Goal: Task Accomplishment & Management: Manage account settings

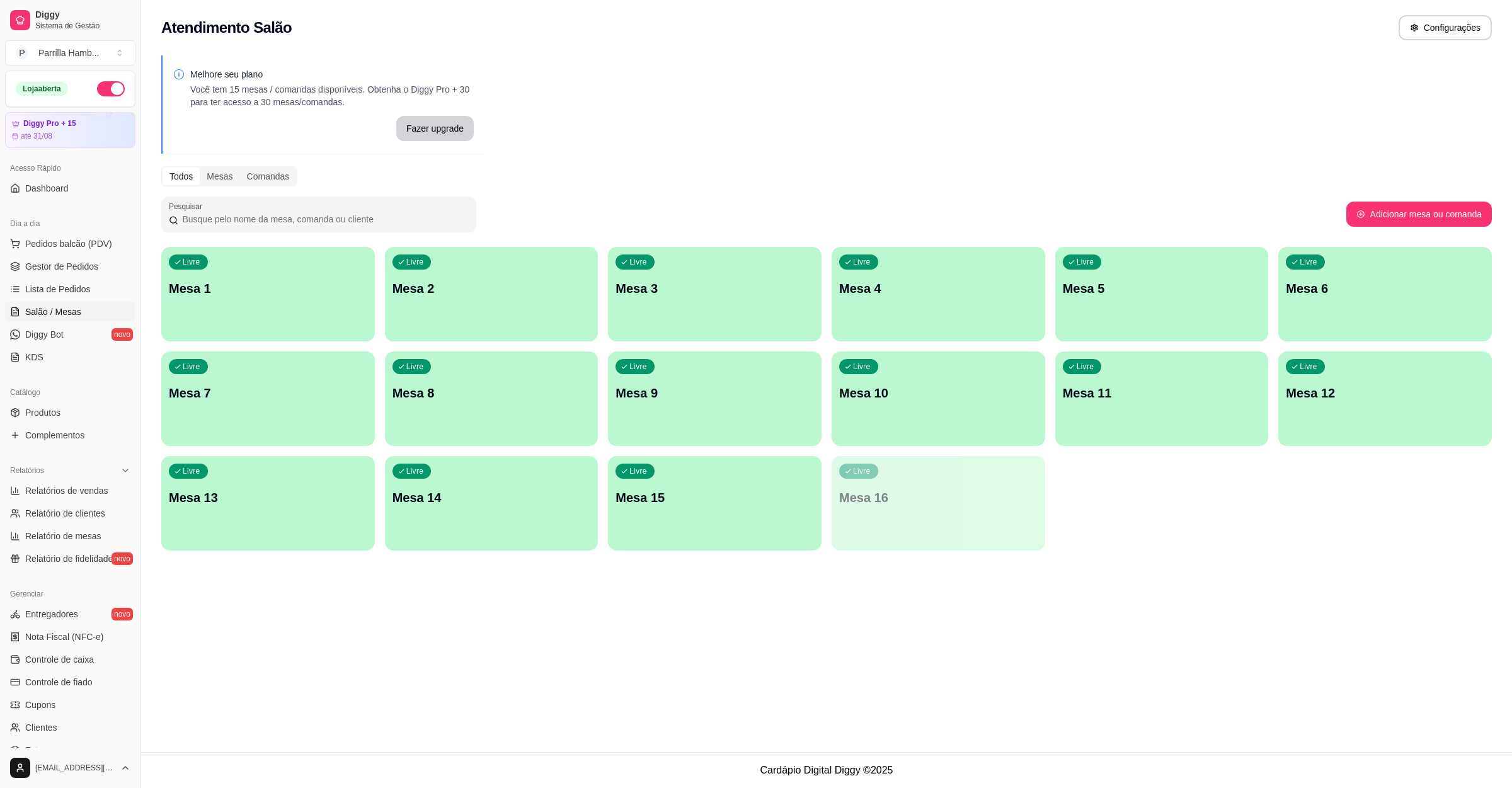
click at [894, 401] on p "Mesa 10" at bounding box center [938, 393] width 198 height 18
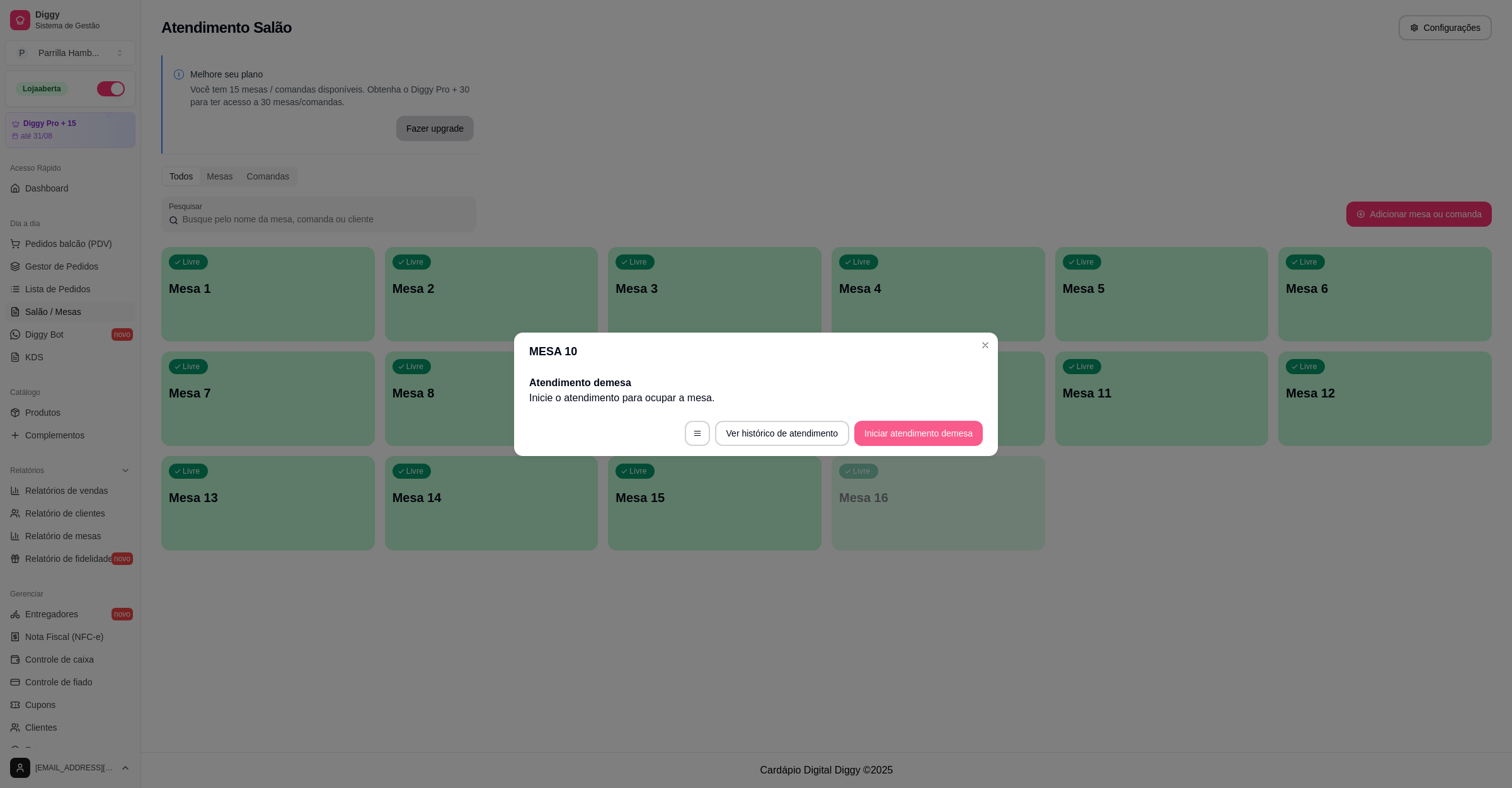
click at [941, 440] on button "Iniciar atendimento de mesa" at bounding box center [918, 433] width 129 height 25
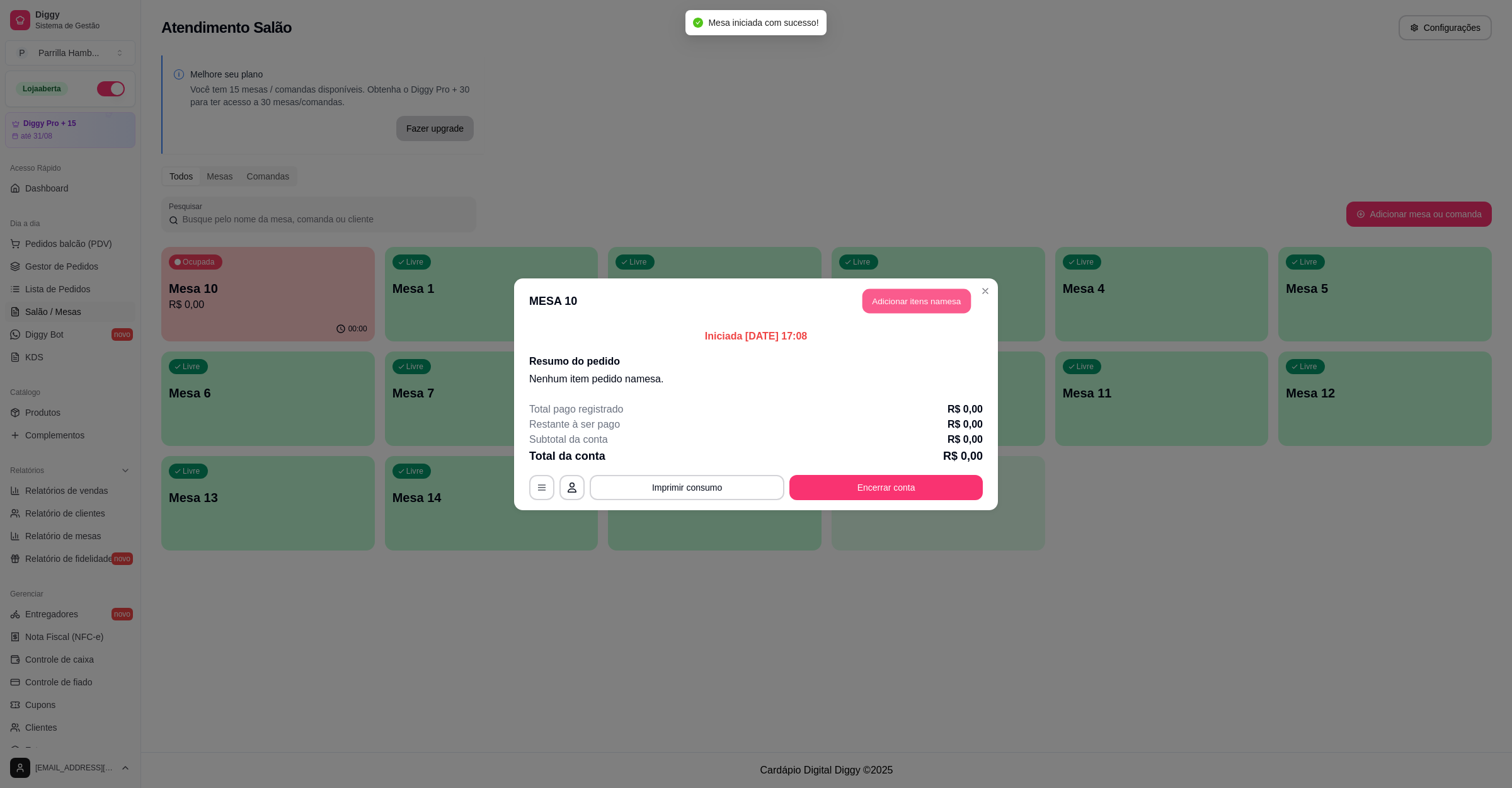
click at [927, 306] on button "Adicionar itens na mesa" at bounding box center [916, 300] width 109 height 24
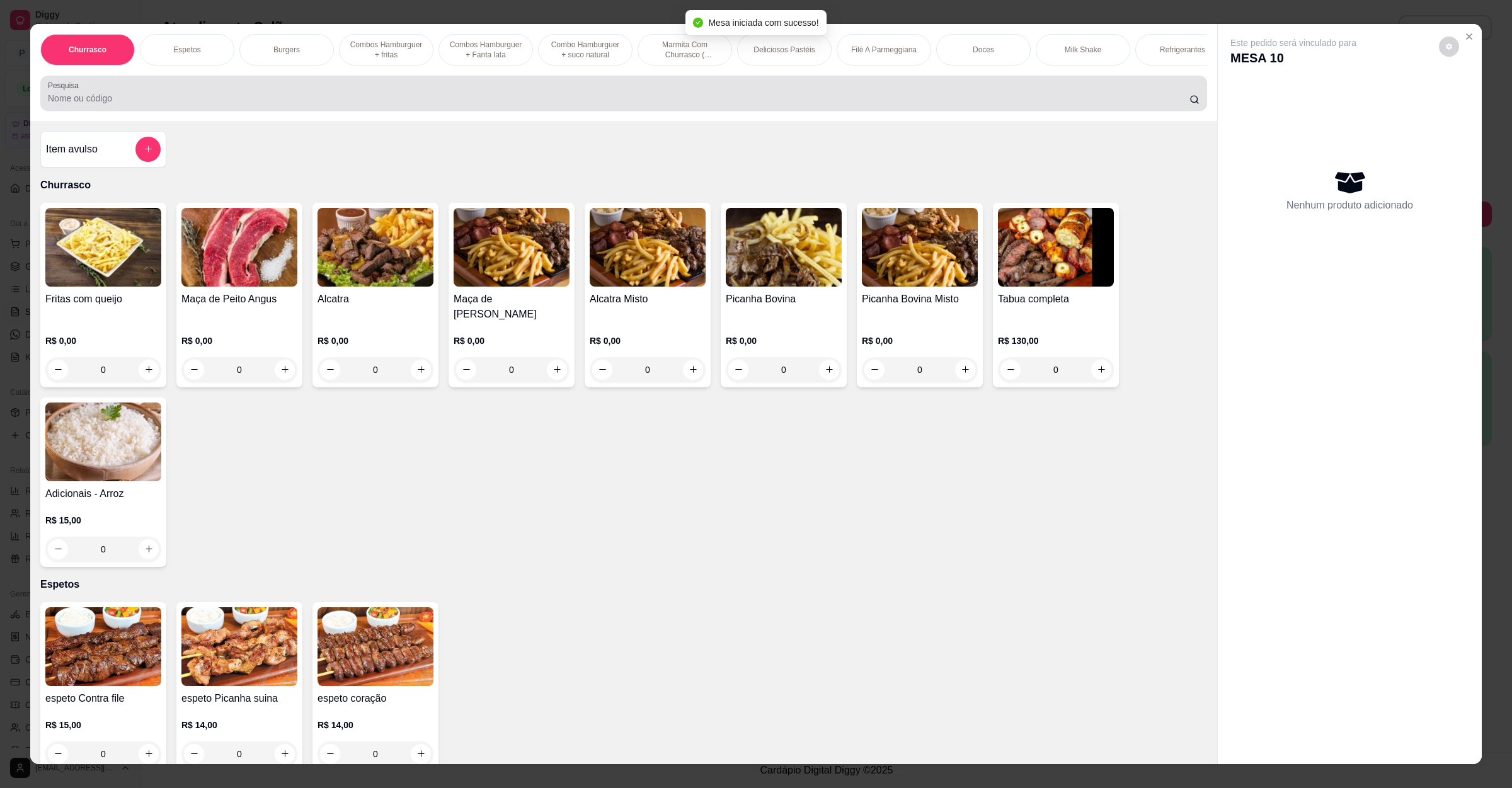
click at [455, 111] on div "Pesquisa" at bounding box center [624, 93] width 1167 height 35
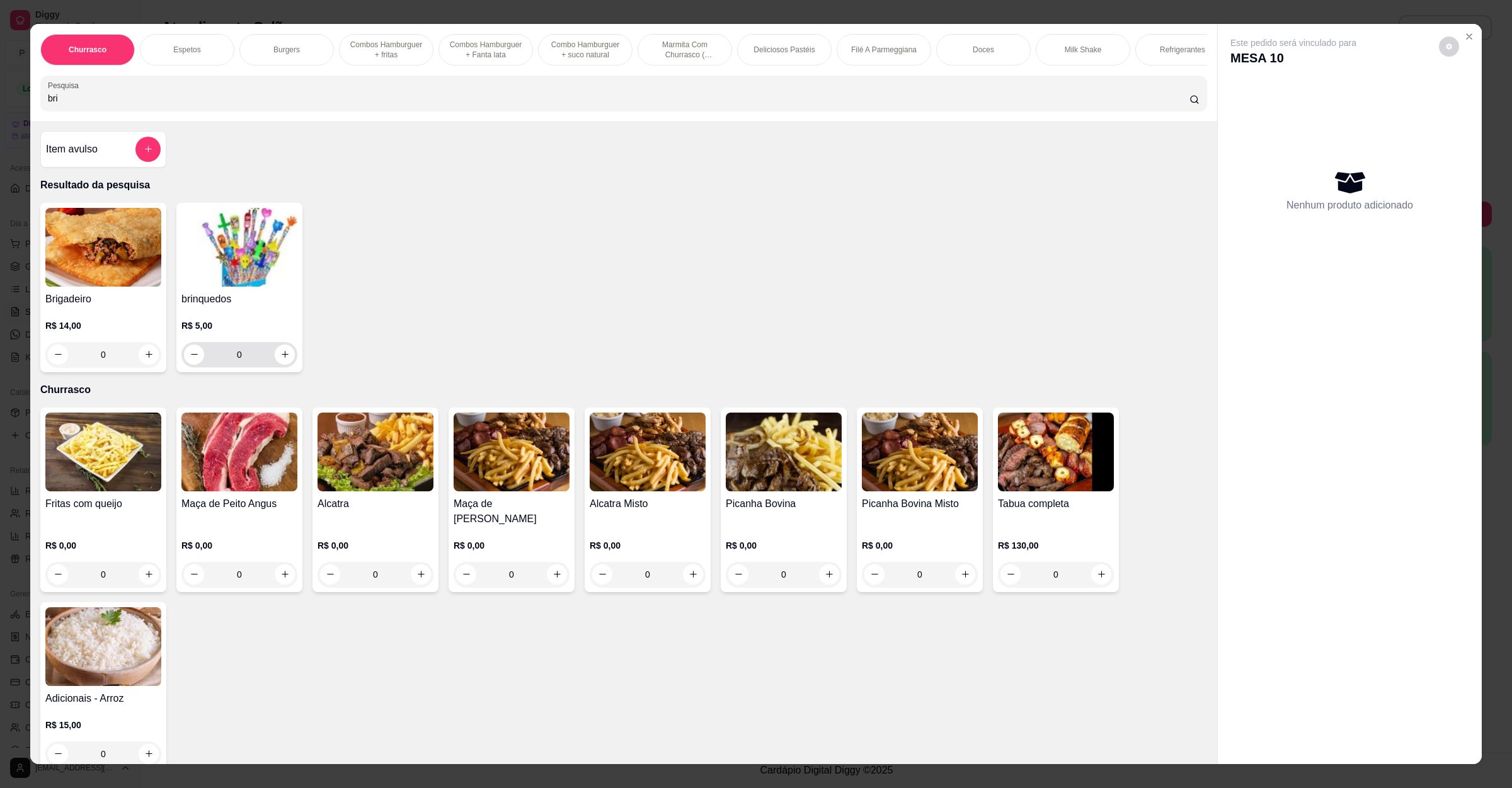
type input "bri"
click at [284, 364] on button "increase-product-quantity" at bounding box center [284, 354] width 20 height 20
type input "1"
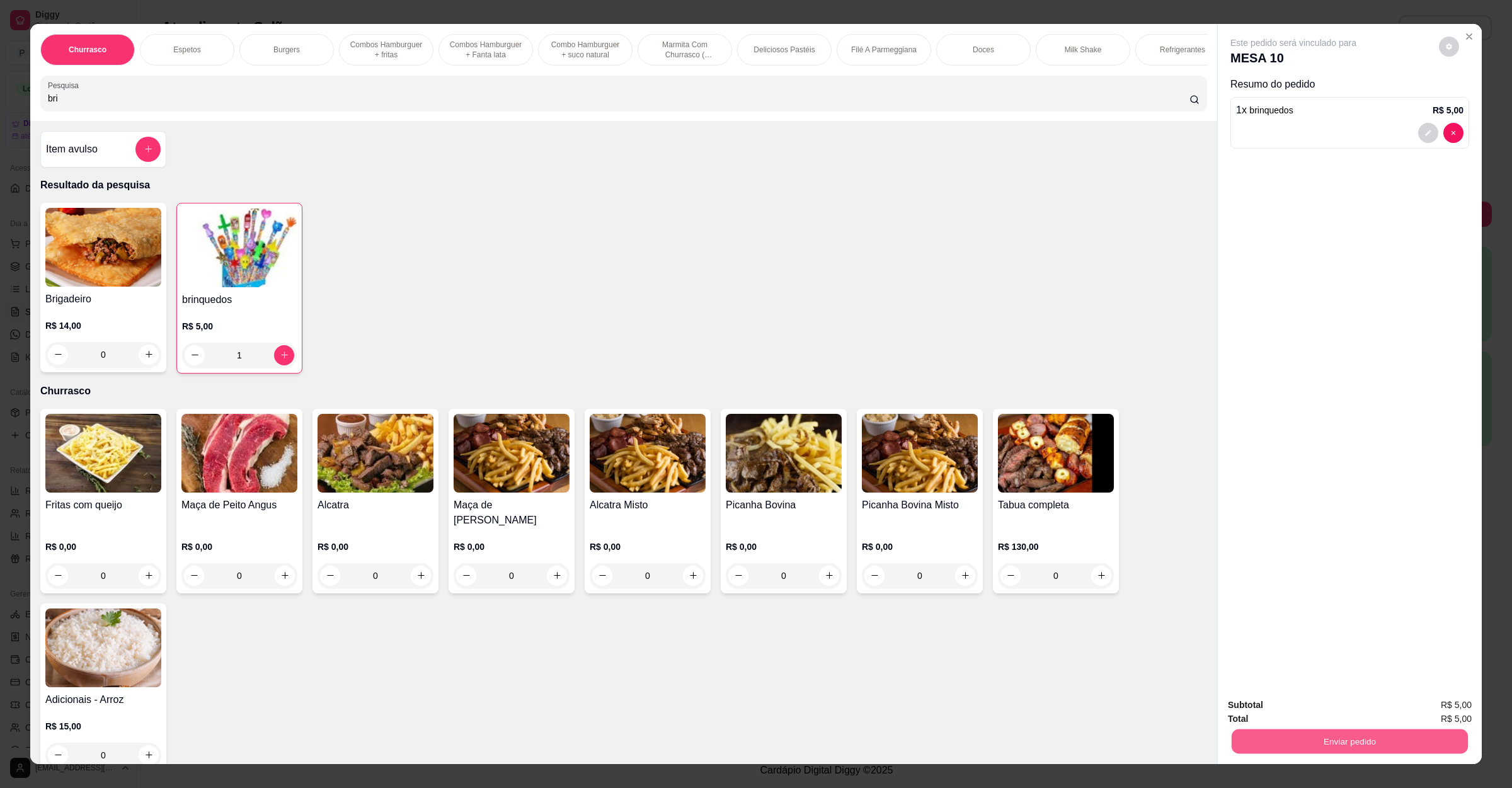
click at [1282, 735] on button "Enviar pedido" at bounding box center [1350, 741] width 236 height 24
click at [1295, 705] on button "Não registrar e enviar pedido" at bounding box center [1306, 711] width 127 height 23
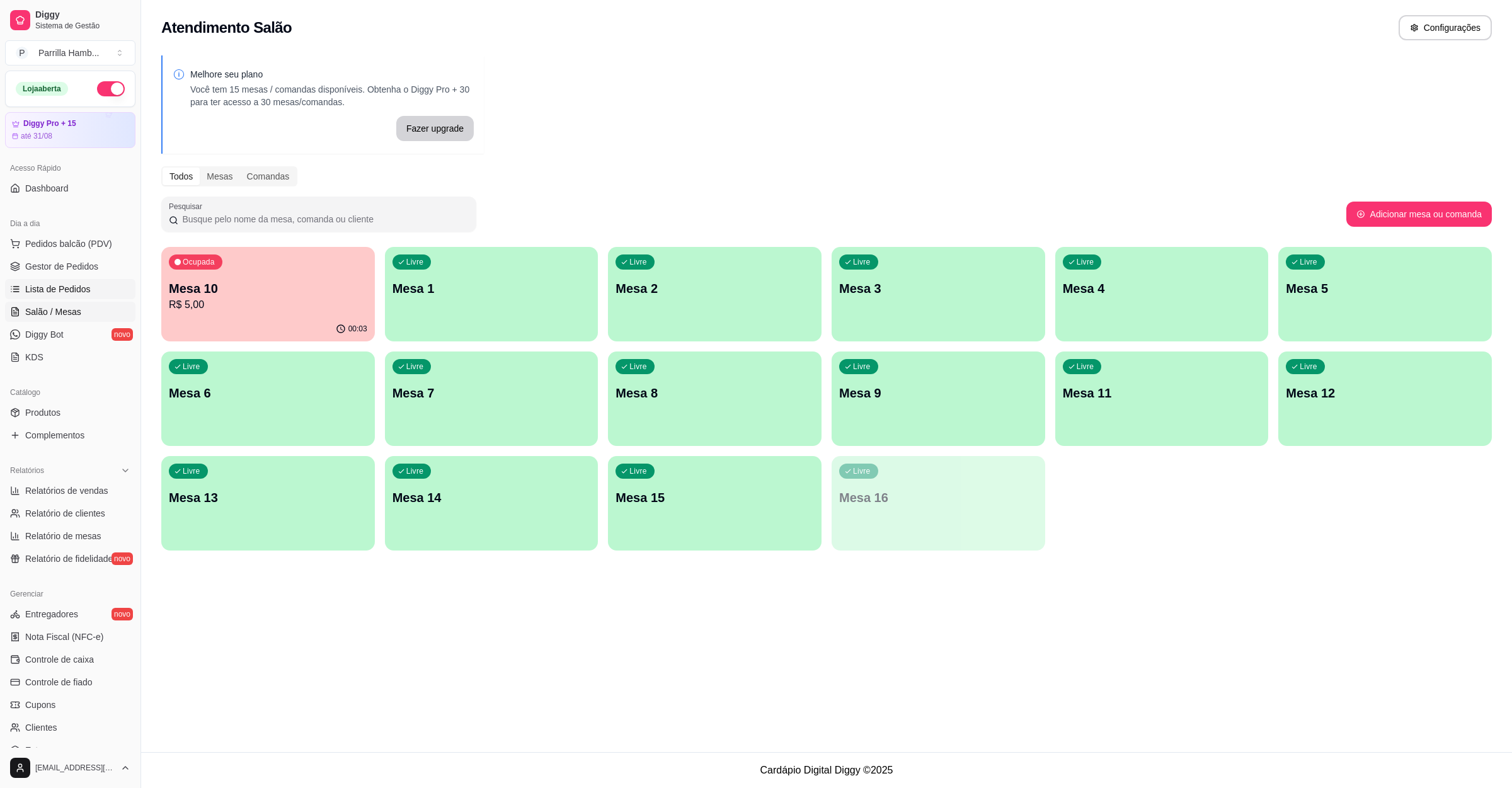
click at [96, 286] on link "Lista de Pedidos" at bounding box center [70, 289] width 130 height 20
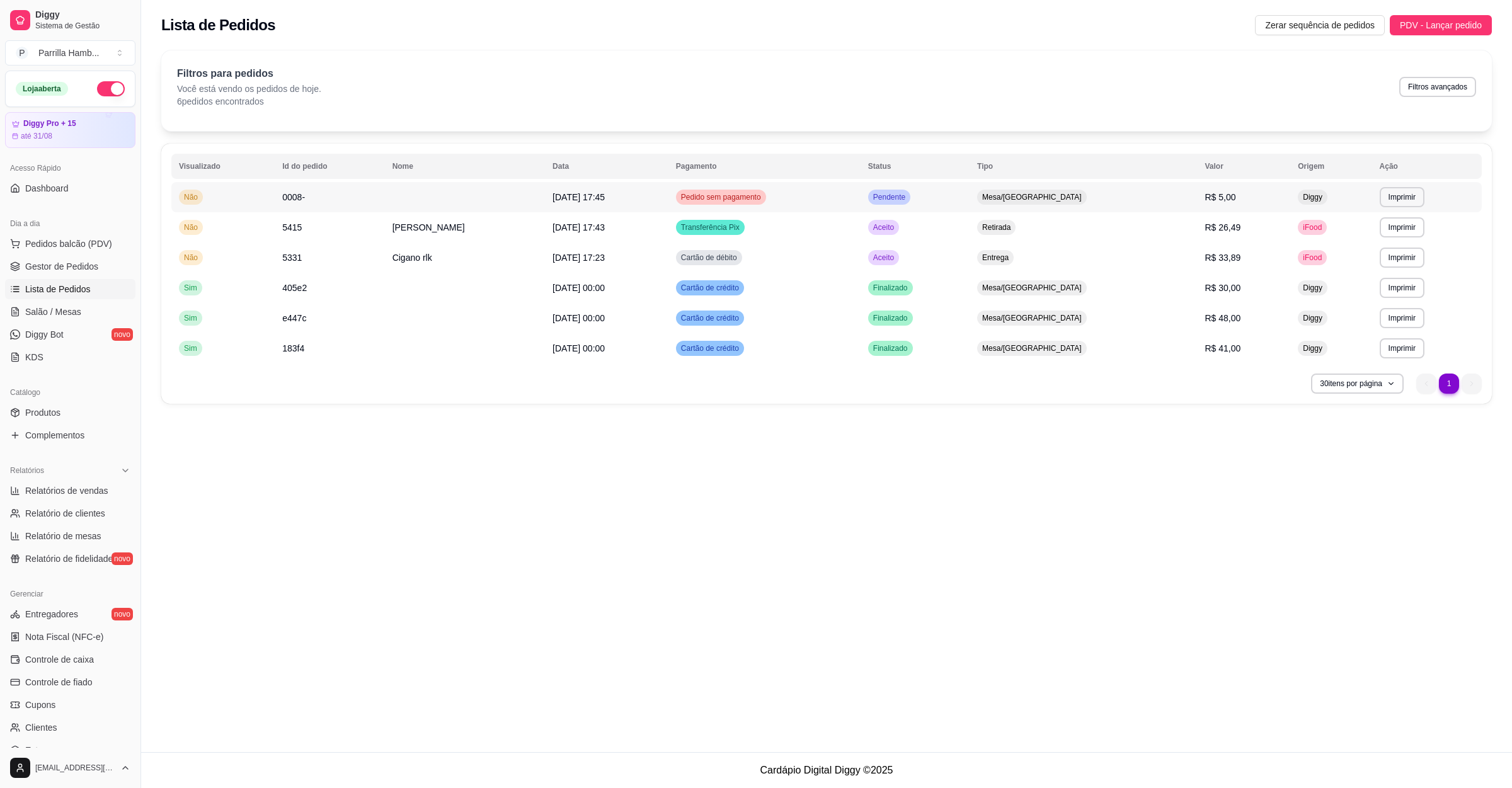
click at [656, 208] on td "[DATE] 17:45" at bounding box center [607, 197] width 123 height 30
click at [650, 226] on td "[DATE] 17:43" at bounding box center [607, 227] width 123 height 30
click at [562, 250] on td "[DATE] 17:23" at bounding box center [607, 258] width 123 height 30
click at [93, 312] on link "Salão / Mesas" at bounding box center [70, 312] width 130 height 20
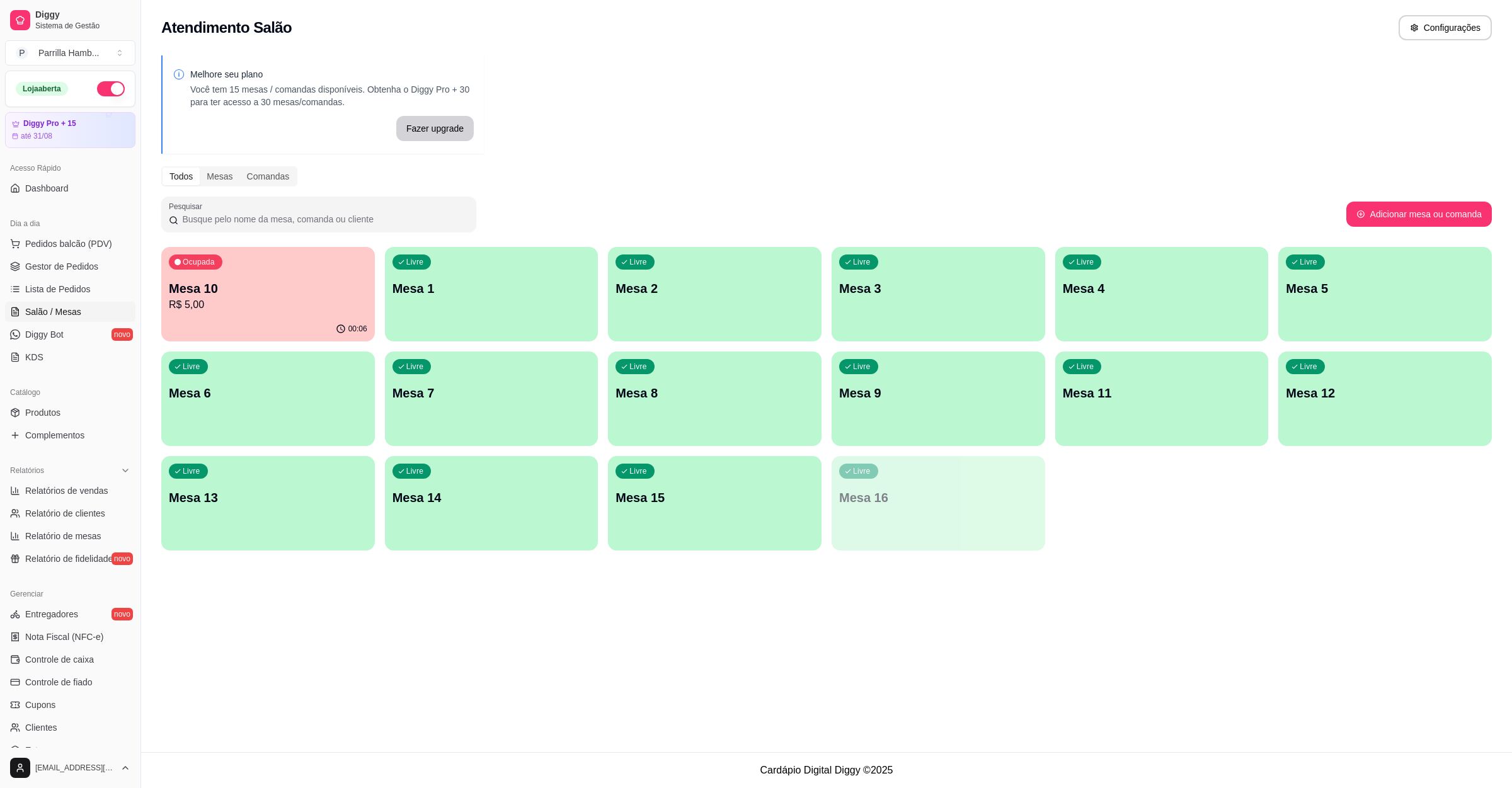
click at [276, 326] on div "00:06" at bounding box center [267, 329] width 213 height 24
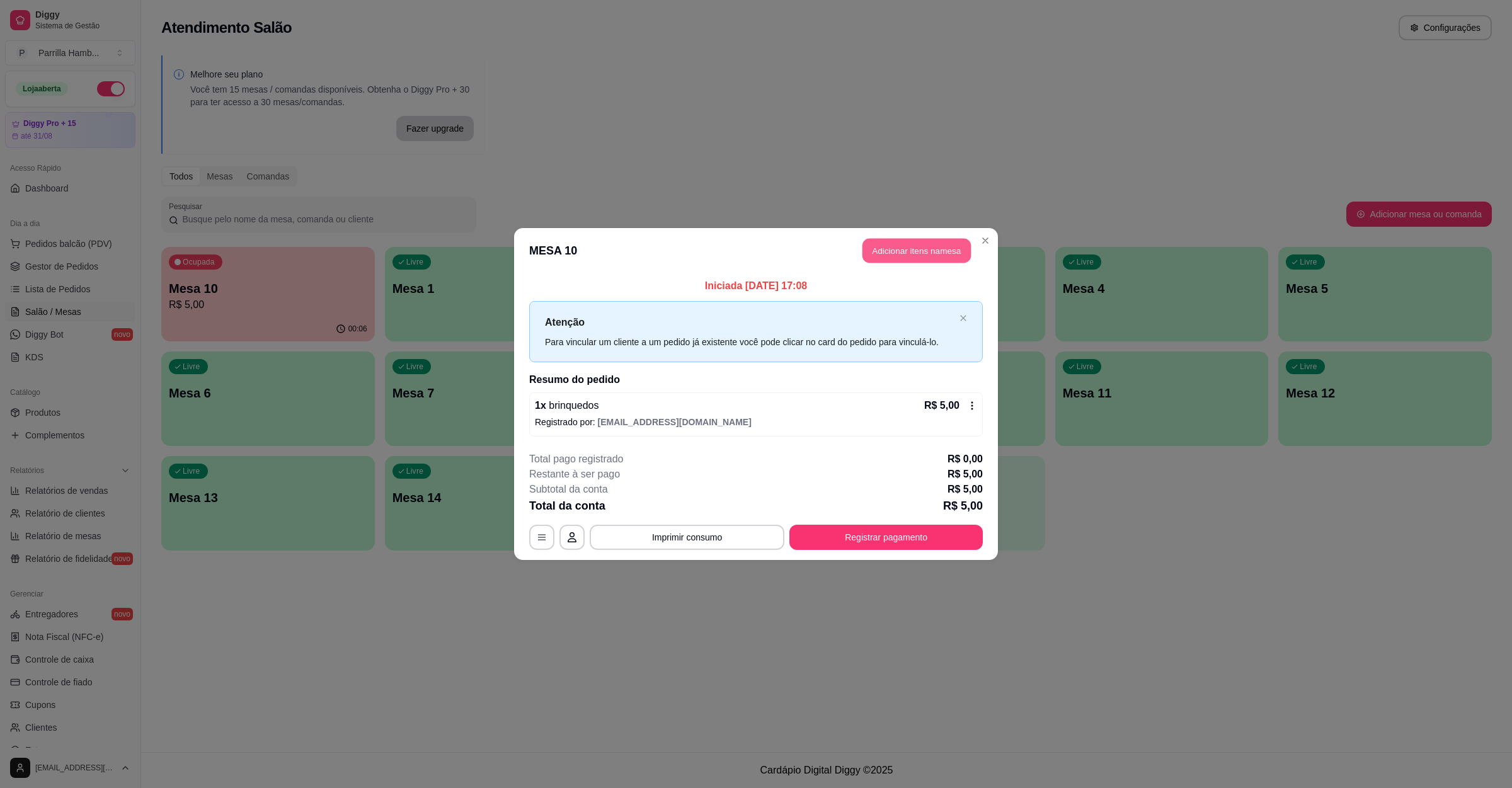
click at [918, 252] on button "Adicionar itens na mesa" at bounding box center [916, 251] width 109 height 24
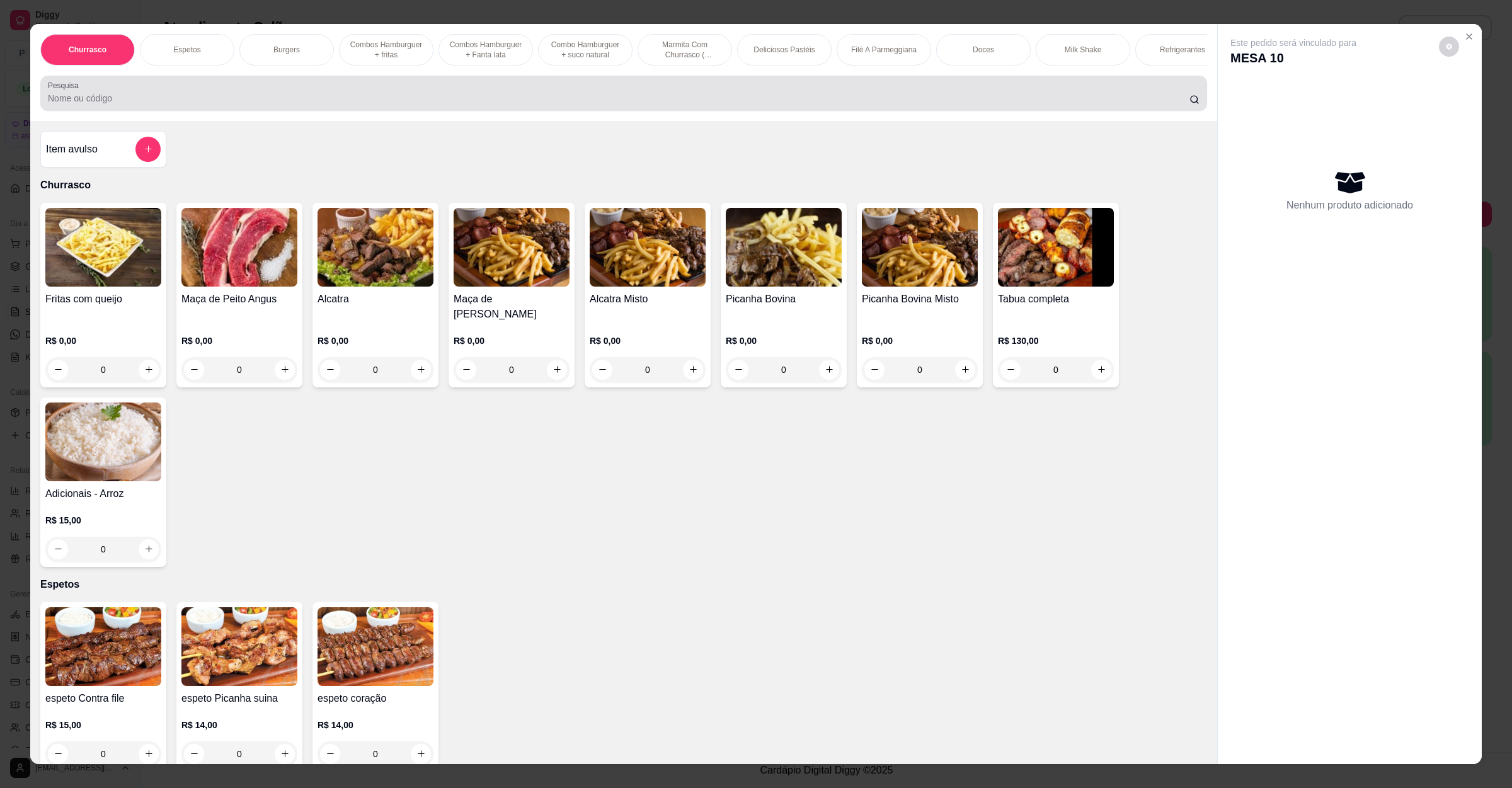
click at [301, 105] on input "Pesquisa" at bounding box center [619, 98] width 1142 height 12
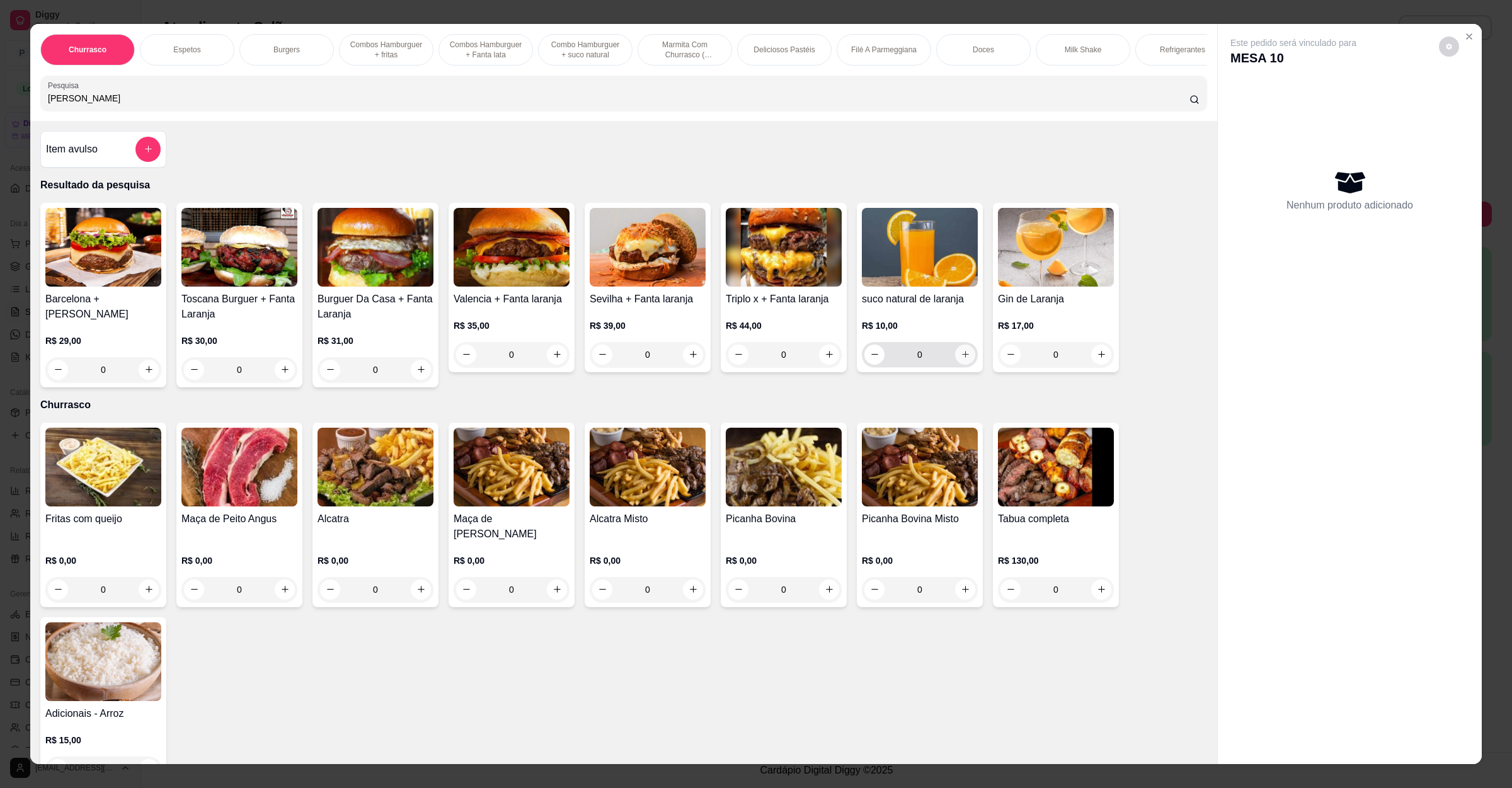
type input "[PERSON_NAME]"
click at [955, 365] on button "increase-product-quantity" at bounding box center [965, 355] width 20 height 20
type input "1"
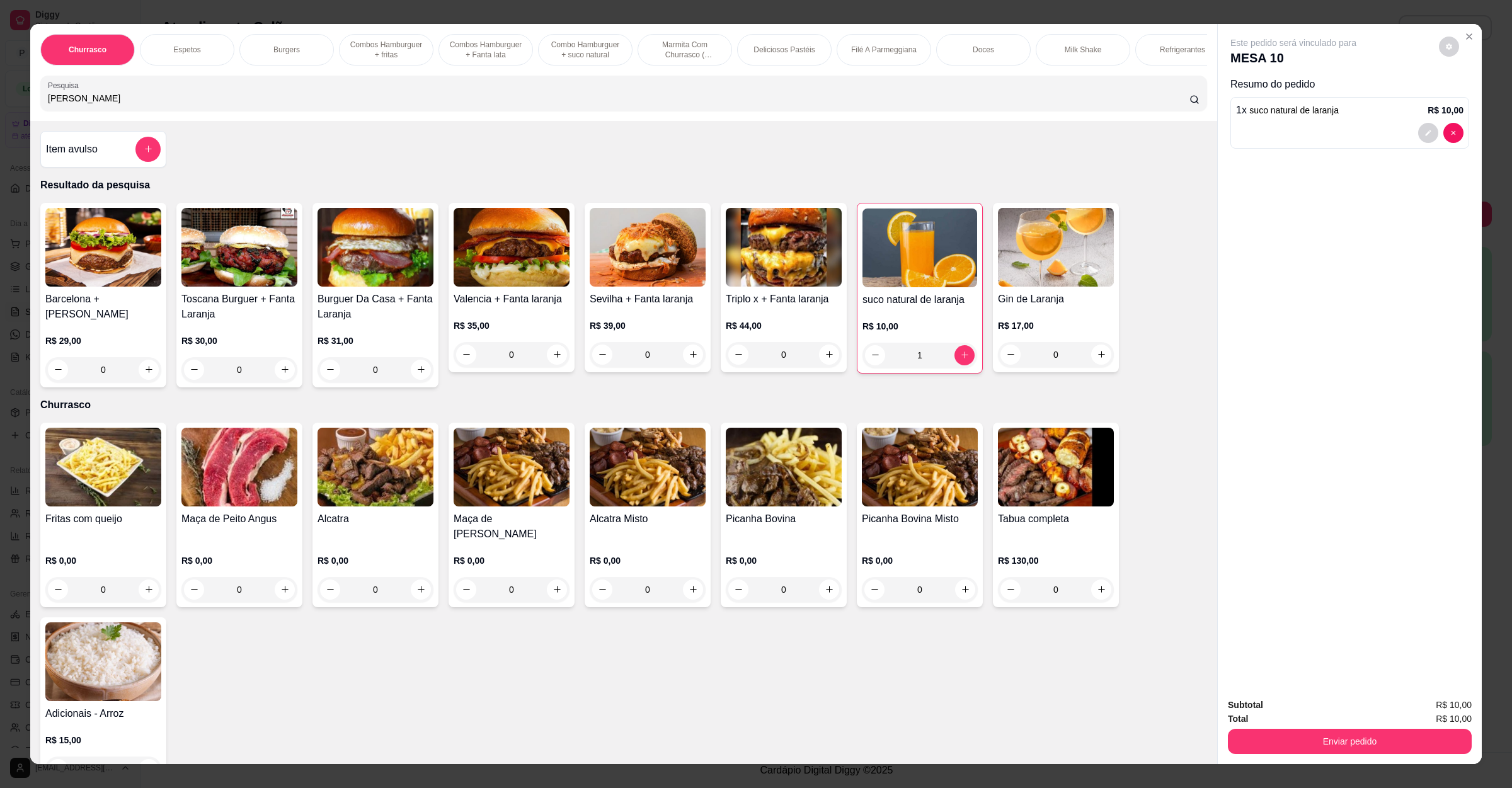
drag, startPoint x: 254, startPoint y: 112, endPoint x: 23, endPoint y: 109, distance: 231.0
click at [30, 109] on div "Churrasco Espetos Burgers Combos Hamburguer + fritas Combos Hamburguer + Fanta …" at bounding box center [624, 73] width 1187 height 97
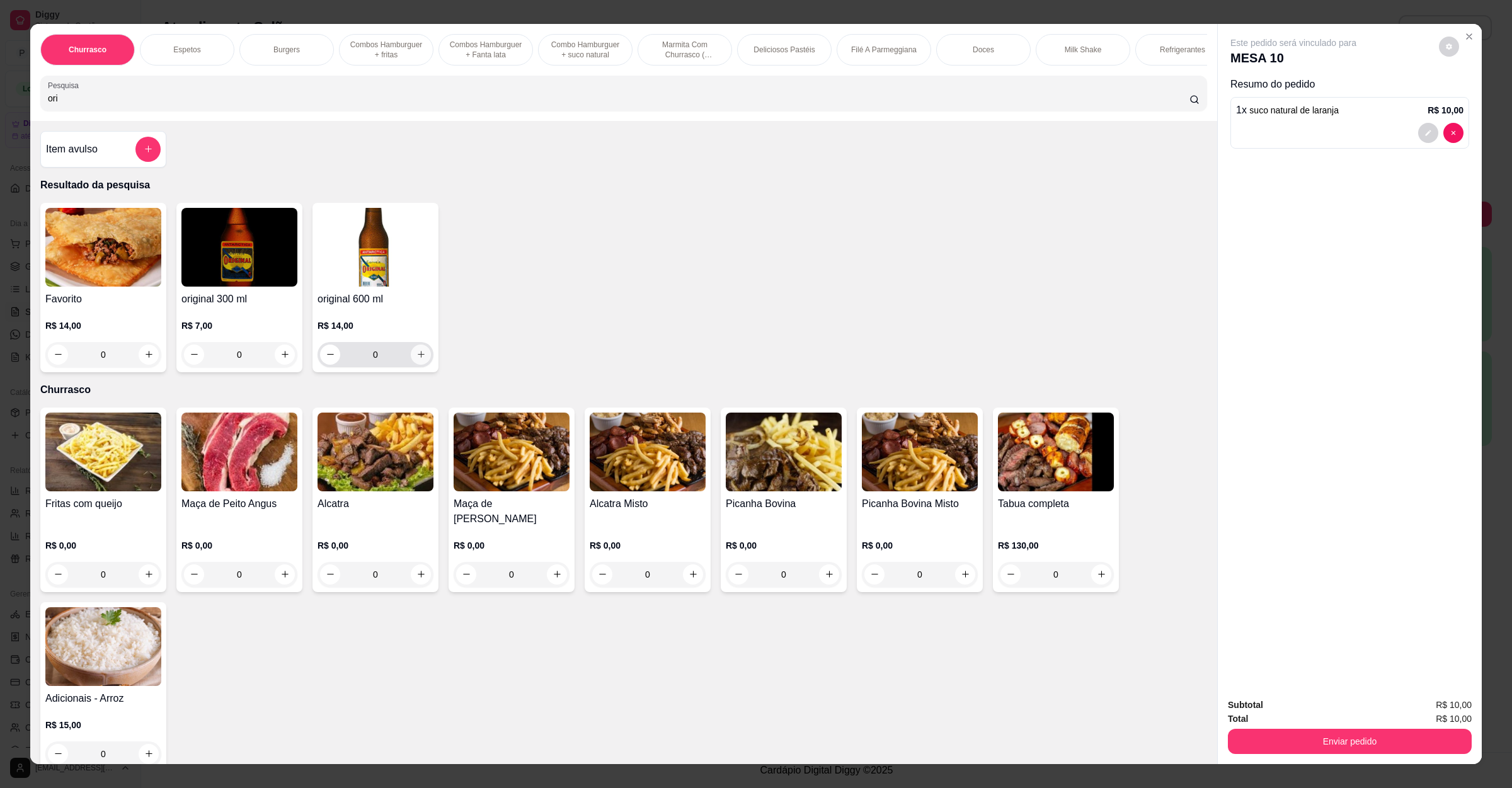
type input "ori"
click at [416, 359] on icon "increase-product-quantity" at bounding box center [421, 355] width 9 height 9
type input "1"
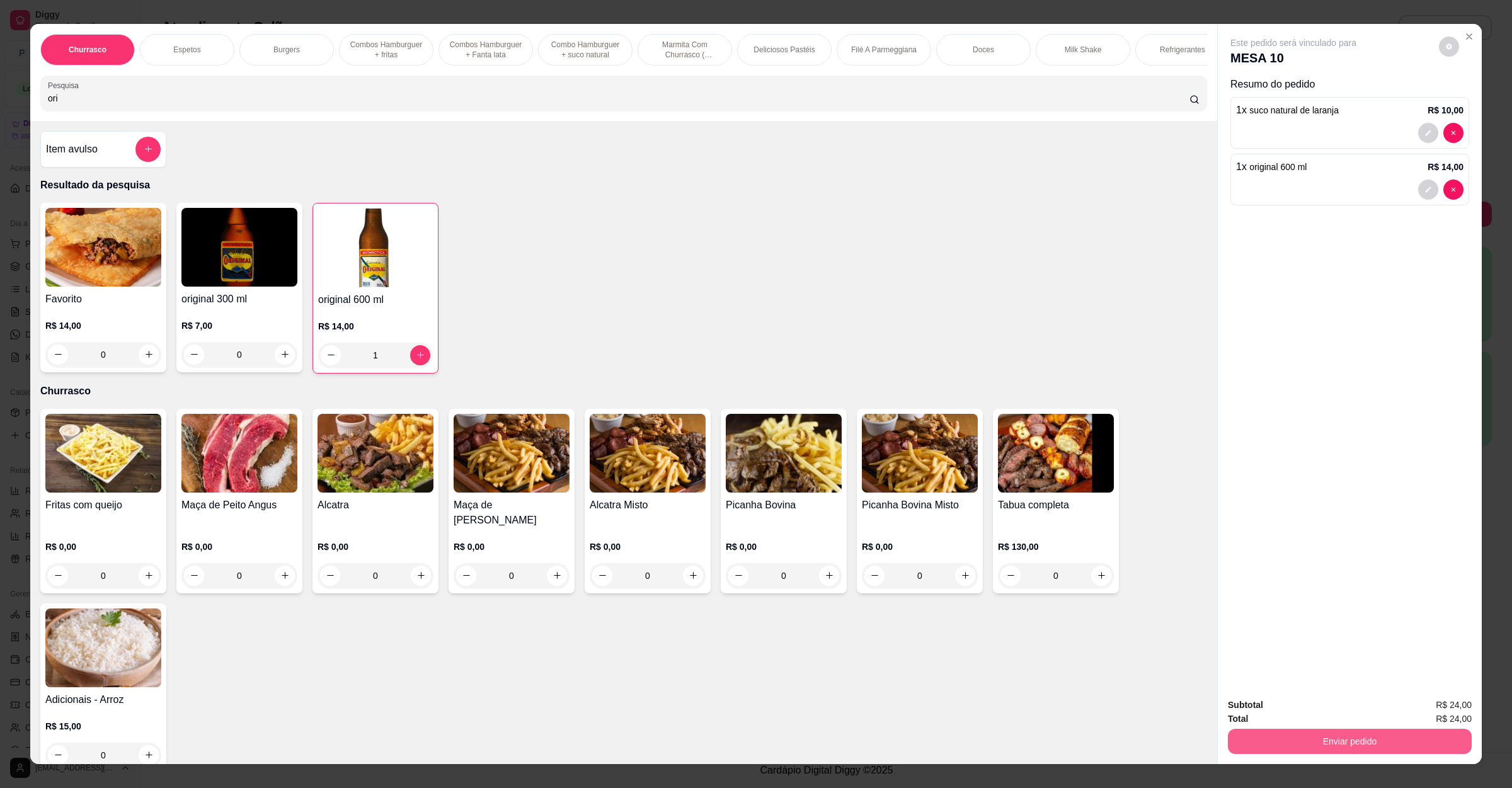
click at [1375, 748] on button "Enviar pedido" at bounding box center [1350, 741] width 244 height 25
click at [1338, 708] on button "Não registrar e enviar pedido" at bounding box center [1306, 711] width 131 height 24
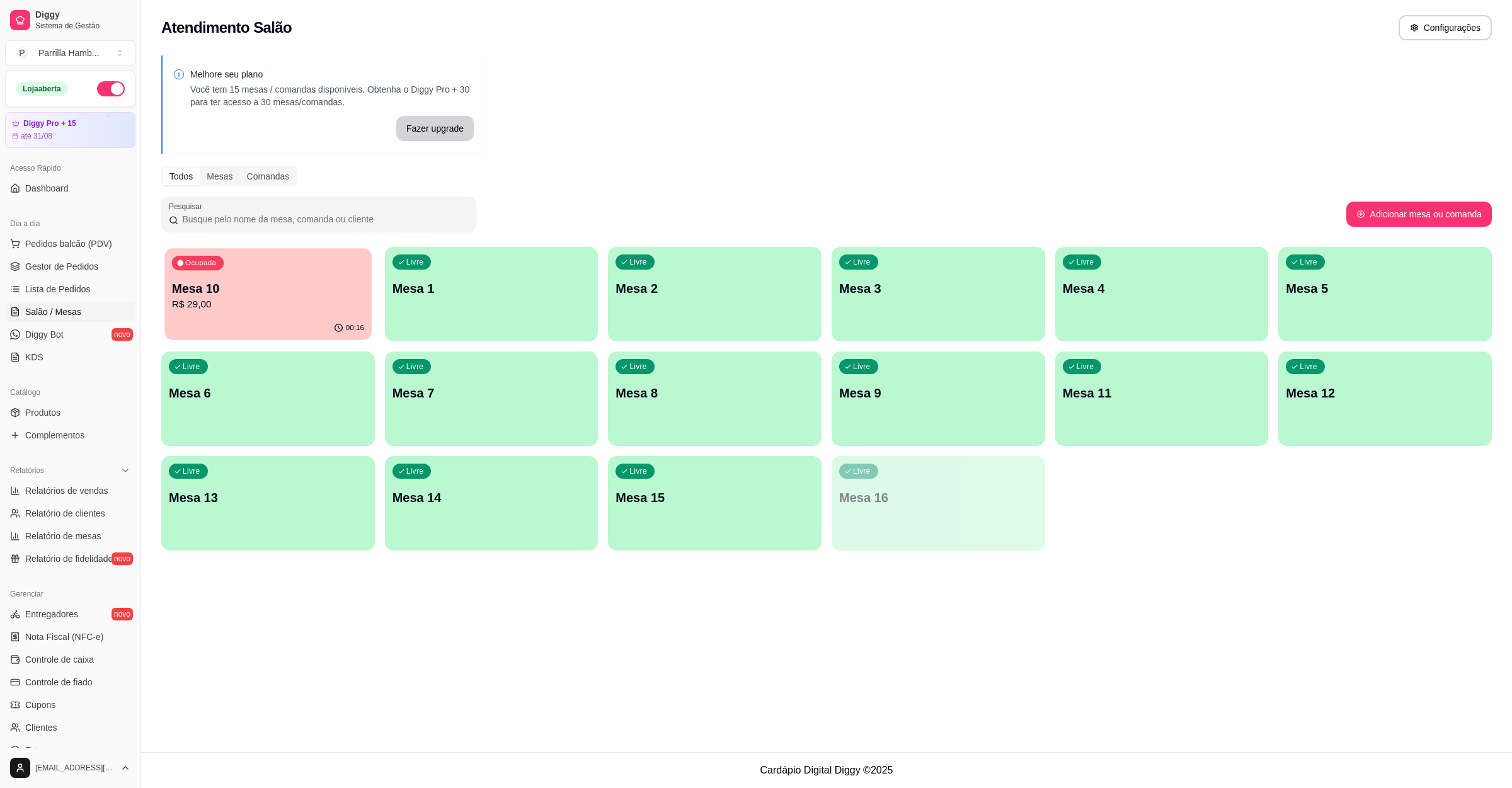
click at [301, 322] on div "00:16" at bounding box center [268, 328] width 207 height 24
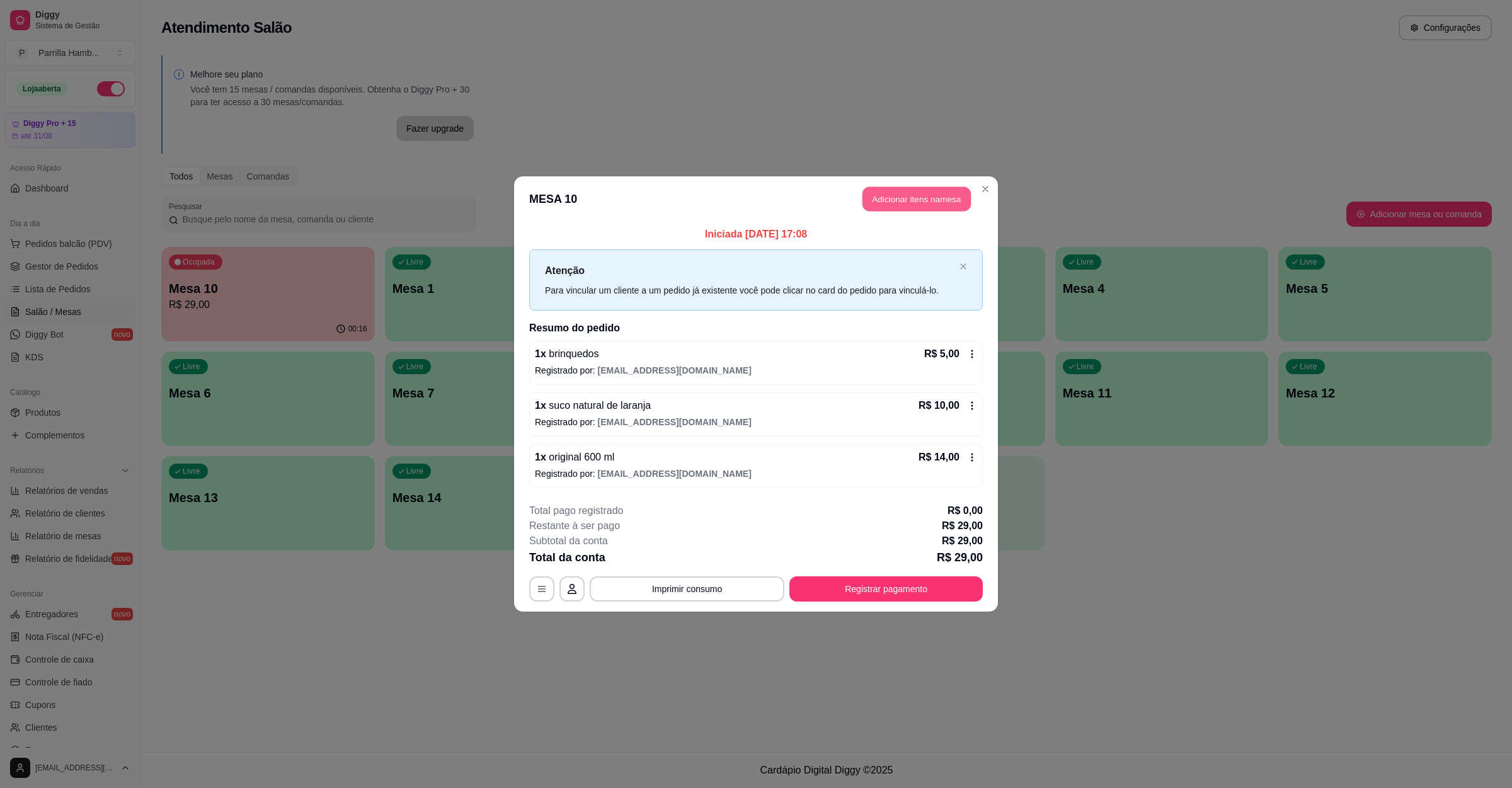
click at [943, 198] on button "Adicionar itens na mesa" at bounding box center [916, 199] width 109 height 24
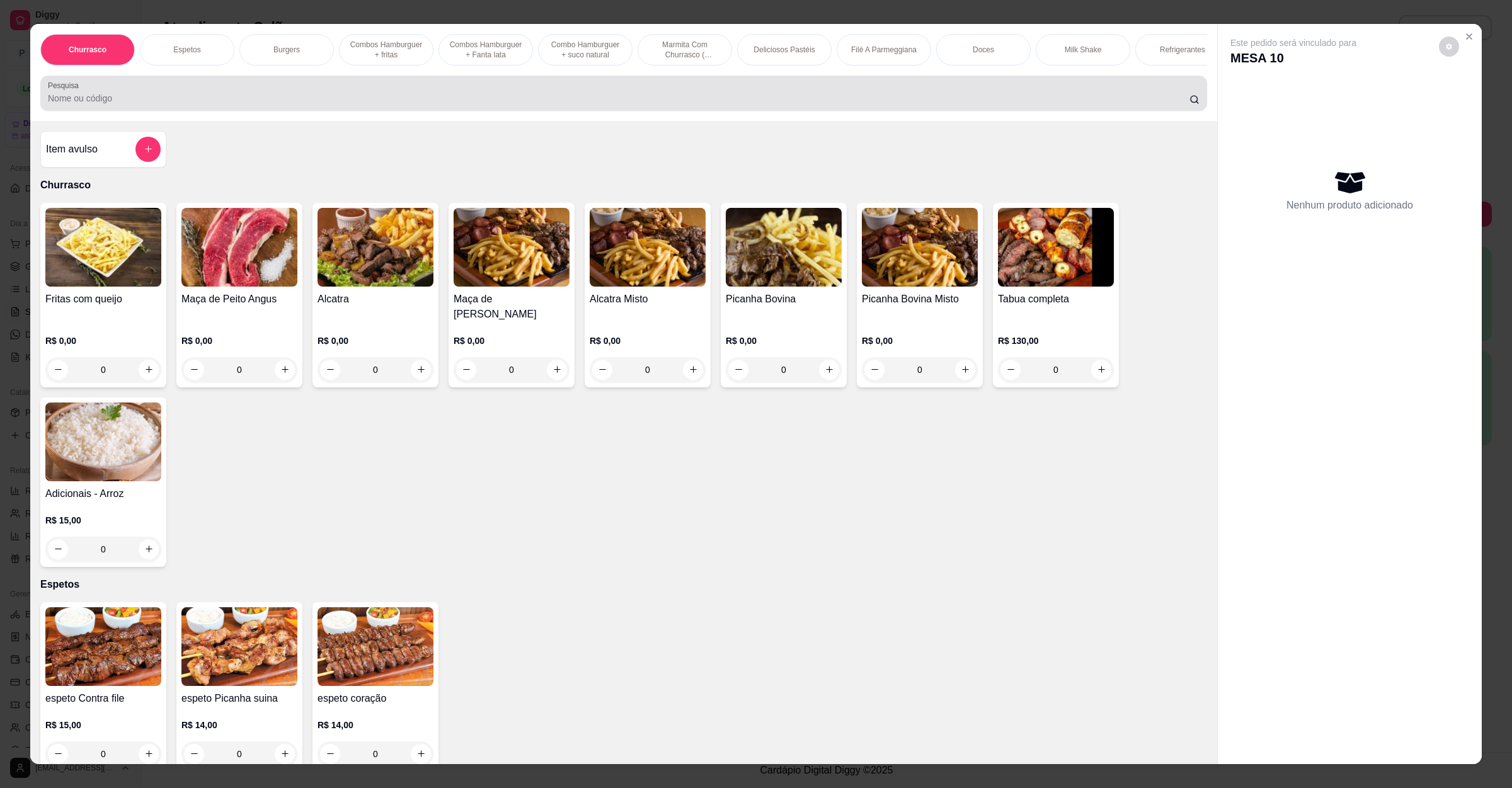
click at [435, 101] on div at bounding box center [623, 93] width 1151 height 25
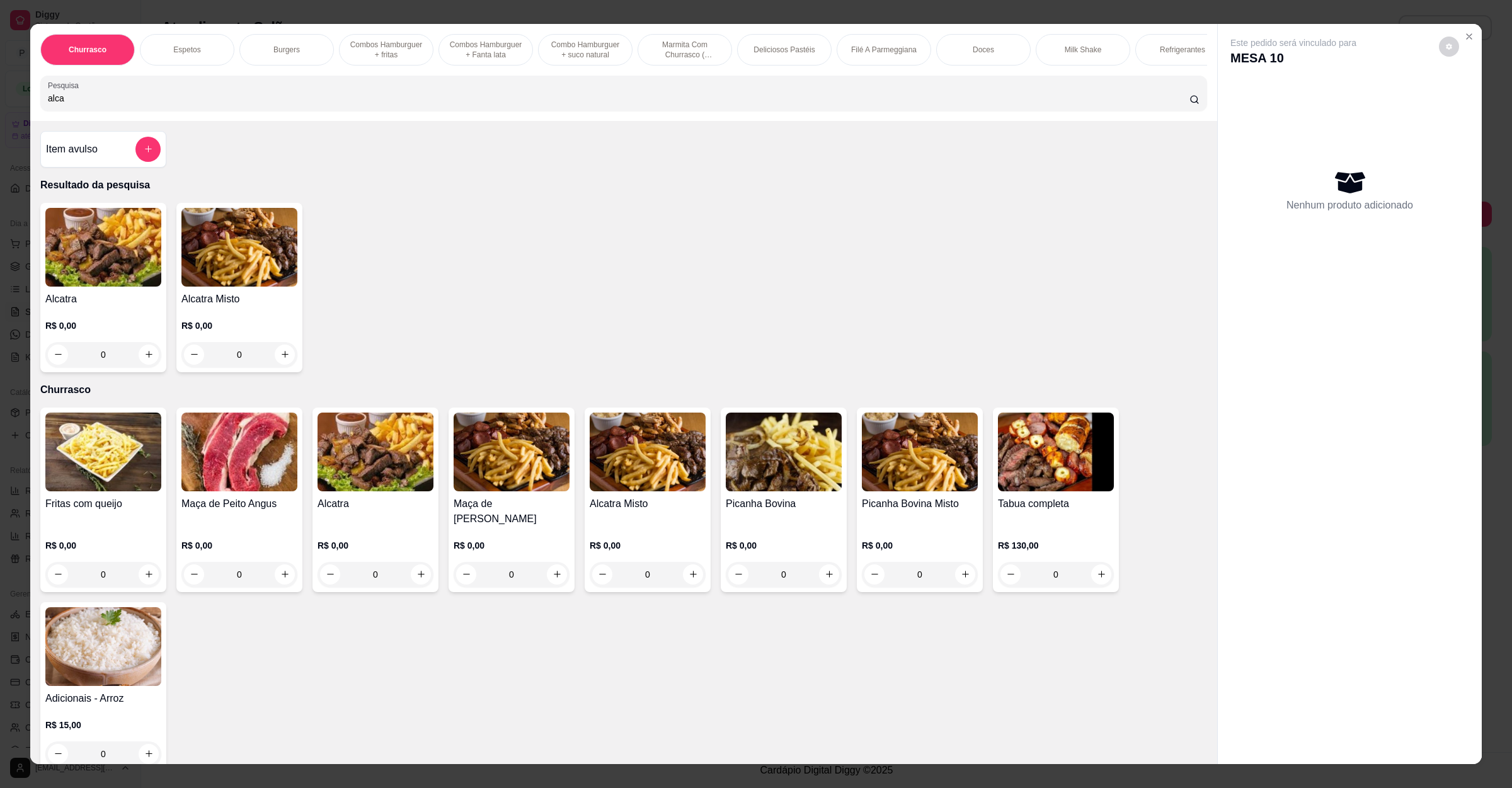
type input "alca"
click at [138, 367] on div "0" at bounding box center [103, 355] width 116 height 25
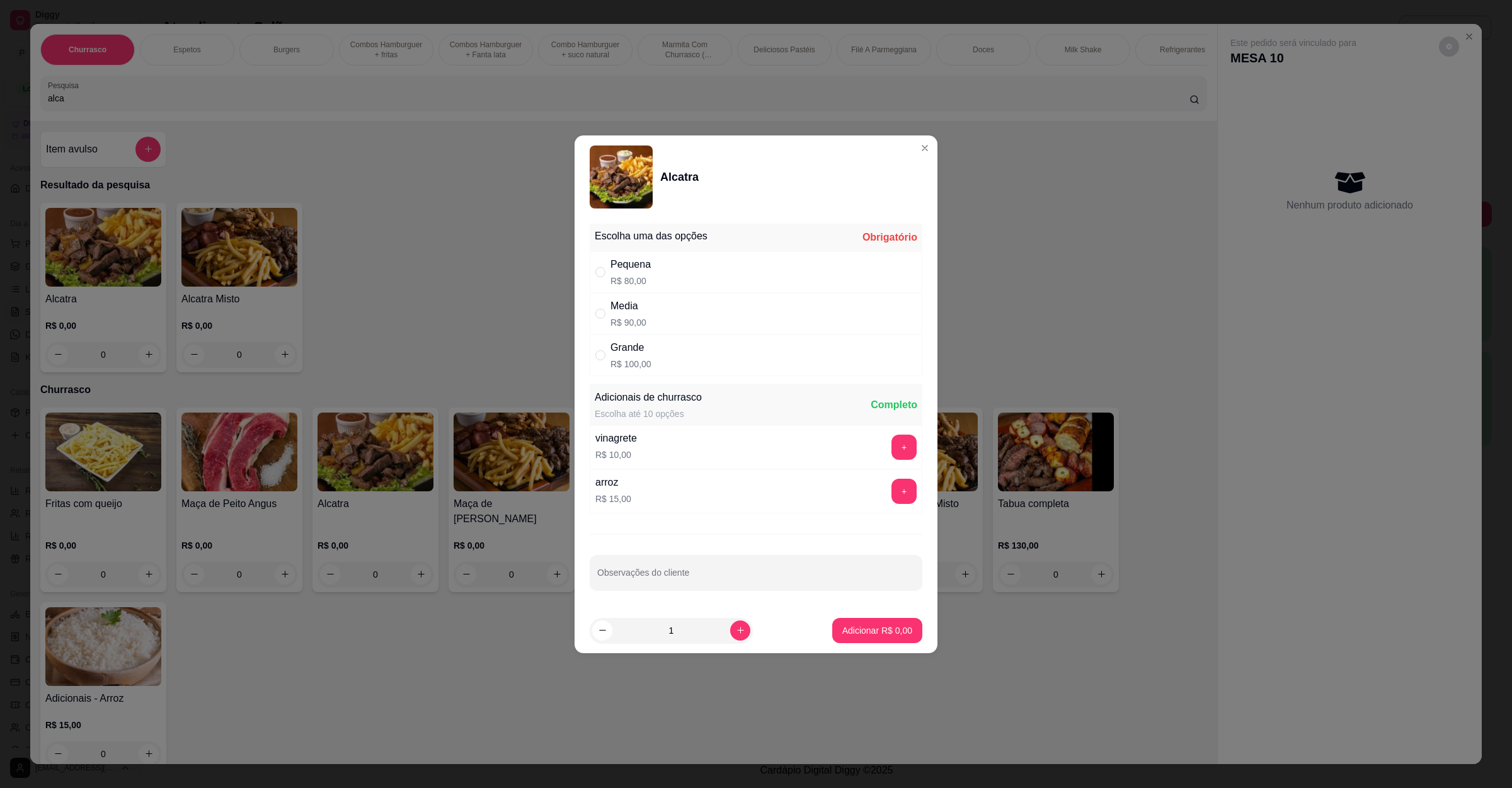
click at [737, 263] on div "Pequena R$ 80,00" at bounding box center [756, 272] width 333 height 41
radio input "true"
click at [852, 639] on button "Adicionar R$ 80,00" at bounding box center [875, 630] width 95 height 25
type input "1"
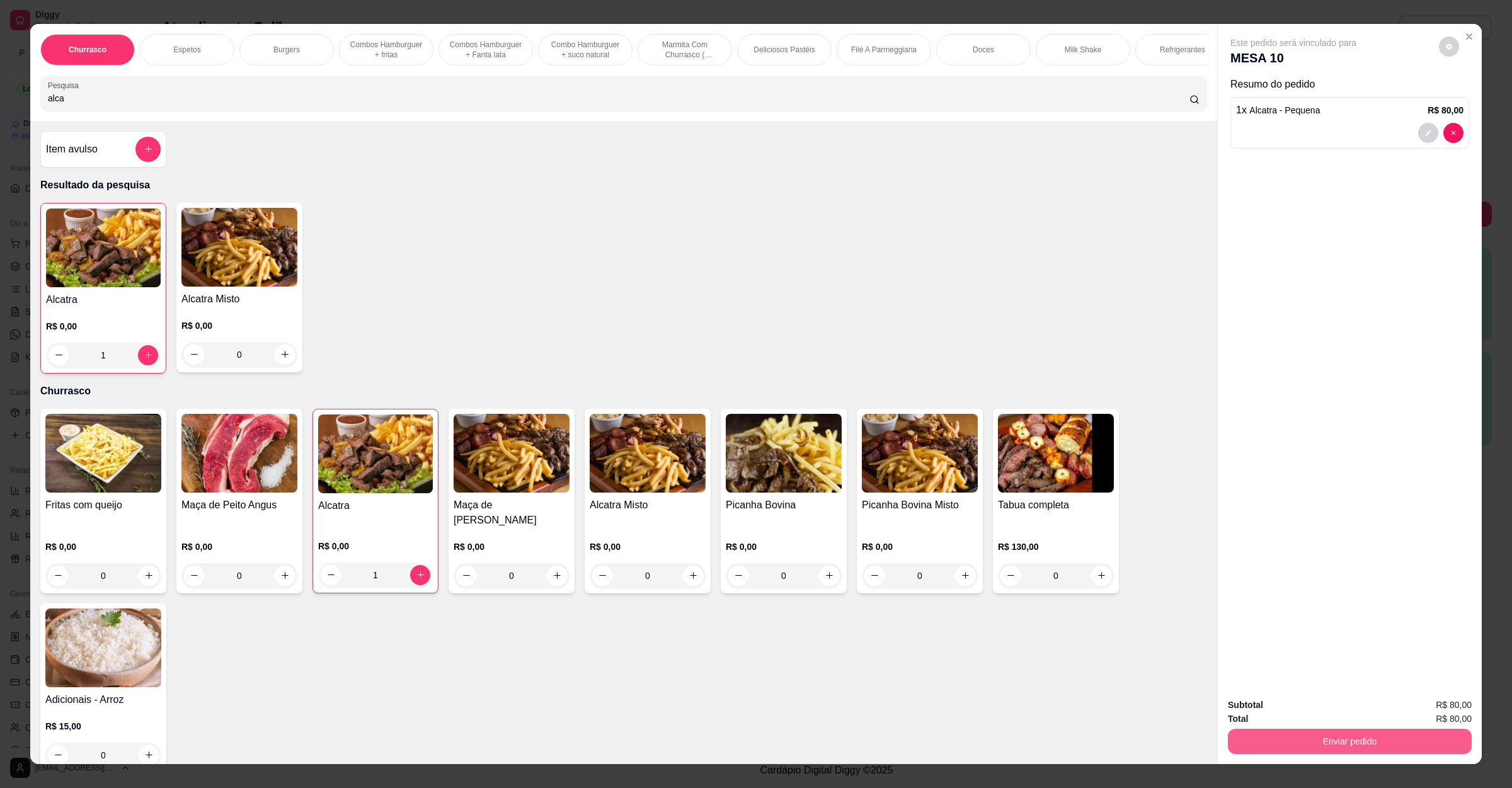
click at [1318, 741] on button "Enviar pedido" at bounding box center [1350, 741] width 244 height 25
click at [1318, 709] on button "Não registrar e enviar pedido" at bounding box center [1306, 711] width 127 height 23
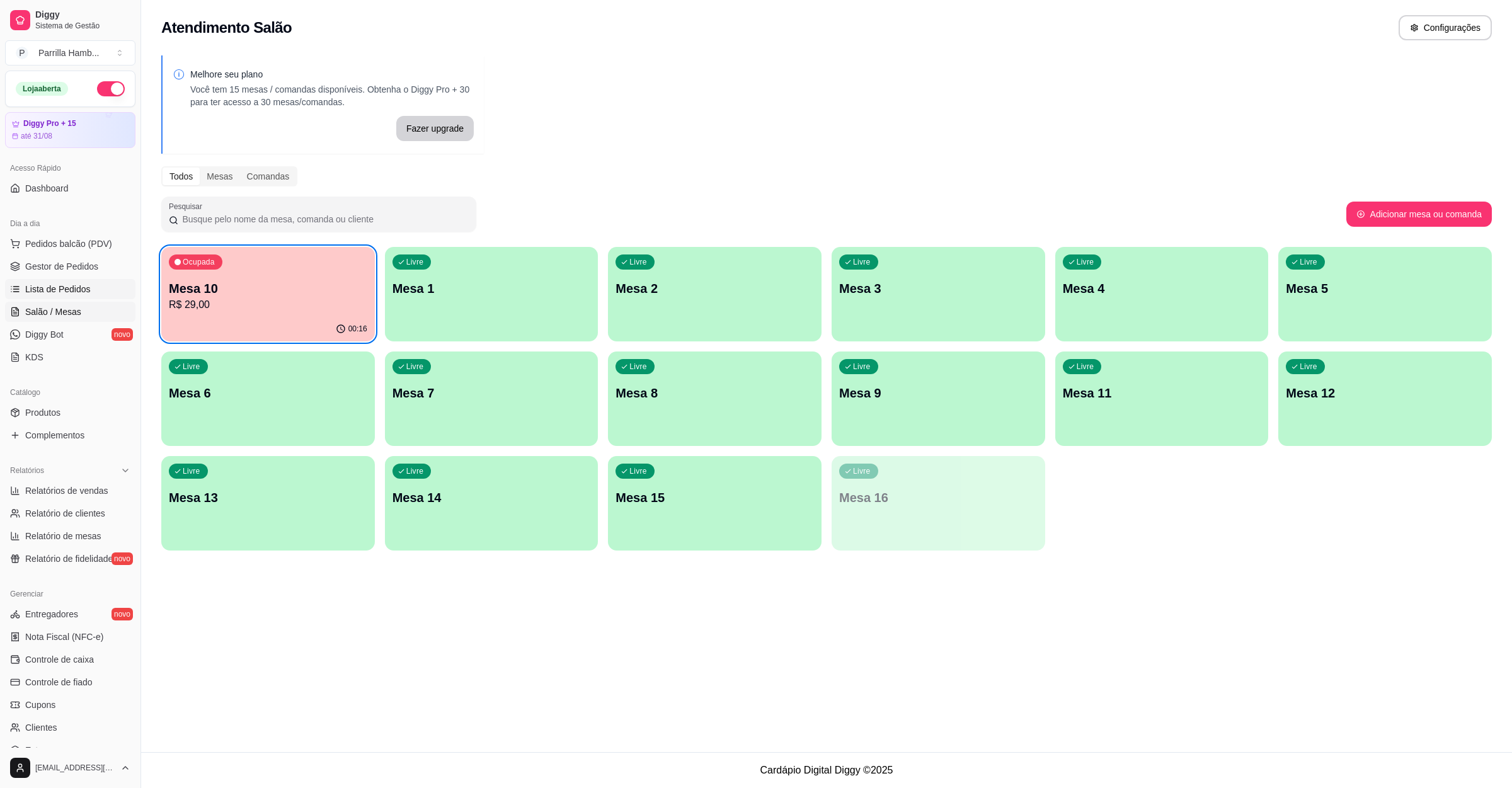
click at [67, 282] on link "Lista de Pedidos" at bounding box center [70, 289] width 130 height 20
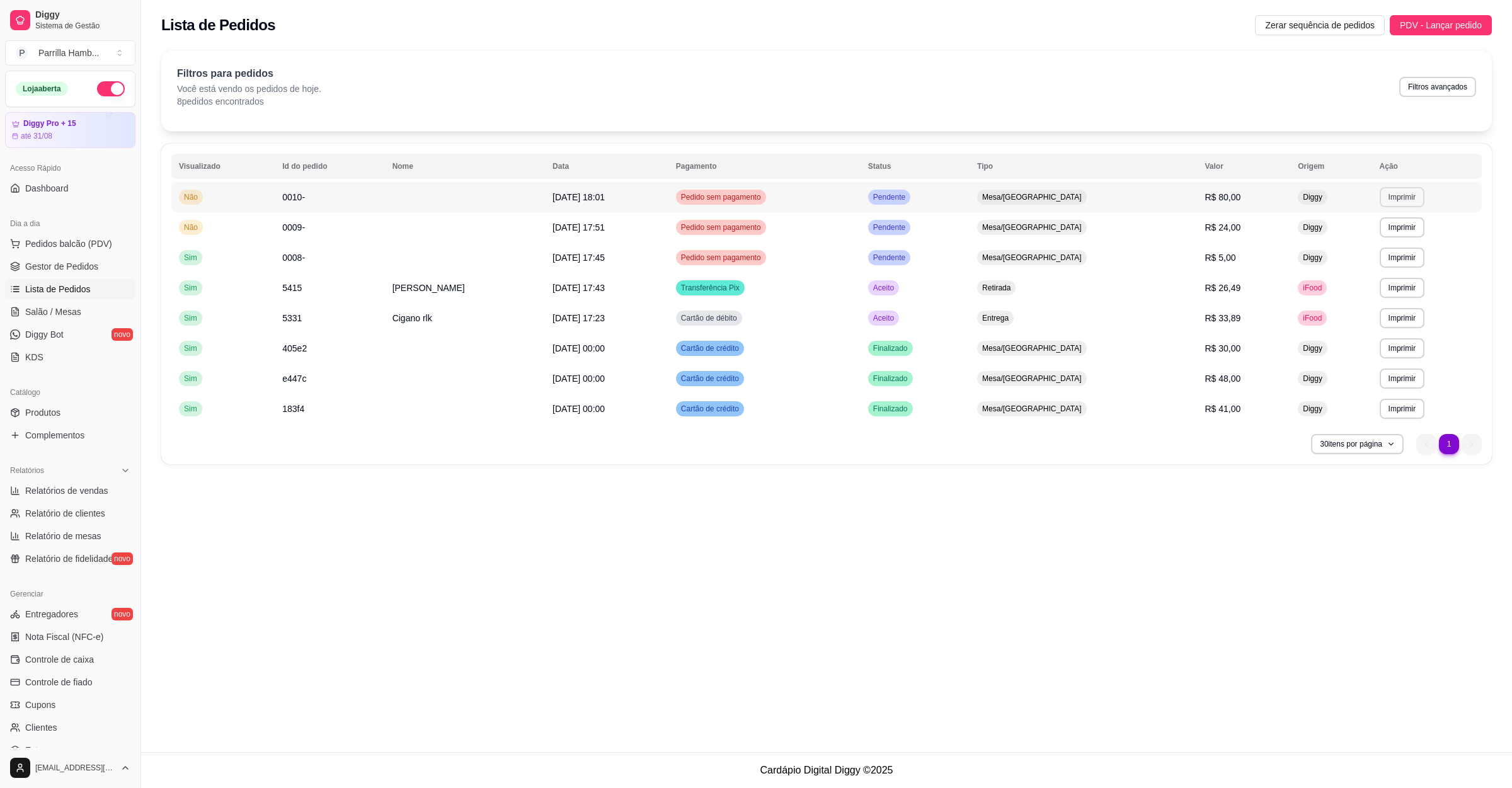
click at [1392, 195] on button "Imprimir" at bounding box center [1401, 198] width 45 height 20
click at [1356, 238] on button "IMPRESSORA" at bounding box center [1370, 241] width 88 height 20
click at [63, 305] on link "Salão / Mesas" at bounding box center [70, 312] width 130 height 20
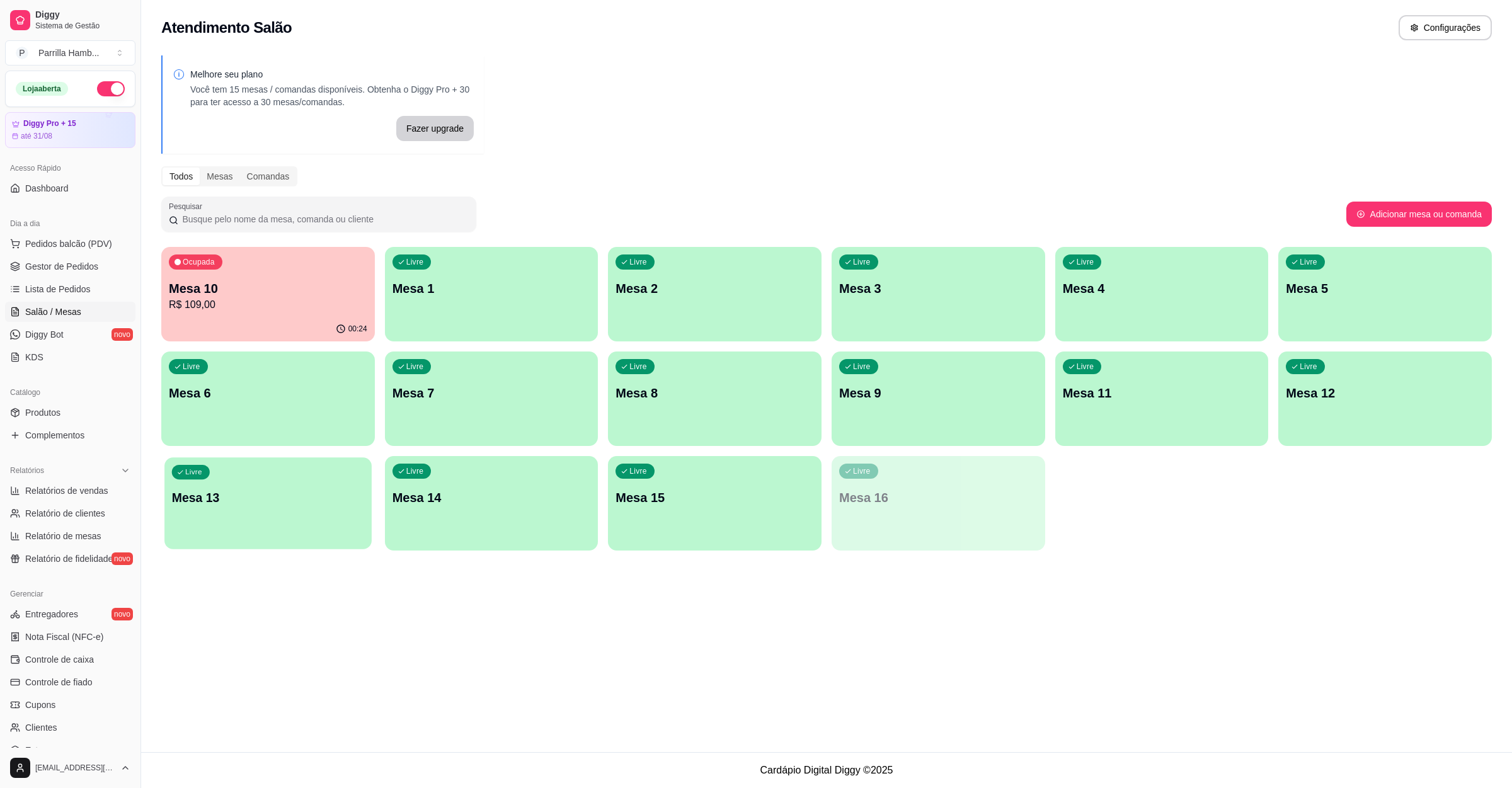
click at [348, 478] on div "Livre Mesa 13" at bounding box center [268, 496] width 207 height 77
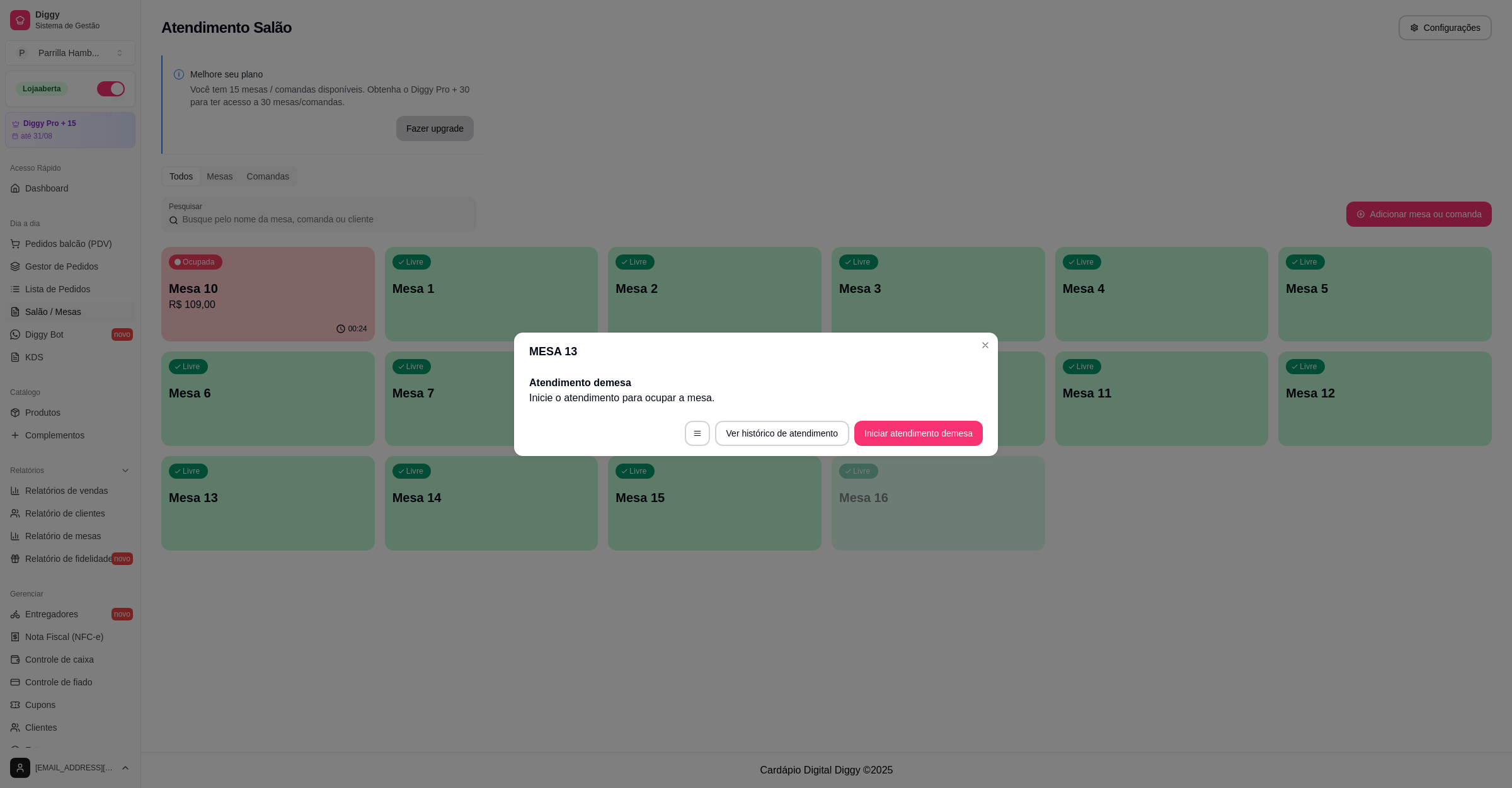
click at [888, 455] on footer "Ver histórico de atendimento Iniciar atendimento de mesa" at bounding box center [755, 433] width 483 height 45
click at [904, 419] on footer "Ver histórico de atendimento Iniciar atendimento de mesa" at bounding box center [755, 433] width 483 height 45
click at [911, 448] on footer "Ver histórico de atendimento Iniciar atendimento de mesa" at bounding box center [755, 433] width 483 height 45
click at [913, 441] on button "Iniciar atendimento de mesa" at bounding box center [918, 433] width 125 height 24
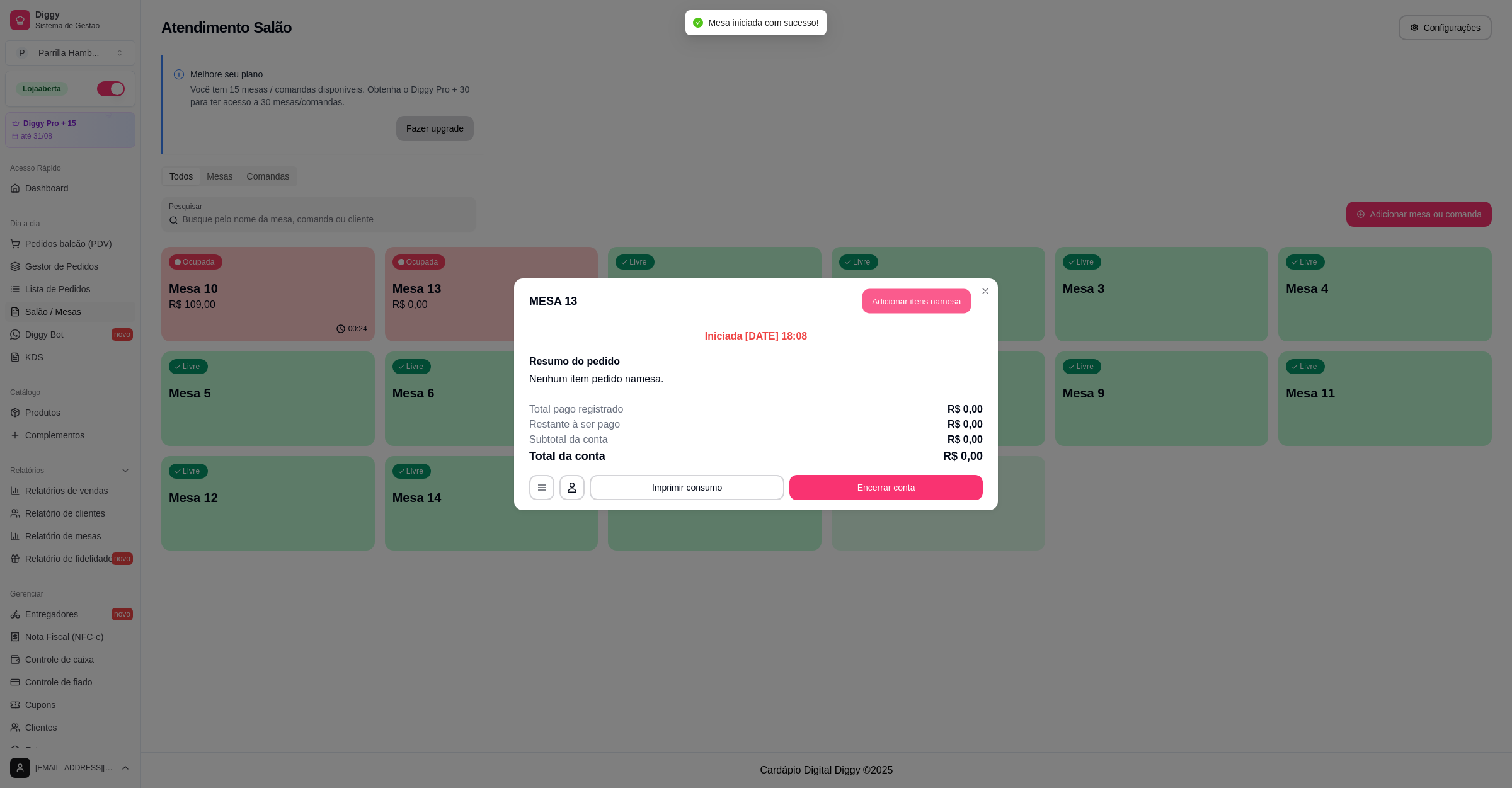
click at [909, 312] on button "Adicionar itens na mesa" at bounding box center [916, 300] width 109 height 24
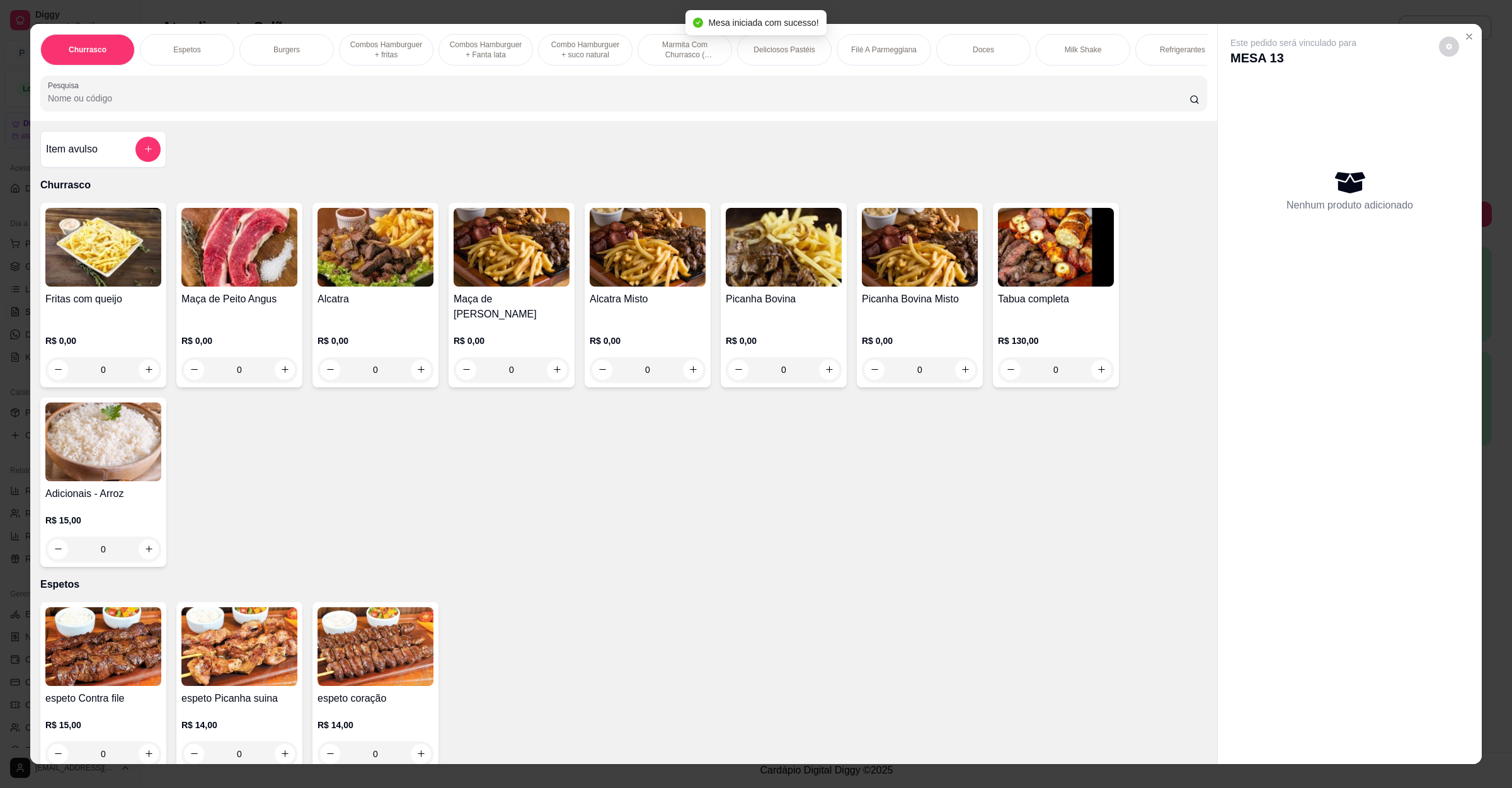
click at [419, 121] on div "Churrasco Espetos Burgers Combos Hamburguer + fritas Combos Hamburguer + Fanta …" at bounding box center [624, 73] width 1187 height 97
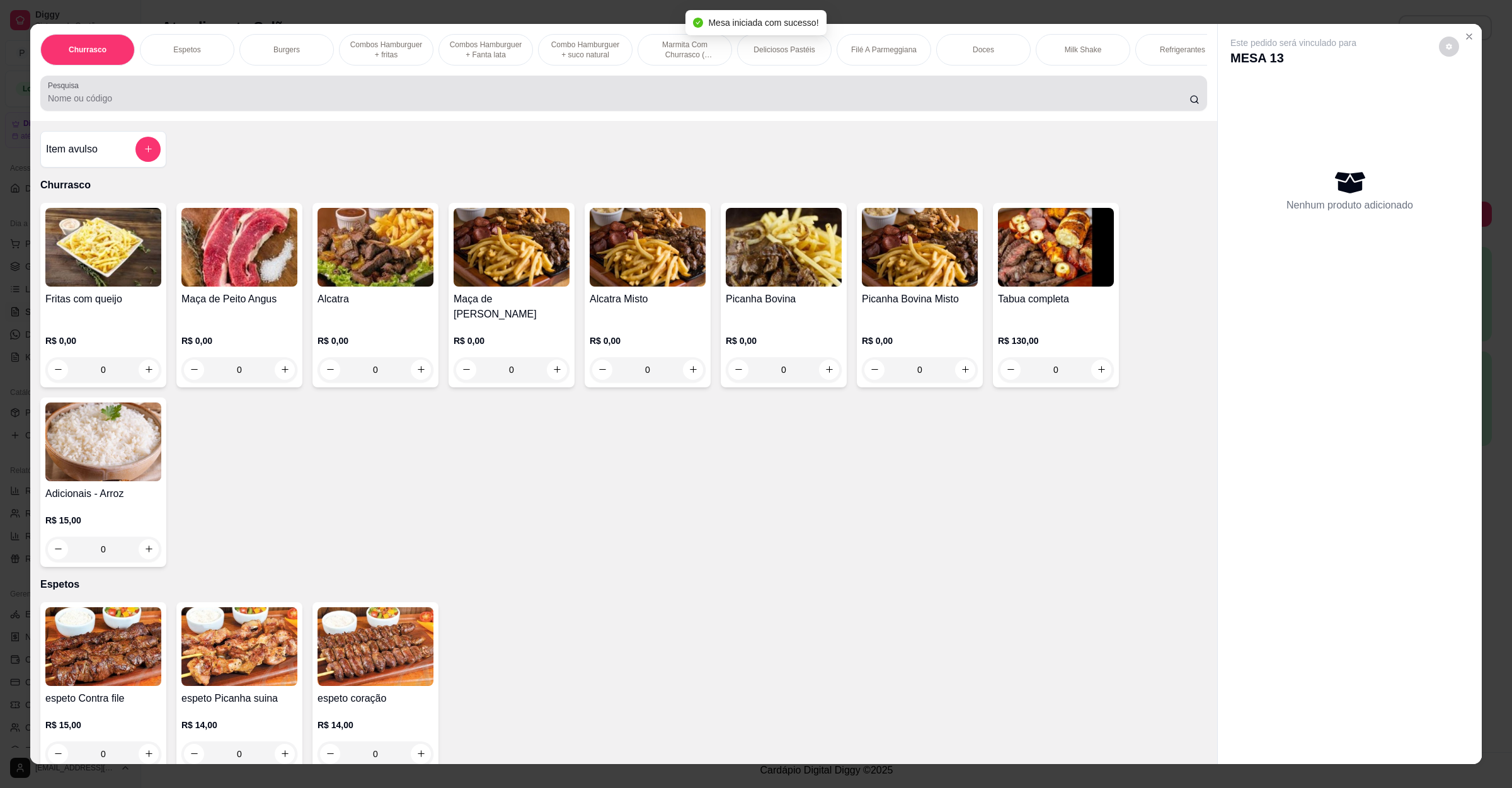
click at [422, 111] on div "Pesquisa" at bounding box center [624, 93] width 1167 height 35
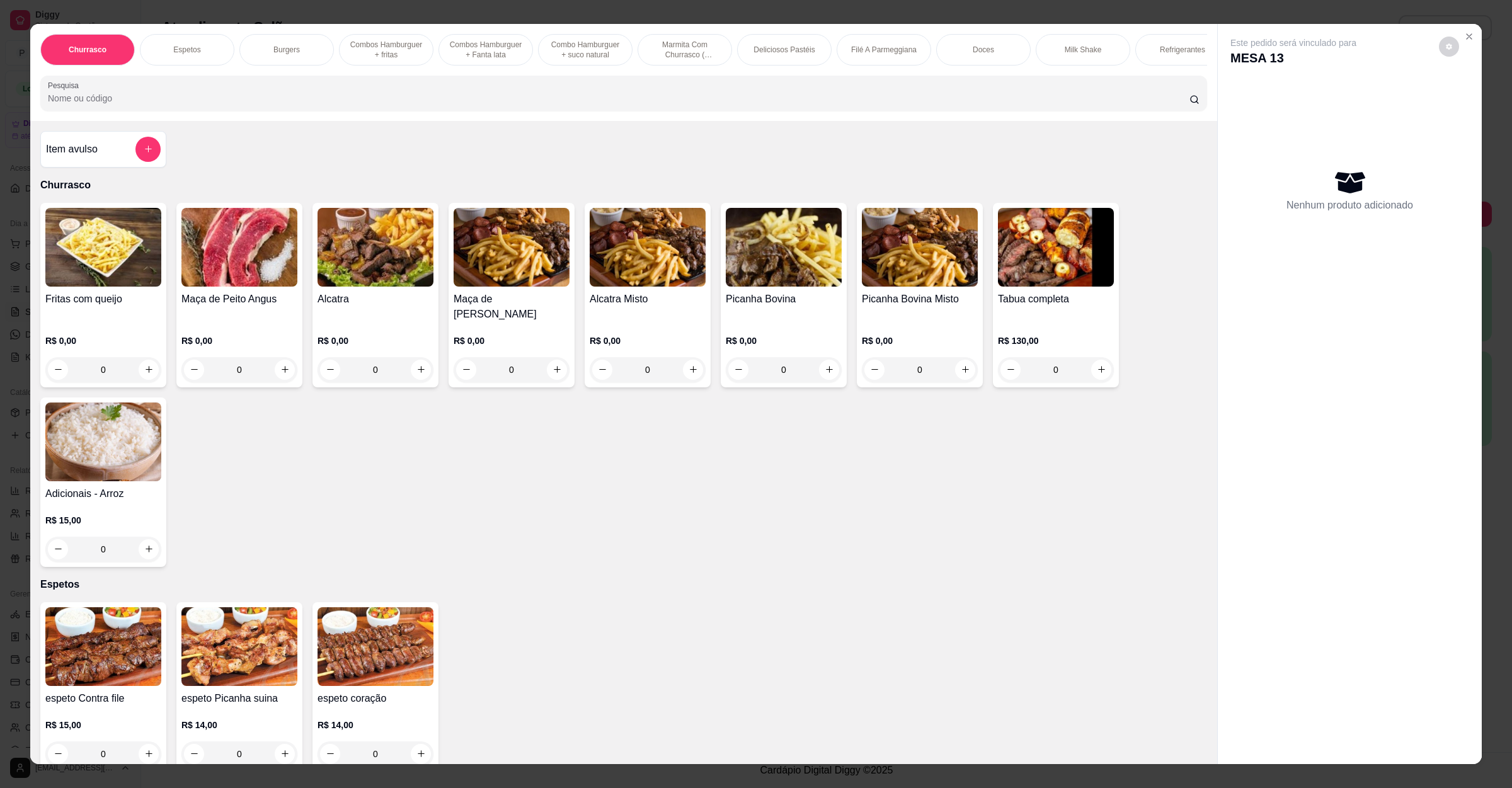
click at [776, 265] on img at bounding box center [783, 247] width 116 height 79
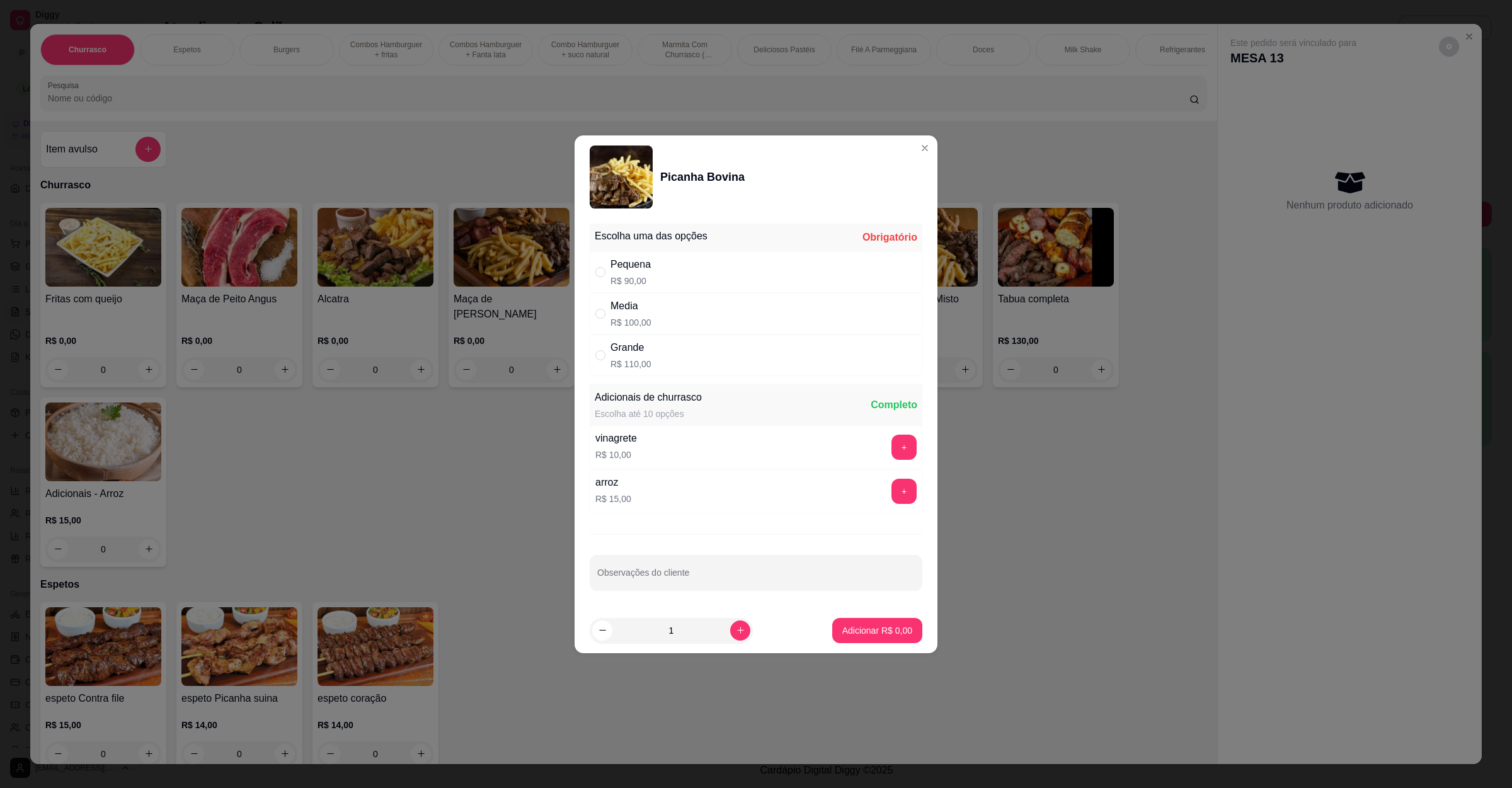
click at [709, 266] on div "Pequena R$ 90,00" at bounding box center [756, 272] width 333 height 41
radio input "true"
click at [716, 575] on input "Observações do cliente" at bounding box center [756, 578] width 318 height 12
type input "substituir as [PERSON_NAME] e paode algo por mais carne"
click at [855, 632] on p "Adicionar R$ 90,00" at bounding box center [875, 630] width 75 height 12
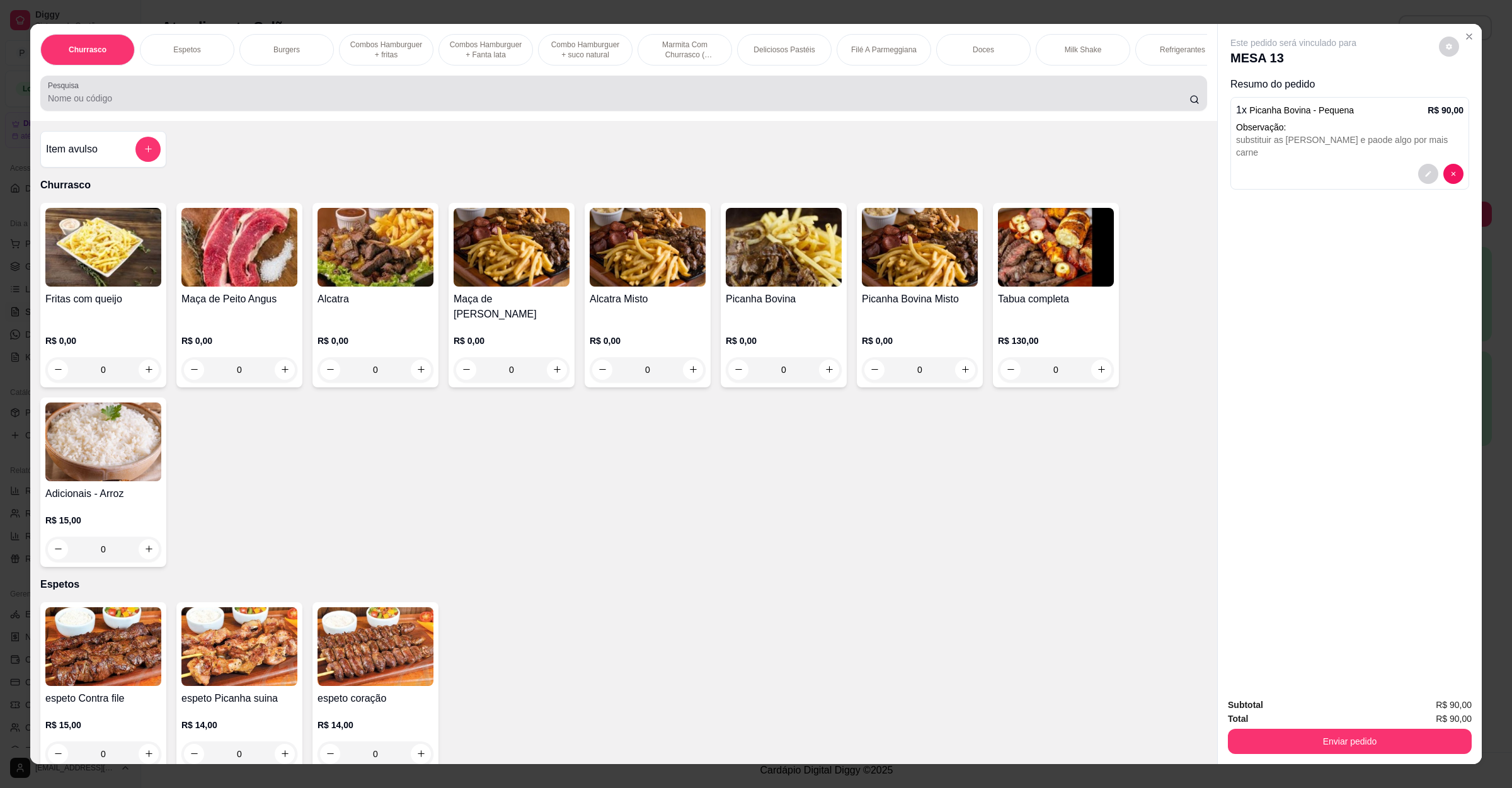
click at [262, 102] on div at bounding box center [623, 93] width 1151 height 25
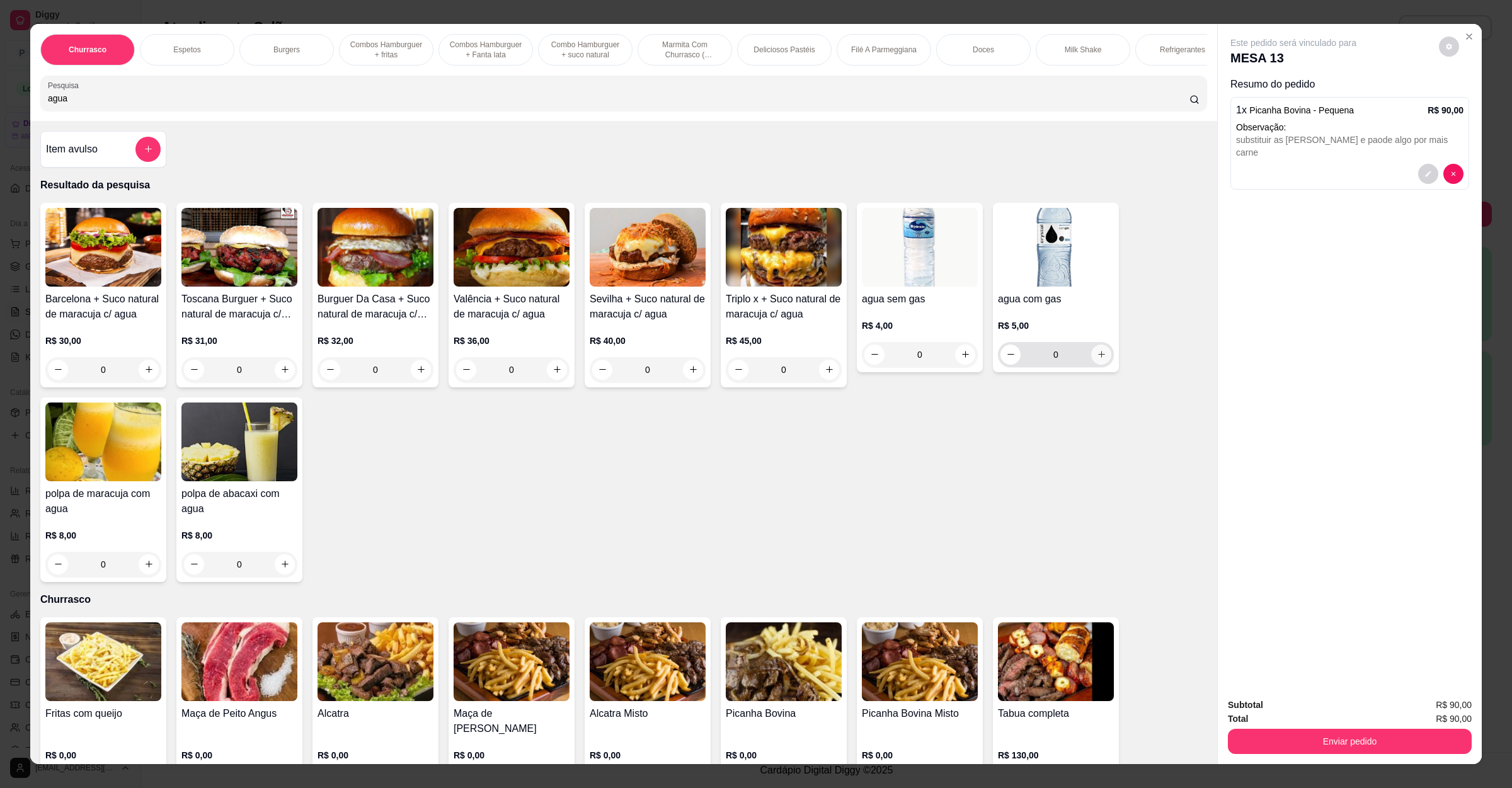
type input "agua"
click at [1097, 359] on icon "increase-product-quantity" at bounding box center [1101, 355] width 9 height 9
type input "1"
drag, startPoint x: 246, startPoint y: 119, endPoint x: 0, endPoint y: 117, distance: 246.0
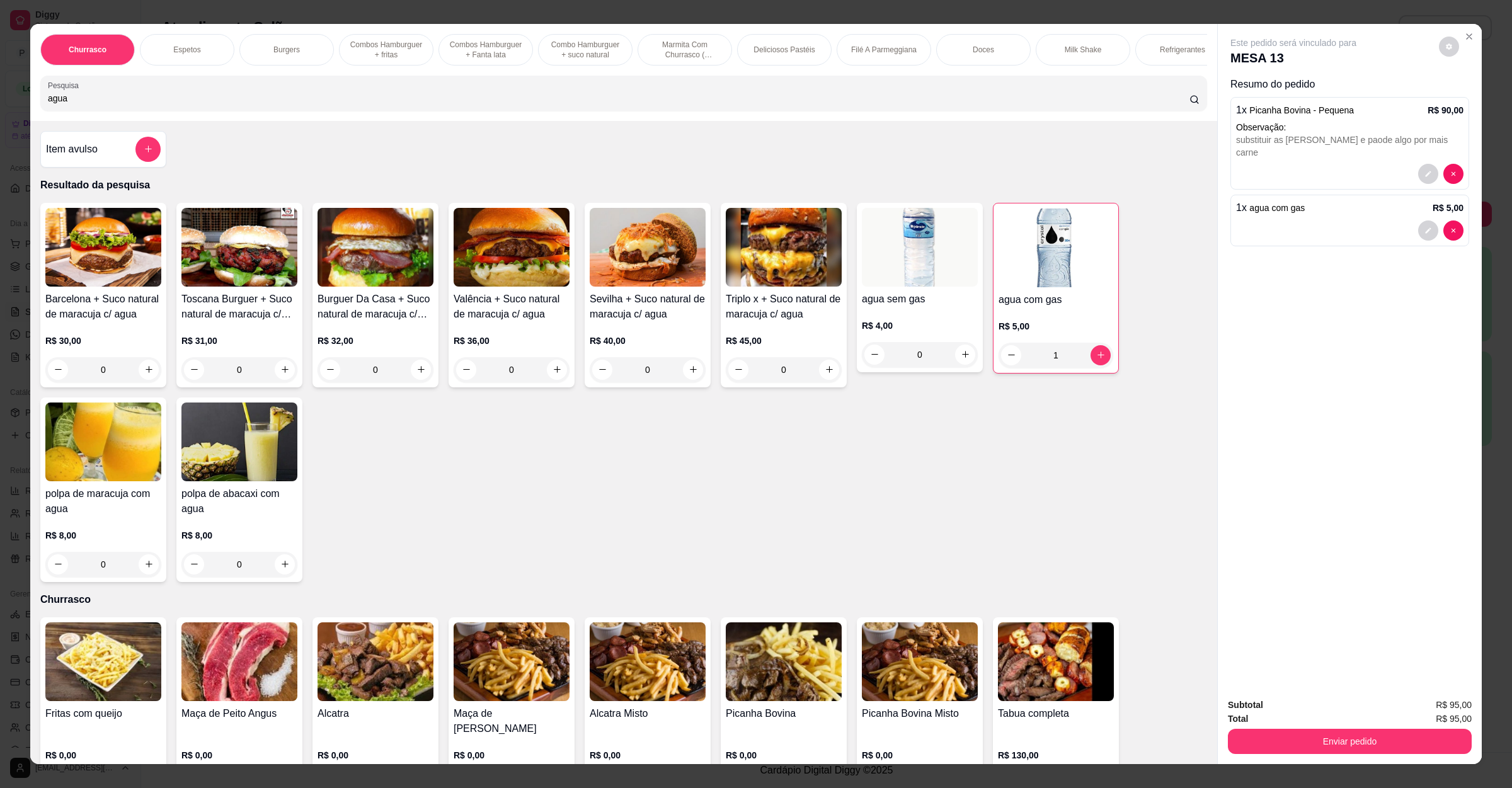
click at [0, 117] on div "Churrasco Espetos Burgers Combos Hamburguer + fritas Combos Hamburguer + Fanta …" at bounding box center [756, 394] width 1512 height 788
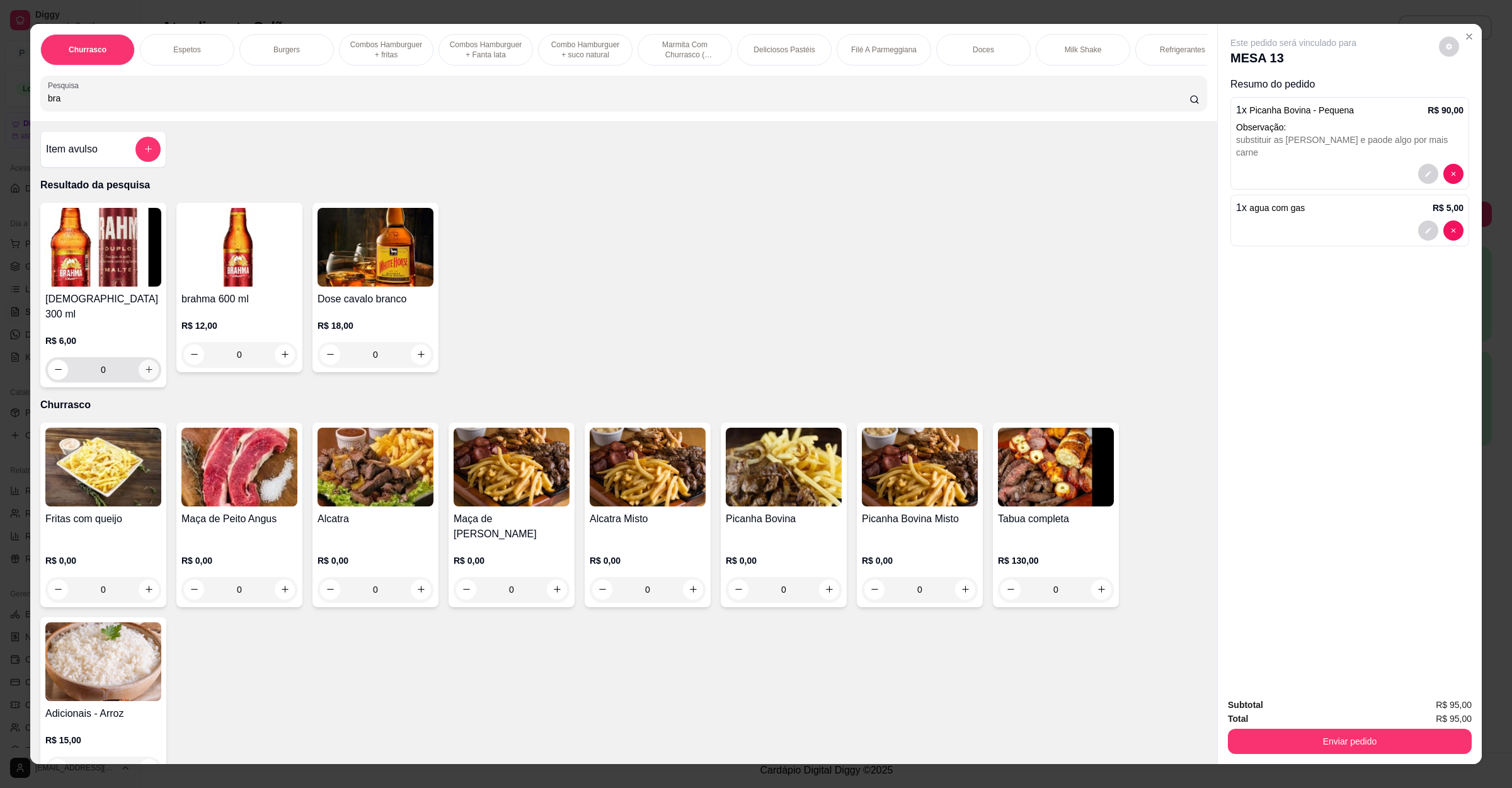
type input "bra"
click at [138, 365] on button "increase-product-quantity" at bounding box center [148, 370] width 20 height 20
type input "1"
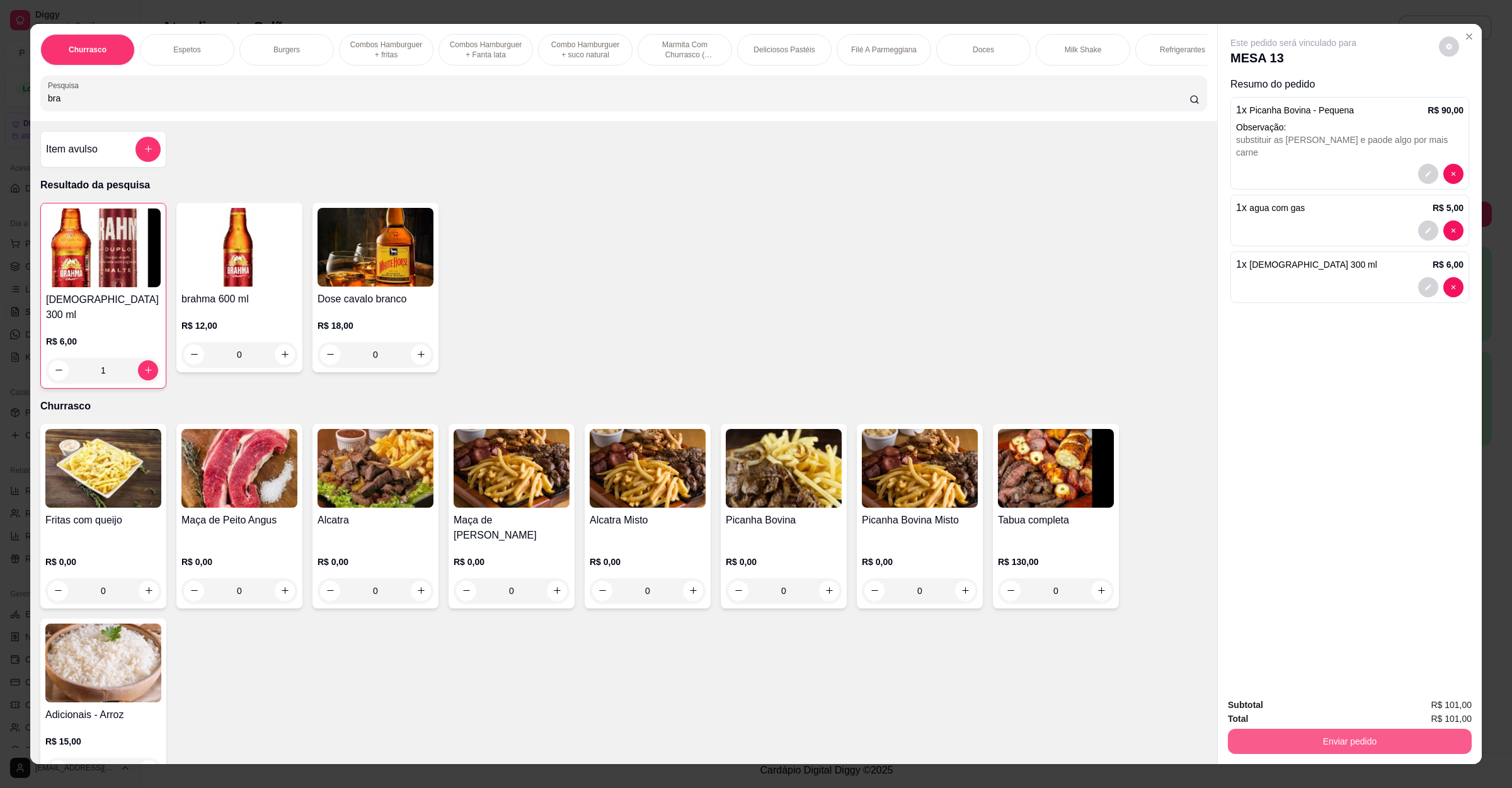
click at [1293, 722] on div "Total R$ 101,00" at bounding box center [1350, 718] width 244 height 14
click at [1293, 730] on button "Enviar pedido" at bounding box center [1350, 741] width 236 height 24
click at [1301, 711] on button "Não registrar e enviar pedido" at bounding box center [1306, 711] width 131 height 24
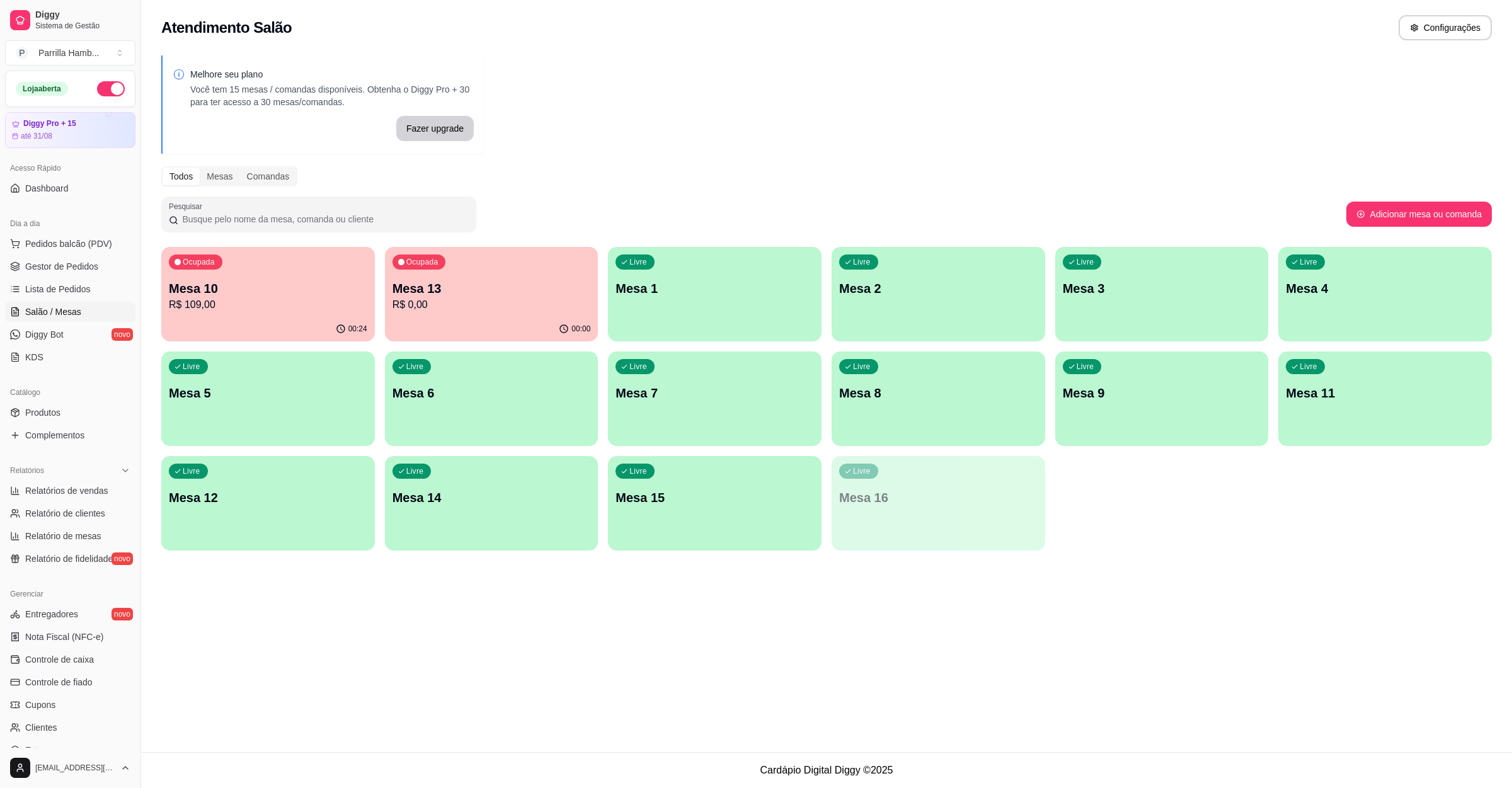
click at [21, 278] on ul "Pedidos balcão (PDV) Gestor de Pedidos Lista de Pedidos Salão / Mesas Diggy Bot…" at bounding box center [70, 300] width 130 height 134
click at [21, 279] on ul "Pedidos balcão (PDV) Gestor de Pedidos Lista de Pedidos Salão / Mesas Diggy Bot…" at bounding box center [70, 300] width 130 height 134
click at [34, 294] on span "Lista de Pedidos" at bounding box center [58, 289] width 66 height 12
click at [70, 290] on span "Lista de Pedidos" at bounding box center [58, 289] width 66 height 12
click at [109, 299] on link "Lista de Pedidos" at bounding box center [70, 289] width 130 height 20
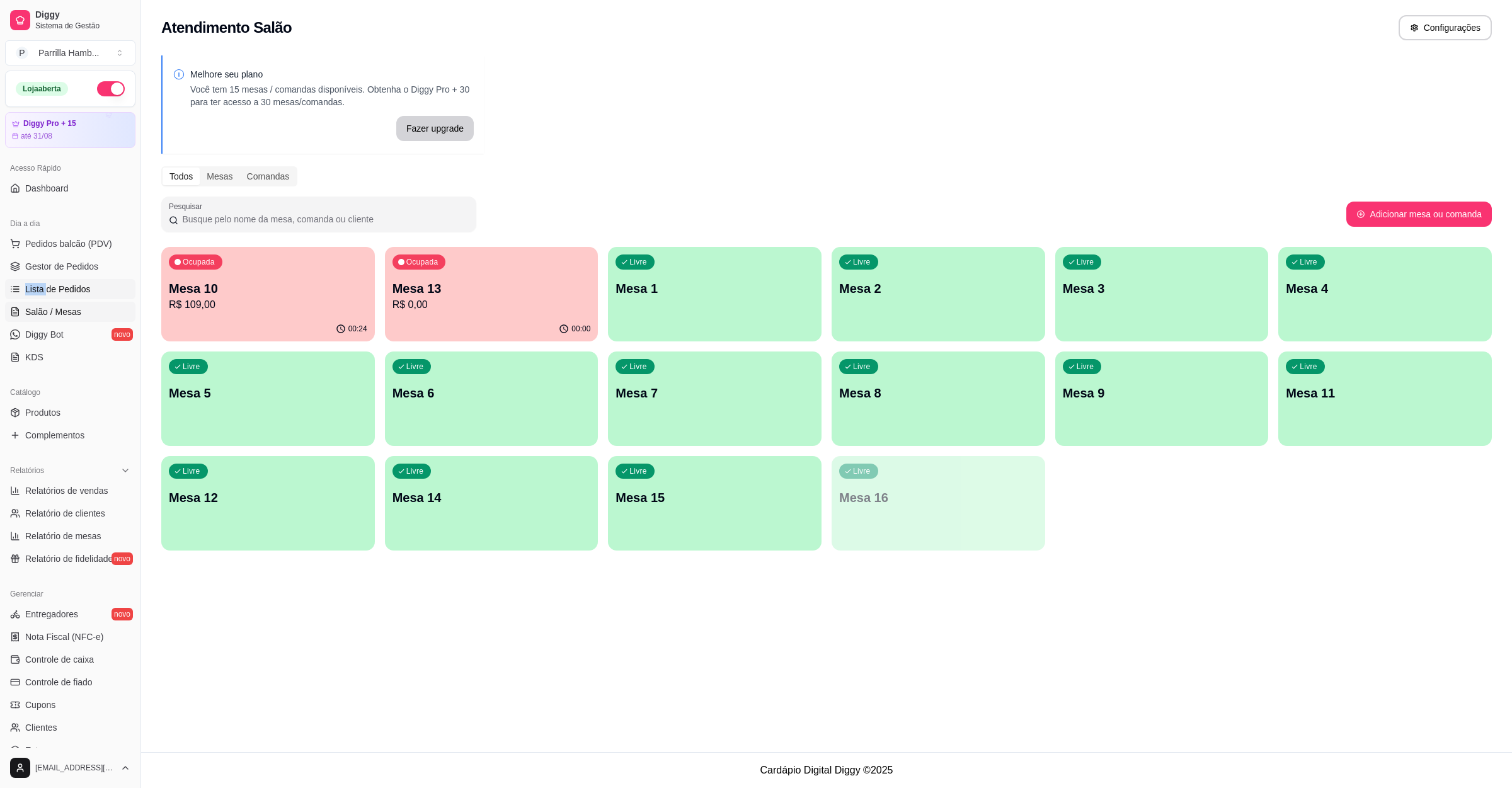
click at [105, 288] on link "Lista de Pedidos" at bounding box center [70, 289] width 130 height 20
click at [322, 675] on div "Atendimento Salão Configurações Melhore seu plano Você tem 15 mesas / comandas …" at bounding box center [826, 376] width 1371 height 752
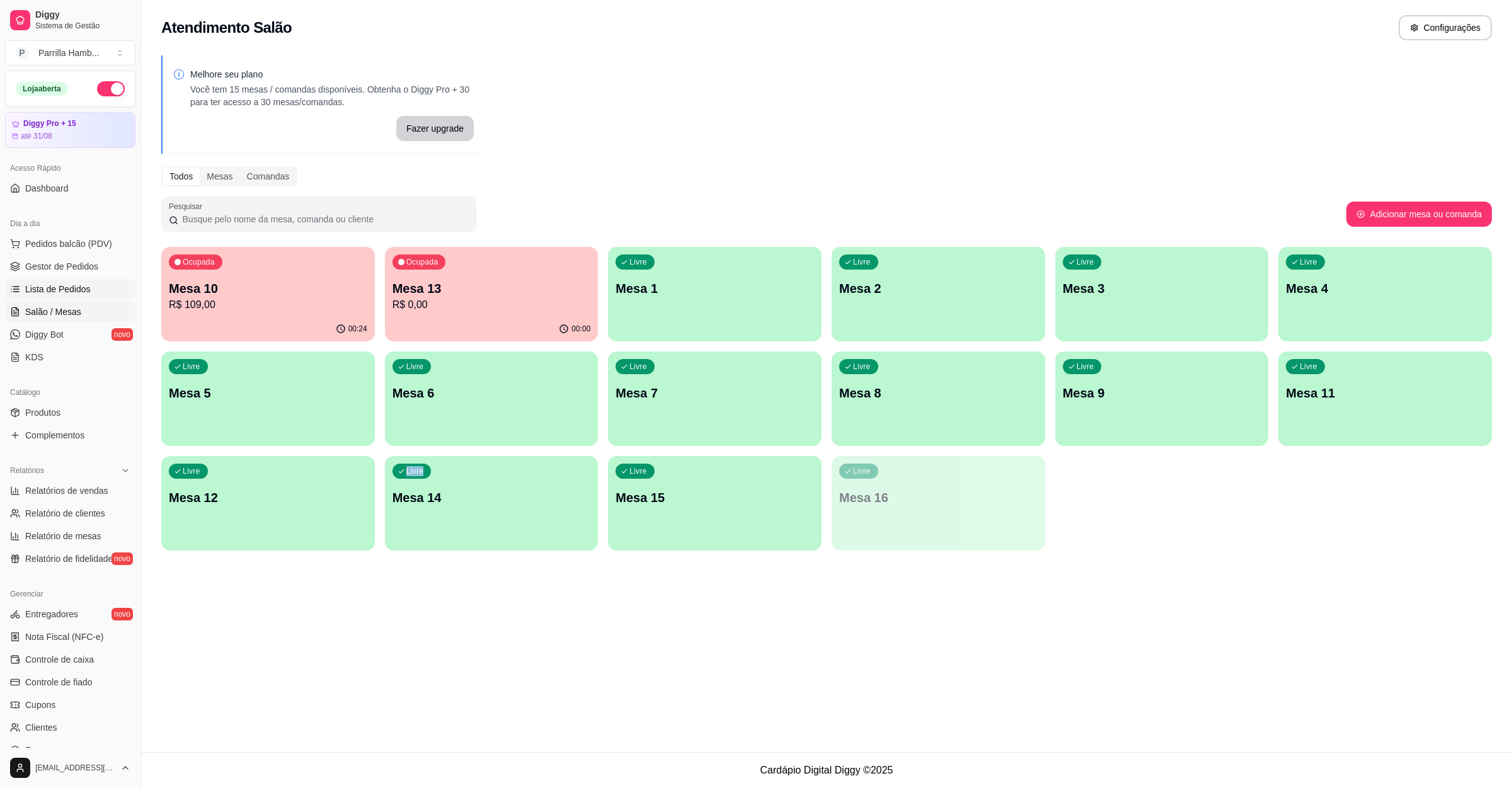
click at [64, 282] on link "Lista de Pedidos" at bounding box center [70, 289] width 130 height 20
click at [55, 291] on span "Lista de Pedidos" at bounding box center [58, 289] width 66 height 12
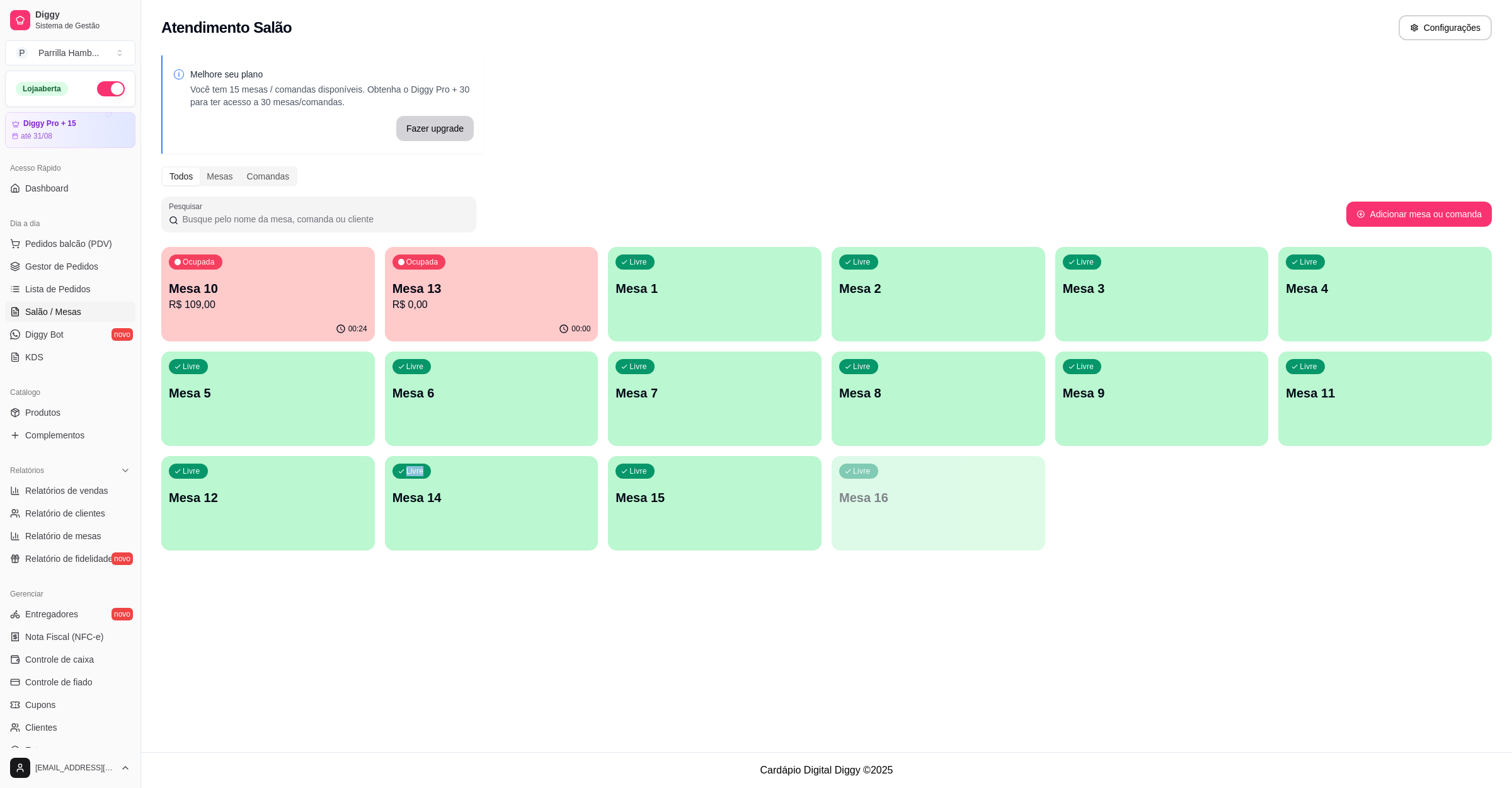
scroll to position [119, 0]
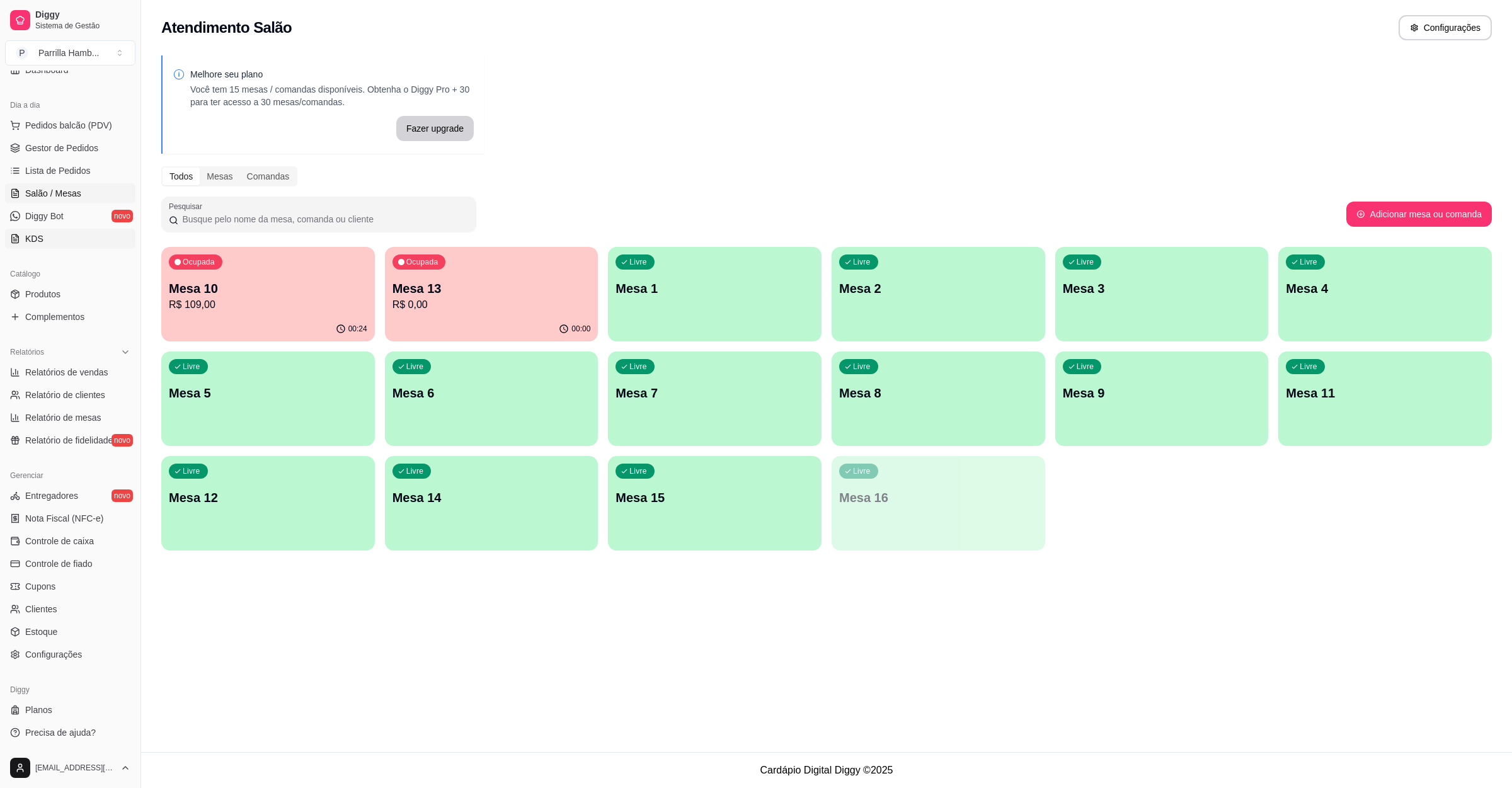
click at [37, 233] on span "KDS" at bounding box center [34, 239] width 18 height 12
click at [37, 230] on link "KDS" at bounding box center [70, 239] width 130 height 20
click at [37, 233] on span "KDS" at bounding box center [34, 239] width 18 height 12
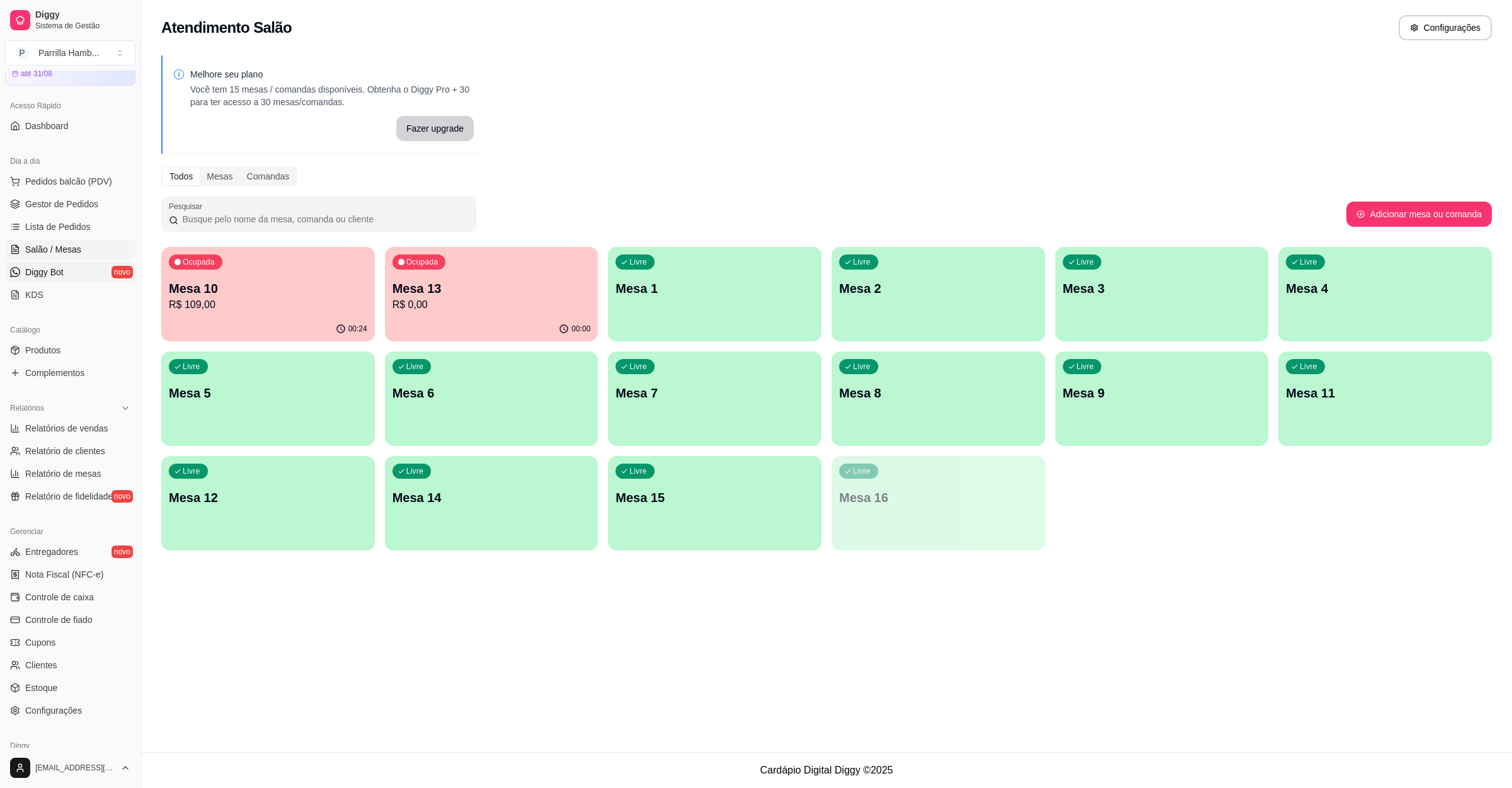
scroll to position [0, 0]
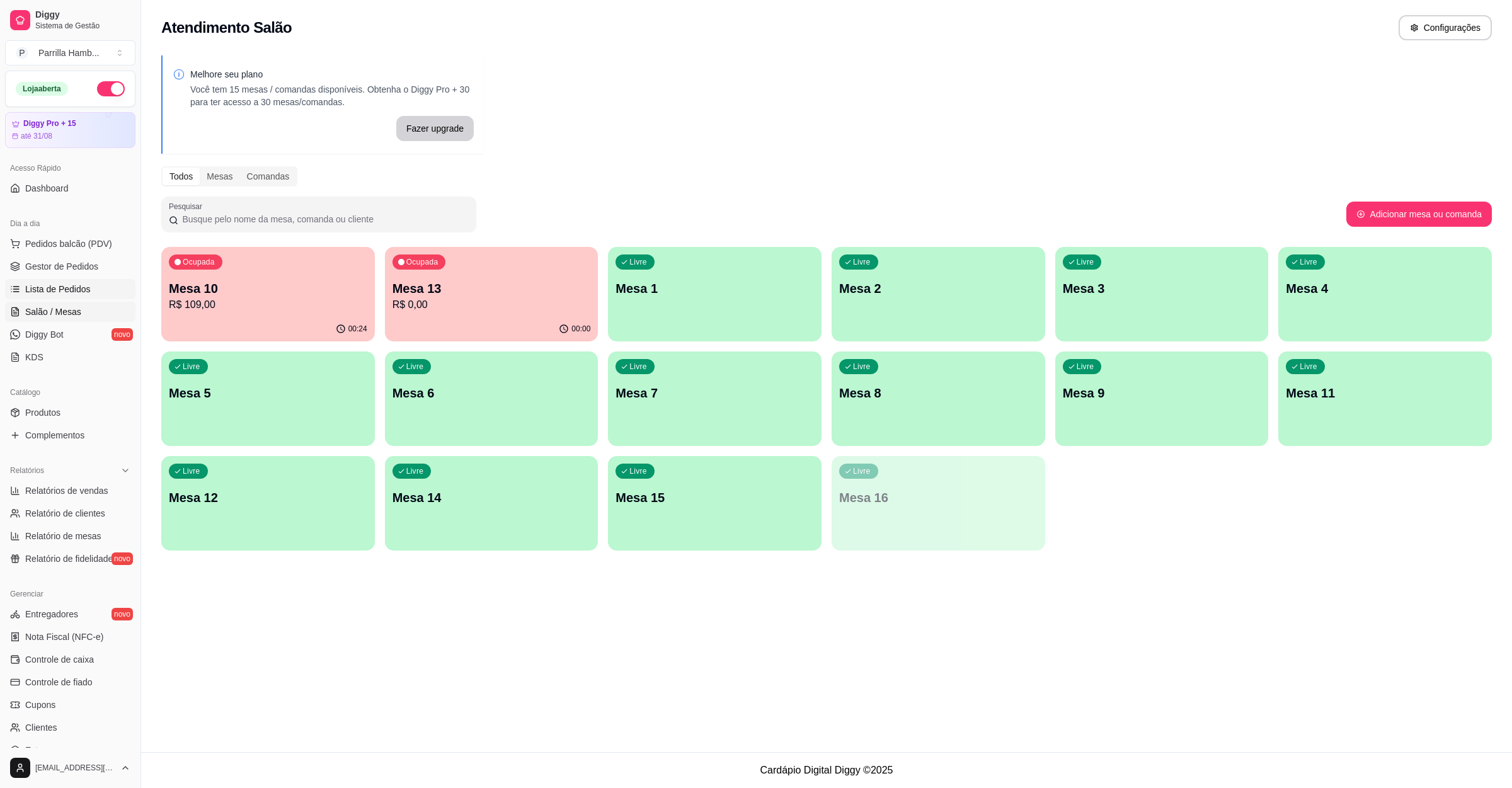
click at [72, 294] on span "Lista de Pedidos" at bounding box center [58, 289] width 66 height 12
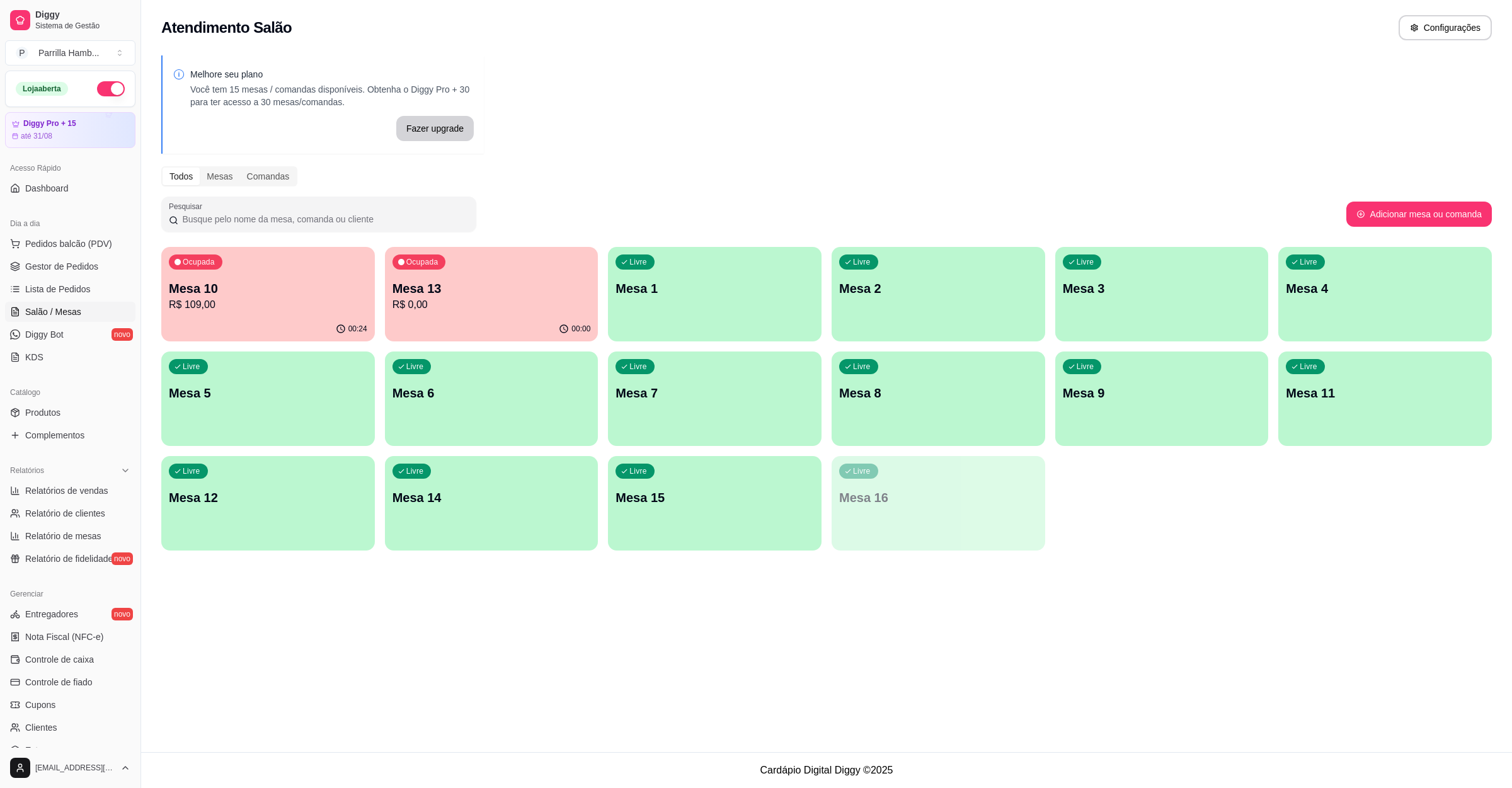
click at [73, 311] on span "Salão / Mesas" at bounding box center [53, 312] width 56 height 12
click at [50, 284] on span "Lista de Pedidos" at bounding box center [58, 289] width 66 height 12
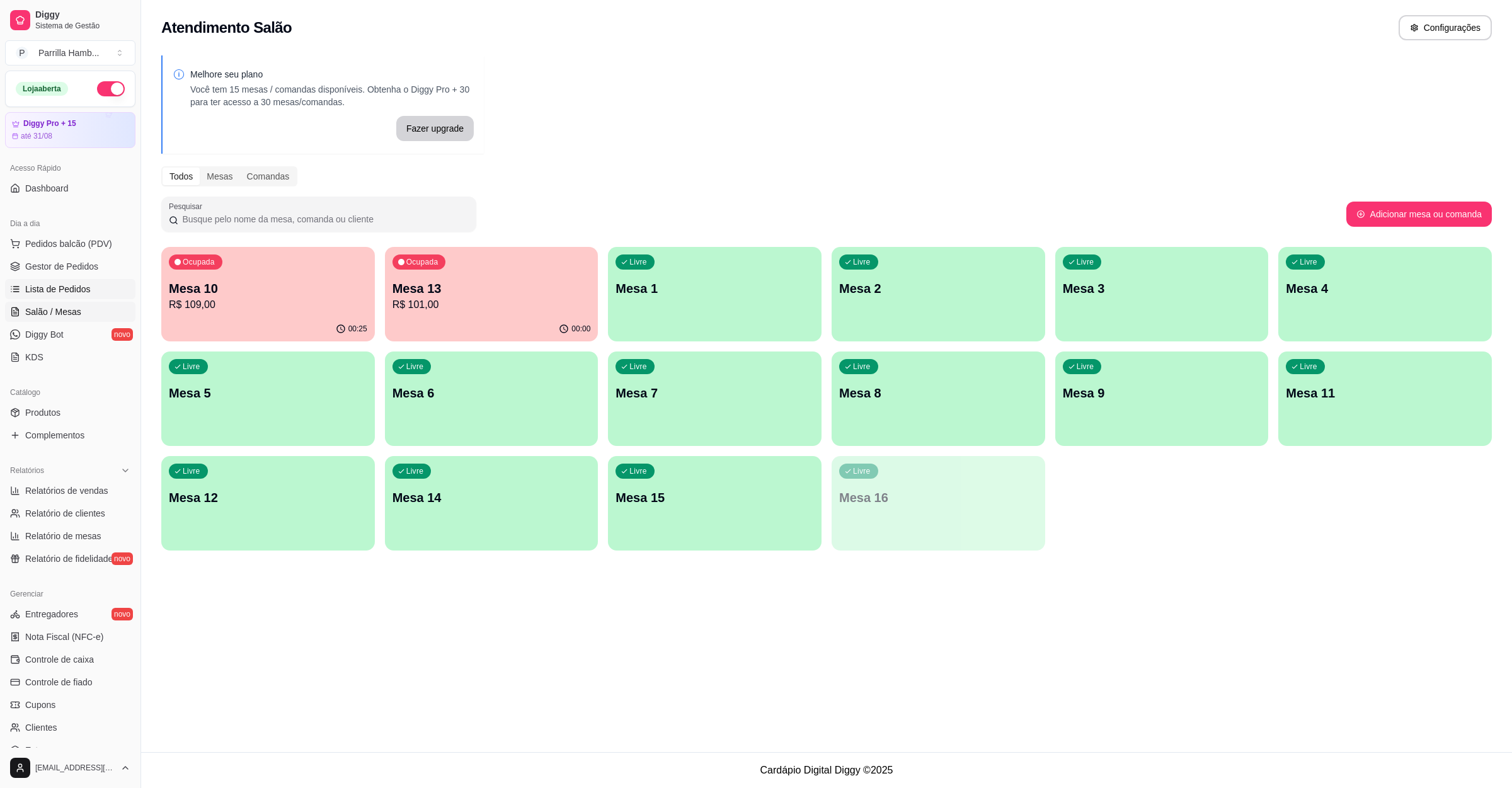
click at [50, 284] on span "Lista de Pedidos" at bounding box center [58, 289] width 66 height 12
click at [321, 307] on p "R$ 109,00" at bounding box center [268, 305] width 192 height 15
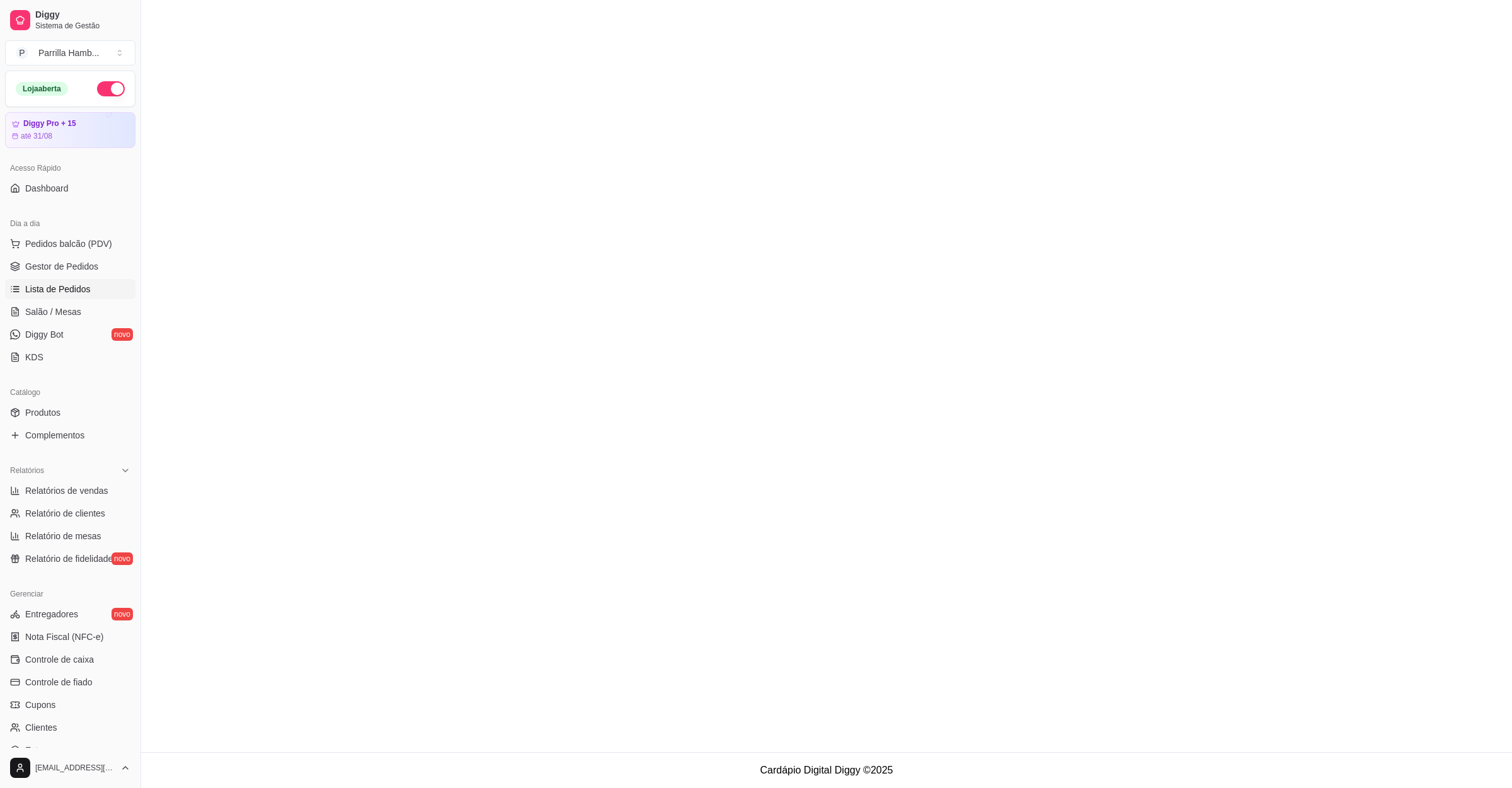
click at [222, 350] on main at bounding box center [826, 376] width 1371 height 752
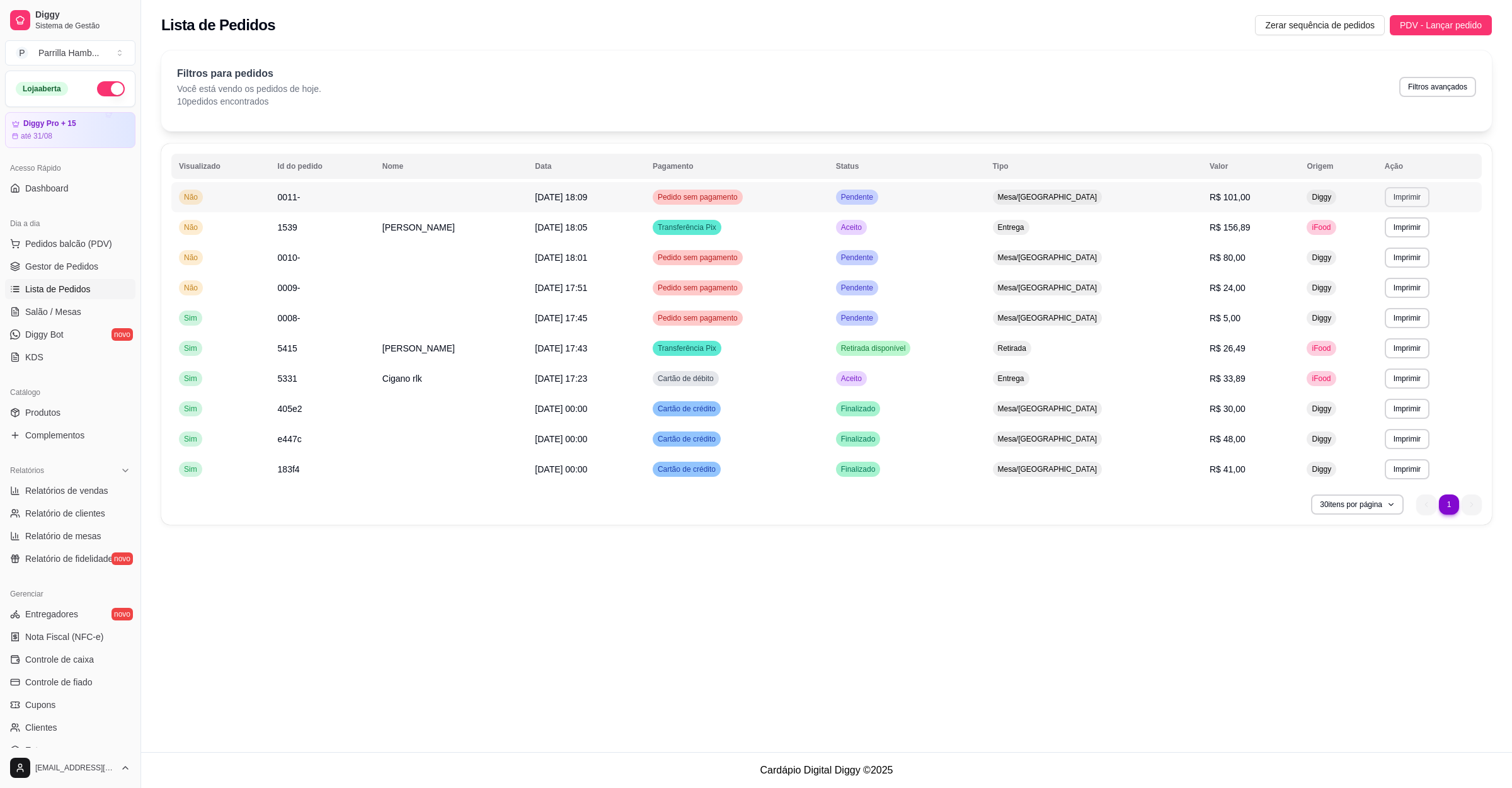
click at [1385, 199] on button "Imprimir" at bounding box center [1407, 198] width 45 height 20
click at [1376, 240] on button "IMPRESSORA" at bounding box center [1387, 236] width 73 height 16
click at [55, 303] on link "Salão / Mesas" at bounding box center [70, 312] width 130 height 20
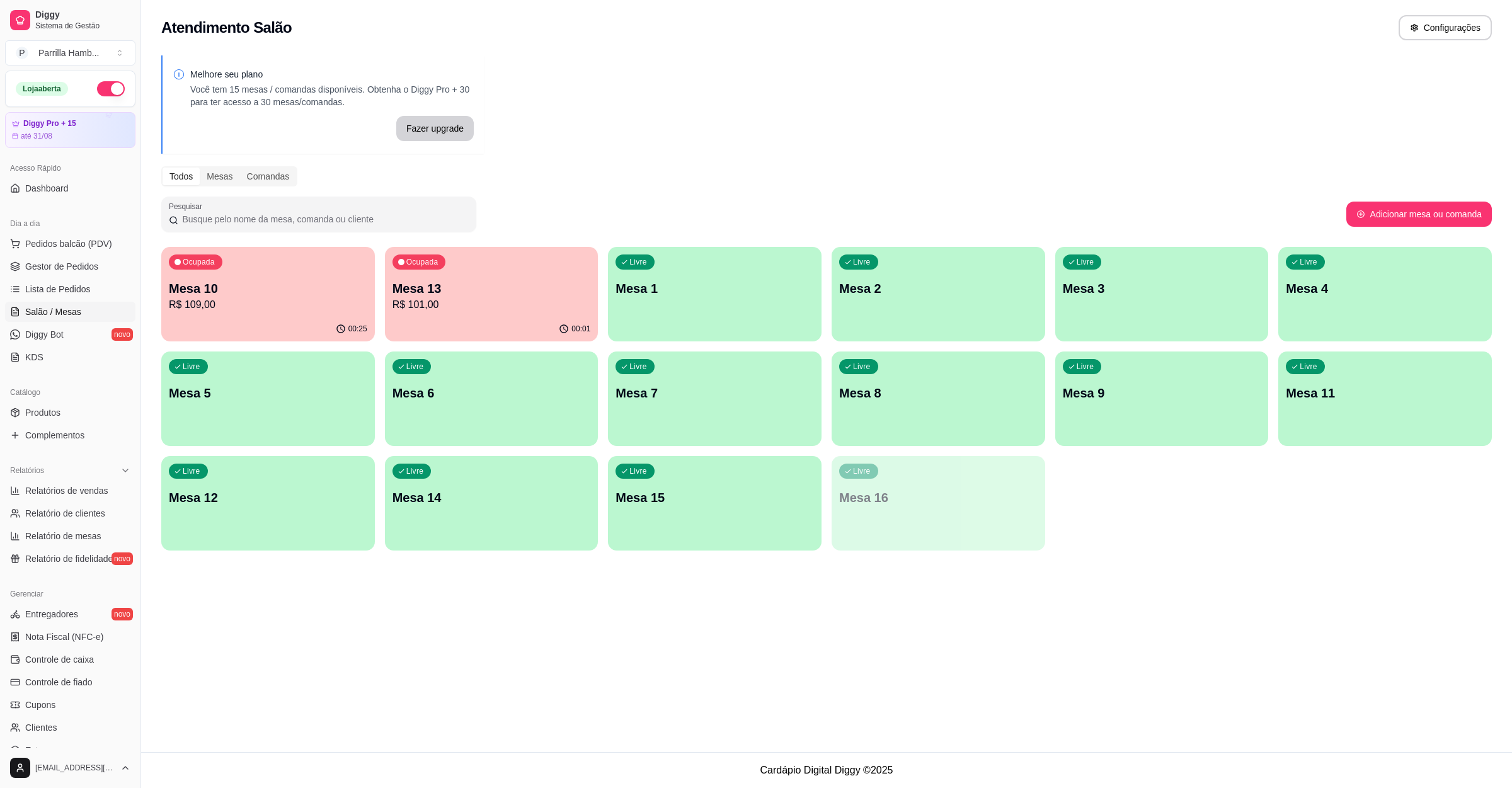
click at [291, 280] on p "Mesa 10" at bounding box center [268, 288] width 198 height 18
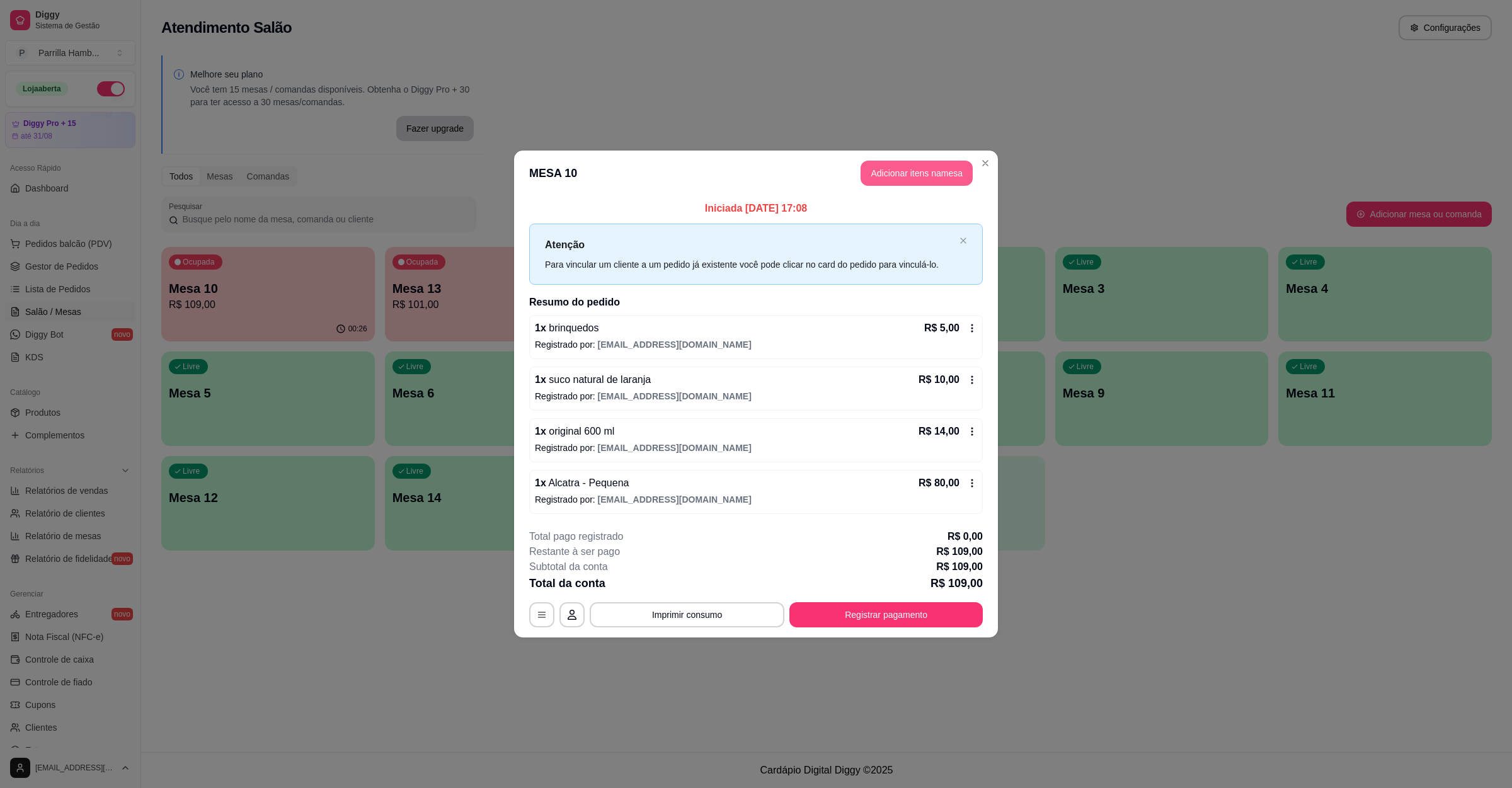
click at [898, 170] on button "Adicionar itens na mesa" at bounding box center [917, 173] width 112 height 25
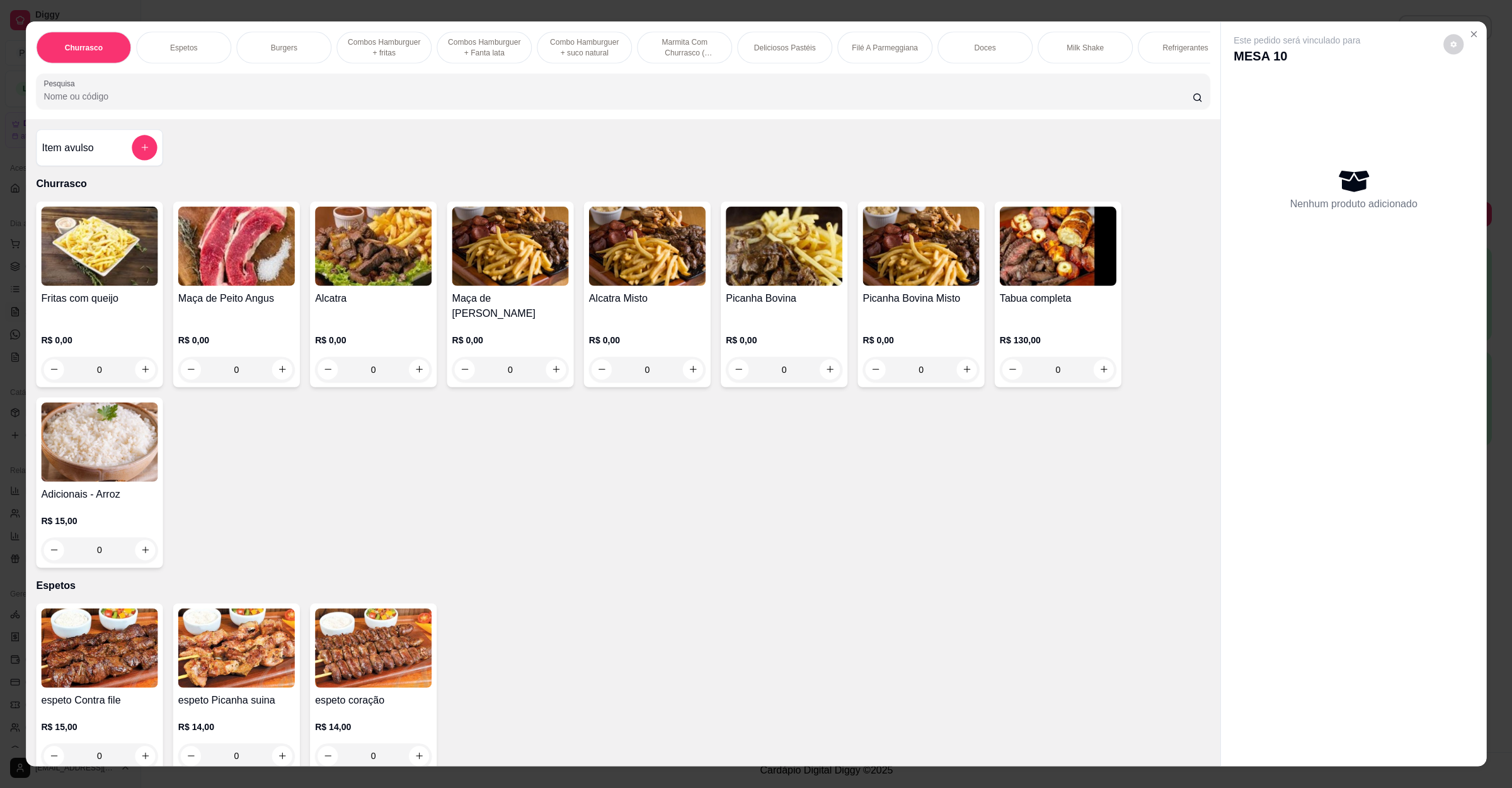
click at [333, 168] on div "Item avulso Churrasco Fritas com queijo R$ 0,00 0 Maça de Peito Angus R$ 0,00 0…" at bounding box center [622, 442] width 1194 height 647
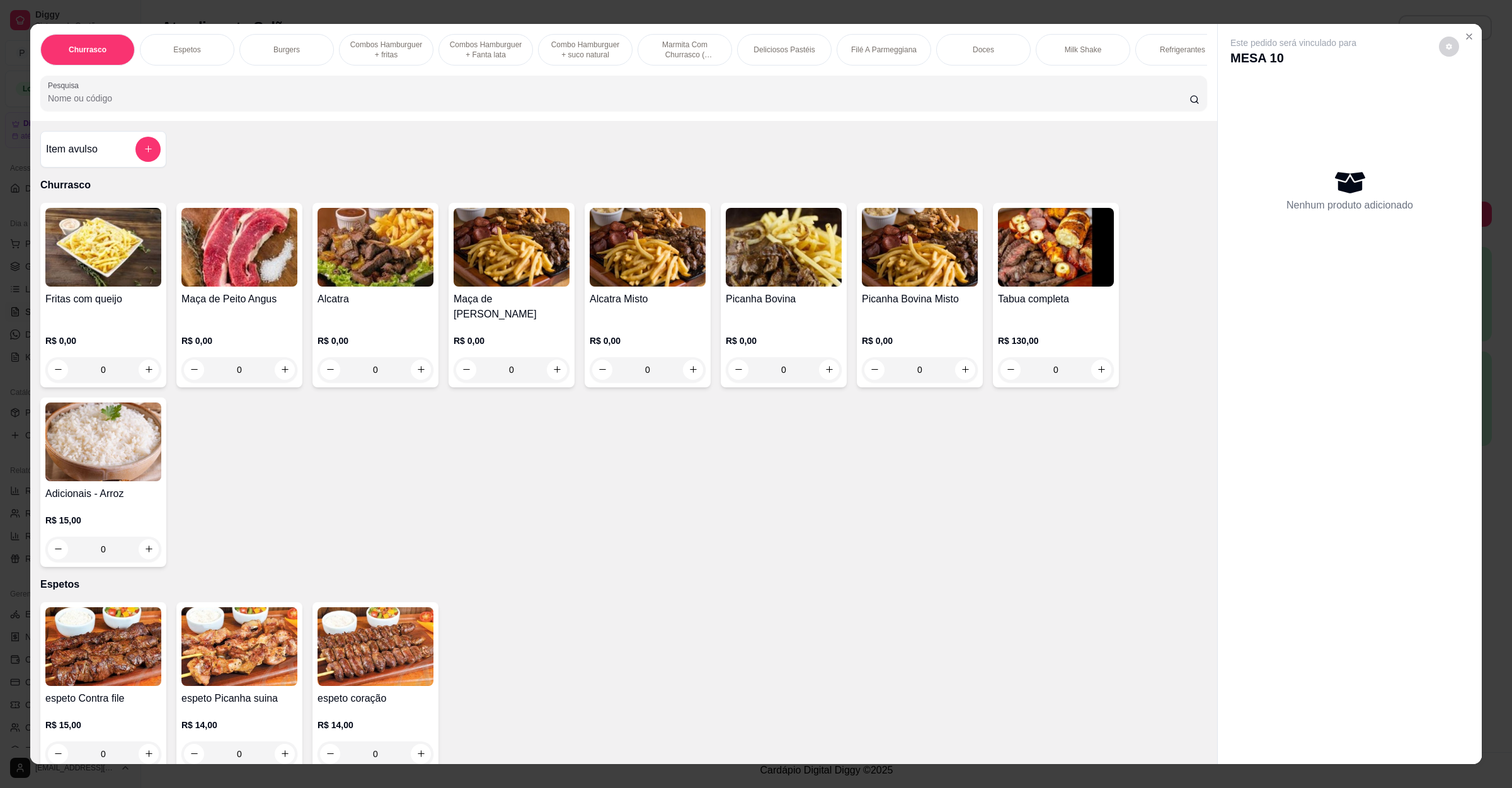
click at [1482, 63] on div "Churrasco Espetos Burgers Combos Hamburguer + fritas Combos Hamburguer + Fanta …" at bounding box center [756, 394] width 1512 height 788
click at [1464, 36] on icon "Close" at bounding box center [1469, 36] width 10 height 10
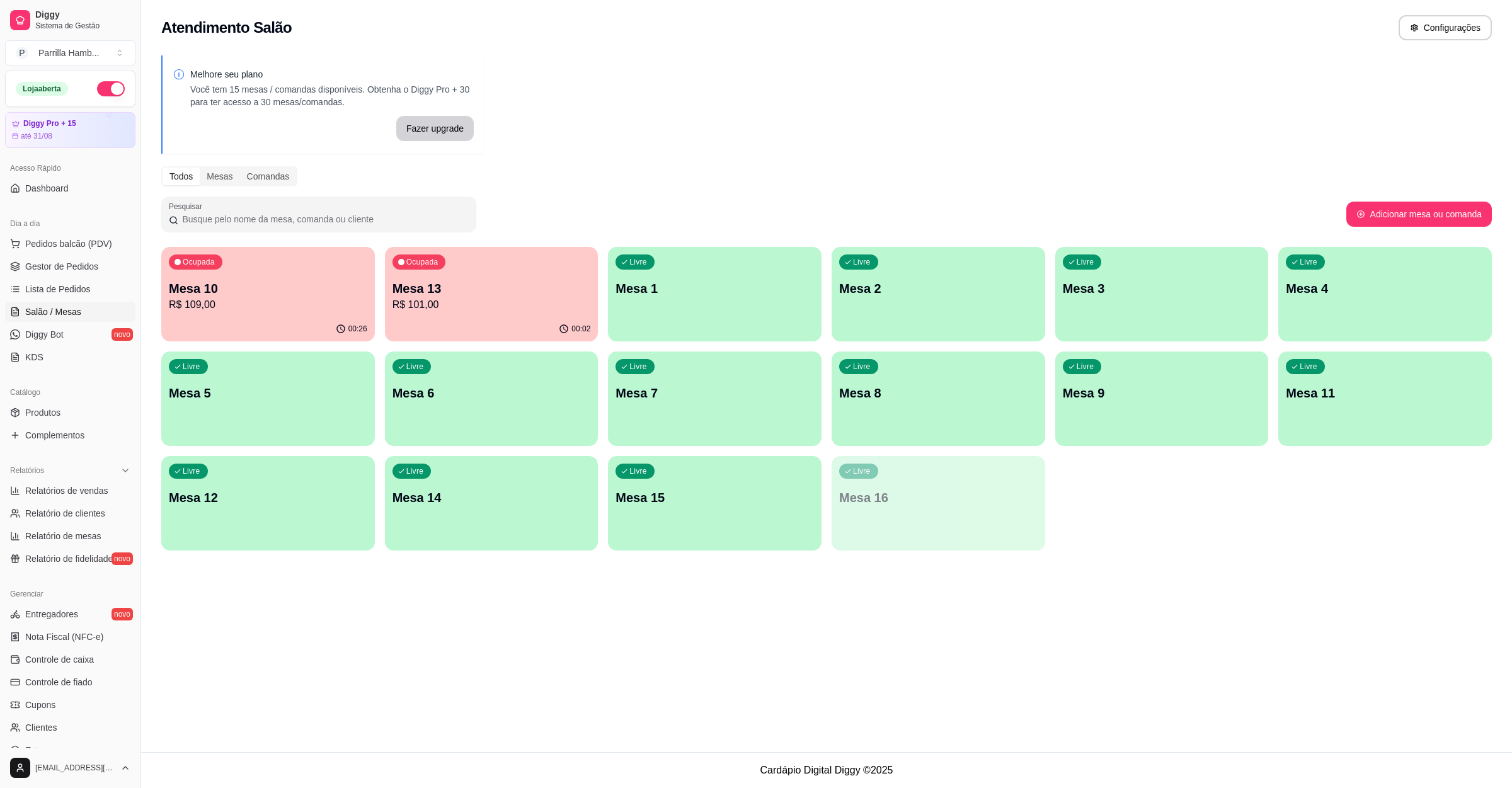
click at [467, 299] on p "R$ 101,00" at bounding box center [492, 305] width 198 height 15
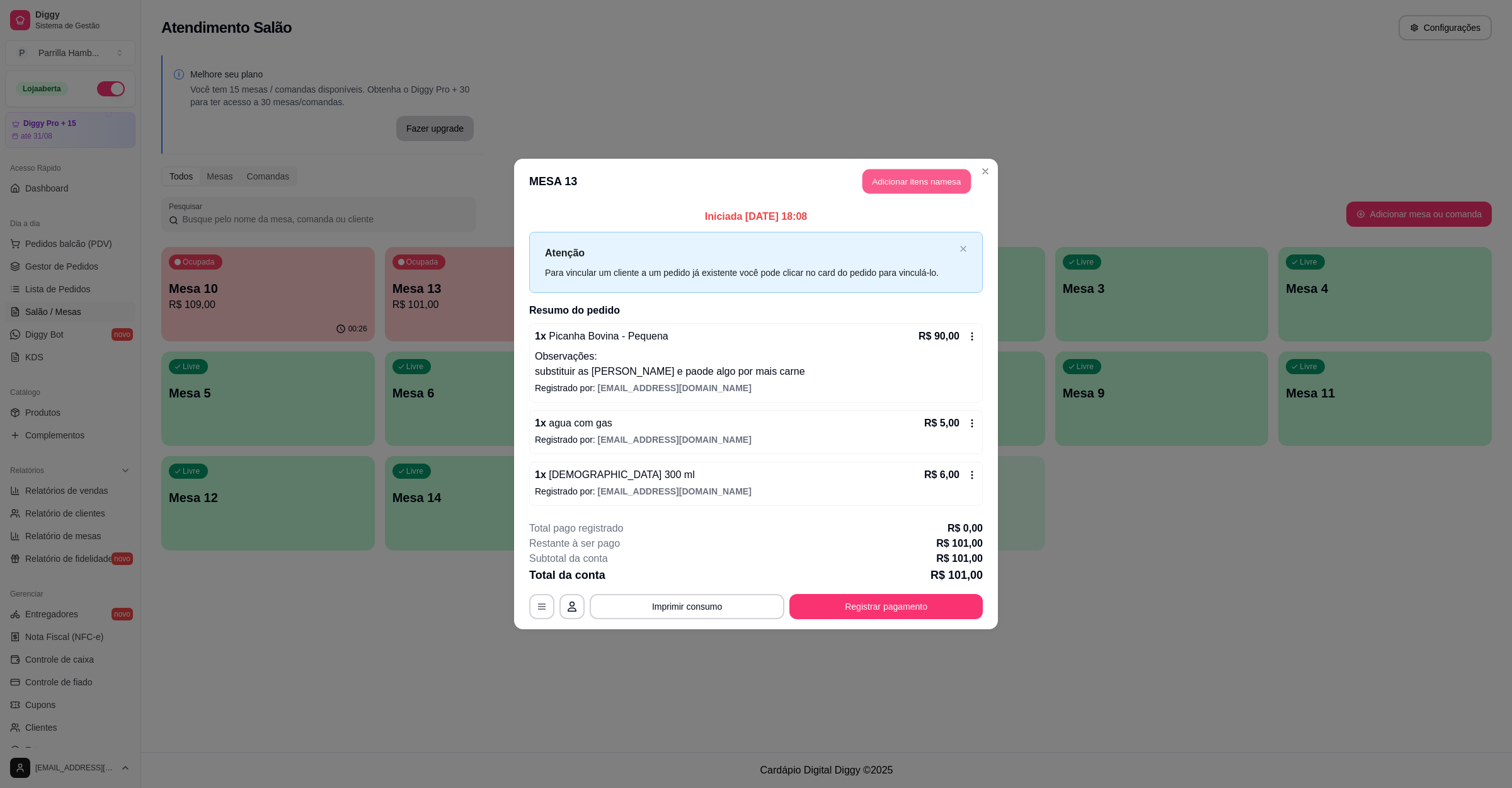
click at [922, 174] on button "Adicionar itens na mesa" at bounding box center [916, 181] width 109 height 24
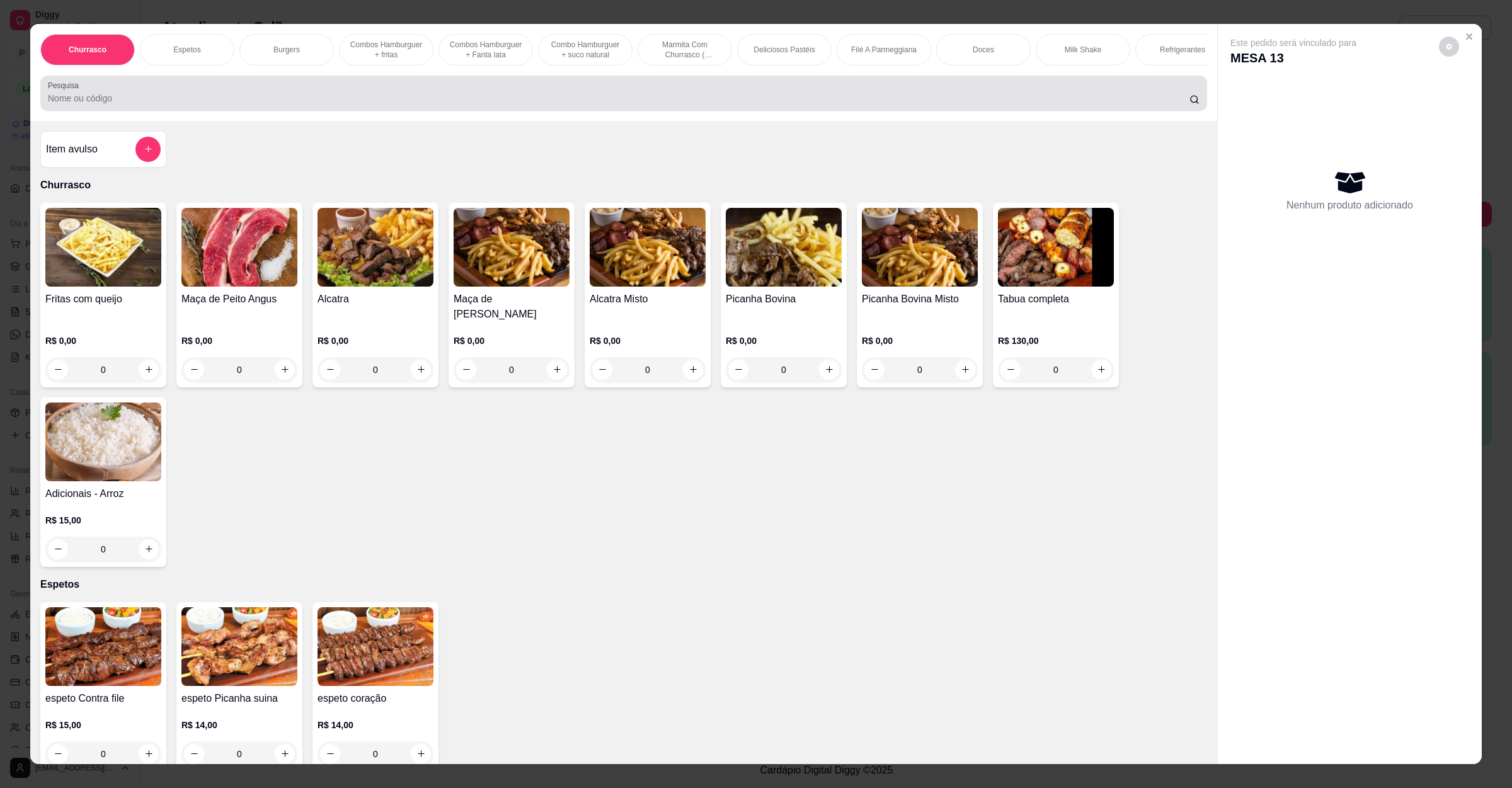
click at [138, 95] on div at bounding box center [623, 93] width 1151 height 25
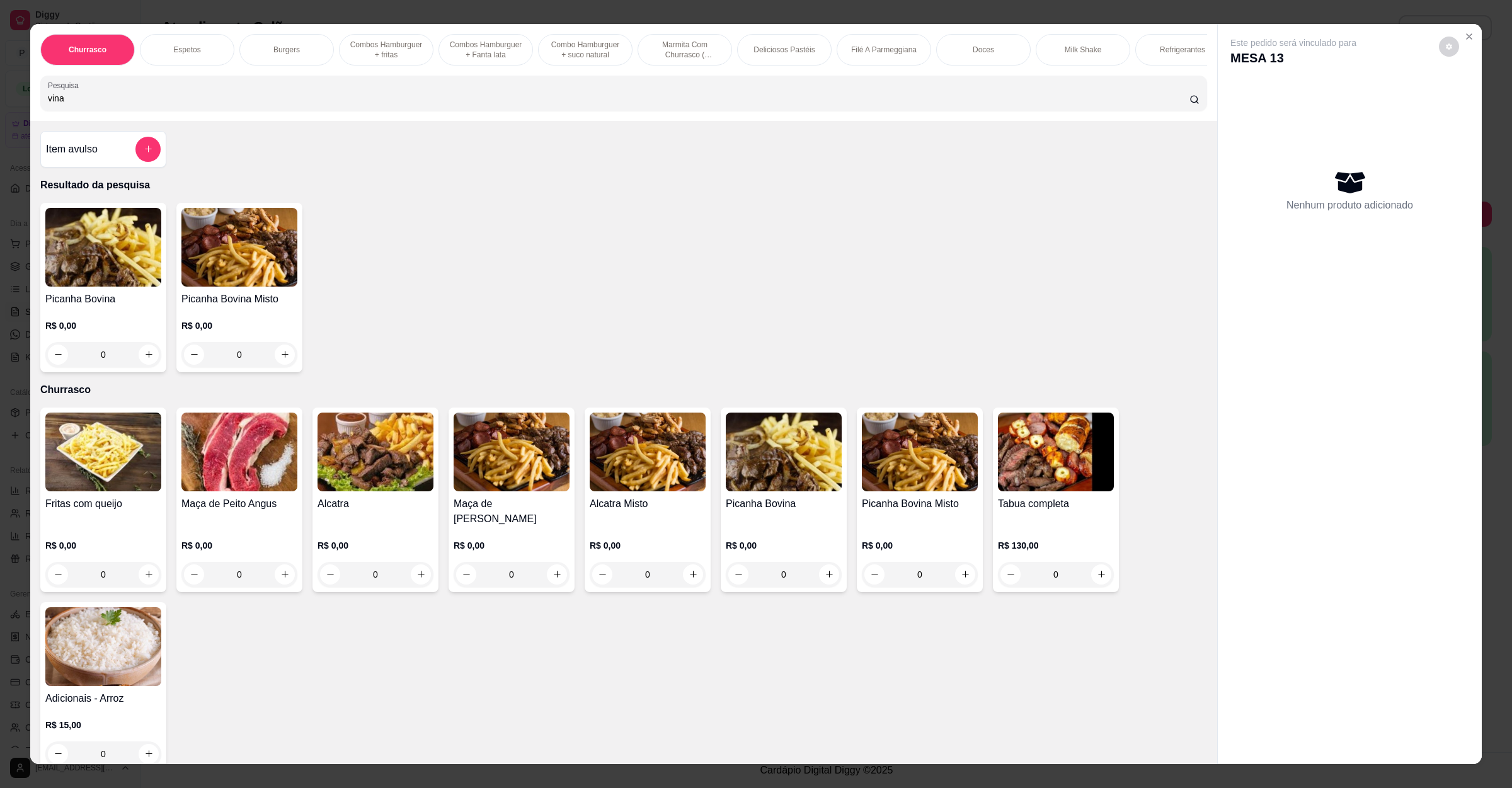
type input "vina"
click at [114, 162] on div "Item avulso" at bounding box center [103, 149] width 115 height 25
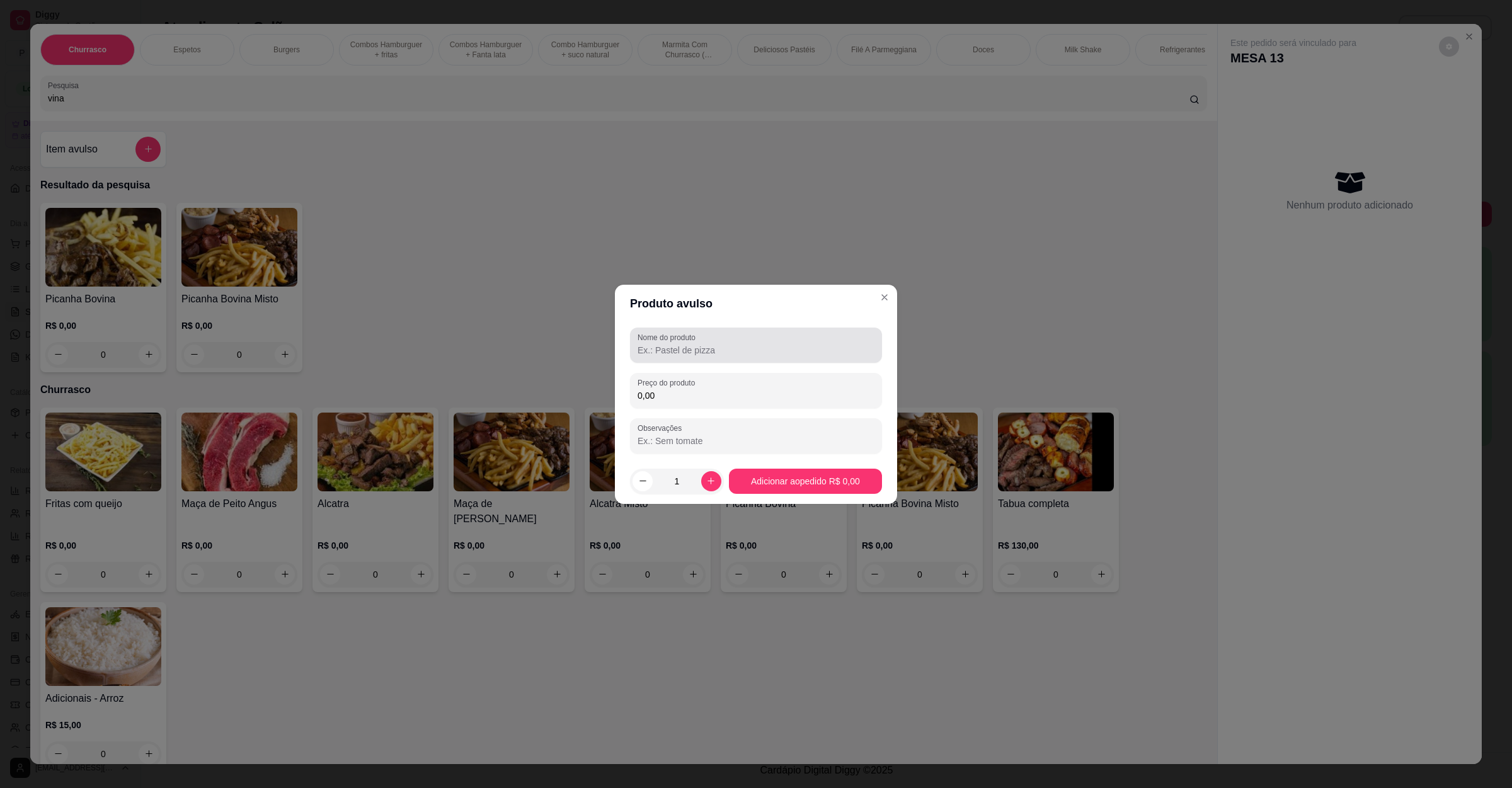
click at [708, 341] on div at bounding box center [755, 345] width 237 height 25
type input "vinagrete"
click at [704, 397] on input "0,00" at bounding box center [755, 395] width 237 height 12
type input "10,00"
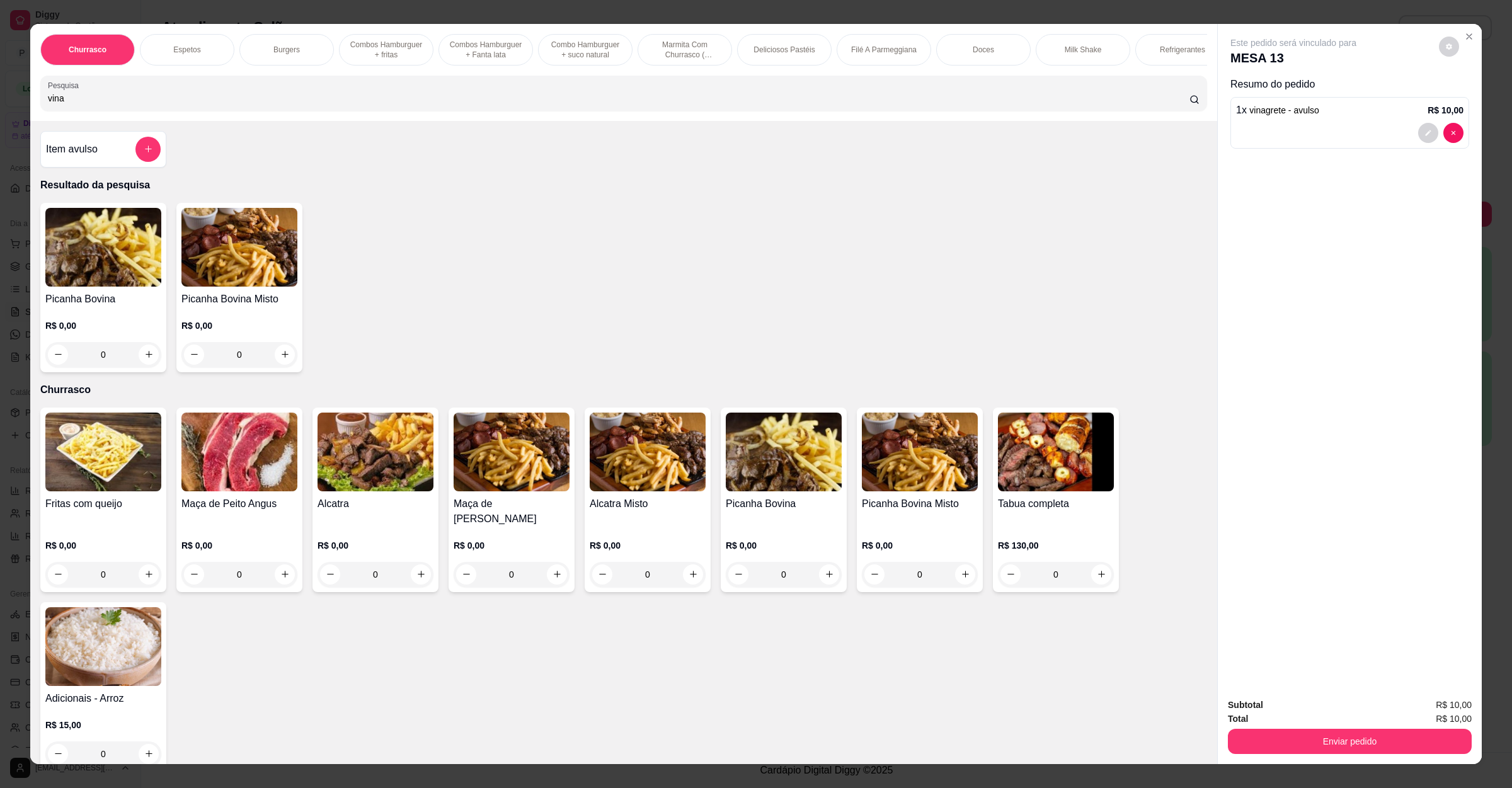
click at [1344, 756] on div "Subtotal R$ 10,00 Total R$ 10,00 Enviar pedido" at bounding box center [1350, 726] width 264 height 77
click at [1357, 747] on button "Enviar pedido" at bounding box center [1350, 741] width 236 height 24
click at [1298, 708] on button "Não registrar e enviar pedido" at bounding box center [1306, 711] width 131 height 24
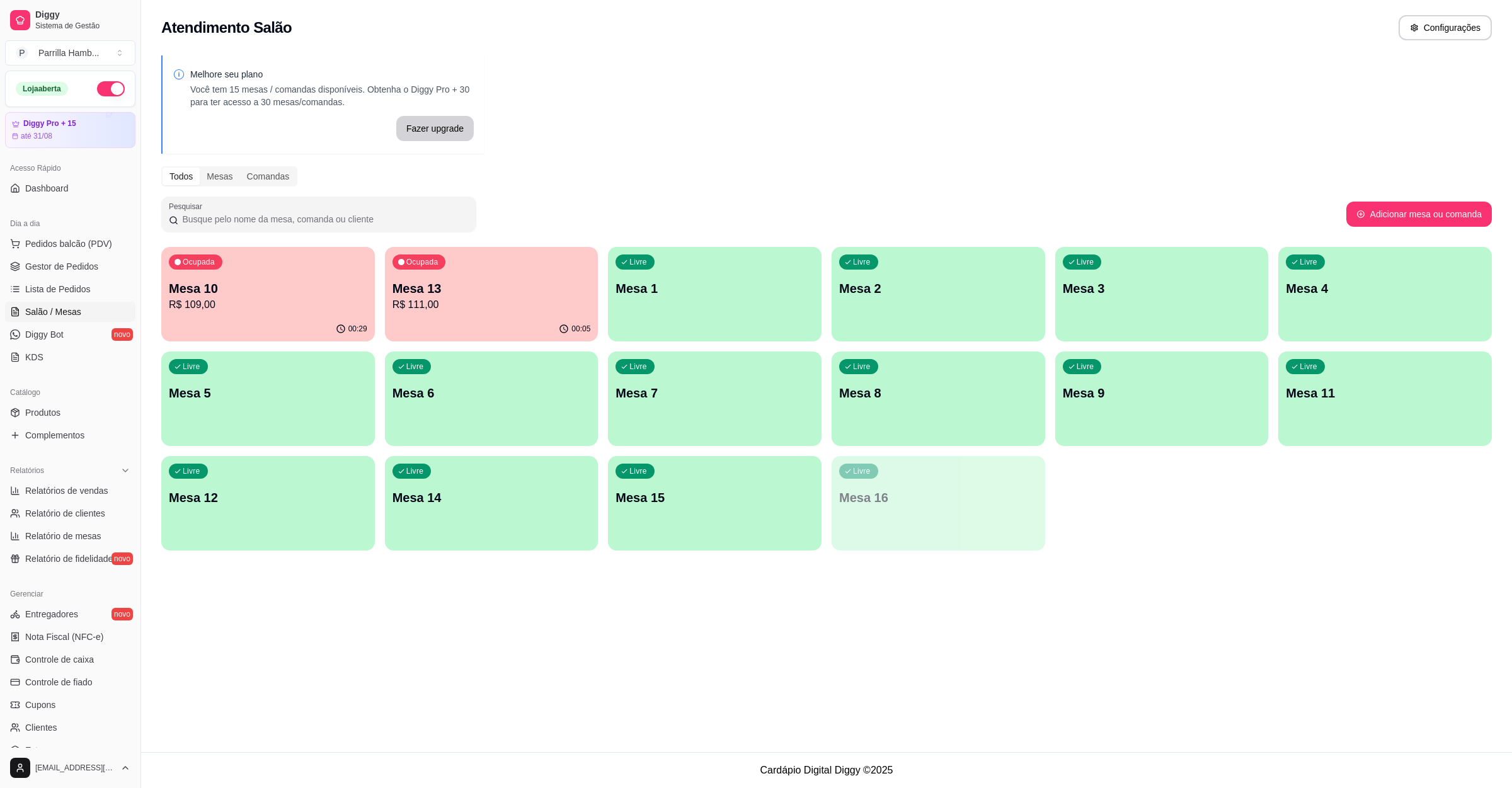
click at [310, 266] on div "Ocupada Mesa 10 R$ 109,00" at bounding box center [267, 282] width 213 height 70
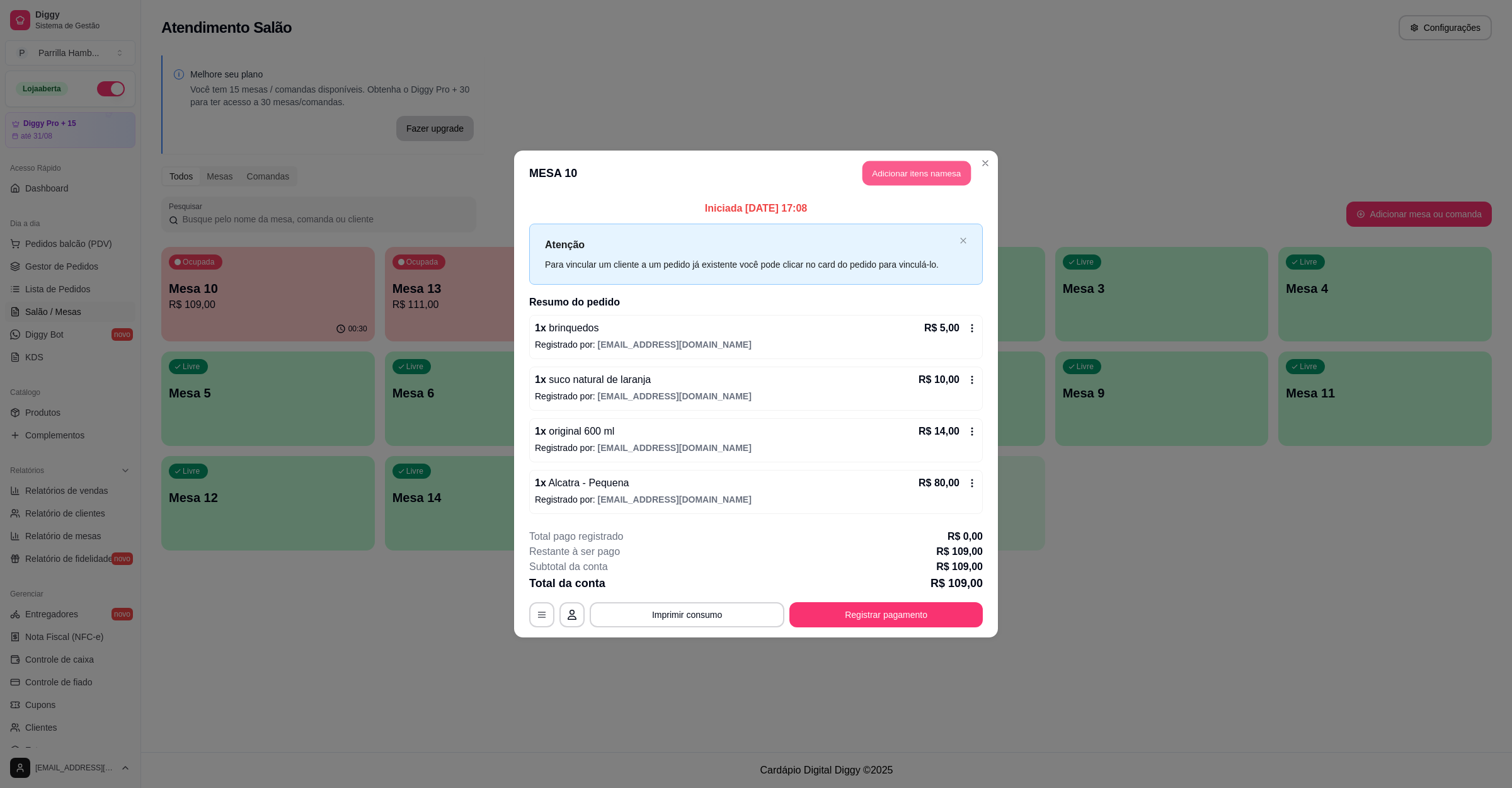
click at [862, 174] on button "Adicionar itens na mesa" at bounding box center [916, 173] width 109 height 24
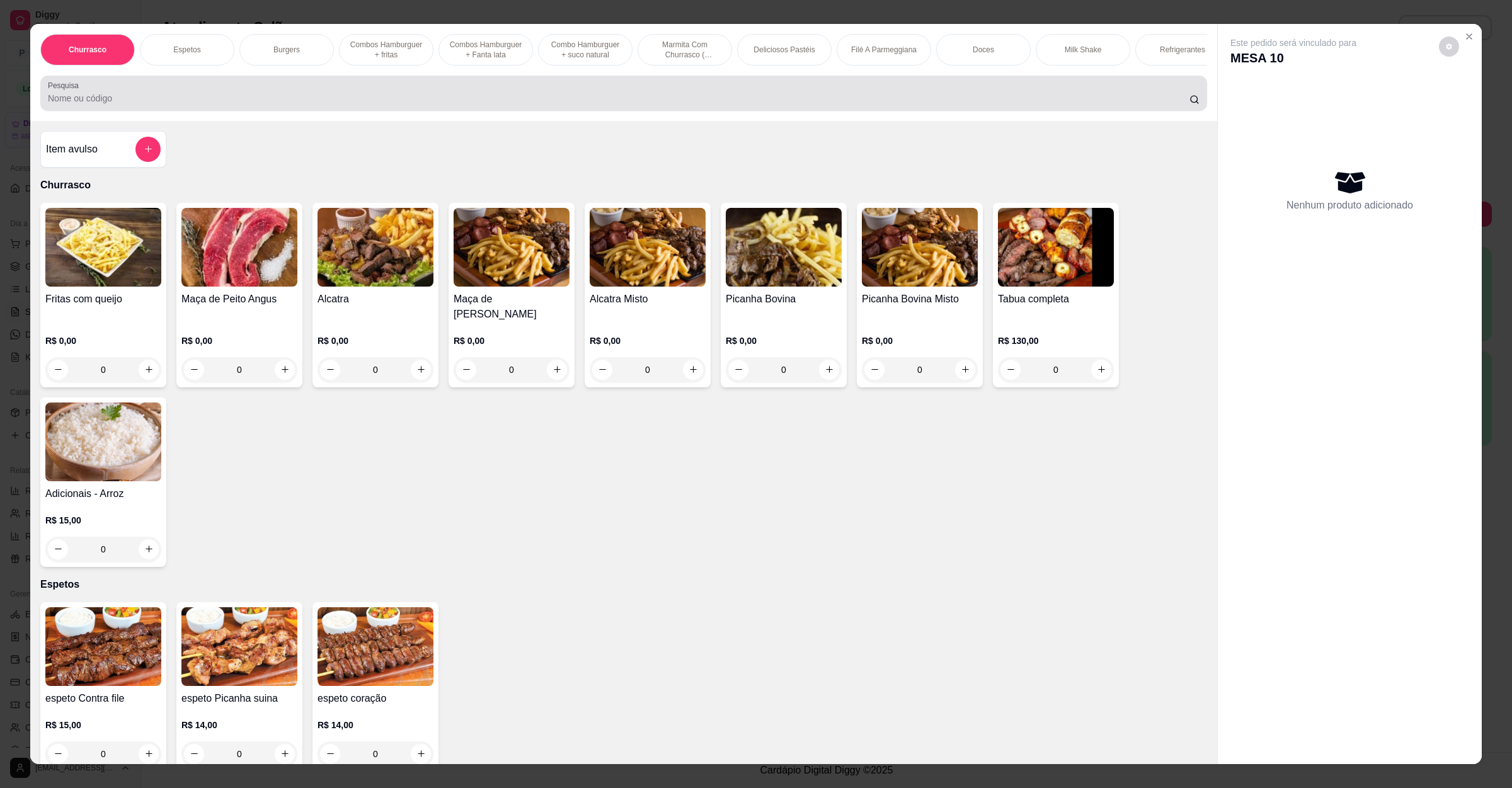
click at [444, 105] on input "Pesquisa" at bounding box center [619, 98] width 1142 height 12
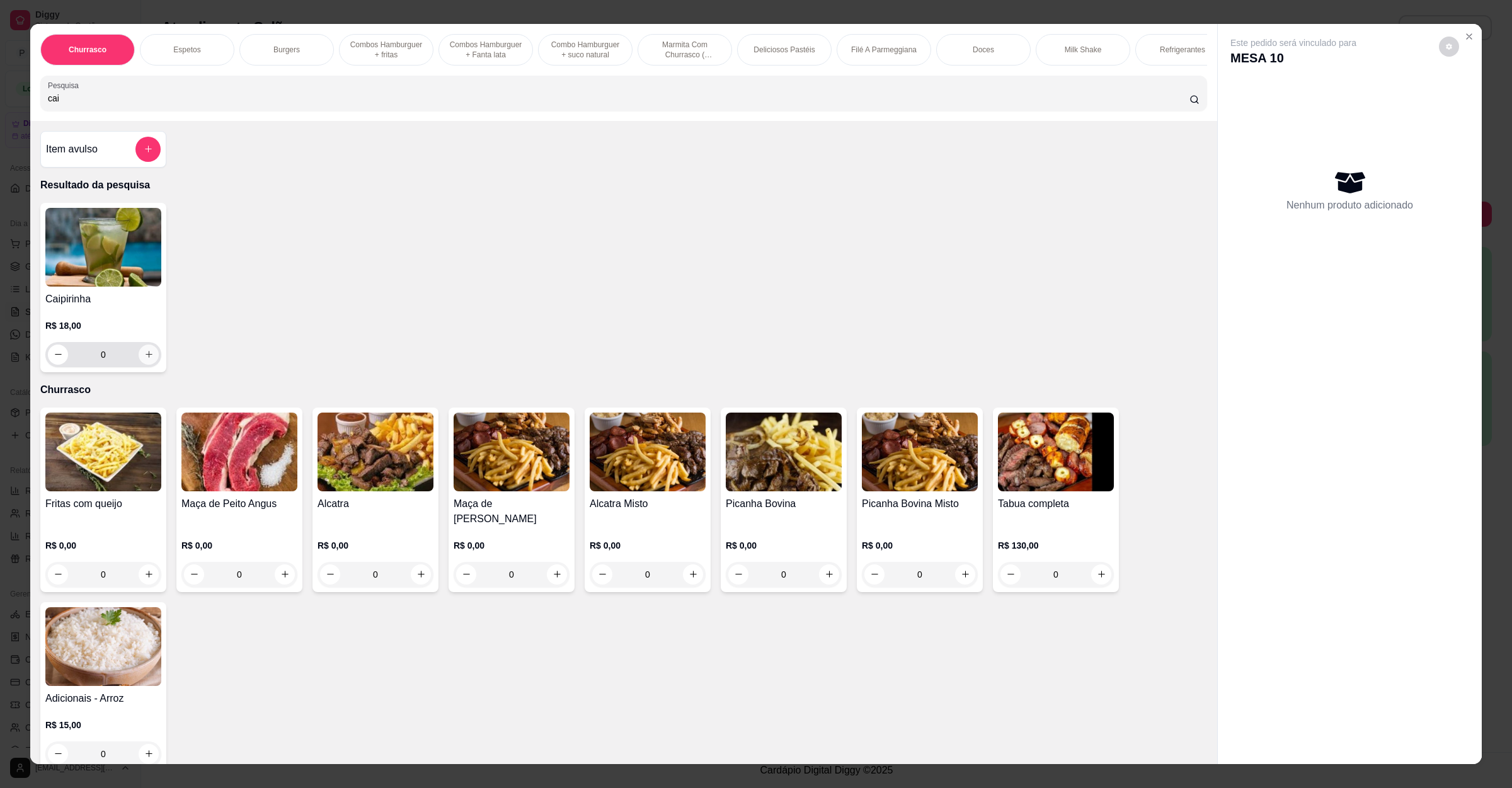
type input "cai"
click at [145, 359] on icon "increase-product-quantity" at bounding box center [149, 355] width 9 height 9
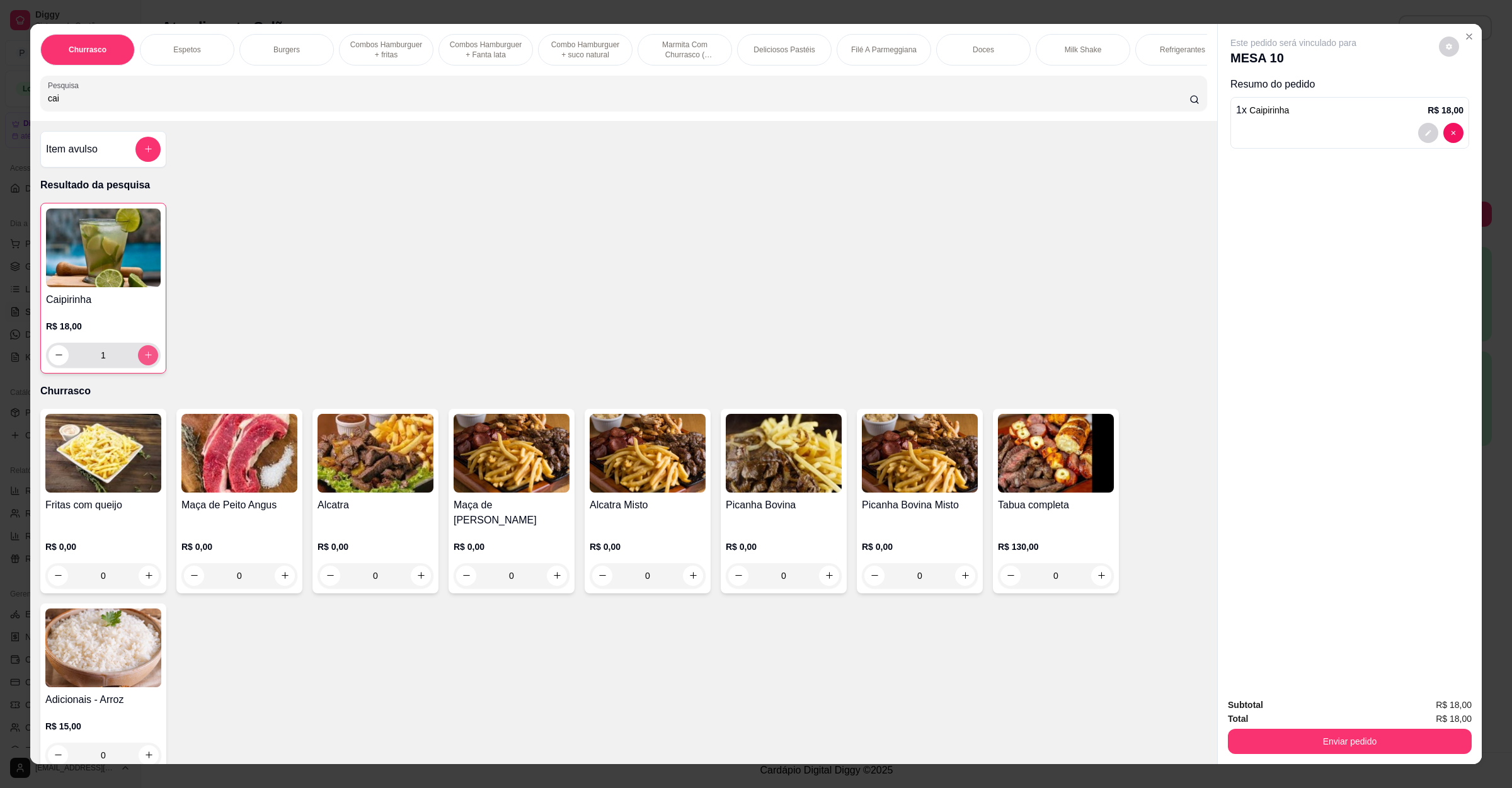
type input "1"
click at [1351, 741] on button "Enviar pedido" at bounding box center [1350, 741] width 236 height 24
click at [1346, 721] on button "Não registrar e enviar pedido" at bounding box center [1306, 711] width 131 height 24
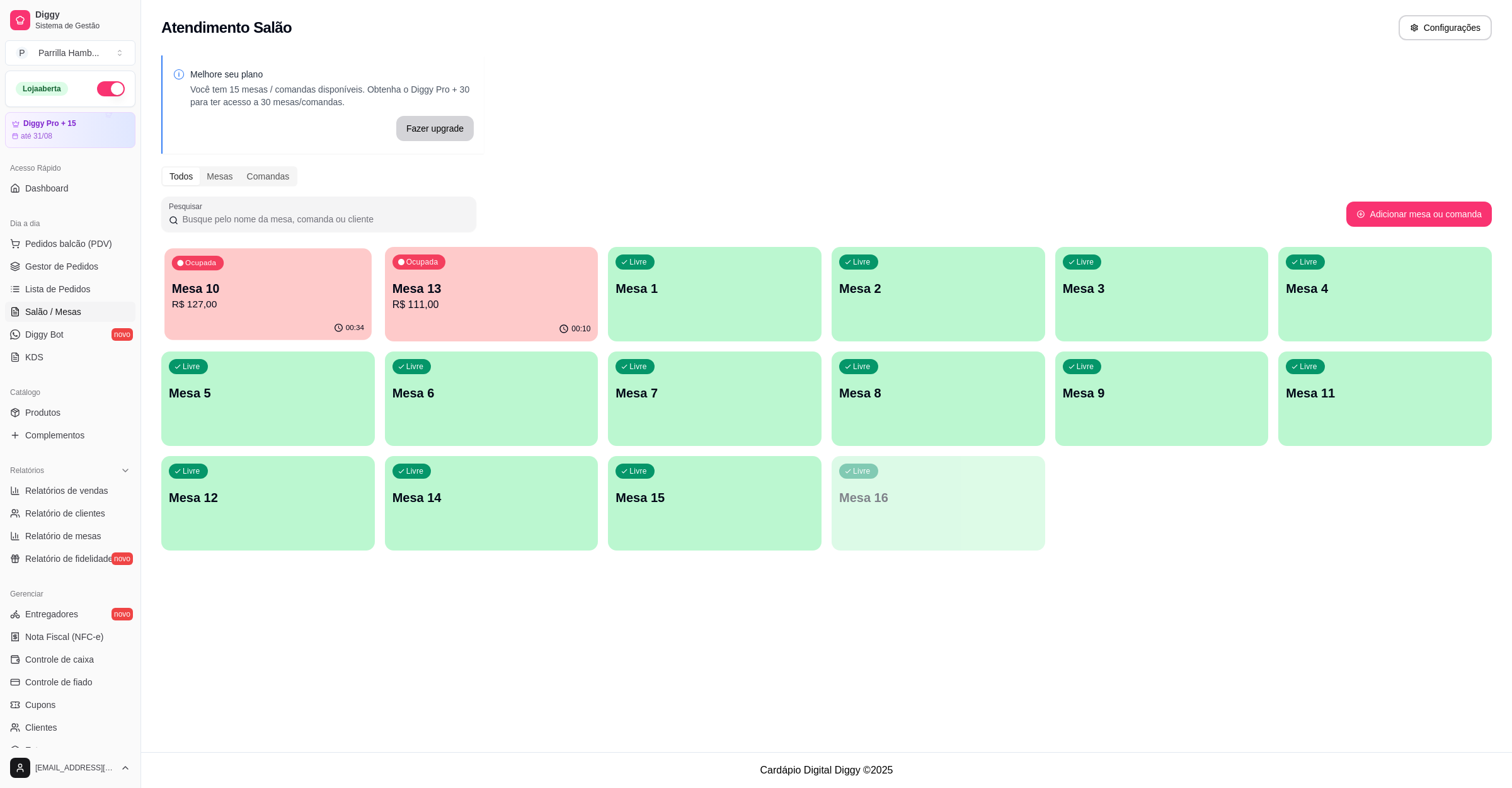
click at [306, 303] on p "R$ 127,00" at bounding box center [268, 305] width 192 height 15
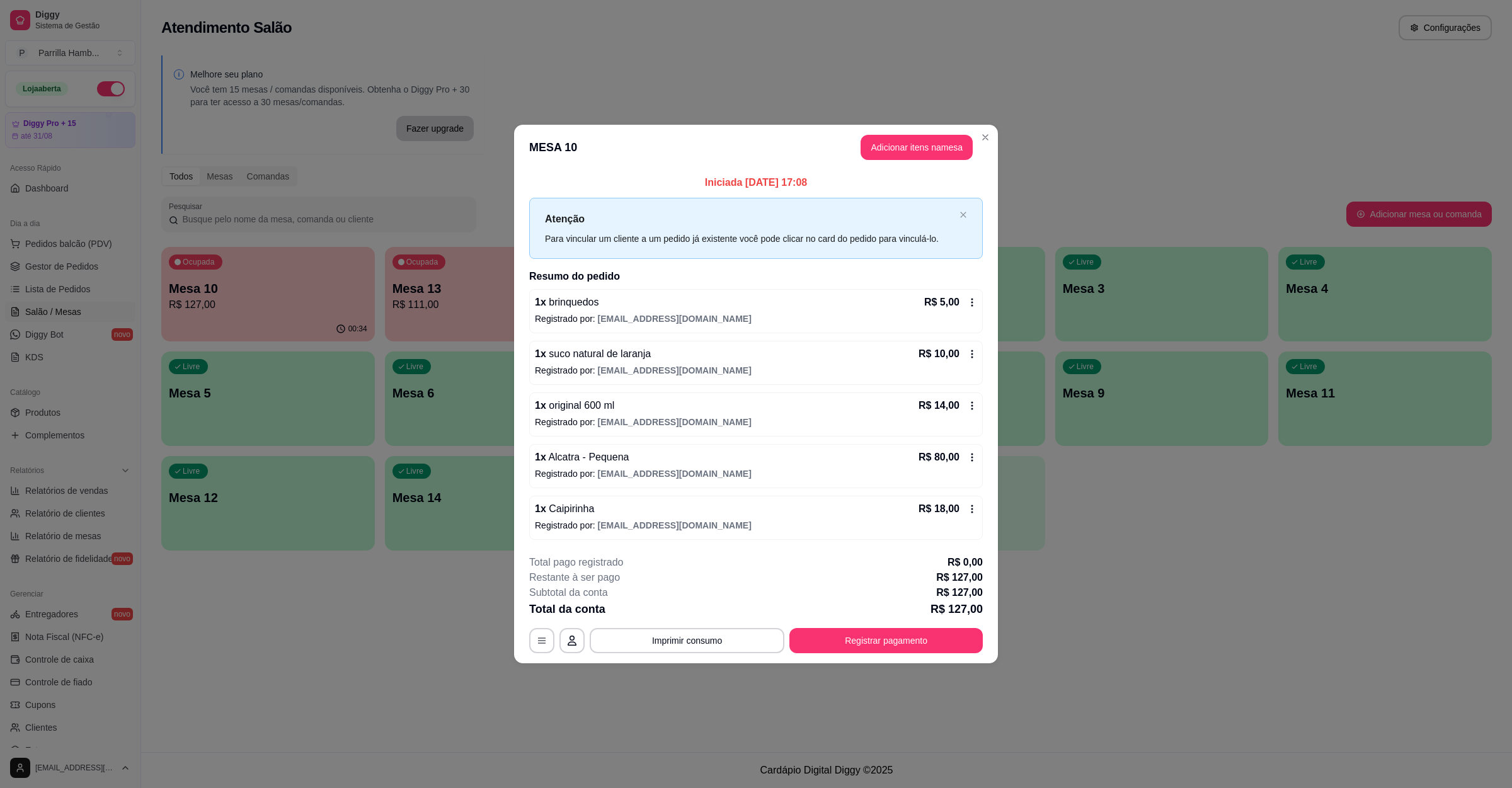
click at [945, 161] on header "MESA 10 Adicionar itens na mesa" at bounding box center [755, 148] width 483 height 45
click at [915, 141] on button "Adicionar itens na mesa" at bounding box center [917, 148] width 112 height 25
click at [280, 105] on input "Pesquisa" at bounding box center [619, 98] width 1142 height 12
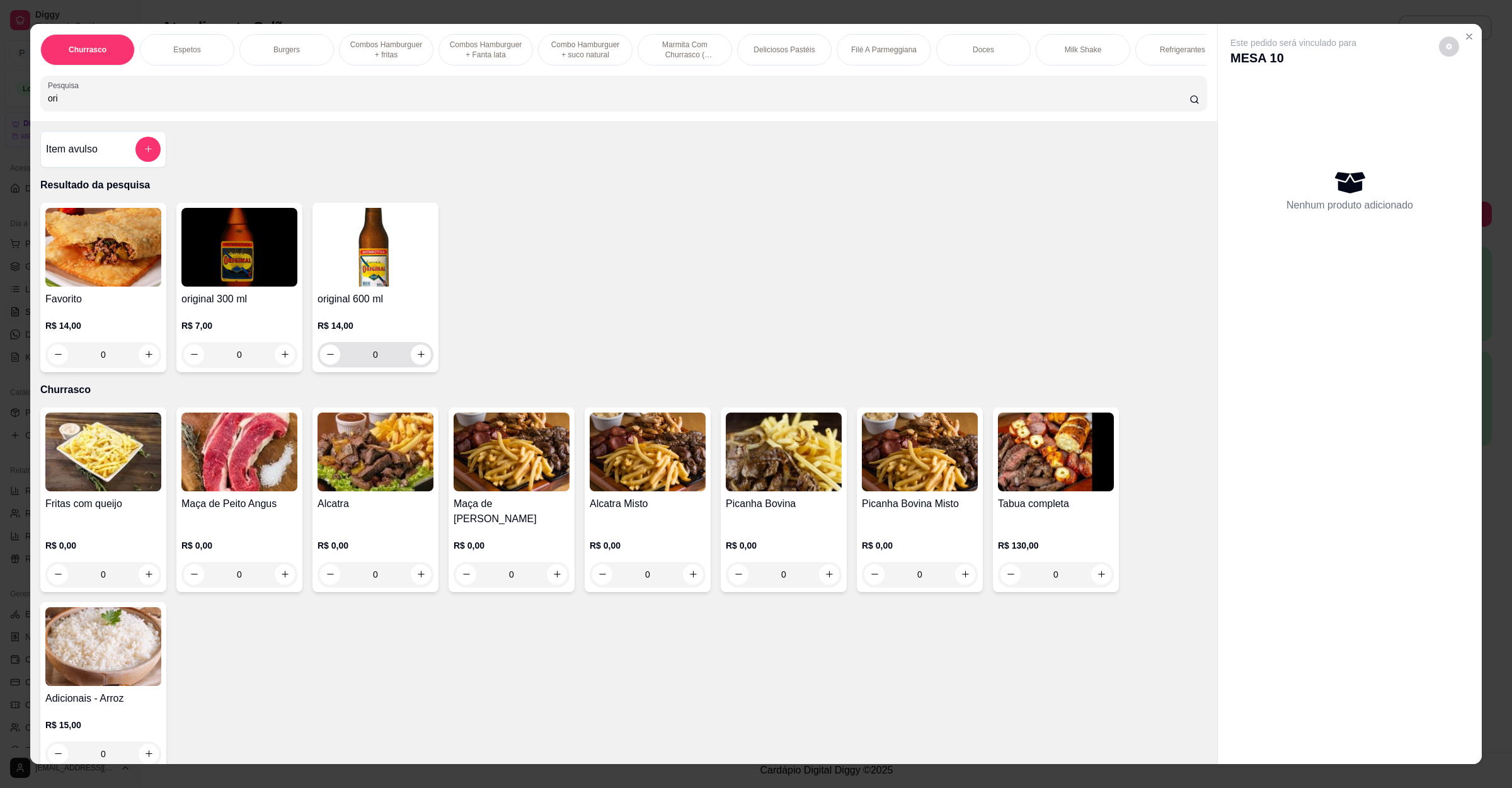
type input "ori"
click at [415, 367] on div "0" at bounding box center [376, 355] width 111 height 25
click at [415, 365] on button "increase-product-quantity" at bounding box center [421, 355] width 20 height 20
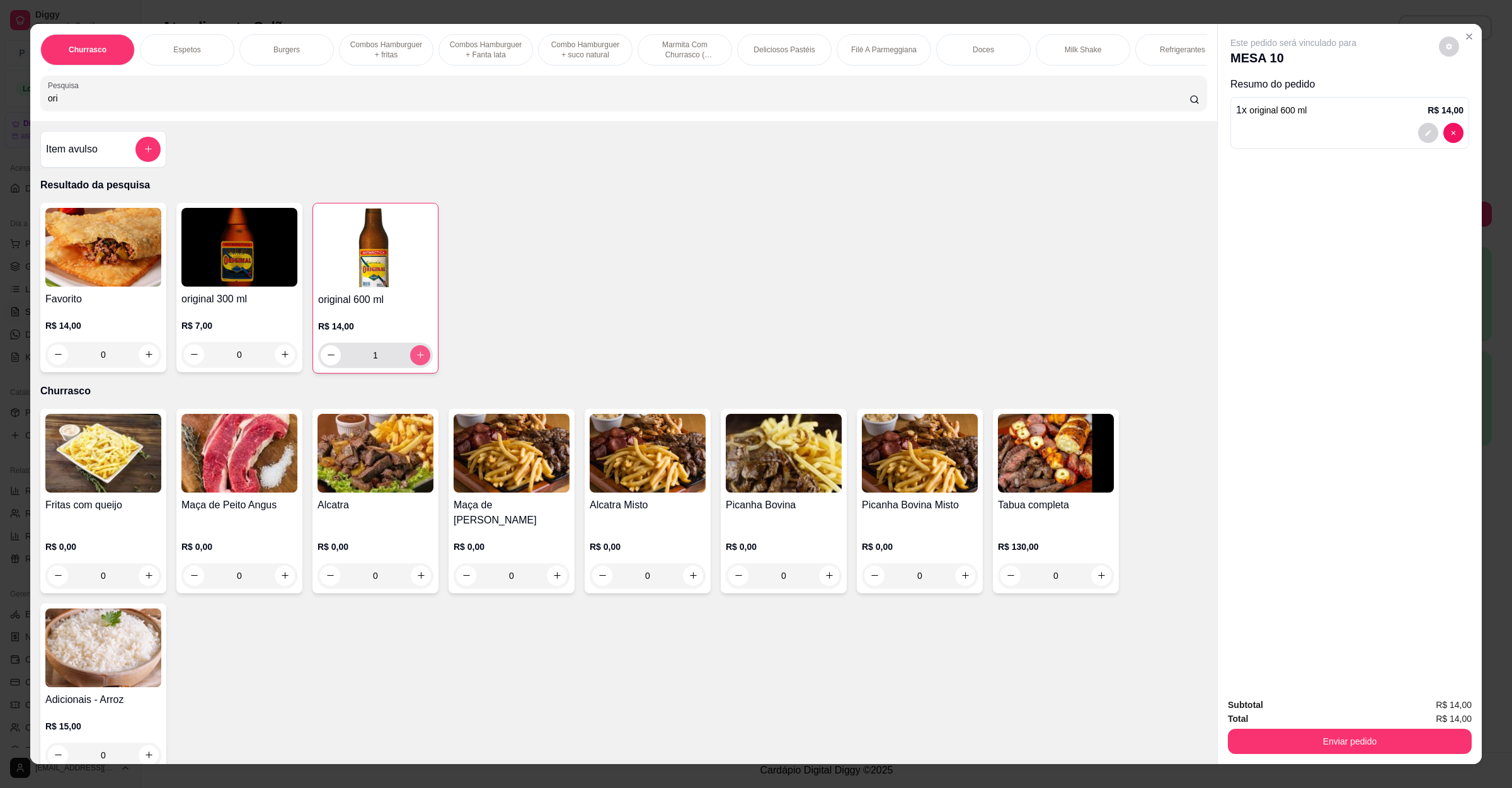
type input "1"
click at [1289, 745] on button "Enviar pedido" at bounding box center [1350, 741] width 236 height 24
click at [1292, 712] on button "Não registrar e enviar pedido" at bounding box center [1306, 711] width 127 height 23
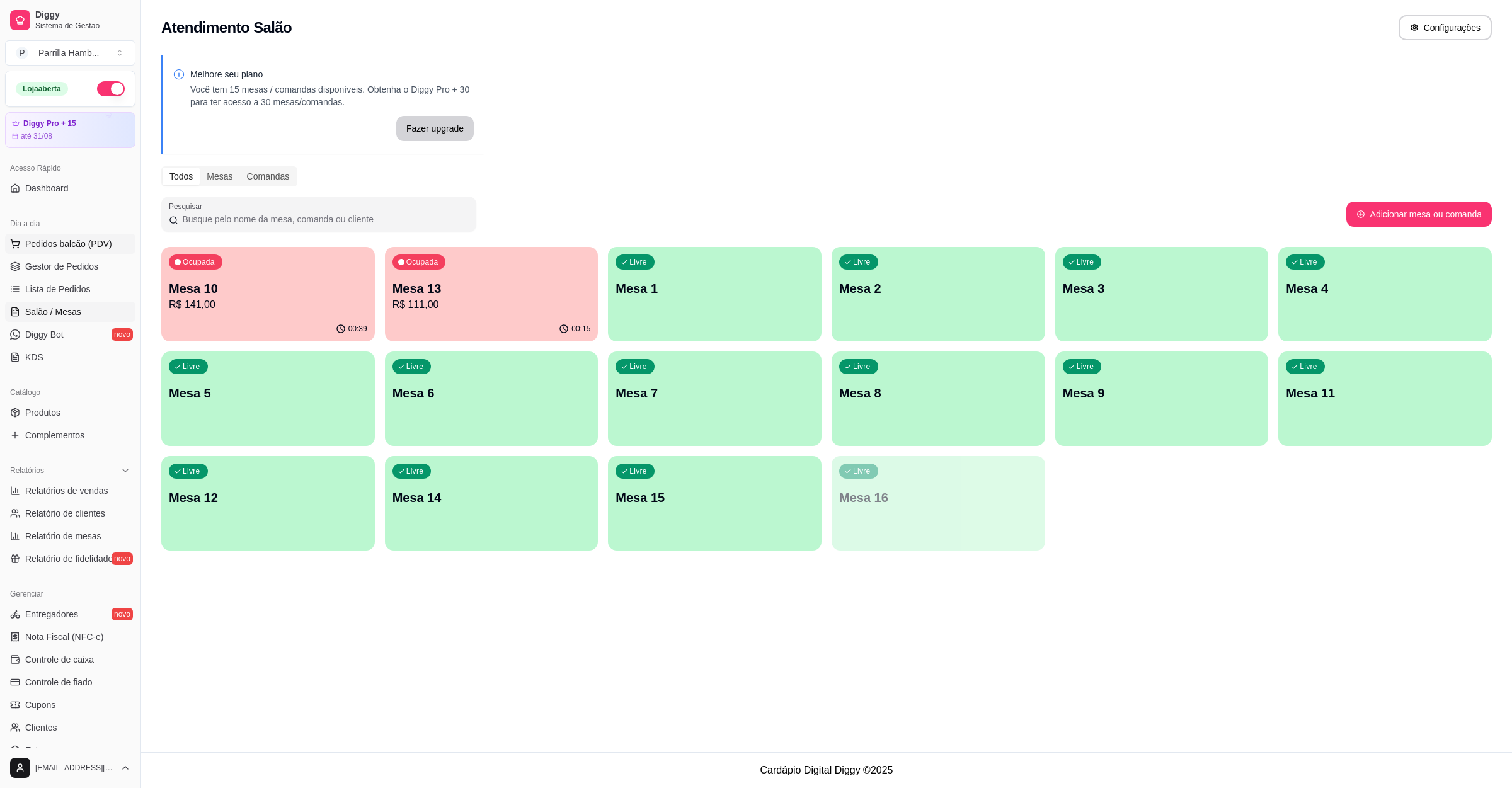
click at [44, 234] on button "Pedidos balcão (PDV)" at bounding box center [70, 244] width 130 height 20
click at [263, 105] on input "Pesquisa" at bounding box center [619, 98] width 1142 height 12
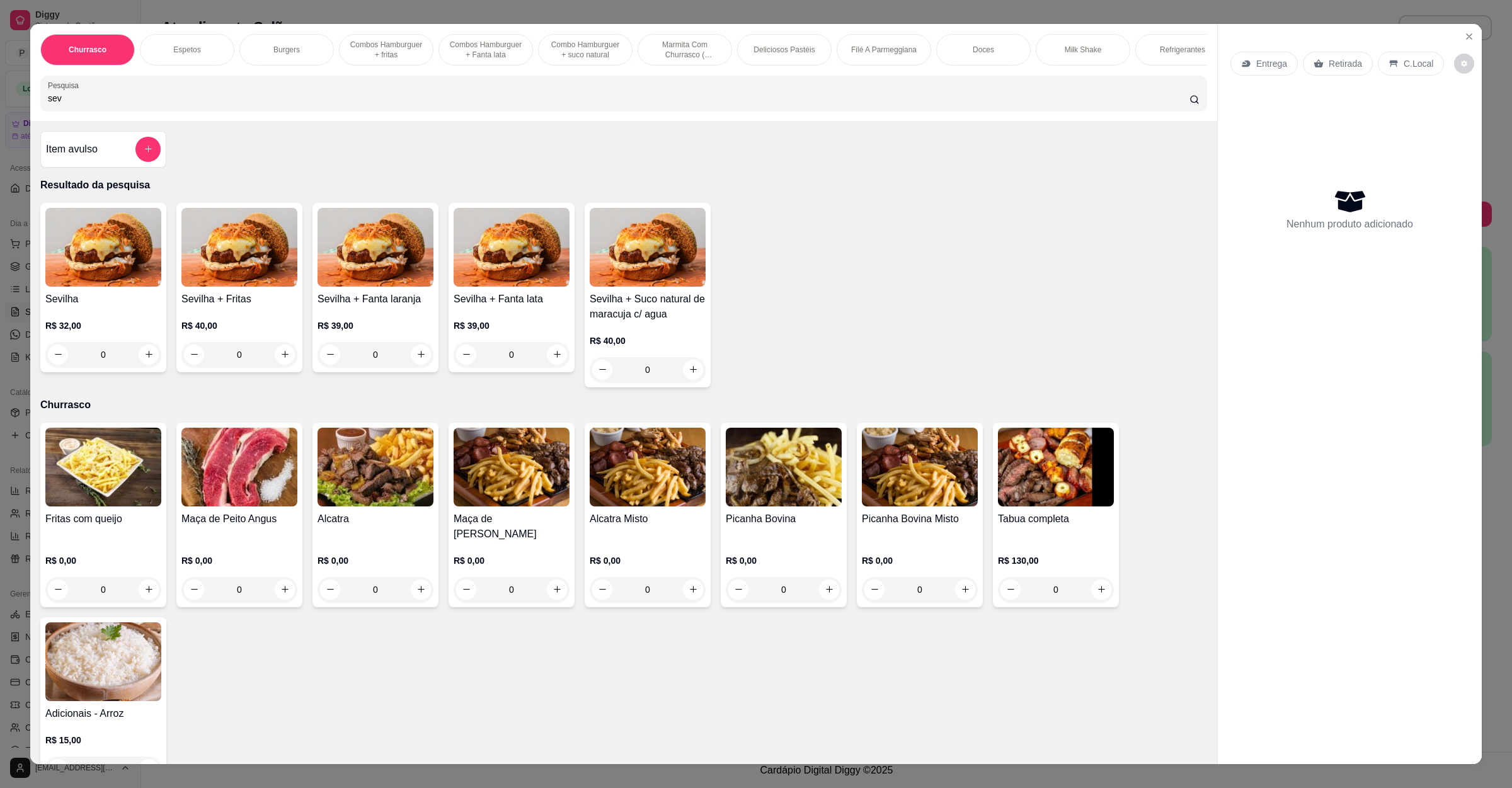
type input "sev"
click at [84, 305] on div "Sevilha R$ 32,00 0" at bounding box center [103, 287] width 126 height 169
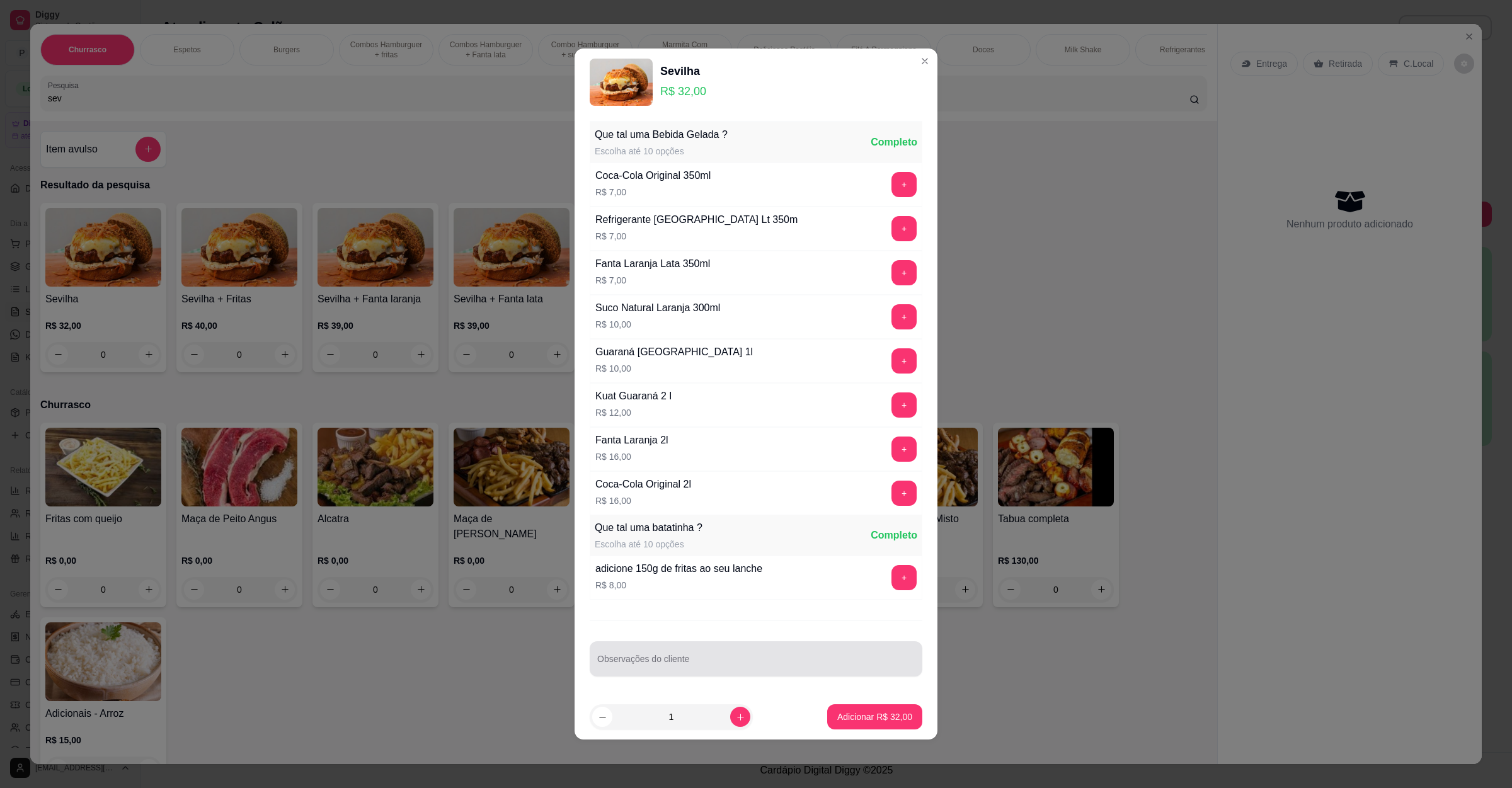
click at [715, 672] on div at bounding box center [756, 659] width 318 height 25
type input "sem salada"
click at [832, 728] on button "Adicionar R$ 32,00" at bounding box center [875, 717] width 93 height 24
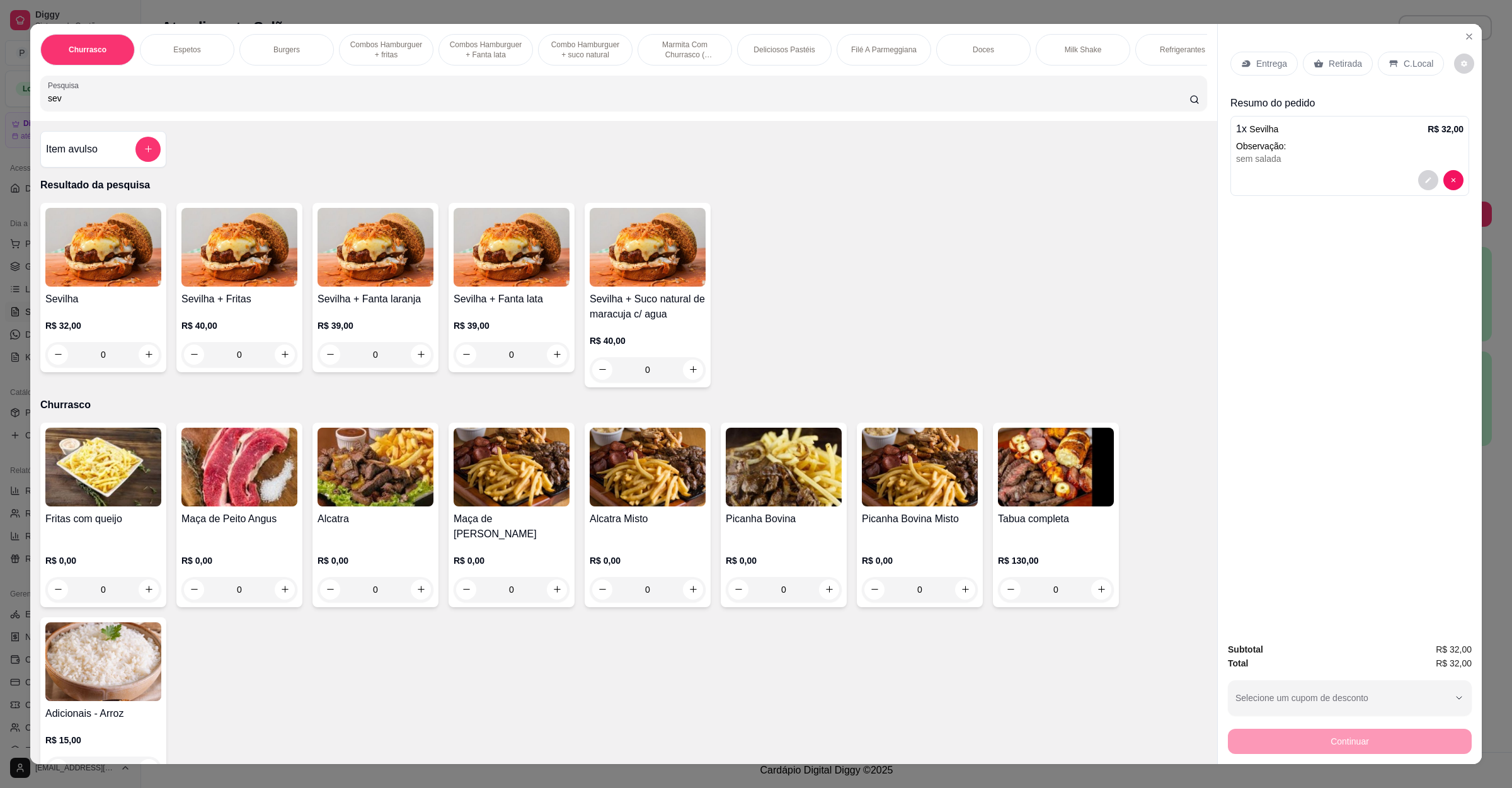
click at [1256, 57] on p "Entrega" at bounding box center [1271, 63] width 31 height 12
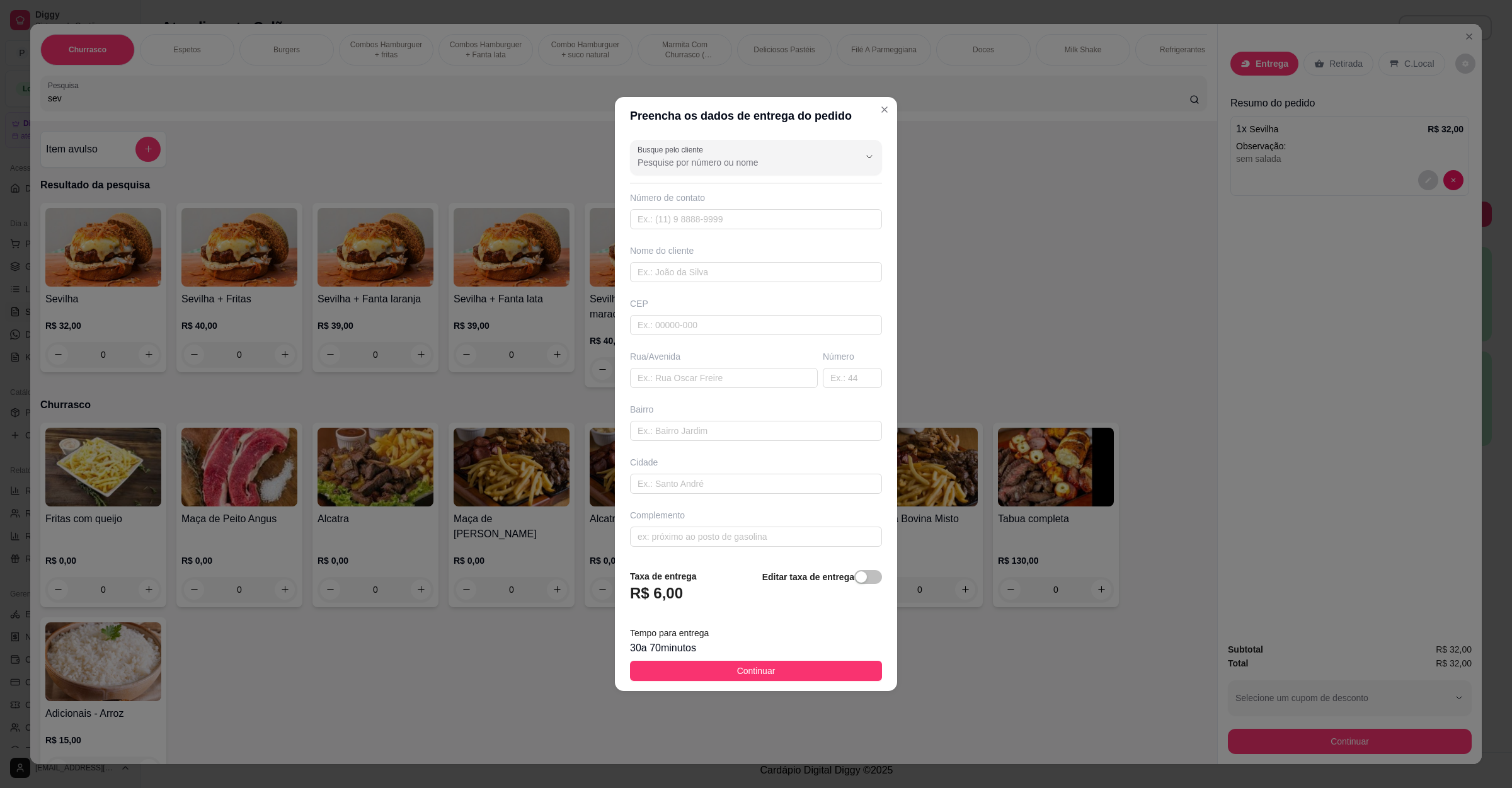
click at [708, 390] on div "Busque pelo cliente Número de contato Nome do cliente CEP Rua/[GEOGRAPHIC_DATA]" at bounding box center [755, 348] width 282 height 425
click at [715, 378] on input "text" at bounding box center [724, 378] width 187 height 20
paste input "Tancredo Neves 325"
type input "Tancredo Neves 325"
click at [757, 676] on span "Continuar" at bounding box center [756, 671] width 38 height 14
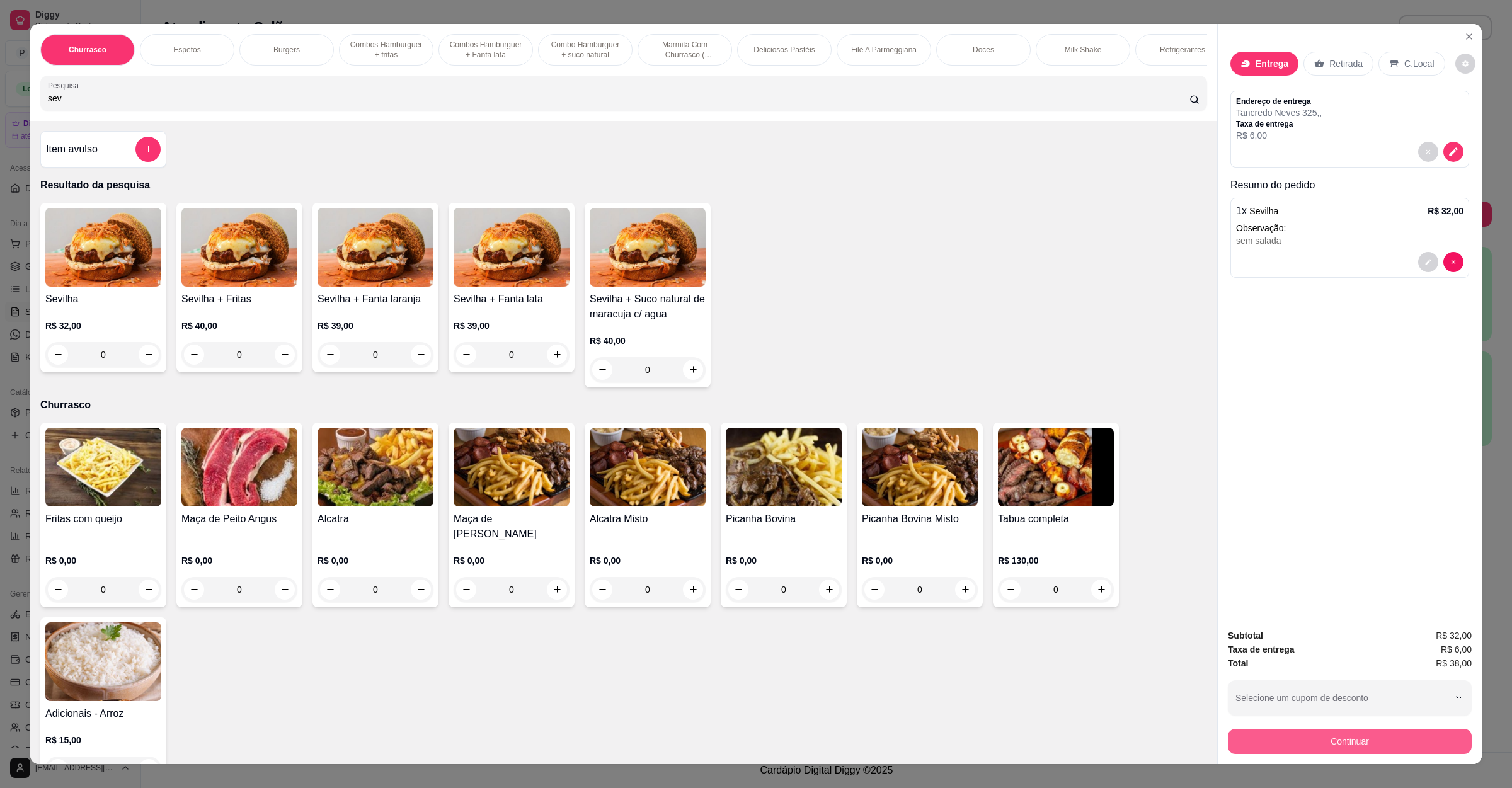
click at [1350, 740] on button "Continuar" at bounding box center [1350, 741] width 244 height 25
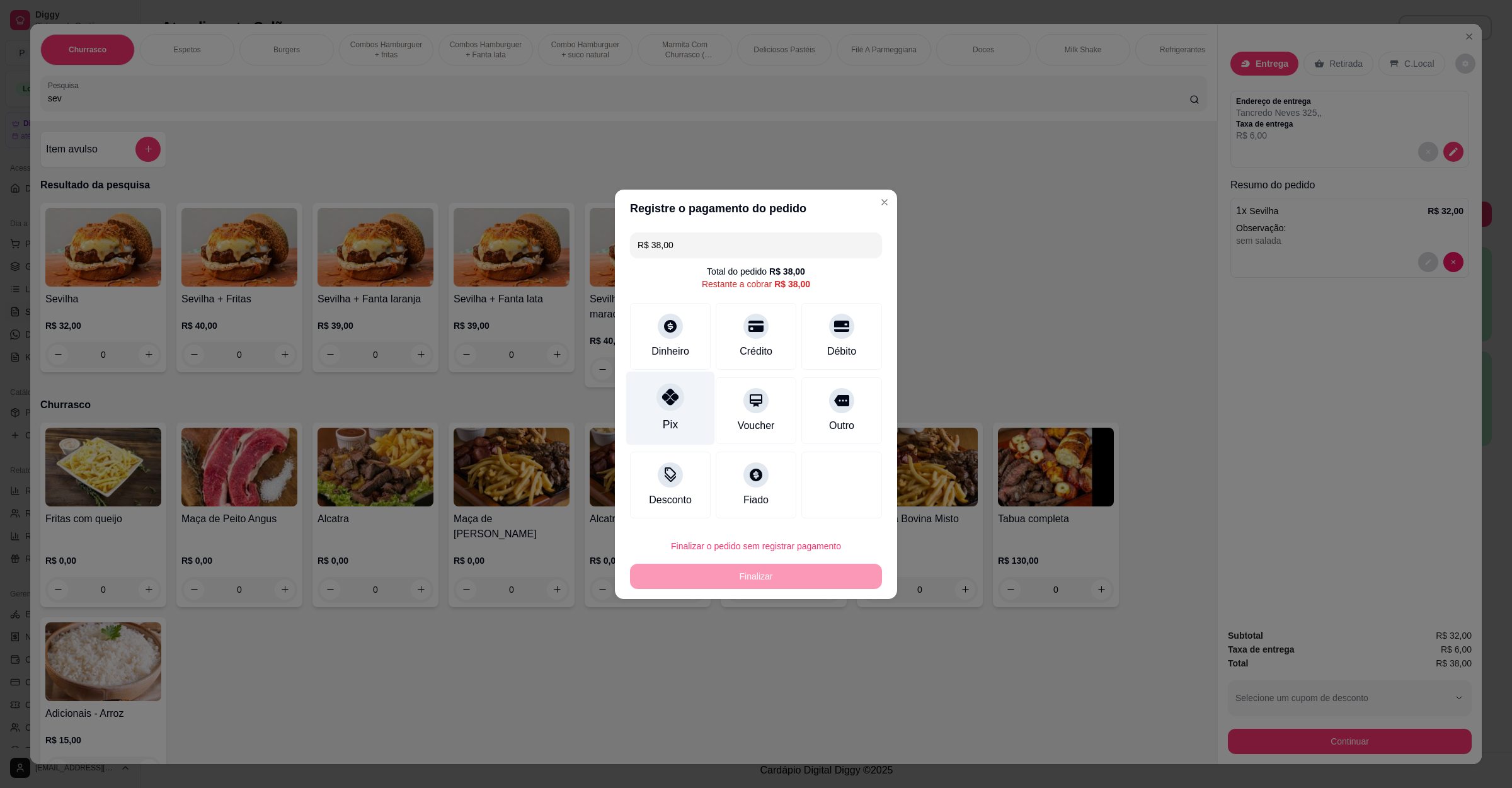
click at [685, 408] on div "Pix" at bounding box center [671, 408] width 89 height 73
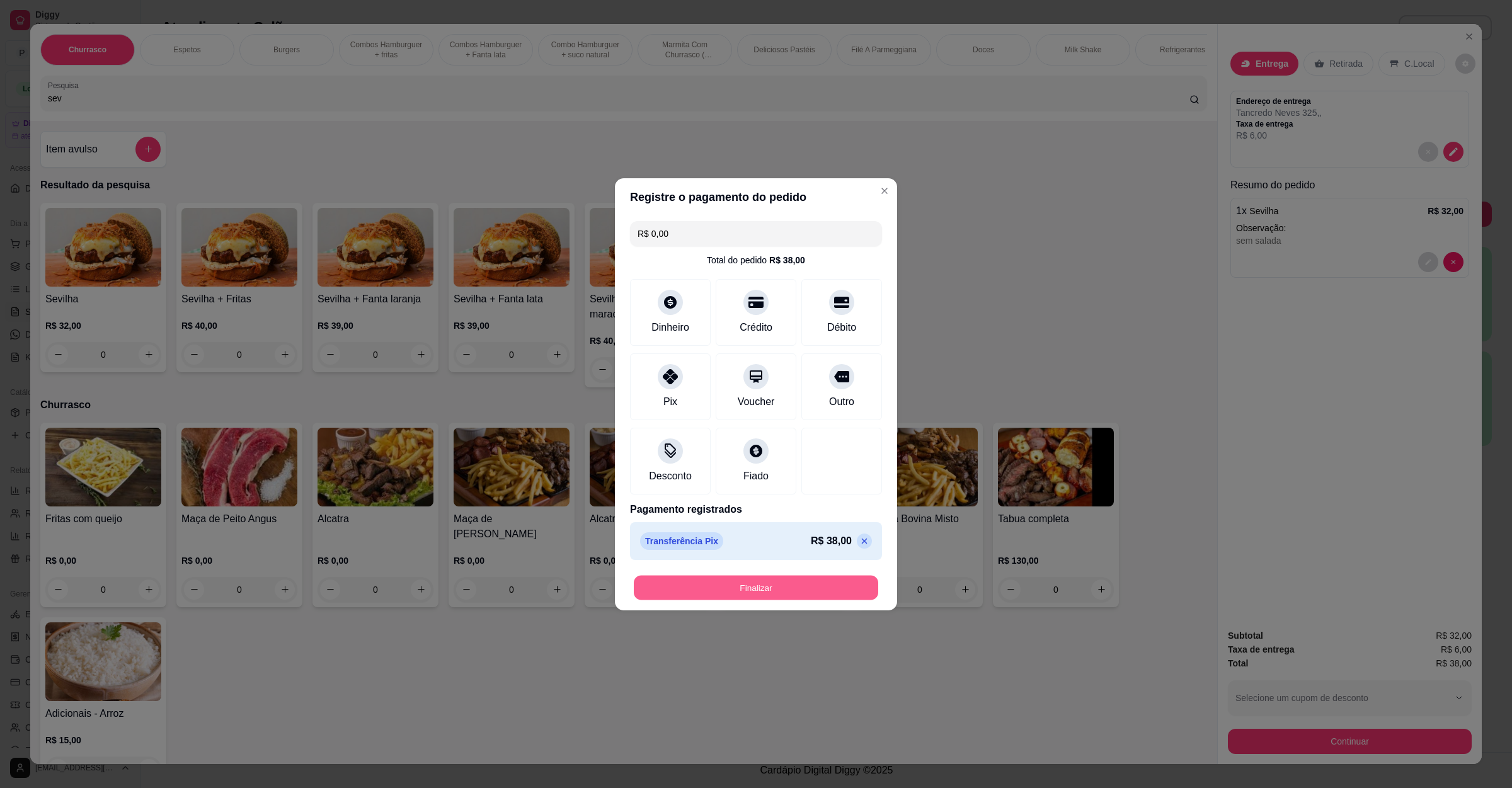
click at [754, 588] on button "Finalizar" at bounding box center [755, 587] width 244 height 24
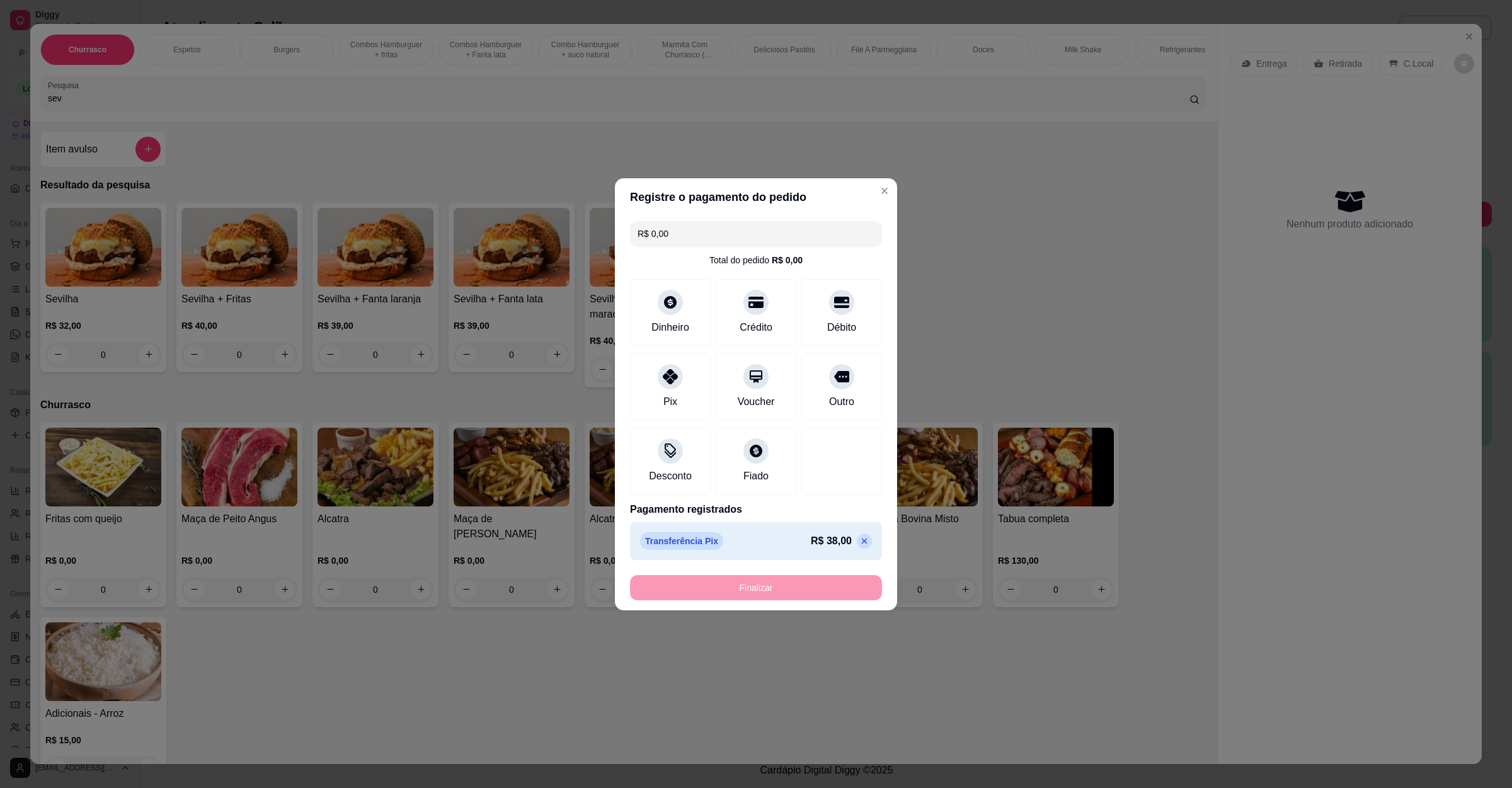
type input "-R$ 38,00"
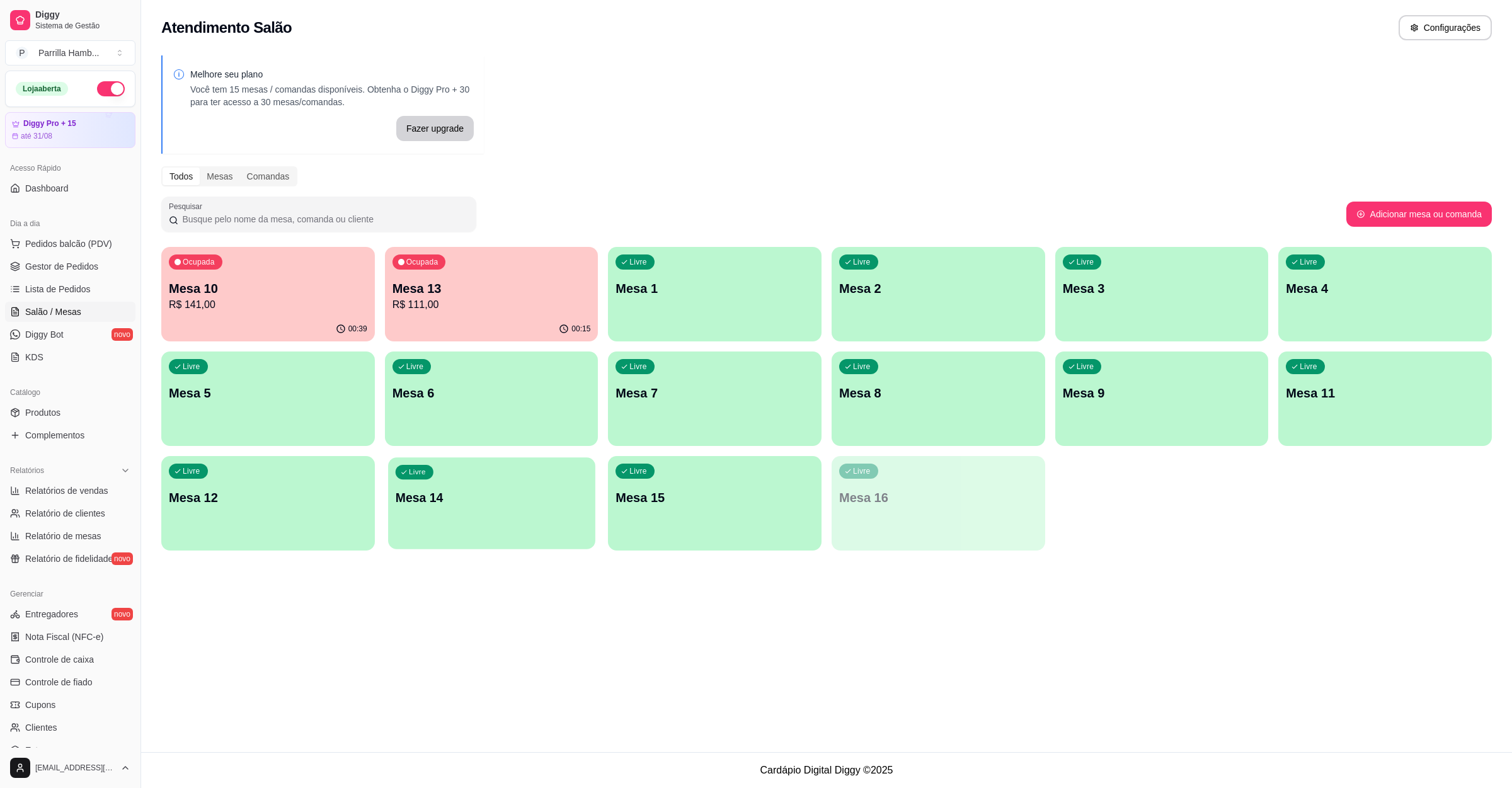
click at [552, 495] on p "Mesa 14" at bounding box center [491, 498] width 192 height 17
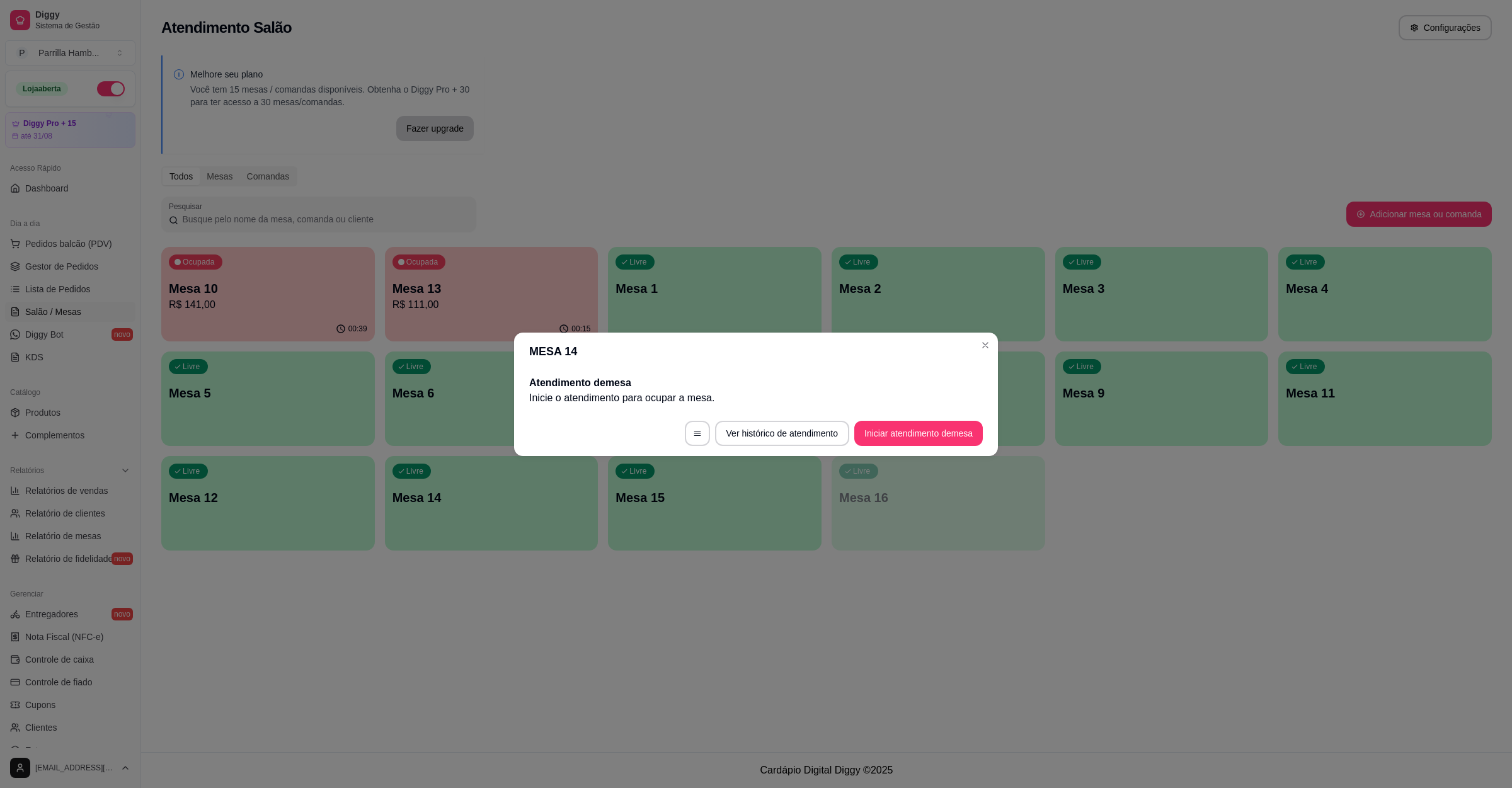
click at [934, 415] on footer "Ver histórico de atendimento Iniciar atendimento de mesa" at bounding box center [755, 433] width 483 height 45
click at [933, 437] on button "Iniciar atendimento de mesa" at bounding box center [918, 433] width 129 height 25
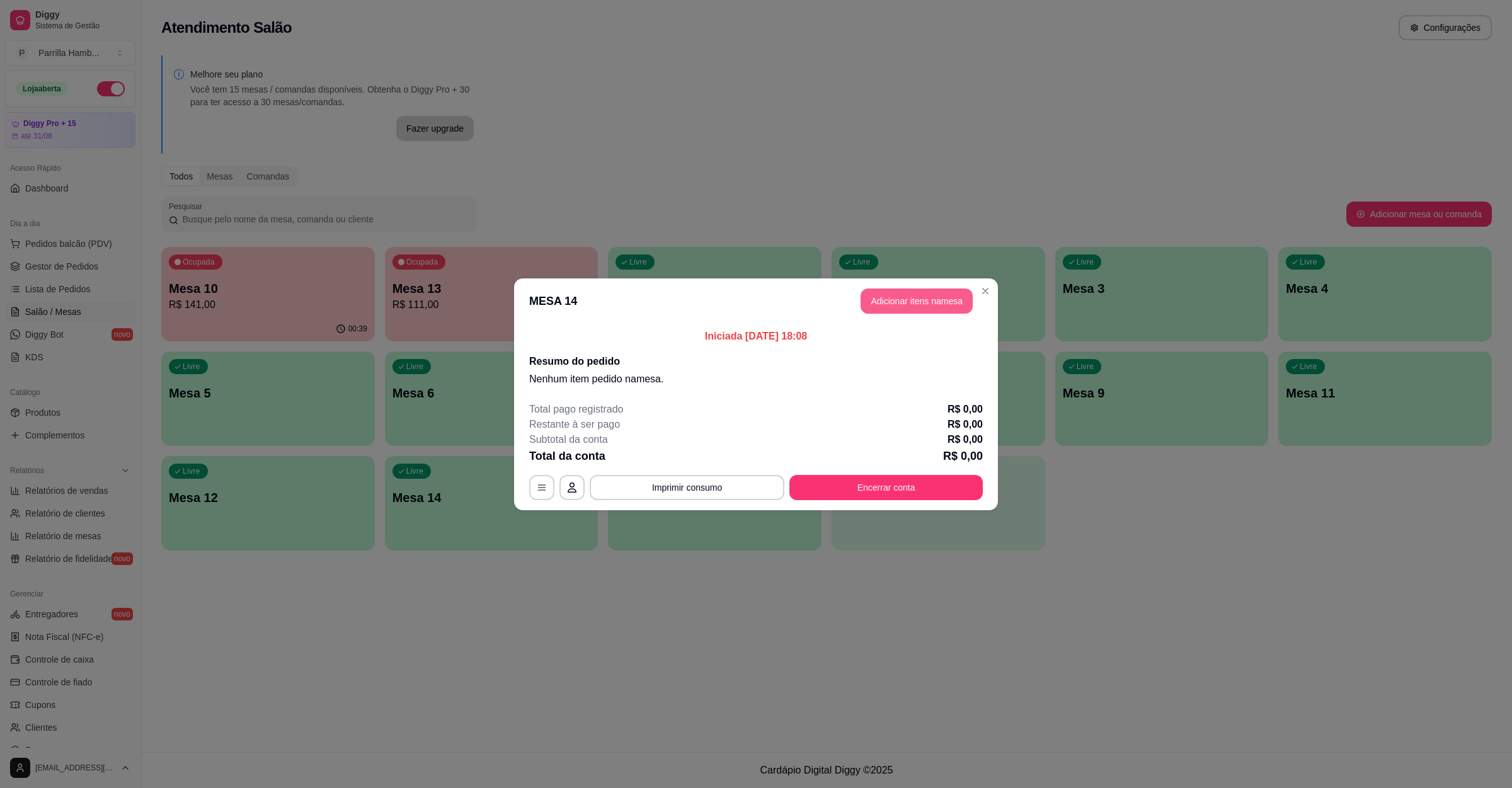
click at [936, 302] on button "Adicionar itens na mesa" at bounding box center [917, 301] width 112 height 25
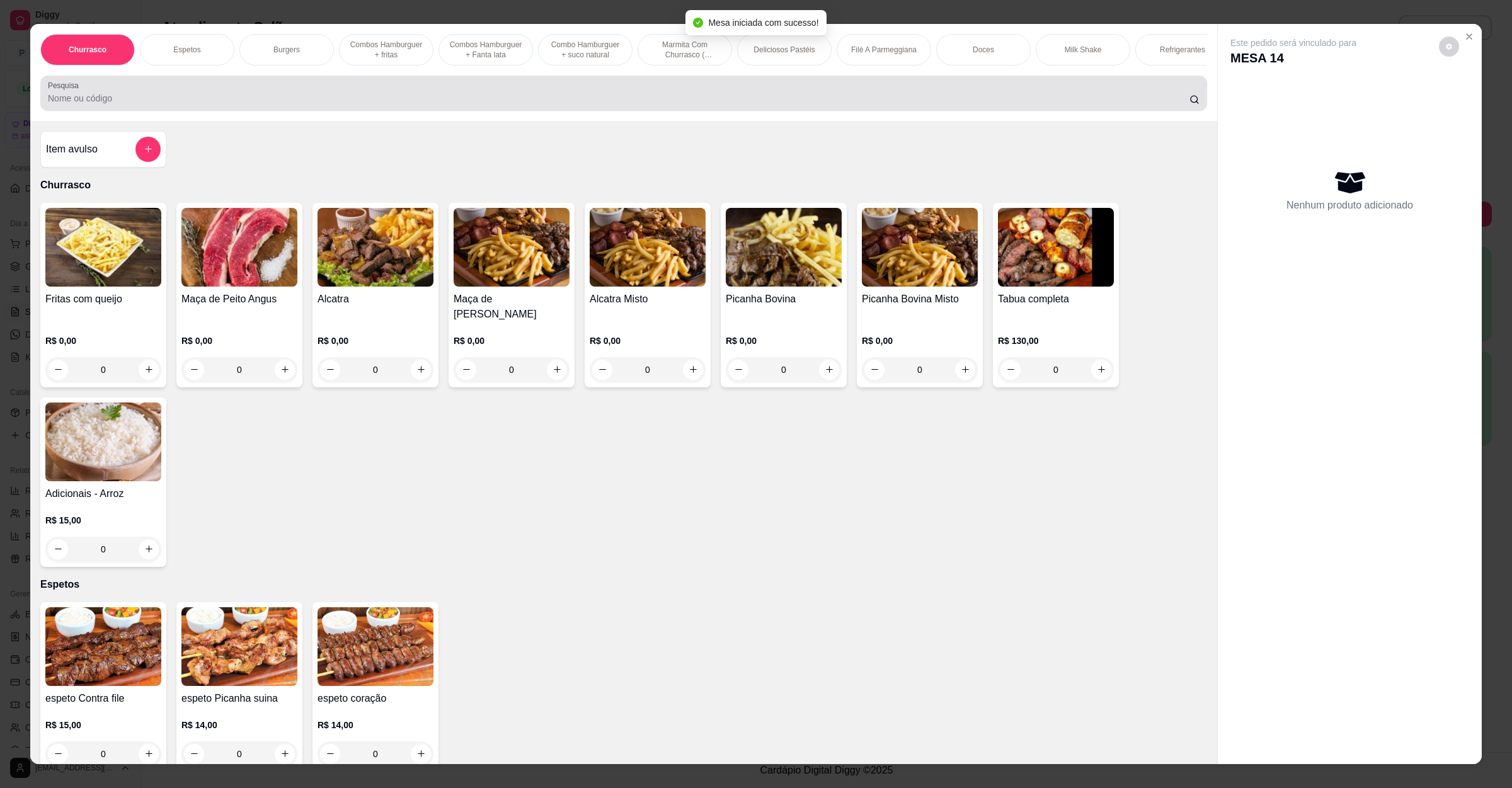
click at [158, 111] on div "Pesquisa" at bounding box center [624, 93] width 1167 height 35
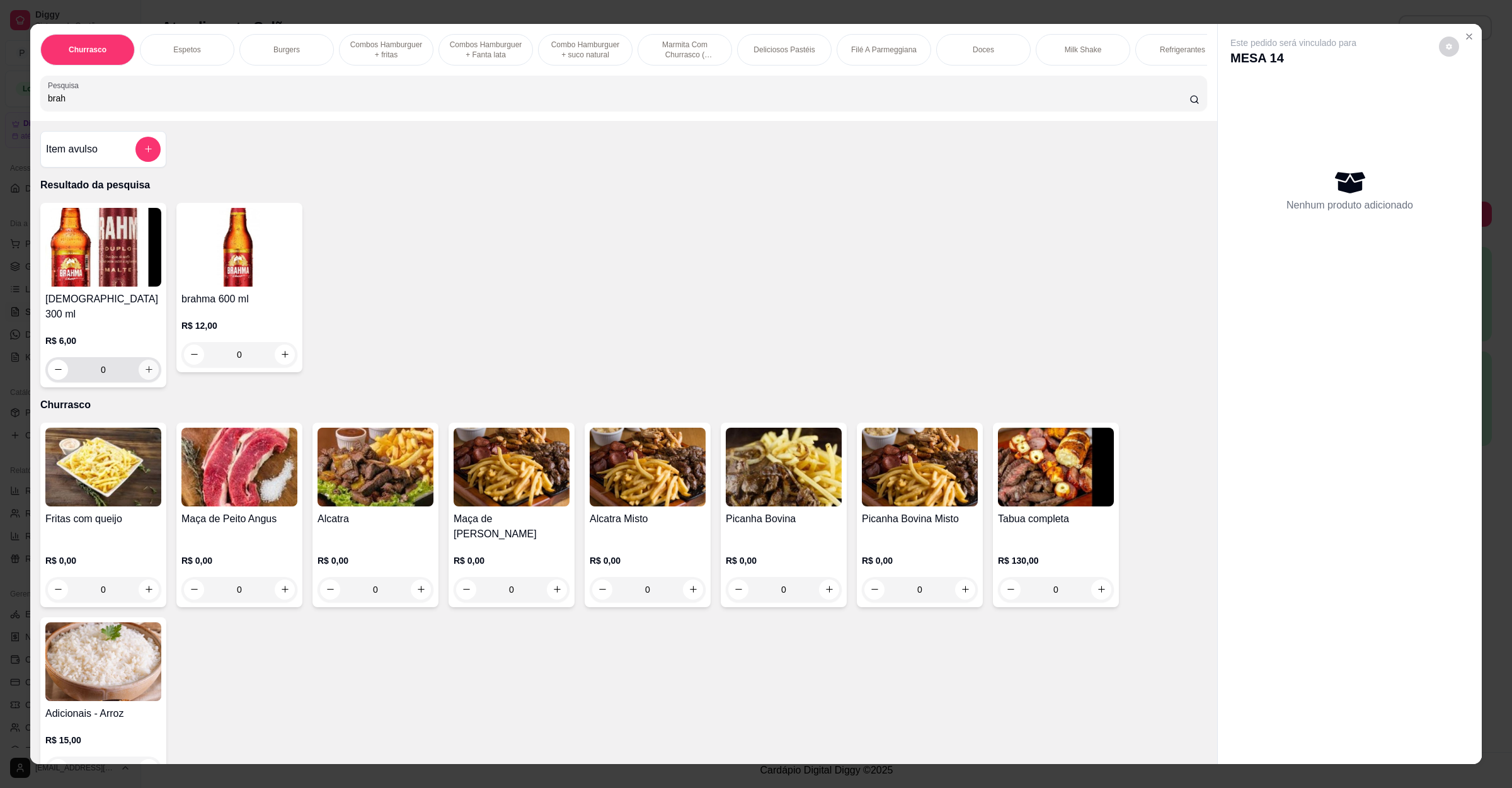
type input "brah"
click at [144, 369] on icon "increase-product-quantity" at bounding box center [149, 369] width 9 height 9
type input "1"
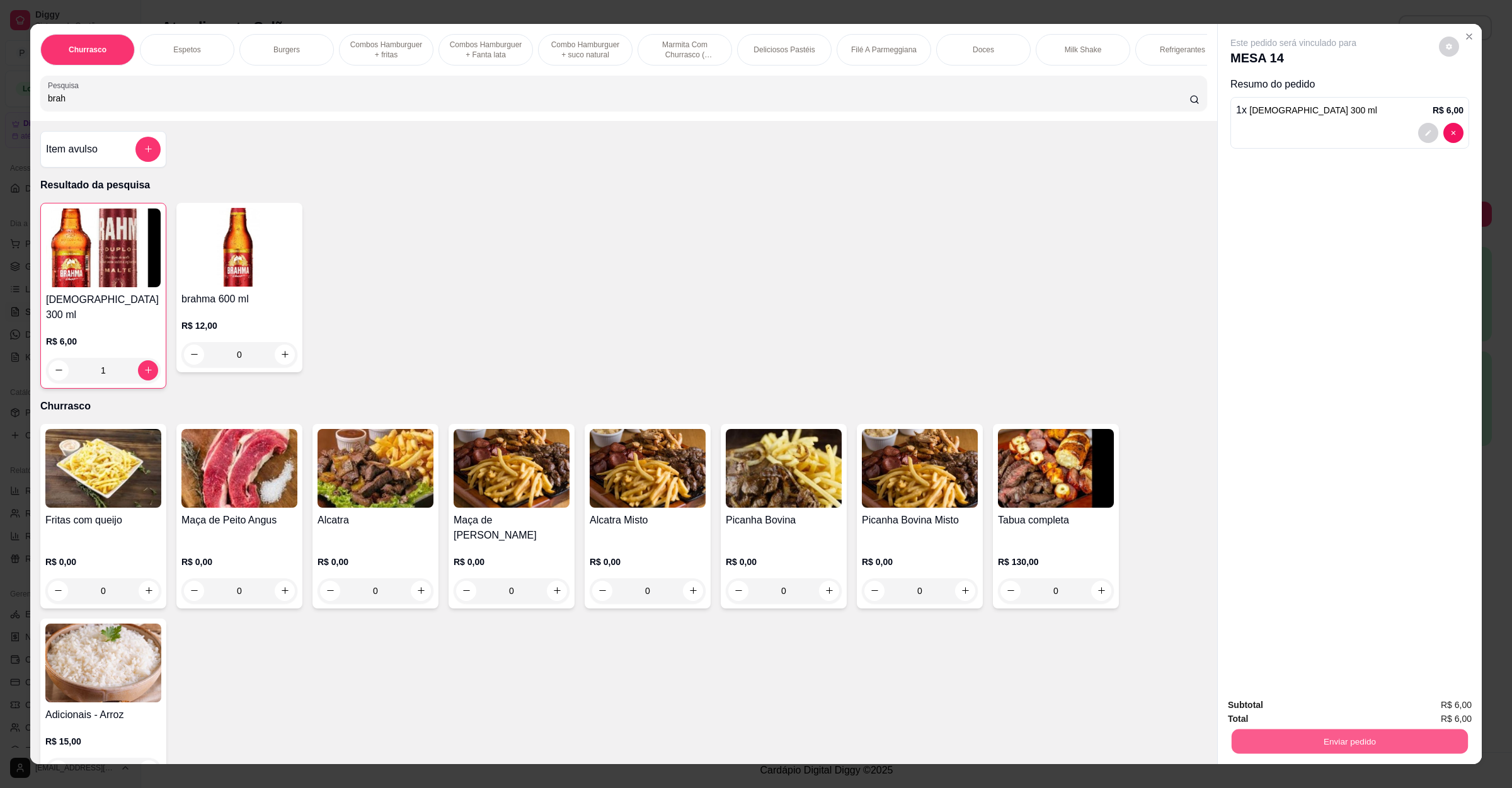
click at [1264, 732] on button "Enviar pedido" at bounding box center [1350, 741] width 236 height 24
click at [1270, 720] on button "Não registrar e enviar pedido" at bounding box center [1306, 711] width 131 height 24
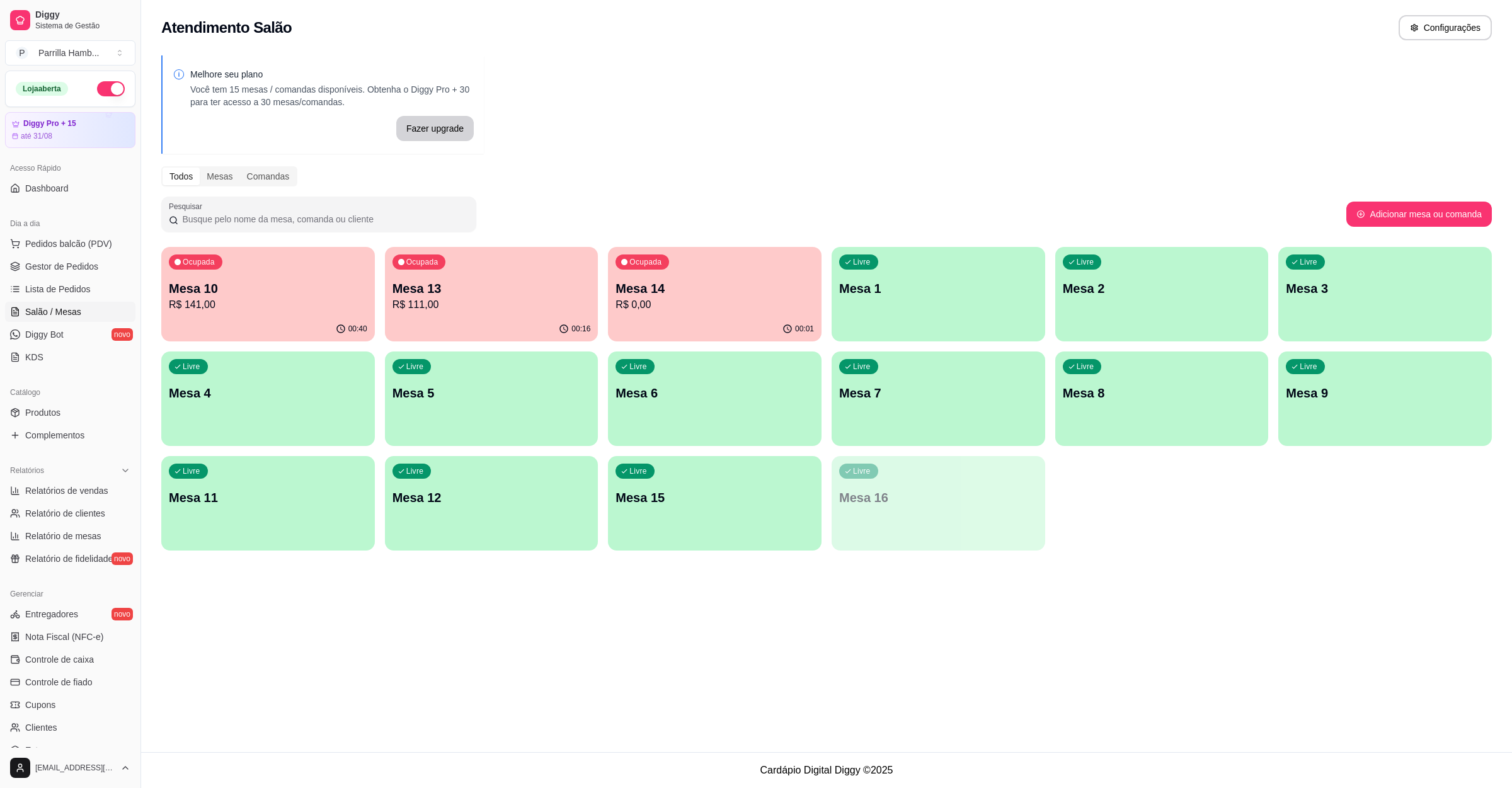
click at [708, 323] on div "00:01" at bounding box center [714, 329] width 213 height 24
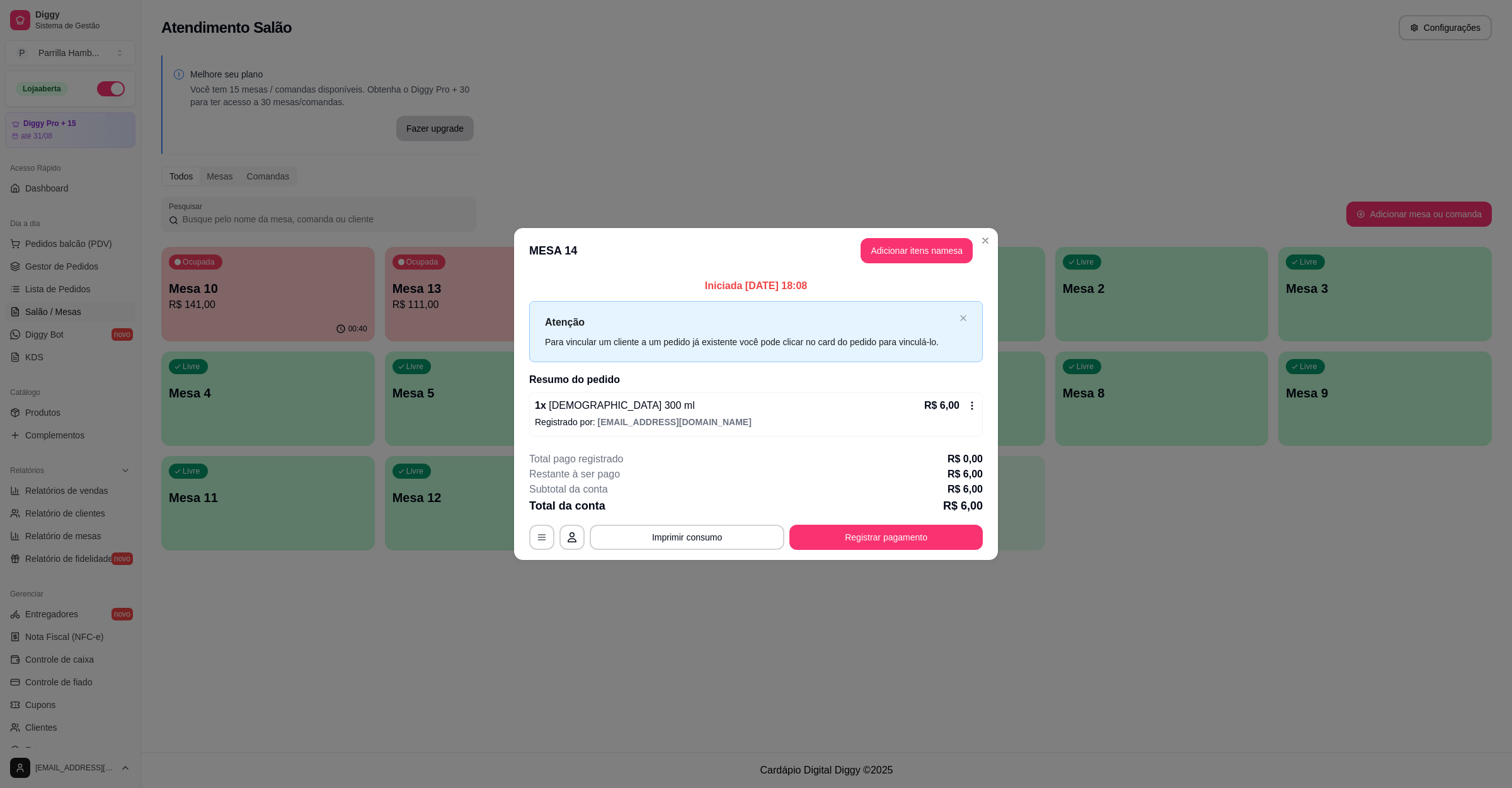
click at [900, 419] on p "Registrado por: [EMAIL_ADDRESS][DOMAIN_NAME]" at bounding box center [756, 422] width 442 height 12
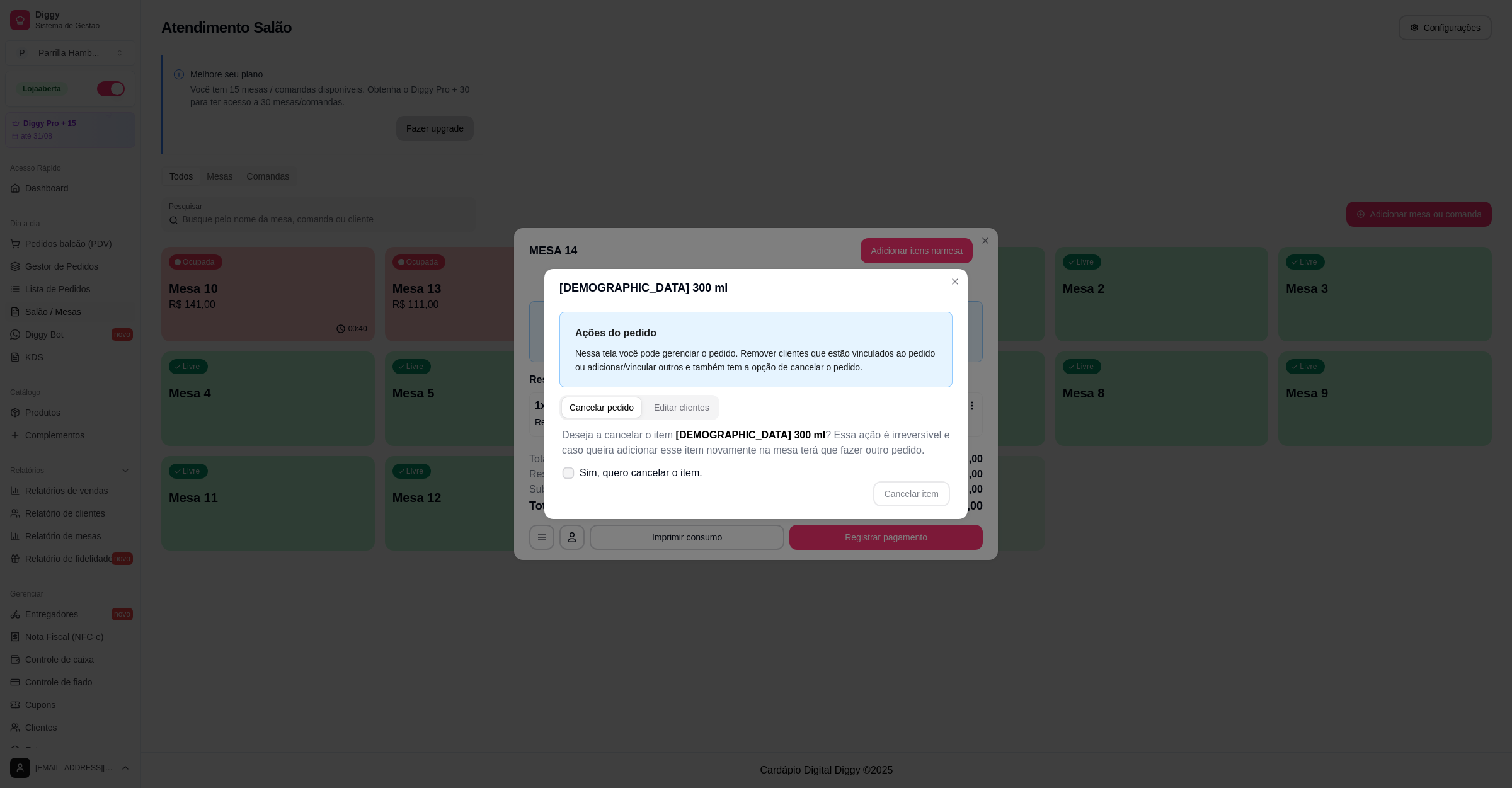
click at [613, 471] on span "Sim, quero cancelar o item." at bounding box center [640, 472] width 123 height 15
click at [569, 475] on input "Sim, quero cancelar o item." at bounding box center [565, 479] width 8 height 8
checkbox input "true"
click at [902, 488] on button "Cancelar item" at bounding box center [911, 493] width 75 height 24
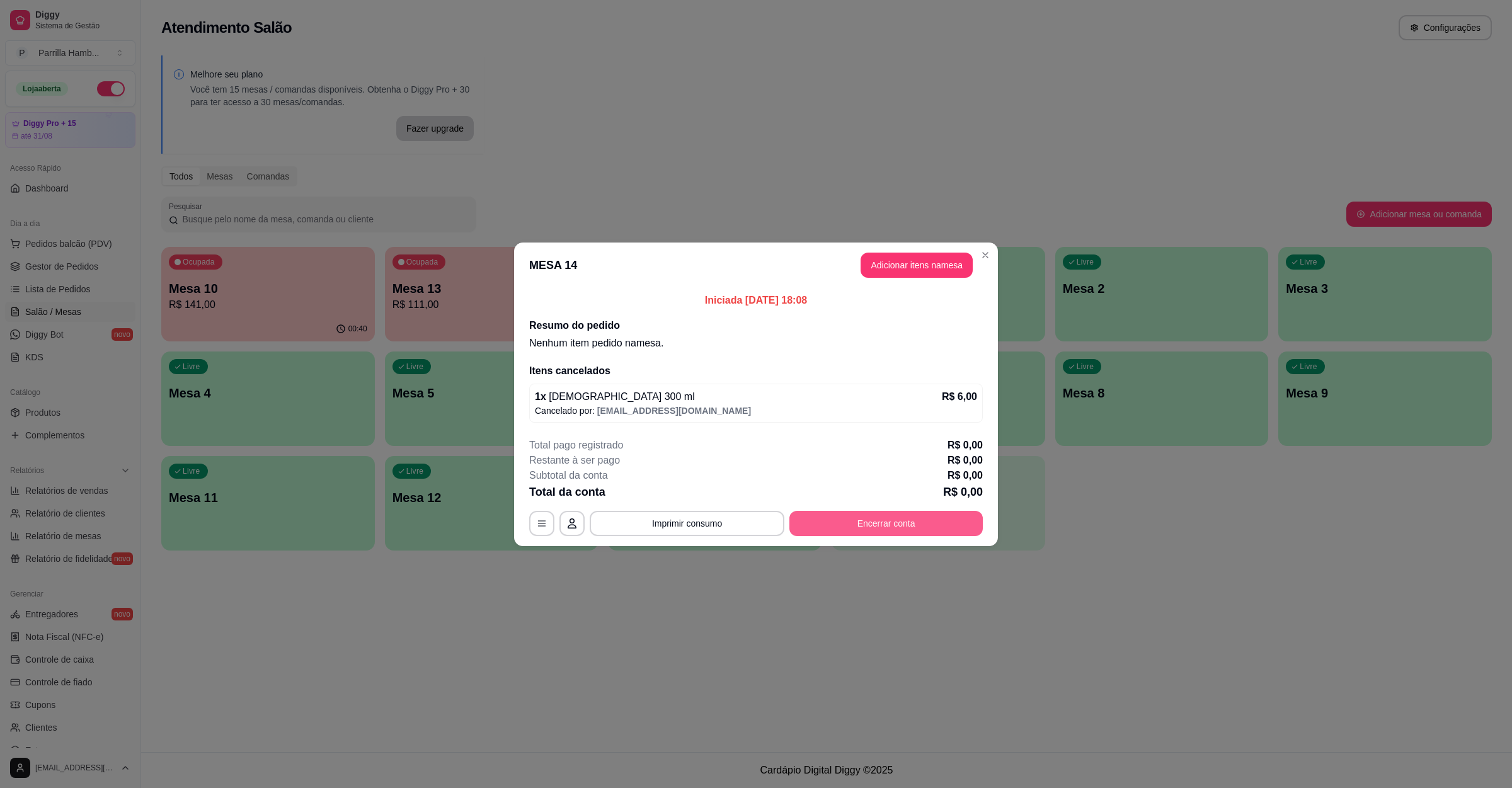
click at [840, 528] on button "Encerrar conta" at bounding box center [886, 523] width 194 height 25
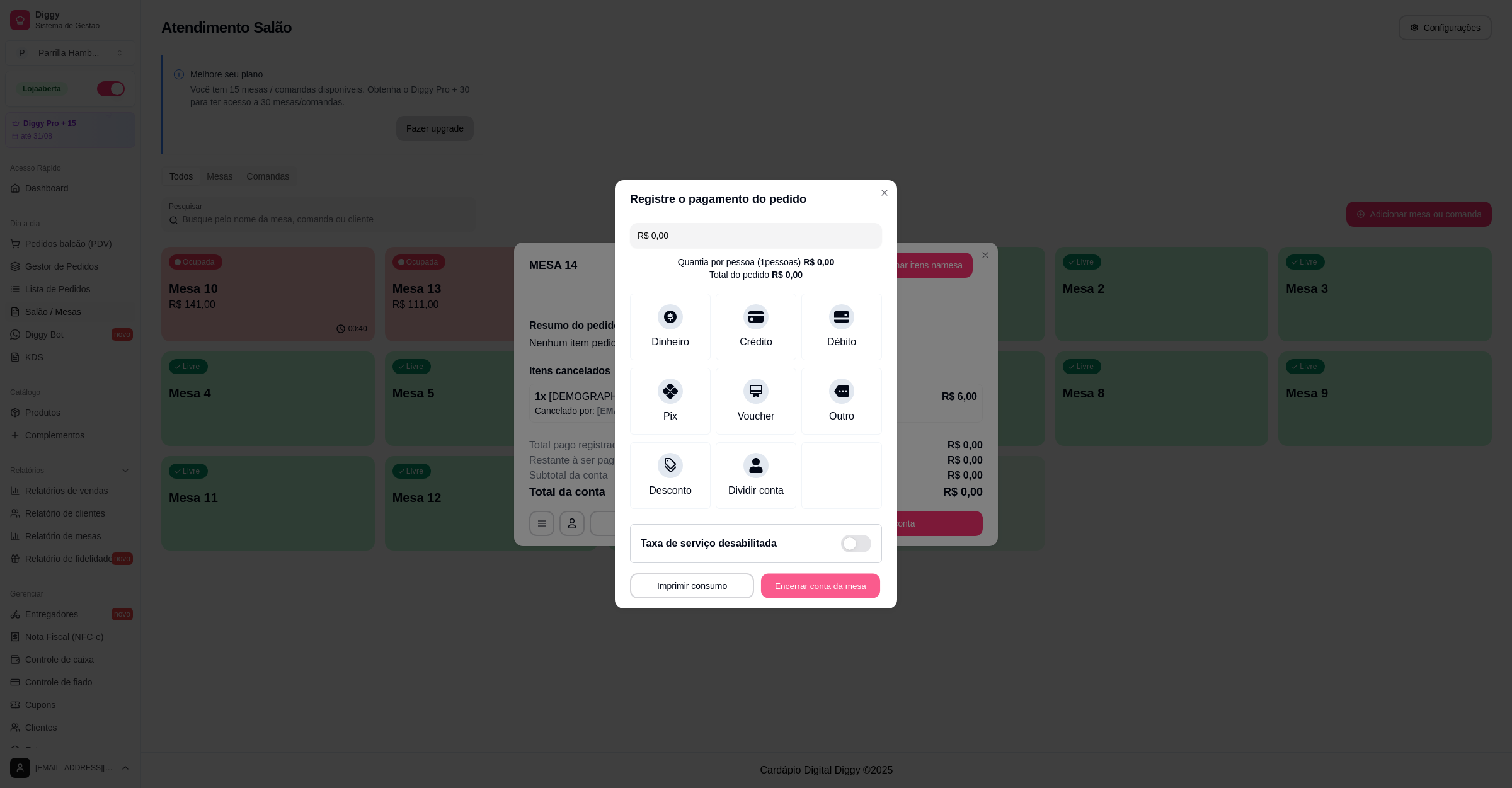
click at [858, 586] on button "Encerrar conta da mesa" at bounding box center [820, 585] width 119 height 24
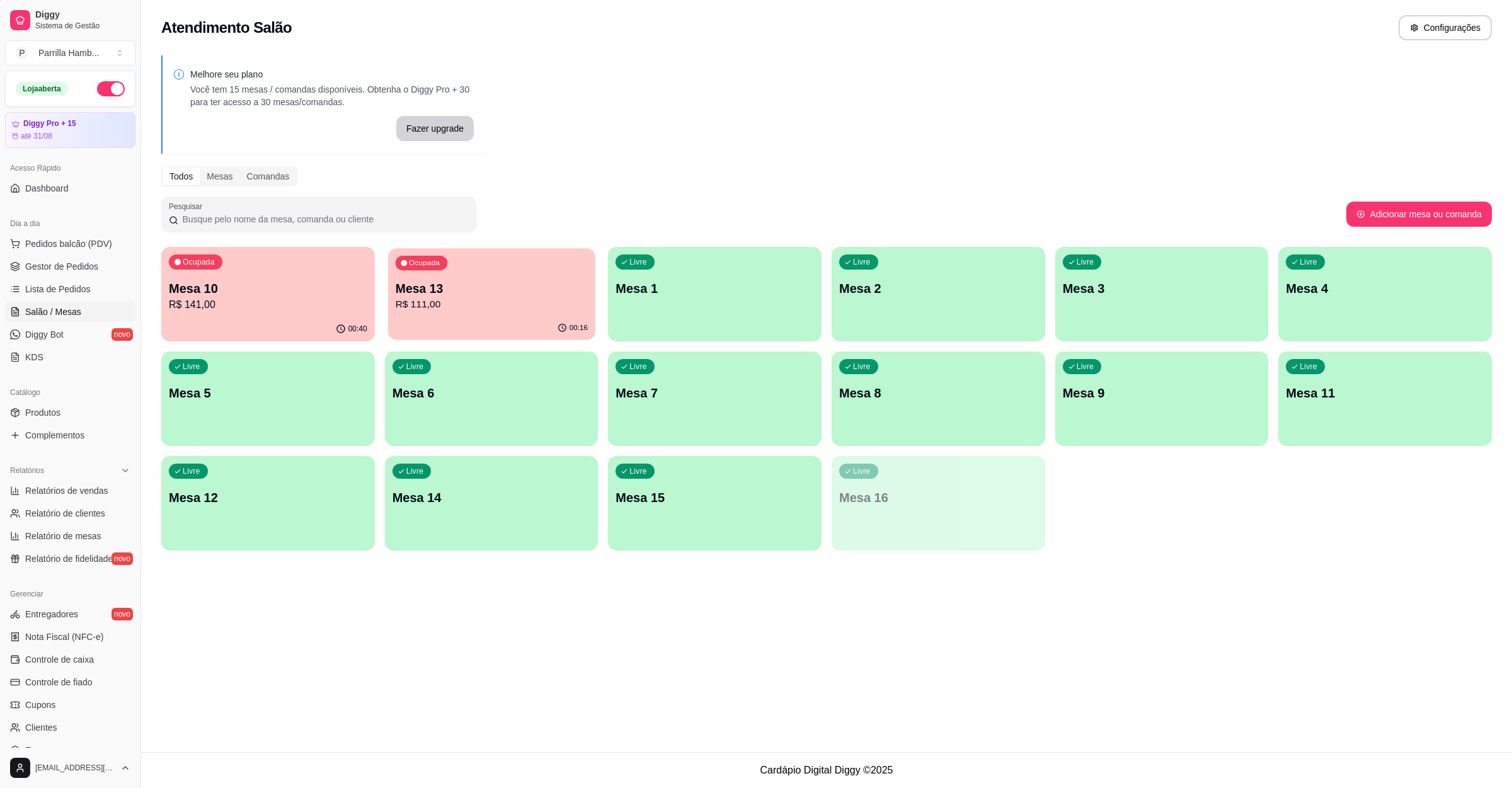
click at [474, 312] on div "Ocupada Mesa 13 R$ 111,00" at bounding box center [491, 282] width 207 height 68
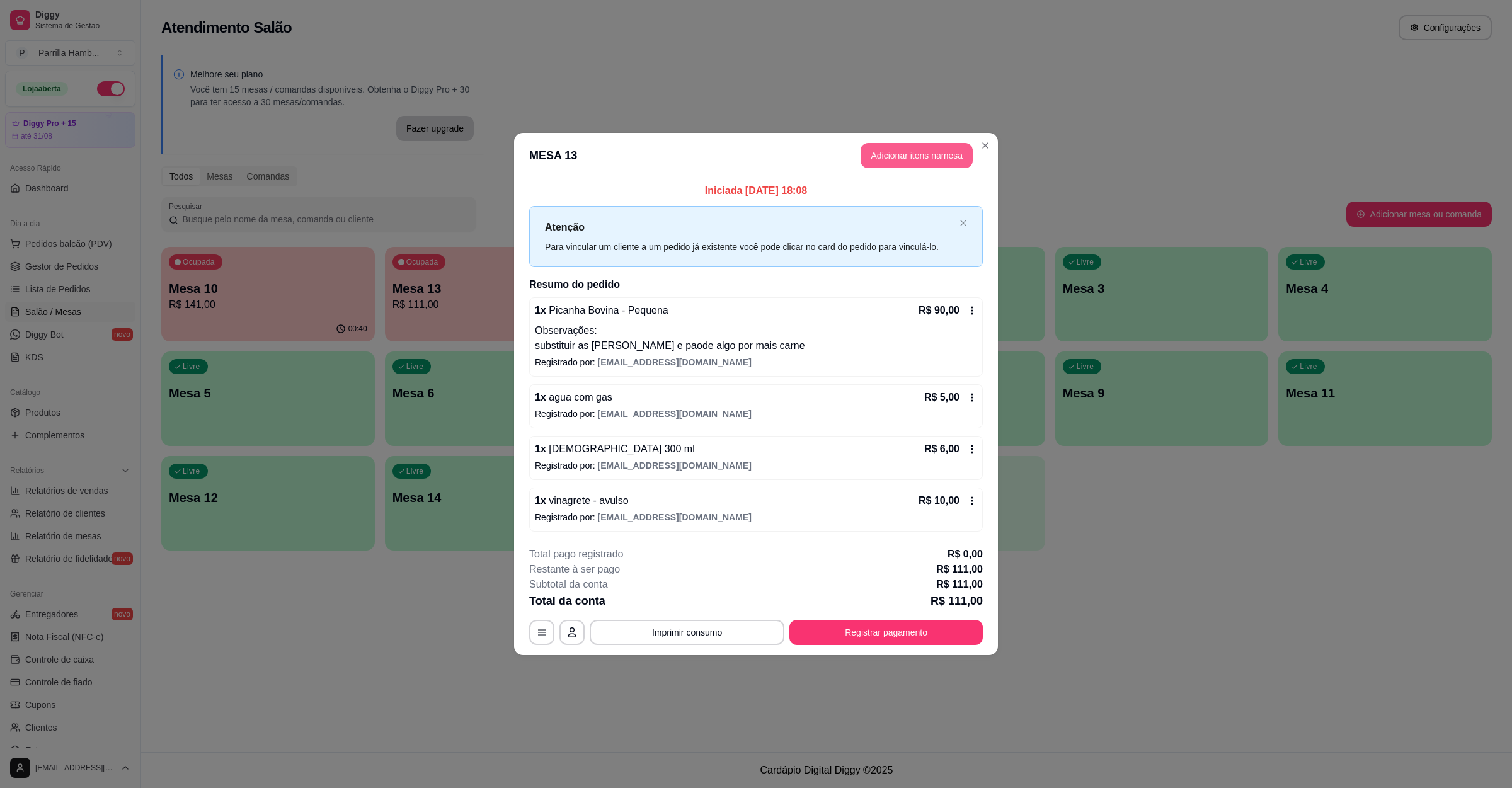
click at [896, 150] on button "Adicionar itens na mesa" at bounding box center [917, 155] width 112 height 25
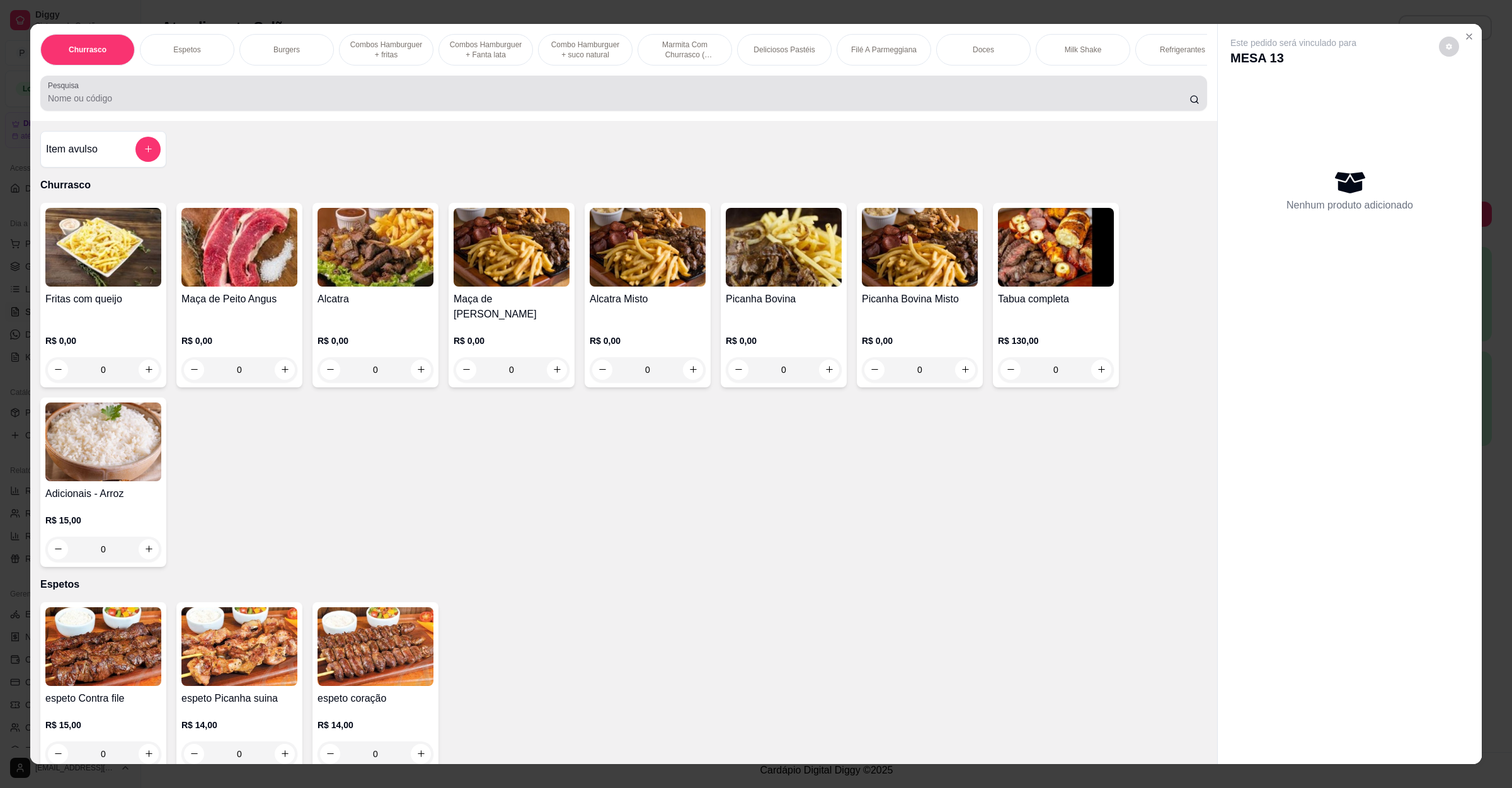
click at [318, 105] on div at bounding box center [623, 93] width 1151 height 25
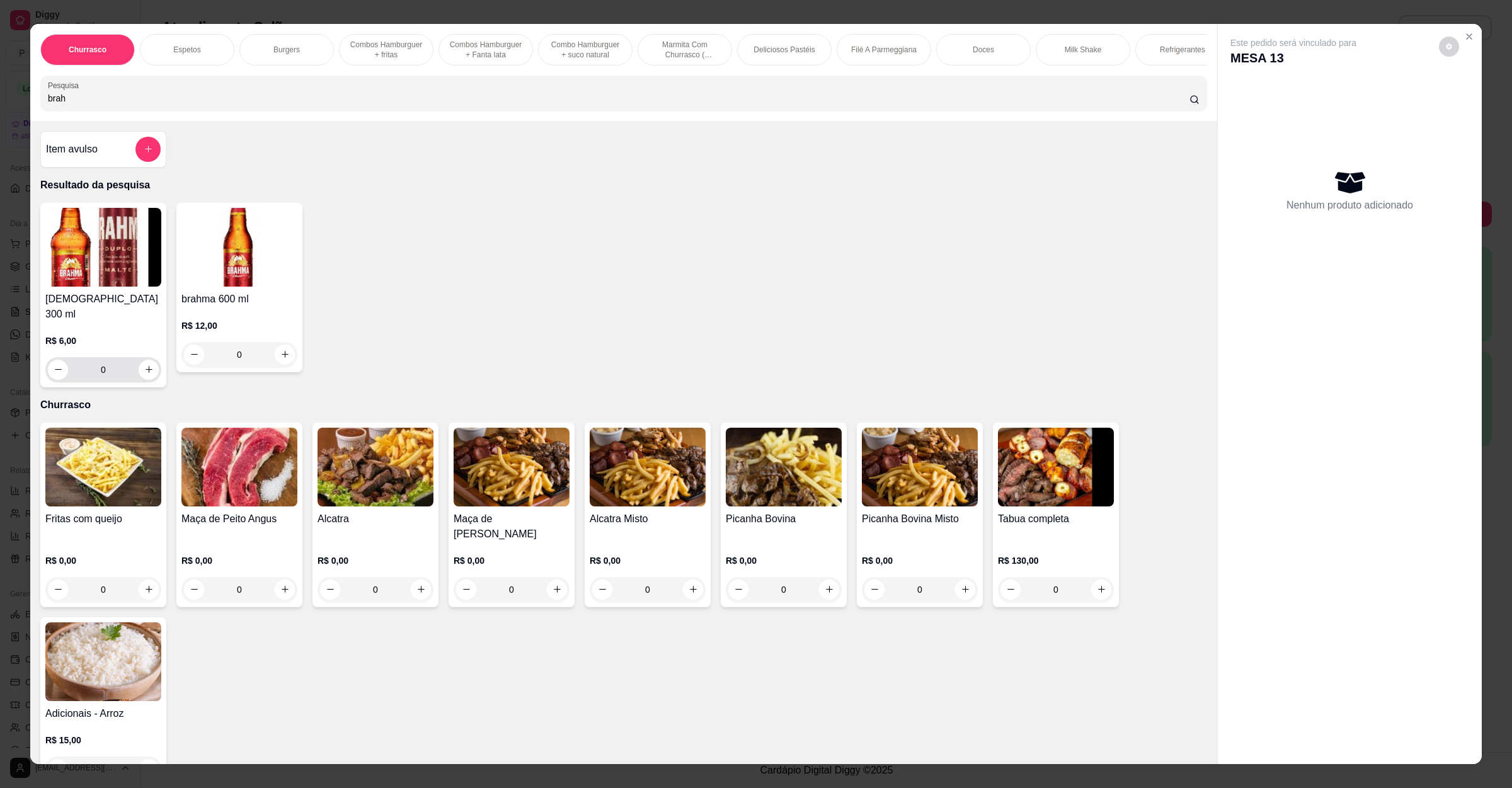
type input "brah"
click at [144, 375] on button "increase-product-quantity" at bounding box center [148, 369] width 20 height 20
type input "1"
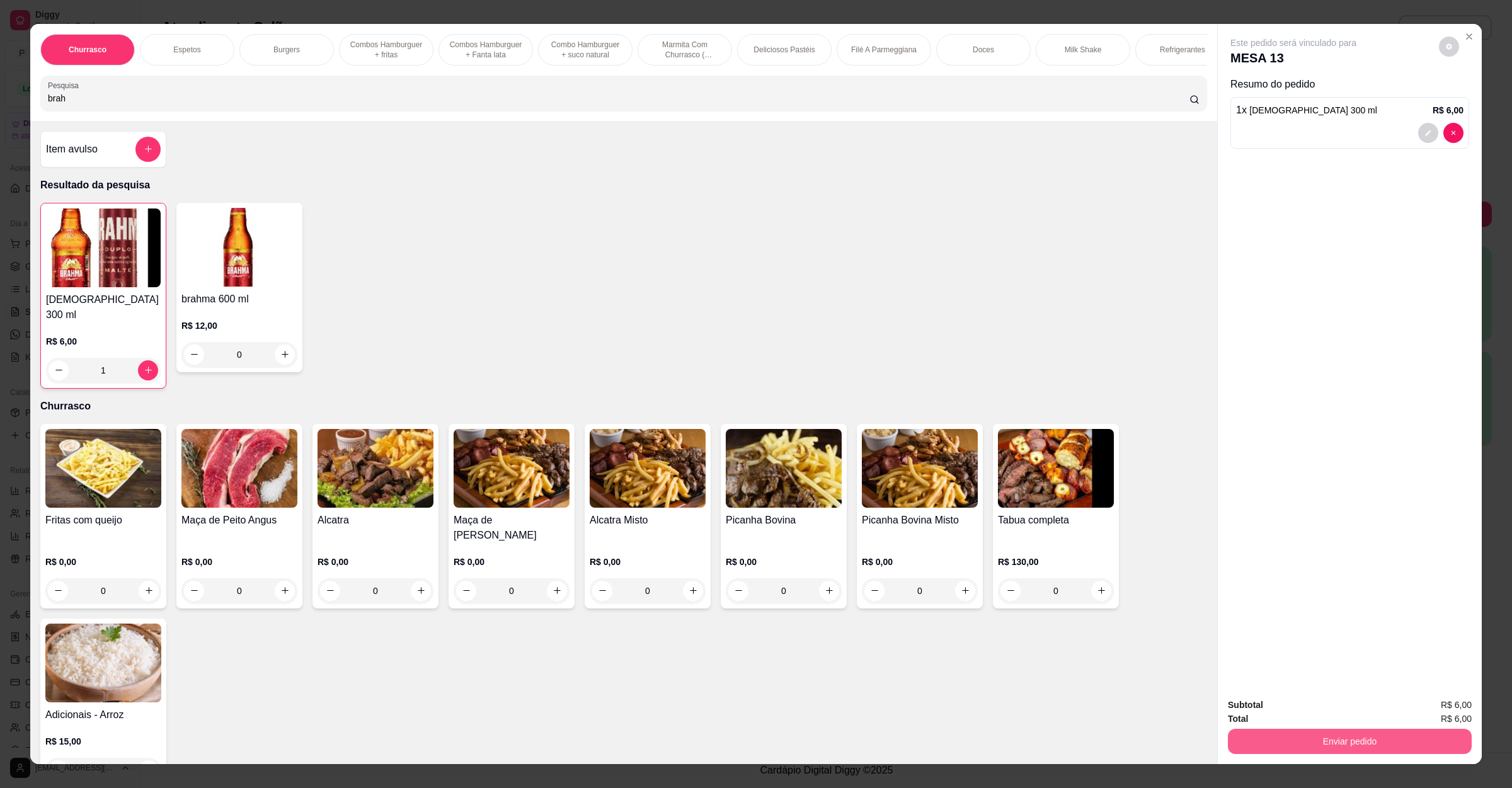
click at [1303, 729] on button "Enviar pedido" at bounding box center [1350, 741] width 244 height 25
click at [1297, 708] on button "Não registrar e enviar pedido" at bounding box center [1306, 711] width 131 height 24
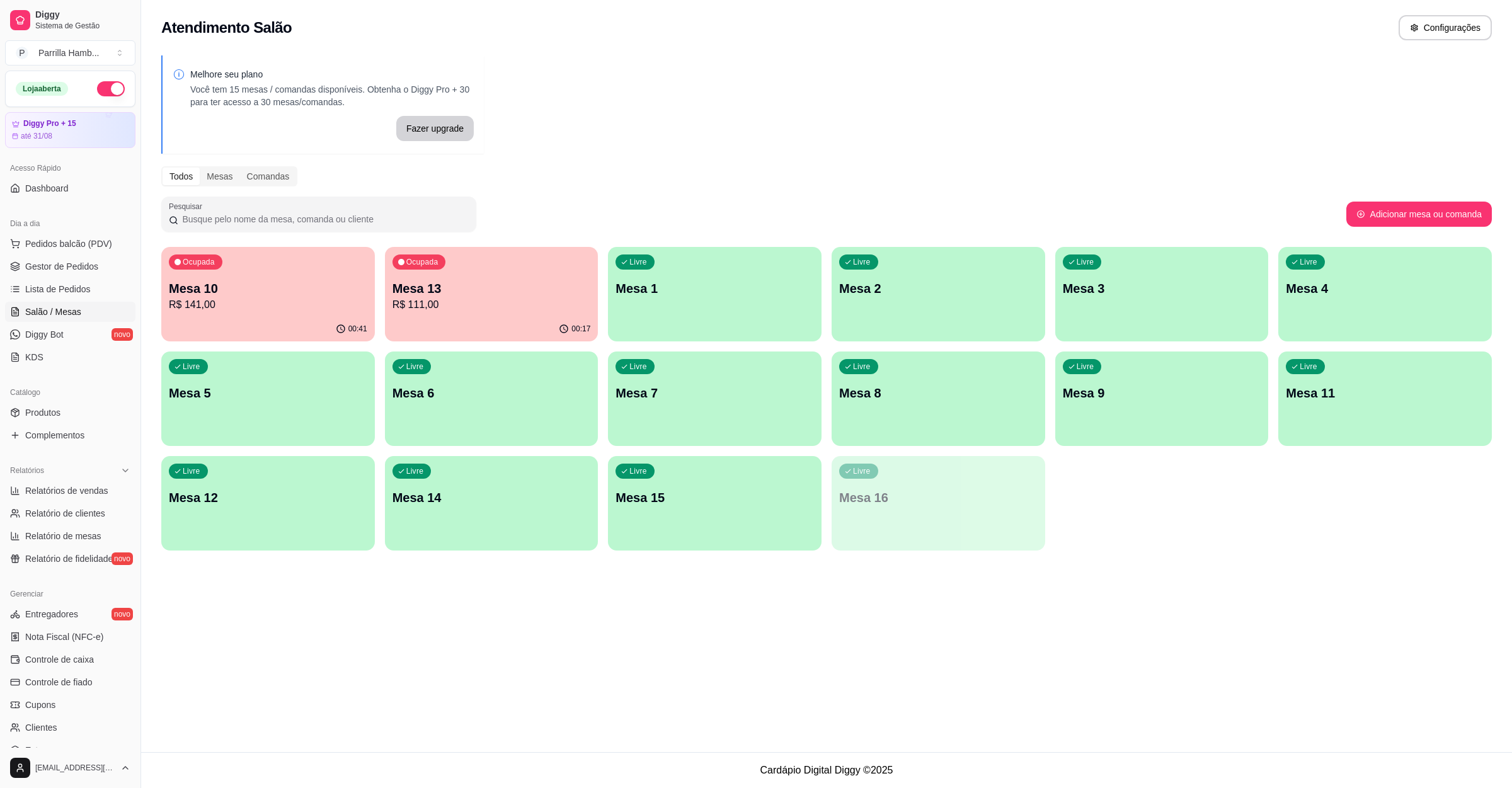
click at [1100, 391] on p "Mesa 9" at bounding box center [1162, 393] width 198 height 18
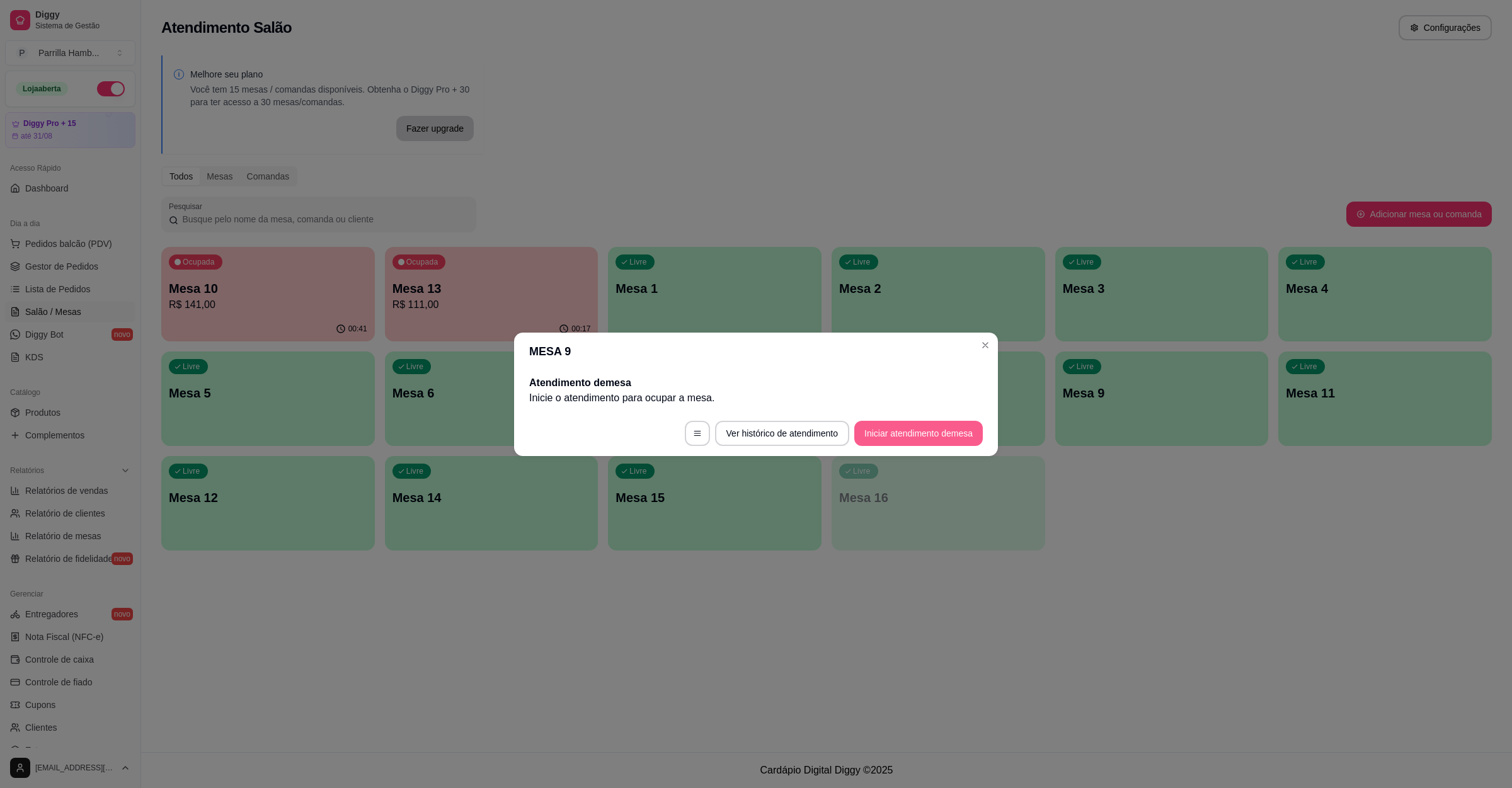
click at [929, 423] on button "Iniciar atendimento de mesa" at bounding box center [918, 433] width 129 height 25
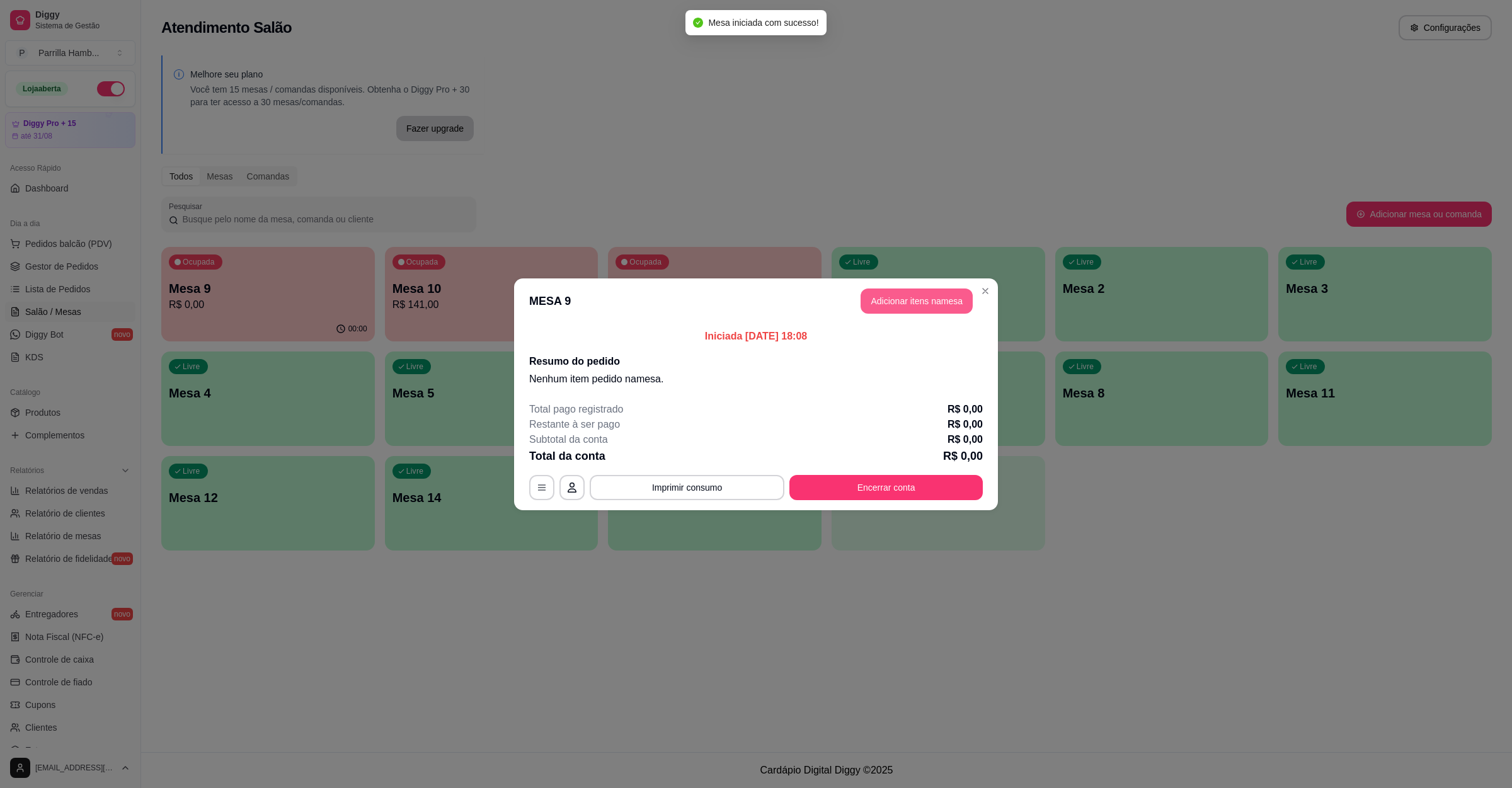
click at [917, 298] on button "Adicionar itens na mesa" at bounding box center [917, 301] width 112 height 25
click at [131, 105] on input "Pesquisa" at bounding box center [619, 98] width 1142 height 12
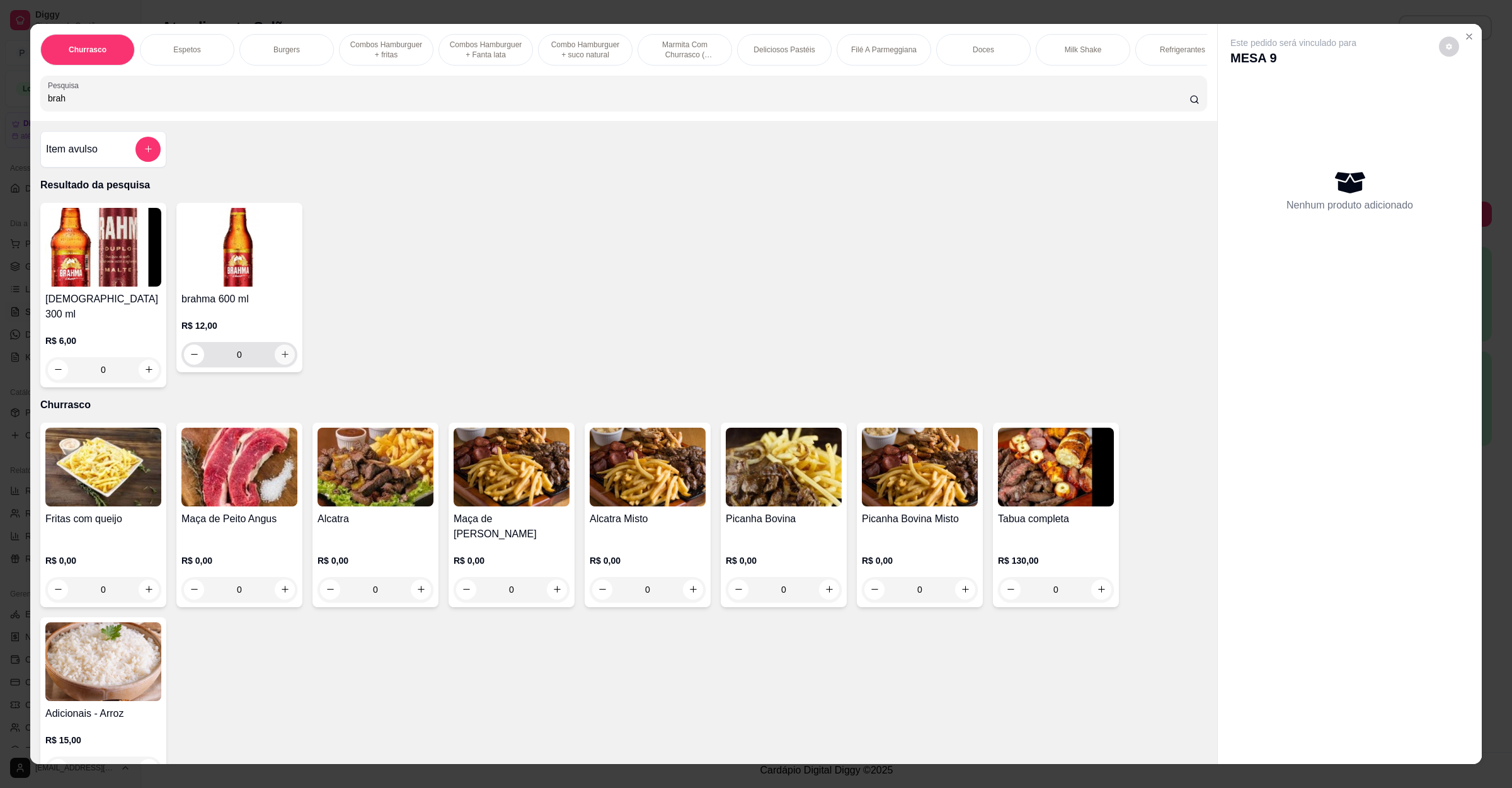
type input "brah"
click at [280, 359] on icon "increase-product-quantity" at bounding box center [285, 355] width 9 height 9
type input "1"
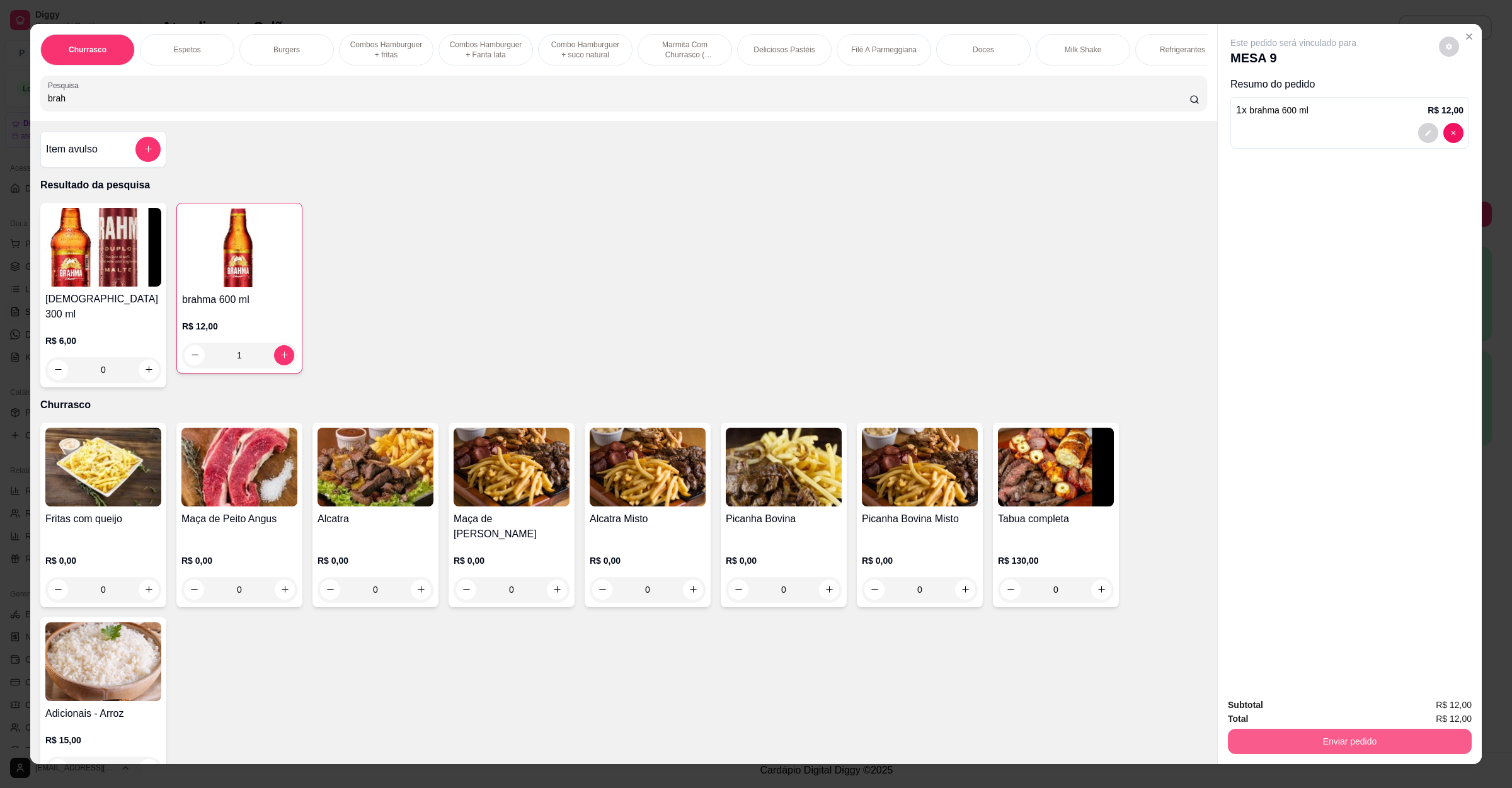
click at [1257, 743] on button "Enviar pedido" at bounding box center [1350, 741] width 244 height 25
click at [1274, 718] on button "Não registrar e enviar pedido" at bounding box center [1306, 711] width 127 height 23
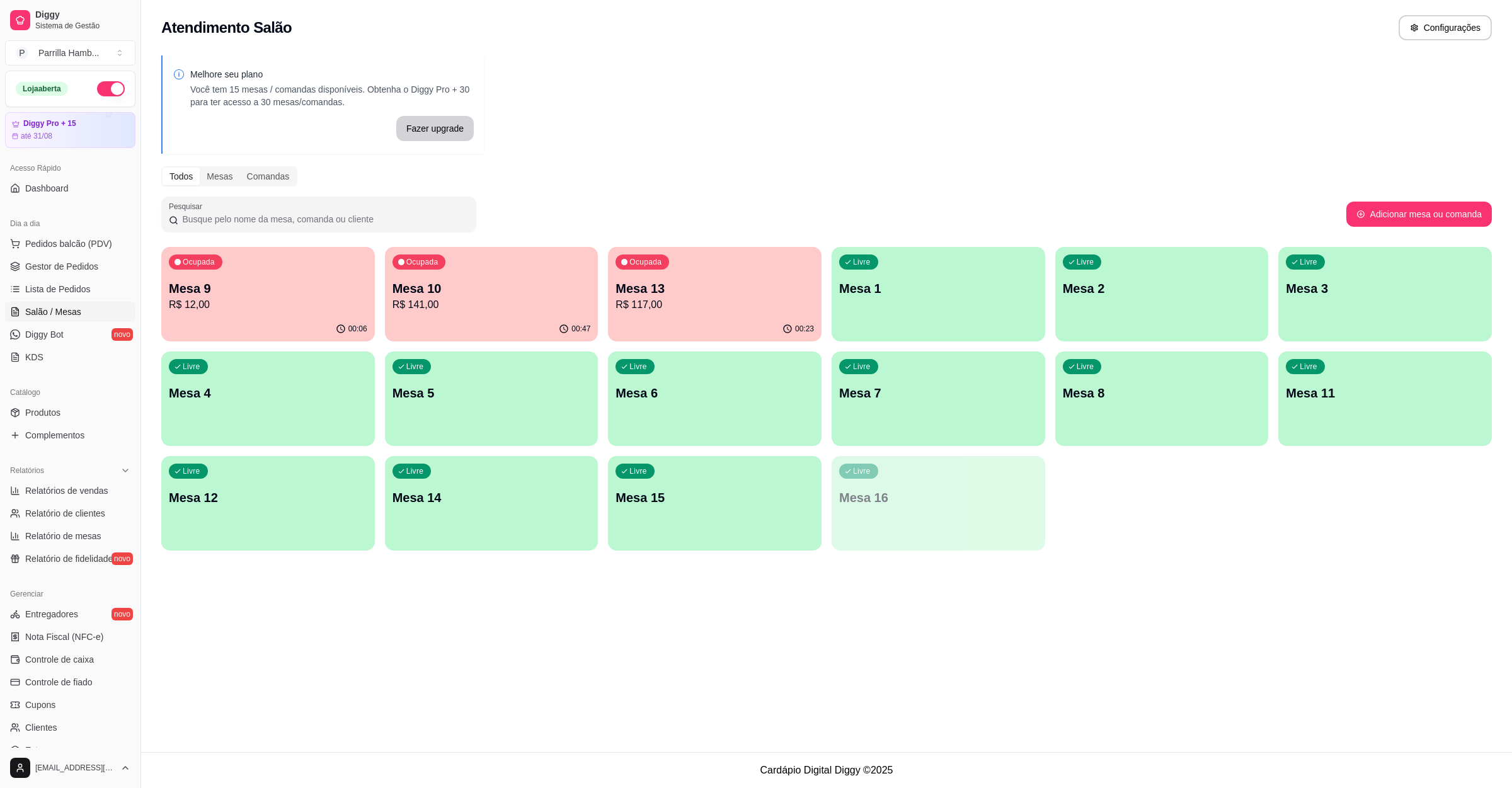
click at [648, 293] on p "Mesa 13" at bounding box center [715, 288] width 198 height 18
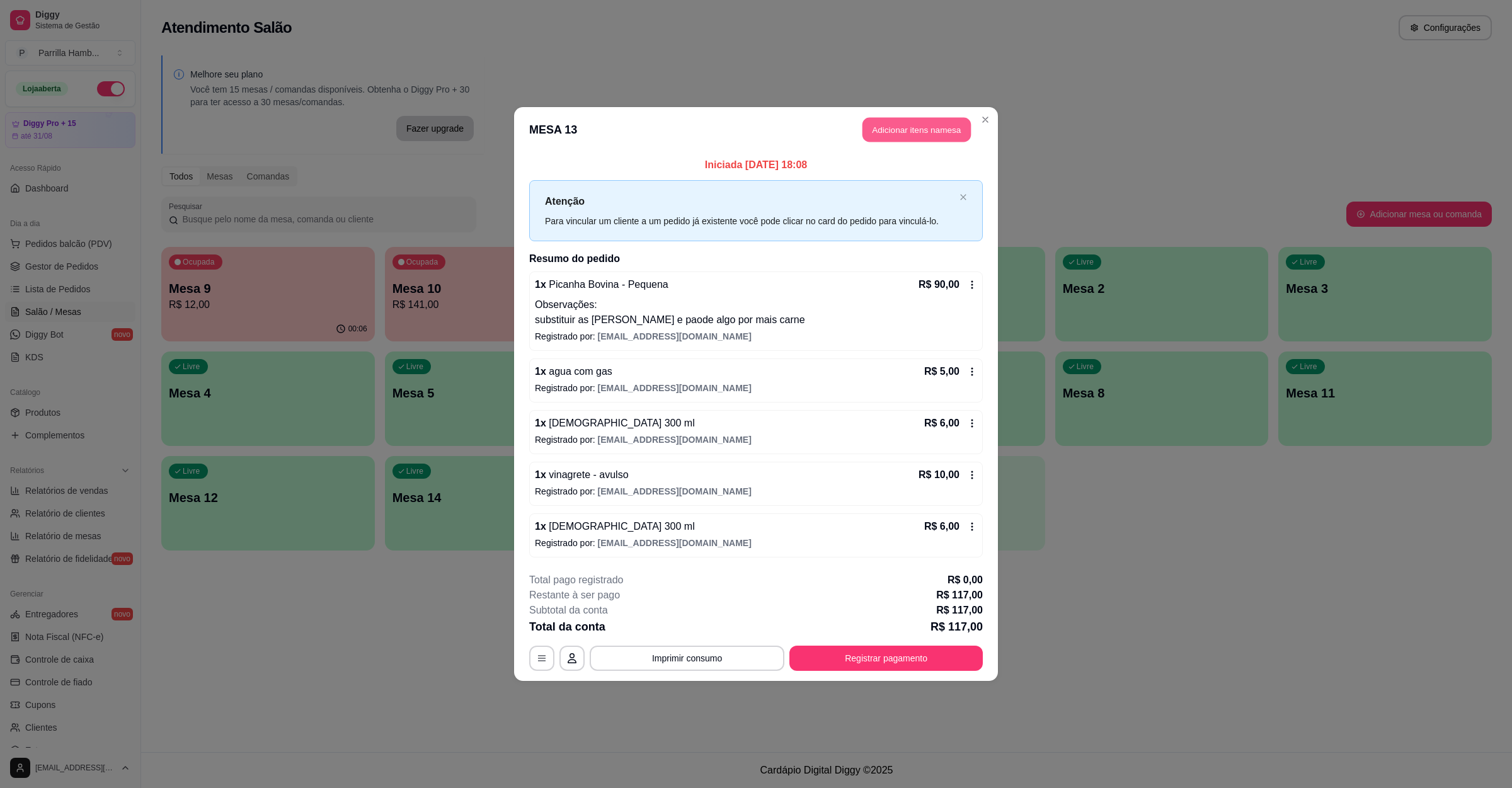
click at [901, 127] on button "Adicionar itens na mesa" at bounding box center [916, 130] width 109 height 24
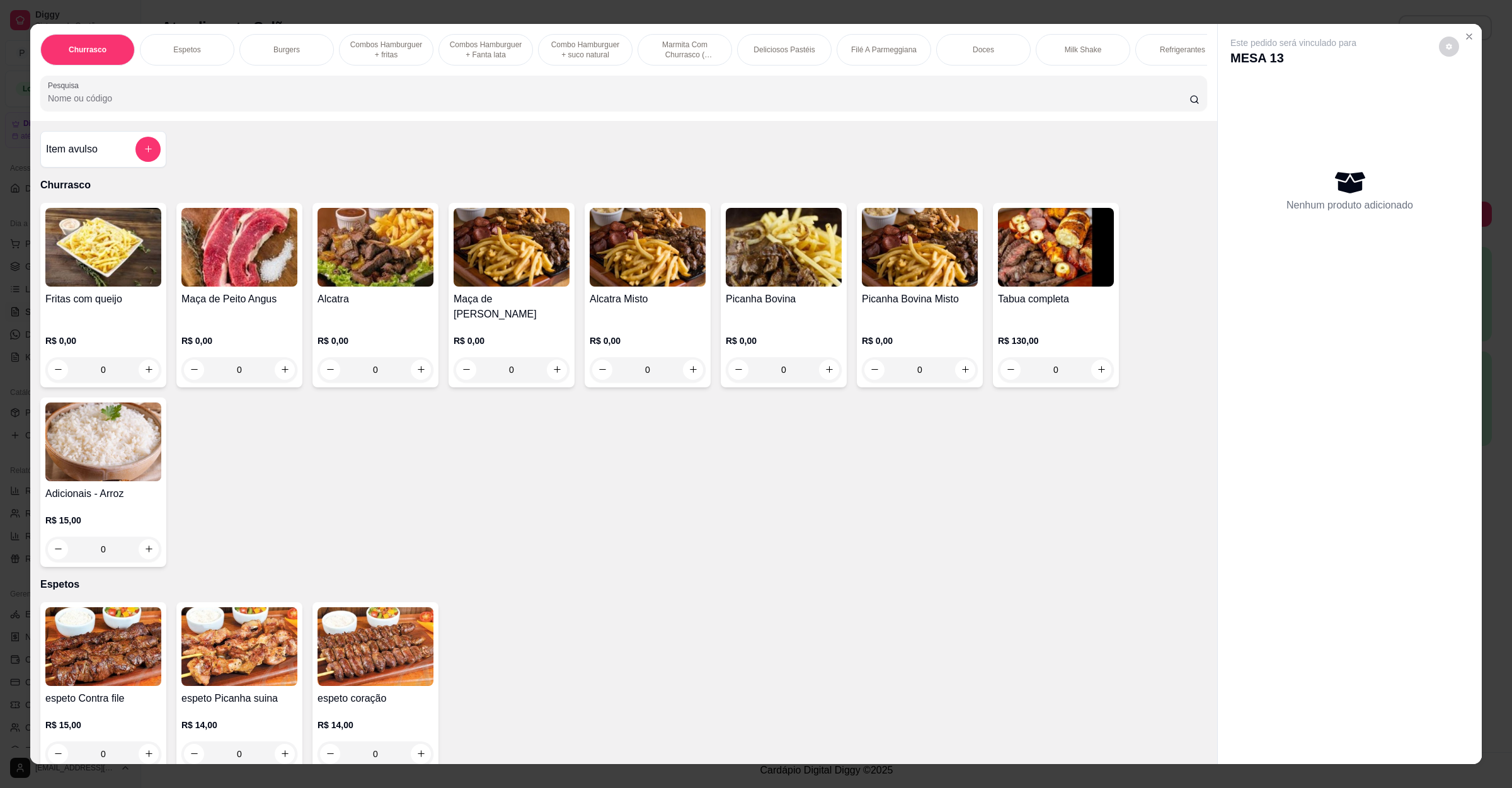
click at [165, 105] on input "Pesquisa" at bounding box center [619, 98] width 1142 height 12
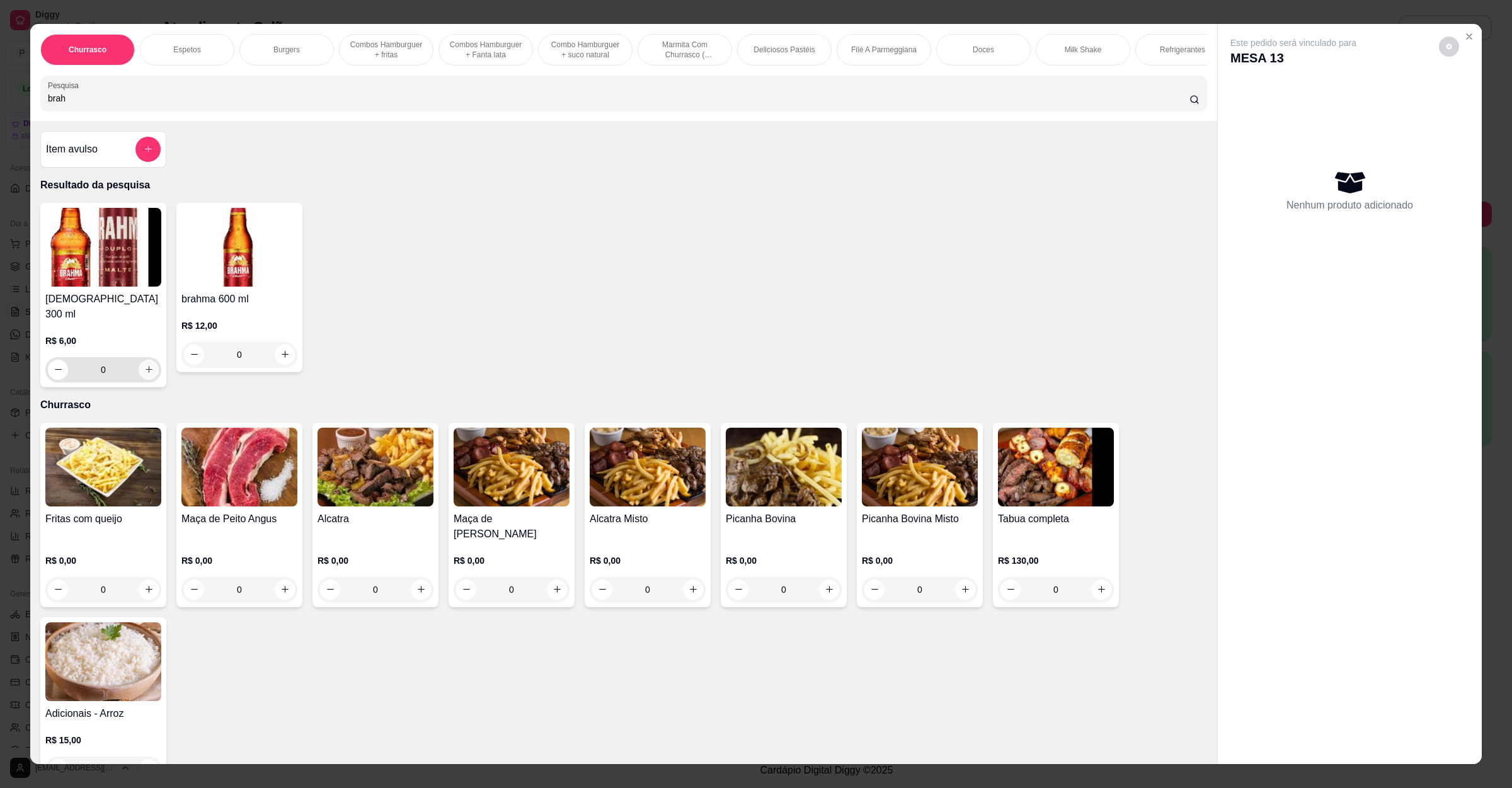
type input "brah"
click at [144, 369] on icon "increase-product-quantity" at bounding box center [149, 369] width 9 height 9
type input "1"
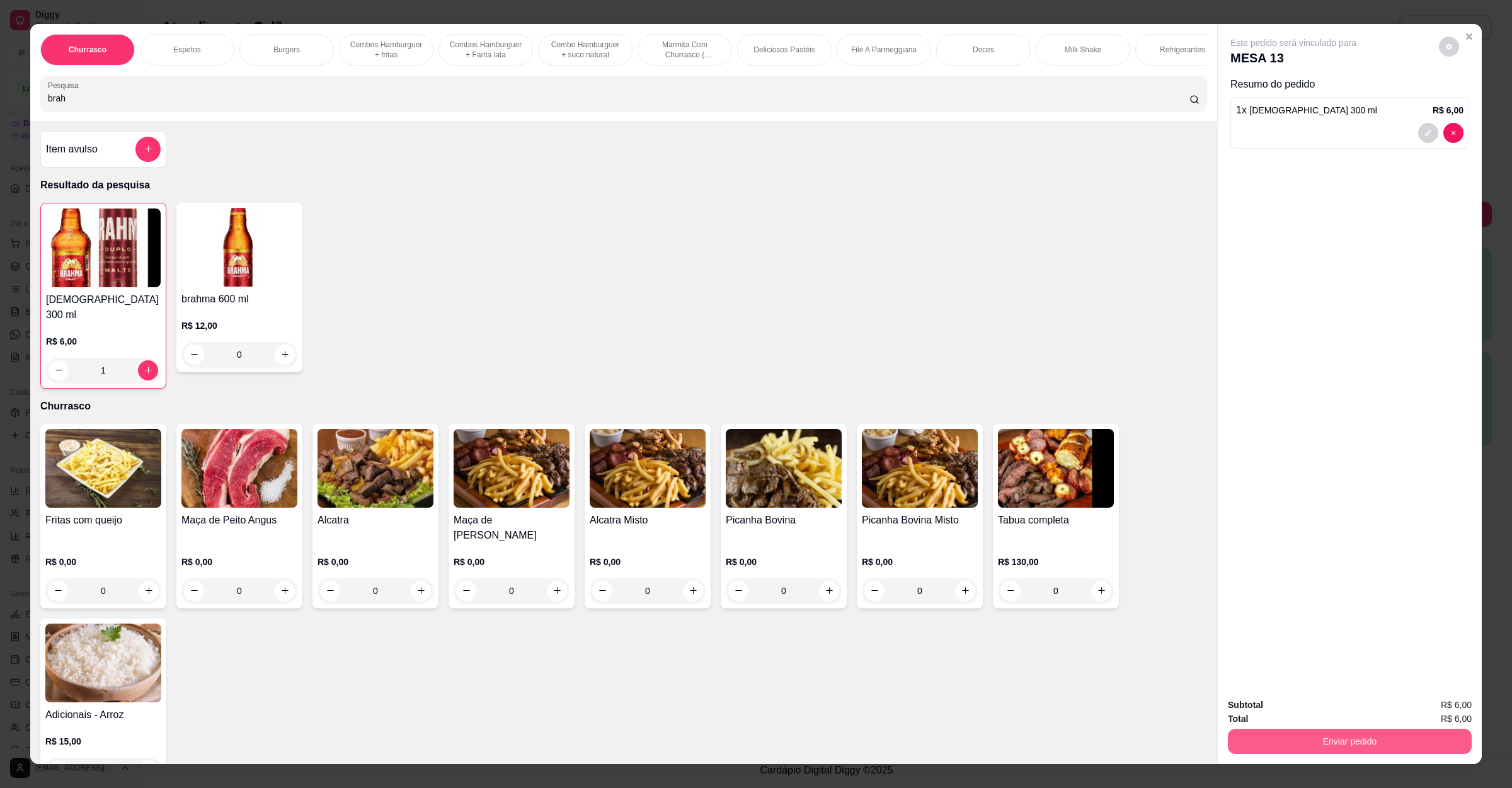
click at [1232, 731] on button "Enviar pedido" at bounding box center [1350, 741] width 244 height 25
click at [1248, 702] on button "Não registrar e enviar pedido" at bounding box center [1306, 711] width 131 height 24
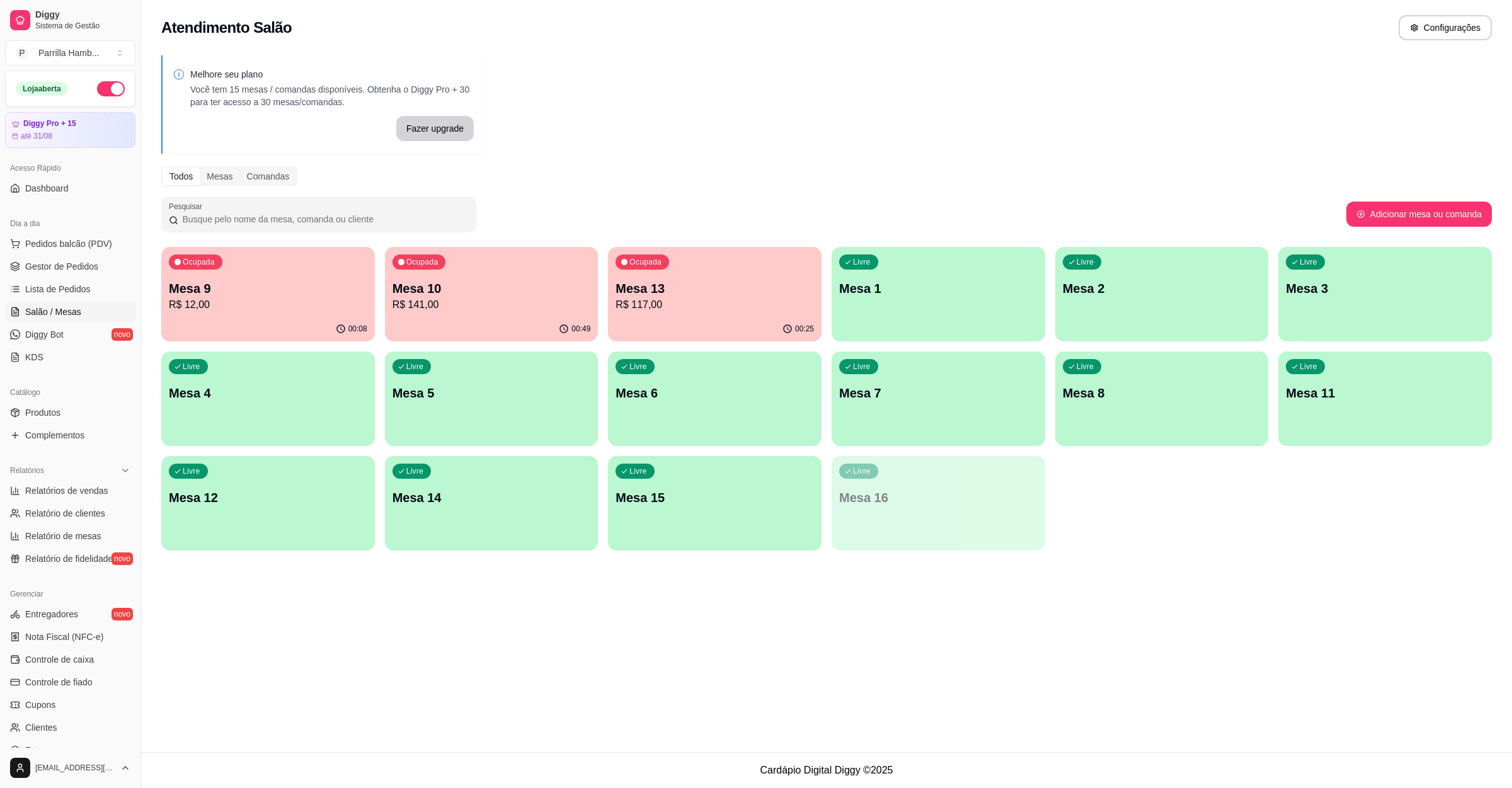
click at [664, 411] on div "Livre Mesa 6" at bounding box center [714, 391] width 213 height 80
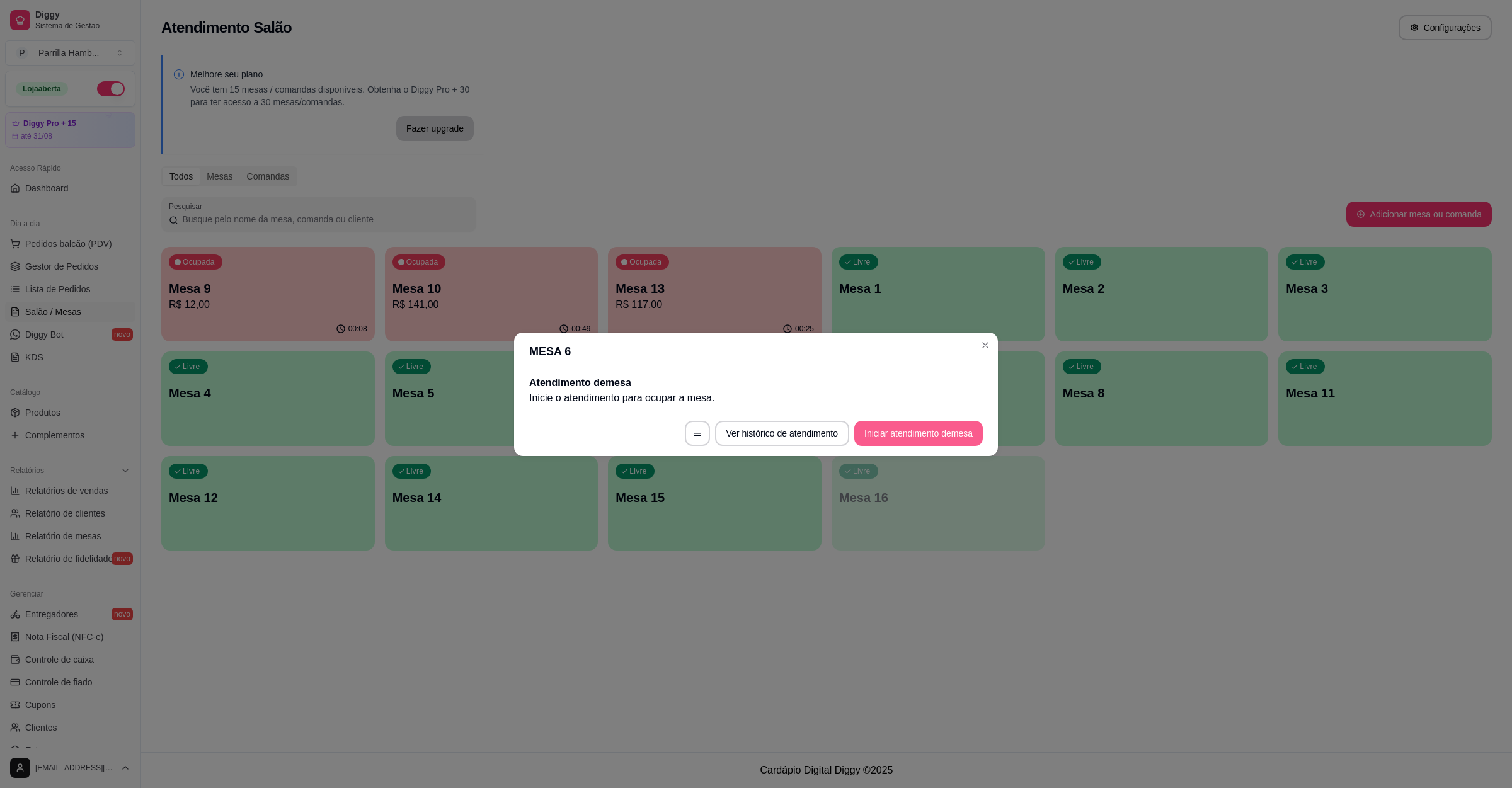
click at [927, 432] on button "Iniciar atendimento de mesa" at bounding box center [918, 433] width 129 height 25
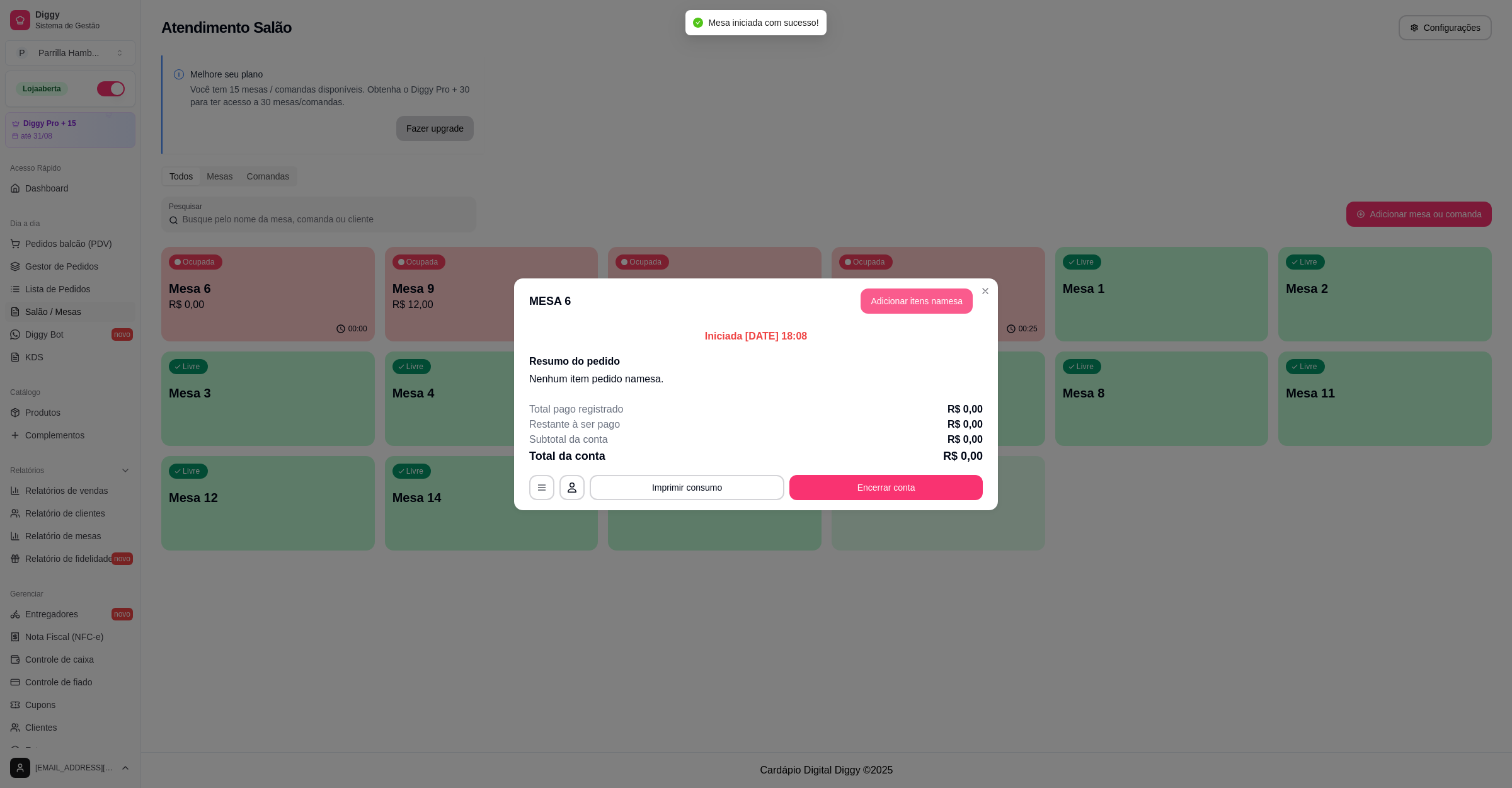
click at [917, 308] on button "Adicionar itens na mesa" at bounding box center [917, 301] width 112 height 25
click at [333, 97] on div at bounding box center [623, 93] width 1151 height 25
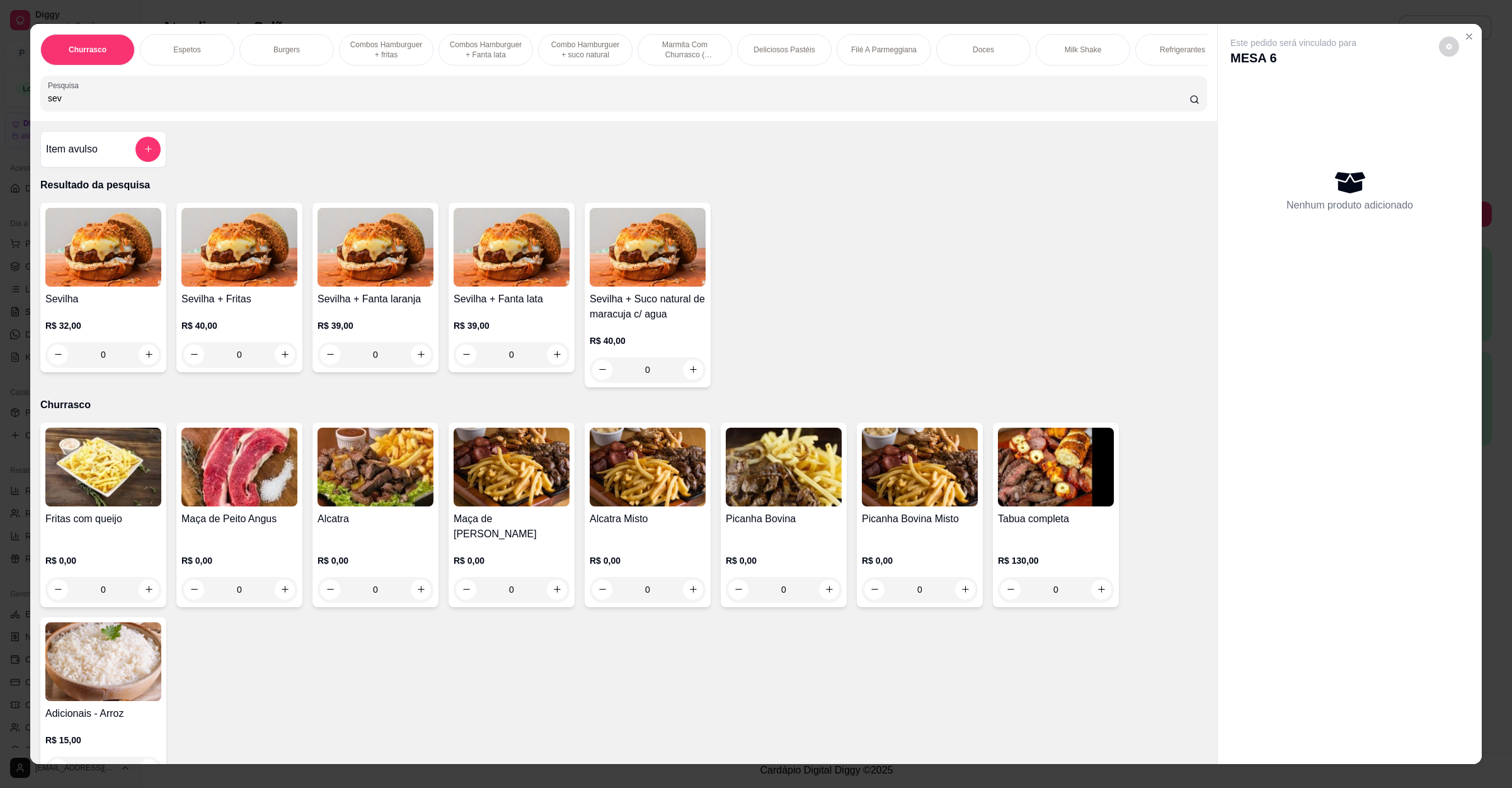
type input "sev"
click at [150, 367] on div "0" at bounding box center [103, 355] width 116 height 25
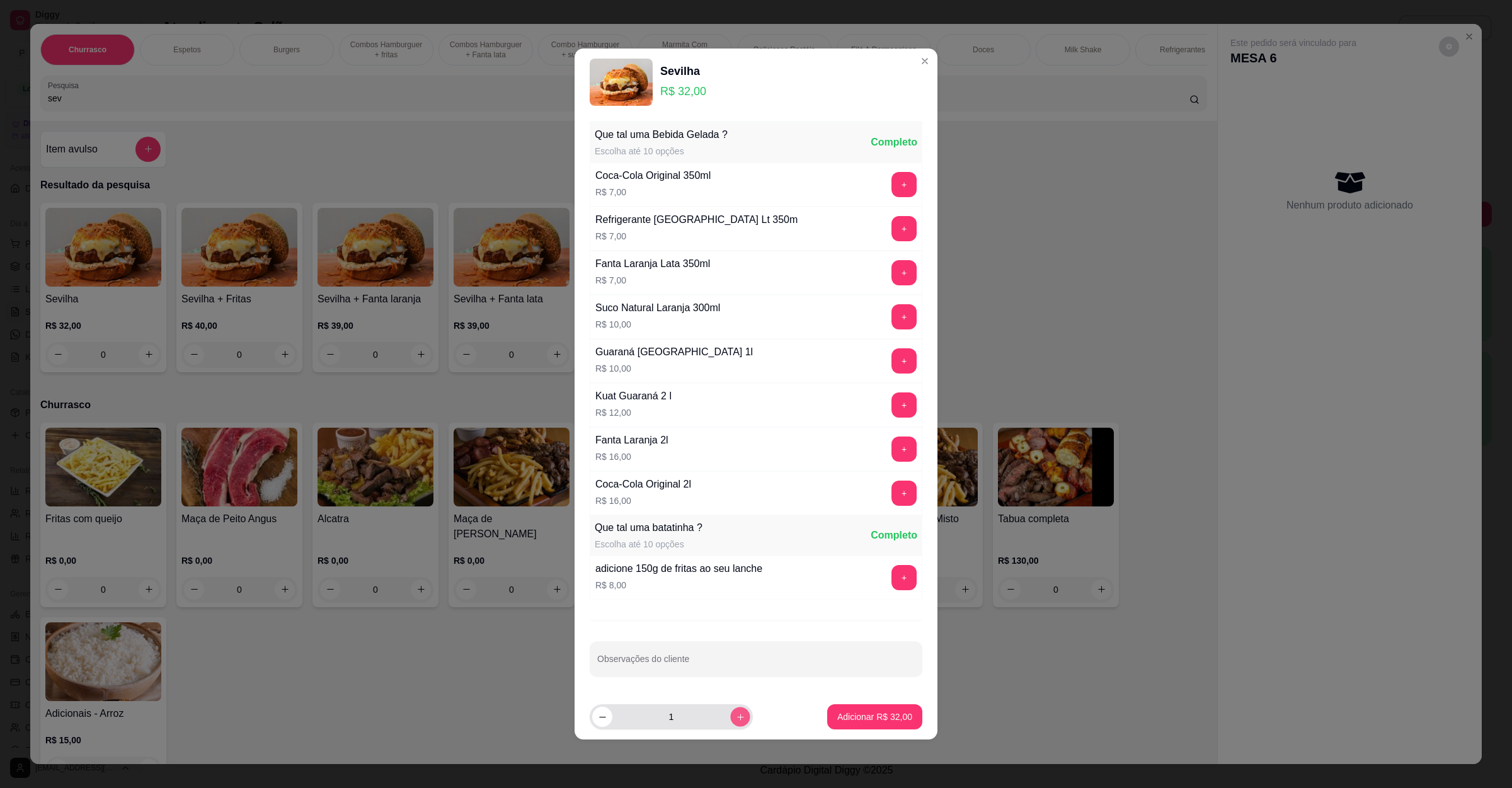
click at [736, 722] on icon "increase-product-quantity" at bounding box center [740, 717] width 9 height 9
type input "2"
click at [857, 722] on p "Adicionar R$ 64,00" at bounding box center [875, 717] width 75 height 12
type input "2"
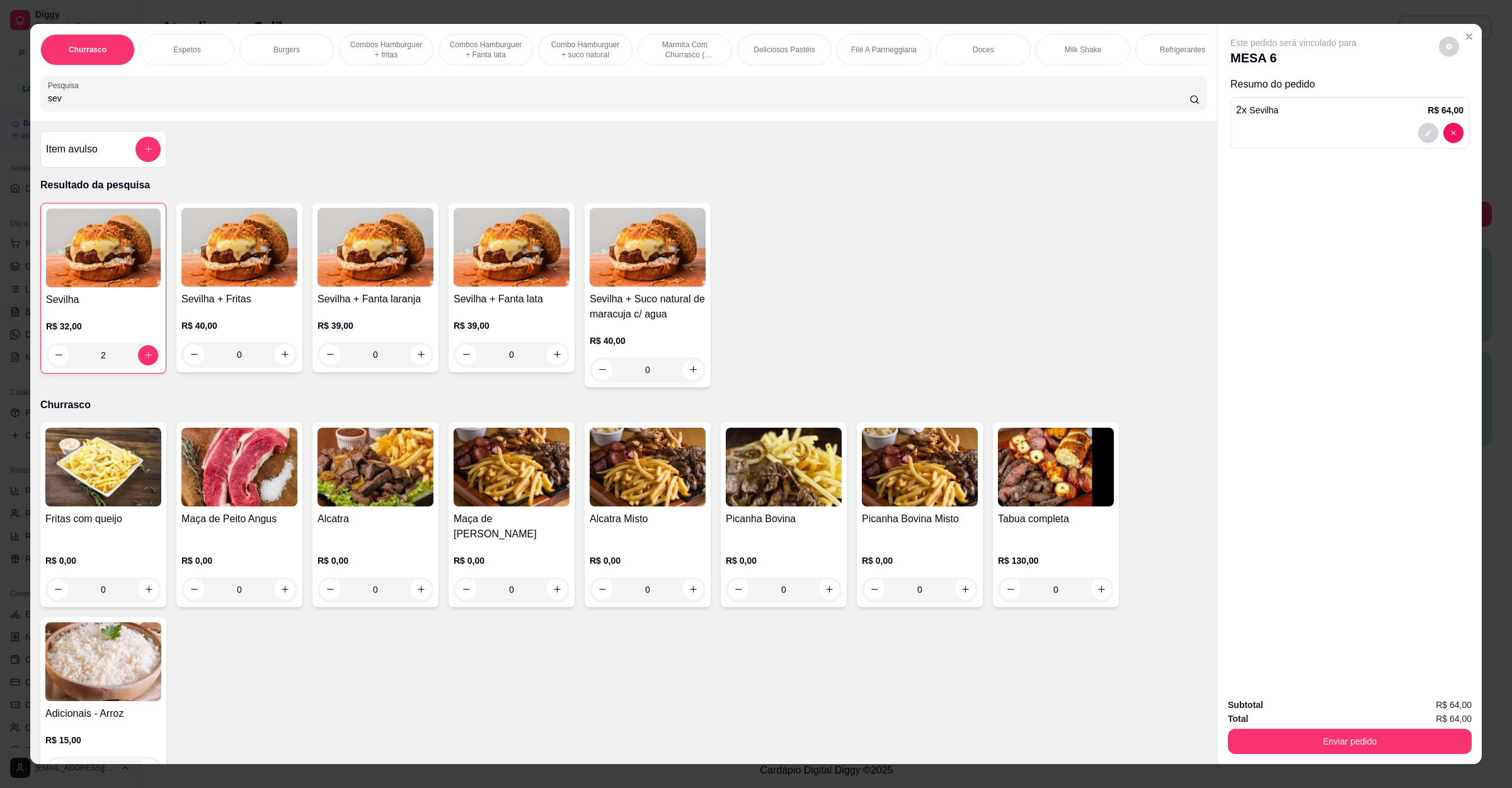
drag, startPoint x: 98, startPoint y: 106, endPoint x: 0, endPoint y: 110, distance: 98.1
click at [0, 110] on div "Churrasco Espetos Burgers Combos Hamburguer + fritas Combos Hamburguer + Fanta …" at bounding box center [756, 394] width 1512 height 788
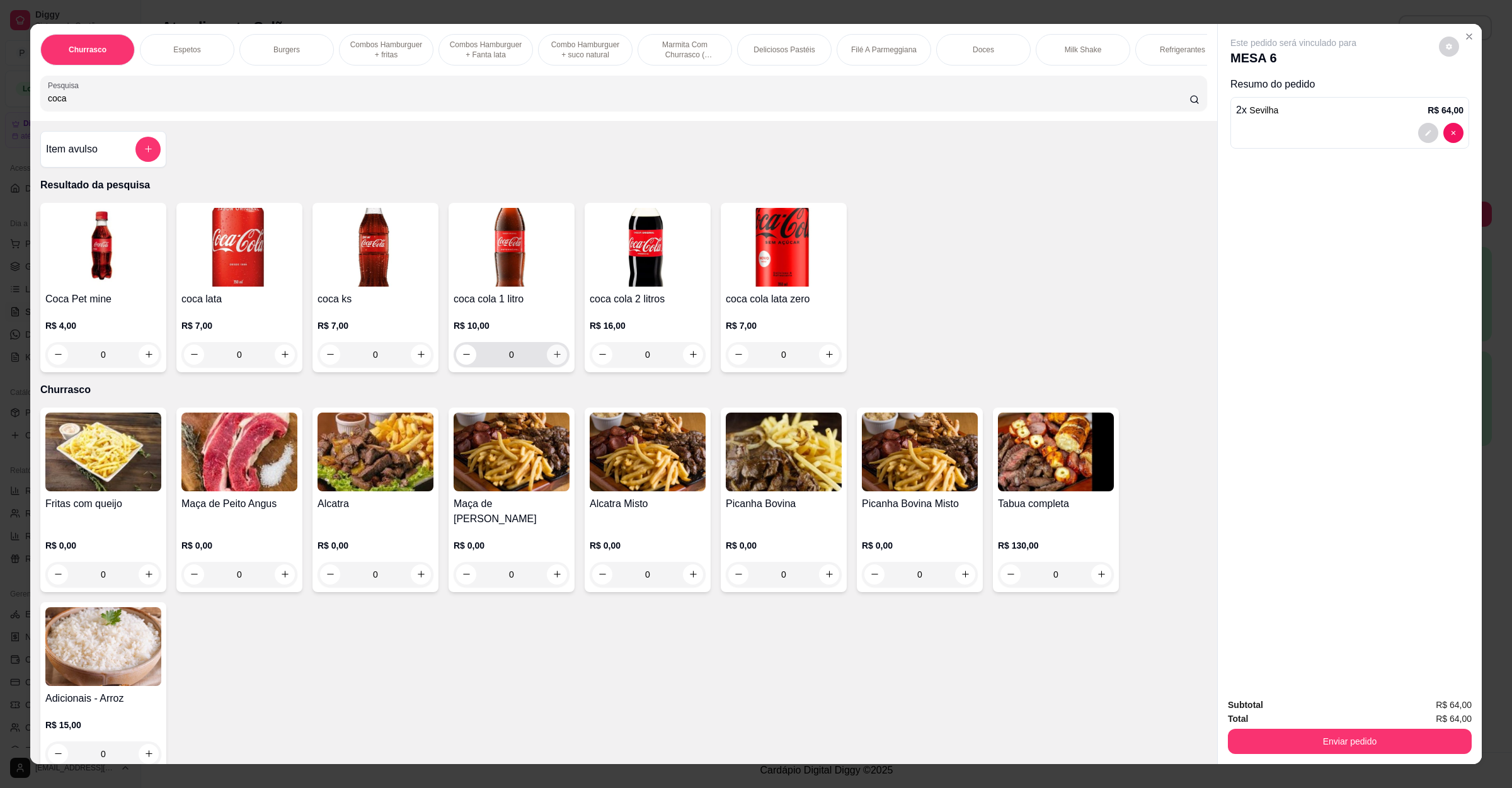
type input "coca"
click at [552, 359] on icon "increase-product-quantity" at bounding box center [557, 355] width 9 height 9
type input "1"
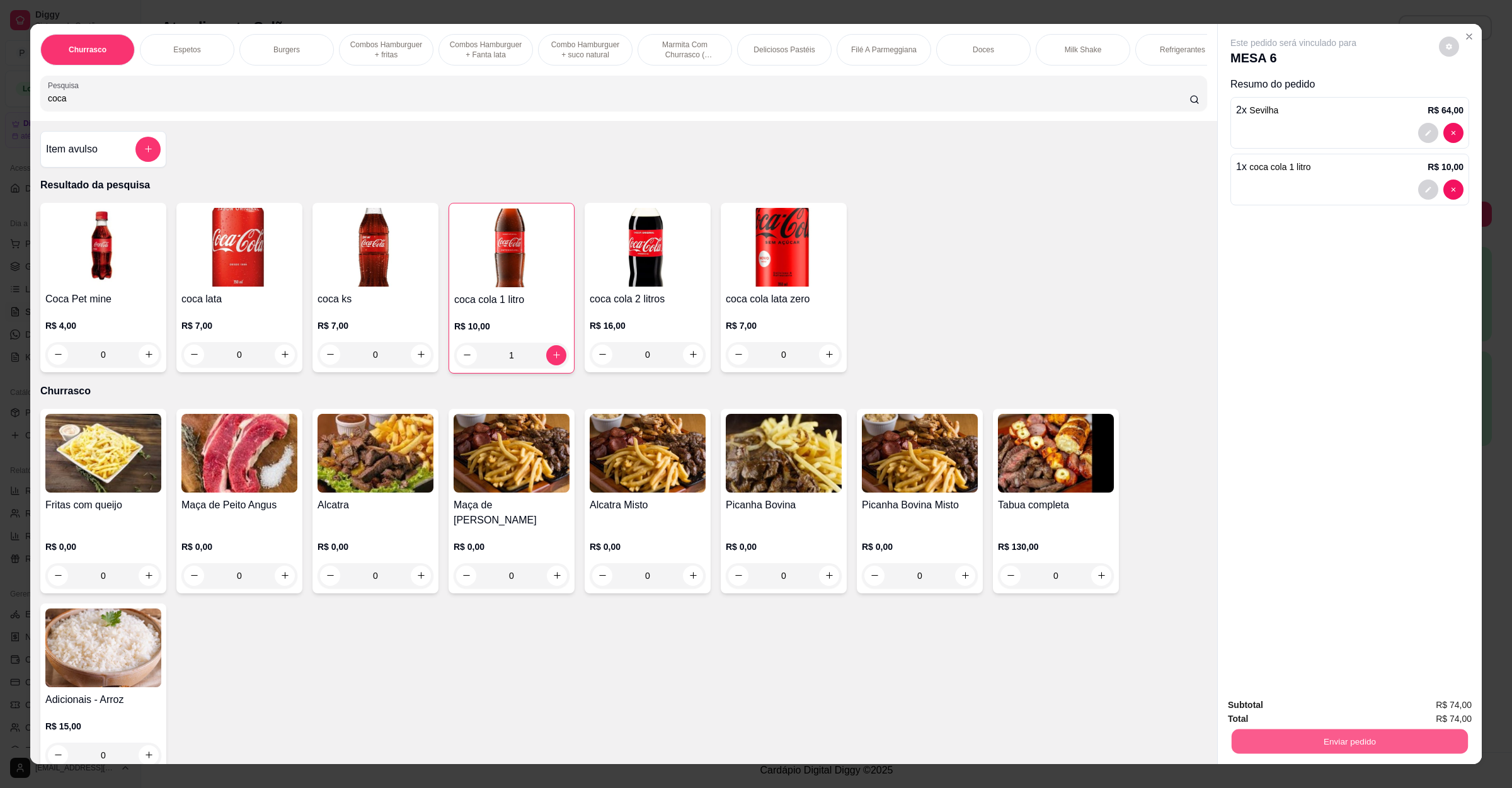
click at [1325, 735] on button "Enviar pedido" at bounding box center [1350, 741] width 236 height 24
click at [1318, 717] on button "Não registrar e enviar pedido" at bounding box center [1306, 711] width 131 height 24
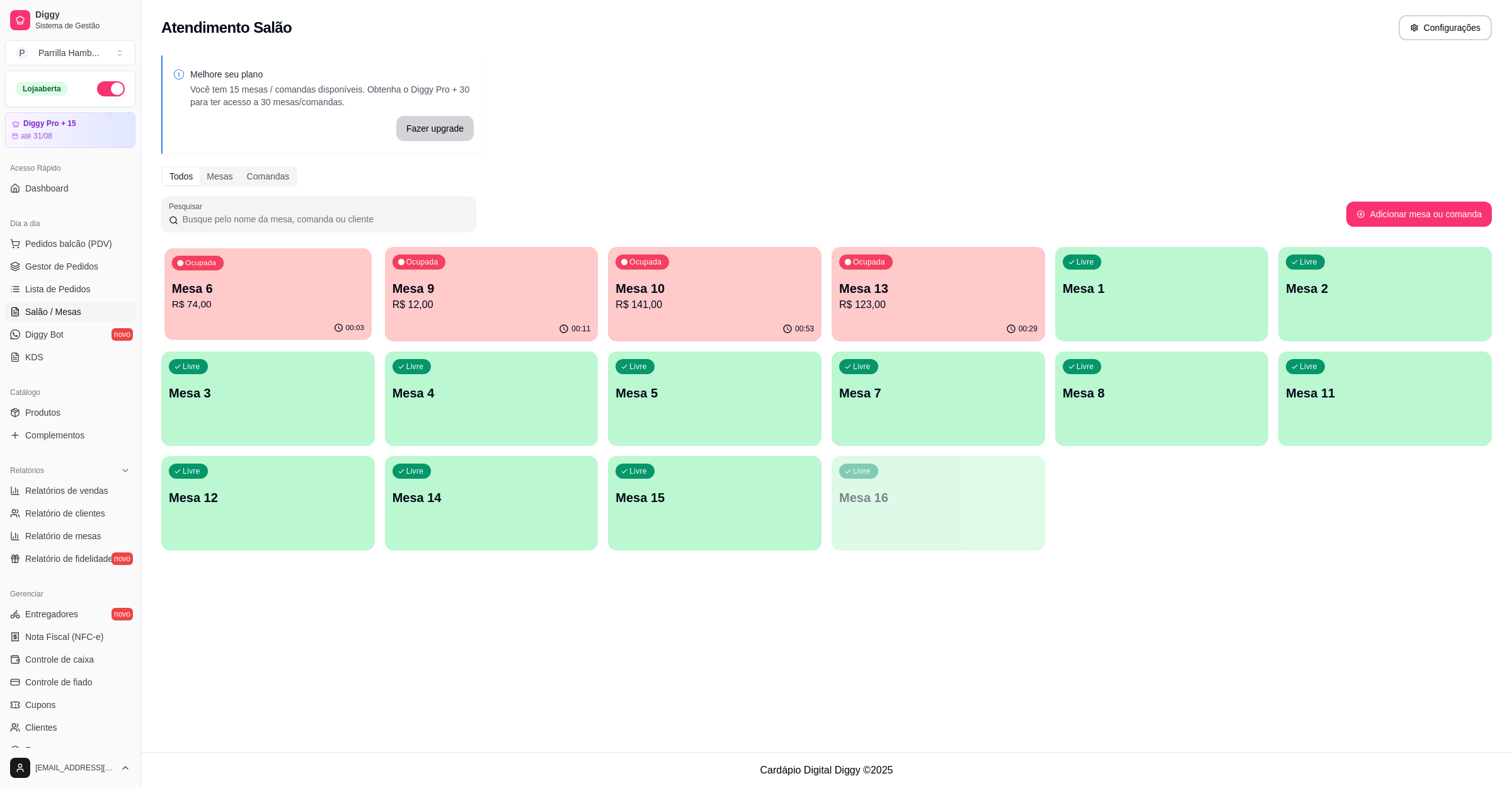
click at [286, 298] on p "R$ 74,00" at bounding box center [268, 305] width 192 height 15
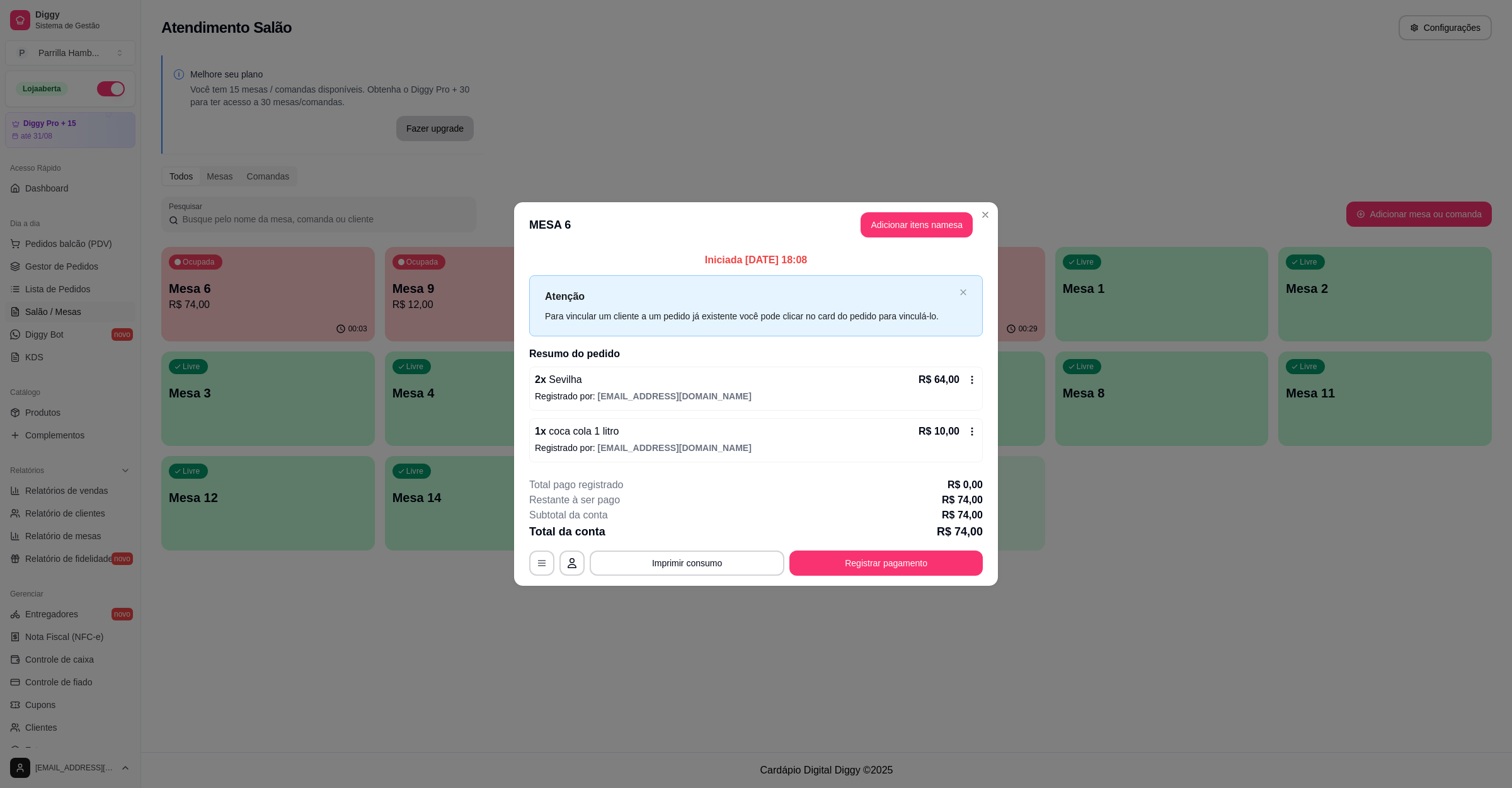
click at [662, 435] on div "1 x coca cola 1 litro R$ 10,00" at bounding box center [756, 431] width 442 height 15
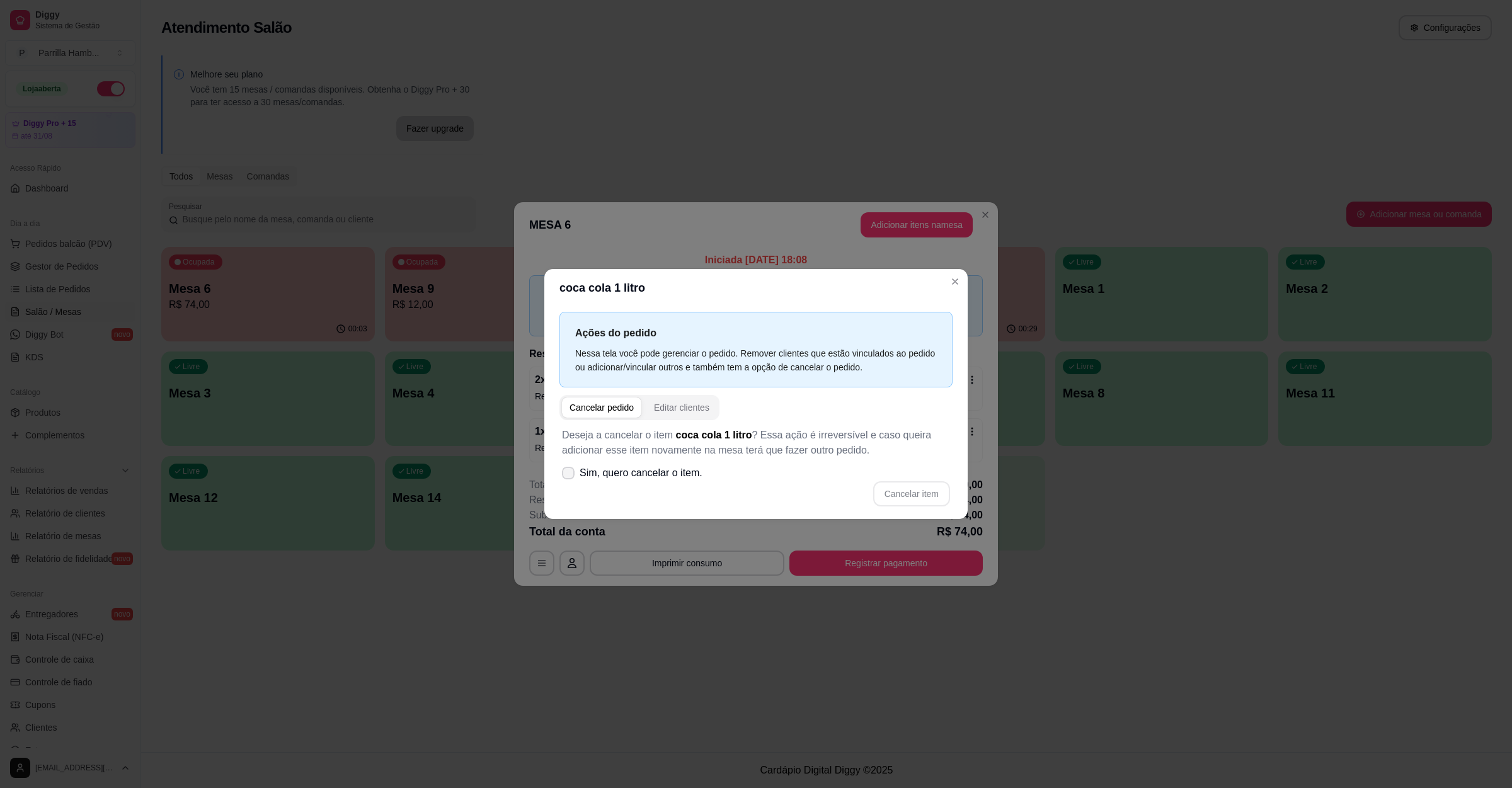
click at [666, 468] on span "Sim, quero cancelar o item." at bounding box center [640, 472] width 123 height 15
click at [569, 475] on input "Sim, quero cancelar o item." at bounding box center [565, 479] width 8 height 8
checkbox input "true"
click at [943, 491] on button "Cancelar item" at bounding box center [911, 494] width 77 height 25
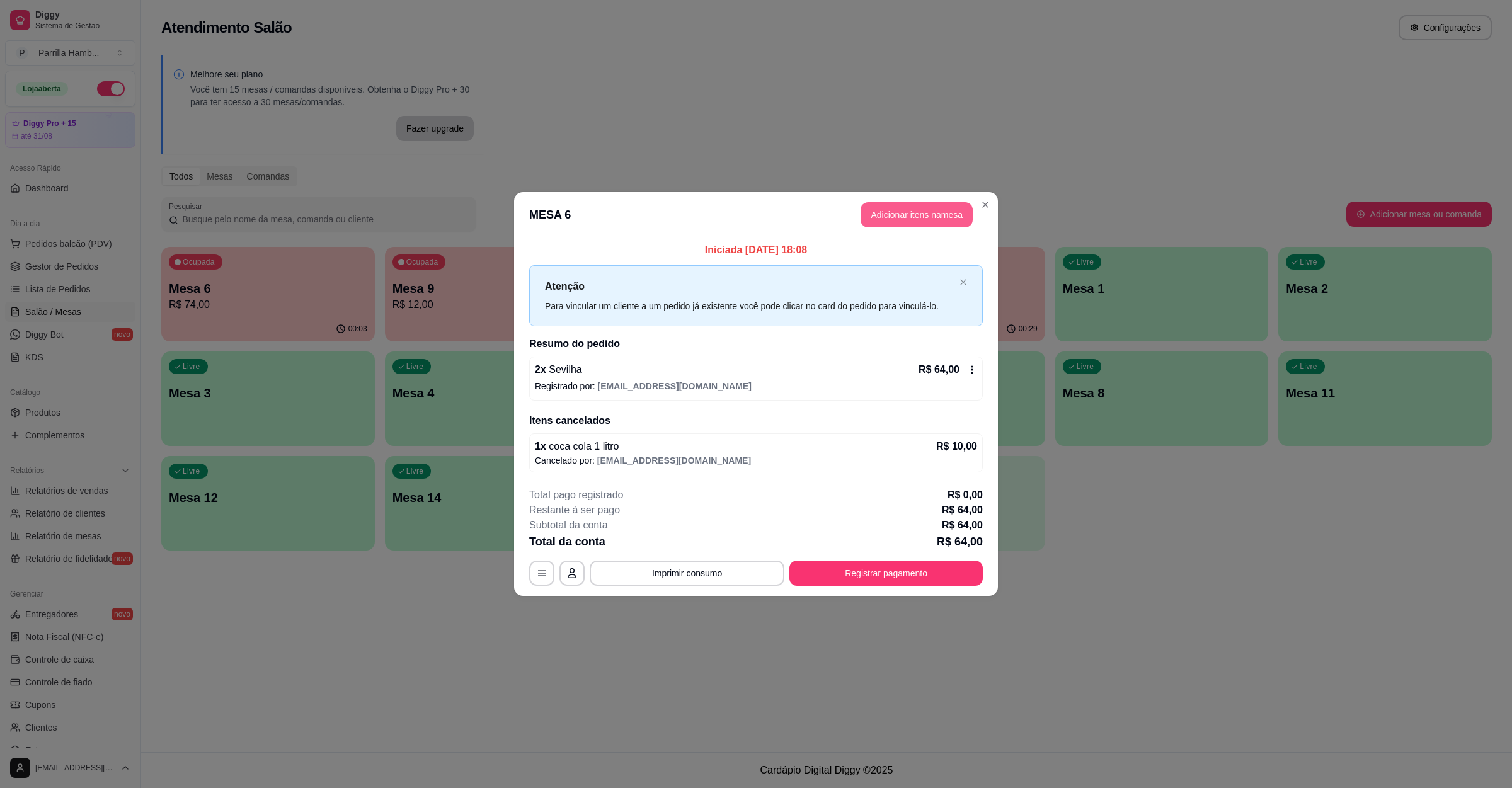
click at [904, 223] on button "Adicionar itens na mesa" at bounding box center [917, 215] width 112 height 25
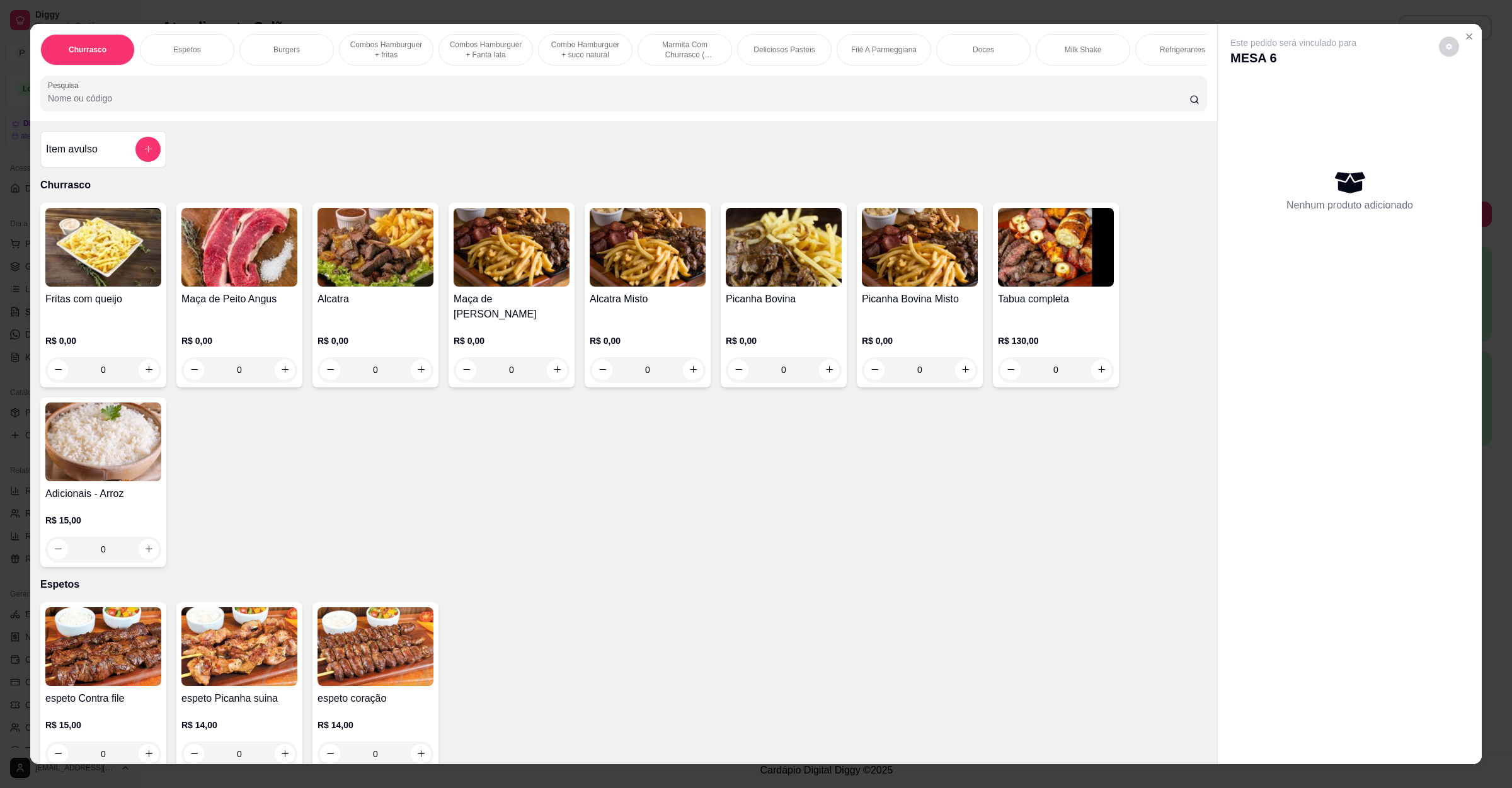
click at [405, 141] on div "Item avulso Churrasco Fritas com queijo R$ 0,00 0 Maça de Peito Angus R$ 0,00 0…" at bounding box center [624, 443] width 1187 height 644
click at [455, 105] on input "Pesquisa" at bounding box center [619, 98] width 1142 height 12
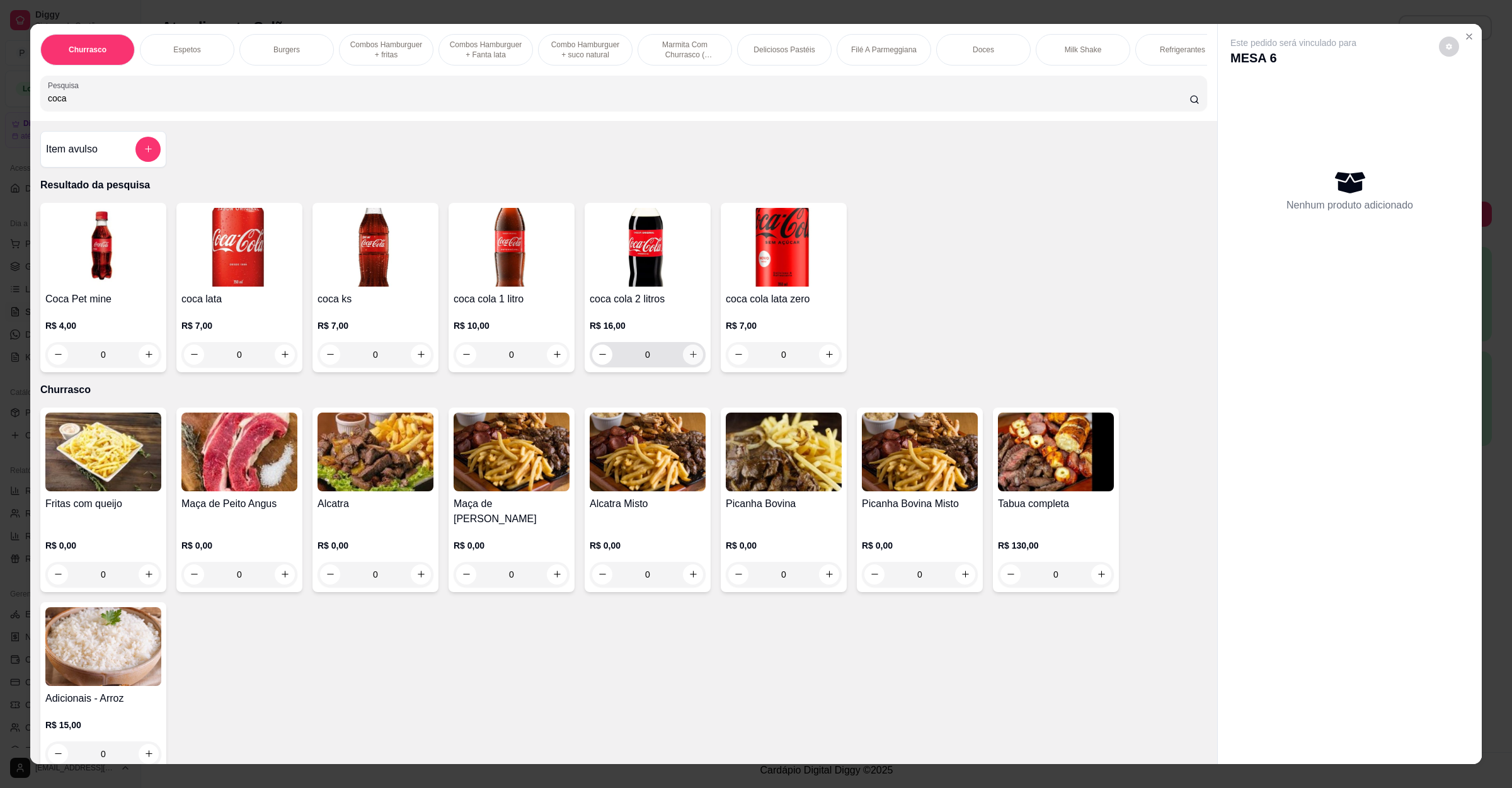
type input "coca"
click at [685, 363] on button "increase-product-quantity" at bounding box center [692, 354] width 20 height 20
type input "1"
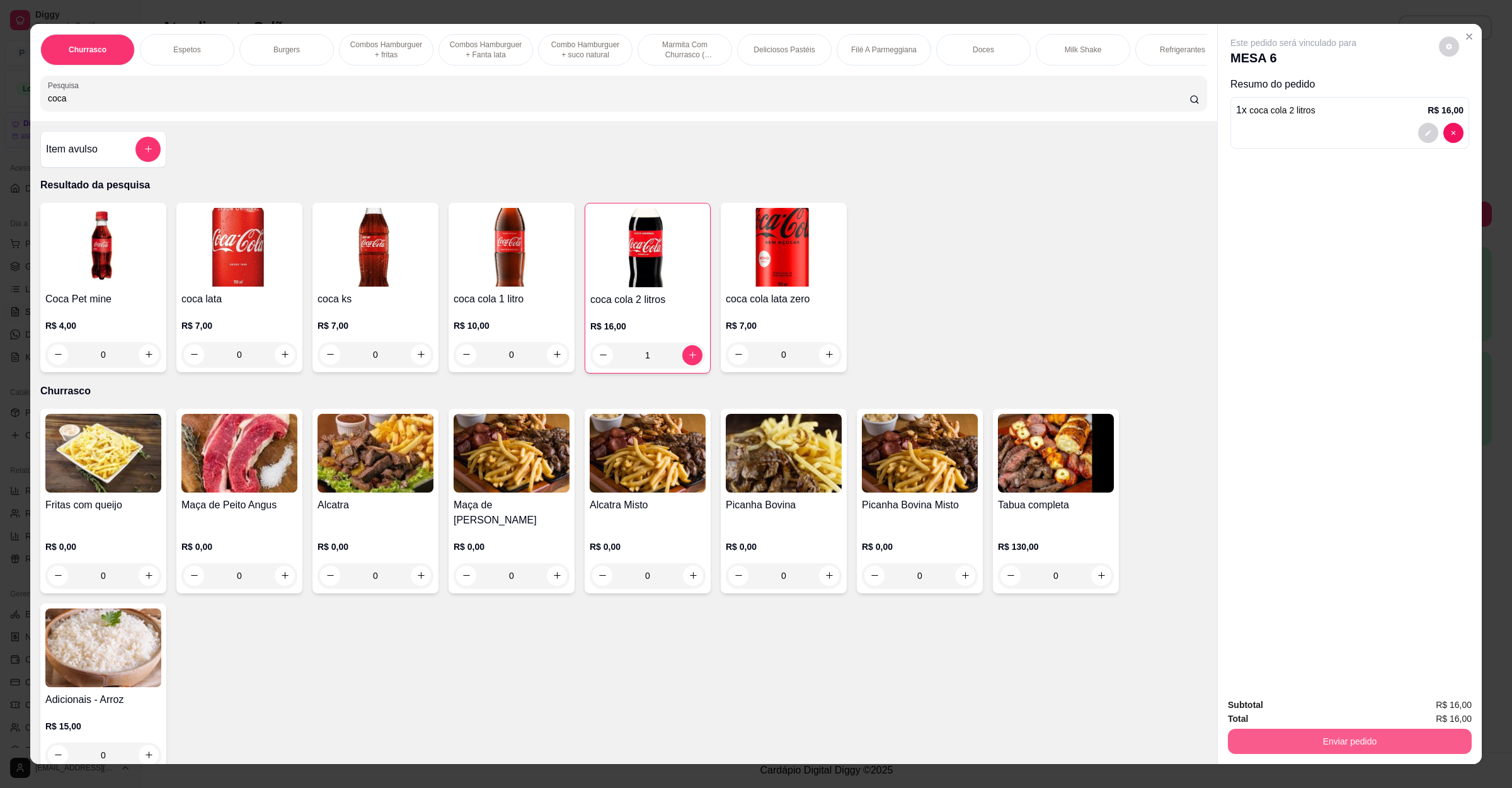
click at [1331, 741] on button "Enviar pedido" at bounding box center [1350, 741] width 244 height 25
click at [1329, 711] on button "Não registrar e enviar pedido" at bounding box center [1306, 711] width 131 height 24
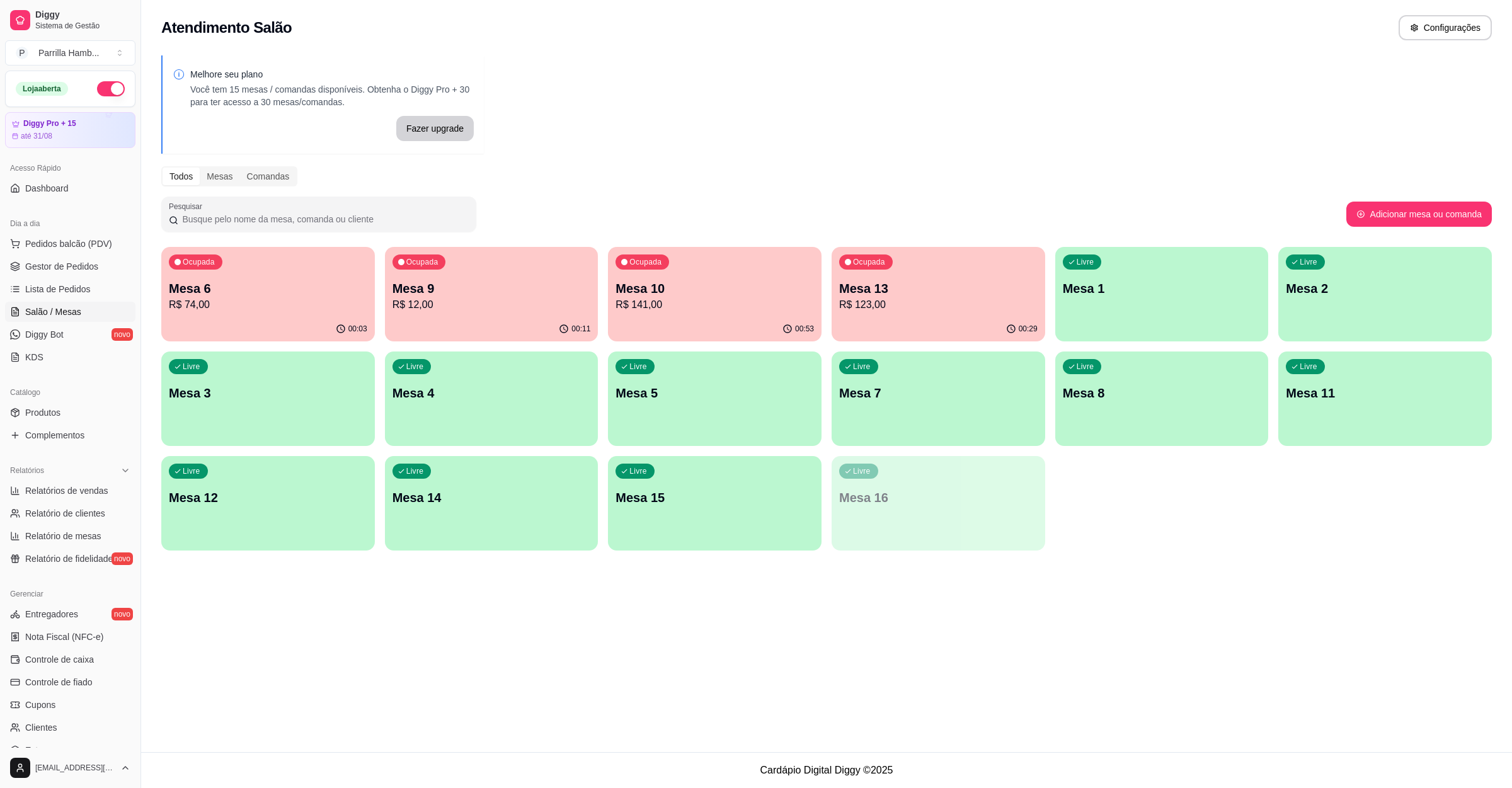
click at [873, 307] on p "R$ 123,00" at bounding box center [938, 305] width 198 height 15
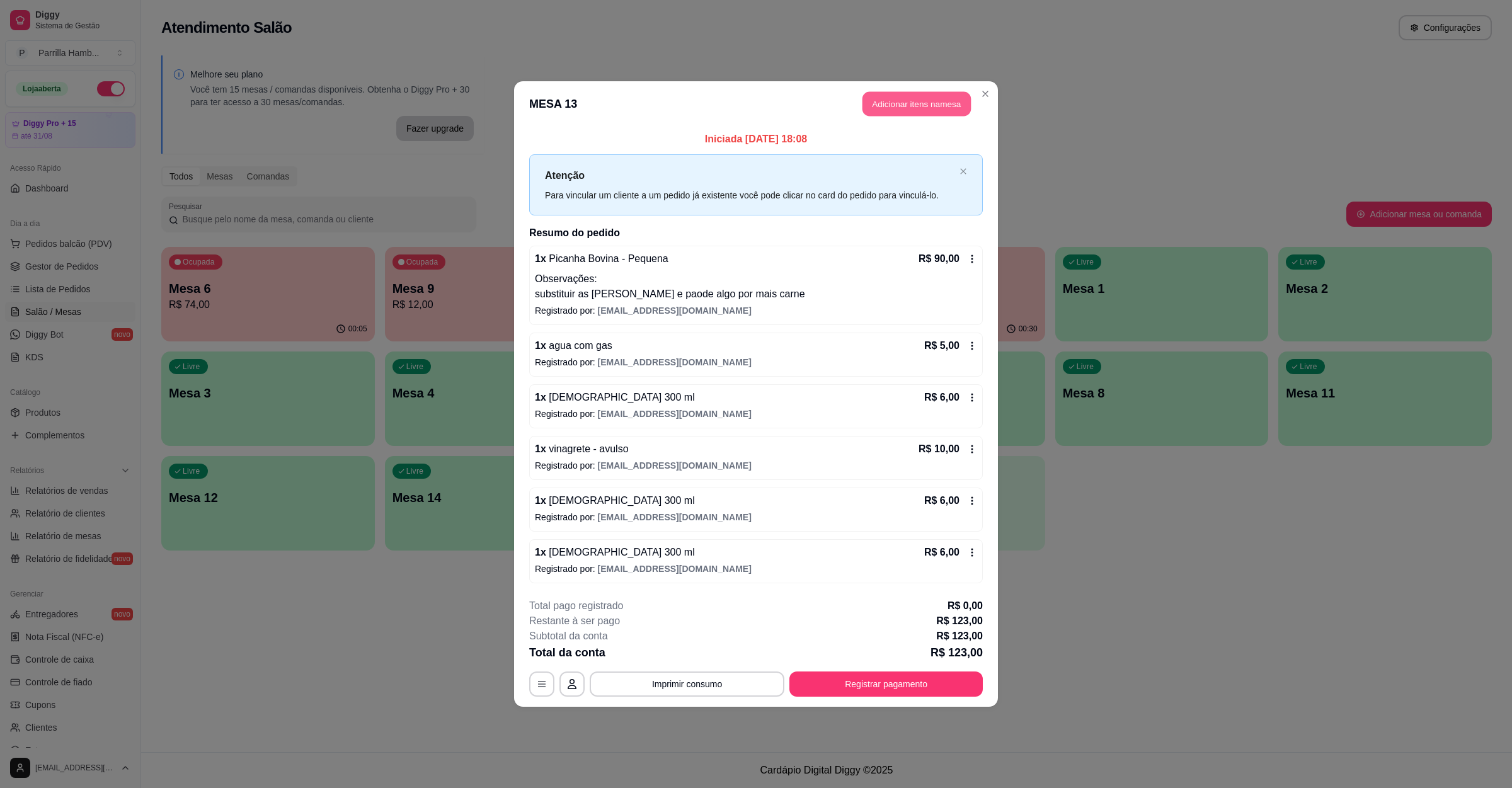
click at [897, 105] on button "Adicionar itens na mesa" at bounding box center [916, 104] width 109 height 24
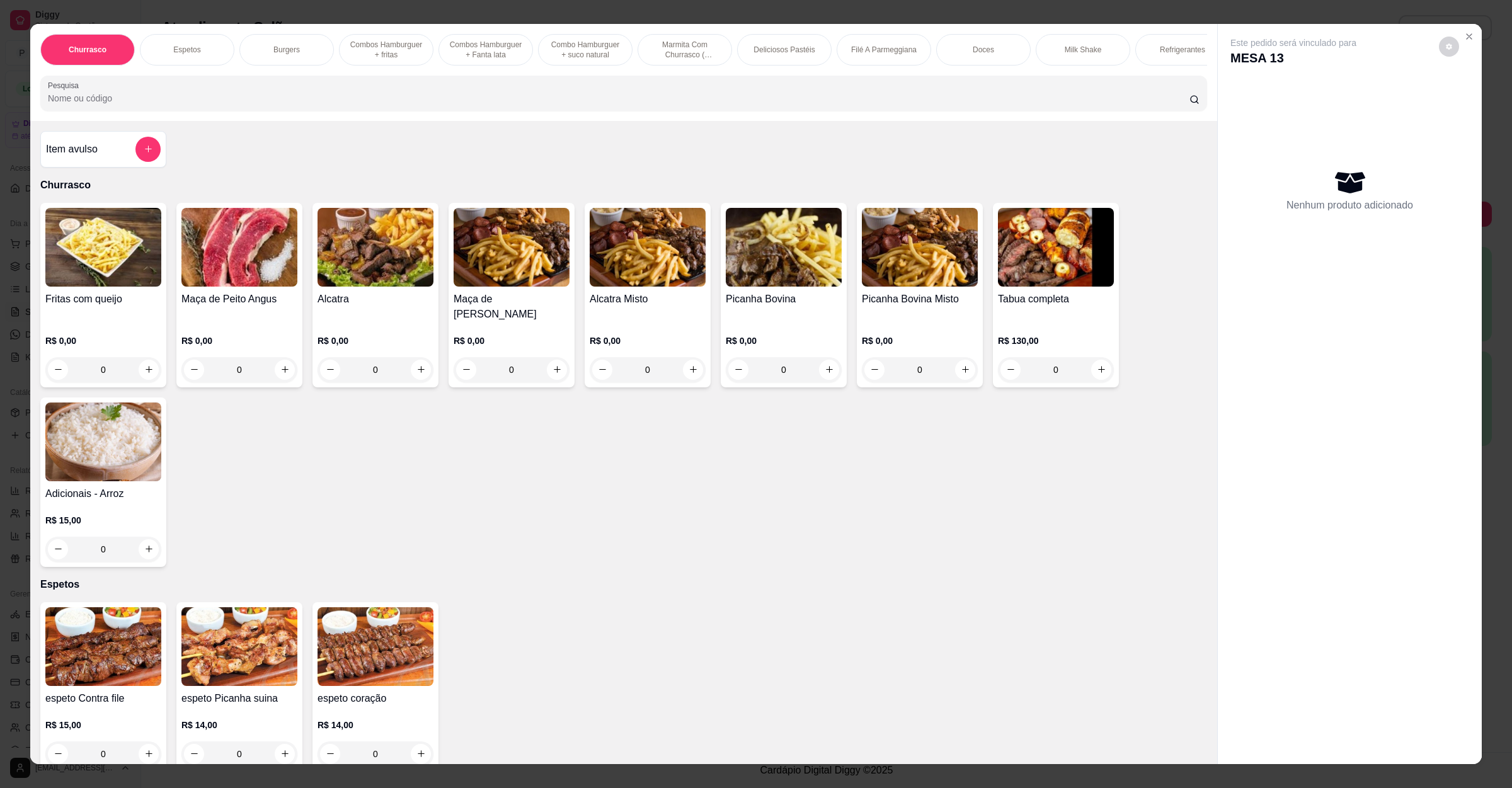
click at [378, 121] on div "Churrasco Espetos Burgers Combos Hamburguer + fritas Combos Hamburguer + Fanta …" at bounding box center [624, 73] width 1187 height 97
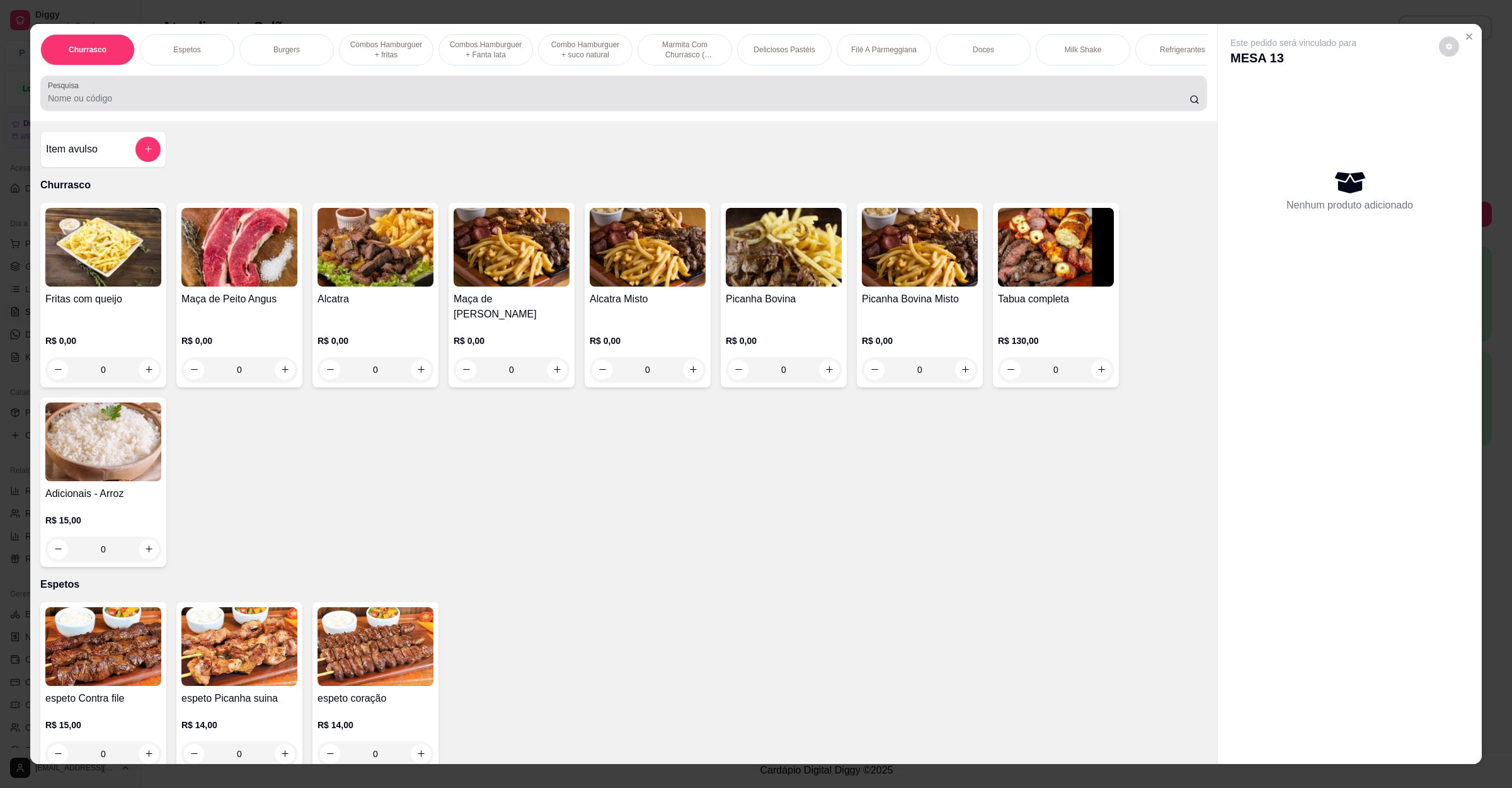
click at [383, 105] on input "Pesquisa" at bounding box center [619, 98] width 1142 height 12
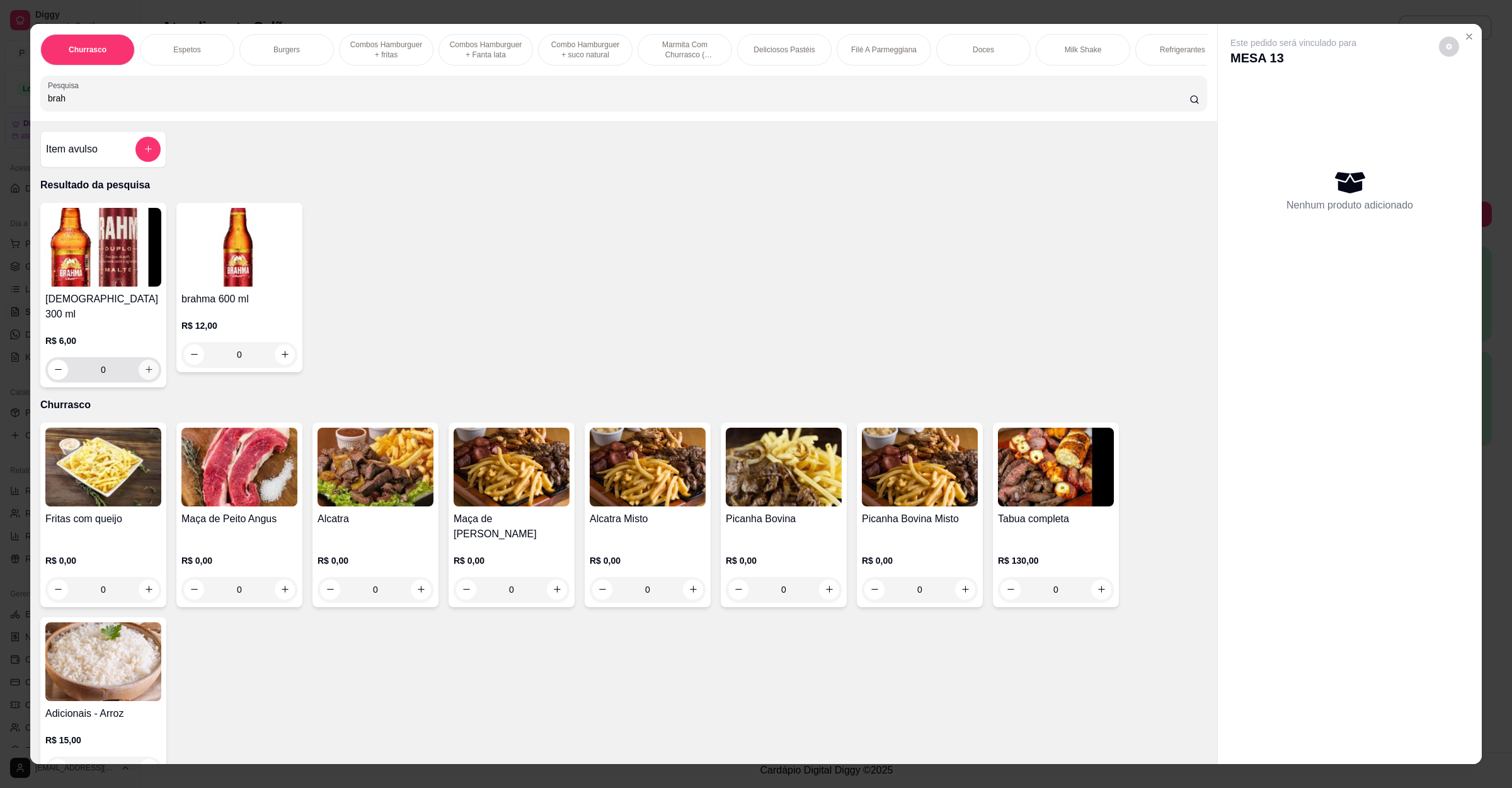
type input "brah"
click at [144, 371] on icon "increase-product-quantity" at bounding box center [149, 369] width 9 height 9
type input "1"
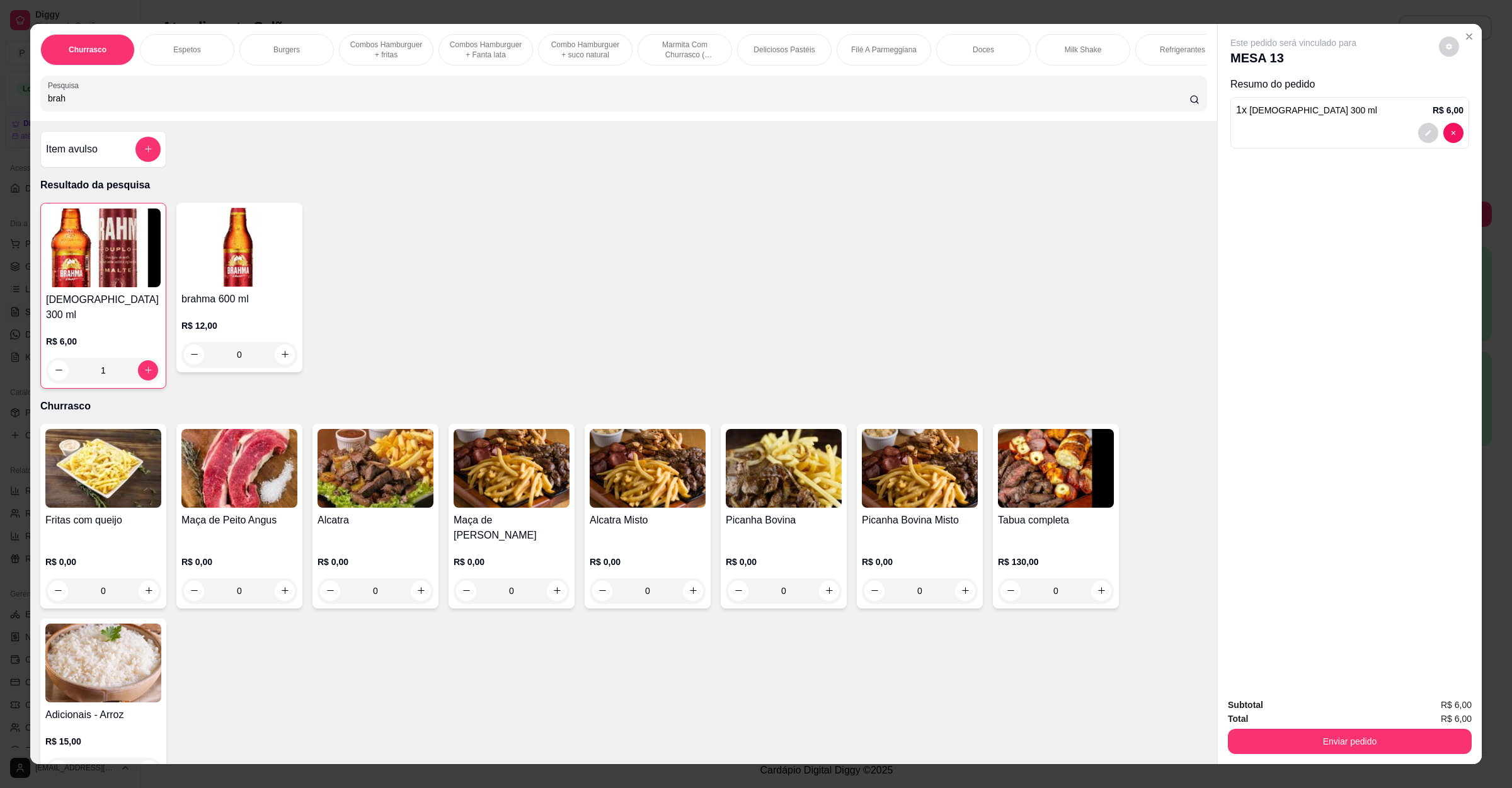
click at [1286, 760] on div "Subtotal R$ 6,00 Total R$ 6,00 Enviar pedido" at bounding box center [1350, 726] width 264 height 77
click at [1295, 741] on button "Enviar pedido" at bounding box center [1350, 741] width 236 height 24
click at [1295, 715] on button "Não registrar e enviar pedido" at bounding box center [1306, 711] width 131 height 24
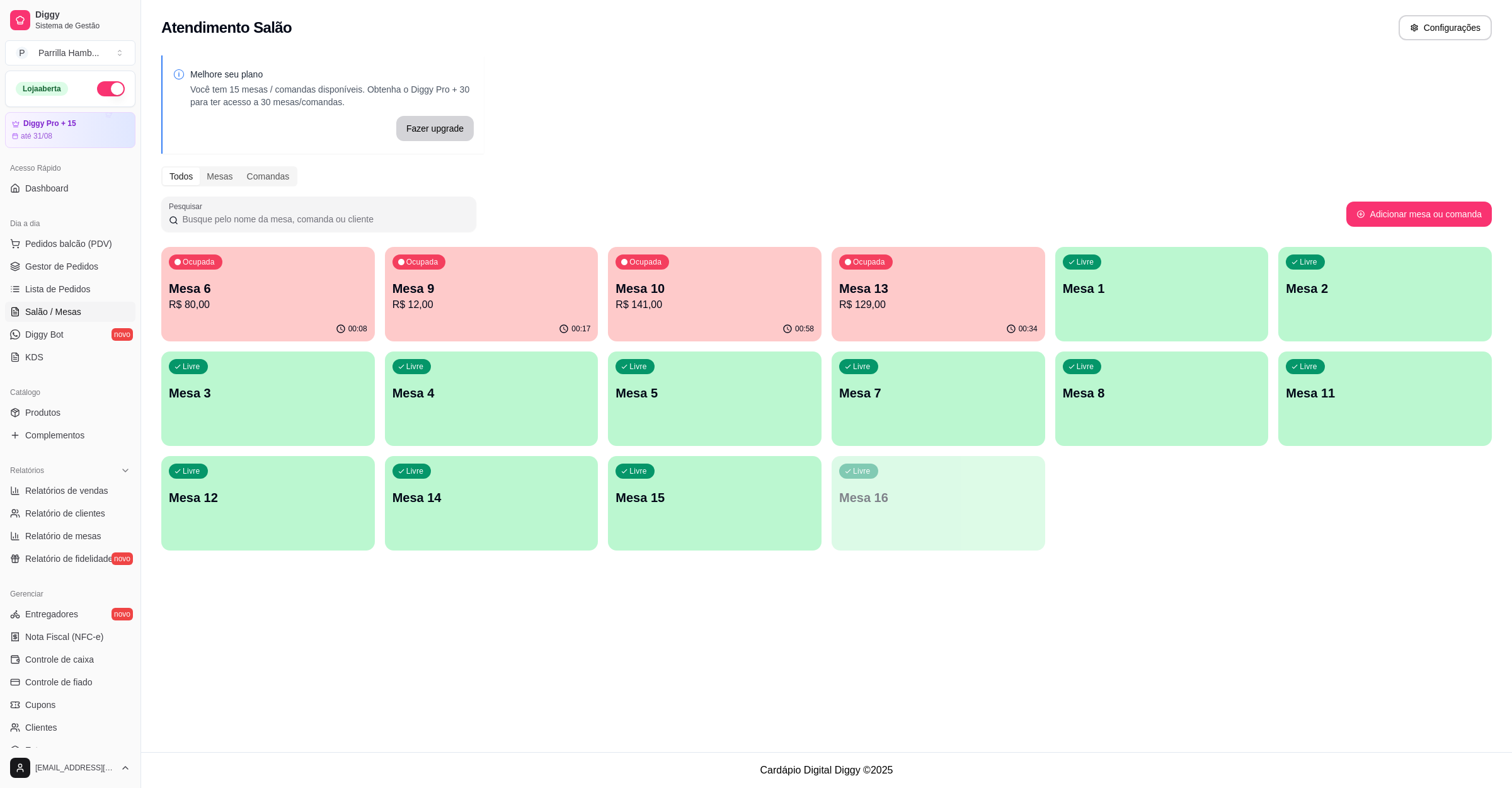
click at [500, 505] on p "Mesa 14" at bounding box center [492, 497] width 198 height 18
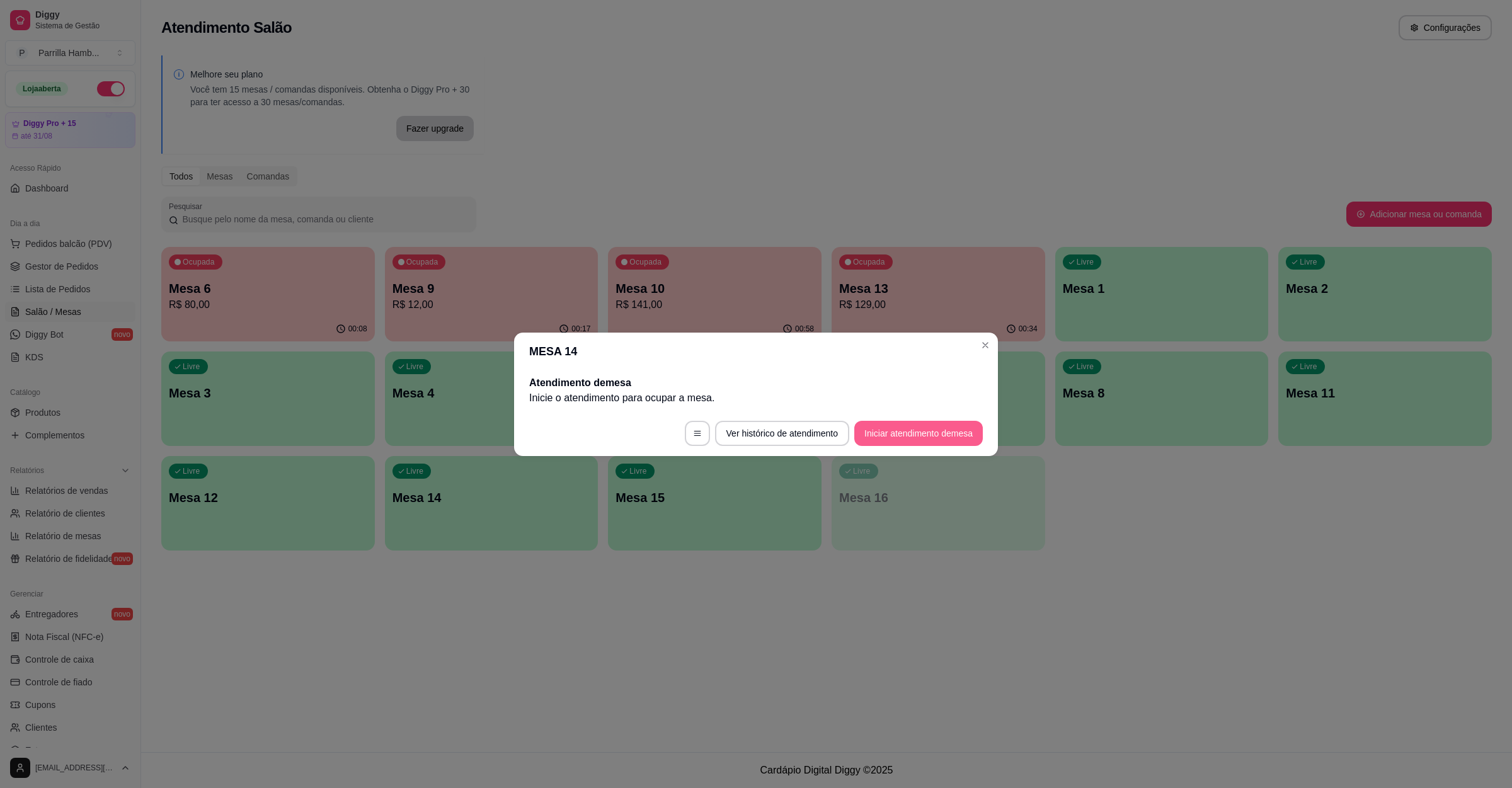
click at [938, 421] on button "Iniciar atendimento de mesa" at bounding box center [918, 433] width 129 height 25
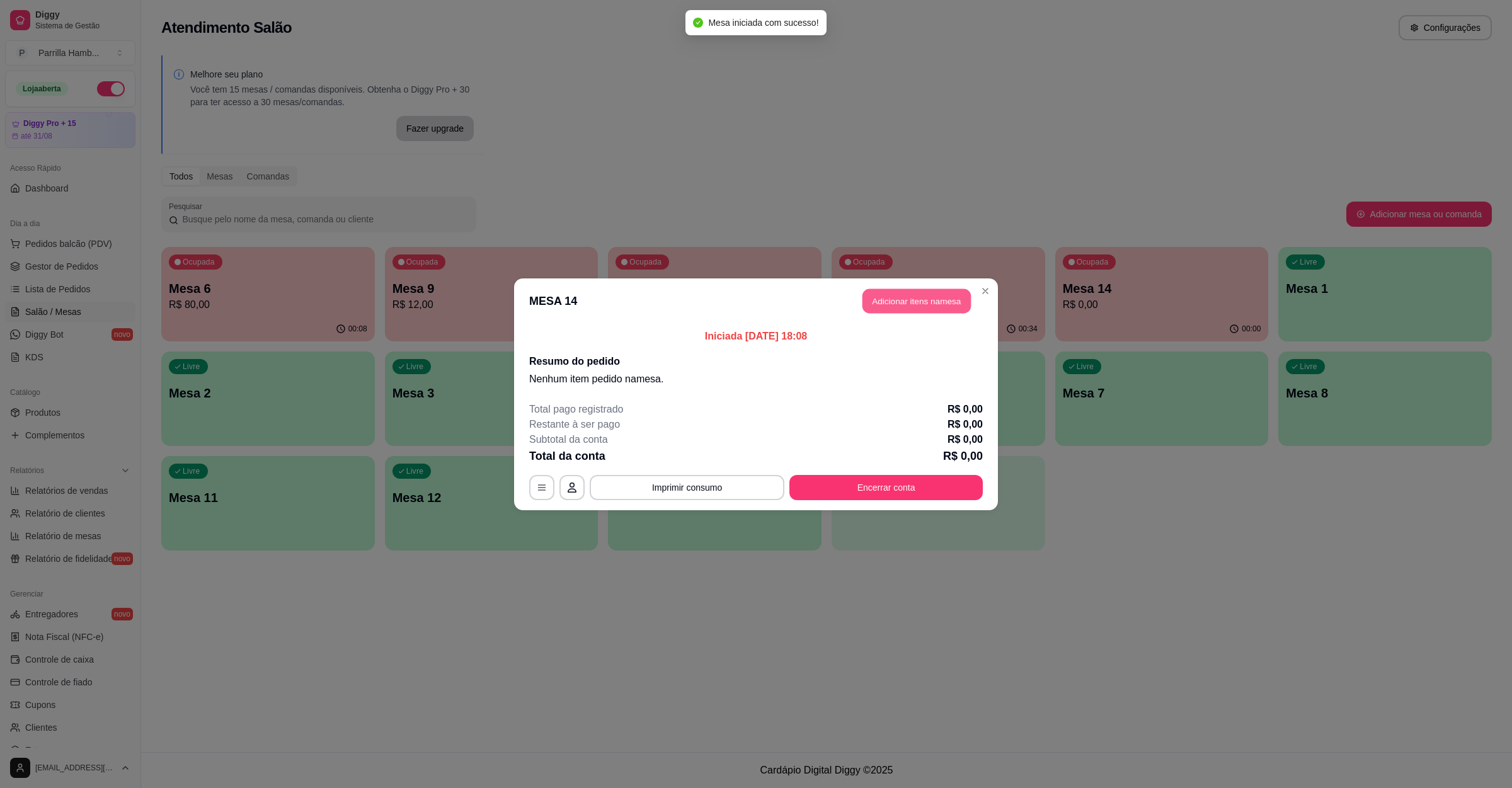
click at [923, 298] on button "Adicionar itens na mesa" at bounding box center [916, 300] width 109 height 24
click at [356, 105] on input "Pesquisa" at bounding box center [619, 98] width 1142 height 12
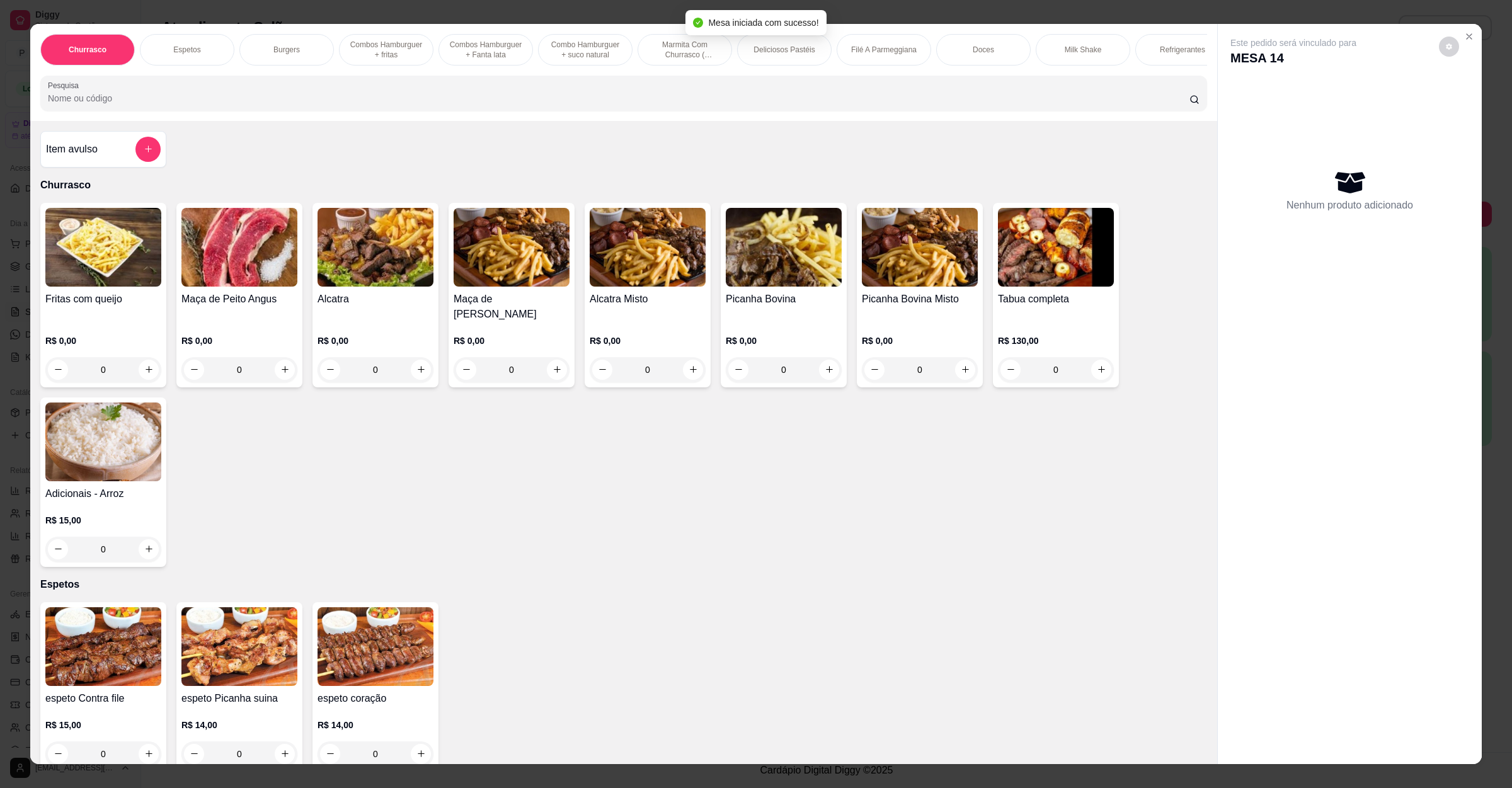
click at [113, 275] on img at bounding box center [103, 247] width 116 height 79
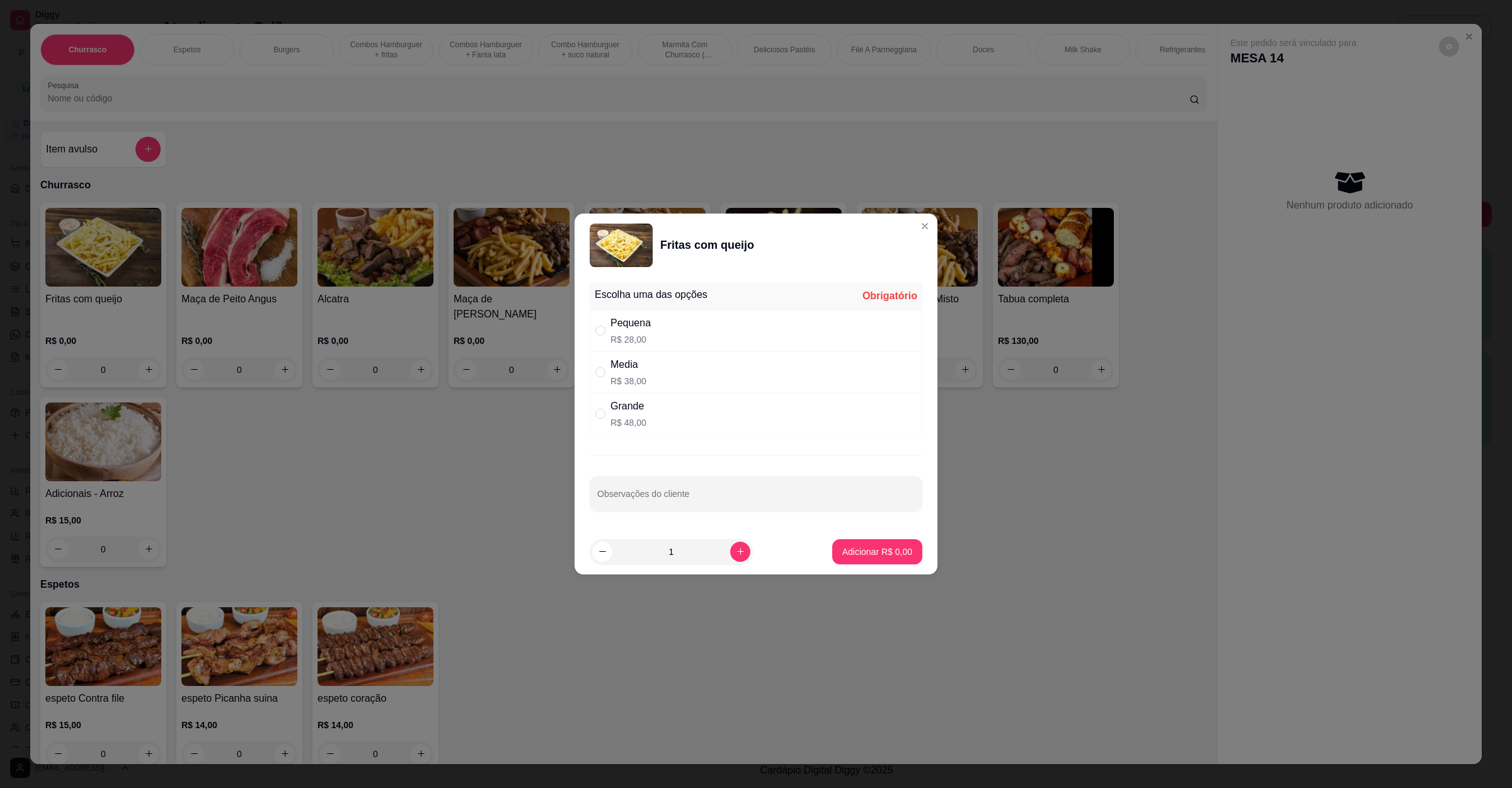
click at [681, 354] on div "Media R$ 38,00" at bounding box center [756, 372] width 333 height 41
radio input "true"
click at [847, 554] on p "Adicionar R$ 38,00" at bounding box center [875, 551] width 73 height 12
type input "1"
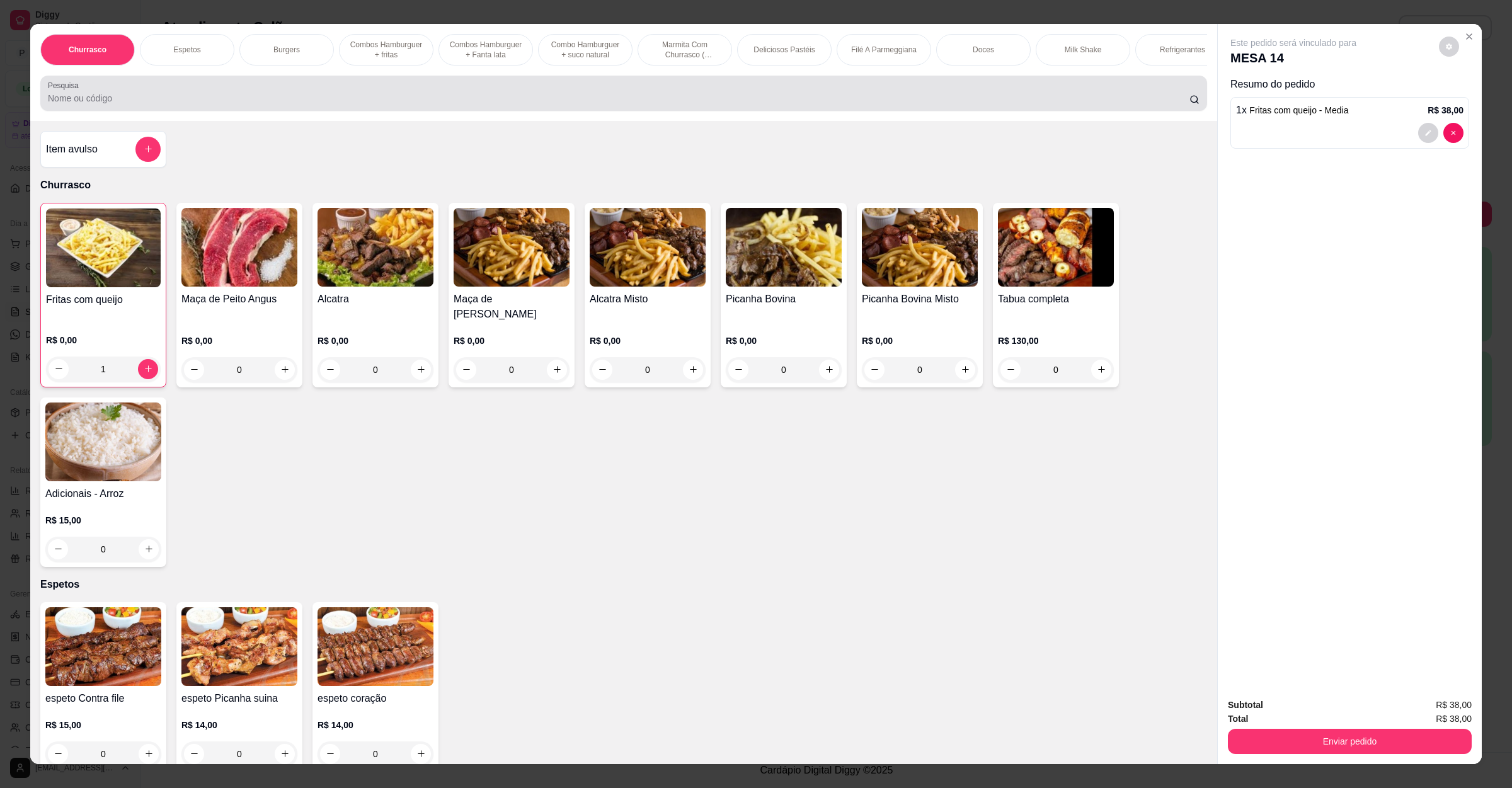
click at [187, 111] on div "Pesquisa" at bounding box center [624, 93] width 1167 height 35
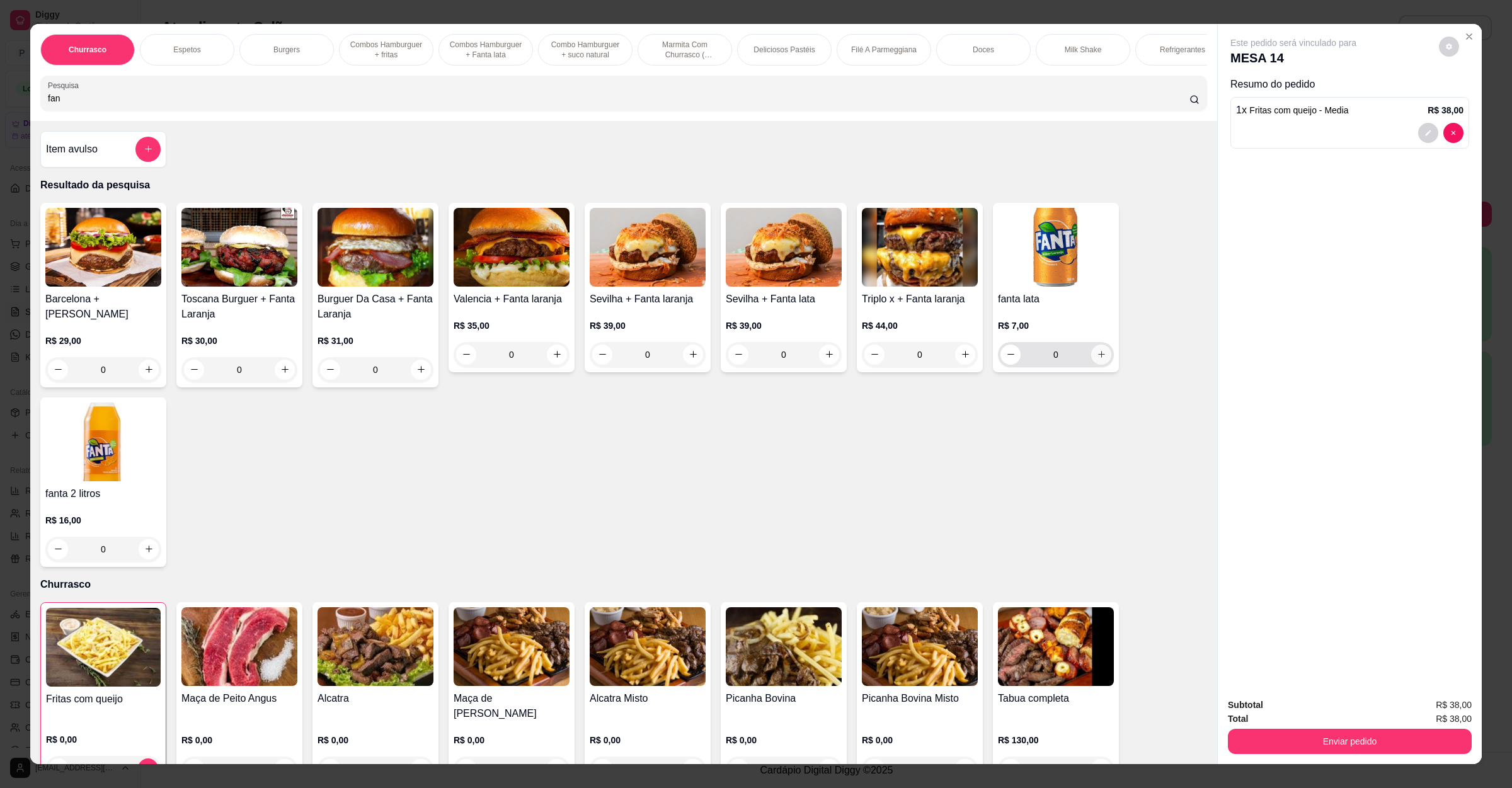
type input "fan"
click at [1097, 359] on icon "increase-product-quantity" at bounding box center [1101, 355] width 9 height 9
type input "1"
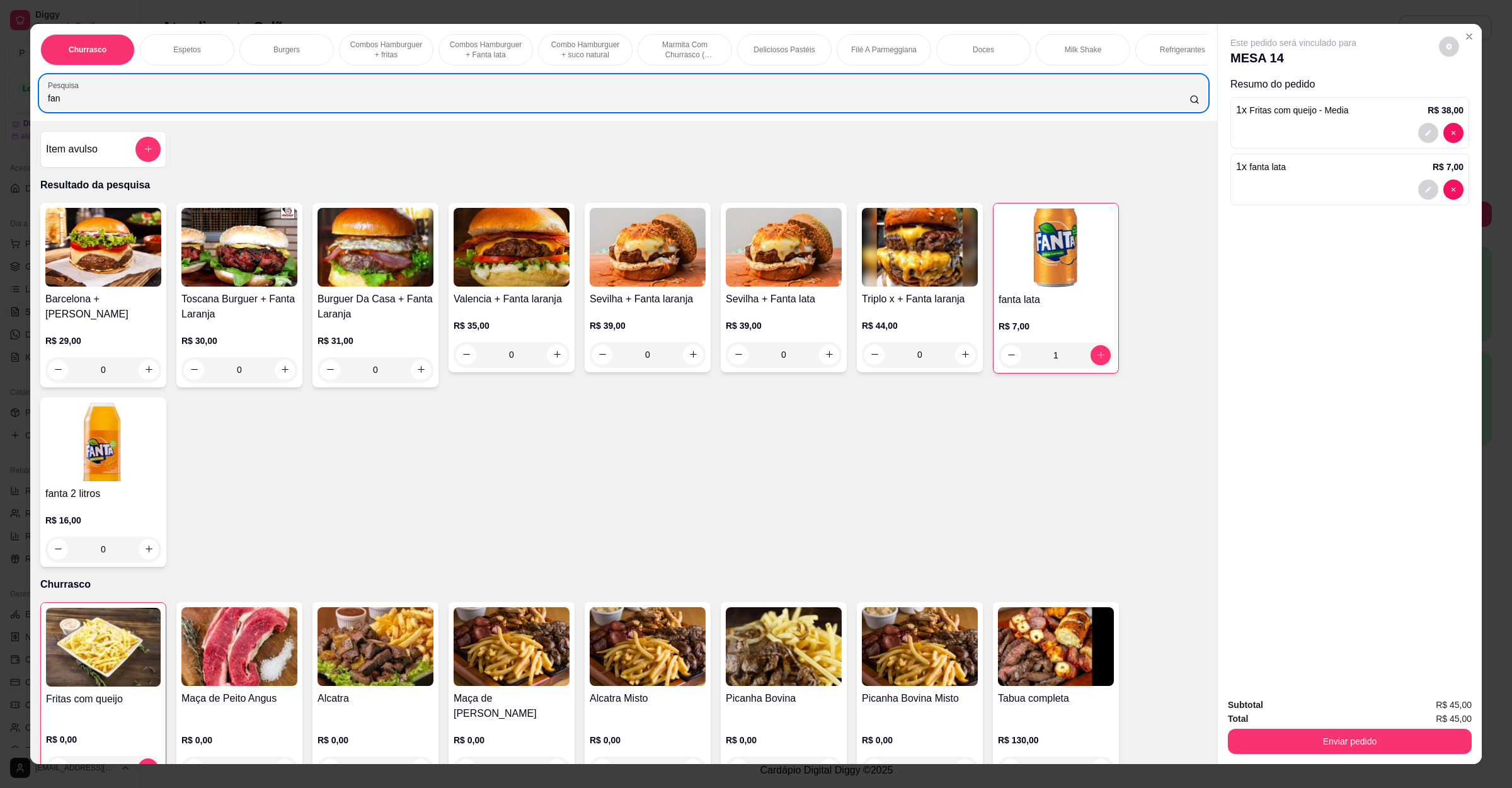
drag, startPoint x: 108, startPoint y: 104, endPoint x: 0, endPoint y: 112, distance: 108.3
click at [0, 112] on div "Churrasco Espetos Burgers Combos [GEOGRAPHIC_DATA] + fritas Combos [GEOGRAPHIC_…" at bounding box center [756, 394] width 1512 height 788
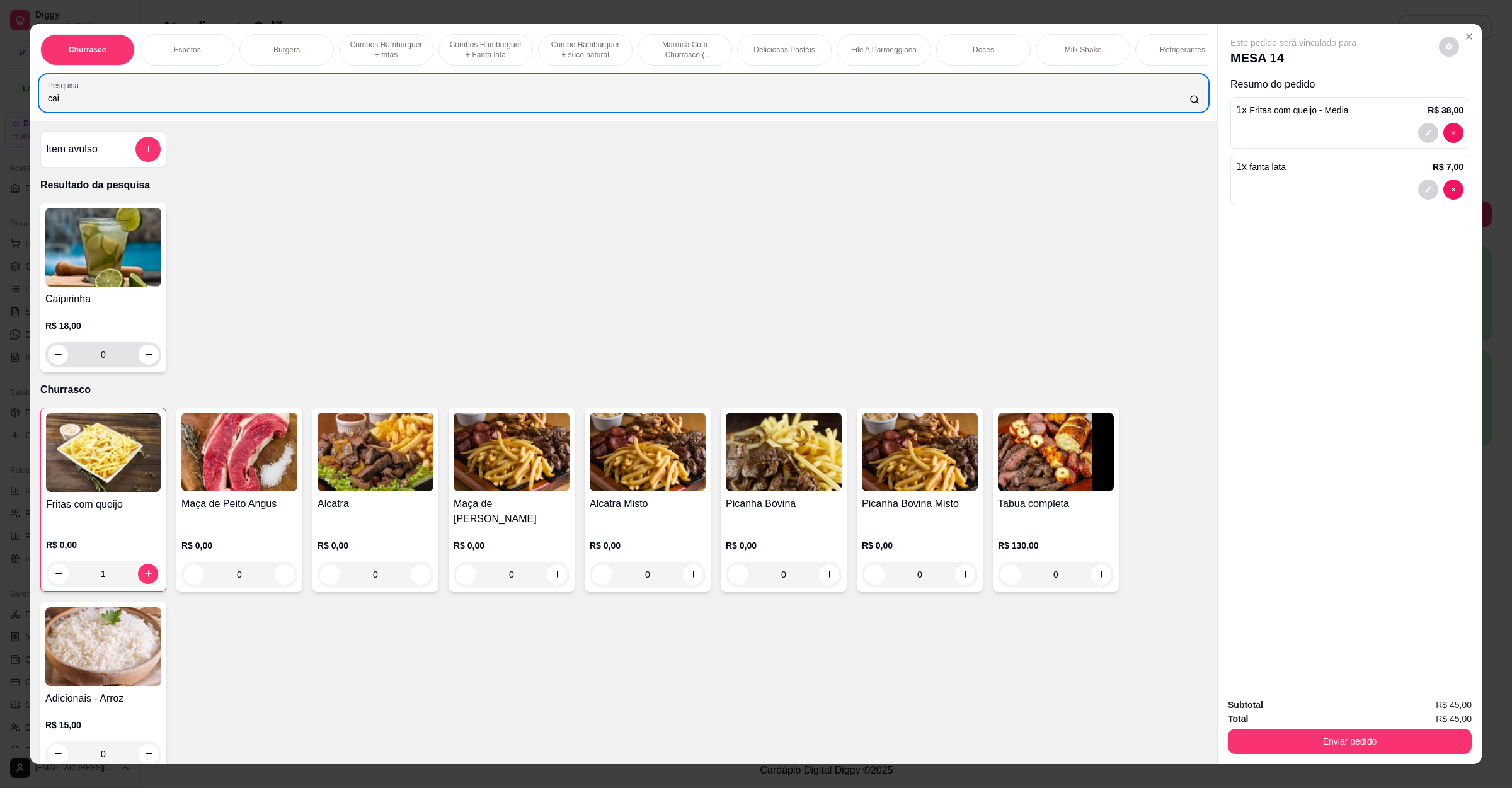
type input "cai"
click at [129, 365] on input "0" at bounding box center [103, 355] width 70 height 25
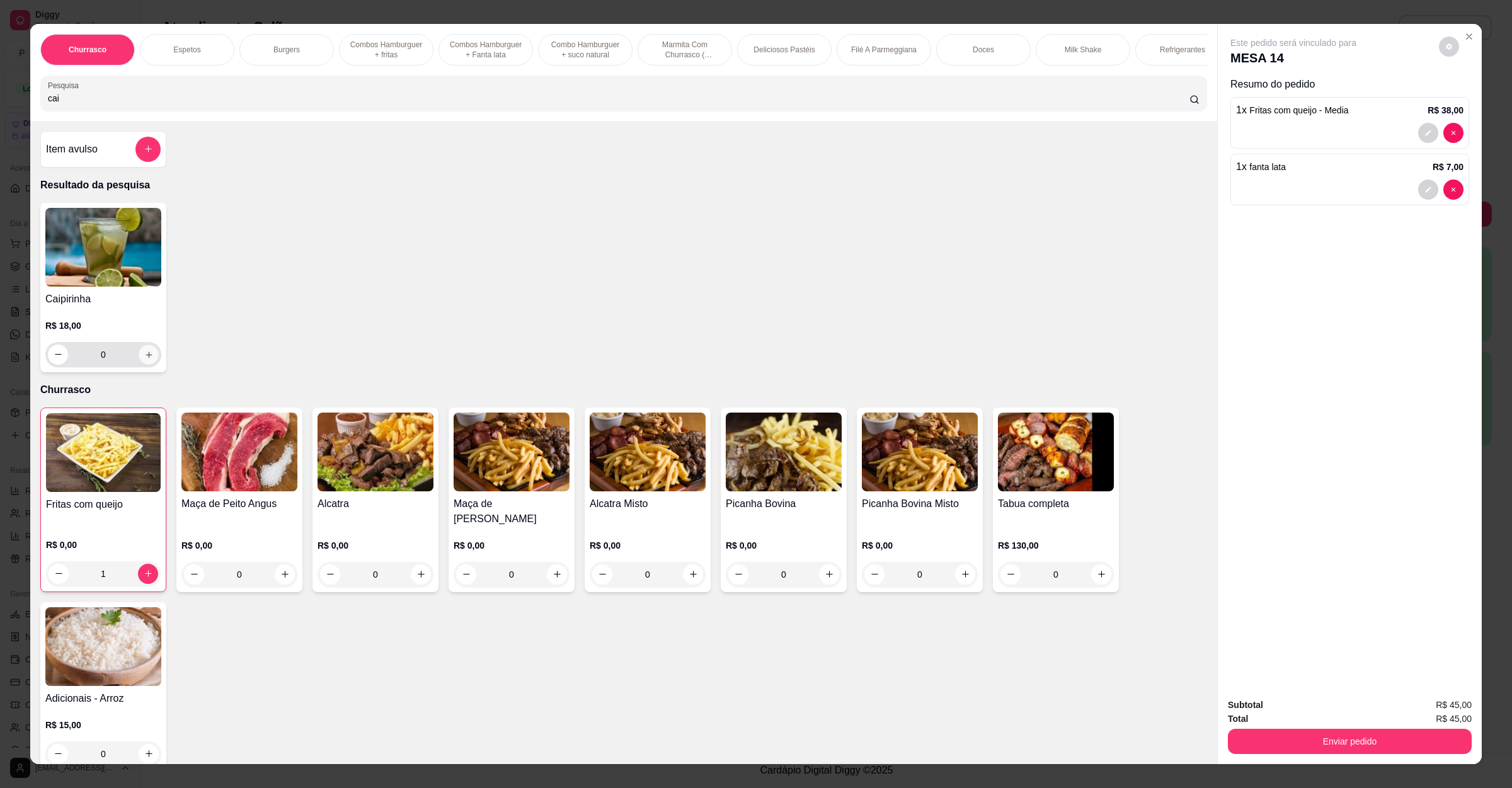
click at [144, 359] on icon "increase-product-quantity" at bounding box center [149, 355] width 9 height 9
type input "1"
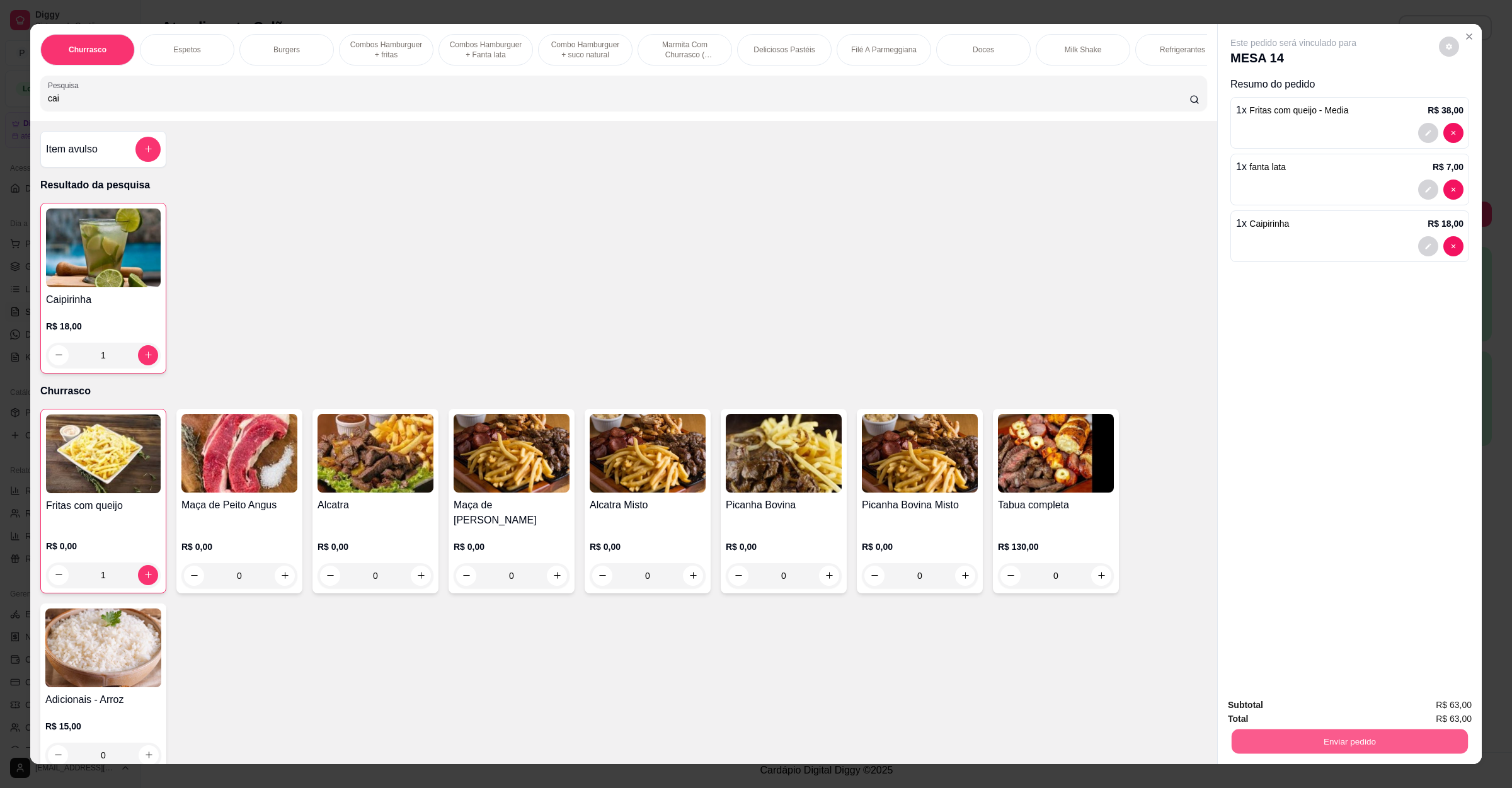
click at [1252, 743] on button "Enviar pedido" at bounding box center [1350, 741] width 236 height 24
click at [1276, 713] on button "Não registrar e enviar pedido" at bounding box center [1306, 711] width 127 height 23
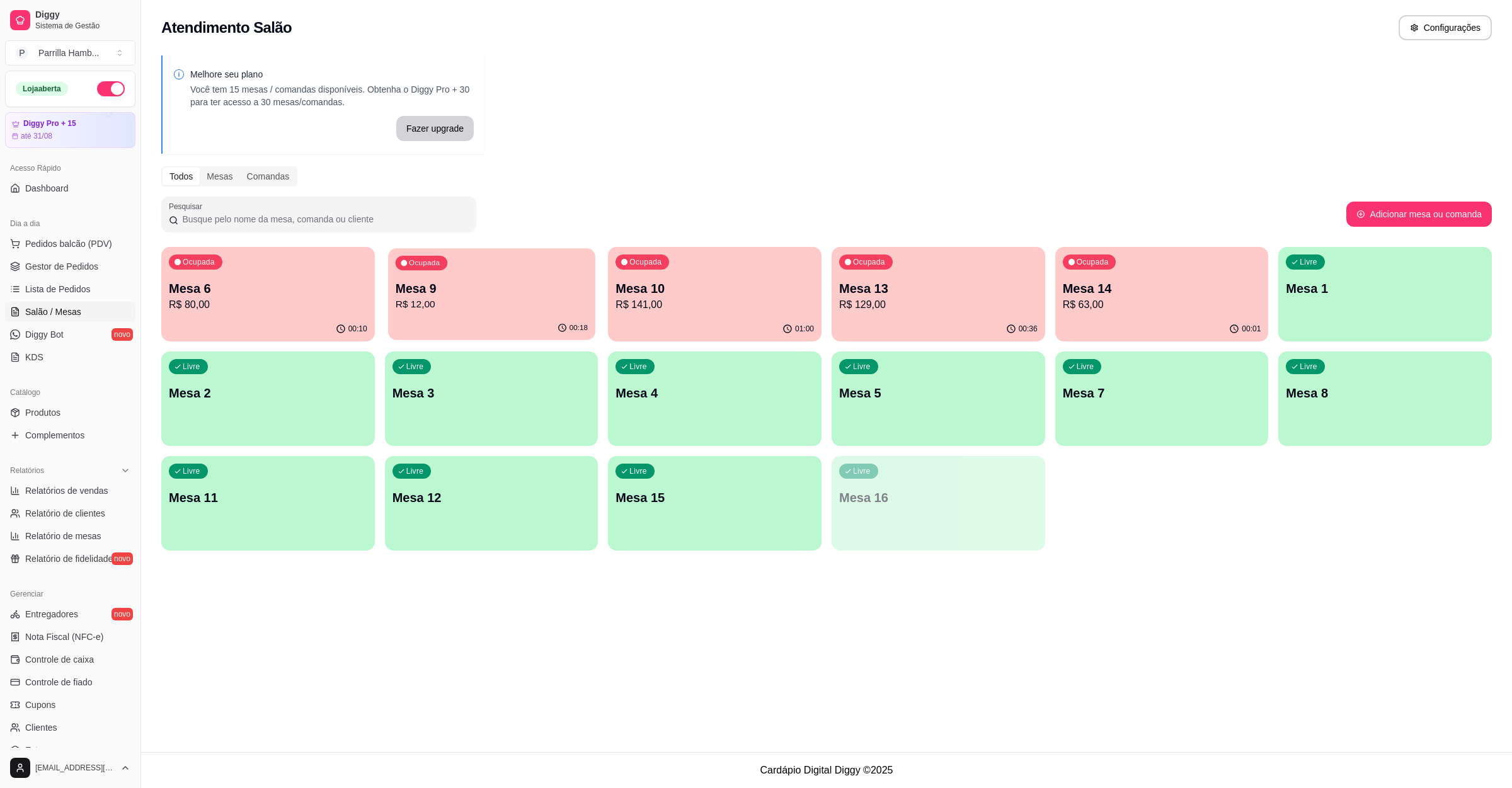
click at [484, 269] on div "Ocupada Mesa 9 R$ 12,00" at bounding box center [491, 282] width 207 height 68
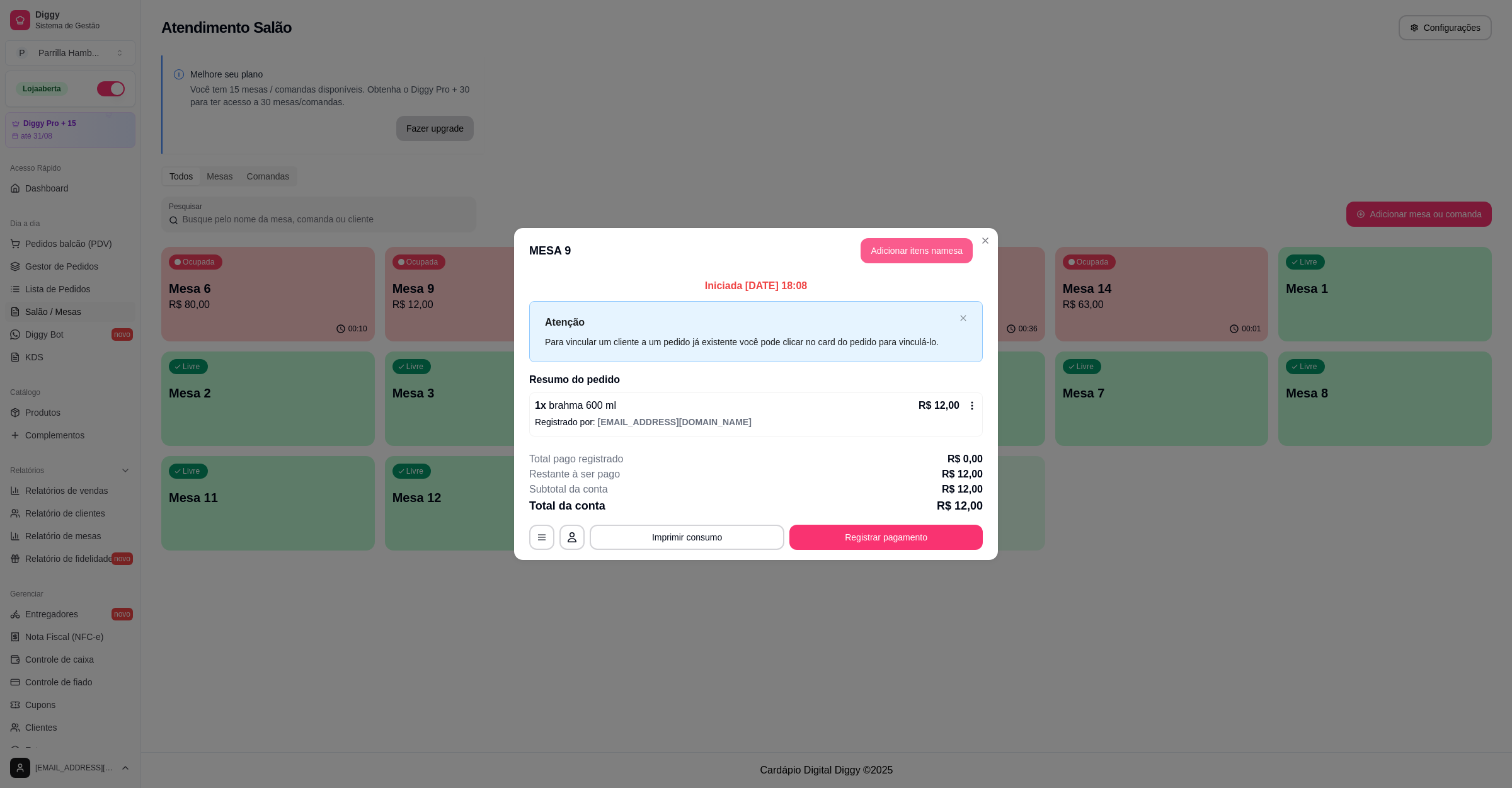
click at [901, 254] on button "Adicionar itens na mesa" at bounding box center [917, 251] width 112 height 25
click at [348, 105] on input "Pesquisa" at bounding box center [619, 98] width 1142 height 12
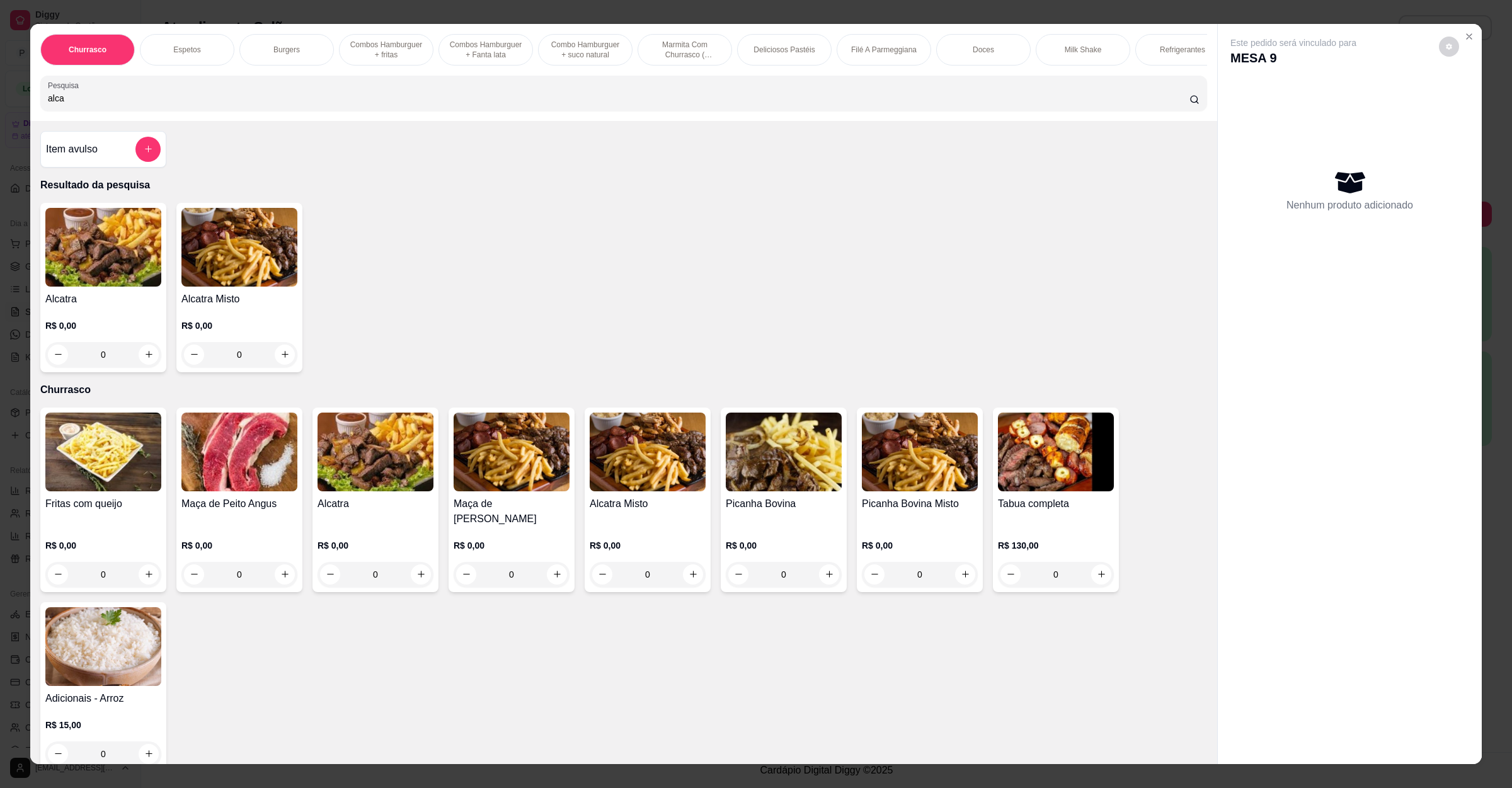
type input "alca"
click at [121, 307] on h4 "Alcatra" at bounding box center [103, 298] width 116 height 15
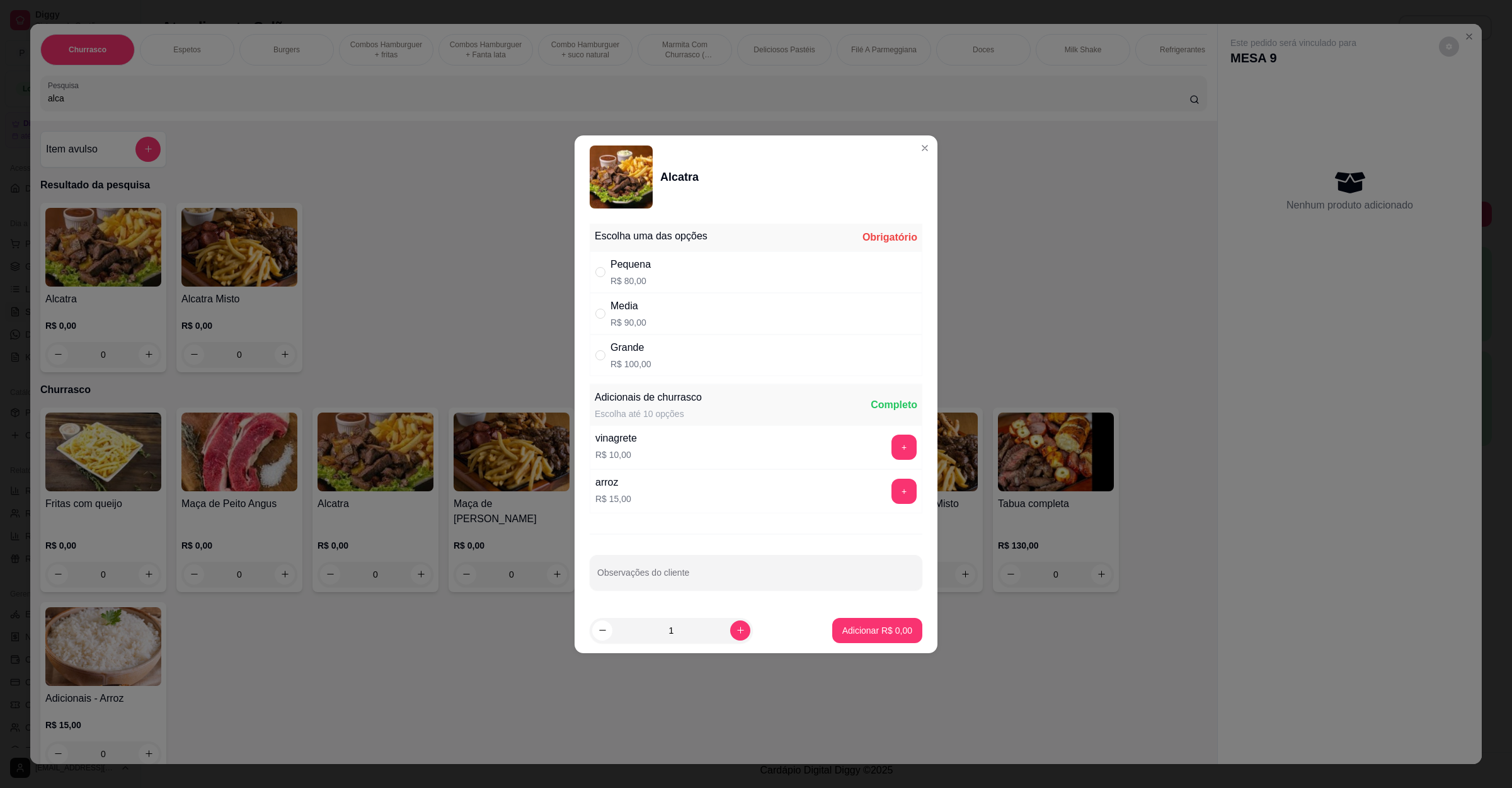
click at [751, 275] on div "Pequena R$ 80,00" at bounding box center [756, 272] width 333 height 41
radio input "true"
click at [836, 619] on div "Adicionar R$ 80,00" at bounding box center [875, 630] width 95 height 25
click at [841, 626] on button "Adicionar R$ 80,00" at bounding box center [875, 630] width 95 height 25
type input "1"
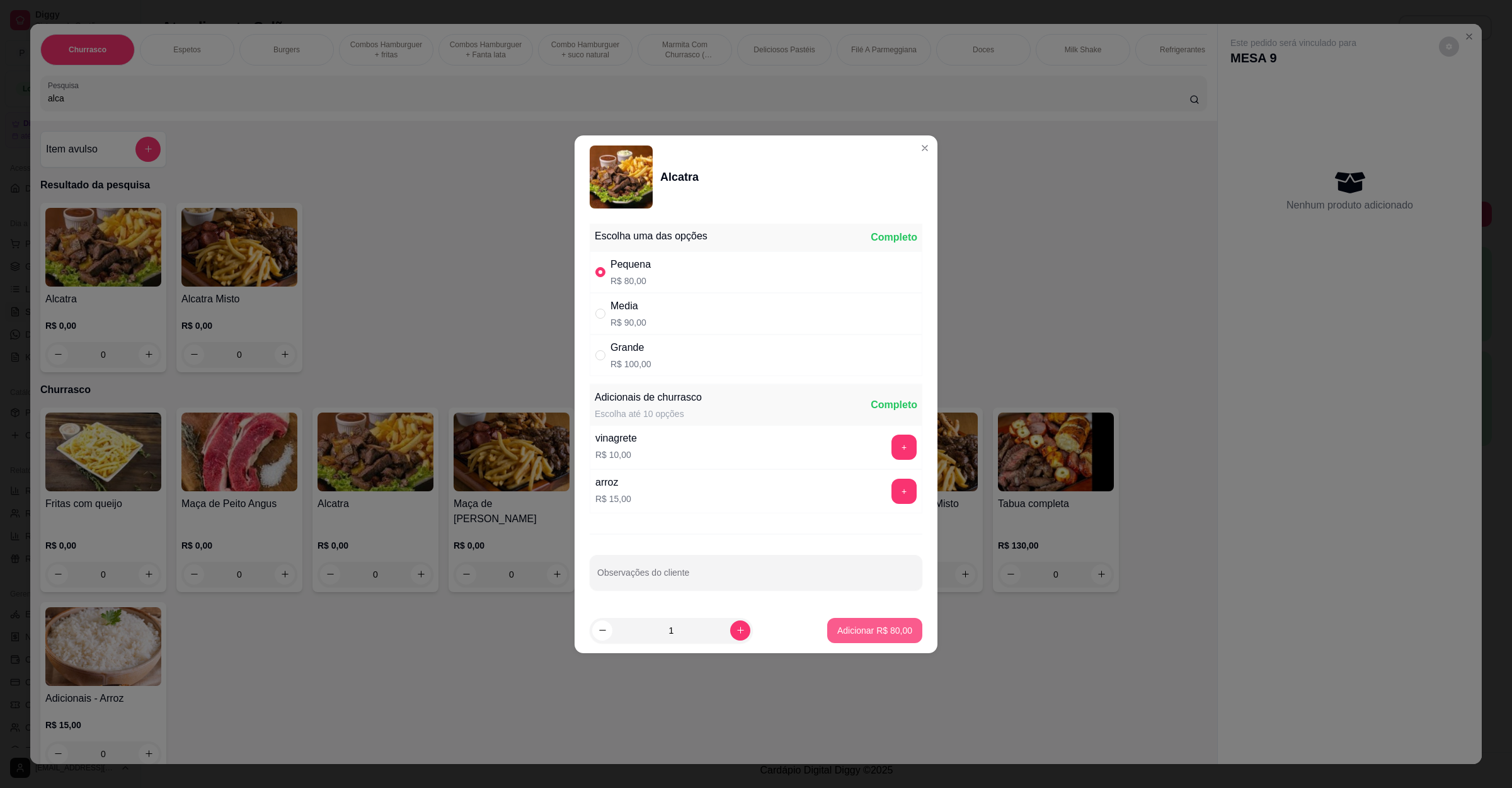
type input "1"
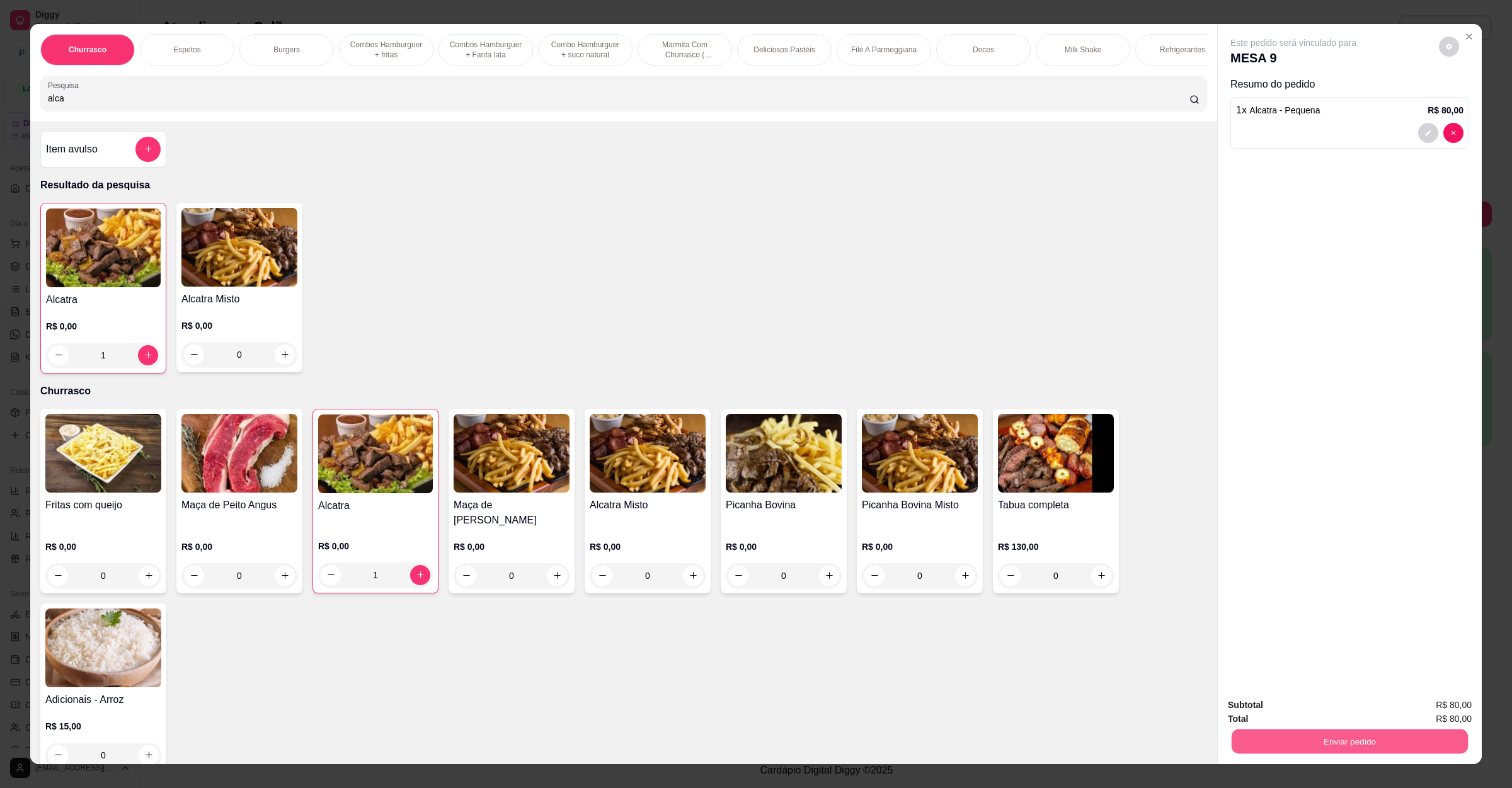
click at [1350, 740] on button "Enviar pedido" at bounding box center [1350, 741] width 236 height 24
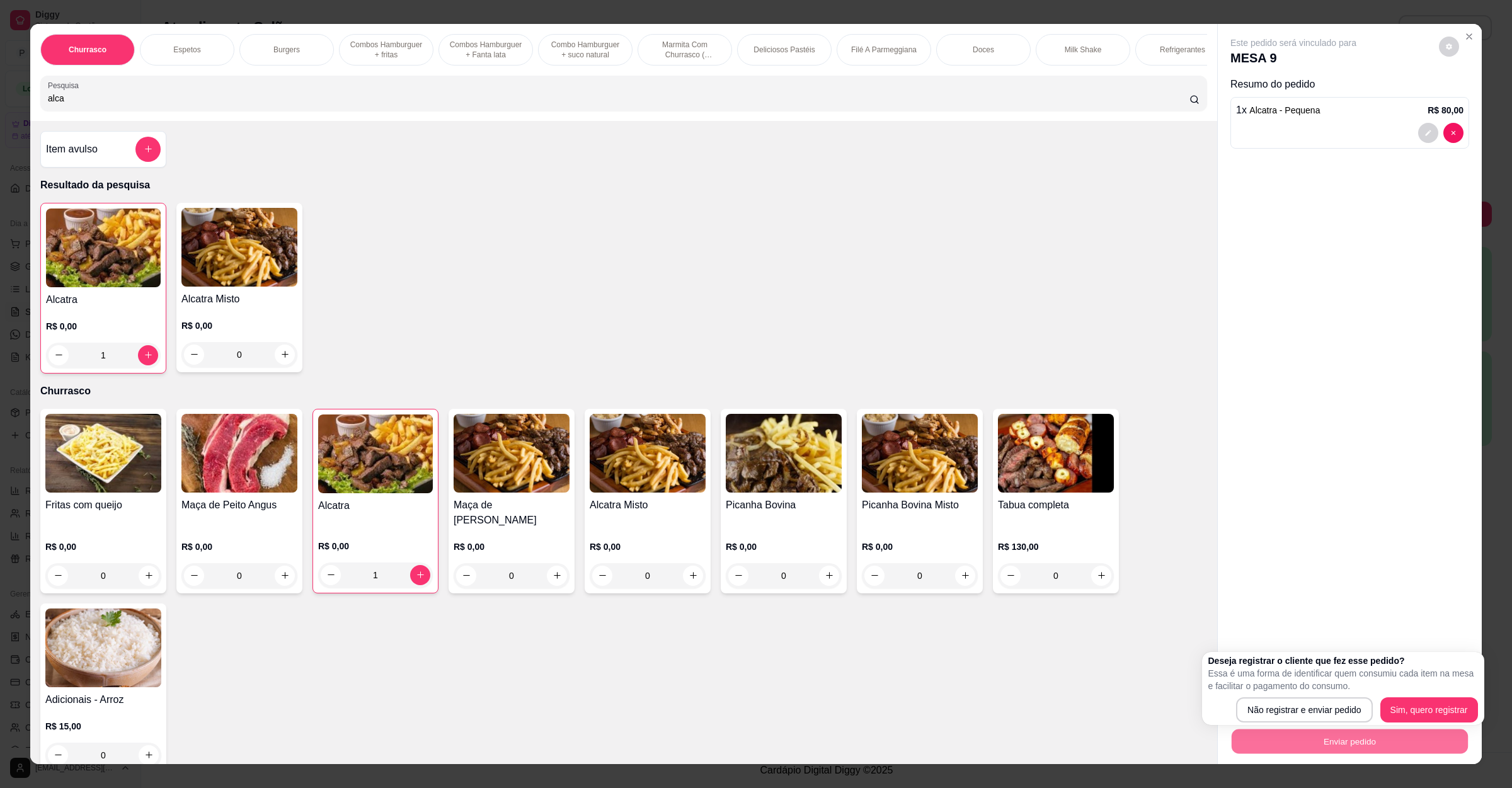
click at [1256, 692] on div "Deseja registrar o cliente que fez esse pedido? Essa é uma forma de identificar…" at bounding box center [1343, 688] width 269 height 68
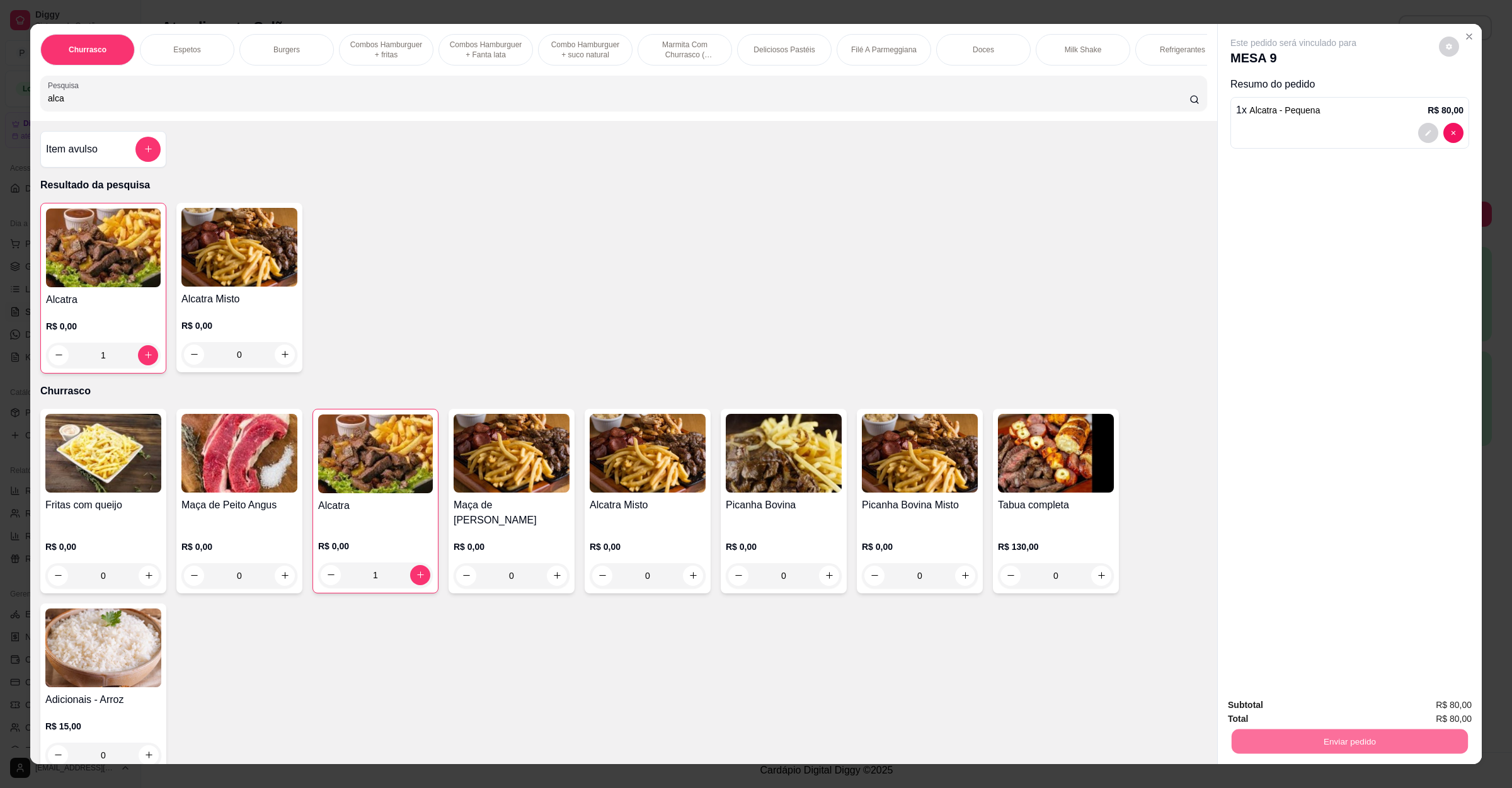
click at [1259, 699] on button "Não registrar e enviar pedido" at bounding box center [1306, 711] width 131 height 24
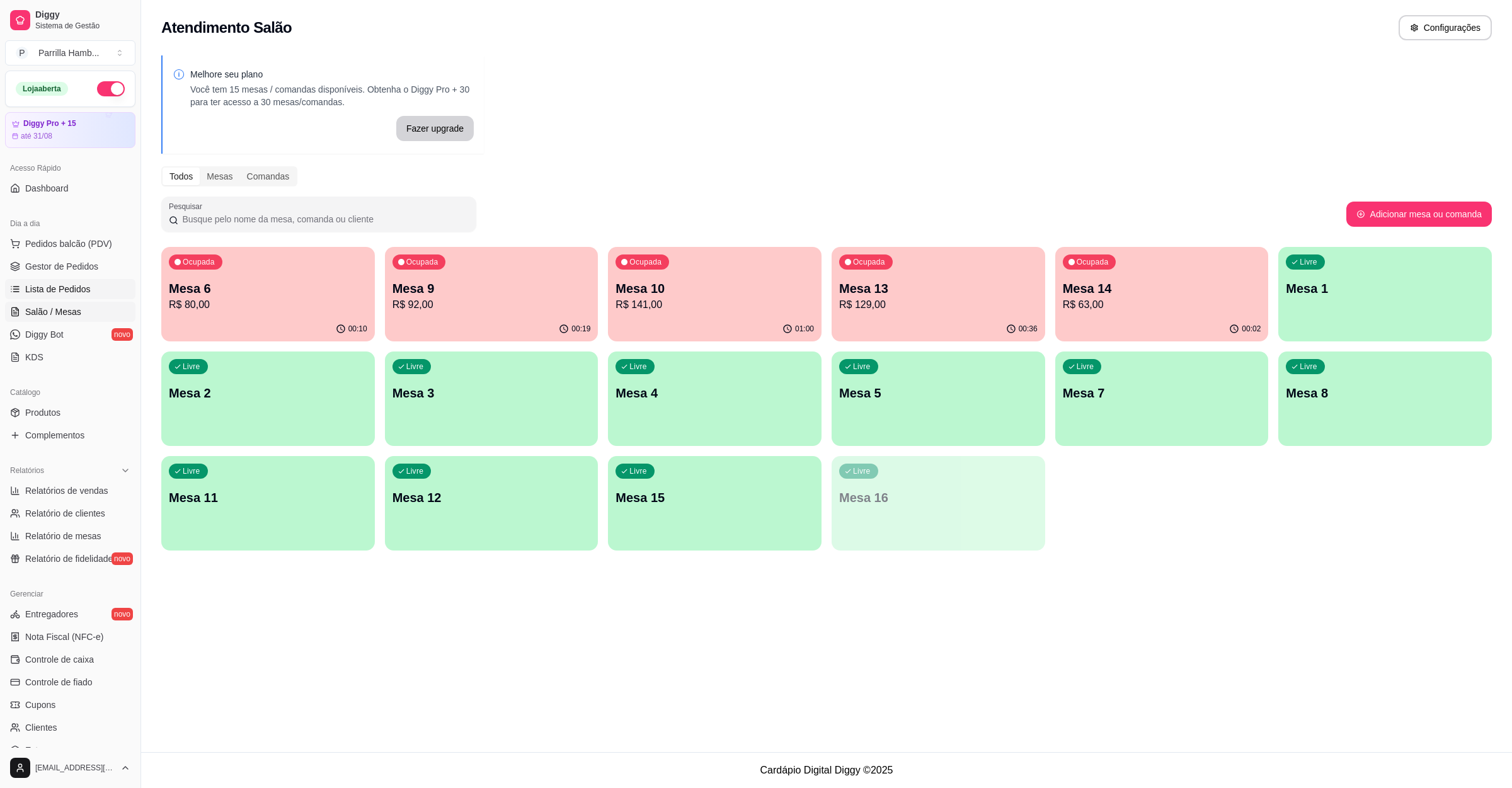
click at [34, 298] on link "Lista de Pedidos" at bounding box center [70, 289] width 130 height 20
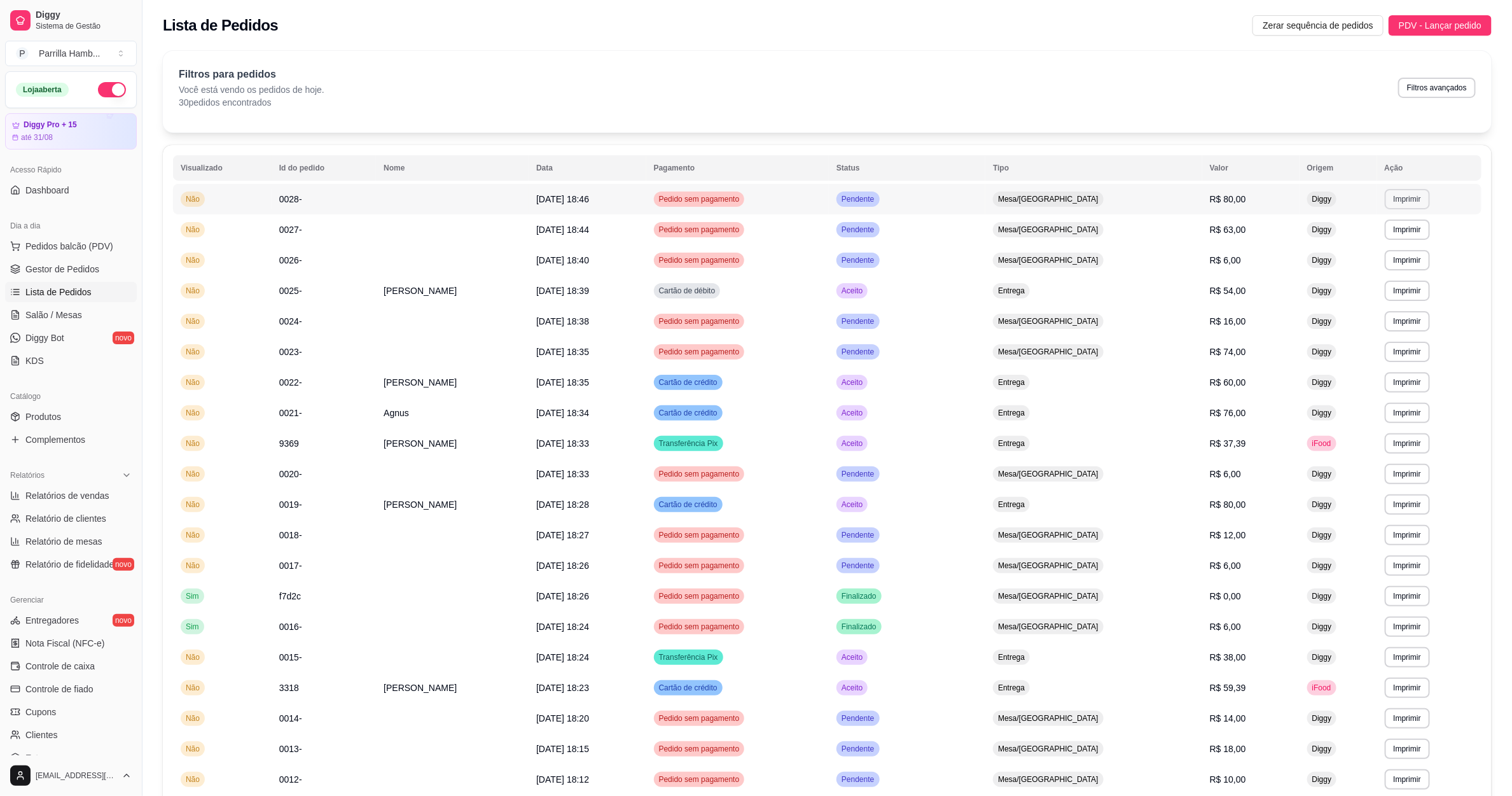
click at [1399, 203] on button "Imprimir" at bounding box center [1407, 200] width 45 height 21
click at [1393, 238] on button "IMPRESSORA" at bounding box center [1379, 245] width 92 height 21
click at [90, 321] on link "Salão / Mesas" at bounding box center [70, 315] width 132 height 21
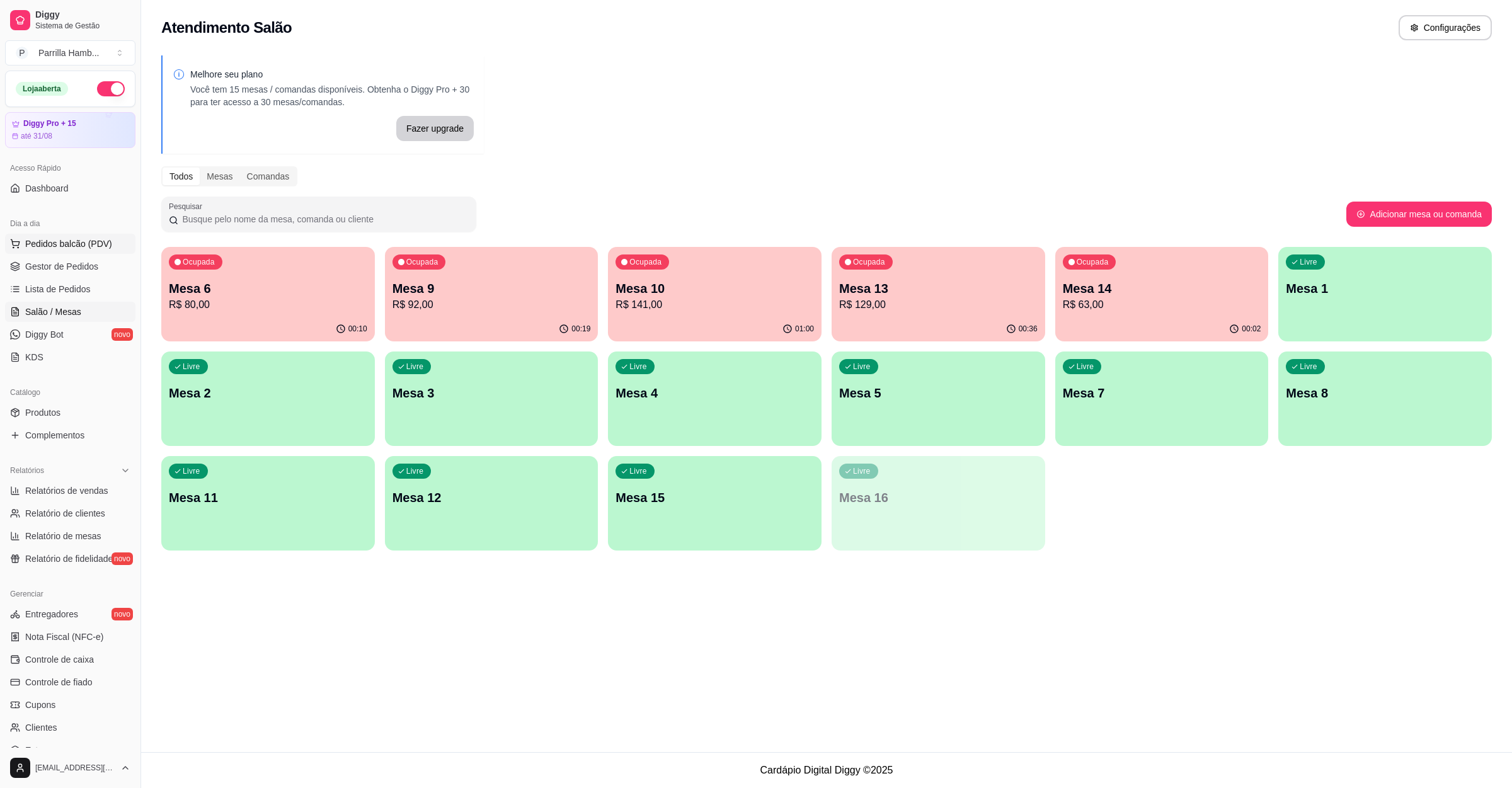
click at [64, 236] on button "Pedidos balcão (PDV)" at bounding box center [70, 244] width 130 height 20
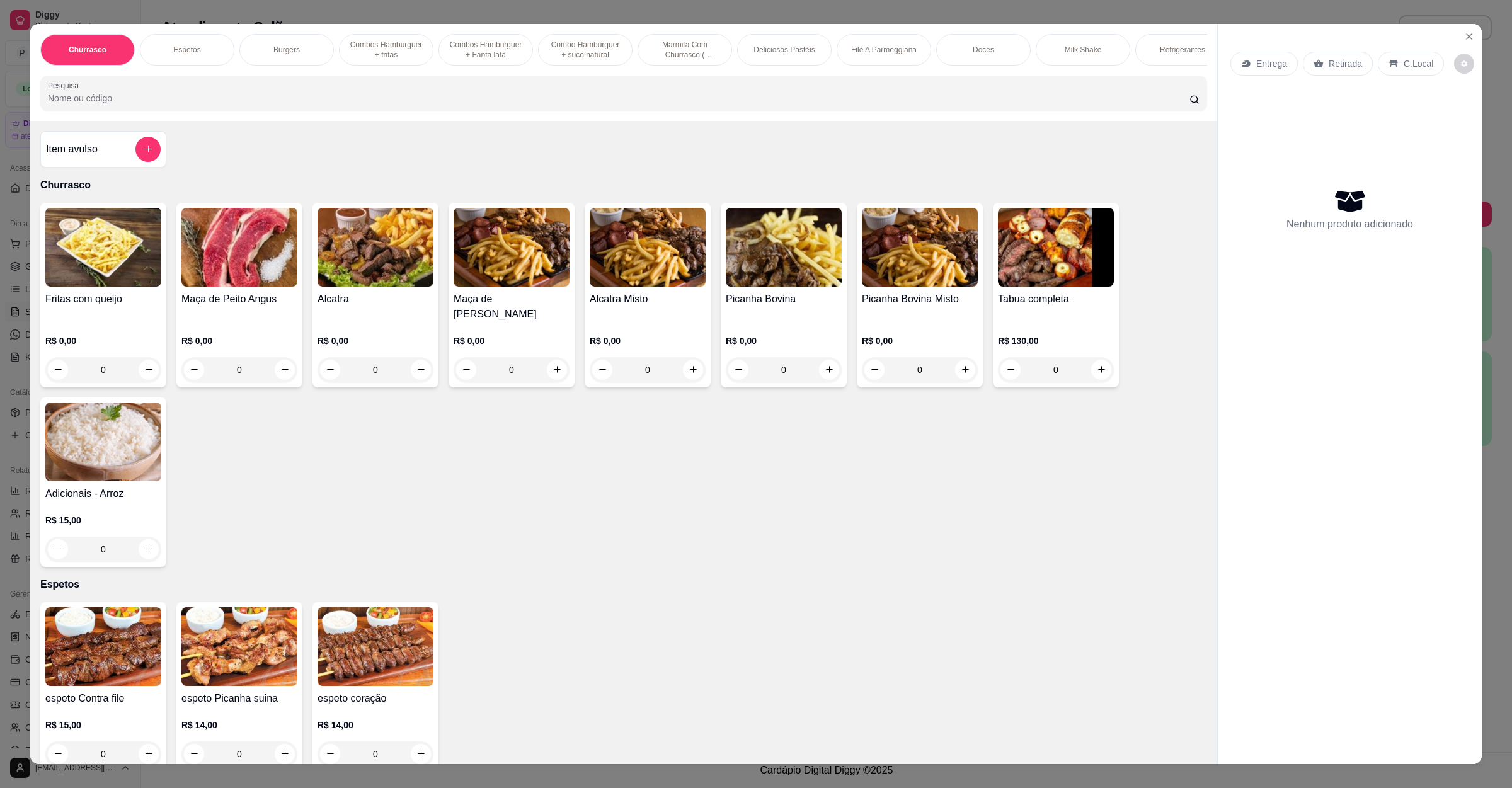
click at [1240, 70] on div "Entrega" at bounding box center [1264, 63] width 67 height 24
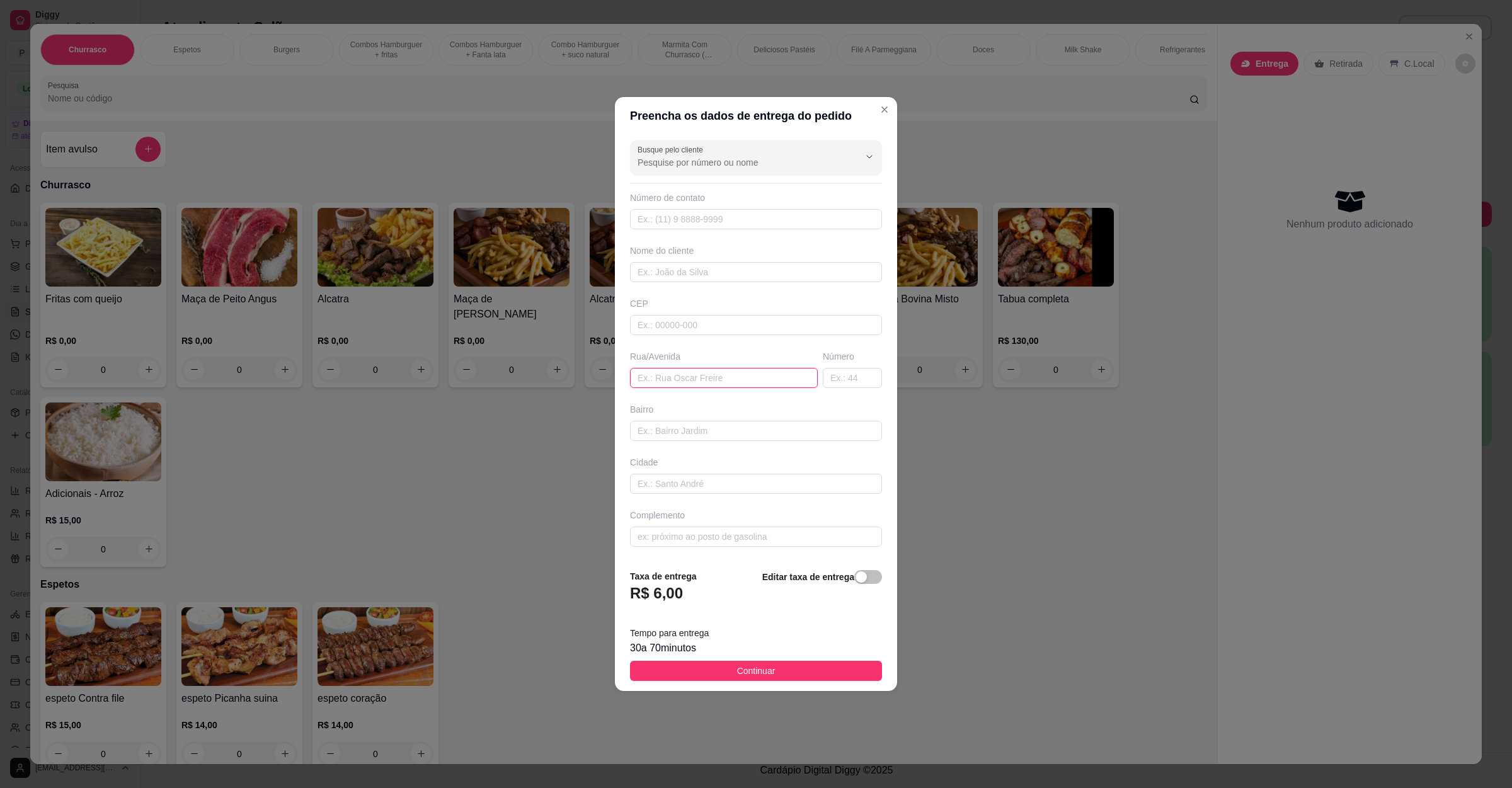
click at [676, 380] on input "text" at bounding box center [724, 378] width 187 height 20
paste input "[STREET_ADDRESS]"
type input "[STREET_ADDRESS]"
click at [794, 679] on button "Continuar" at bounding box center [756, 671] width 252 height 20
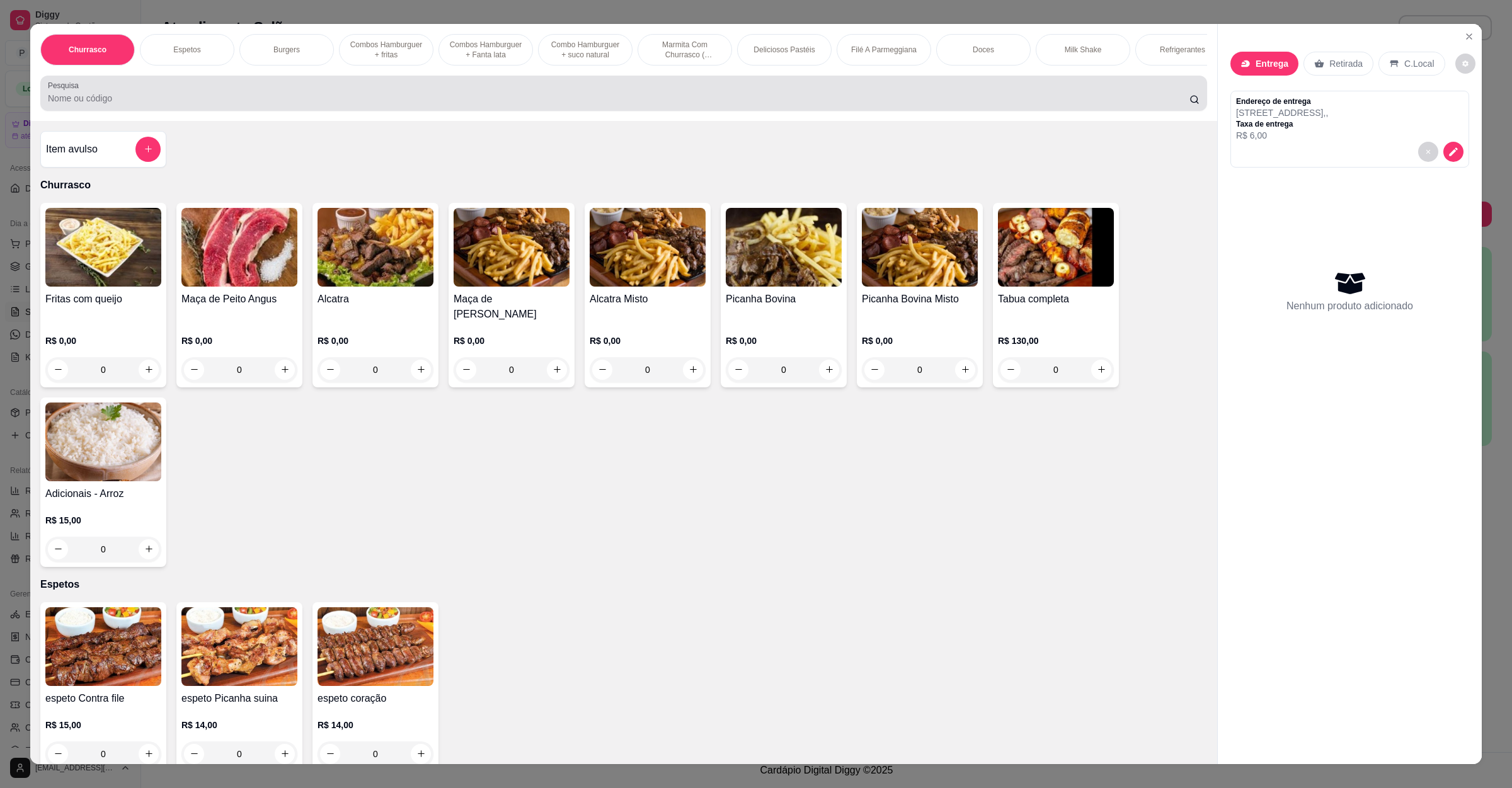
click at [136, 105] on input "Pesquisa" at bounding box center [619, 98] width 1142 height 12
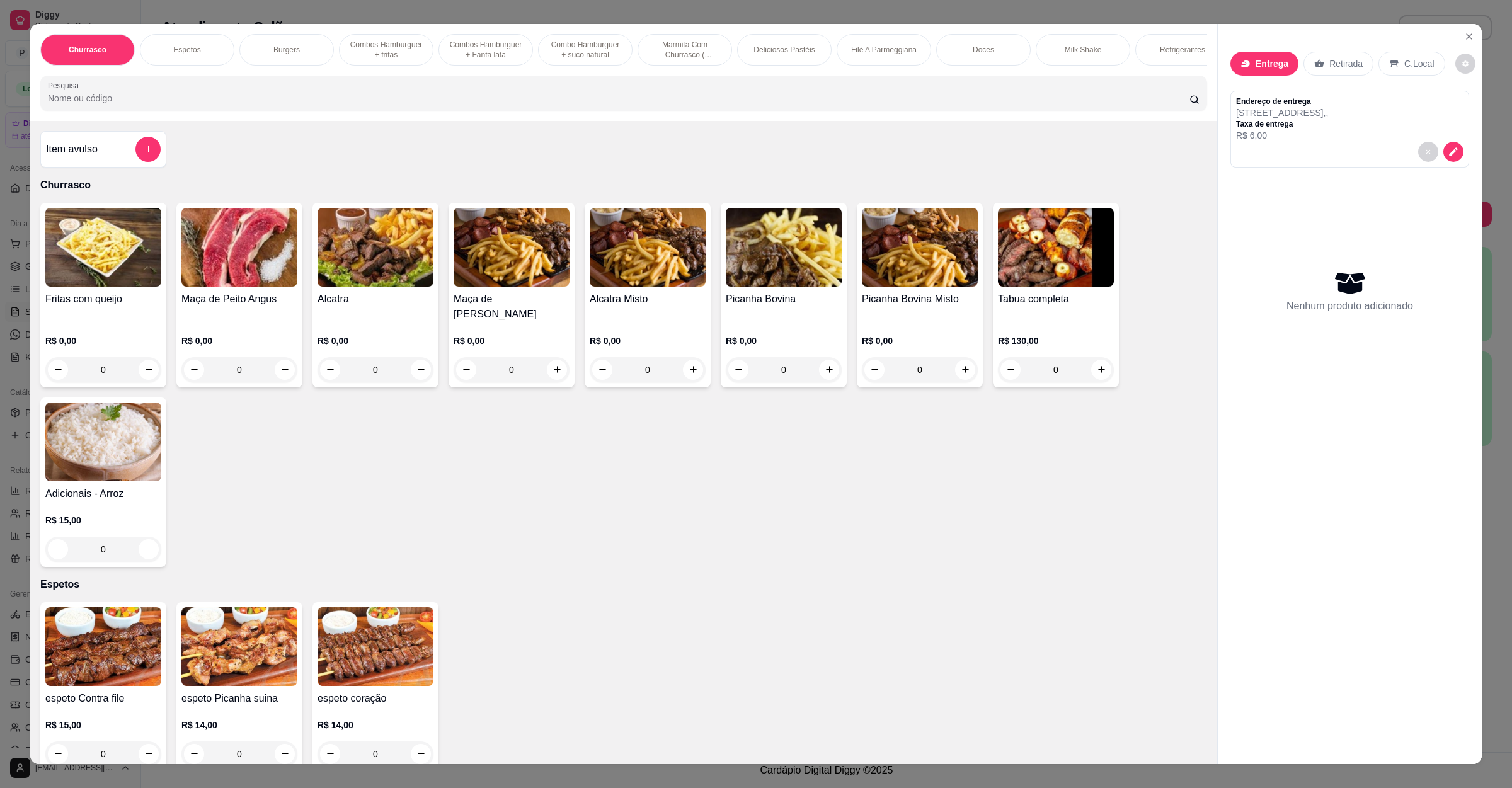
type input "h"
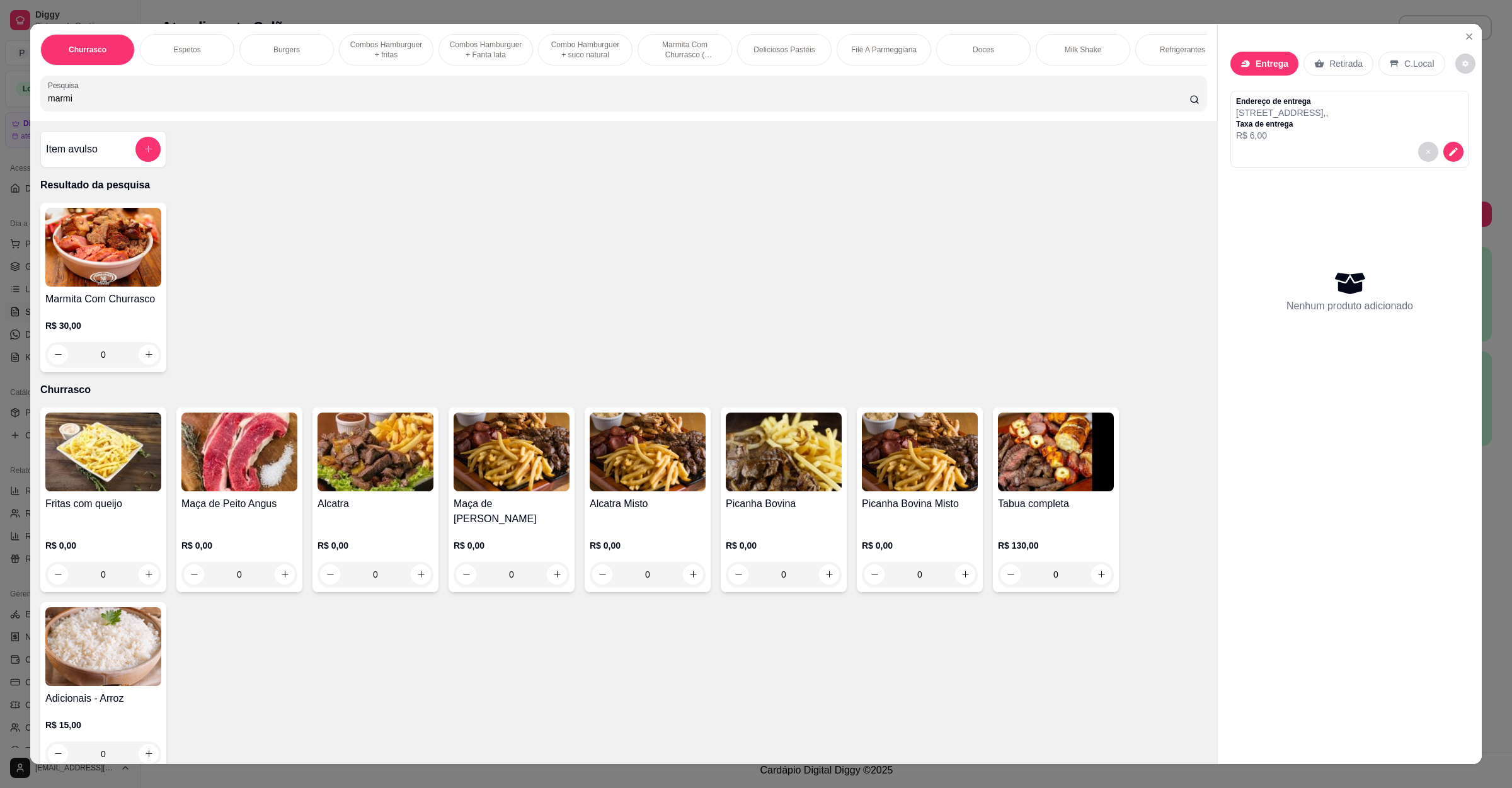
type input "marmi"
click at [144, 365] on div "0" at bounding box center [103, 355] width 116 height 25
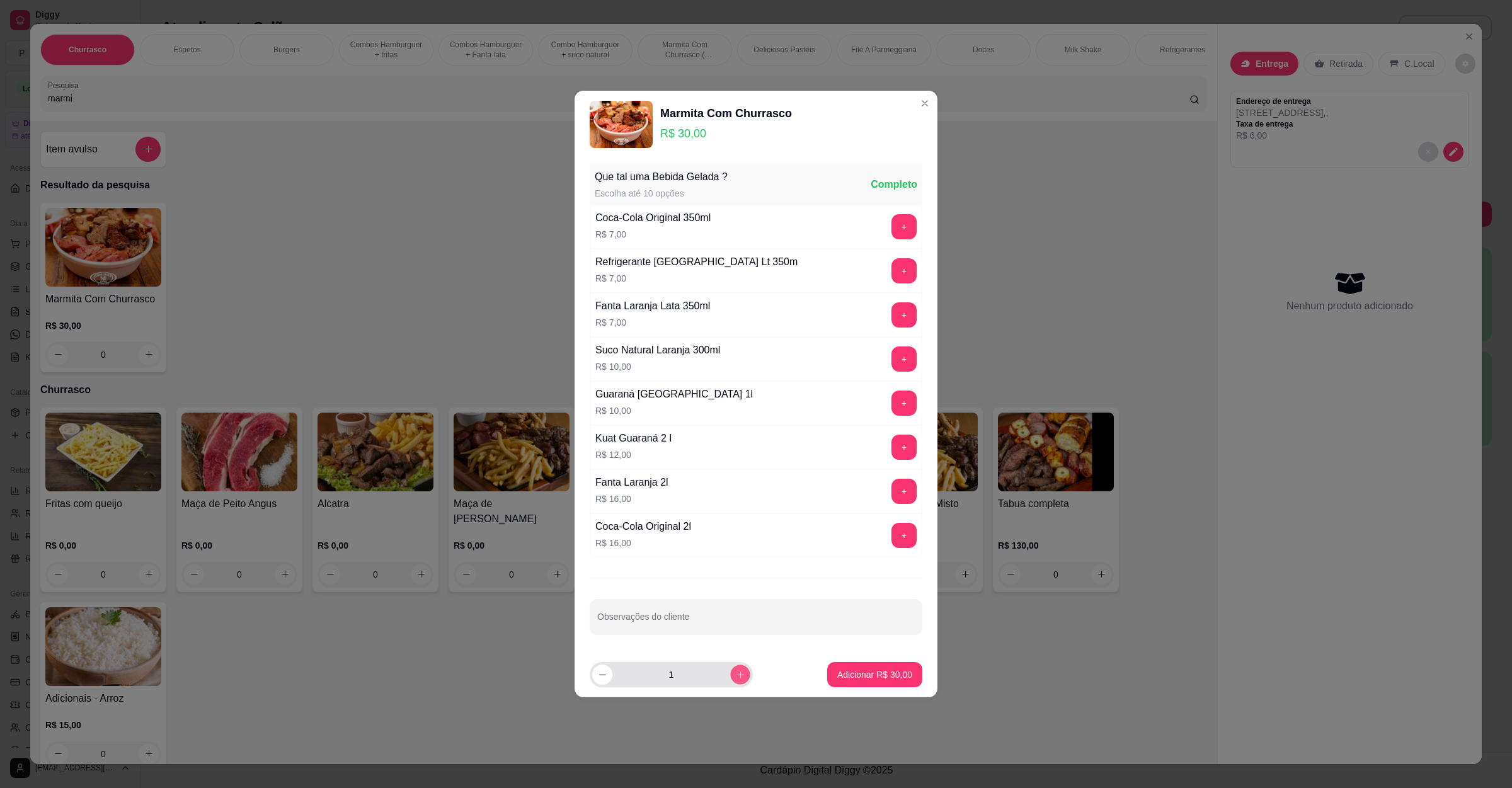
click at [736, 679] on icon "increase-product-quantity" at bounding box center [740, 675] width 9 height 9
type input "2"
click at [839, 676] on p "Adicionar R$ 60,00" at bounding box center [875, 674] width 73 height 12
type input "2"
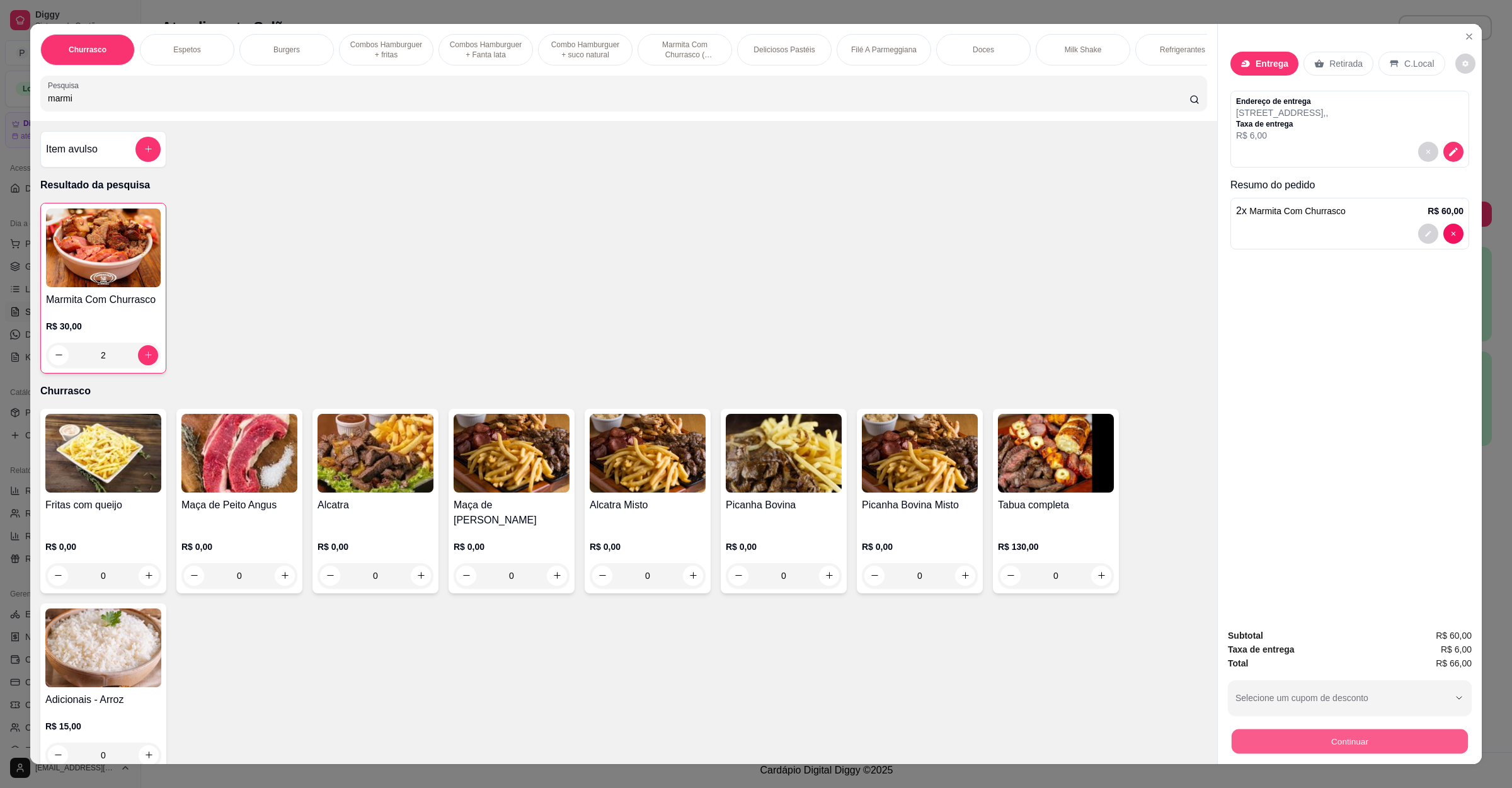
click at [1314, 738] on button "Continuar" at bounding box center [1350, 741] width 236 height 24
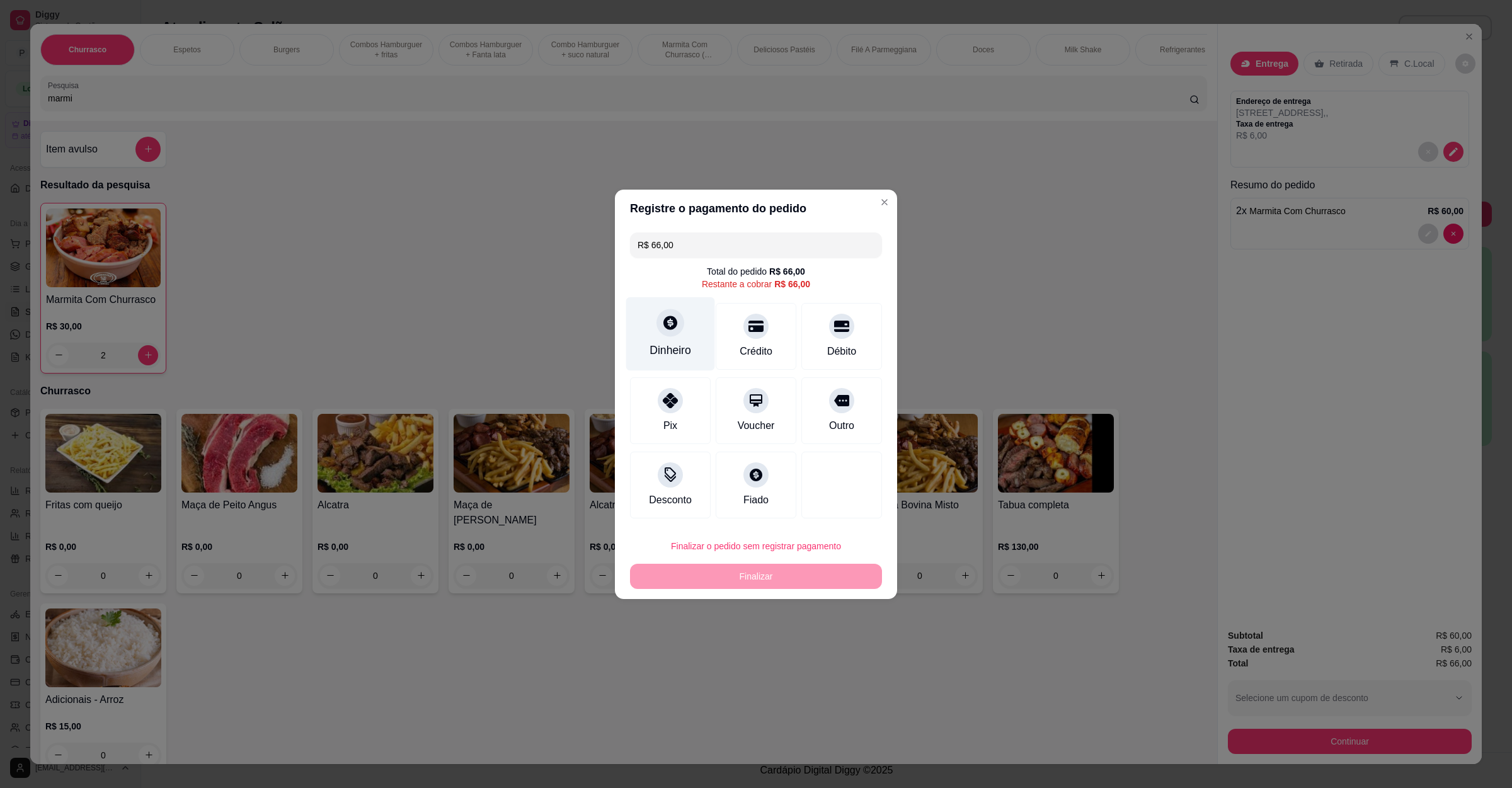
click at [689, 330] on div "Dinheiro" at bounding box center [671, 333] width 89 height 73
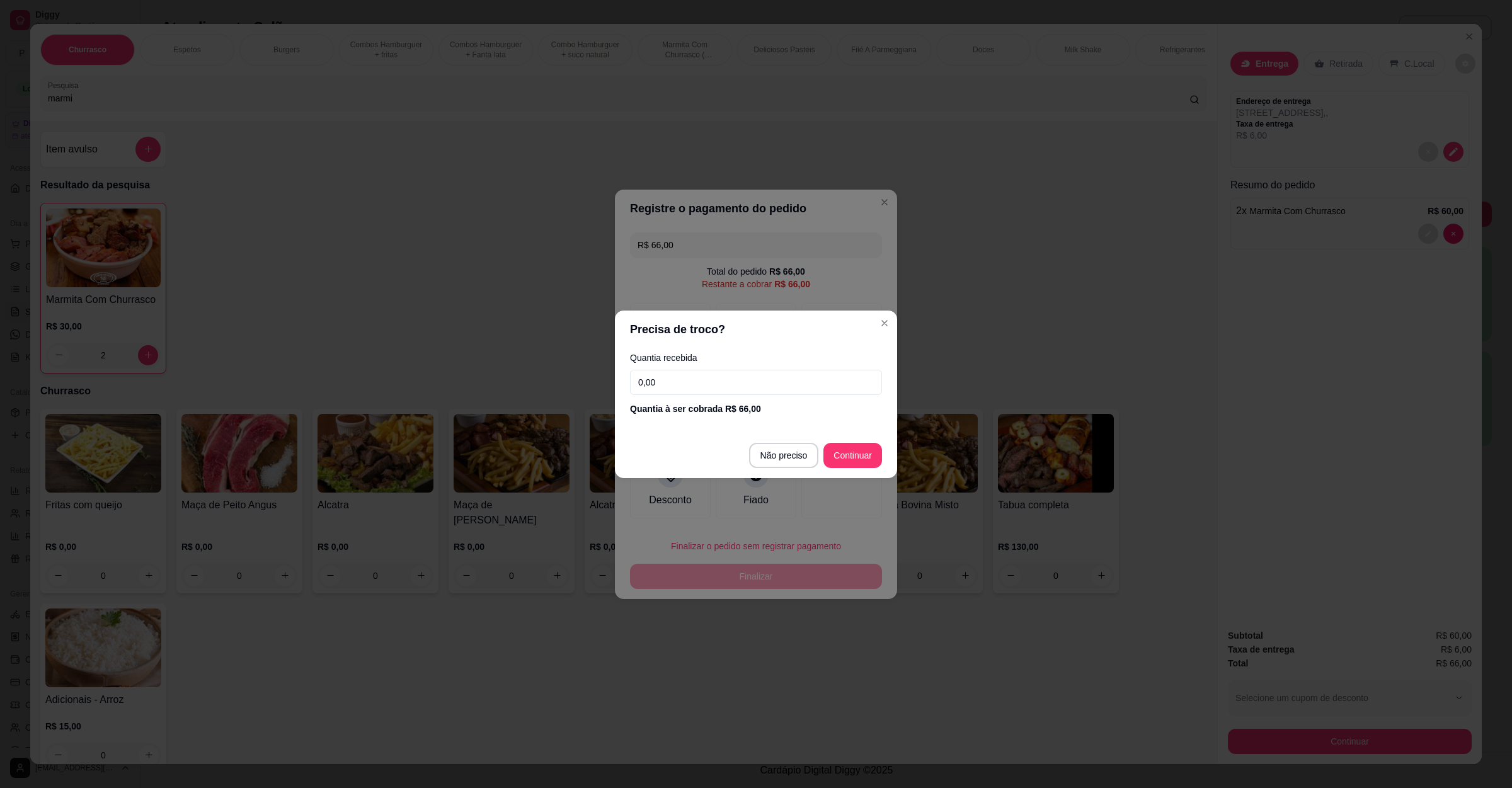
click at [690, 380] on input "0,00" at bounding box center [756, 382] width 252 height 25
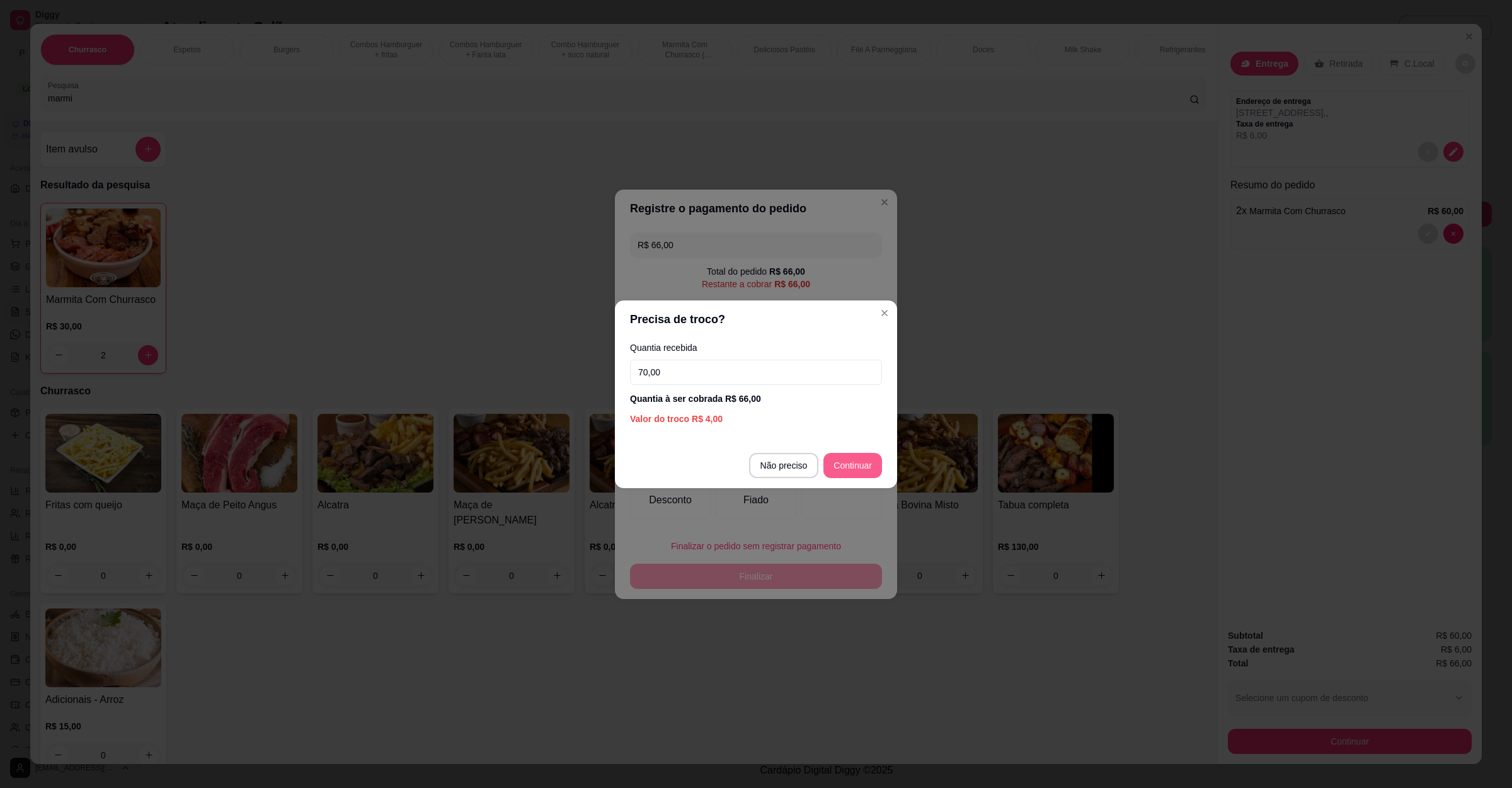
type input "70,00"
type input "R$ 0,00"
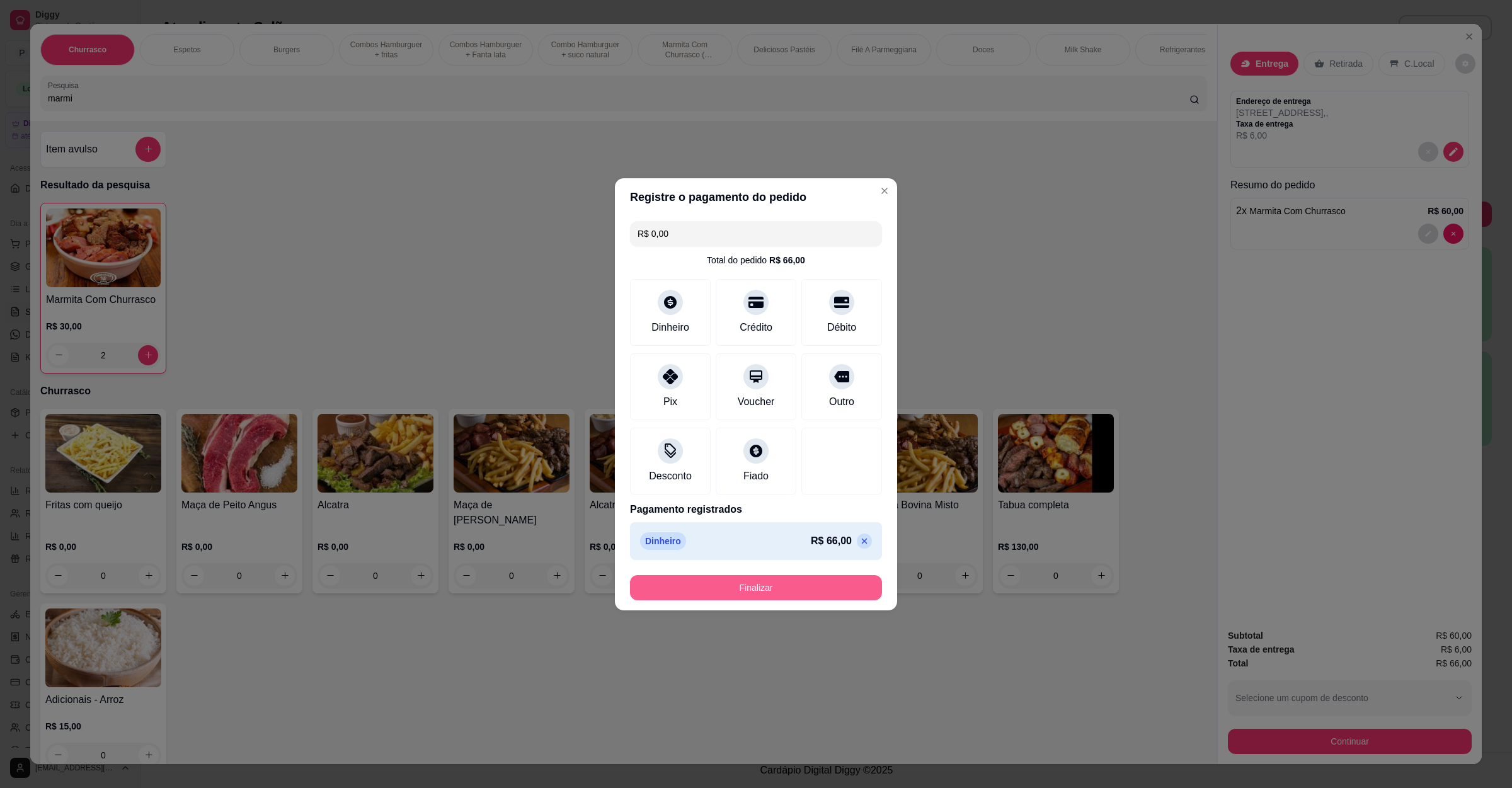
click at [783, 584] on button "Finalizar" at bounding box center [756, 587] width 252 height 25
type input "0"
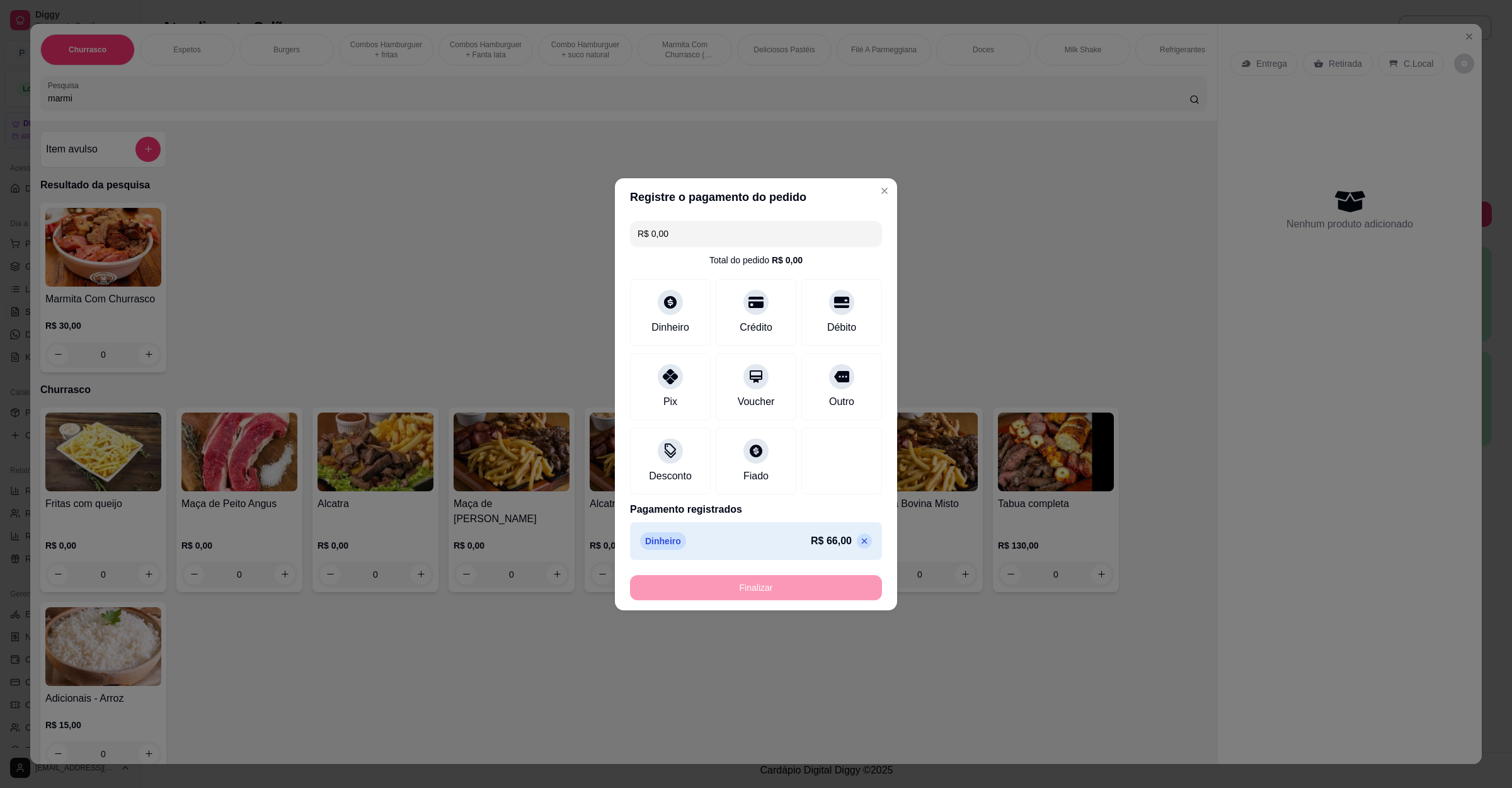
type input "-R$ 66,00"
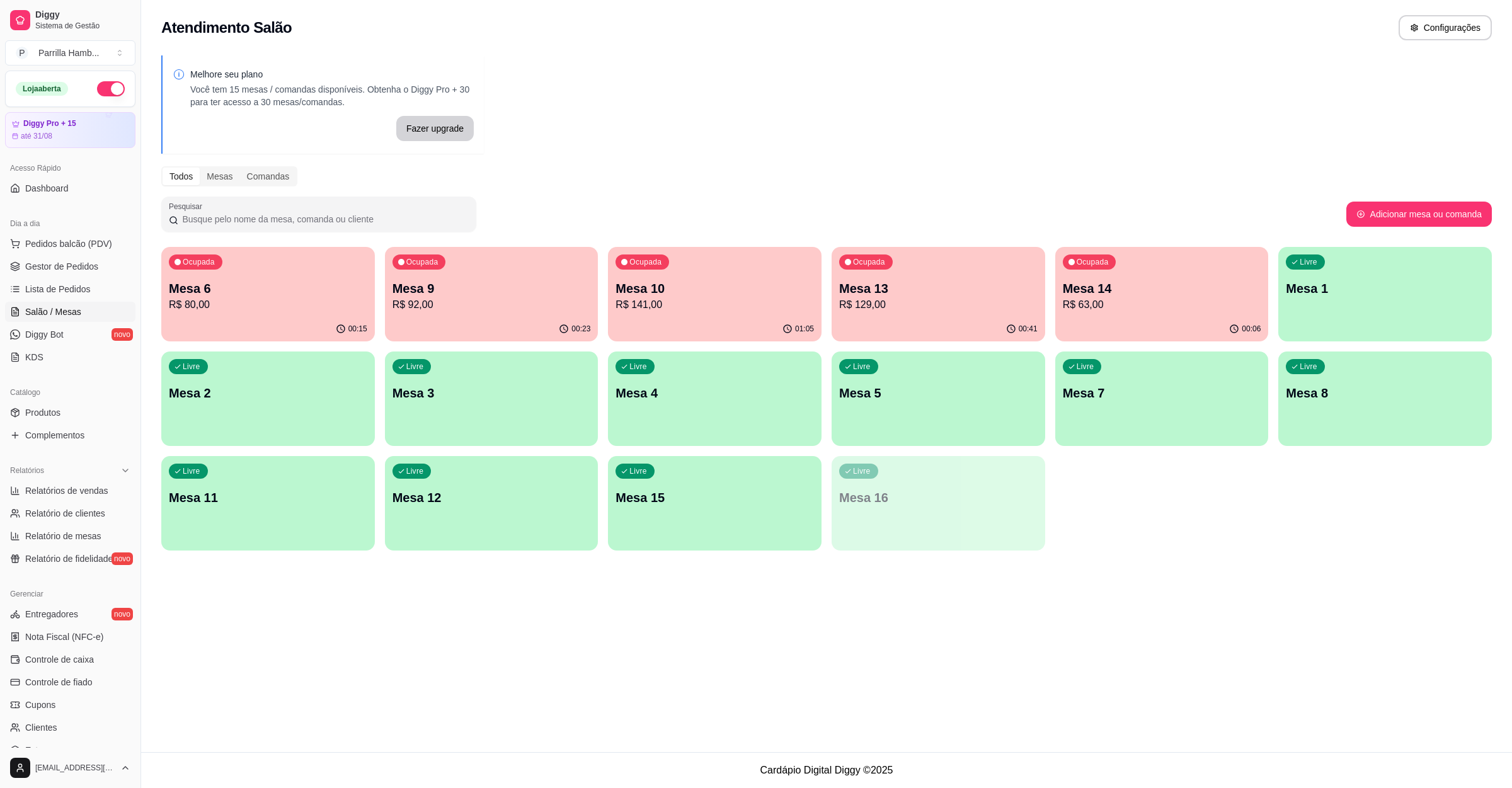
click at [347, 489] on p "Mesa 11" at bounding box center [268, 497] width 198 height 18
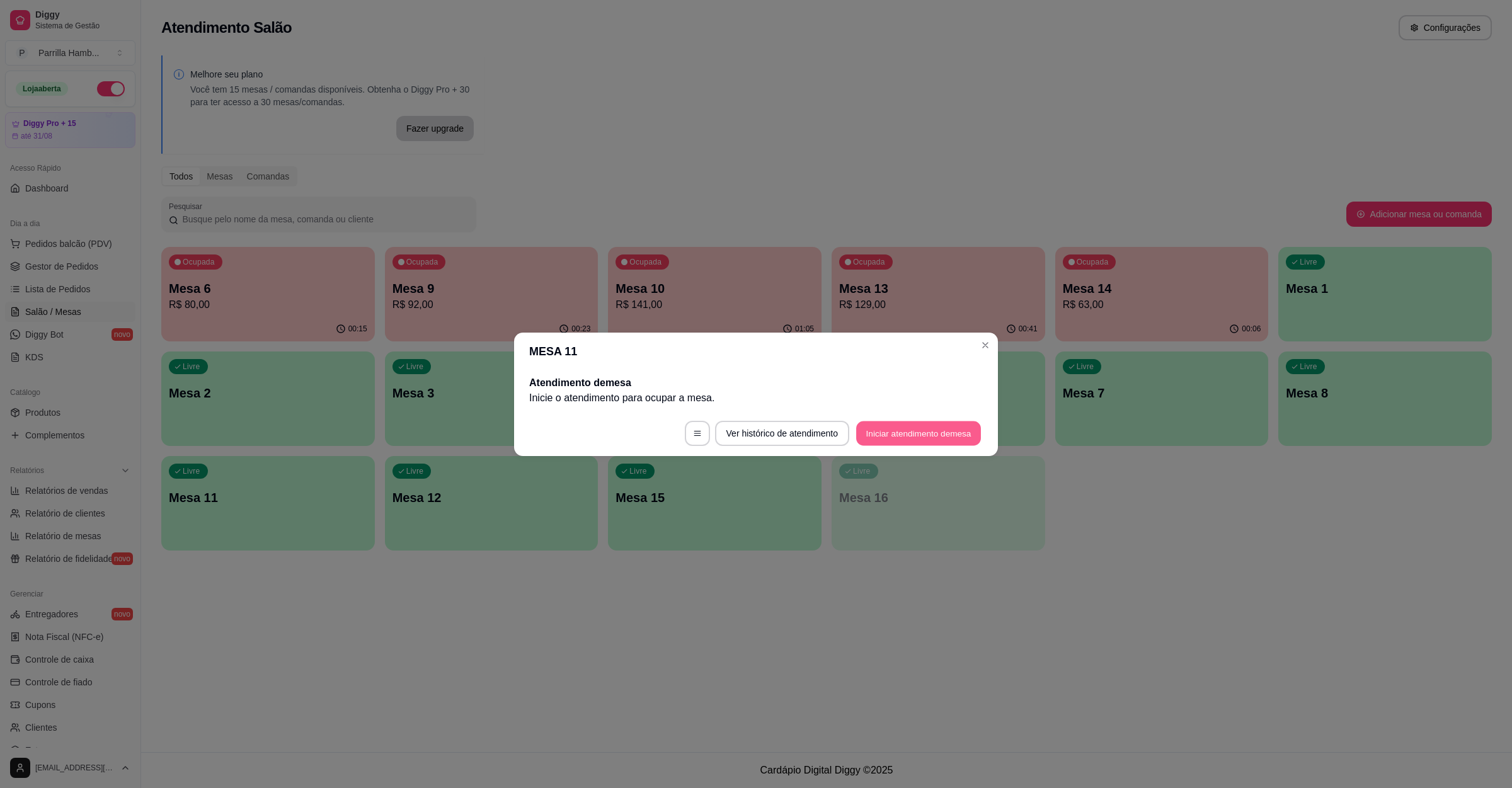
click at [929, 422] on button "Iniciar atendimento de mesa" at bounding box center [918, 433] width 125 height 24
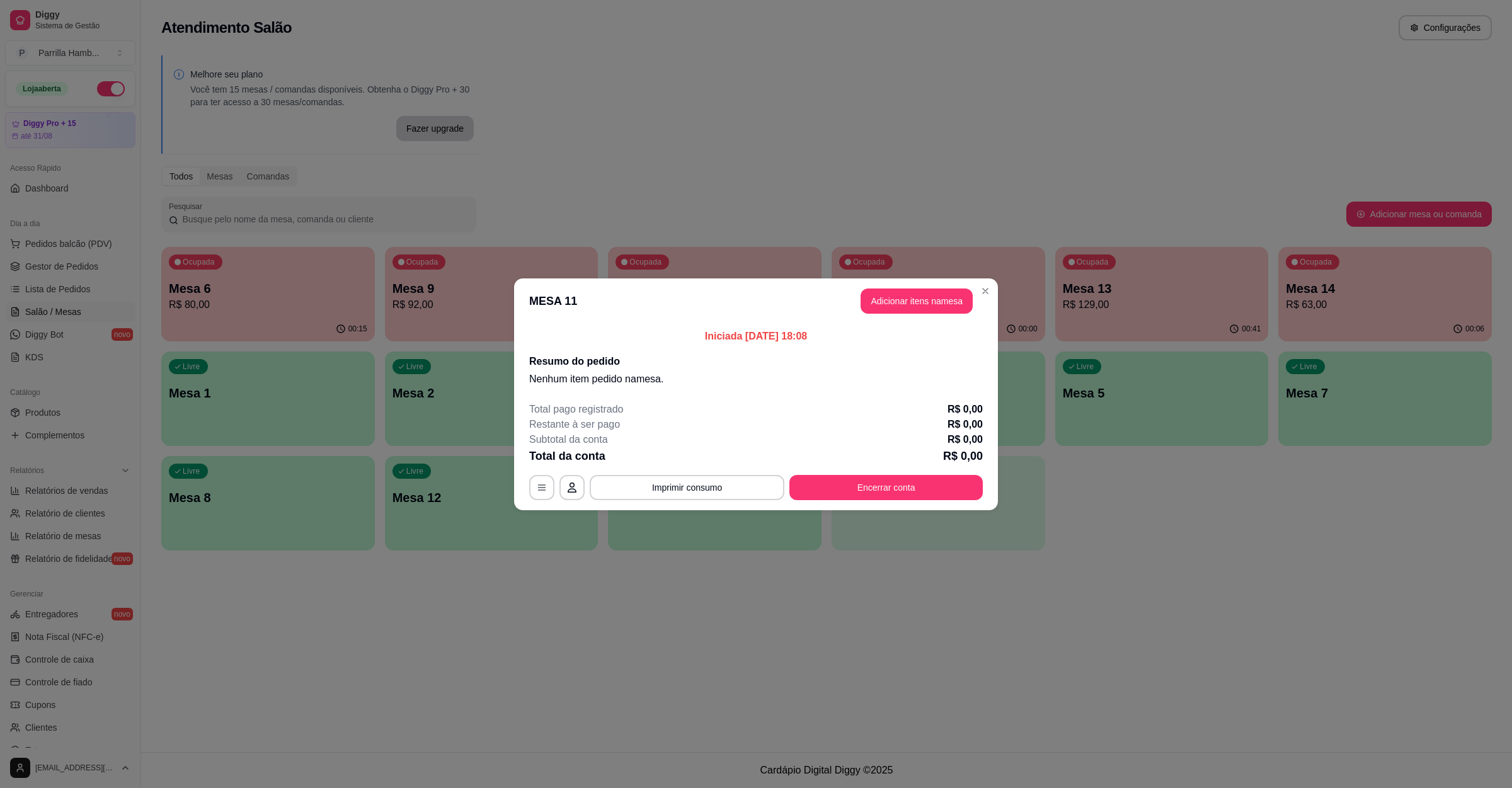
click at [933, 305] on button "Adicionar itens na mesa" at bounding box center [917, 301] width 112 height 25
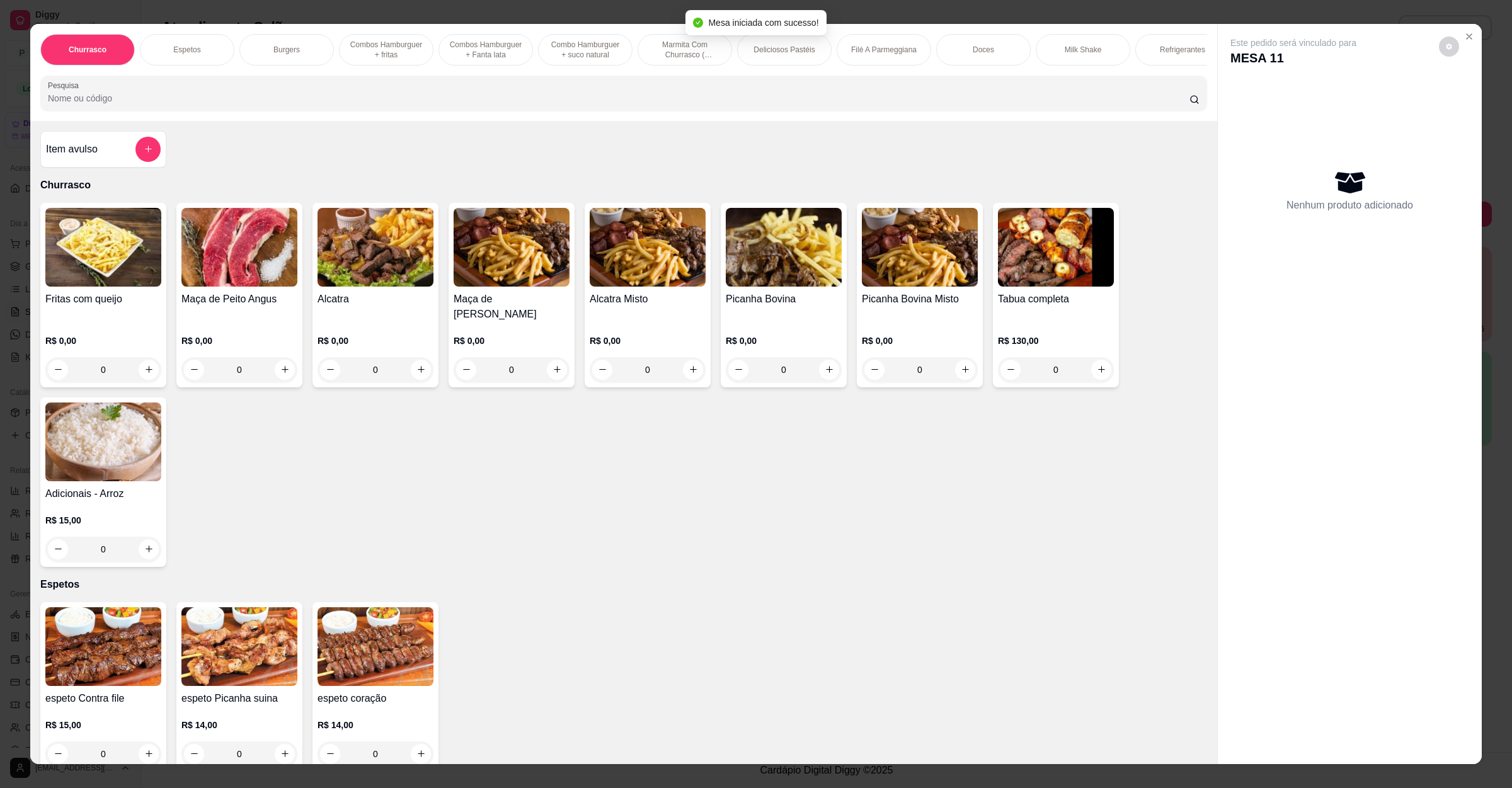
click at [433, 105] on input "Pesquisa" at bounding box center [619, 98] width 1142 height 12
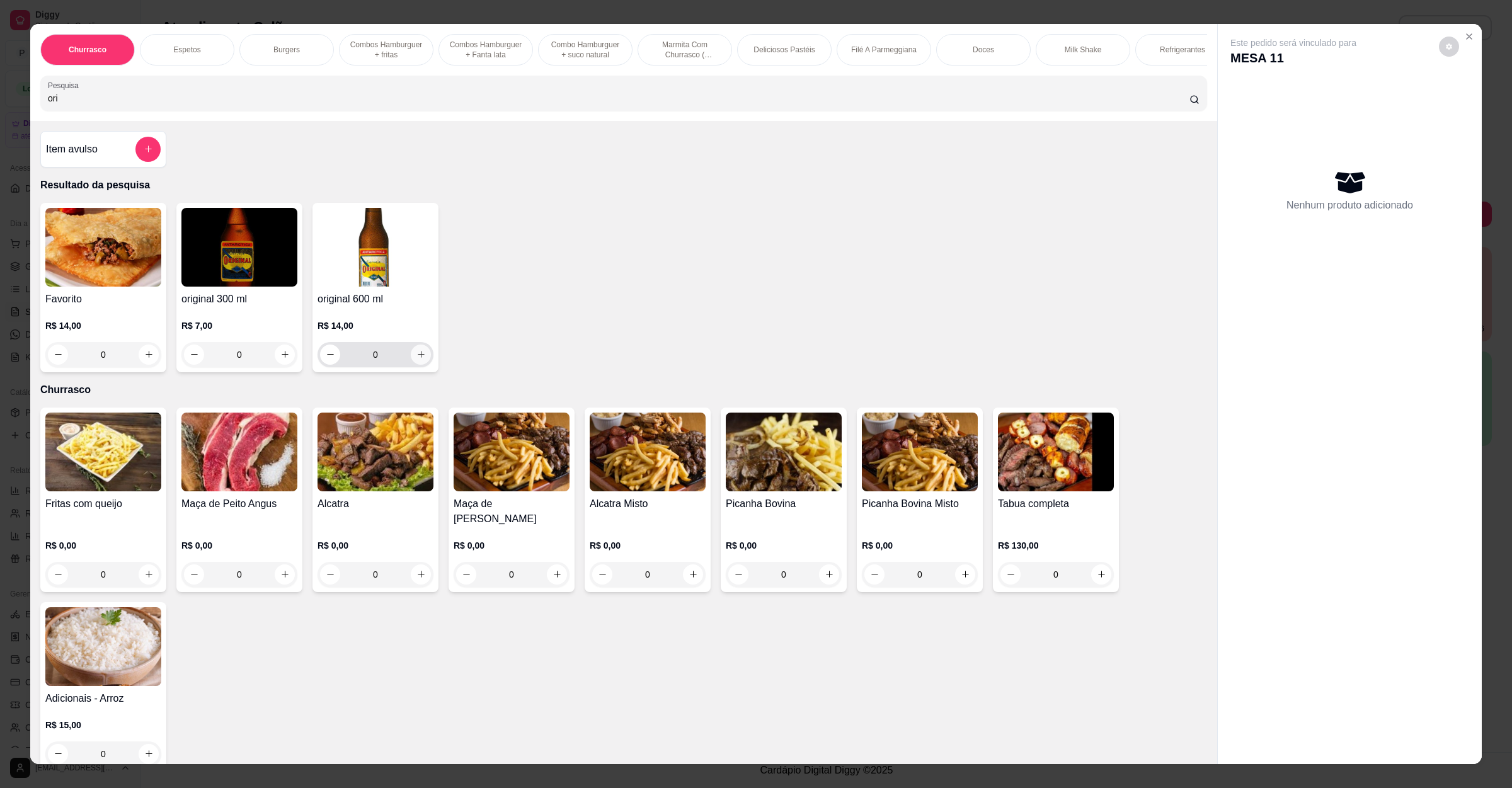
type input "ori"
click at [416, 359] on icon "increase-product-quantity" at bounding box center [421, 355] width 9 height 9
type input "1"
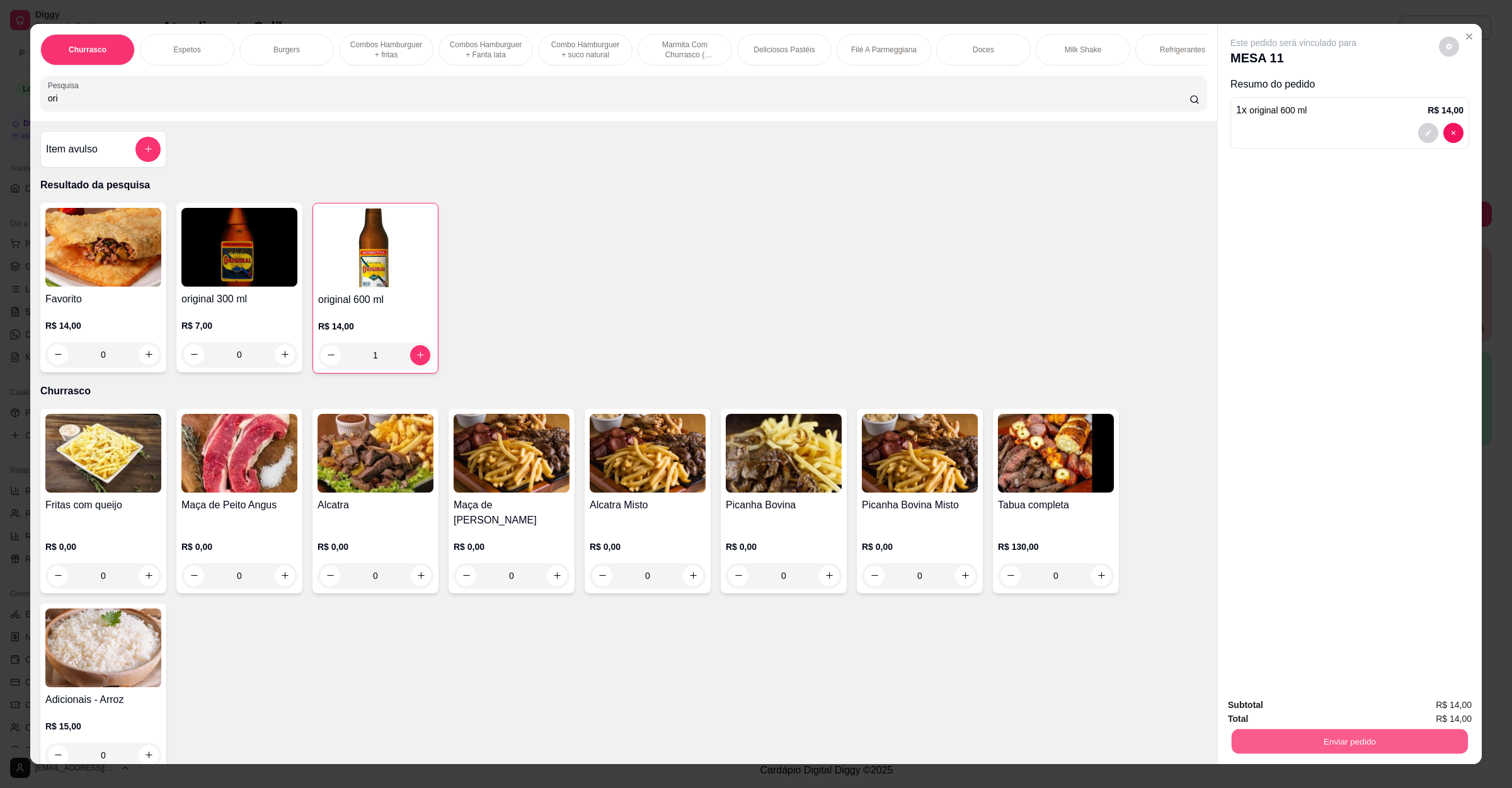
click at [1275, 747] on button "Enviar pedido" at bounding box center [1350, 741] width 236 height 24
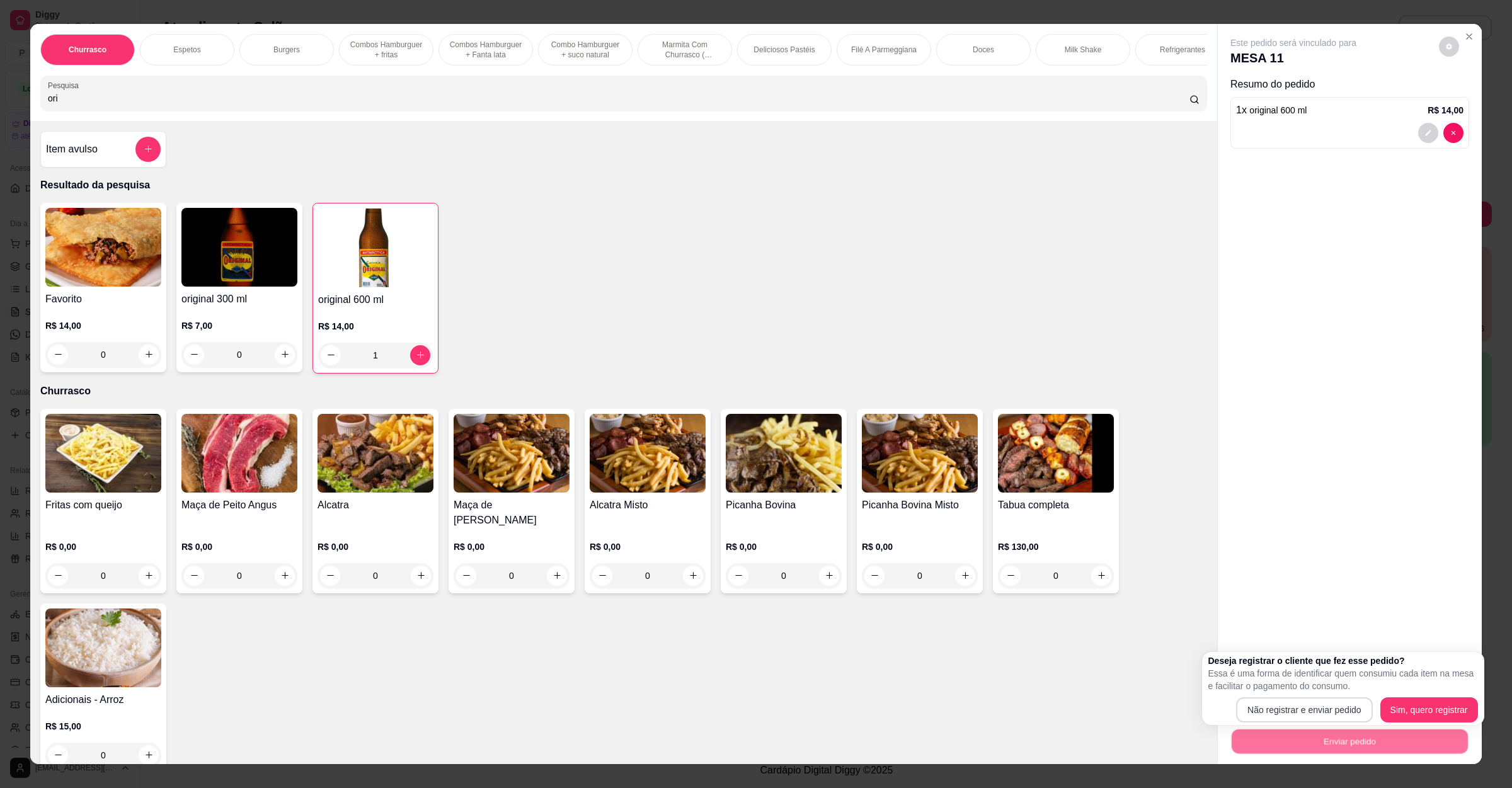
click at [1297, 694] on div "Deseja registrar o cliente que fez esse pedido? Essa é uma forma de identificar…" at bounding box center [1343, 688] width 269 height 68
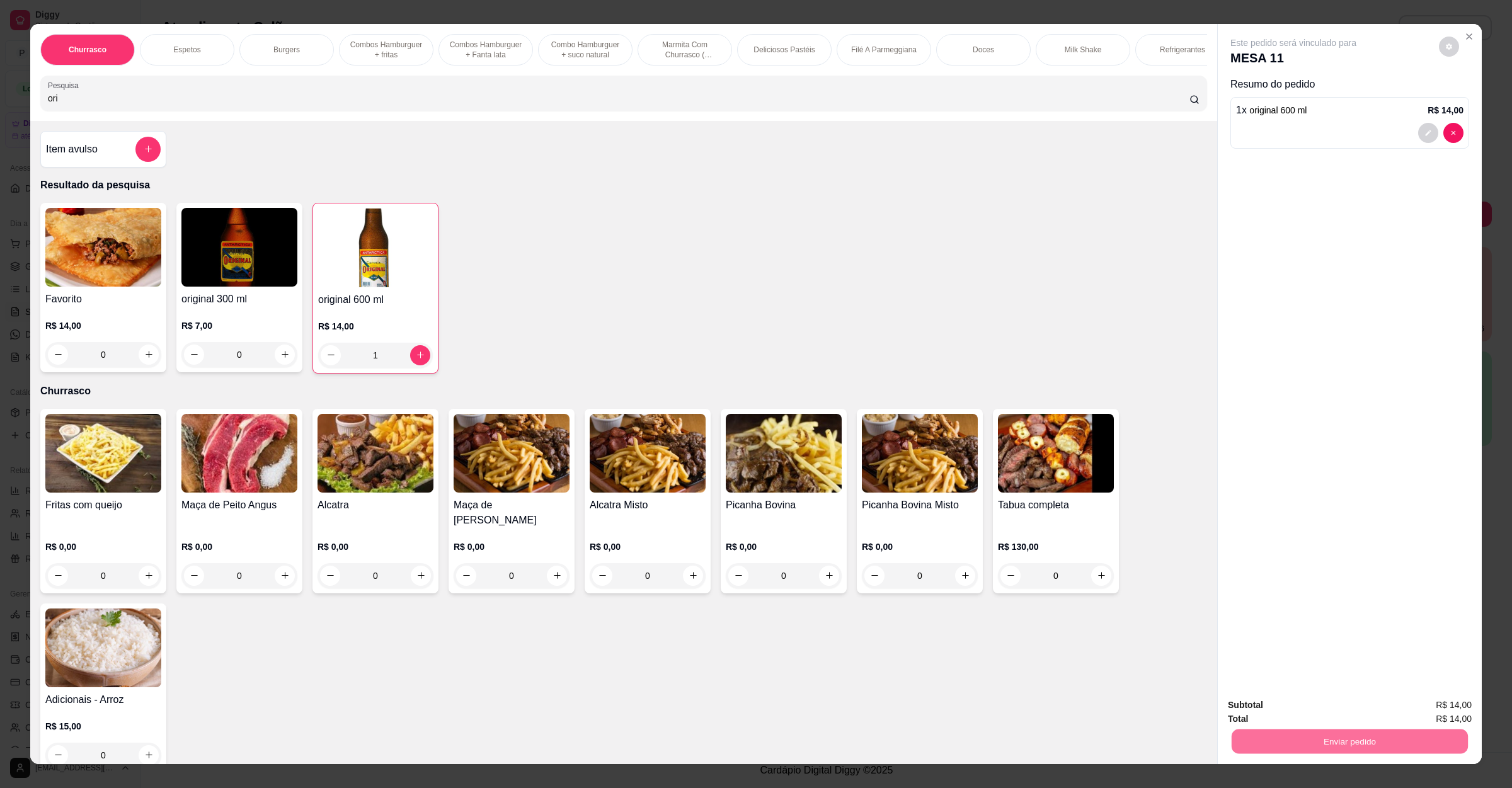
click at [1300, 712] on button "Não registrar e enviar pedido" at bounding box center [1306, 711] width 131 height 24
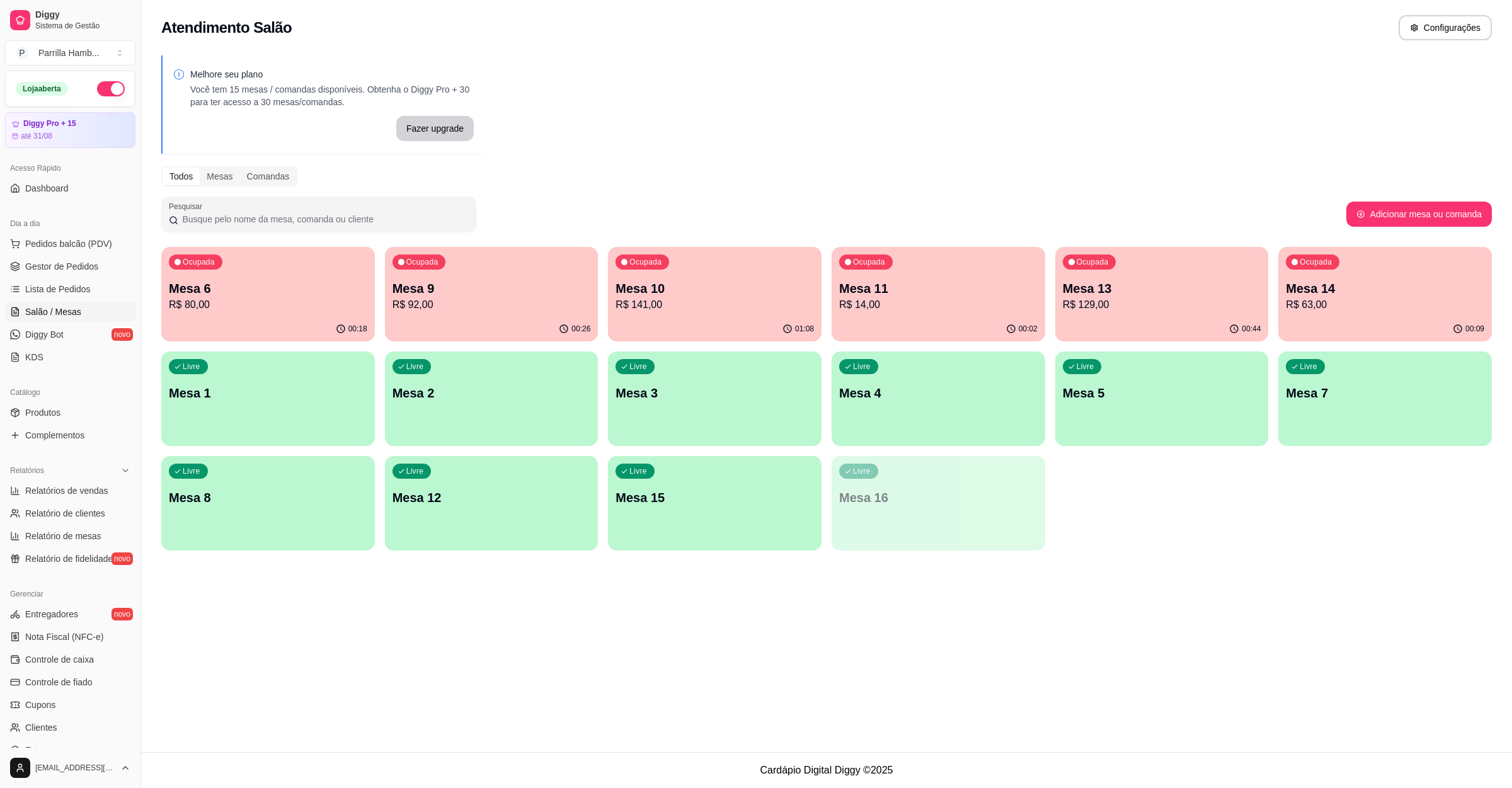
click at [1134, 318] on div "00:44" at bounding box center [1161, 329] width 213 height 24
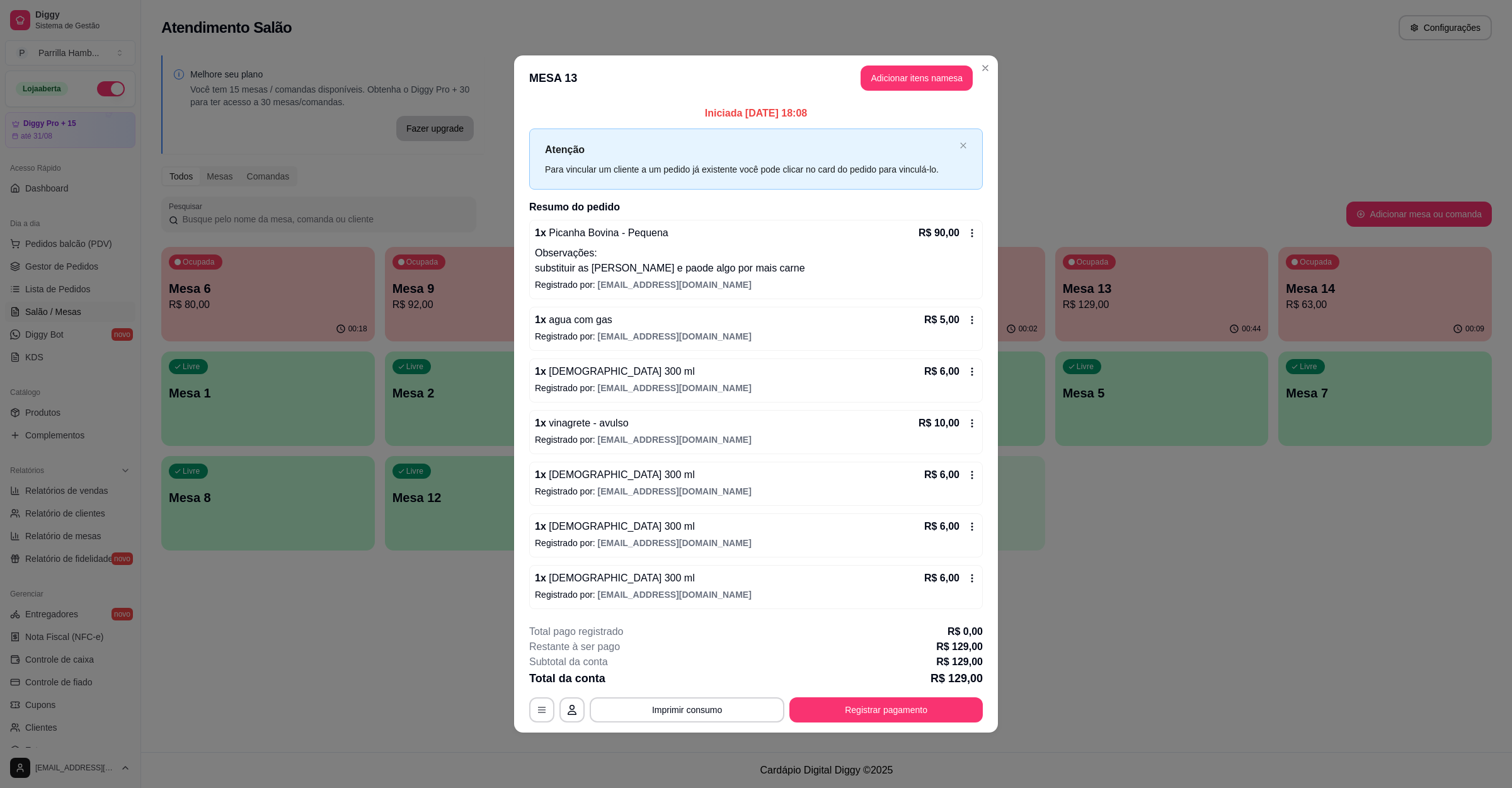
click at [908, 60] on header "MESA 13 Adicionar itens na mesa" at bounding box center [755, 78] width 483 height 45
click at [909, 68] on button "Adicionar itens na mesa" at bounding box center [916, 78] width 109 height 24
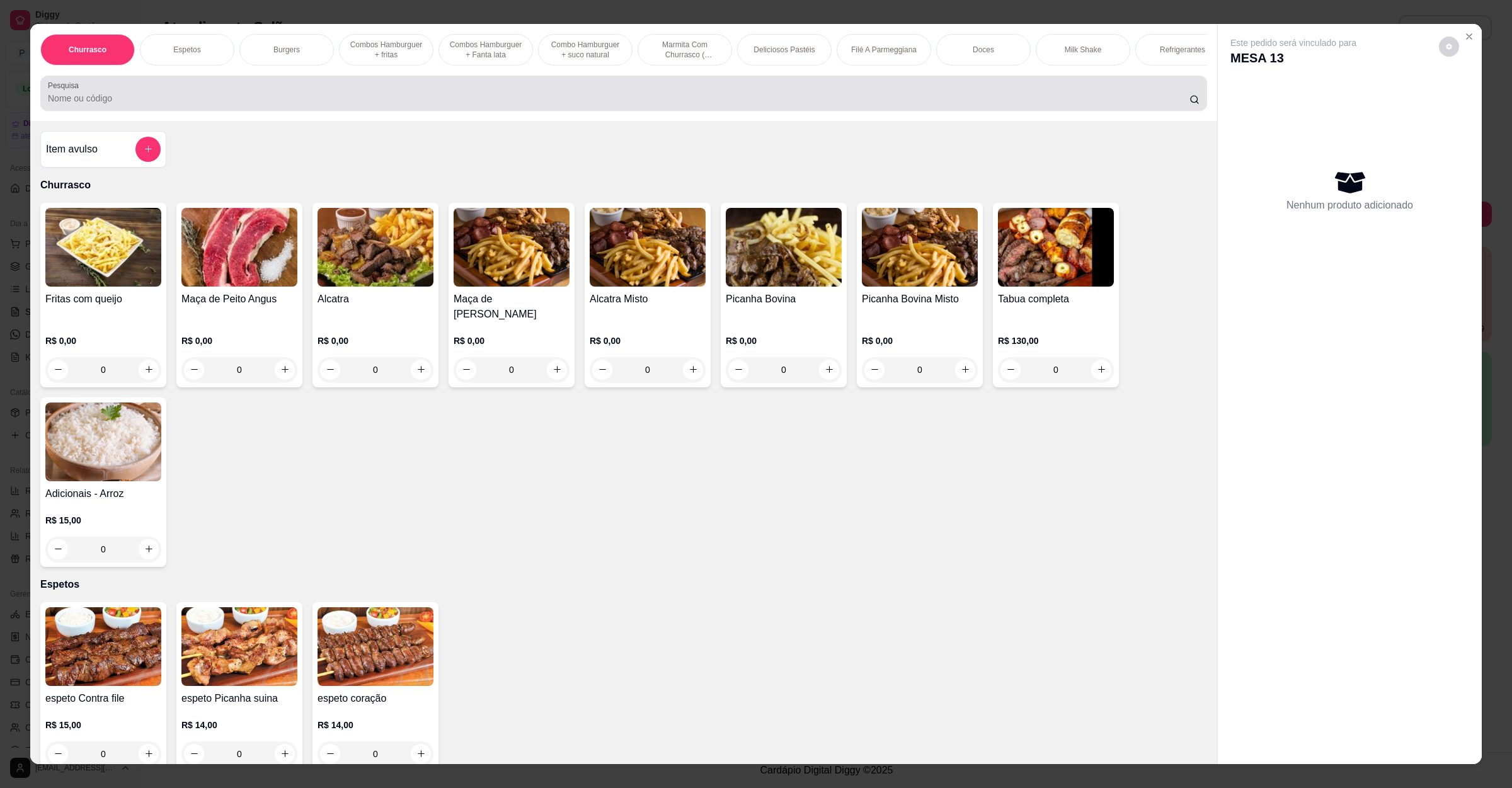
click at [597, 105] on input "Pesquisa" at bounding box center [619, 98] width 1142 height 12
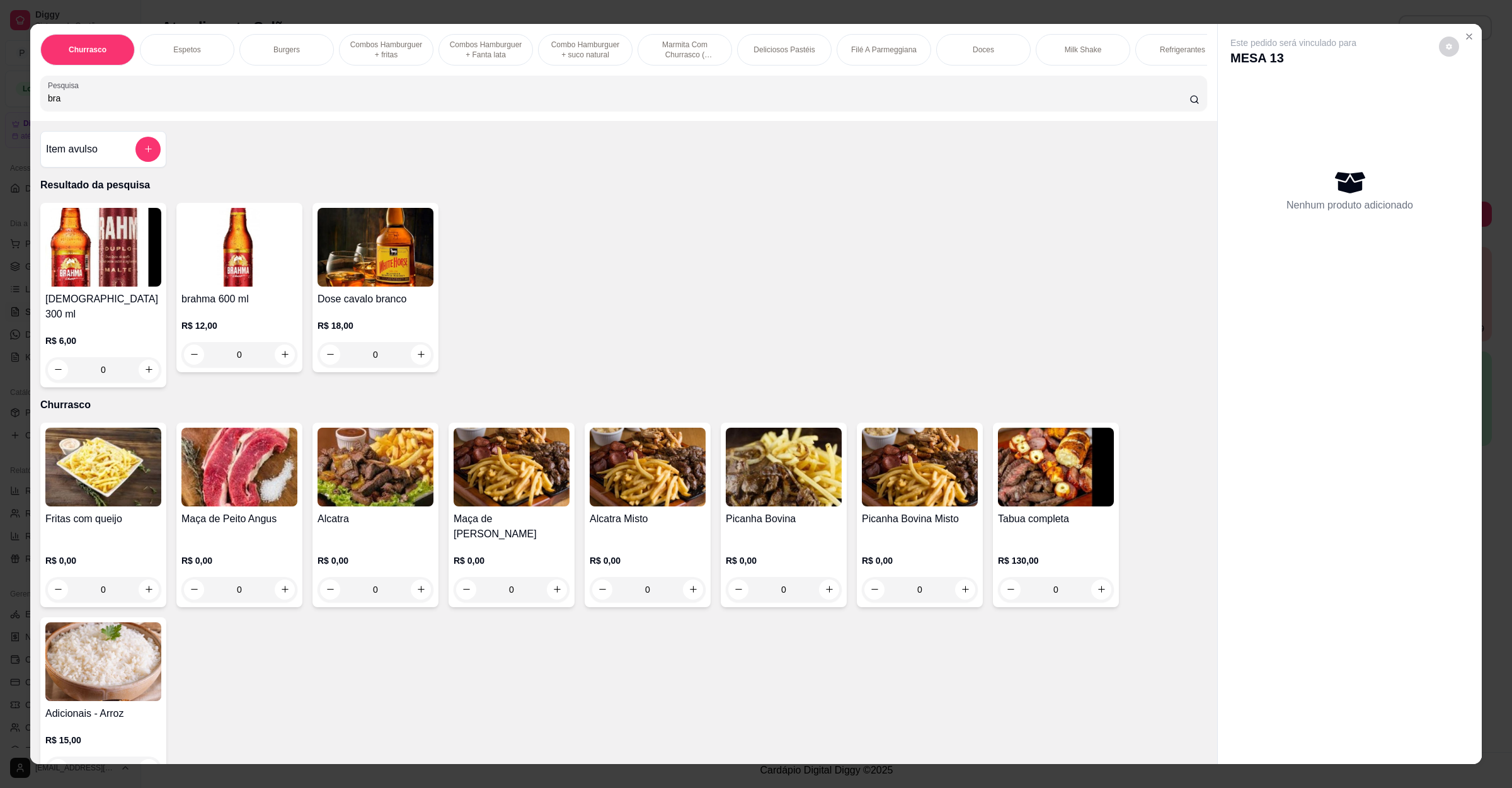
type input "bra"
click at [138, 363] on button "increase-product-quantity" at bounding box center [148, 369] width 20 height 20
type input "1"
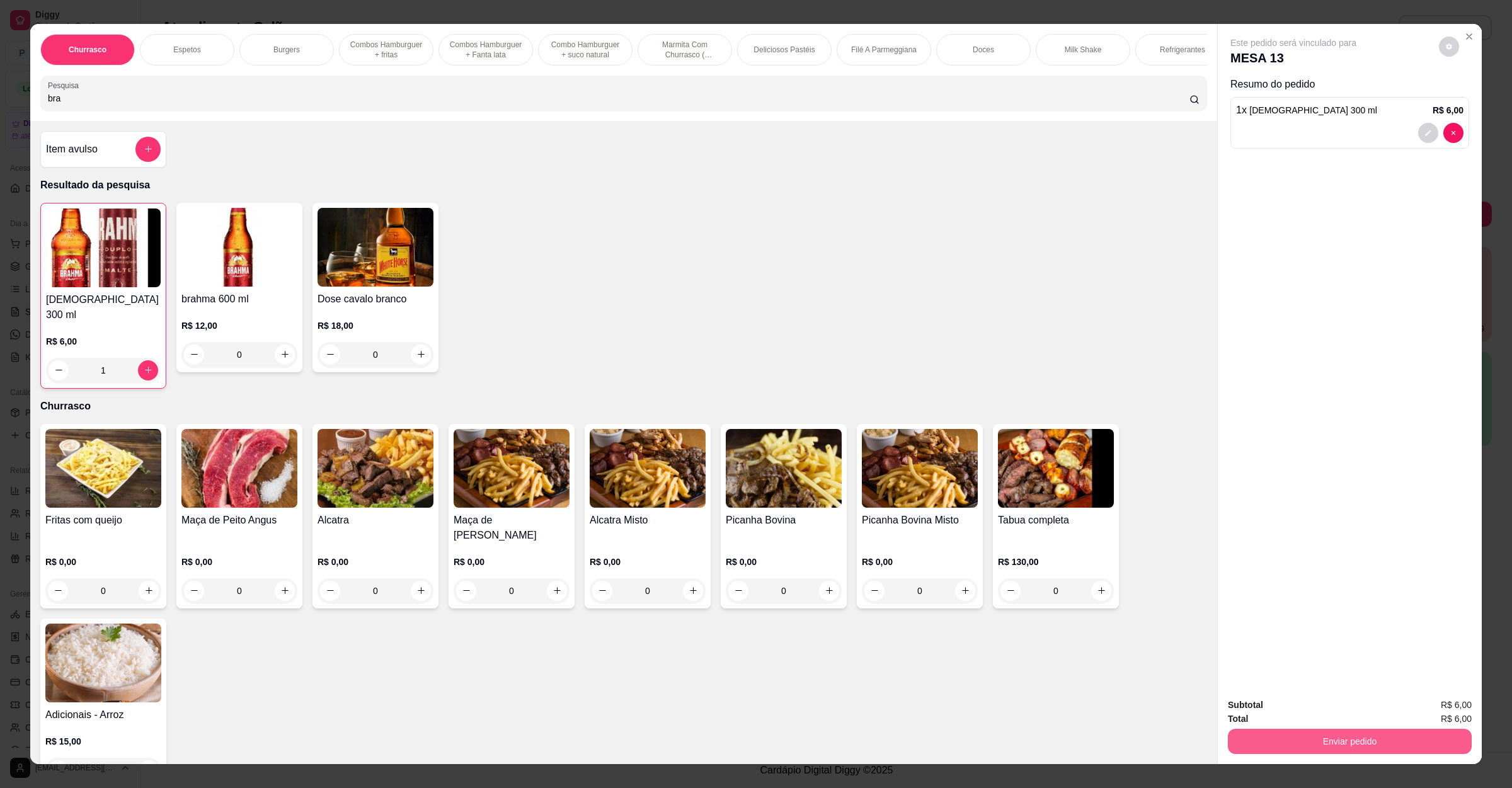
click at [1250, 734] on button "Enviar pedido" at bounding box center [1350, 741] width 244 height 25
click at [1288, 711] on button "Não registrar e enviar pedido" at bounding box center [1306, 711] width 131 height 24
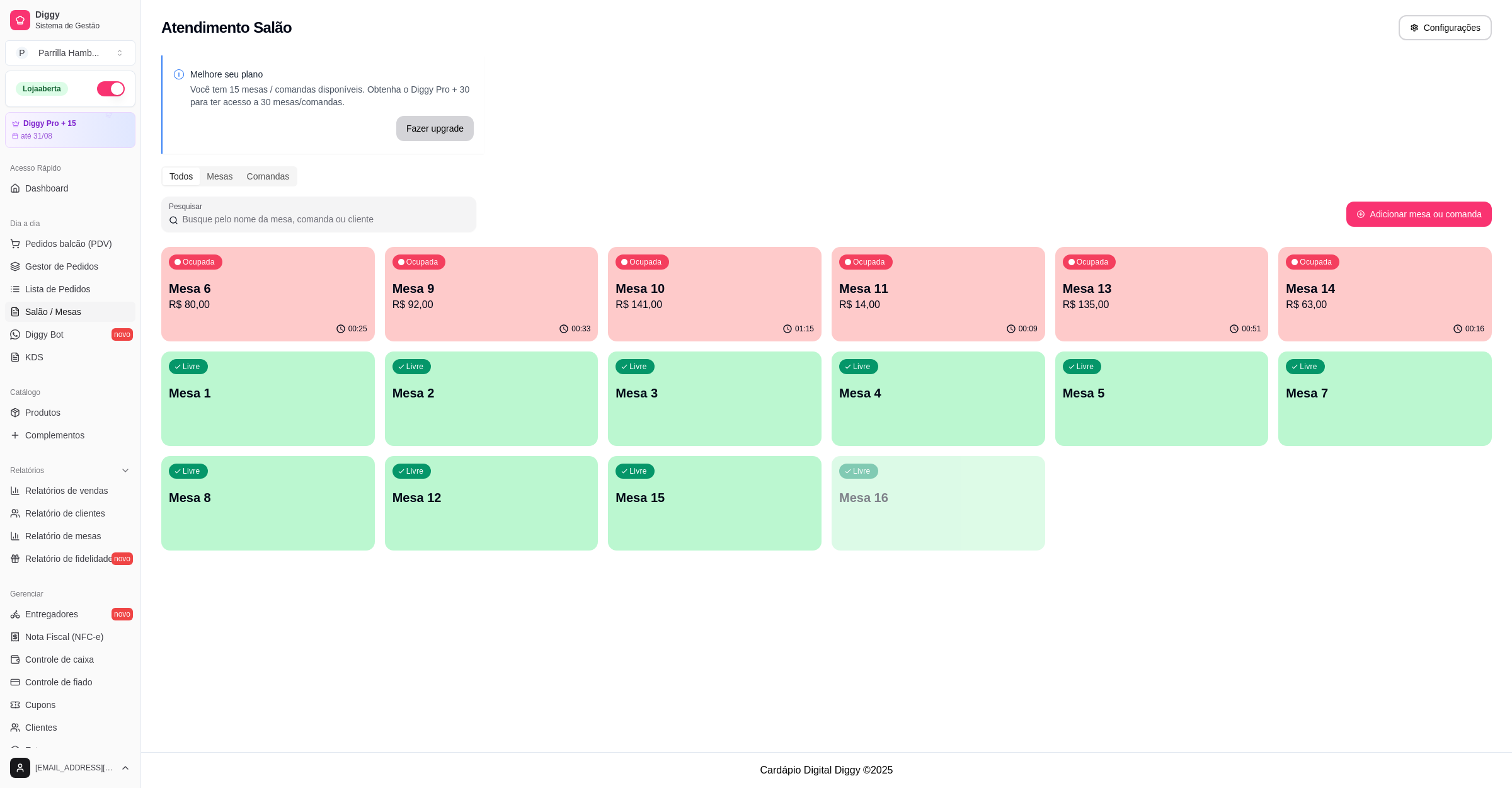
click at [1136, 308] on p "R$ 135,00" at bounding box center [1162, 305] width 198 height 15
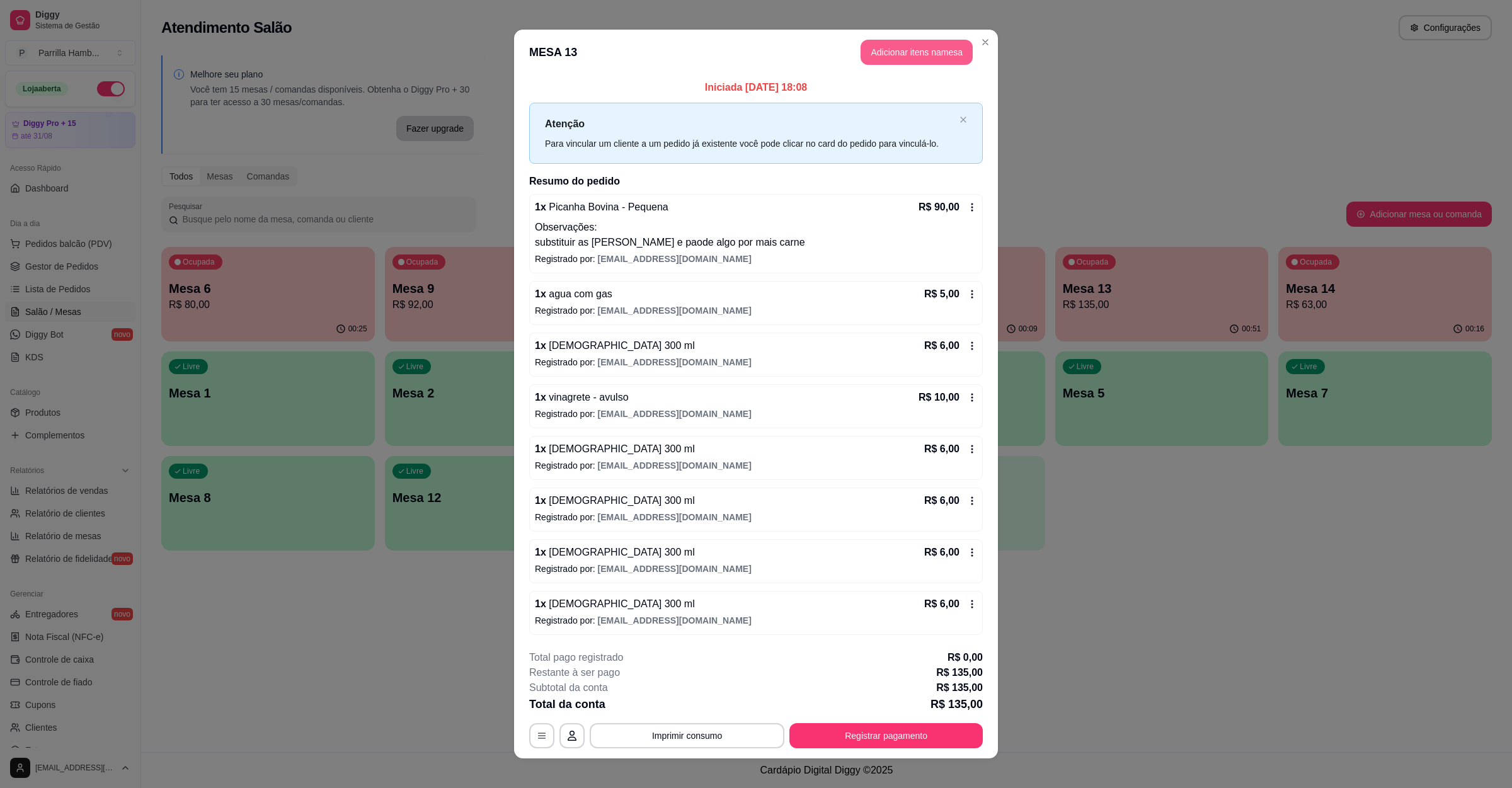
click at [913, 53] on button "Adicionar itens na mesa" at bounding box center [917, 52] width 112 height 25
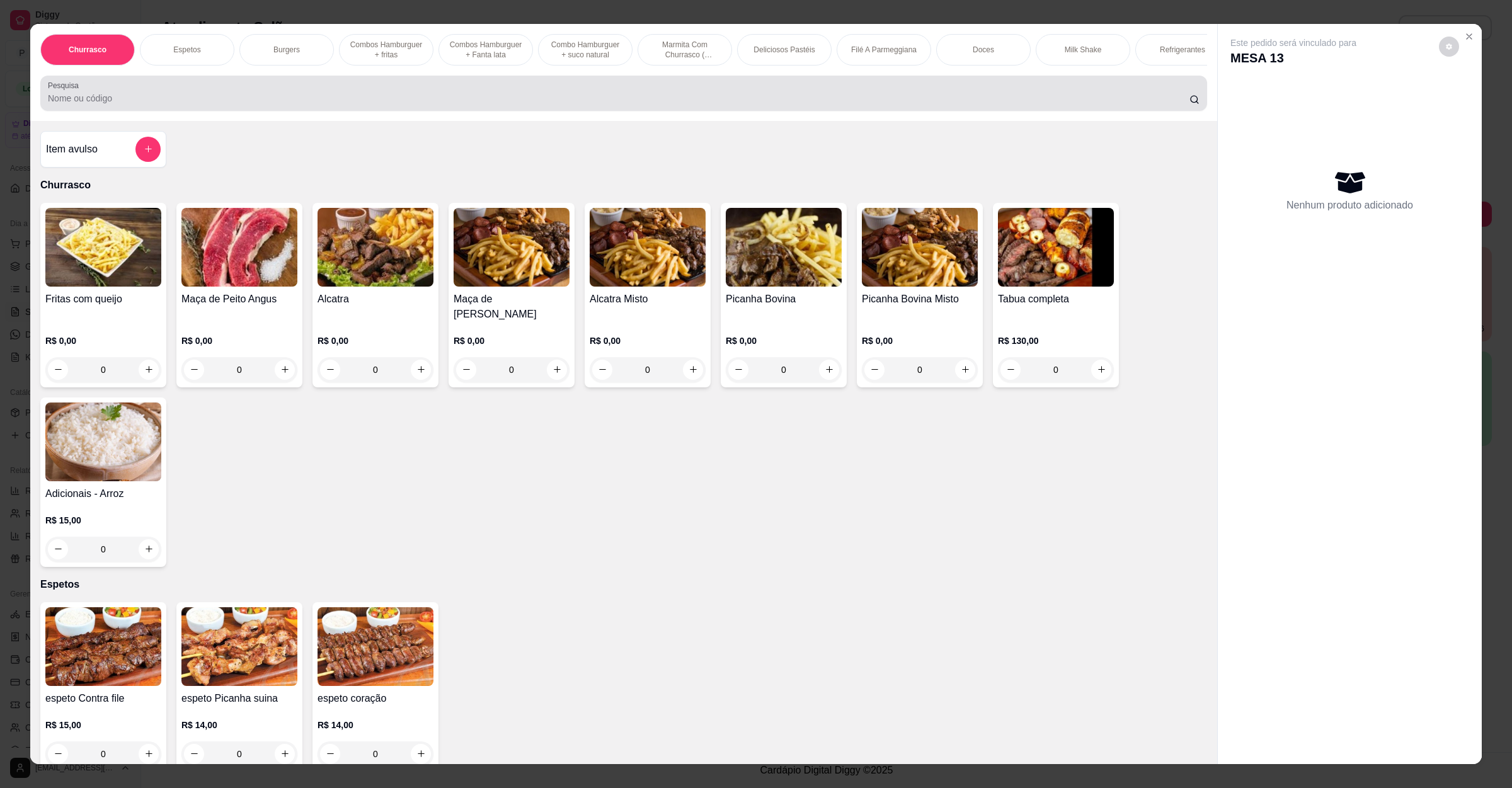
click at [611, 99] on div at bounding box center [623, 93] width 1151 height 25
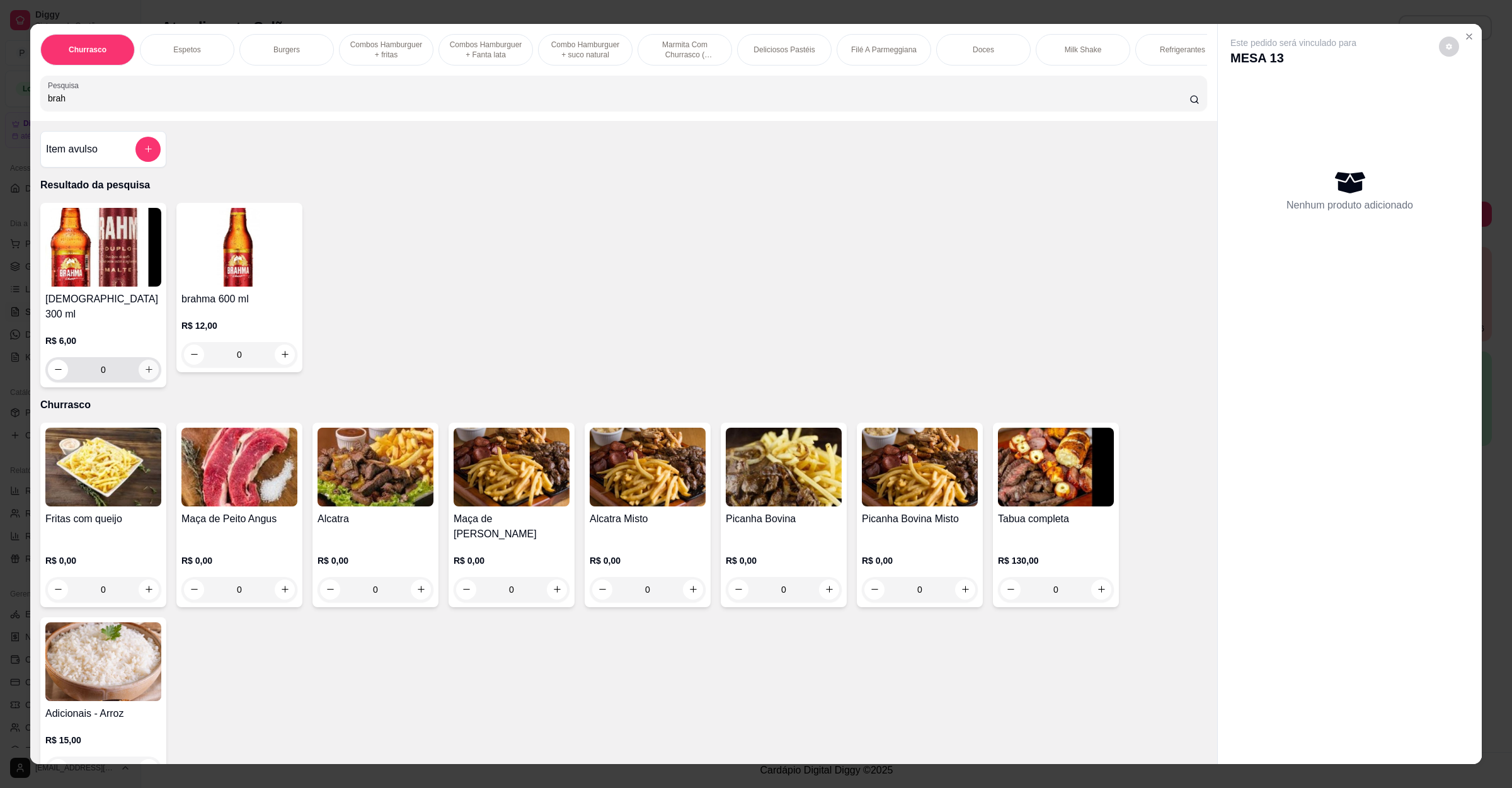
type input "brah"
click at [148, 371] on button "increase-product-quantity" at bounding box center [148, 369] width 20 height 20
type input "1"
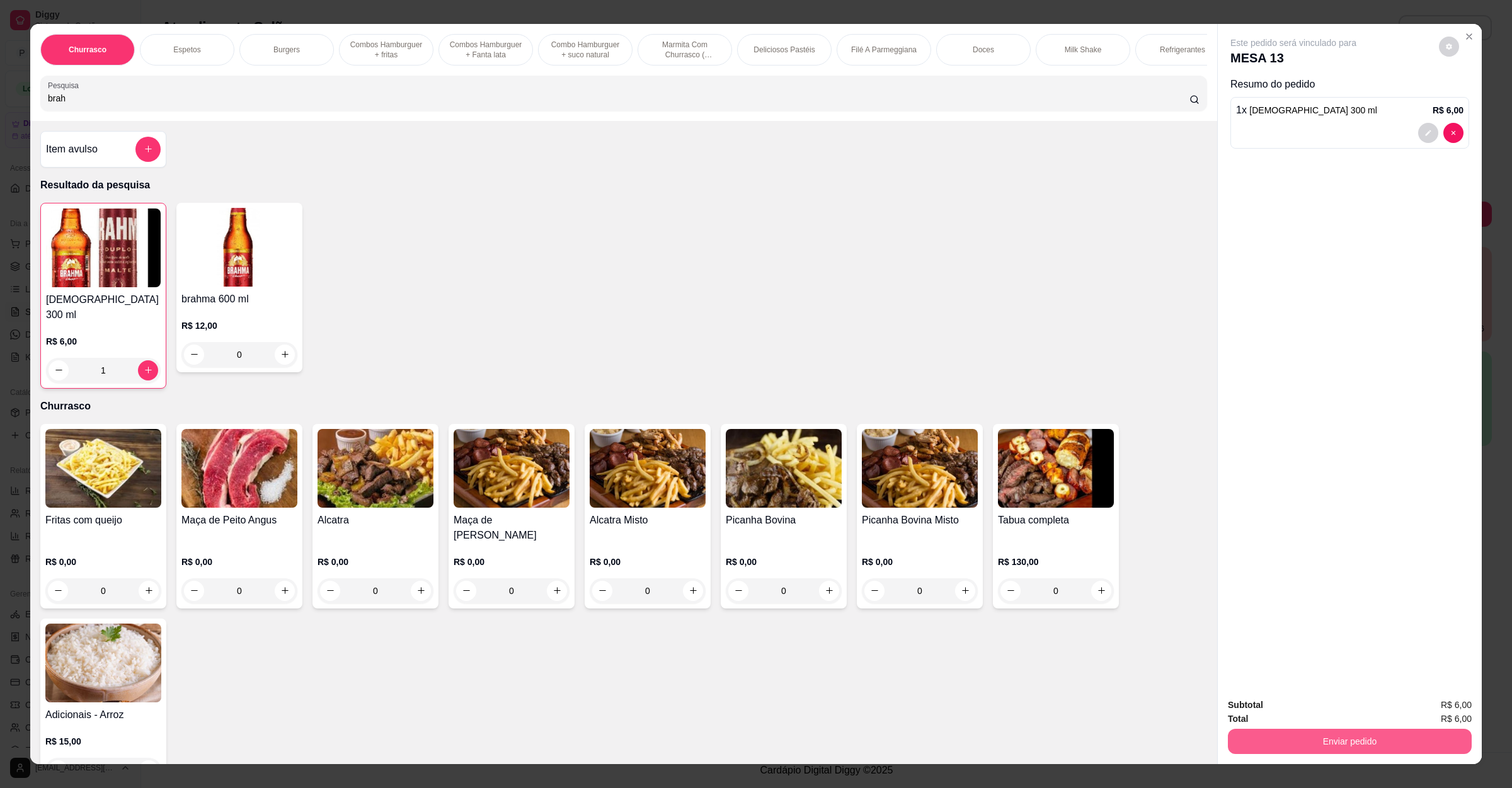
click at [1332, 741] on button "Enviar pedido" at bounding box center [1350, 741] width 244 height 25
click at [1331, 715] on button "Não registrar e enviar pedido" at bounding box center [1306, 711] width 127 height 23
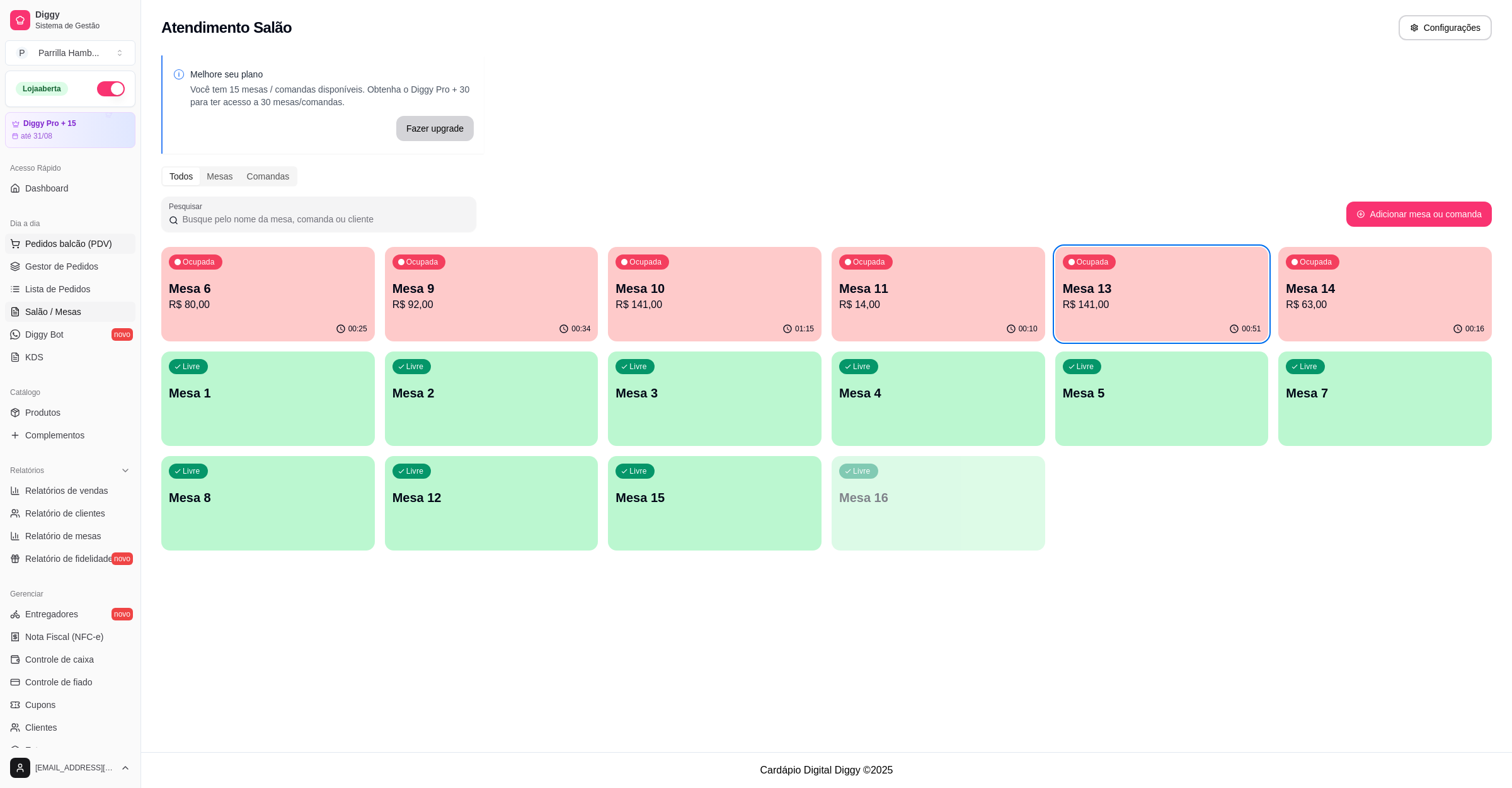
click at [80, 242] on span "Pedidos balcão (PDV)" at bounding box center [68, 244] width 87 height 12
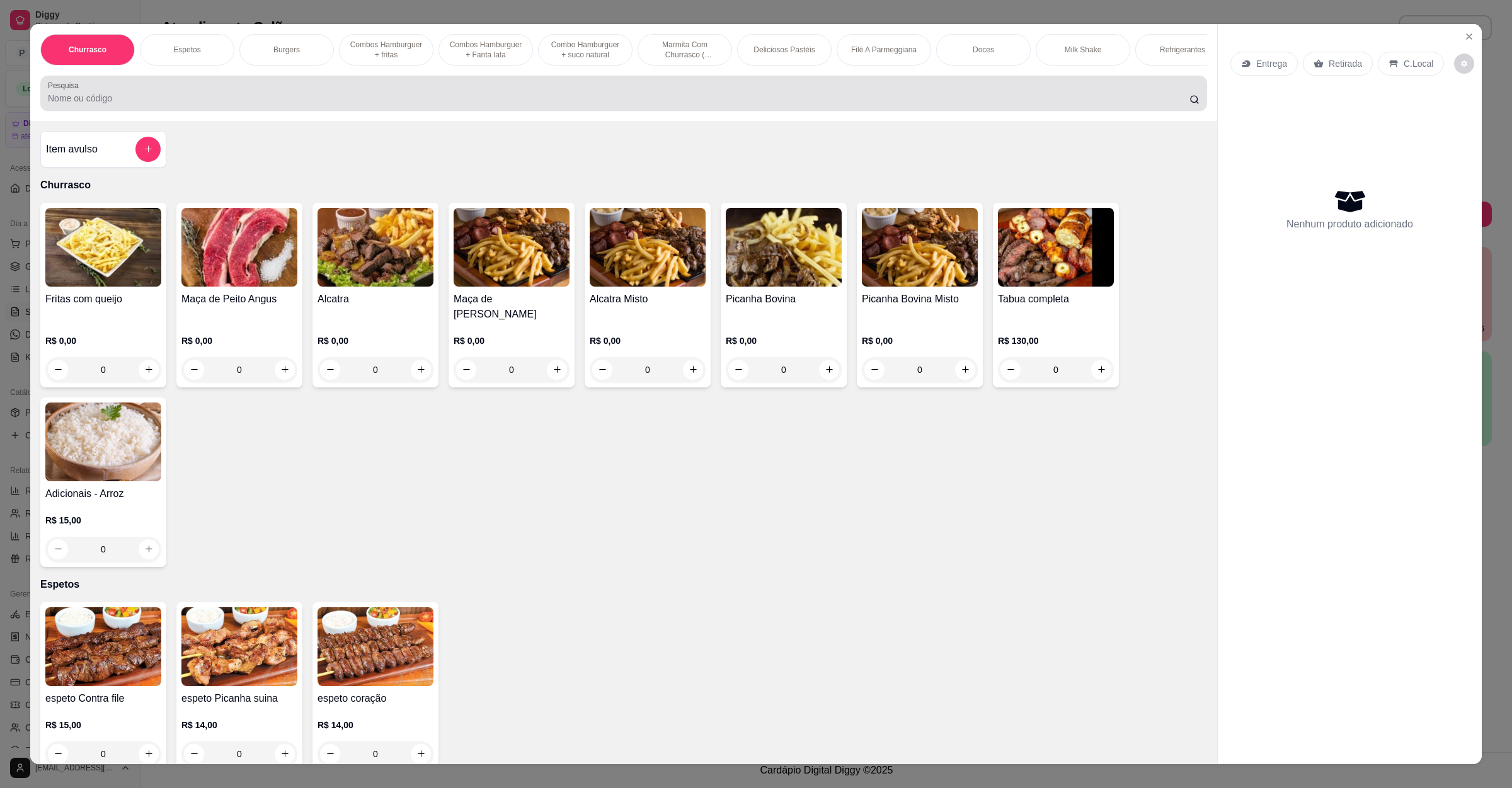
click at [411, 105] on input "Pesquisa" at bounding box center [619, 98] width 1142 height 12
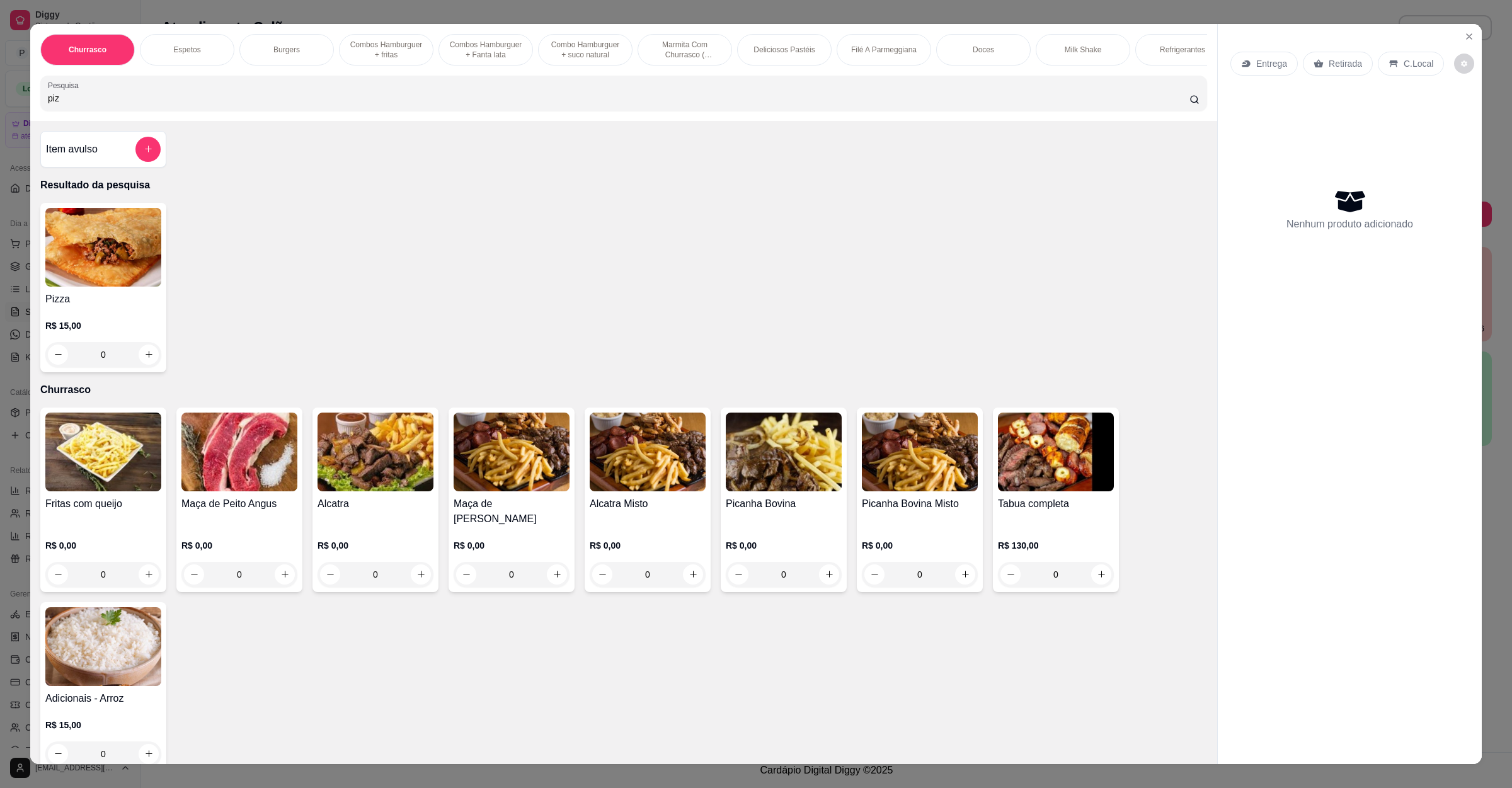
type input "piz"
click at [137, 367] on div "0" at bounding box center [103, 355] width 116 height 25
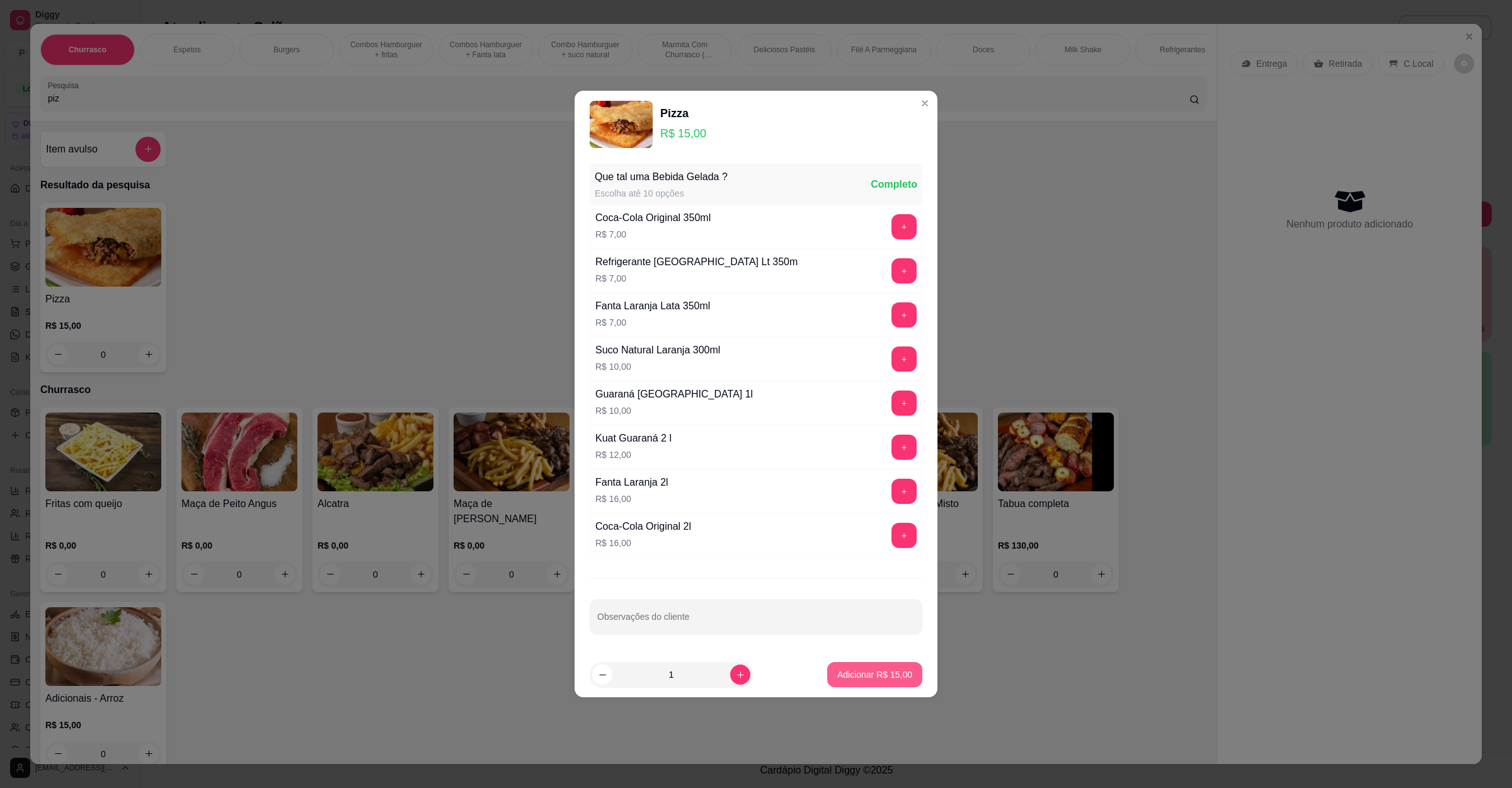
click at [849, 669] on button "Adicionar R$ 15,00" at bounding box center [875, 675] width 95 height 25
type input "1"
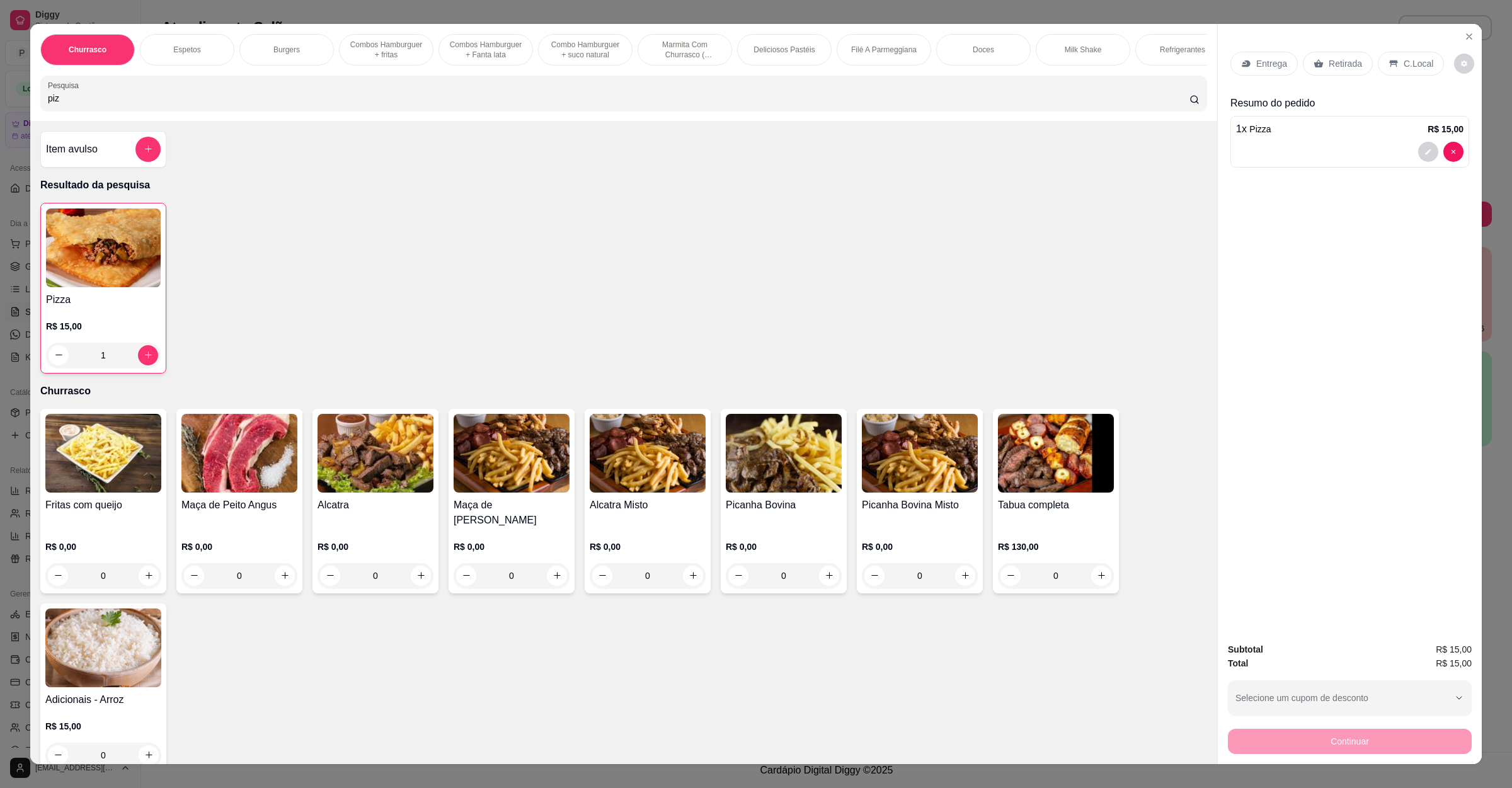
drag, startPoint x: 146, startPoint y: 102, endPoint x: 0, endPoint y: 106, distance: 146.1
click at [0, 106] on div "Churrasco Espetos Burgers Combos Hamburguer + fritas Combos Hamburguer + Fanta …" at bounding box center [756, 394] width 1512 height 788
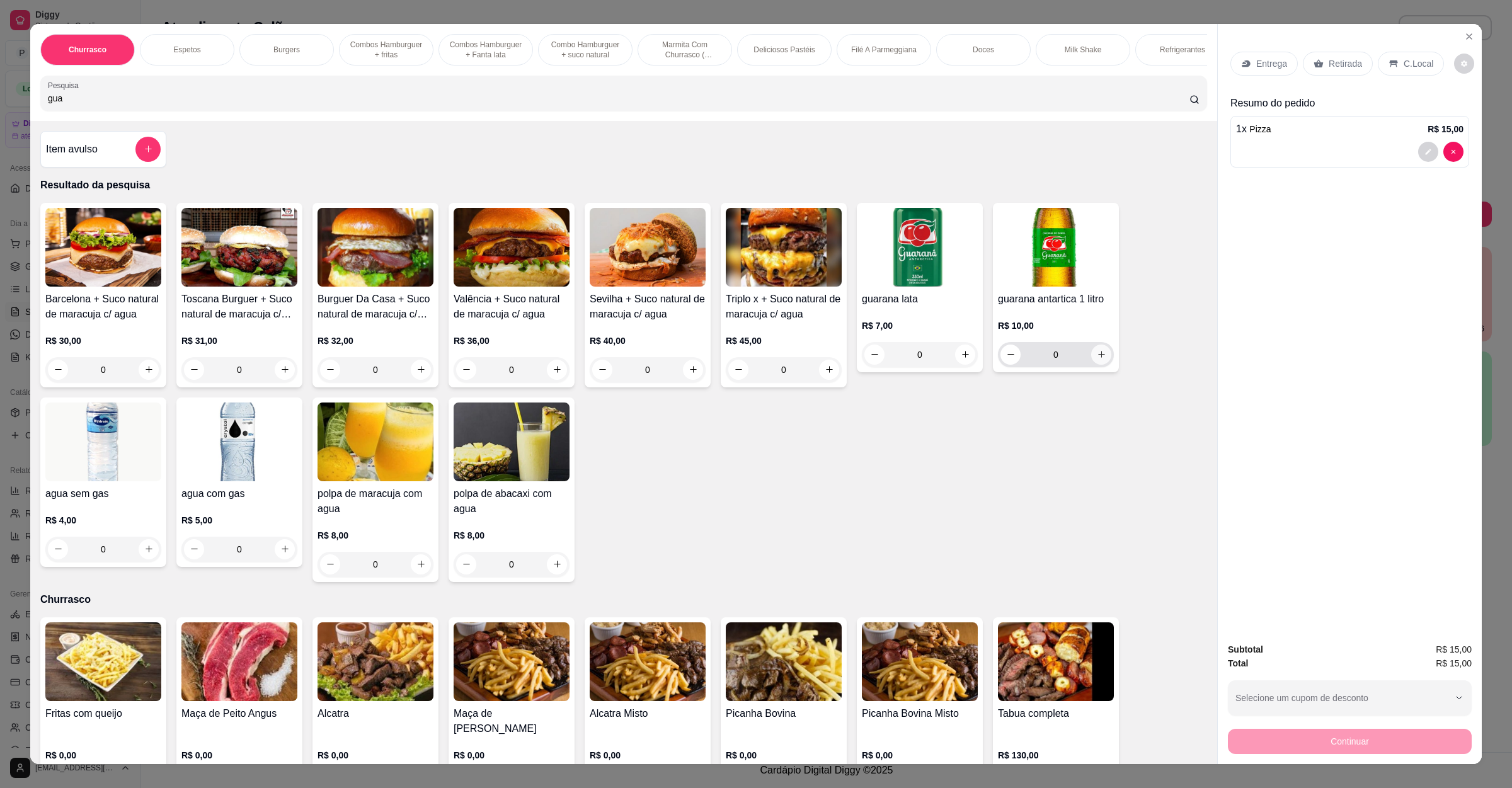
type input "gua"
click at [1097, 359] on icon "increase-product-quantity" at bounding box center [1101, 355] width 9 height 9
type input "1"
click at [1288, 61] on div "Entrega" at bounding box center [1264, 63] width 67 height 24
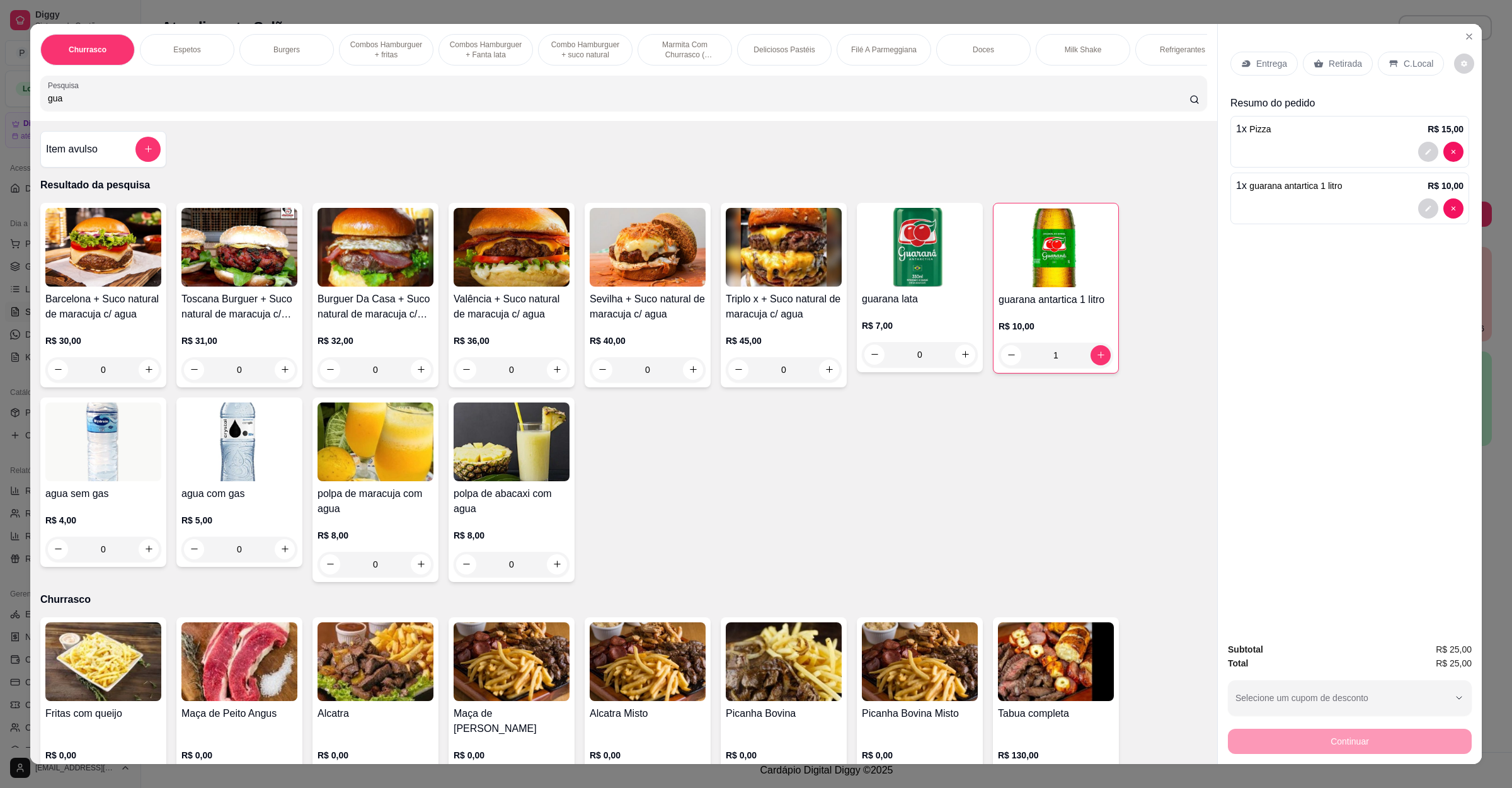
click at [1351, 65] on p "Retirada" at bounding box center [1345, 63] width 34 height 12
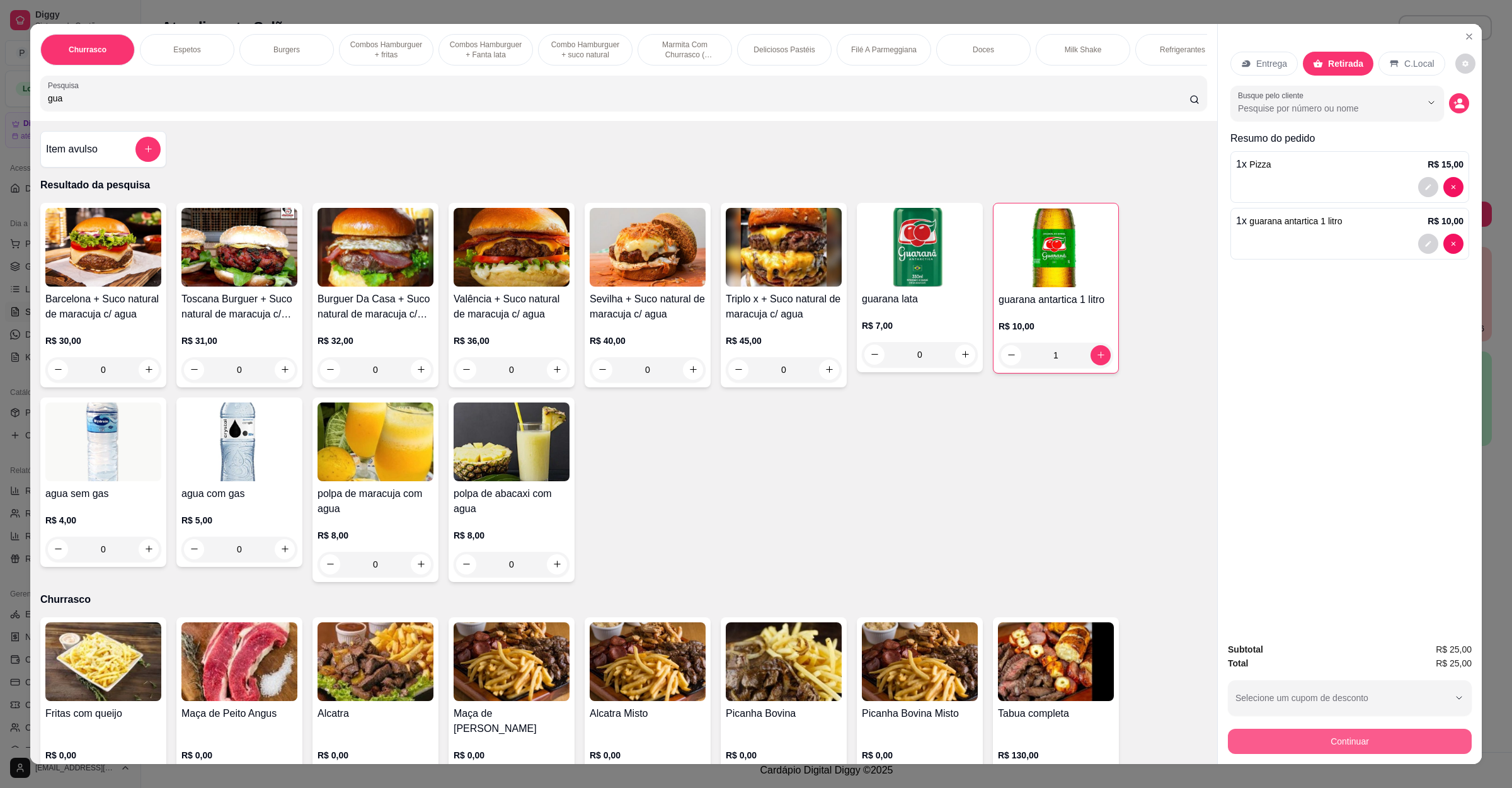
click at [1307, 736] on button "Continuar" at bounding box center [1350, 741] width 244 height 25
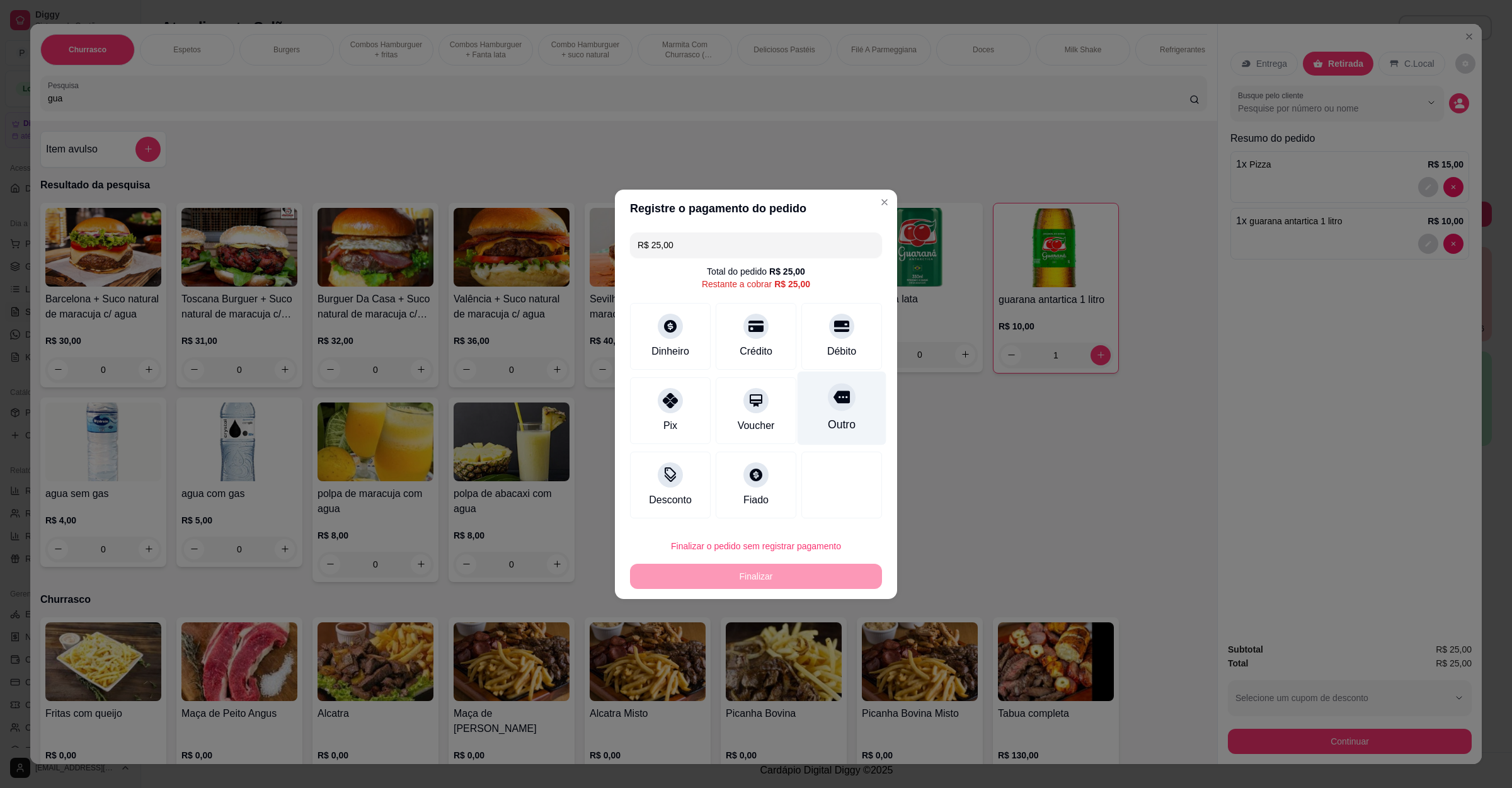
click at [836, 415] on div "Outro" at bounding box center [842, 408] width 89 height 73
type input "R$ 0,00"
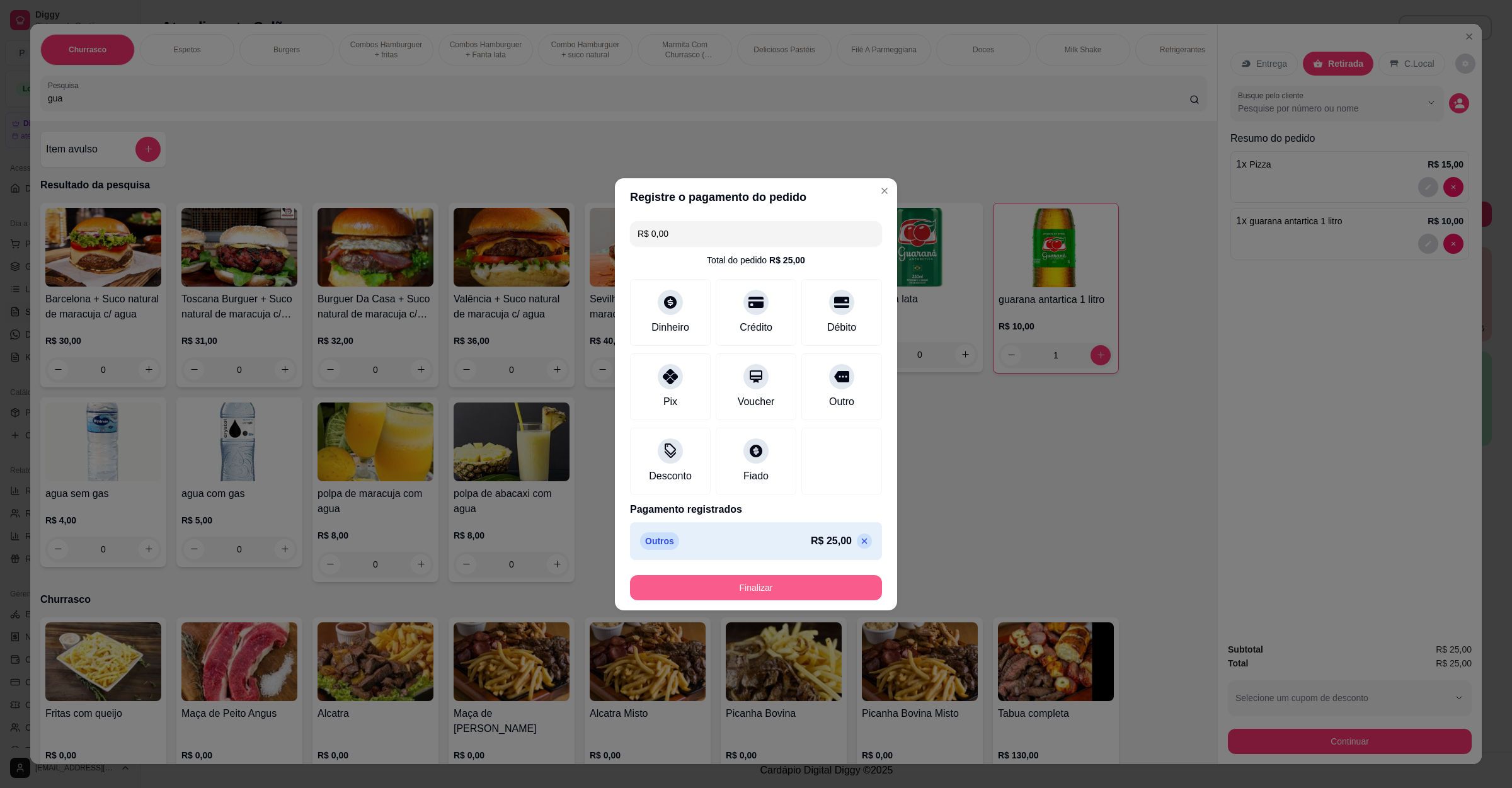
click at [786, 585] on button "Finalizar" at bounding box center [756, 587] width 252 height 25
type input "0"
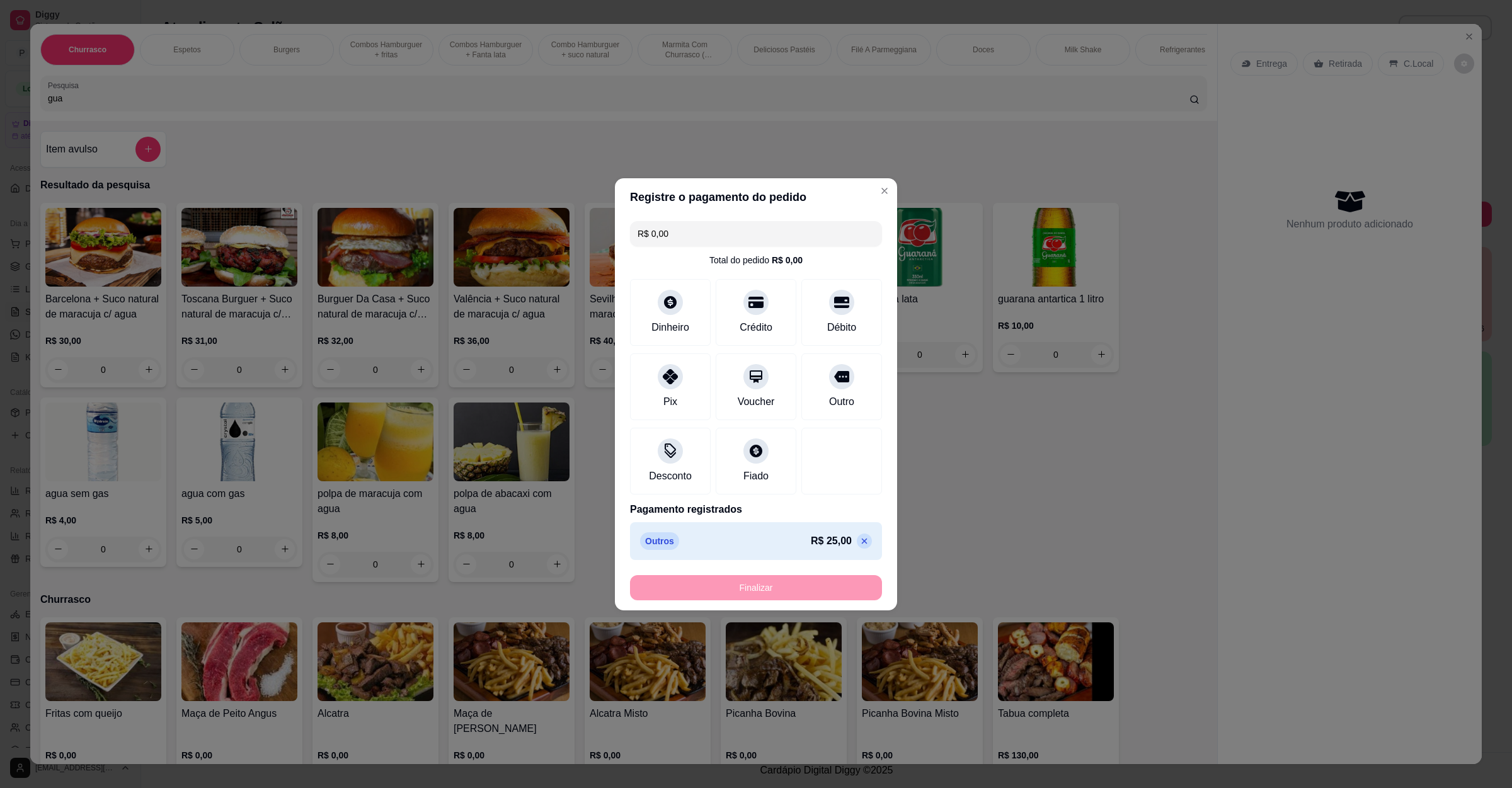
type input "-R$ 25,00"
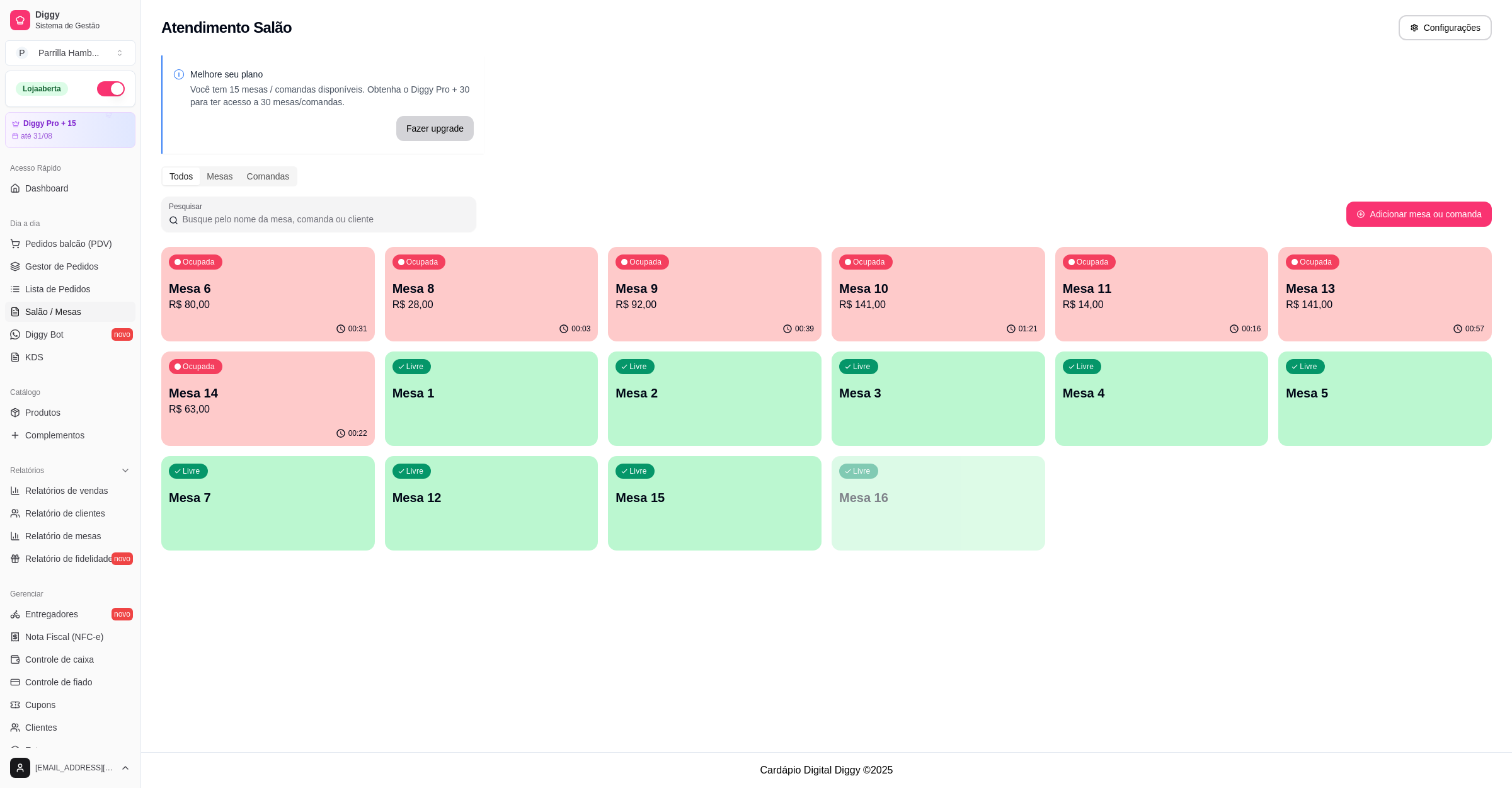
click at [713, 276] on div "Ocupada Mesa 9 R$ 92,00" at bounding box center [714, 282] width 213 height 70
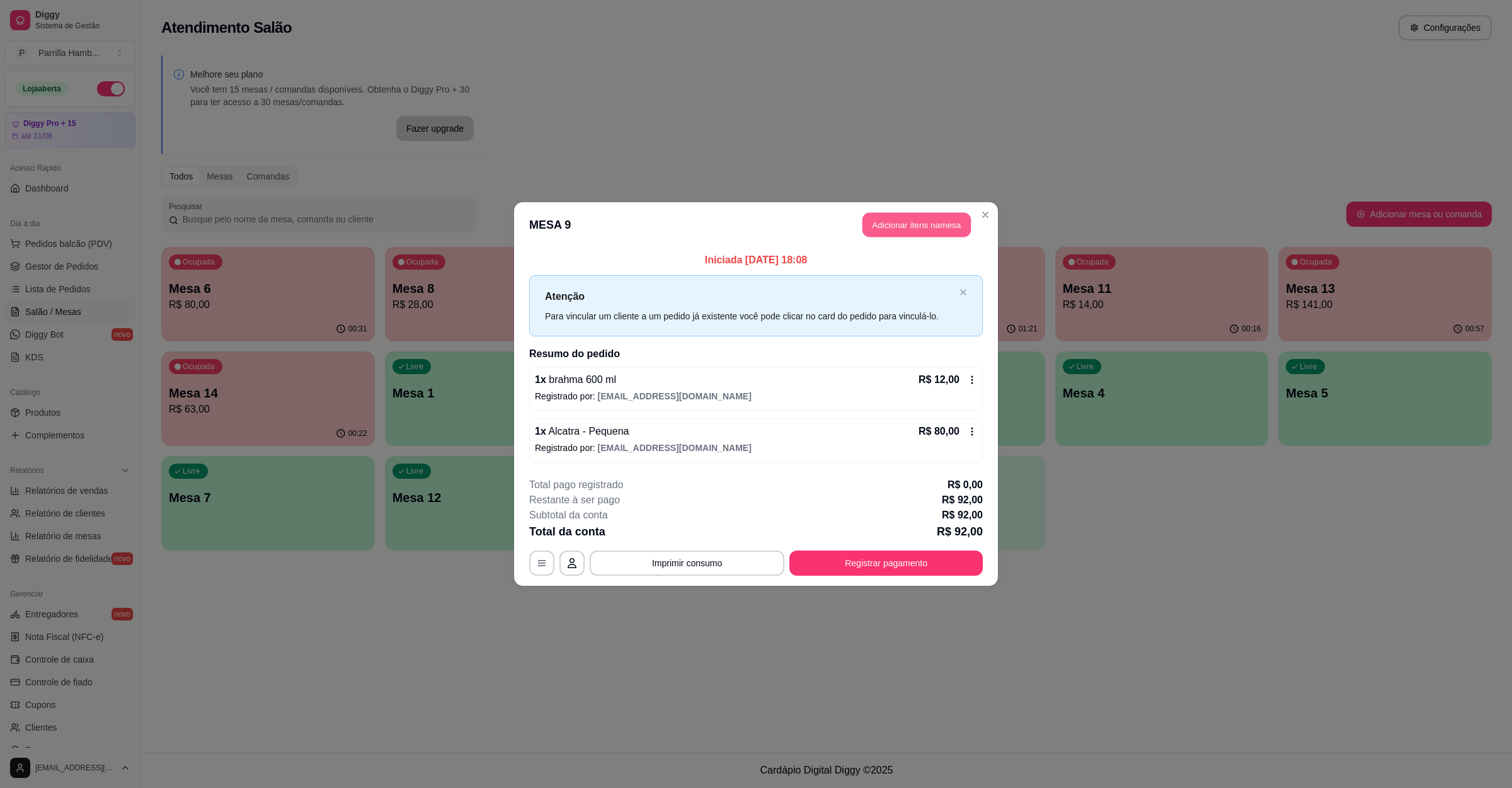
click at [901, 230] on button "Adicionar itens na mesa" at bounding box center [916, 225] width 109 height 24
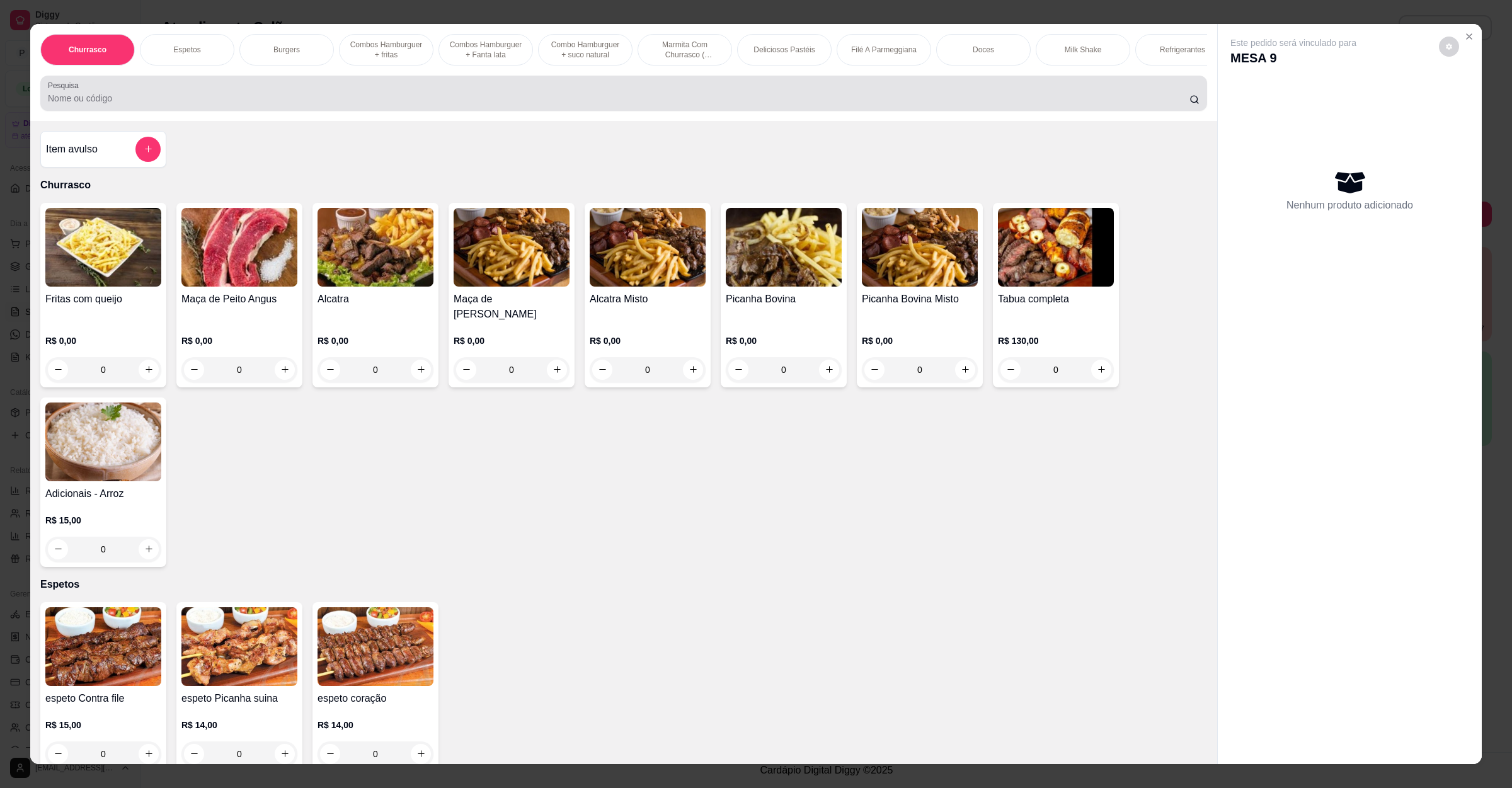
click at [405, 111] on div "Pesquisa" at bounding box center [624, 93] width 1167 height 35
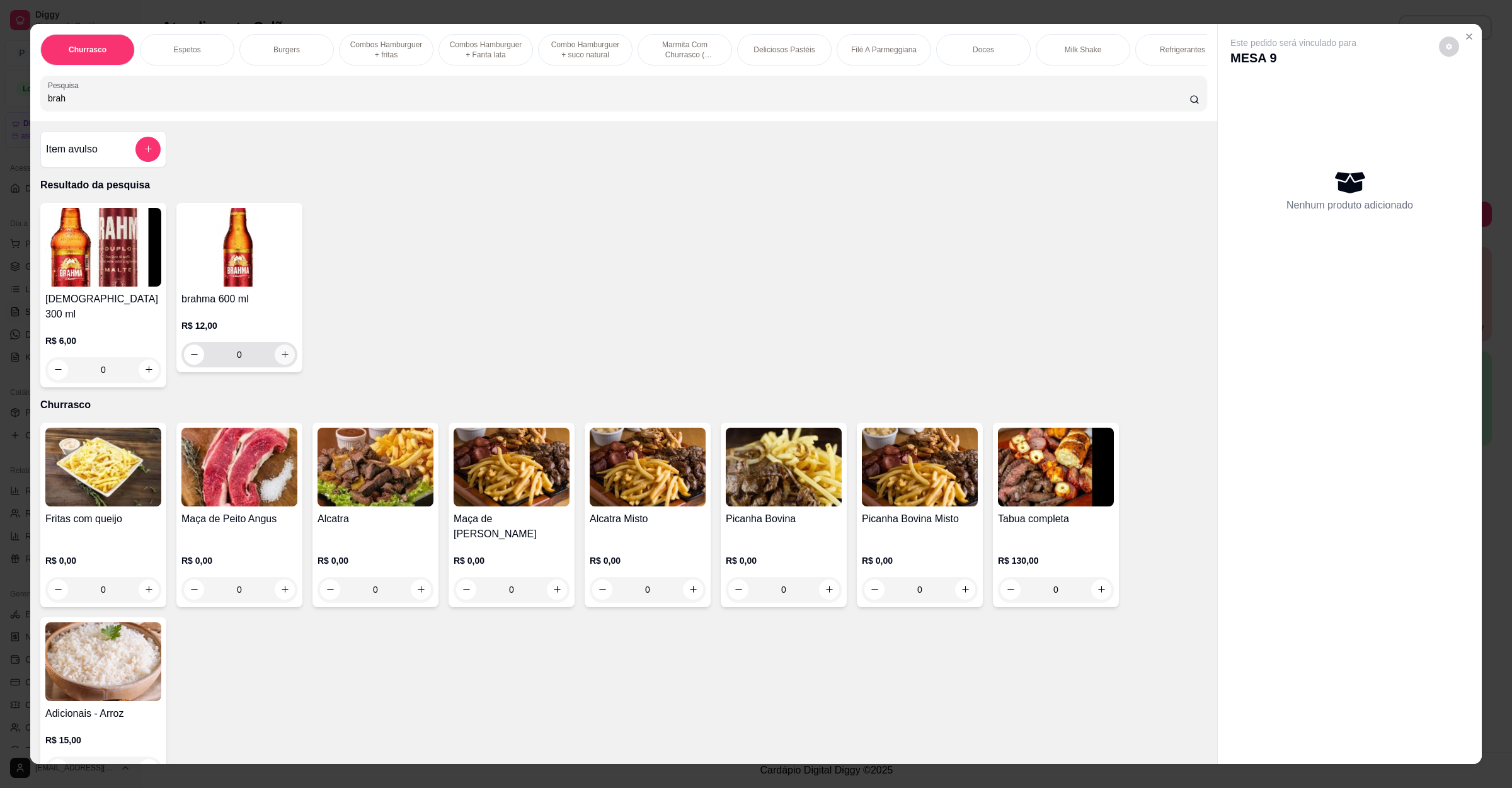
type input "brah"
click at [279, 363] on button "increase-product-quantity" at bounding box center [285, 355] width 20 height 20
type input "1"
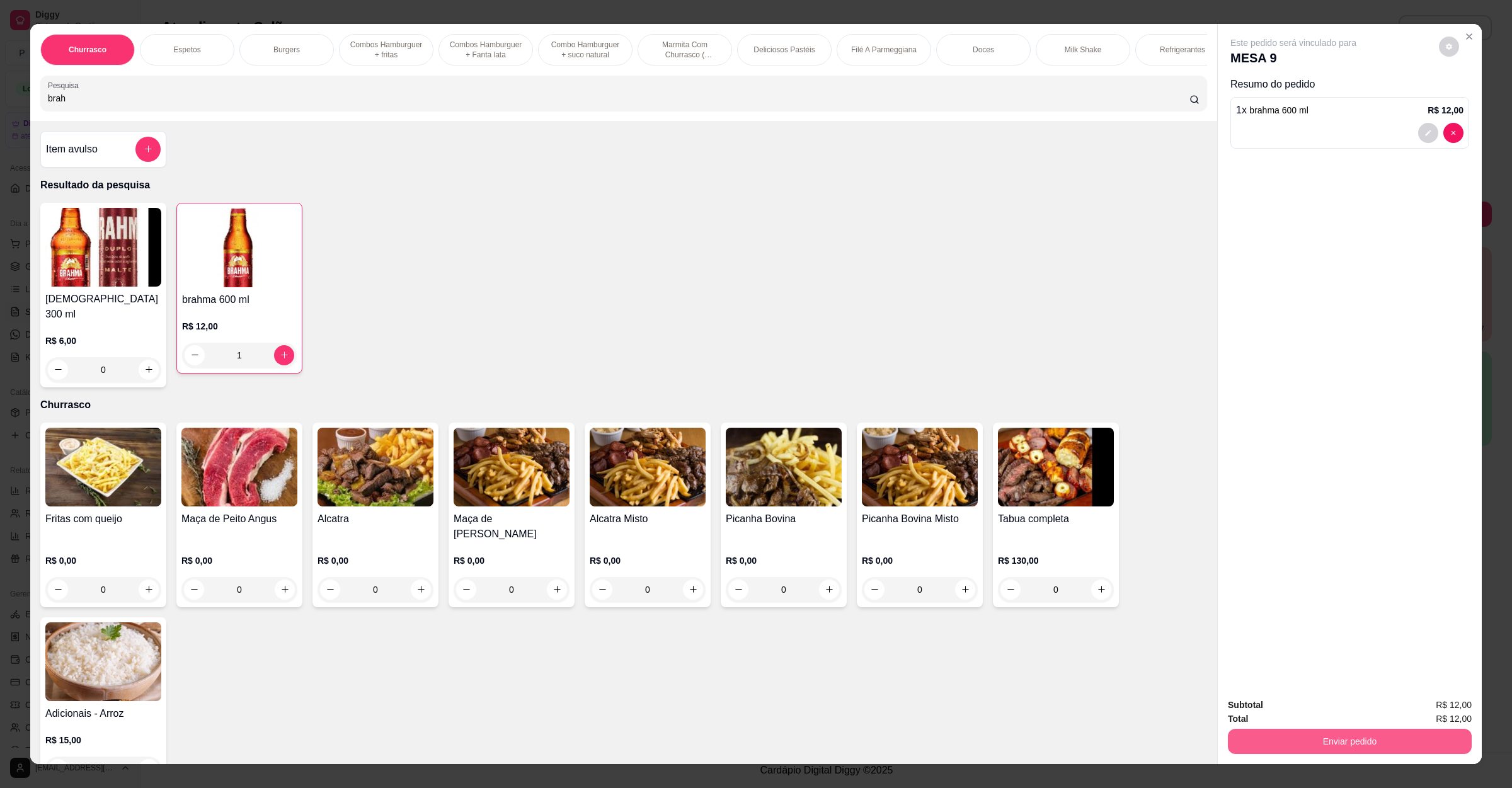
click at [1286, 744] on button "Enviar pedido" at bounding box center [1350, 741] width 244 height 25
click at [1307, 718] on button "Não registrar e enviar pedido" at bounding box center [1306, 711] width 127 height 23
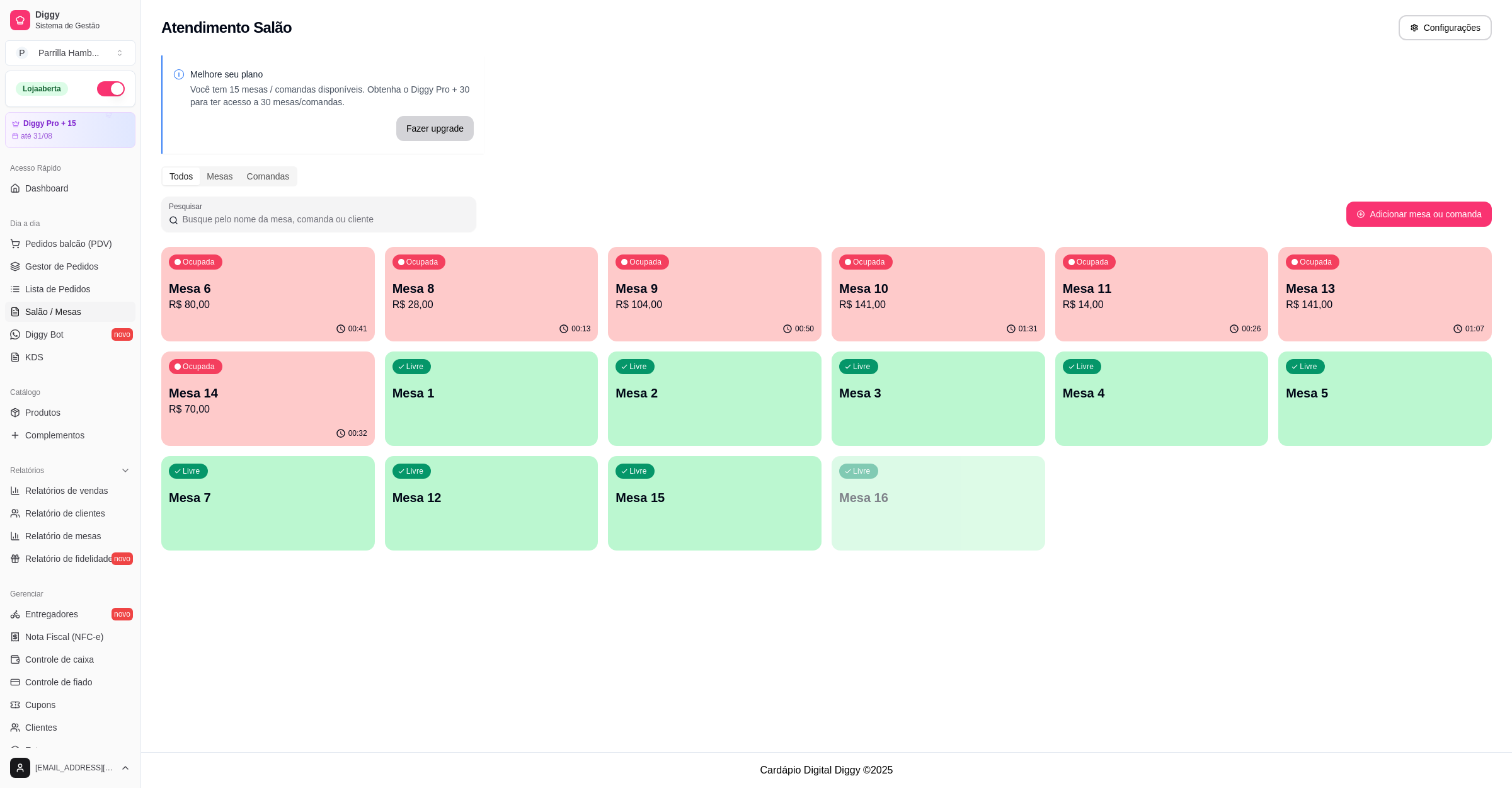
click at [288, 491] on p "Mesa 7" at bounding box center [268, 497] width 198 height 18
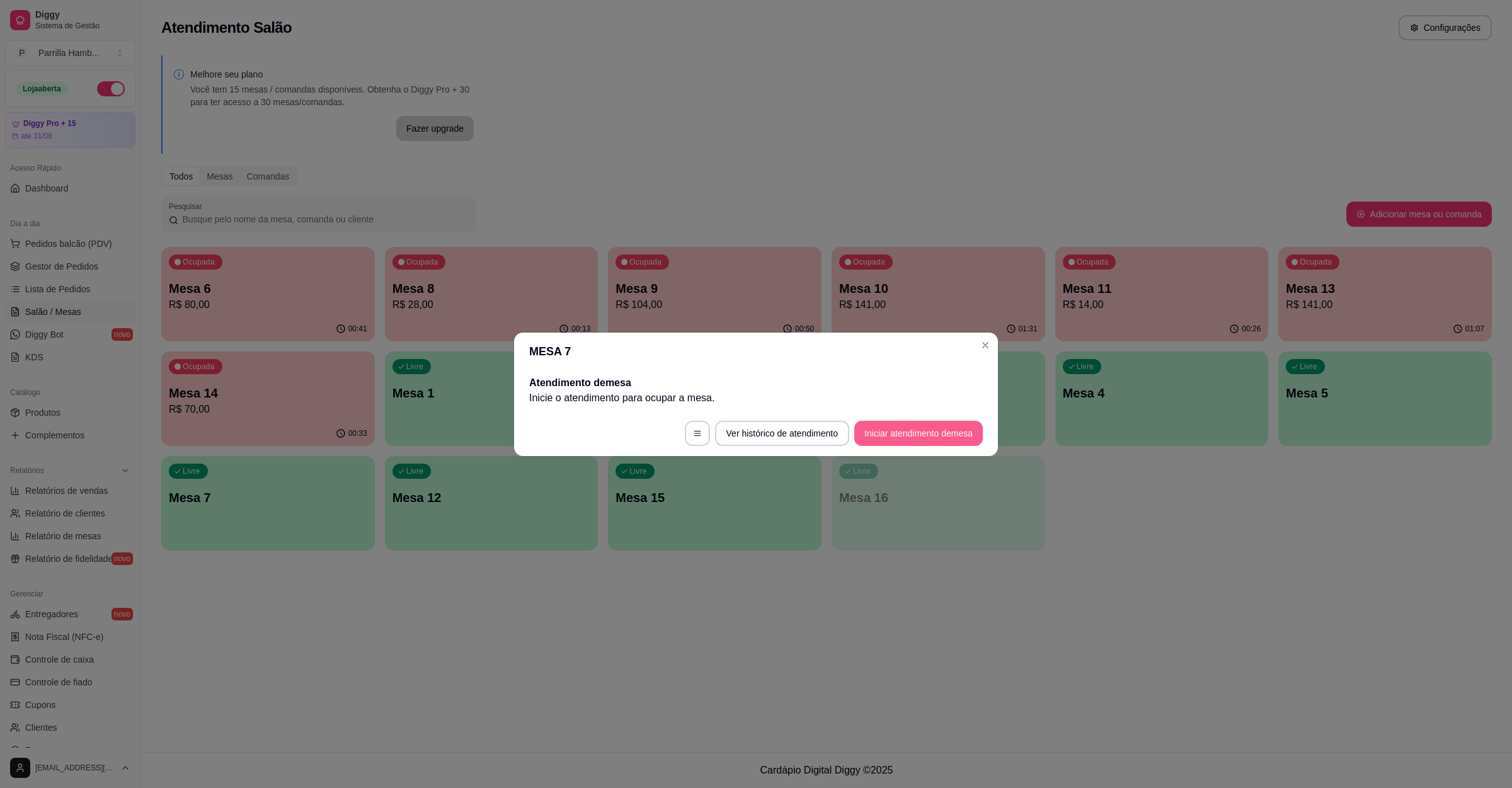
click at [879, 437] on button "Iniciar atendimento de mesa" at bounding box center [918, 433] width 129 height 25
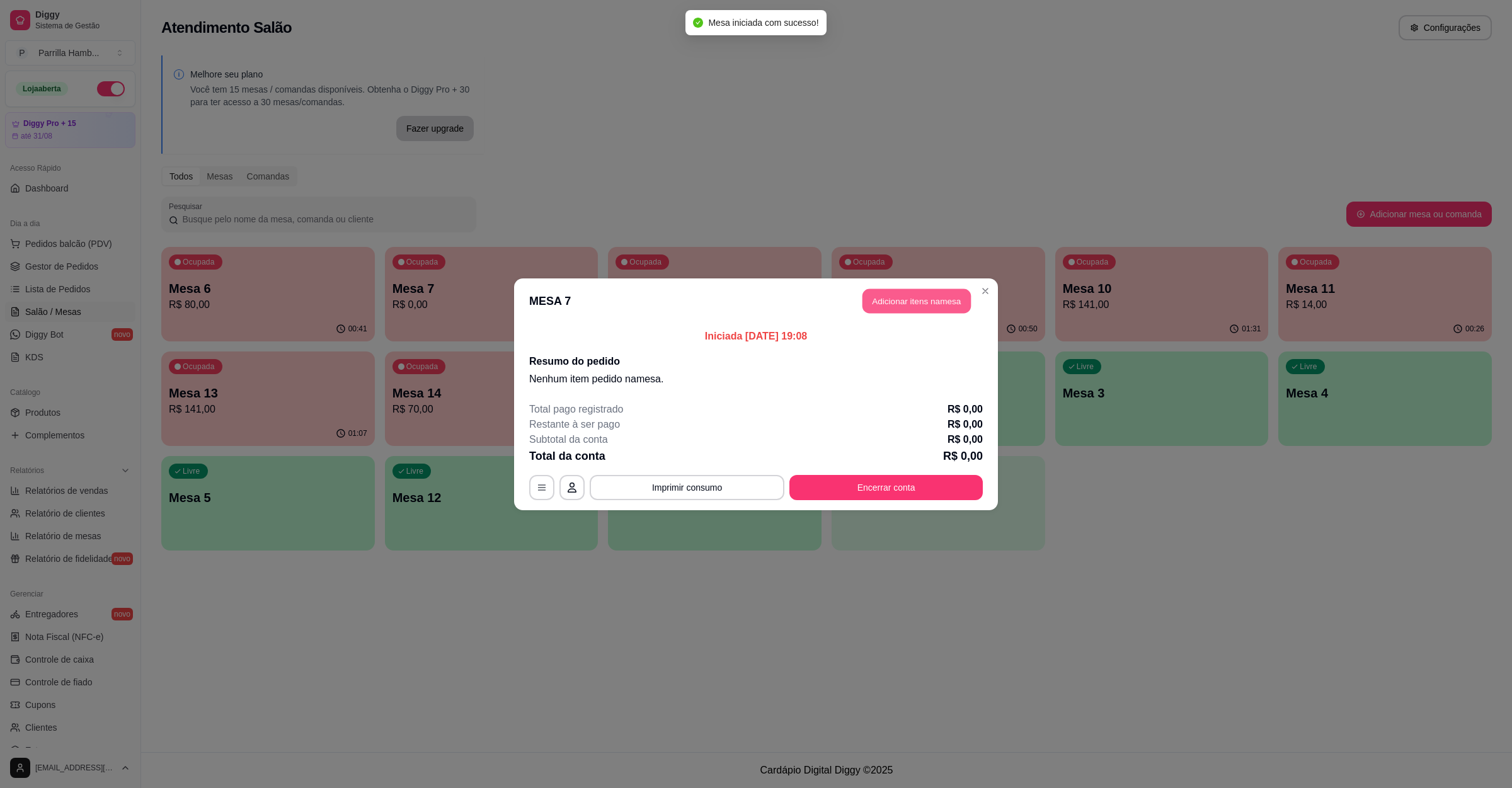
click at [933, 294] on button "Adicionar itens na mesa" at bounding box center [916, 300] width 109 height 24
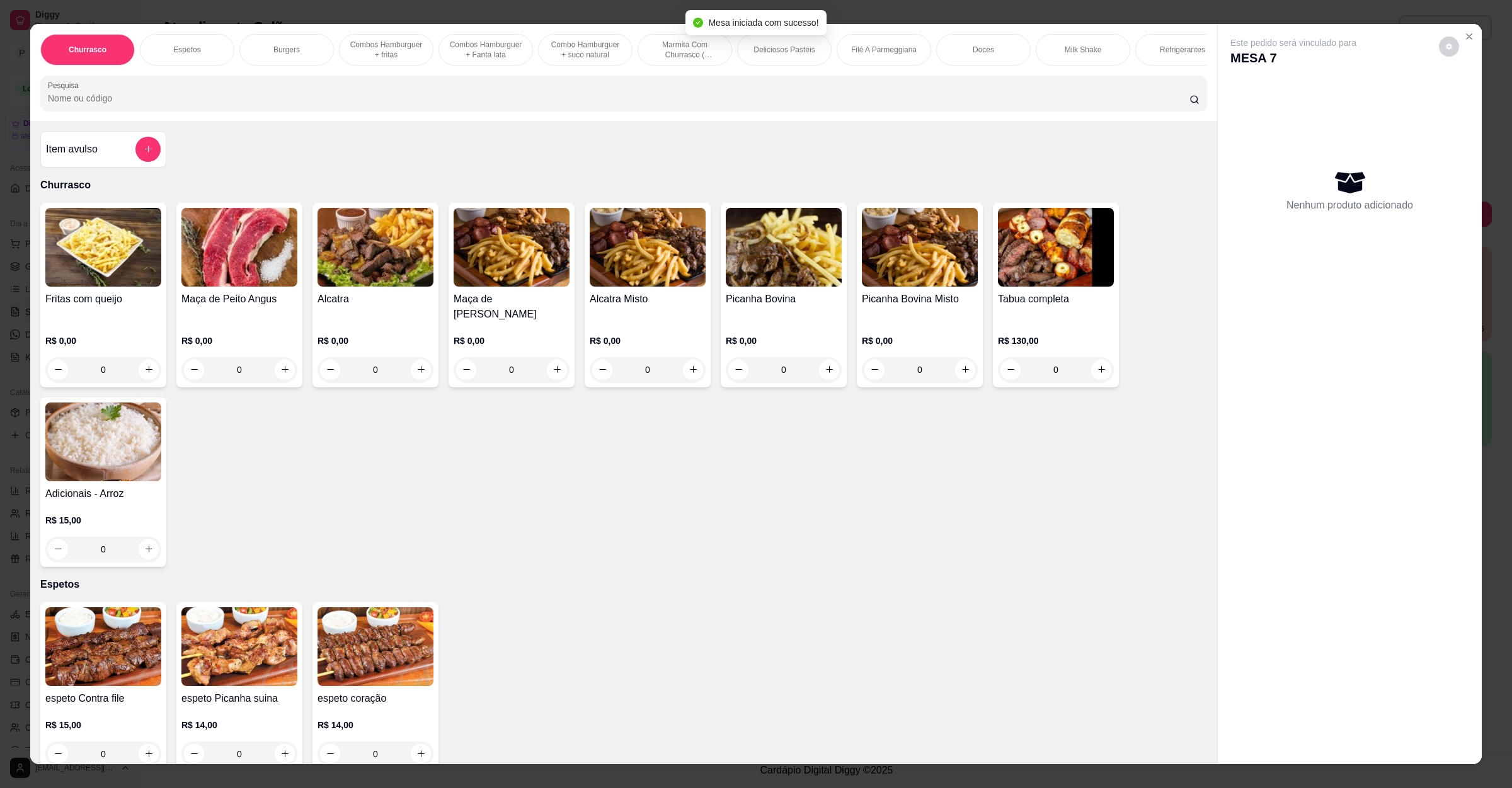
click at [352, 99] on div at bounding box center [623, 93] width 1151 height 25
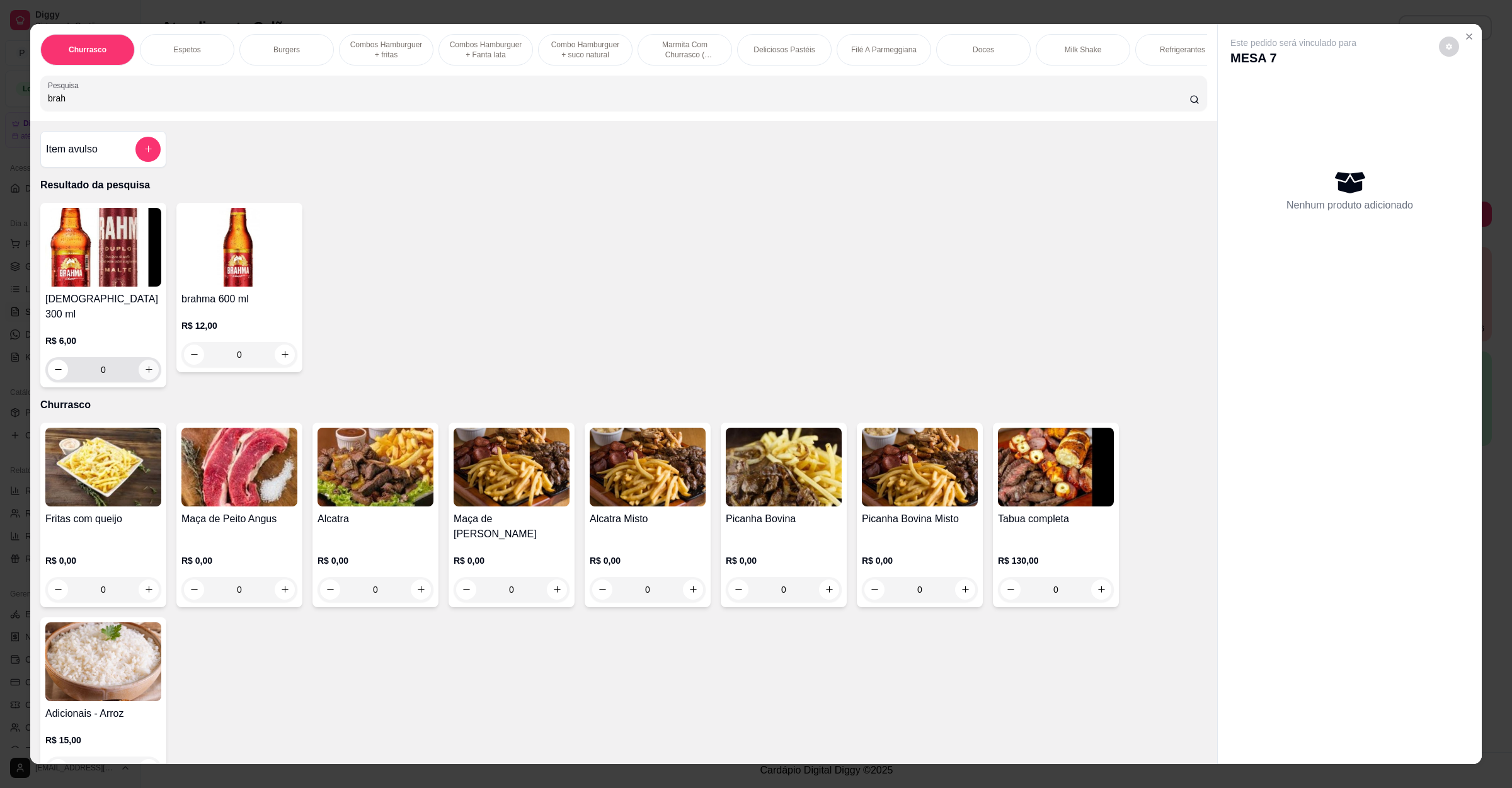
type input "brah"
click at [145, 369] on icon "increase-product-quantity" at bounding box center [149, 369] width 9 height 9
type input "1"
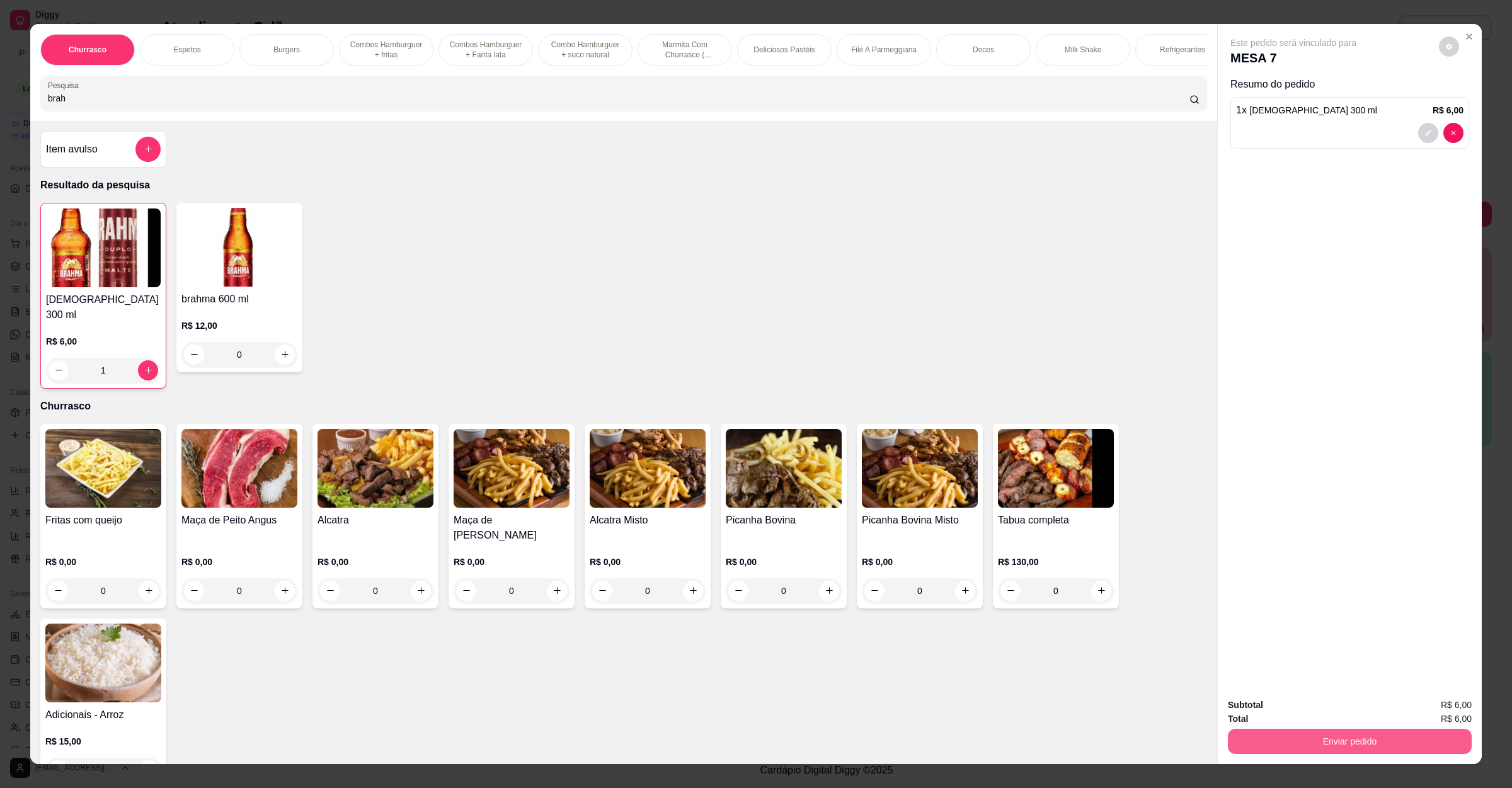
click at [1261, 747] on button "Enviar pedido" at bounding box center [1350, 741] width 244 height 25
click at [1264, 741] on button "Enviar pedido" at bounding box center [1350, 741] width 236 height 24
click at [1266, 738] on button "Enviar pedido" at bounding box center [1350, 741] width 244 height 25
click at [1314, 705] on button "Não registrar e enviar pedido" at bounding box center [1306, 711] width 127 height 23
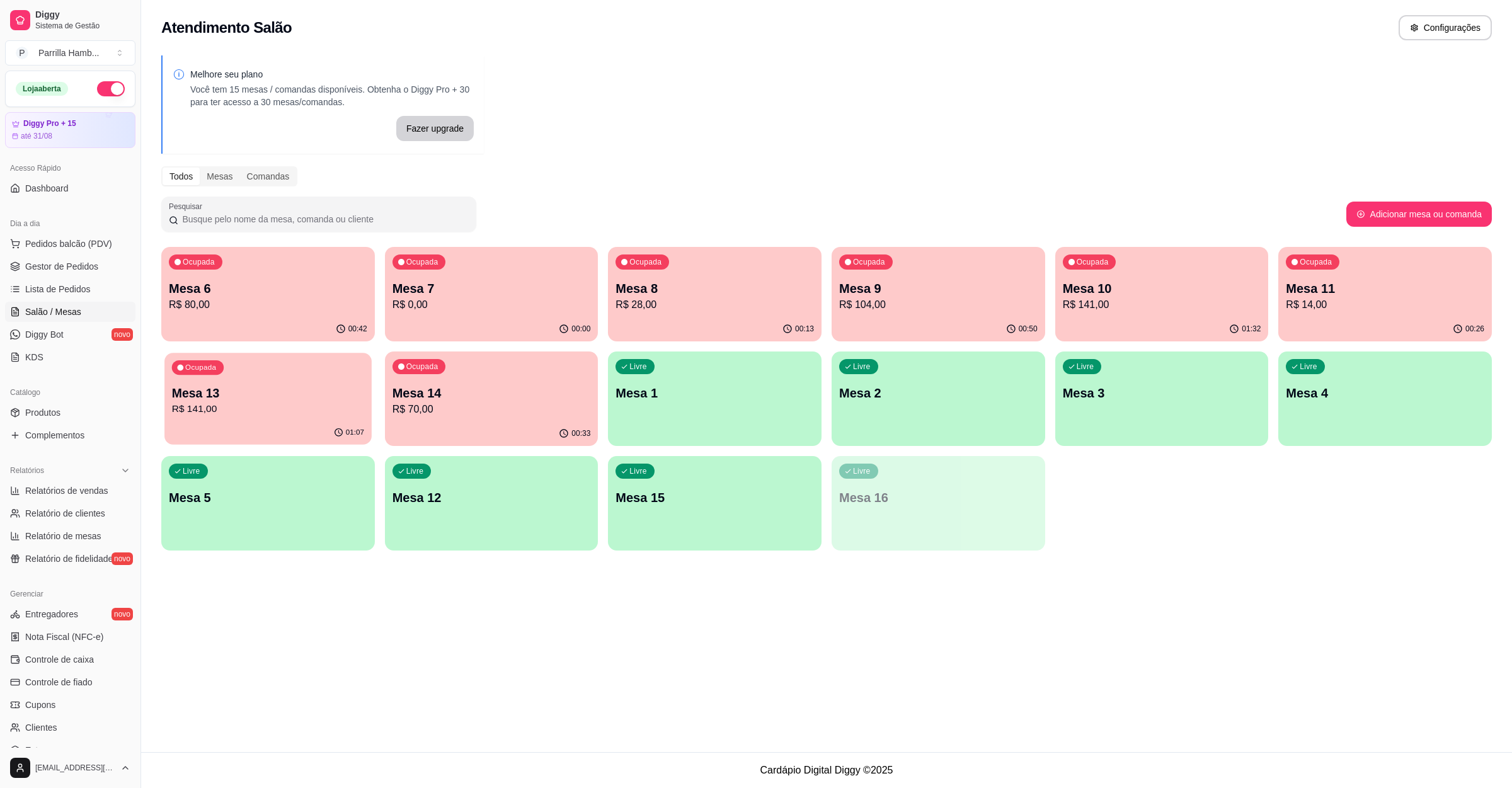
click at [201, 388] on p "Mesa 13" at bounding box center [268, 394] width 192 height 17
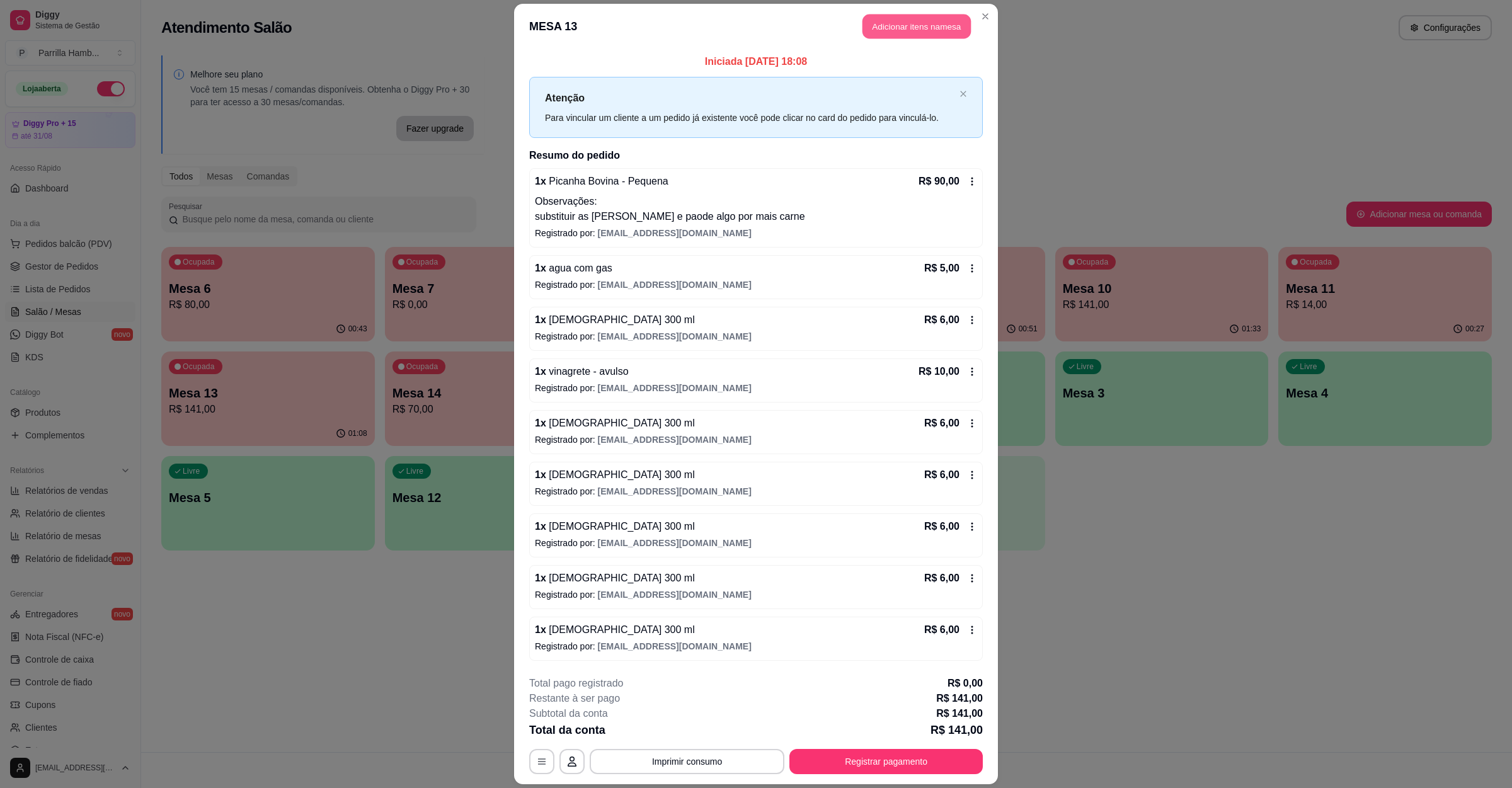
click at [883, 15] on button "Adicionar itens na mesa" at bounding box center [916, 27] width 109 height 24
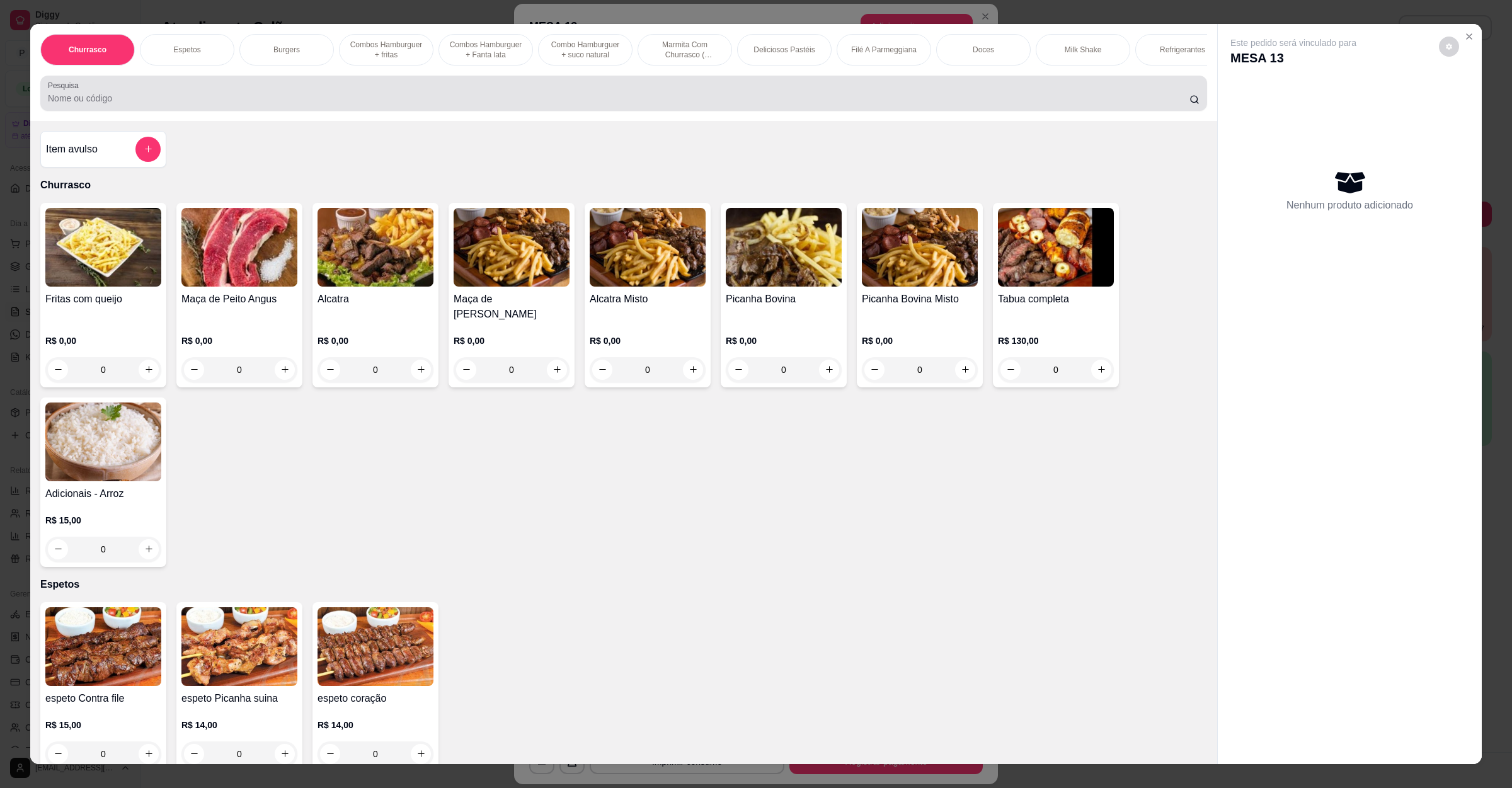
click at [280, 99] on div at bounding box center [623, 93] width 1151 height 25
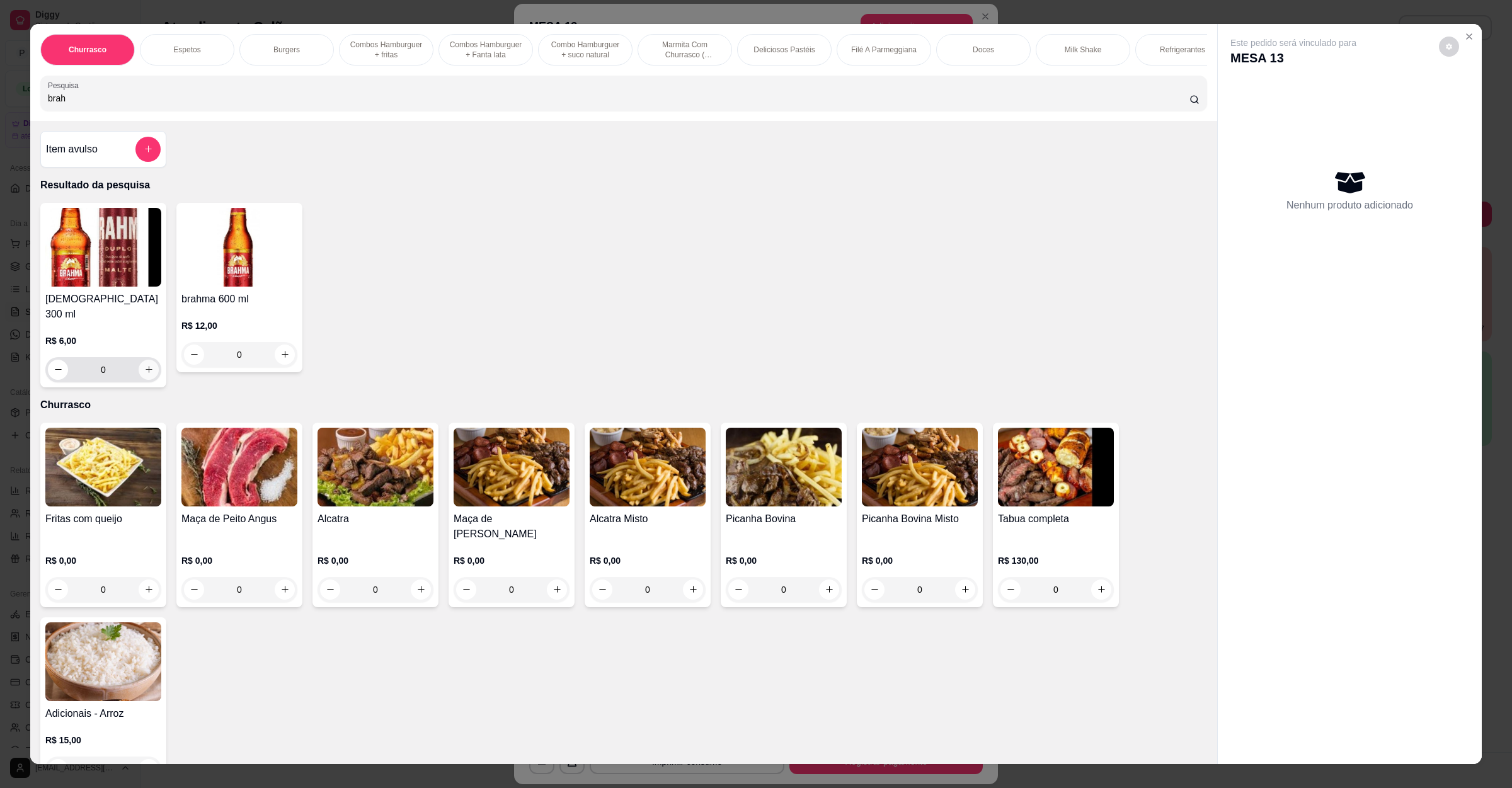
type input "brah"
click at [146, 365] on button "increase-product-quantity" at bounding box center [148, 370] width 20 height 20
type input "1"
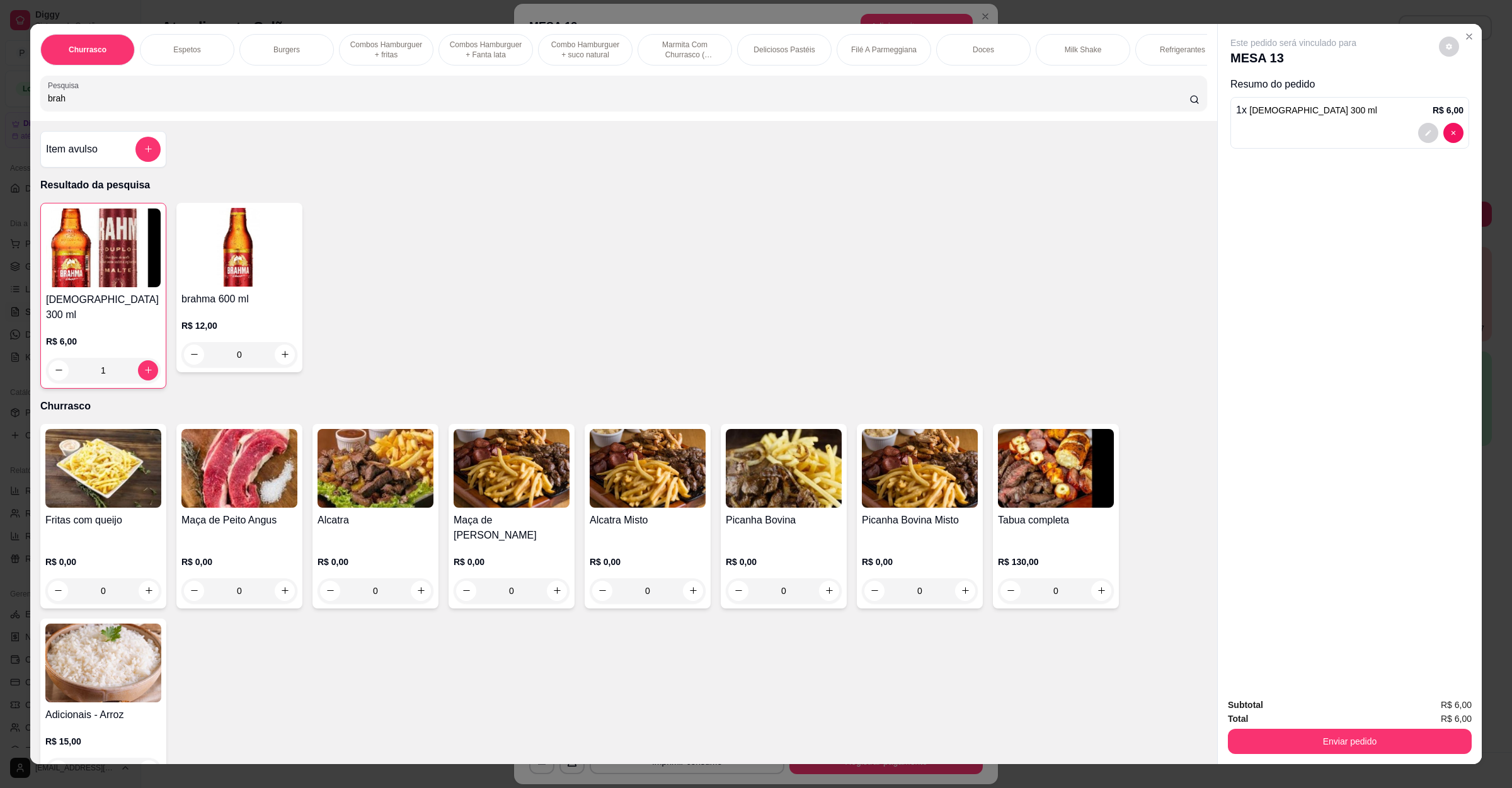
drag, startPoint x: 133, startPoint y: 114, endPoint x: 0, endPoint y: 121, distance: 133.2
click at [0, 121] on div "Churrasco Espetos Burgers Combos Hamburguer + fritas Combos [GEOGRAPHIC_DATA] +…" at bounding box center [756, 394] width 1512 height 788
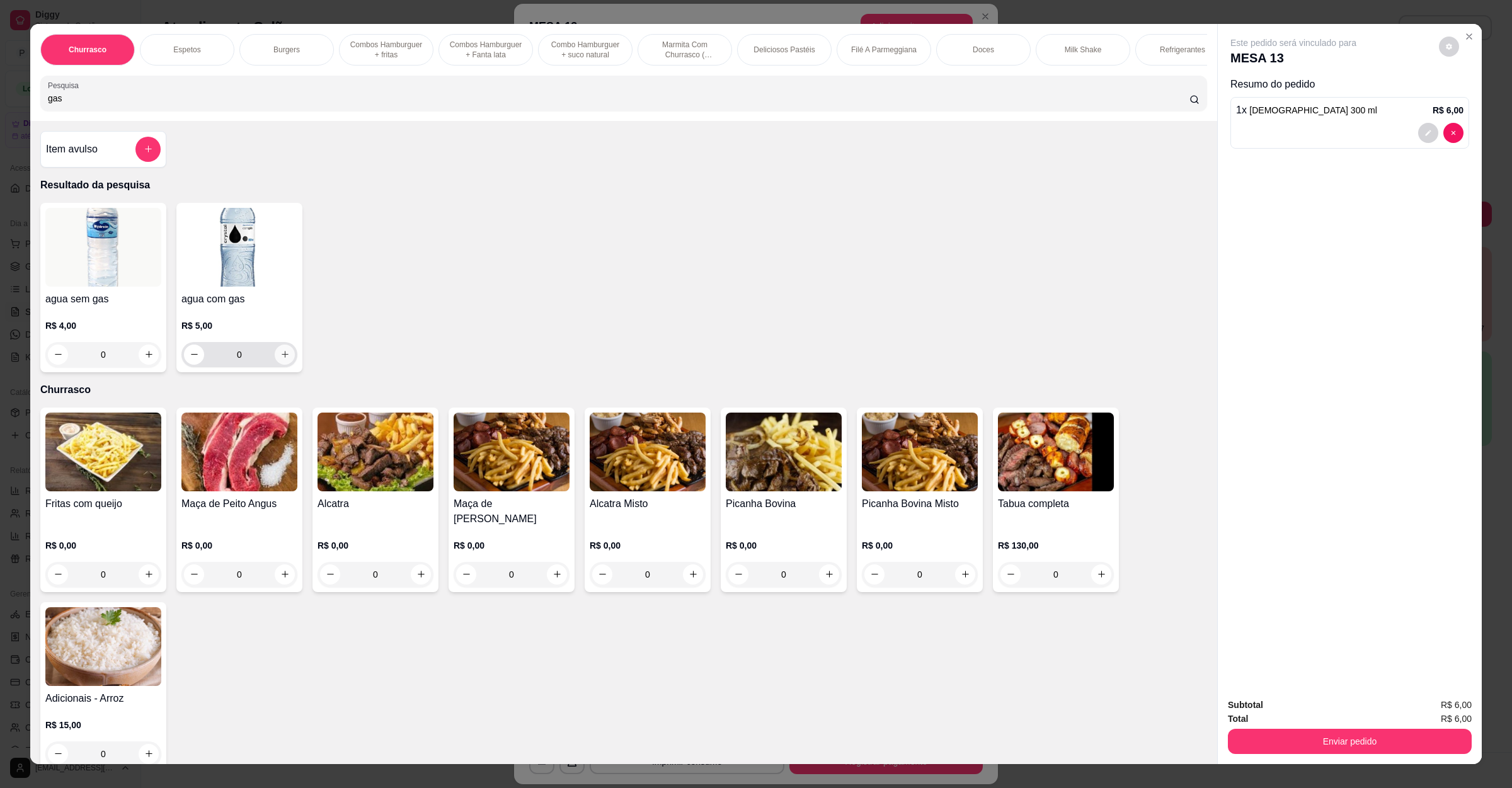
type input "gas"
click at [275, 361] on button "increase-product-quantity" at bounding box center [285, 355] width 20 height 20
type input "1"
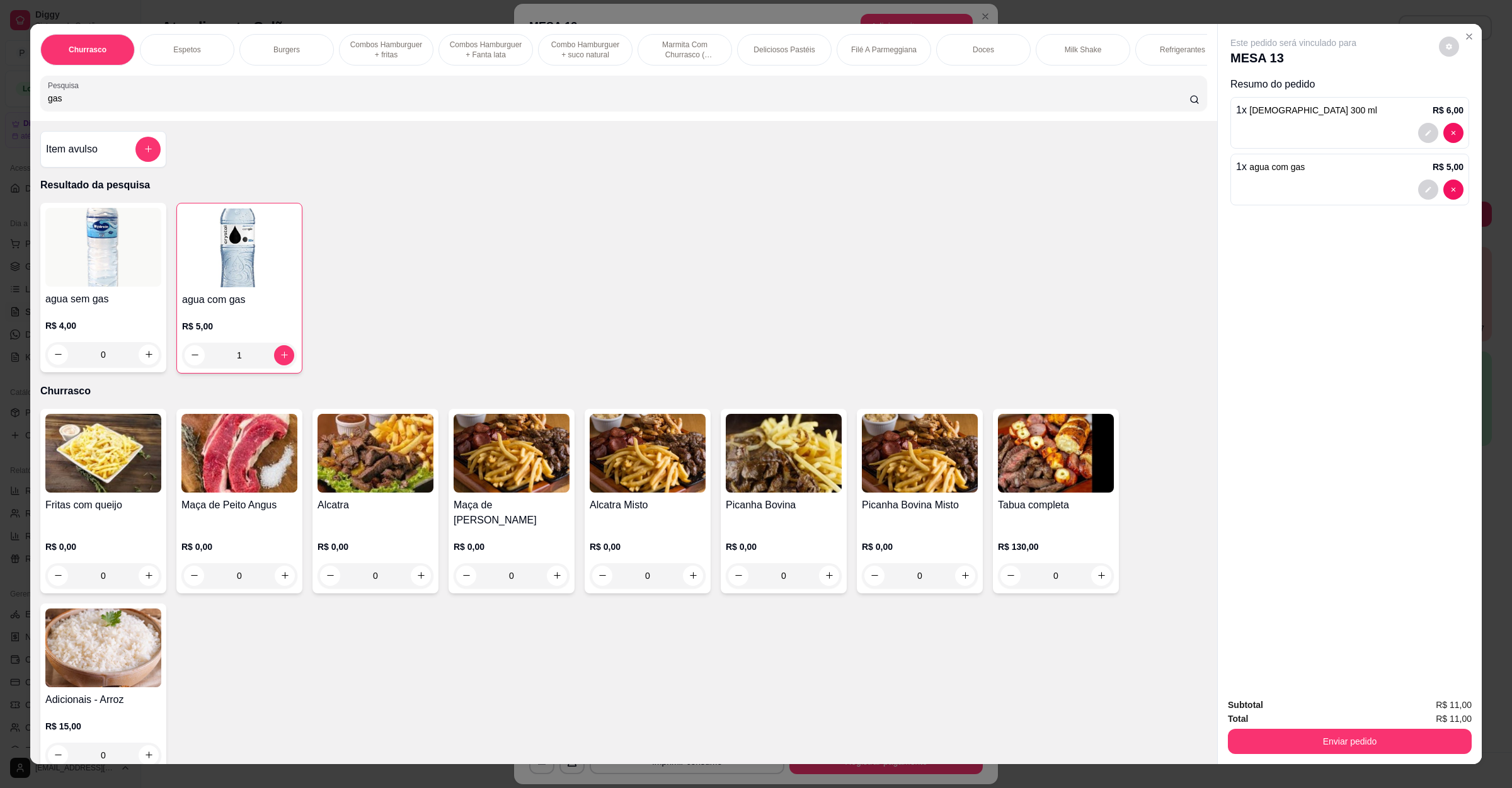
click at [1364, 757] on div "Subtotal R$ 11,00 Total R$ 11,00 Enviar pedido" at bounding box center [1350, 726] width 264 height 77
click at [1364, 747] on button "Enviar pedido" at bounding box center [1350, 741] width 244 height 25
click at [1323, 707] on button "Não registrar e enviar pedido" at bounding box center [1306, 711] width 131 height 24
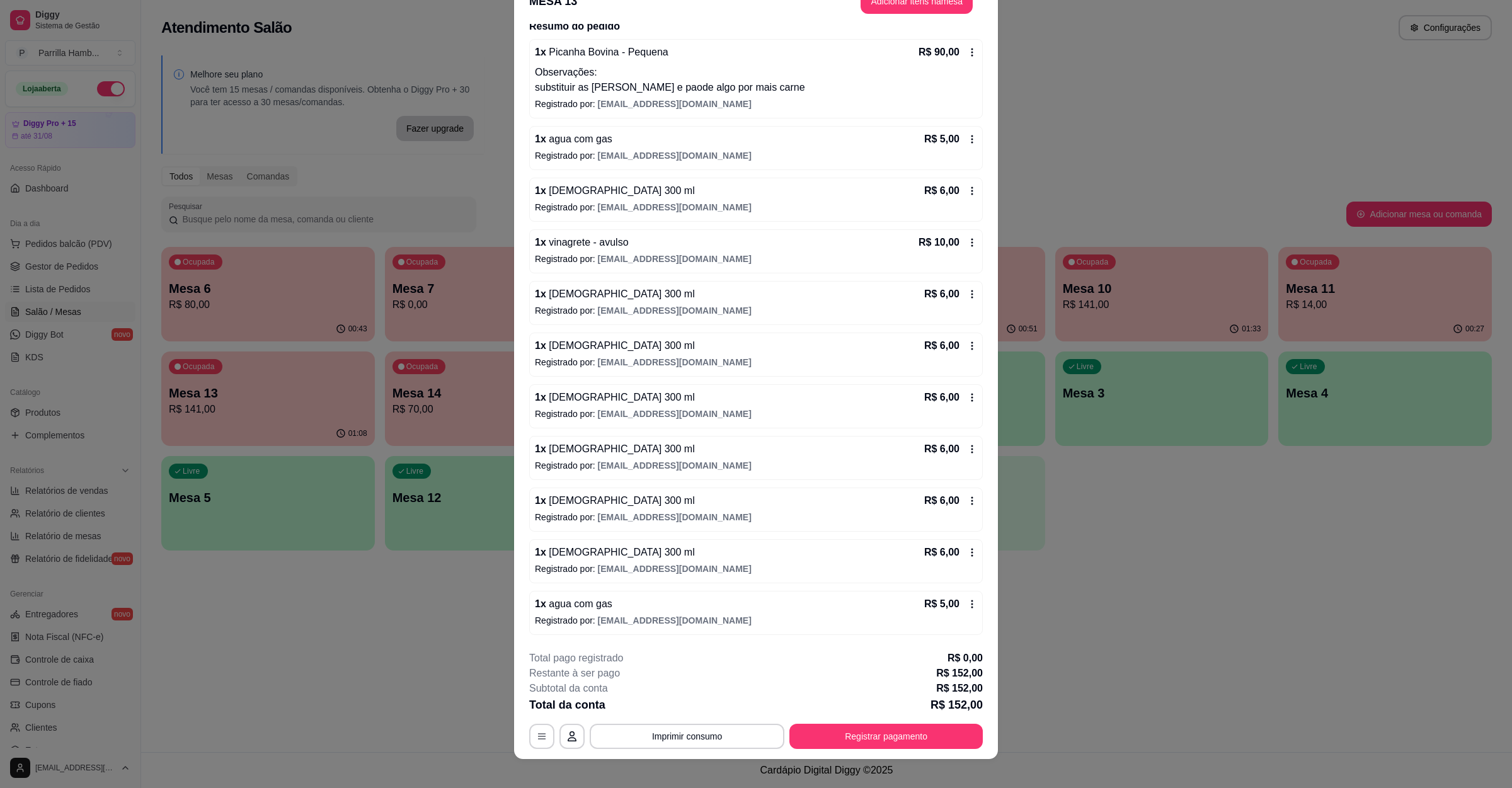
scroll to position [36, 0]
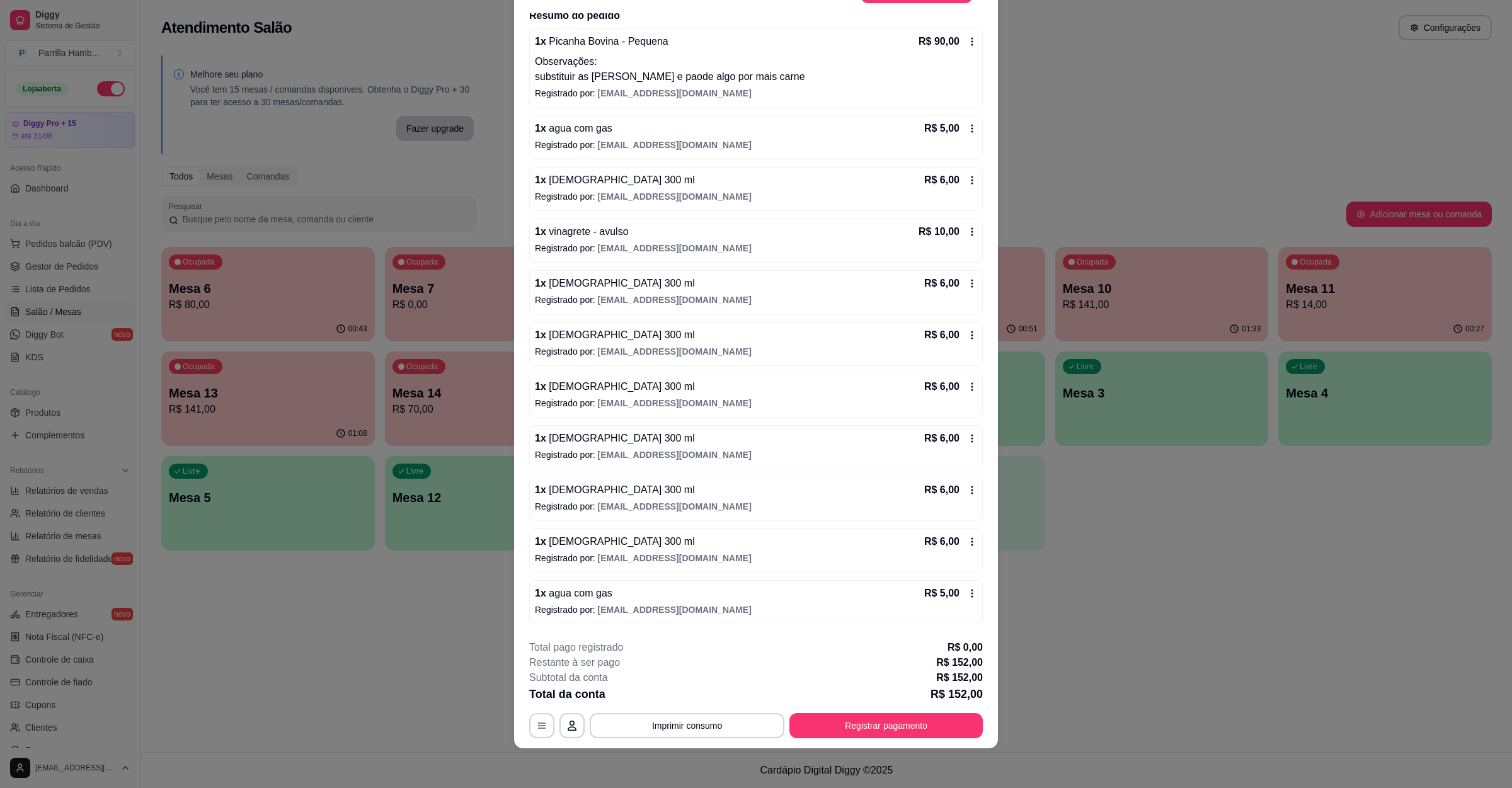
click at [637, 537] on div "1 x brahma 300 ml R$ 6,00" at bounding box center [756, 541] width 442 height 15
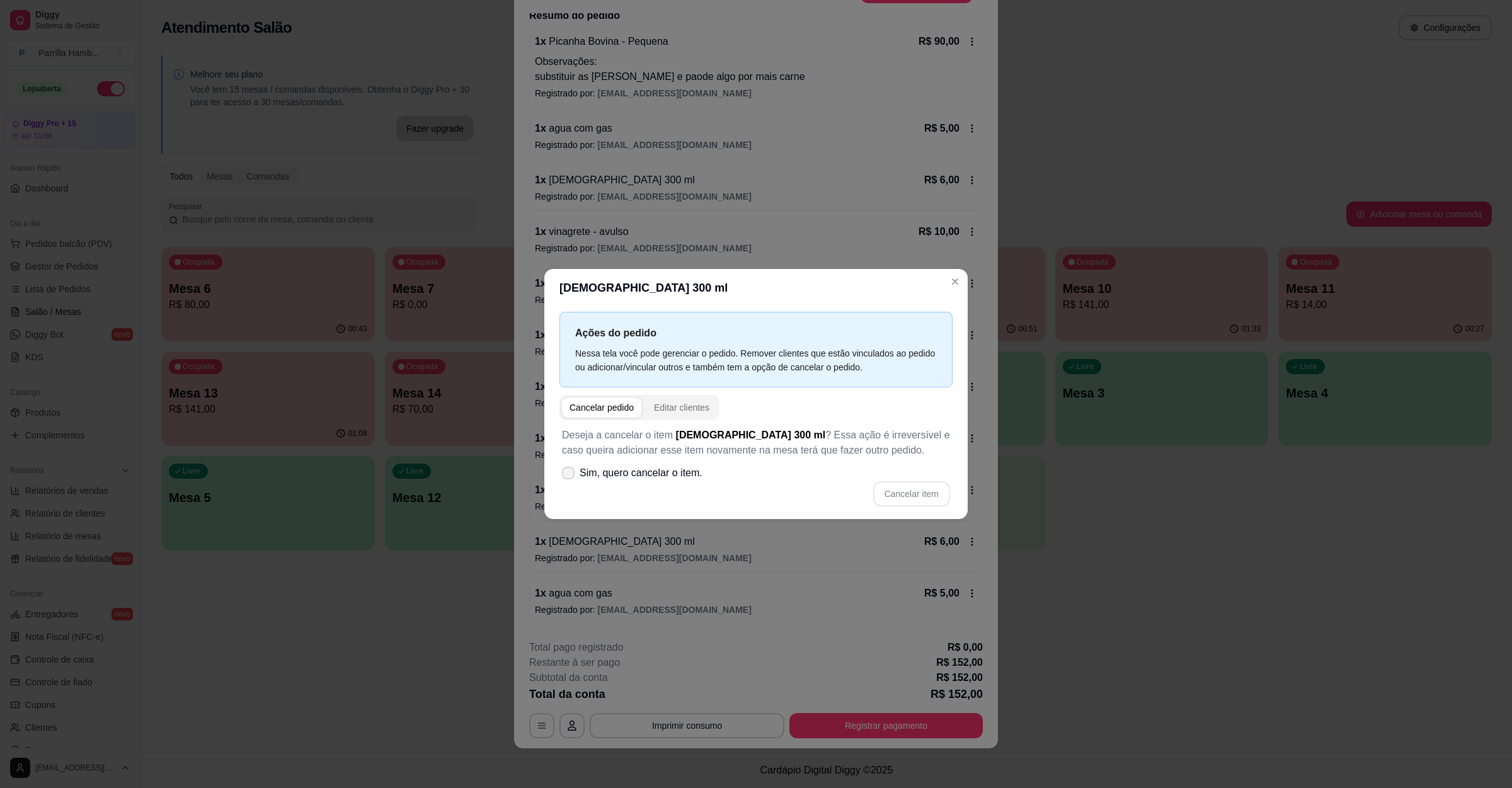
click at [660, 471] on span "Sim, quero cancelar o item." at bounding box center [640, 472] width 123 height 15
click at [569, 475] on input "Sim, quero cancelar o item." at bounding box center [565, 479] width 8 height 8
checkbox input "true"
click at [906, 483] on button "Cancelar item" at bounding box center [911, 493] width 75 height 24
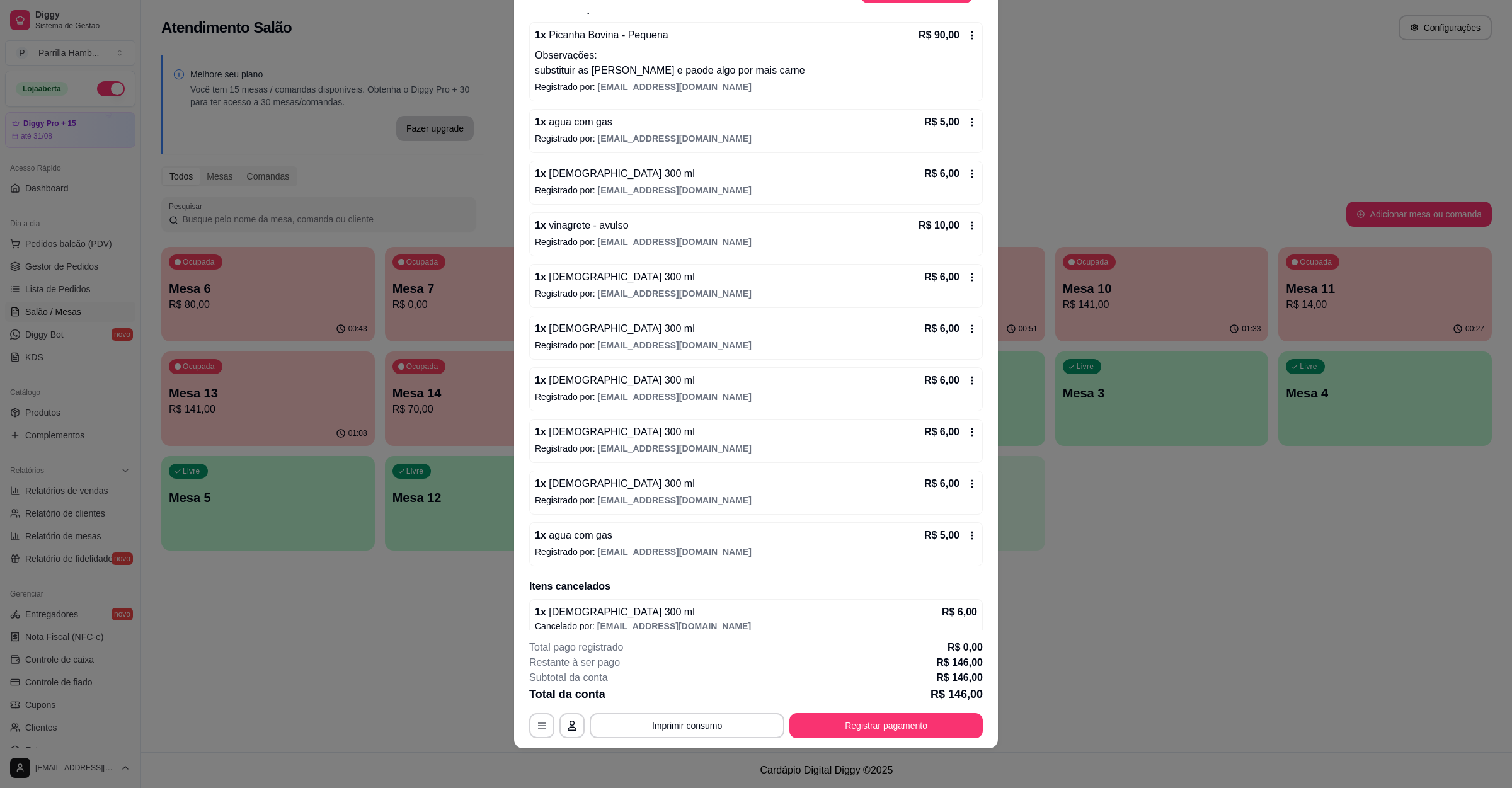
click at [713, 497] on div "1 x brahma 300 ml R$ 6,00 Registrado por: [EMAIL_ADDRESS][DOMAIN_NAME]" at bounding box center [756, 493] width 454 height 44
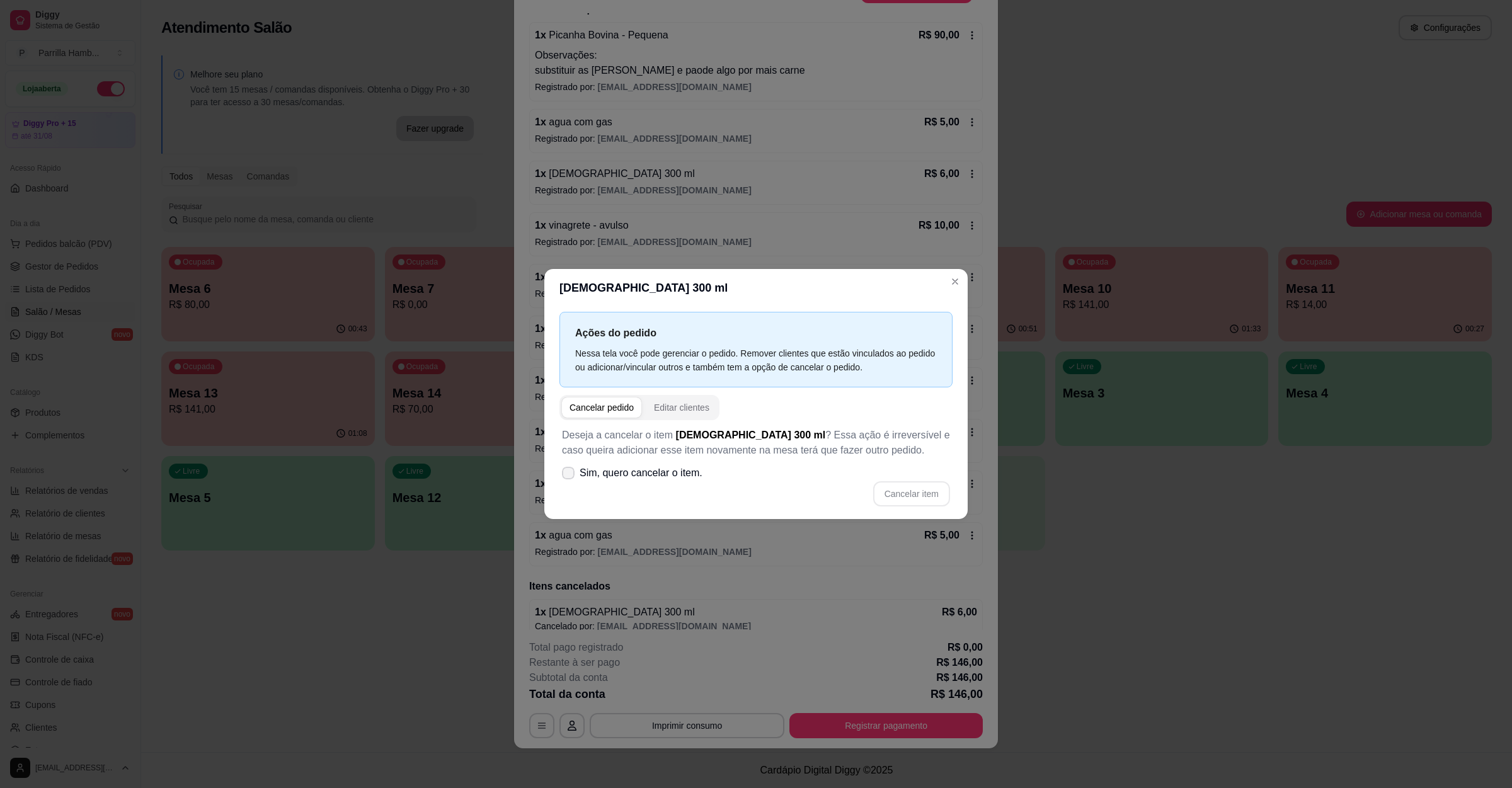
click at [658, 477] on span "Sim, quero cancelar o item." at bounding box center [640, 472] width 123 height 15
click at [569, 477] on input "Sim, quero cancelar o item." at bounding box center [565, 479] width 8 height 8
checkbox input "true"
click at [937, 501] on button "Cancelar item" at bounding box center [911, 494] width 77 height 25
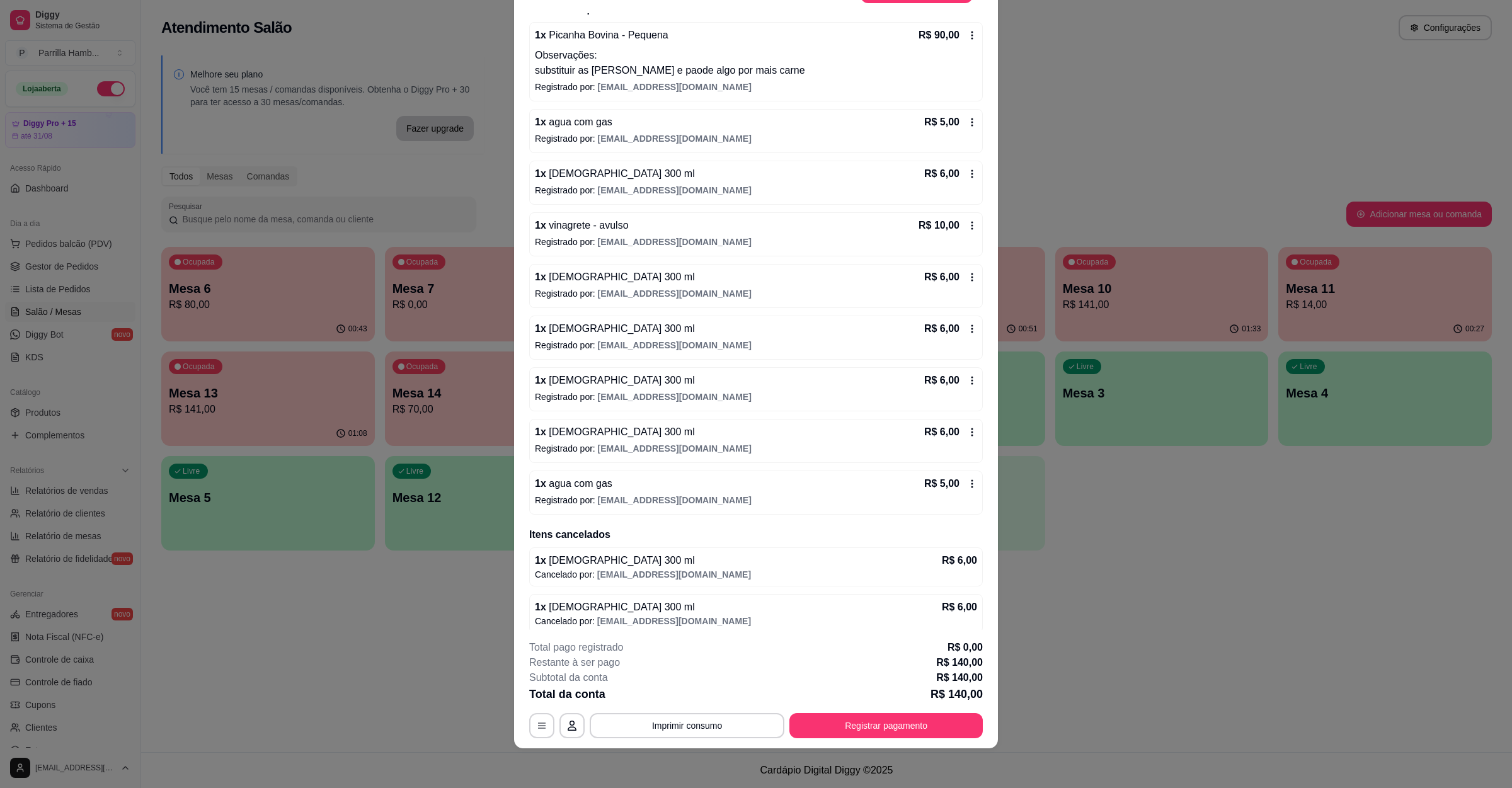
click at [679, 440] on div "1 x brahma 300 ml R$ 6,00" at bounding box center [756, 432] width 442 height 15
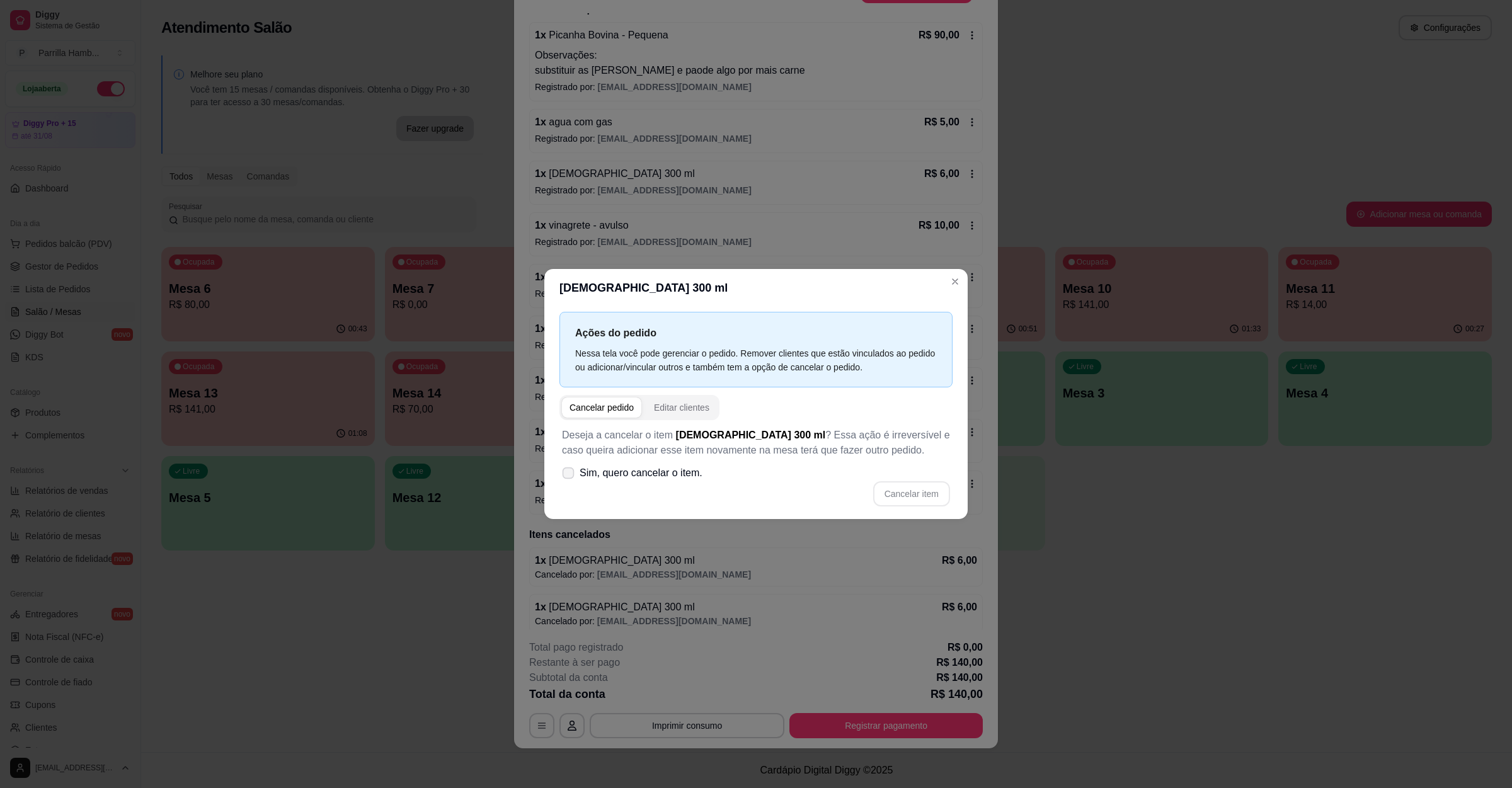
click at [636, 471] on span "Sim, quero cancelar o item." at bounding box center [640, 472] width 123 height 15
click at [569, 475] on input "Sim, quero cancelar o item." at bounding box center [565, 479] width 8 height 8
checkbox input "true"
click at [917, 483] on button "Cancelar item" at bounding box center [911, 494] width 77 height 25
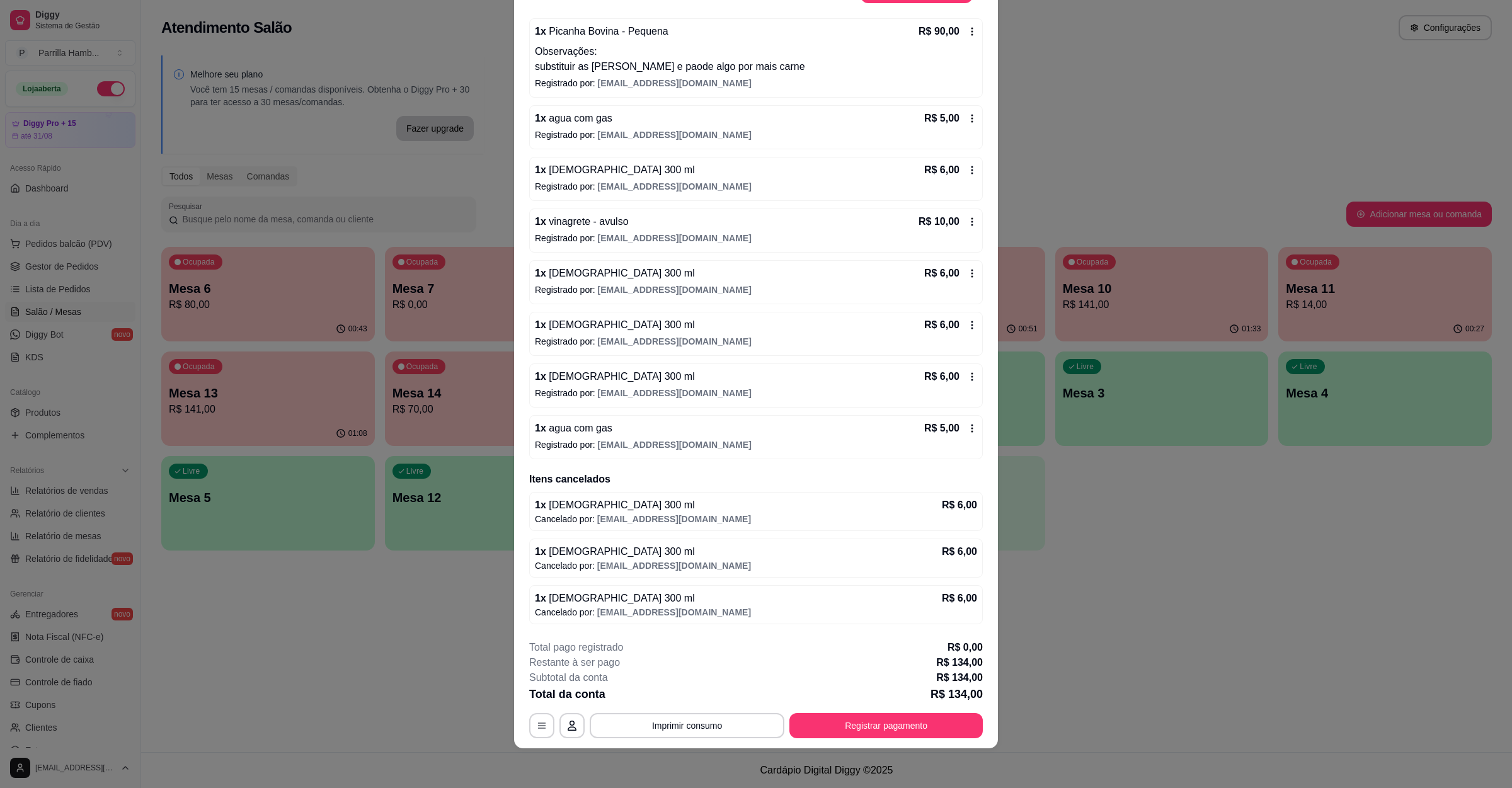
scroll to position [27, 0]
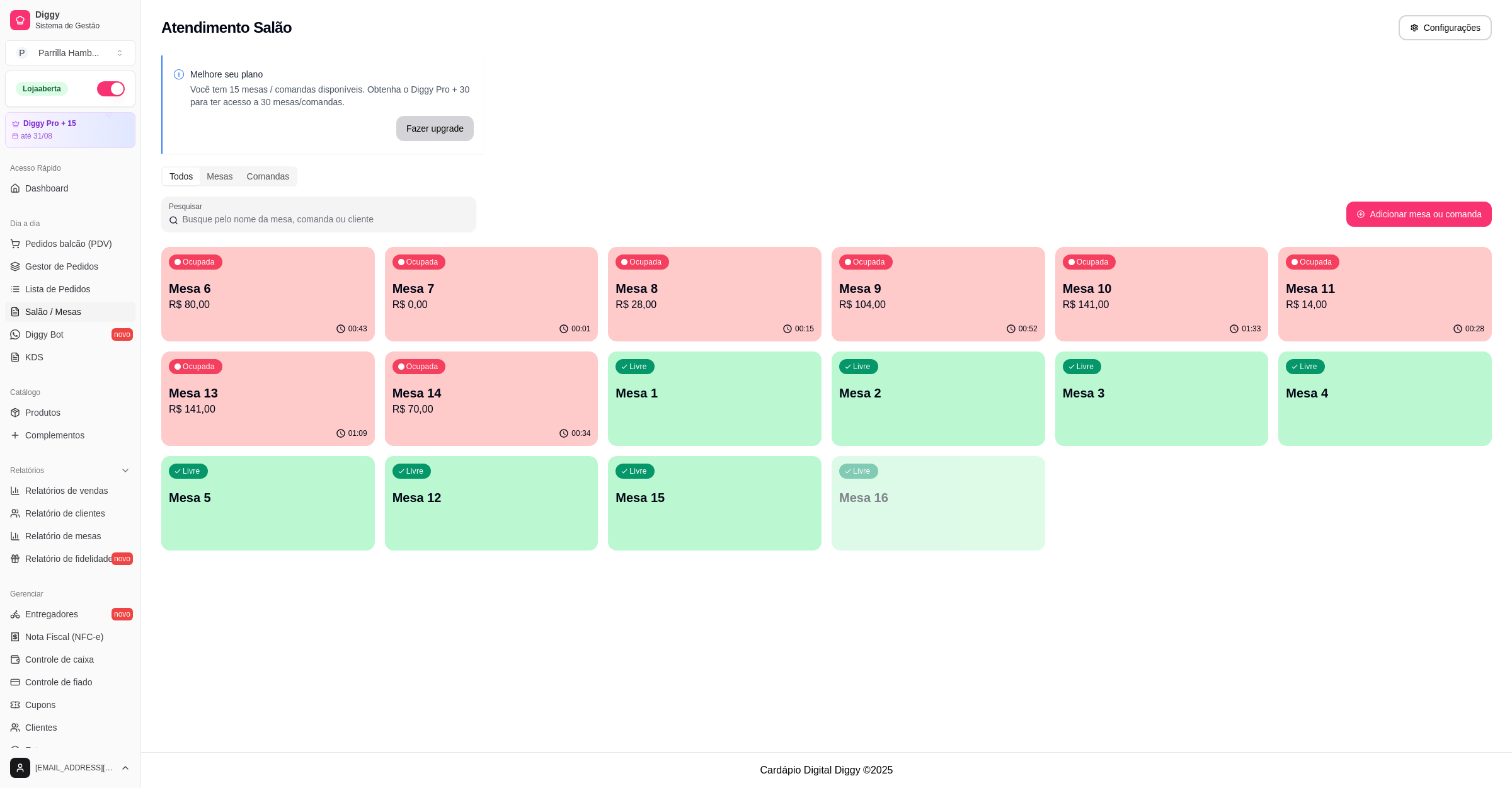
click at [448, 286] on p "Mesa 7" at bounding box center [492, 288] width 198 height 18
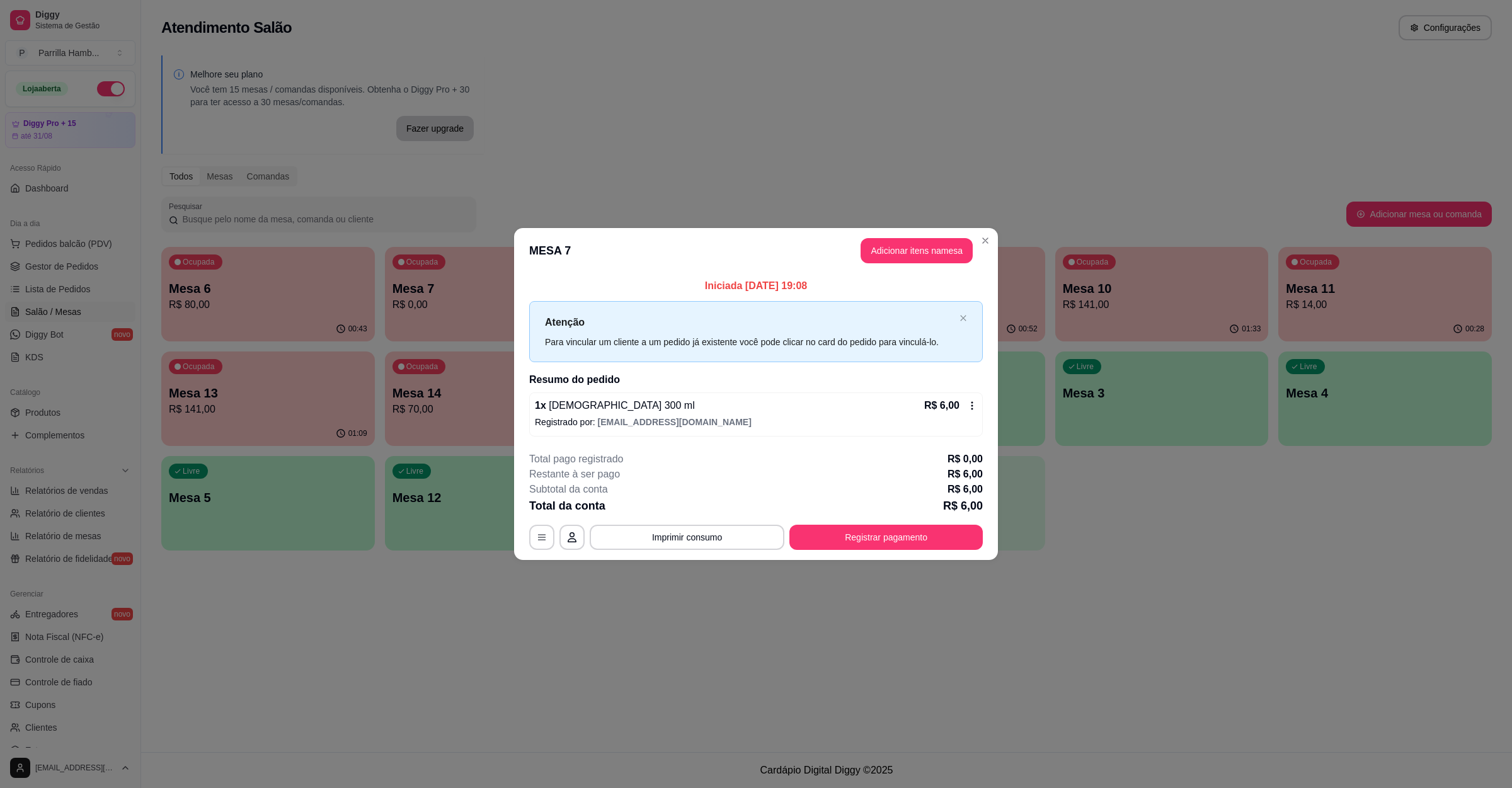
click at [902, 236] on header "MESA 7 Adicionar itens na mesa" at bounding box center [755, 251] width 483 height 45
click at [904, 241] on button "Adicionar itens na mesa" at bounding box center [917, 251] width 112 height 25
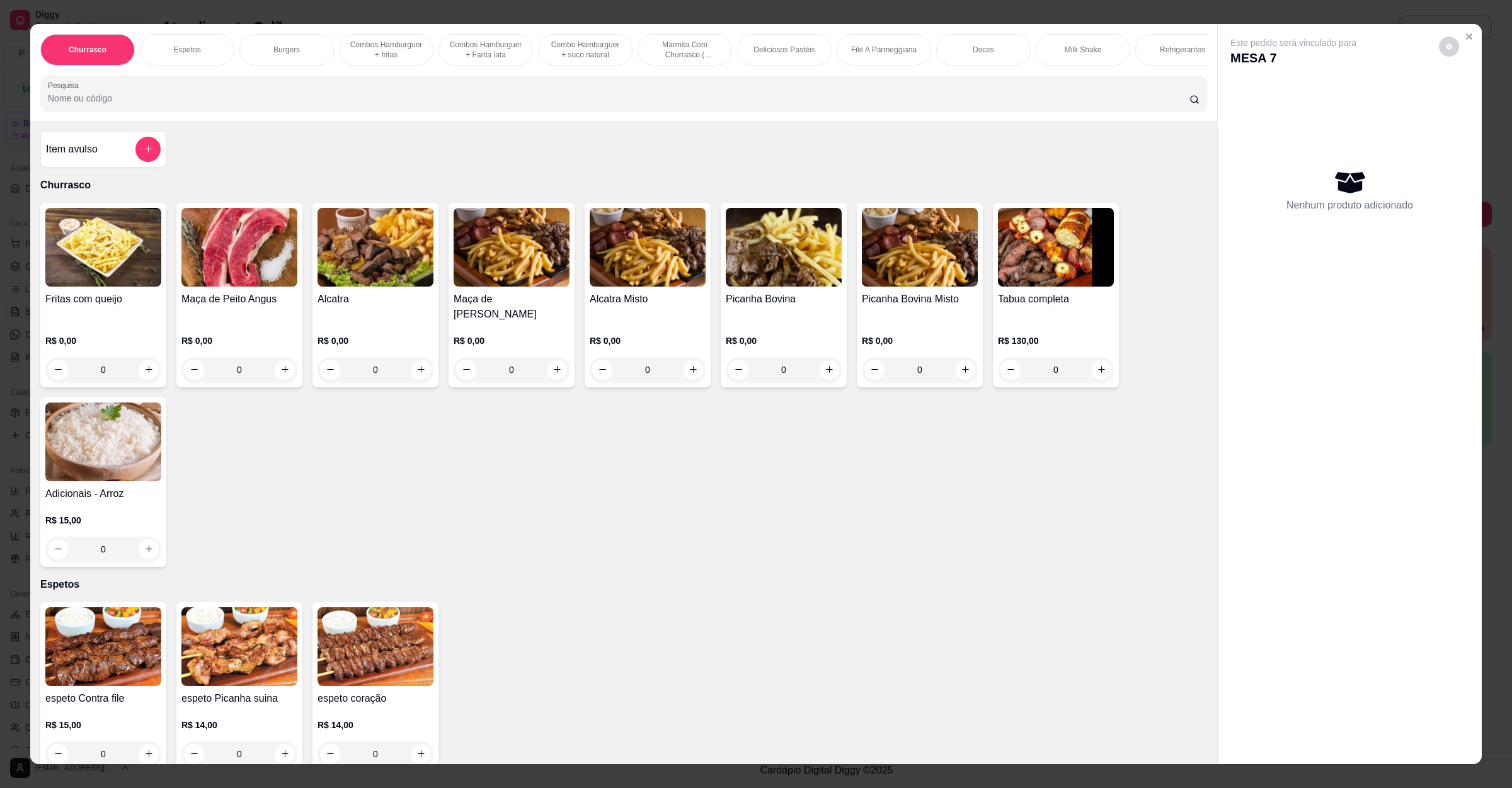
click at [490, 121] on div "Churrasco Espetos Burgers Combos Hamburguer + fritas Combos Hamburguer + Fanta …" at bounding box center [624, 73] width 1187 height 97
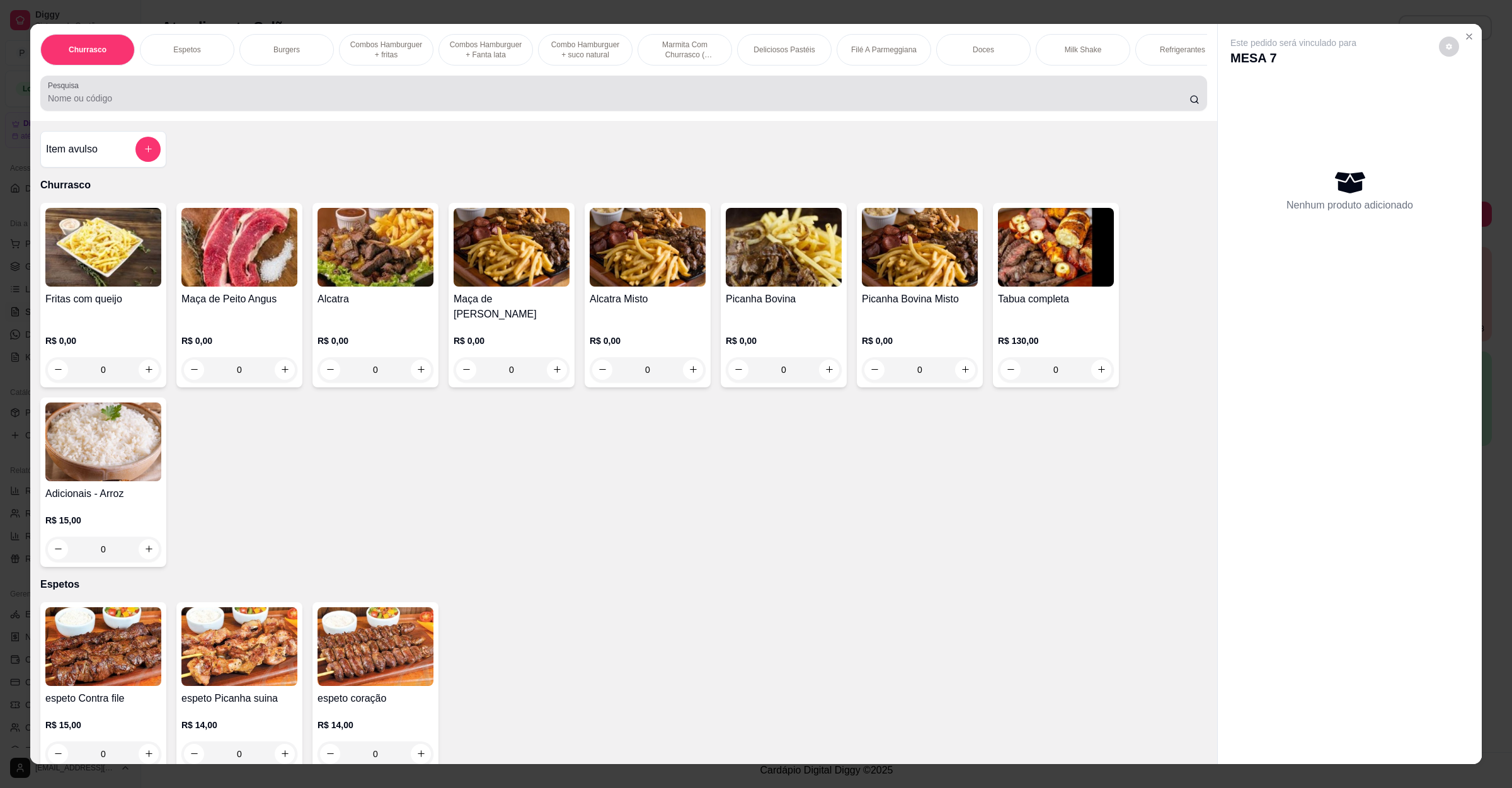
click at [492, 105] on input "Pesquisa" at bounding box center [619, 98] width 1142 height 12
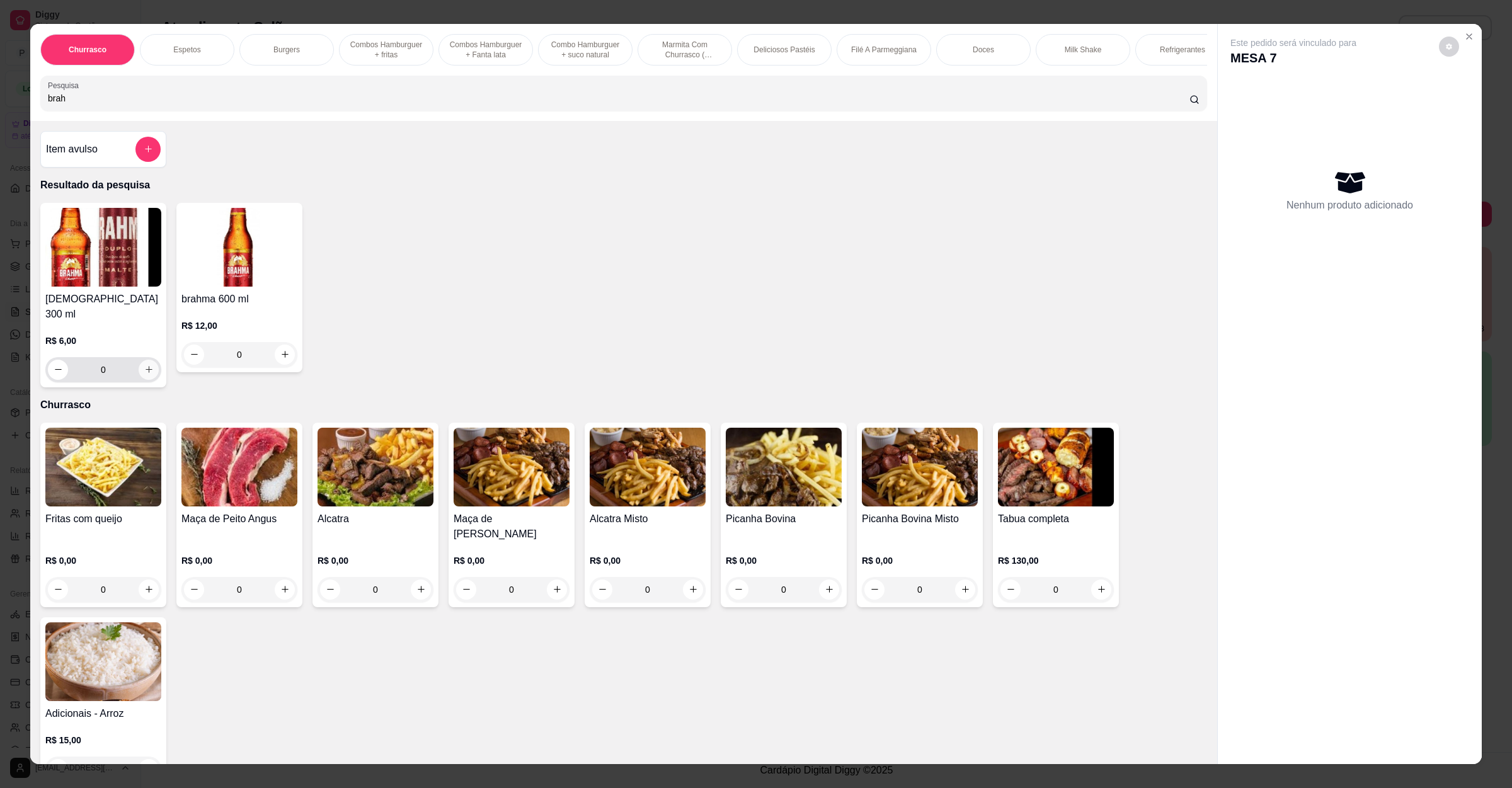
type input "brah"
click at [144, 367] on icon "increase-product-quantity" at bounding box center [149, 369] width 9 height 9
type input "3"
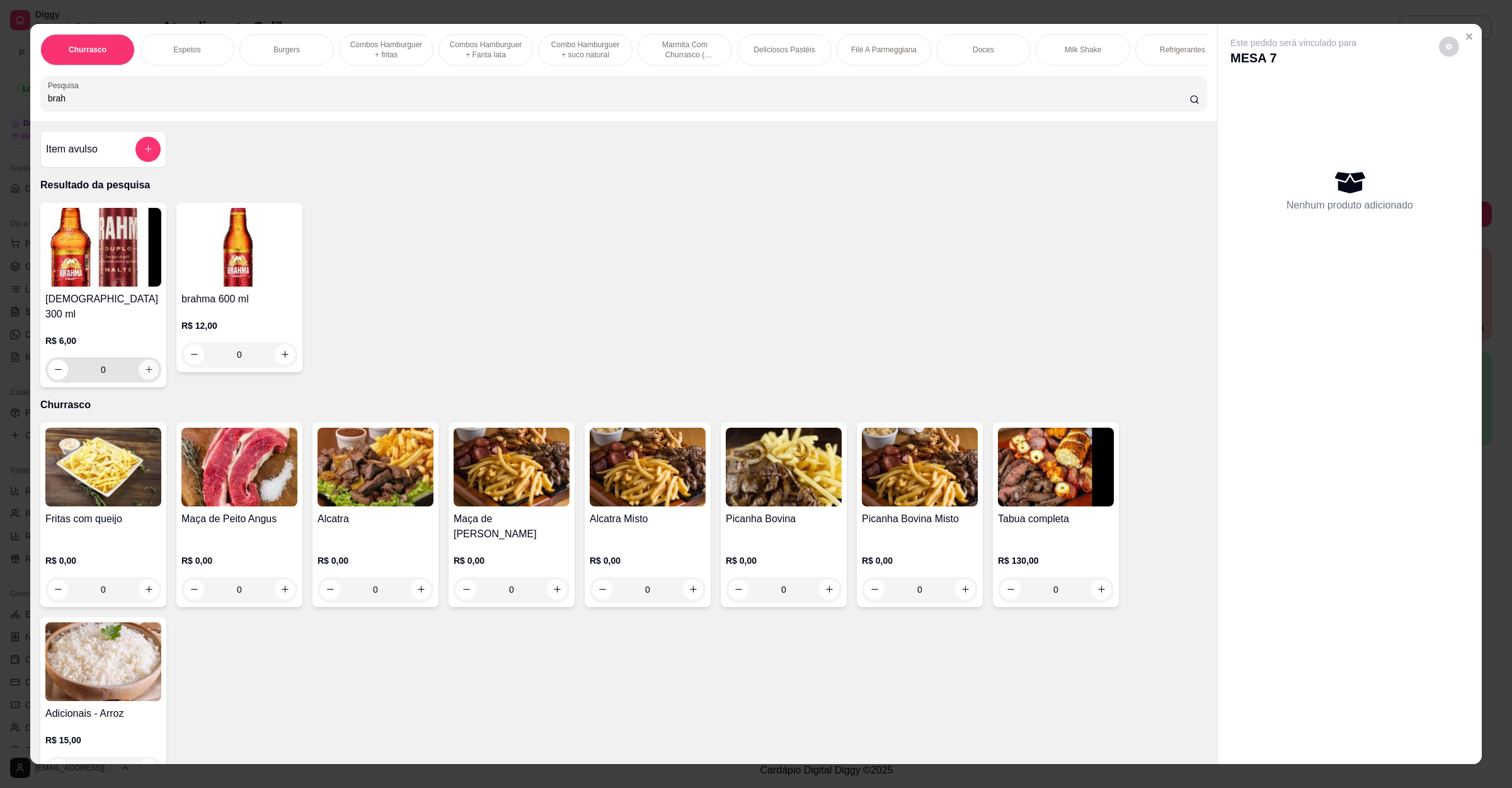
type input "3"
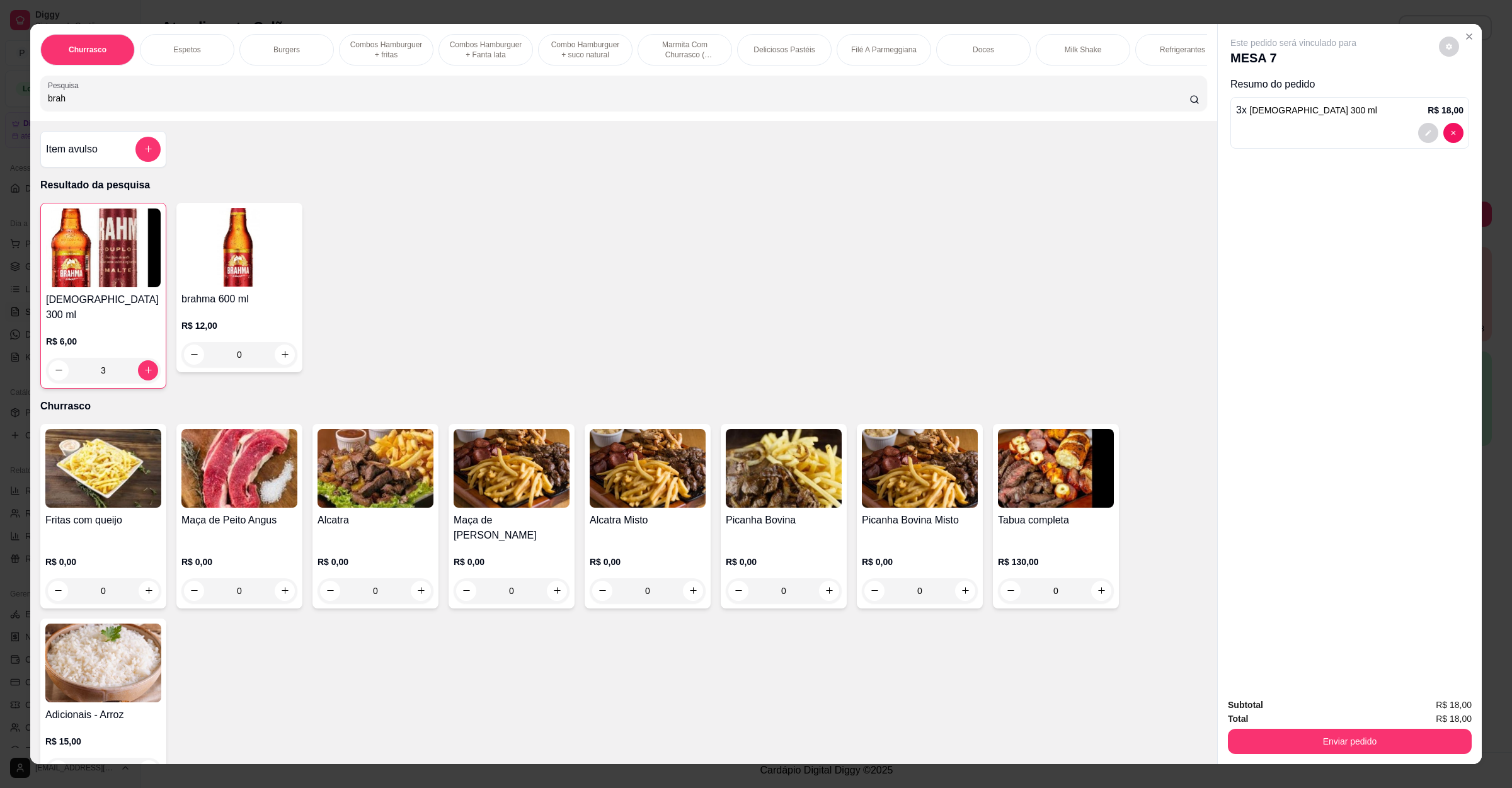
click at [1252, 751] on button "Enviar pedido" at bounding box center [1350, 741] width 244 height 25
click at [1282, 703] on button "Não registrar e enviar pedido" at bounding box center [1306, 711] width 131 height 24
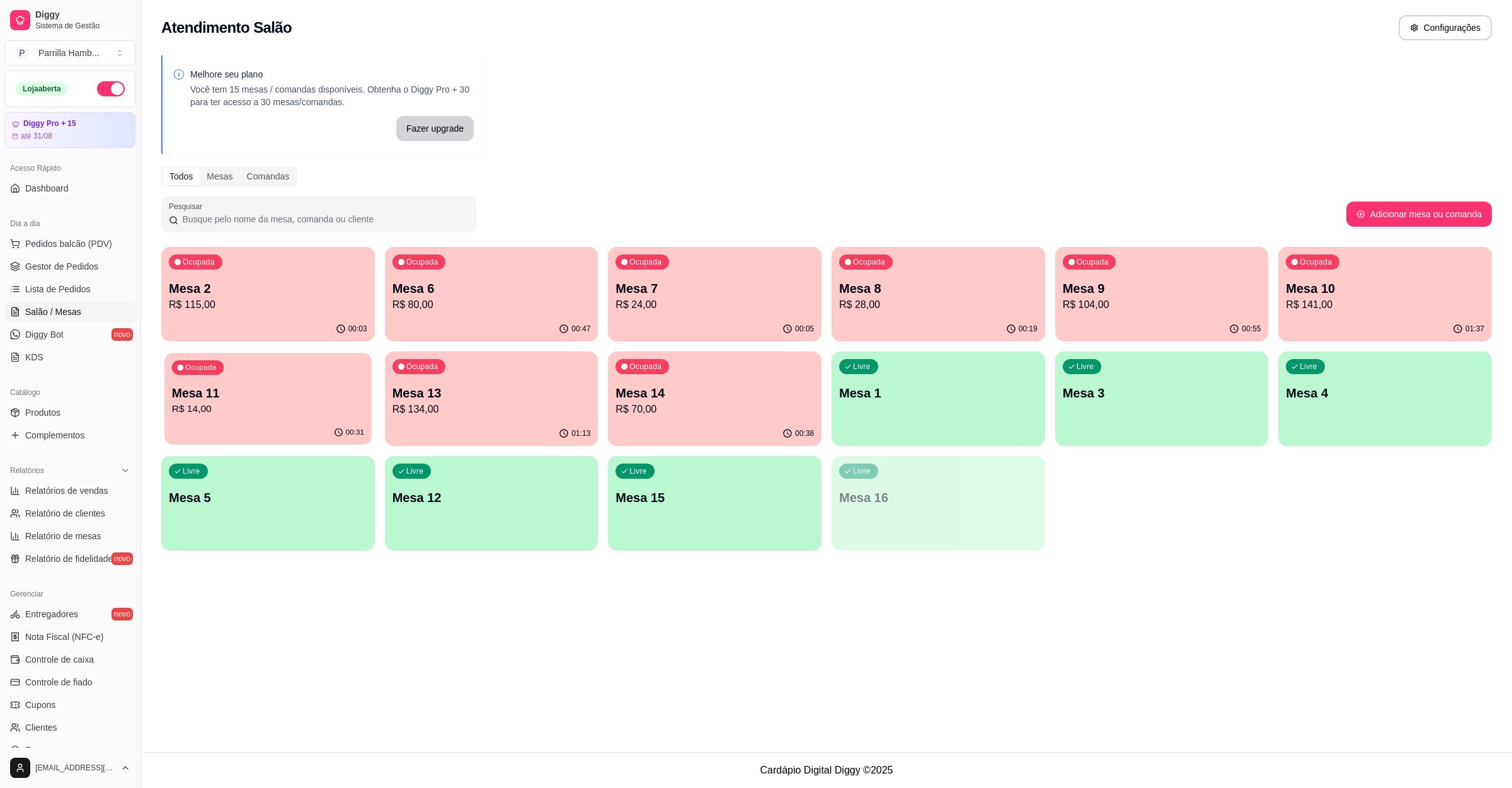
click at [354, 405] on p "R$ 14,00" at bounding box center [268, 409] width 192 height 15
click at [1388, 276] on div "Ocupada Mesa 10 R$ 141,00" at bounding box center [1385, 282] width 213 height 70
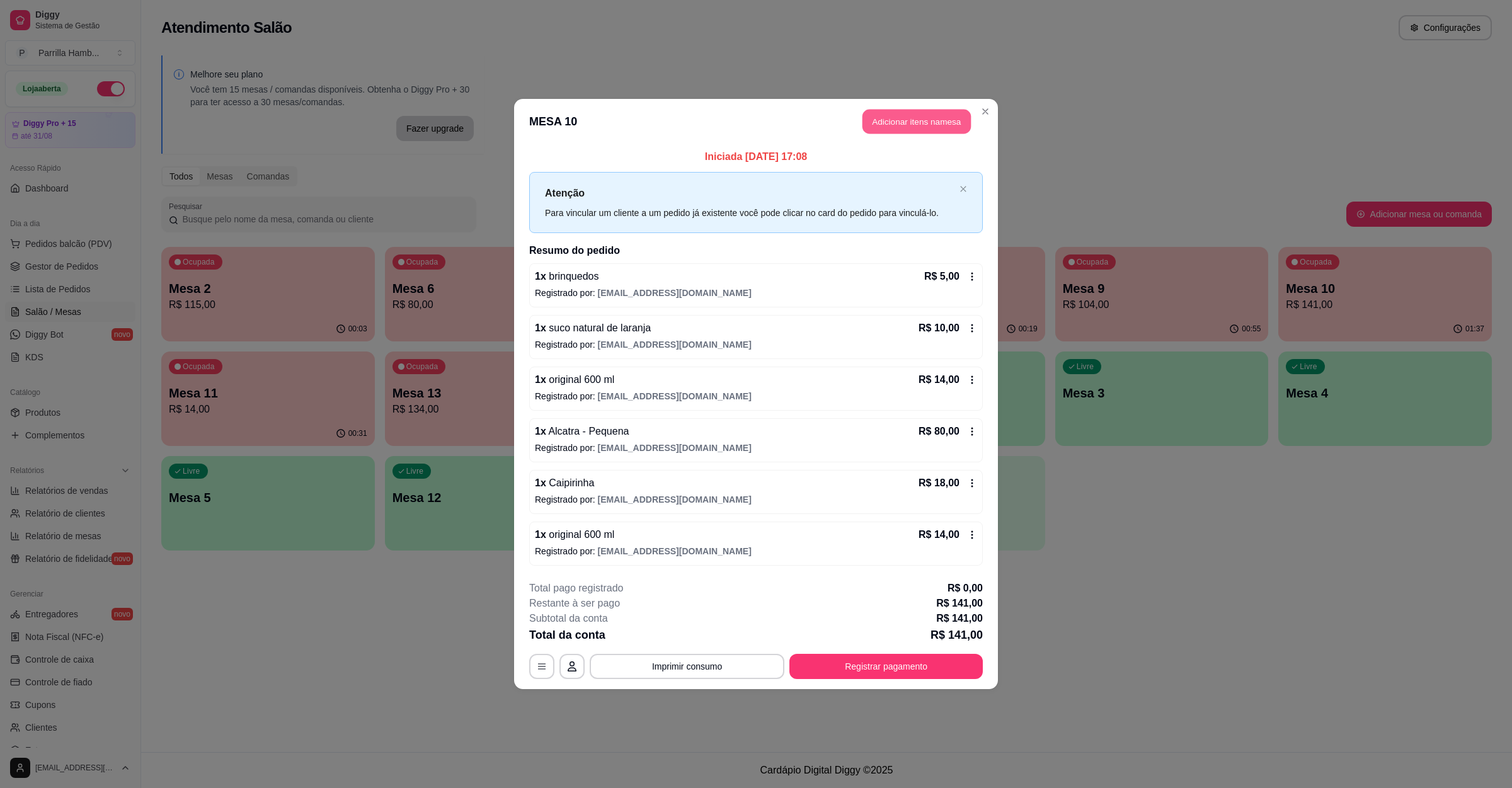
click at [919, 109] on button "Adicionar itens na mesa" at bounding box center [916, 121] width 109 height 24
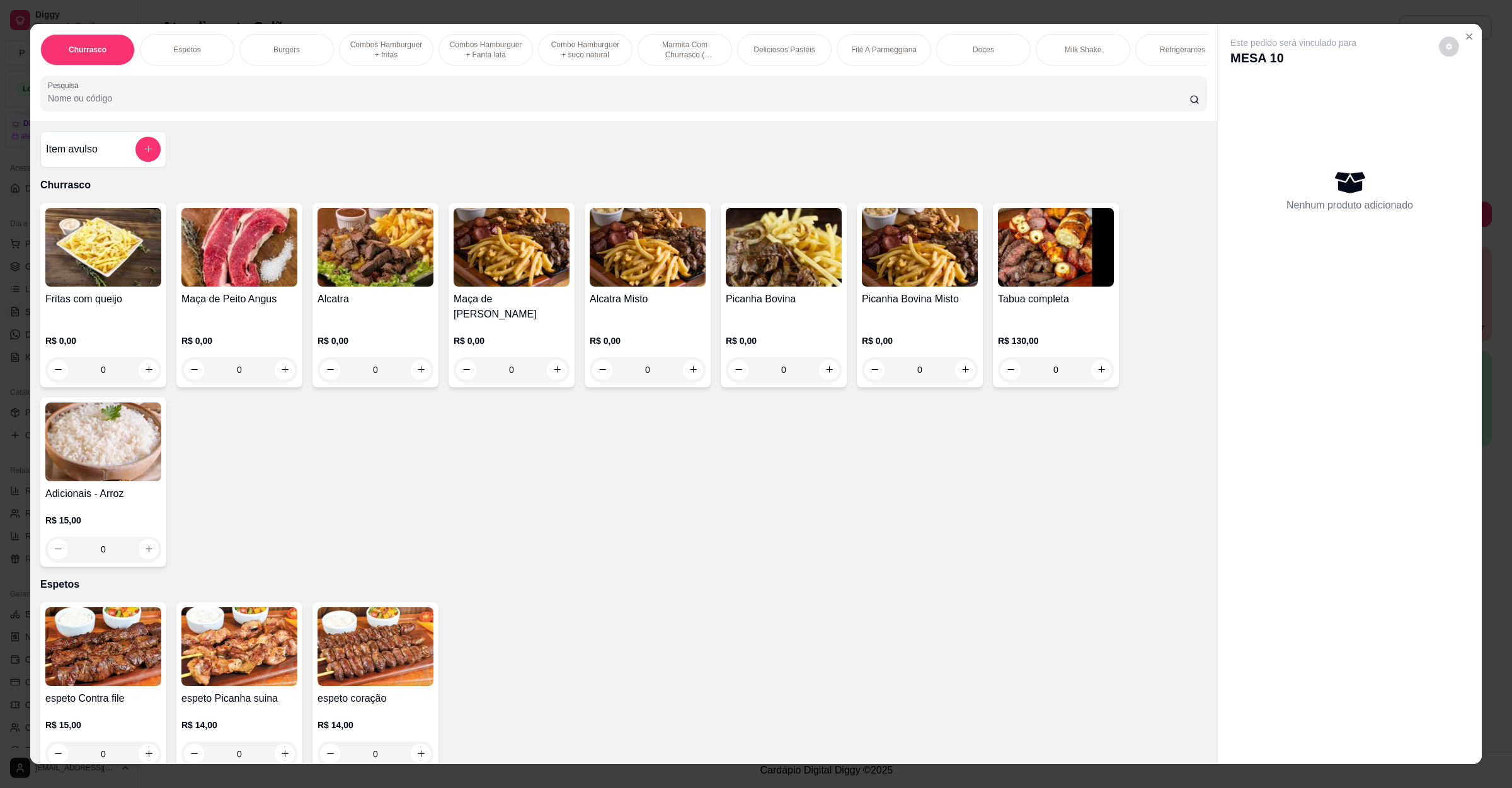
click at [348, 90] on div "Pesquisa" at bounding box center [624, 93] width 1167 height 35
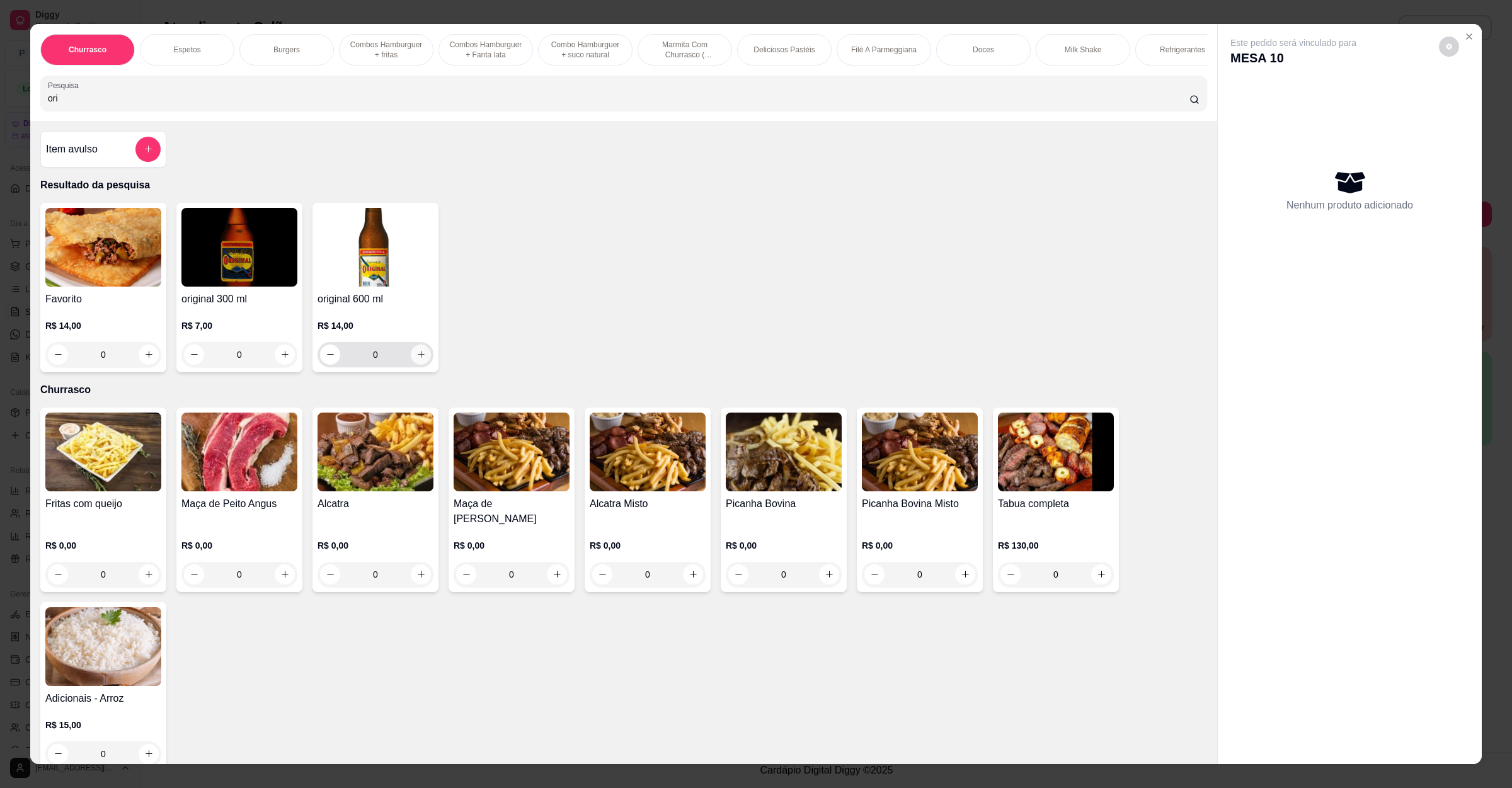
type input "ori"
click at [412, 360] on button "increase-product-quantity" at bounding box center [421, 355] width 20 height 20
type input "1"
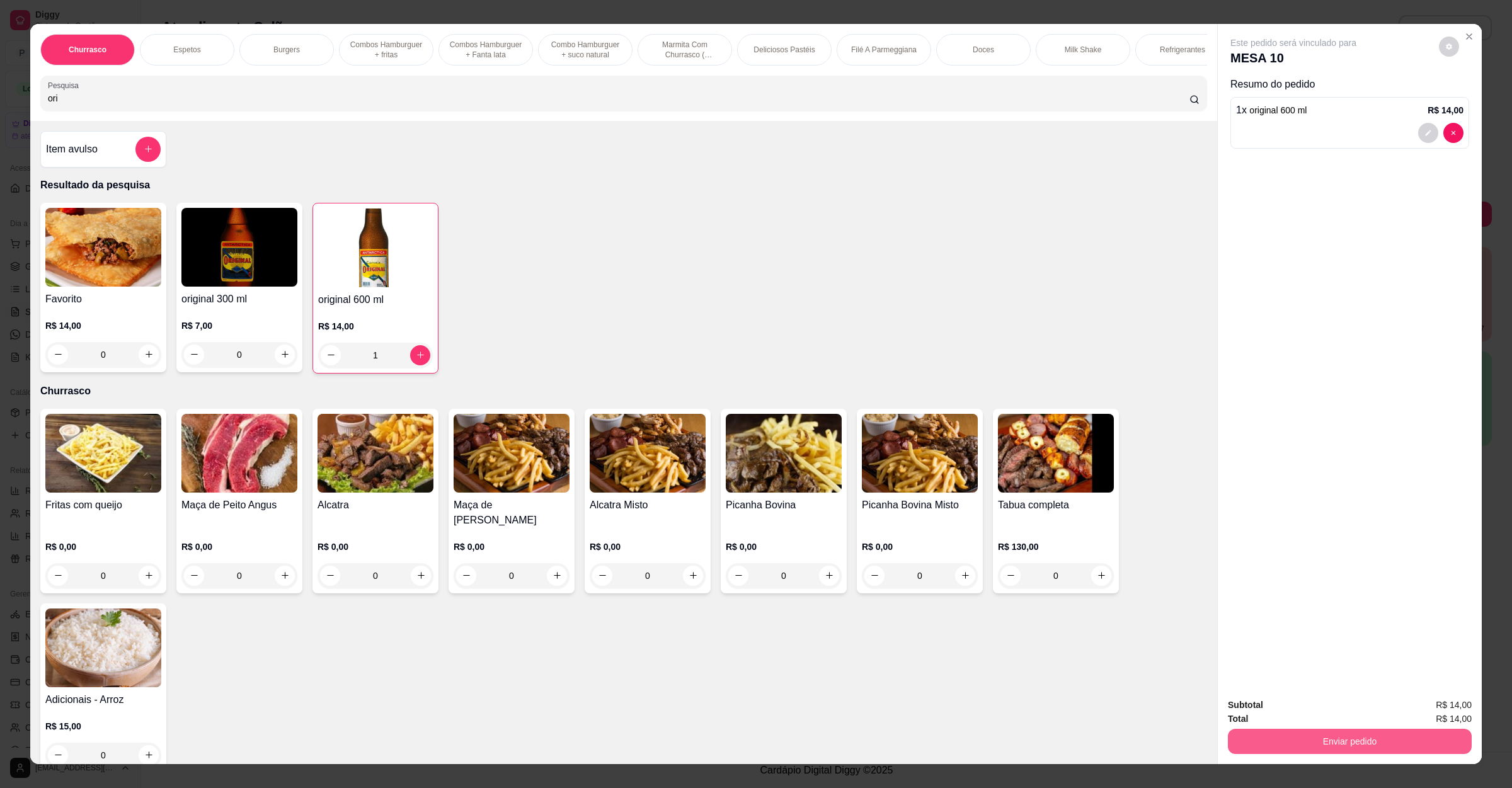
click at [1319, 738] on button "Enviar pedido" at bounding box center [1350, 741] width 244 height 25
click at [1321, 711] on button "Não registrar e enviar pedido" at bounding box center [1306, 711] width 127 height 23
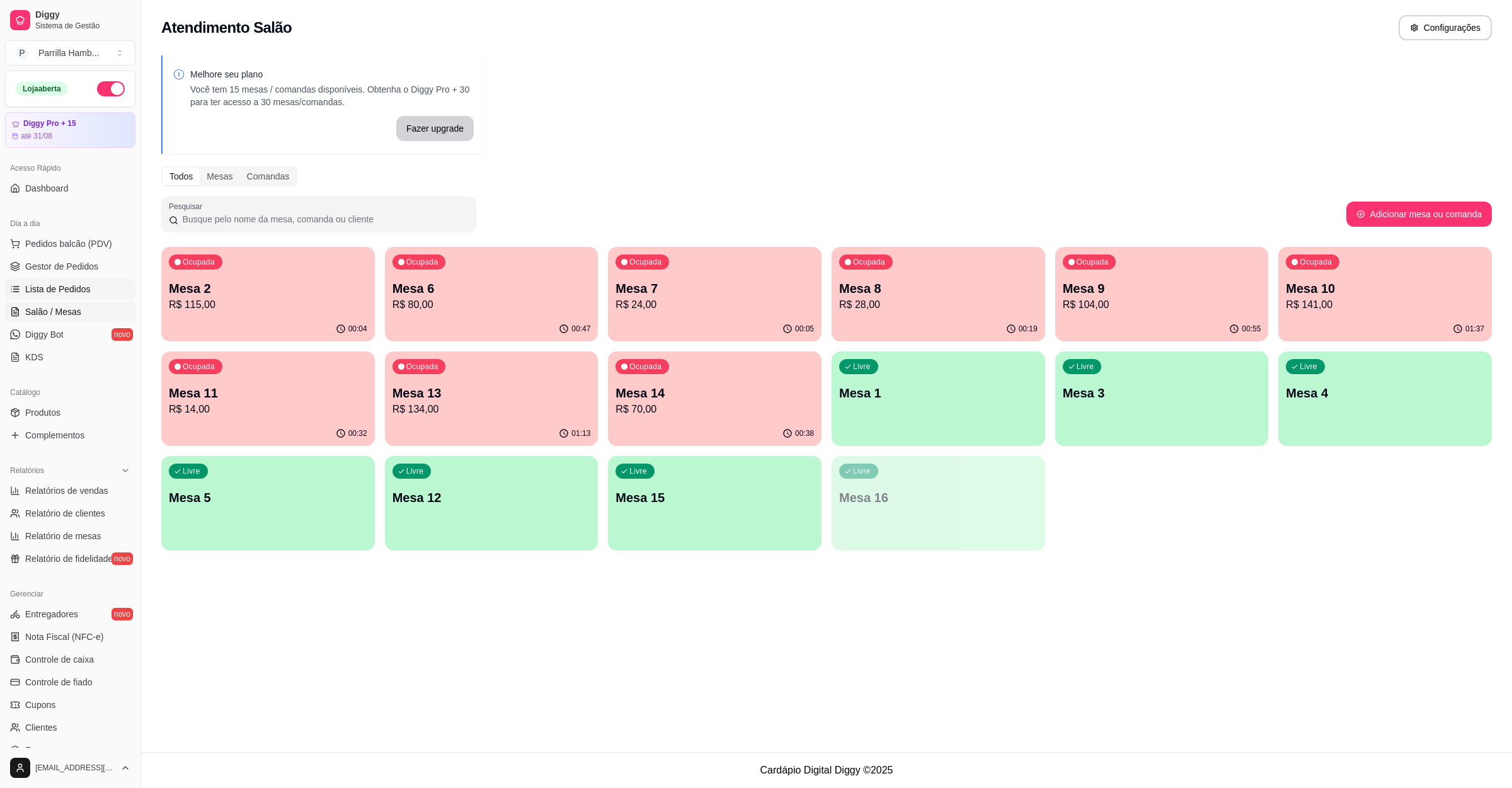
click at [41, 289] on span "Lista de Pedidos" at bounding box center [58, 289] width 66 height 12
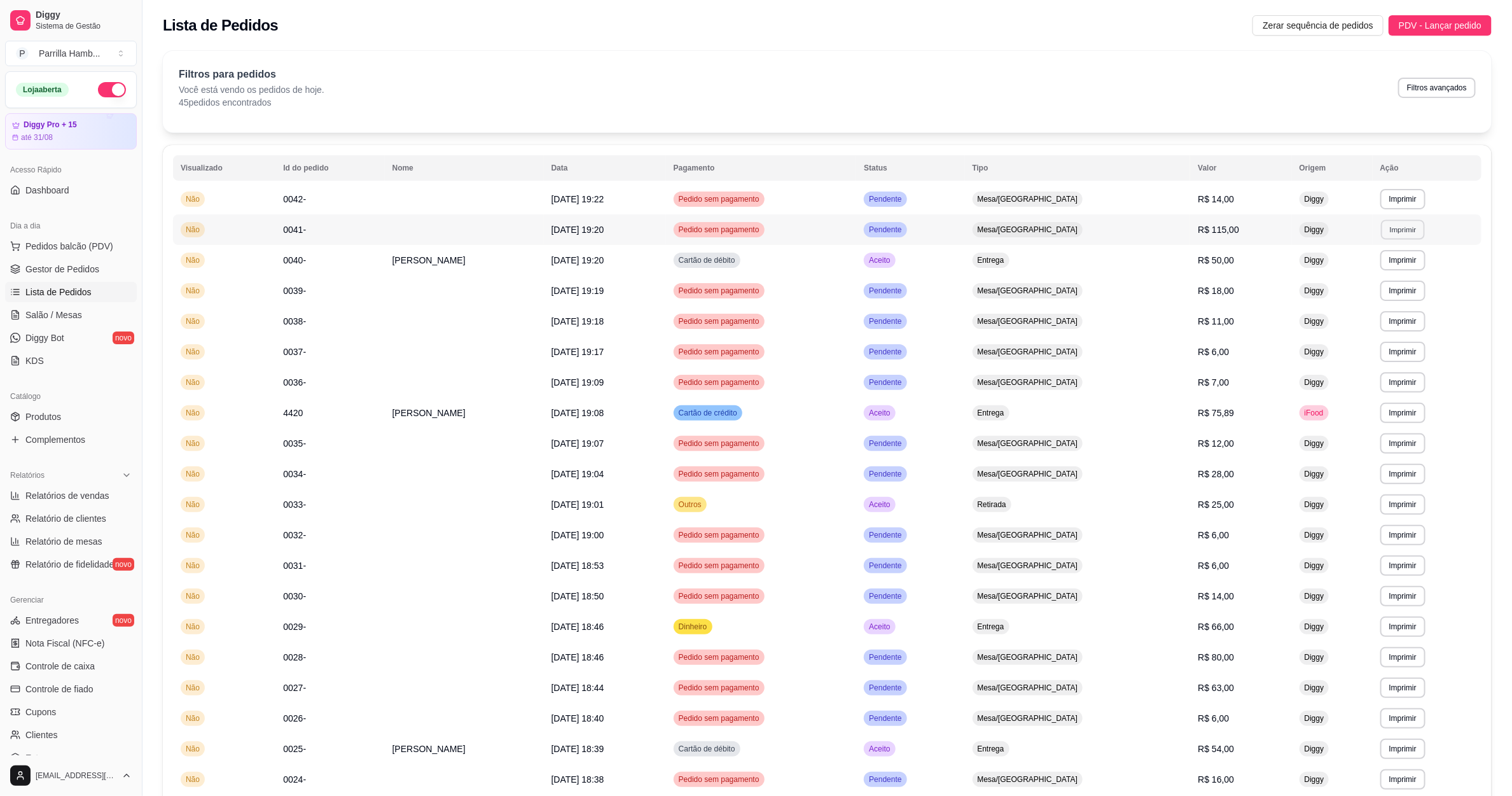
click at [1406, 226] on button "Imprimir" at bounding box center [1403, 229] width 44 height 20
click at [1383, 270] on button "IMPRESSORA" at bounding box center [1376, 275] width 92 height 21
click at [83, 318] on link "Salão / Mesas" at bounding box center [70, 315] width 132 height 21
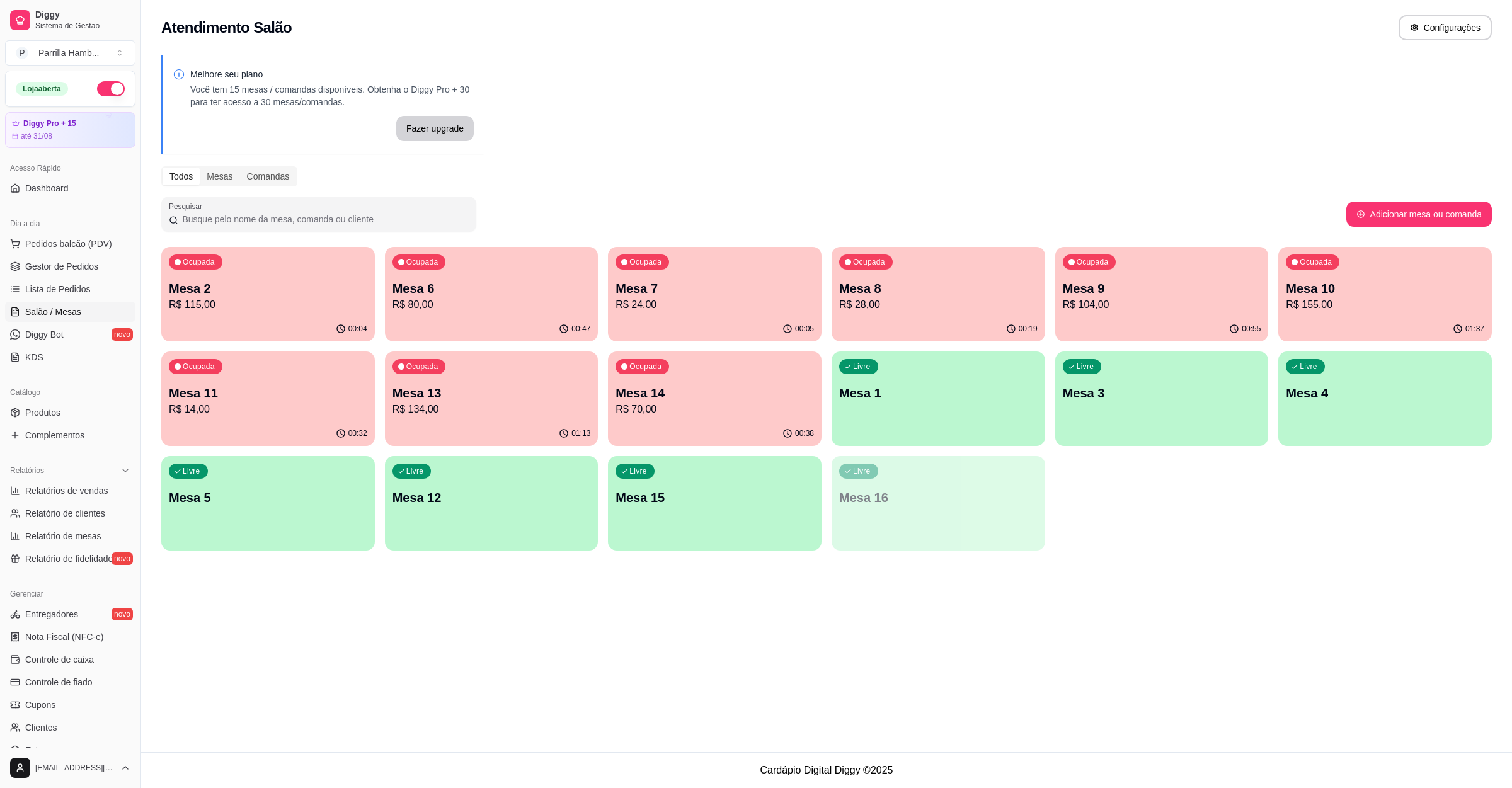
click at [464, 294] on p "Mesa 6" at bounding box center [492, 288] width 198 height 18
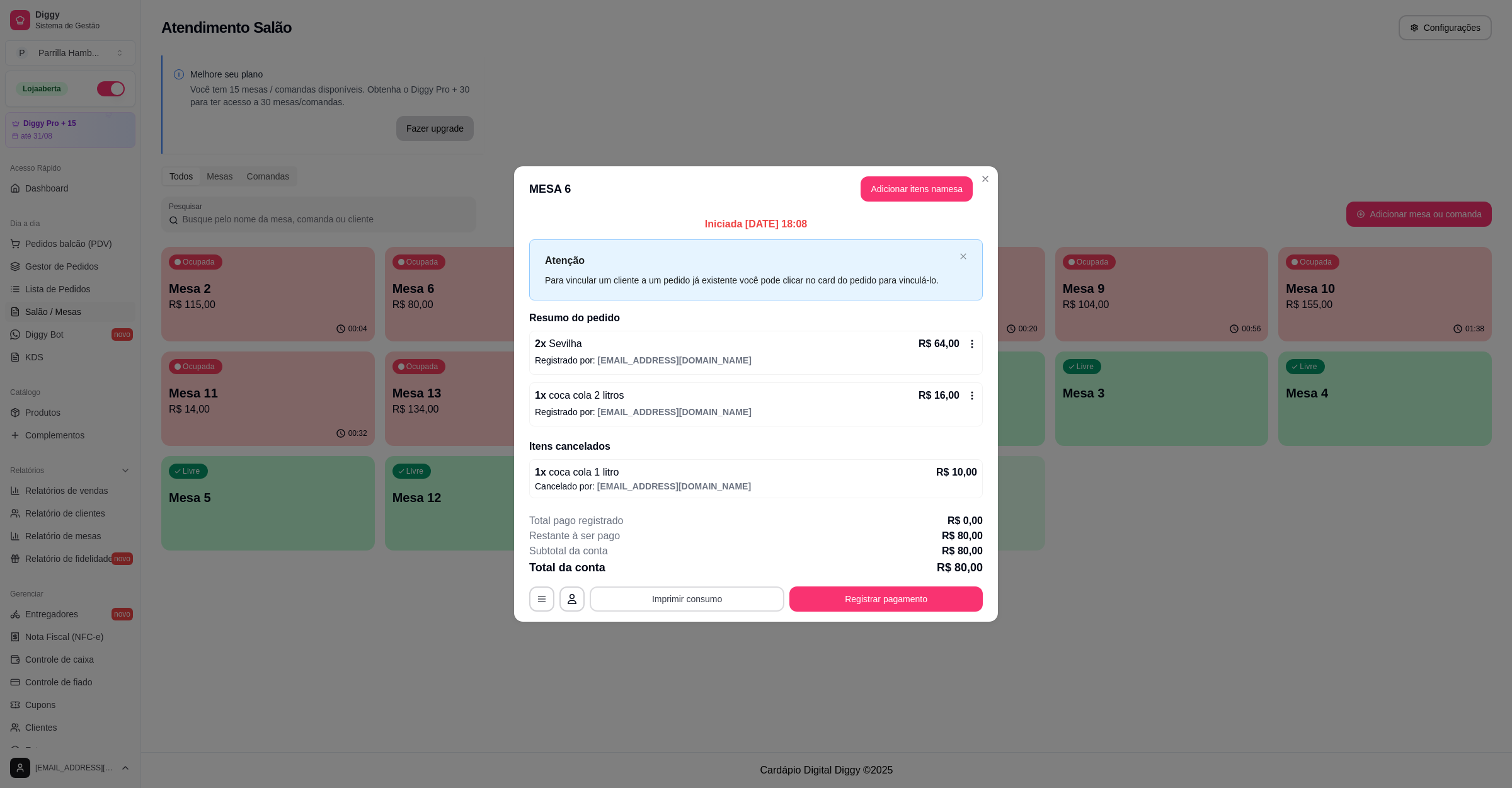
click at [696, 597] on button "Imprimir consumo" at bounding box center [686, 599] width 194 height 25
click at [690, 573] on button "IMPRESSORA" at bounding box center [691, 573] width 73 height 16
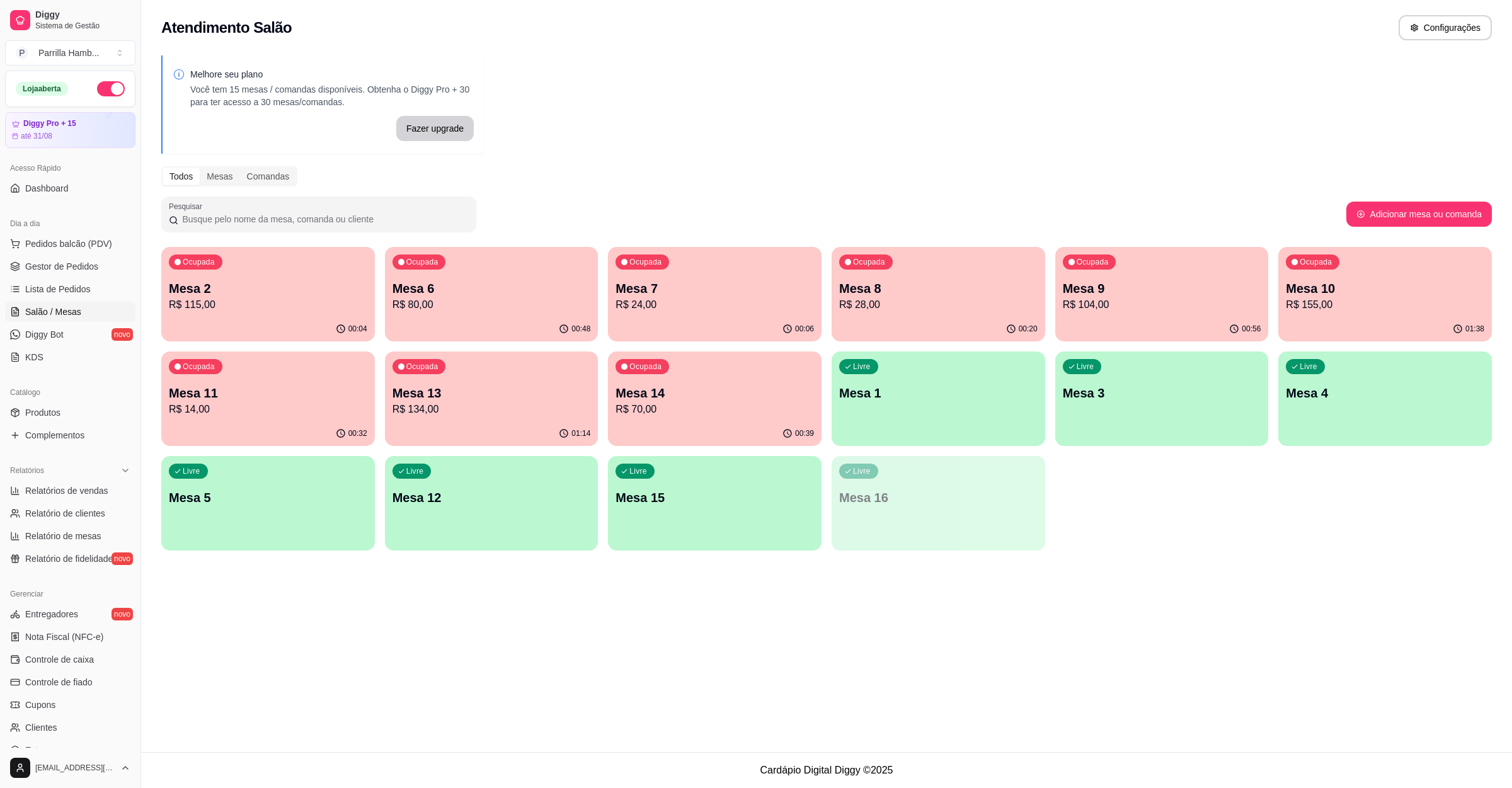
click at [530, 294] on p "Mesa 6" at bounding box center [492, 288] width 198 height 18
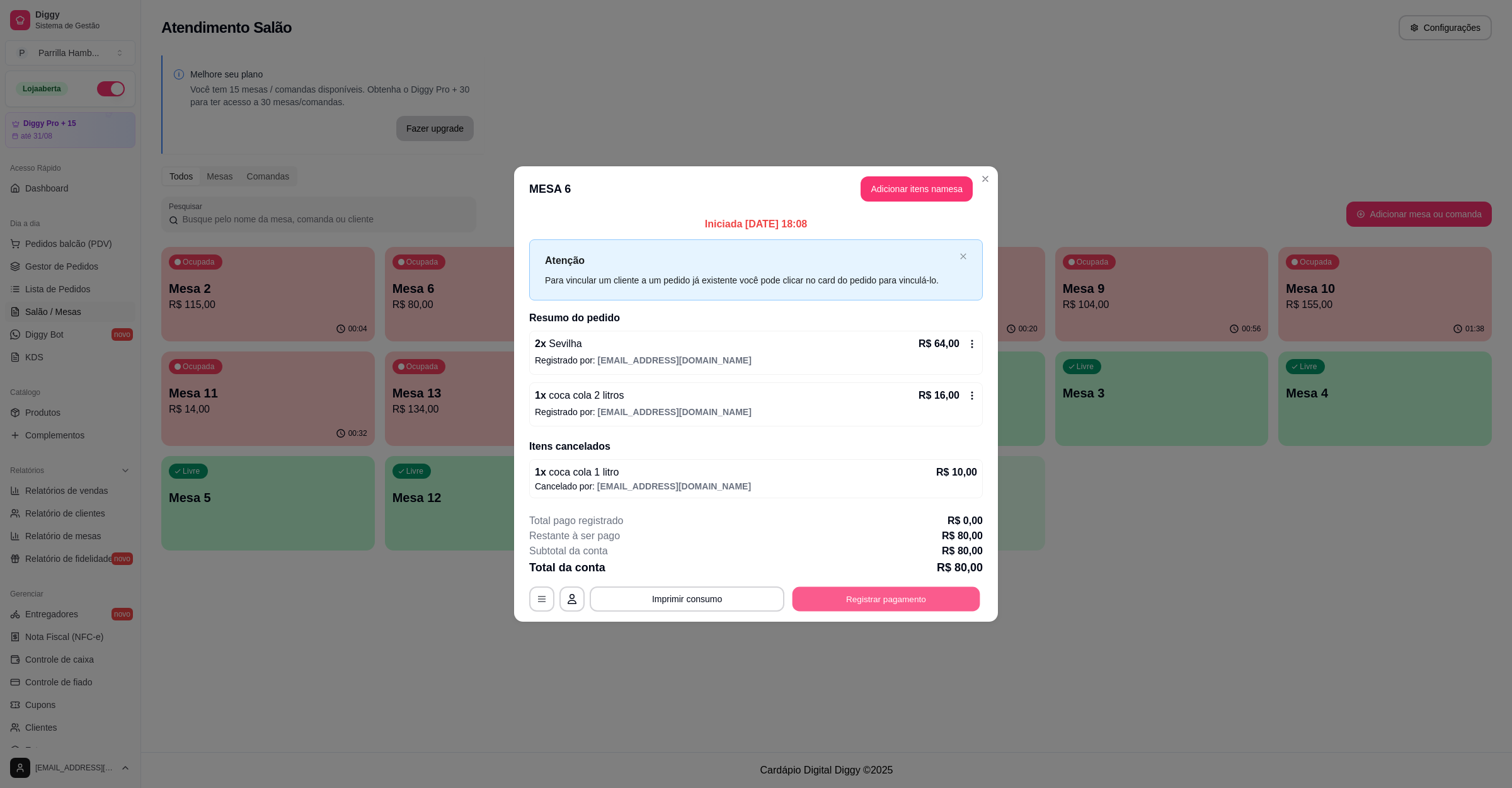
click at [849, 609] on button "Registrar pagamento" at bounding box center [886, 599] width 187 height 24
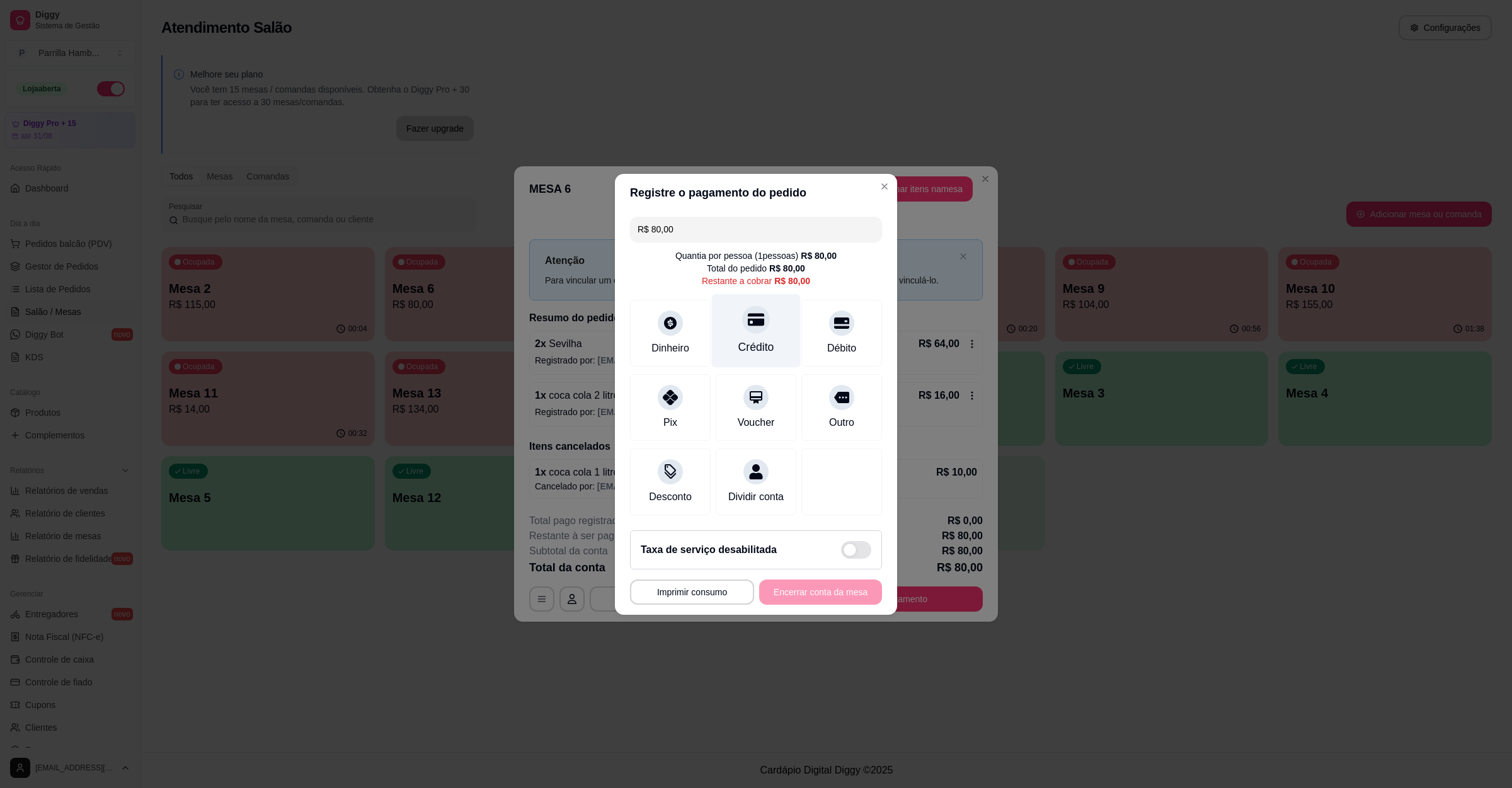
click at [766, 305] on div "Crédito" at bounding box center [756, 330] width 89 height 73
type input "R$ 0,00"
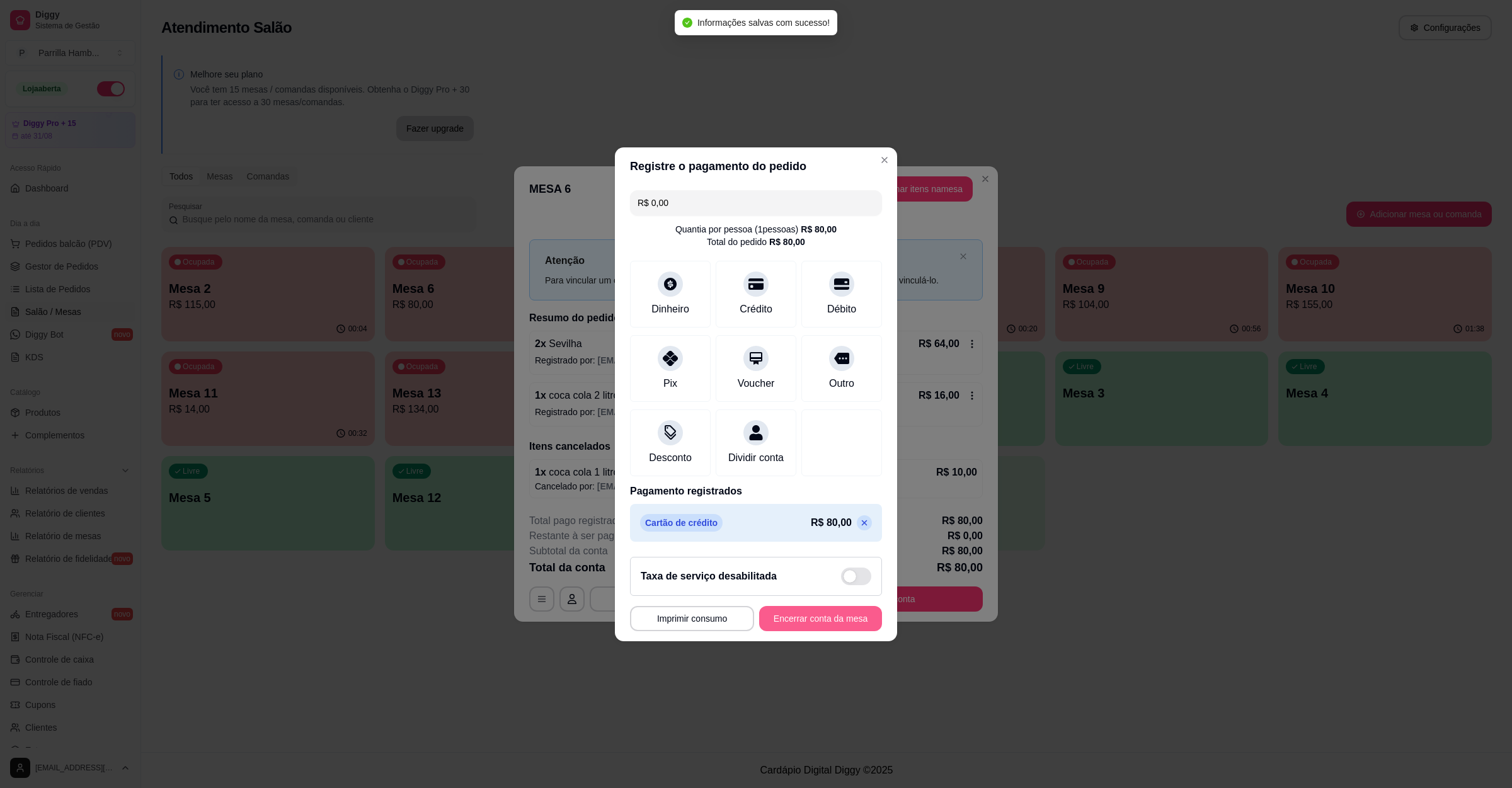
click at [777, 622] on button "Encerrar conta da mesa" at bounding box center [820, 619] width 123 height 25
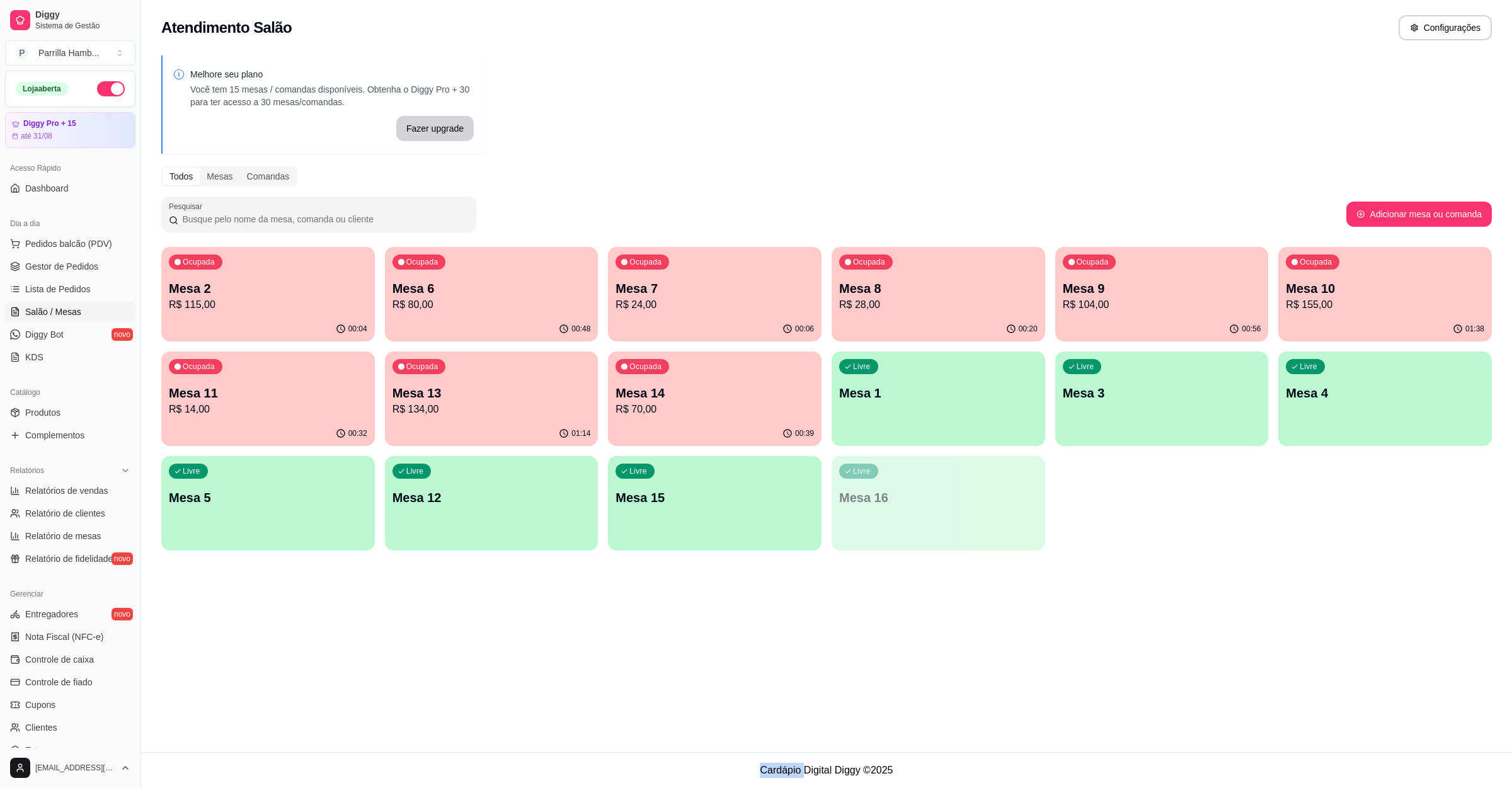
click at [1183, 596] on div "Atendimento Salão Configurações Melhore seu plano Você tem 15 mesas / comandas …" at bounding box center [826, 376] width 1371 height 752
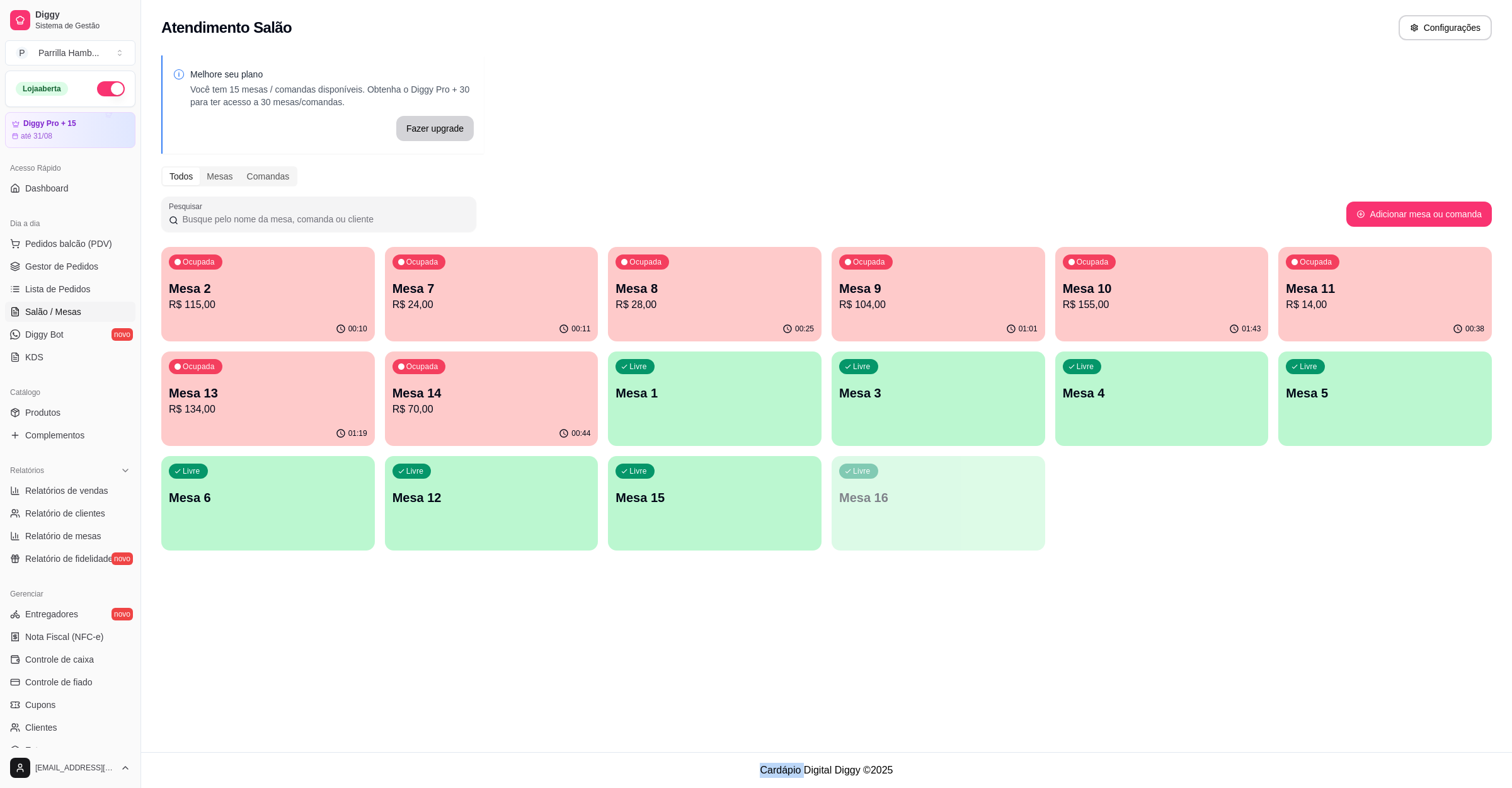
click at [656, 269] on div "Ocupada" at bounding box center [642, 262] width 54 height 15
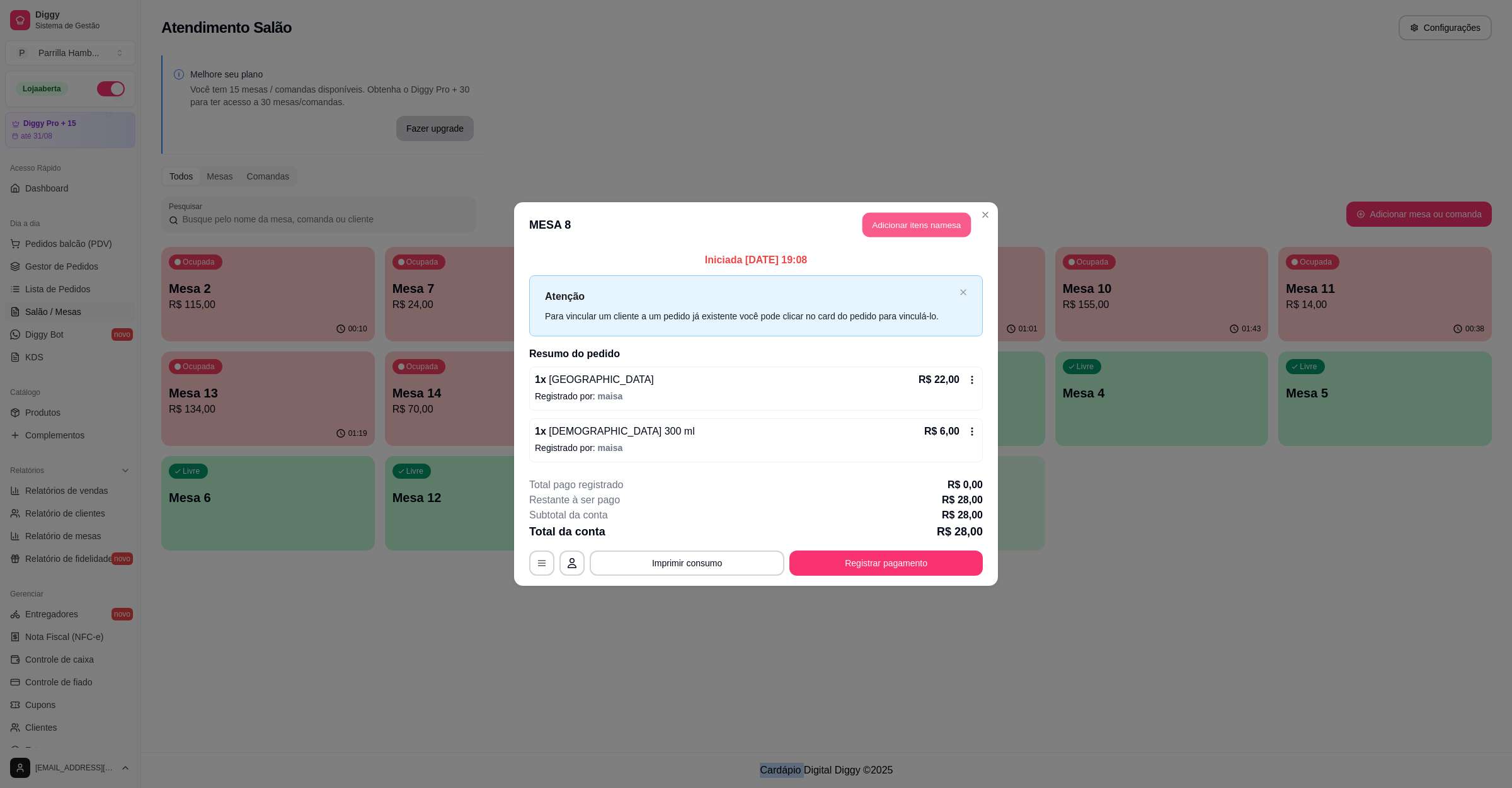
click at [862, 225] on button "Adicionar itens na mesa" at bounding box center [916, 225] width 109 height 24
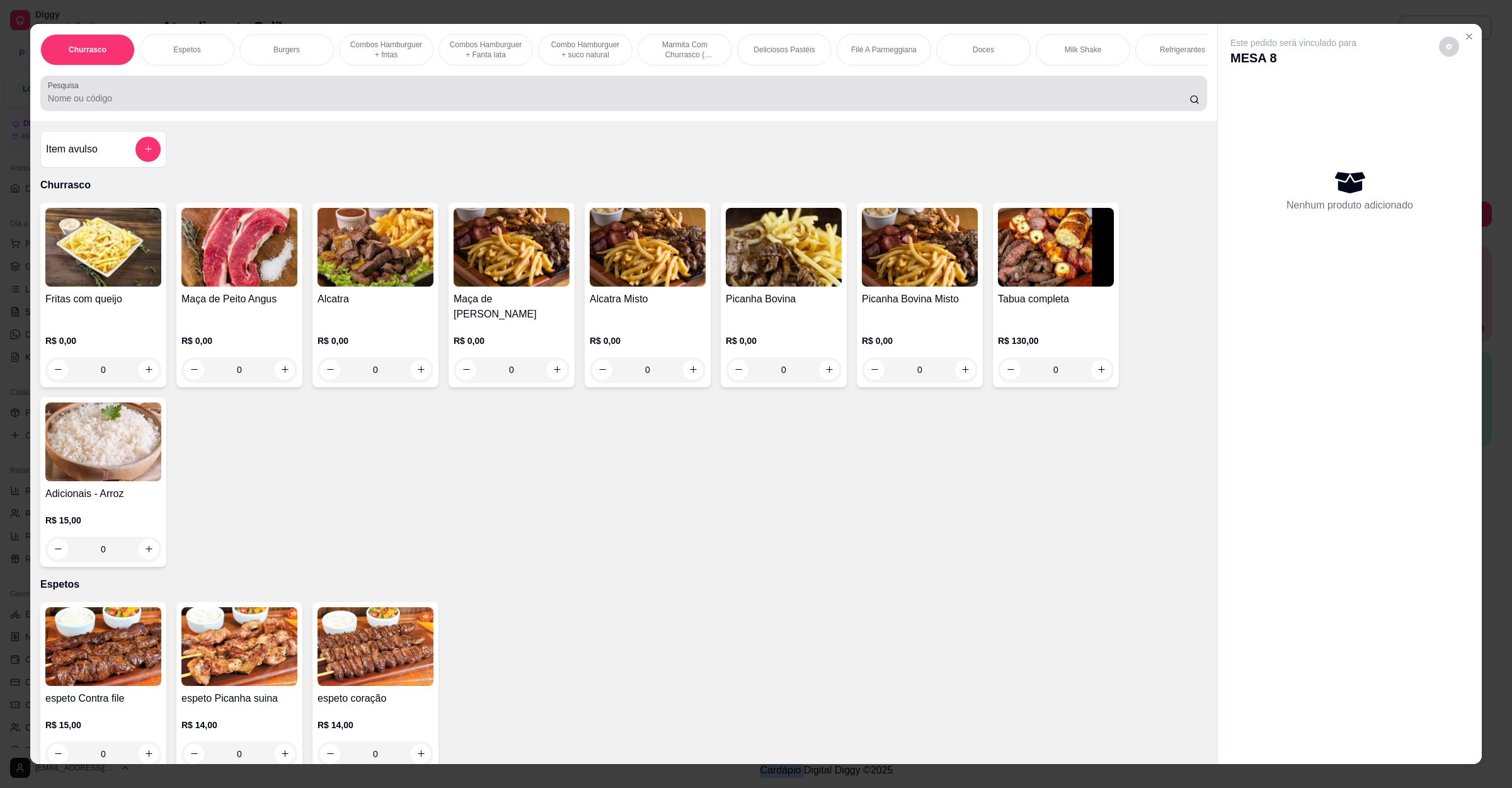
click at [403, 105] on input "Pesquisa" at bounding box center [619, 98] width 1142 height 12
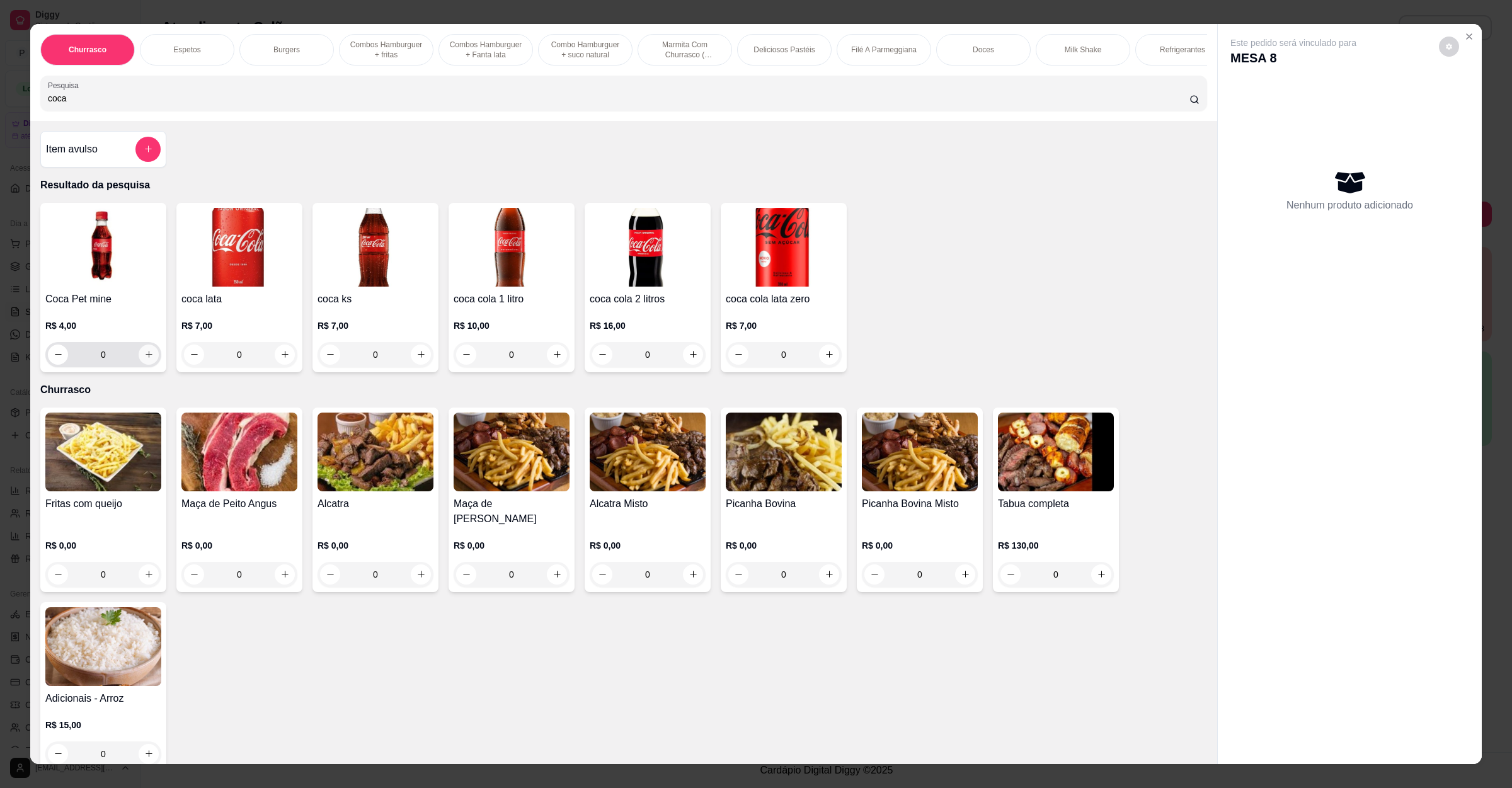
type input "coca"
click at [144, 359] on icon "increase-product-quantity" at bounding box center [149, 355] width 9 height 9
type input "1"
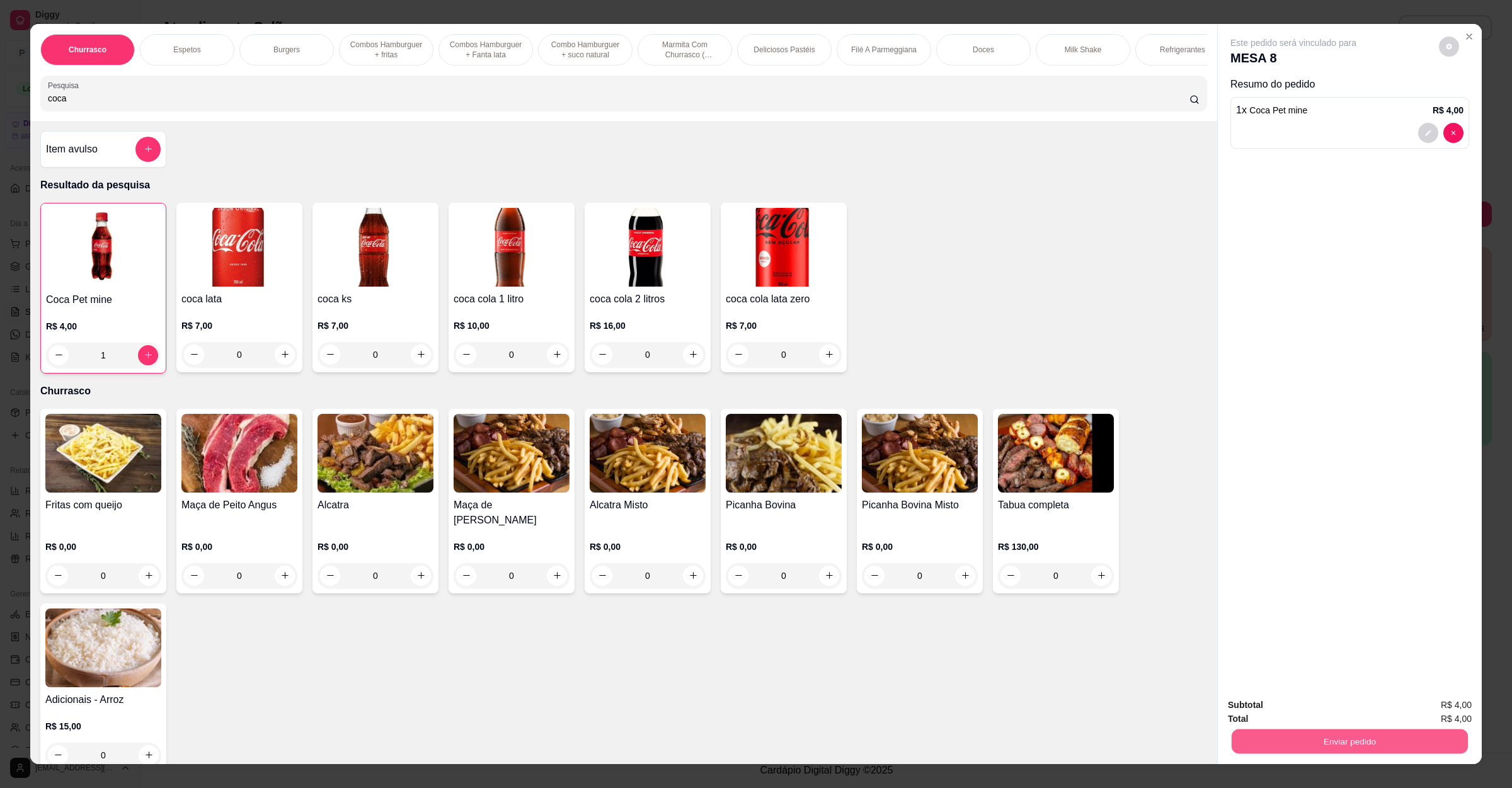
click at [1295, 729] on button "Enviar pedido" at bounding box center [1350, 741] width 236 height 24
click at [1307, 709] on button "Não registrar e enviar pedido" at bounding box center [1306, 711] width 127 height 23
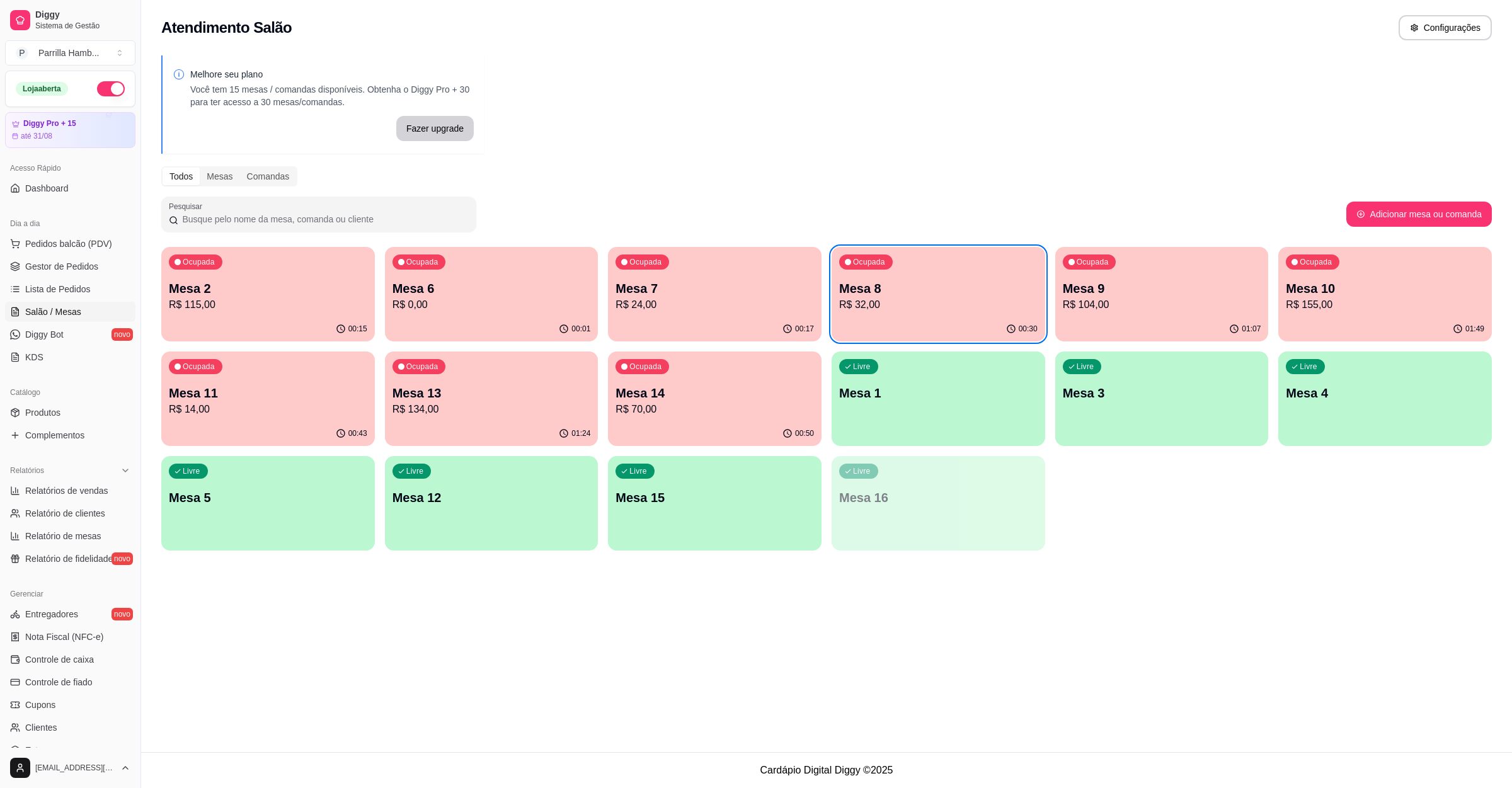
click at [749, 302] on p "R$ 24,00" at bounding box center [715, 305] width 198 height 15
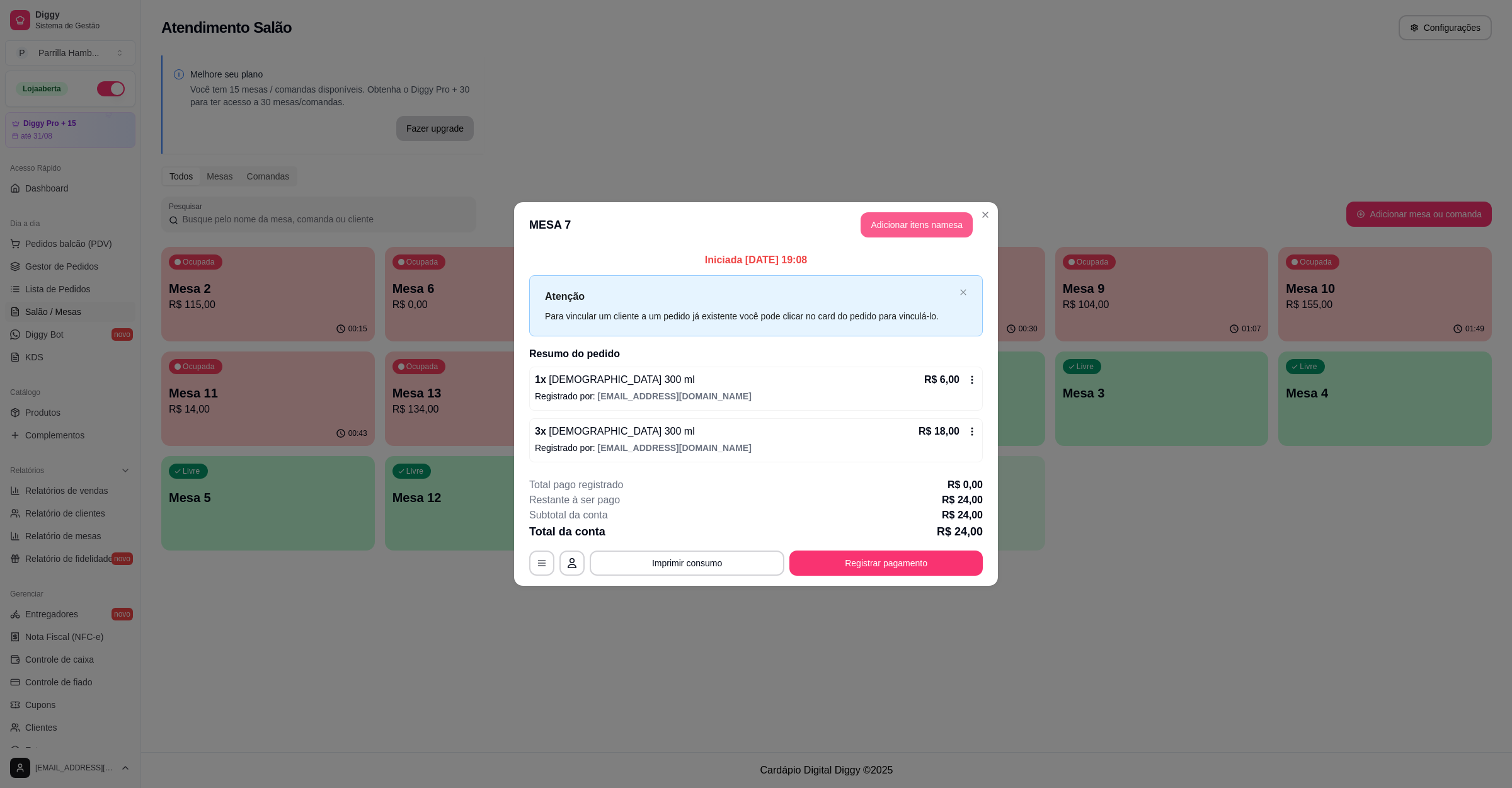
click at [900, 234] on button "Adicionar itens na mesa" at bounding box center [917, 225] width 112 height 25
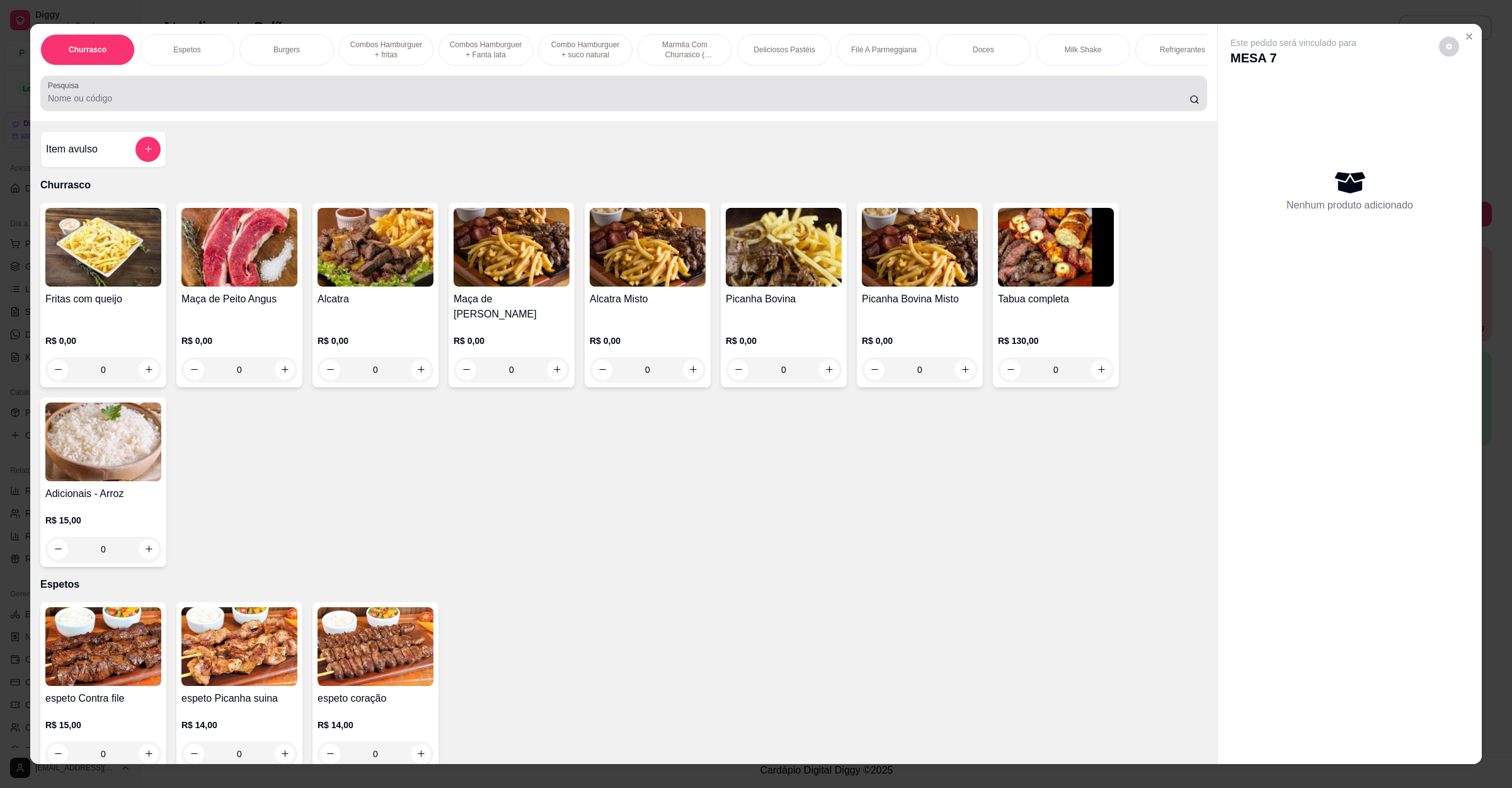
click at [366, 106] on div at bounding box center [623, 93] width 1151 height 25
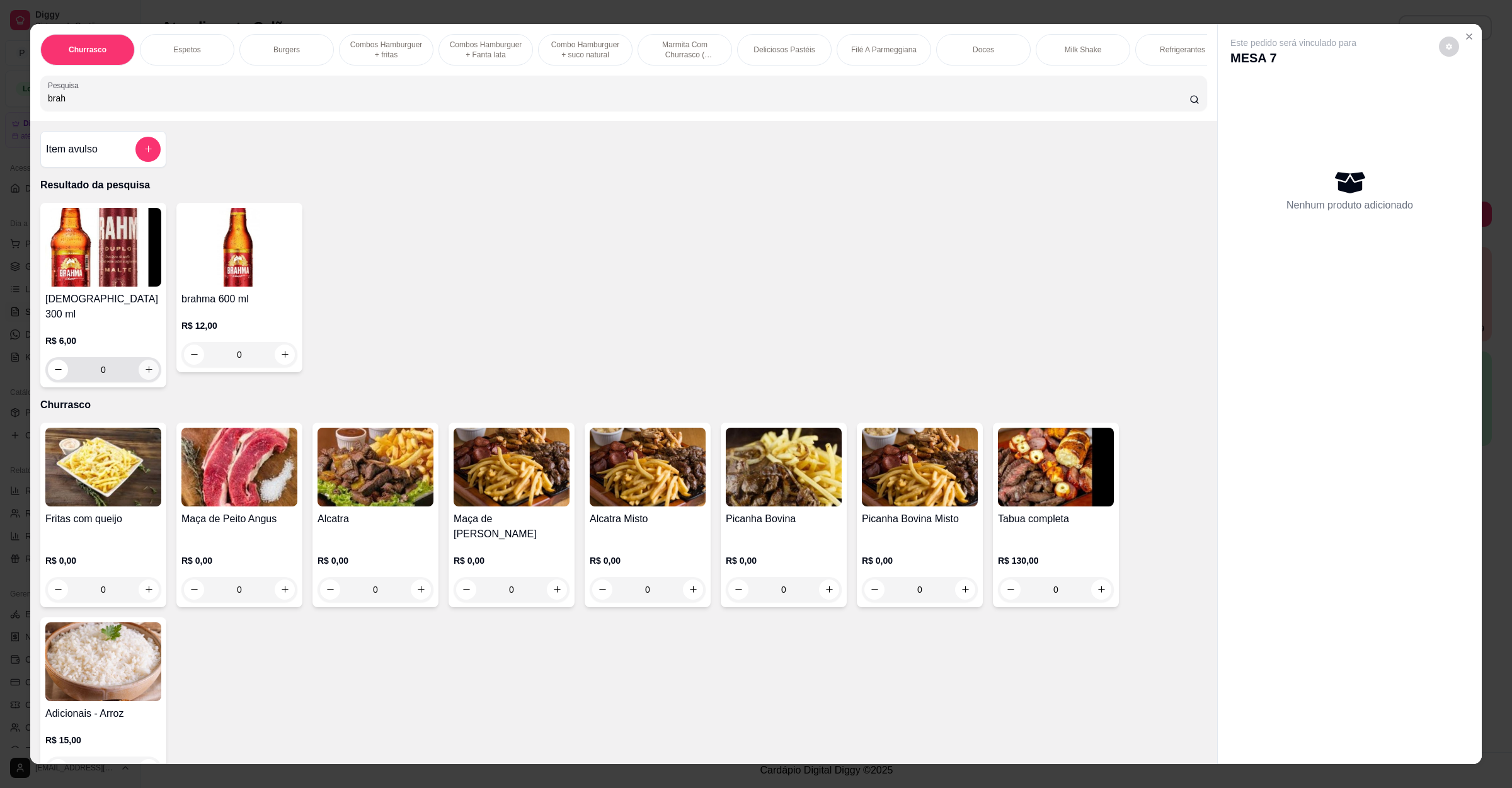
type input "brah"
click at [144, 374] on icon "increase-product-quantity" at bounding box center [149, 369] width 9 height 9
type input "1"
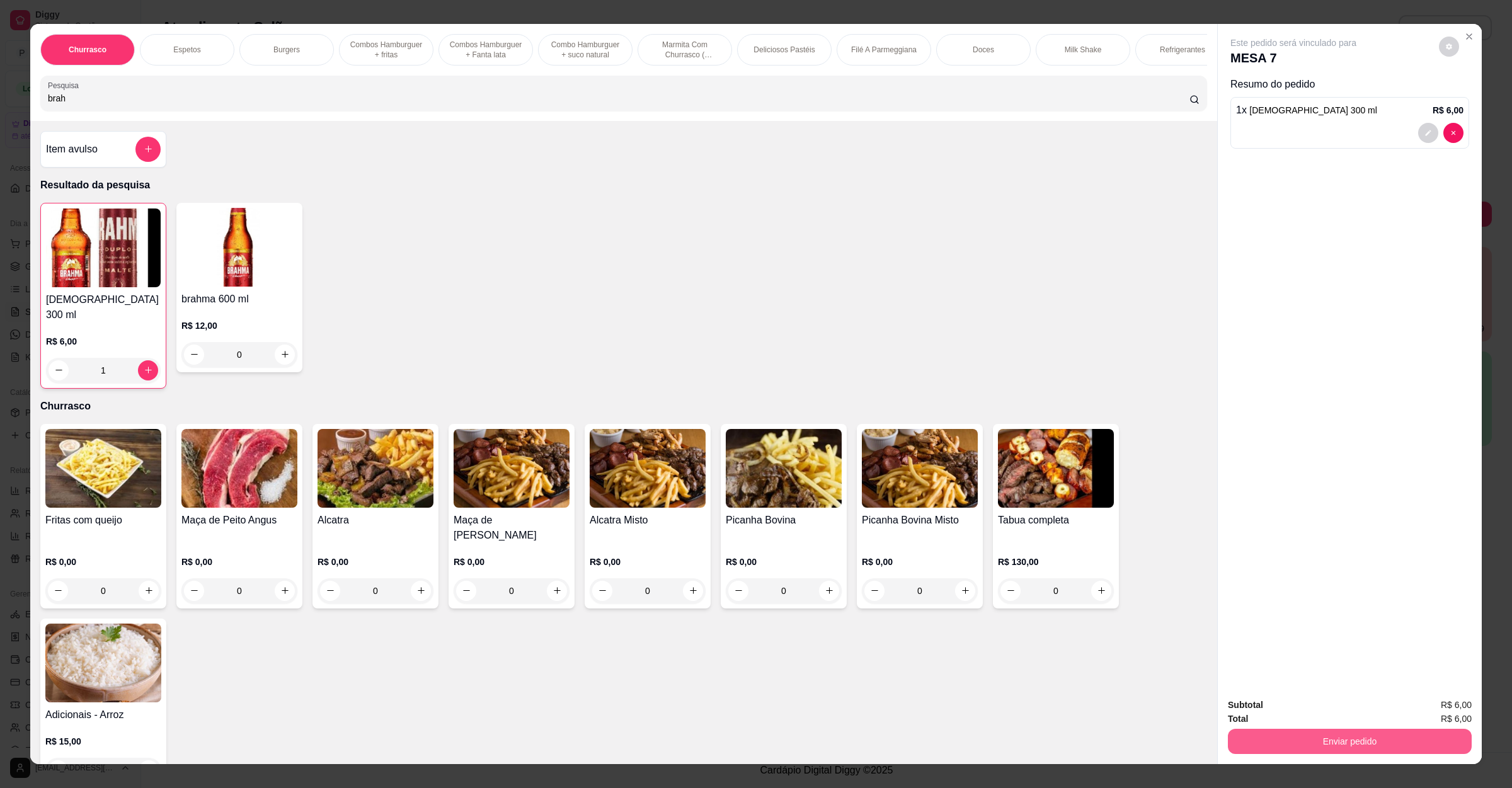
click at [1297, 741] on button "Enviar pedido" at bounding box center [1350, 741] width 244 height 25
click at [1305, 705] on button "Não registrar e enviar pedido" at bounding box center [1306, 711] width 127 height 23
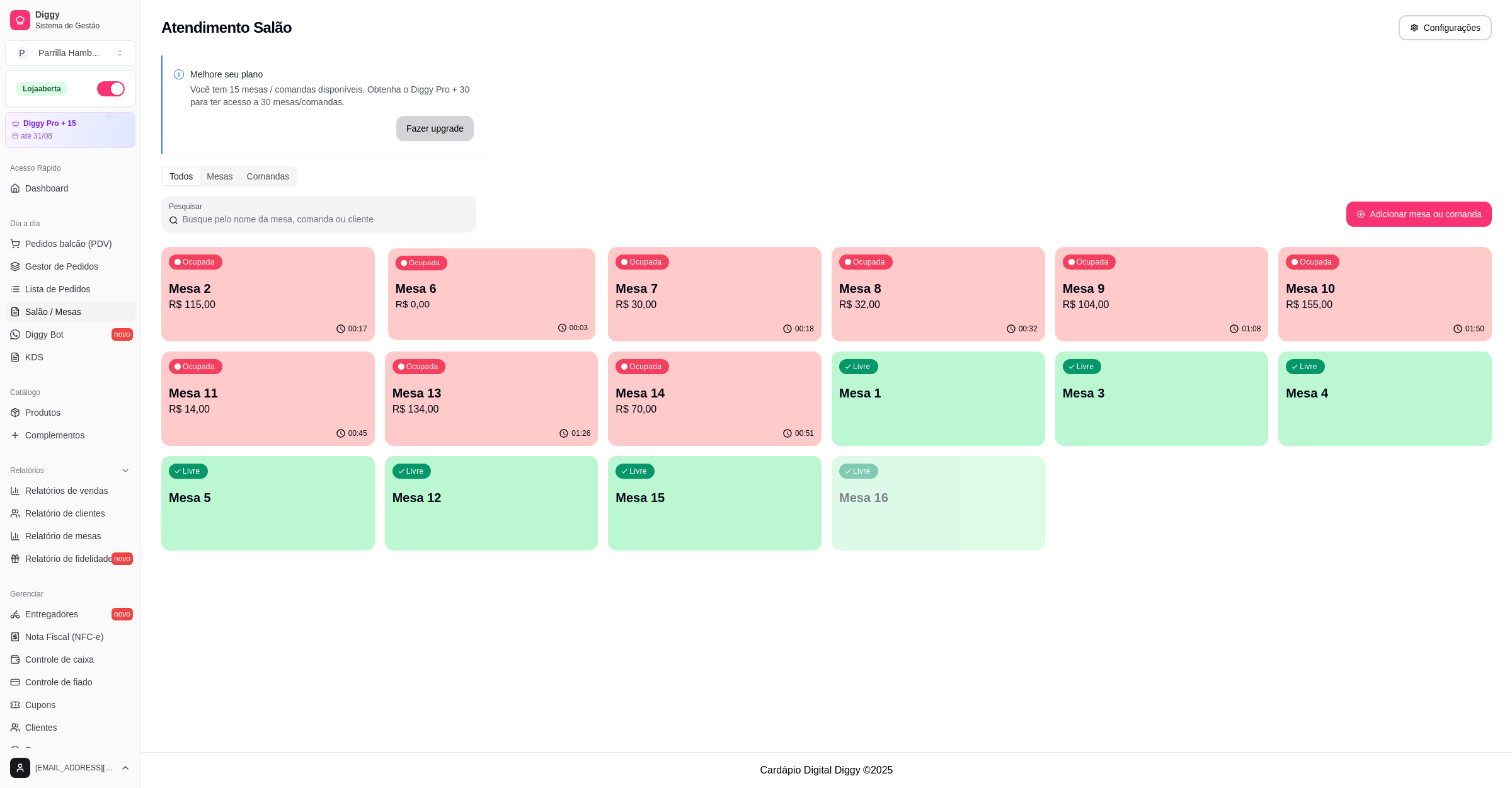
click at [496, 330] on div "00:03" at bounding box center [491, 328] width 207 height 24
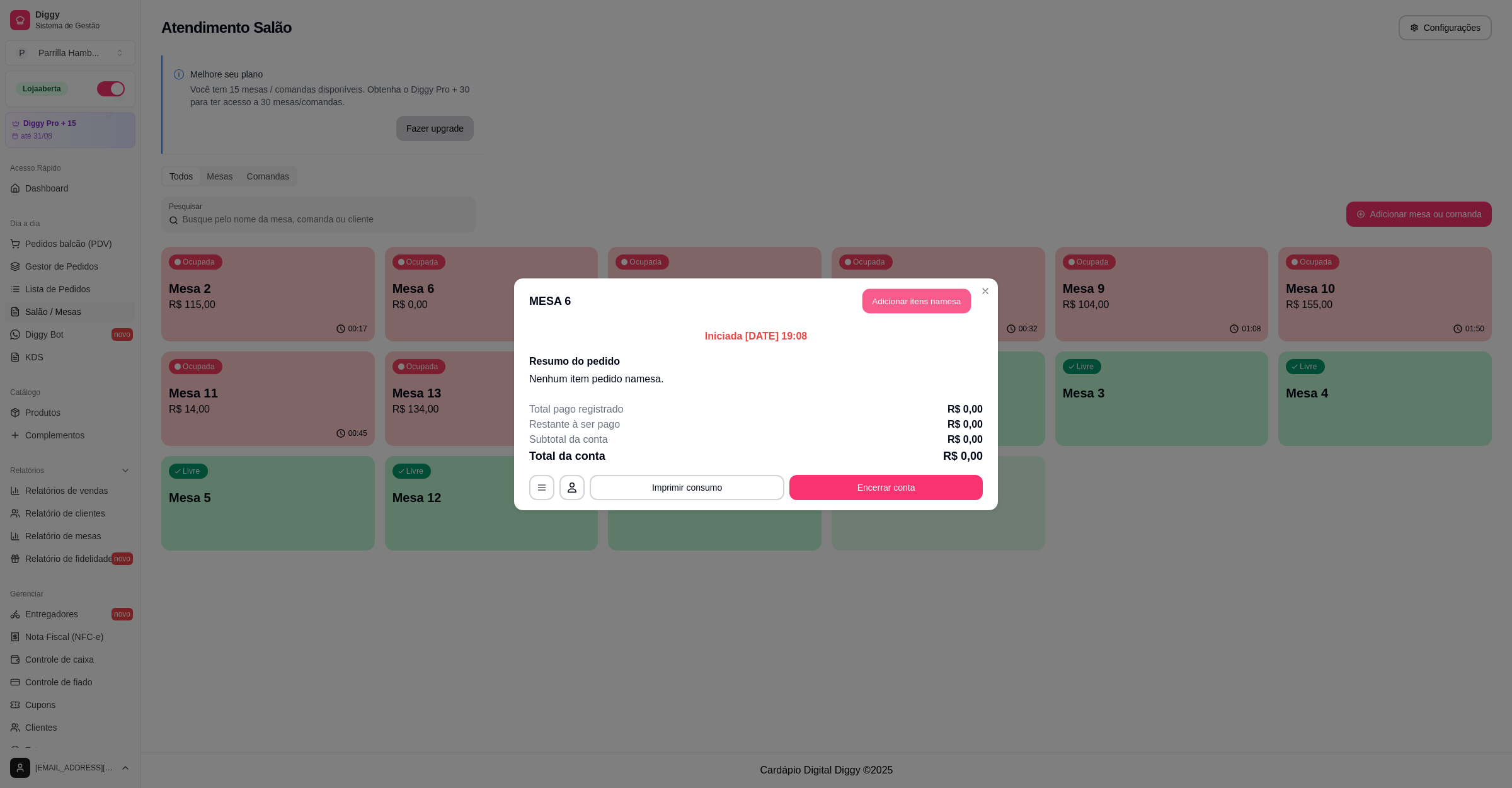
click at [911, 303] on button "Adicionar itens na mesa" at bounding box center [916, 300] width 109 height 24
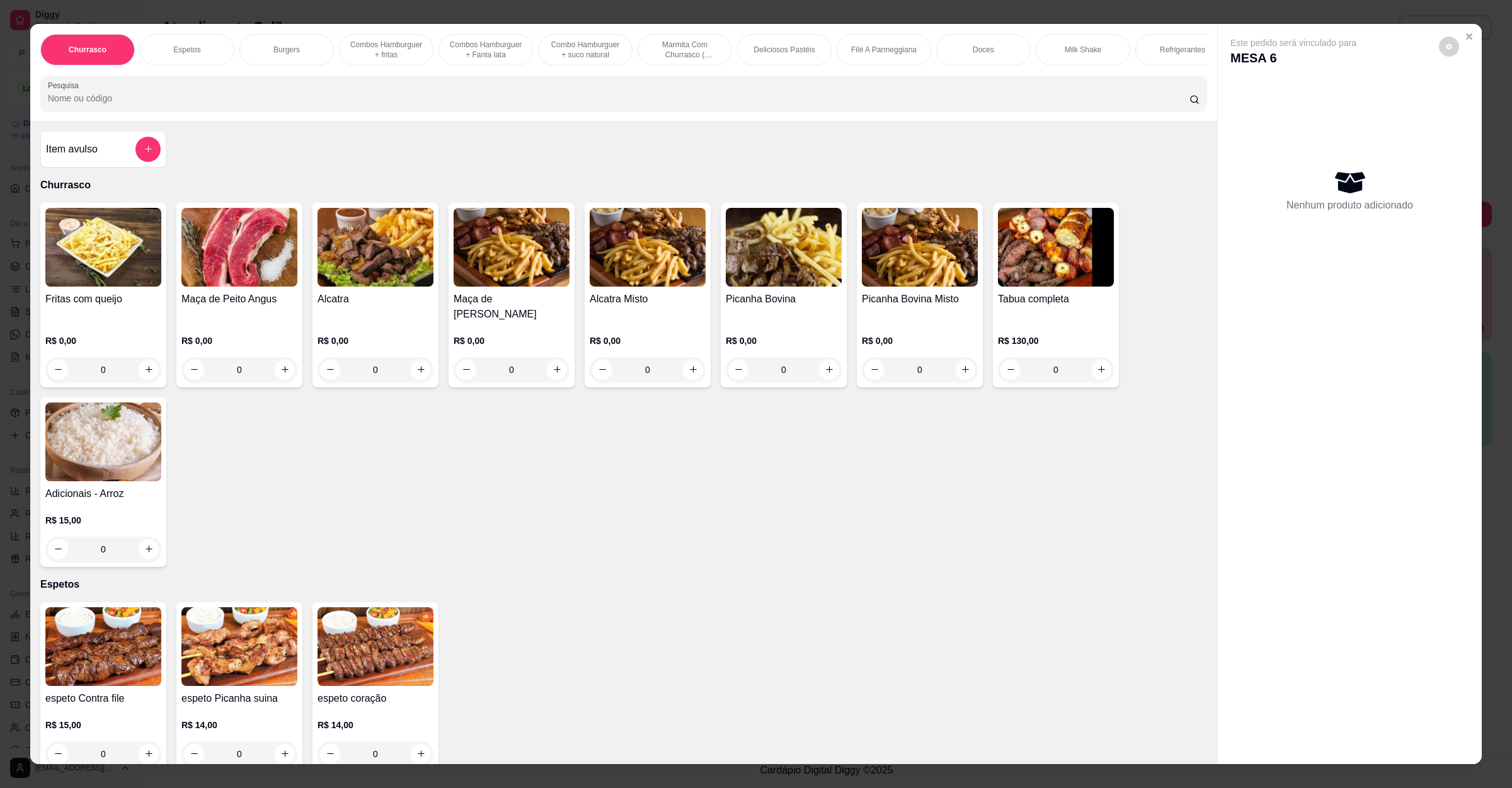
click at [427, 85] on div "Churrasco Espetos Burgers Combos Hamburguer + fritas Combos Hamburguer + Fanta …" at bounding box center [624, 73] width 1187 height 97
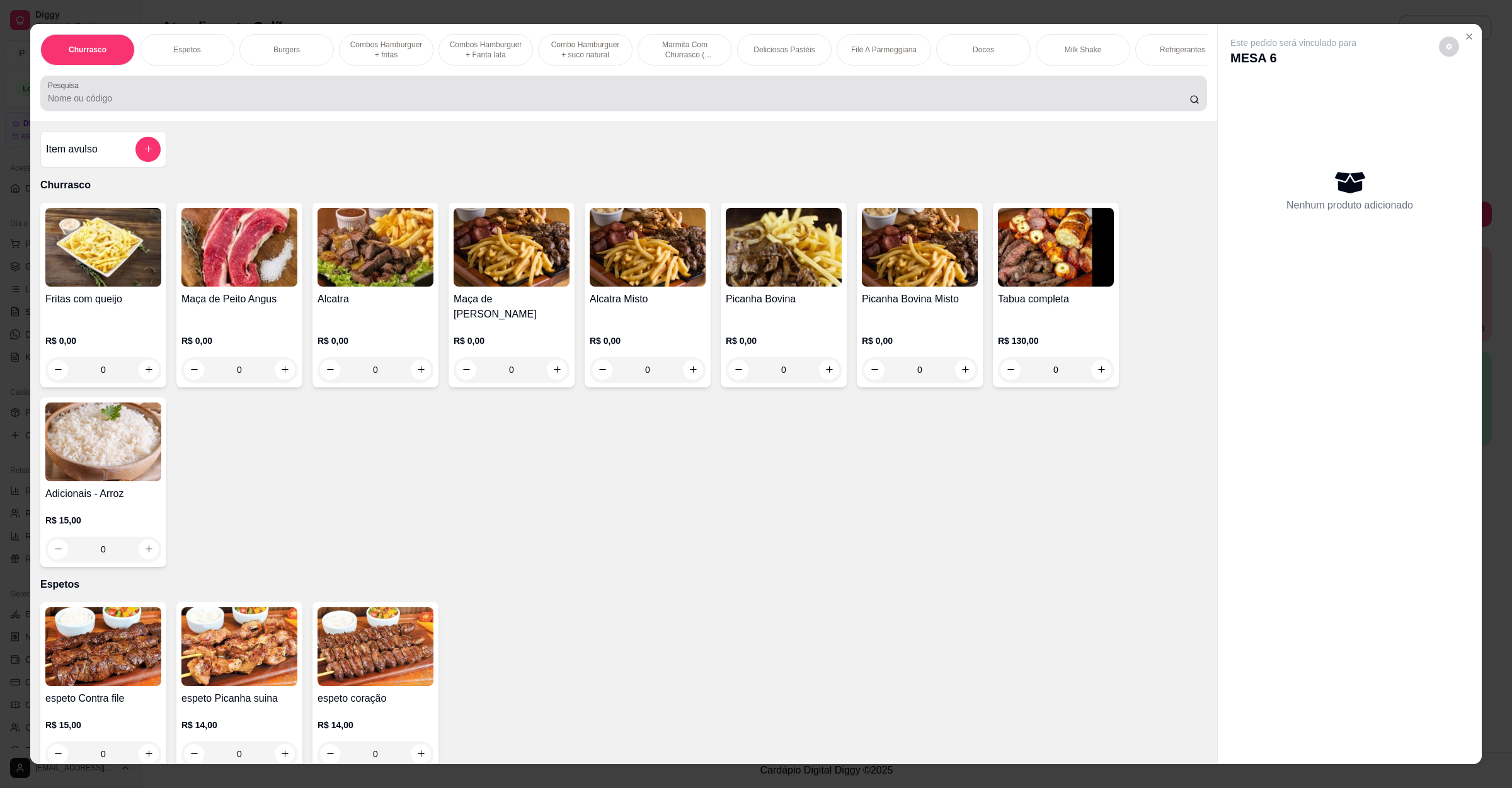
click at [427, 99] on div at bounding box center [623, 93] width 1151 height 25
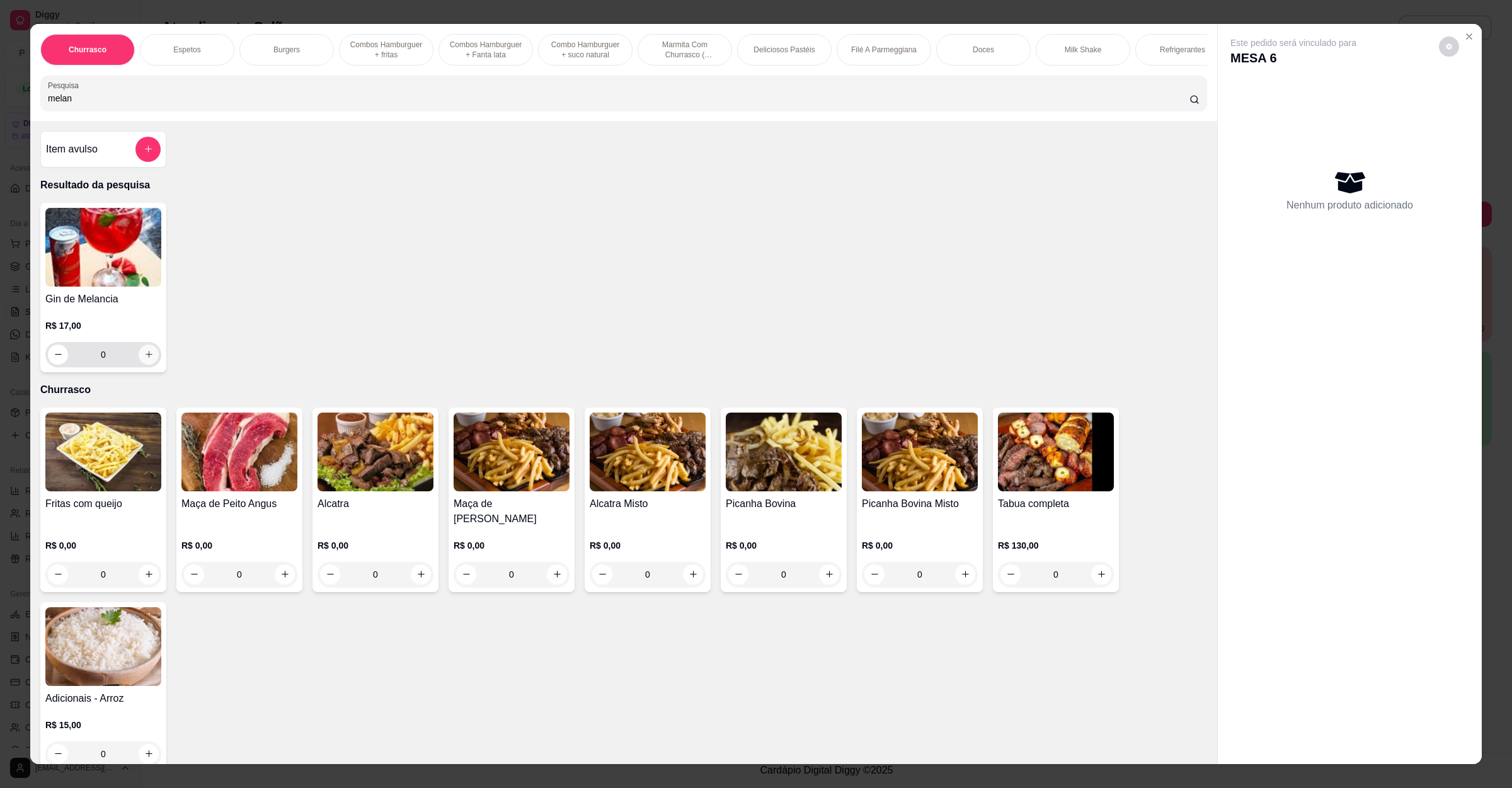
type input "melan"
click at [145, 359] on icon "increase-product-quantity" at bounding box center [149, 355] width 9 height 9
type input "1"
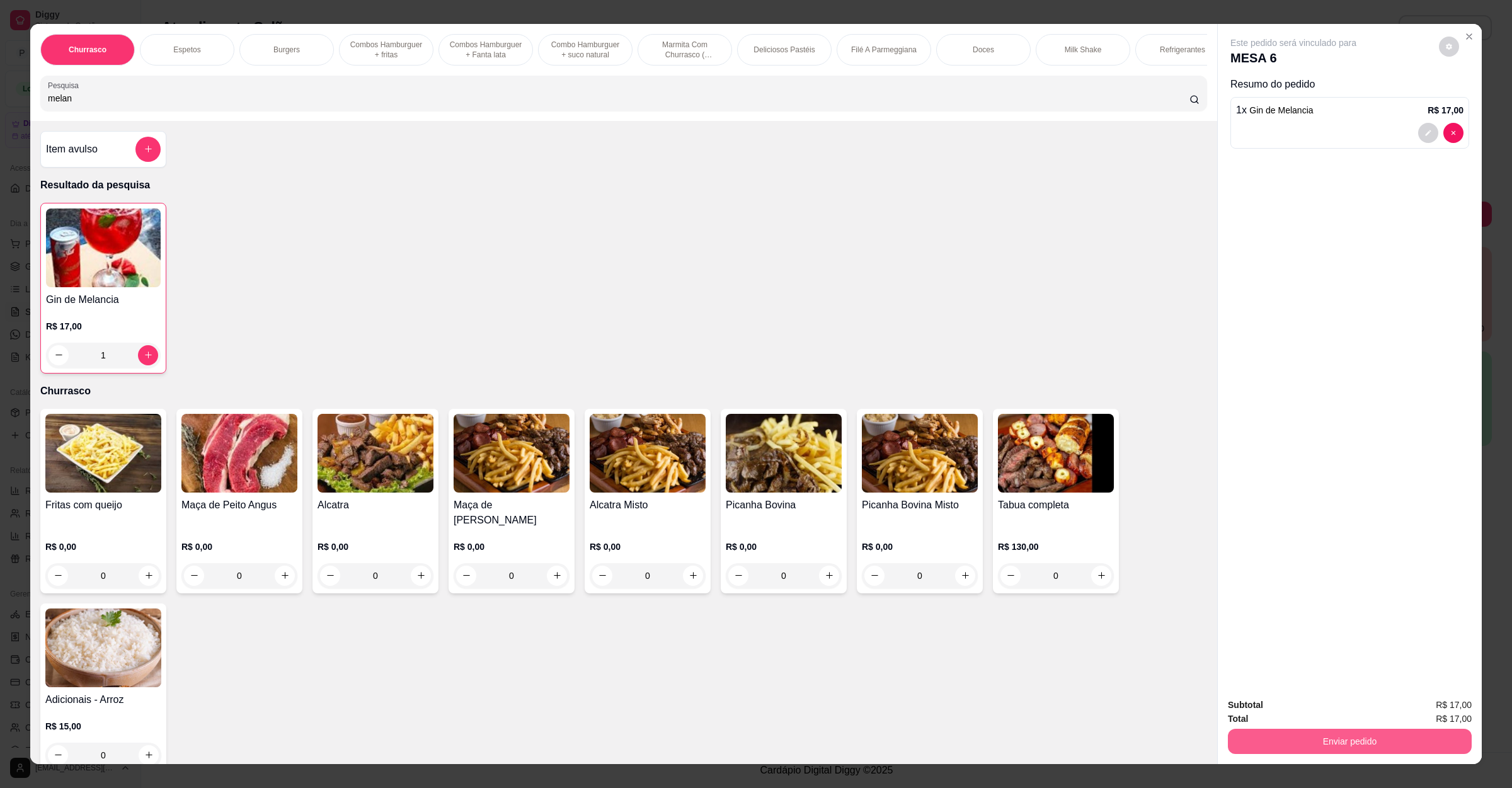
click at [1336, 741] on button "Enviar pedido" at bounding box center [1350, 741] width 244 height 25
click at [1333, 716] on button "Não registrar e enviar pedido" at bounding box center [1306, 711] width 131 height 24
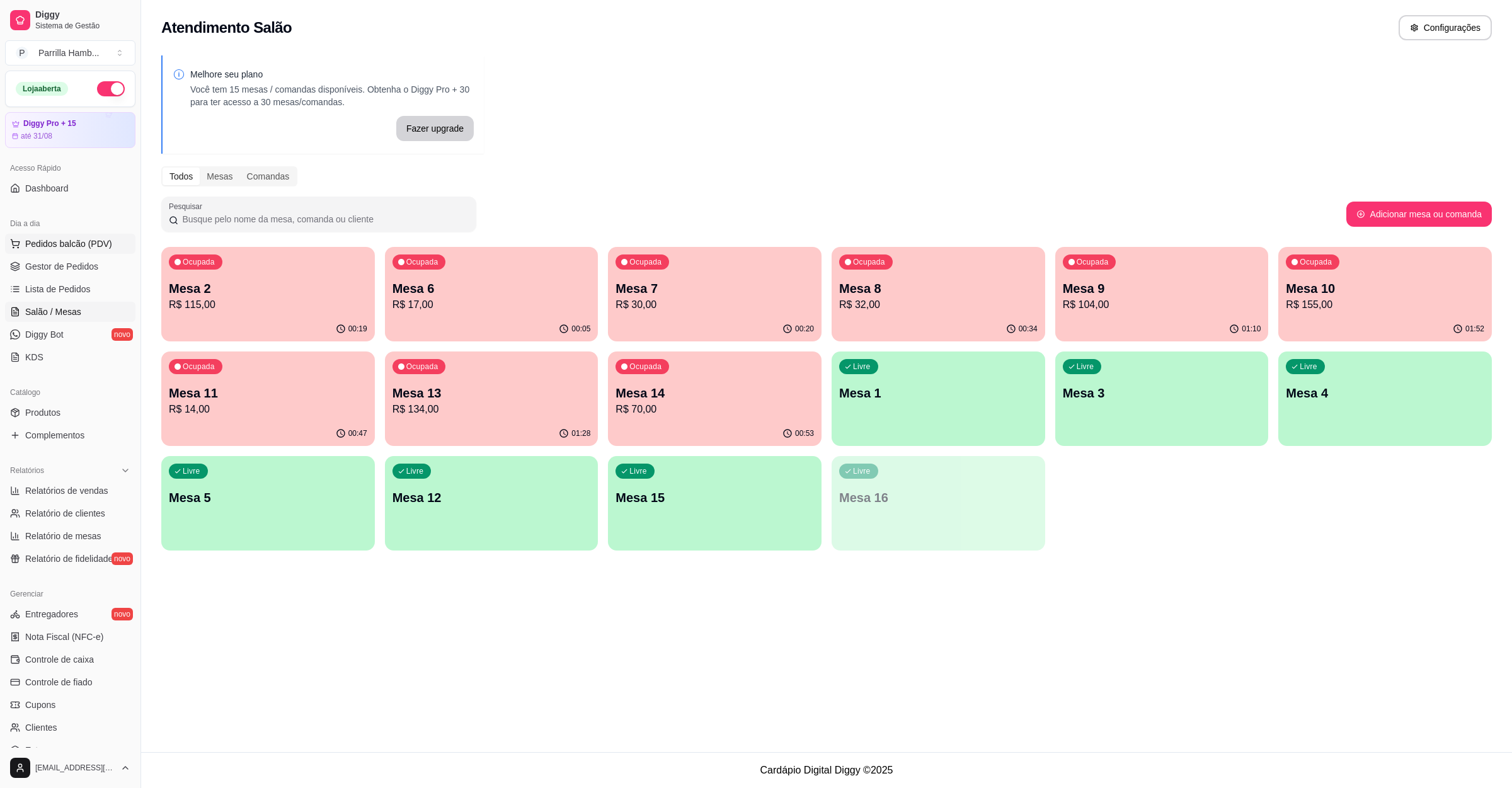
click at [51, 238] on span "Pedidos balcão (PDV)" at bounding box center [68, 244] width 87 height 12
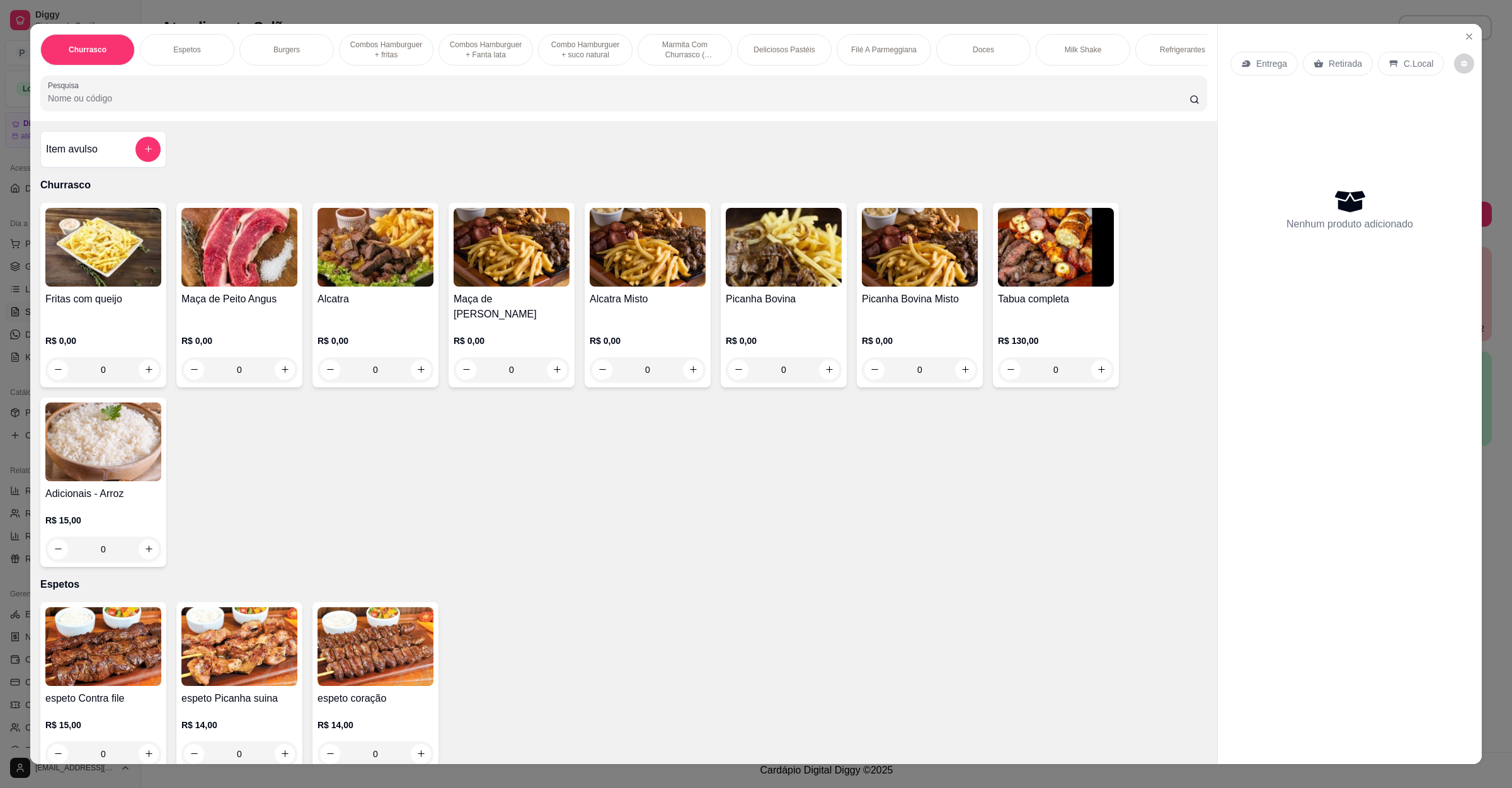
click at [1244, 72] on div "Entrega" at bounding box center [1264, 63] width 67 height 24
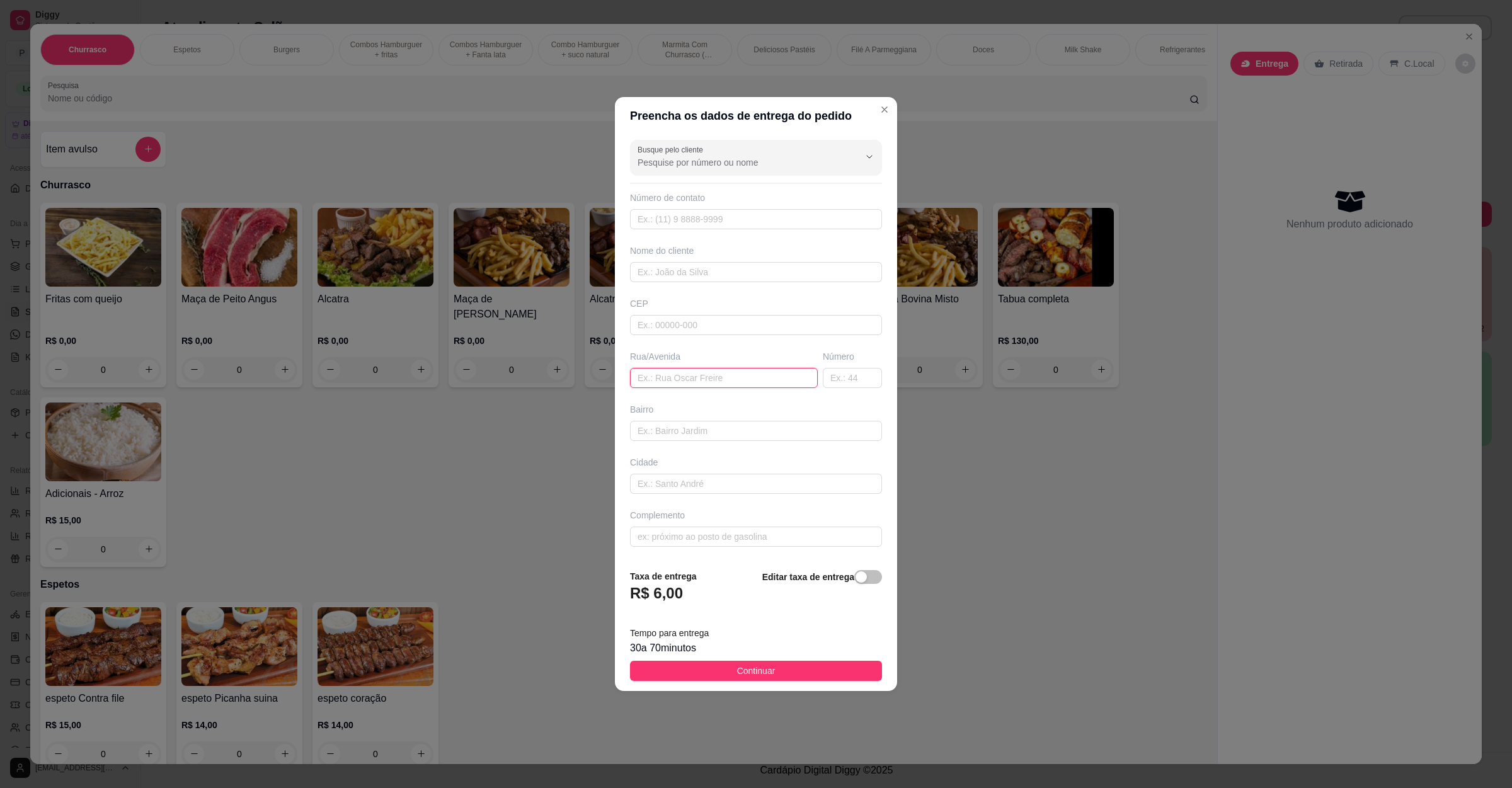
click at [676, 373] on input "text" at bounding box center [724, 378] width 187 height 20
paste input "R Chile 90 [GEOGRAPHIC_DATA].."
type input "R Chile 90 [GEOGRAPHIC_DATA].."
click at [757, 667] on span "Continuar" at bounding box center [756, 671] width 38 height 14
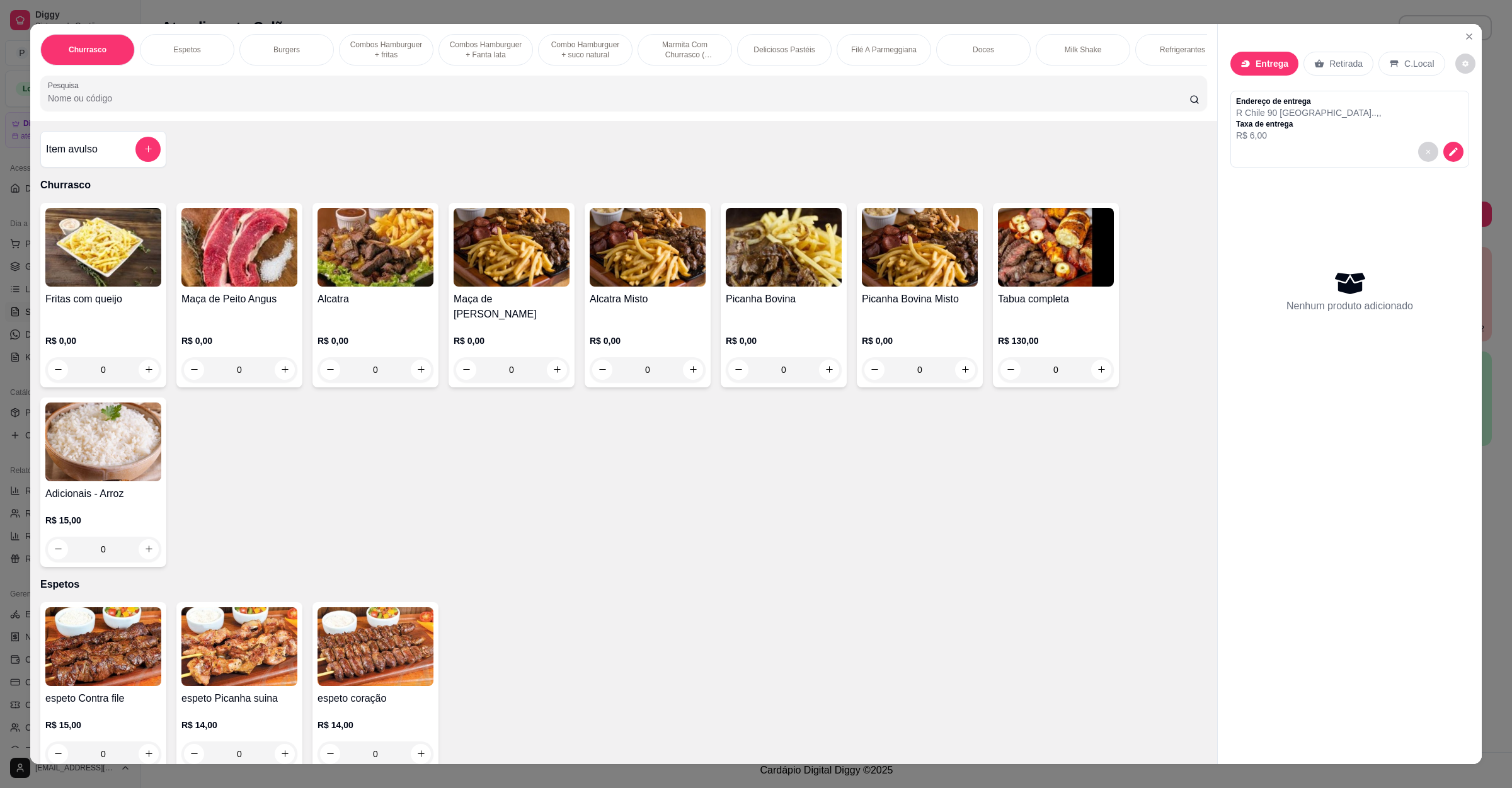
click at [338, 105] on input "Pesquisa" at bounding box center [619, 98] width 1142 height 12
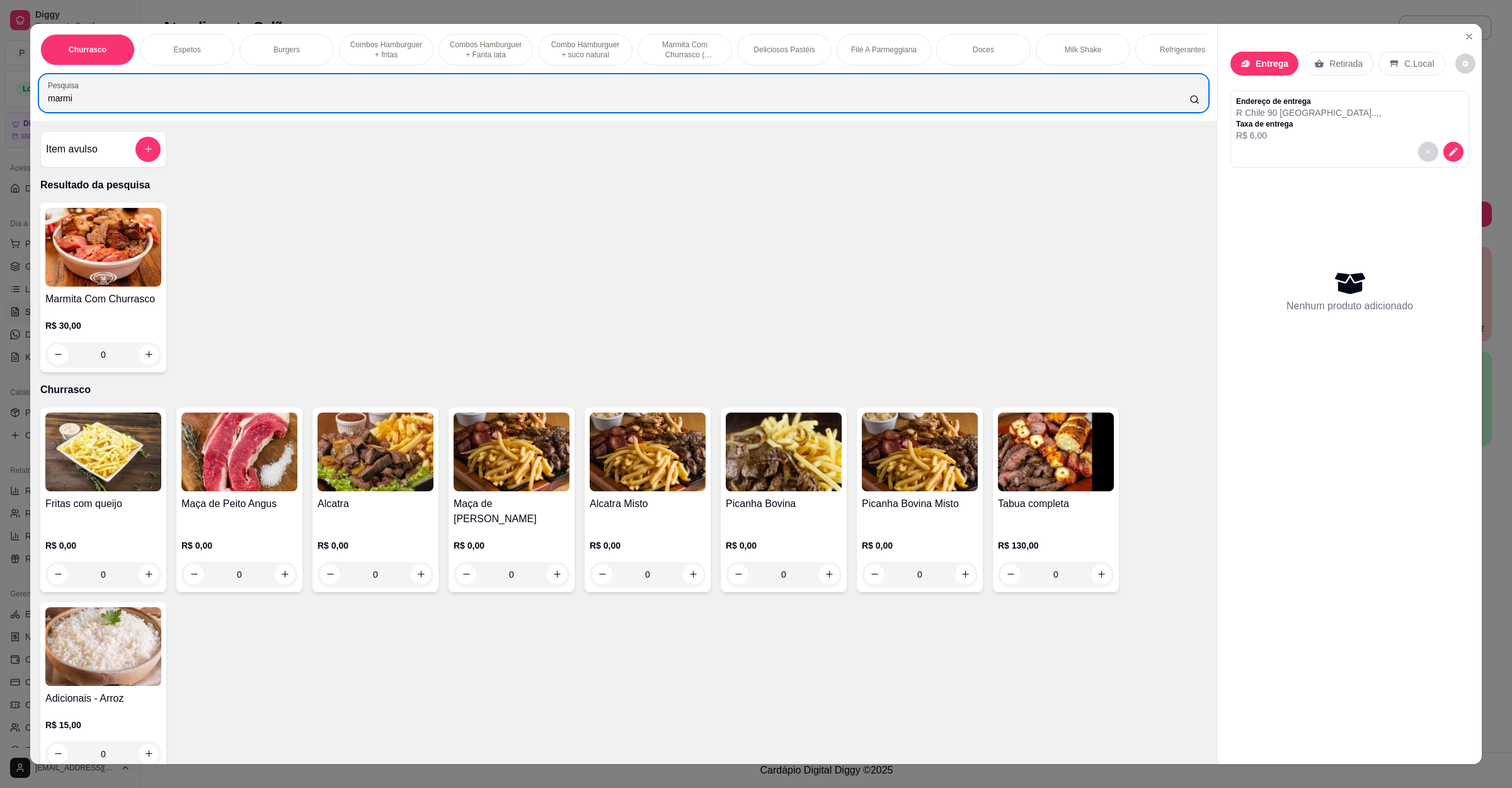
type input "marmi"
click at [135, 367] on div "0" at bounding box center [103, 355] width 116 height 25
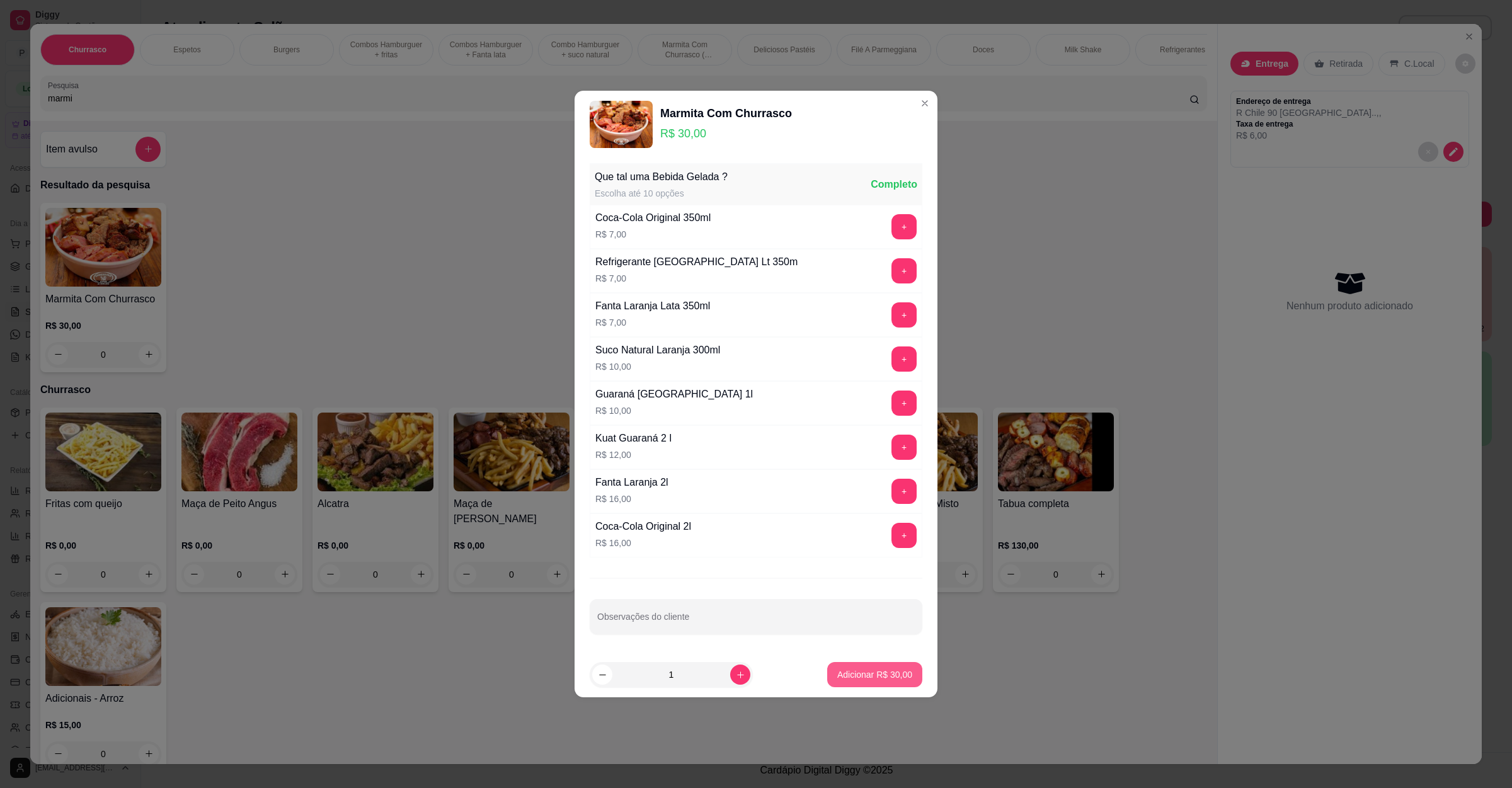
click at [877, 676] on p "Adicionar R$ 30,00" at bounding box center [875, 675] width 75 height 12
type input "1"
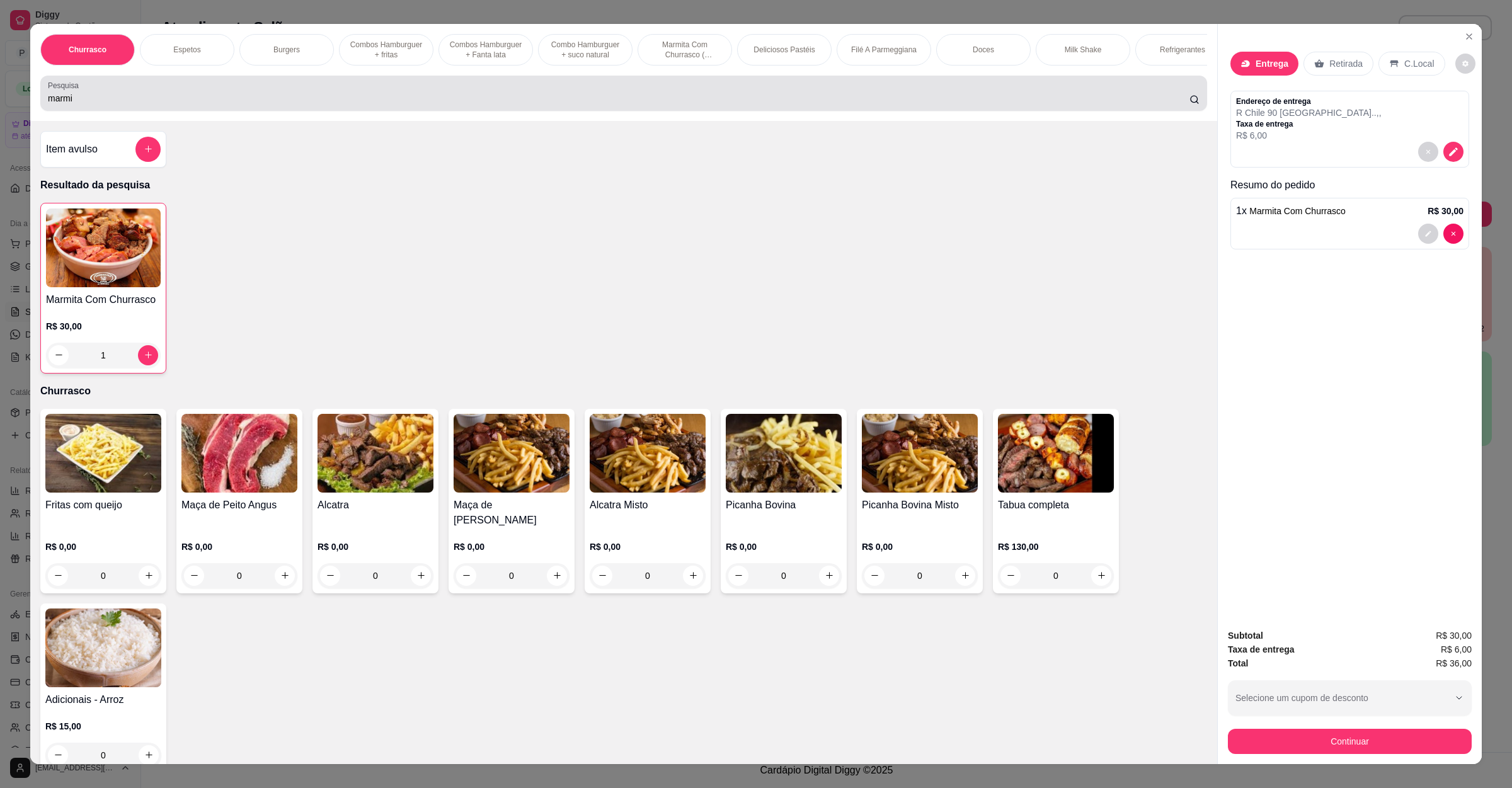
click at [231, 96] on div "marmi" at bounding box center [623, 93] width 1151 height 25
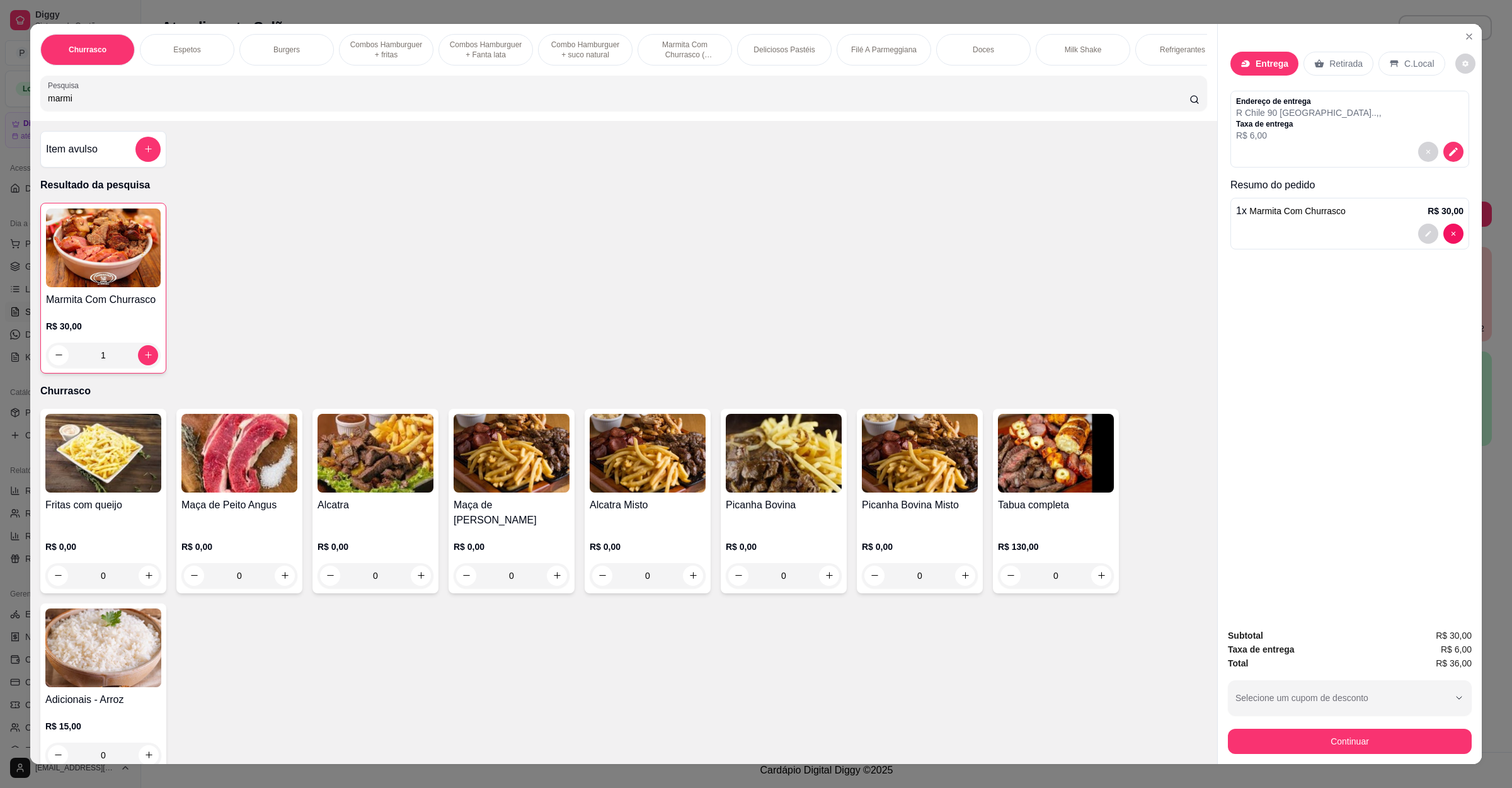
drag, startPoint x: 37, startPoint y: 70, endPoint x: 0, endPoint y: 85, distance: 39.9
click at [0, 85] on div "Churrasco Espetos Burgers Combos Hamburguer + fritas Combos Hamburguer + Fanta …" at bounding box center [756, 394] width 1512 height 788
drag, startPoint x: 116, startPoint y: 109, endPoint x: 0, endPoint y: 117, distance: 116.3
click at [0, 117] on div "Churrasco Espetos Burgers Combos Hamburguer + fritas Combos Hamburguer + Fanta …" at bounding box center [756, 394] width 1512 height 788
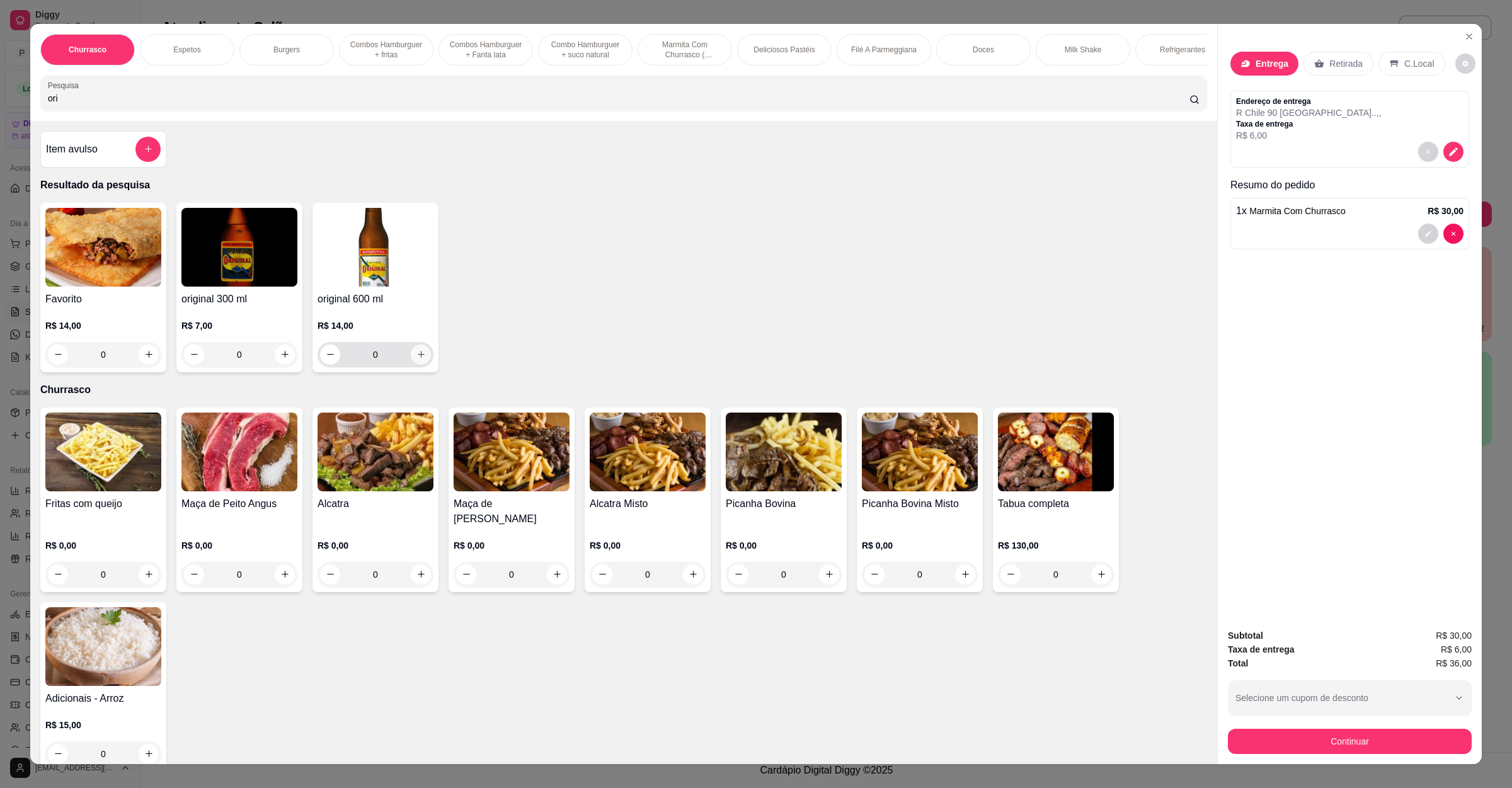
type input "ori"
click at [412, 365] on button "increase-product-quantity" at bounding box center [421, 355] width 20 height 20
type input "1"
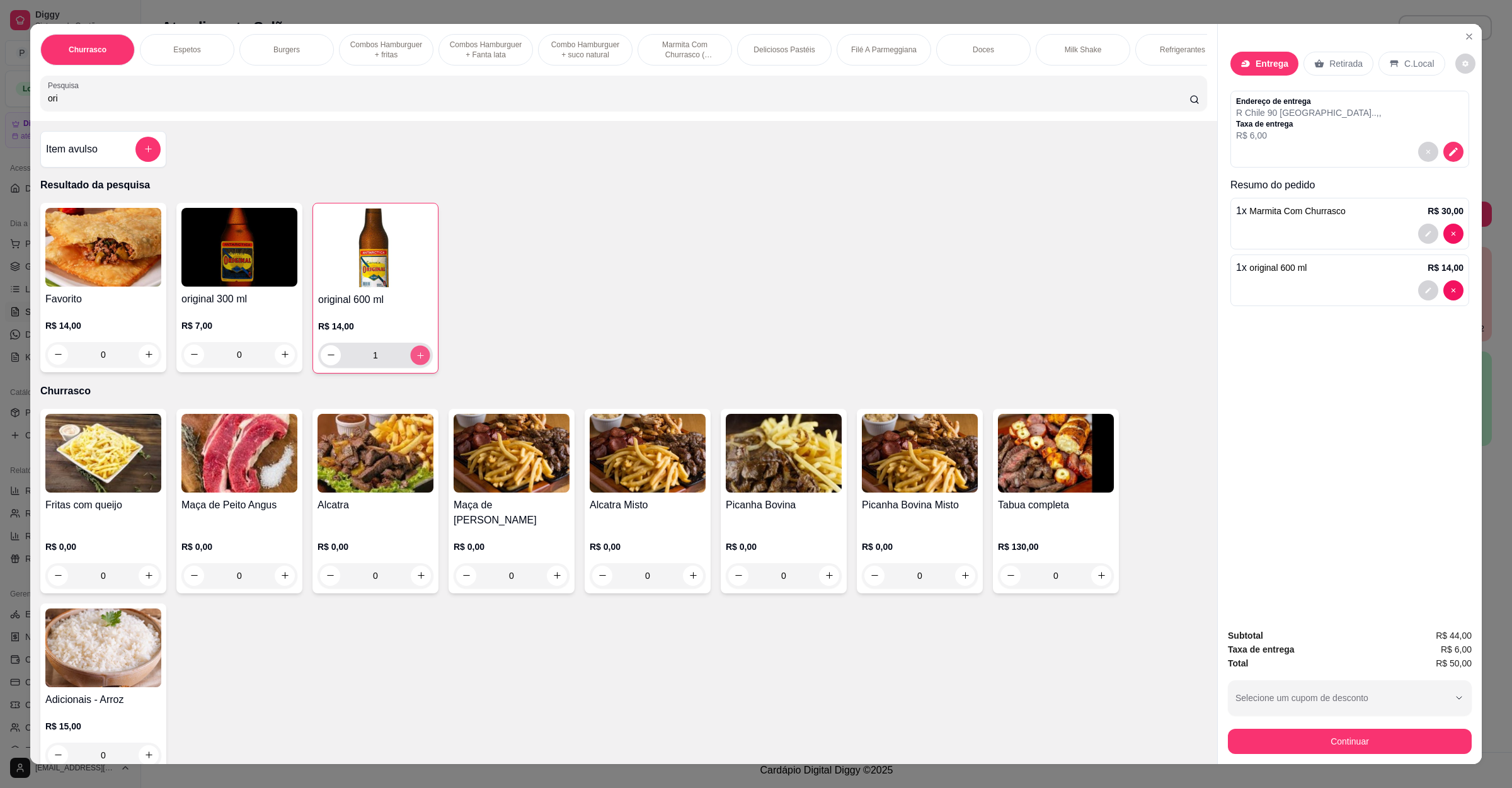
click at [412, 365] on button "increase-product-quantity" at bounding box center [419, 355] width 20 height 20
type input "2"
click at [1334, 741] on button "Continuar" at bounding box center [1350, 741] width 244 height 25
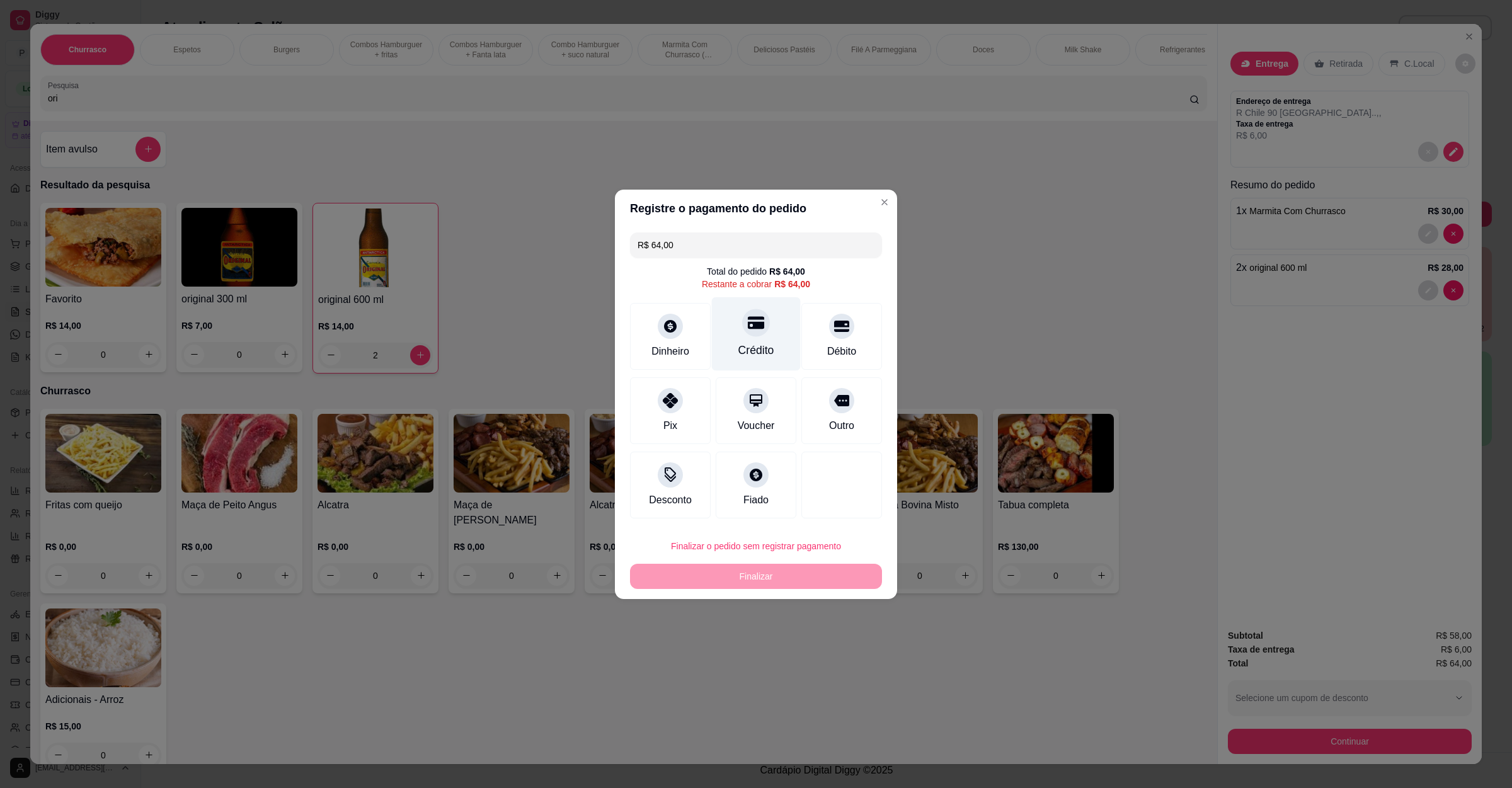
click at [747, 318] on icon at bounding box center [755, 323] width 16 height 16
type input "R$ 0,00"
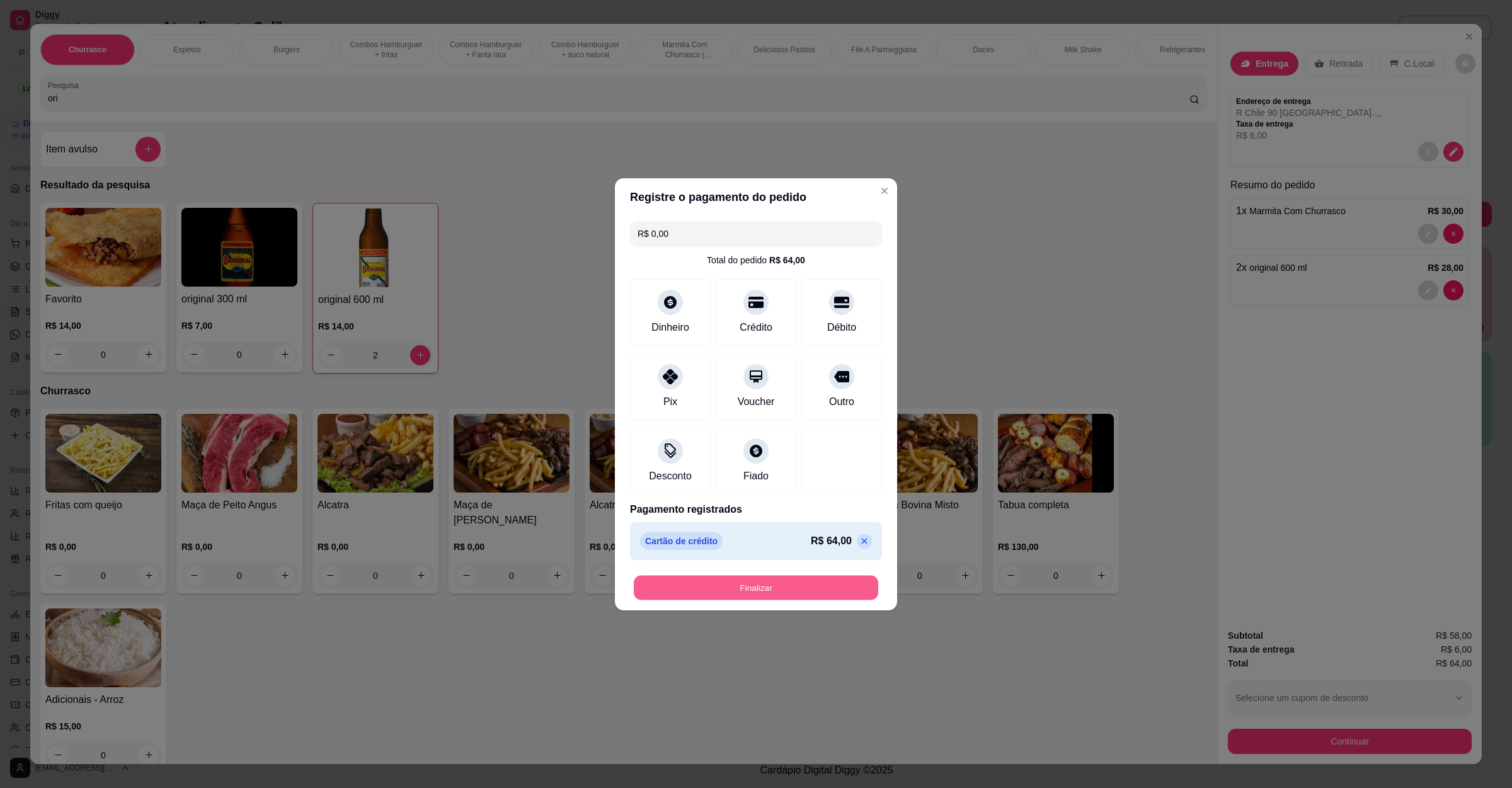
click at [740, 577] on button "Finalizar" at bounding box center [755, 587] width 244 height 24
type input "0"
type input "-R$ 64,00"
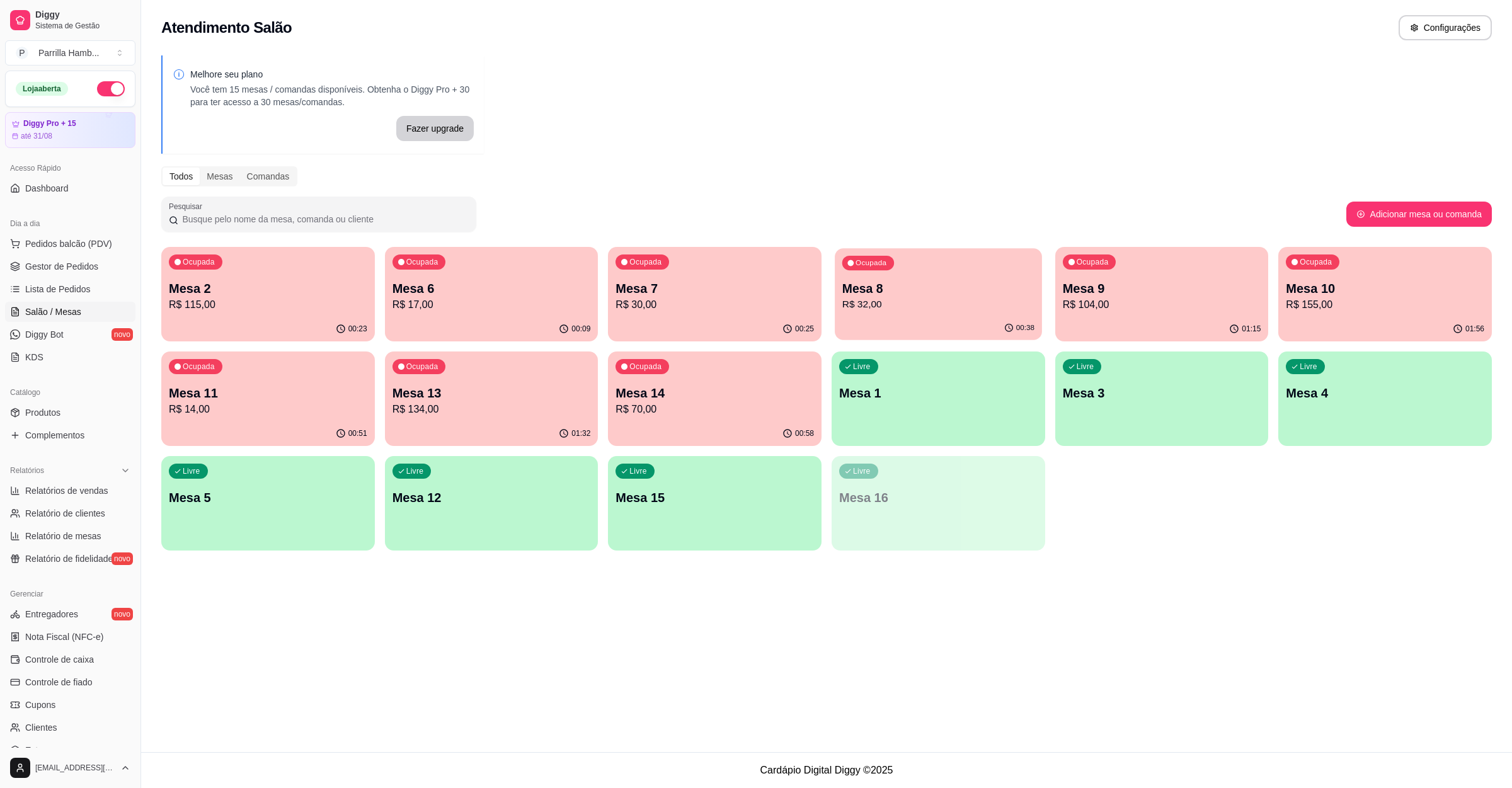
click at [975, 307] on p "R$ 32,00" at bounding box center [938, 305] width 192 height 15
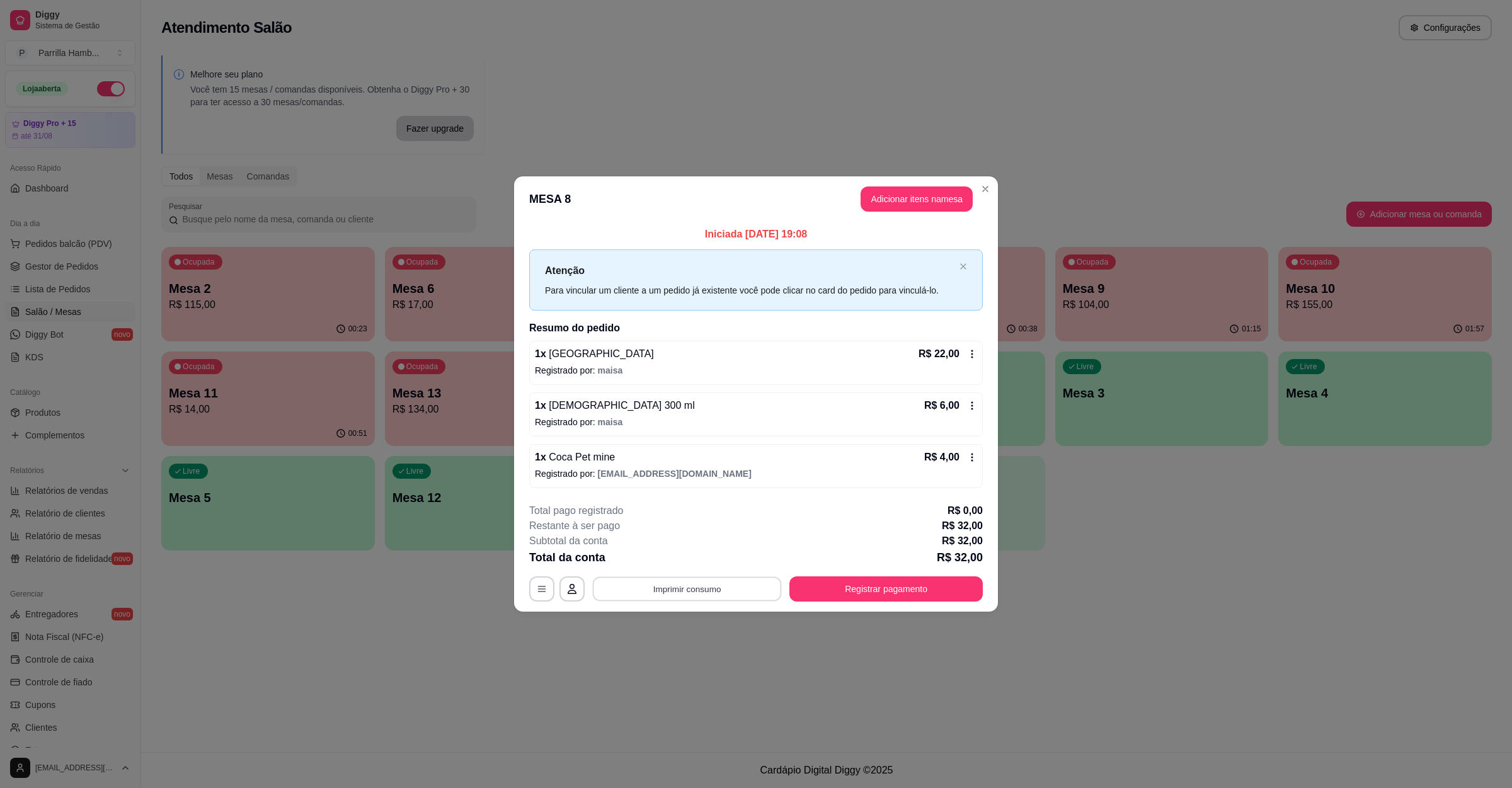
click at [664, 583] on button "Imprimir consumo" at bounding box center [687, 589] width 189 height 24
click at [669, 559] on button "IMPRESSORA" at bounding box center [690, 561] width 88 height 20
click at [834, 603] on footer "**********" at bounding box center [755, 553] width 483 height 119
click at [841, 583] on button "Registrar pagamento" at bounding box center [886, 589] width 194 height 25
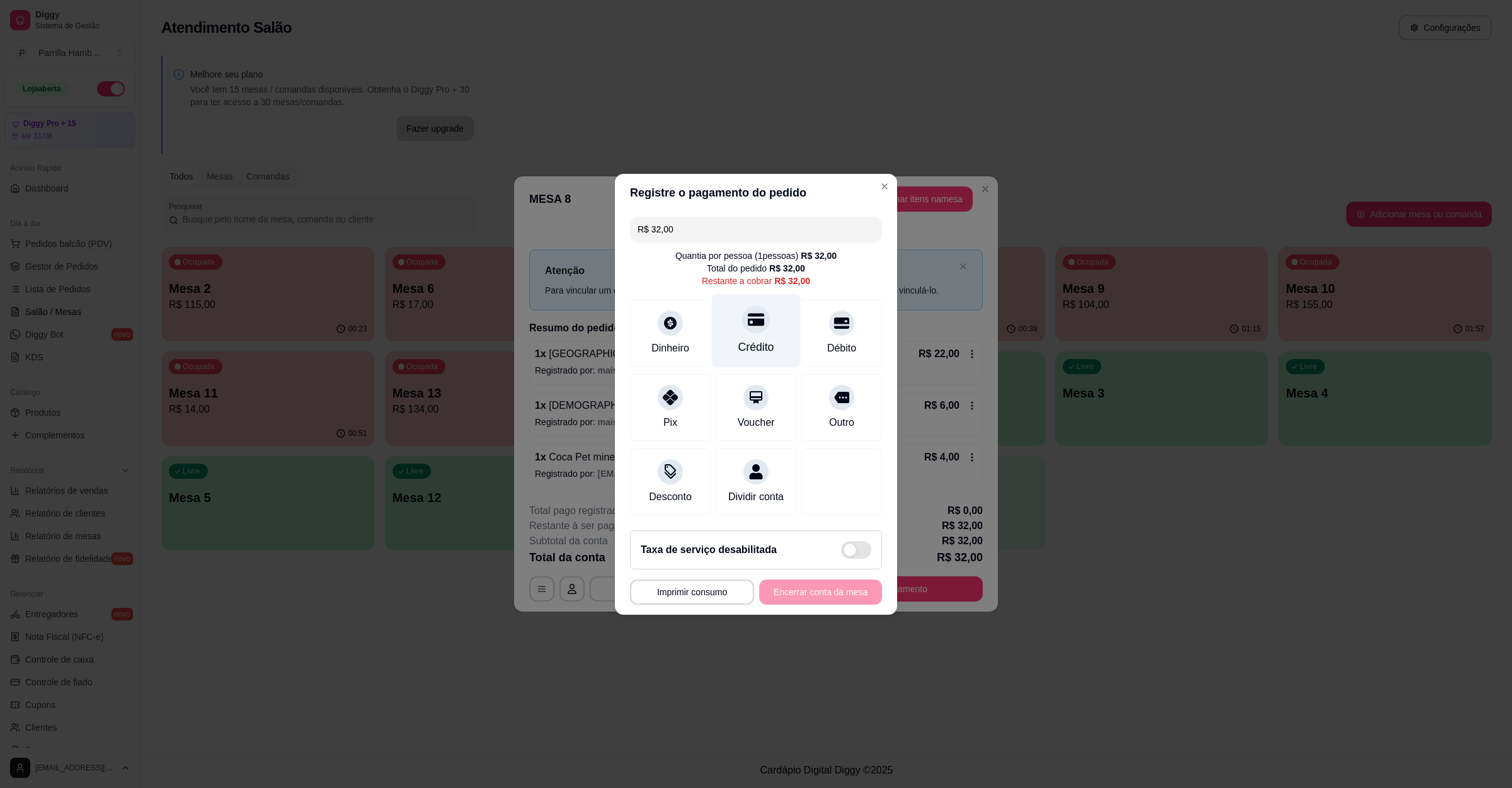
click at [733, 311] on div "Crédito" at bounding box center [756, 330] width 89 height 73
type input "R$ 0,00"
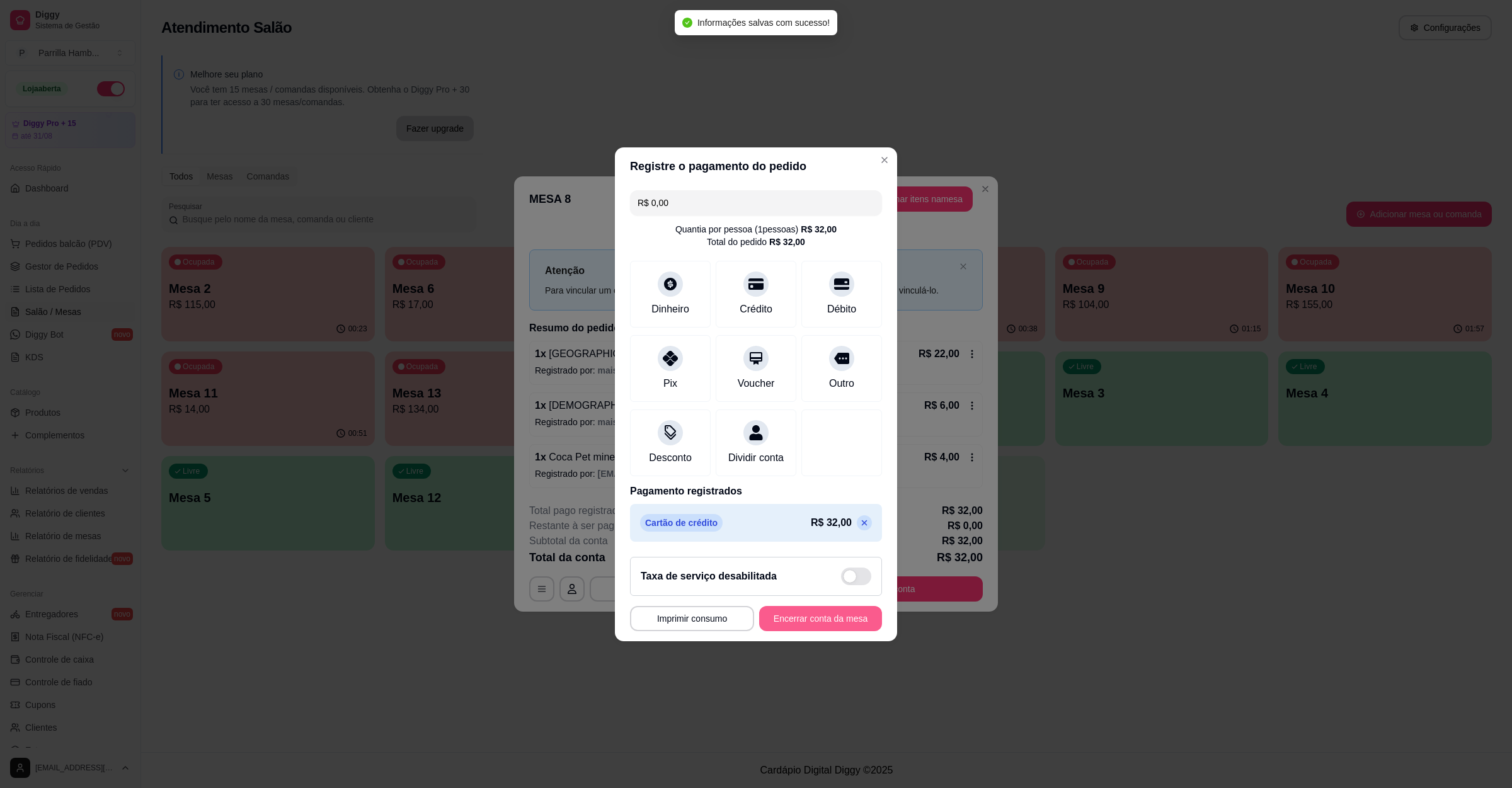
click at [813, 630] on button "Encerrar conta da mesa" at bounding box center [820, 619] width 123 height 25
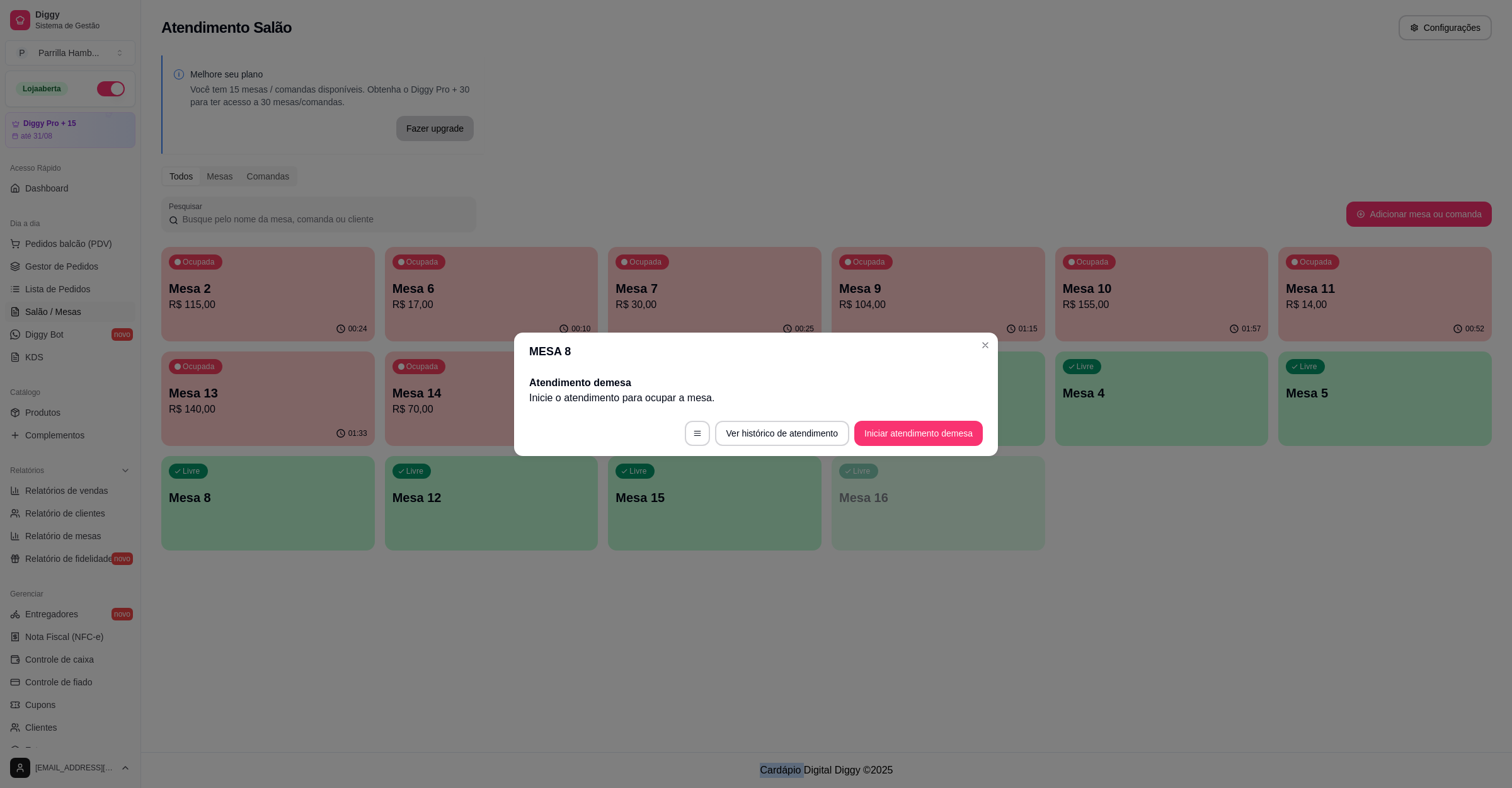
click at [1050, 614] on div "Atendimento Salão Configurações Melhore seu plano Você tem 15 mesas / comandas …" at bounding box center [826, 376] width 1371 height 752
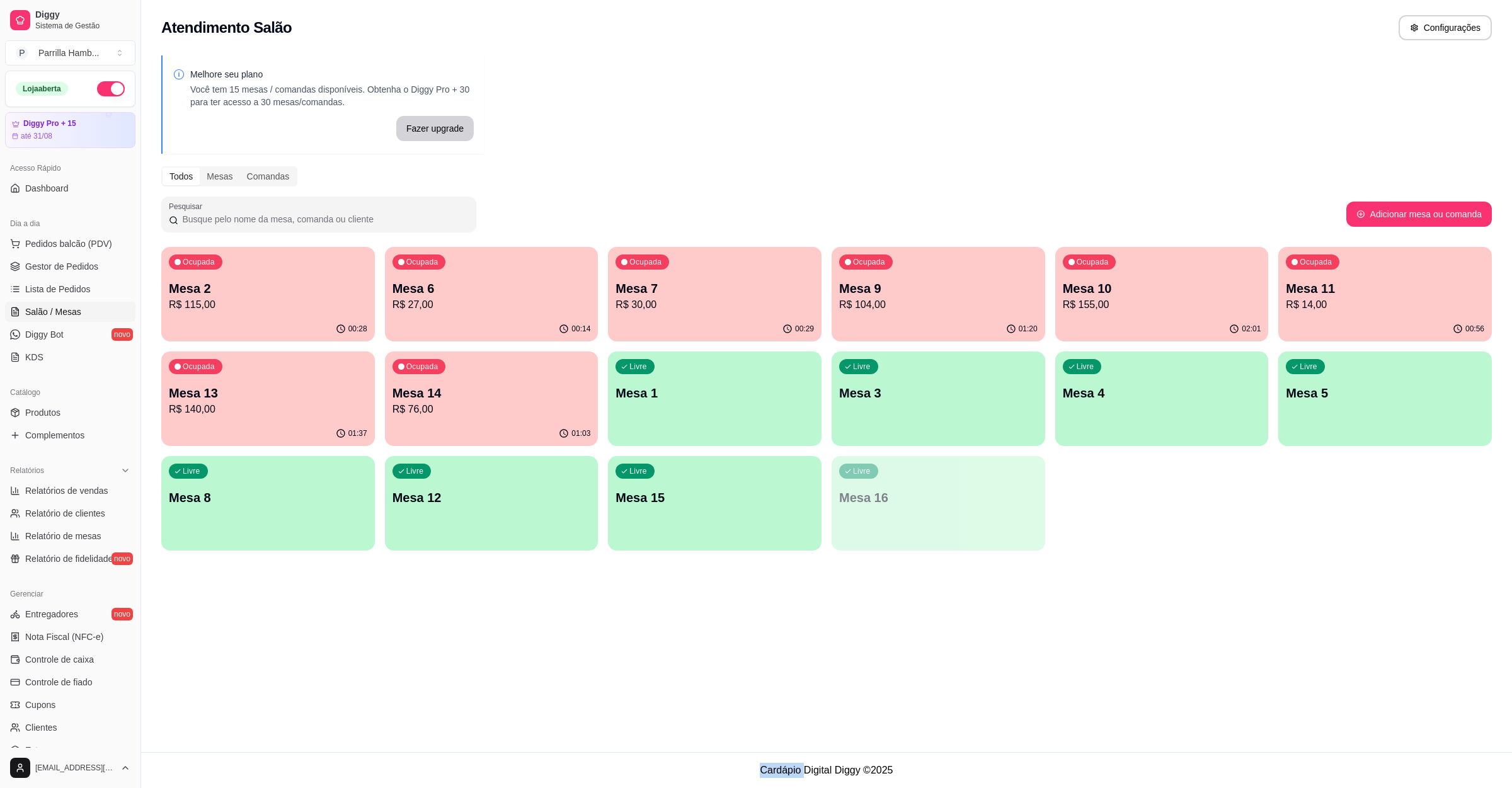
click at [1008, 412] on div "Livre Mesa 3" at bounding box center [938, 391] width 213 height 80
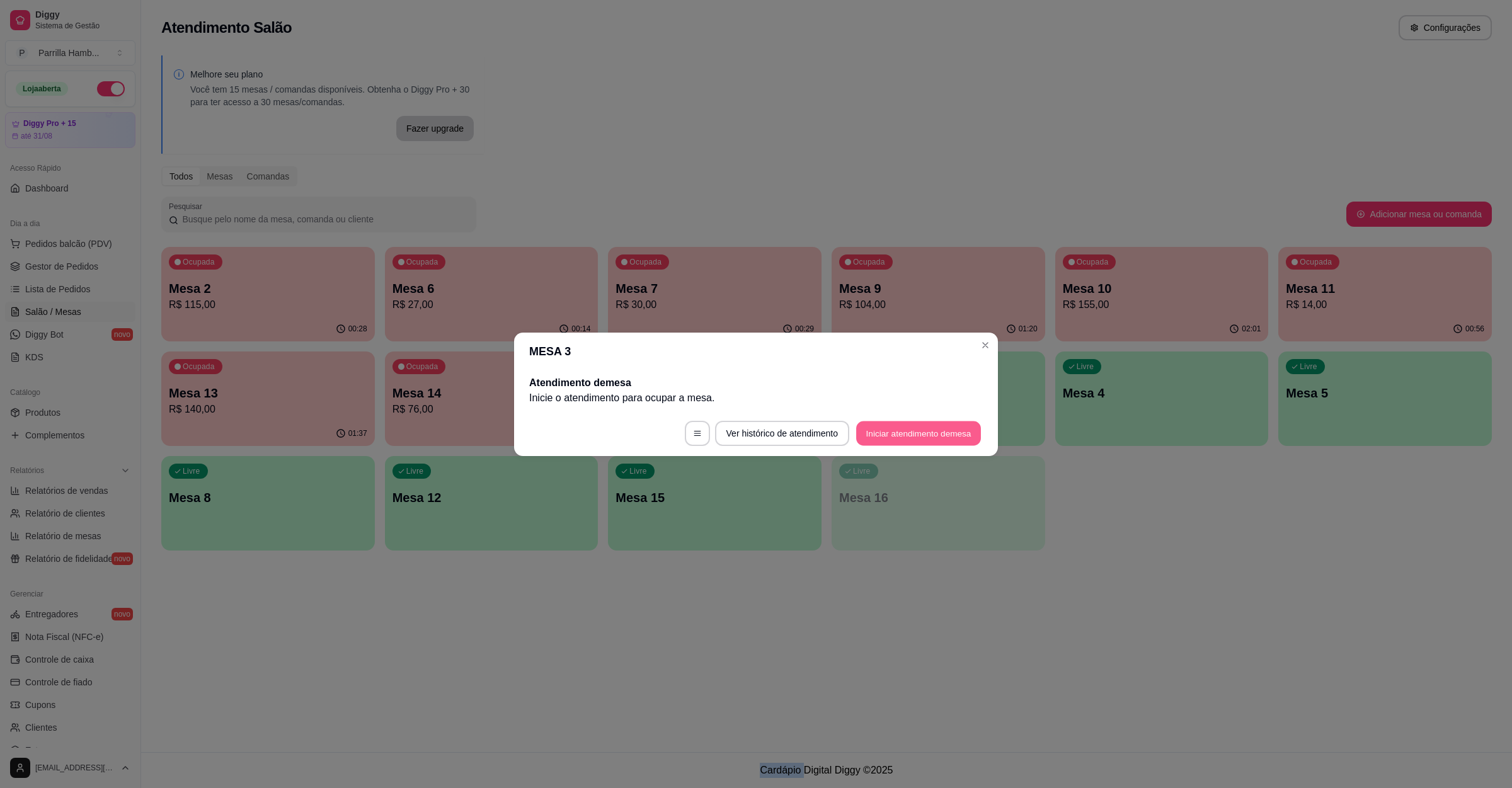
click at [943, 429] on button "Iniciar atendimento de mesa" at bounding box center [918, 433] width 125 height 24
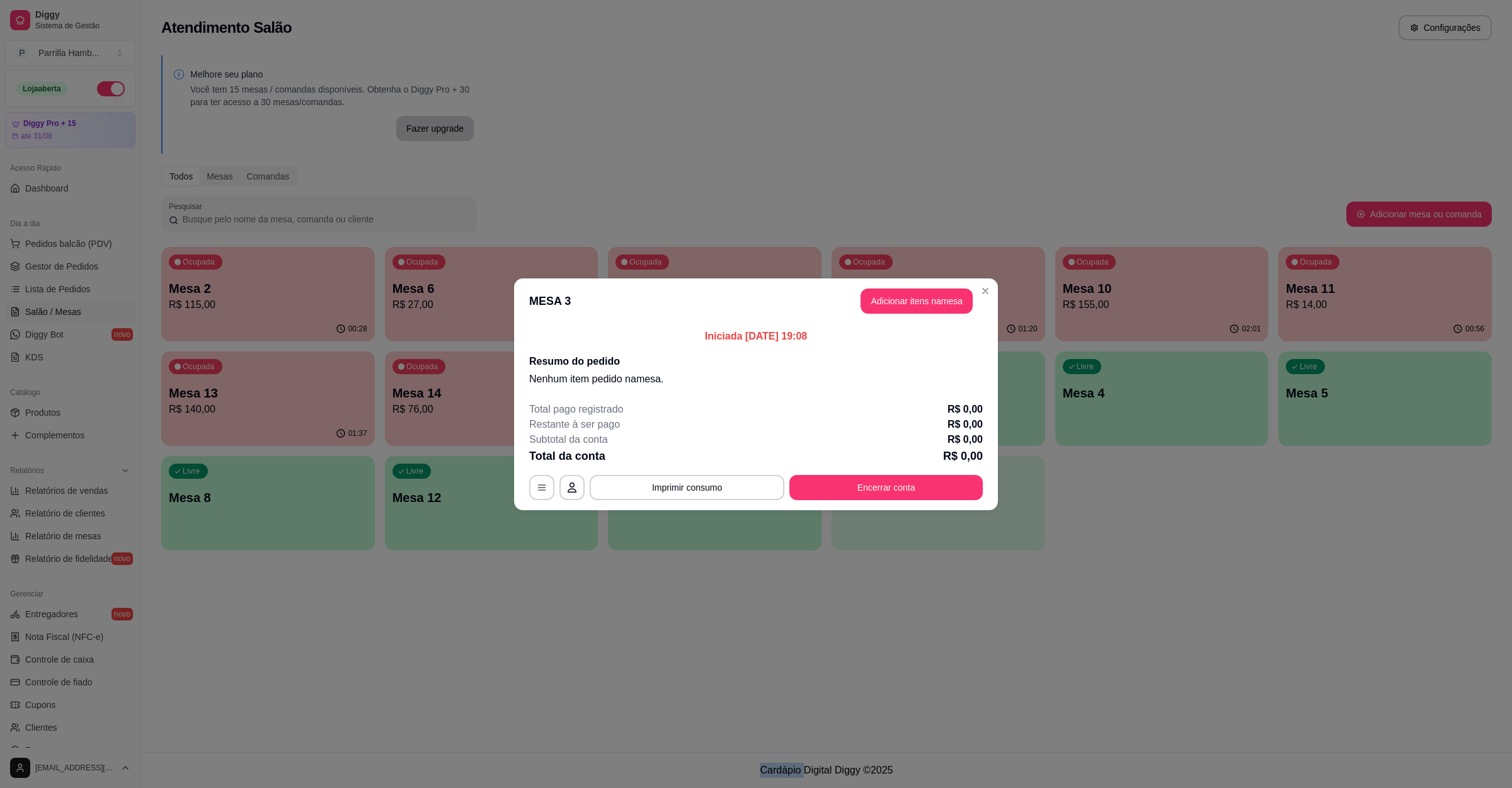
click at [943, 312] on button "Adicionar itens na mesa" at bounding box center [917, 301] width 112 height 25
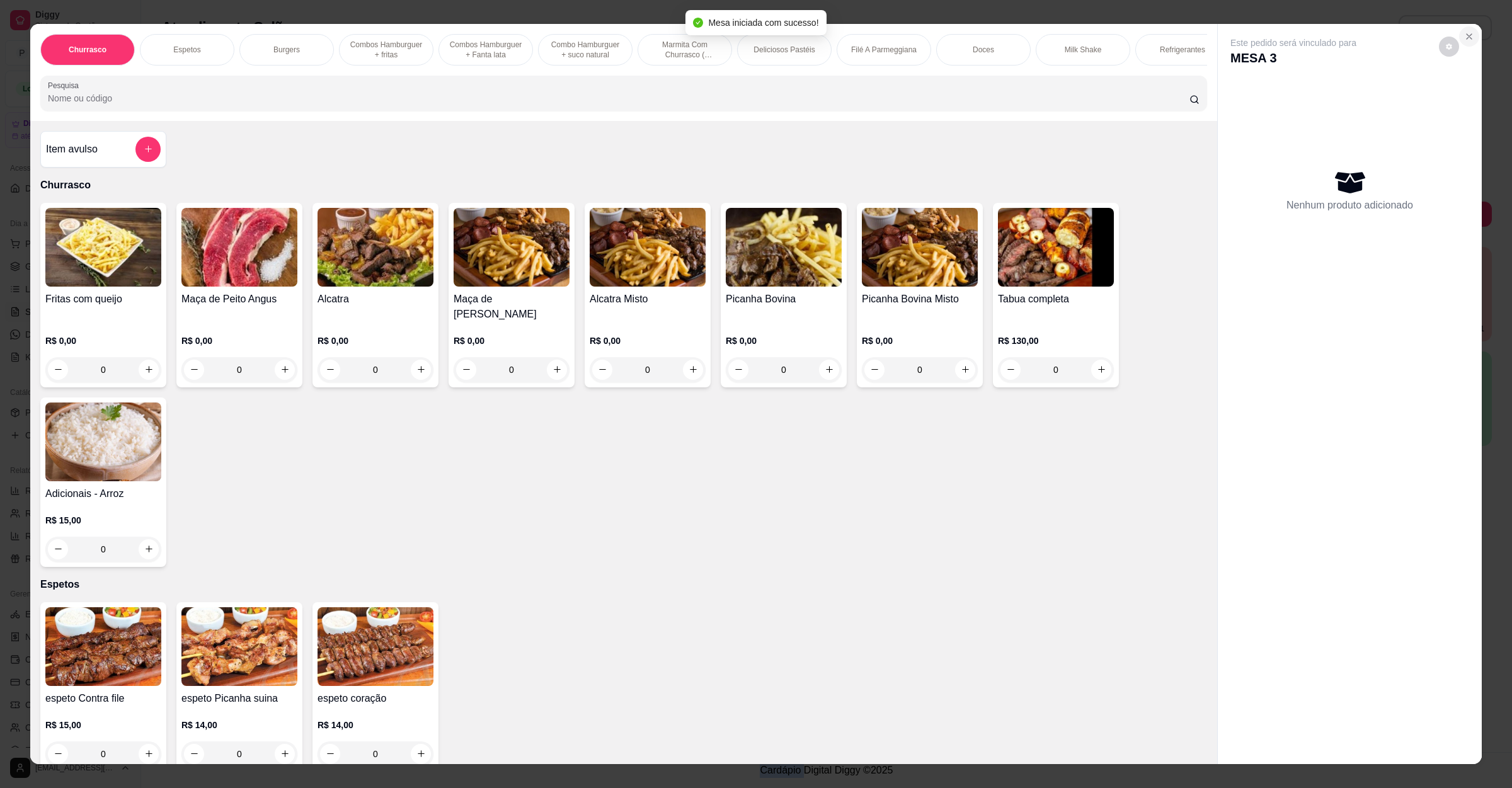
click at [1467, 37] on button "Close" at bounding box center [1469, 37] width 20 height 20
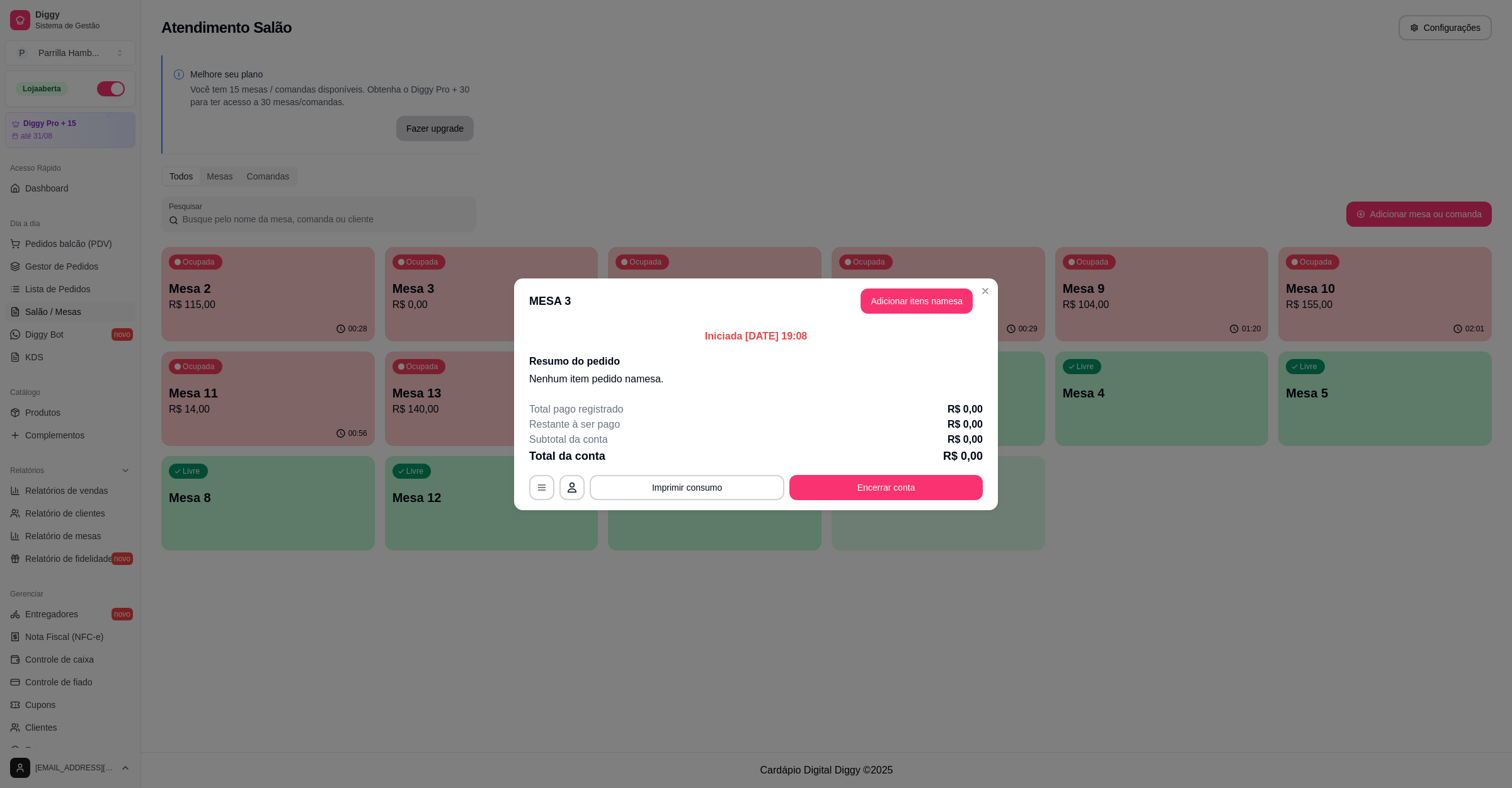
click at [854, 473] on div "Total pago registrado R$ 0,00 Restante à ser pago R$ 0,00 Subtotal da conta R$ …" at bounding box center [756, 451] width 454 height 98
click at [855, 477] on button "Encerrar conta" at bounding box center [886, 487] width 187 height 24
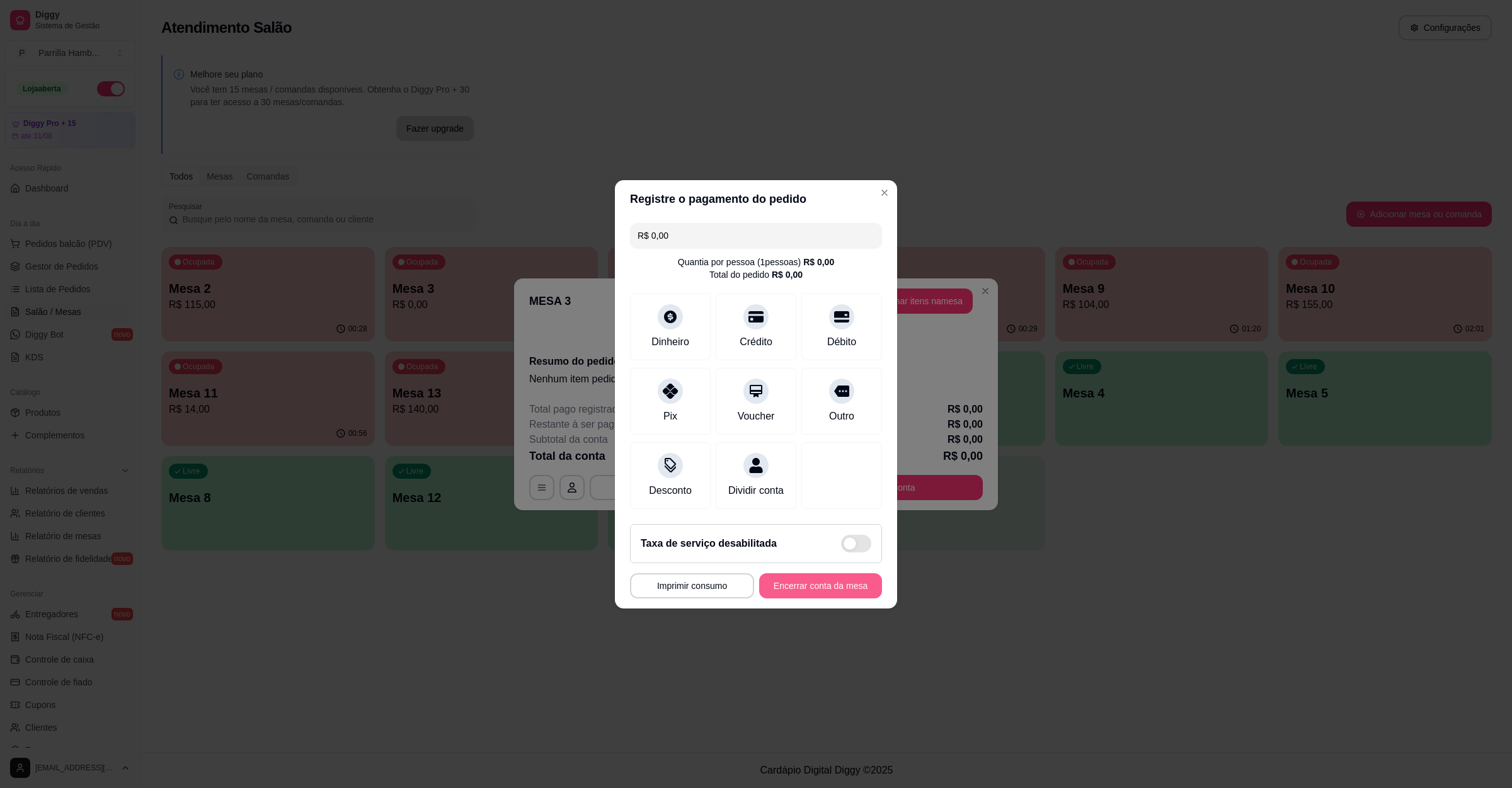
click at [783, 590] on button "Encerrar conta da mesa" at bounding box center [820, 586] width 123 height 25
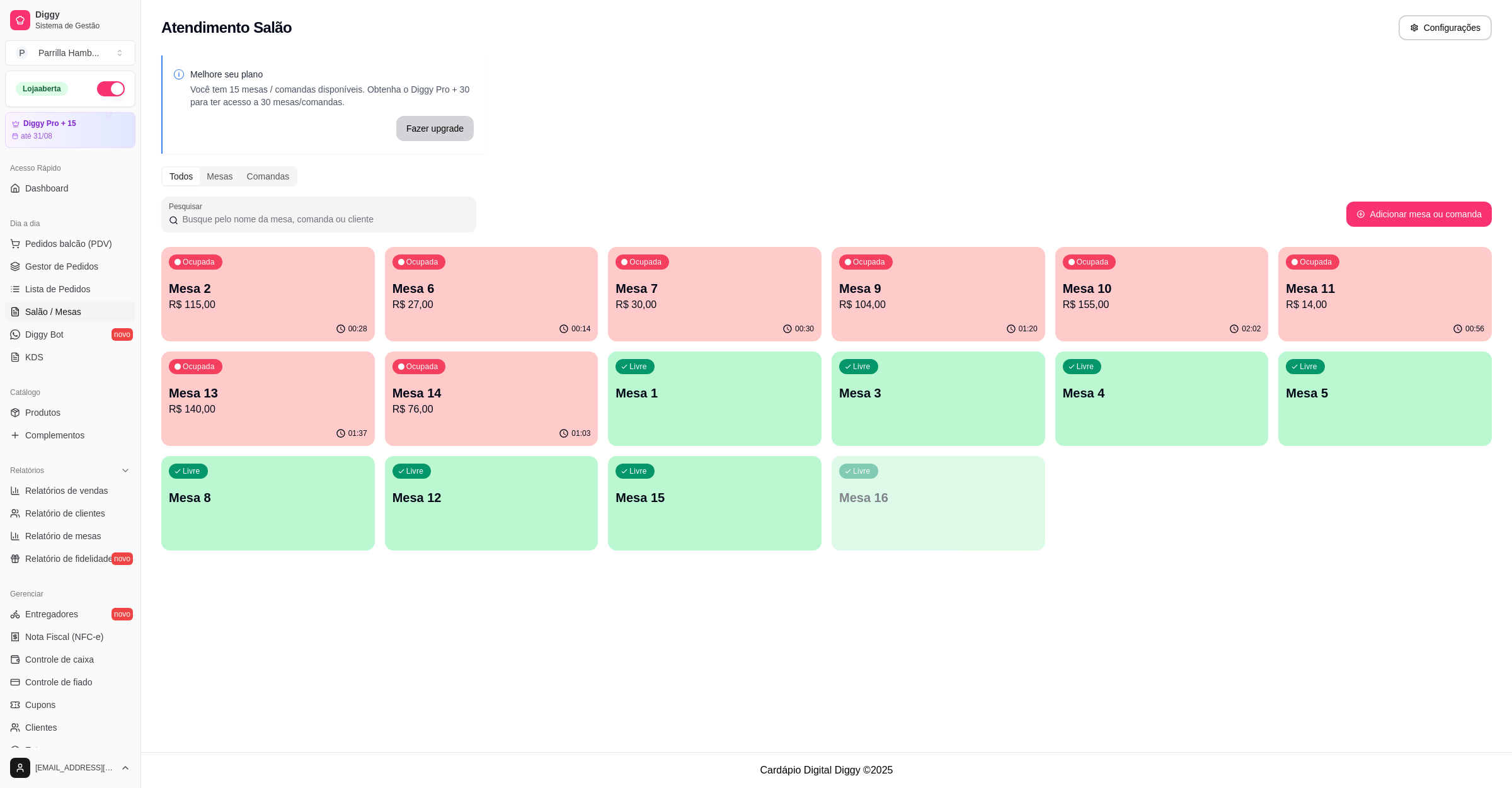
click at [221, 512] on div "Livre Mesa 8" at bounding box center [267, 496] width 213 height 80
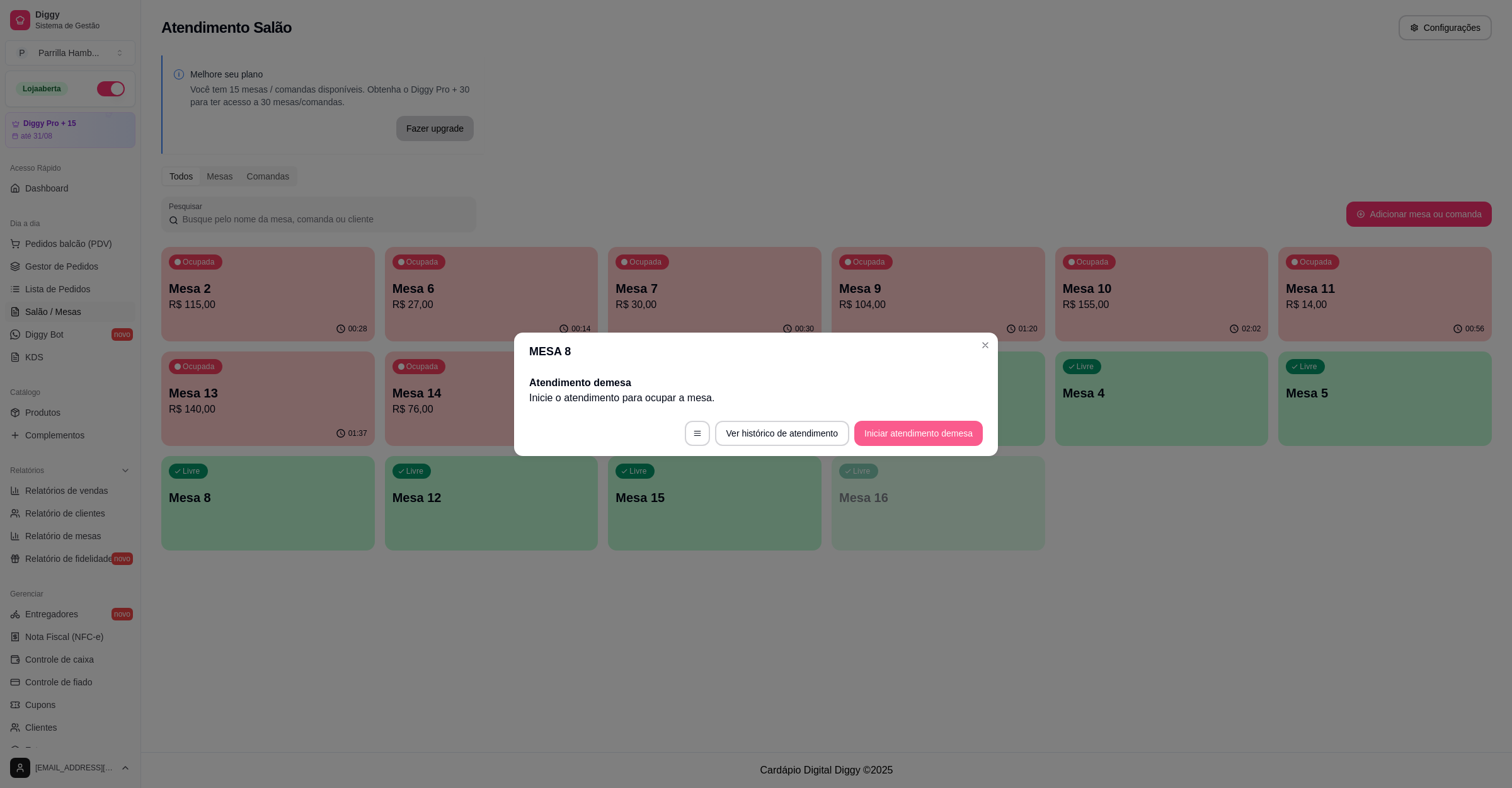
click at [953, 437] on button "Iniciar atendimento de mesa" at bounding box center [918, 433] width 129 height 25
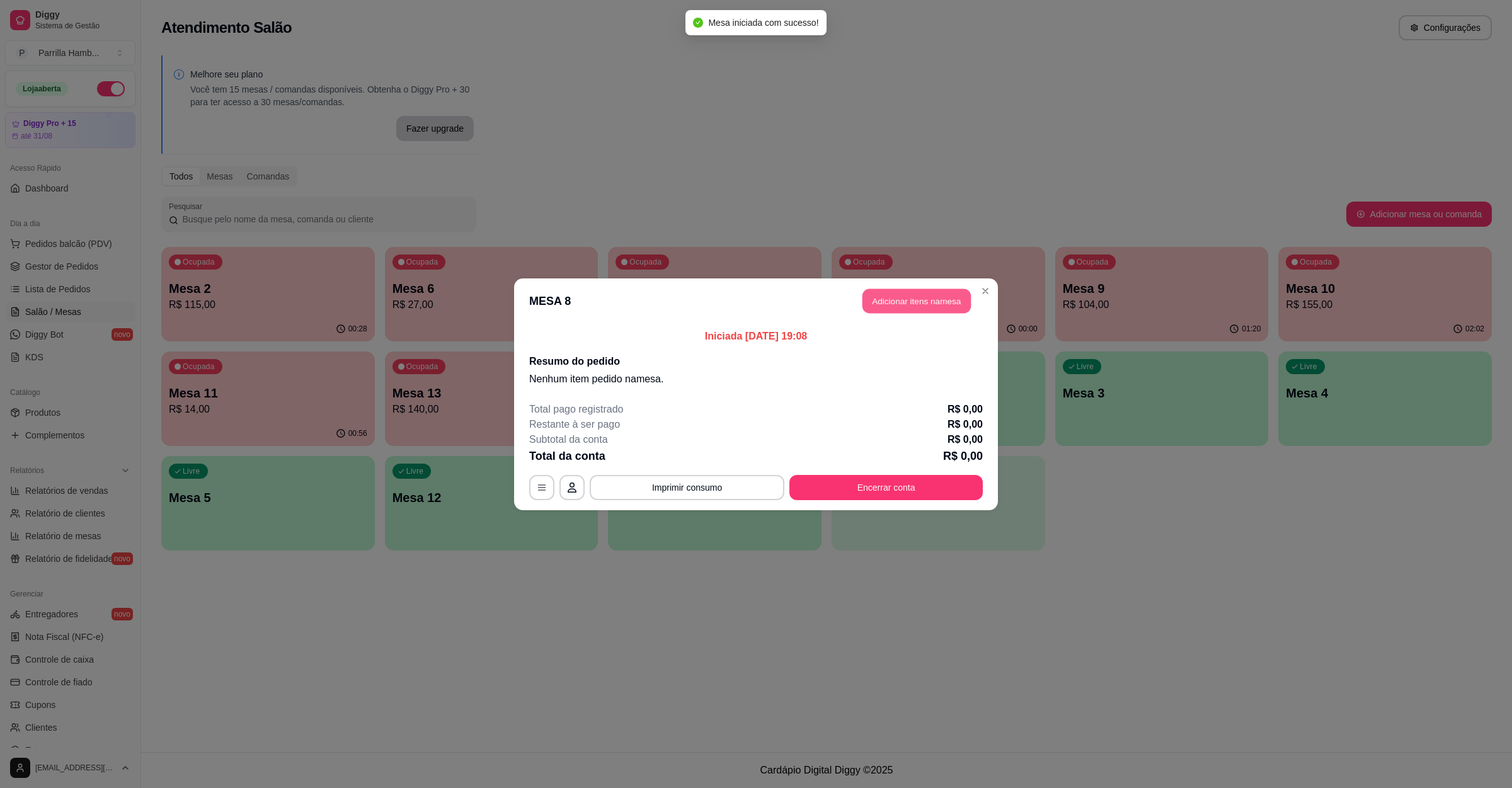
click at [924, 295] on button "Adicionar itens na mesa" at bounding box center [916, 300] width 109 height 24
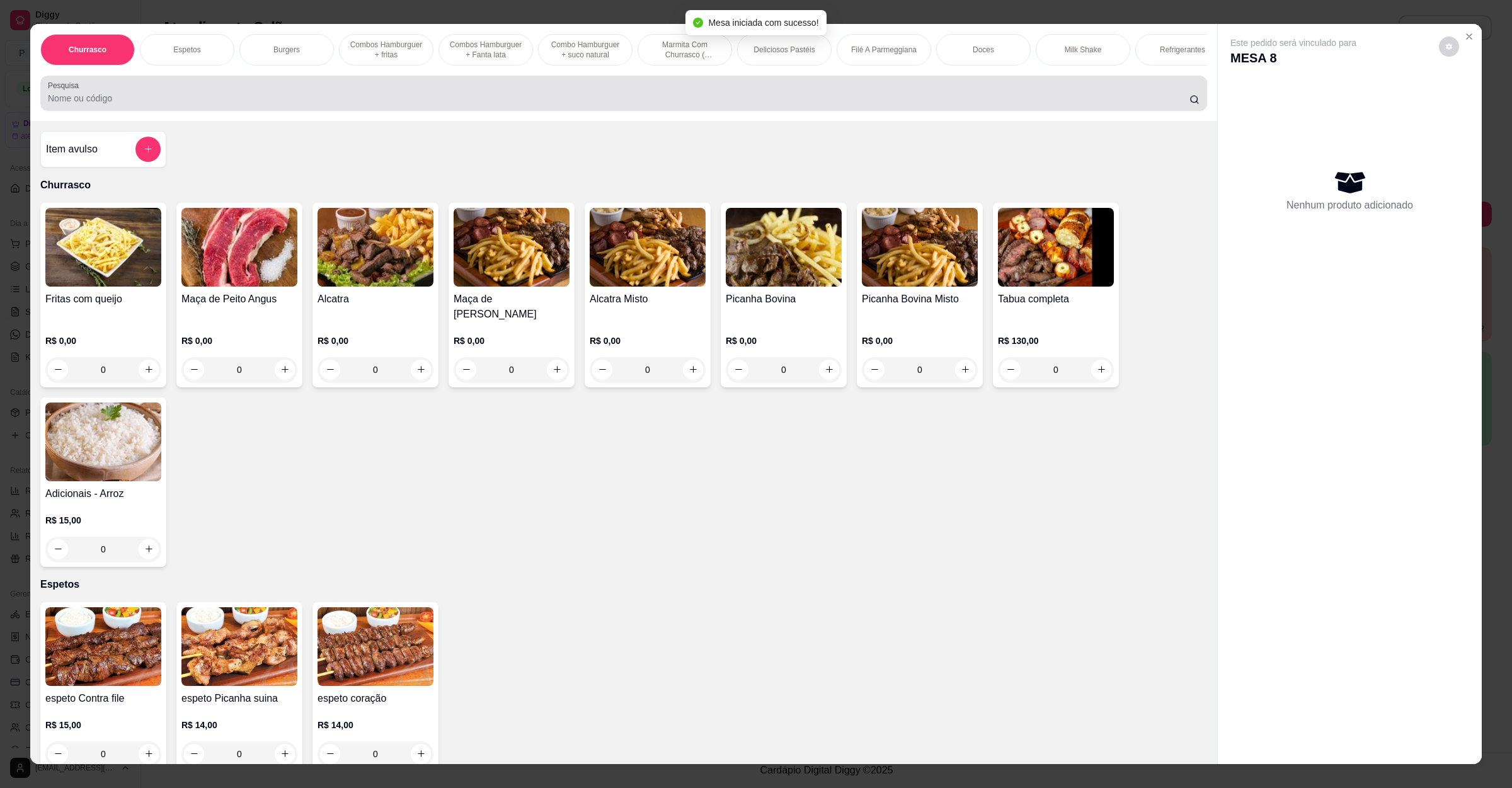
click at [460, 105] on input "Pesquisa" at bounding box center [619, 98] width 1142 height 12
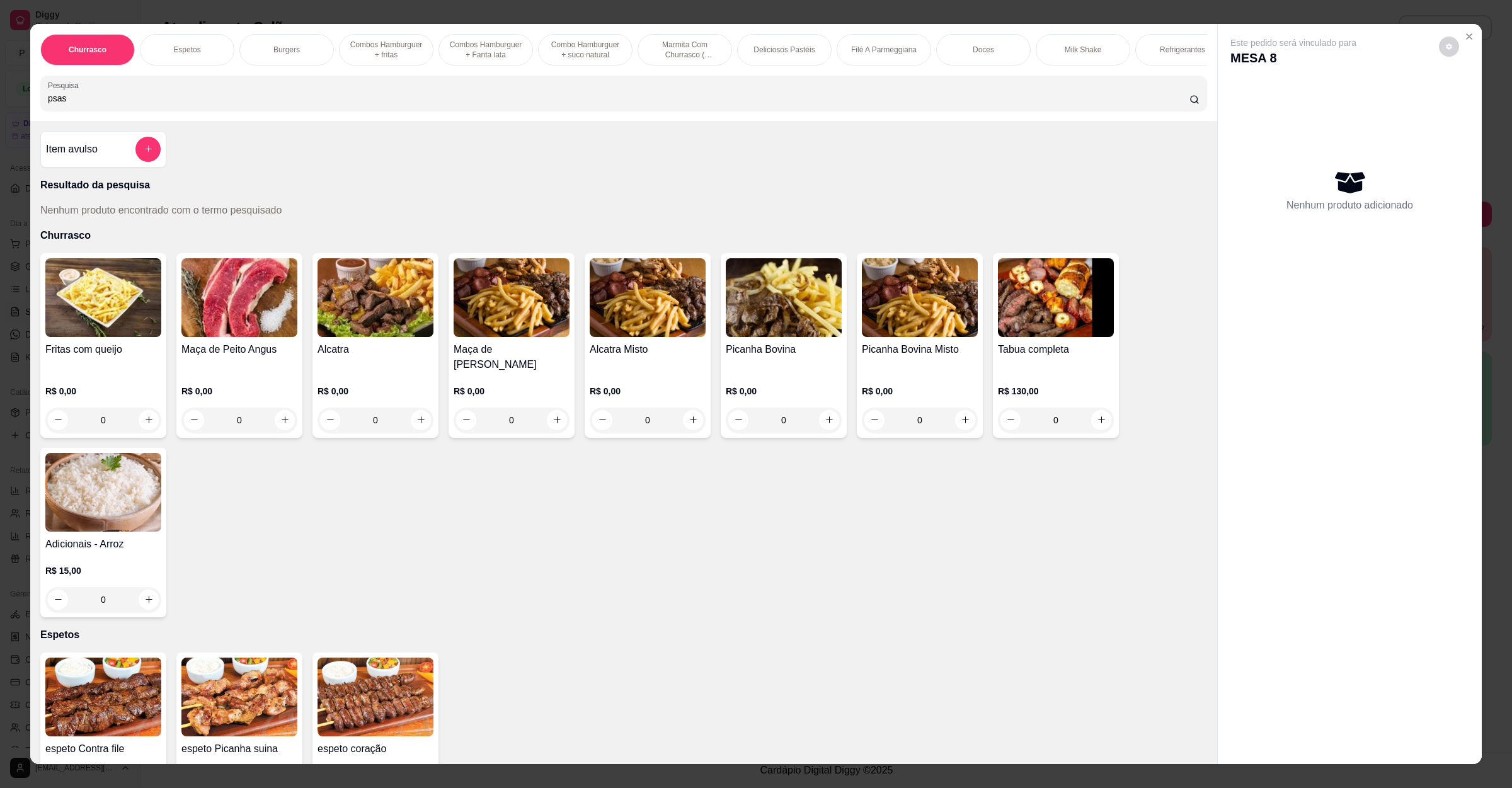
type input "psas"
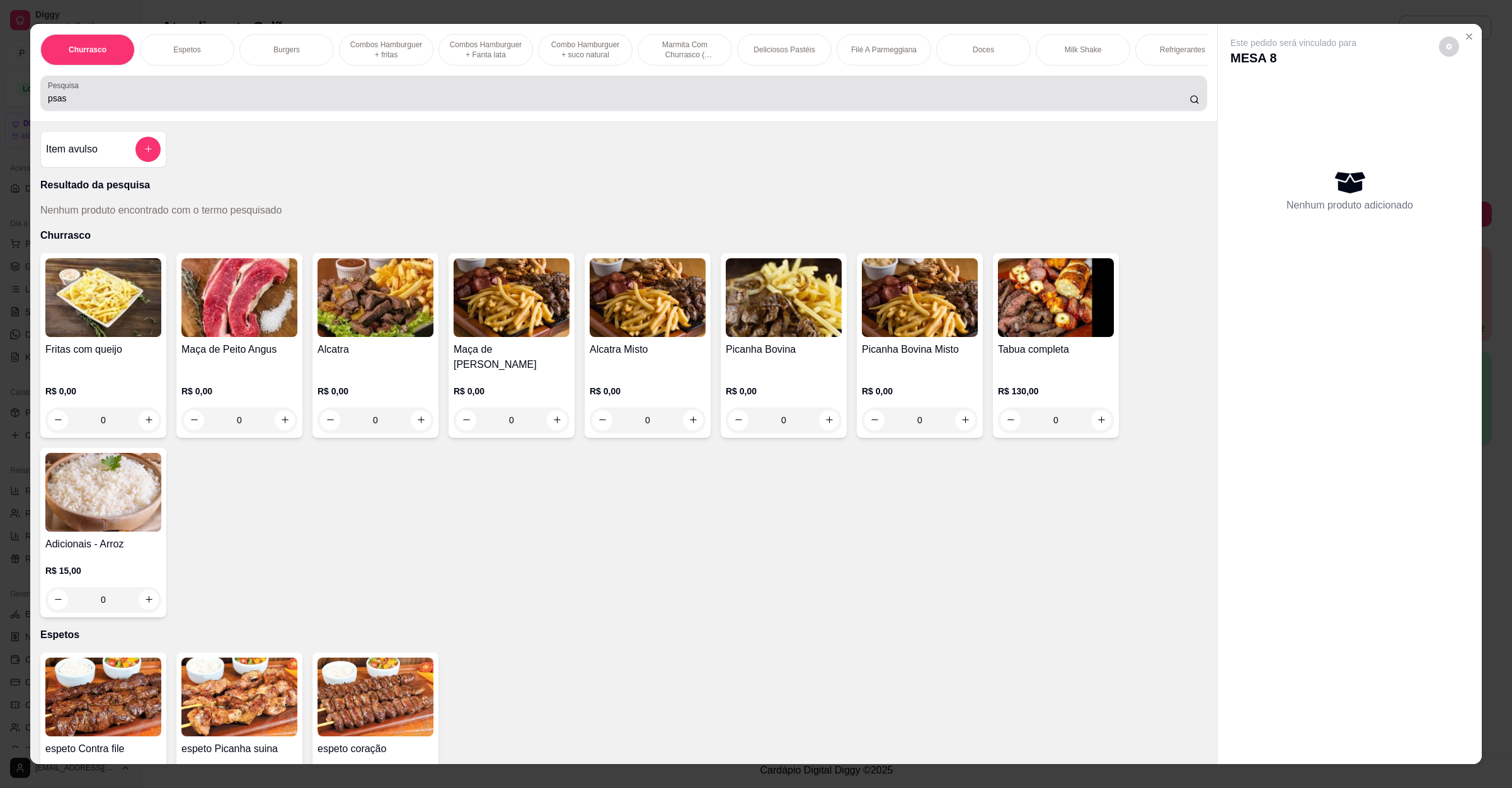
drag, startPoint x: 463, startPoint y: 125, endPoint x: 0, endPoint y: 119, distance: 463.0
click at [0, 119] on div "Churrasco Espetos Burgers Combos [GEOGRAPHIC_DATA] + fritas Combos Hamburguer +…" at bounding box center [756, 394] width 1512 height 788
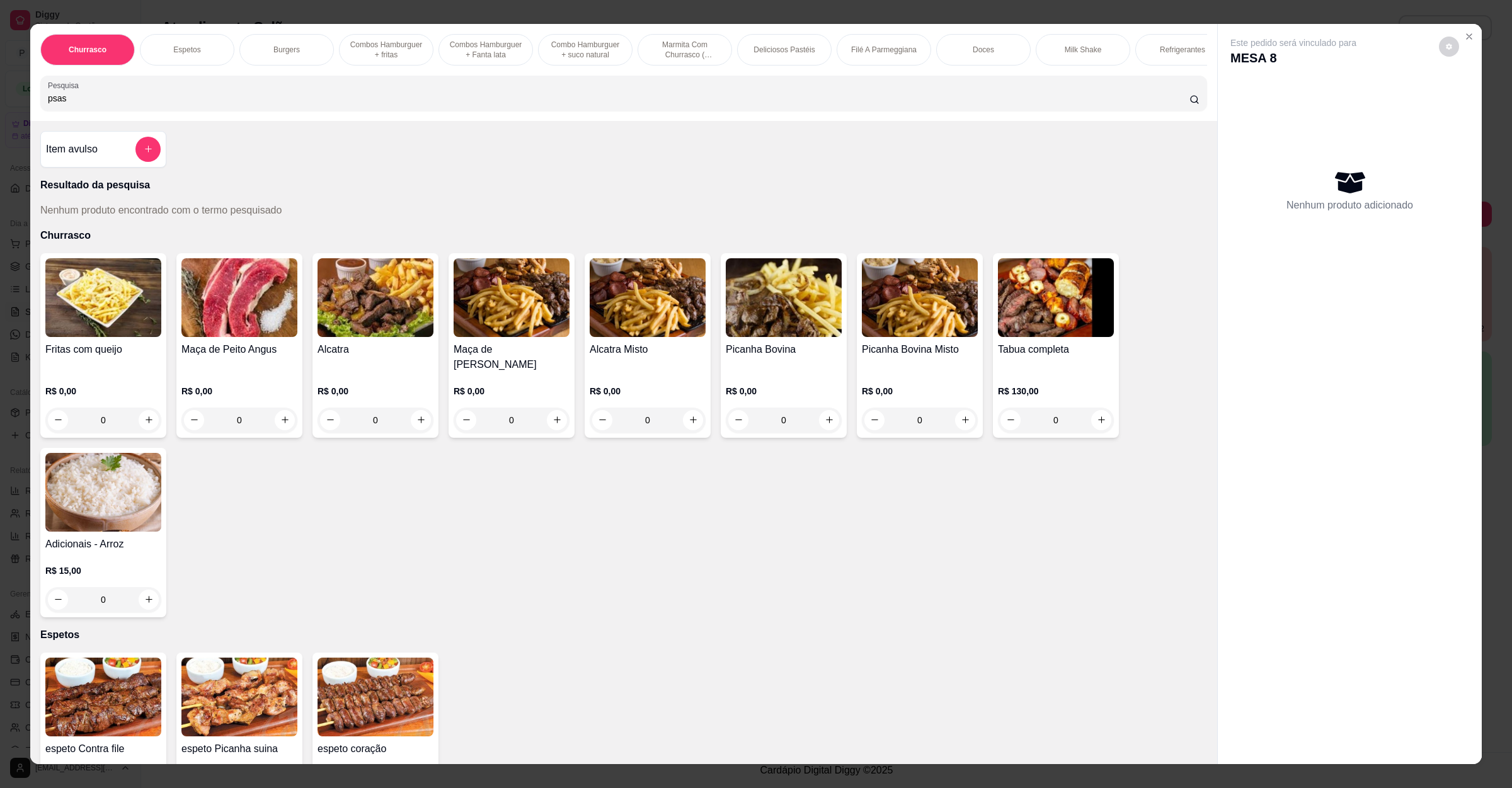
drag, startPoint x: 70, startPoint y: 112, endPoint x: 0, endPoint y: 106, distance: 70.3
click at [0, 106] on div "Churrasco Espetos Burgers Combos [GEOGRAPHIC_DATA] + fritas Combos Hamburguer +…" at bounding box center [756, 394] width 1512 height 788
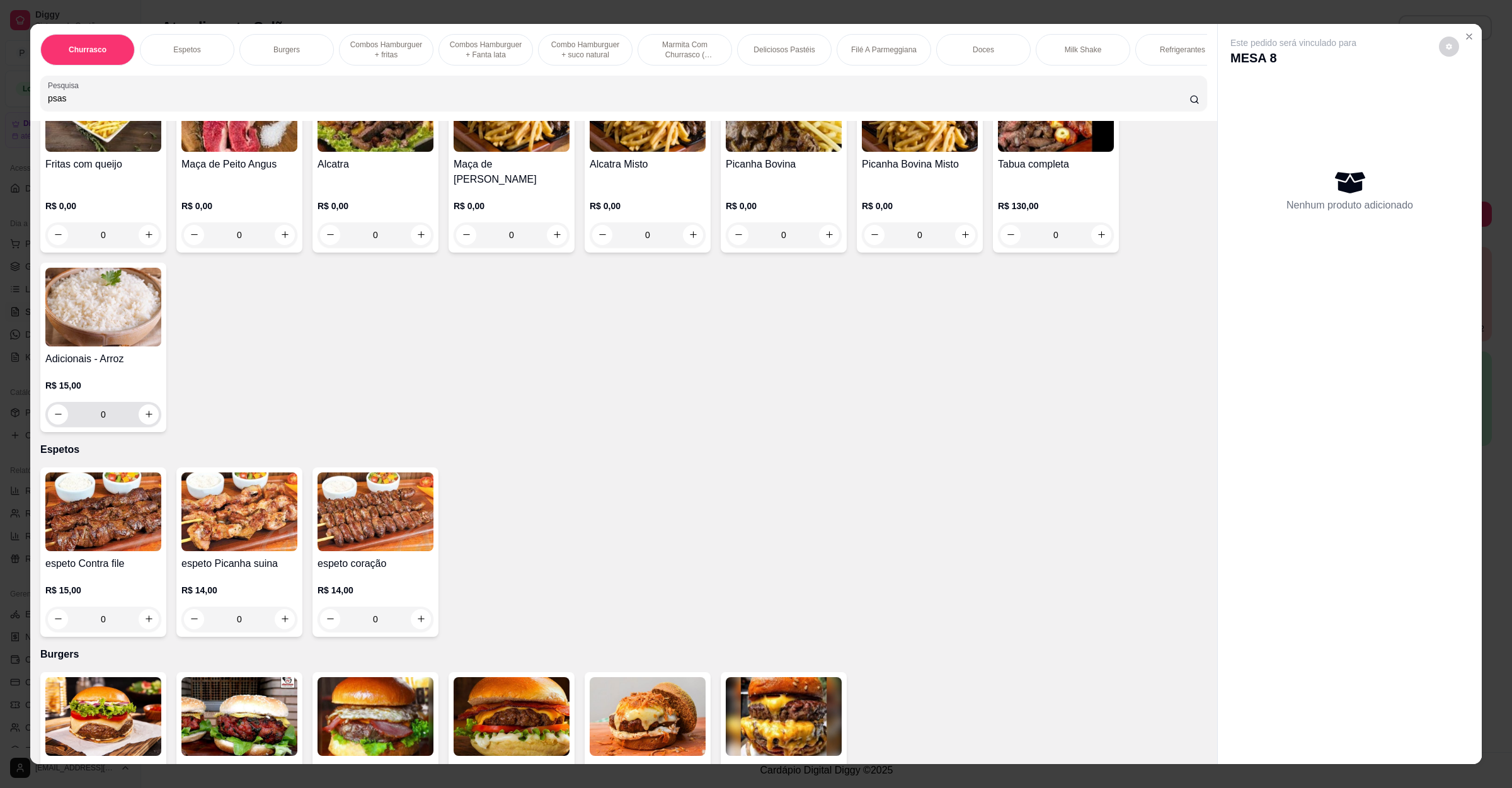
scroll to position [189, 0]
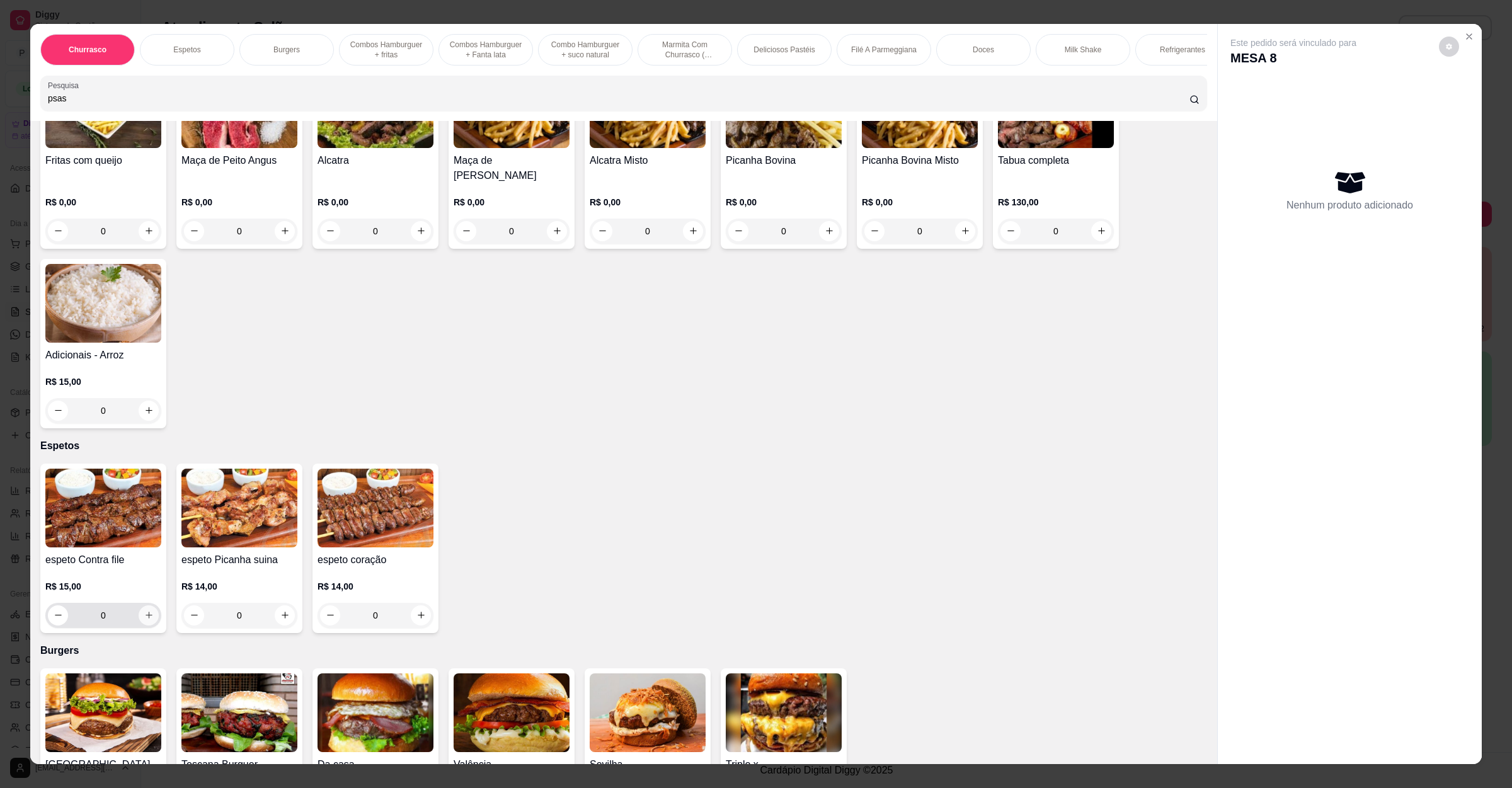
click at [144, 619] on icon "increase-product-quantity" at bounding box center [149, 615] width 9 height 9
type input "1"
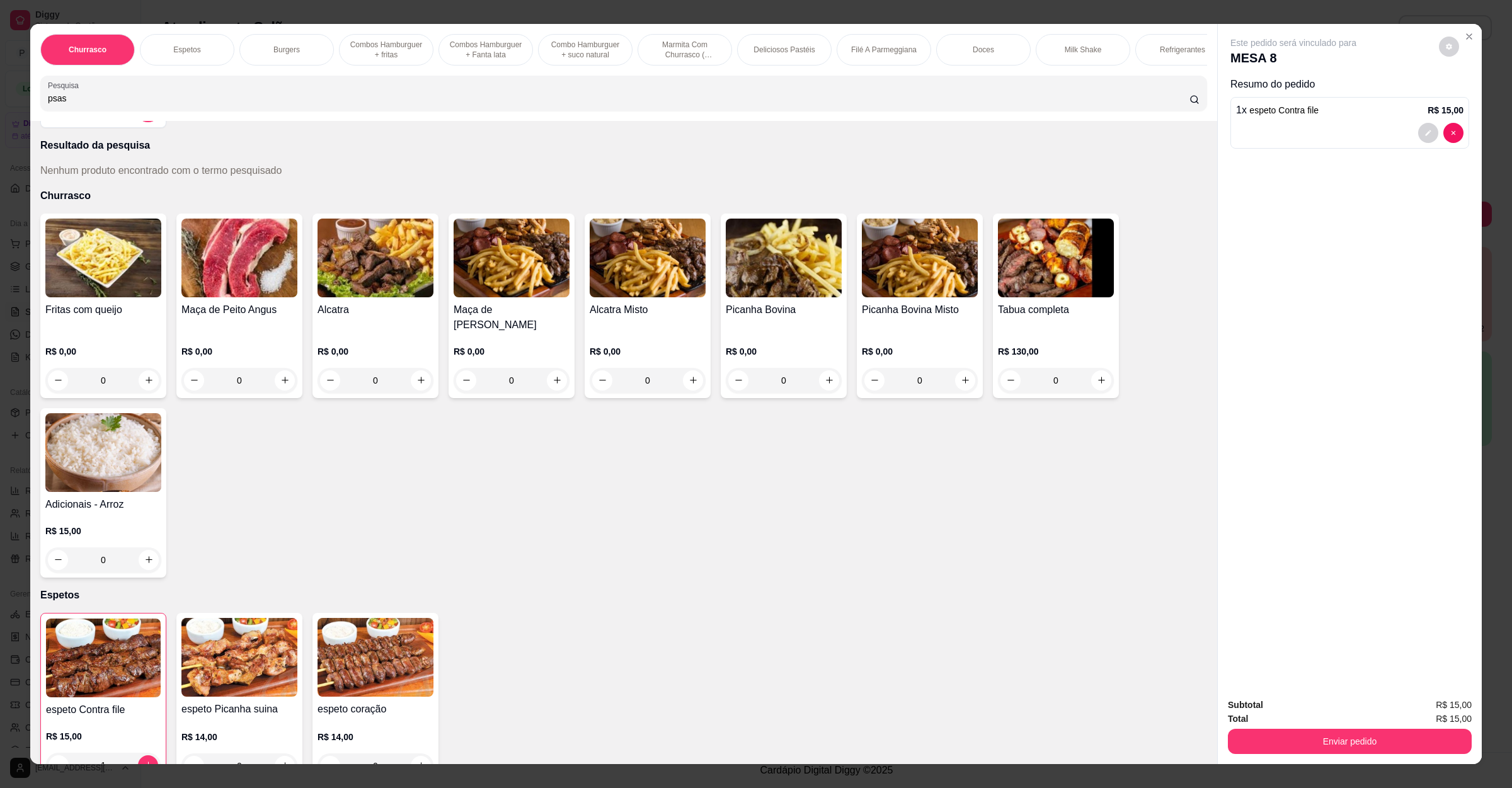
scroll to position [0, 0]
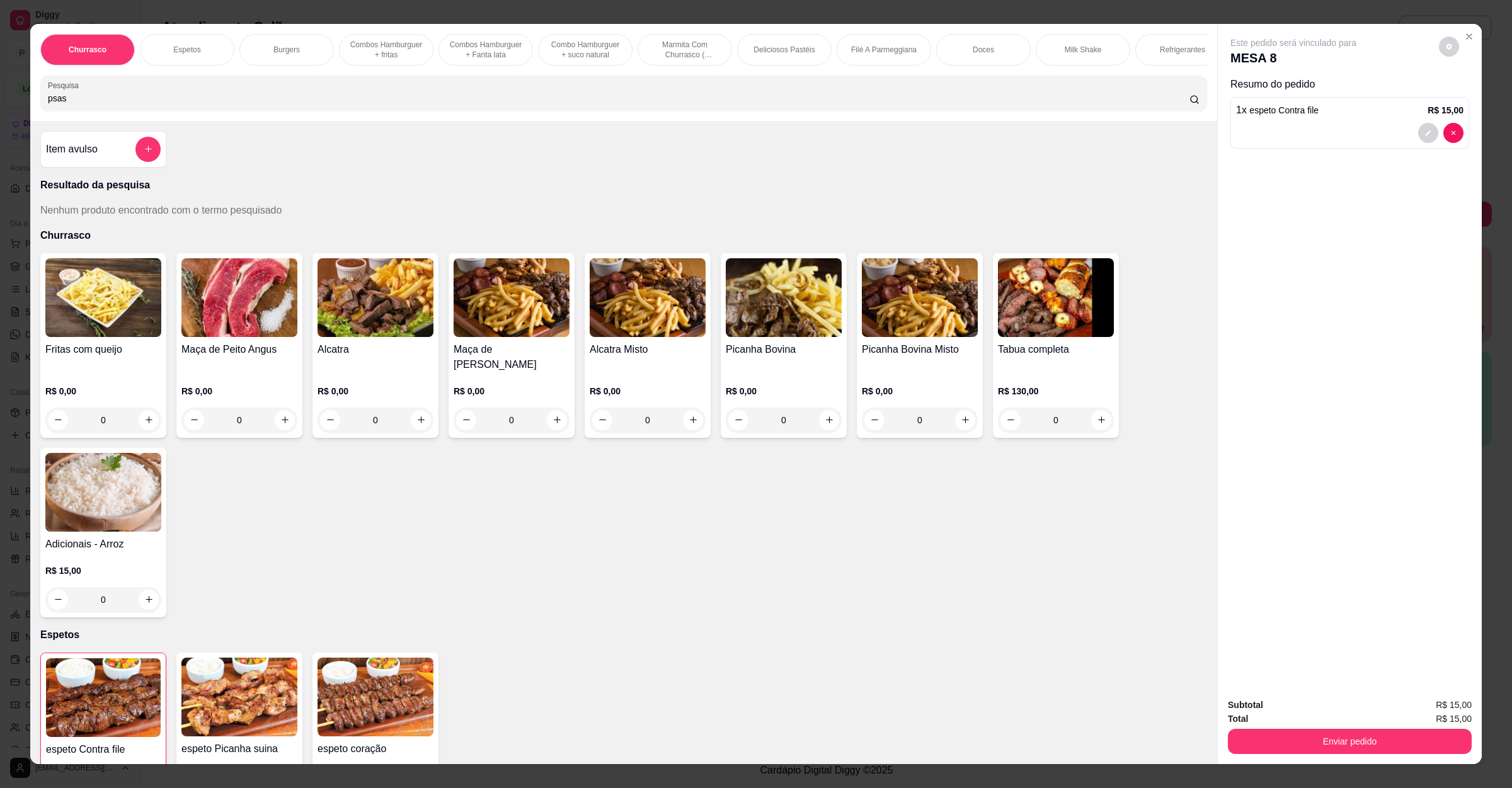
click at [76, 105] on input "psas" at bounding box center [619, 98] width 1142 height 12
click at [105, 159] on div "Item avulso" at bounding box center [103, 149] width 115 height 25
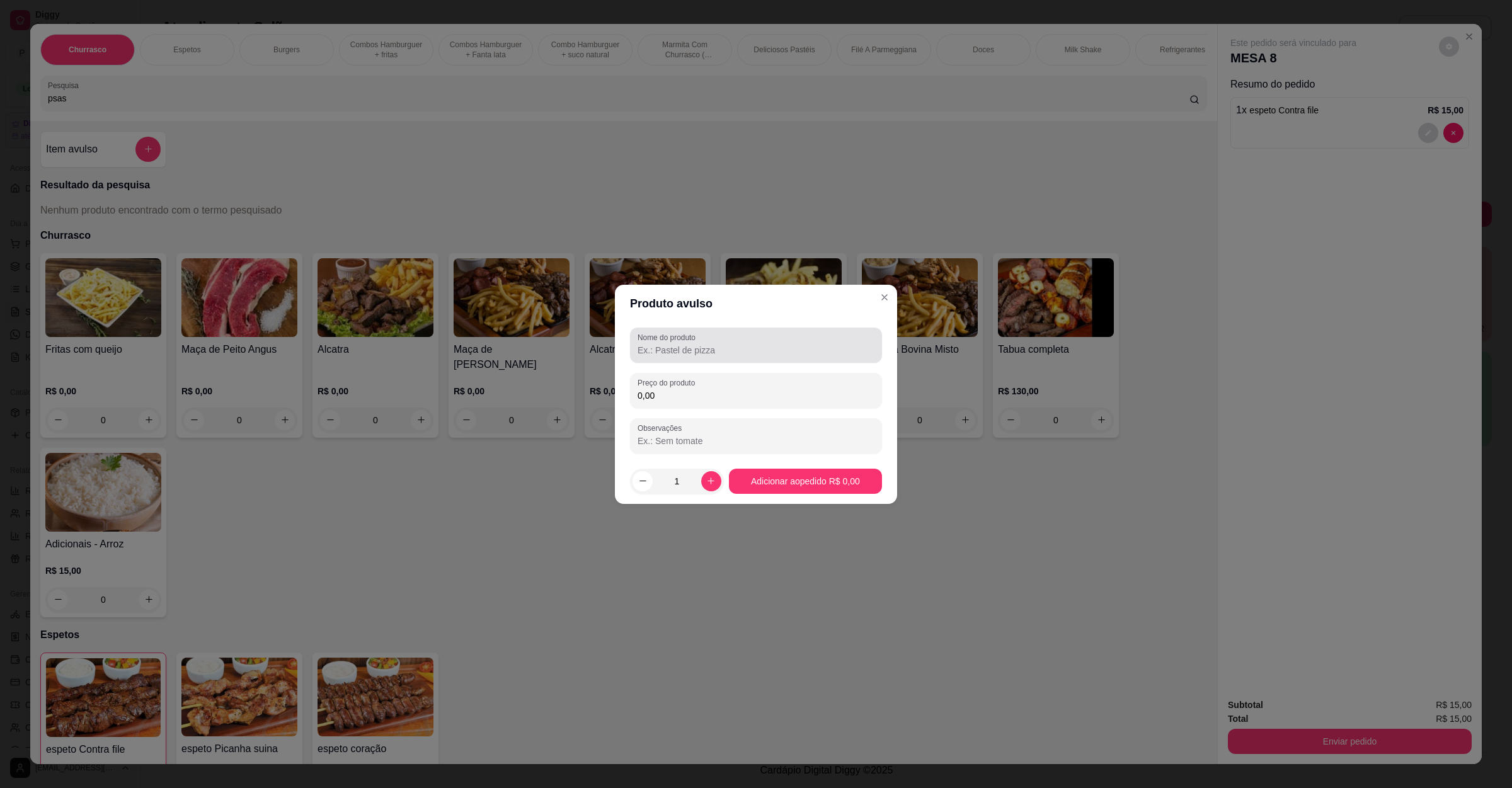
click at [765, 342] on div at bounding box center [755, 345] width 237 height 25
type input "pastel queijo"
click at [766, 396] on input "0,00" at bounding box center [755, 395] width 237 height 12
type input "14,00"
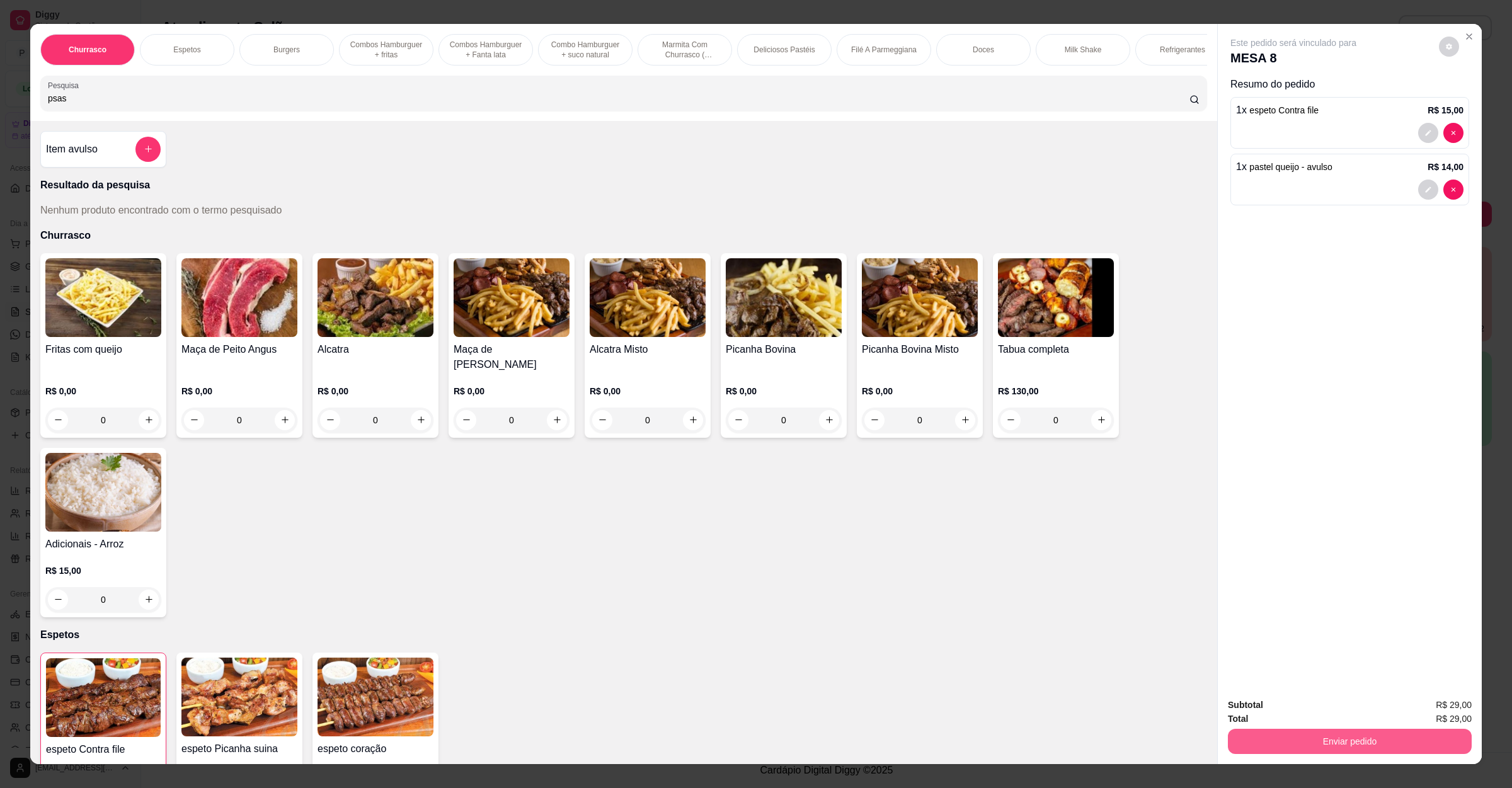
click at [1334, 734] on button "Enviar pedido" at bounding box center [1350, 741] width 244 height 25
click at [1318, 711] on button "Não registrar e enviar pedido" at bounding box center [1306, 711] width 131 height 24
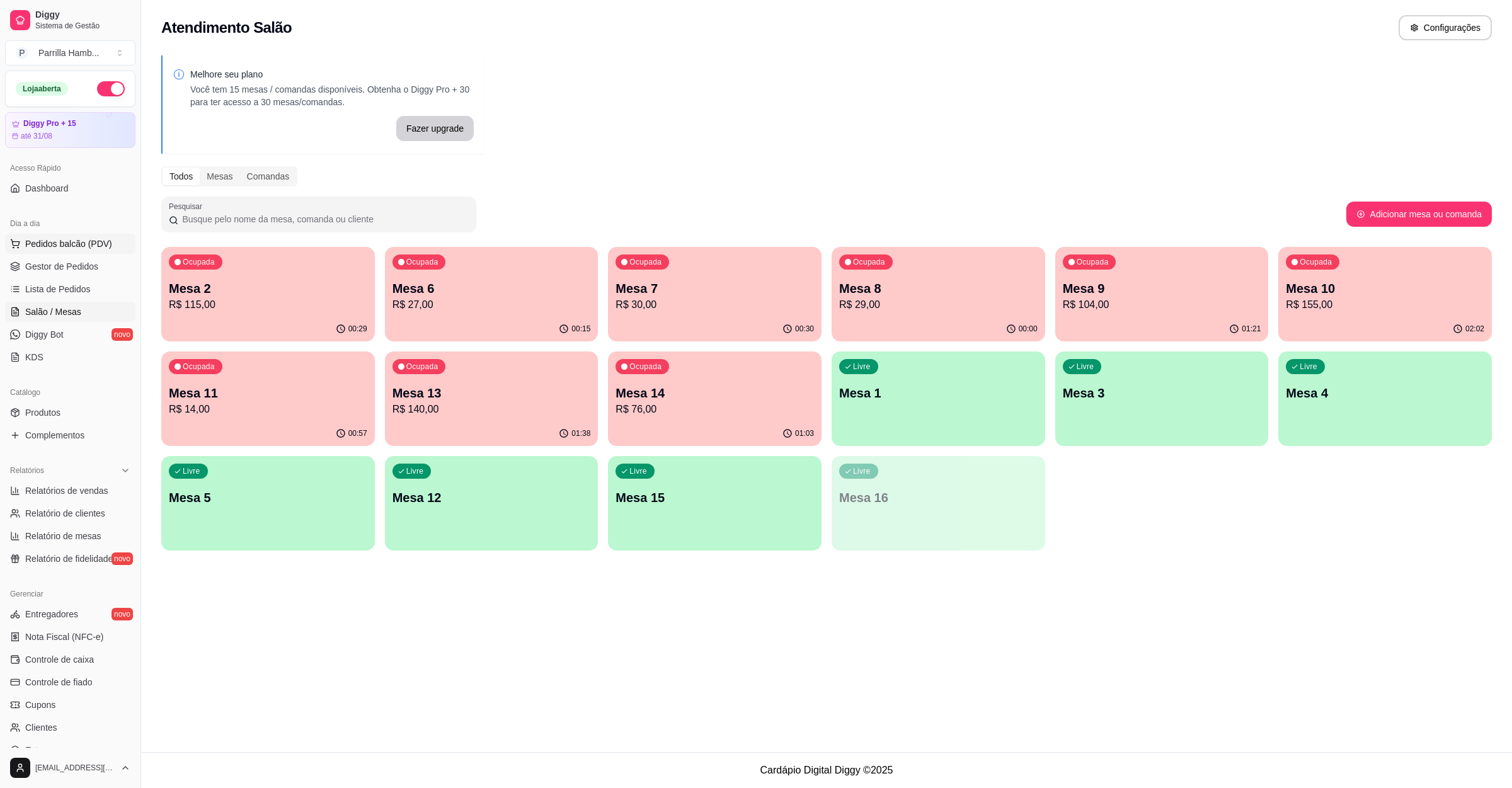
click at [70, 242] on span "Pedidos balcão (PDV)" at bounding box center [68, 244] width 87 height 12
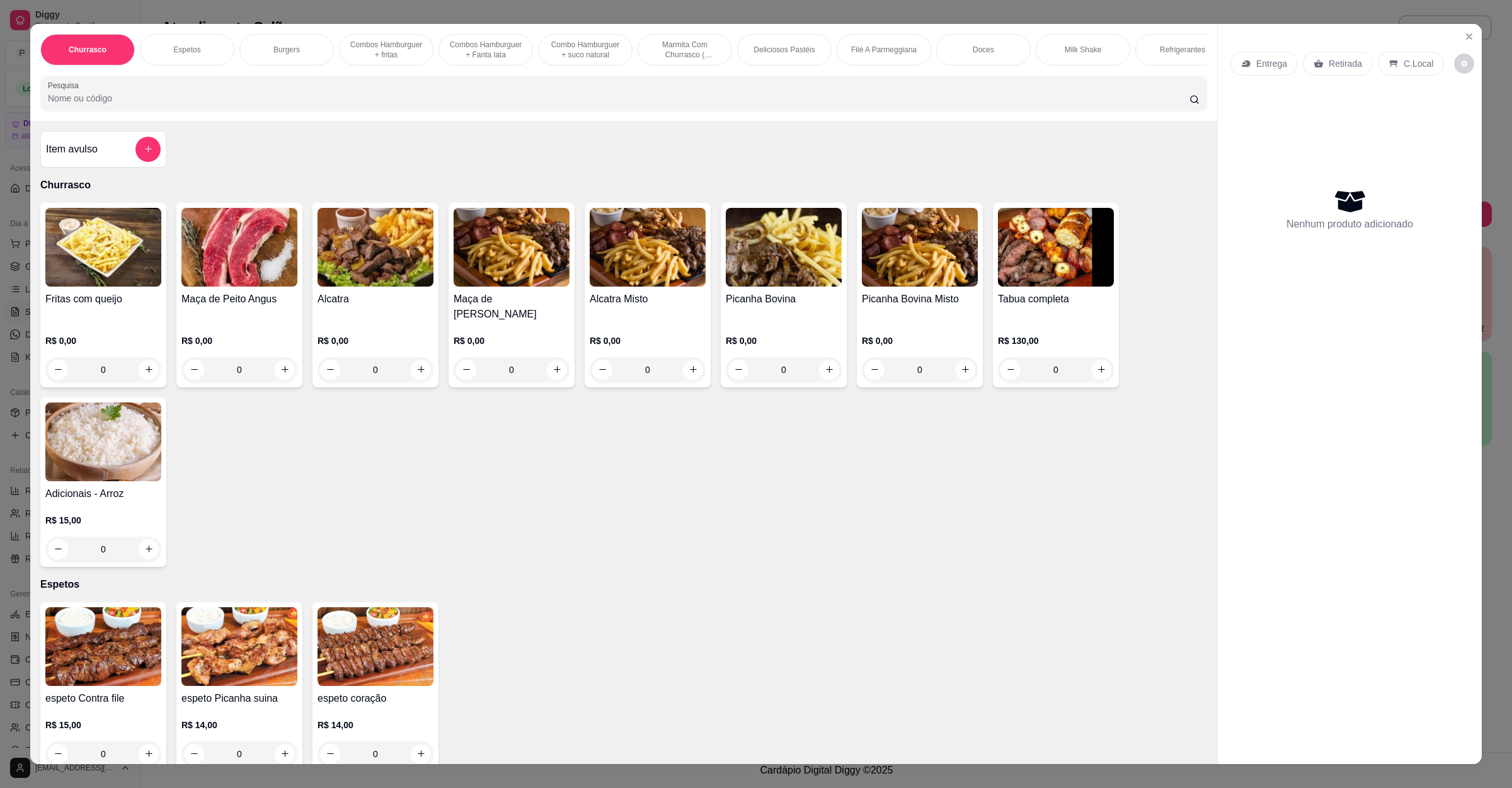
click at [1264, 59] on p "Entrega" at bounding box center [1271, 63] width 31 height 12
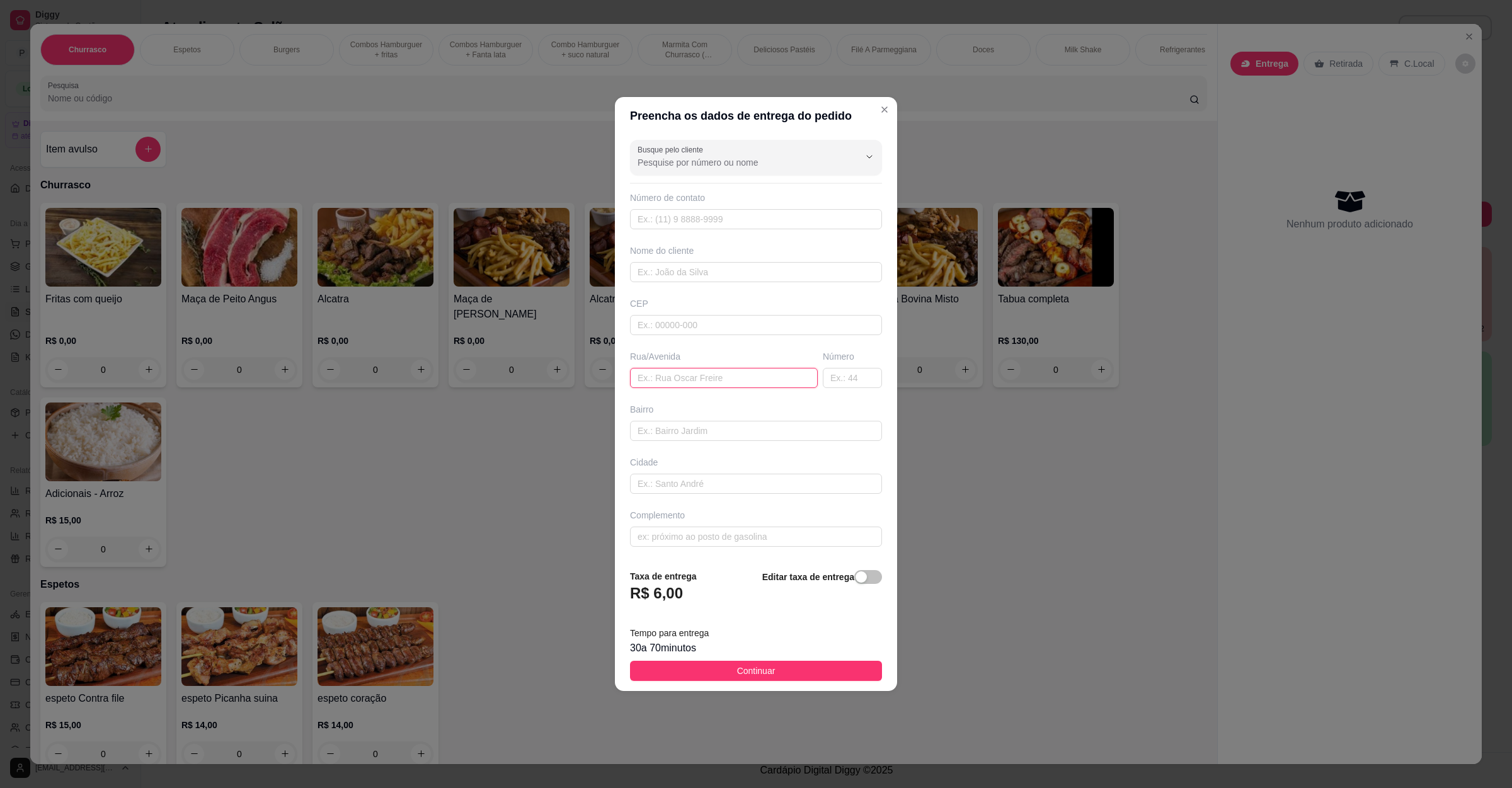
click at [694, 369] on input "text" at bounding box center [724, 378] width 187 height 20
paste input "[STREET_ADDRESS]"
type input "[STREET_ADDRESS]"
click at [758, 678] on span "Continuar" at bounding box center [756, 671] width 38 height 14
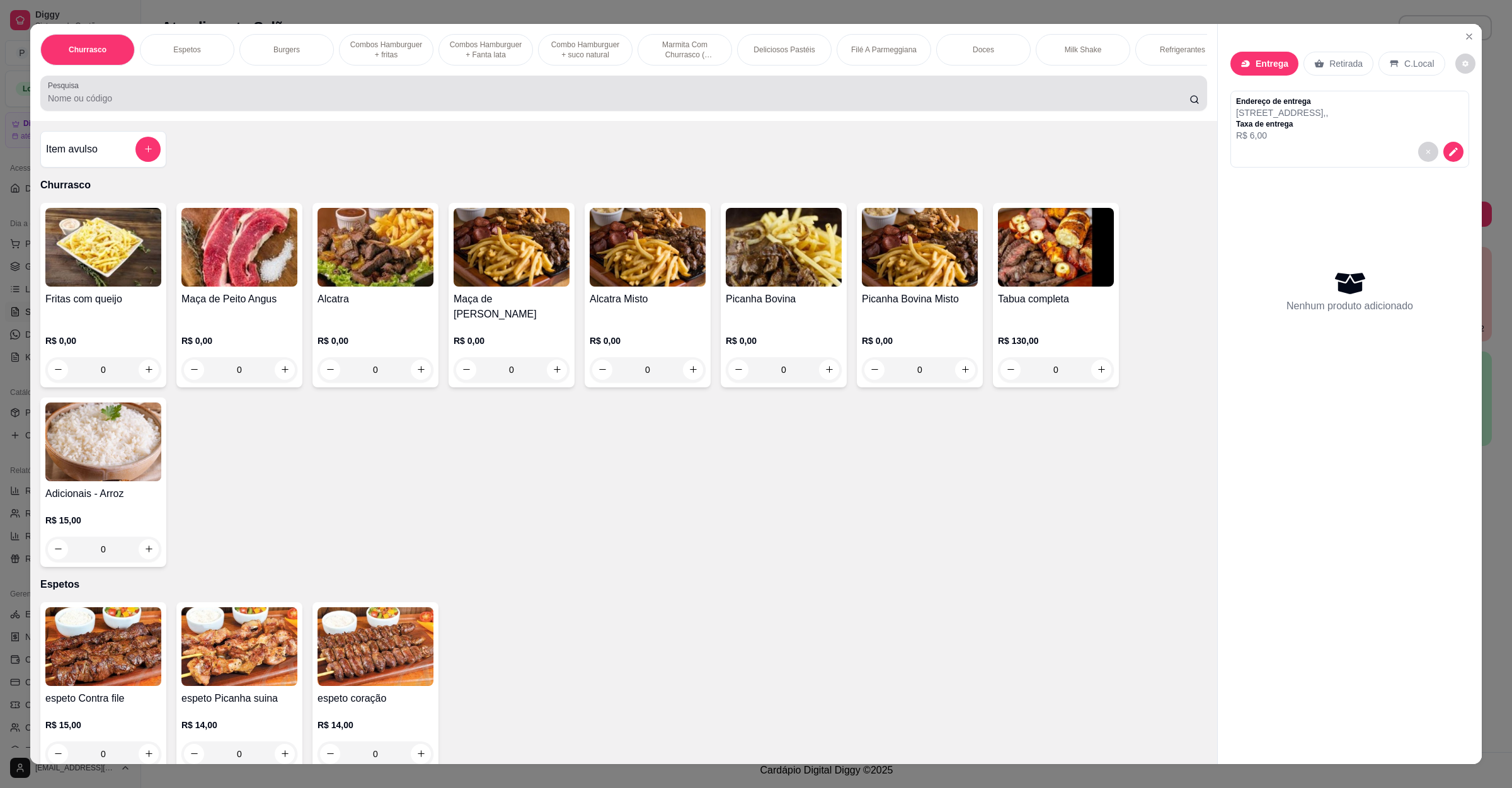
click at [81, 101] on div at bounding box center [623, 93] width 1151 height 25
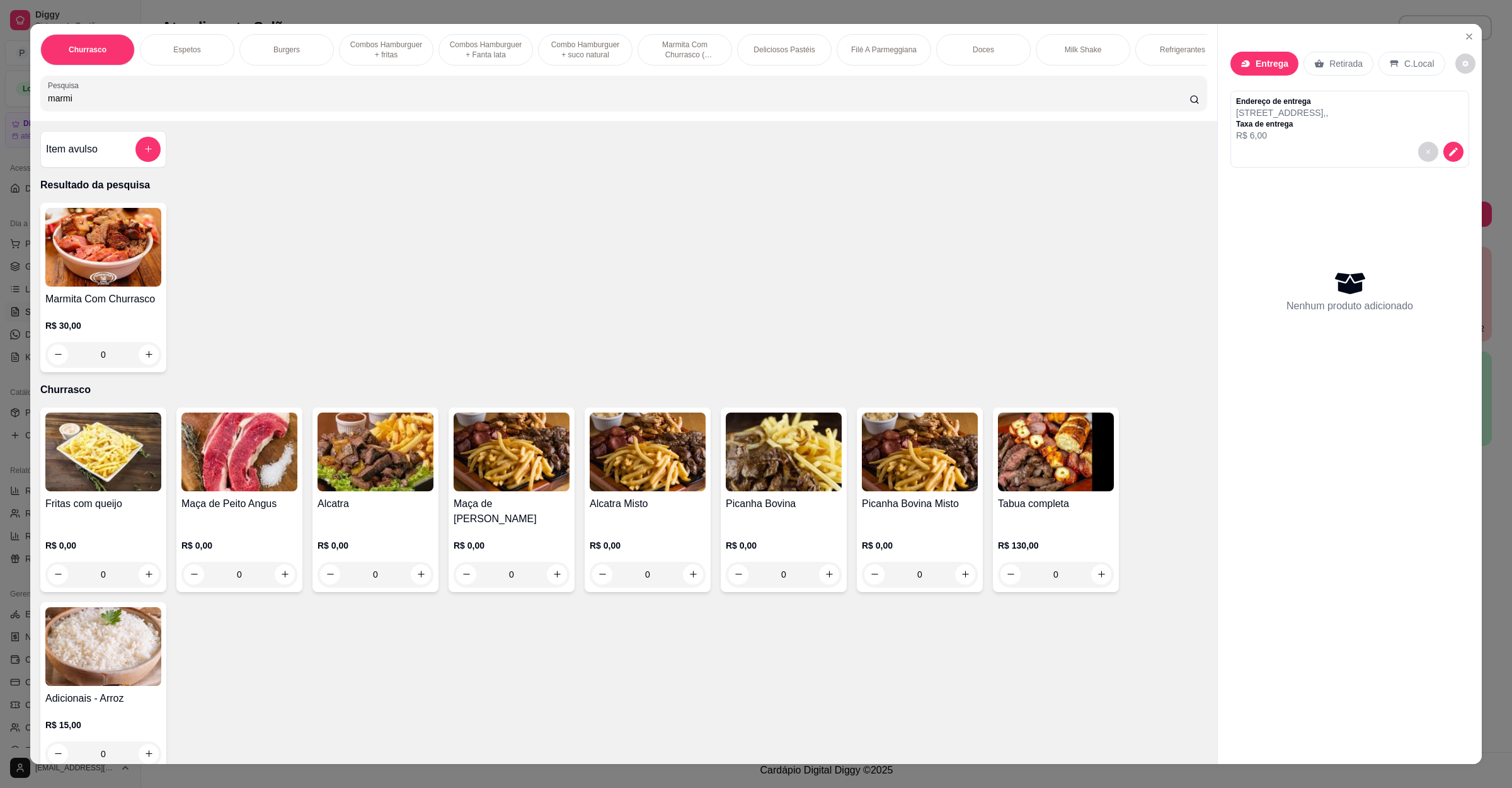
type input "marmi"
click at [140, 363] on div "0" at bounding box center [103, 355] width 116 height 25
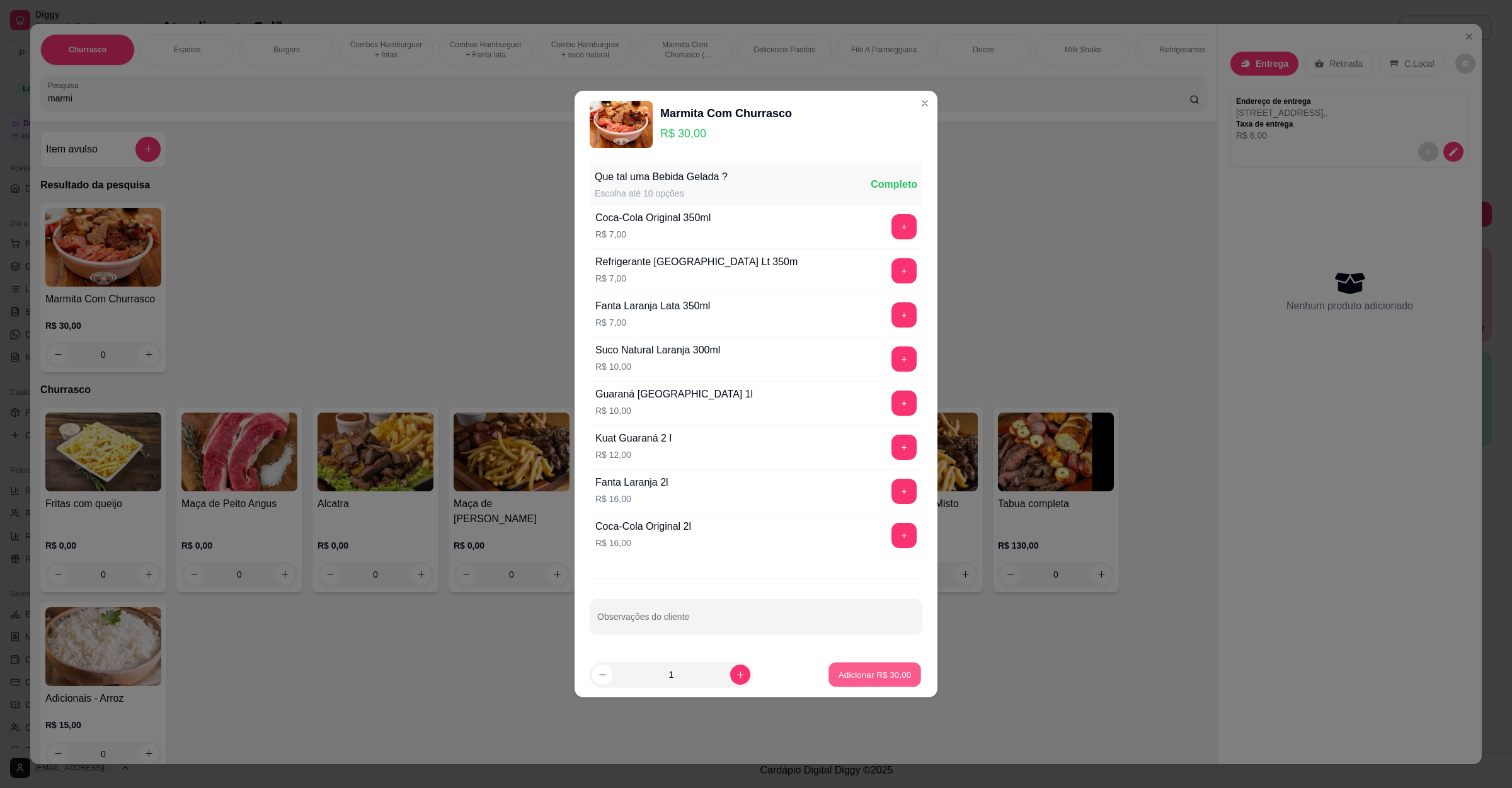
click at [869, 679] on p "Adicionar R$ 30,00" at bounding box center [875, 674] width 73 height 12
type input "1"
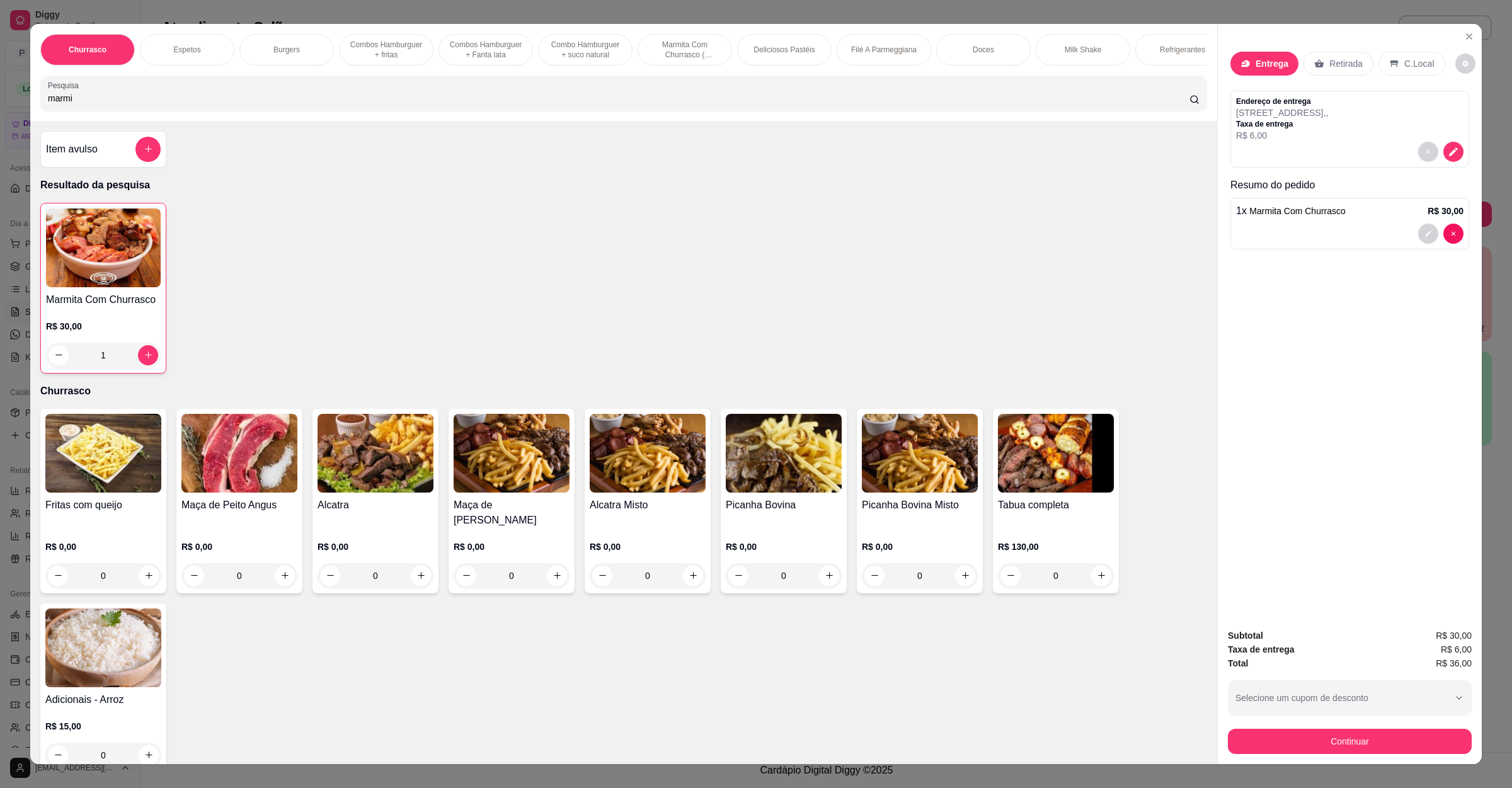
drag, startPoint x: 118, startPoint y: 112, endPoint x: 0, endPoint y: 100, distance: 118.6
click at [0, 100] on div "Churrasco Espetos Burgers Combos Hamburguer + fritas Combos Hamburguer + Fanta …" at bounding box center [756, 394] width 1512 height 788
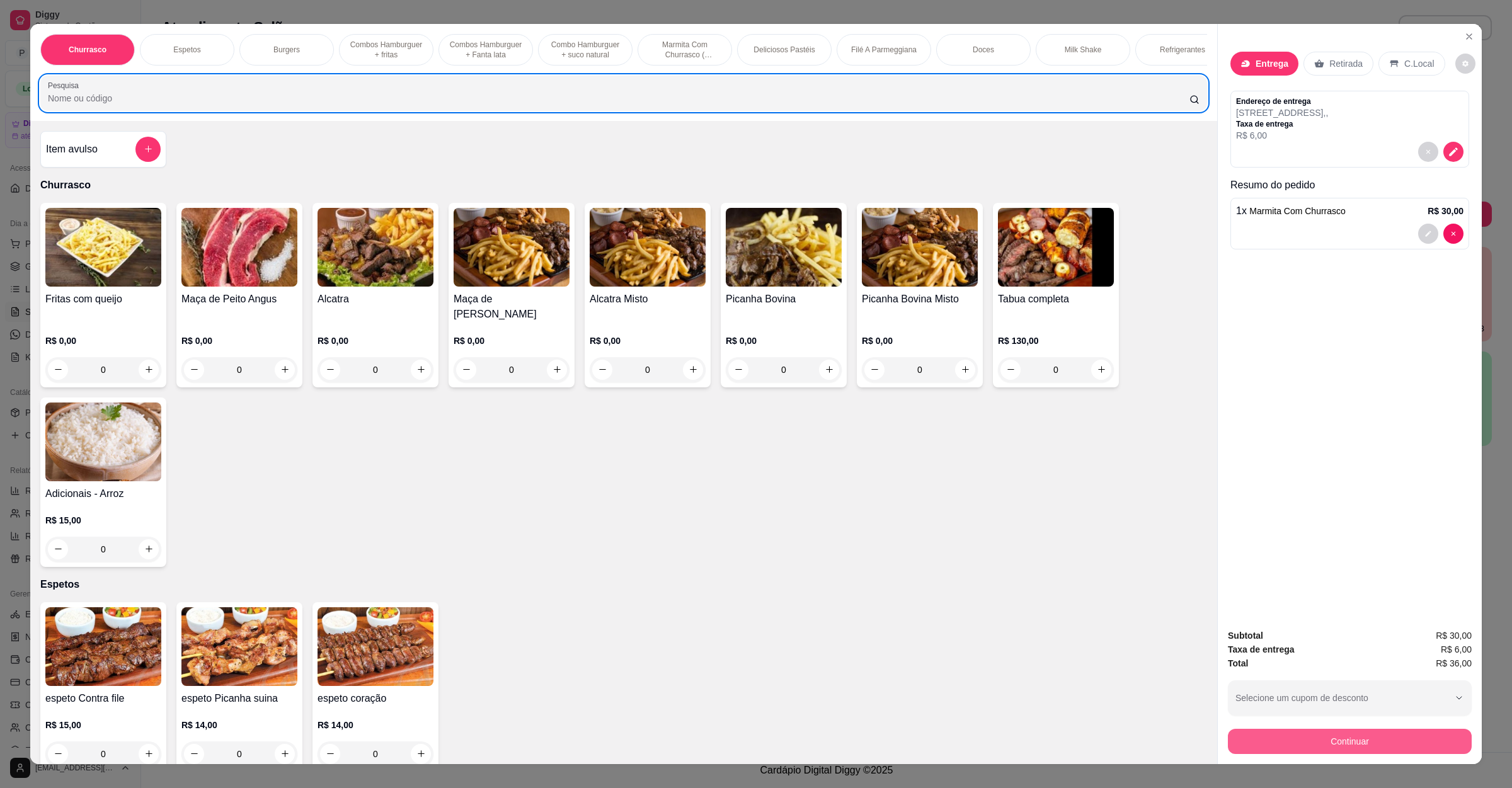
click at [1310, 738] on button "Continuar" at bounding box center [1350, 741] width 244 height 25
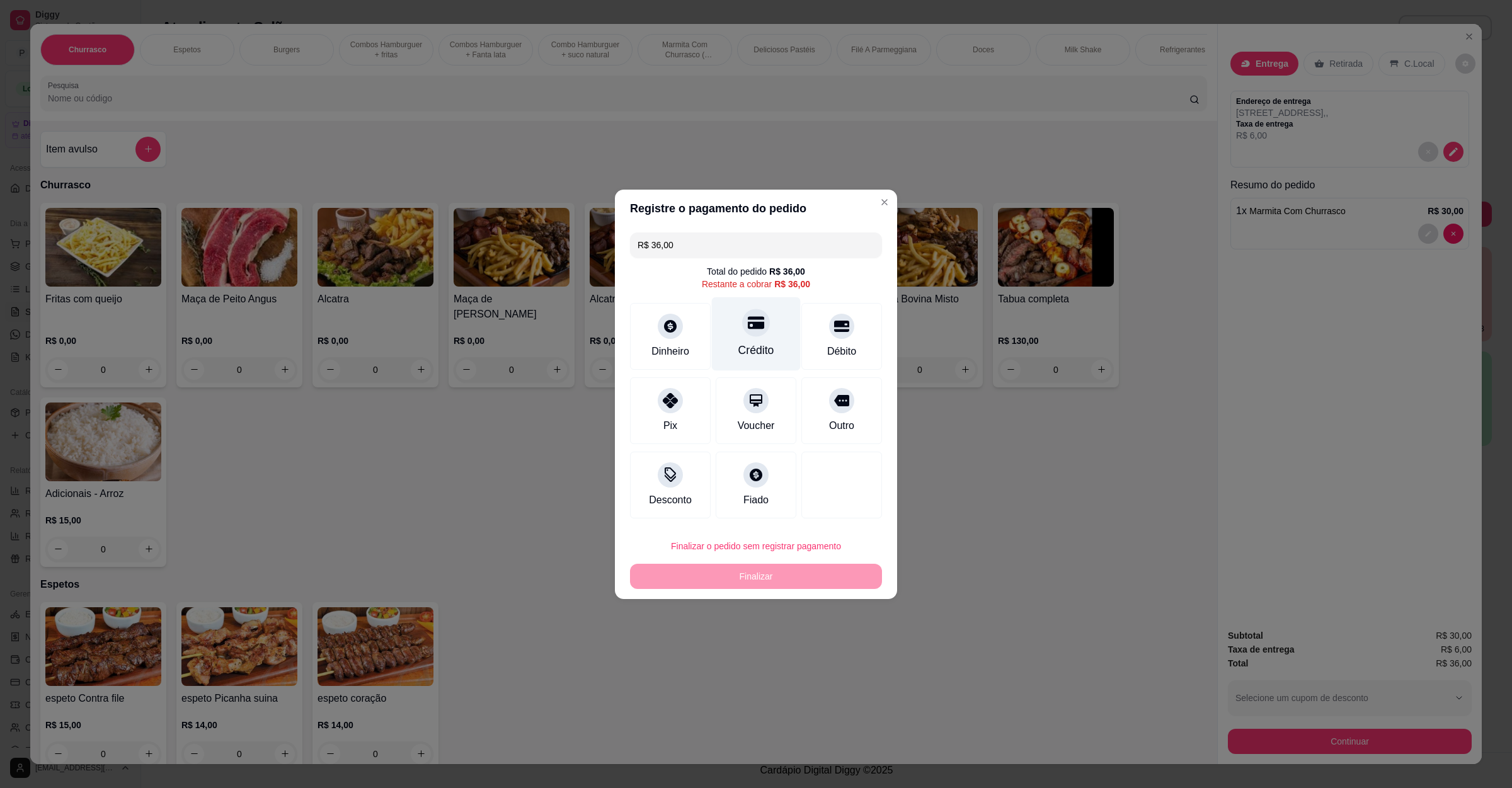
click at [747, 327] on icon at bounding box center [755, 323] width 16 height 16
type input "R$ 0,00"
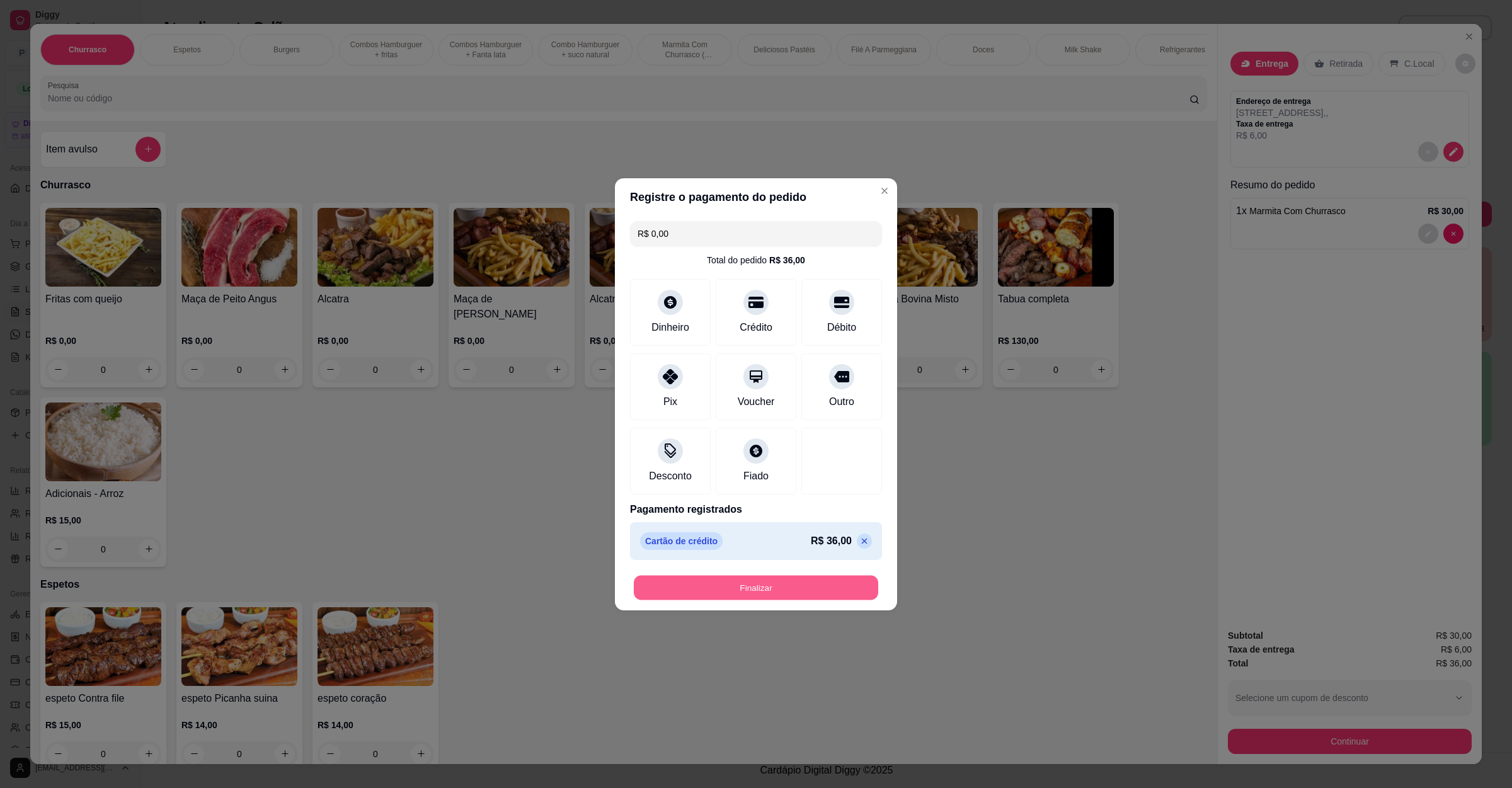
click at [754, 585] on button "Finalizar" at bounding box center [755, 587] width 244 height 24
type input "0"
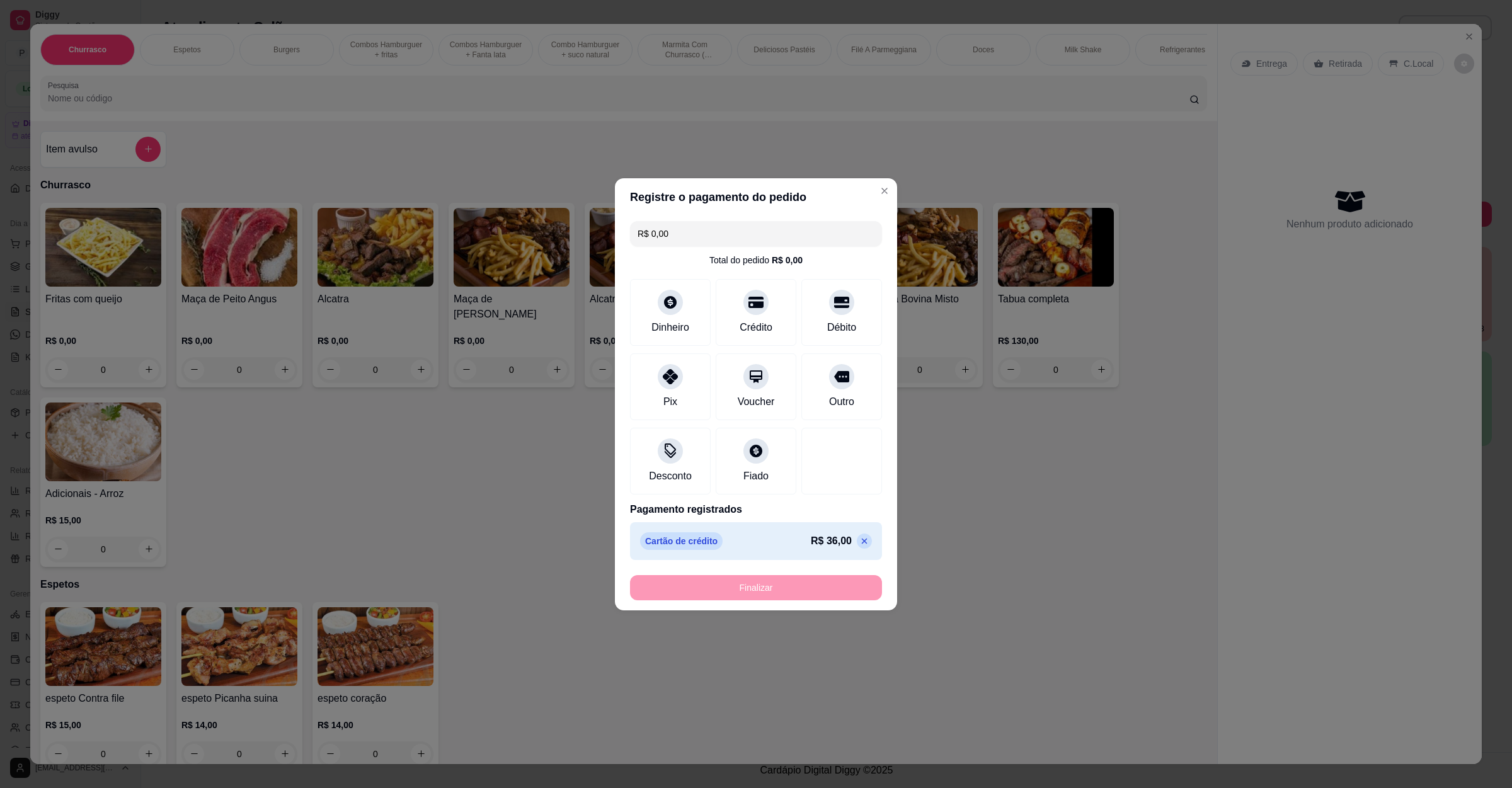
type input "-R$ 36,00"
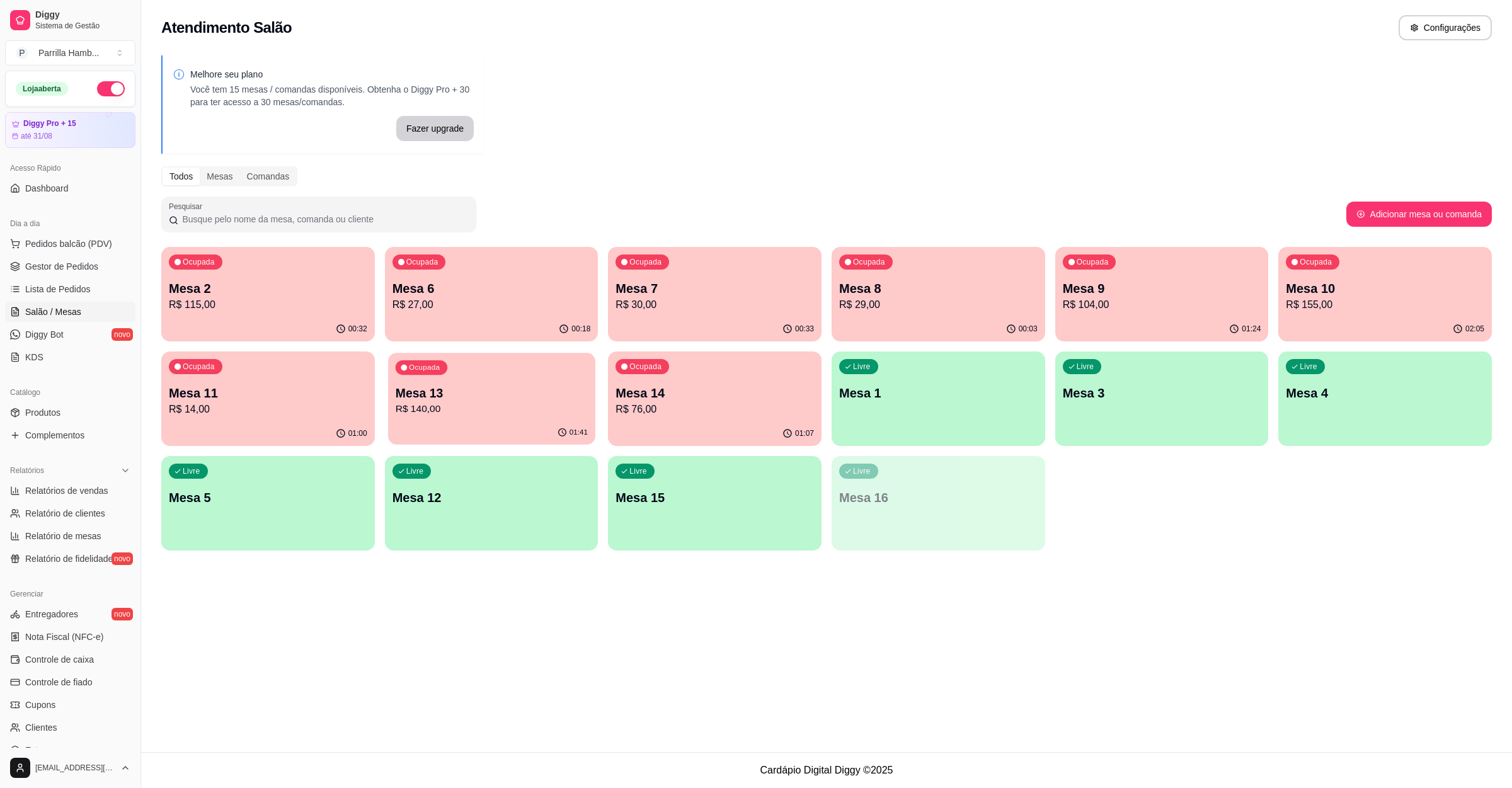
click at [450, 415] on p "R$ 140,00" at bounding box center [491, 409] width 192 height 15
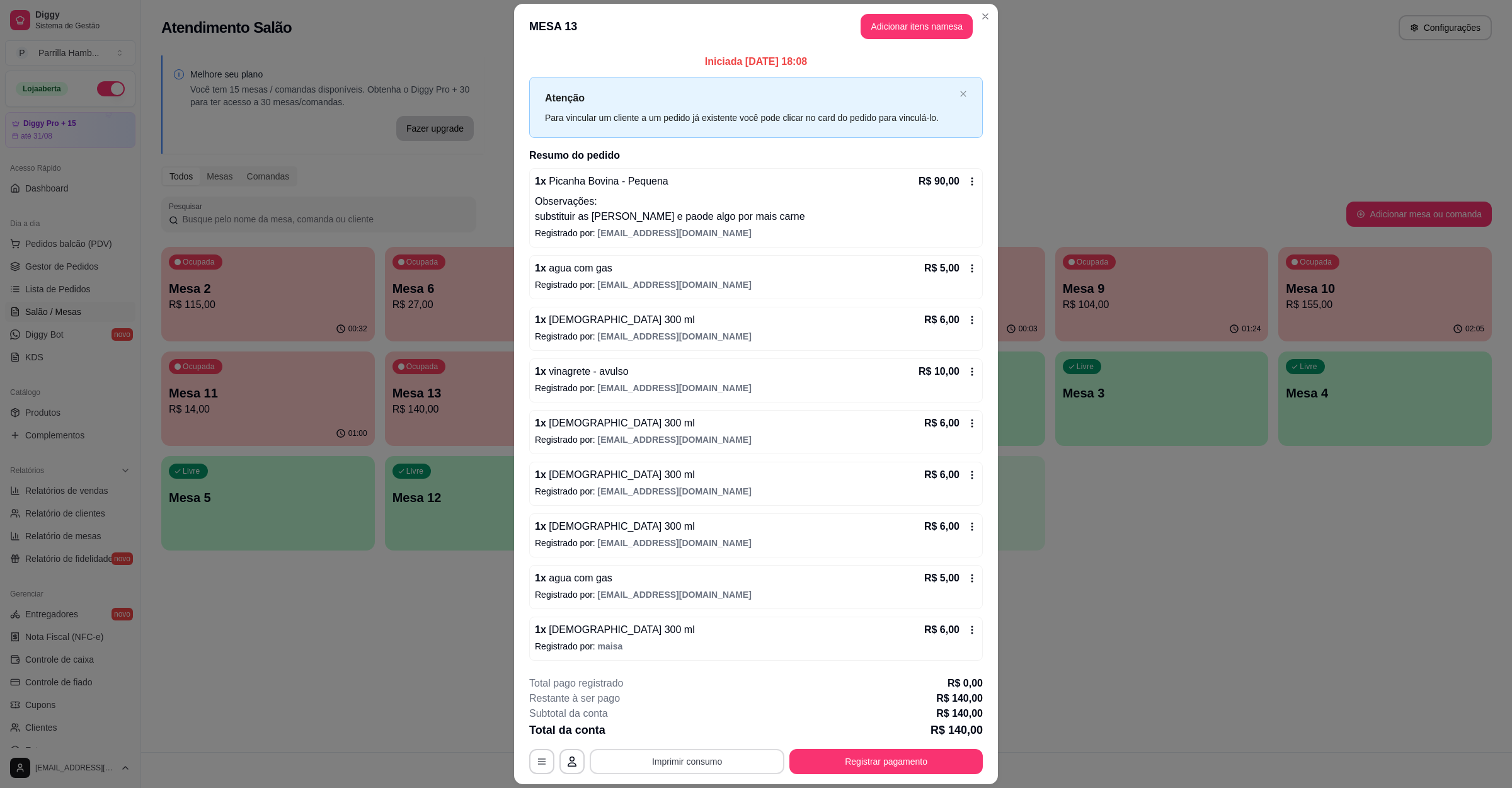
click at [688, 761] on button "Imprimir consumo" at bounding box center [686, 761] width 194 height 25
click at [688, 732] on button "IMPRESSORA" at bounding box center [684, 735] width 73 height 16
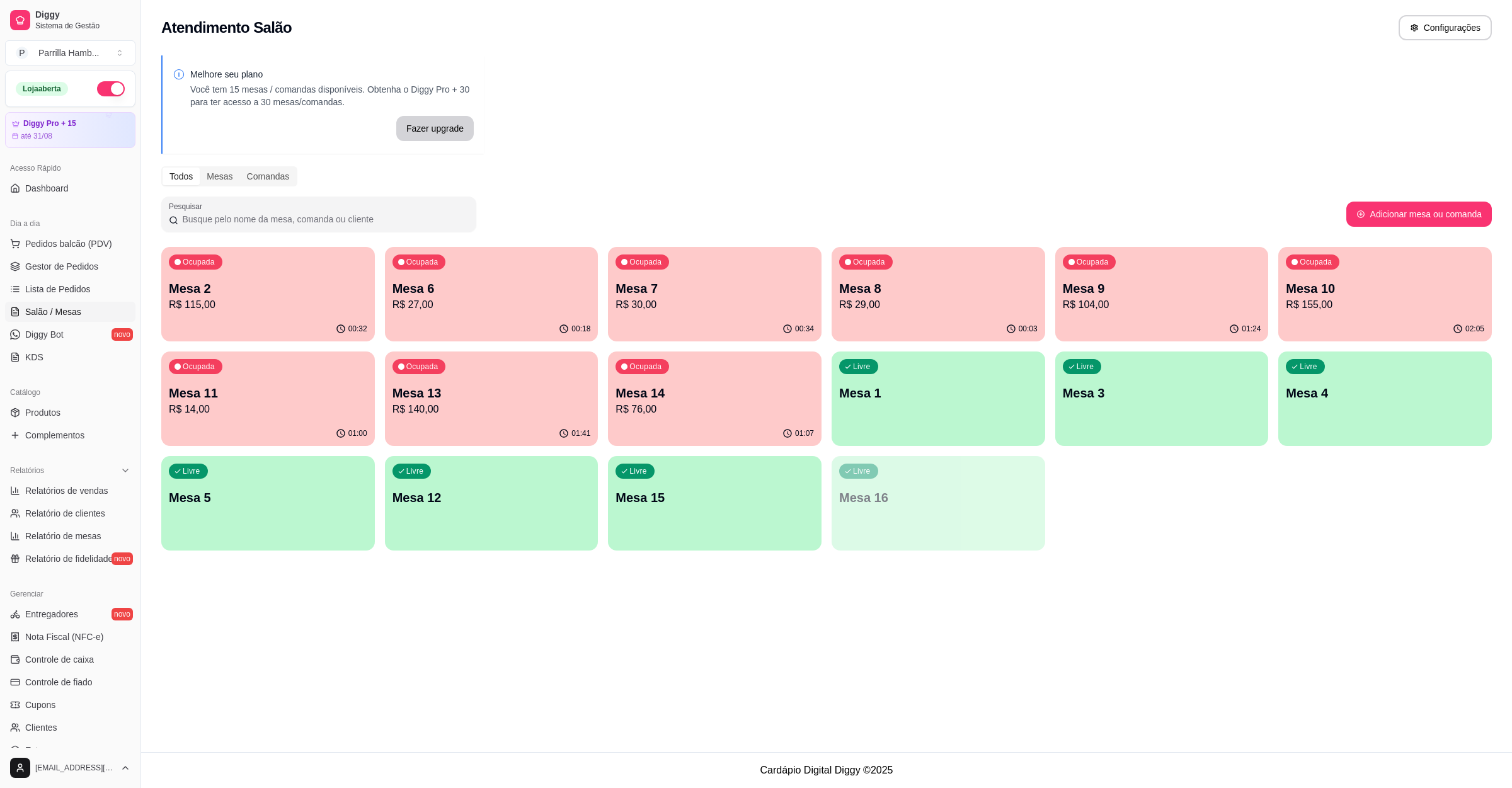
click at [1118, 310] on p "R$ 104,00" at bounding box center [1162, 305] width 198 height 15
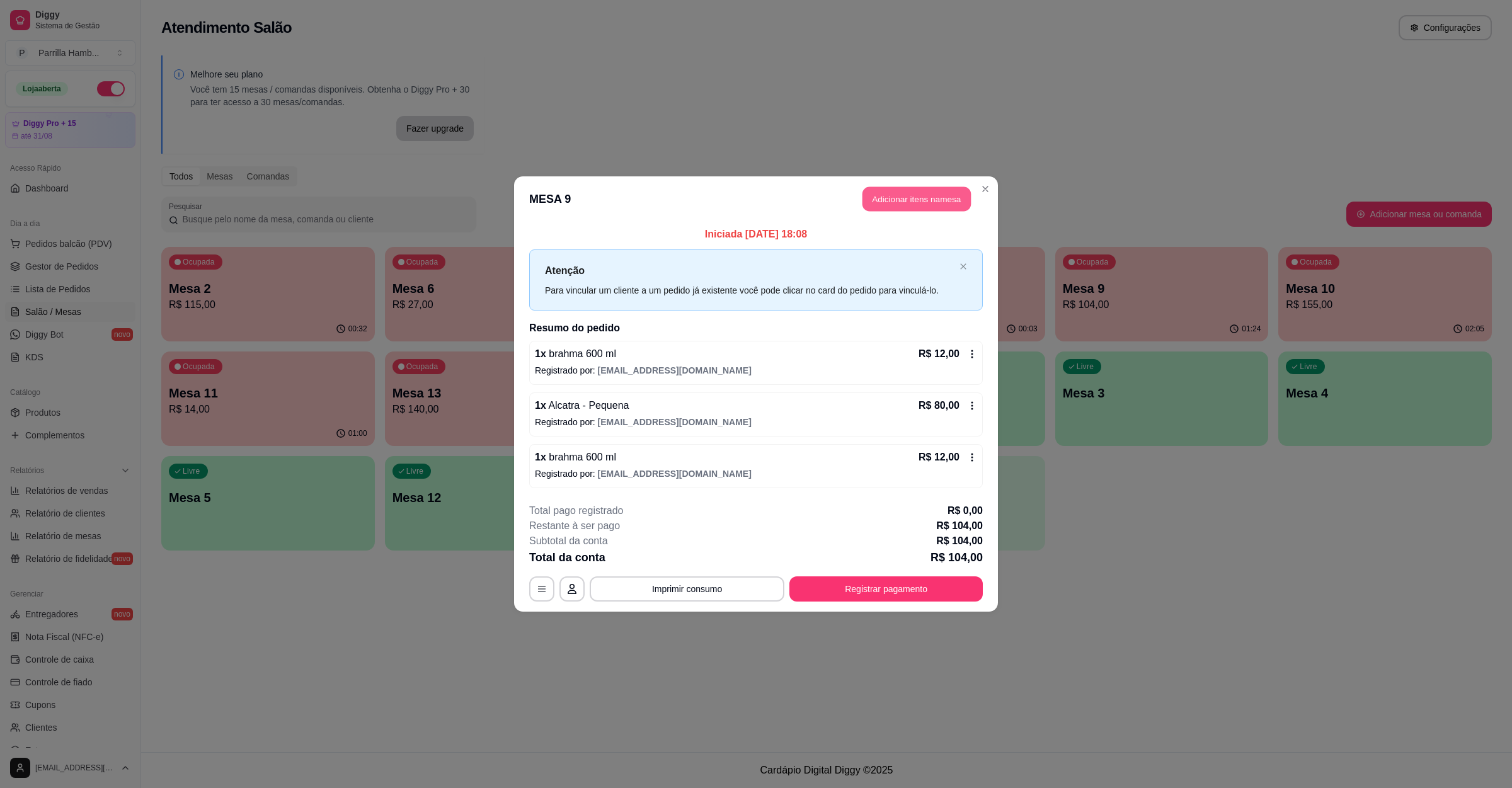
click at [894, 202] on button "Adicionar itens na mesa" at bounding box center [916, 199] width 109 height 24
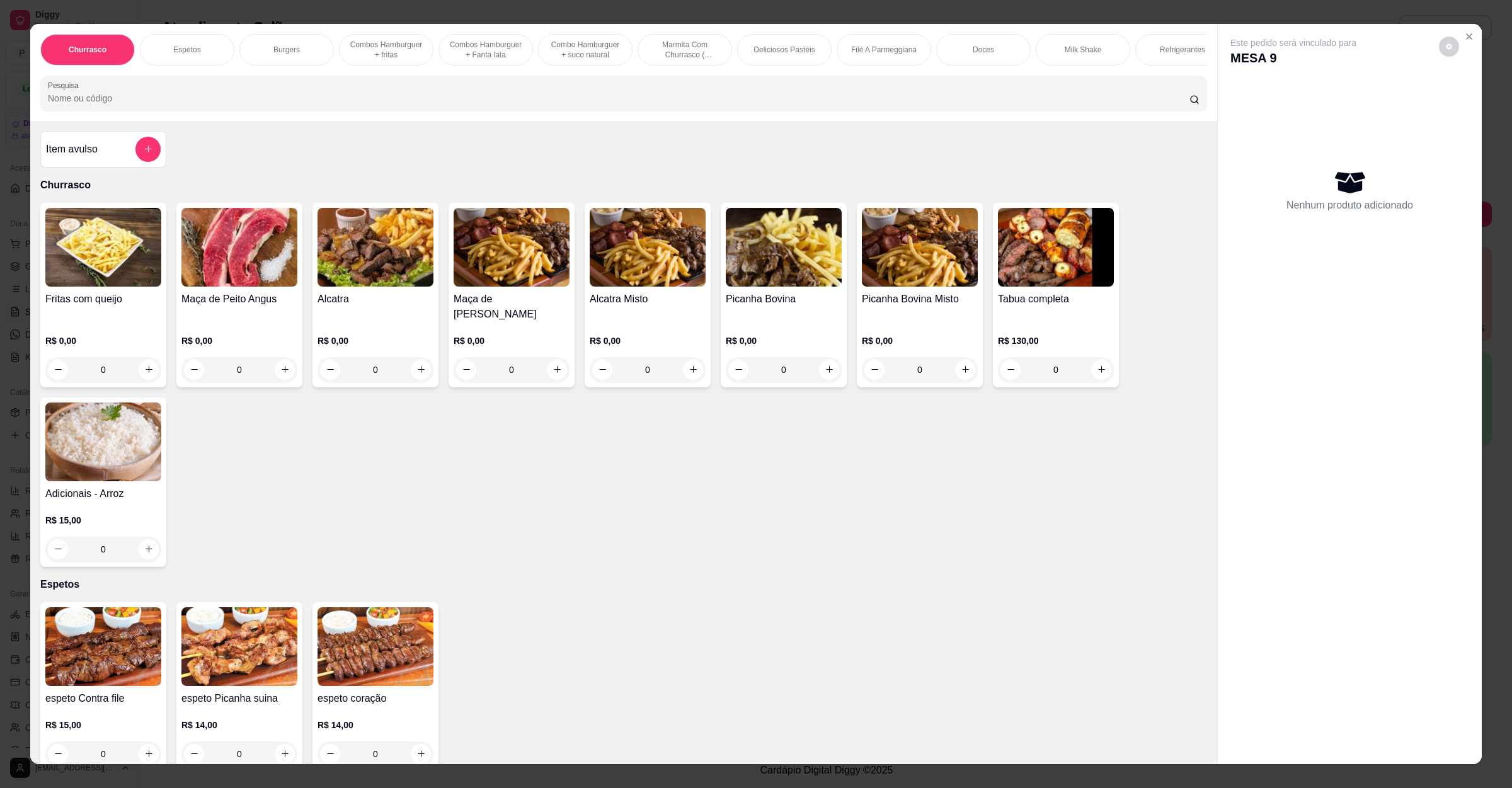
click at [612, 105] on input "Pesquisa" at bounding box center [619, 98] width 1142 height 12
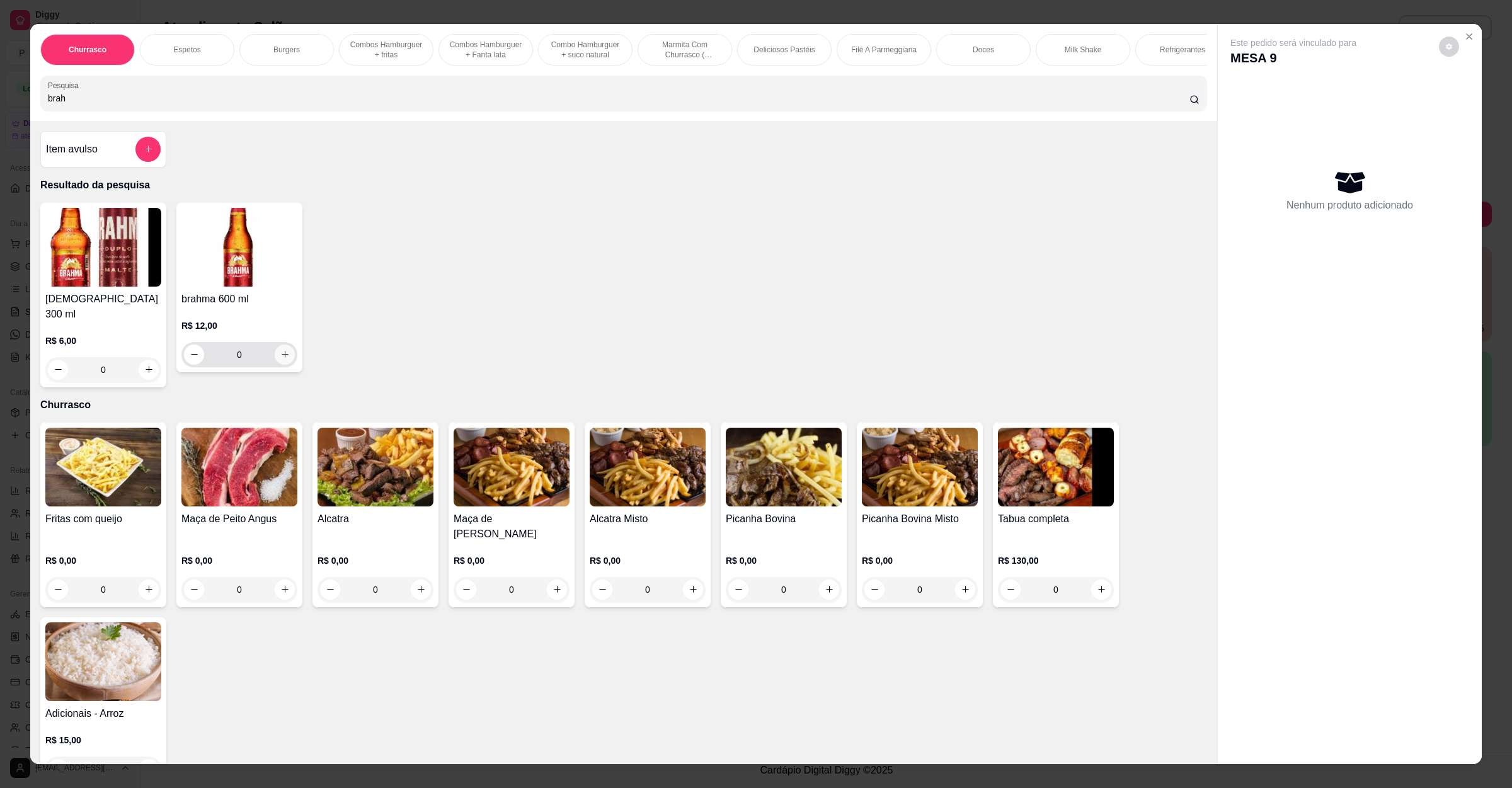
type input "brah"
click at [275, 363] on button "increase-product-quantity" at bounding box center [285, 355] width 20 height 20
type input "1"
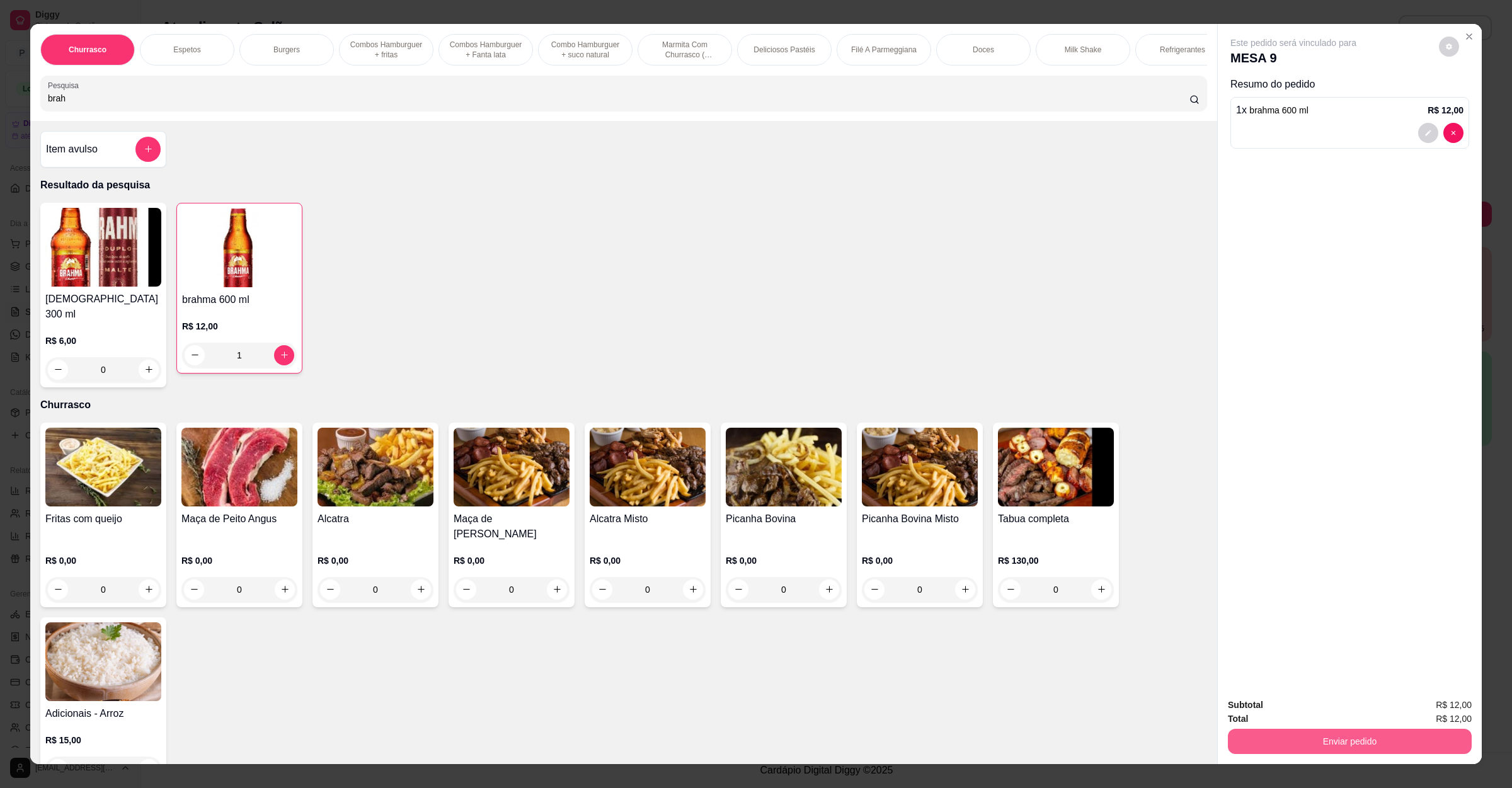
click at [1298, 740] on button "Enviar pedido" at bounding box center [1350, 741] width 244 height 25
click at [1298, 720] on button "Não registrar e enviar pedido" at bounding box center [1306, 711] width 127 height 23
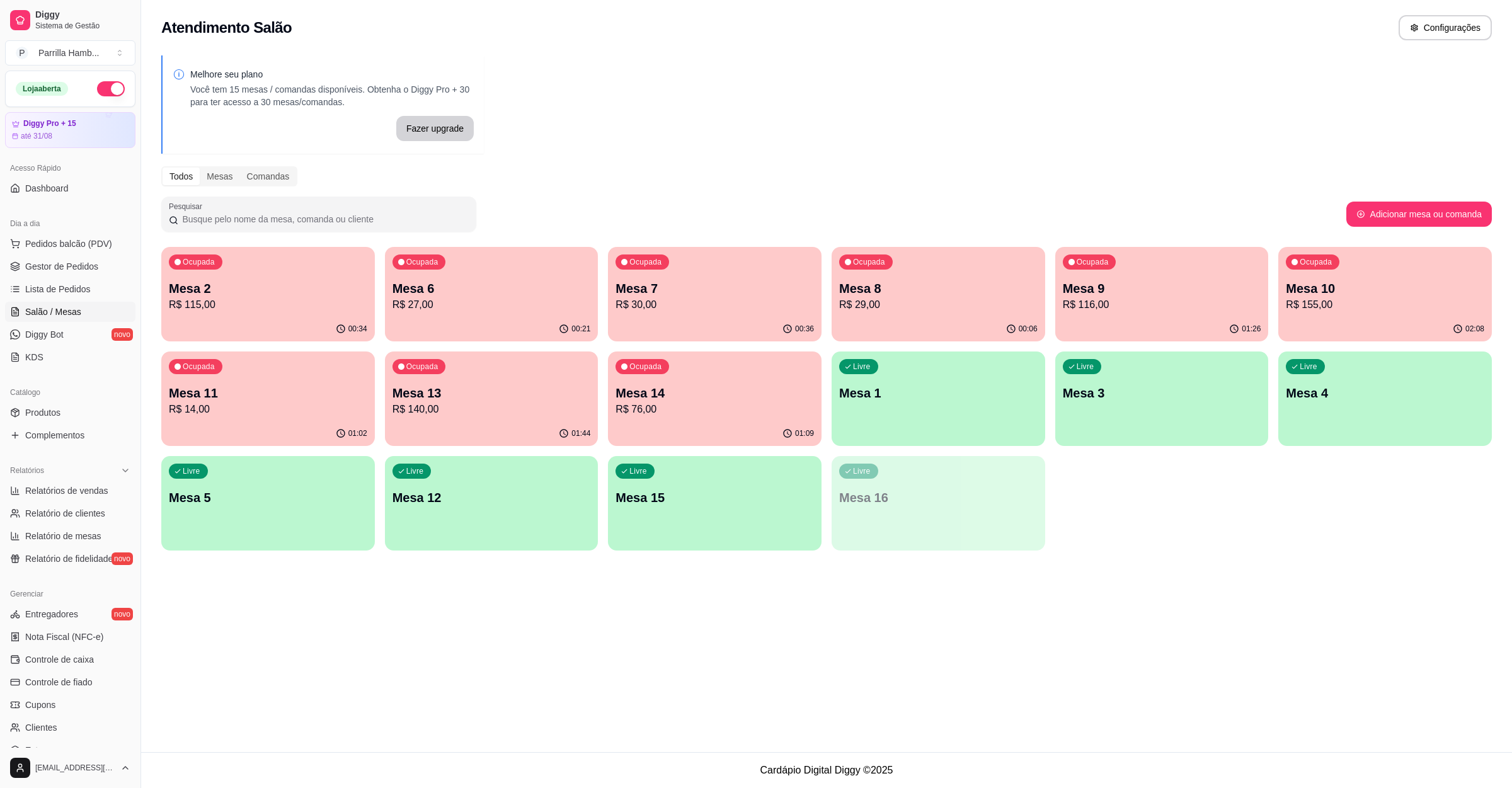
click at [555, 397] on p "Mesa 13" at bounding box center [492, 393] width 198 height 18
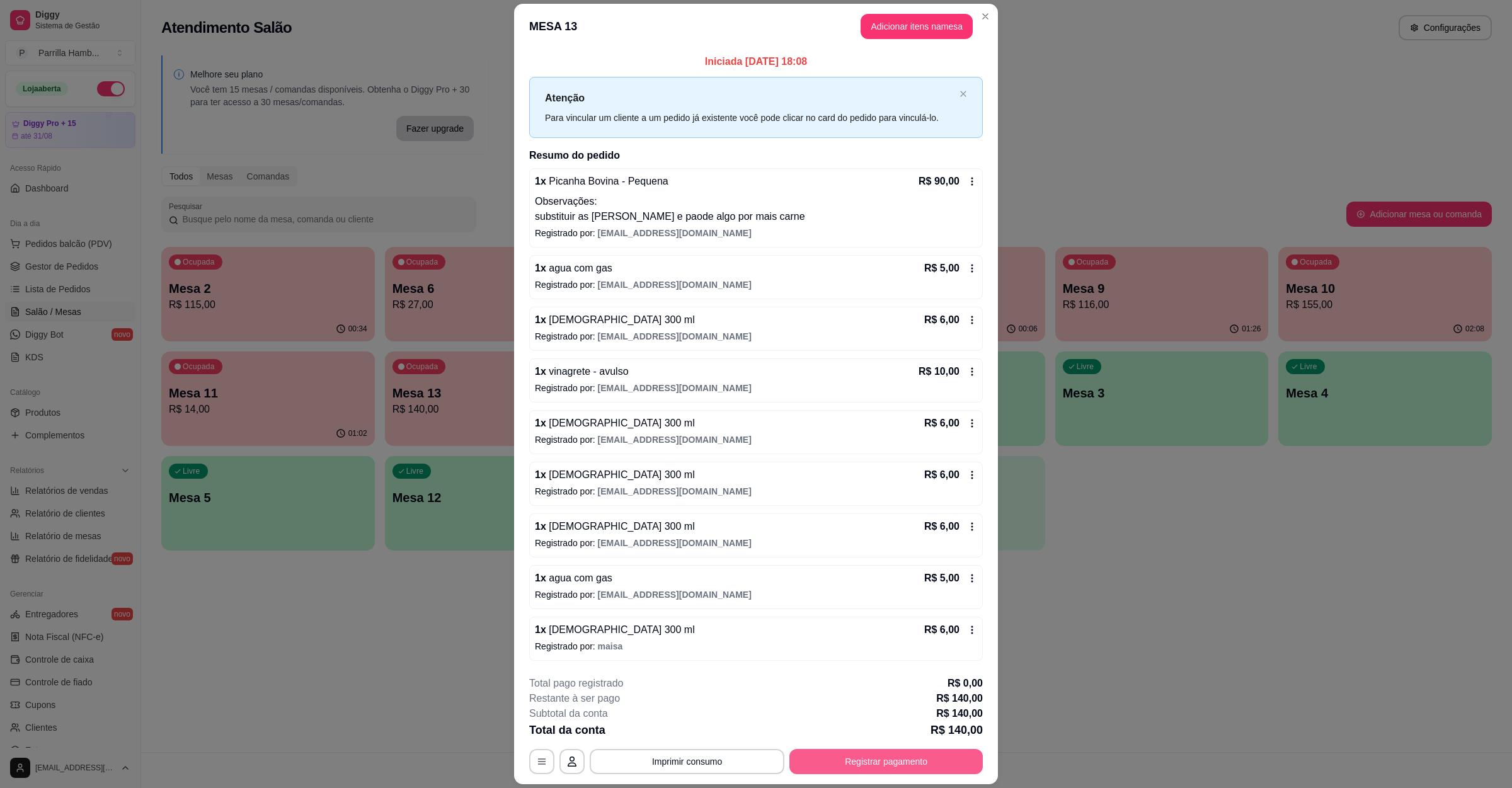
click at [847, 762] on button "Registrar pagamento" at bounding box center [886, 761] width 194 height 25
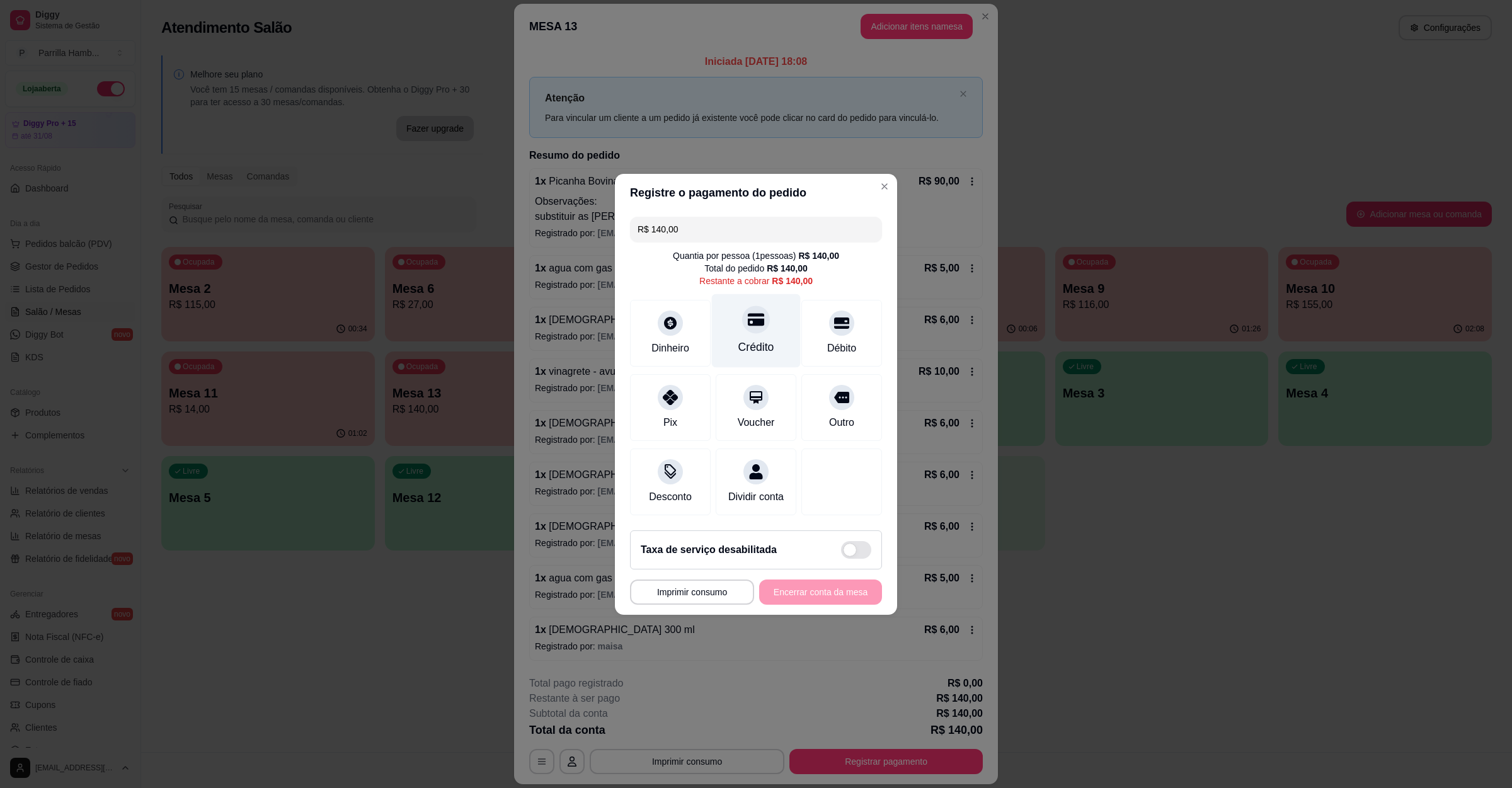
click at [769, 308] on div "Crédito" at bounding box center [756, 330] width 89 height 73
type input "R$ 0,00"
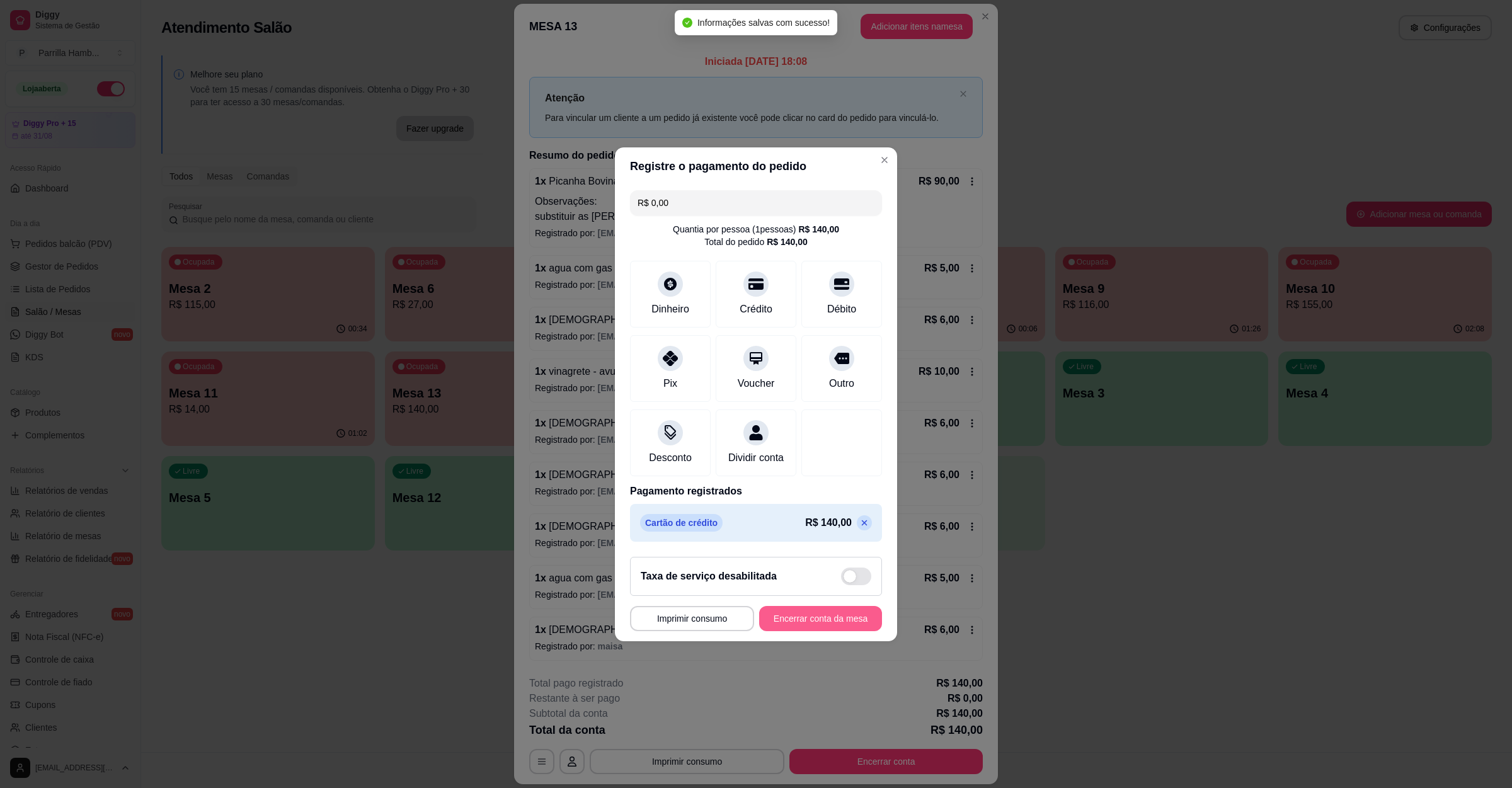
click at [821, 628] on button "Encerrar conta da mesa" at bounding box center [820, 619] width 123 height 25
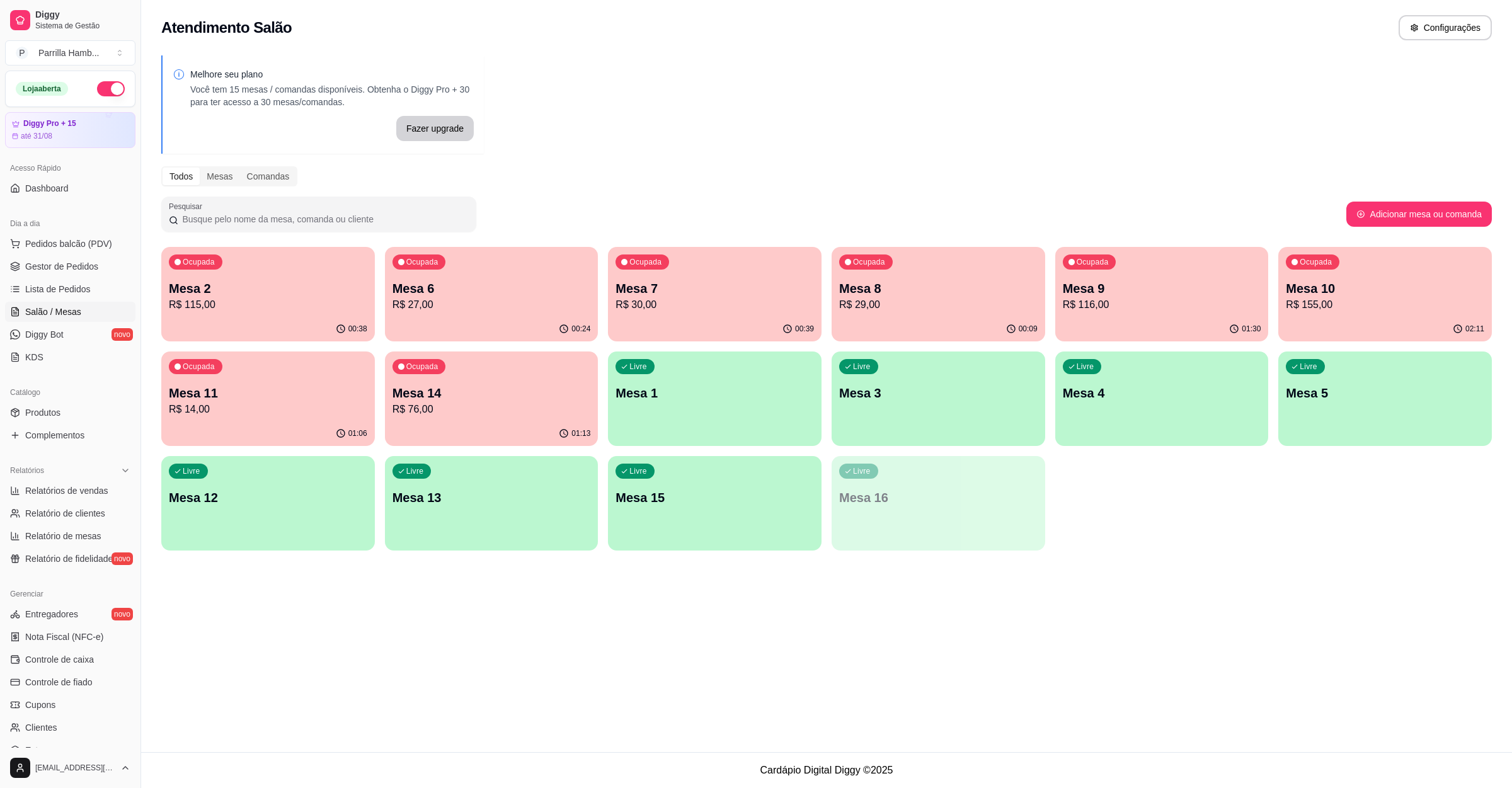
click at [696, 280] on p "Mesa 7" at bounding box center [715, 288] width 198 height 18
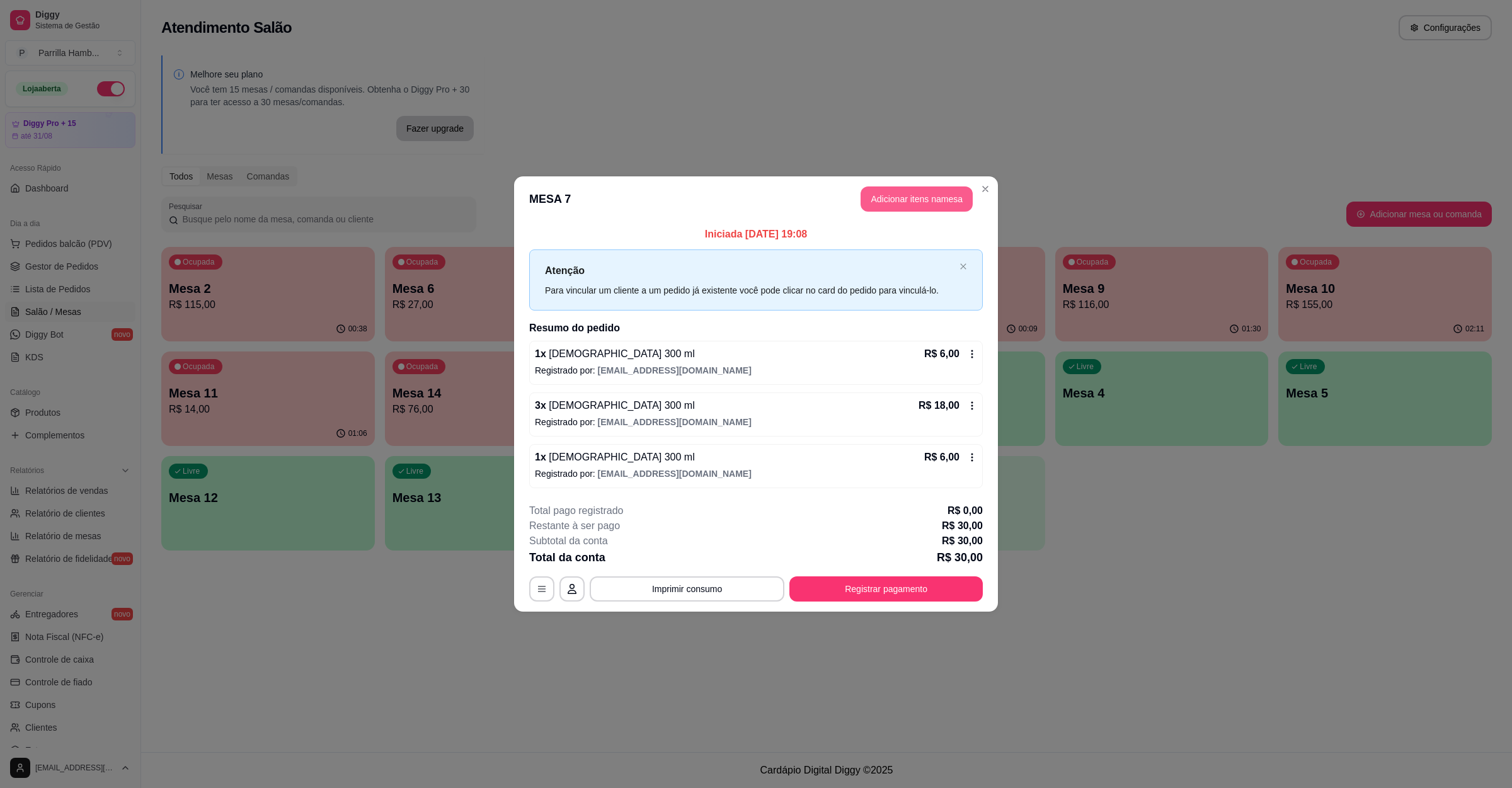
click at [936, 201] on button "Adicionar itens na mesa" at bounding box center [917, 199] width 112 height 25
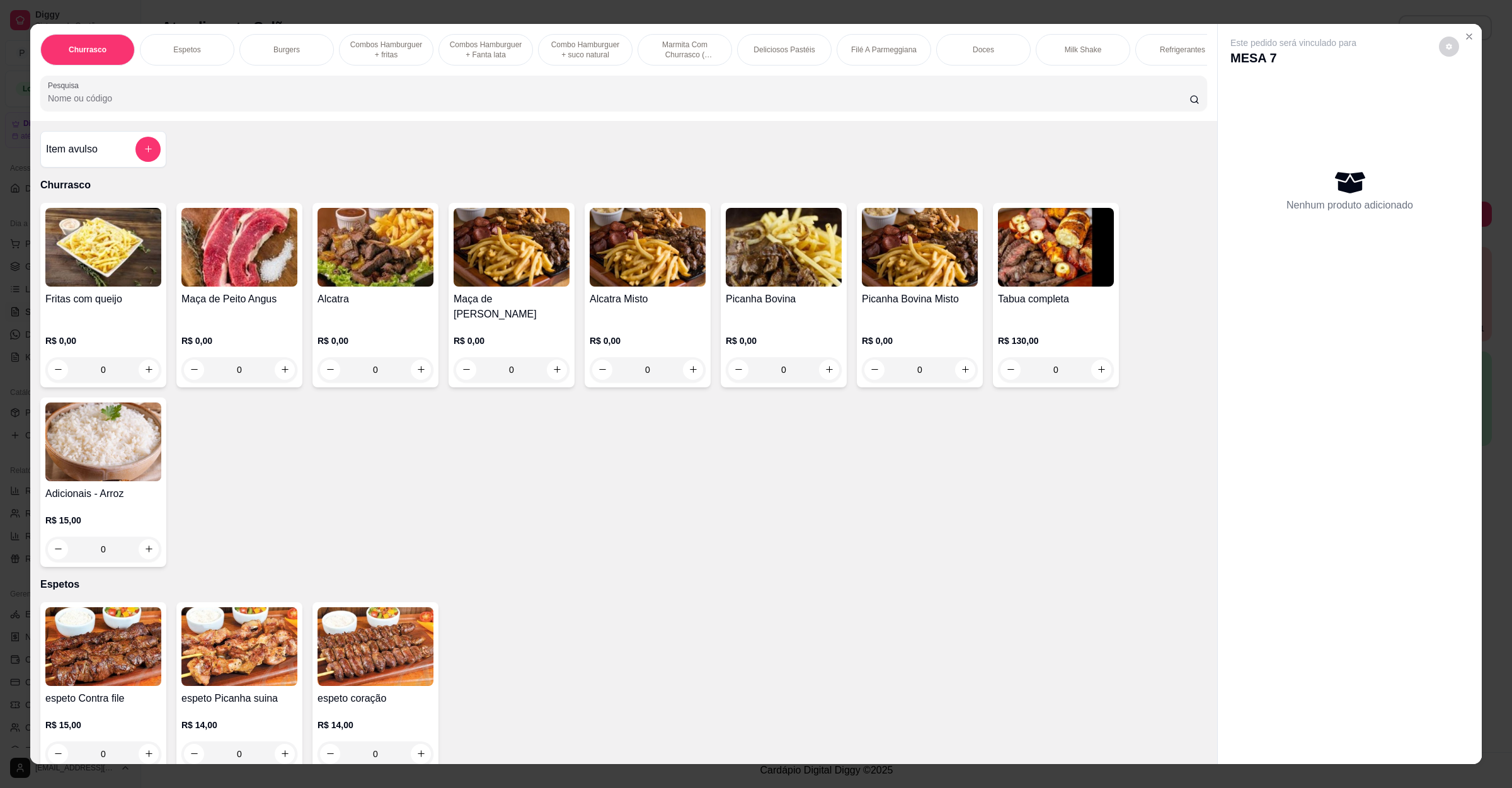
click at [405, 121] on div "Churrasco Espetos Burgers Combos Hamburguer + fritas Combos Hamburguer + Fanta …" at bounding box center [624, 73] width 1187 height 97
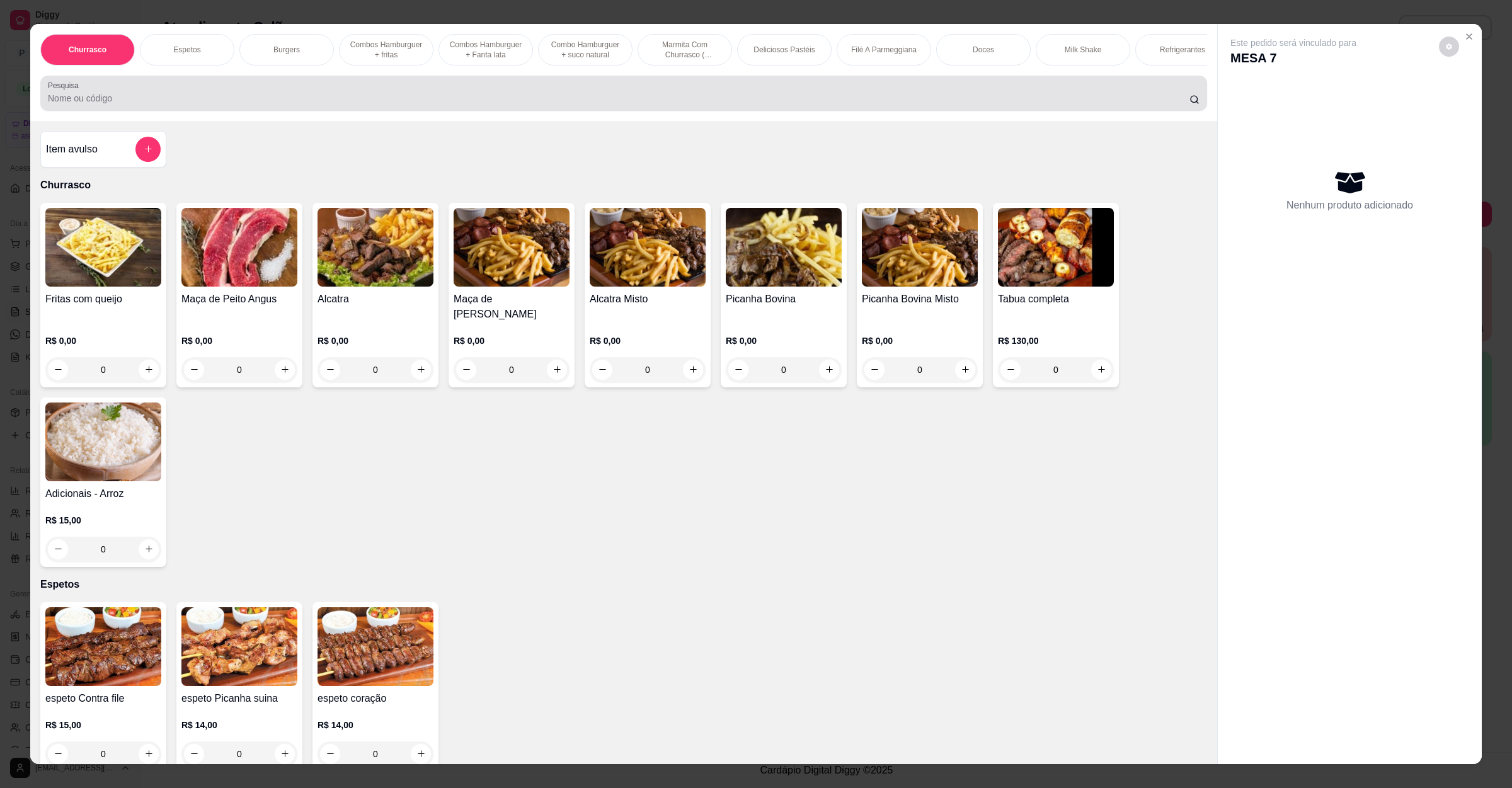
click at [405, 111] on div "Pesquisa" at bounding box center [624, 93] width 1167 height 35
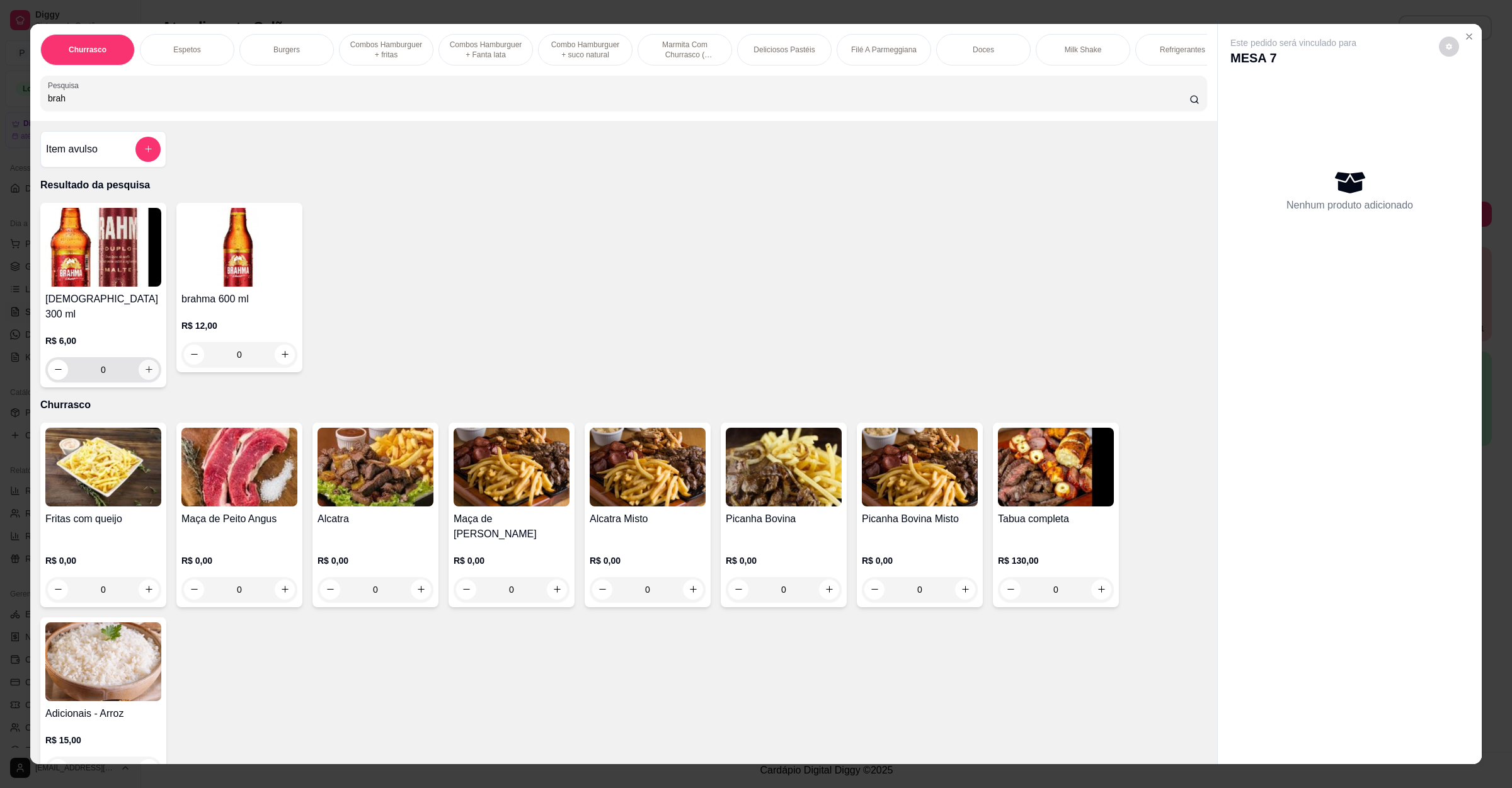
type input "brah"
click at [144, 369] on icon "increase-product-quantity" at bounding box center [149, 369] width 9 height 9
type input "1"
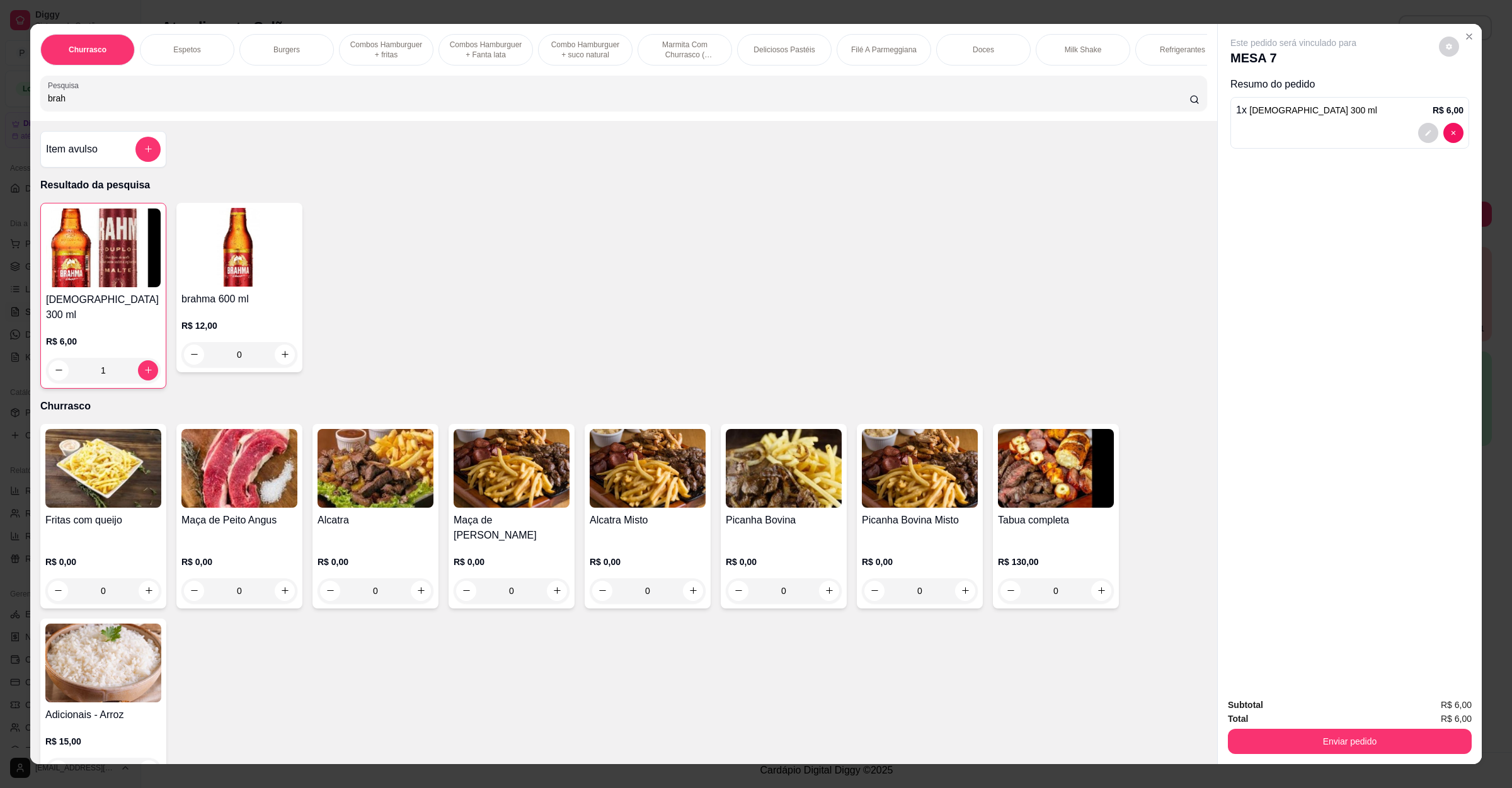
click at [1279, 762] on div "Subtotal R$ 6,00 Total R$ 6,00 Enviar pedido" at bounding box center [1350, 726] width 264 height 77
click at [1287, 744] on button "Enviar pedido" at bounding box center [1350, 741] width 244 height 25
click at [1321, 715] on button "Não registrar e enviar pedido" at bounding box center [1306, 711] width 131 height 24
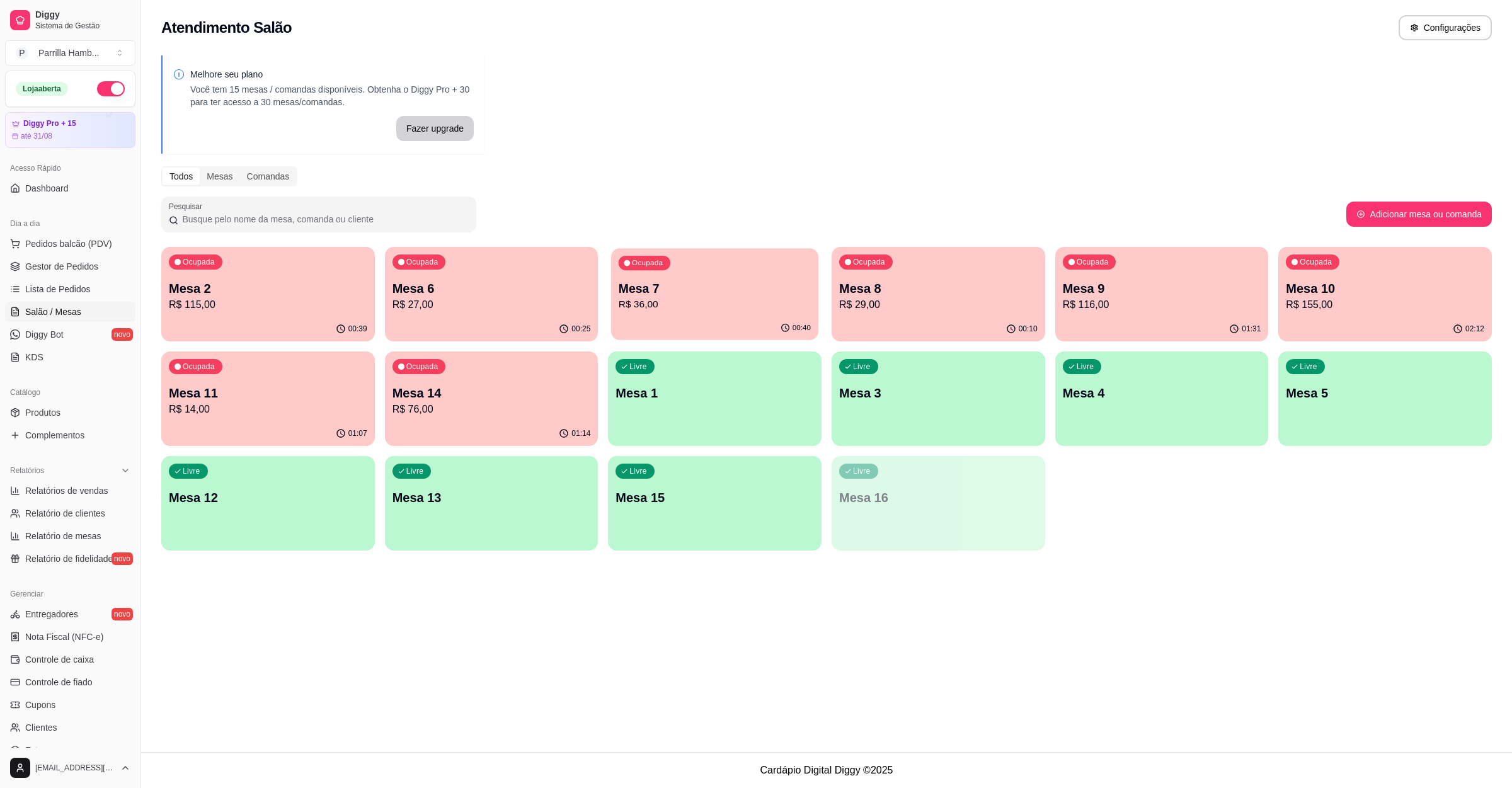
click at [807, 287] on p "Mesa 7" at bounding box center [715, 289] width 192 height 17
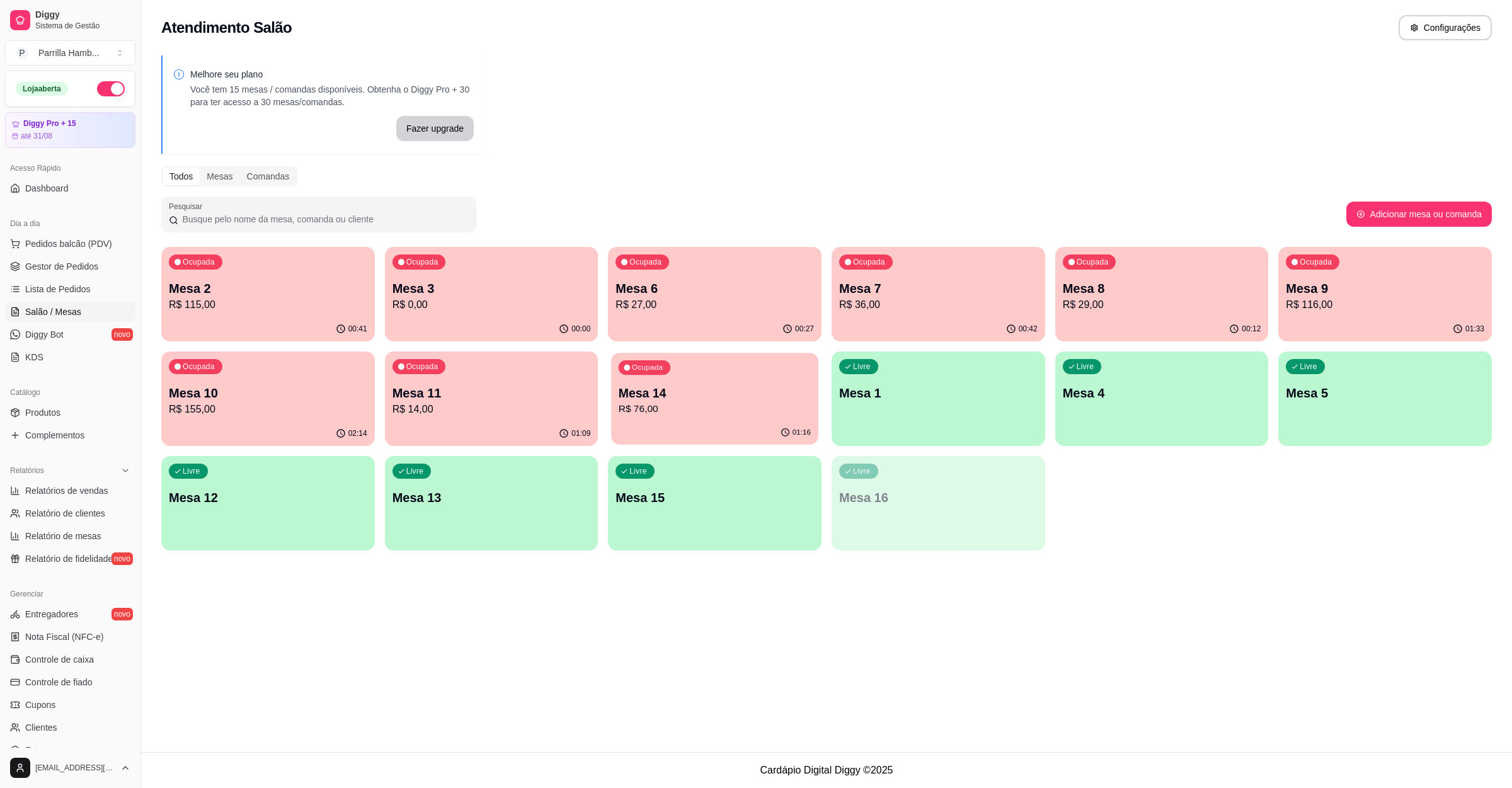
click at [673, 408] on p "R$ 76,00" at bounding box center [715, 409] width 192 height 15
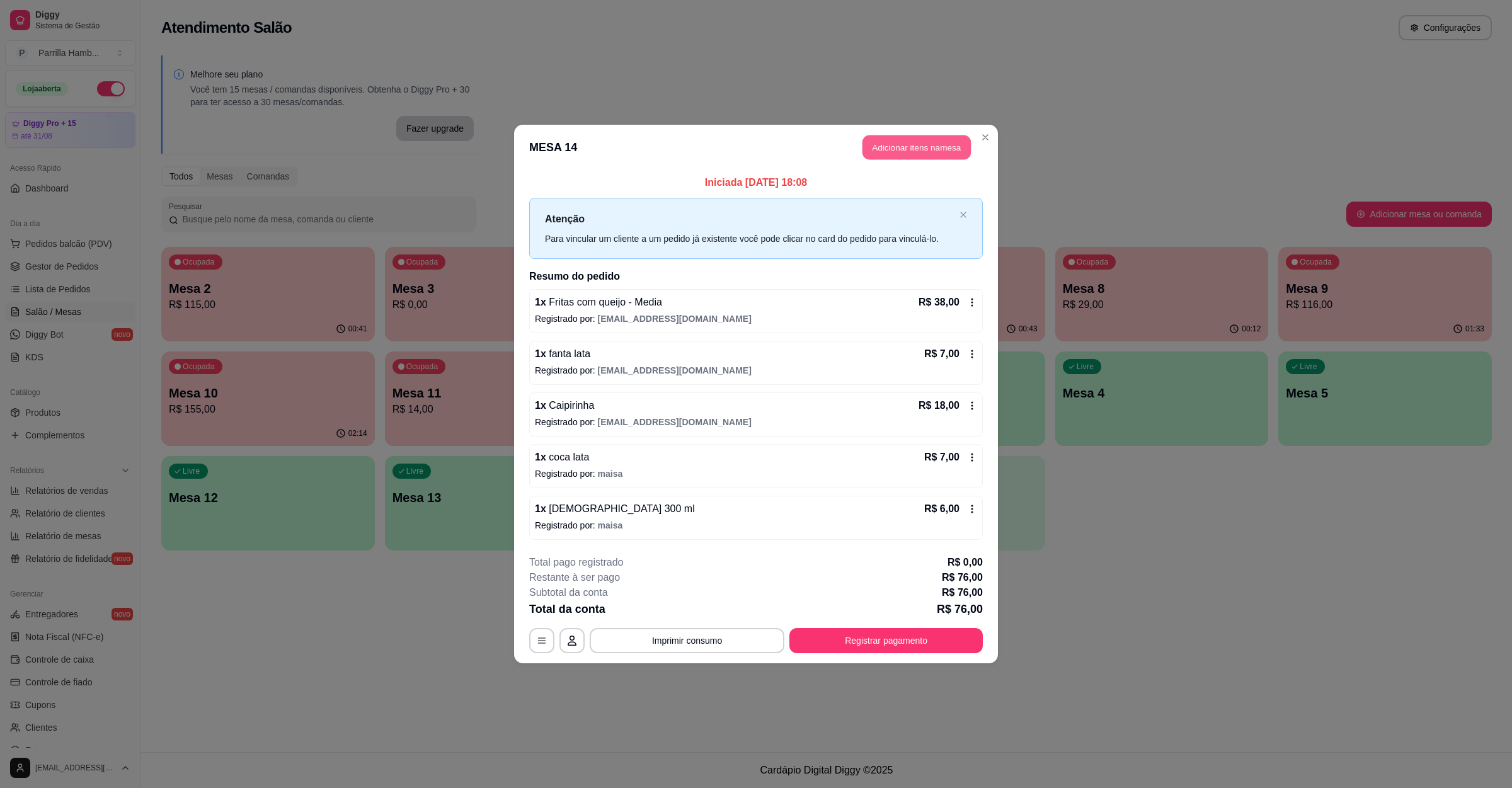
click at [915, 138] on button "Adicionar itens na mesa" at bounding box center [916, 147] width 109 height 24
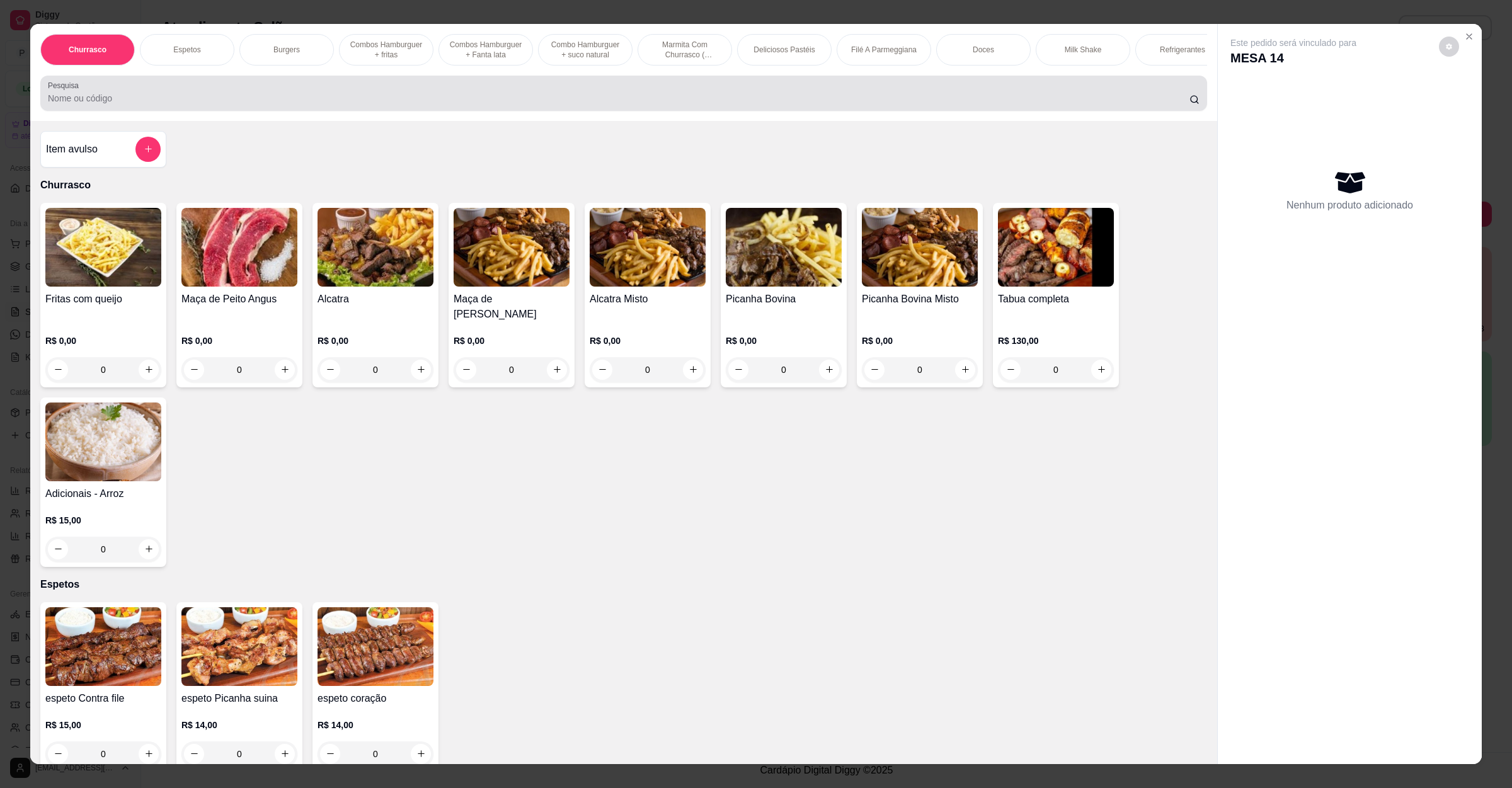
click at [406, 105] on input "Pesquisa" at bounding box center [619, 98] width 1142 height 12
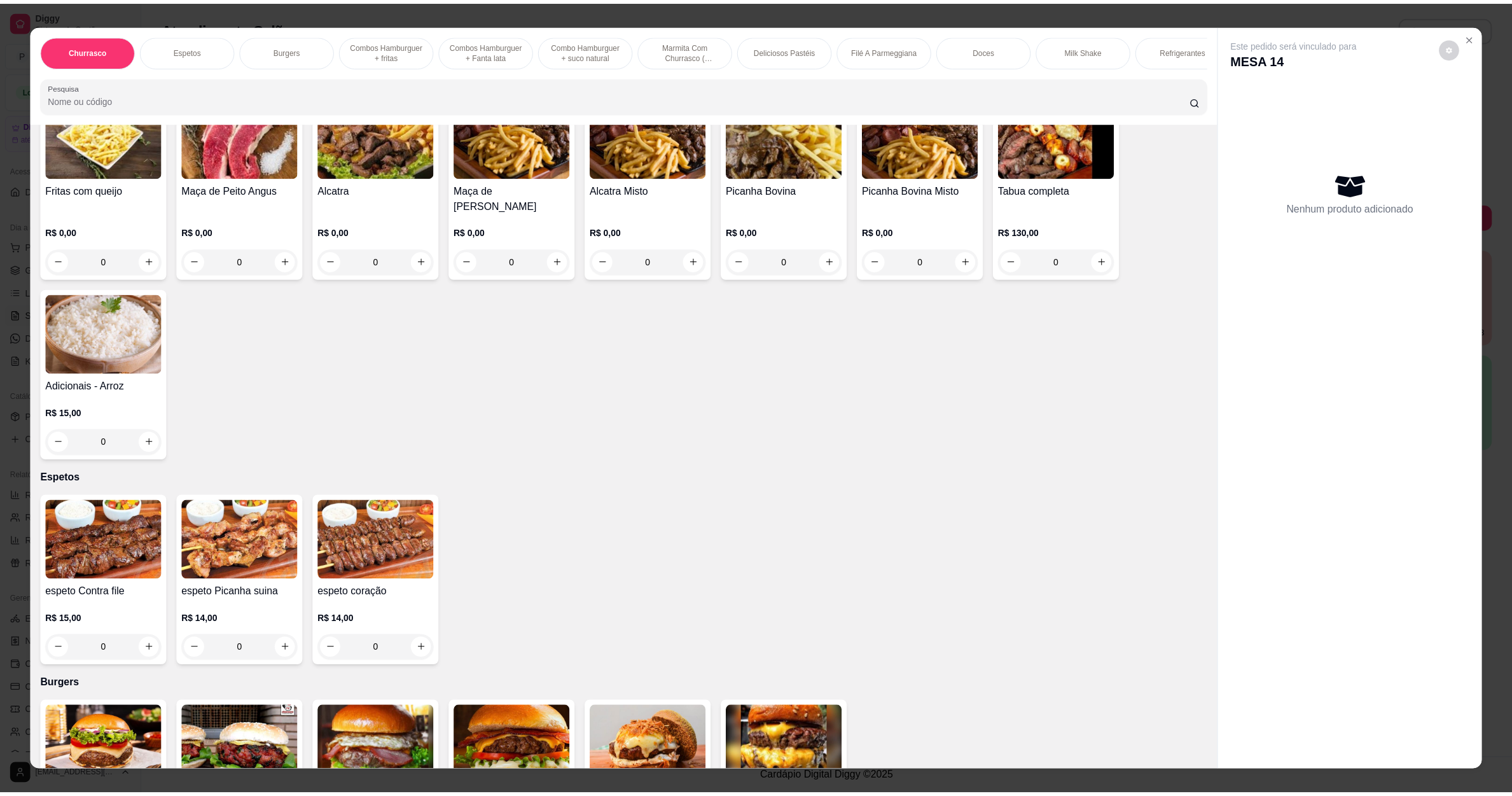
scroll to position [286, 0]
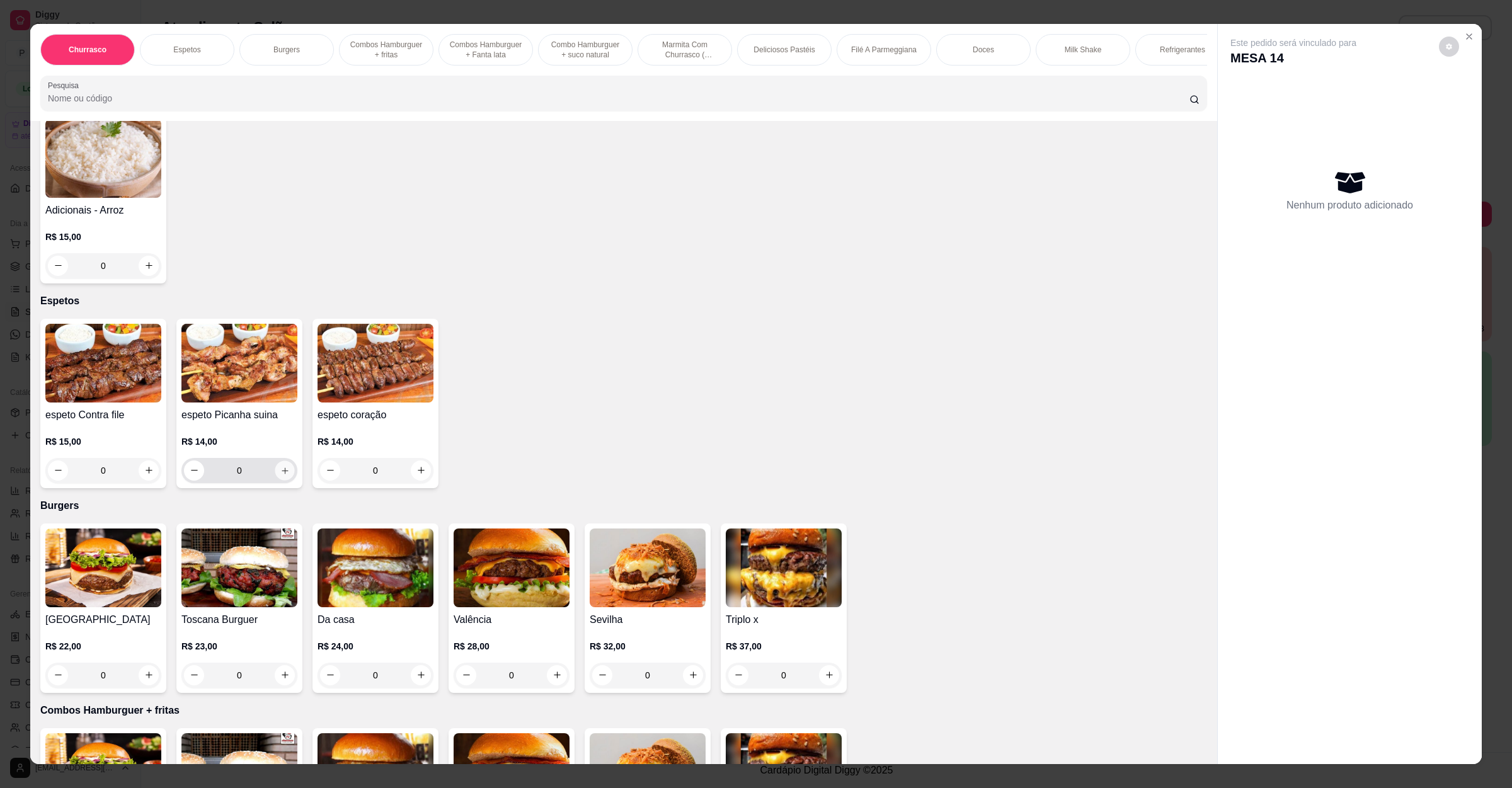
click at [282, 472] on icon "increase-product-quantity" at bounding box center [285, 470] width 9 height 9
type input "1"
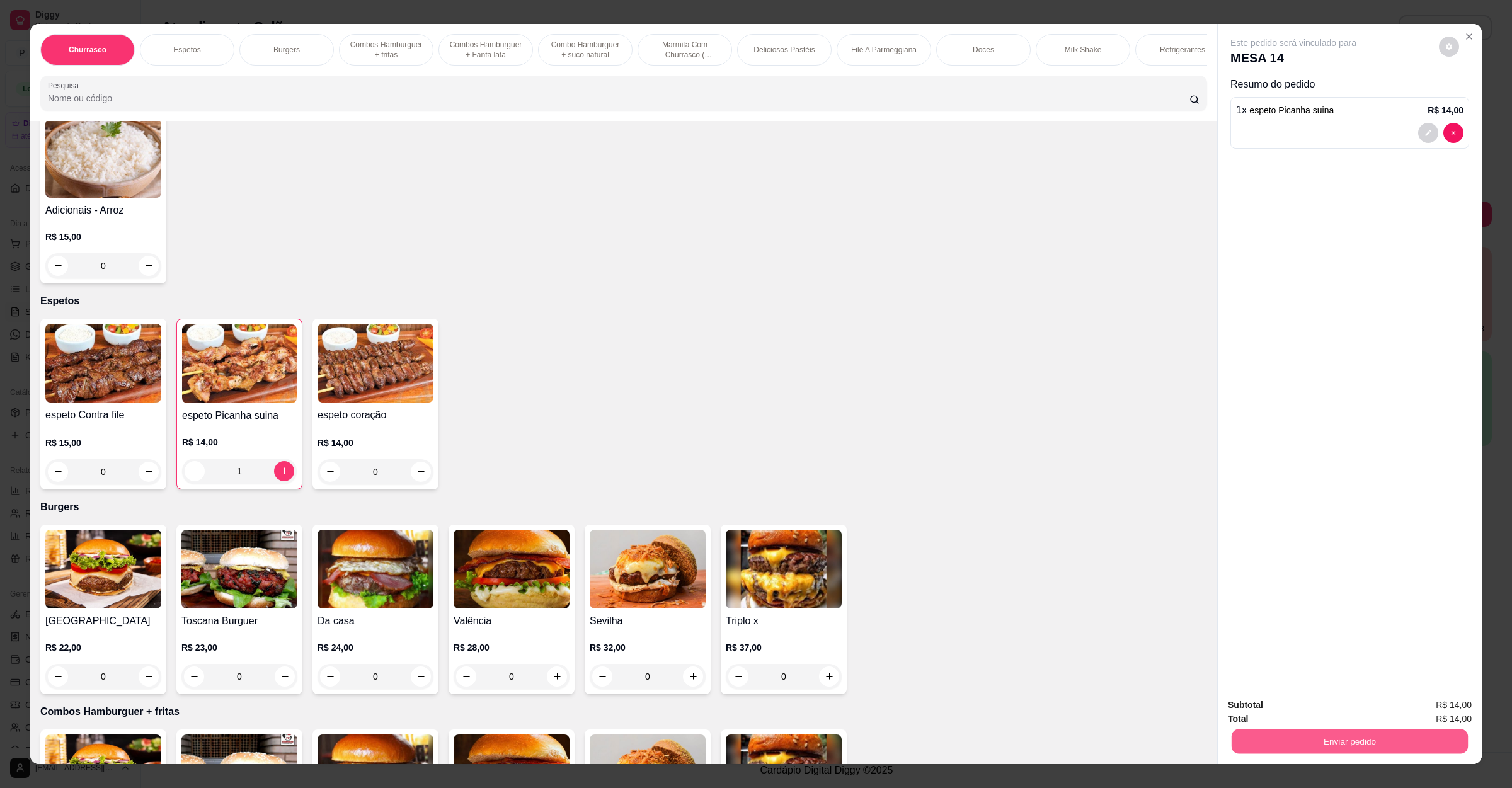
click at [1252, 740] on button "Enviar pedido" at bounding box center [1350, 741] width 236 height 24
click at [1282, 701] on button "Não registrar e enviar pedido" at bounding box center [1306, 711] width 127 height 23
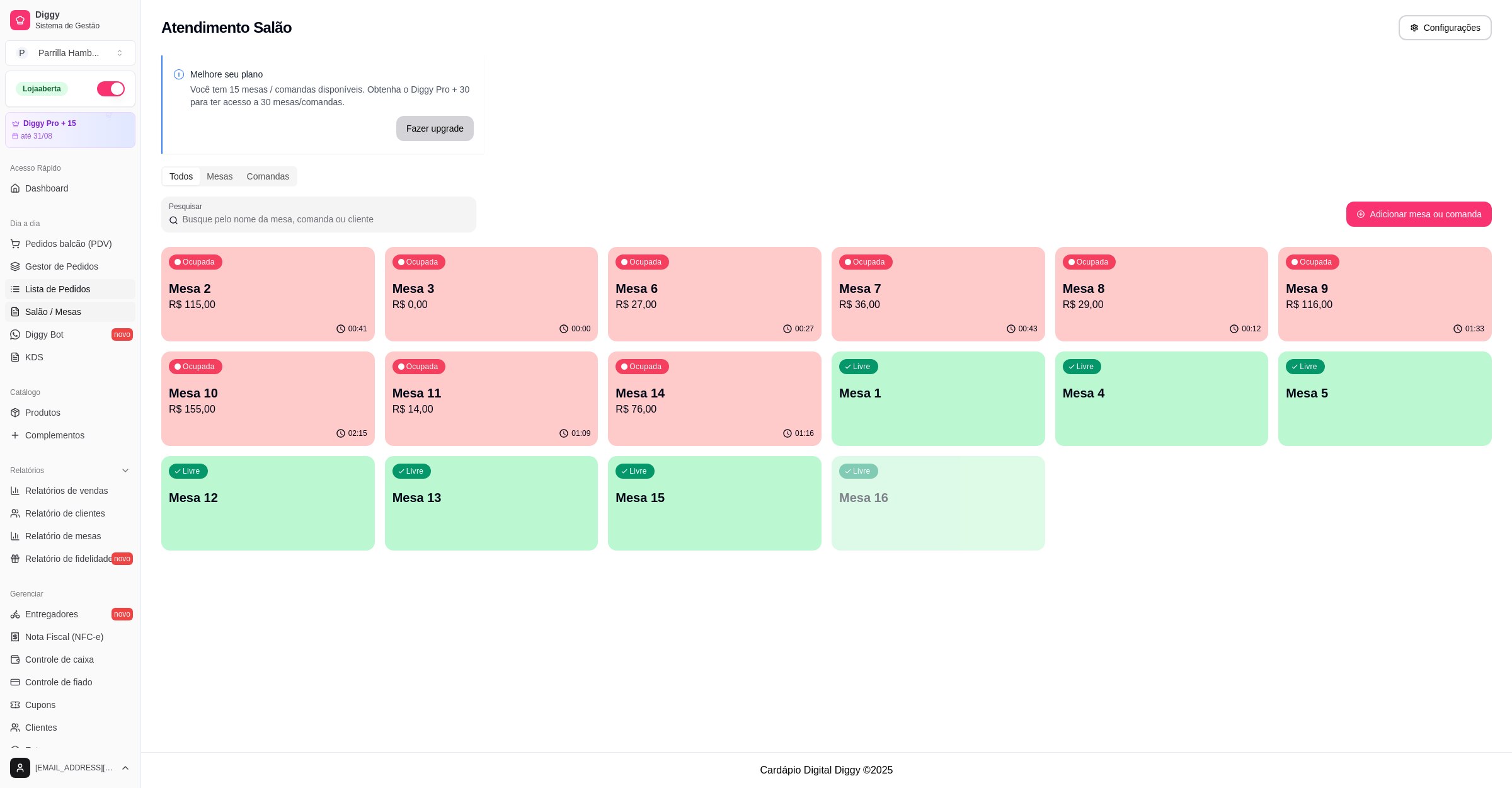
click at [90, 282] on link "Lista de Pedidos" at bounding box center [70, 289] width 130 height 20
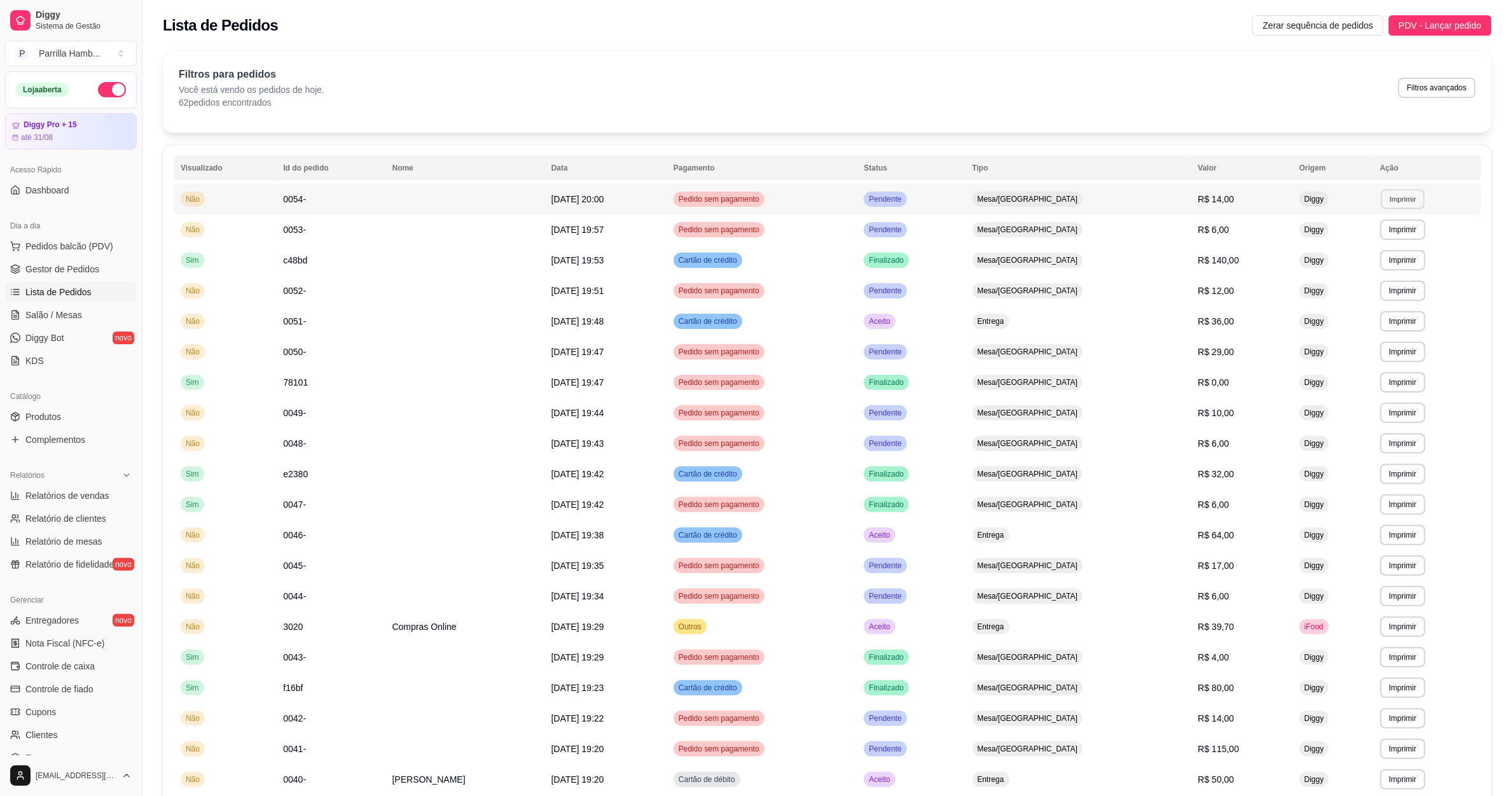
click at [1397, 191] on button "Imprimir" at bounding box center [1403, 199] width 44 height 20
click at [1382, 235] on button "IMPRESSORA" at bounding box center [1373, 245] width 92 height 21
click at [100, 314] on link "Salão / Mesas" at bounding box center [70, 315] width 132 height 21
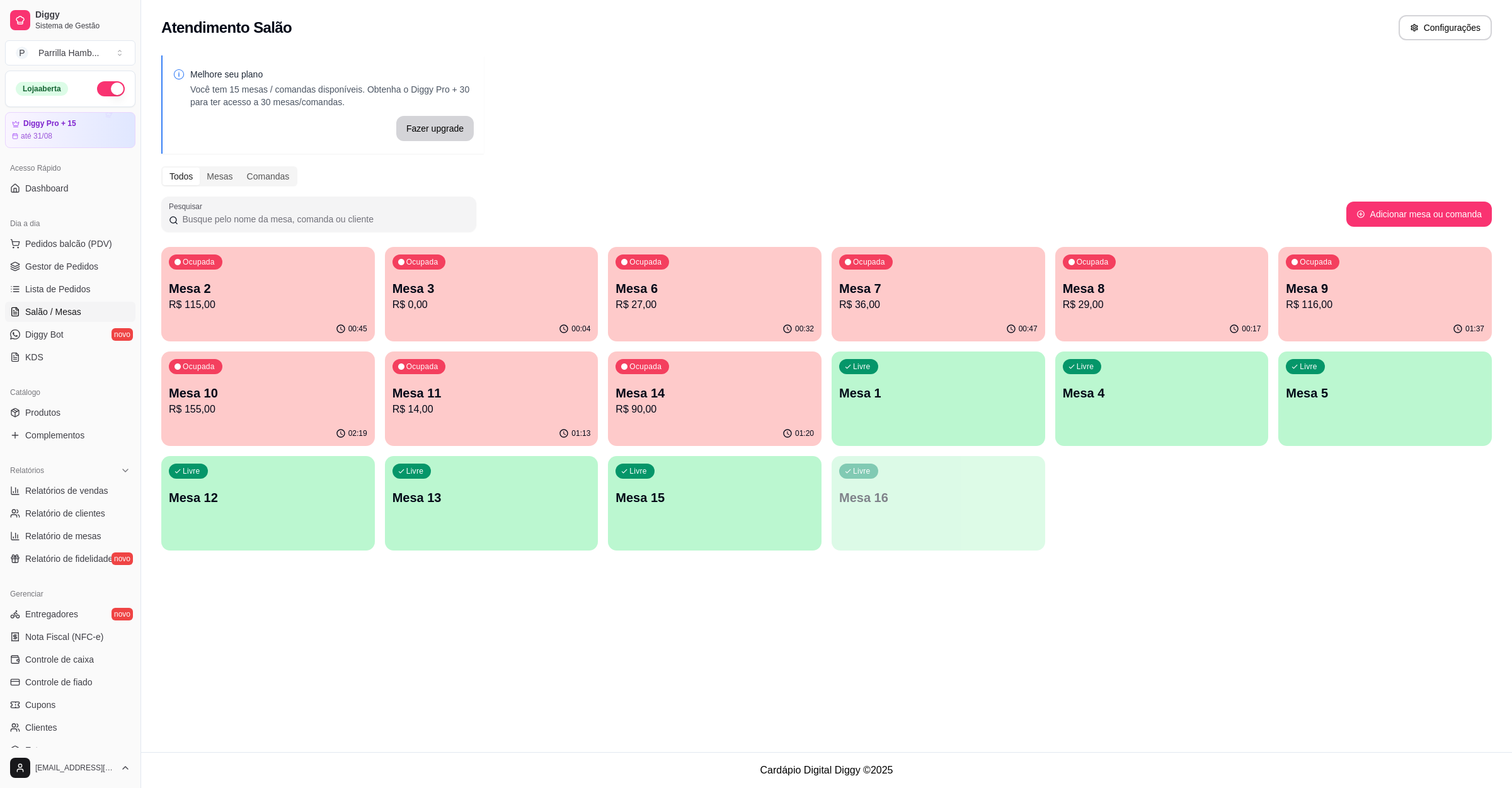
click at [540, 298] on p "R$ 0,00" at bounding box center [492, 305] width 198 height 15
click at [294, 301] on p "R$ 115,00" at bounding box center [268, 305] width 198 height 15
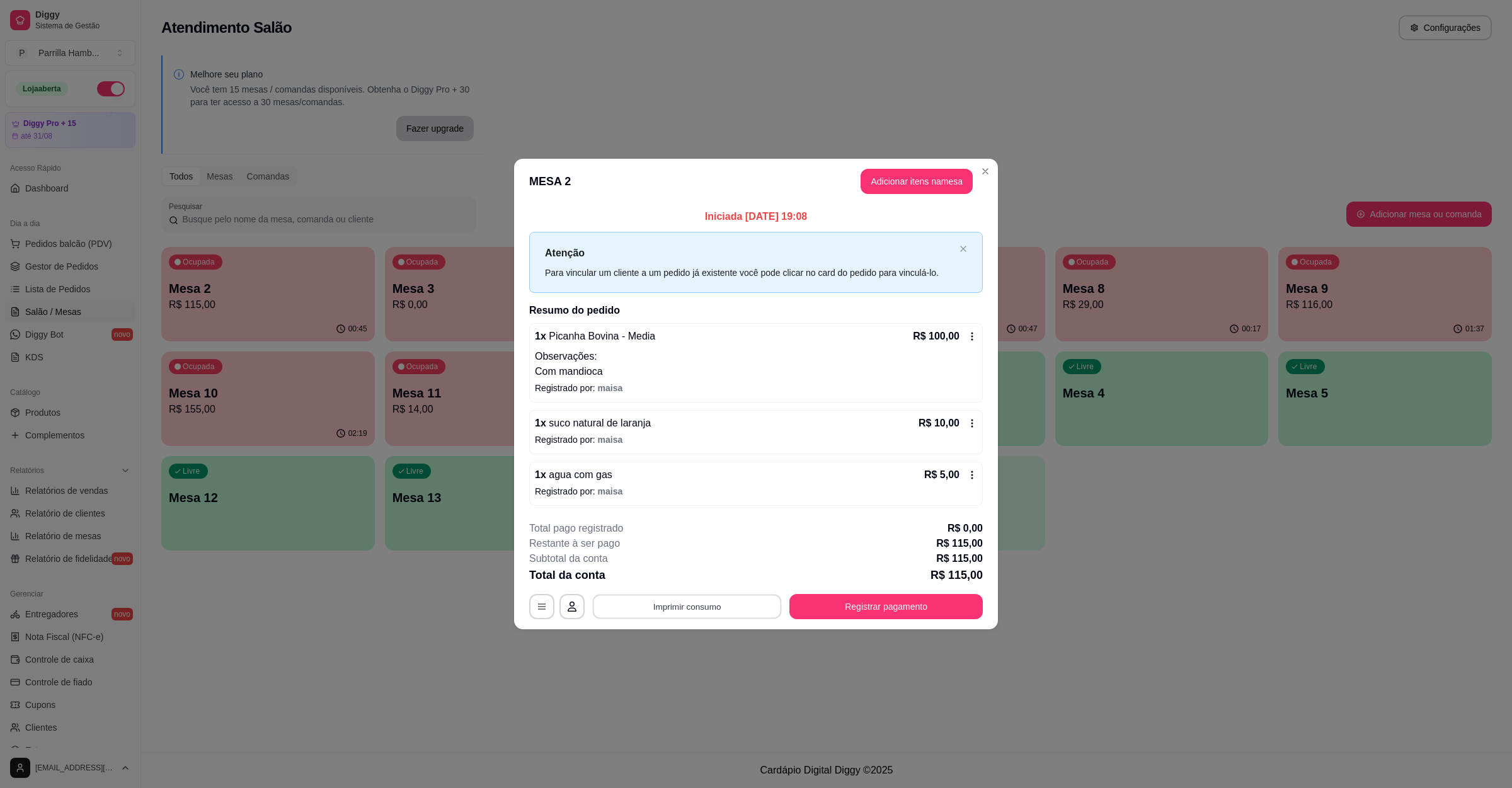
click at [728, 596] on button "Imprimir consumo" at bounding box center [687, 606] width 189 height 24
click at [696, 576] on button "IMPRESSORA" at bounding box center [690, 578] width 88 height 20
click at [874, 611] on button "Registrar pagamento" at bounding box center [886, 606] width 187 height 24
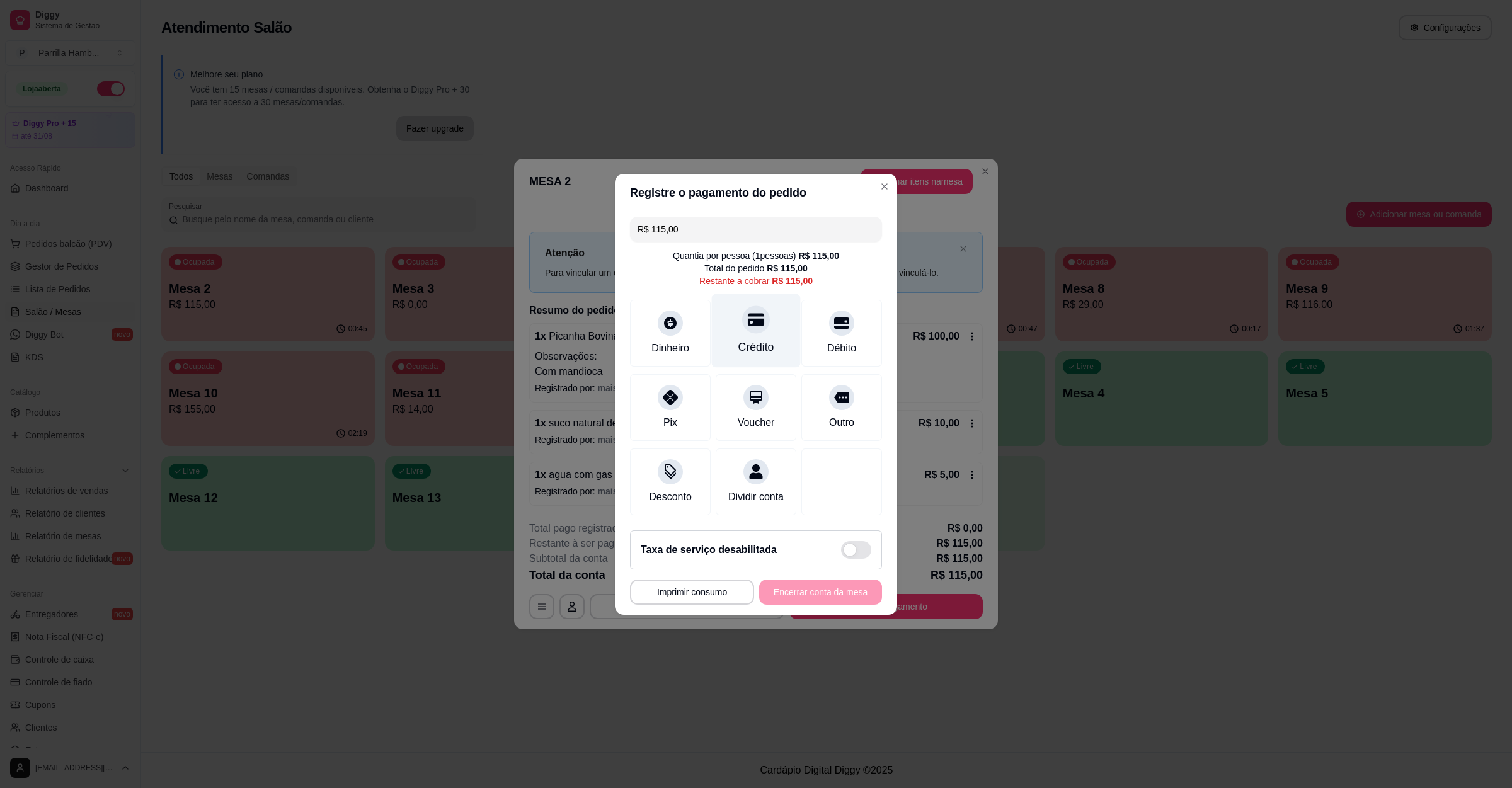
click at [747, 319] on icon at bounding box center [755, 319] width 16 height 16
type input "R$ 0,00"
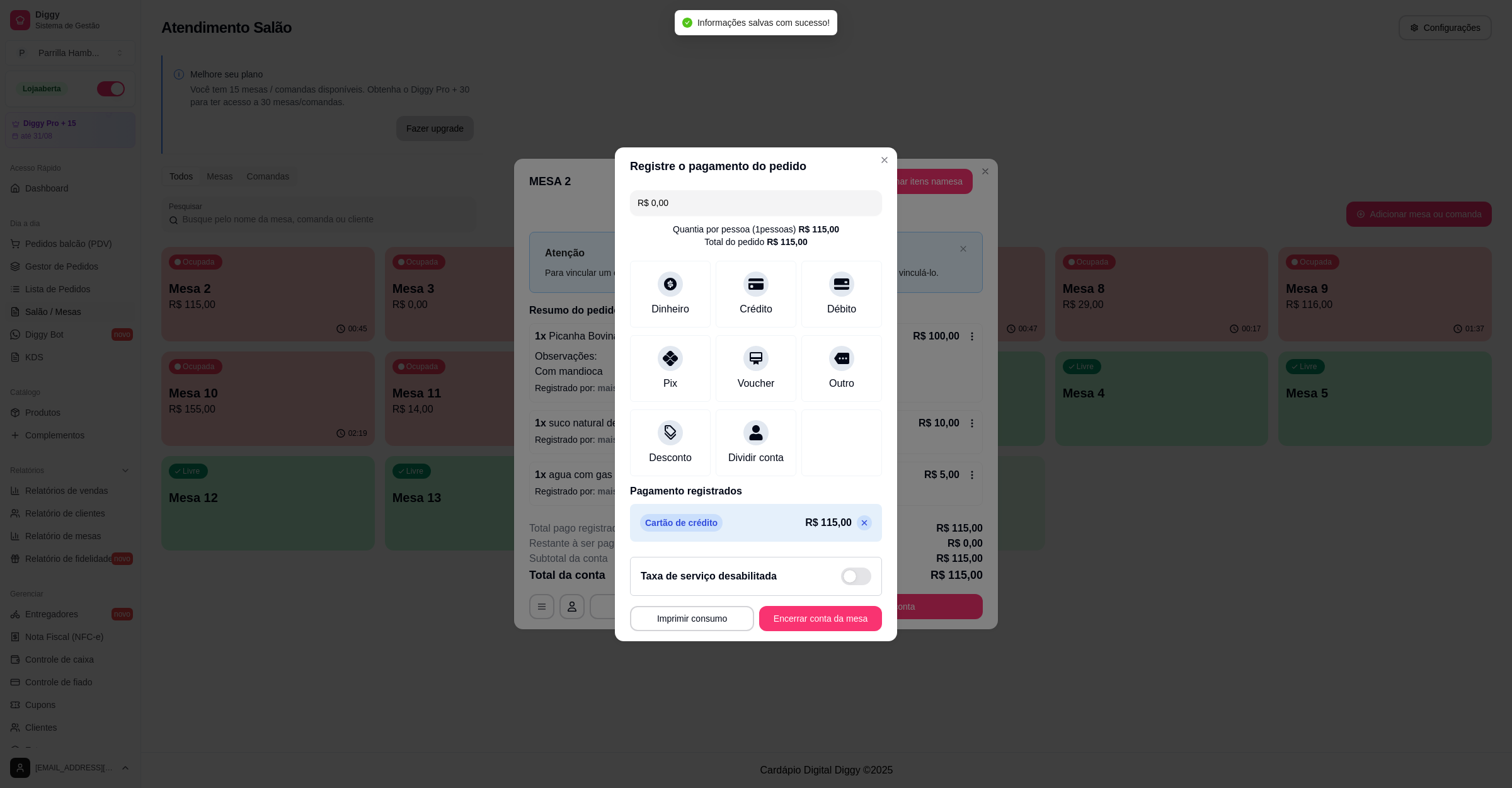
click at [801, 604] on footer "**********" at bounding box center [755, 594] width 282 height 94
click at [805, 622] on button "Encerrar conta da mesa" at bounding box center [820, 619] width 123 height 25
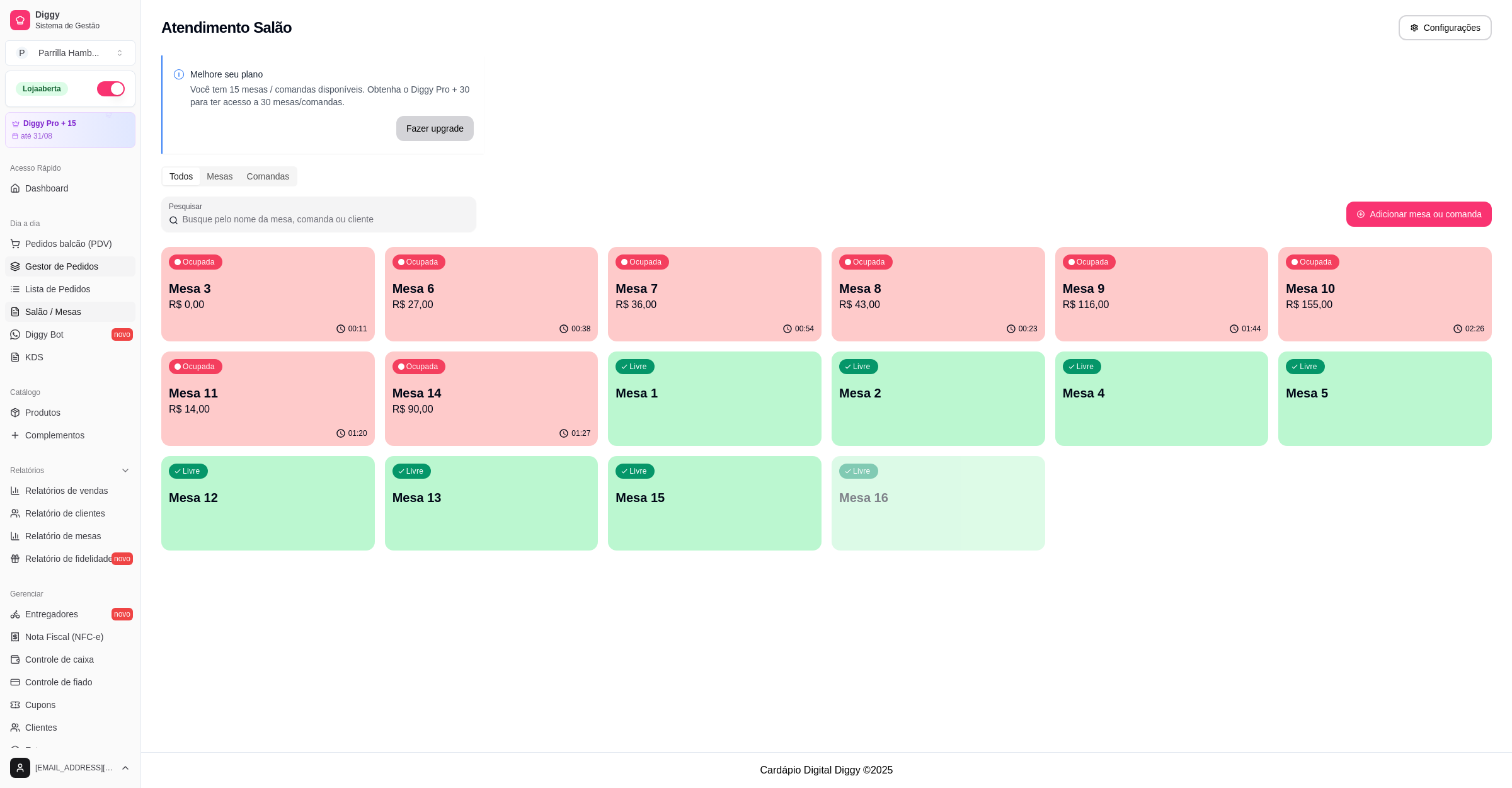
click at [77, 265] on span "Gestor de Pedidos" at bounding box center [62, 266] width 73 height 12
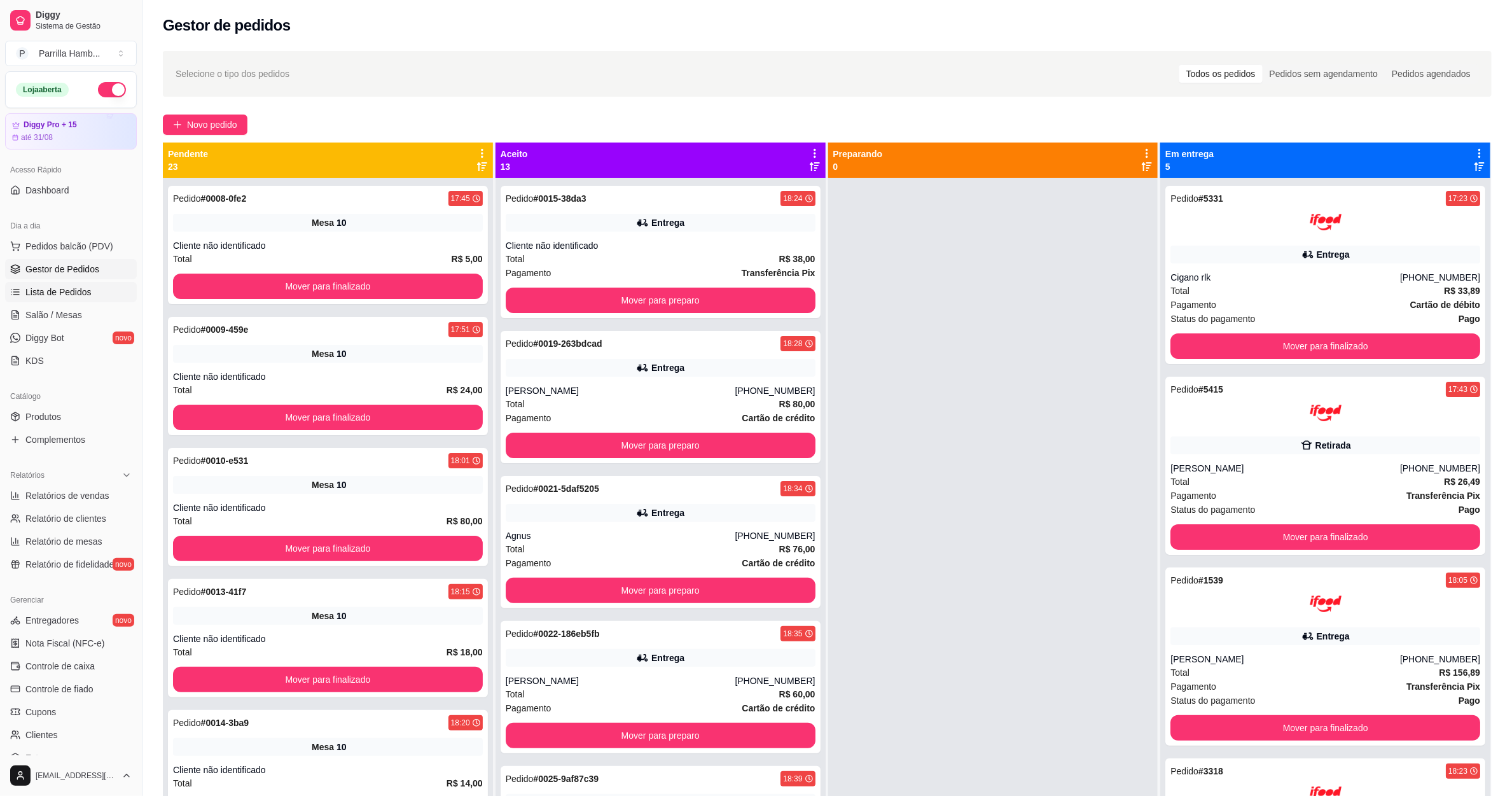
click at [77, 289] on span "Lista de Pedidos" at bounding box center [58, 292] width 66 height 13
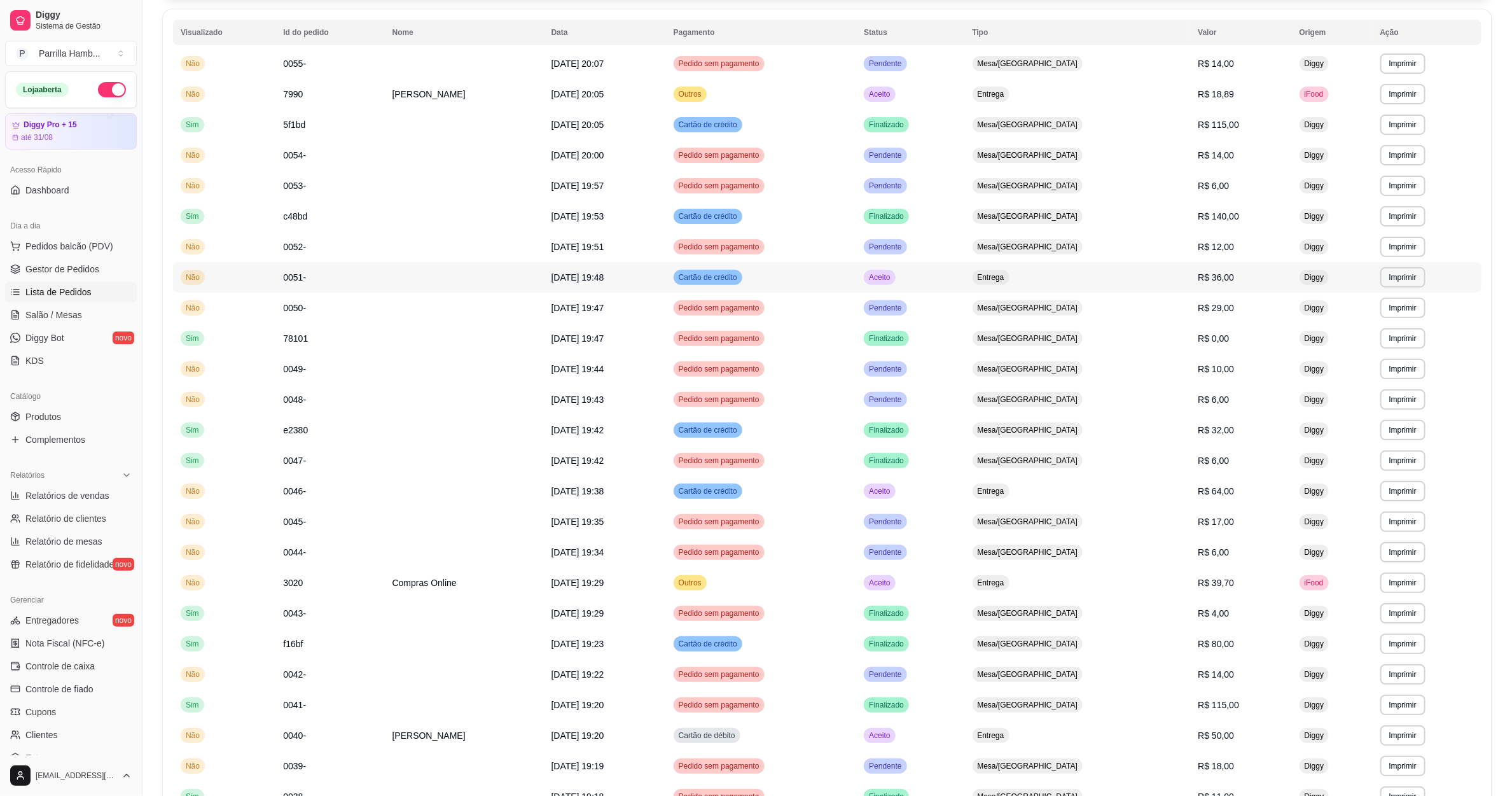
scroll to position [397, 0]
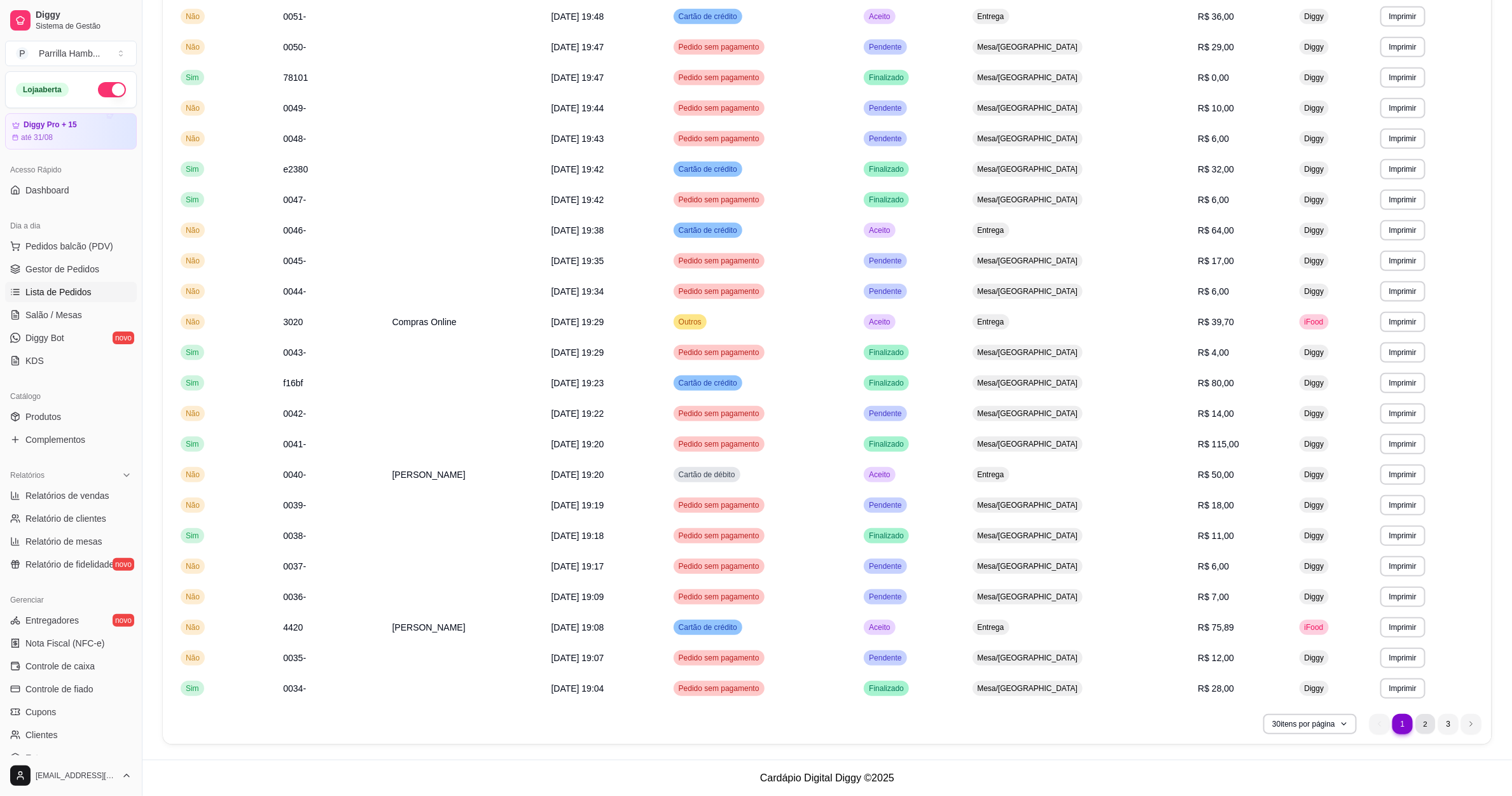
click at [1432, 716] on li "2" at bounding box center [1425, 723] width 20 height 20
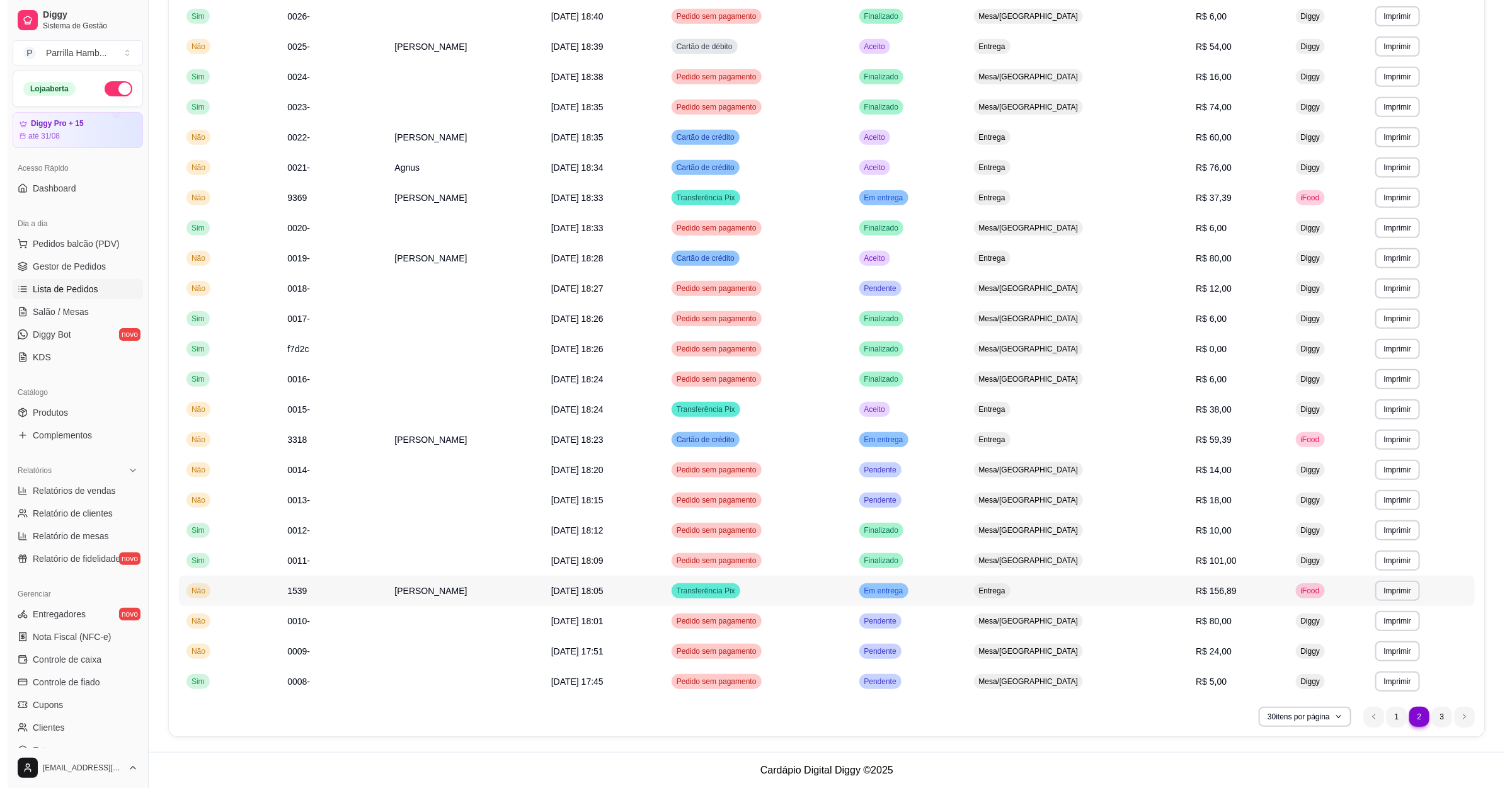
scroll to position [0, 0]
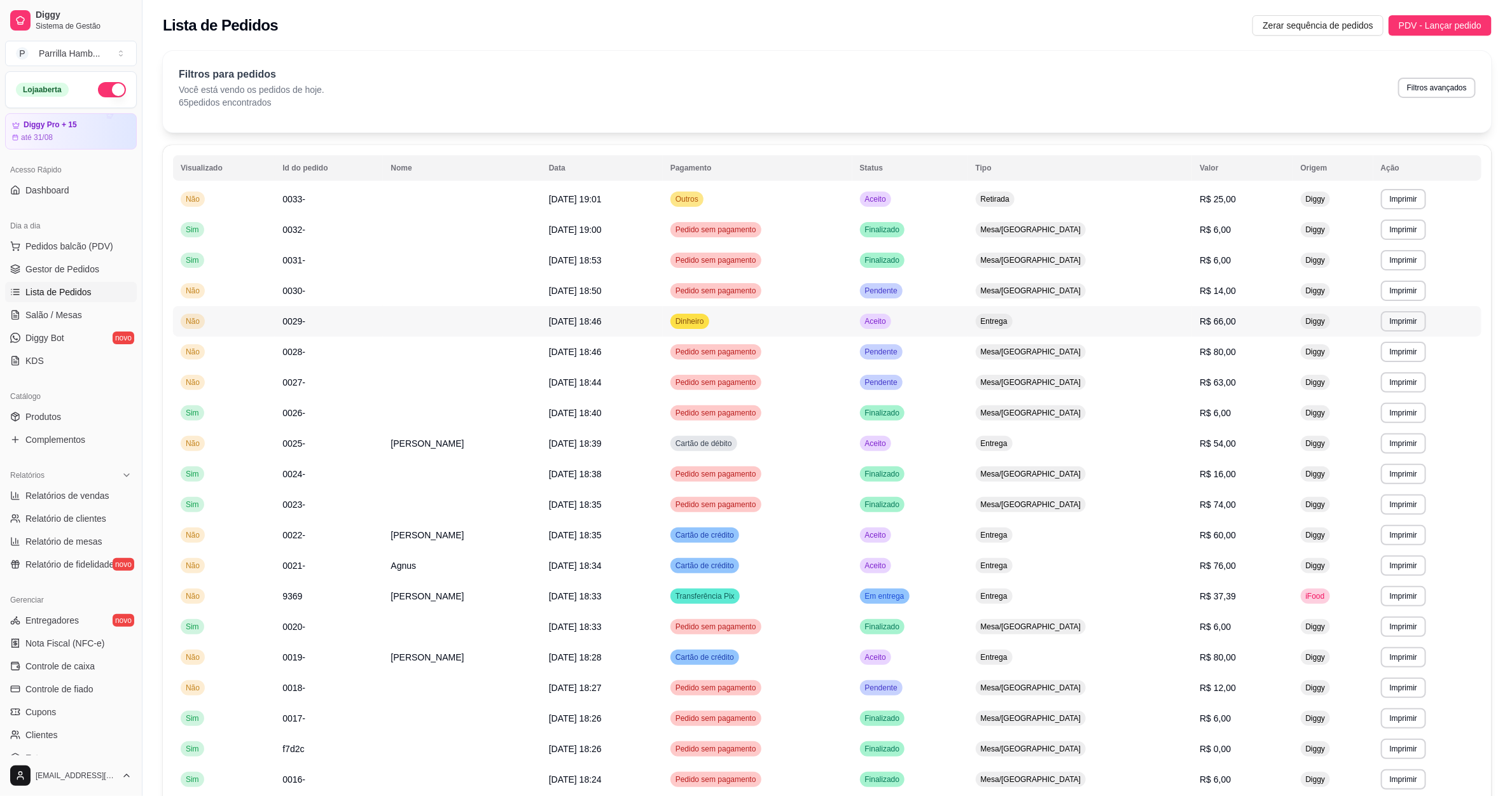
click at [1094, 316] on td "Entrega" at bounding box center [1081, 321] width 225 height 31
click at [80, 315] on link "Salão / Mesas" at bounding box center [70, 315] width 132 height 21
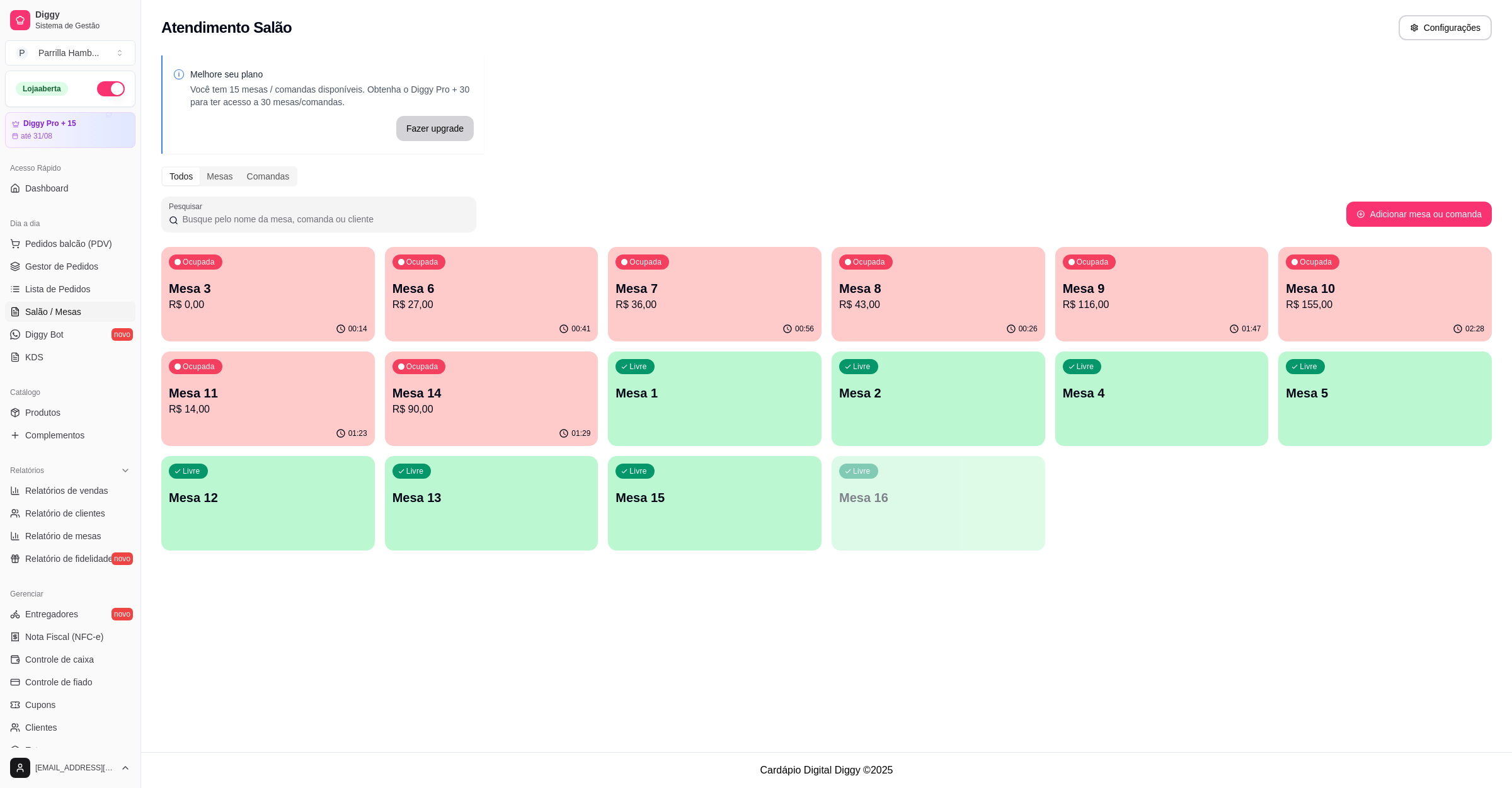
click at [676, 321] on div "00:56" at bounding box center [714, 329] width 213 height 24
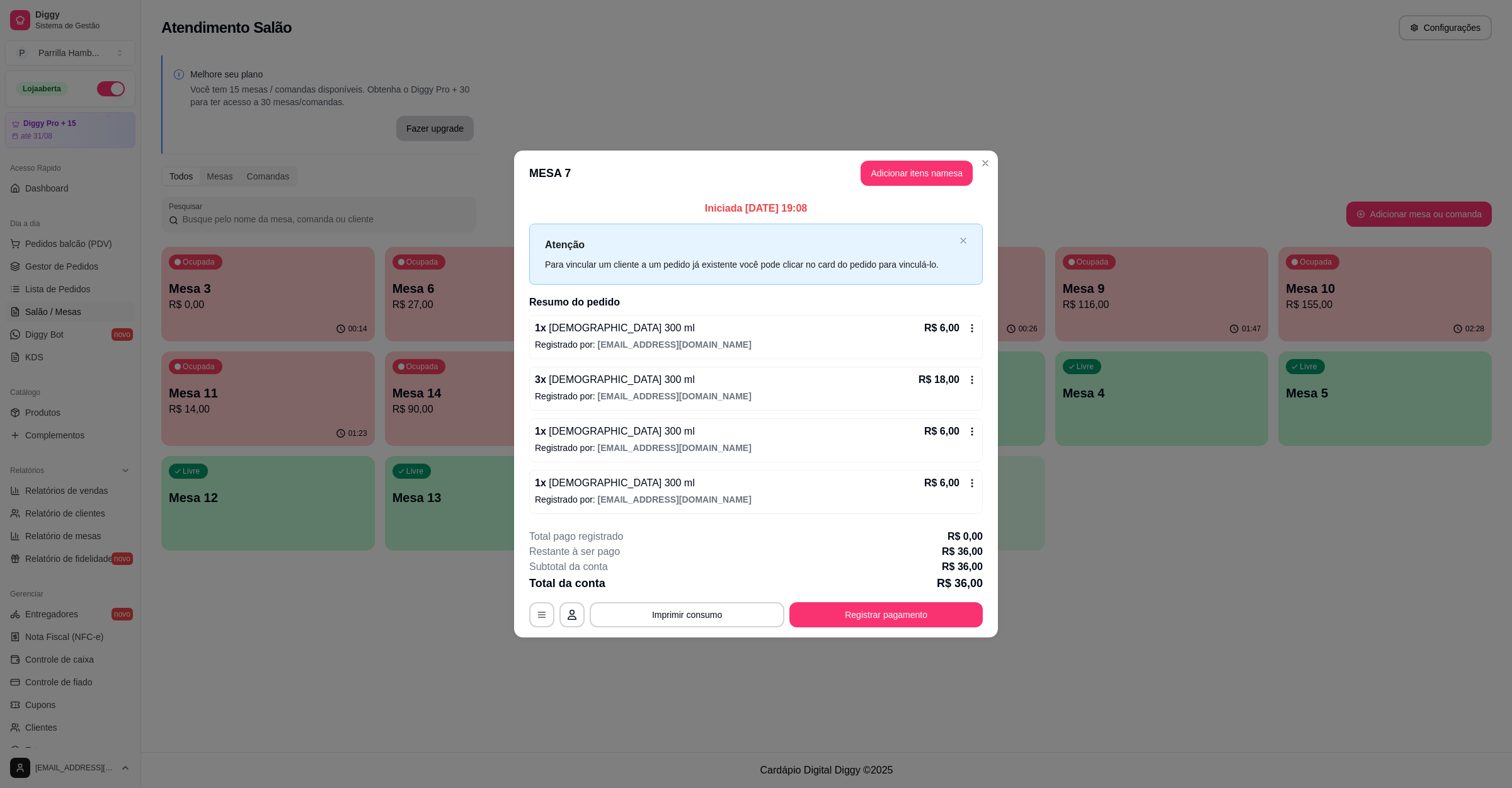
click at [925, 177] on button "Adicionar itens na mesa" at bounding box center [917, 173] width 112 height 25
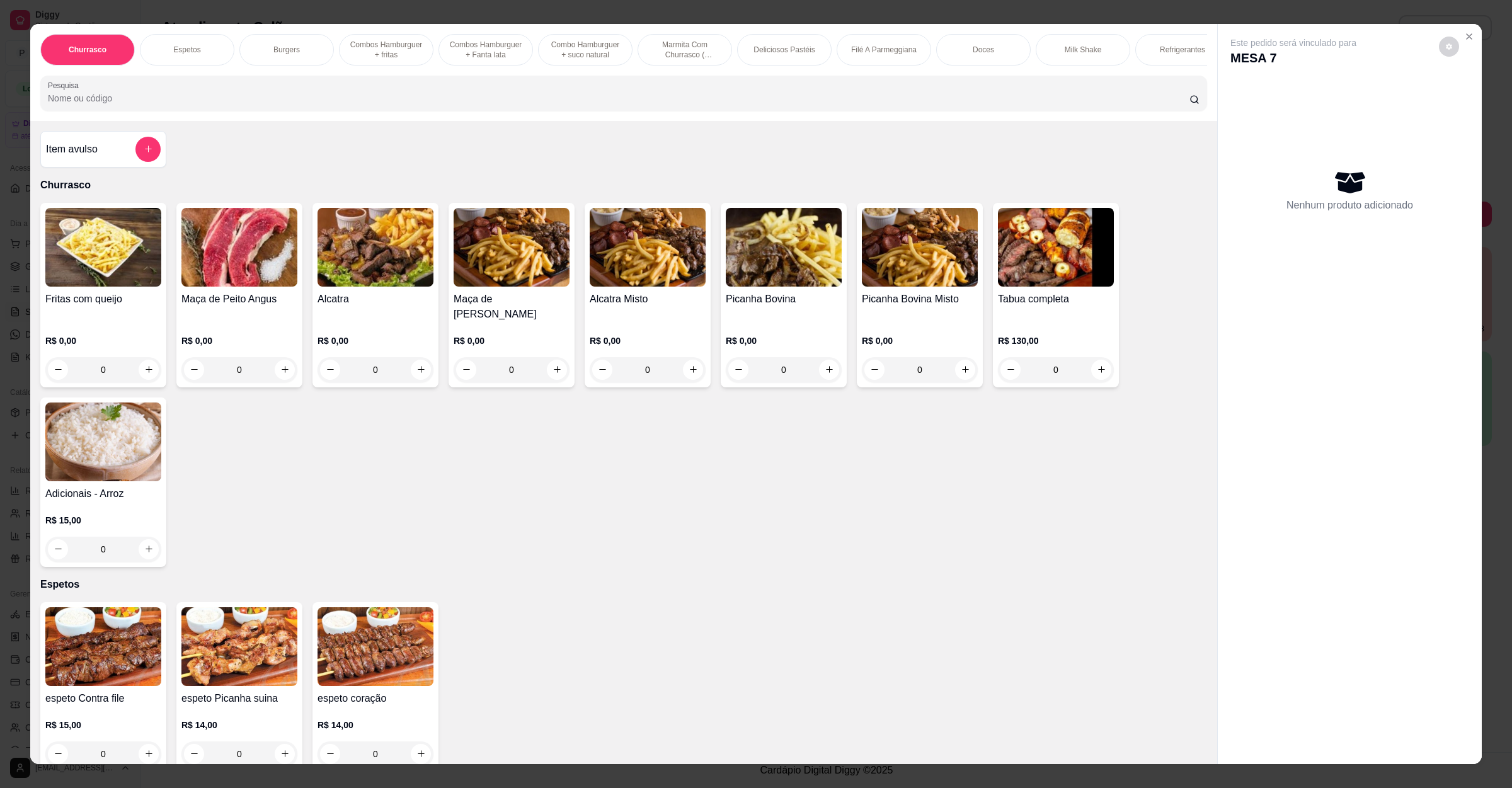
click at [408, 105] on input "Pesquisa" at bounding box center [619, 98] width 1142 height 12
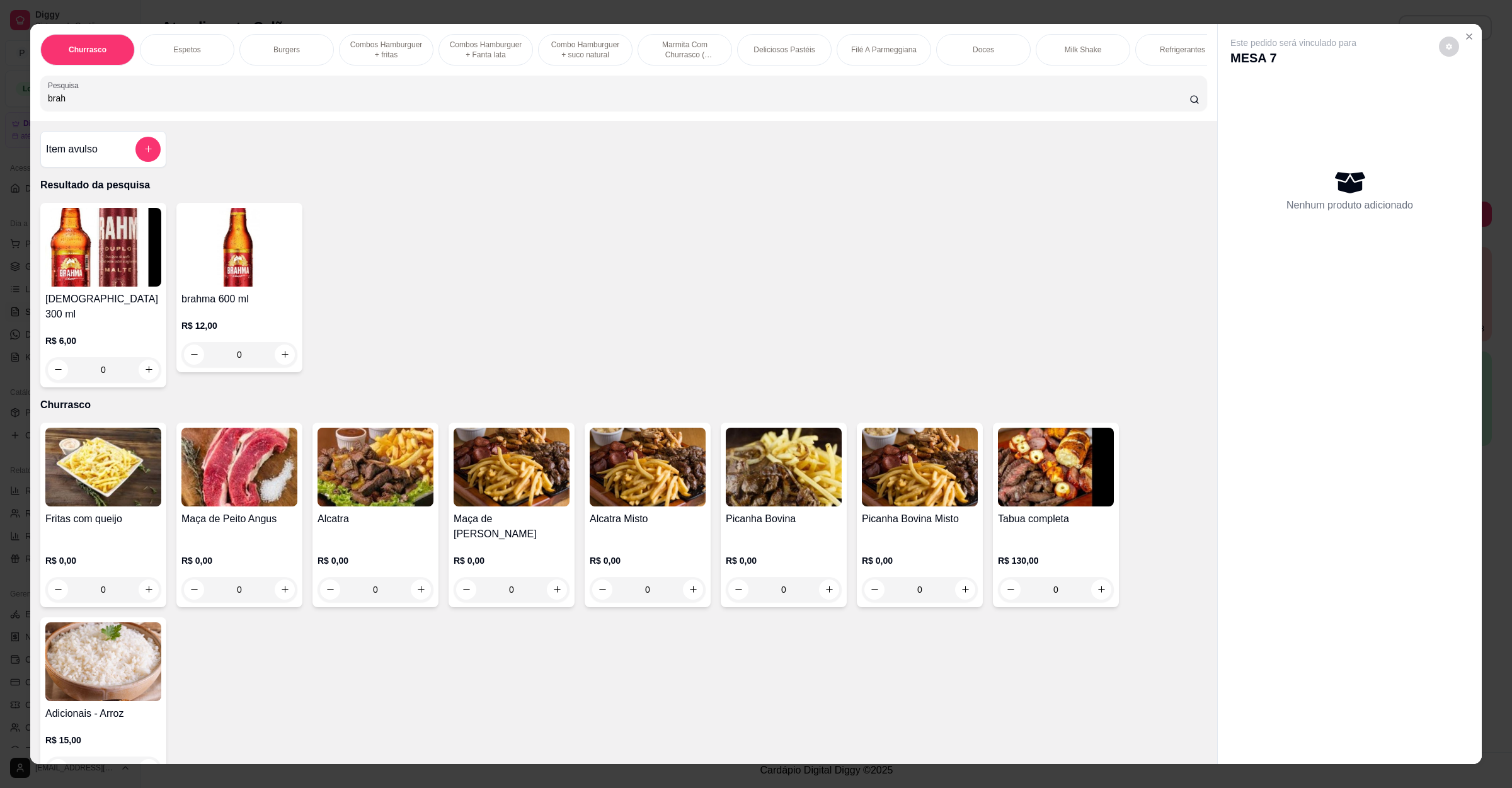
type input "brah"
click at [145, 361] on button "increase-product-quantity" at bounding box center [148, 369] width 20 height 20
type input "1"
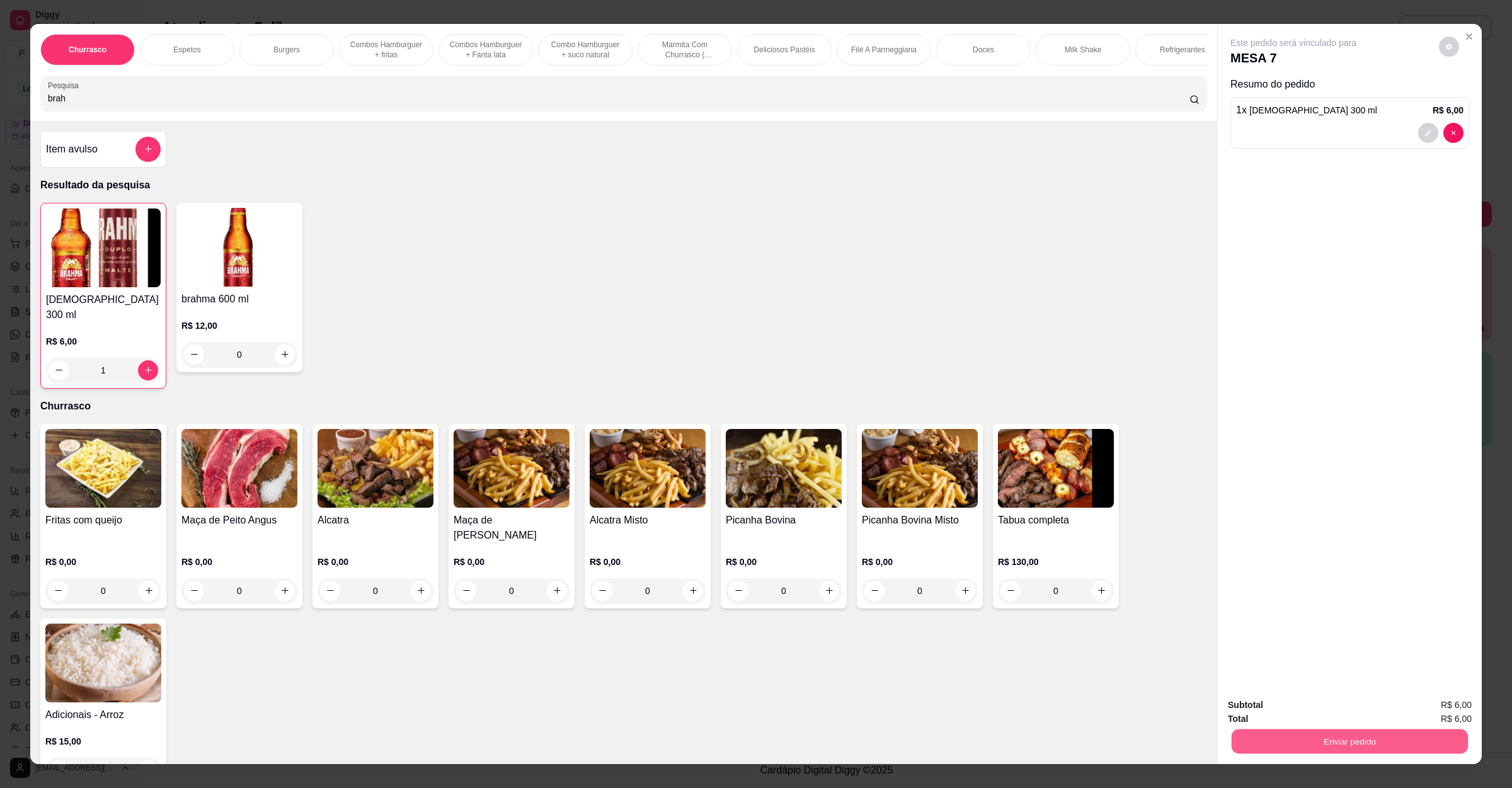
click at [1233, 743] on button "Enviar pedido" at bounding box center [1350, 741] width 236 height 24
click at [1266, 707] on button "Não registrar e enviar pedido" at bounding box center [1306, 711] width 131 height 24
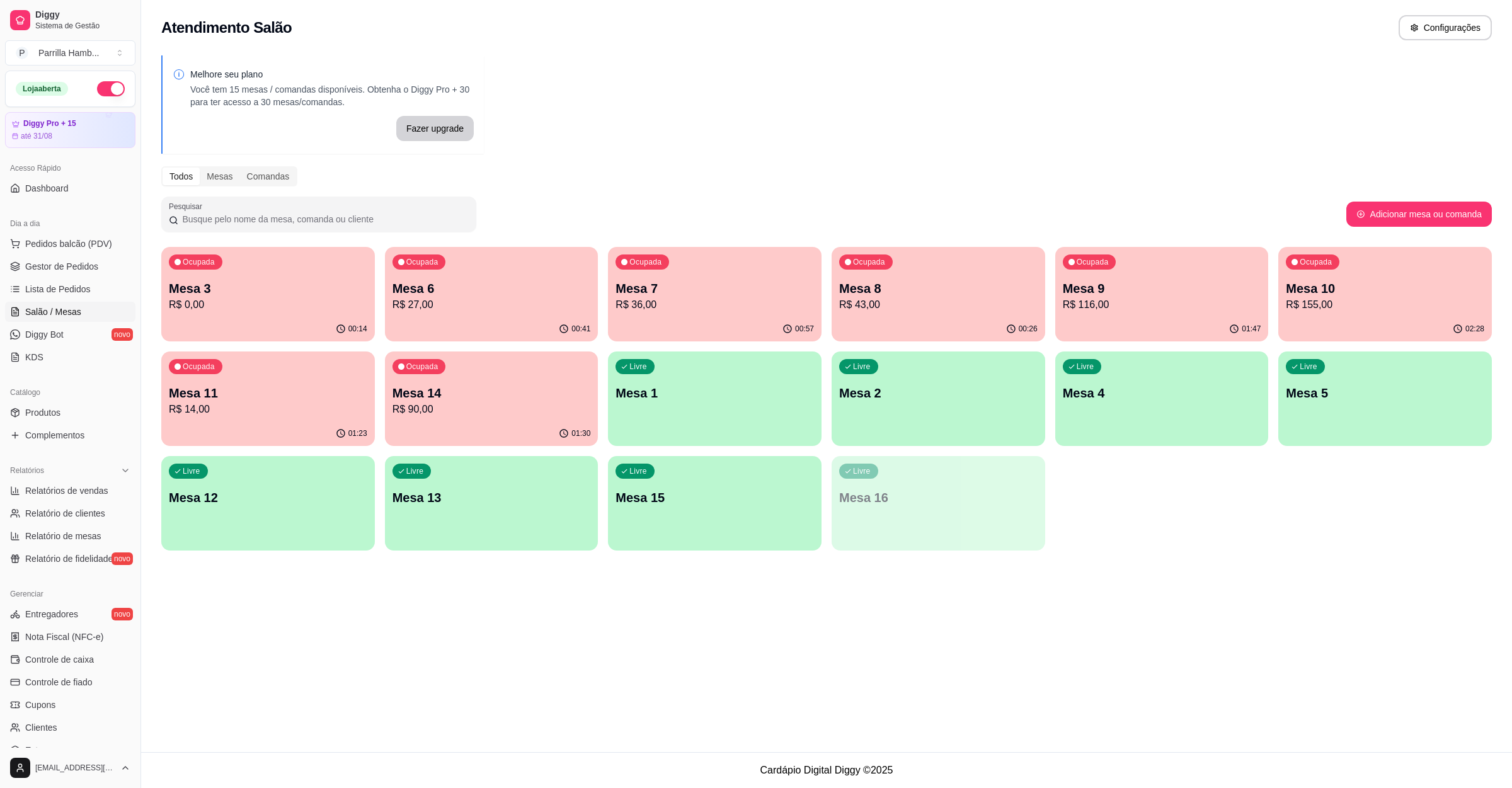
click at [298, 288] on p "Mesa 3" at bounding box center [268, 288] width 198 height 18
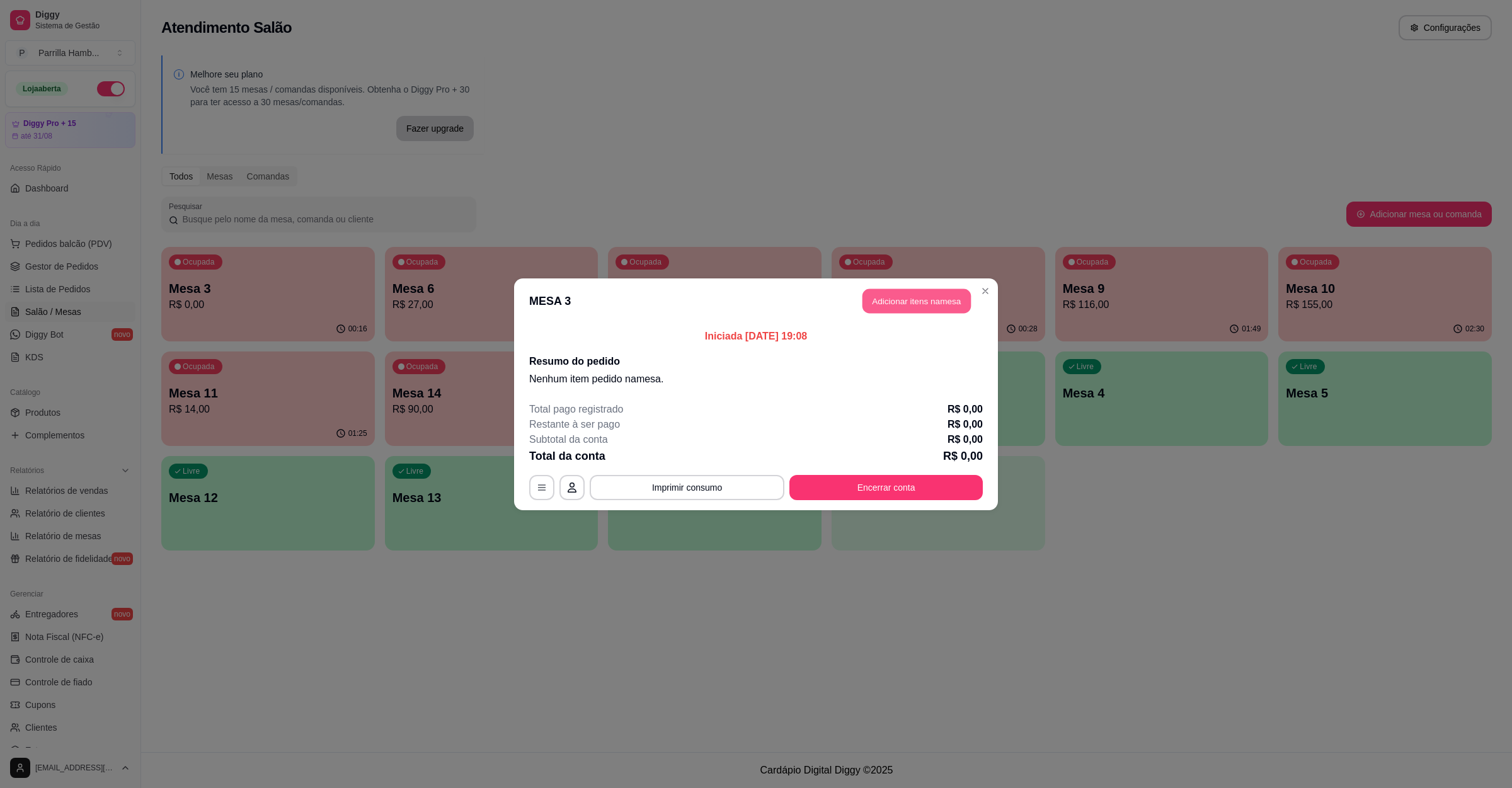
click at [893, 293] on button "Adicionar itens na mesa" at bounding box center [916, 300] width 109 height 24
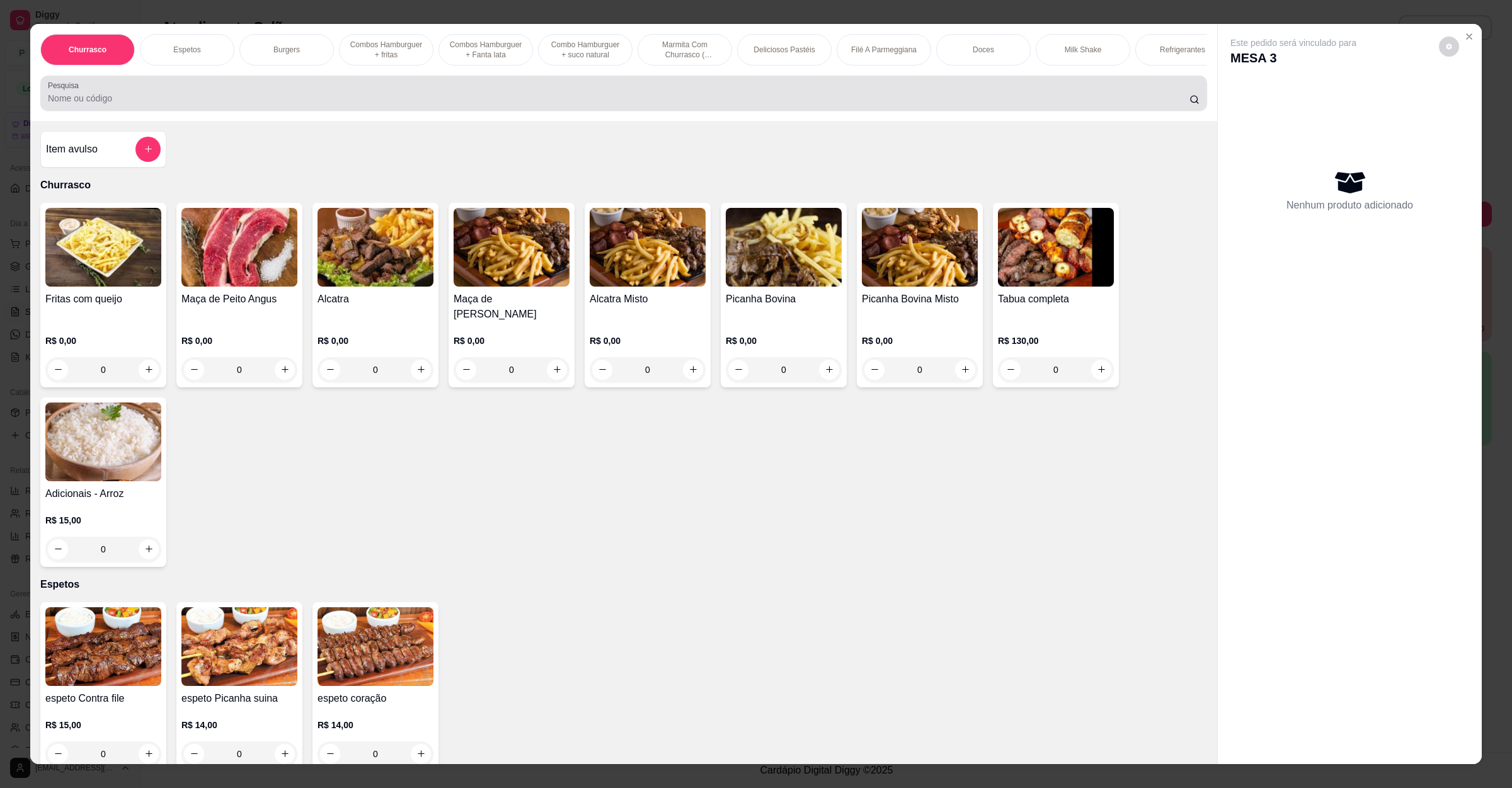
click at [333, 105] on input "Pesquisa" at bounding box center [619, 98] width 1142 height 12
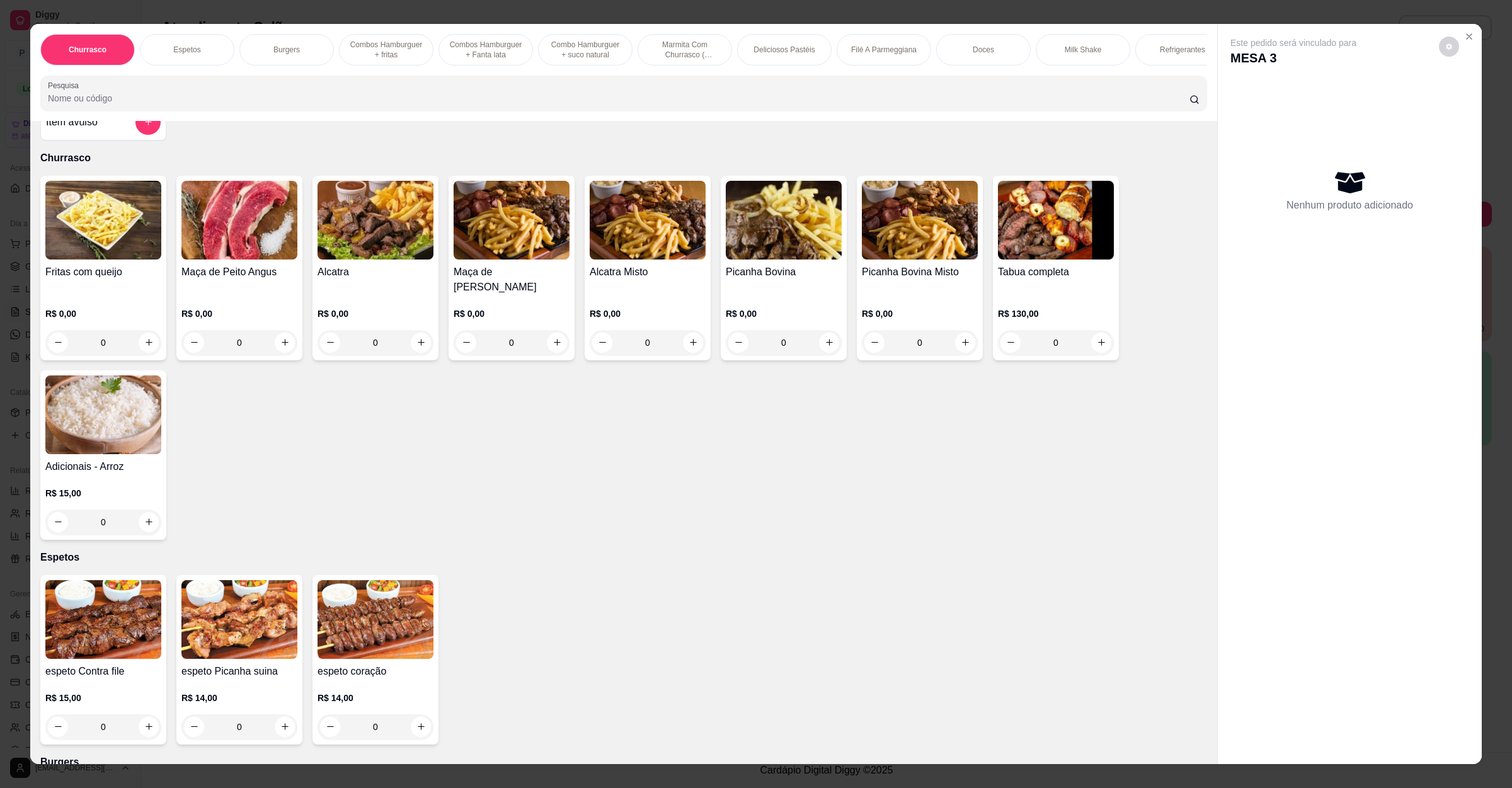
scroll to position [378, 0]
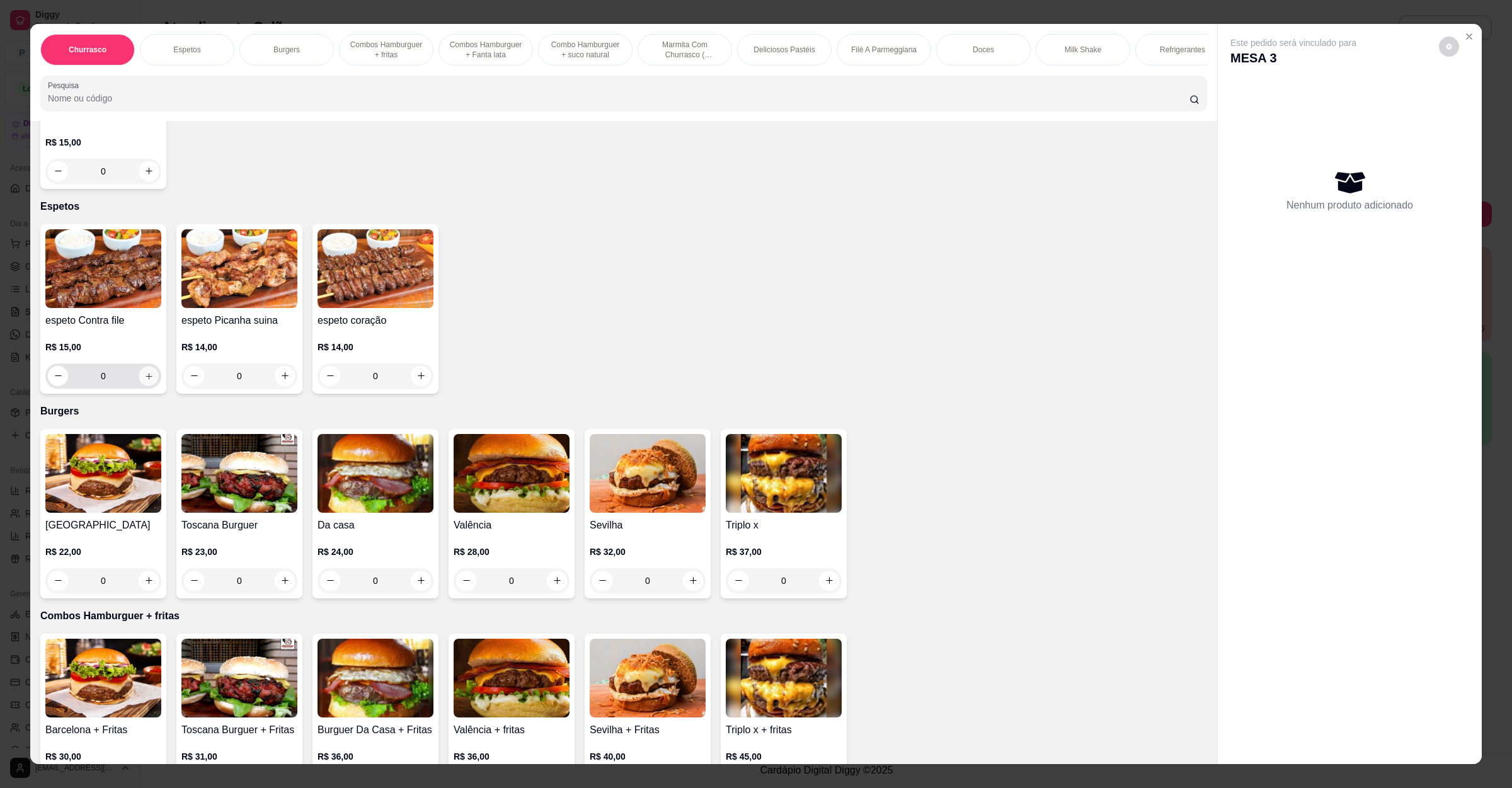
click at [144, 374] on icon "increase-product-quantity" at bounding box center [149, 376] width 9 height 9
type input "1"
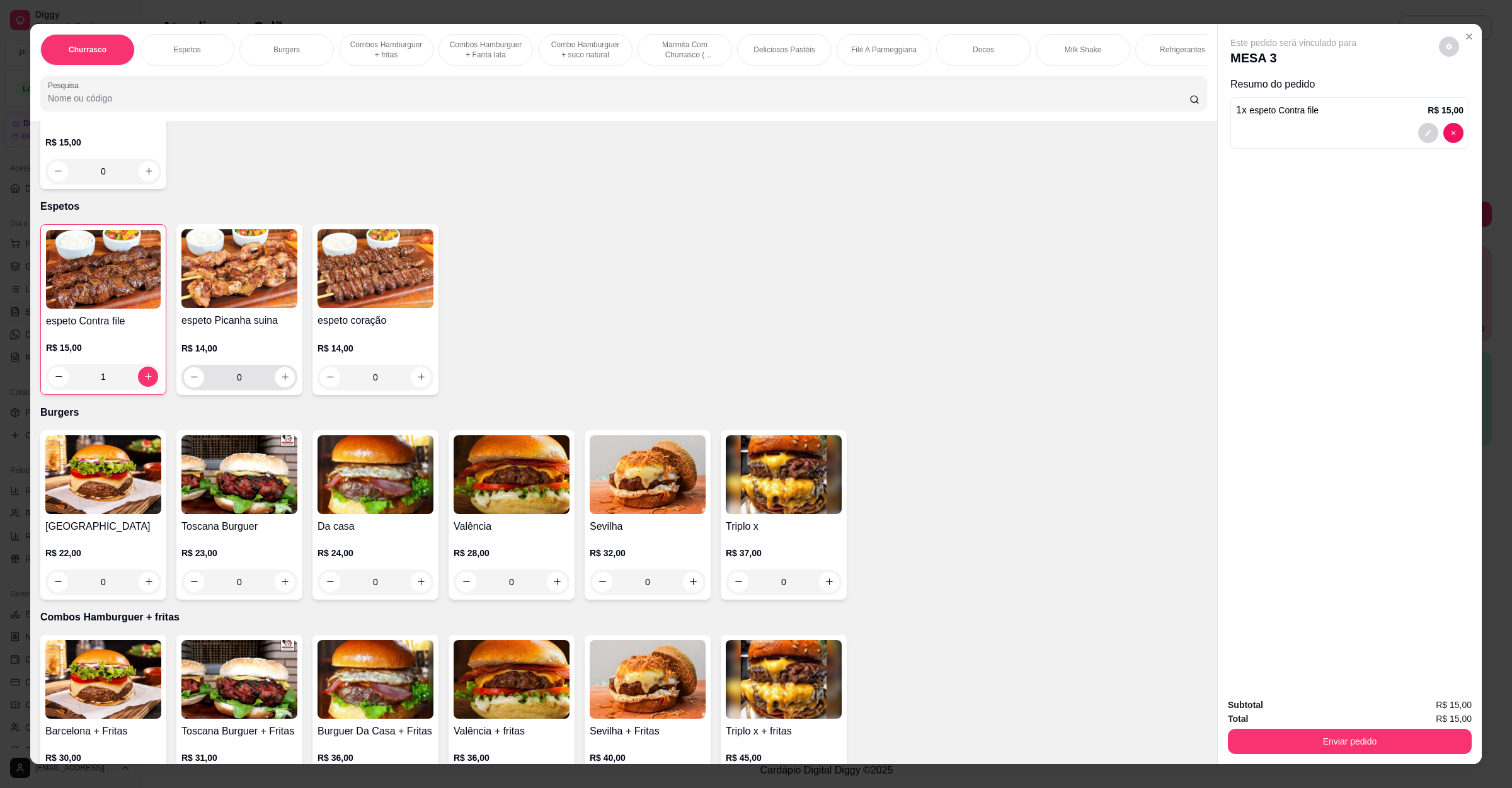
click at [275, 389] on div "0" at bounding box center [240, 377] width 111 height 25
click at [275, 386] on button "increase-product-quantity" at bounding box center [284, 376] width 20 height 20
click at [416, 380] on icon "increase-product-quantity" at bounding box center [421, 377] width 9 height 9
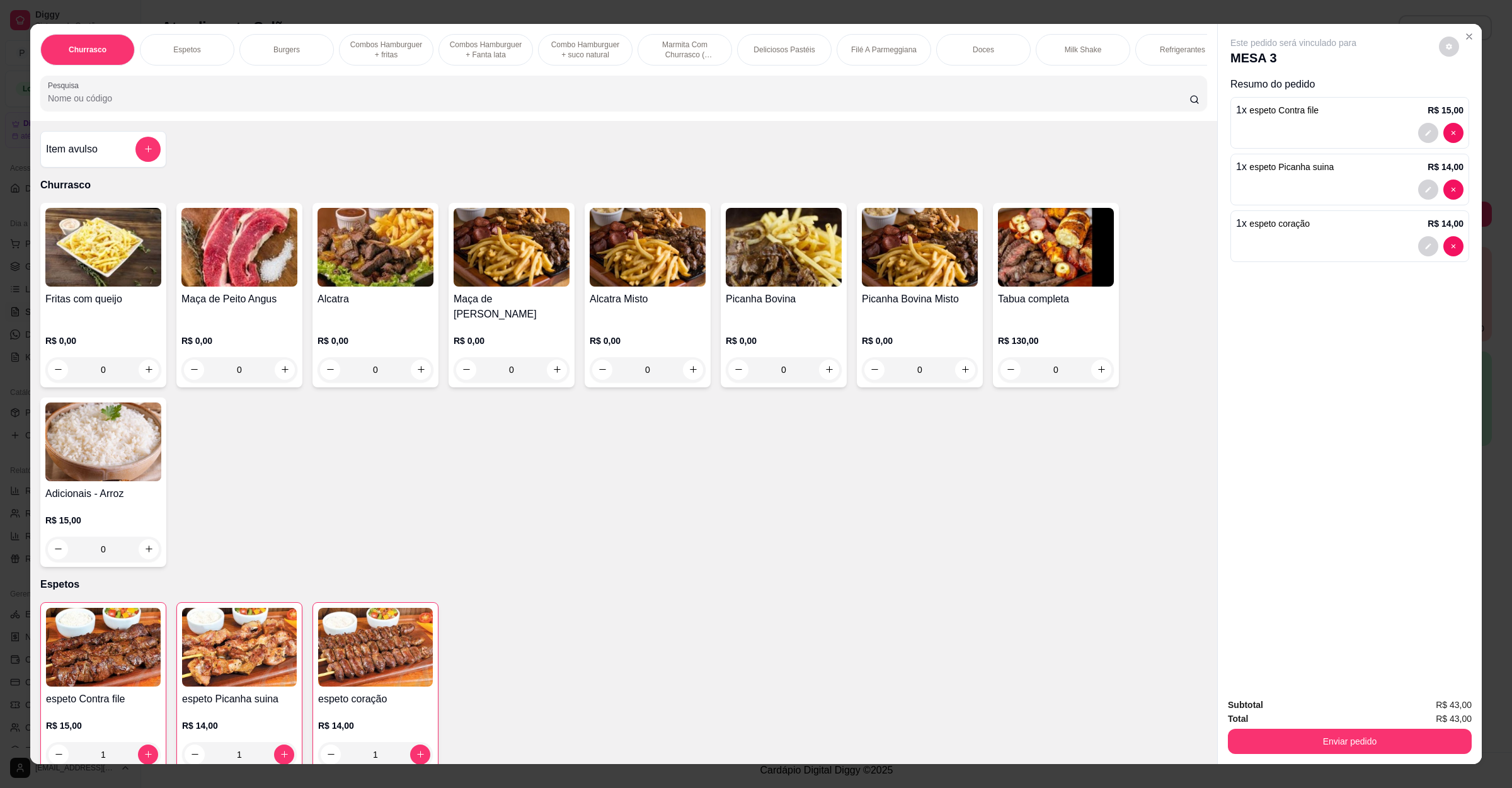
scroll to position [0, 0]
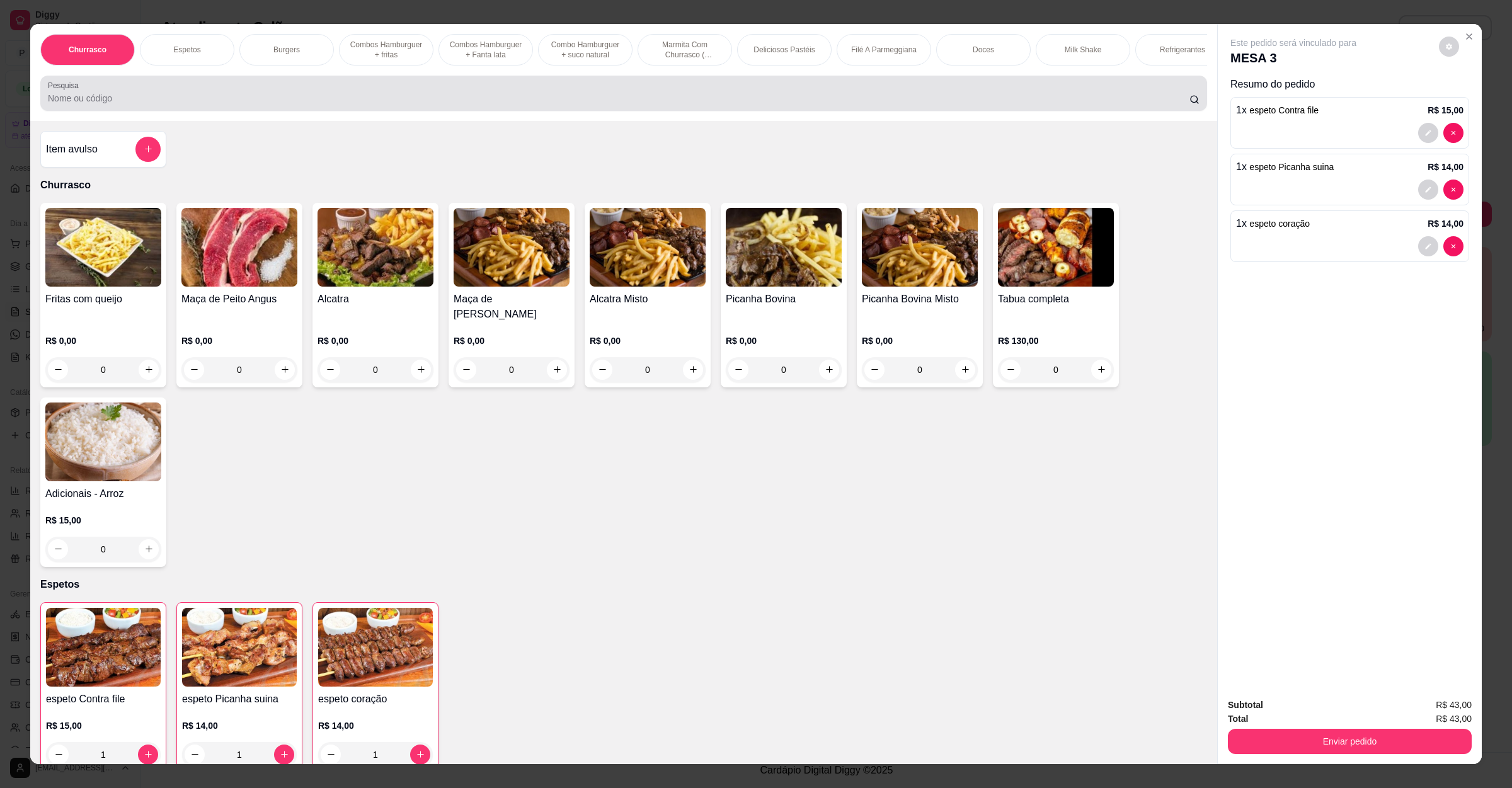
click at [80, 105] on input "Pesquisa" at bounding box center [619, 98] width 1142 height 12
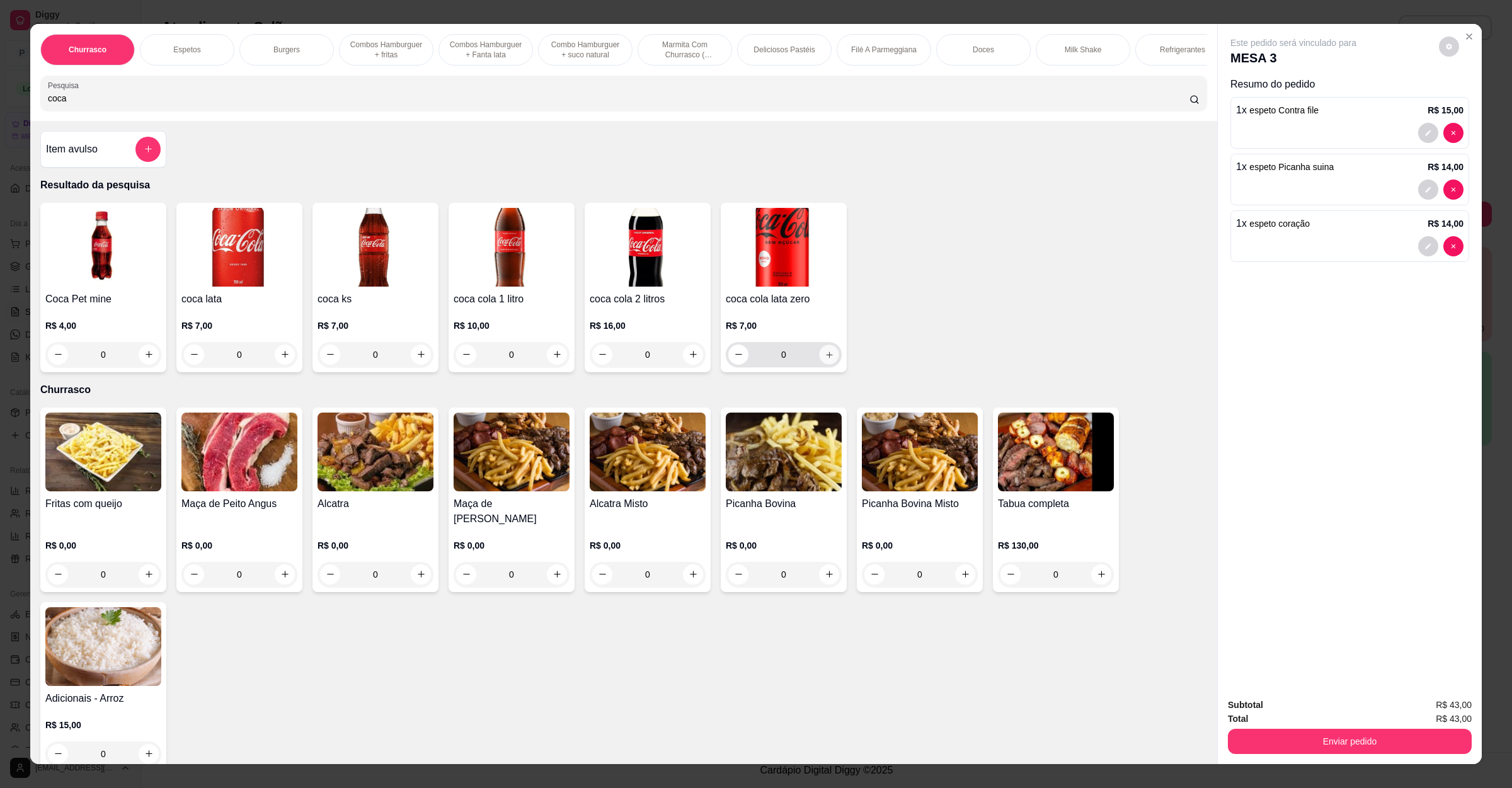
click at [828, 364] on button "increase-product-quantity" at bounding box center [829, 354] width 20 height 20
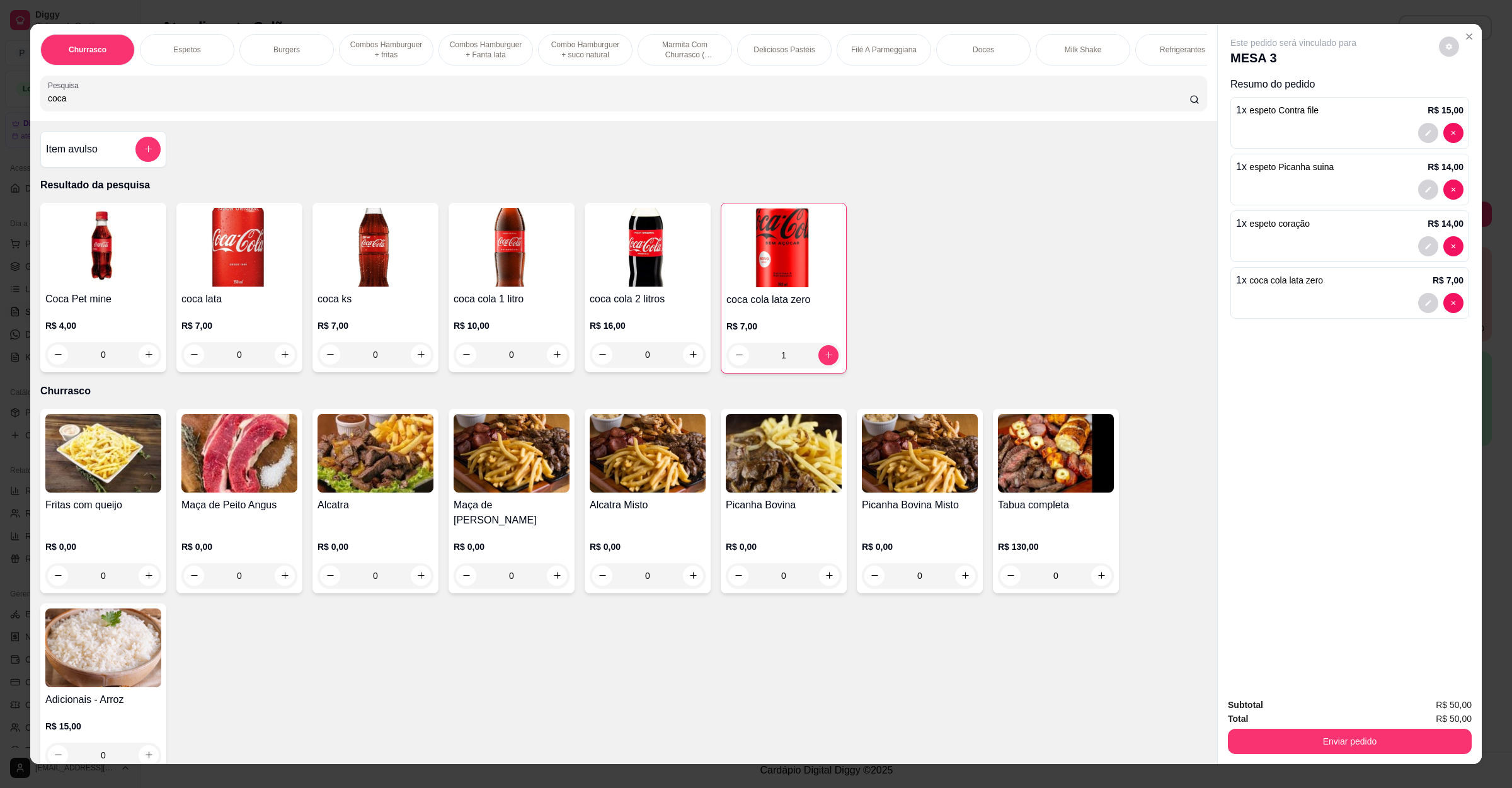
drag, startPoint x: 84, startPoint y: 116, endPoint x: 0, endPoint y: 113, distance: 84.1
click at [0, 113] on div "Churrasco Espetos Burgers Combos Hamburguer + fritas Combos Hamburguer + Fanta …" at bounding box center [756, 394] width 1512 height 788
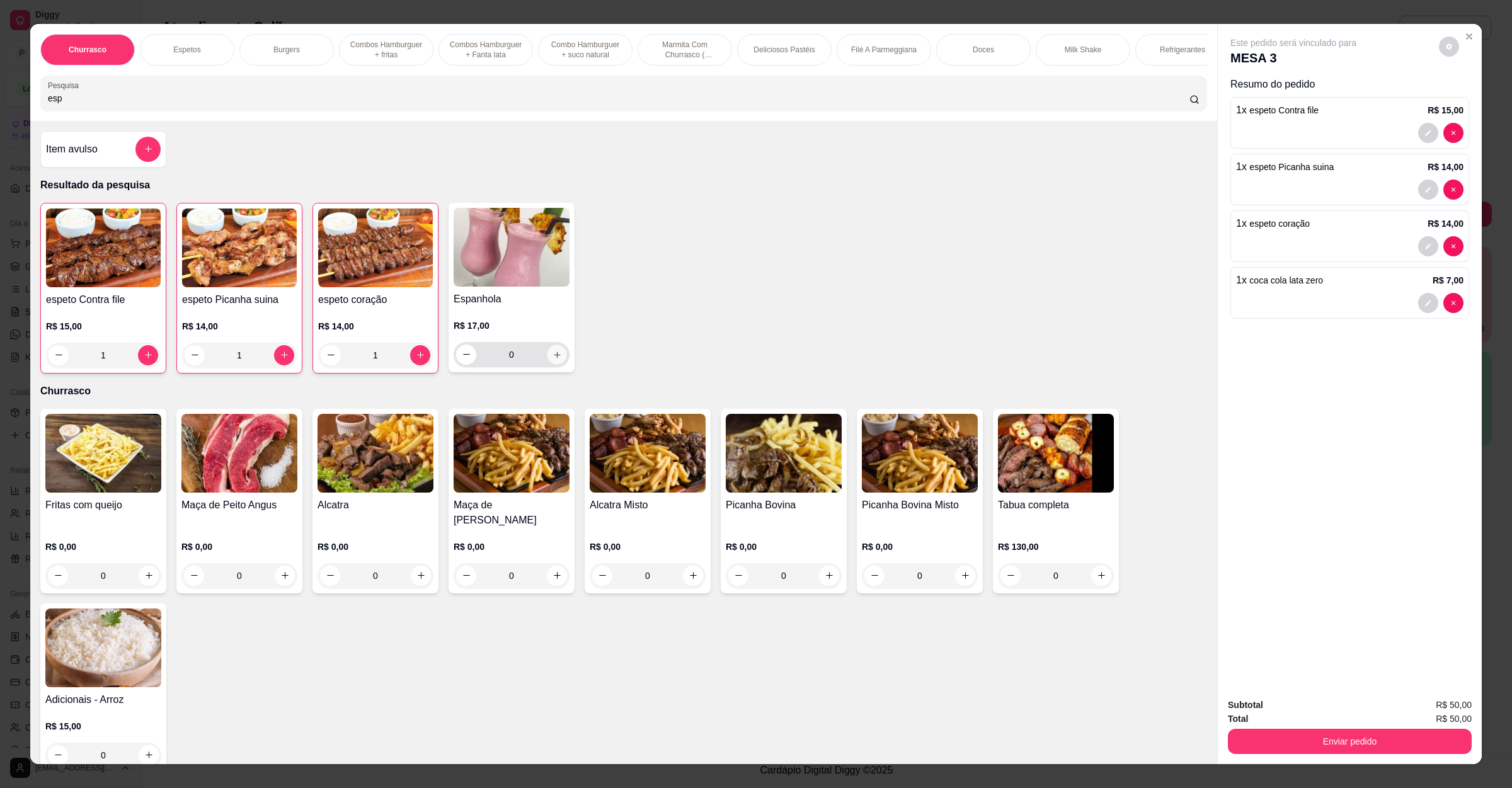
click at [547, 364] on button "increase-product-quantity" at bounding box center [556, 354] width 20 height 20
click at [1271, 751] on button "Enviar pedido" at bounding box center [1350, 741] width 244 height 25
click at [1299, 717] on button "Não registrar e enviar pedido" at bounding box center [1306, 711] width 127 height 23
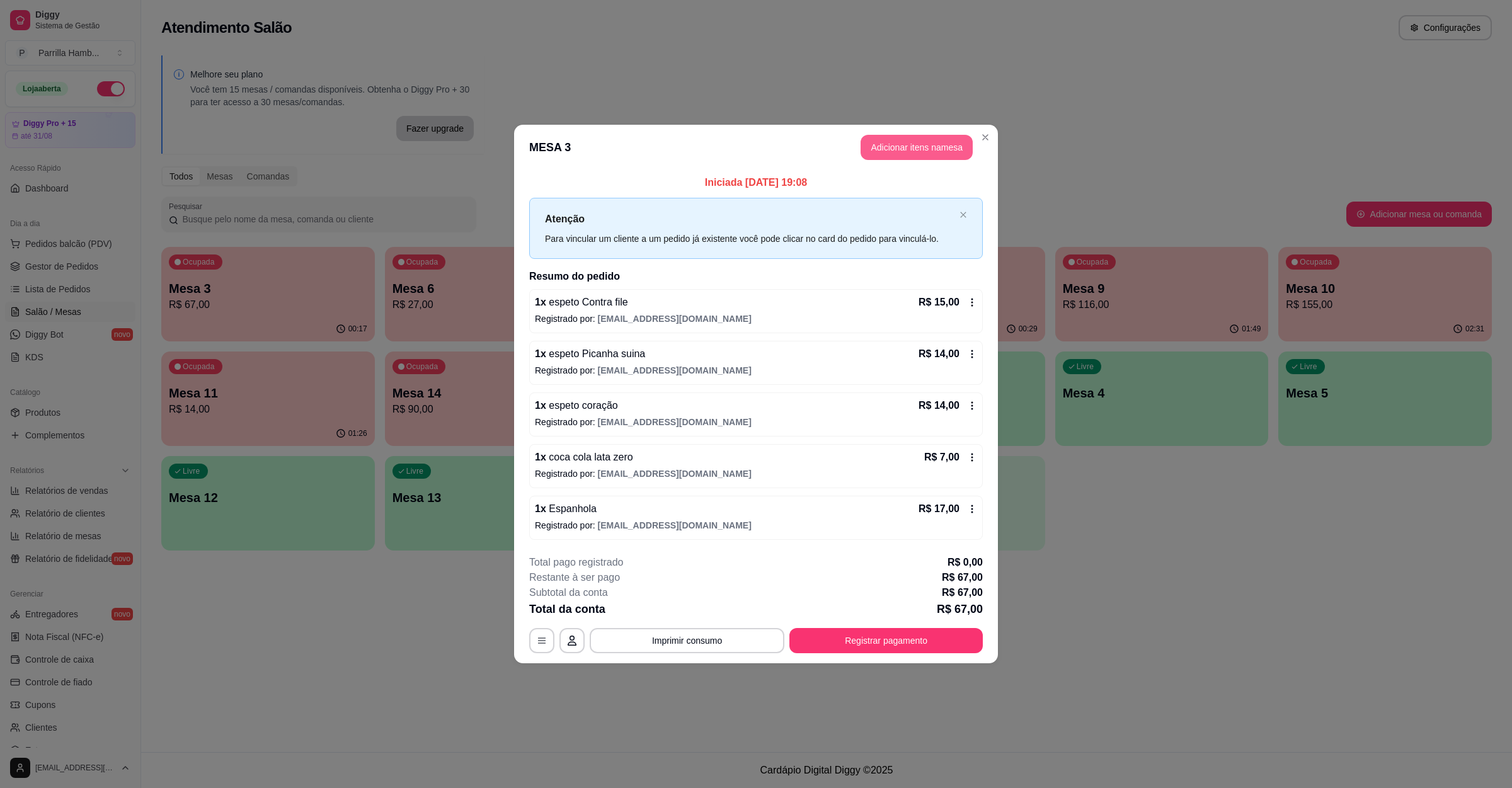
click at [929, 155] on button "Adicionar itens na mesa" at bounding box center [917, 148] width 112 height 25
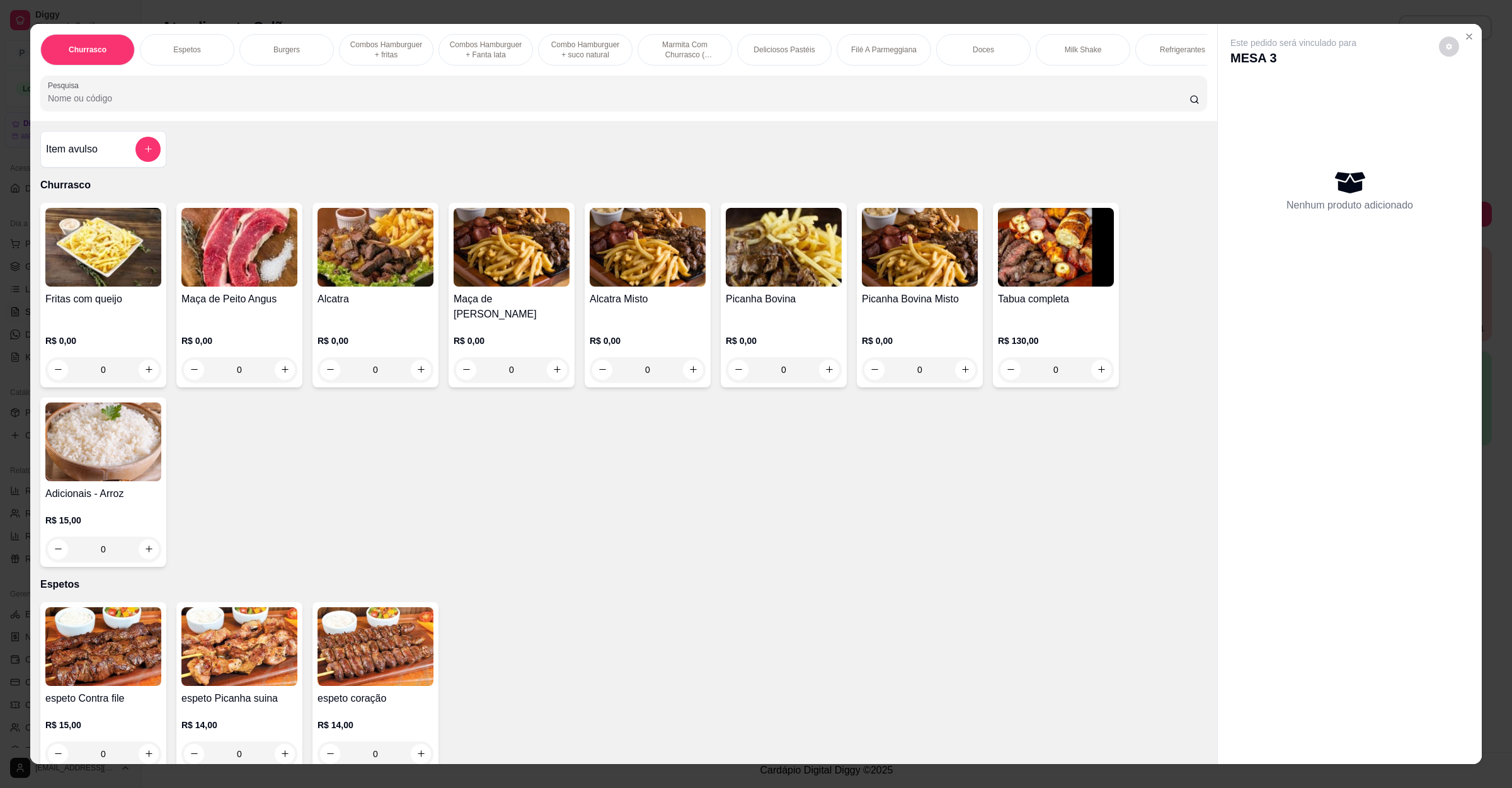
click at [218, 106] on div at bounding box center [623, 93] width 1151 height 25
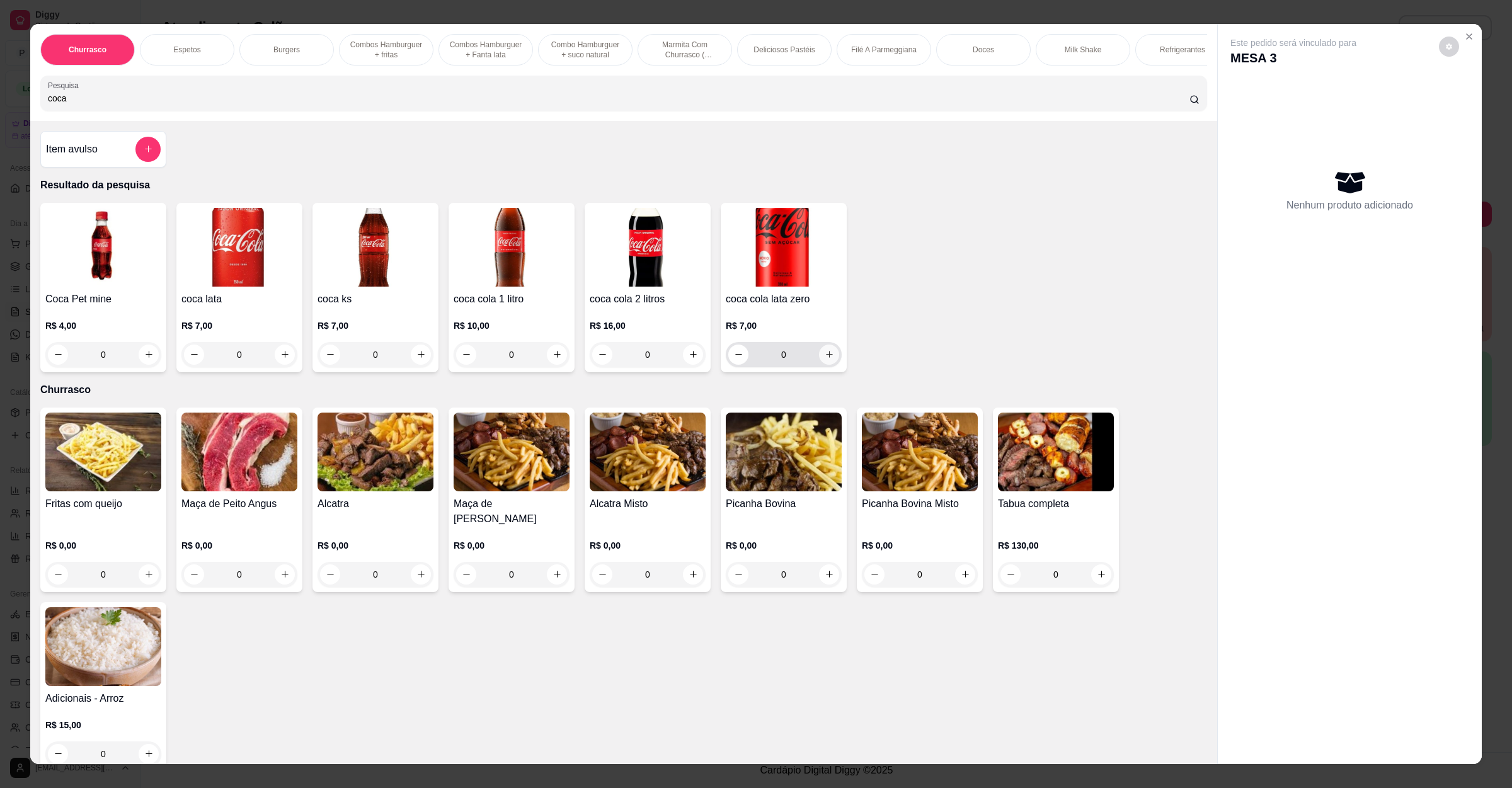
click at [825, 359] on icon "increase-product-quantity" at bounding box center [829, 355] width 9 height 9
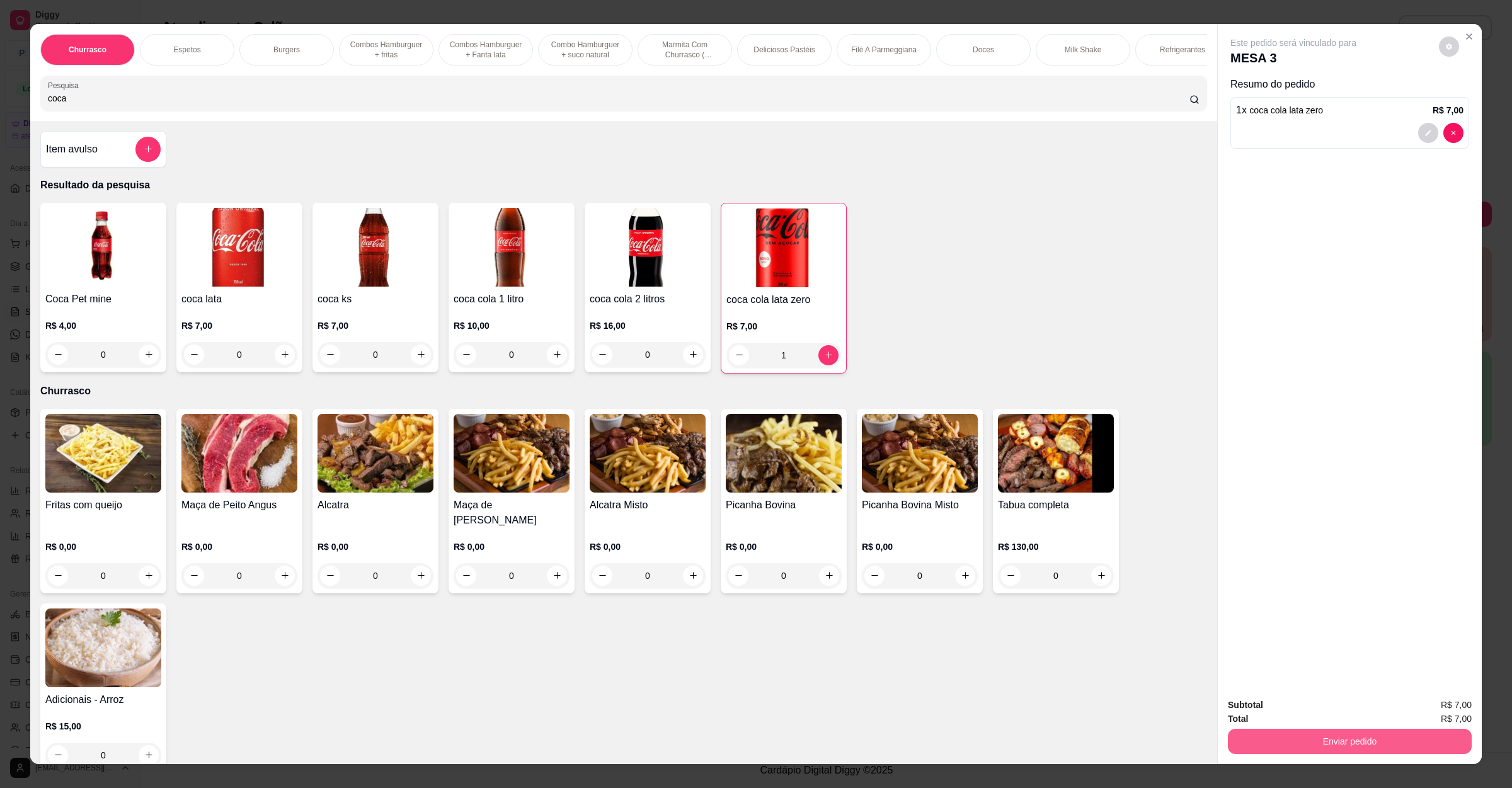
click at [1282, 725] on div "Total R$ 7,00" at bounding box center [1350, 718] width 244 height 14
click at [1284, 731] on button "Enviar pedido" at bounding box center [1350, 741] width 236 height 24
click at [1291, 715] on button "Não registrar e enviar pedido" at bounding box center [1306, 711] width 131 height 24
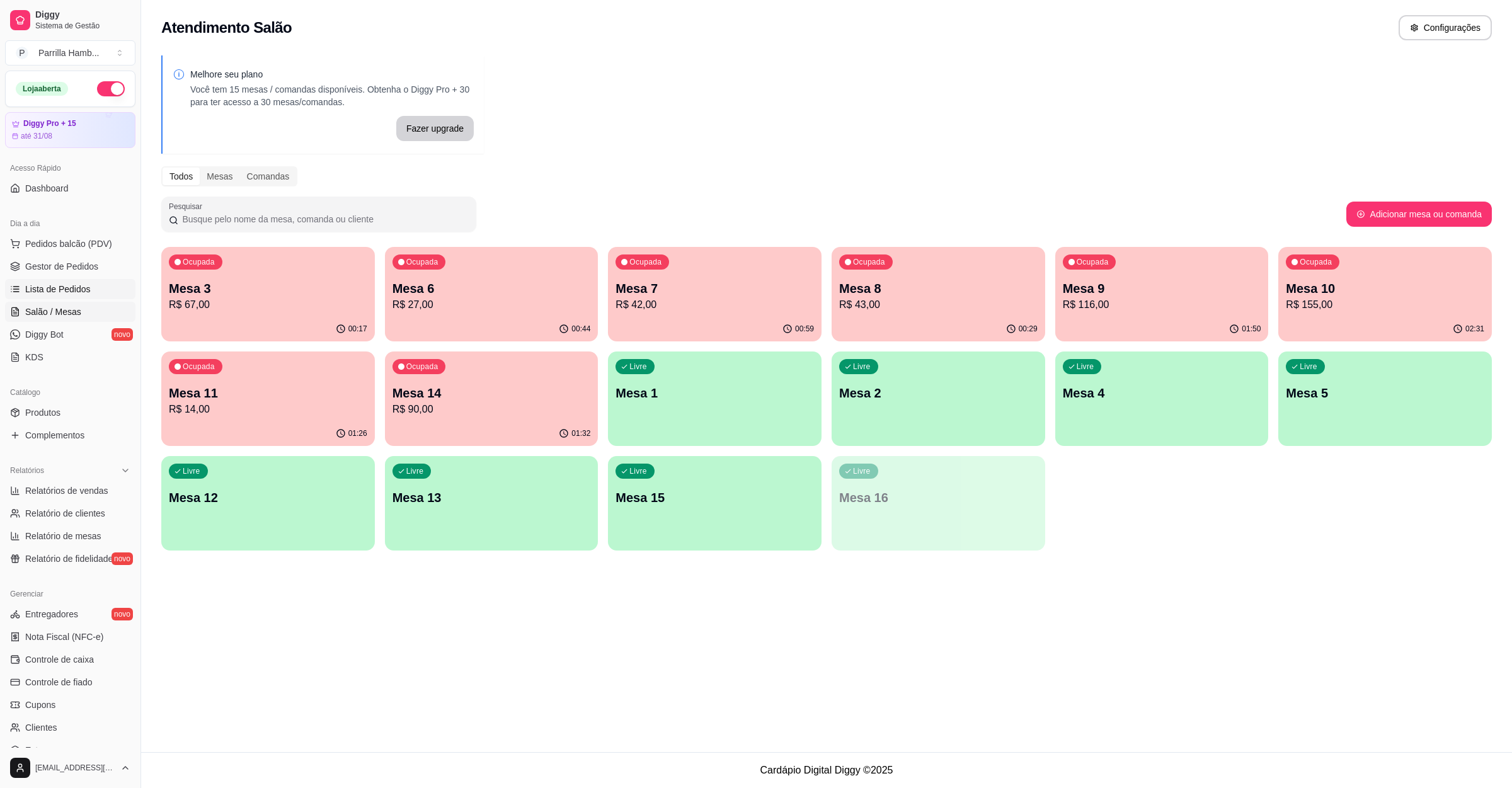
click at [40, 294] on span "Lista de Pedidos" at bounding box center [58, 289] width 66 height 12
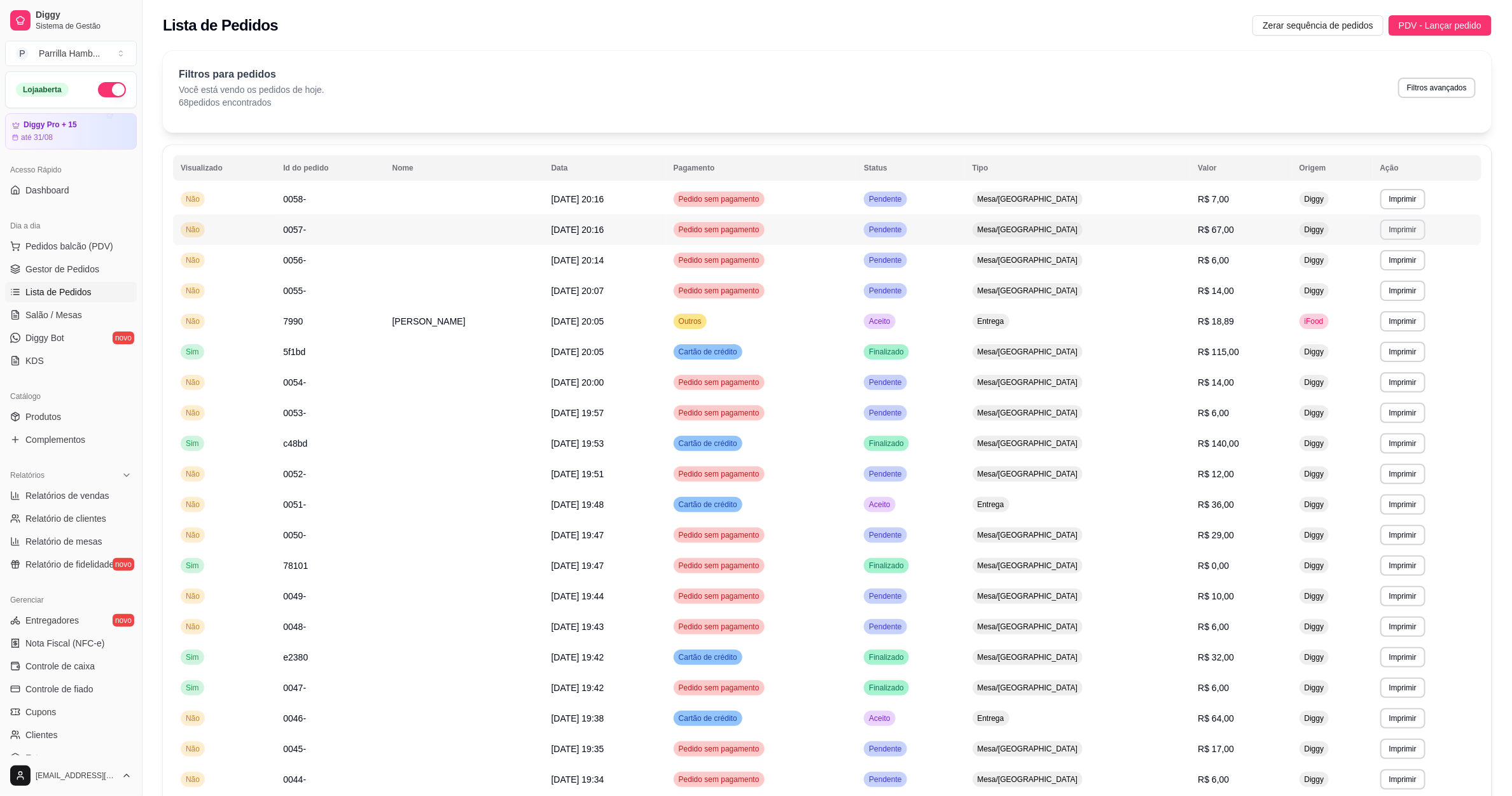
click at [1401, 235] on button "Imprimir" at bounding box center [1402, 230] width 45 height 21
click at [1390, 282] on button "IMPRESSORA" at bounding box center [1373, 275] width 89 height 20
click at [27, 310] on span "Salão / Mesas" at bounding box center [54, 315] width 57 height 13
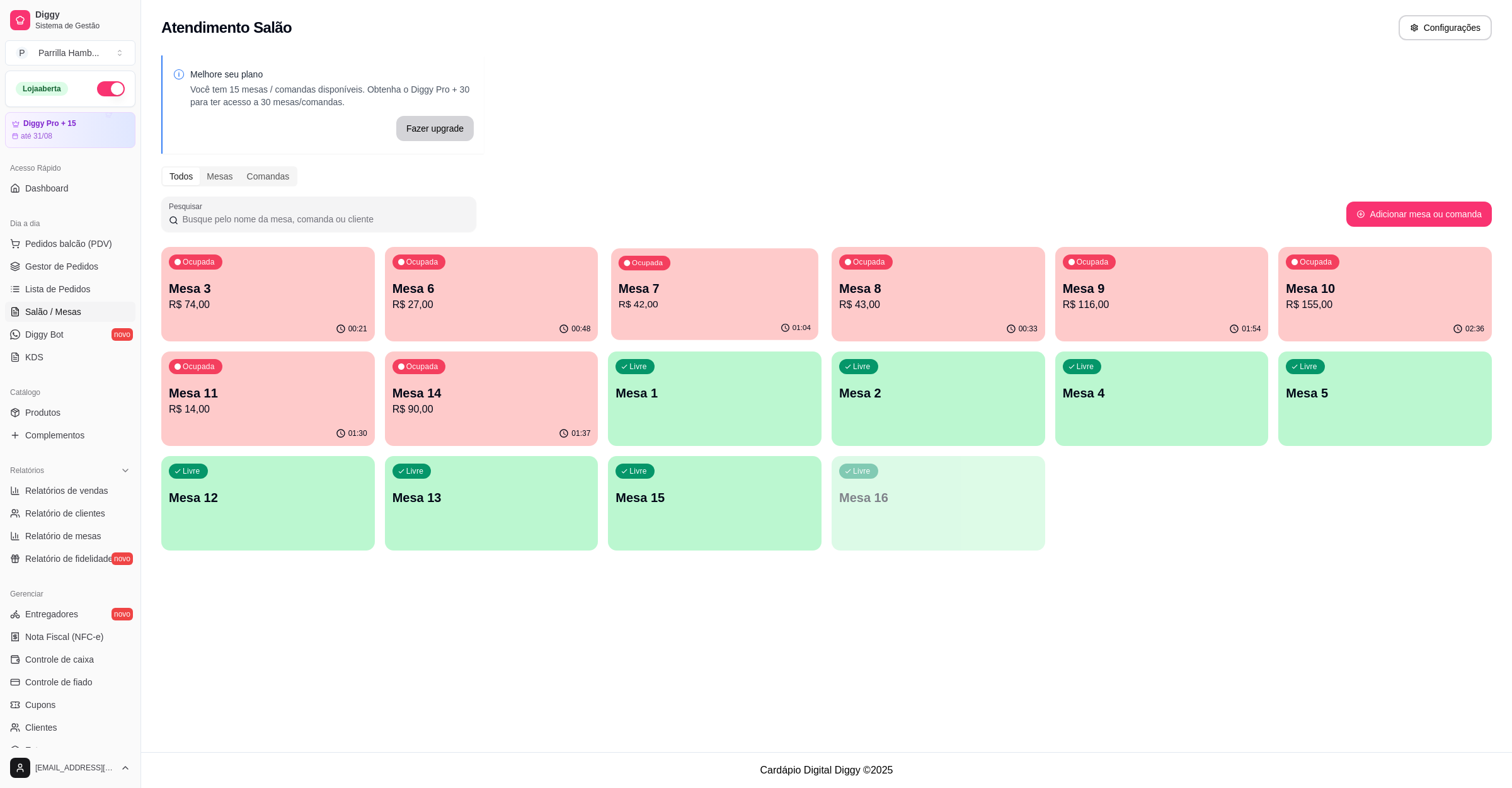
click at [690, 291] on p "Mesa 7" at bounding box center [715, 289] width 192 height 17
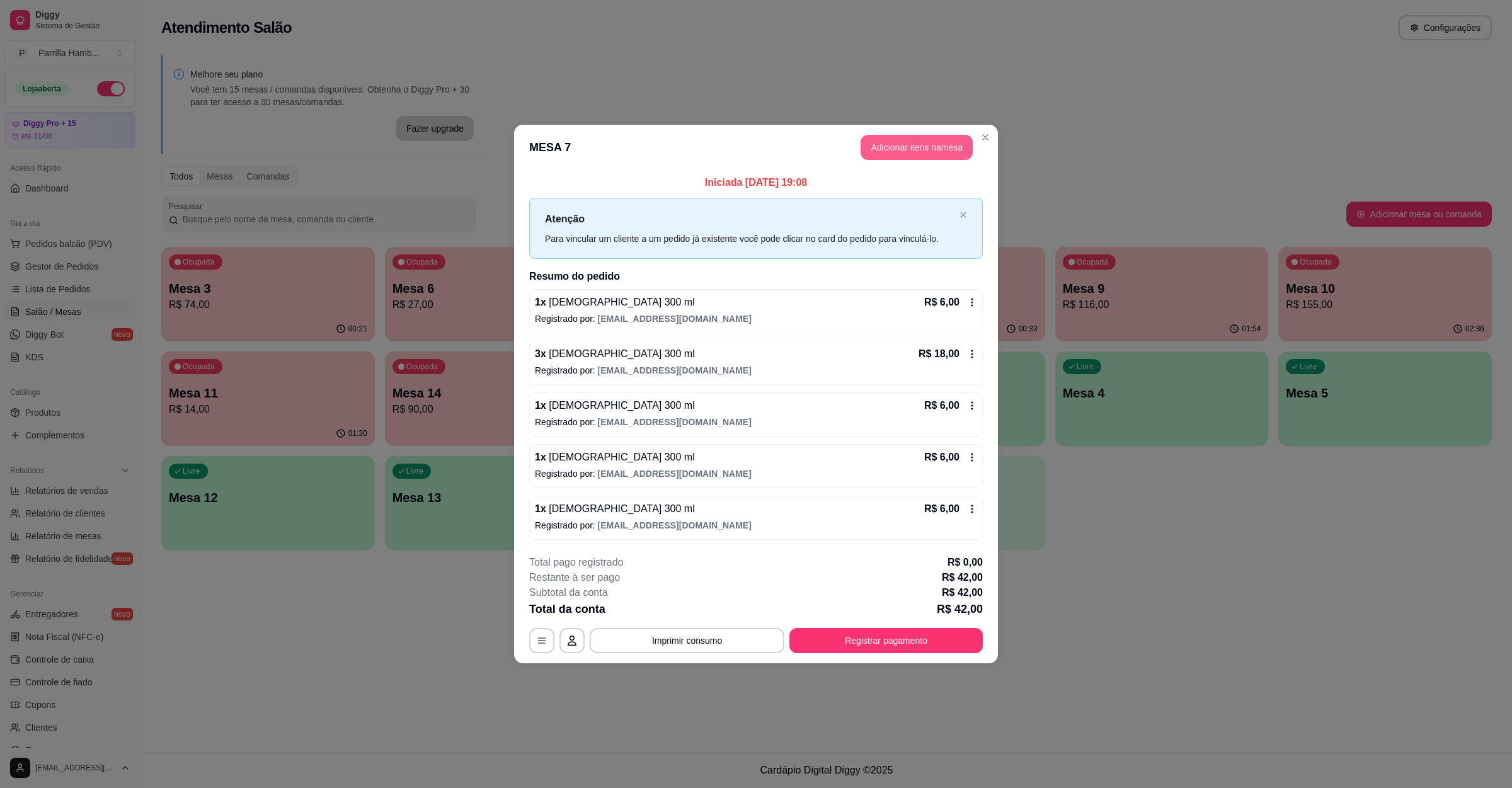
click at [894, 152] on button "Adicionar itens na mesa" at bounding box center [917, 148] width 112 height 25
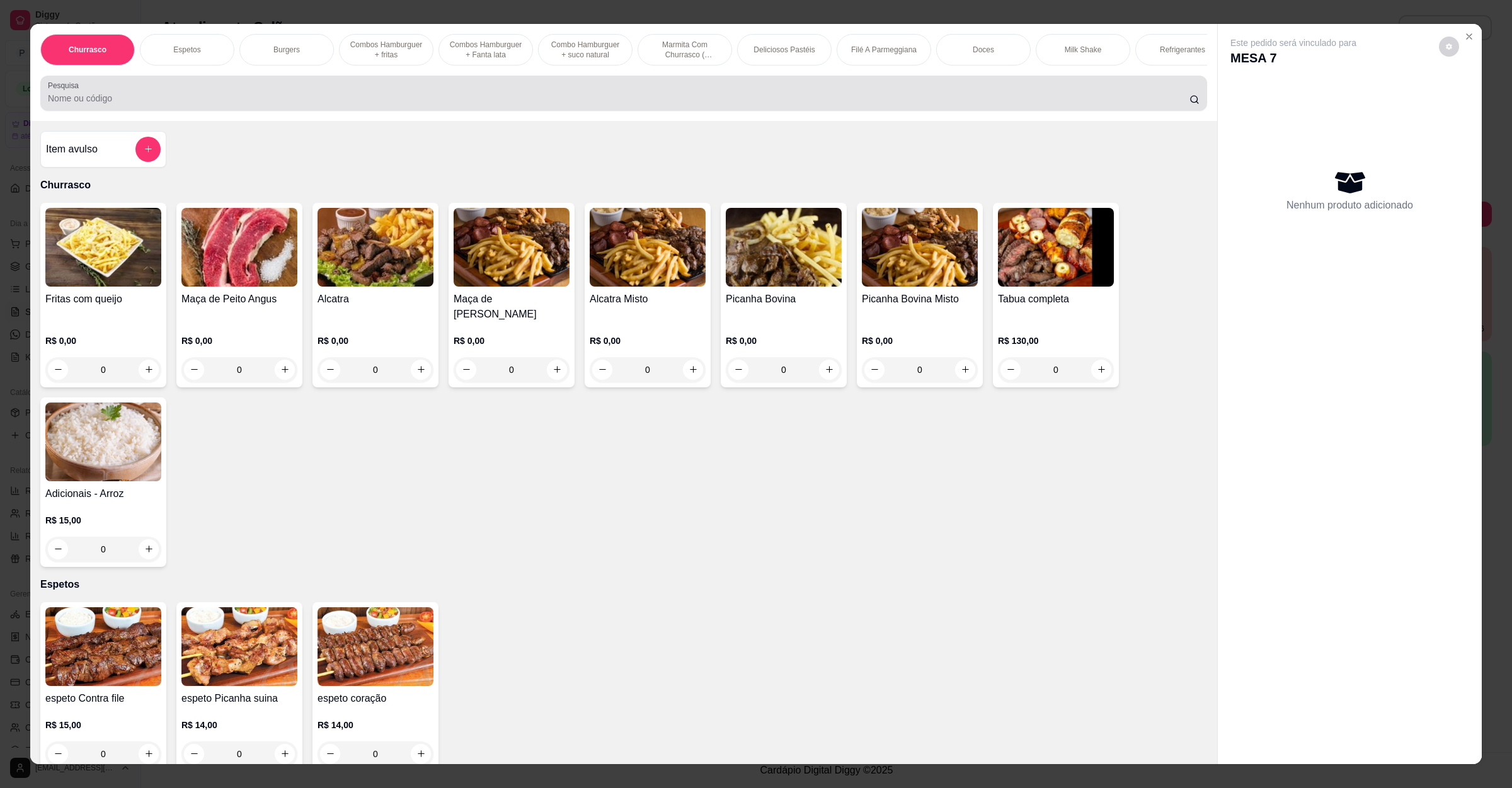
click at [611, 102] on div at bounding box center [623, 93] width 1151 height 25
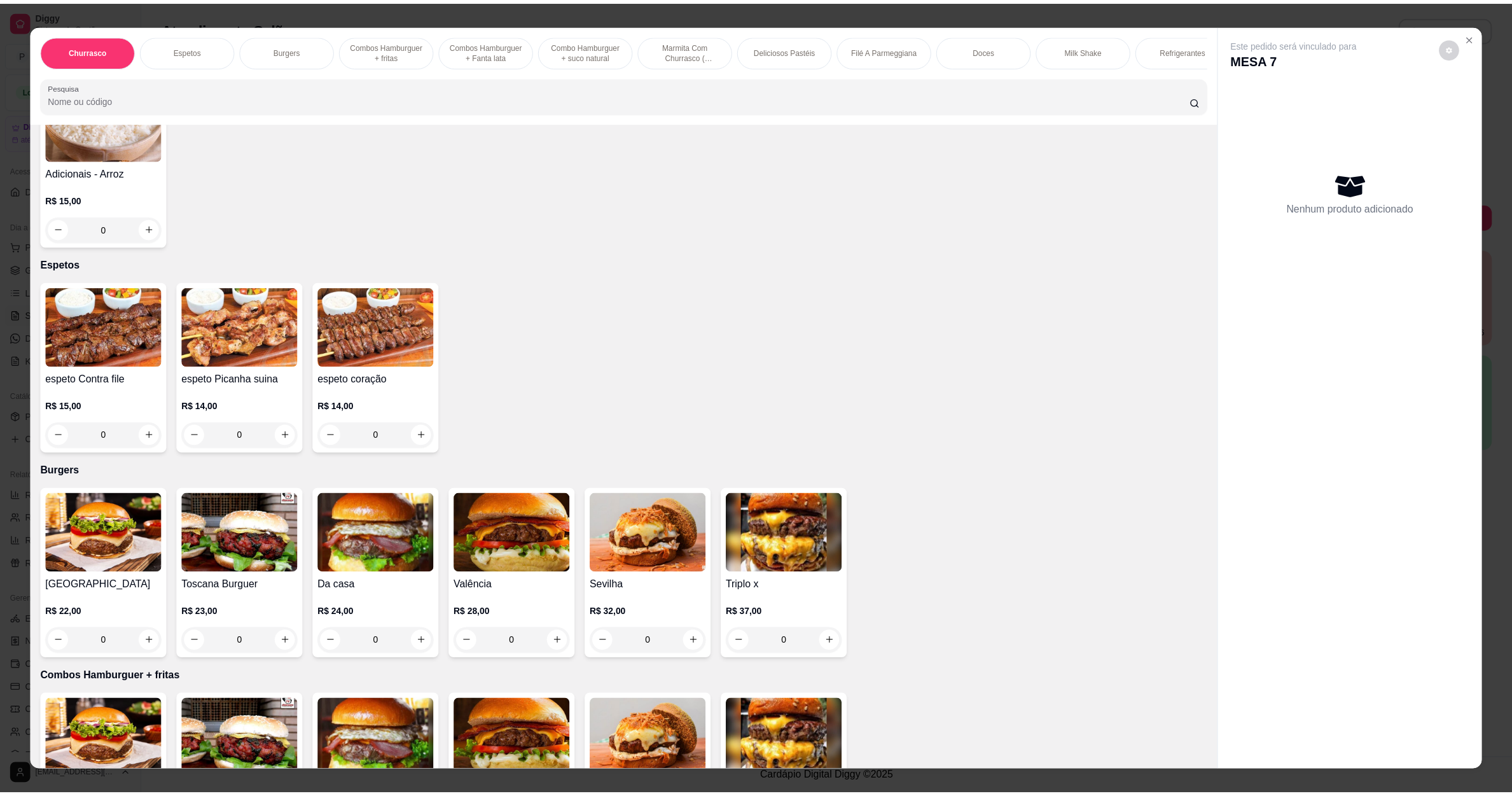
scroll to position [382, 0]
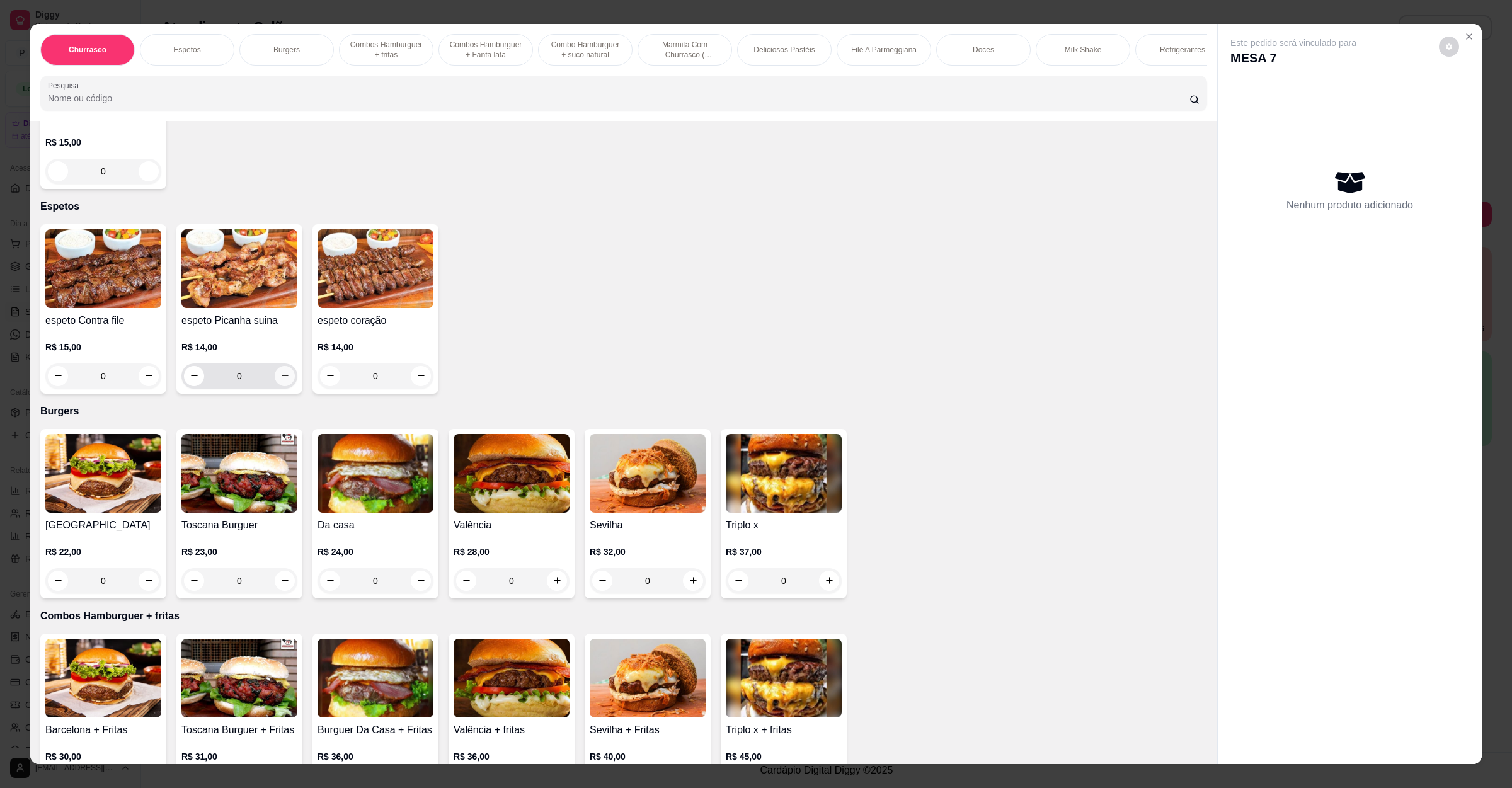
click at [280, 376] on icon "increase-product-quantity" at bounding box center [285, 376] width 9 height 9
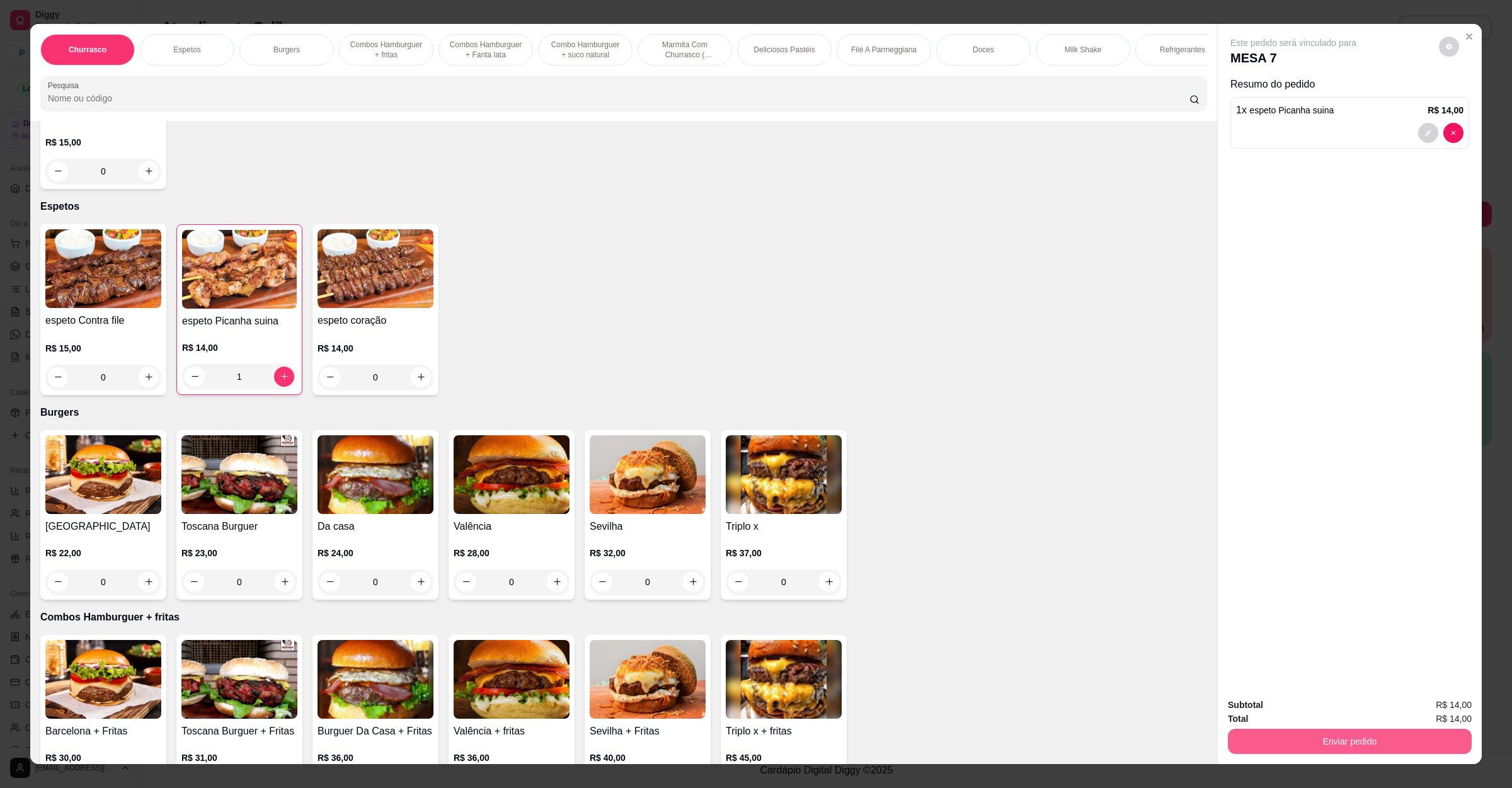
click at [1364, 724] on div "Total R$ 14,00" at bounding box center [1350, 718] width 244 height 14
click at [1346, 741] on button "Enviar pedido" at bounding box center [1350, 741] width 236 height 24
click at [1329, 707] on button "Não registrar e enviar pedido" at bounding box center [1306, 711] width 131 height 24
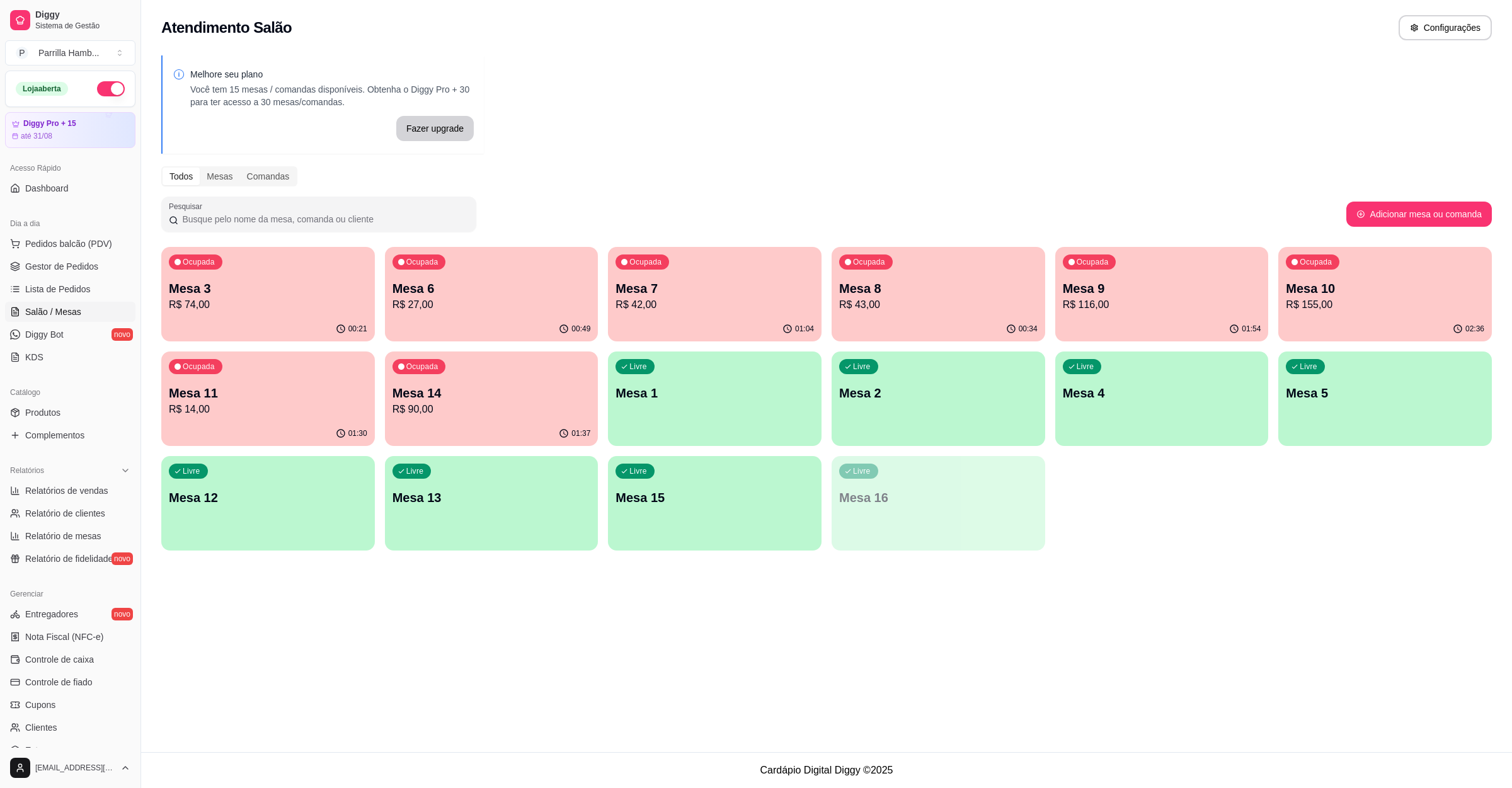
click at [583, 416] on div "Ocupada Mesa 14 R$ 90,00" at bounding box center [491, 387] width 213 height 70
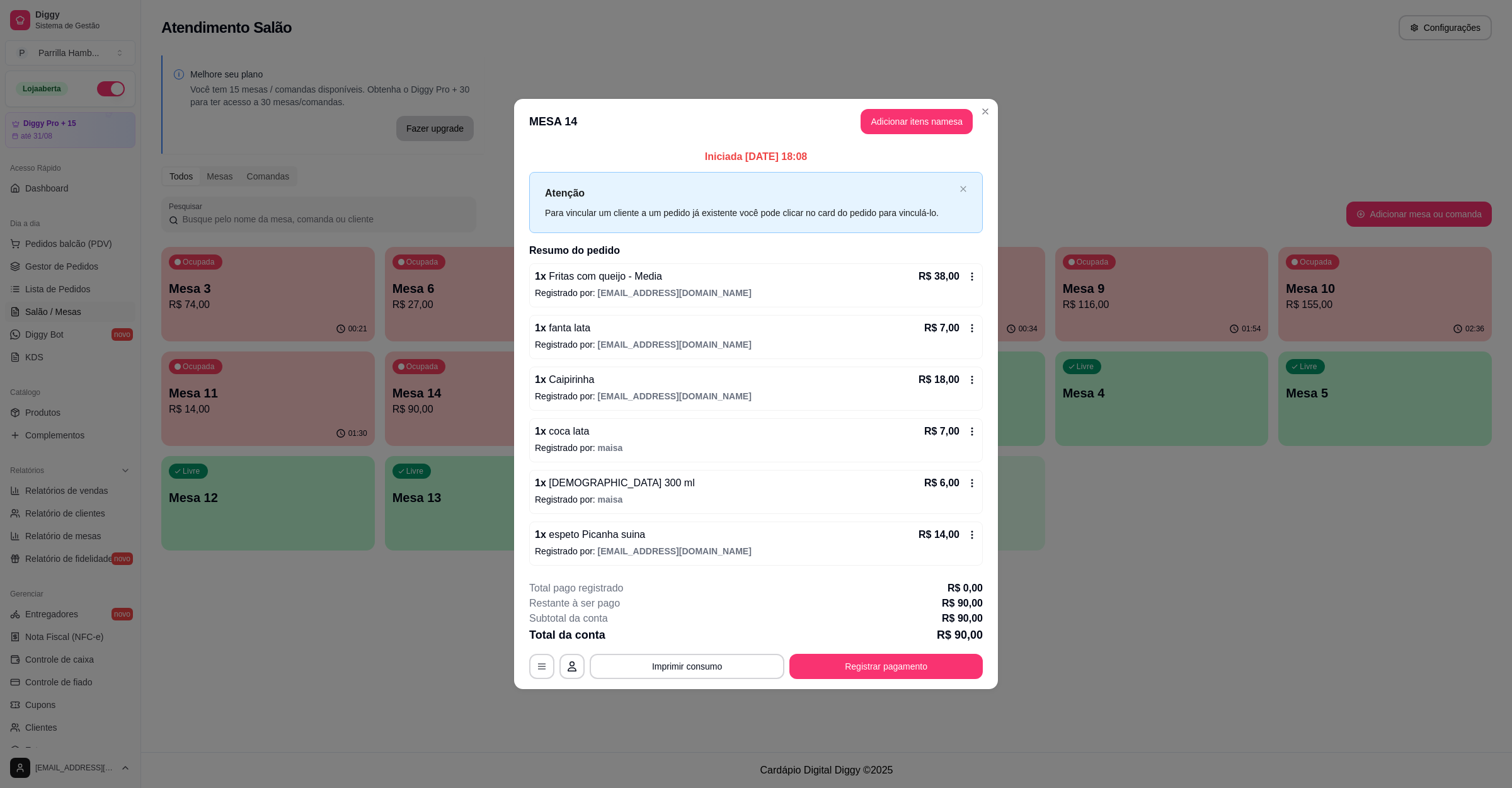
click at [644, 549] on span "[EMAIL_ADDRESS][DOMAIN_NAME]" at bounding box center [674, 551] width 154 height 10
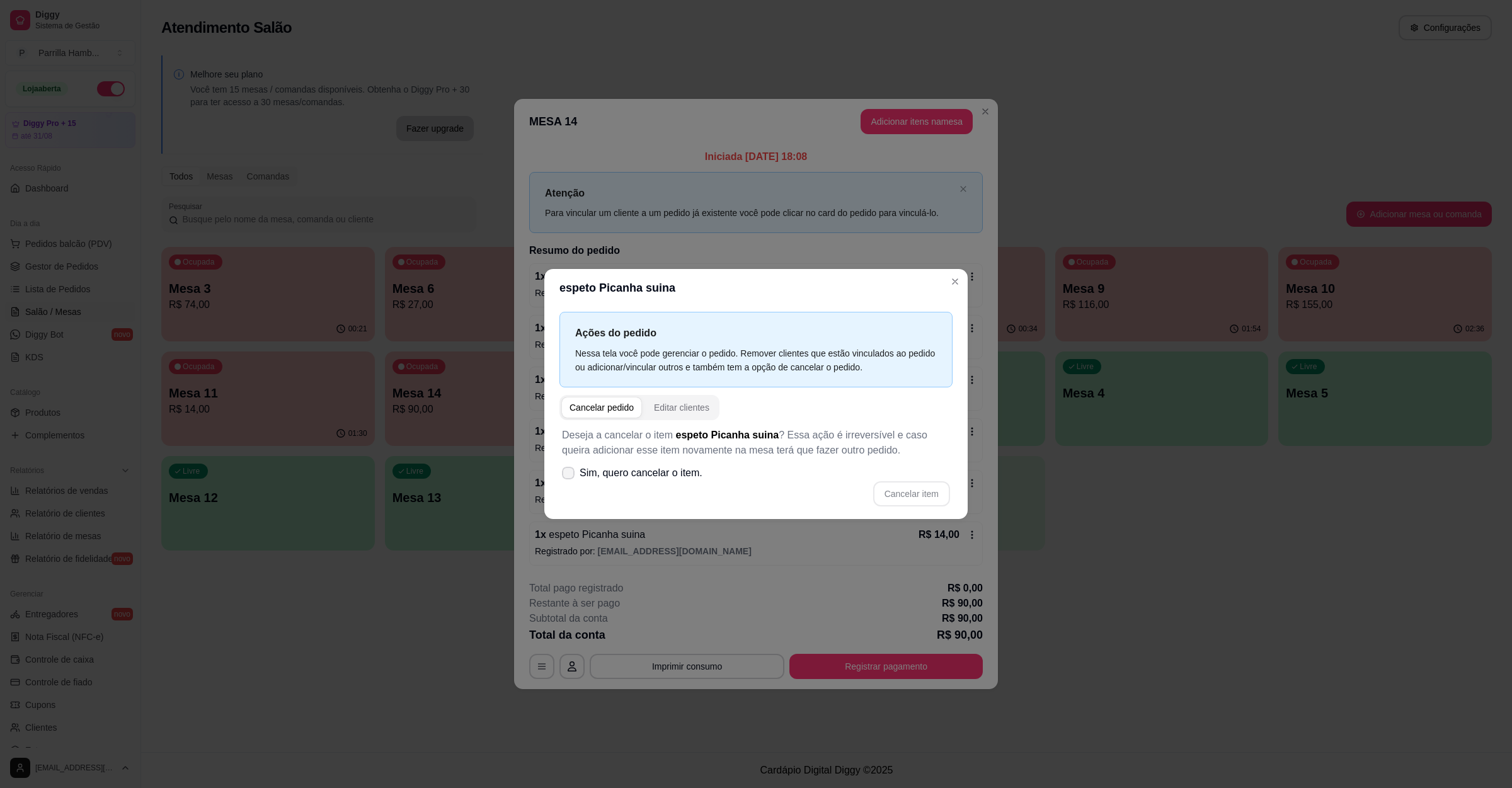
click at [656, 475] on span "Sim, quero cancelar o item." at bounding box center [640, 472] width 123 height 15
click at [569, 475] on input "Sim, quero cancelar o item." at bounding box center [565, 479] width 8 height 8
click at [902, 496] on button "Cancelar item" at bounding box center [911, 494] width 77 height 25
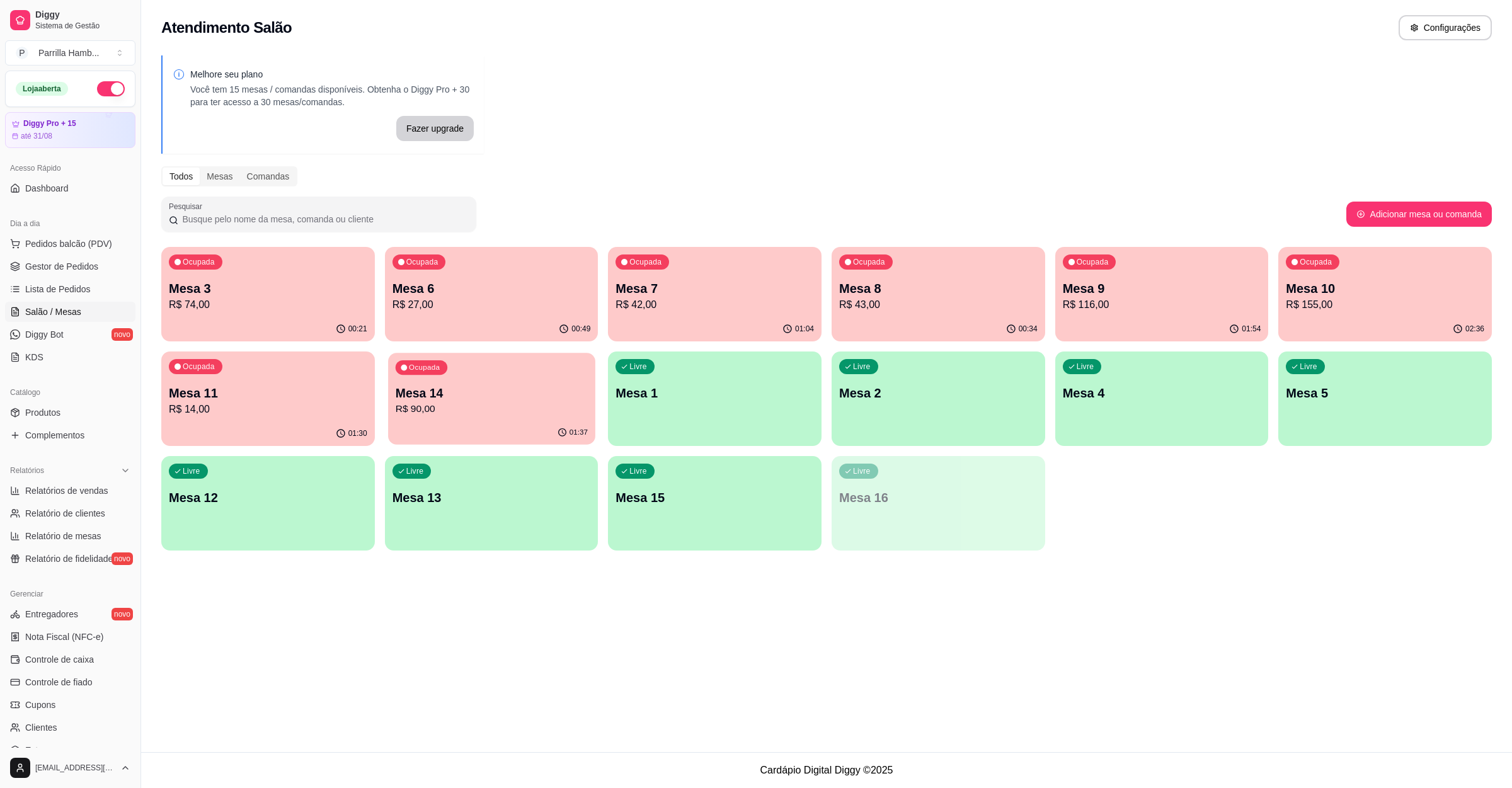
click at [451, 380] on div "Ocupada Mesa 14 R$ 90,00" at bounding box center [491, 387] width 207 height 68
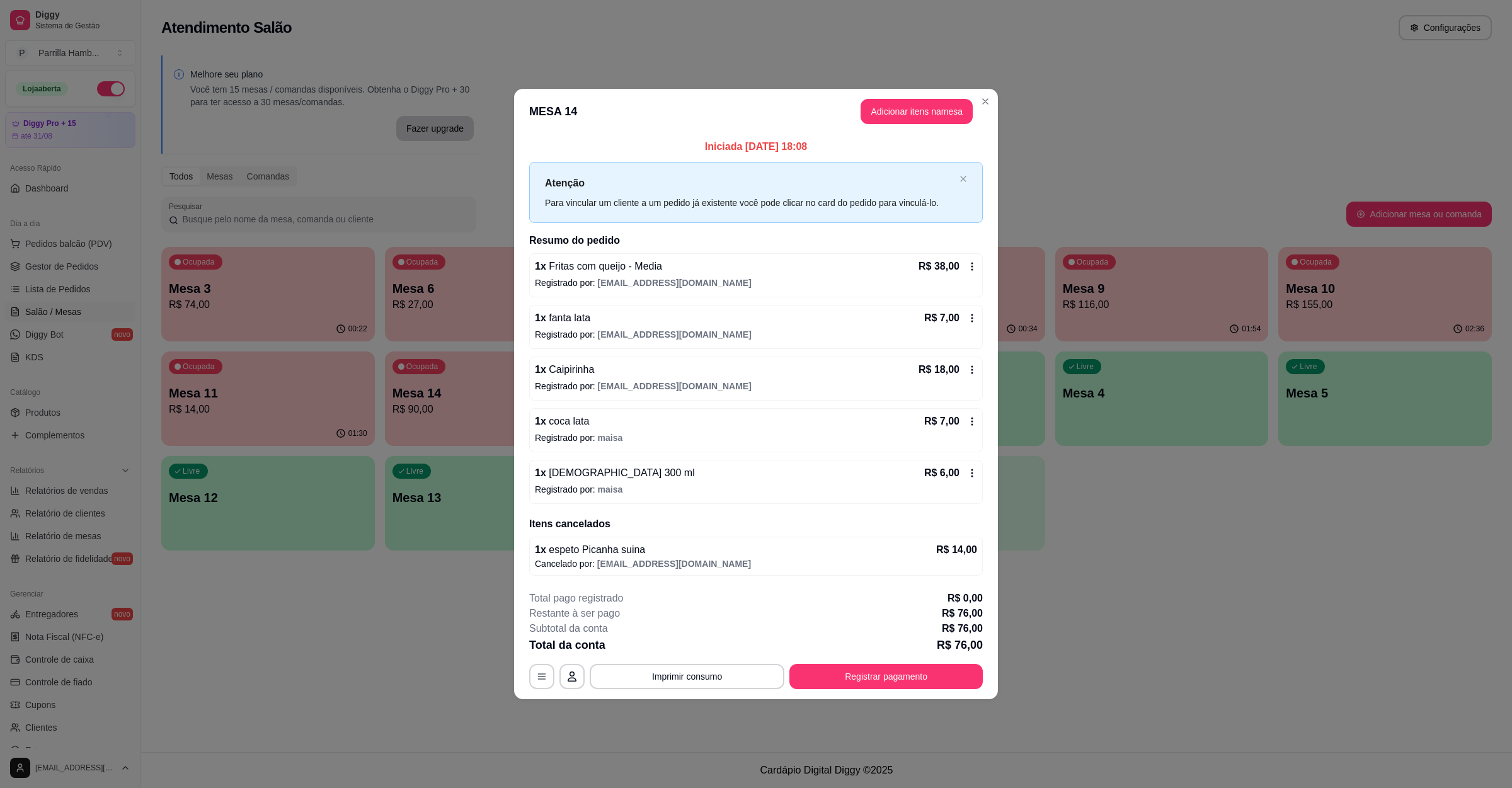
click at [679, 479] on div "1 x brahma 300 ml R$ 6,00" at bounding box center [756, 472] width 442 height 15
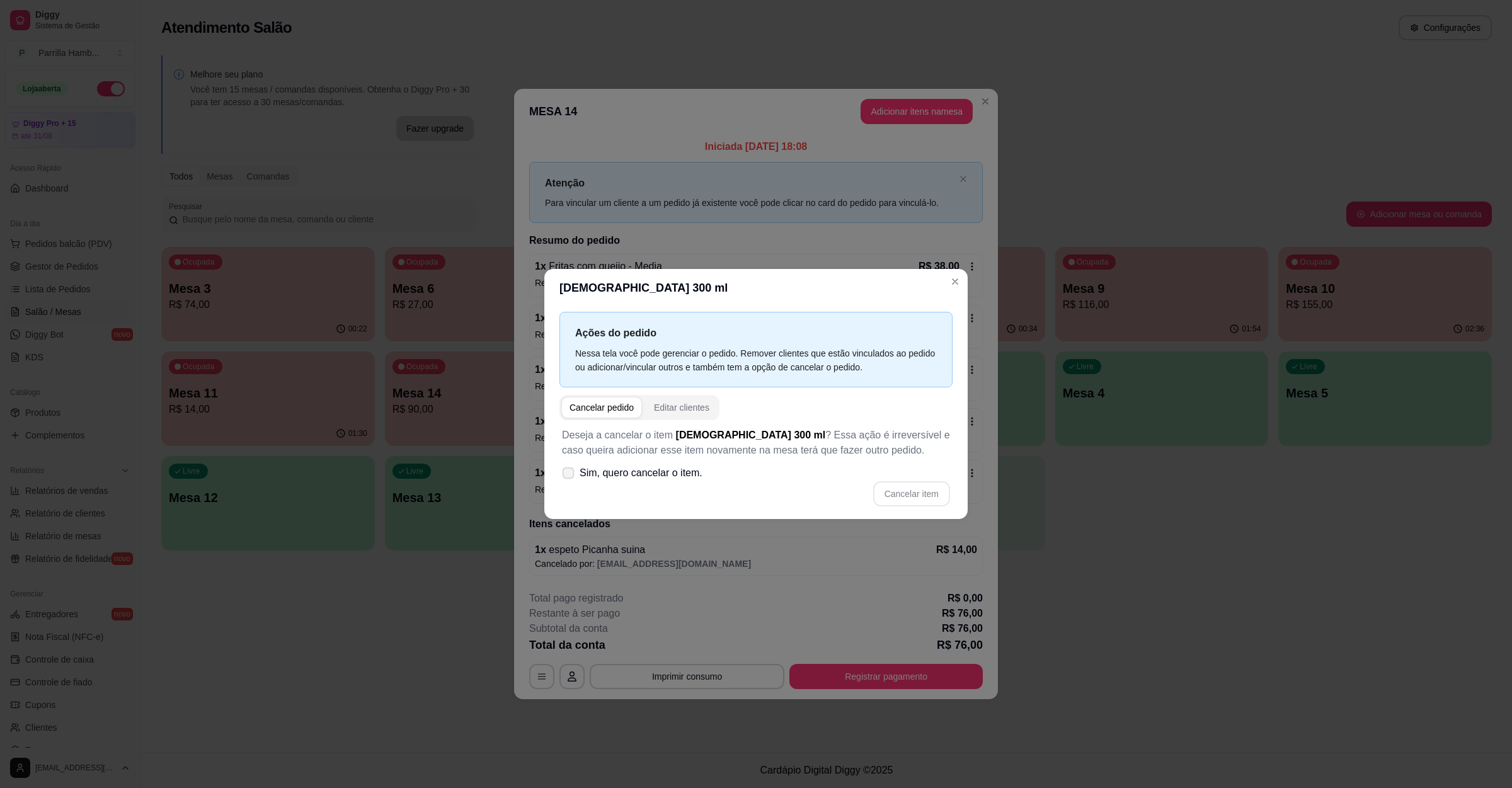
click at [665, 471] on span "Sim, quero cancelar o item." at bounding box center [640, 472] width 123 height 15
click at [569, 475] on input "Sim, quero cancelar o item." at bounding box center [565, 479] width 8 height 8
click at [908, 500] on button "Cancelar item" at bounding box center [911, 494] width 77 height 25
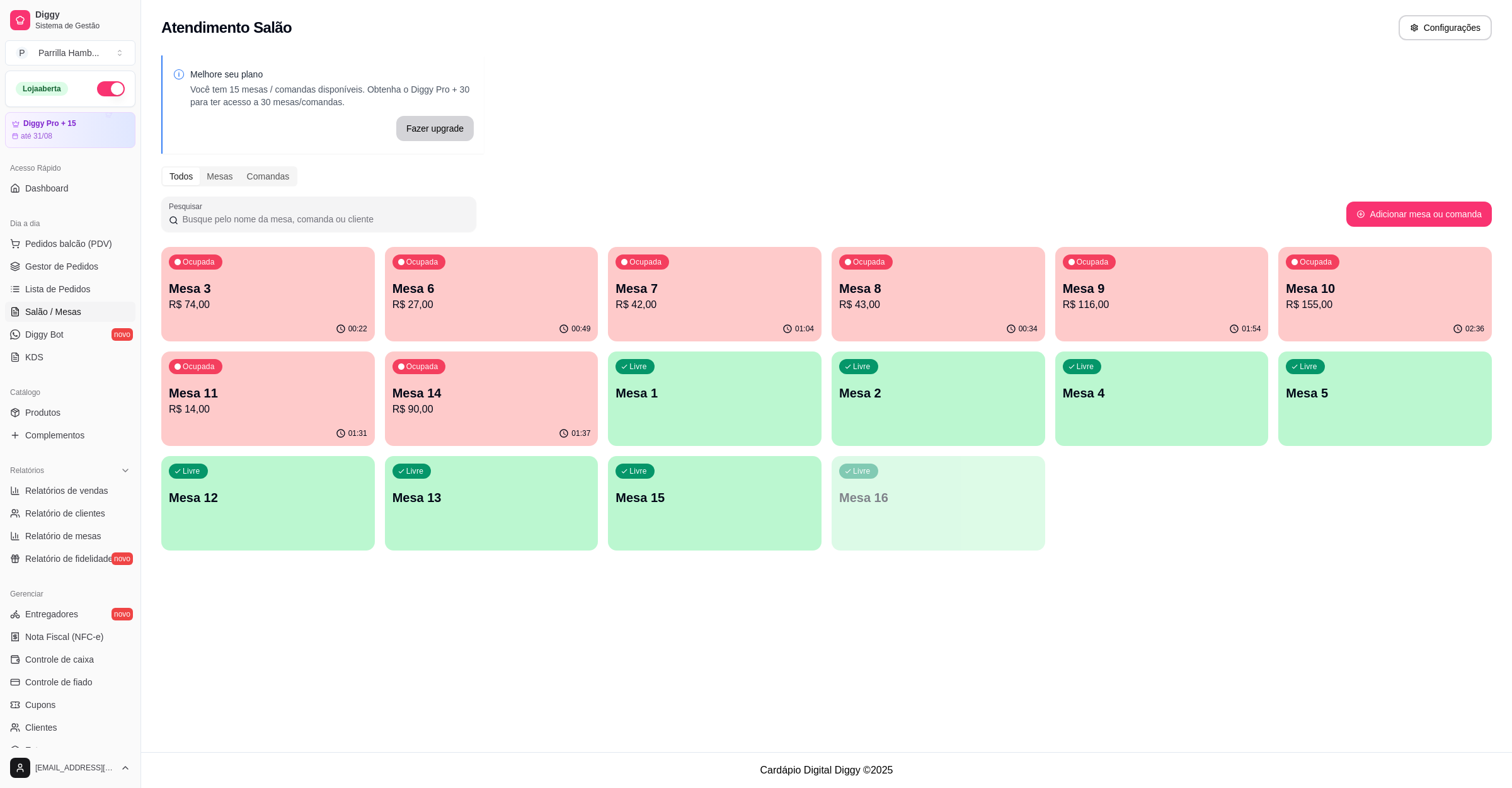
click at [692, 267] on div "Ocupada Mesa 7 R$ 42,00" at bounding box center [714, 282] width 213 height 70
click at [1225, 626] on div "Atendimento Salão Configurações Melhore seu plano Você tem 15 mesas / comandas …" at bounding box center [826, 376] width 1371 height 752
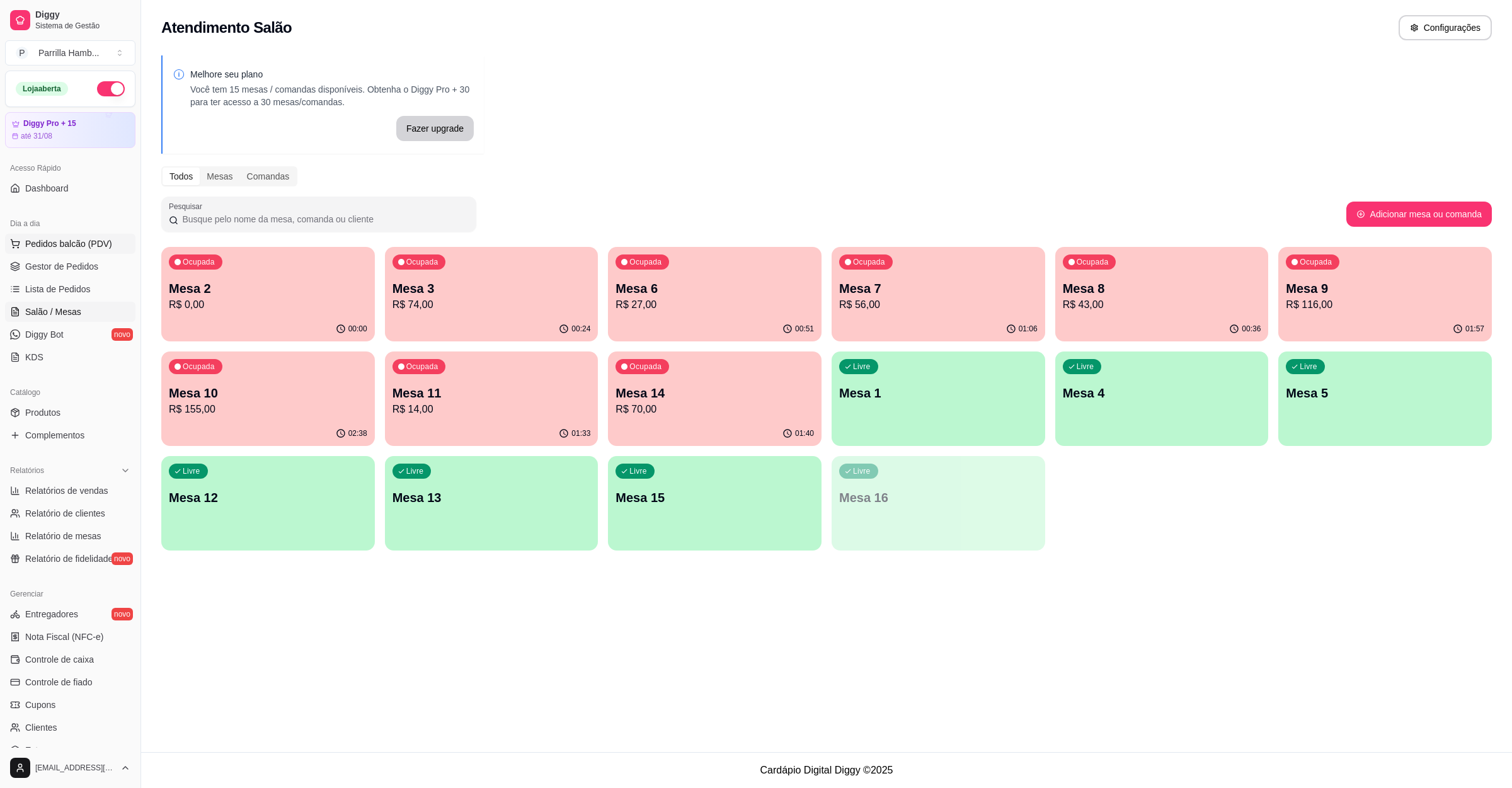
click at [44, 248] on span "Pedidos balcão (PDV)" at bounding box center [68, 244] width 87 height 12
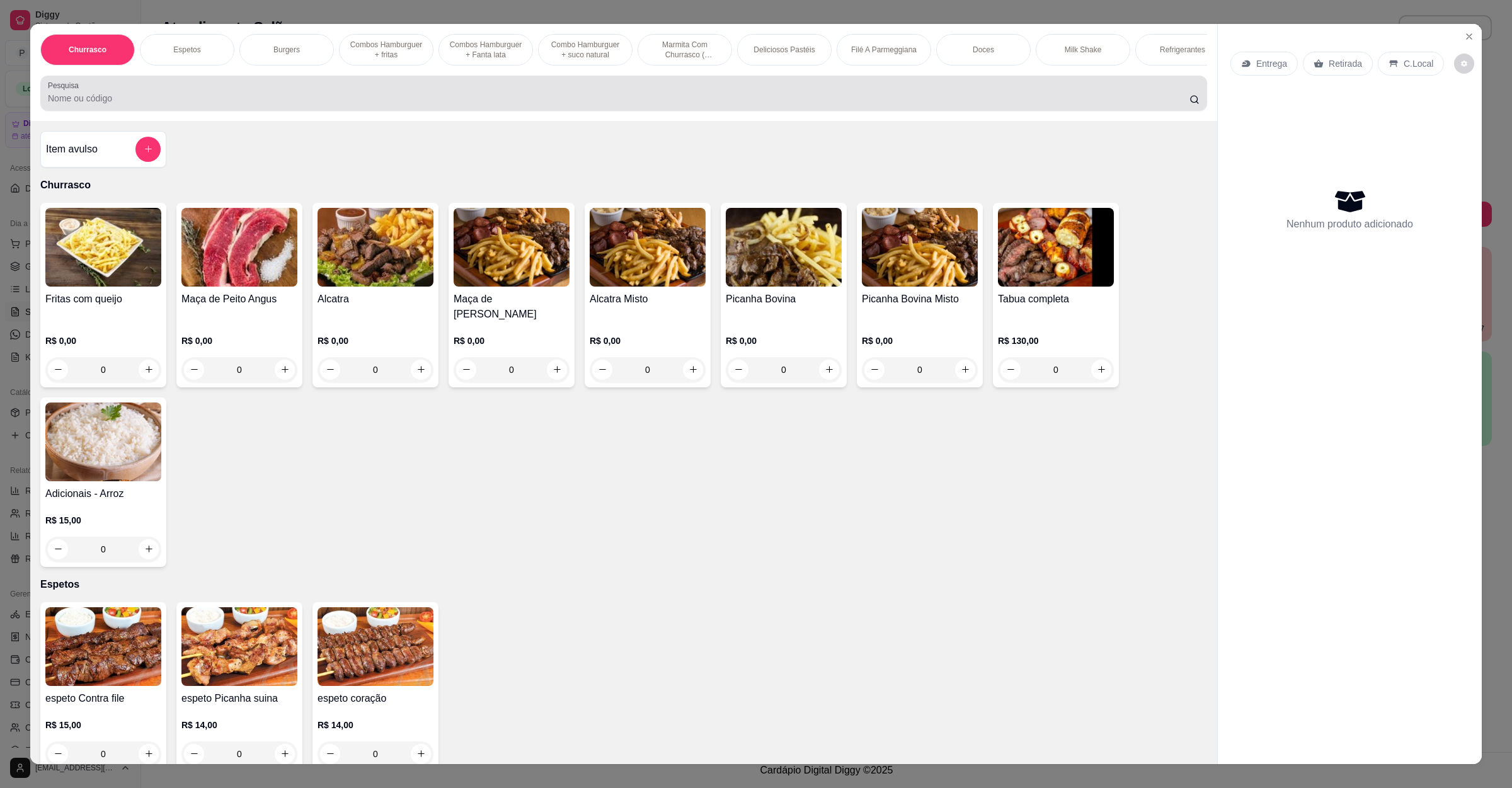
click at [330, 101] on div at bounding box center [623, 93] width 1151 height 25
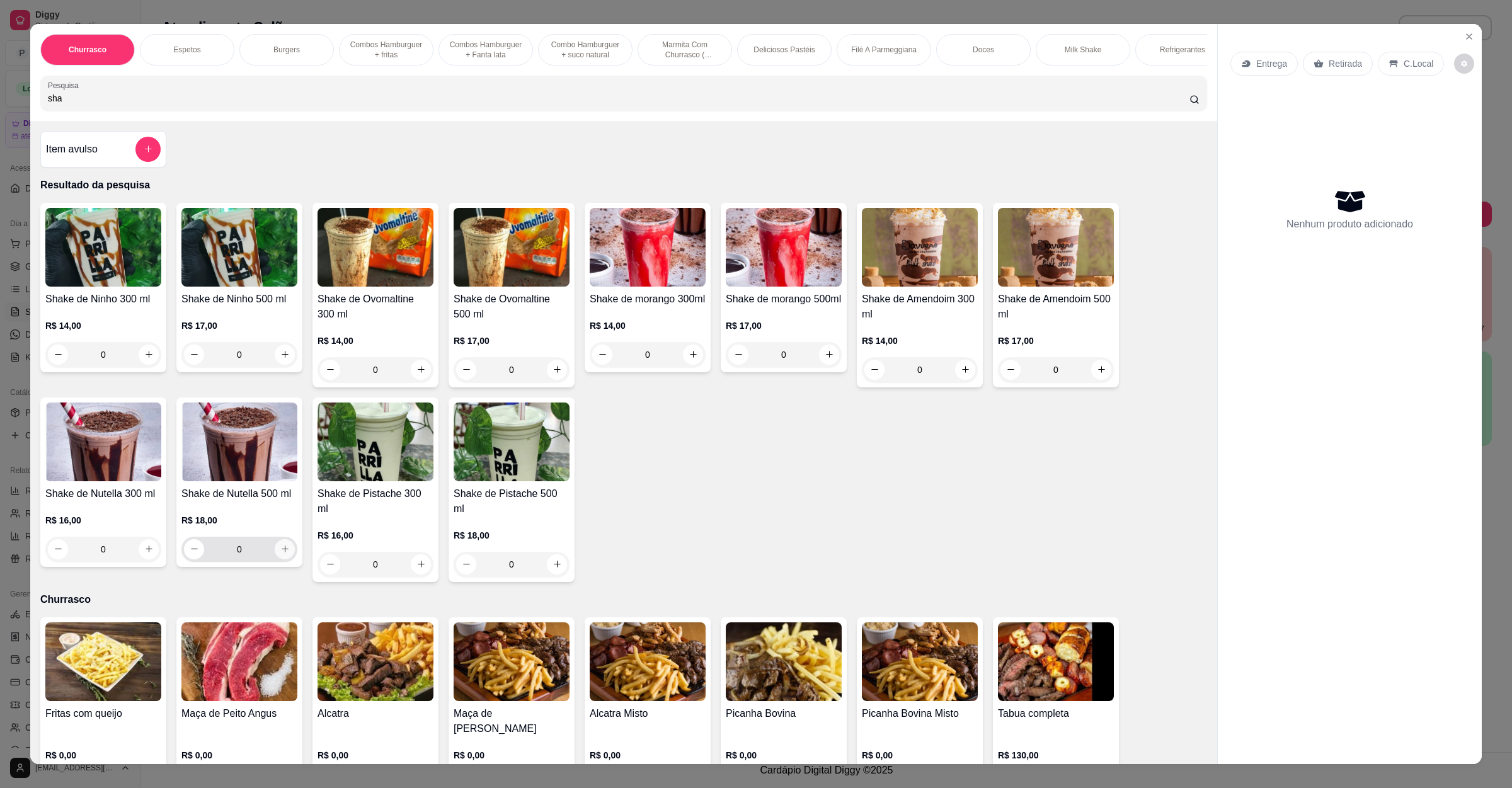
click at [276, 559] on button "increase-product-quantity" at bounding box center [285, 549] width 20 height 20
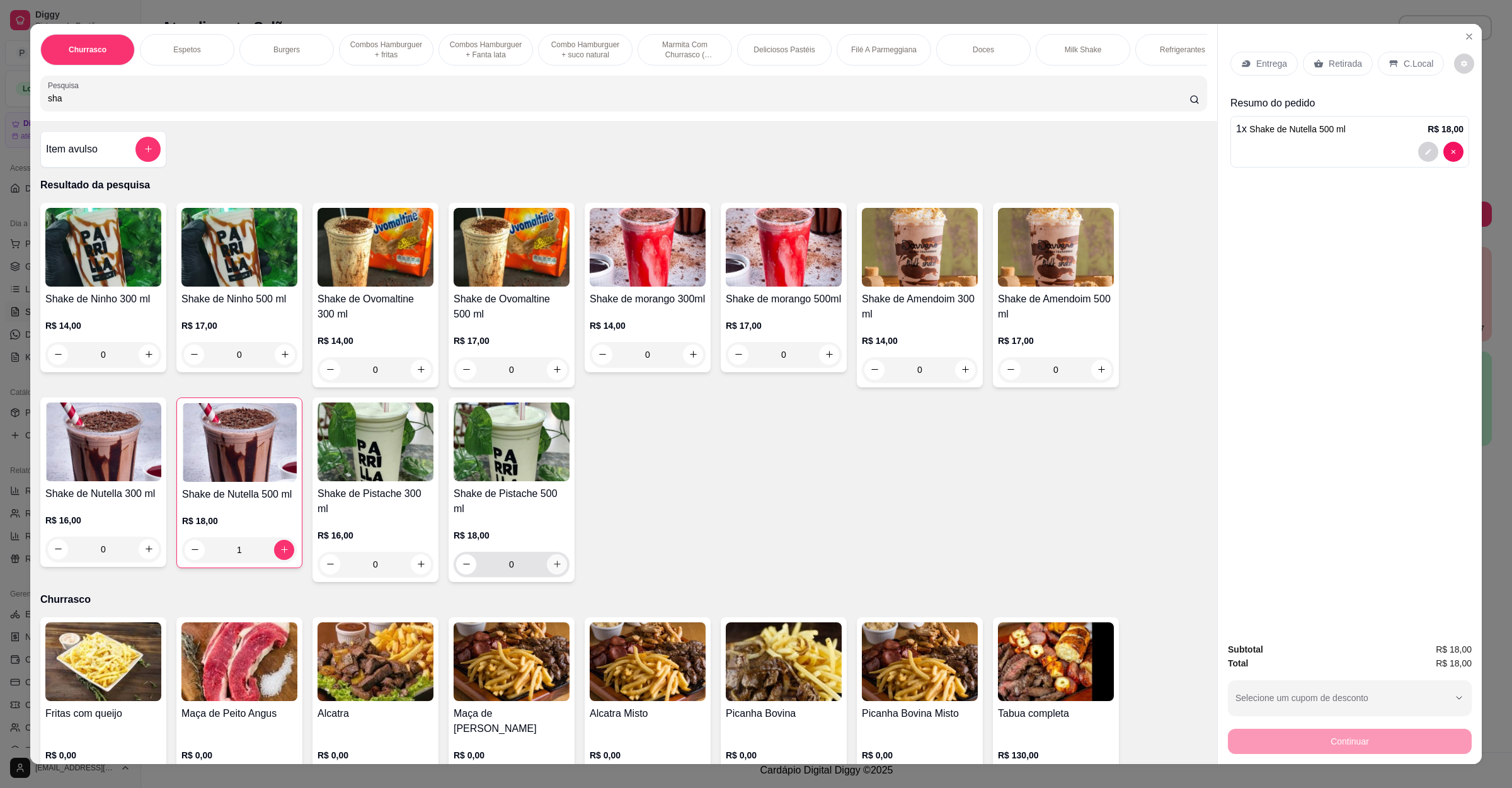
click at [552, 564] on icon "increase-product-quantity" at bounding box center [557, 564] width 9 height 9
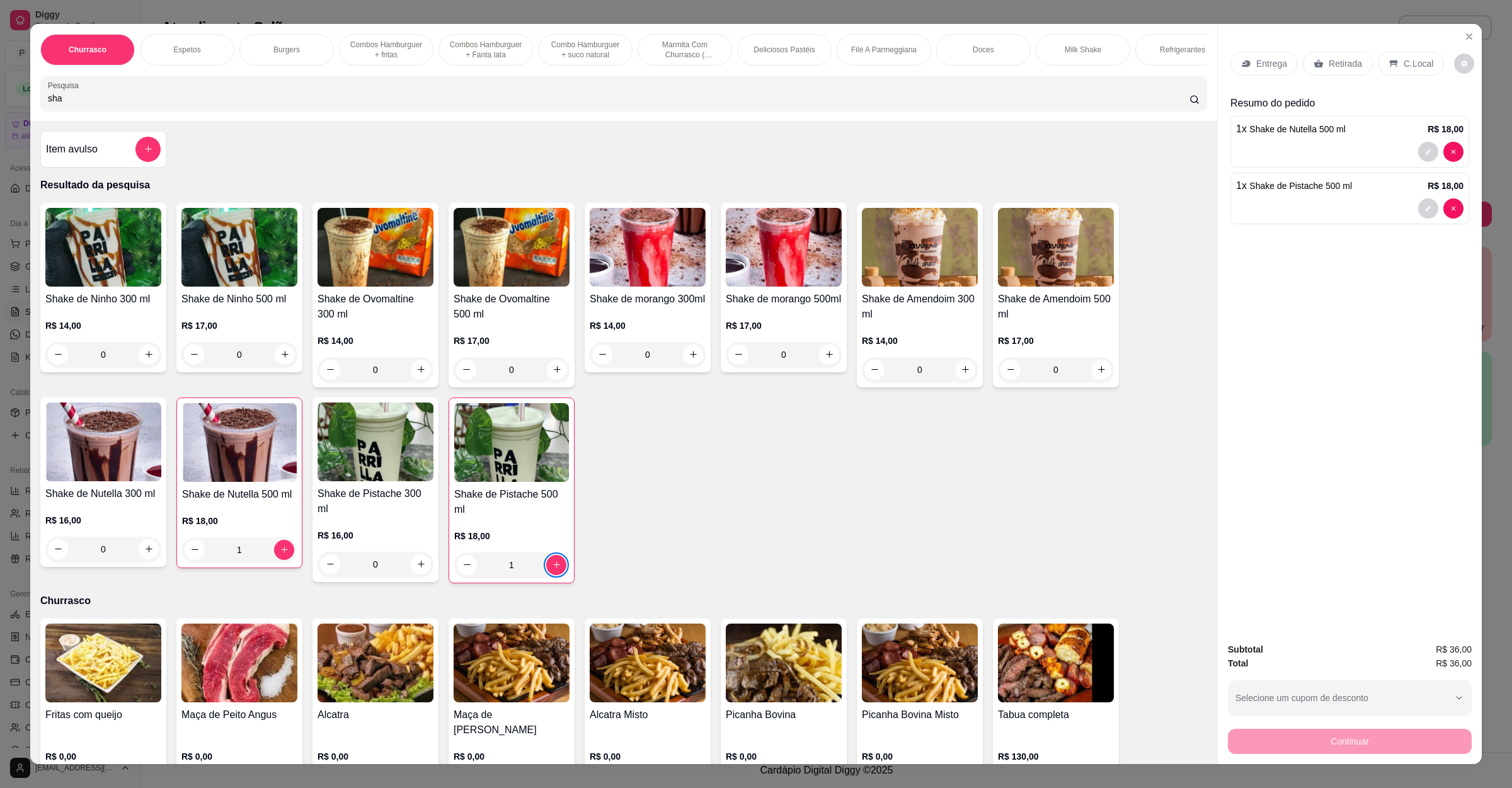
click at [1247, 66] on div "Entrega" at bounding box center [1264, 63] width 67 height 24
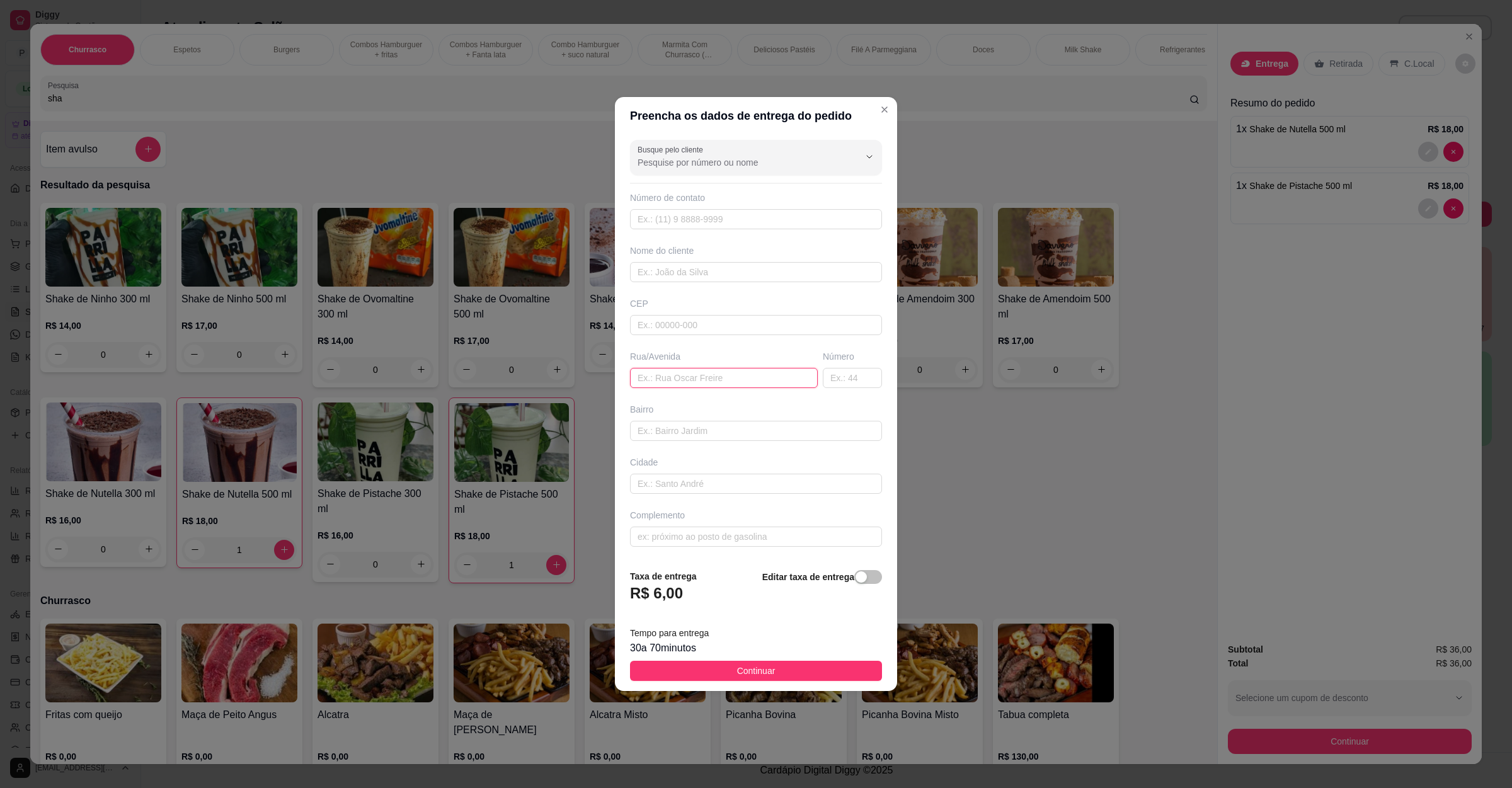
click at [730, 380] on input "text" at bounding box center [724, 378] width 187 height 20
paste input "[STREET_ADDRESS]"
click at [757, 684] on footer "Taxa de entrega R$ 6,00 Editar taxa de entrega Tempo para entrega 30 a 70 minut…" at bounding box center [755, 625] width 282 height 132
click at [758, 676] on span "Continuar" at bounding box center [756, 671] width 38 height 14
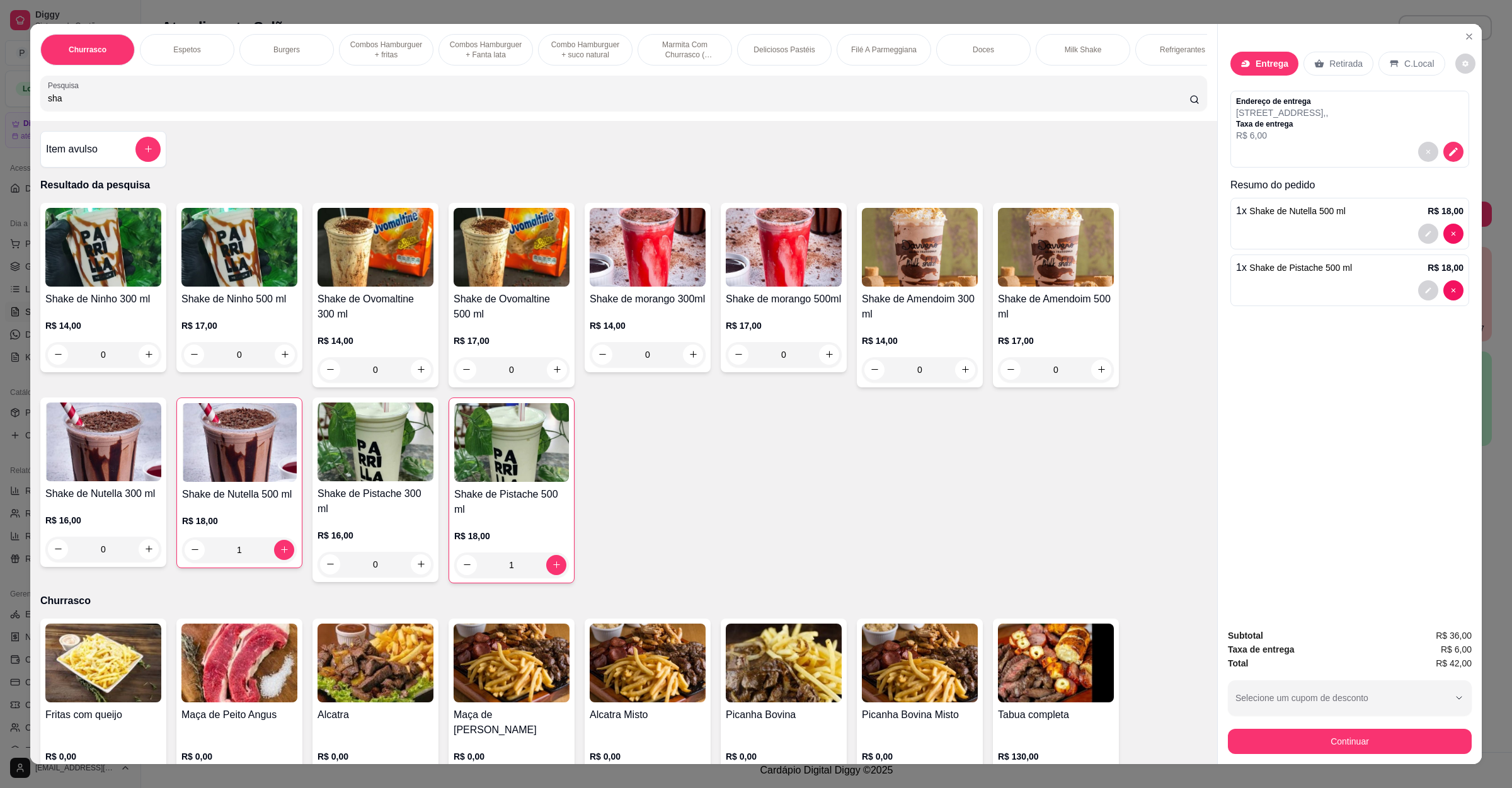
drag, startPoint x: 298, startPoint y: 112, endPoint x: 0, endPoint y: 112, distance: 298.0
click at [0, 112] on div "Churrasco Espetos Burgers Combos Hamburguer + fritas Combos Hamburguer + Fanta …" at bounding box center [756, 394] width 1512 height 788
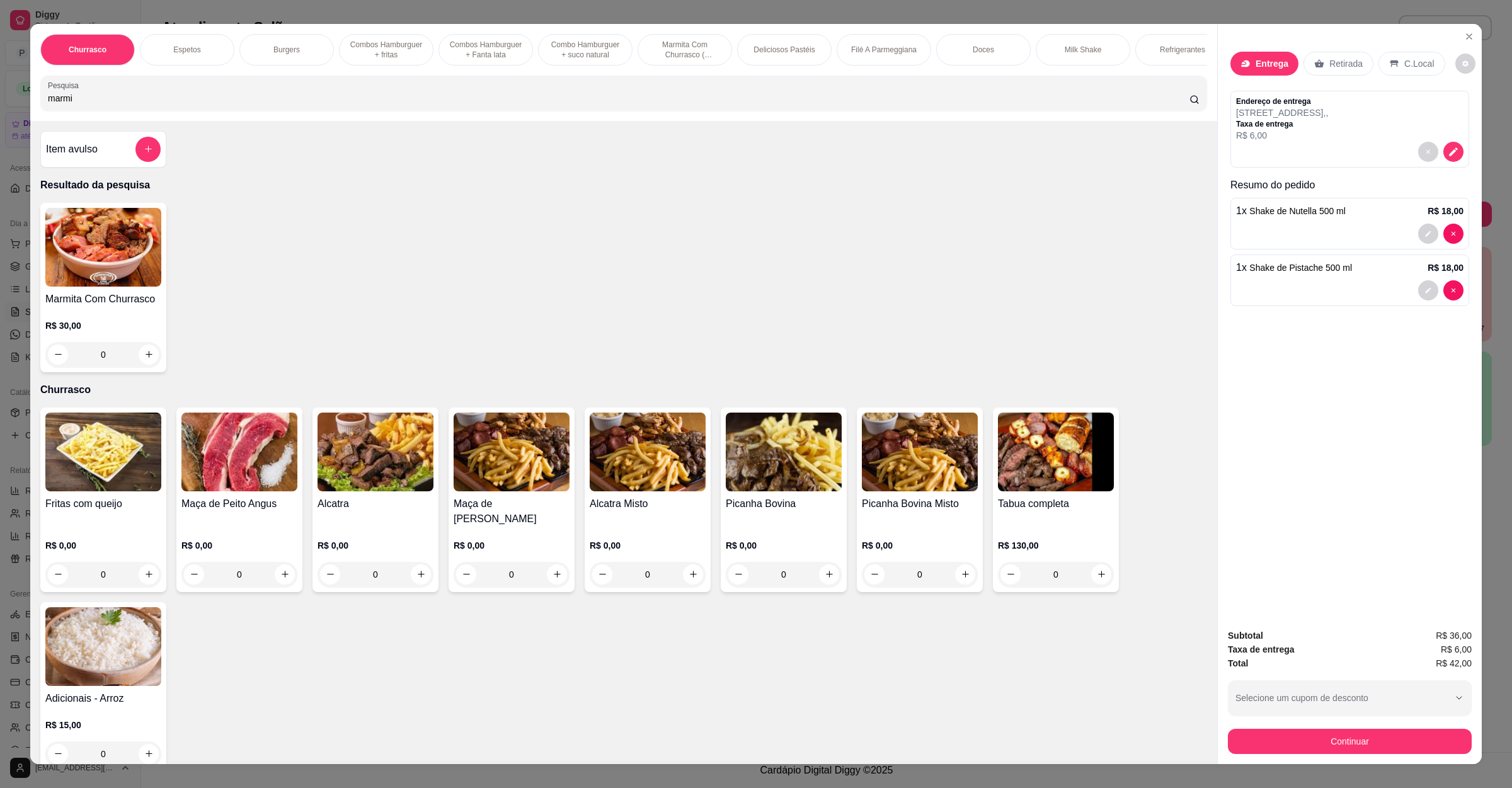
click at [140, 367] on div "0" at bounding box center [103, 355] width 116 height 25
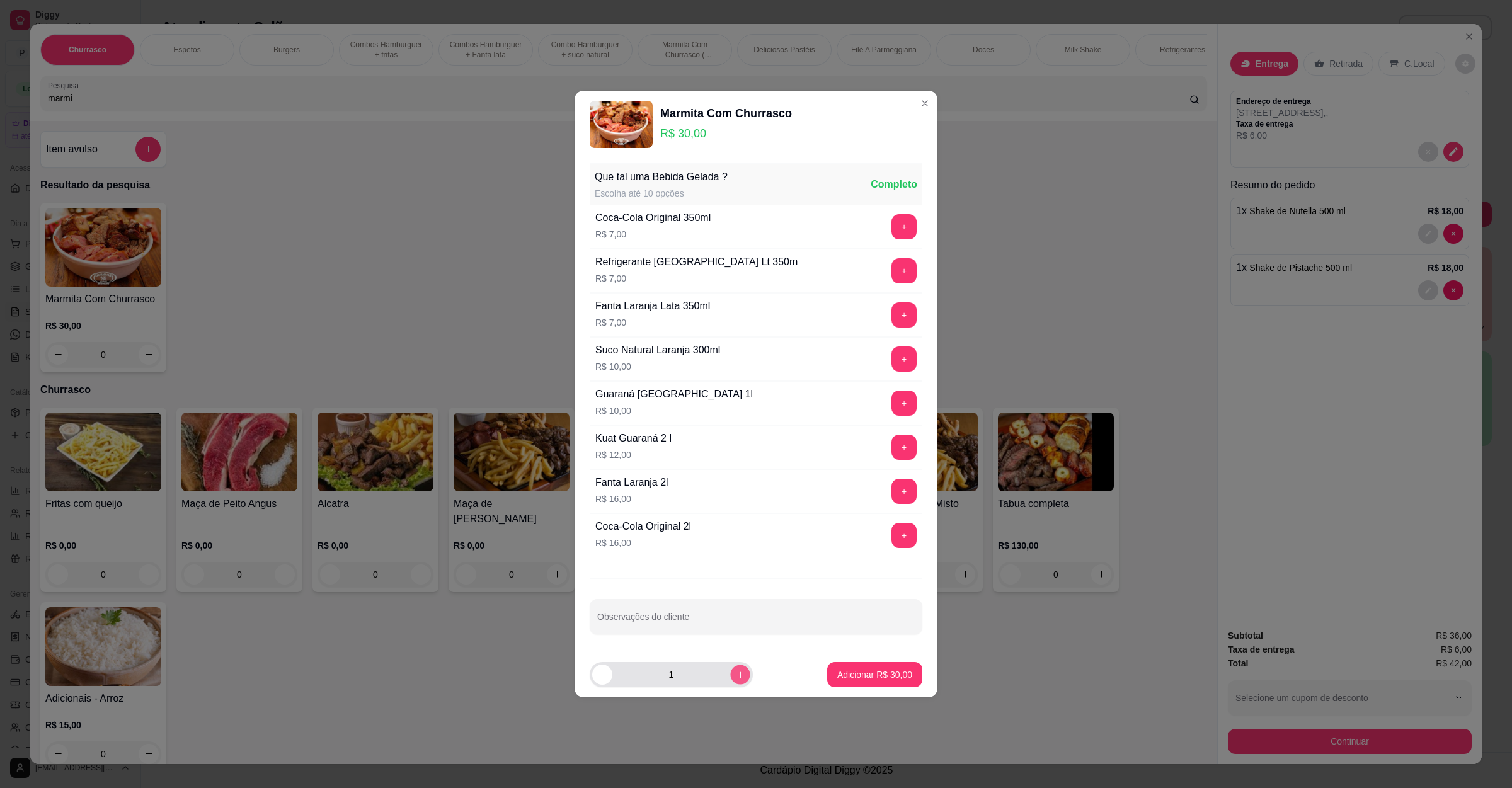
click at [738, 679] on button "increase-product-quantity" at bounding box center [740, 674] width 20 height 20
click at [850, 671] on p "Adicionar R$ 60,00" at bounding box center [875, 675] width 75 height 12
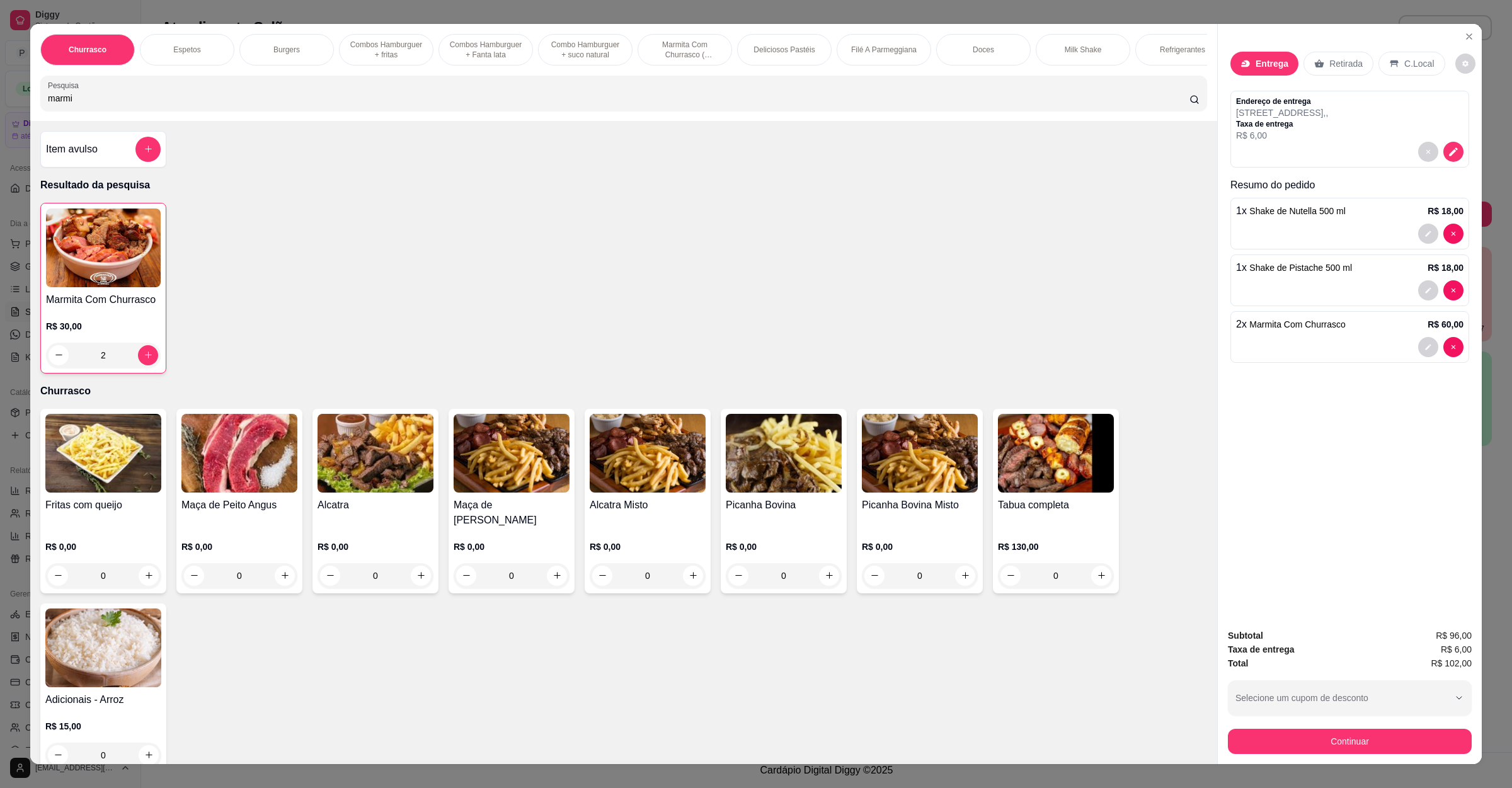
click at [109, 162] on div "Item avulso" at bounding box center [103, 149] width 115 height 25
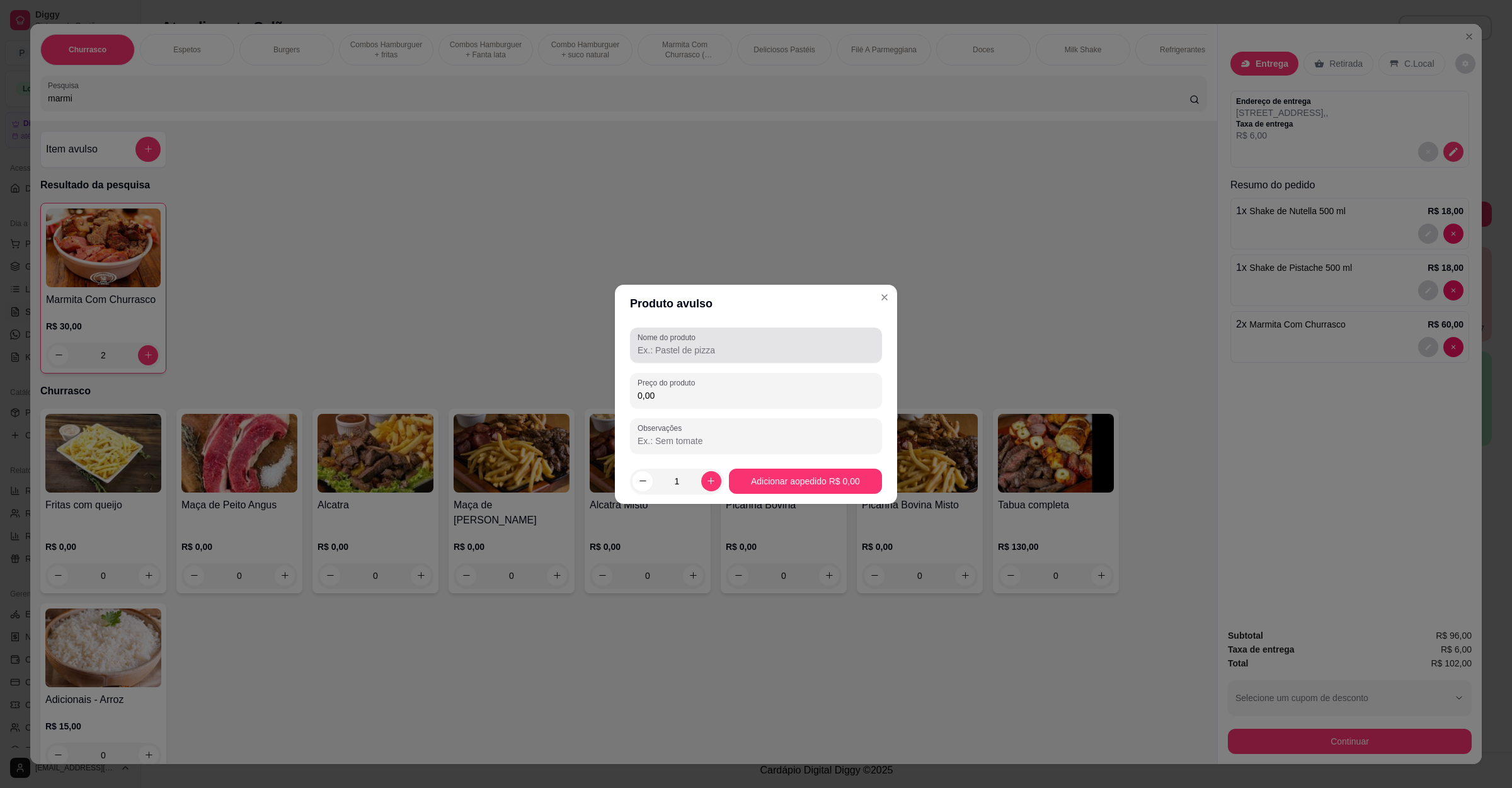
click at [757, 346] on input "Nome do produto" at bounding box center [755, 350] width 237 height 12
click at [780, 397] on input "0,00" at bounding box center [755, 395] width 237 height 12
click at [706, 480] on icon "increase-product-quantity" at bounding box center [711, 481] width 9 height 9
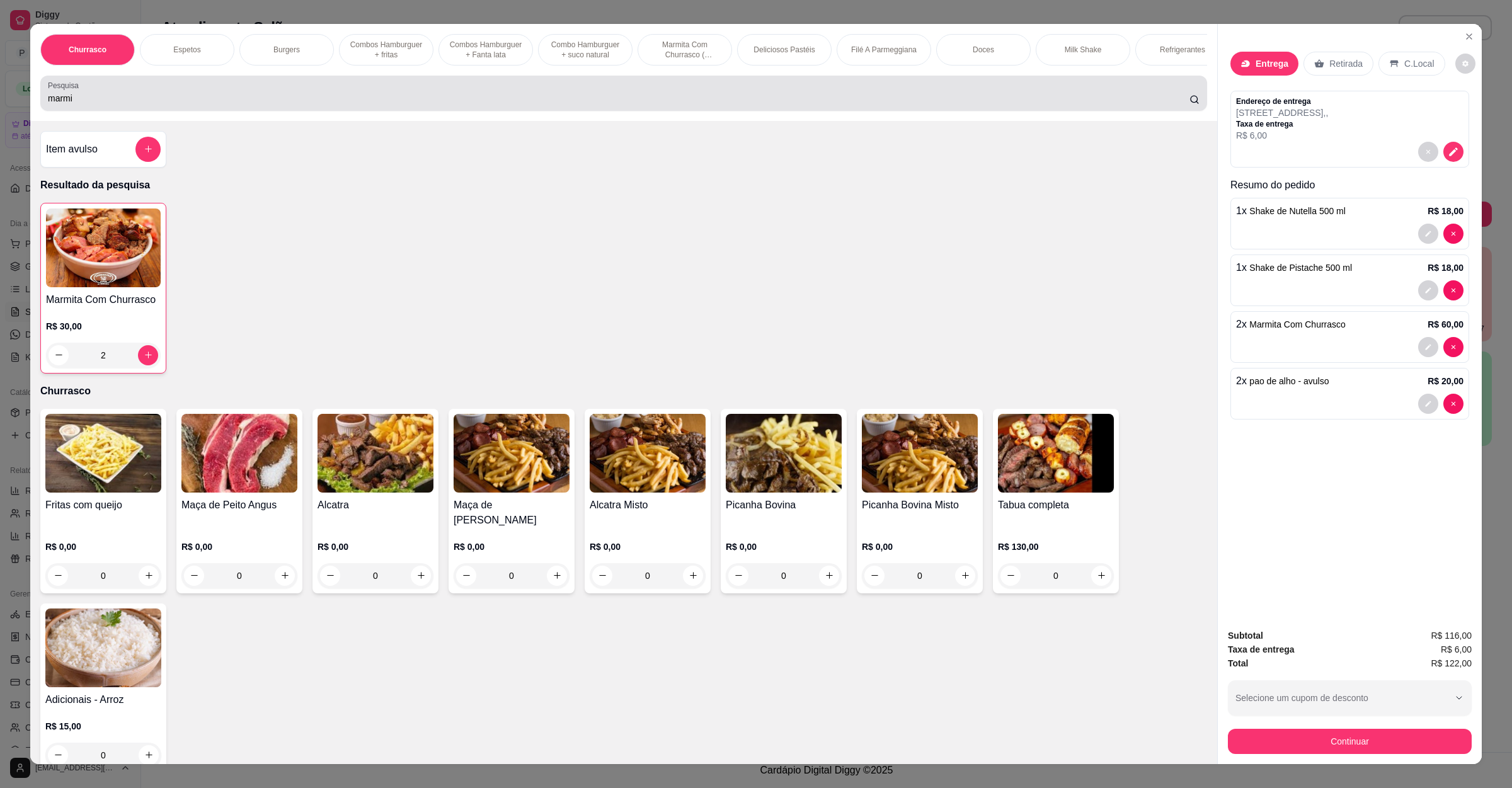
click at [428, 111] on div "Pesquisa marmi" at bounding box center [624, 93] width 1167 height 35
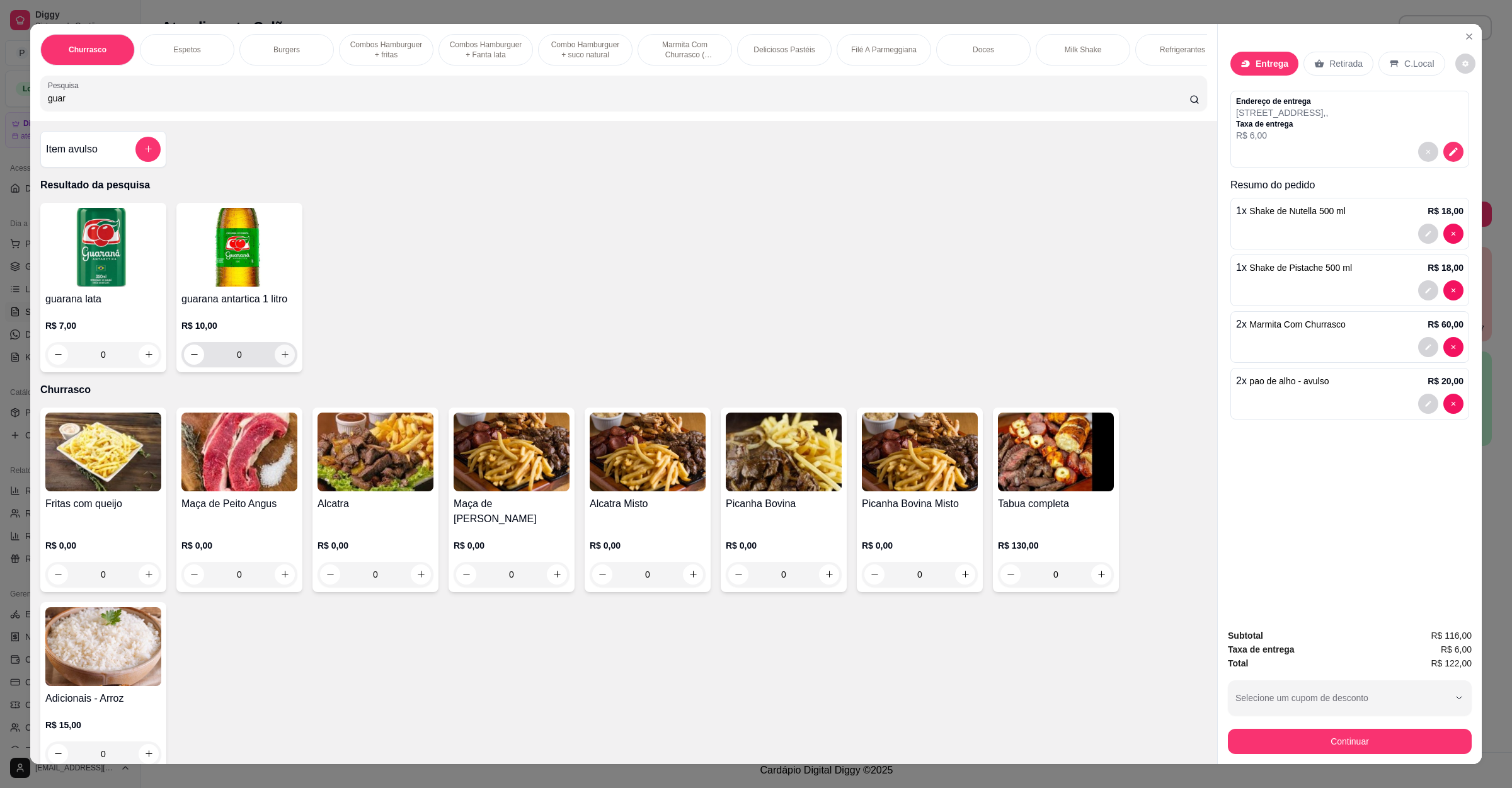
click at [280, 359] on icon "increase-product-quantity" at bounding box center [285, 355] width 9 height 9
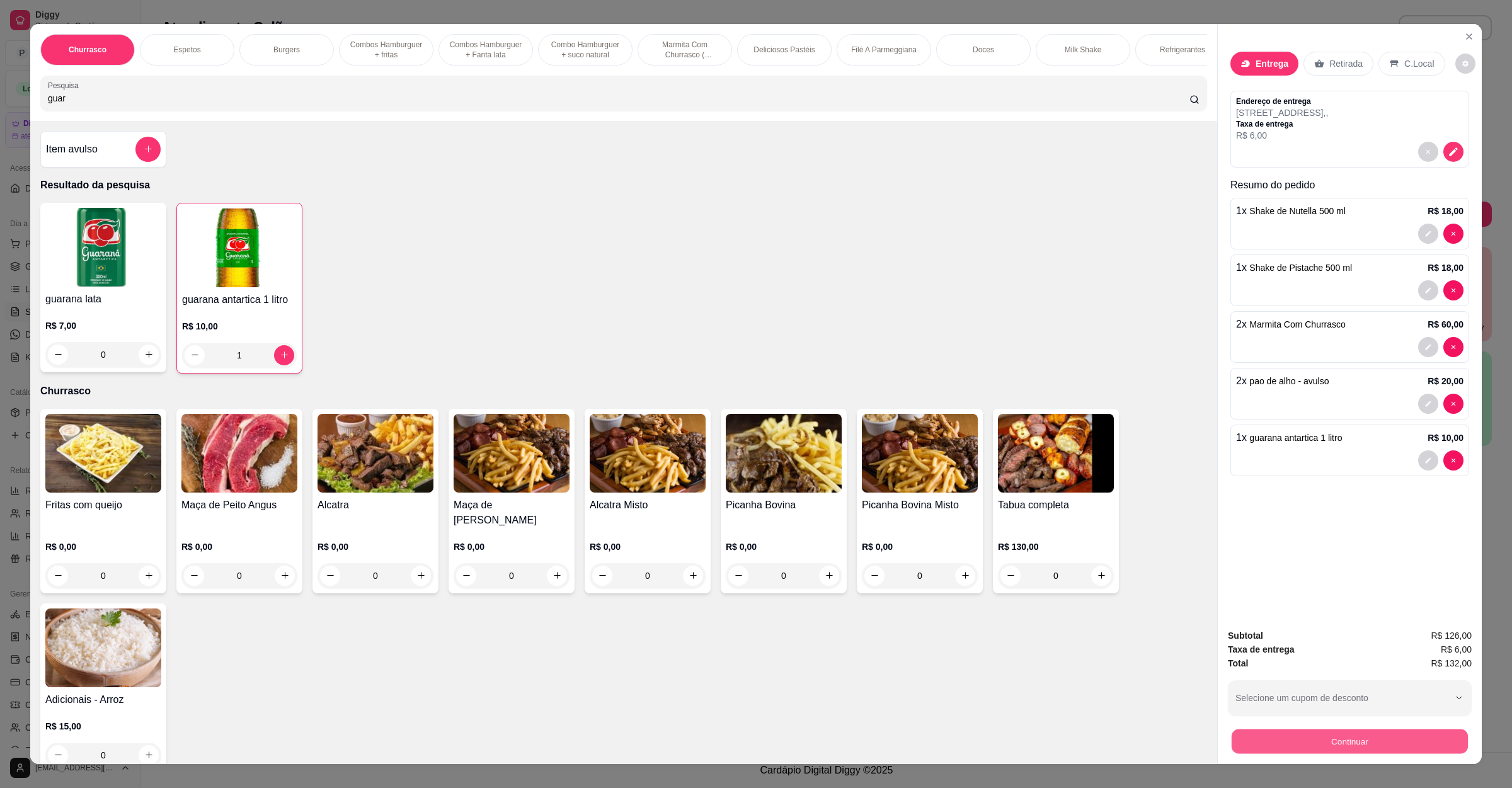
click at [1360, 732] on button "Continuar" at bounding box center [1350, 741] width 236 height 24
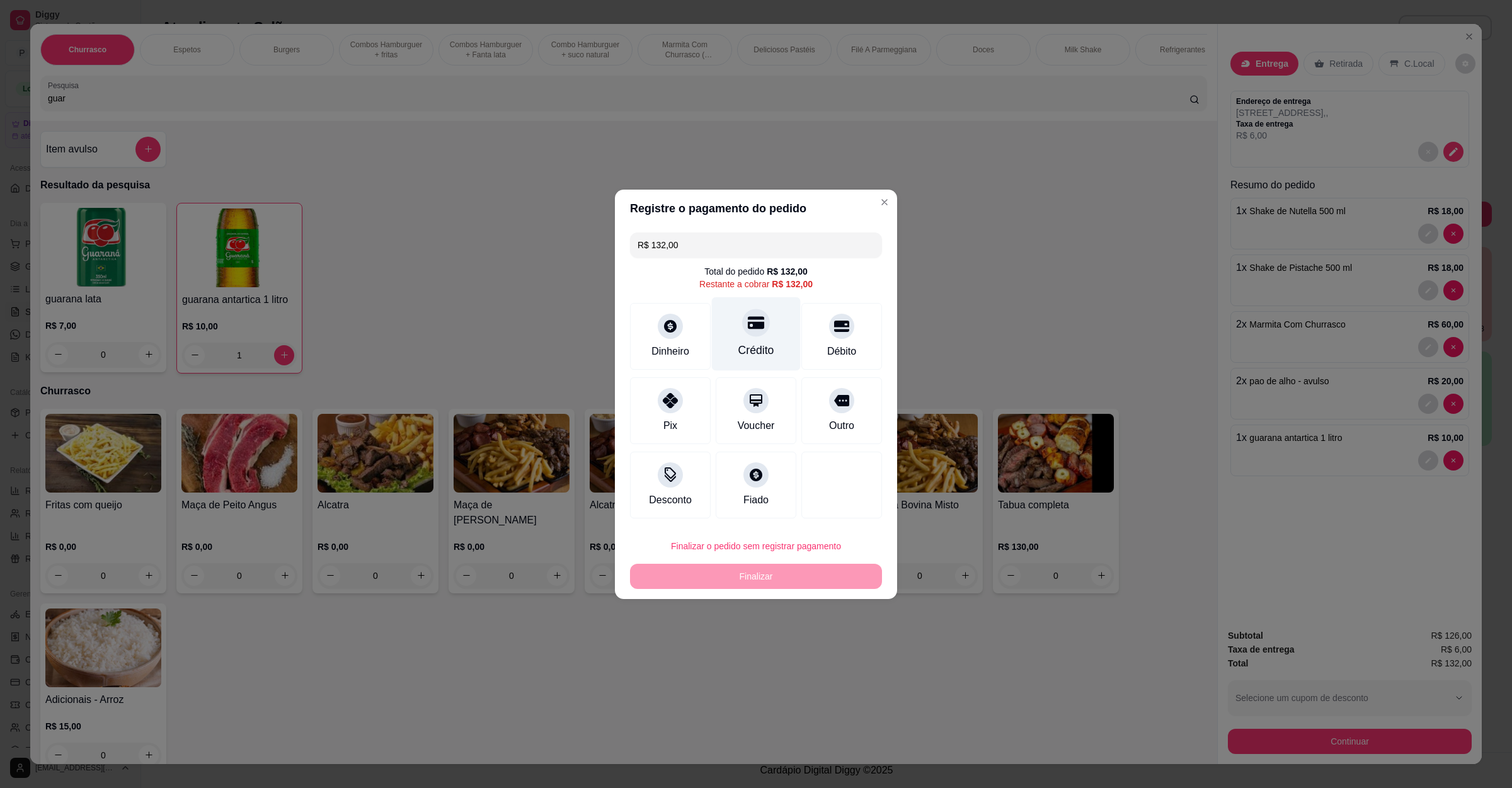
click at [729, 341] on div "Crédito" at bounding box center [756, 333] width 89 height 73
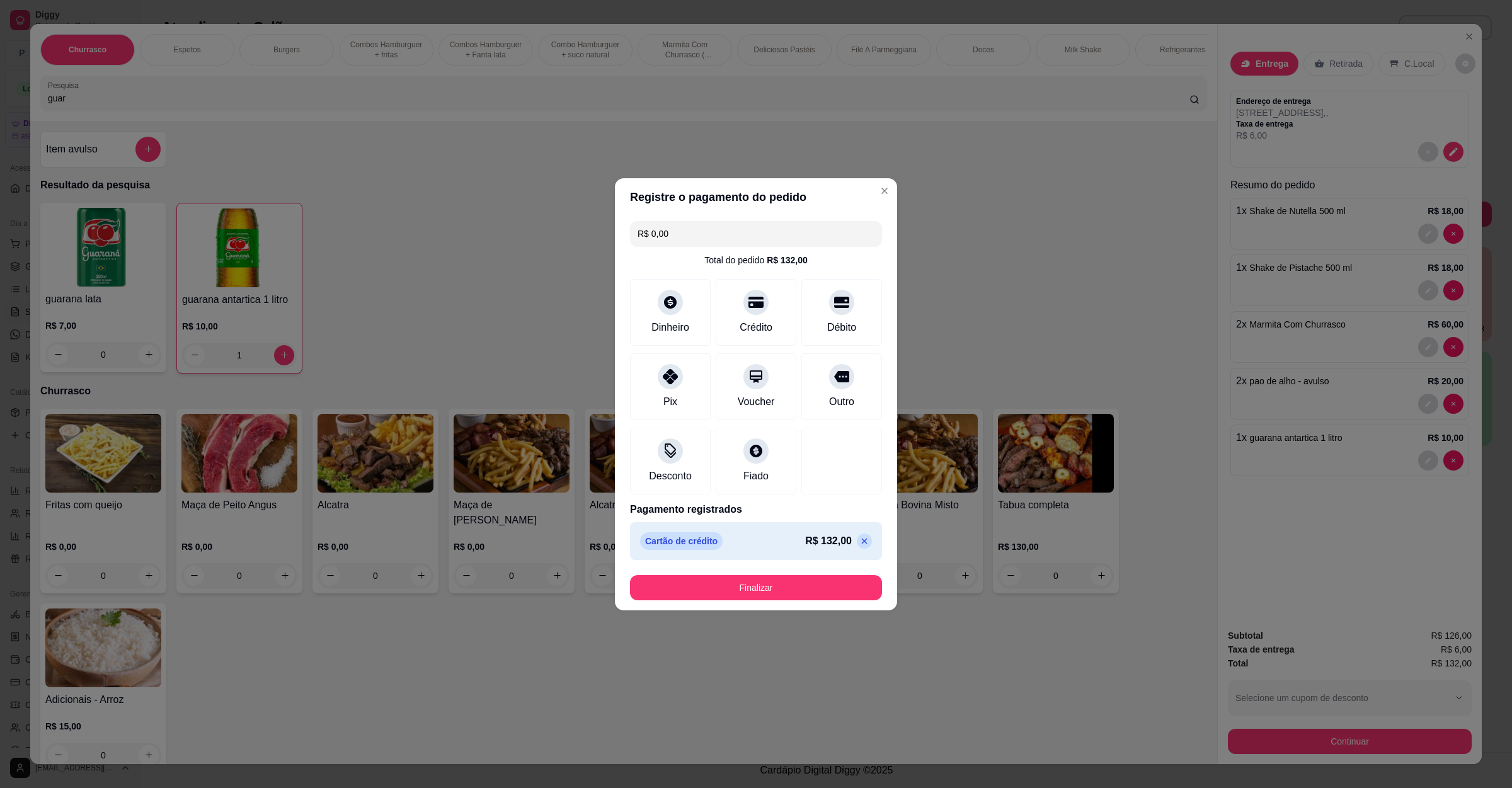
click at [764, 572] on footer "Finalizar" at bounding box center [755, 588] width 282 height 45
click at [766, 601] on footer "Finalizar" at bounding box center [755, 588] width 282 height 45
click at [775, 582] on button "Finalizar" at bounding box center [756, 587] width 252 height 25
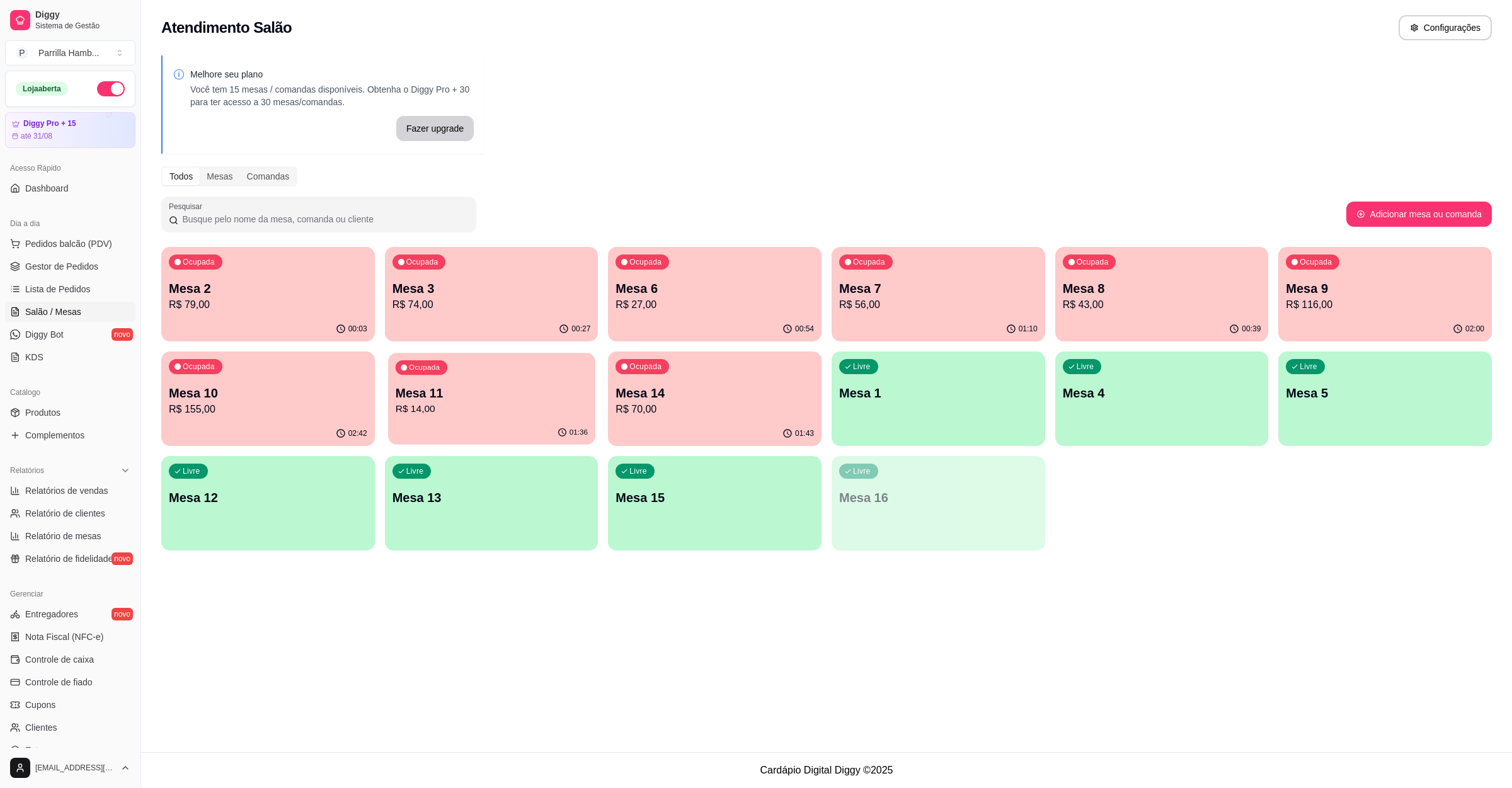
click at [440, 380] on div "Ocupada Mesa 11 R$ 14,00" at bounding box center [491, 387] width 207 height 68
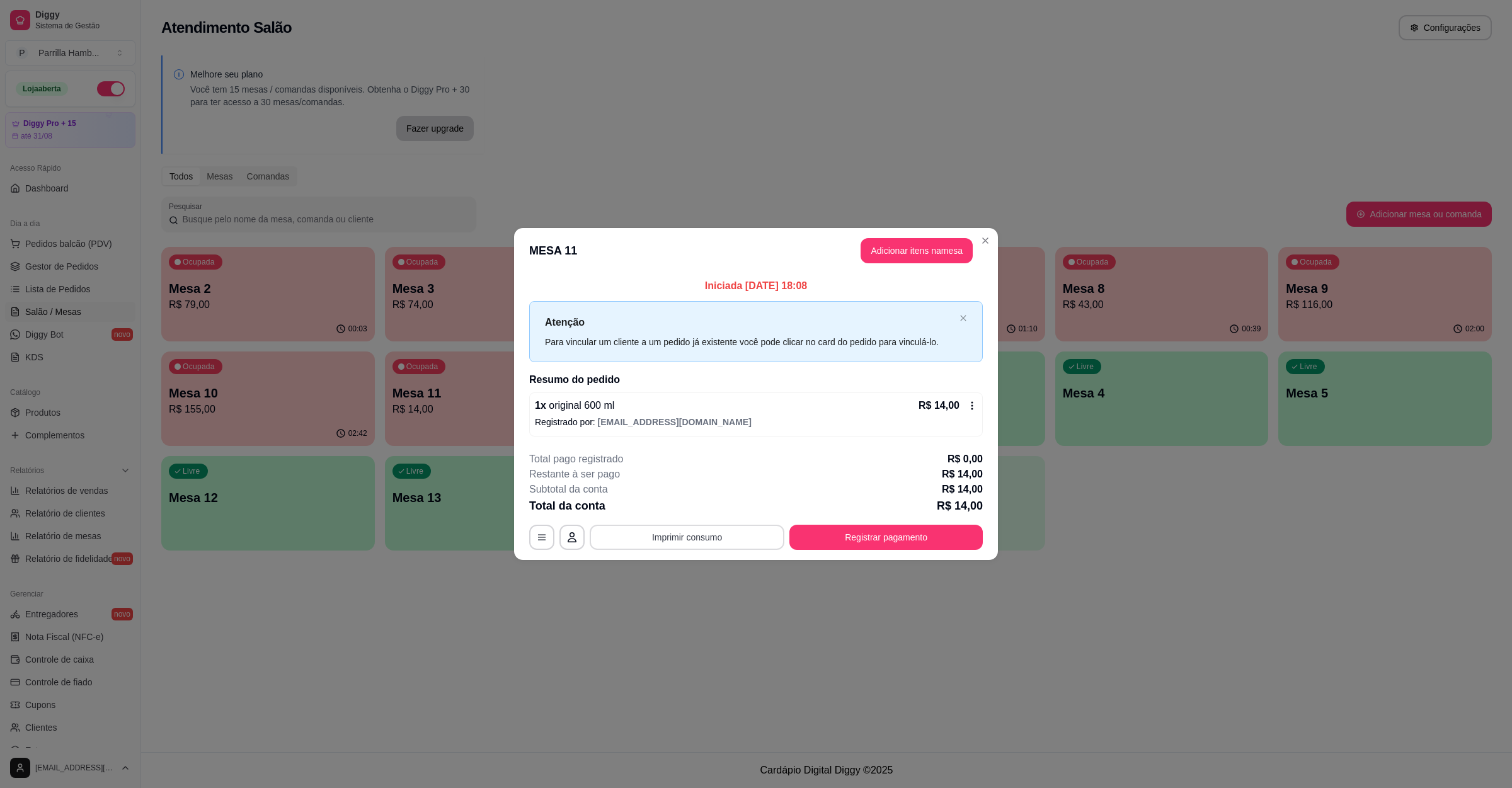
click at [711, 533] on button "Imprimir consumo" at bounding box center [686, 537] width 194 height 25
click at [697, 507] on button "IMPRESSORA" at bounding box center [690, 509] width 91 height 20
click at [868, 544] on button "Registrar pagamento" at bounding box center [886, 537] width 194 height 25
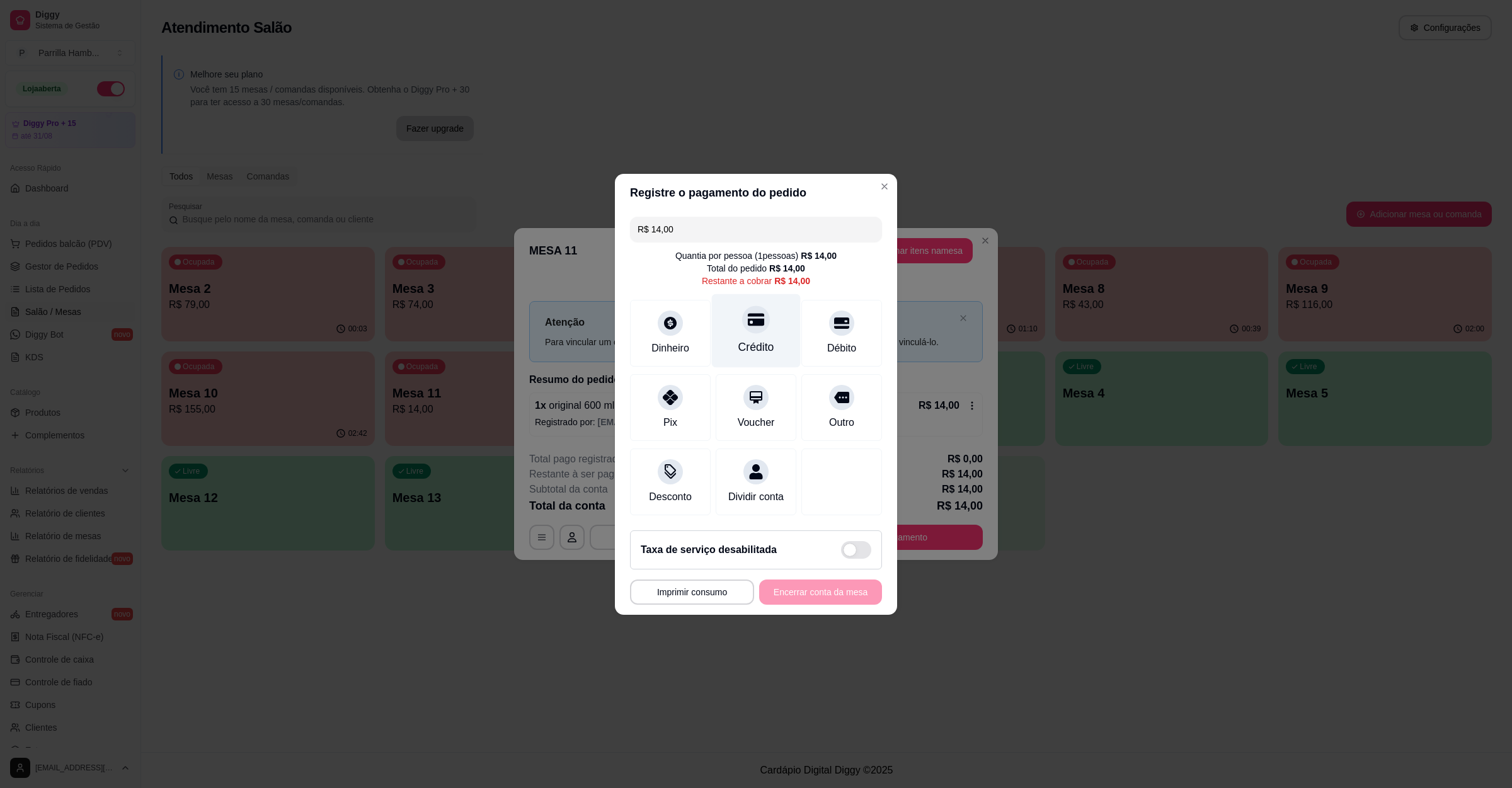
click at [732, 315] on div "Crédito" at bounding box center [756, 330] width 89 height 73
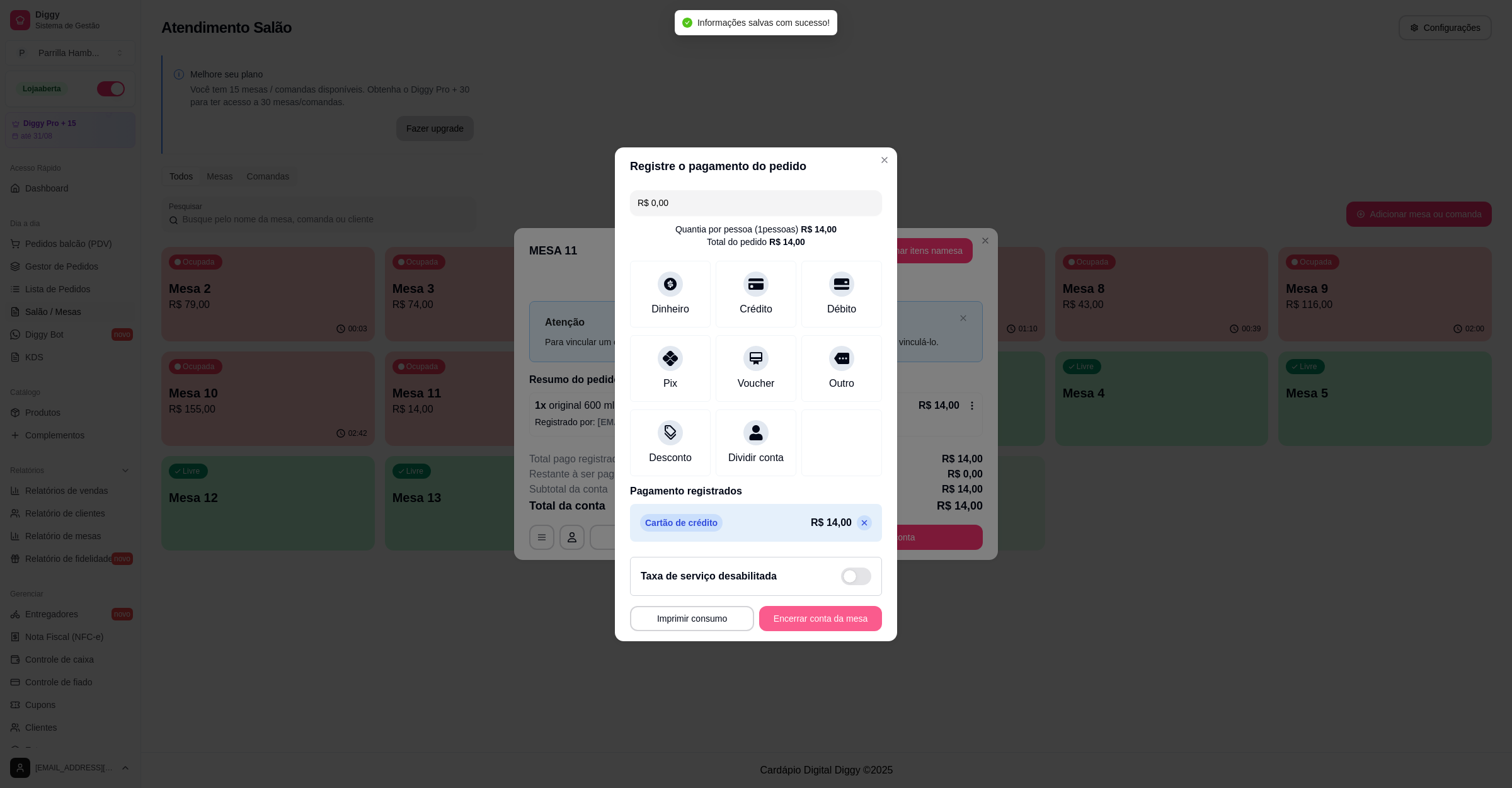
click at [793, 631] on button "Encerrar conta da mesa" at bounding box center [820, 619] width 123 height 25
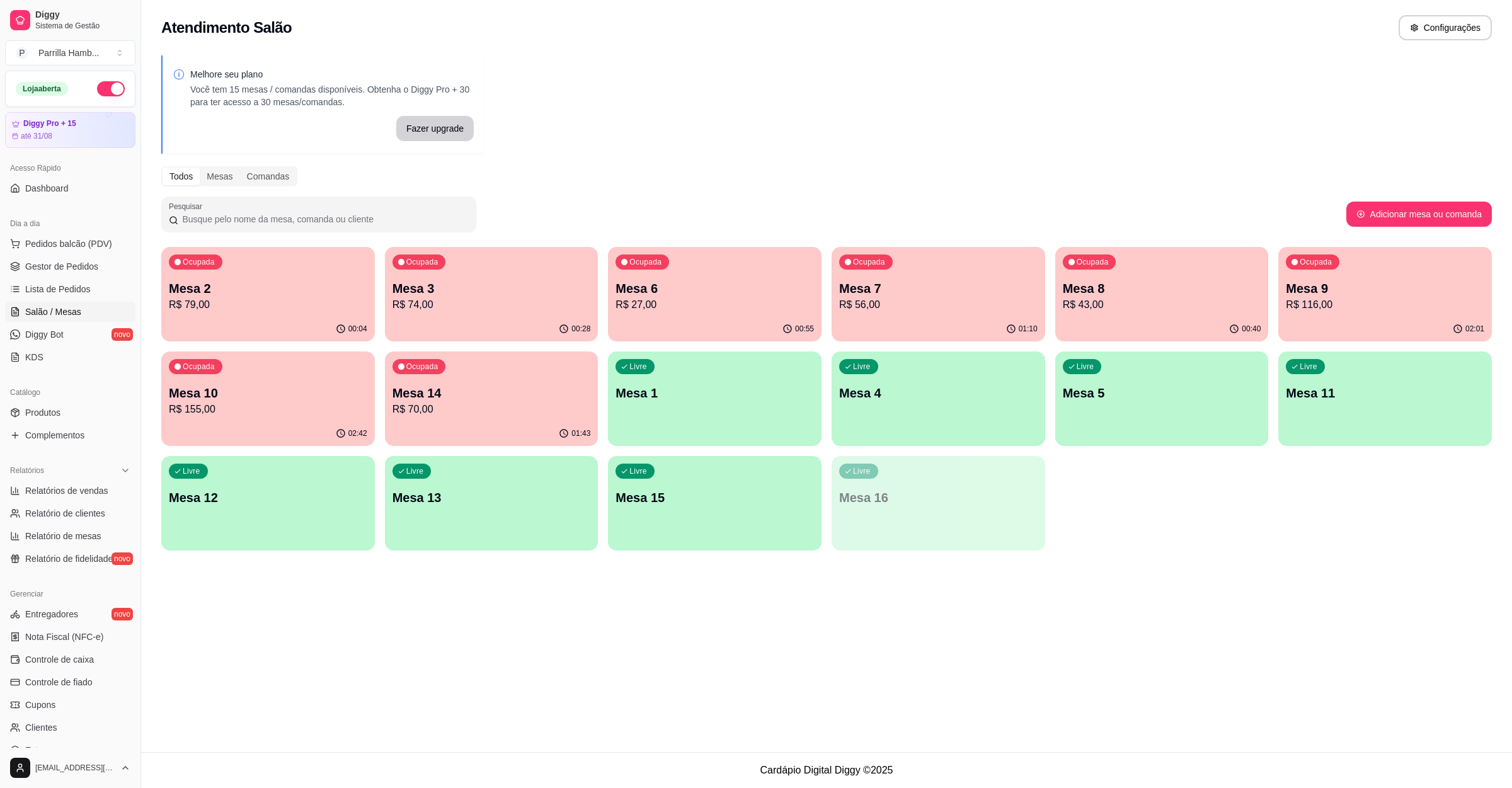
click at [540, 402] on p "R$ 70,00" at bounding box center [492, 409] width 198 height 15
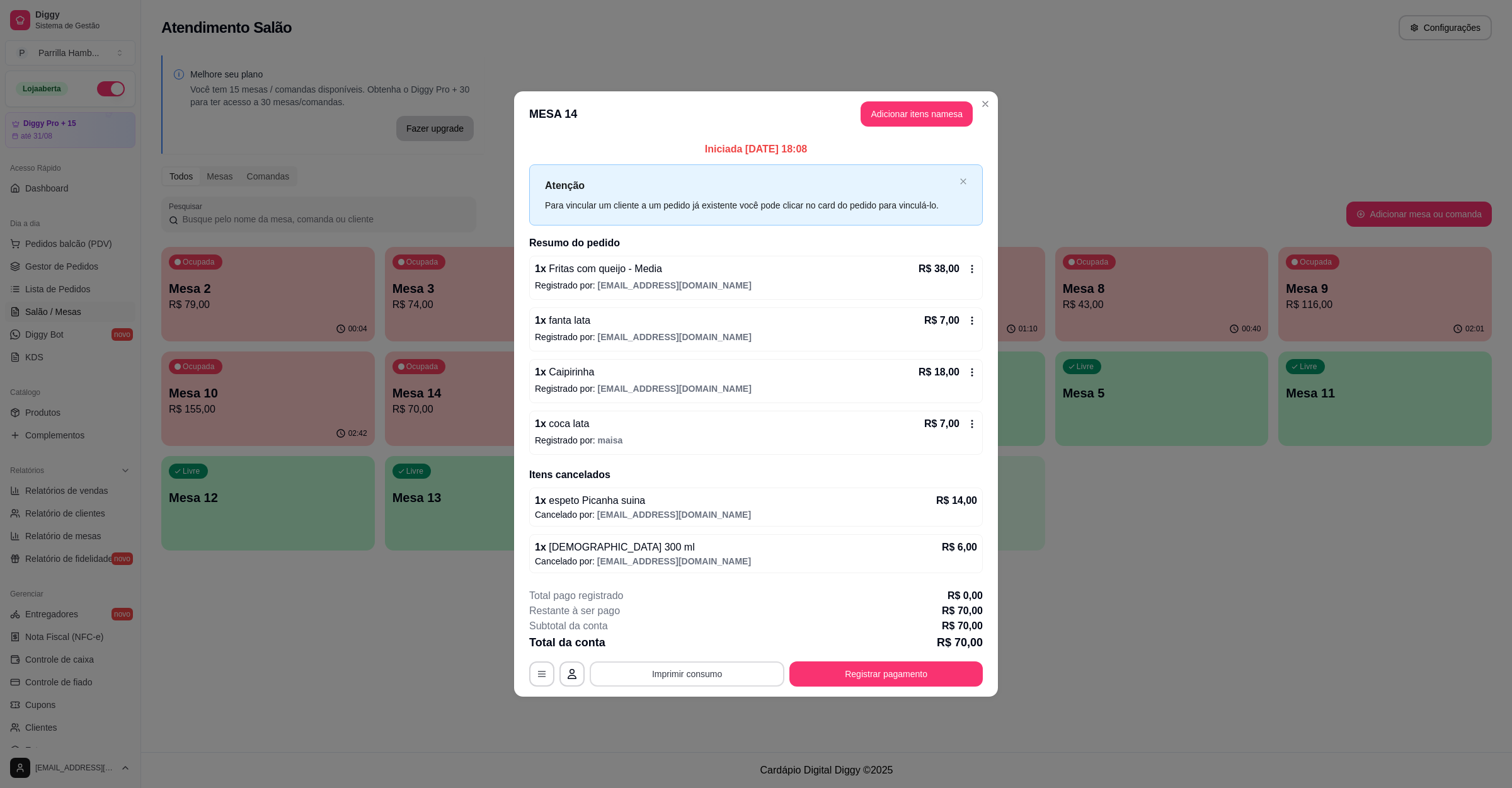
click at [654, 666] on button "Imprimir consumo" at bounding box center [686, 674] width 194 height 25
click at [684, 647] on button "IMPRESSORA" at bounding box center [690, 647] width 91 height 20
click at [875, 671] on button "Registrar pagamento" at bounding box center [886, 674] width 194 height 25
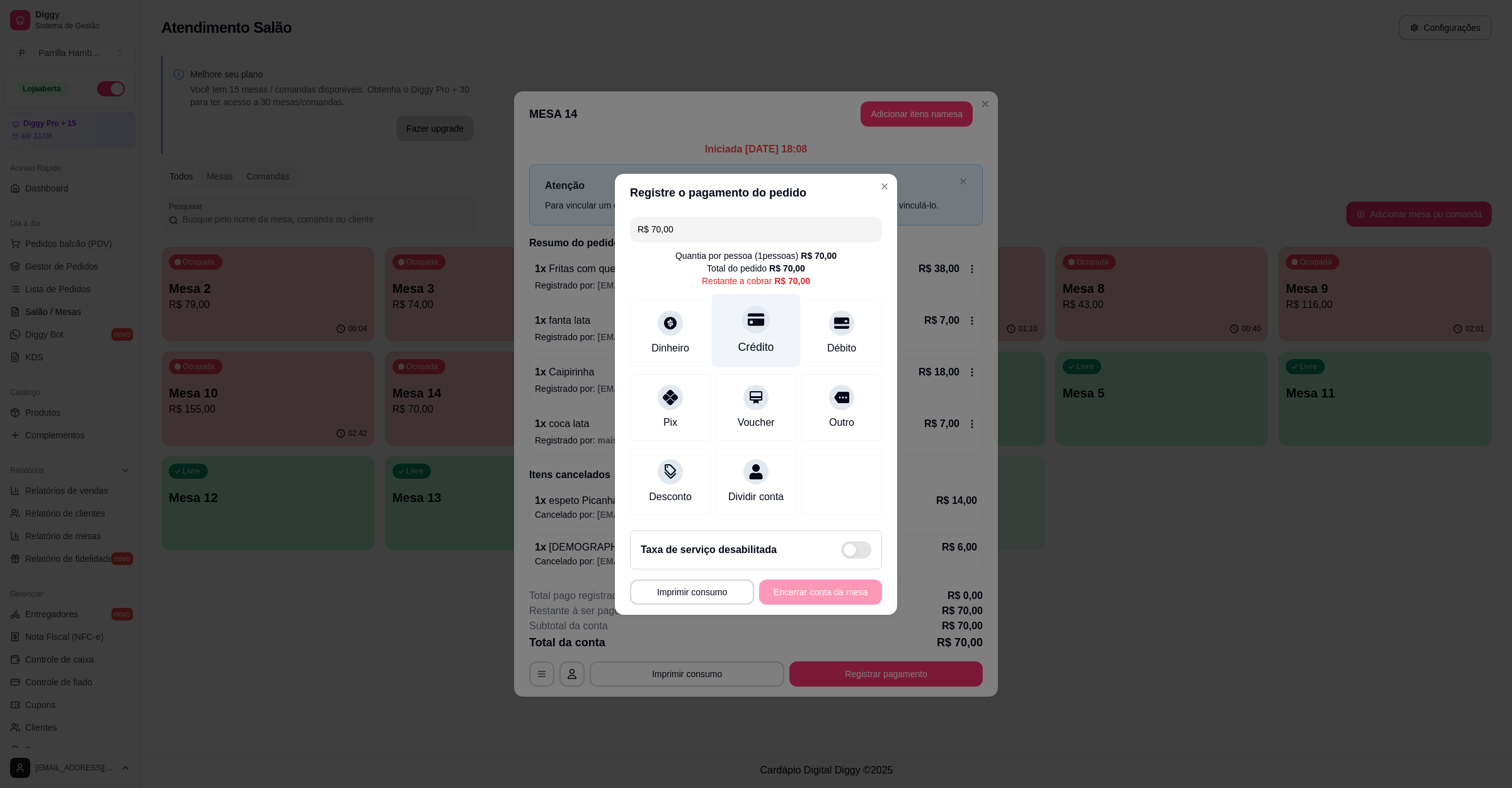
click at [764, 323] on div "Crédito" at bounding box center [756, 330] width 89 height 73
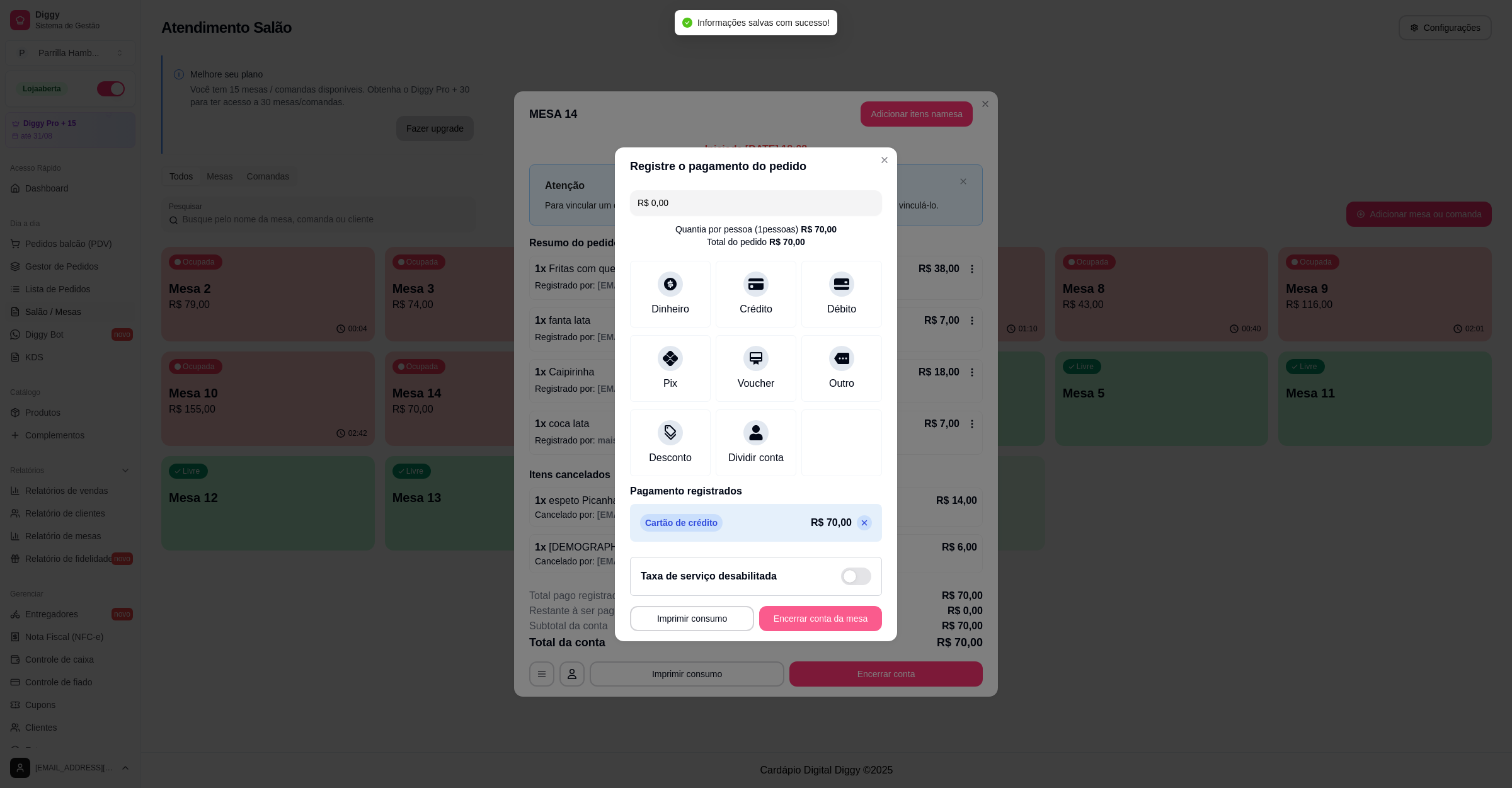
click at [803, 626] on button "Encerrar conta da mesa" at bounding box center [820, 619] width 123 height 25
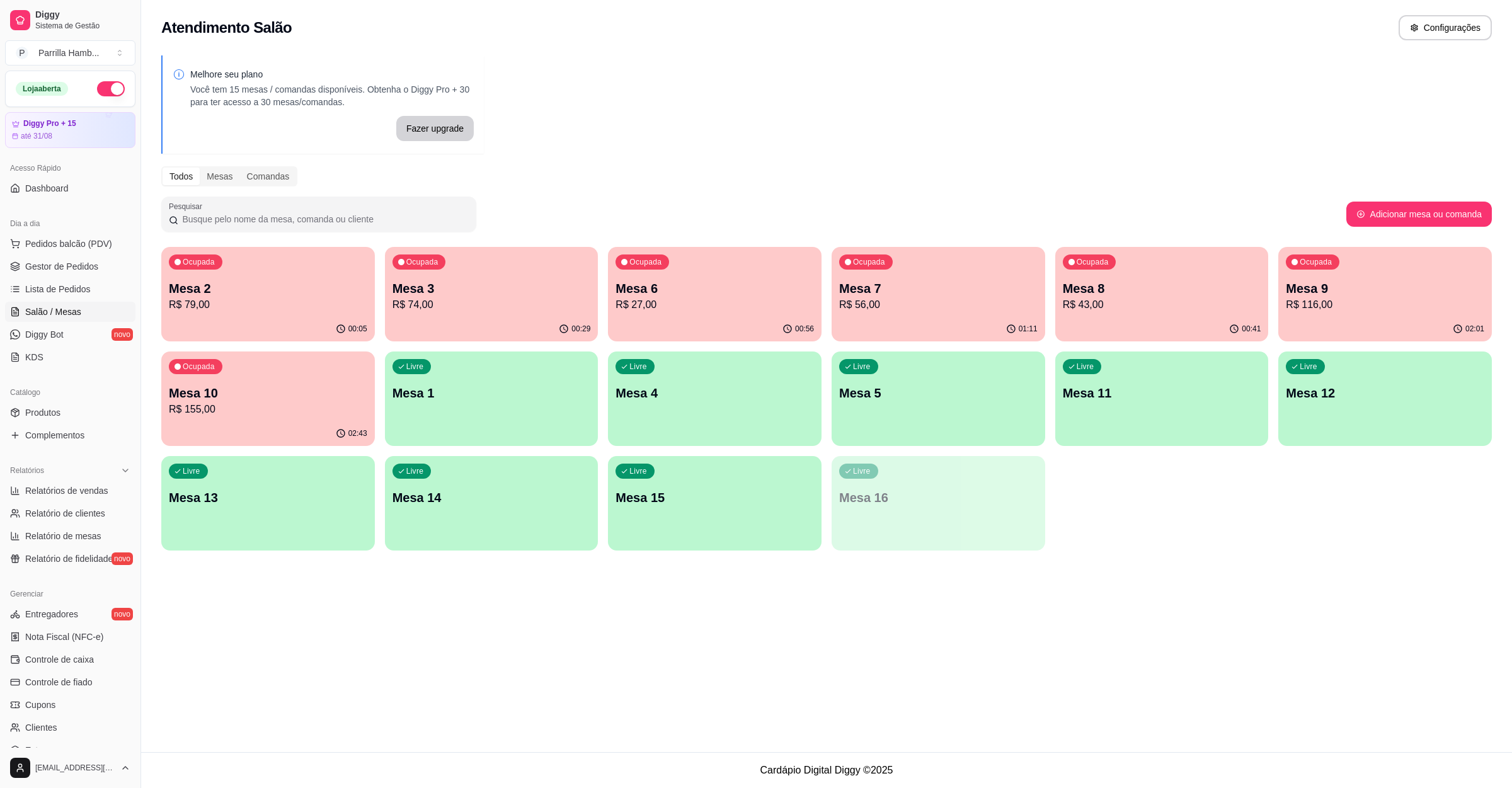
click at [213, 384] on p "Mesa 10" at bounding box center [268, 393] width 198 height 18
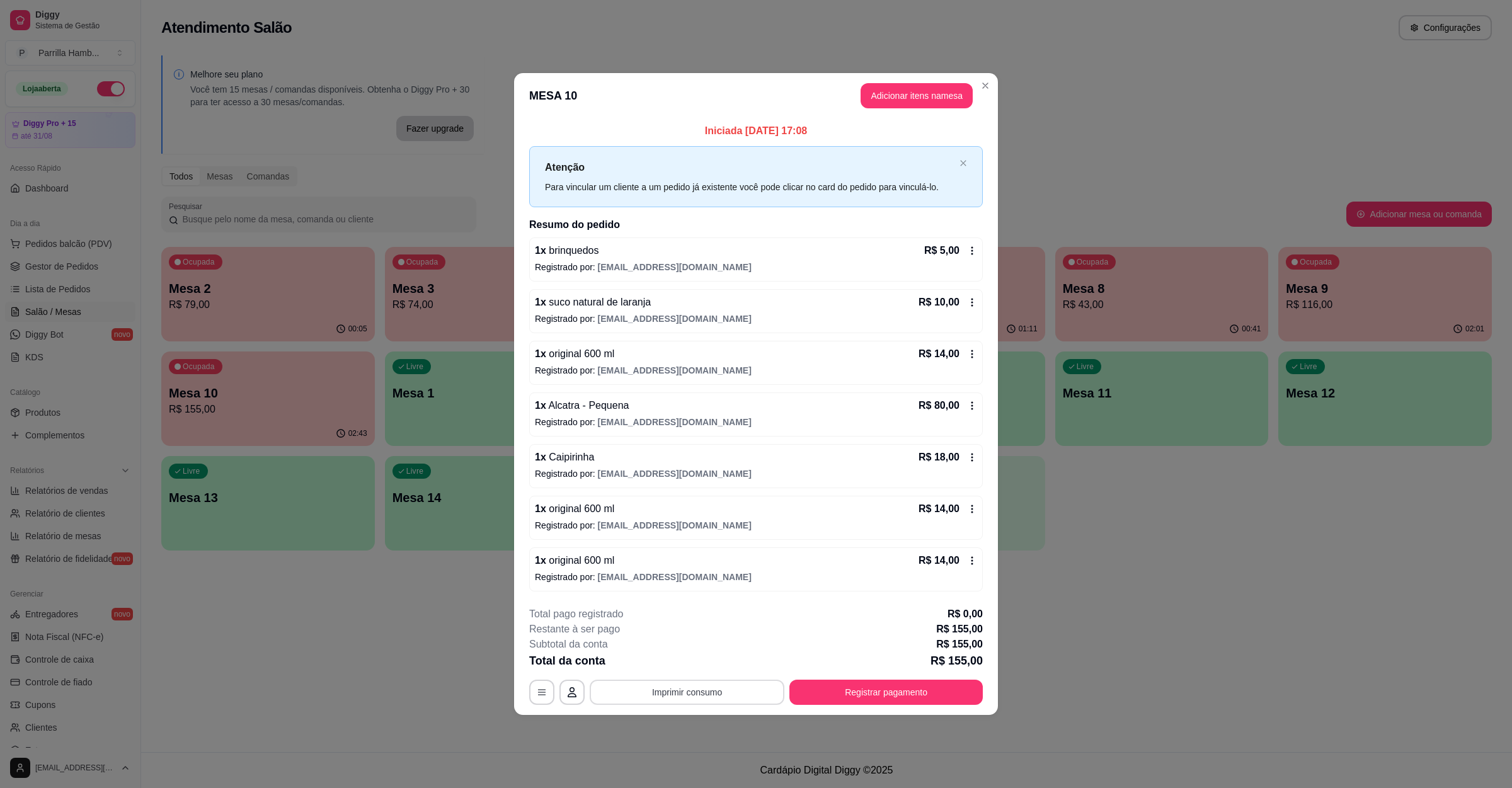
click at [679, 697] on button "Imprimir consumo" at bounding box center [686, 692] width 194 height 25
click at [689, 672] on button "IMPRESSORA" at bounding box center [690, 666] width 91 height 20
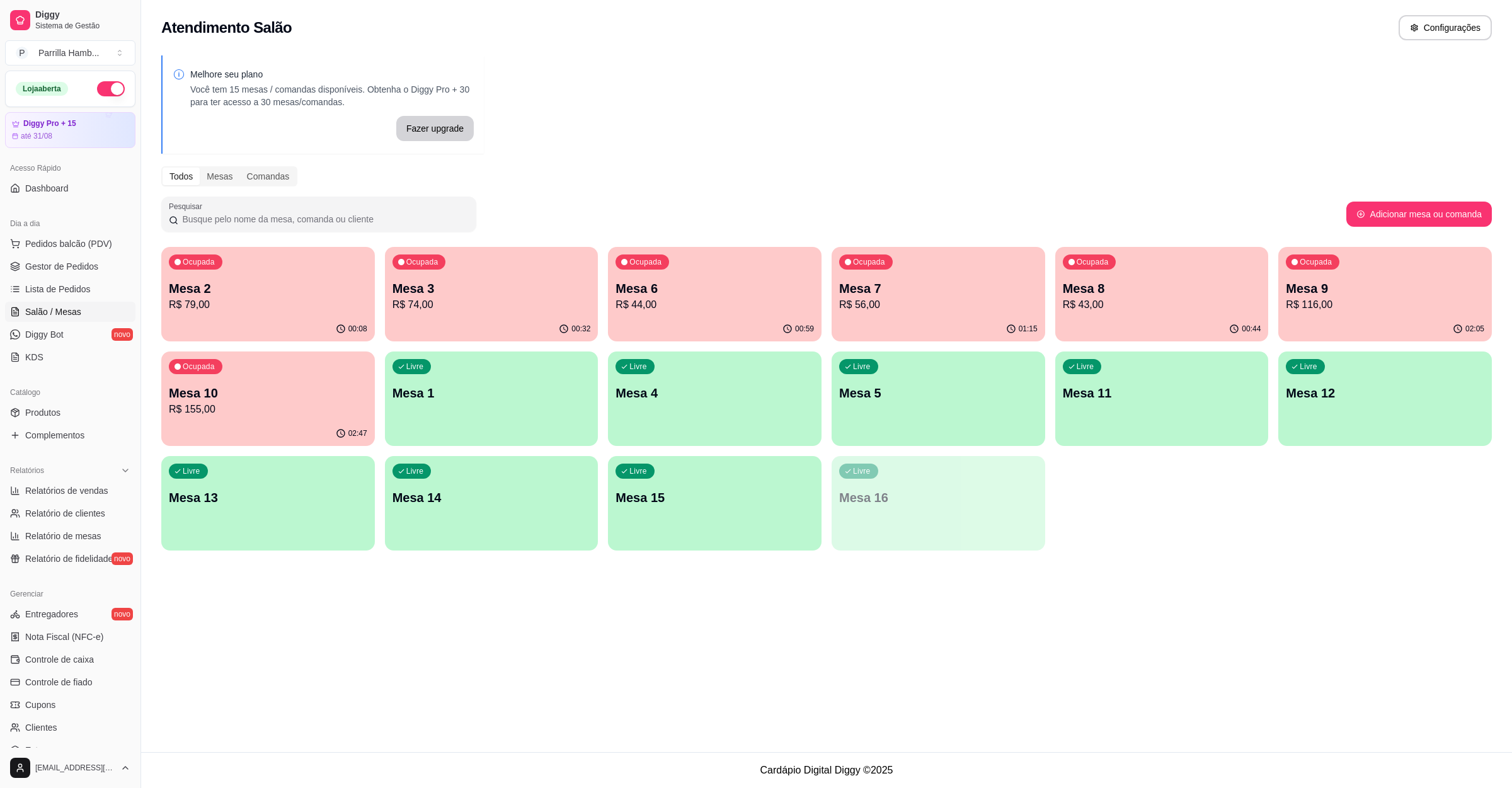
click at [968, 276] on div "Ocupada Mesa 7 R$ 56,00" at bounding box center [938, 282] width 213 height 70
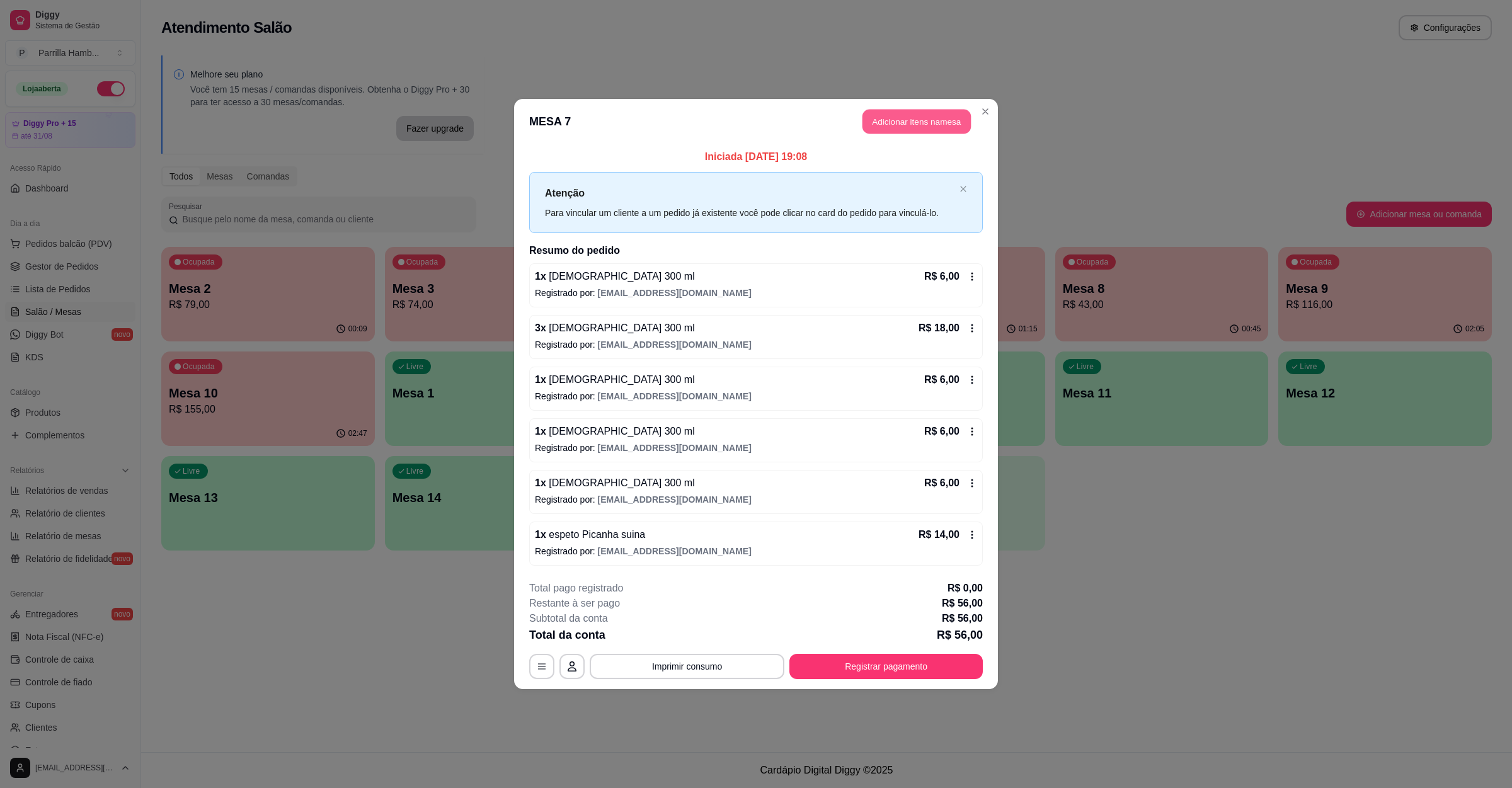
click at [918, 113] on button "Adicionar itens na mesa" at bounding box center [916, 121] width 109 height 24
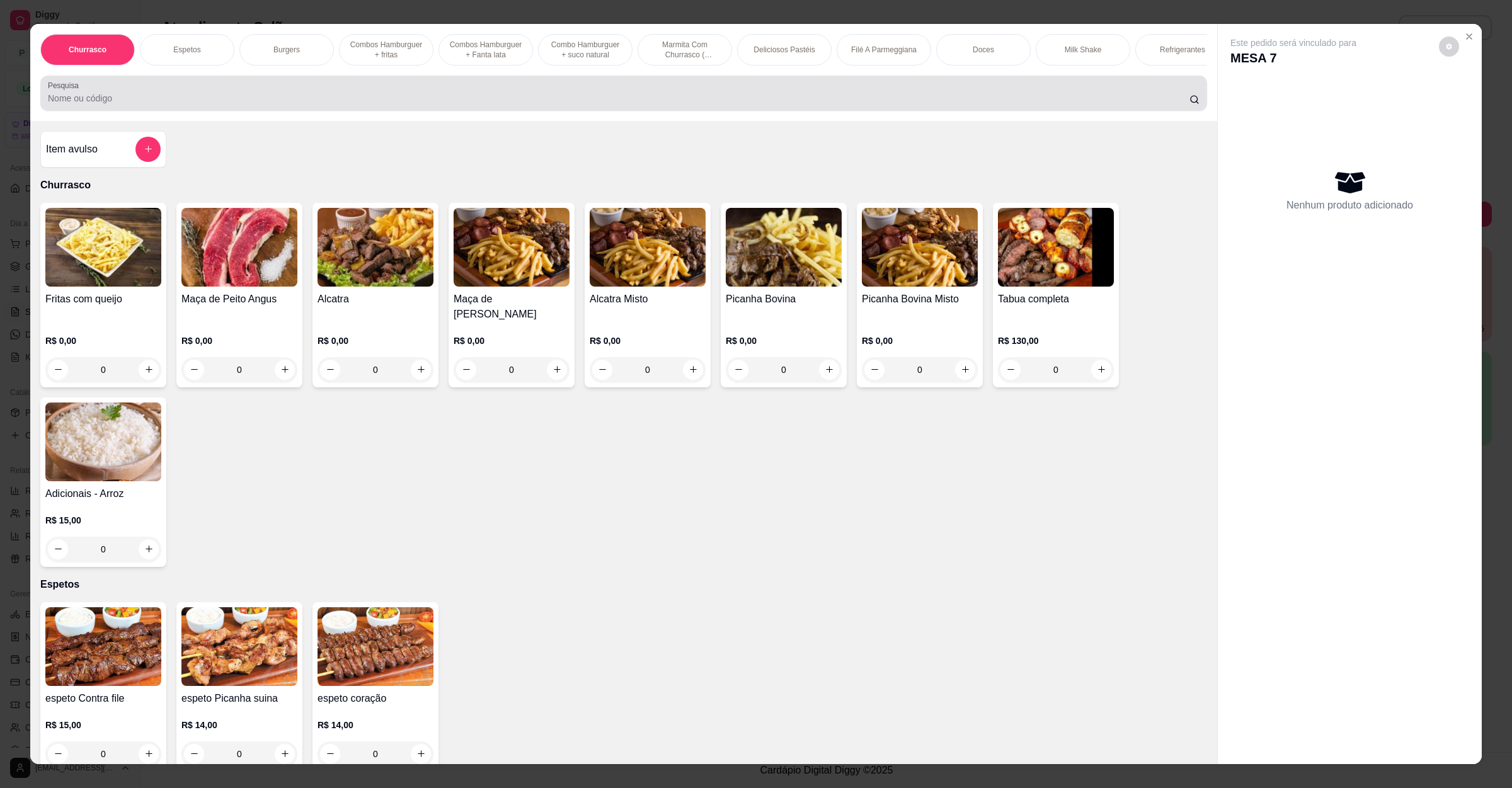
click at [415, 105] on input "Pesquisa" at bounding box center [619, 98] width 1142 height 12
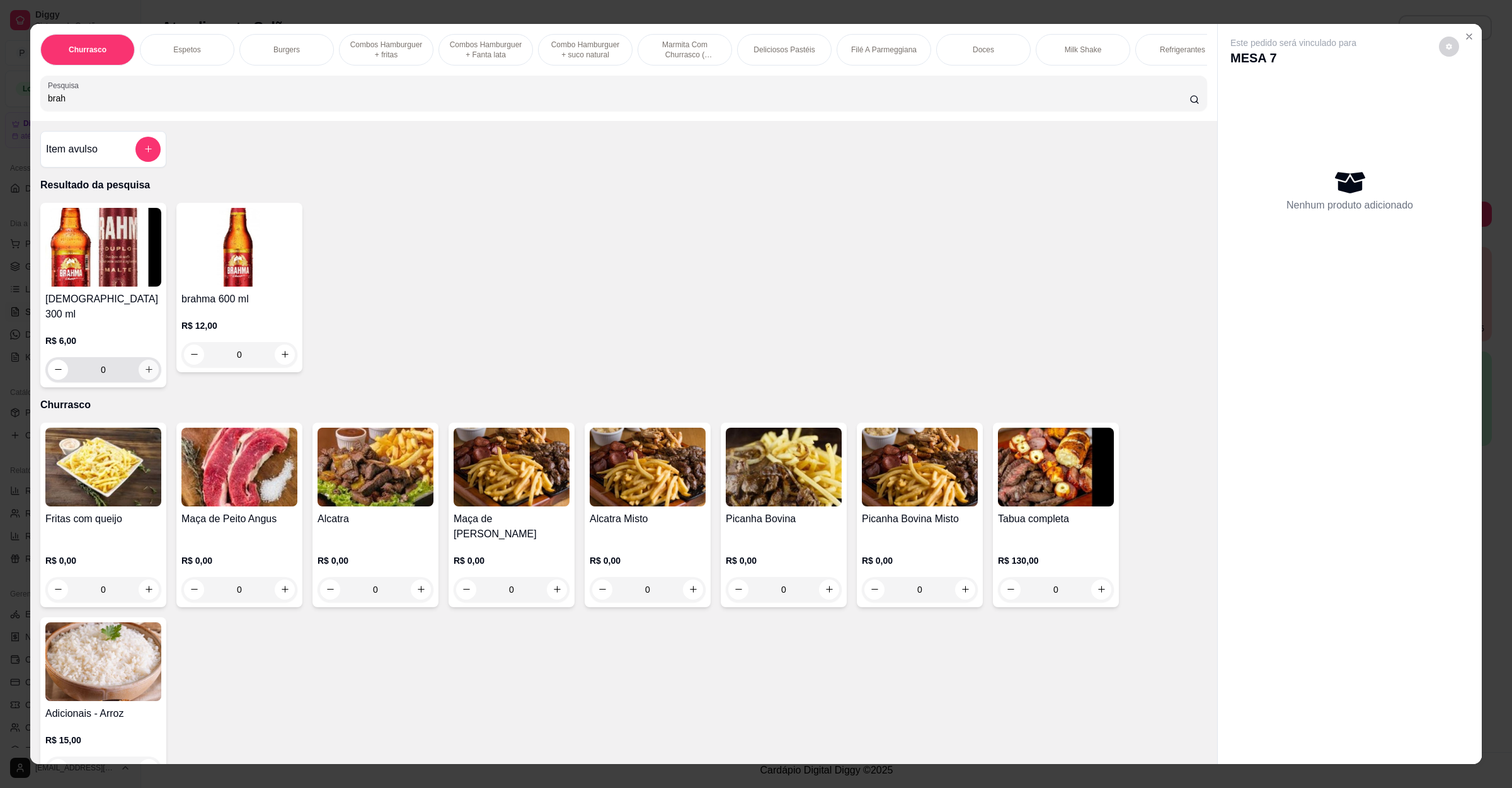
click at [144, 362] on button "increase-product-quantity" at bounding box center [148, 370] width 20 height 20
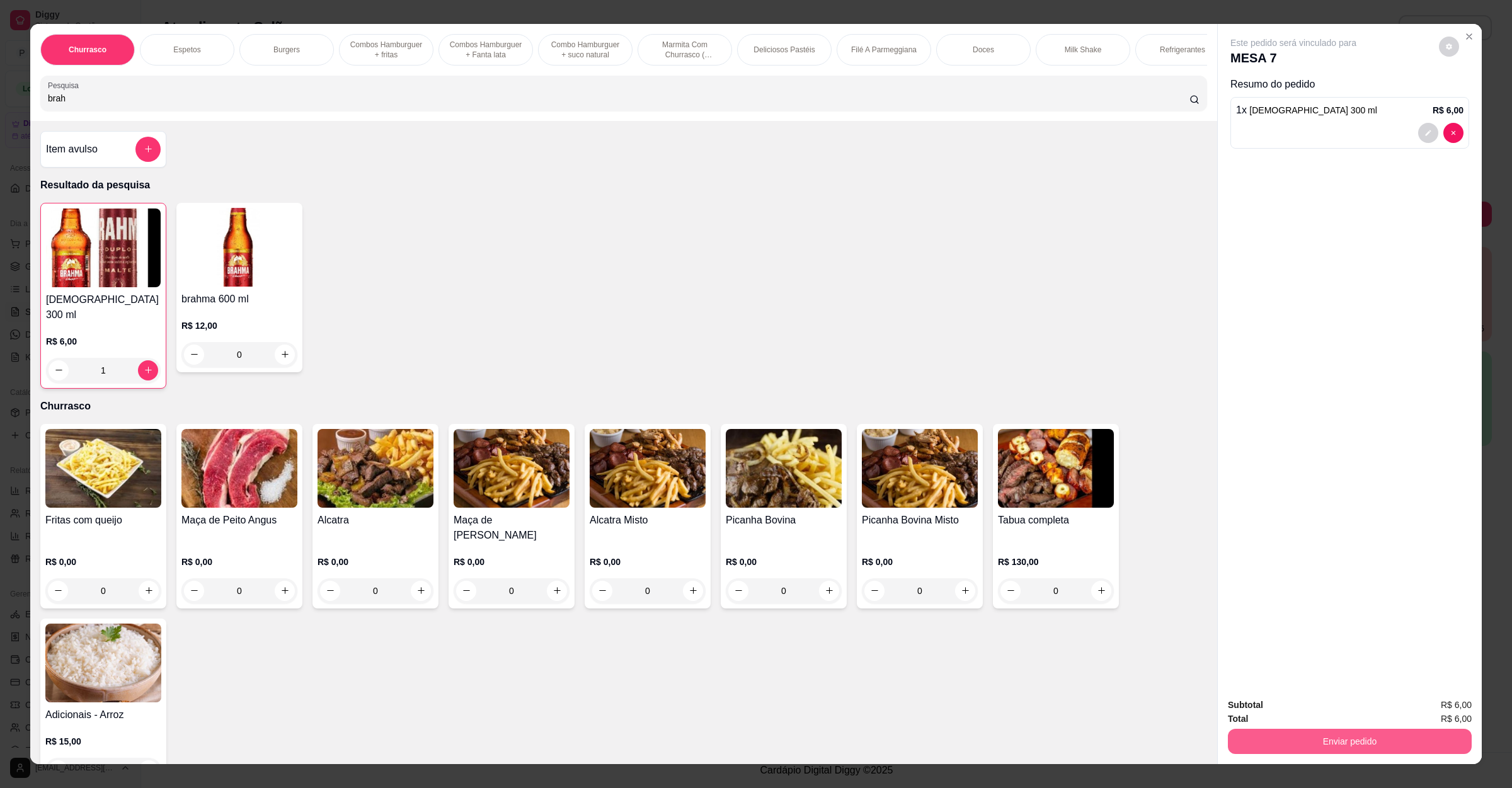
click at [1350, 741] on button "Enviar pedido" at bounding box center [1350, 741] width 244 height 25
click at [1344, 708] on button "Não registrar e enviar pedido" at bounding box center [1306, 711] width 131 height 24
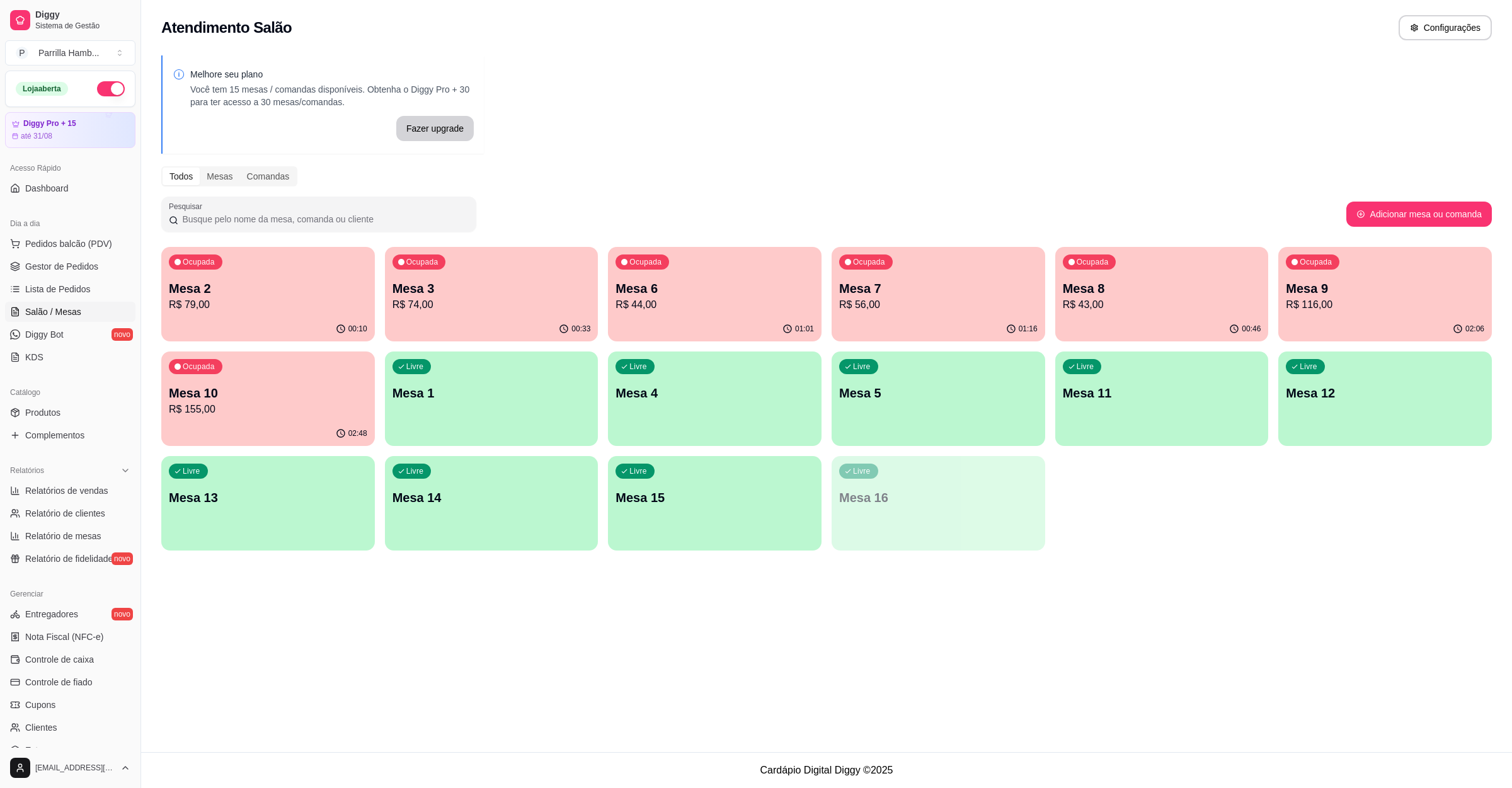
click at [1439, 259] on div "Ocupada Mesa 9 R$ 116,00" at bounding box center [1385, 282] width 213 height 70
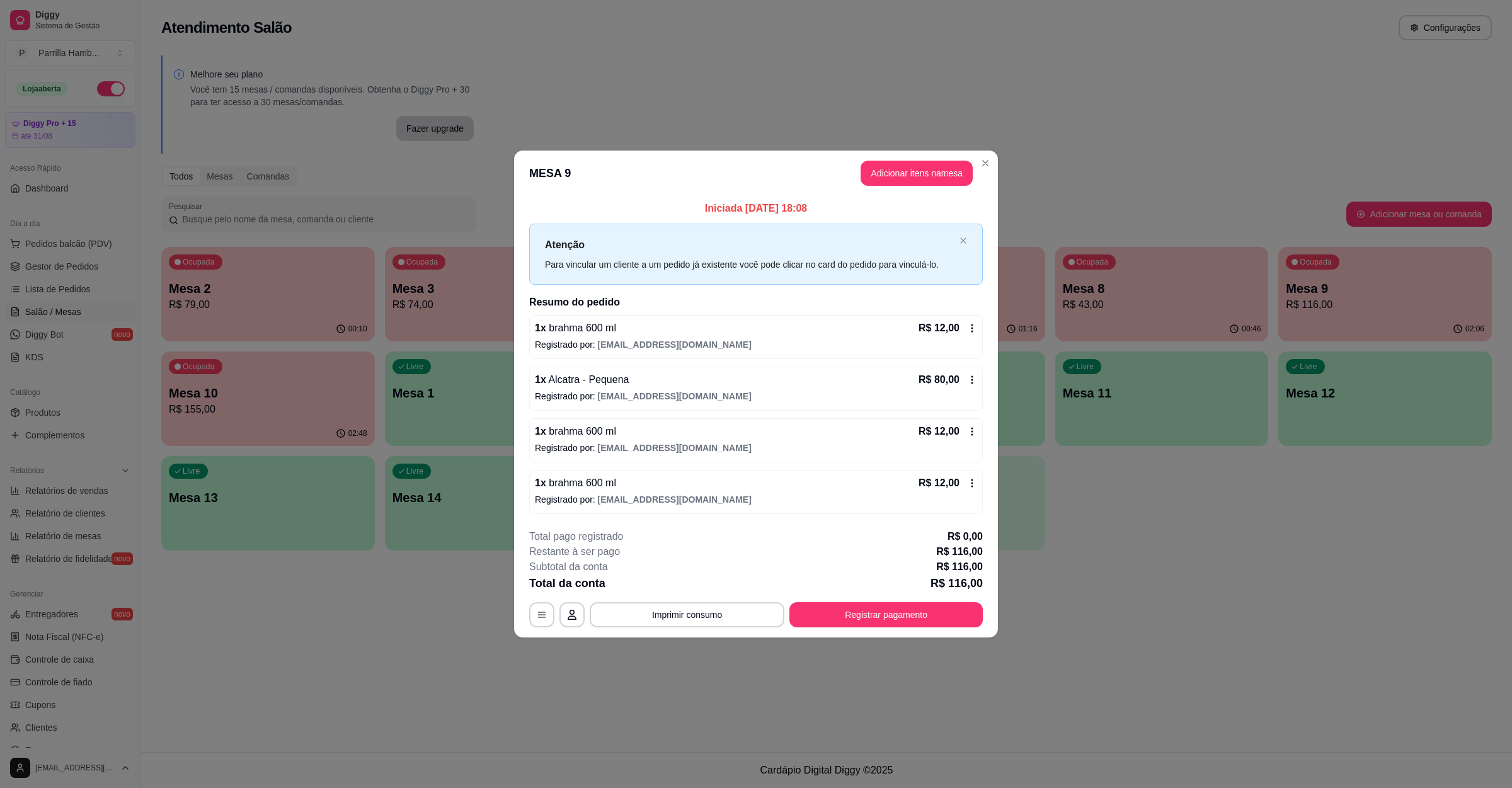
click at [677, 597] on div "**********" at bounding box center [756, 579] width 454 height 98
click at [676, 622] on button "Imprimir consumo" at bounding box center [687, 615] width 189 height 24
click at [675, 597] on div "Escolha a impressora IMPRESSORA" at bounding box center [690, 578] width 104 height 43
click at [681, 594] on button "IMPRESSORA" at bounding box center [690, 587] width 88 height 20
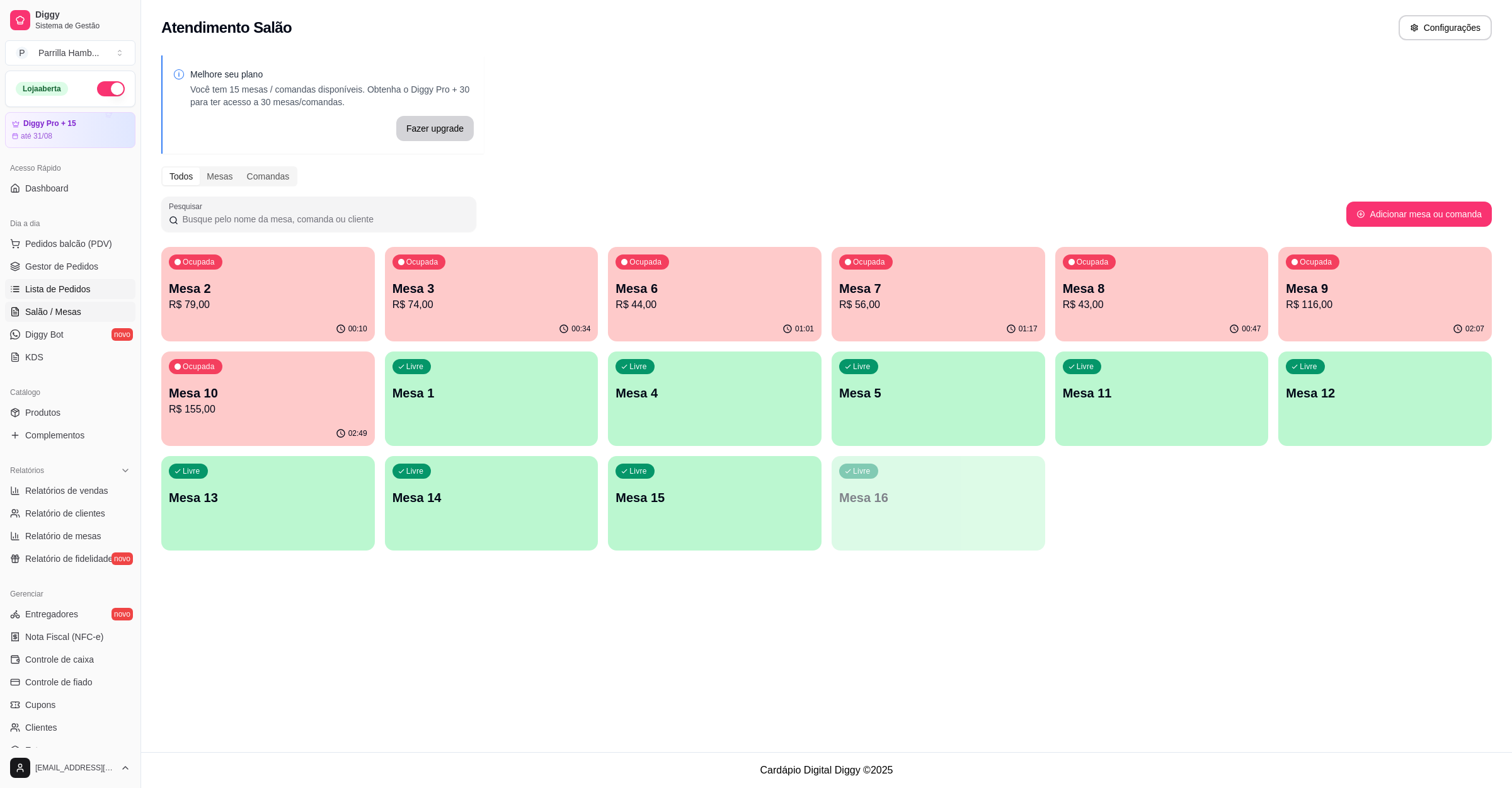
click at [101, 297] on link "Lista de Pedidos" at bounding box center [70, 289] width 130 height 20
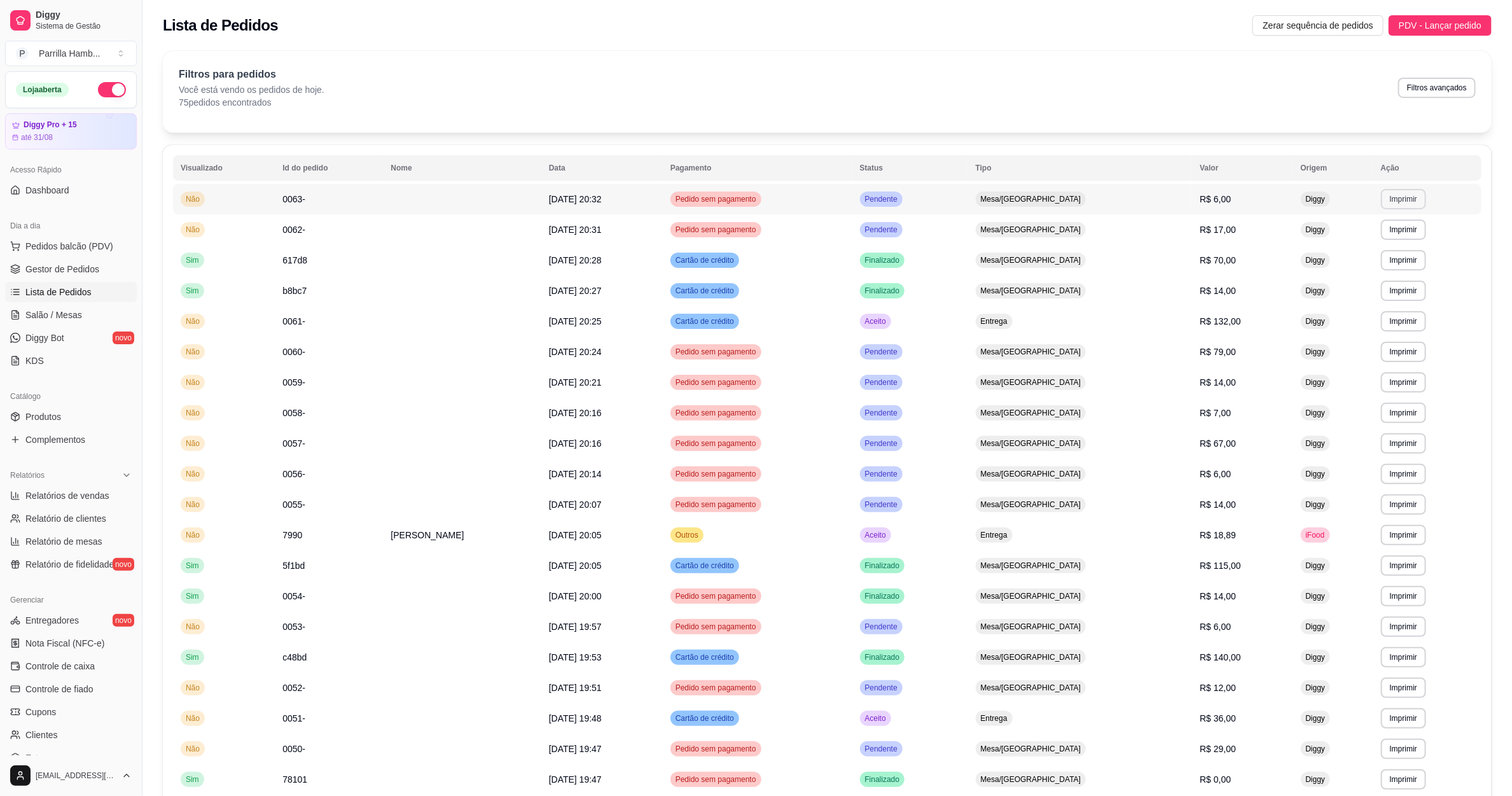
click at [1381, 206] on button "Imprimir" at bounding box center [1403, 200] width 45 height 21
click at [1159, 241] on td "Mesa/[GEOGRAPHIC_DATA]" at bounding box center [1081, 230] width 225 height 31
click at [90, 314] on link "Salão / Mesas" at bounding box center [70, 315] width 132 height 21
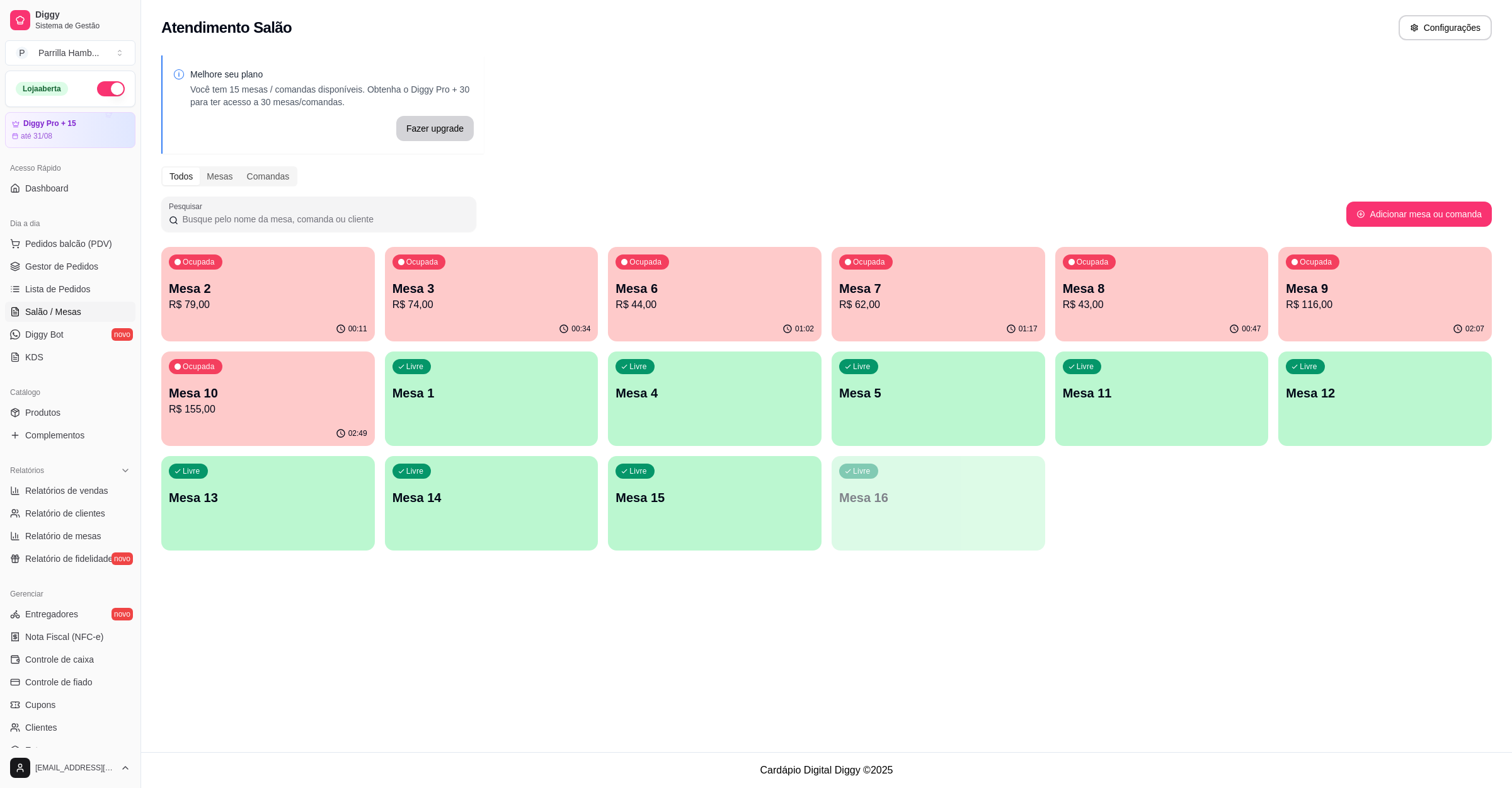
click at [1363, 291] on p "Mesa 9" at bounding box center [1385, 288] width 198 height 18
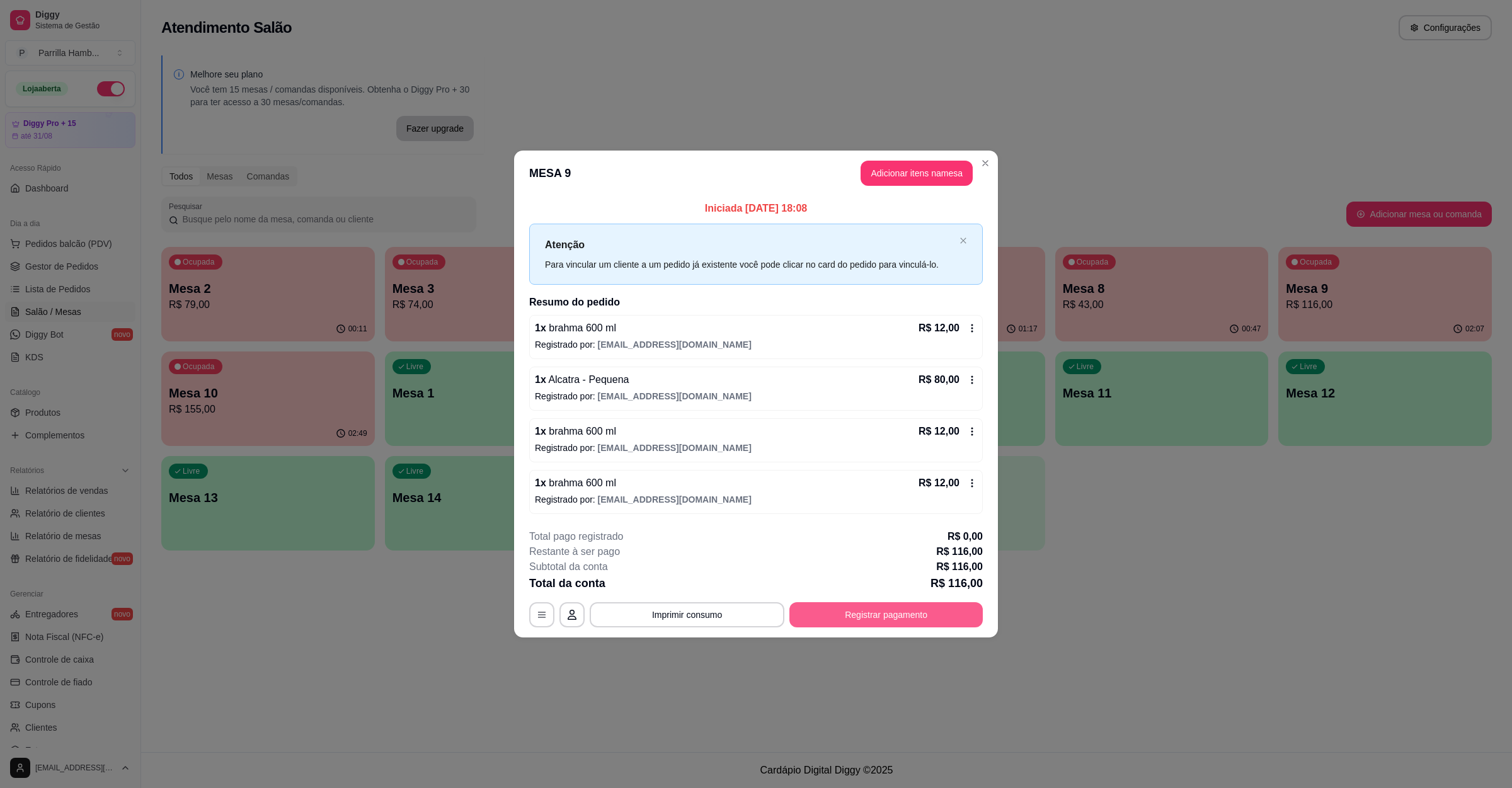
click at [833, 614] on button "Registrar pagamento" at bounding box center [886, 615] width 194 height 25
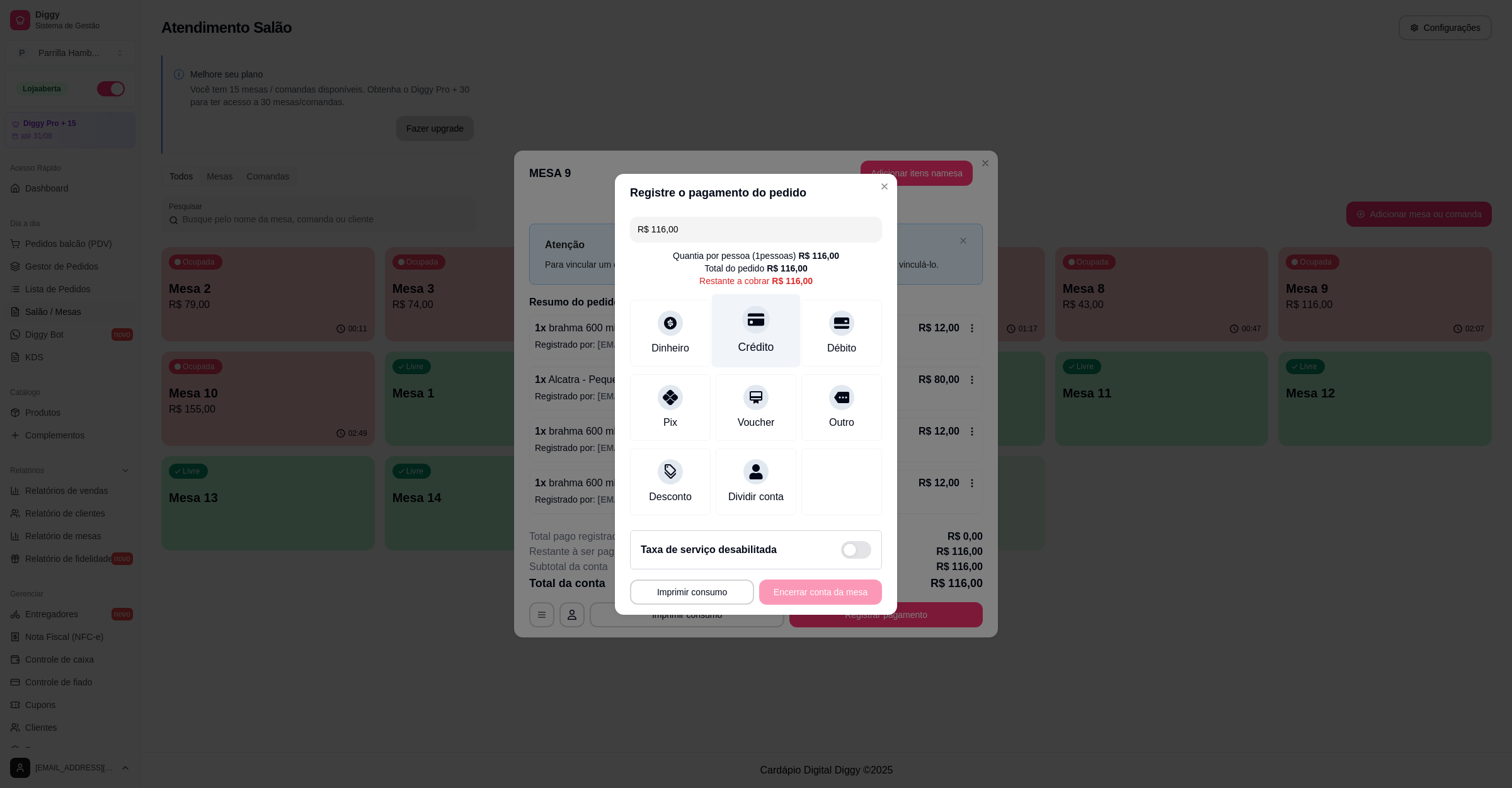
click at [754, 344] on div "Crédito" at bounding box center [756, 347] width 36 height 16
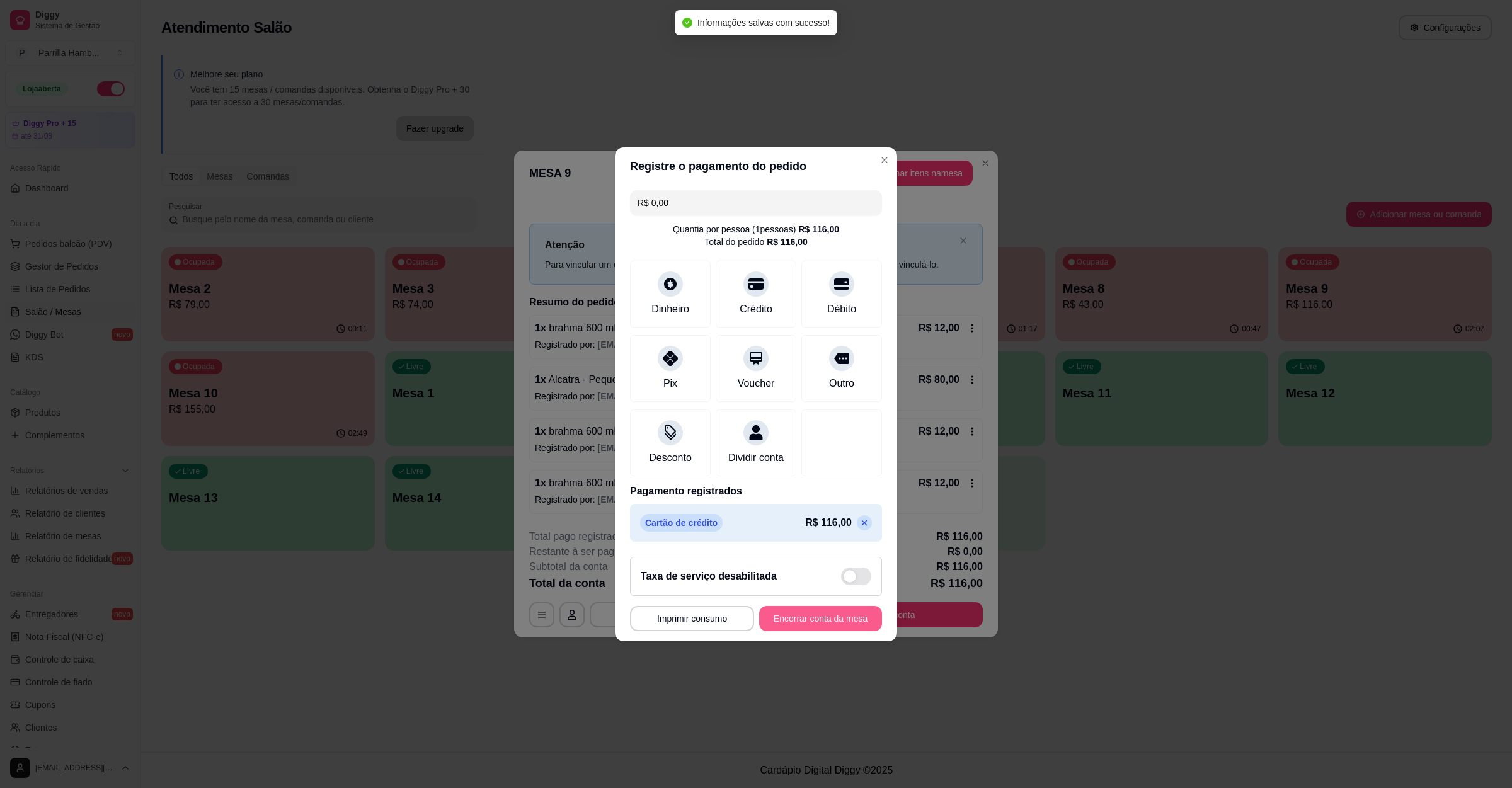
click at [833, 628] on button "Encerrar conta da mesa" at bounding box center [820, 619] width 123 height 25
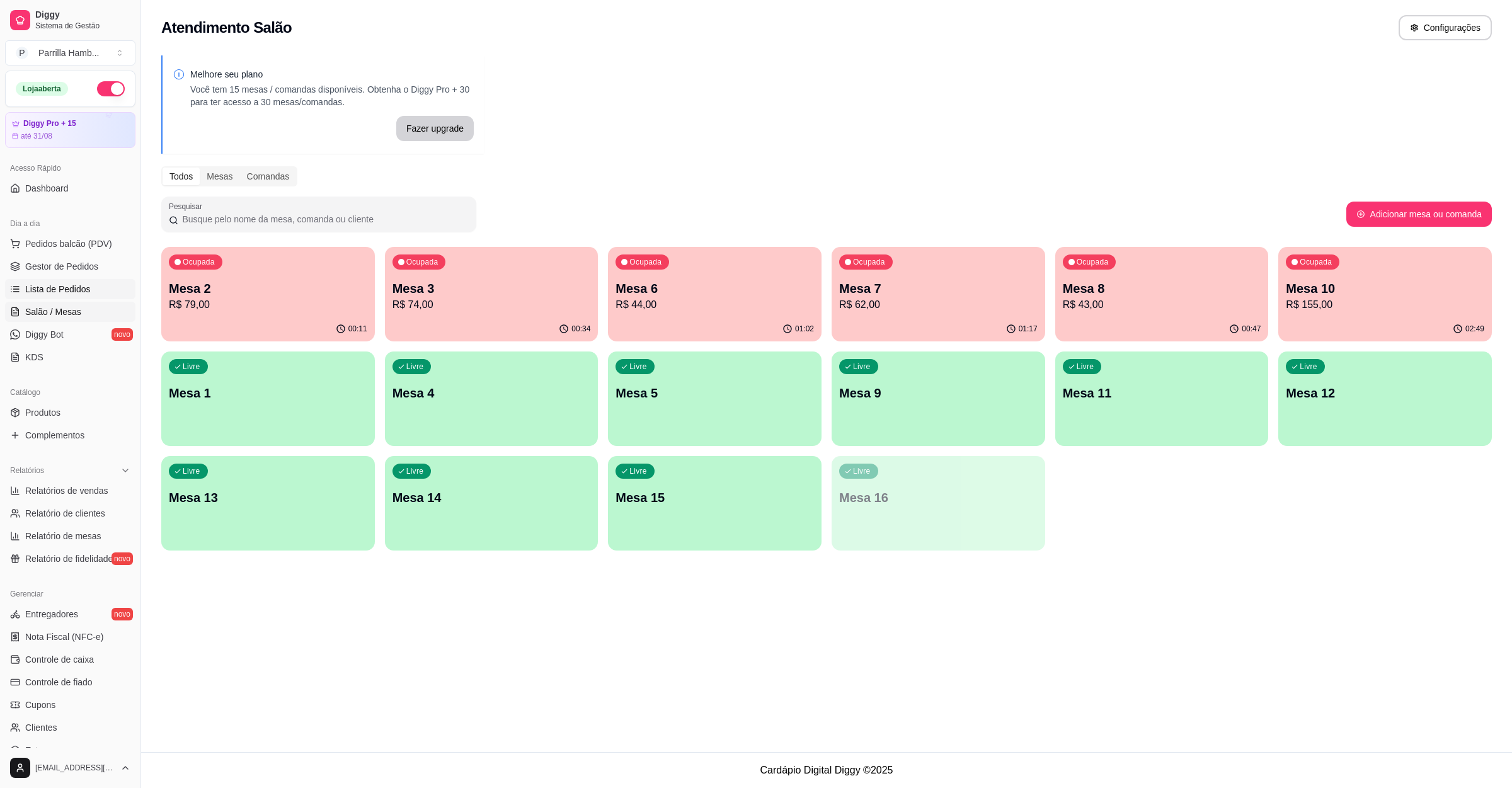
click at [93, 298] on link "Lista de Pedidos" at bounding box center [70, 289] width 130 height 20
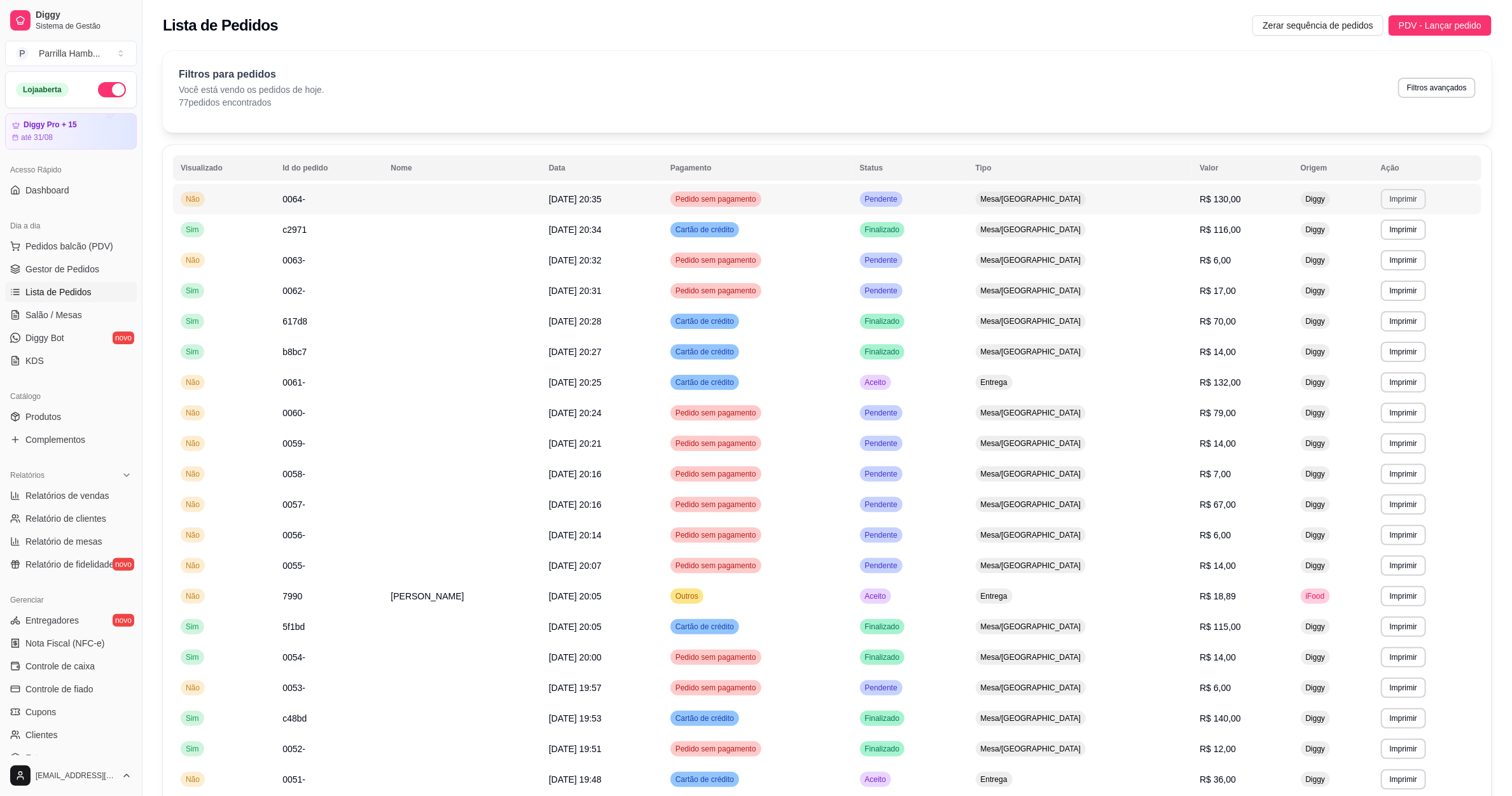
click at [1413, 192] on button "Imprimir" at bounding box center [1403, 200] width 45 height 21
click at [1390, 237] on button "IMPRESSORA" at bounding box center [1374, 245] width 92 height 21
click at [90, 311] on link "Salão / Mesas" at bounding box center [70, 315] width 132 height 21
click at [50, 317] on span "Salão / Mesas" at bounding box center [54, 315] width 57 height 13
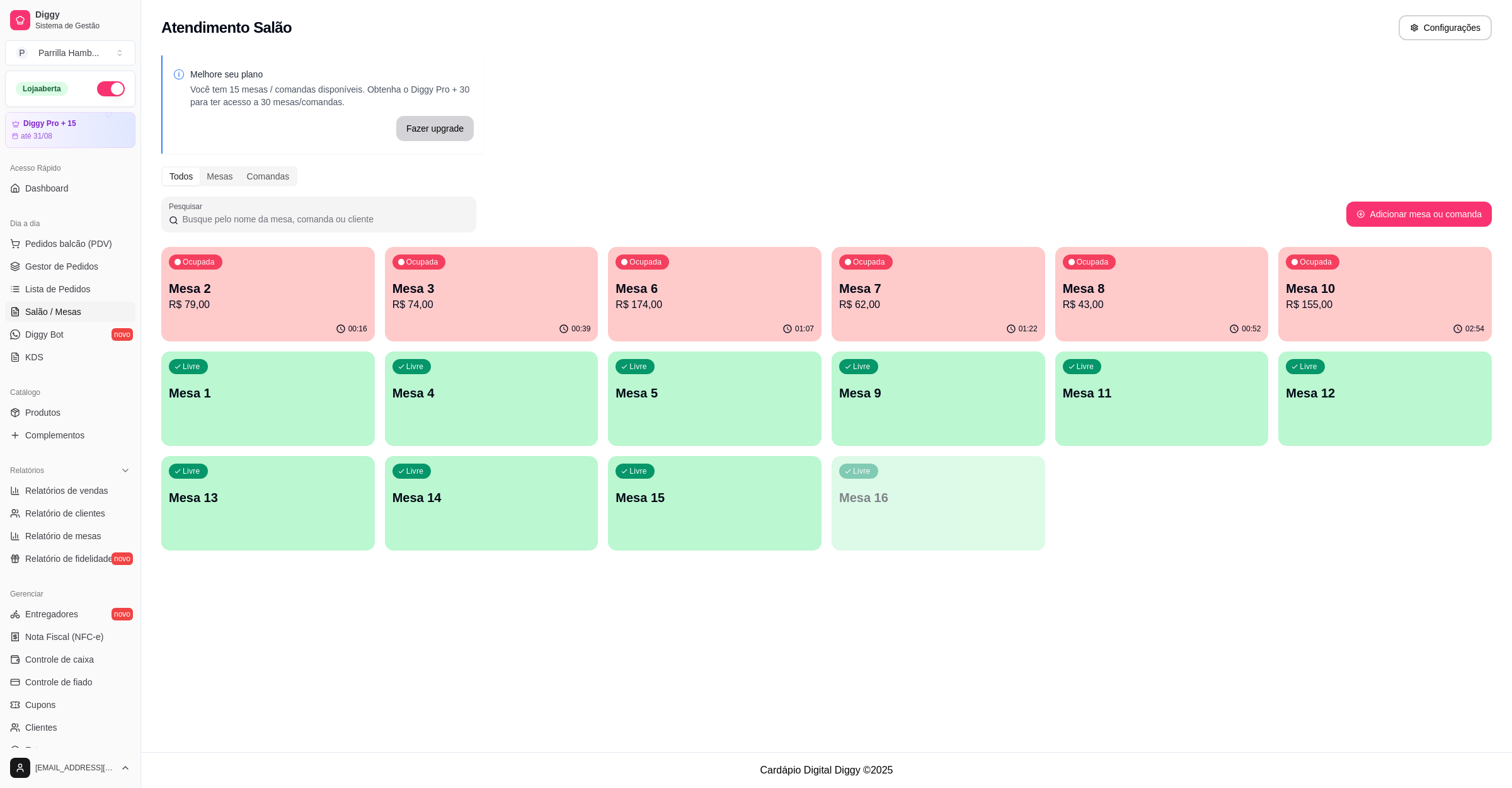
click at [1140, 282] on p "Mesa 8" at bounding box center [1162, 288] width 198 height 18
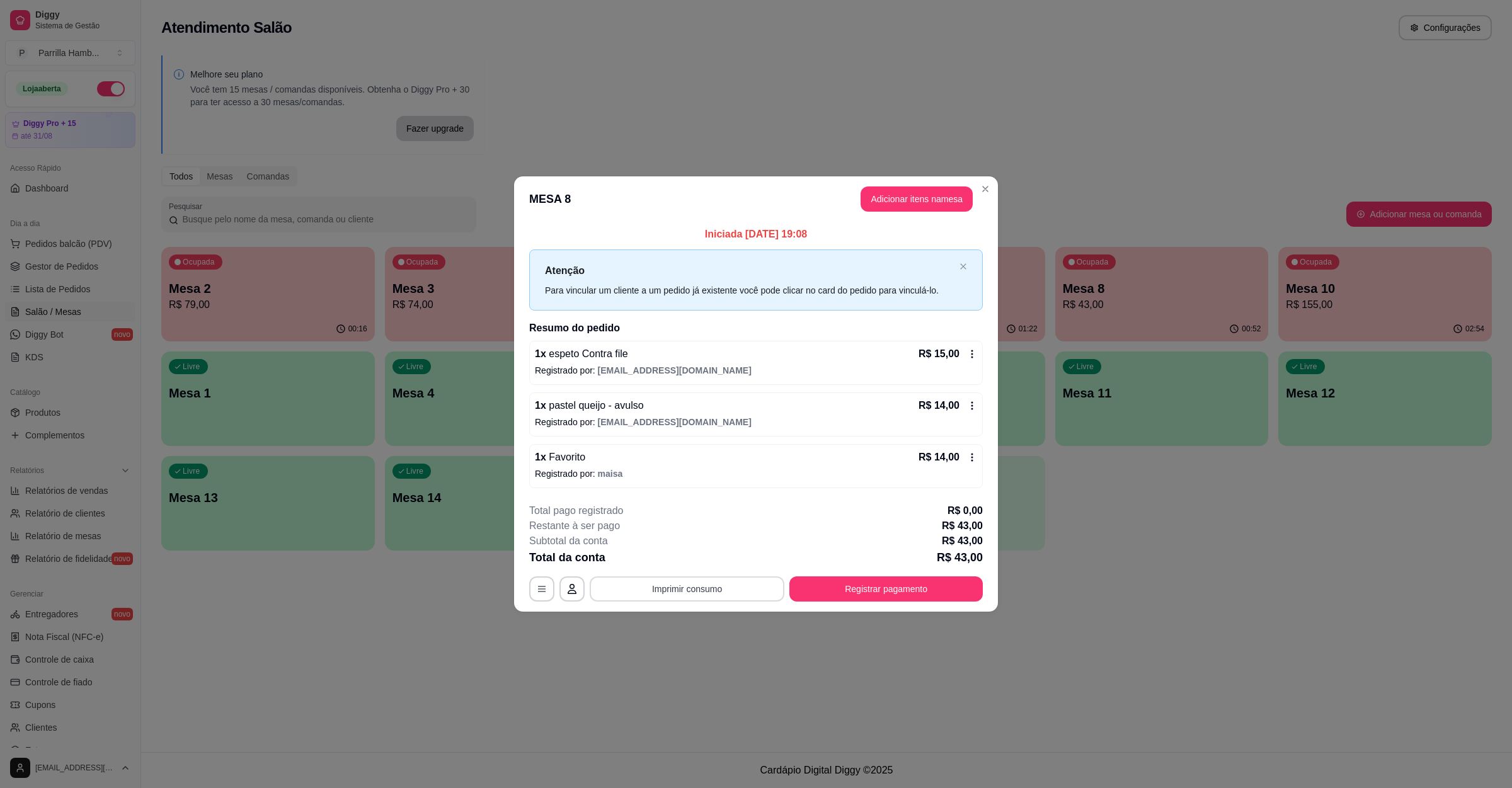
click at [728, 587] on button "Imprimir consumo" at bounding box center [686, 589] width 194 height 25
click at [703, 562] on button "IMPRESSORA" at bounding box center [690, 562] width 91 height 20
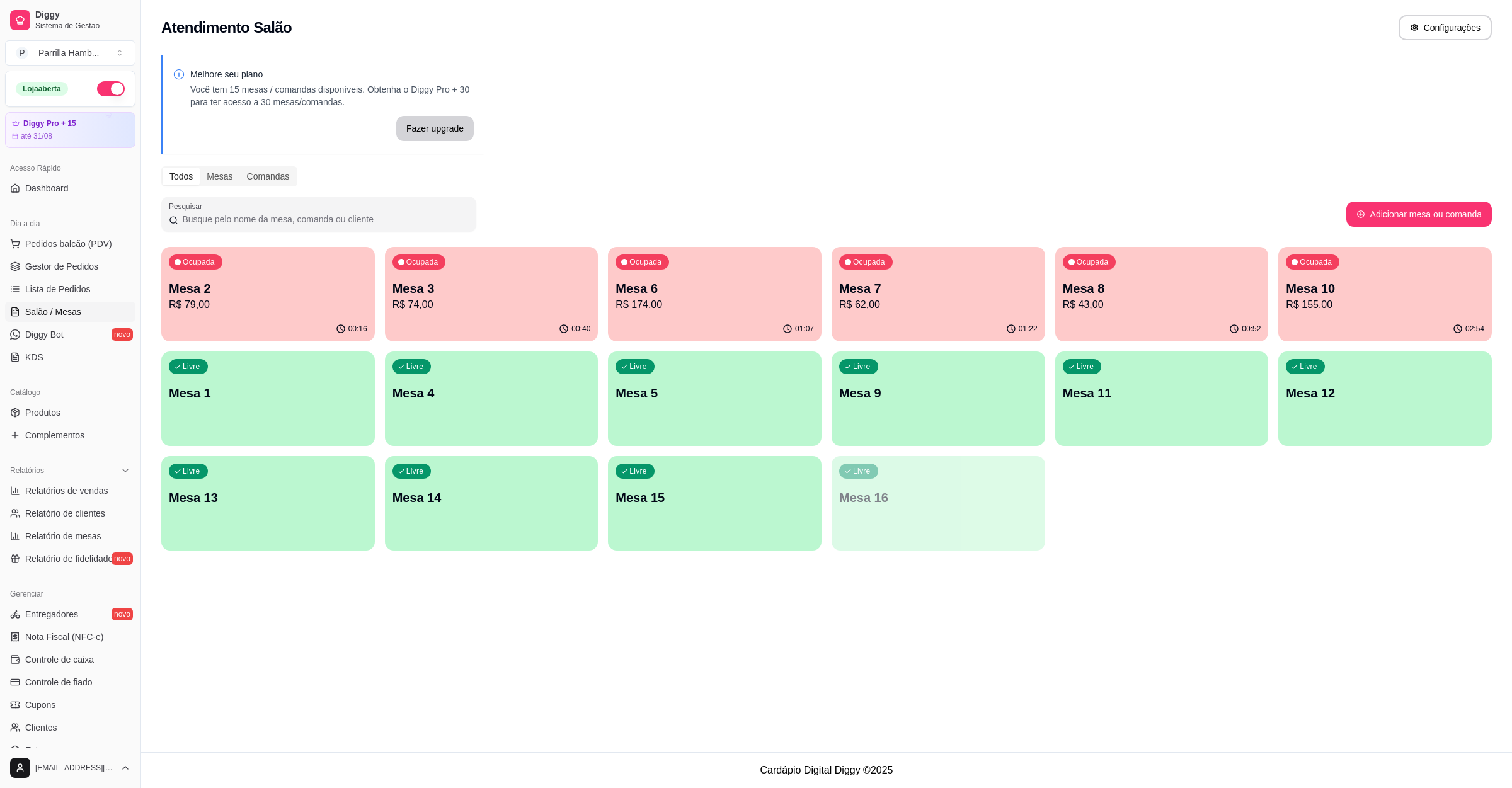
click at [1125, 269] on div "Ocupada Mesa 8 R$ 43,00" at bounding box center [1161, 282] width 213 height 70
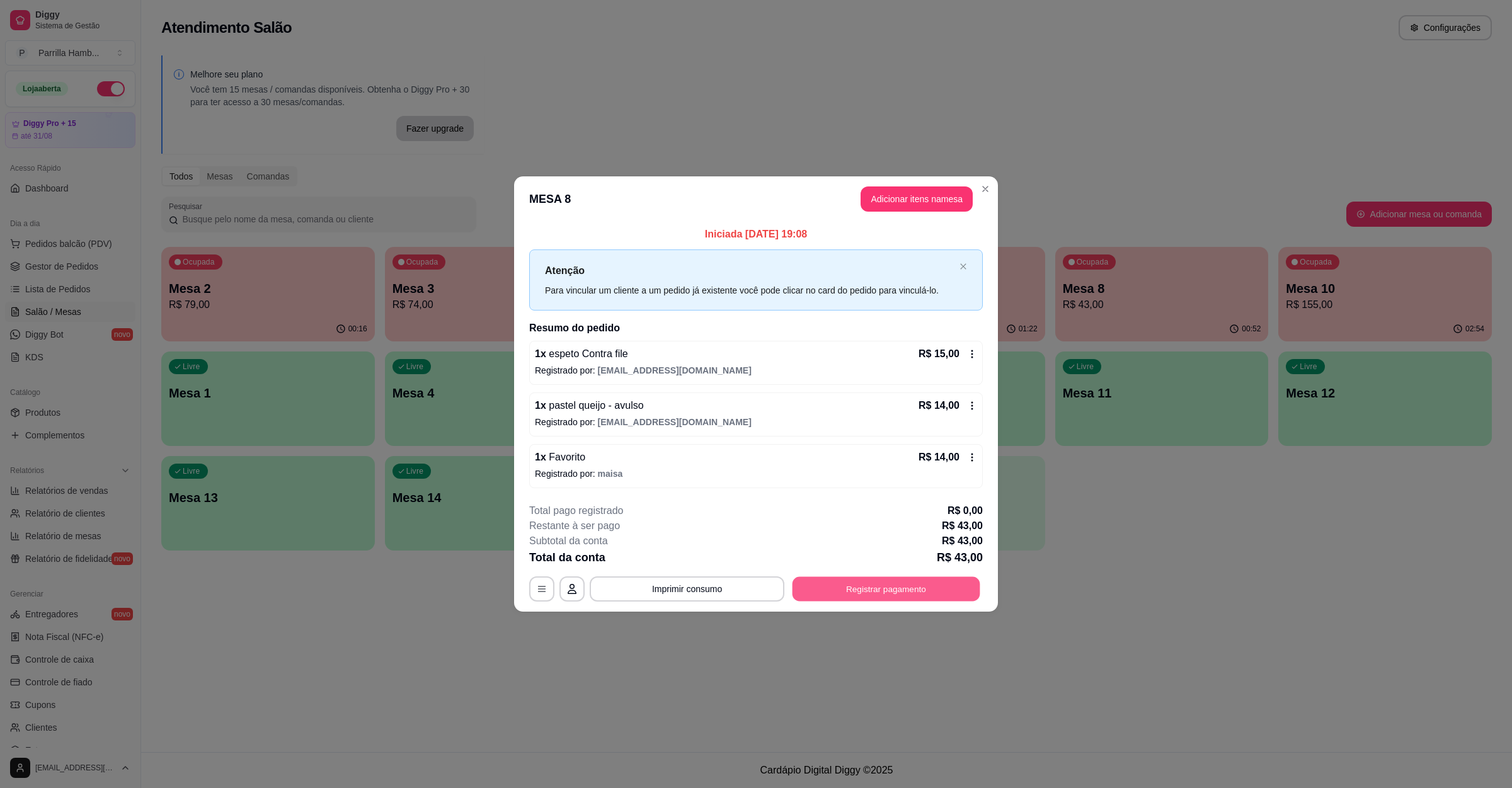
click at [865, 585] on button "Registrar pagamento" at bounding box center [886, 589] width 187 height 24
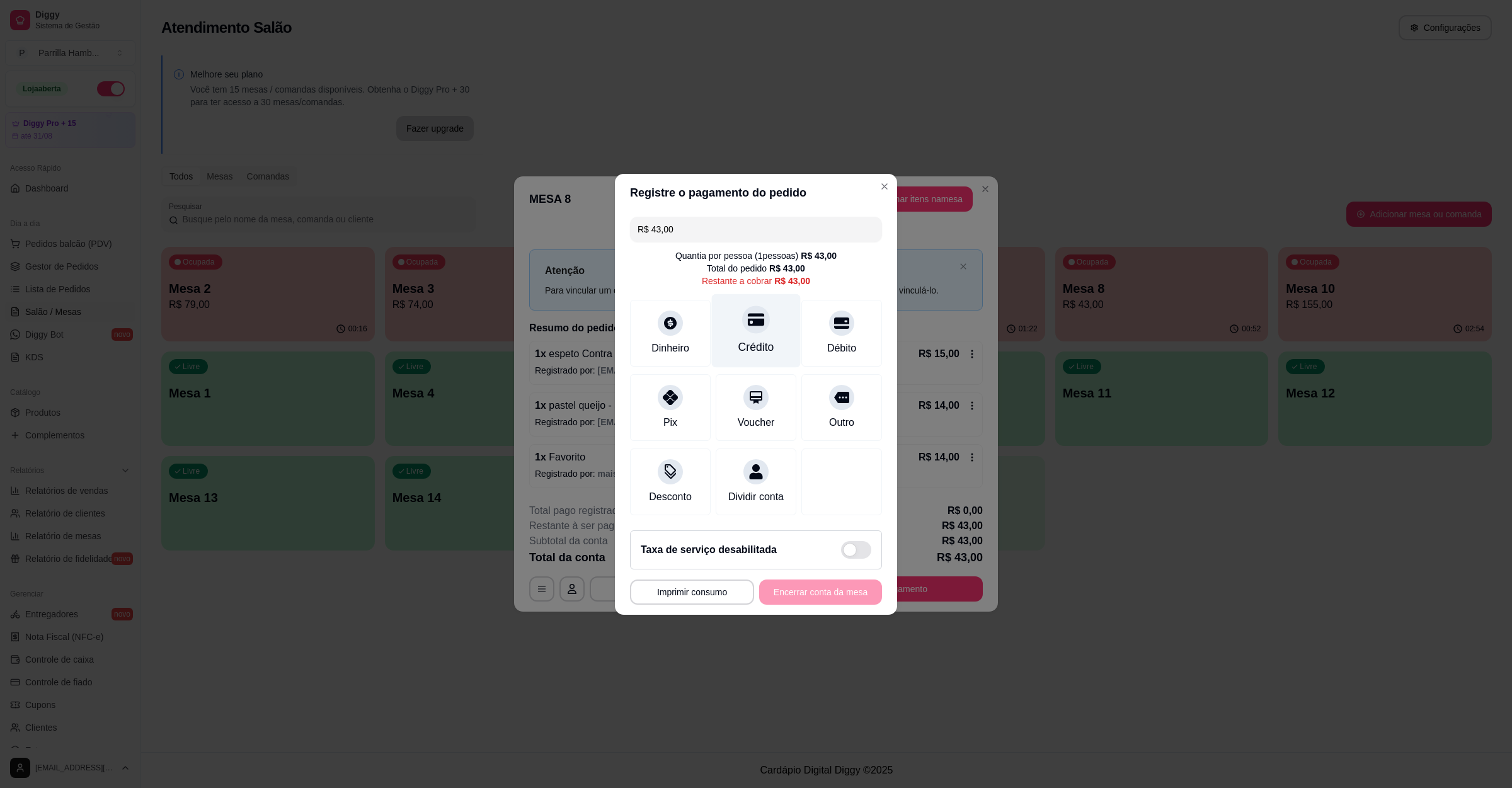
click at [747, 316] on icon at bounding box center [755, 319] width 16 height 16
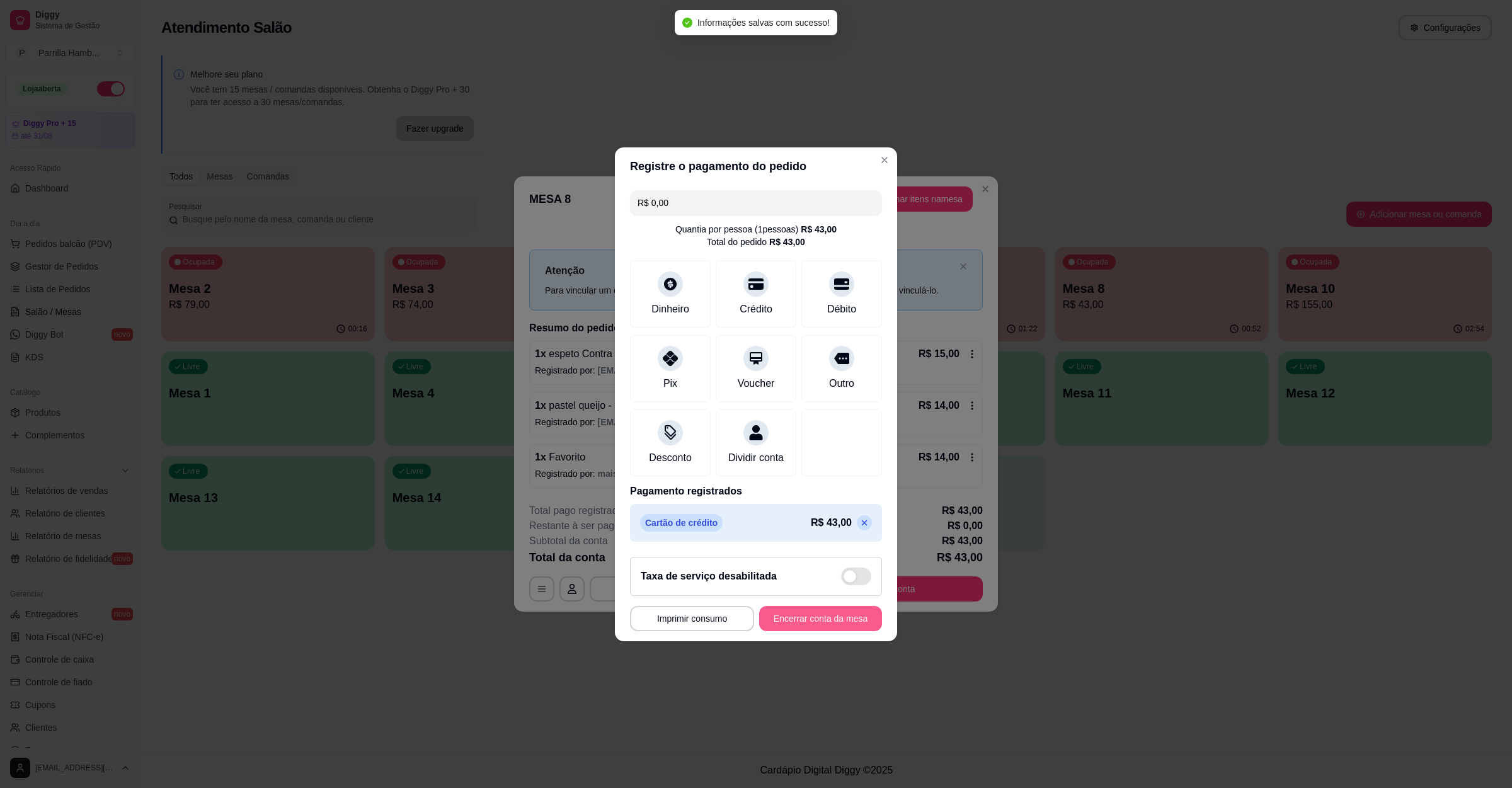
click at [822, 631] on button "Encerrar conta da mesa" at bounding box center [820, 619] width 123 height 25
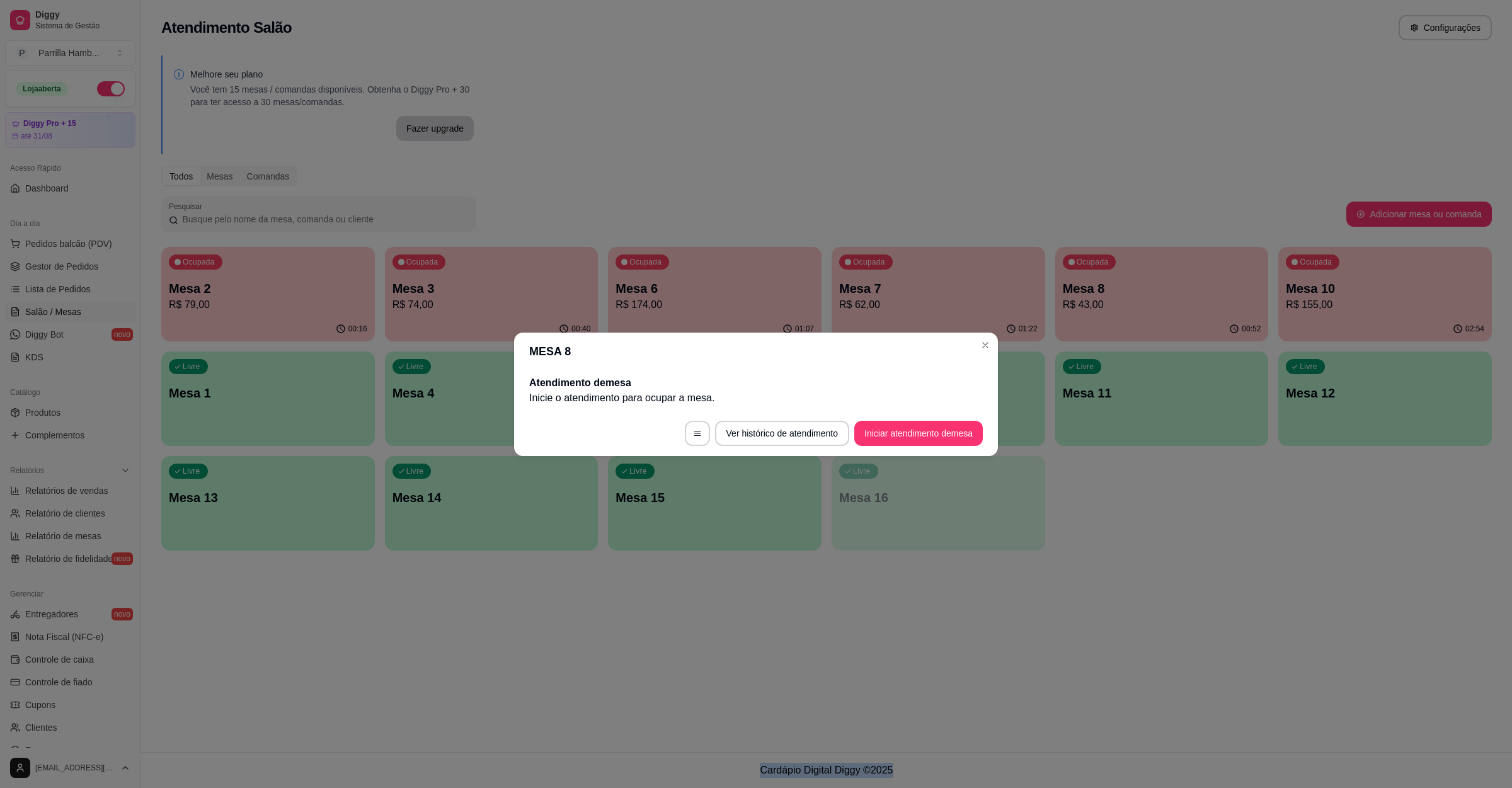
click at [1111, 628] on div "Atendimento Salão Configurações Melhore seu plano Você tem 15 mesas / comandas …" at bounding box center [826, 376] width 1371 height 752
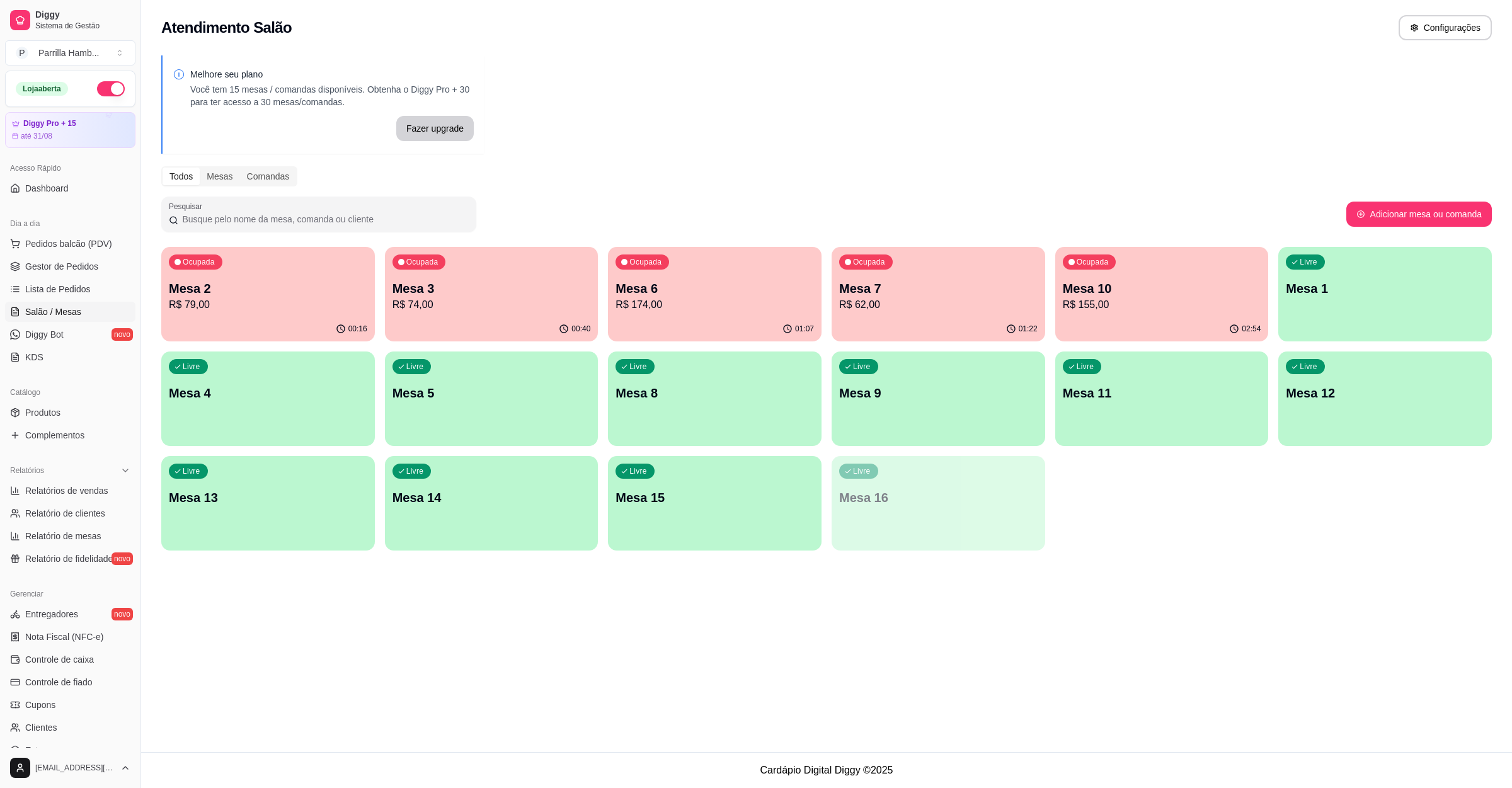
click at [1102, 684] on div "Atendimento Salão Configurações Melhore seu plano Você tem 15 mesas / comandas …" at bounding box center [826, 376] width 1371 height 752
click at [222, 305] on p "R$ 79,00" at bounding box center [268, 305] width 192 height 15
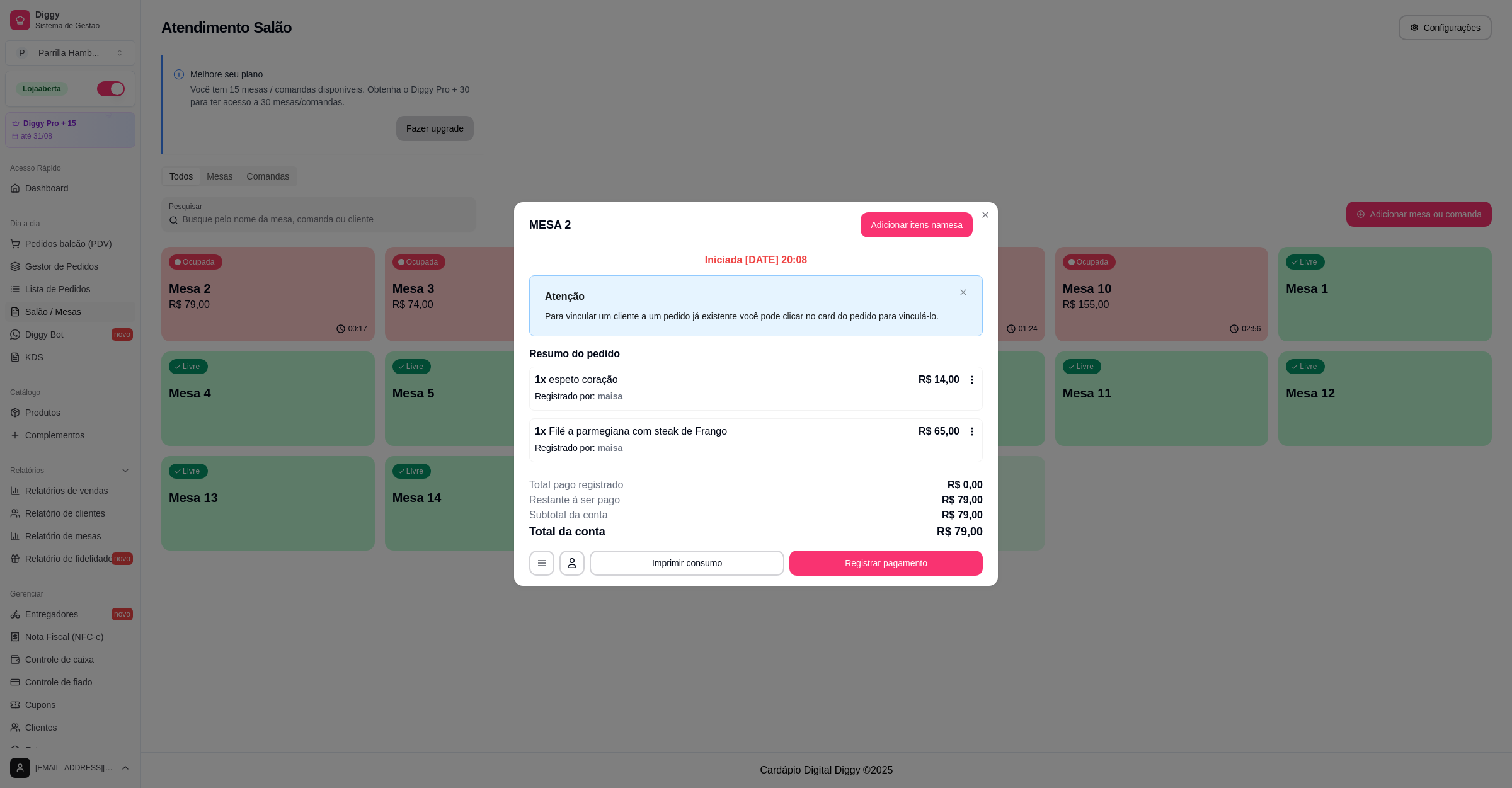
click at [771, 395] on p "Registrado por: maisa" at bounding box center [756, 396] width 442 height 12
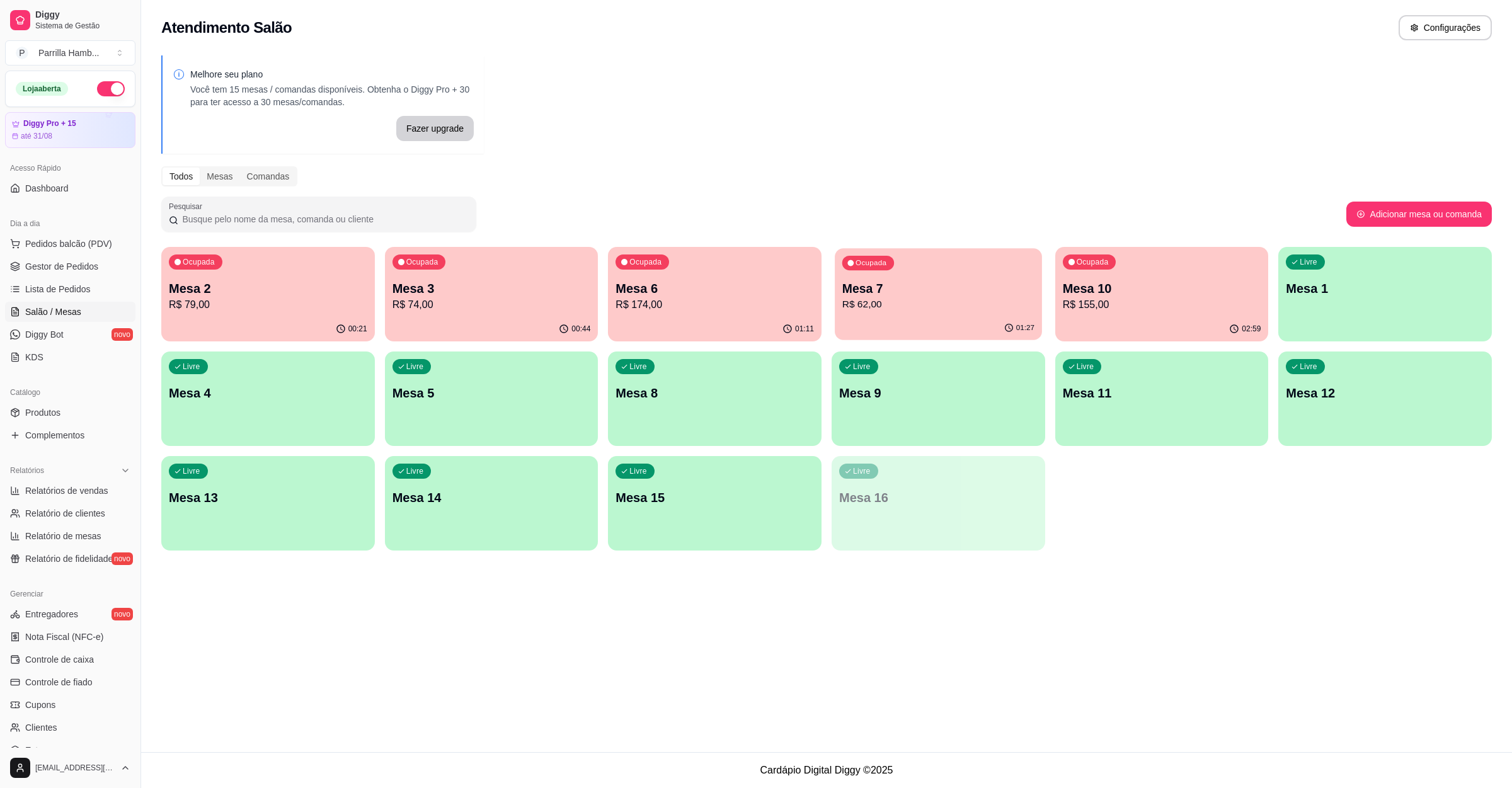
click at [934, 254] on div "Ocupada Mesa 7 R$ 62,00" at bounding box center [938, 282] width 207 height 68
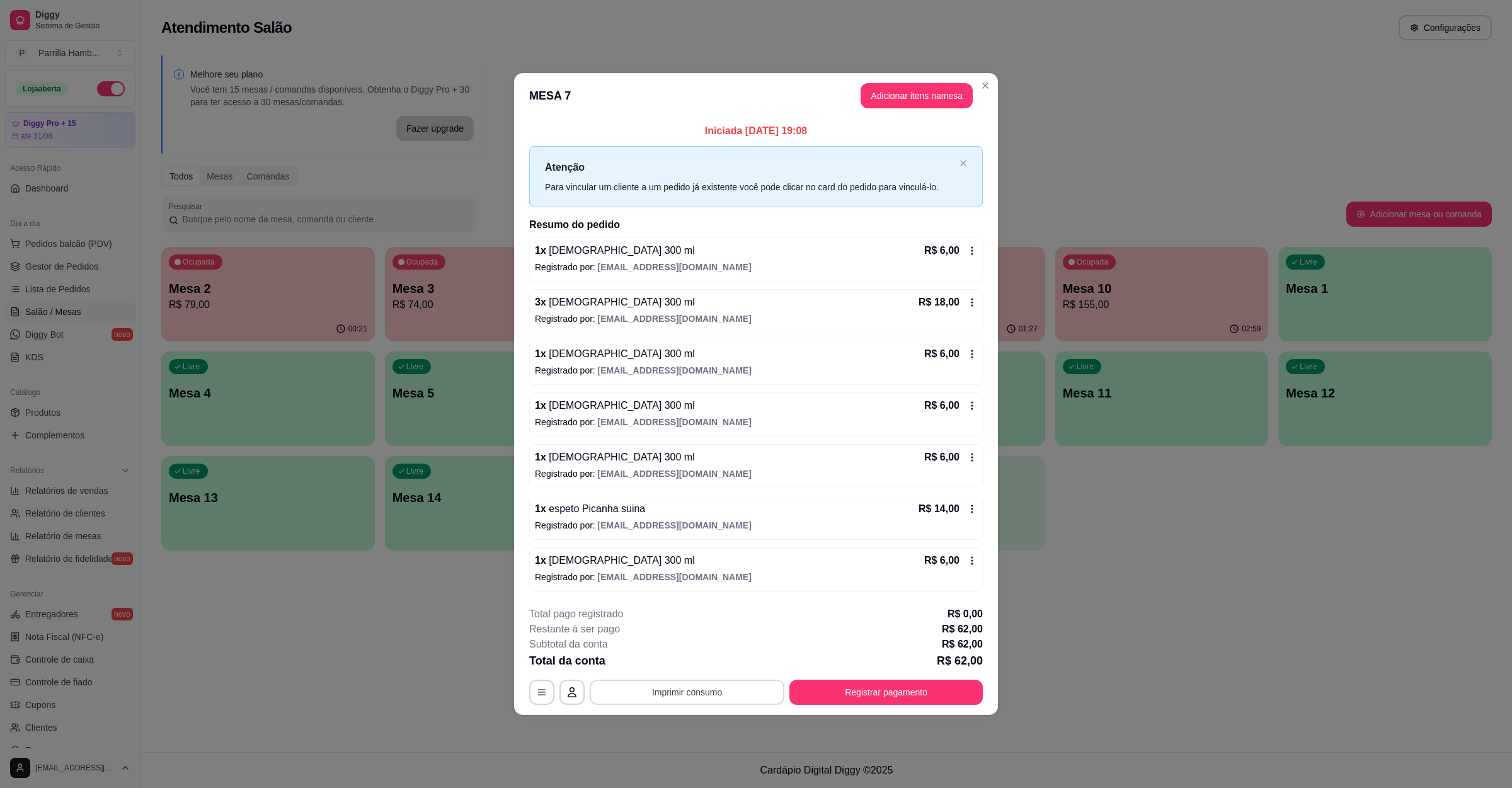
click at [705, 697] on button "Imprimir consumo" at bounding box center [686, 692] width 194 height 25
click at [701, 661] on button "IMPRESSORA" at bounding box center [691, 669] width 70 height 16
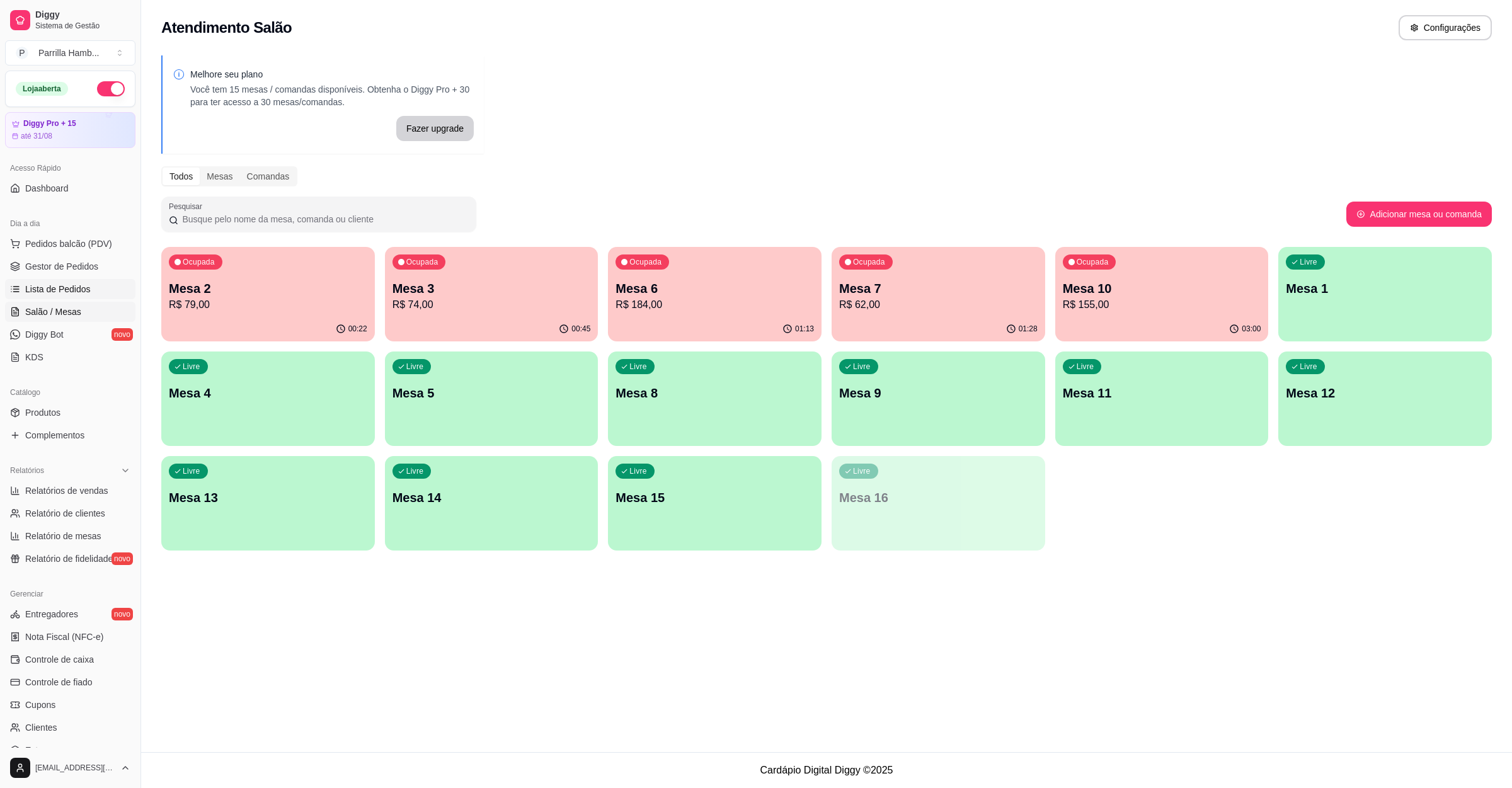
click at [49, 285] on span "Lista de Pedidos" at bounding box center [58, 289] width 66 height 12
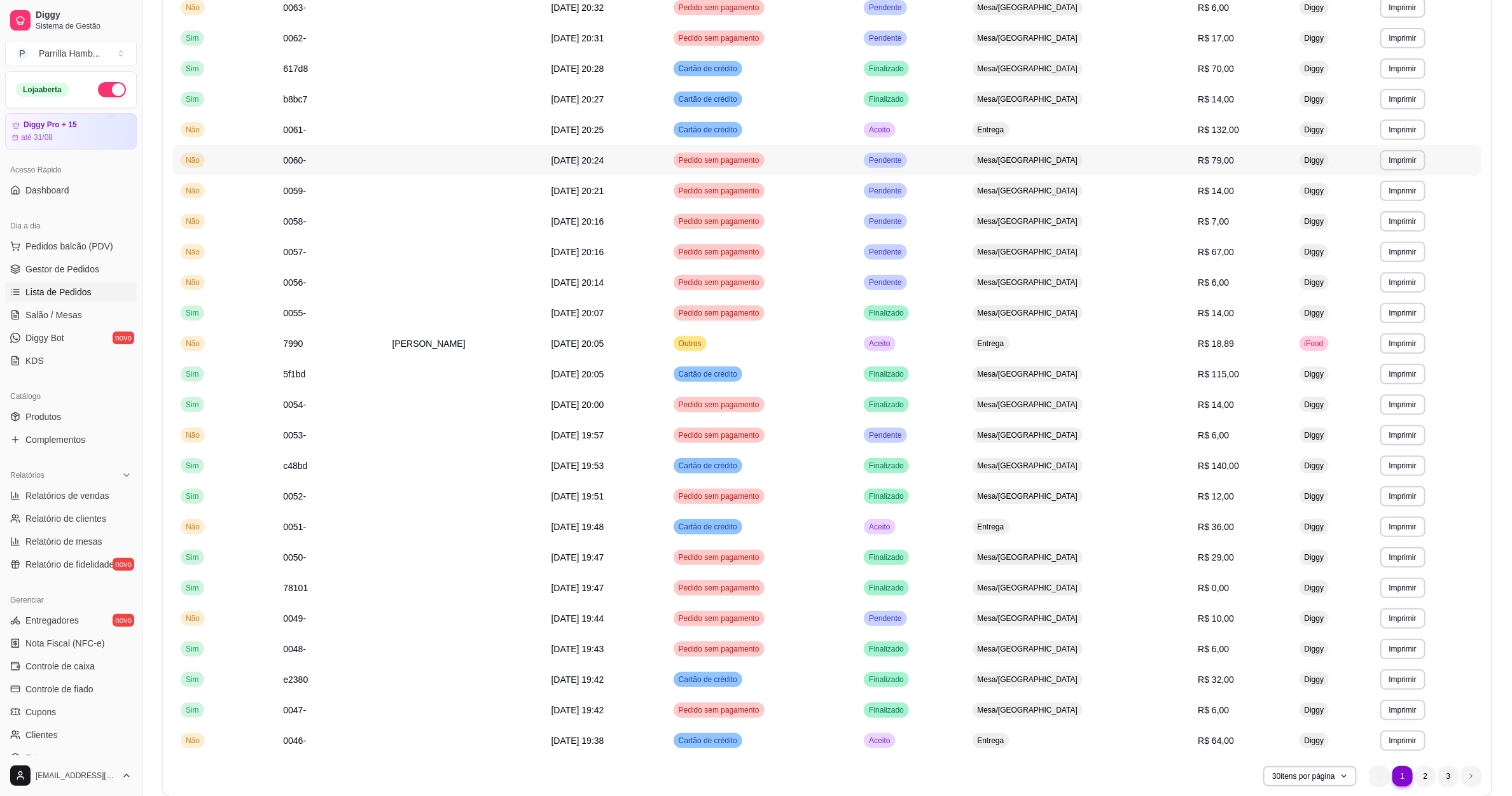
scroll to position [397, 0]
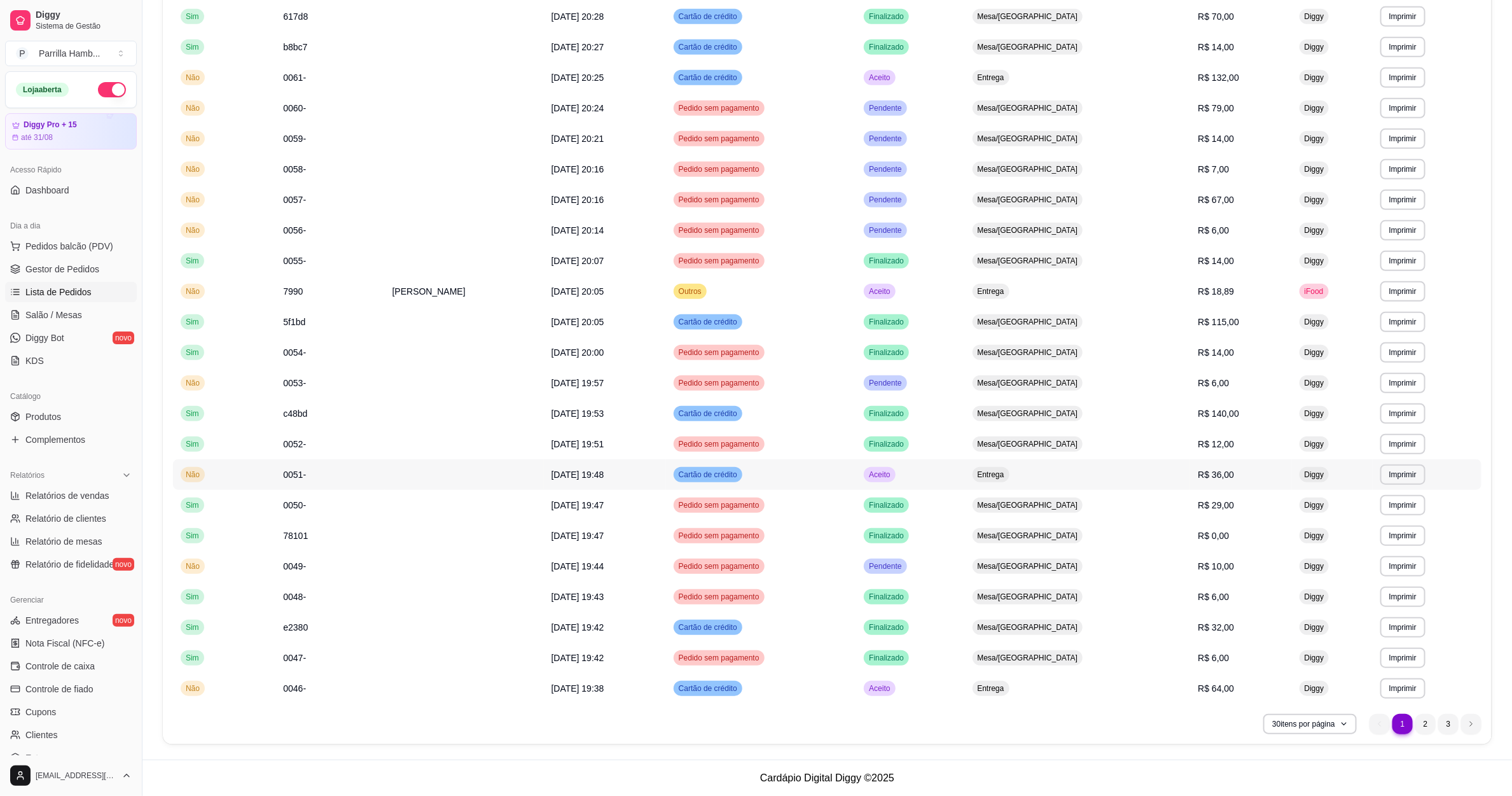
click at [666, 478] on td "[DATE] 19:48" at bounding box center [605, 474] width 122 height 31
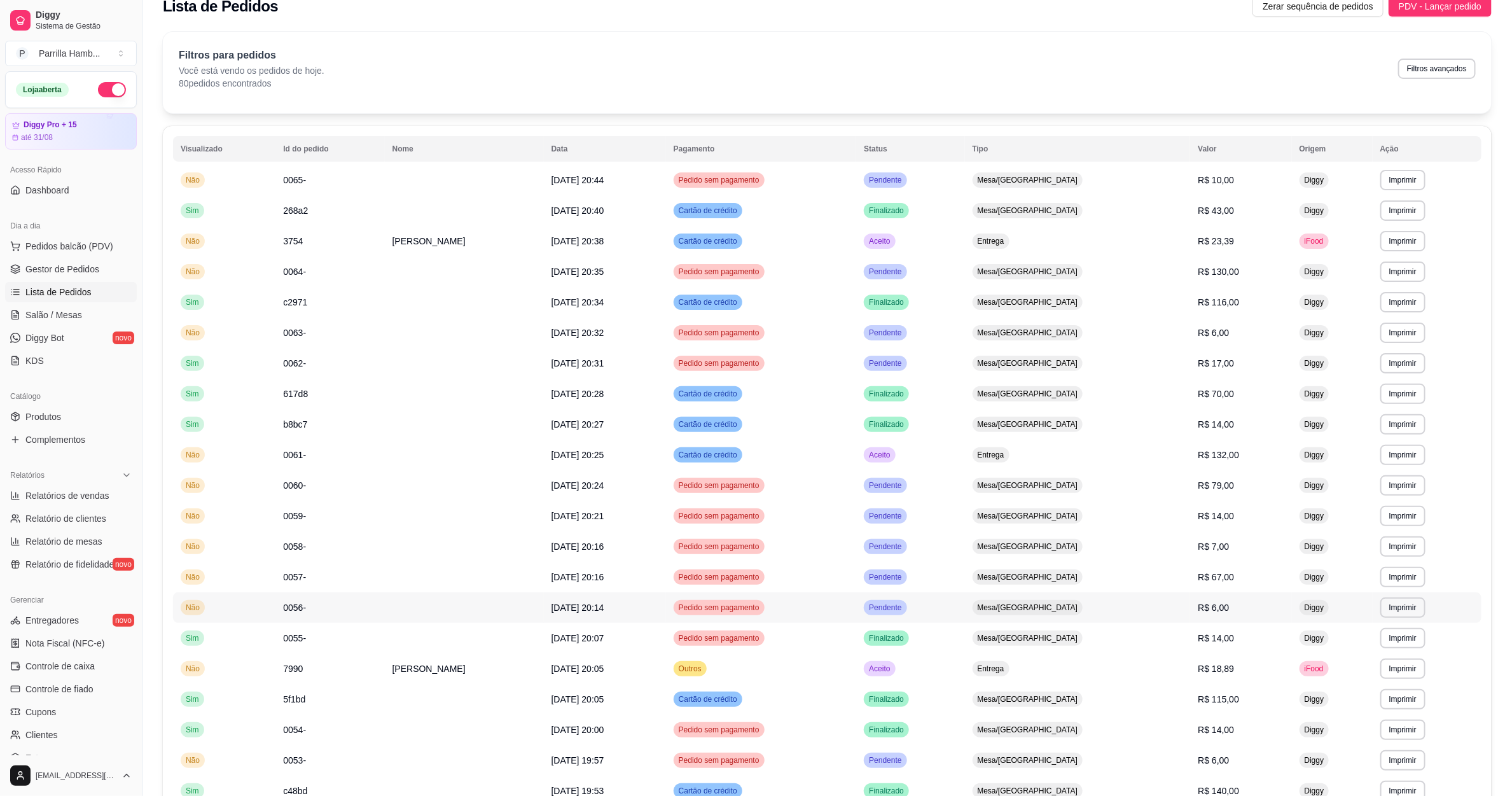
scroll to position [0, 0]
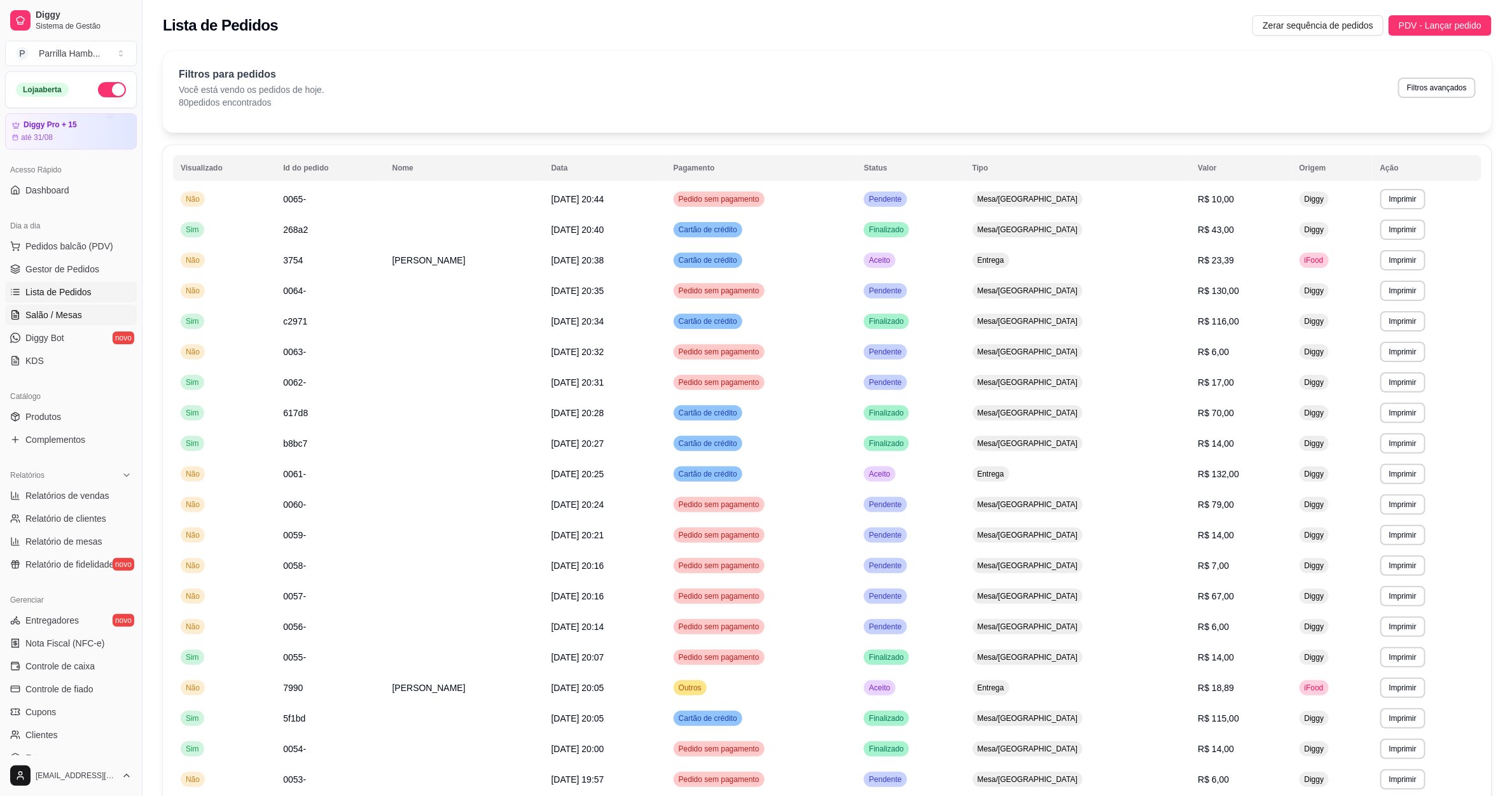
click at [73, 320] on span "Salão / Mesas" at bounding box center [54, 315] width 57 height 13
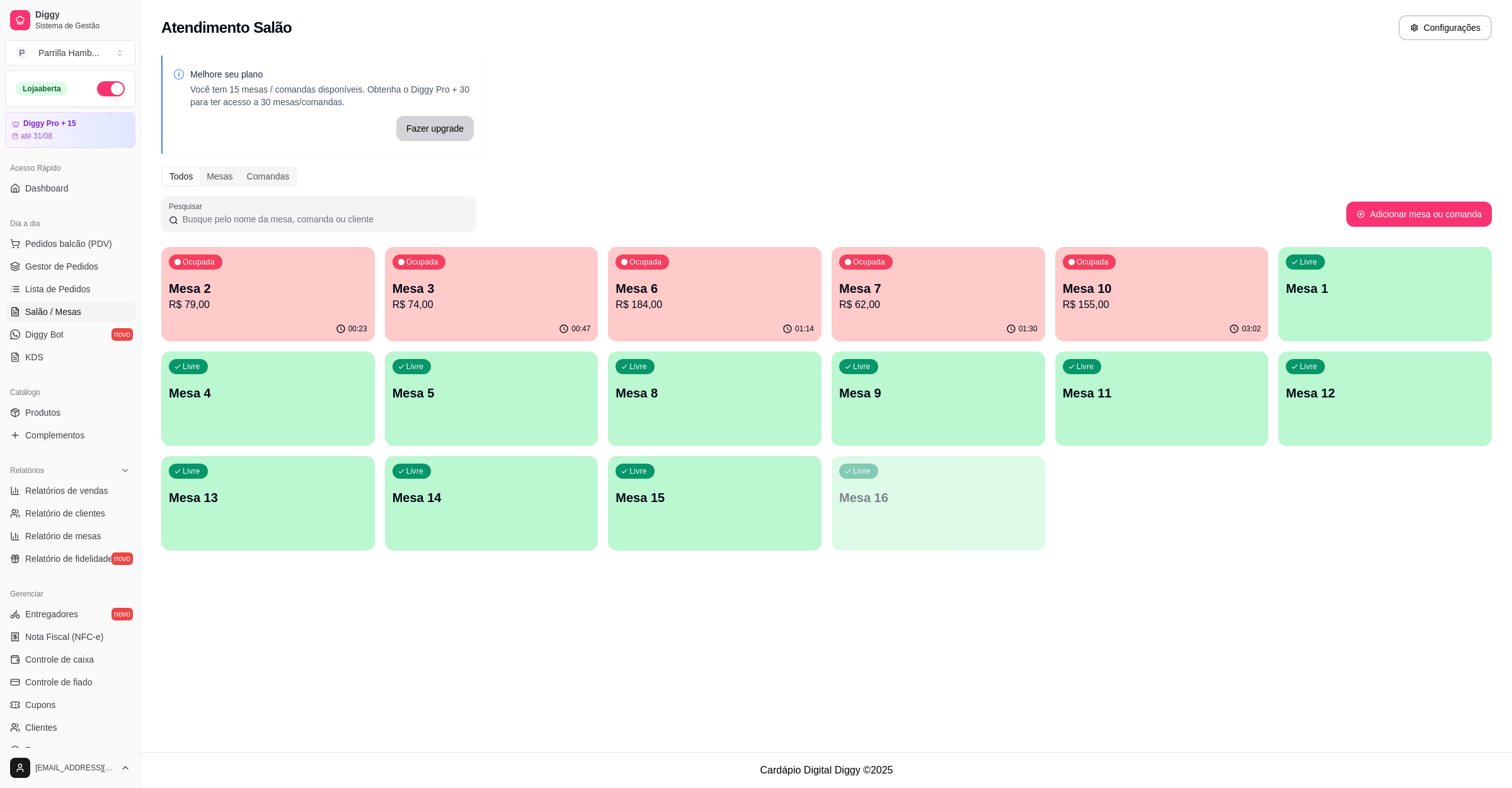
click at [1127, 282] on p "Mesa 10" at bounding box center [1162, 288] width 198 height 18
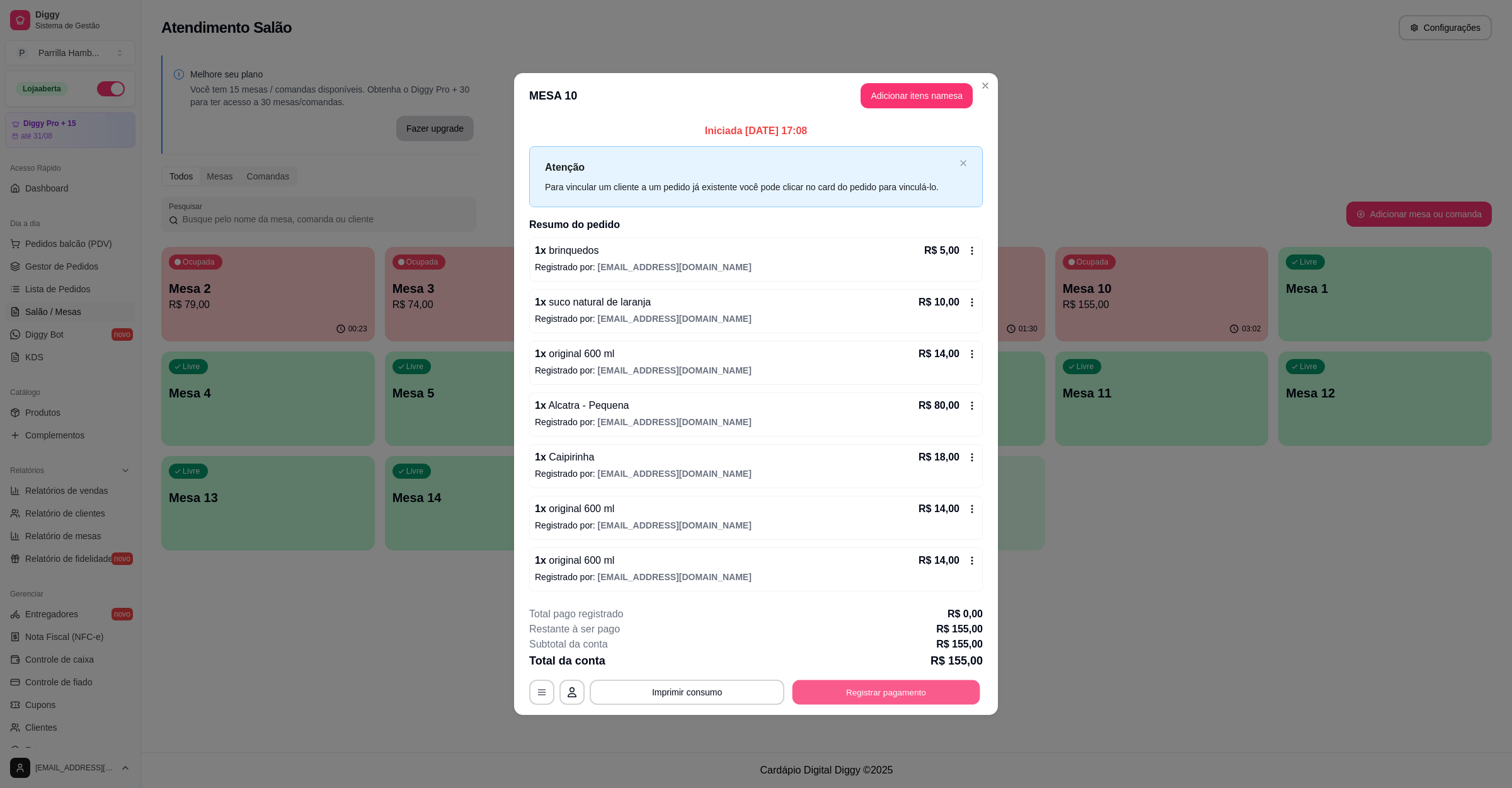
click at [868, 692] on button "Registrar pagamento" at bounding box center [886, 692] width 187 height 24
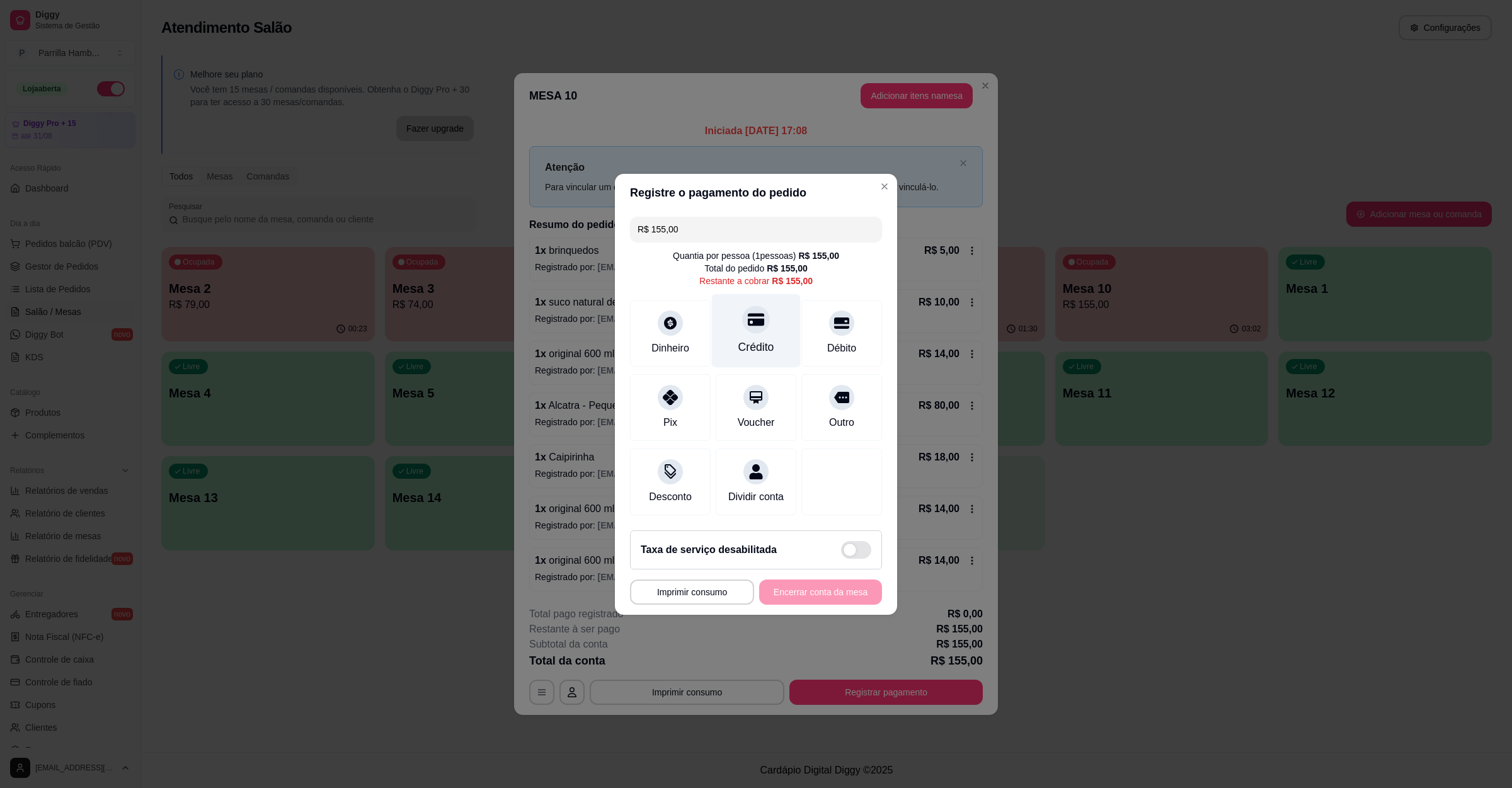
click at [747, 305] on div at bounding box center [755, 319] width 27 height 27
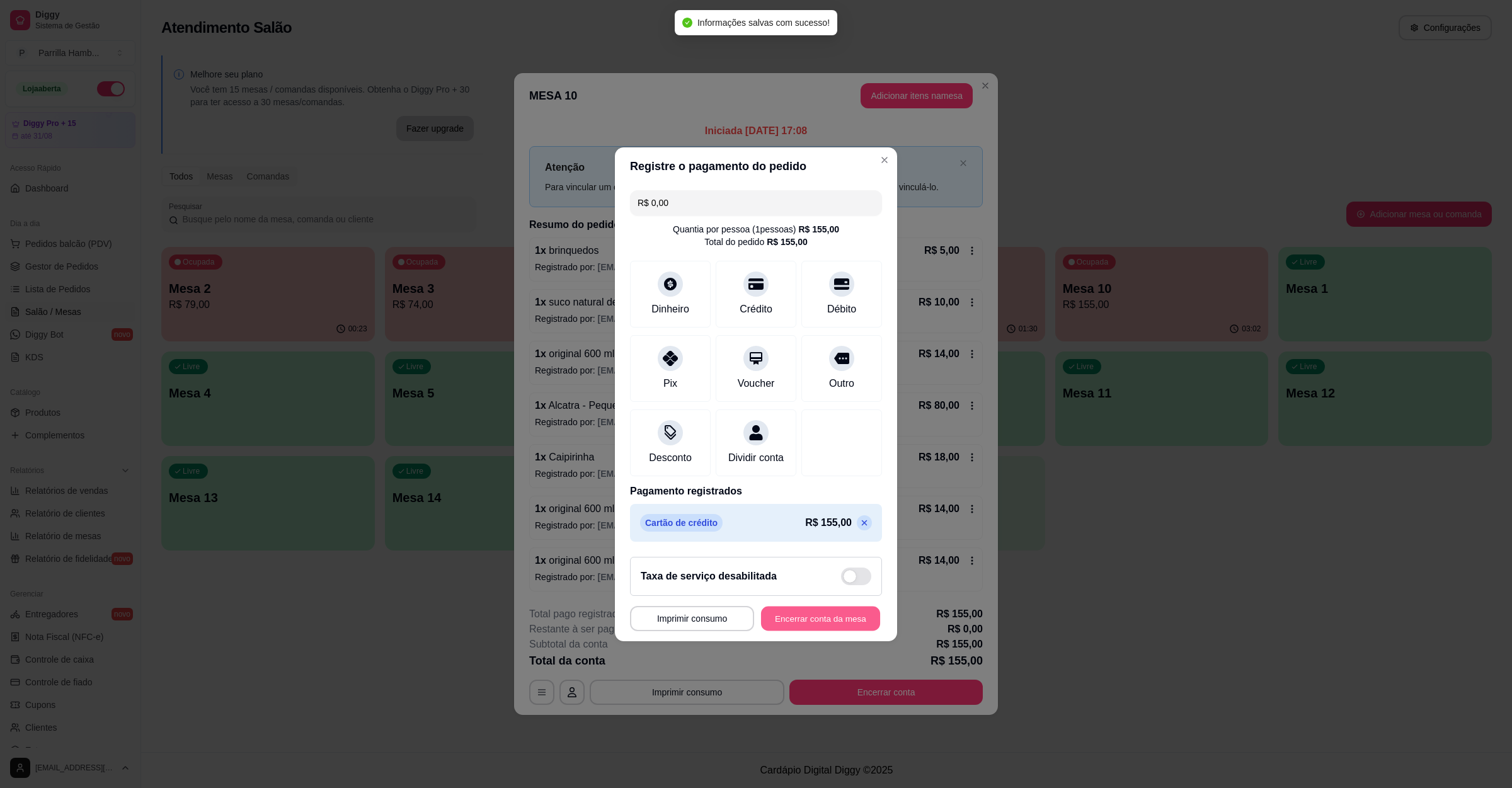
click at [786, 621] on button "Encerrar conta da mesa" at bounding box center [820, 618] width 119 height 24
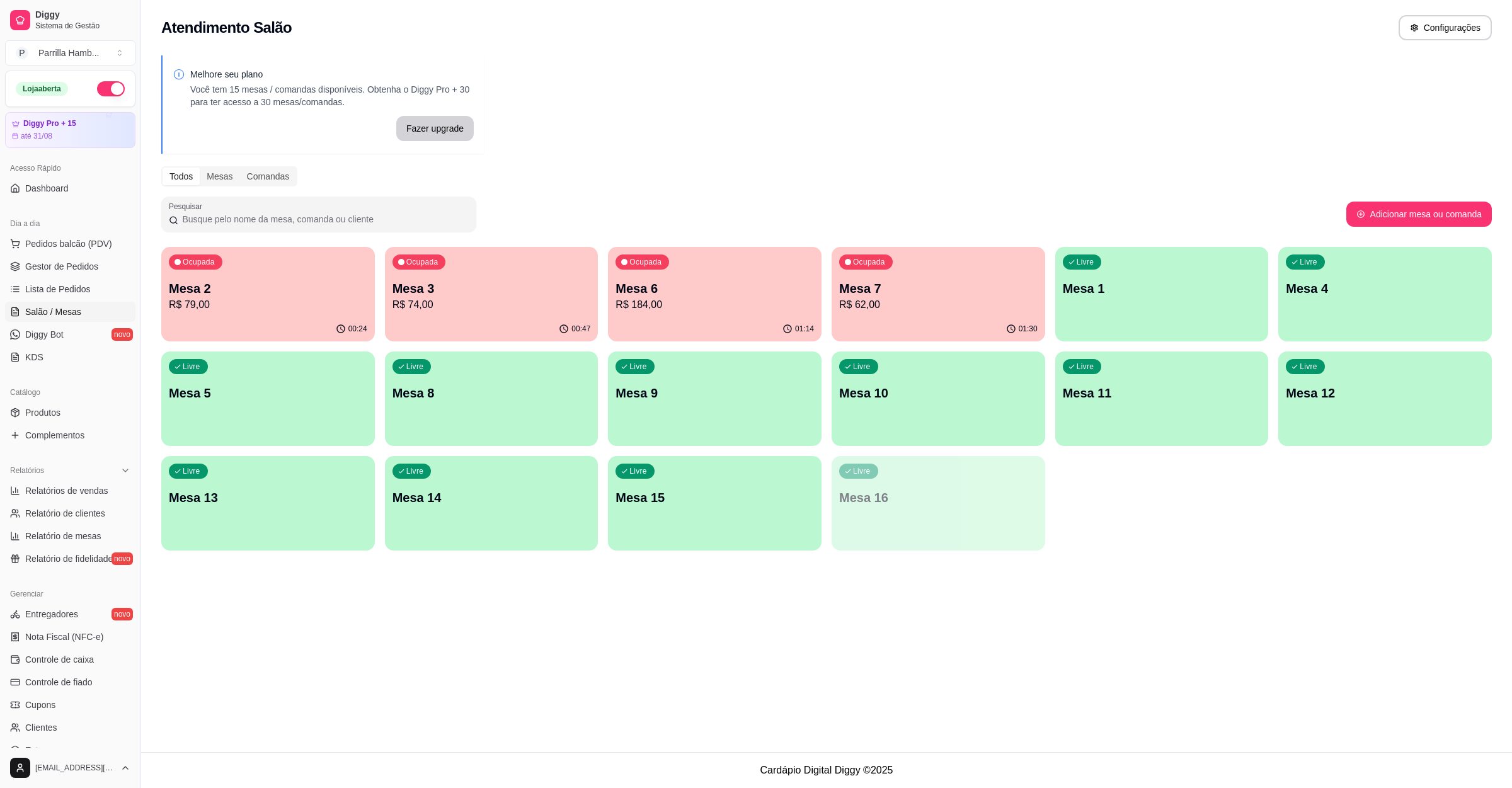
click at [879, 412] on div "Livre Mesa 10" at bounding box center [938, 391] width 213 height 80
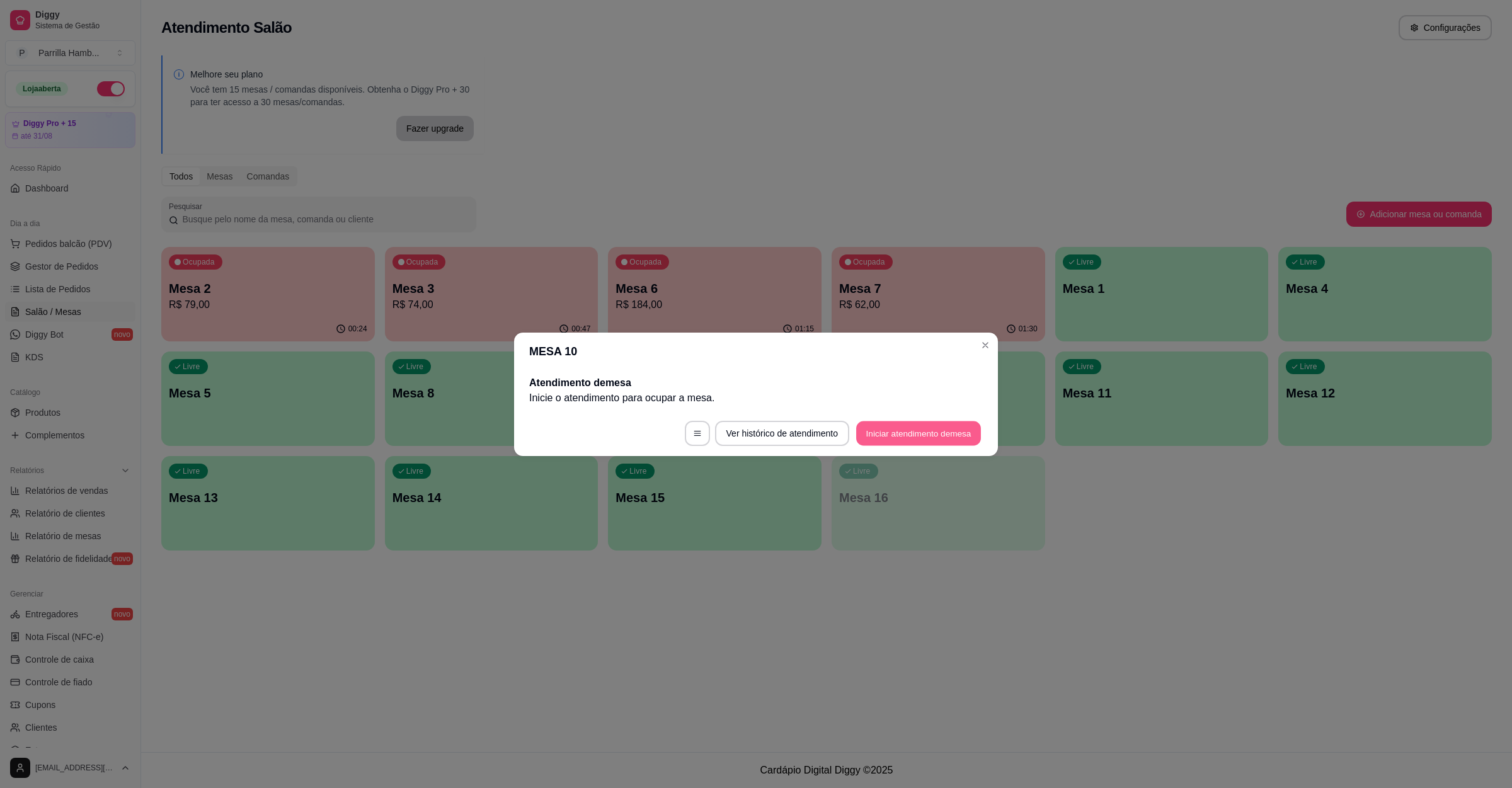
click at [921, 430] on button "Iniciar atendimento de mesa" at bounding box center [918, 433] width 125 height 24
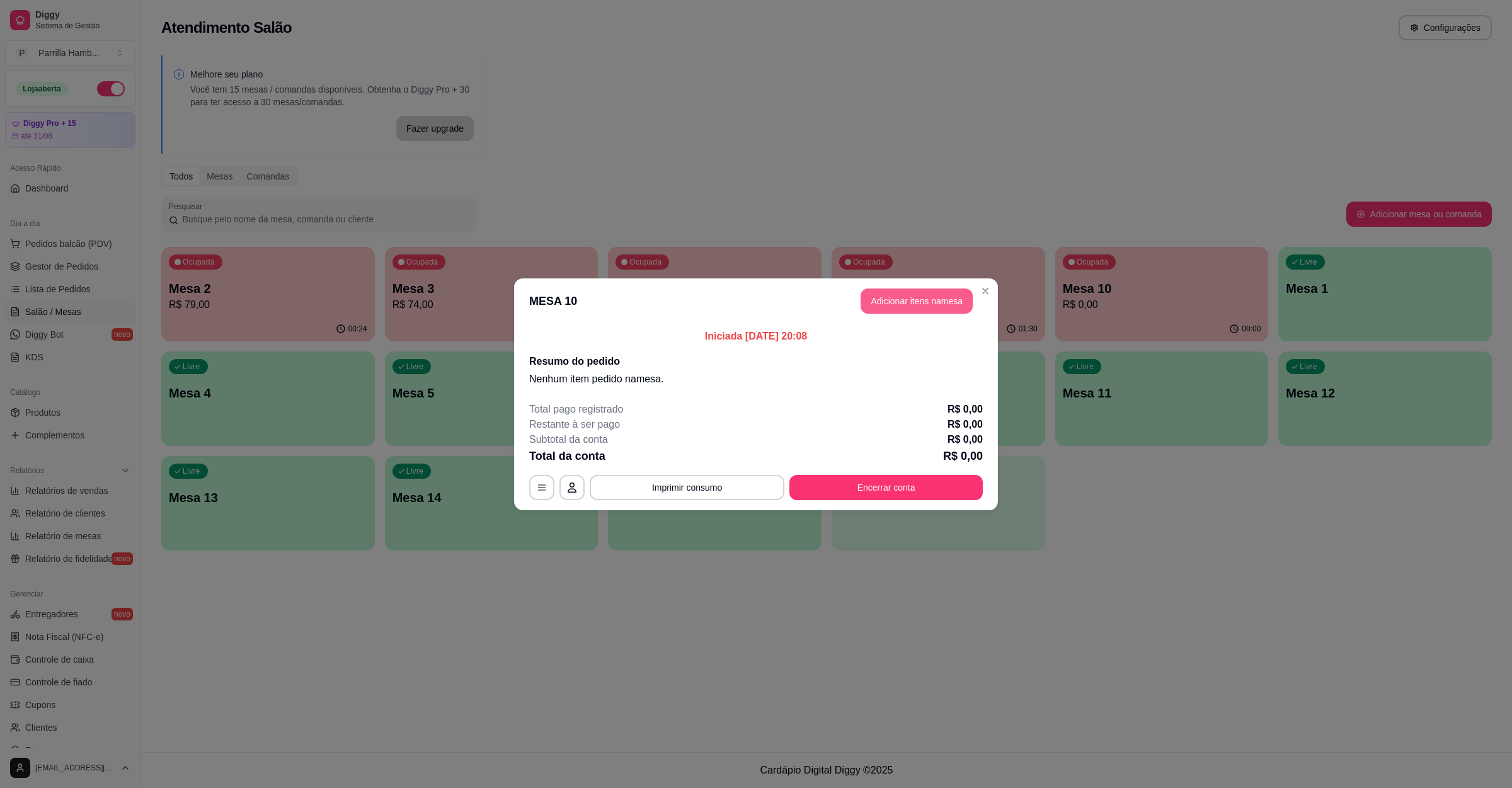
click at [932, 305] on button "Adicionar itens na mesa" at bounding box center [917, 301] width 112 height 25
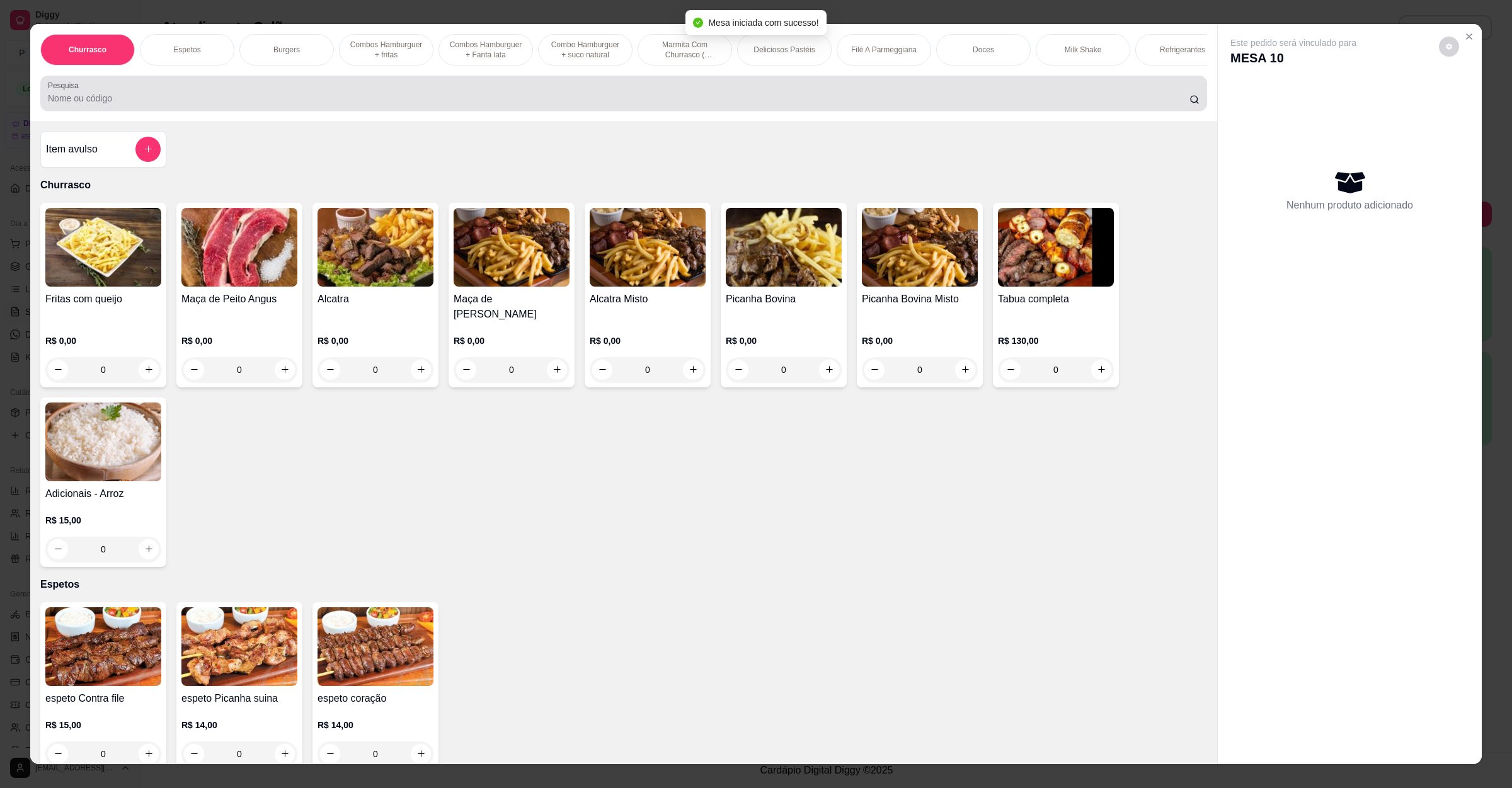
click at [480, 102] on div at bounding box center [623, 93] width 1151 height 25
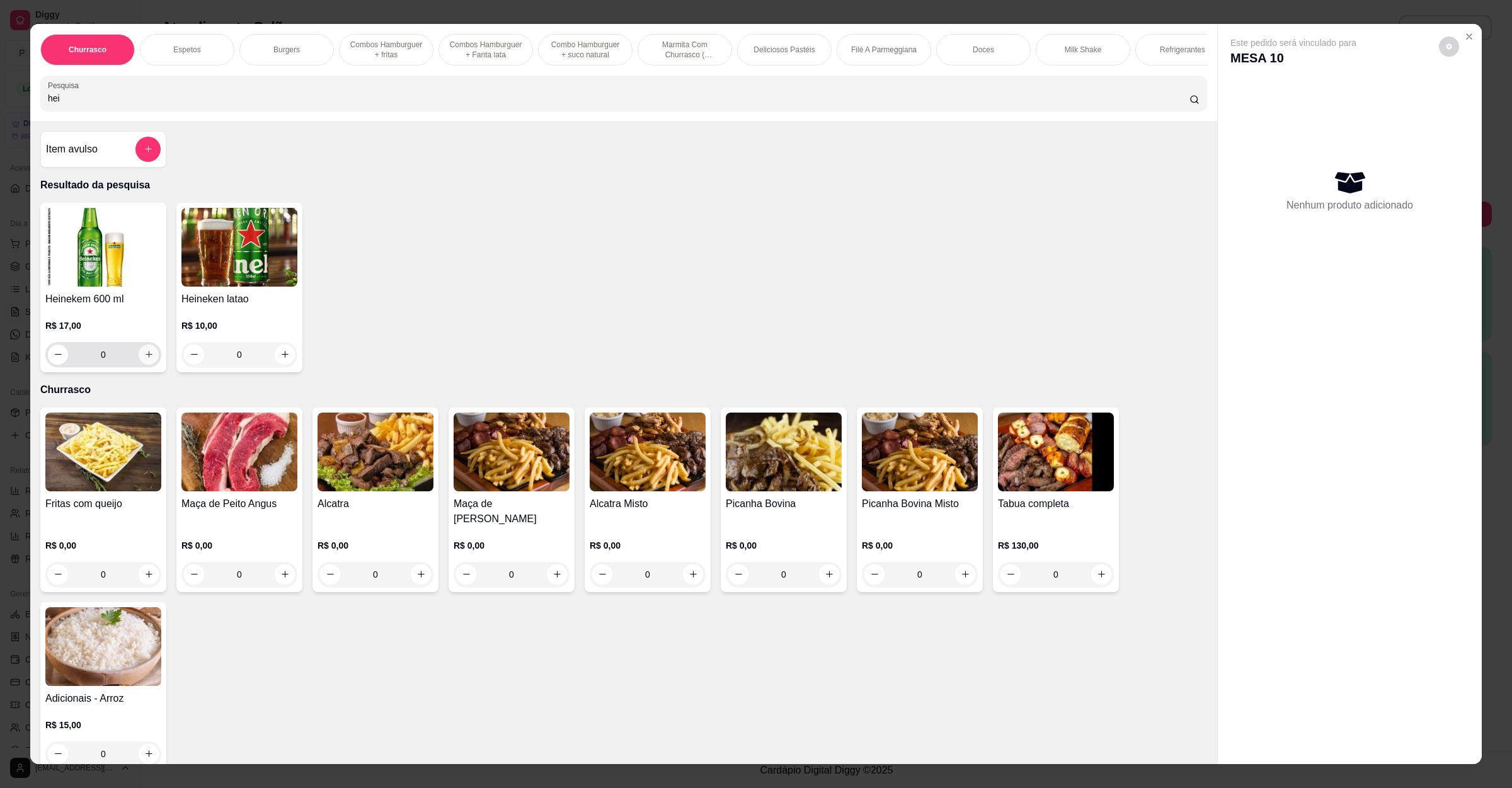
click at [144, 359] on icon "increase-product-quantity" at bounding box center [149, 355] width 9 height 9
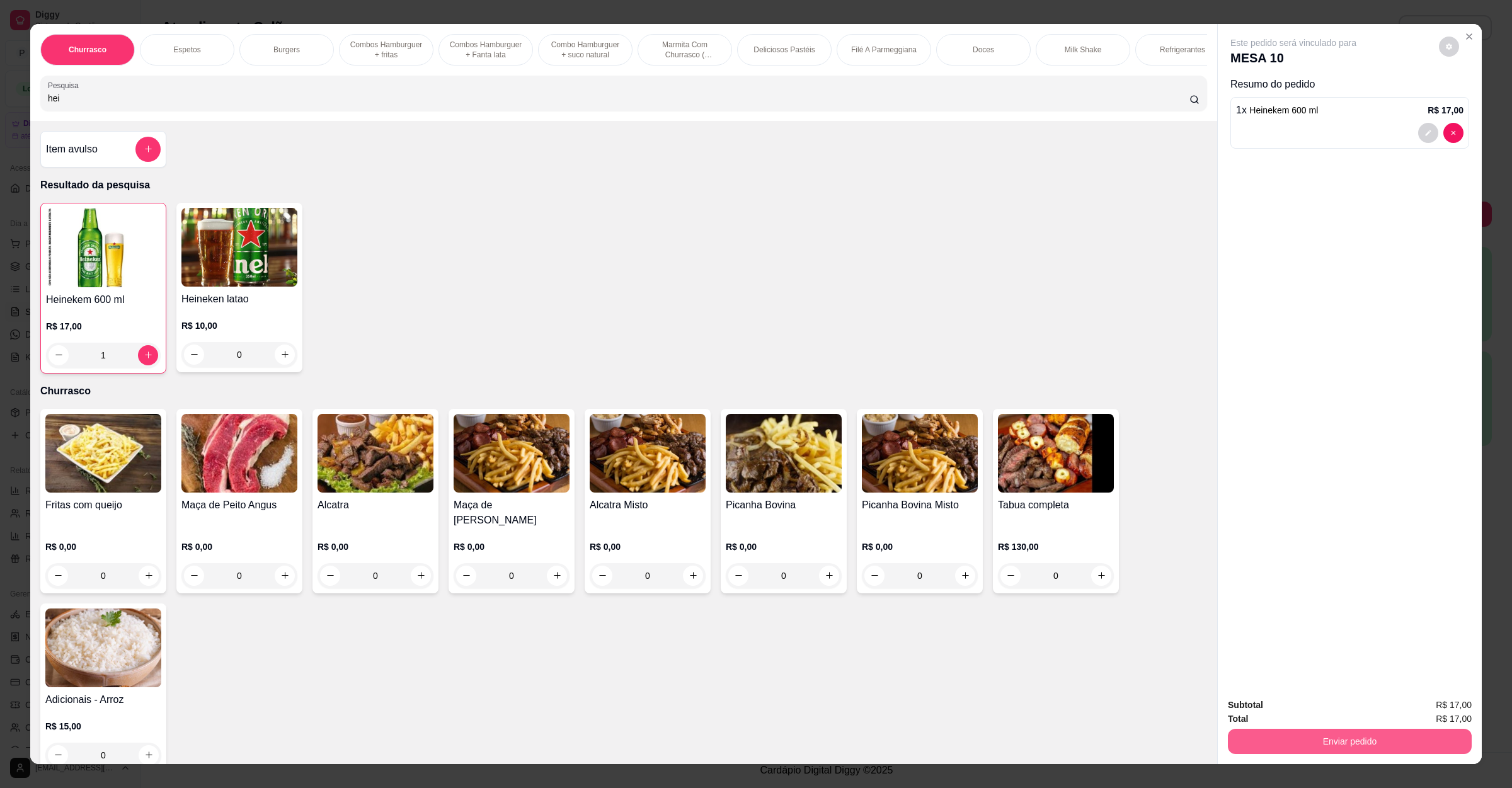
click at [1289, 736] on button "Enviar pedido" at bounding box center [1350, 741] width 244 height 25
click at [1293, 715] on button "Não registrar e enviar pedido" at bounding box center [1306, 711] width 127 height 23
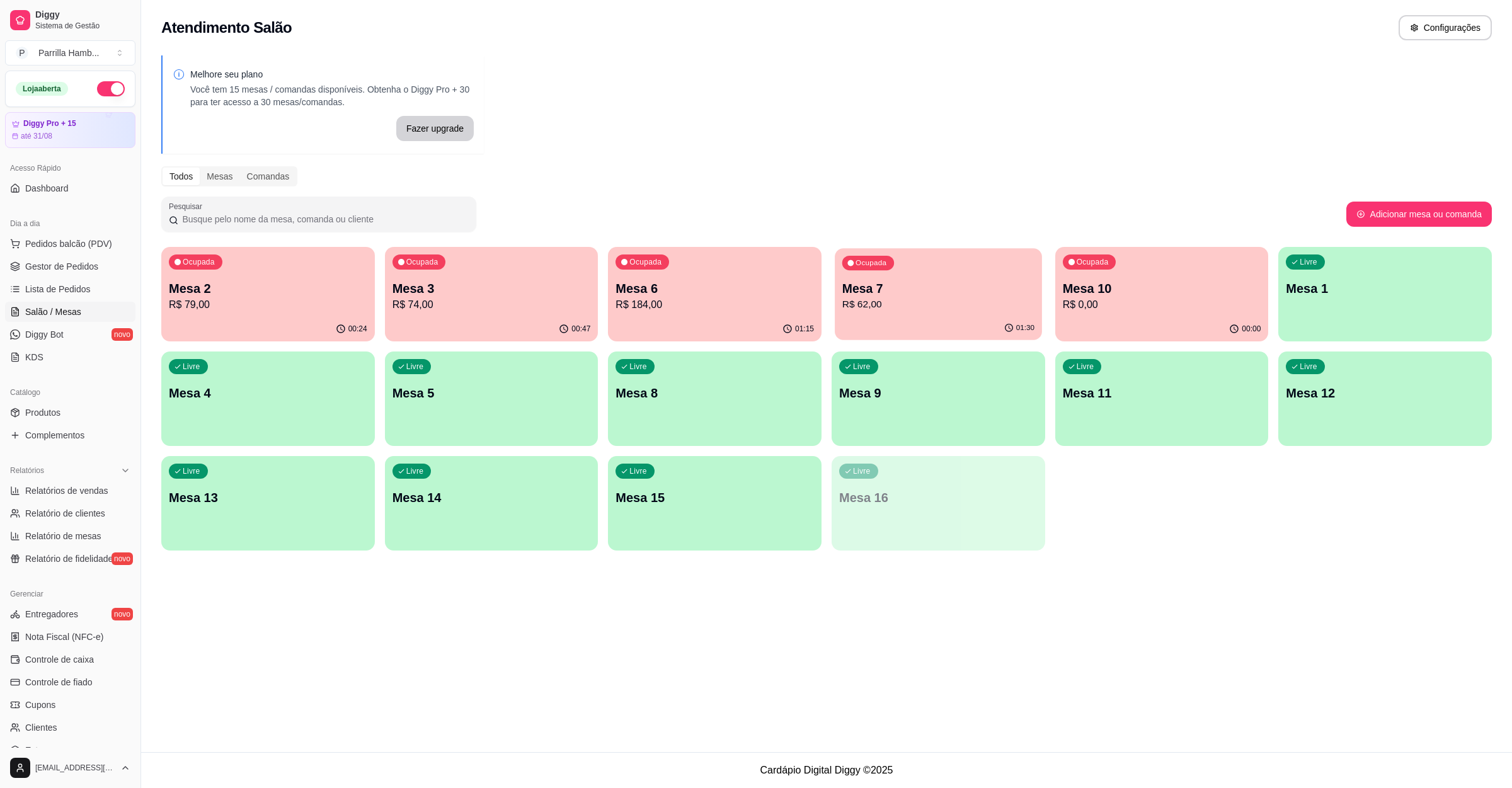
click at [983, 318] on div "01:30" at bounding box center [938, 328] width 207 height 24
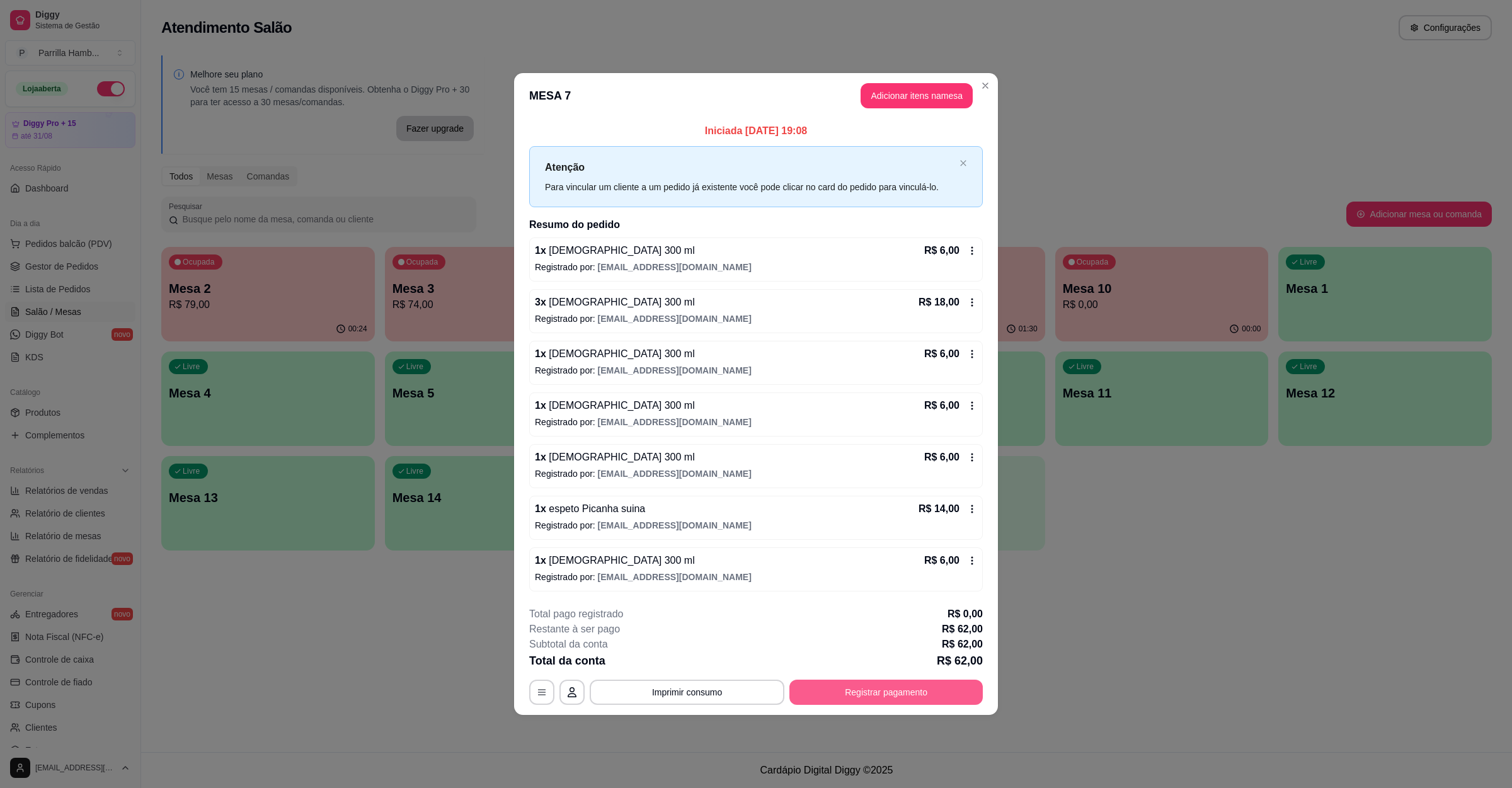
click at [881, 683] on button "Registrar pagamento" at bounding box center [886, 692] width 194 height 25
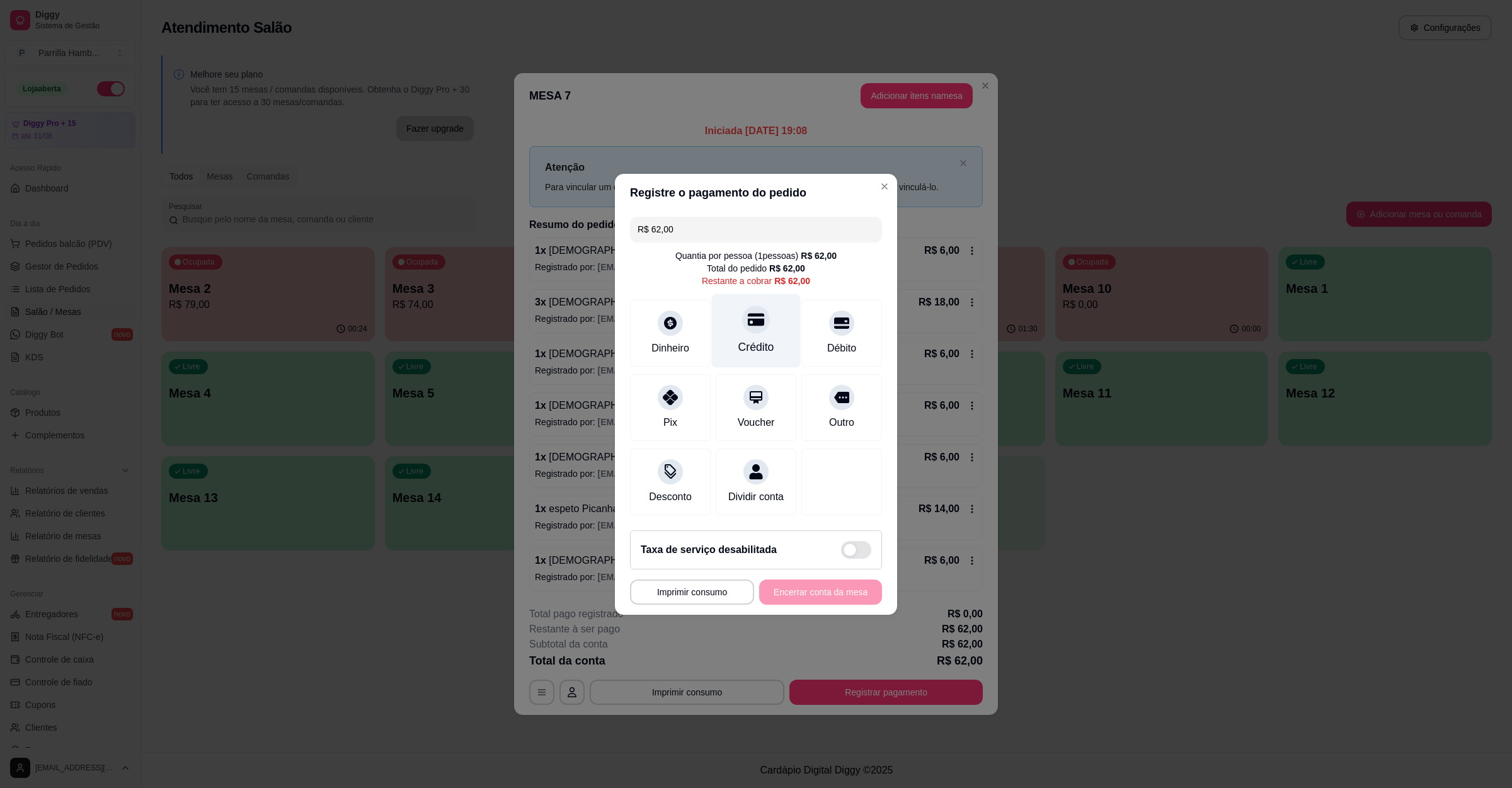
click at [752, 354] on div "Crédito" at bounding box center [756, 330] width 89 height 73
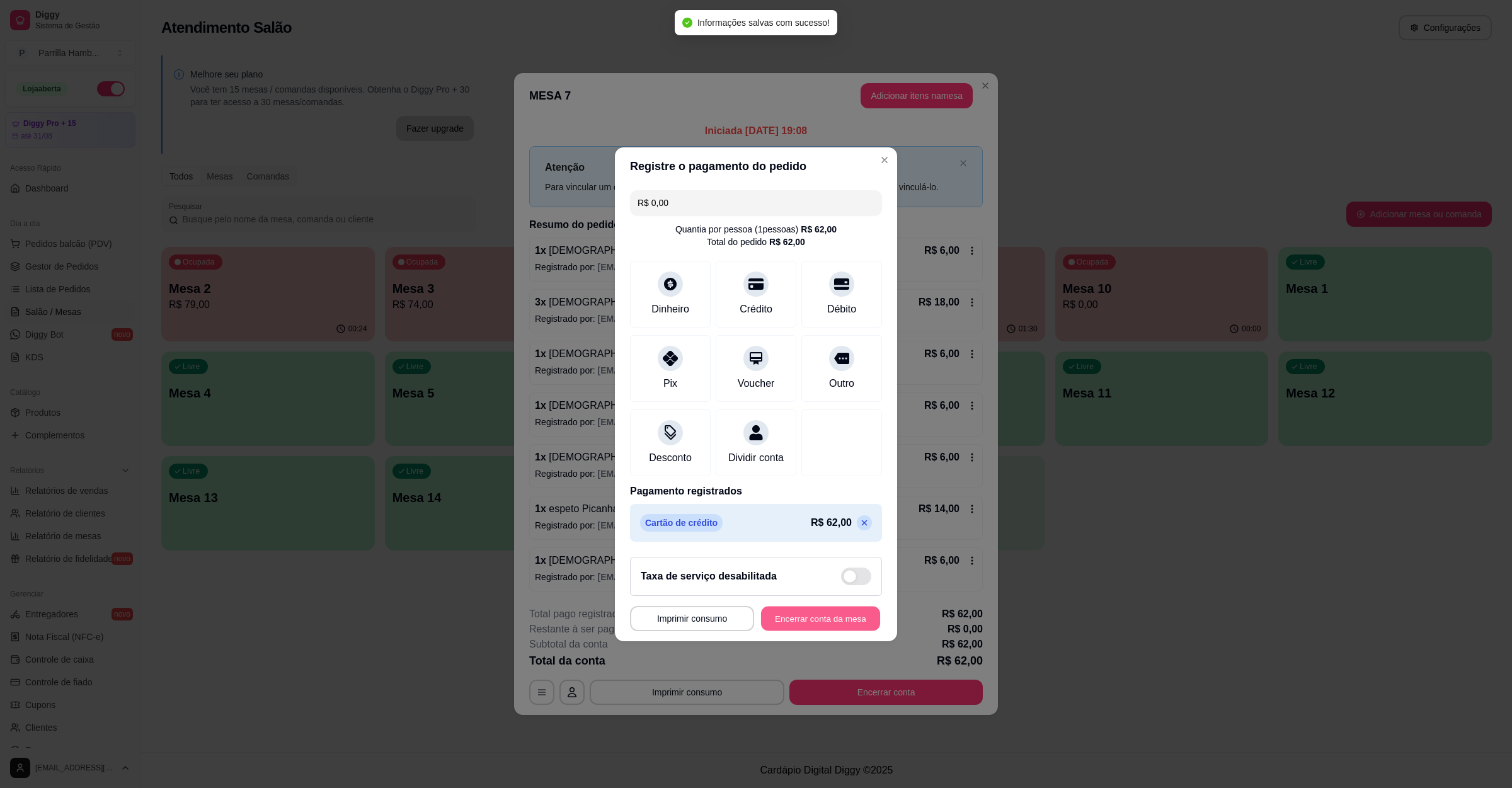
click at [826, 621] on button "Encerrar conta da mesa" at bounding box center [820, 618] width 119 height 24
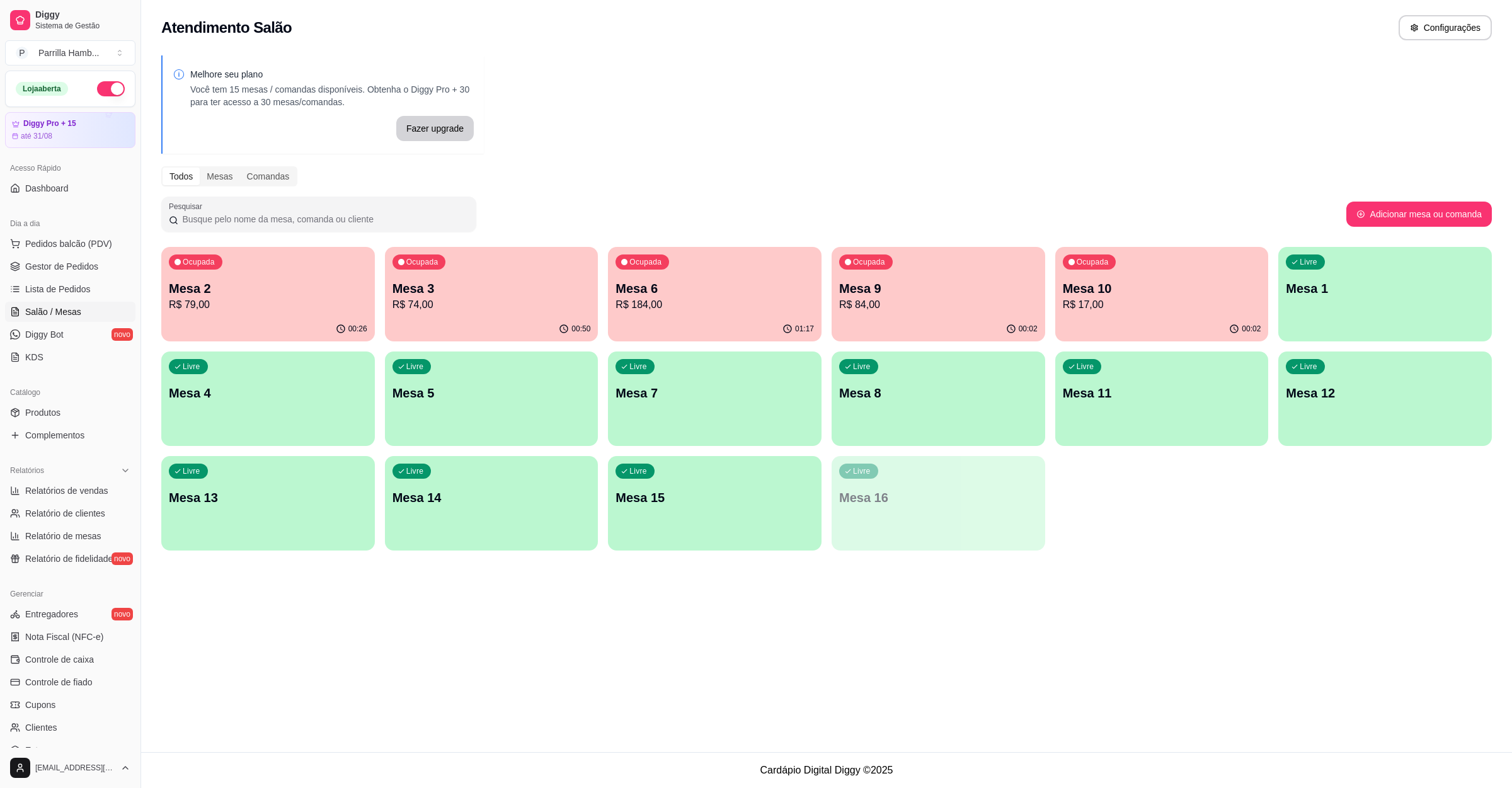
click at [934, 298] on p "R$ 84,00" at bounding box center [938, 305] width 198 height 15
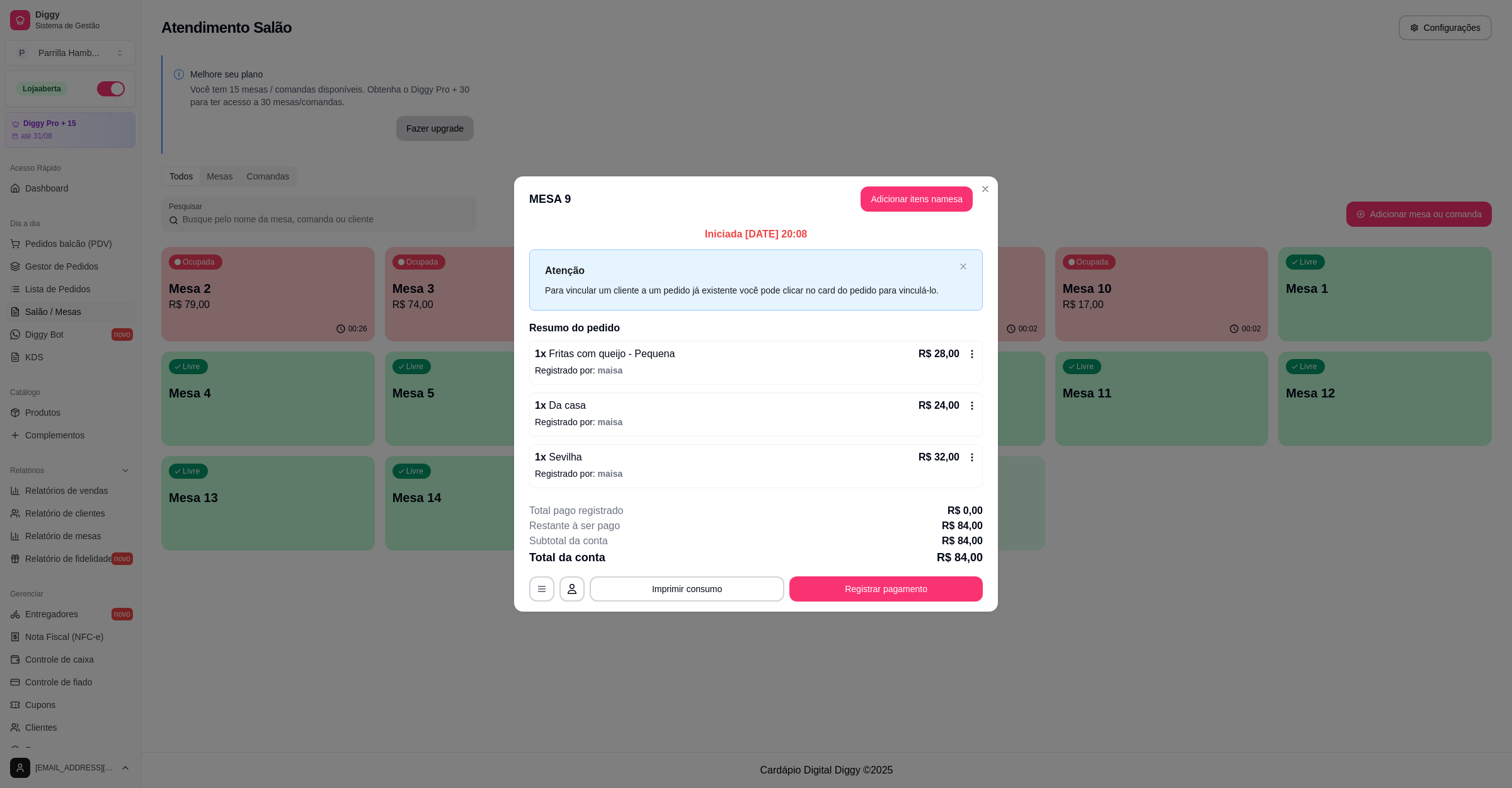
click at [697, 343] on div "1 x Fritas com queijo - Pequena R$ 28,00 Registrado por: maisa" at bounding box center [756, 362] width 454 height 44
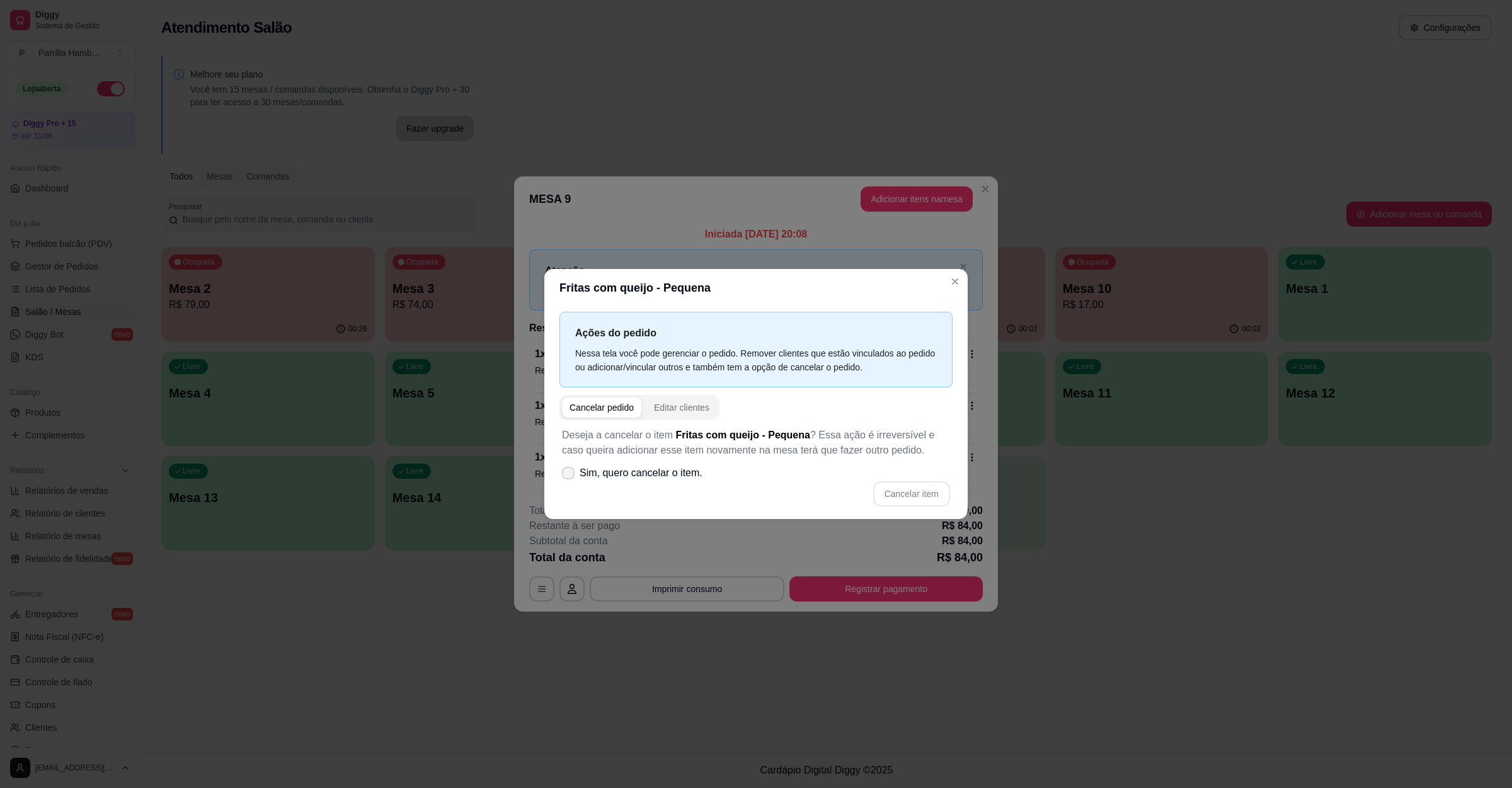
click at [686, 469] on span "Sim, quero cancelar o item." at bounding box center [640, 472] width 123 height 15
click at [569, 475] on input "Sim, quero cancelar o item." at bounding box center [565, 479] width 8 height 8
click at [913, 497] on button "Cancelar item" at bounding box center [911, 494] width 77 height 25
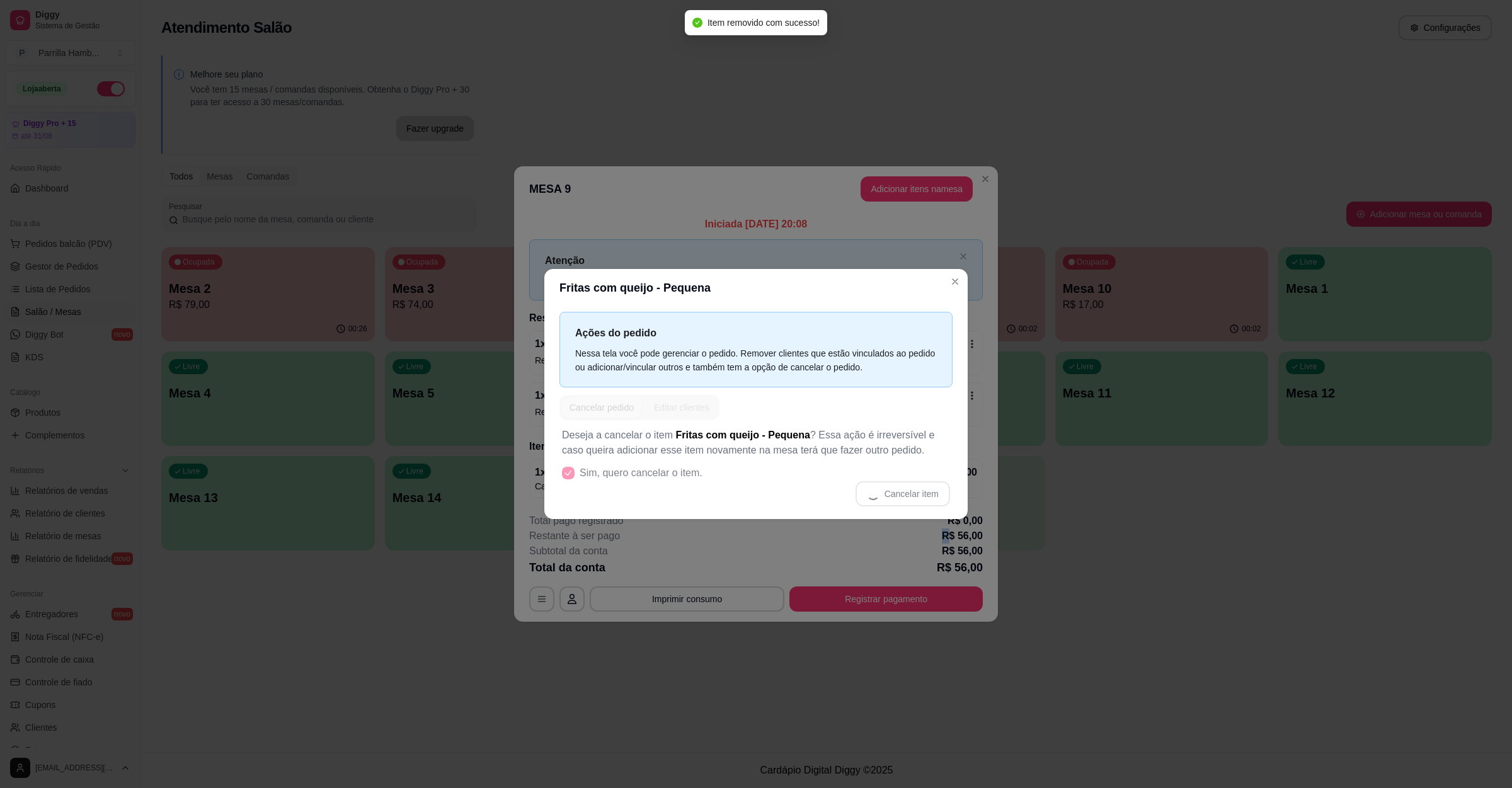
click at [796, 539] on div "Restante à ser pago R$ 56,00" at bounding box center [756, 536] width 454 height 15
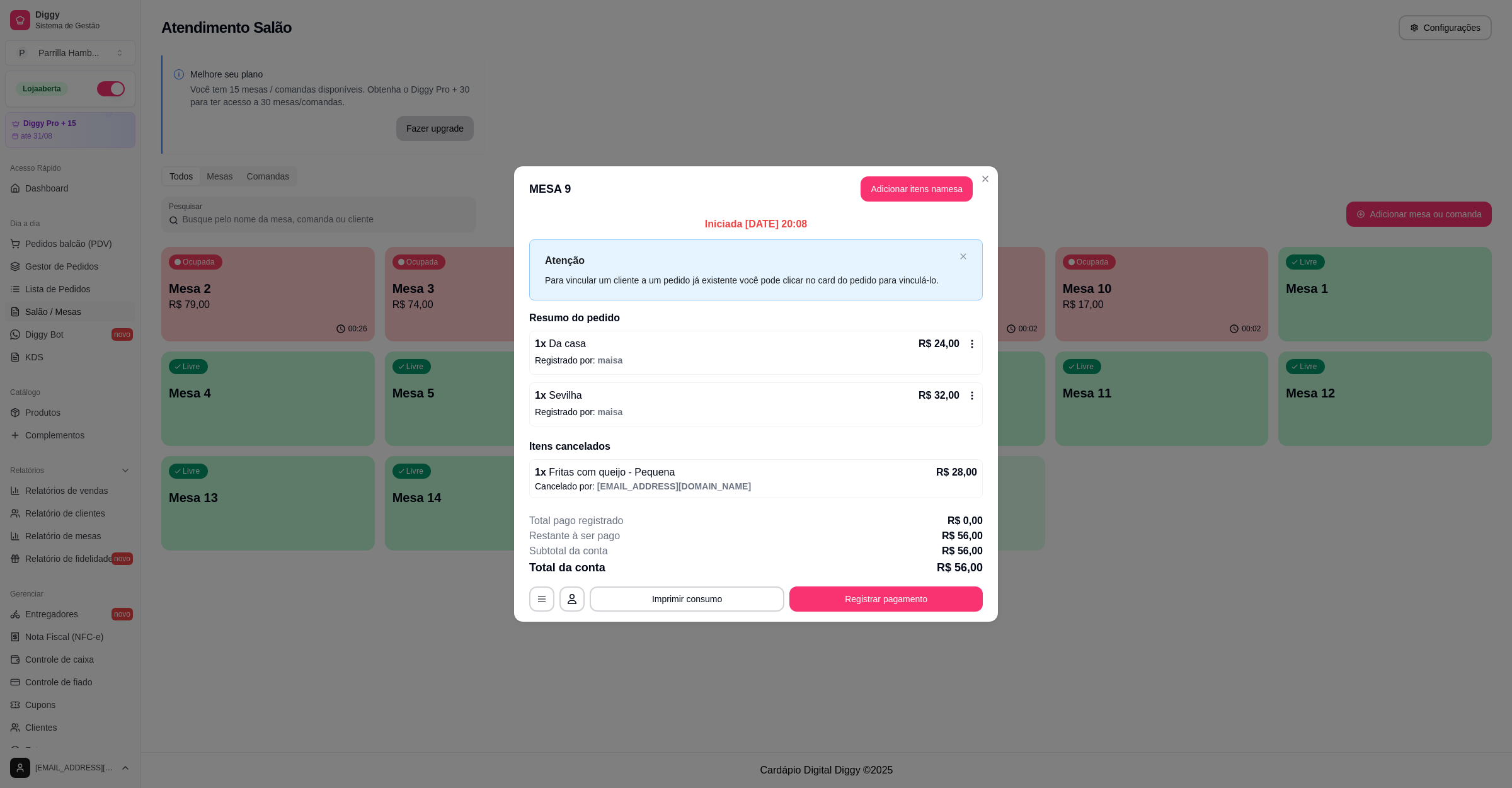
click at [664, 351] on div "1 x Da casa R$ 24,00 Registrado por: maisa" at bounding box center [756, 352] width 454 height 44
click at [627, 405] on div "Cancelar pedido" at bounding box center [601, 408] width 64 height 12
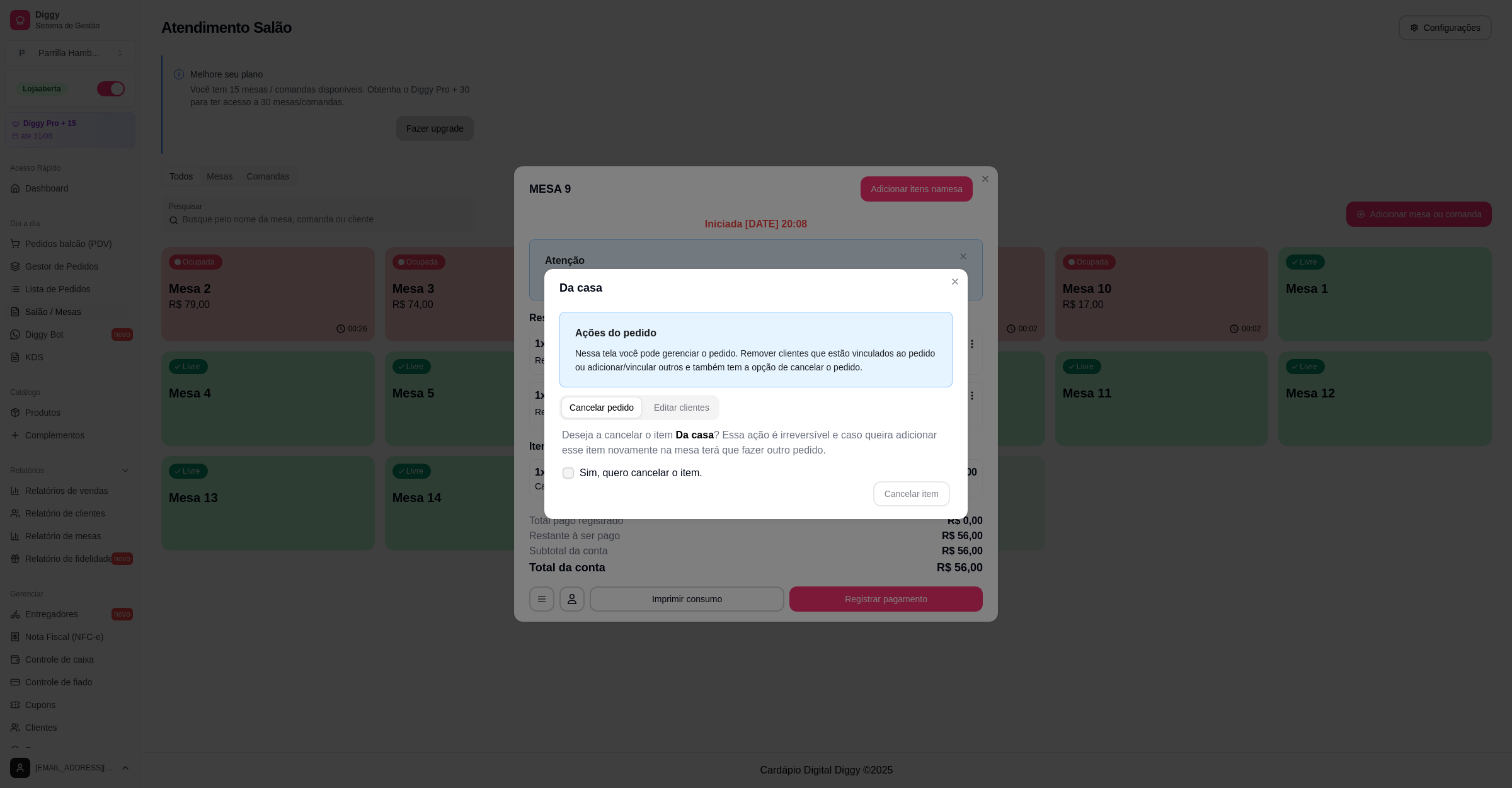
click at [633, 471] on span "Sim, quero cancelar o item." at bounding box center [640, 472] width 123 height 15
click at [569, 475] on input "Sim, quero cancelar o item." at bounding box center [565, 479] width 8 height 8
click at [875, 492] on button "Cancelar item" at bounding box center [911, 494] width 77 height 25
click at [837, 556] on div "**********" at bounding box center [756, 562] width 454 height 98
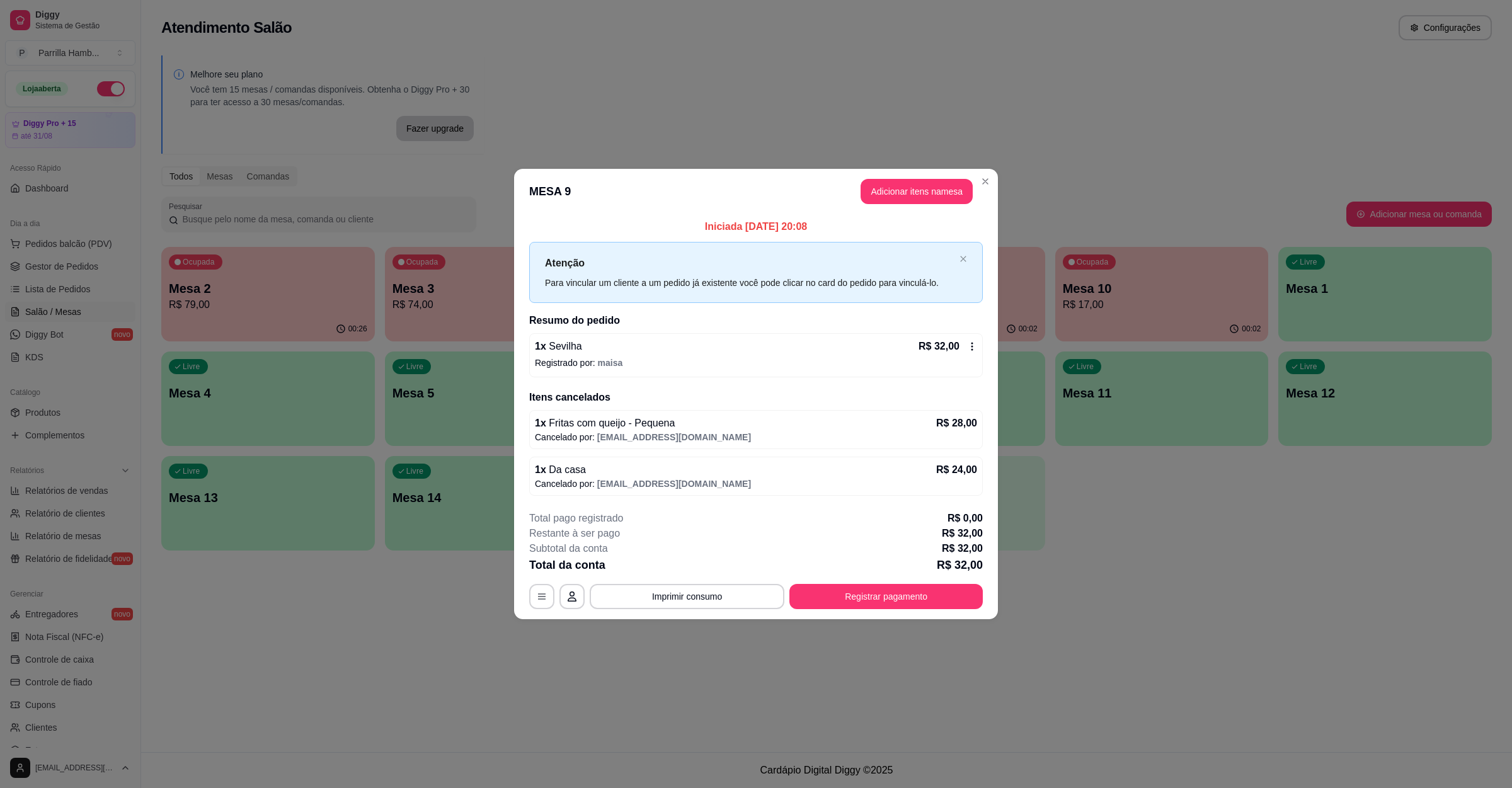
click at [648, 341] on div "1 x Sevilha R$ 32,00" at bounding box center [756, 346] width 442 height 15
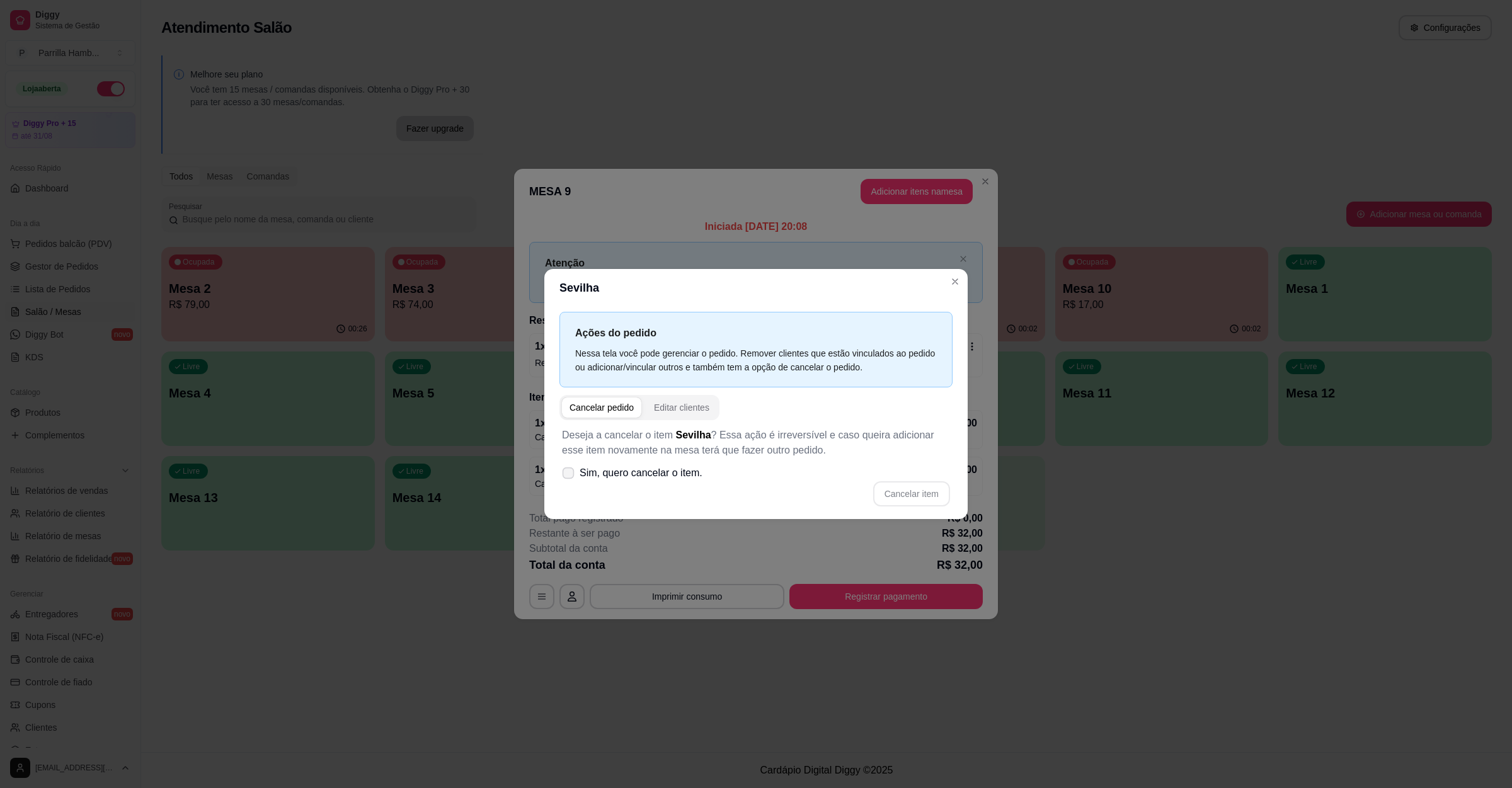
click at [658, 465] on span "Sim, quero cancelar o item." at bounding box center [640, 472] width 123 height 15
click at [569, 475] on input "Sim, quero cancelar o item." at bounding box center [565, 479] width 8 height 8
click at [910, 484] on button "Cancelar item" at bounding box center [911, 494] width 77 height 25
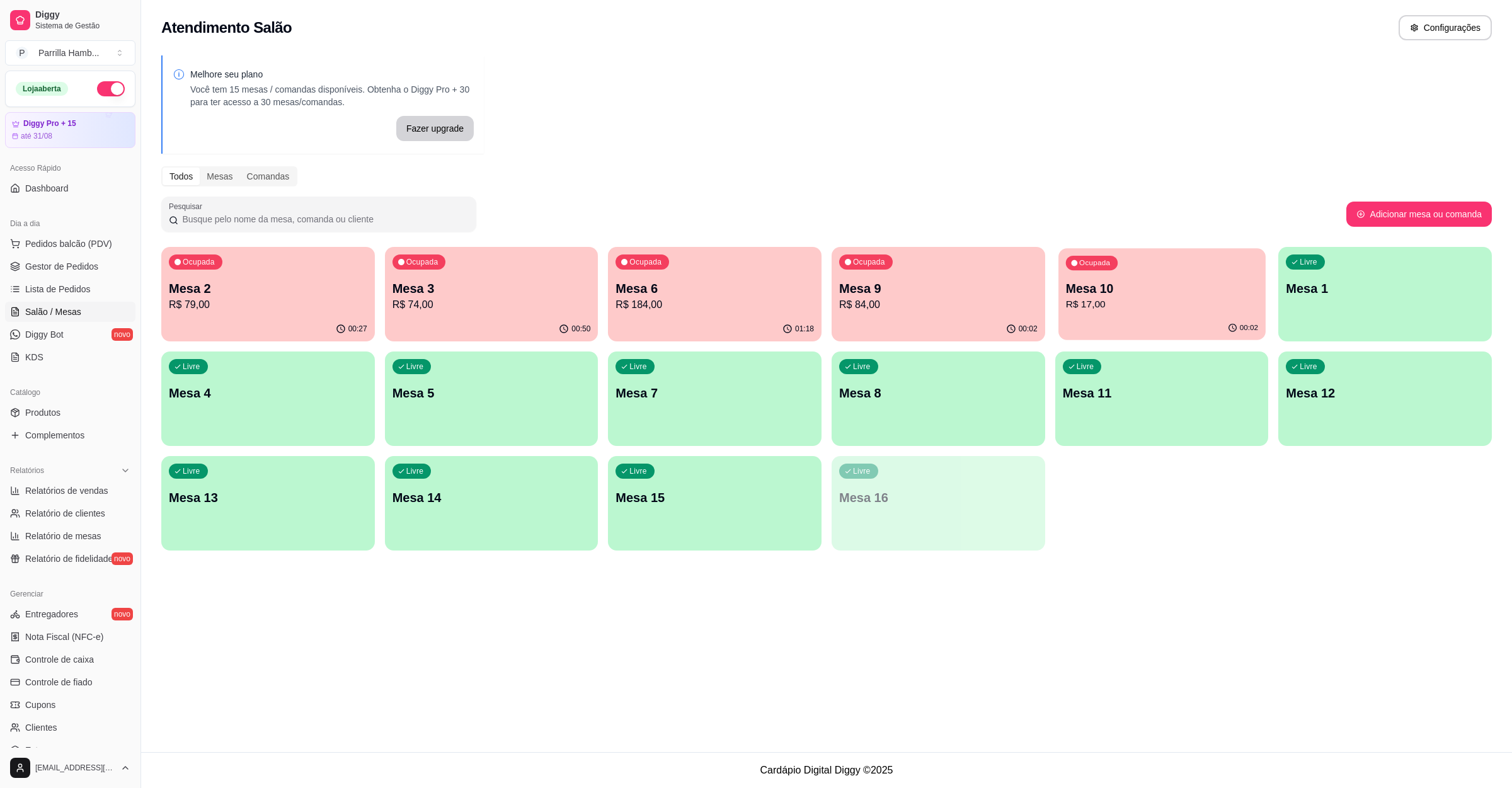
click at [1127, 318] on div "00:02" at bounding box center [1161, 328] width 207 height 24
click at [994, 291] on p "Mesa 9" at bounding box center [938, 288] width 198 height 18
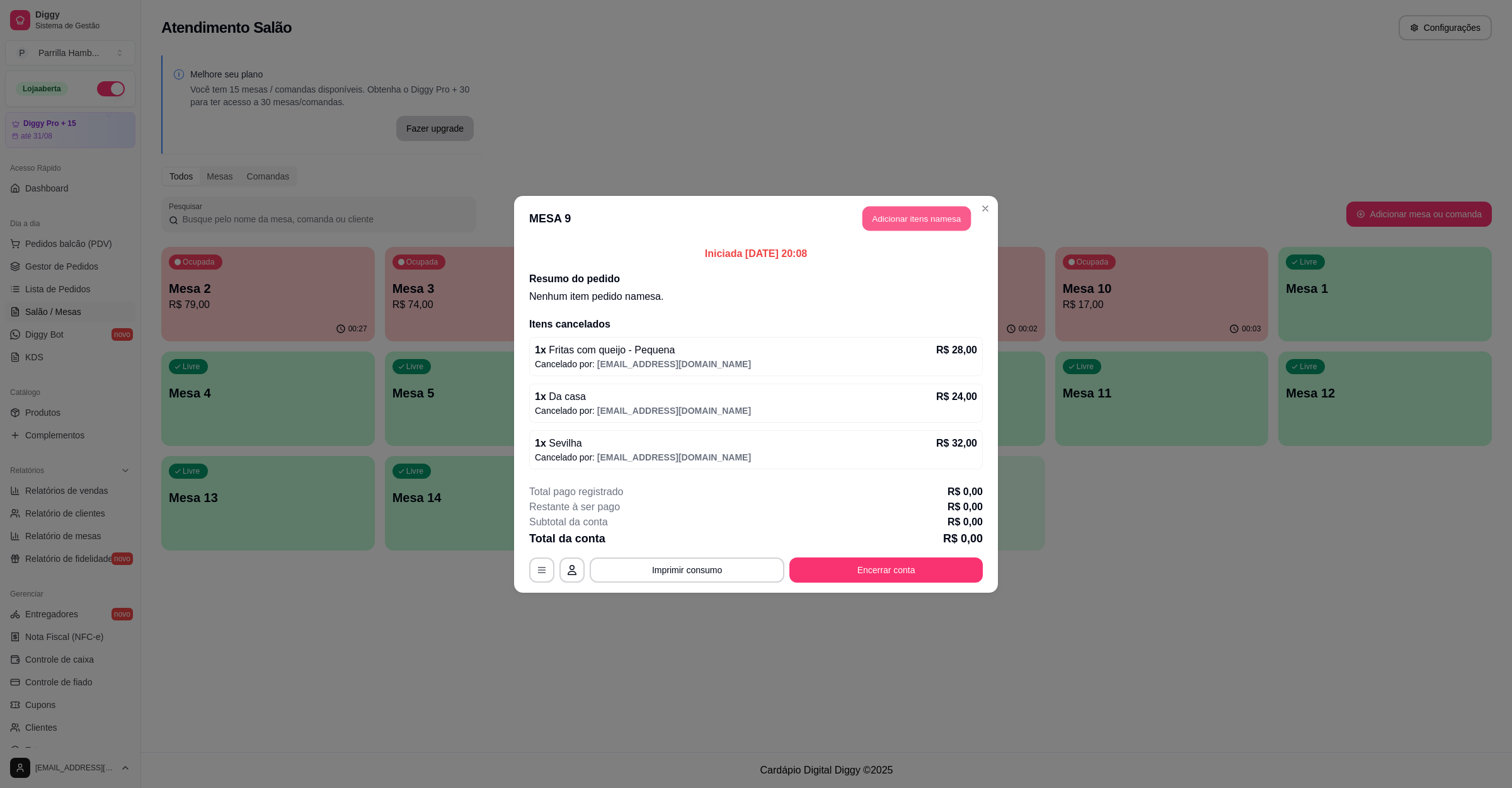
click at [917, 214] on button "Adicionar itens na mesa" at bounding box center [916, 218] width 109 height 24
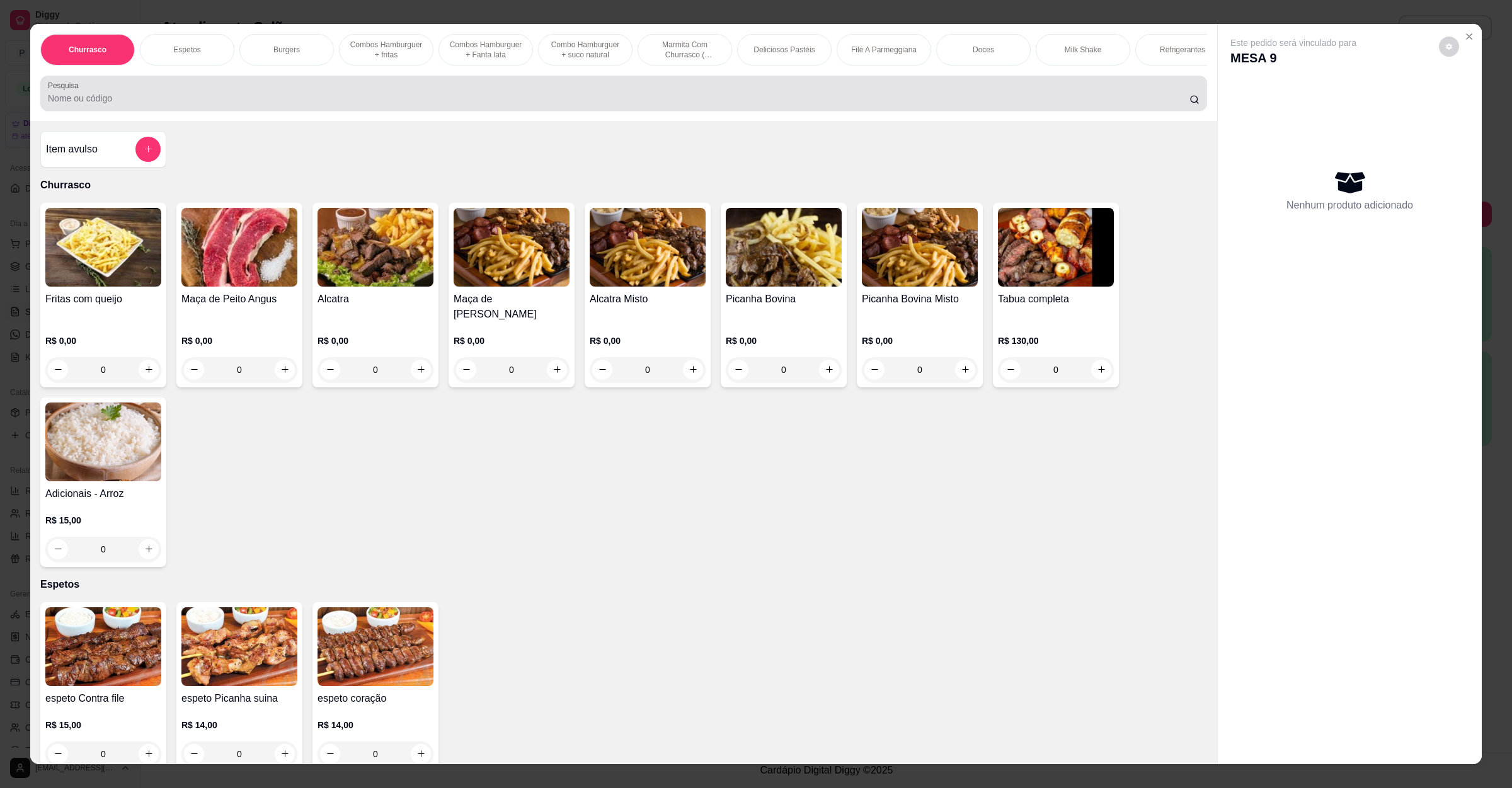
click at [471, 105] on input "Pesquisa" at bounding box center [619, 98] width 1142 height 12
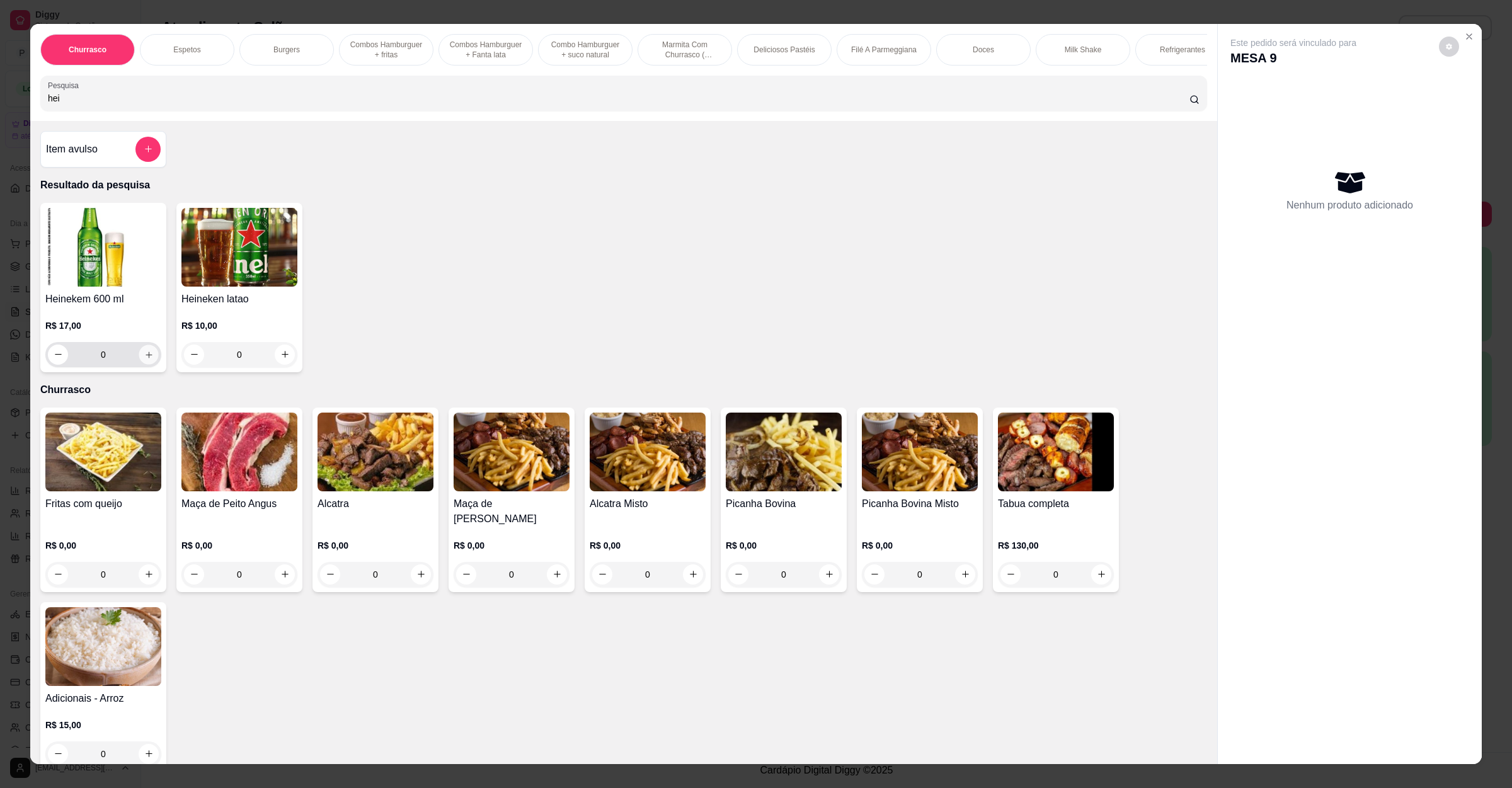
click at [142, 362] on button "increase-product-quantity" at bounding box center [148, 354] width 20 height 20
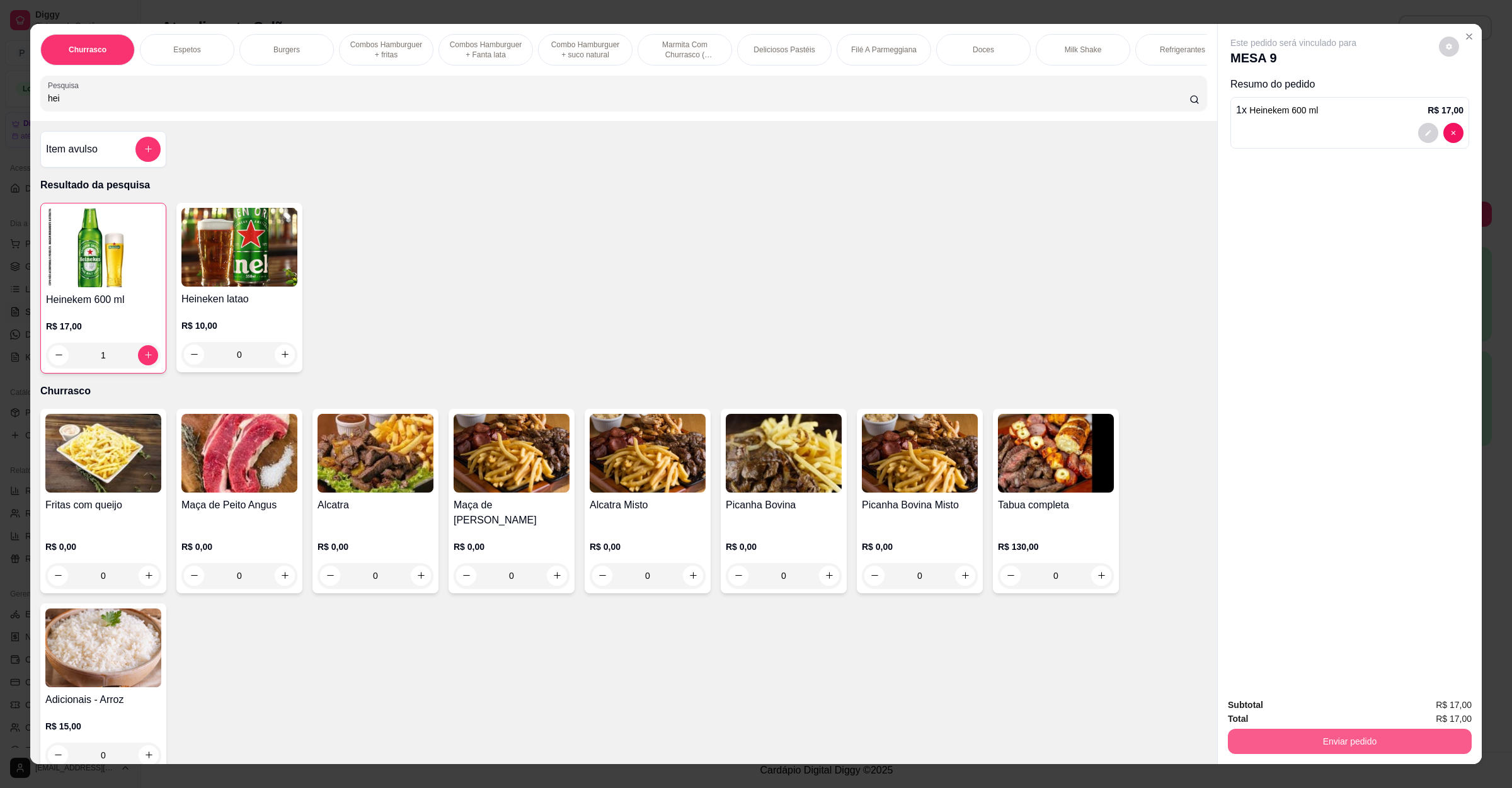
click at [1306, 754] on div "Subtotal R$ 17,00 Total R$ 17,00 Enviar pedido" at bounding box center [1350, 726] width 264 height 77
click at [1306, 743] on button "Enviar pedido" at bounding box center [1350, 741] width 236 height 24
click at [1305, 712] on button "Não registrar e enviar pedido" at bounding box center [1306, 711] width 131 height 24
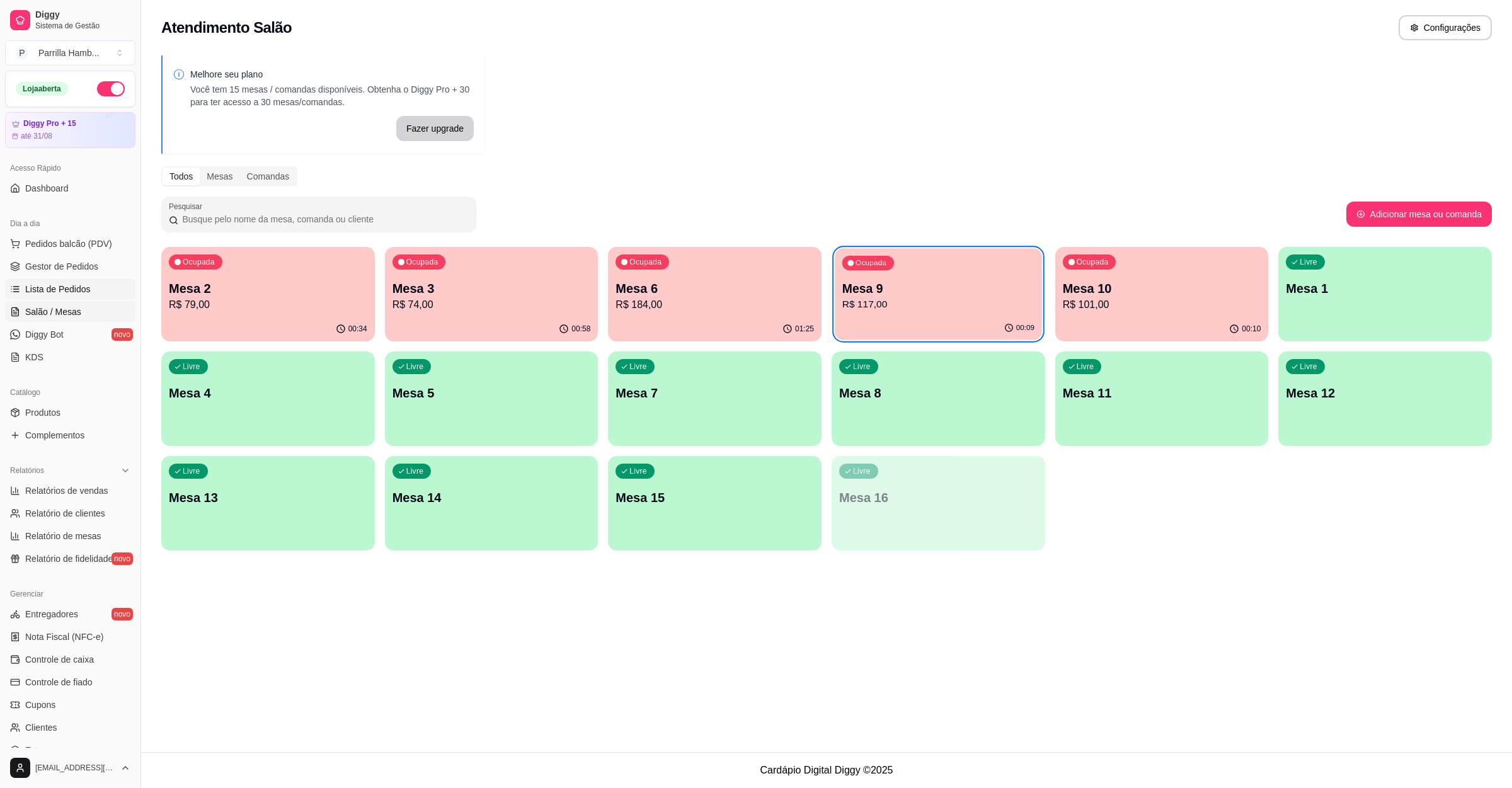
click at [74, 294] on span "Lista de Pedidos" at bounding box center [58, 289] width 66 height 12
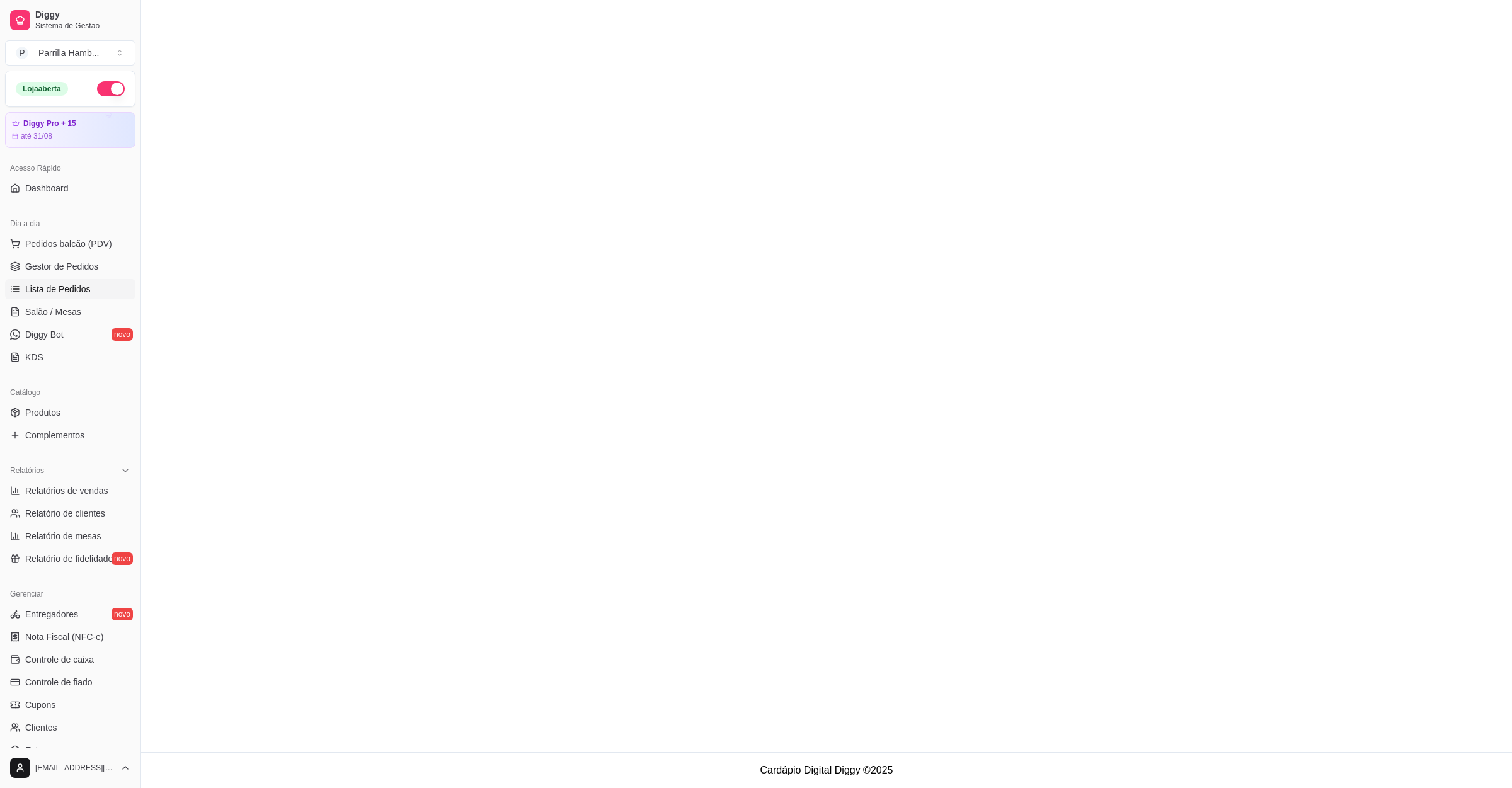
click at [63, 295] on span "Lista de Pedidos" at bounding box center [58, 289] width 66 height 12
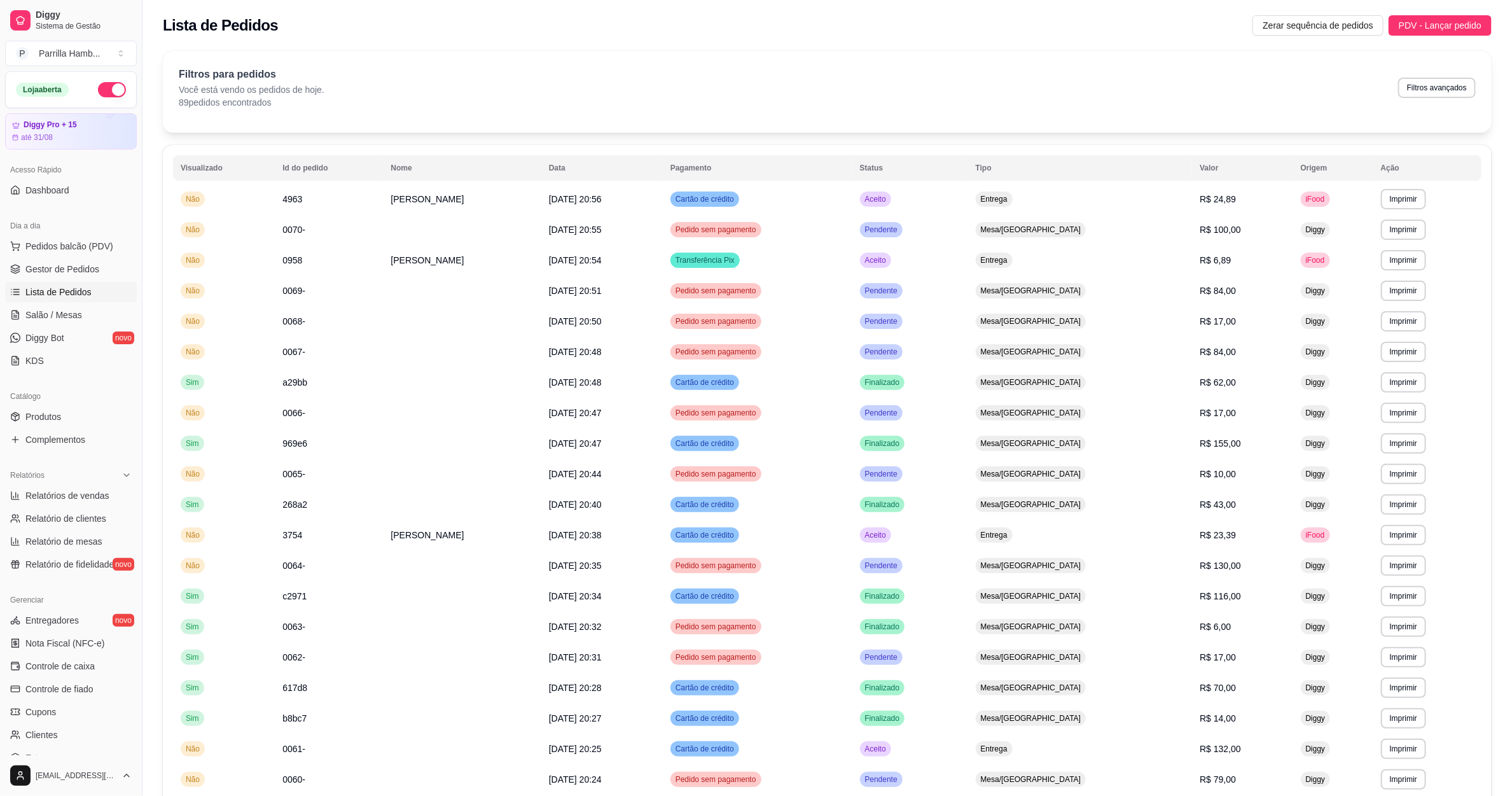
click at [1445, 99] on div "Filtros para pedidos Você está vendo os pedidos de hoje. 89 pedidos encontrados…" at bounding box center [827, 88] width 1297 height 42
click at [1465, 88] on button "Filtros avançados" at bounding box center [1437, 87] width 75 height 20
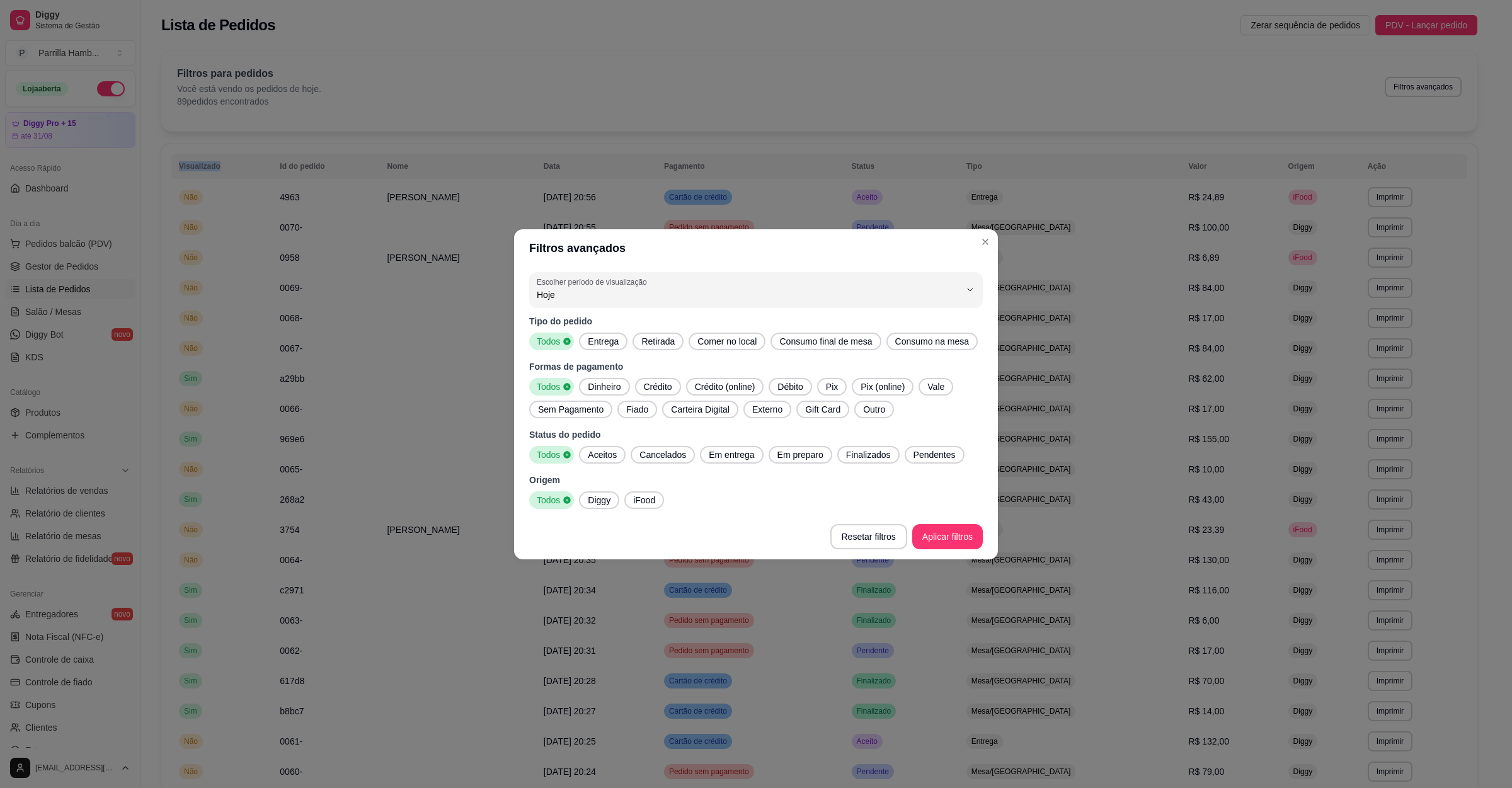
click at [611, 342] on span "Entrega" at bounding box center [603, 341] width 41 height 12
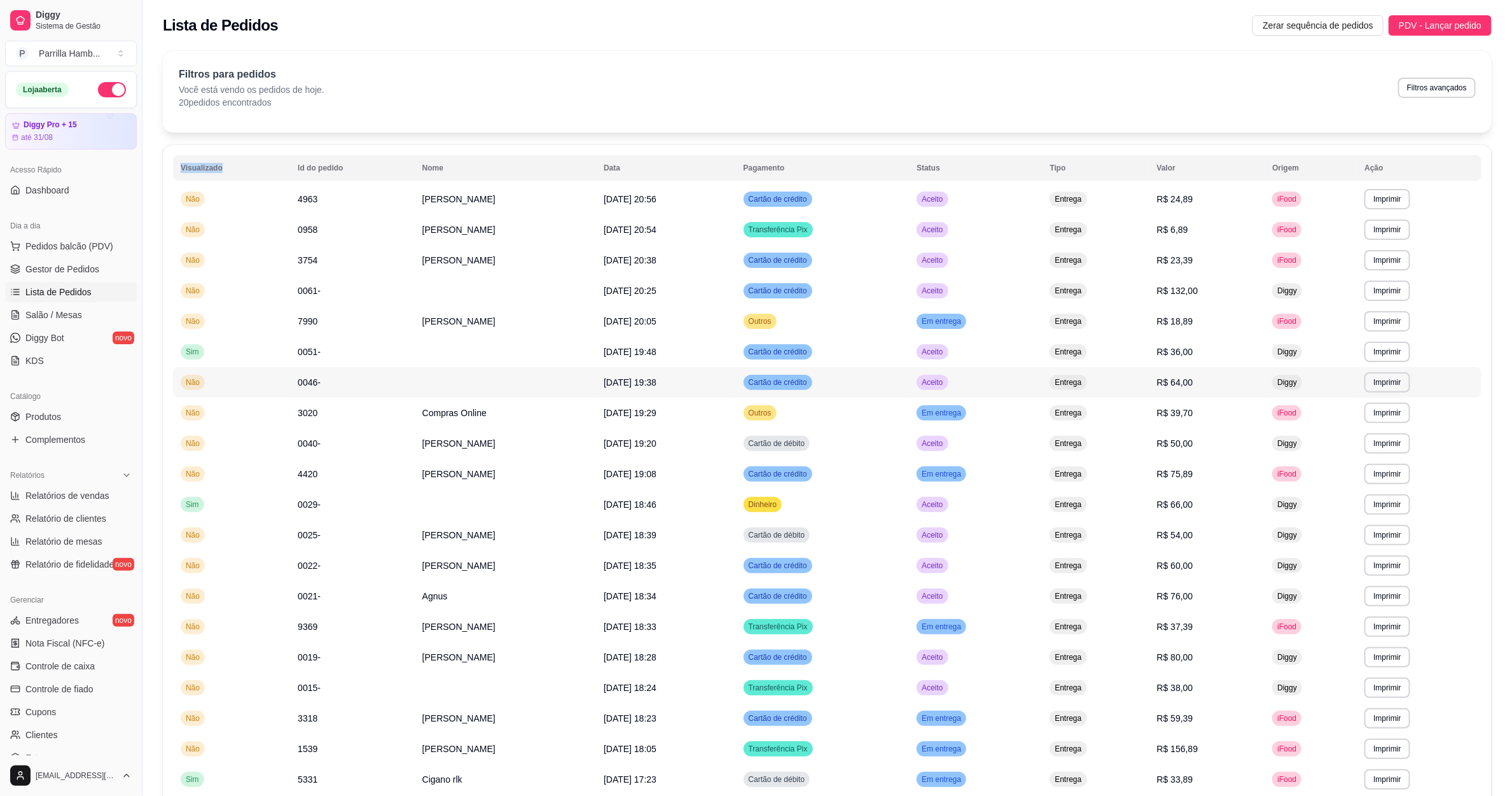
click at [1140, 380] on td "Entrega" at bounding box center [1096, 382] width 107 height 31
click at [1383, 388] on button "Imprimir" at bounding box center [1387, 383] width 45 height 21
click at [1340, 432] on button "IMPRESSORA" at bounding box center [1367, 428] width 92 height 21
click at [1164, 489] on td "R$ 66,00" at bounding box center [1208, 504] width 116 height 31
click at [1430, 84] on button "Filtros avançados" at bounding box center [1437, 88] width 77 height 21
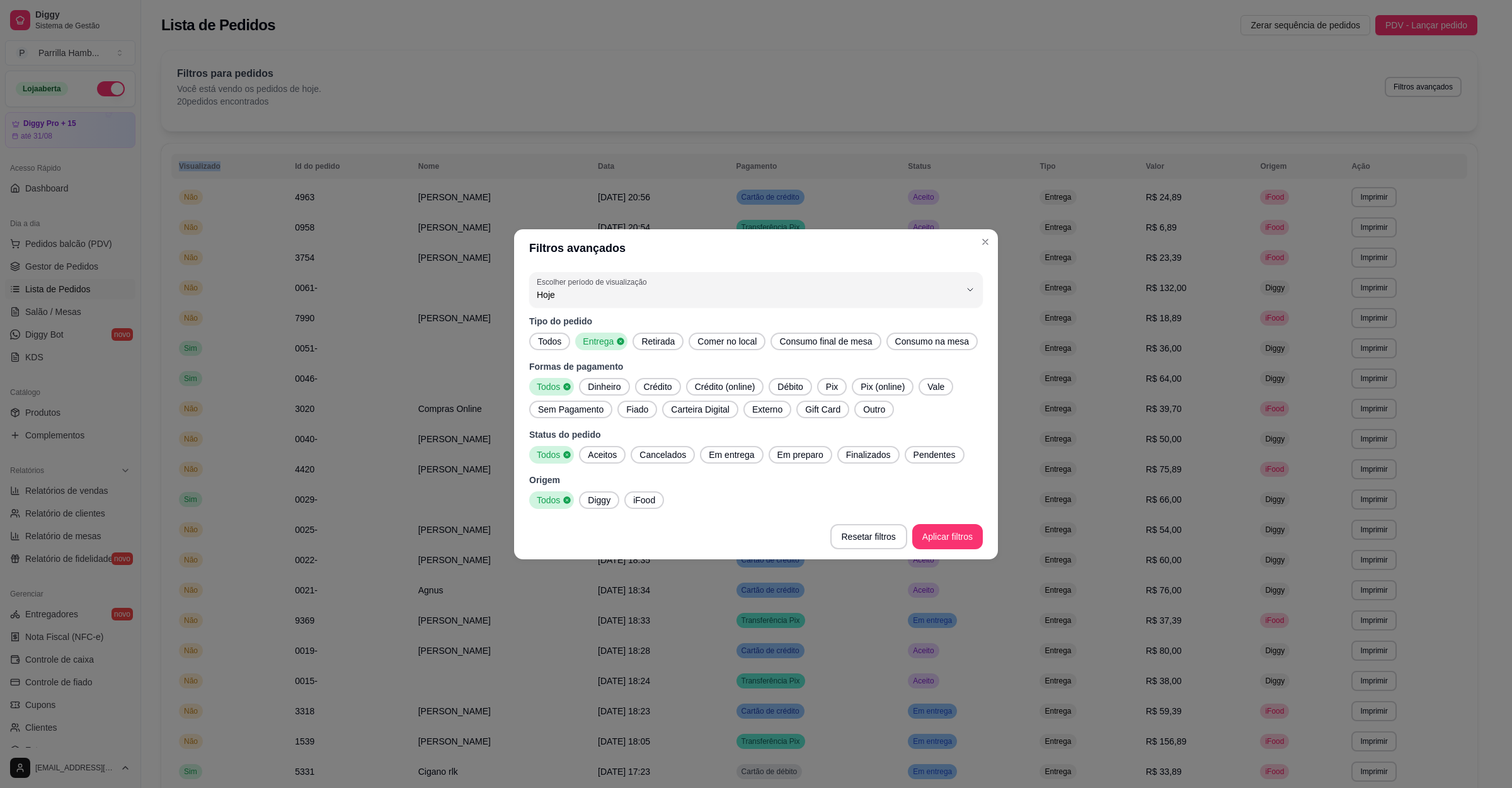
click at [539, 339] on span "Todos" at bounding box center [549, 341] width 34 height 12
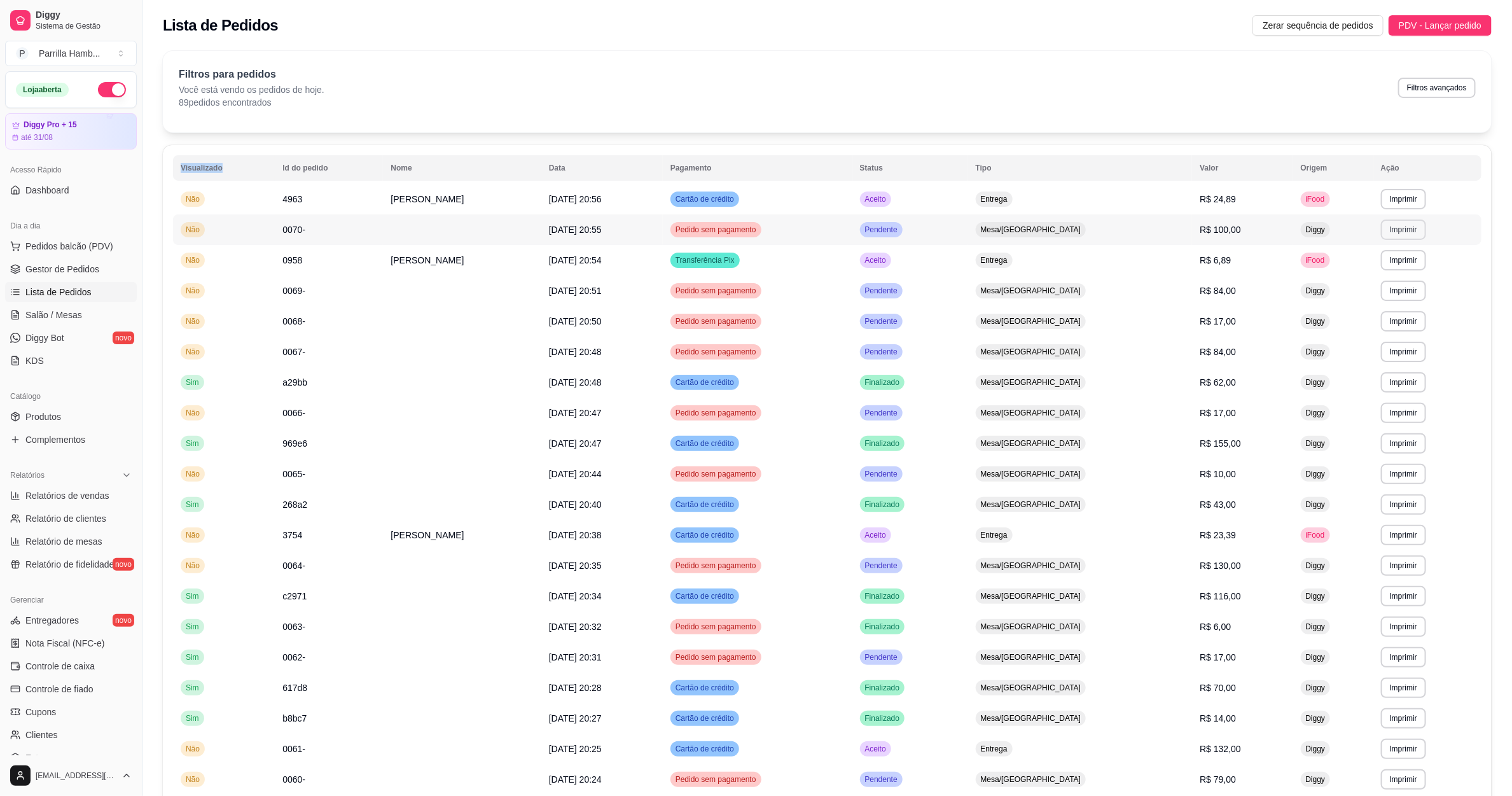
click at [1406, 226] on button "Imprimir" at bounding box center [1403, 230] width 45 height 21
click at [1370, 265] on button "IMPRESSORA" at bounding box center [1375, 275] width 89 height 20
click at [71, 332] on link "Diggy Bot novo" at bounding box center [70, 338] width 132 height 21
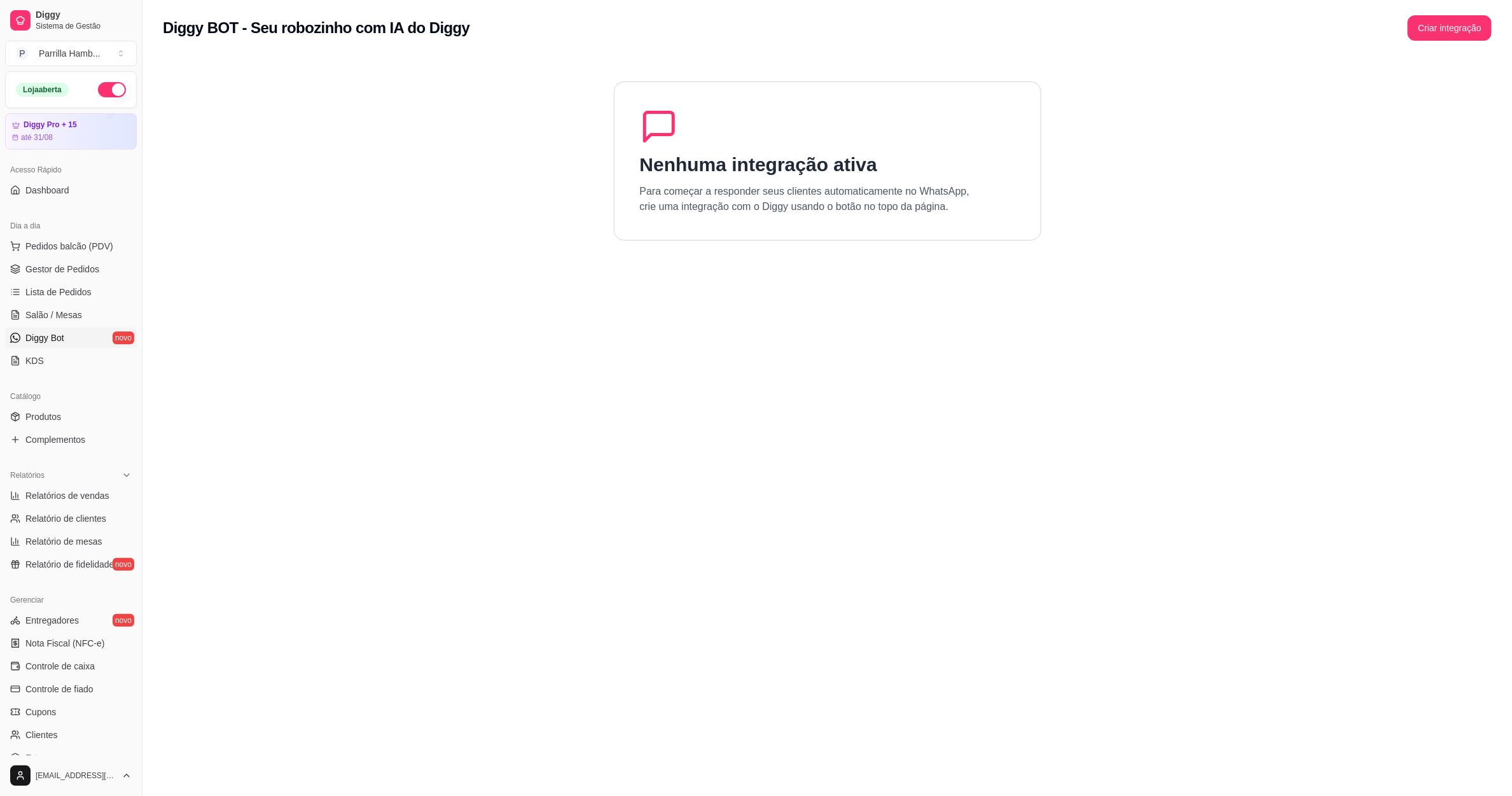
click at [82, 327] on ul "Pedidos balcão (PDV) Gestor de Pedidos Lista de Pedidos Salão / Mesas Diggy Bot…" at bounding box center [70, 303] width 132 height 135
click at [84, 323] on link "Salão / Mesas" at bounding box center [70, 315] width 132 height 21
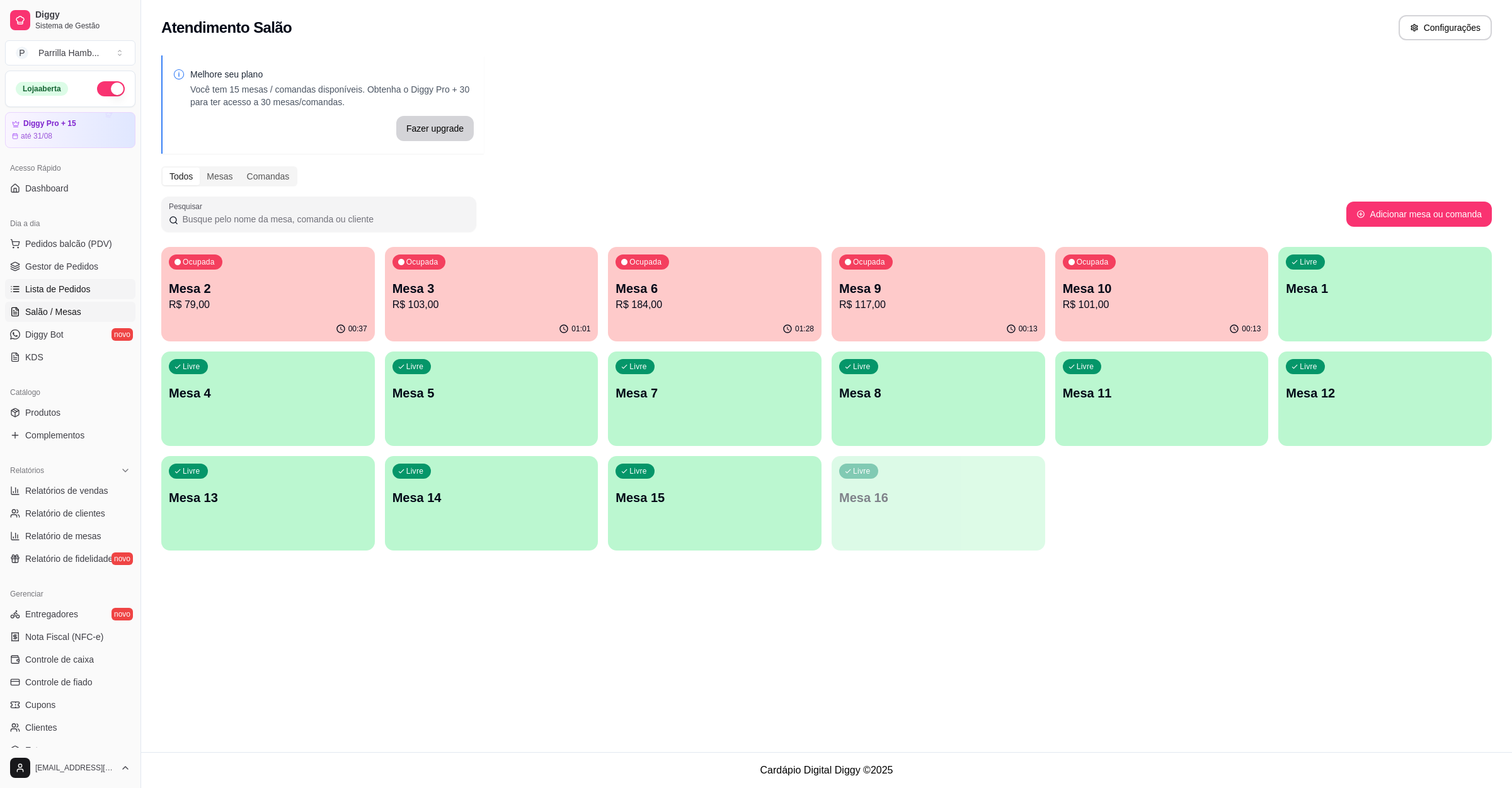
click at [98, 295] on link "Lista de Pedidos" at bounding box center [70, 289] width 130 height 20
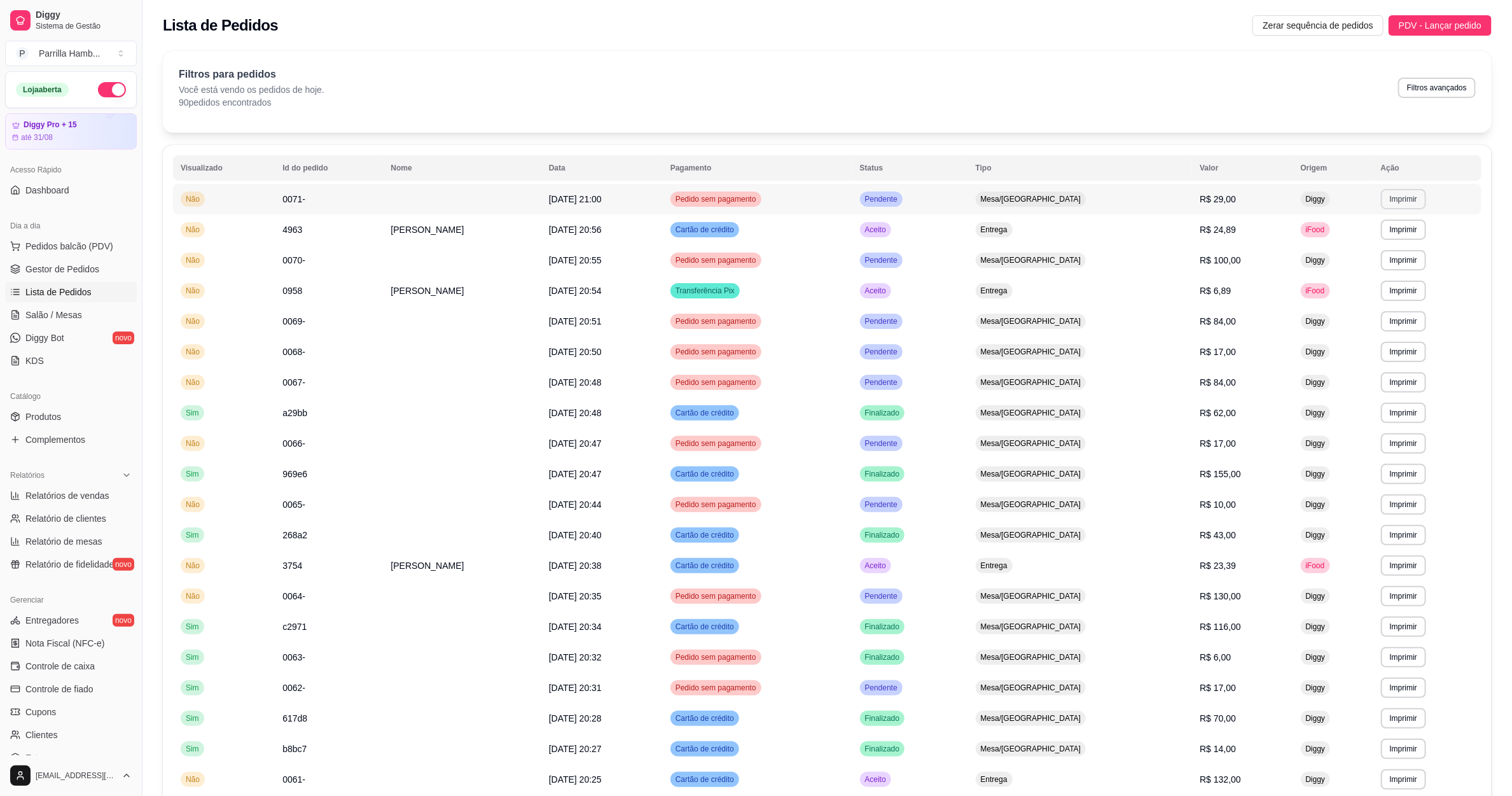
click at [1402, 204] on button "Imprimir" at bounding box center [1403, 200] width 45 height 21
click at [1386, 252] on button "IMPRESSORA" at bounding box center [1374, 245] width 92 height 21
click at [98, 305] on link "Salão / Mesas" at bounding box center [70, 315] width 132 height 21
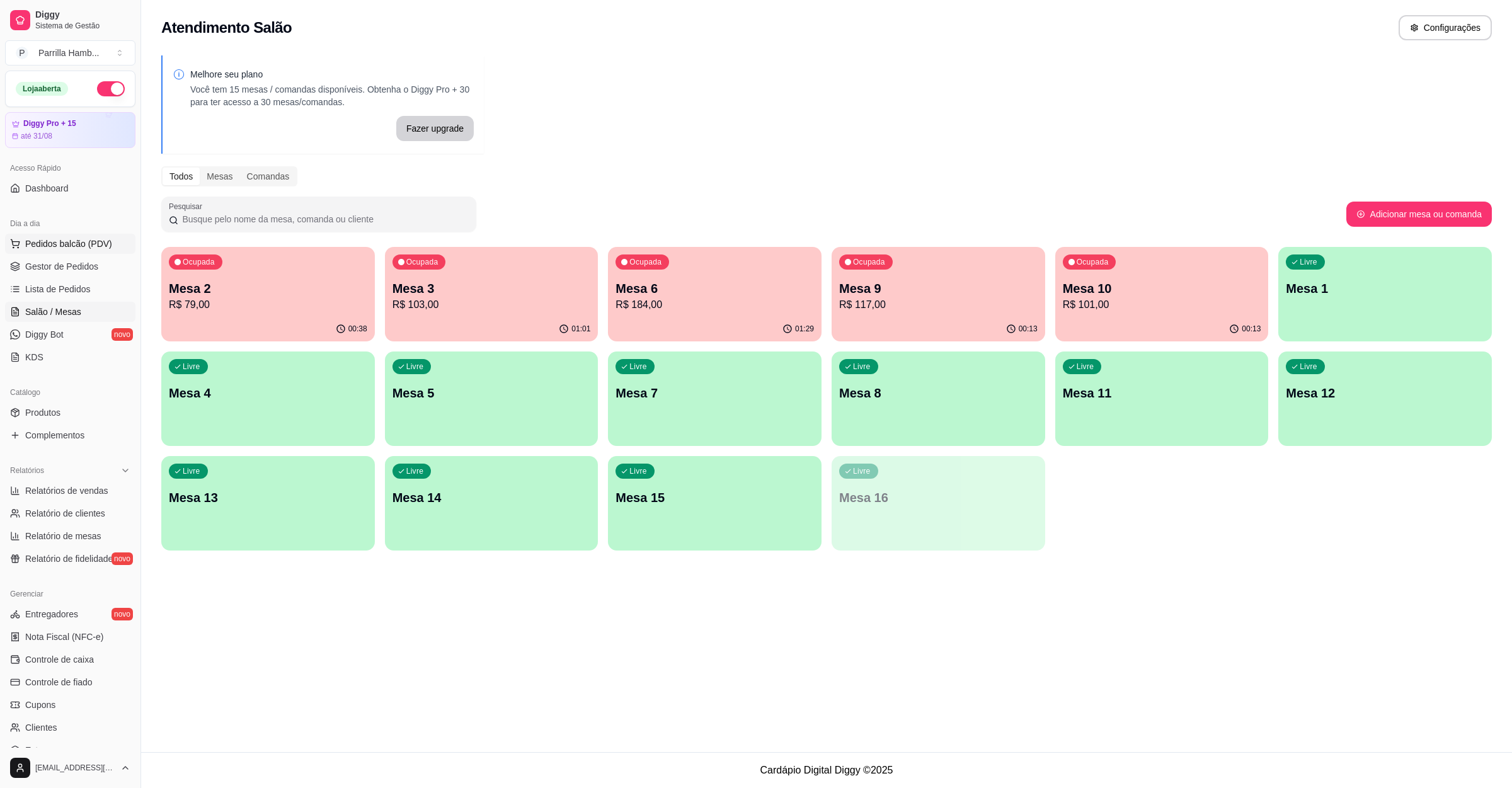
click at [87, 241] on span "Pedidos balcão (PDV)" at bounding box center [68, 244] width 87 height 12
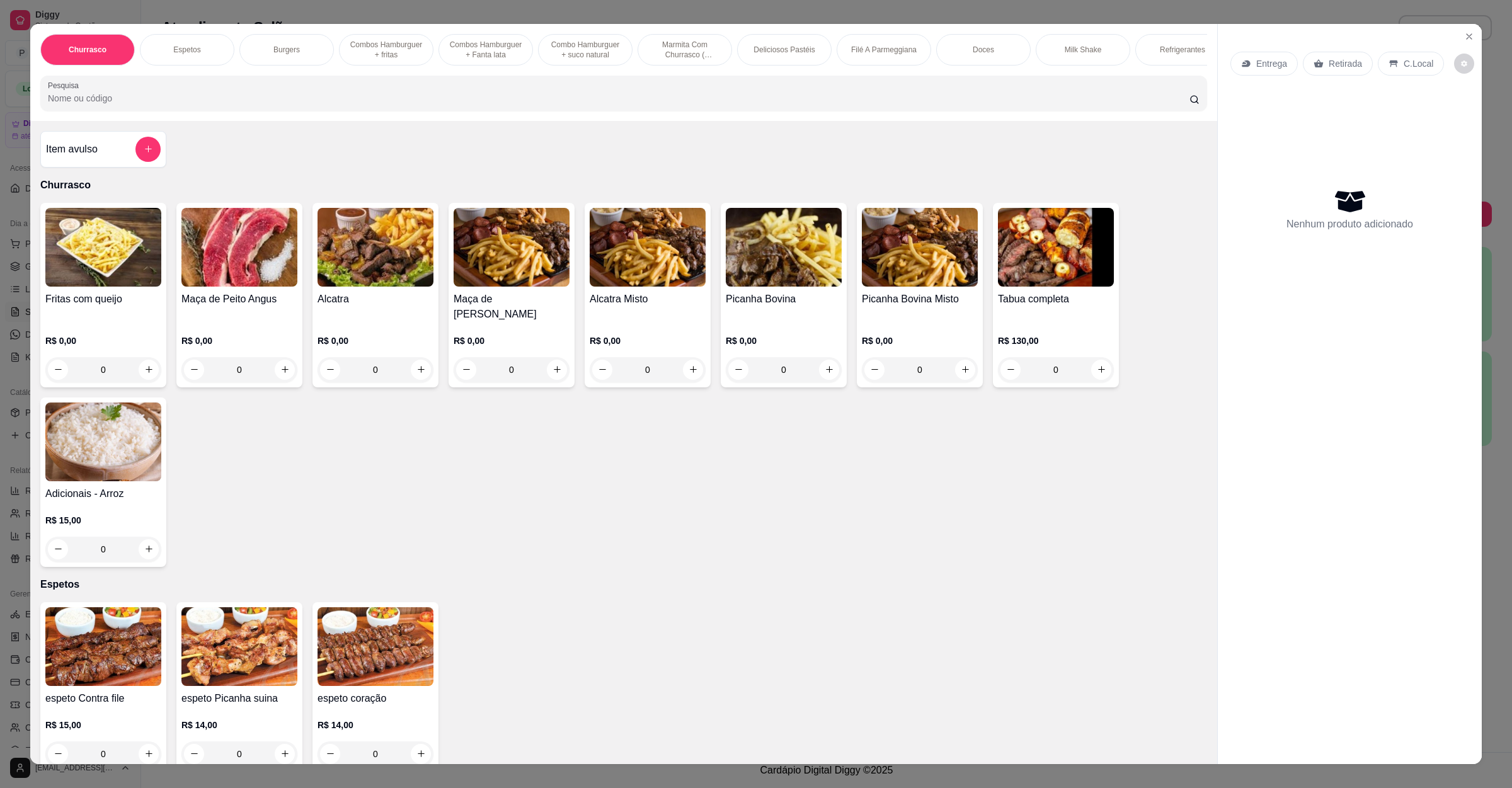
click at [386, 105] on input "Pesquisa" at bounding box center [619, 98] width 1142 height 12
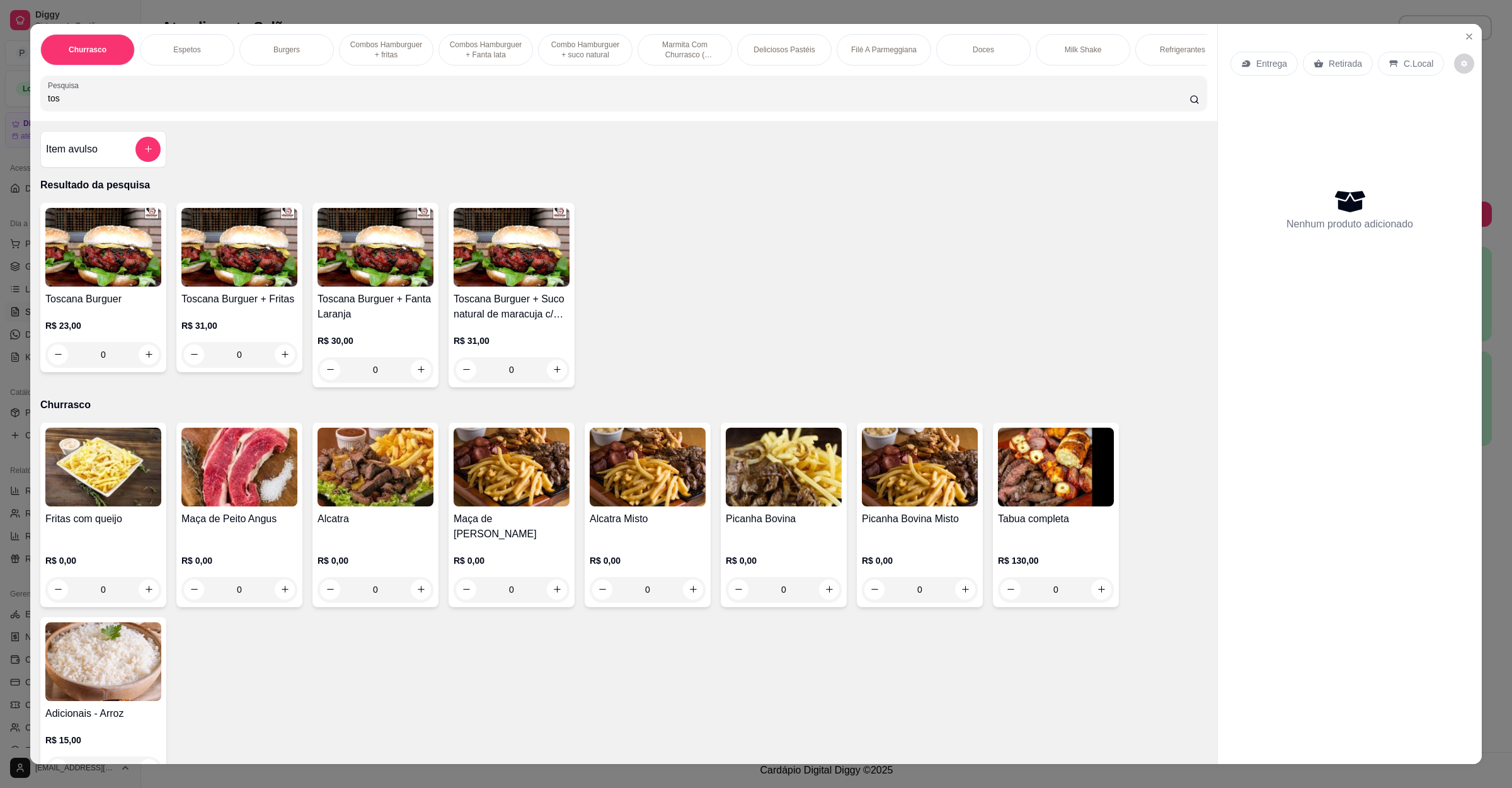
click at [148, 367] on div "0" at bounding box center [103, 355] width 116 height 25
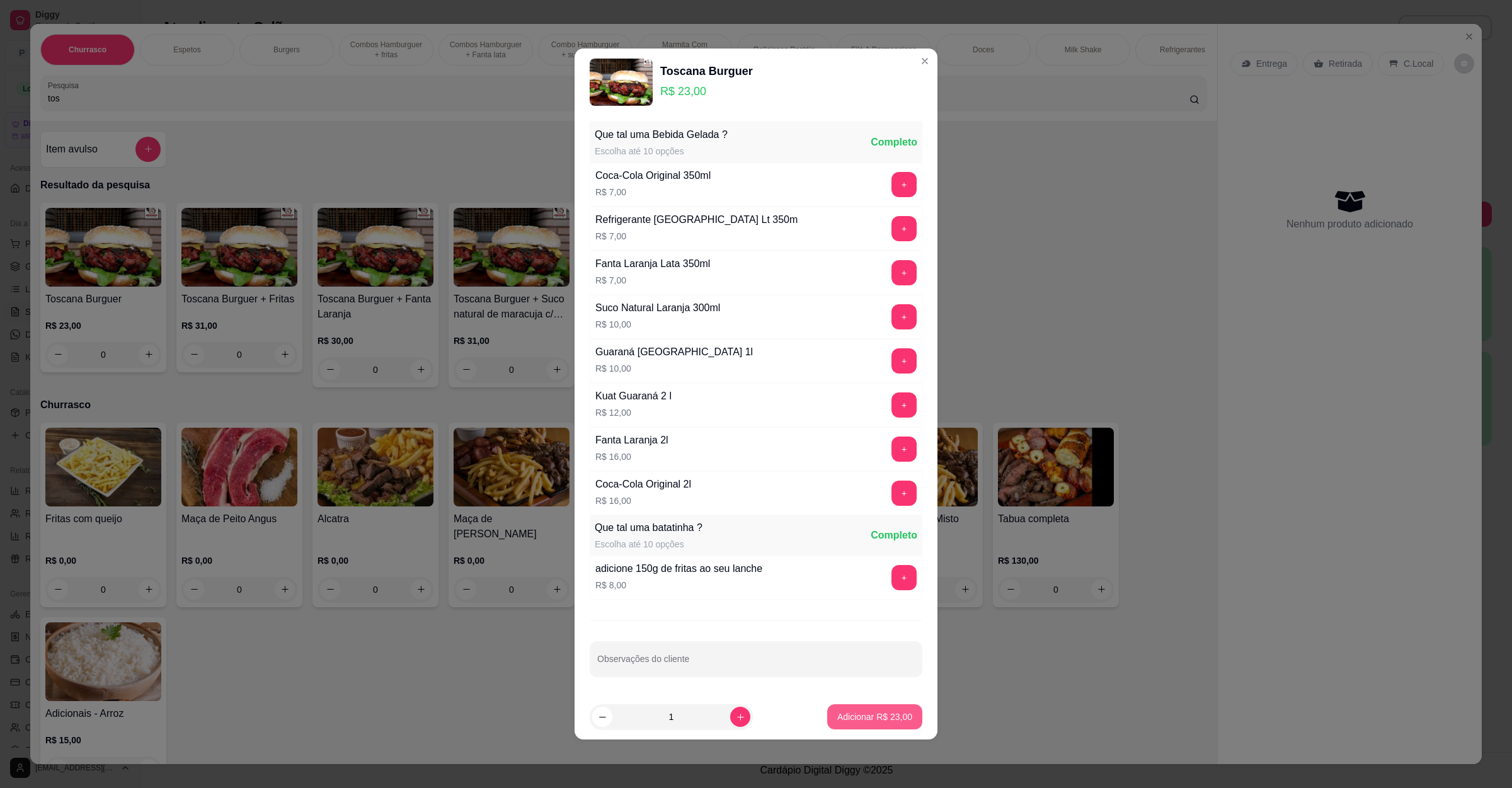
click at [894, 711] on button "Adicionar R$ 23,00" at bounding box center [875, 717] width 95 height 25
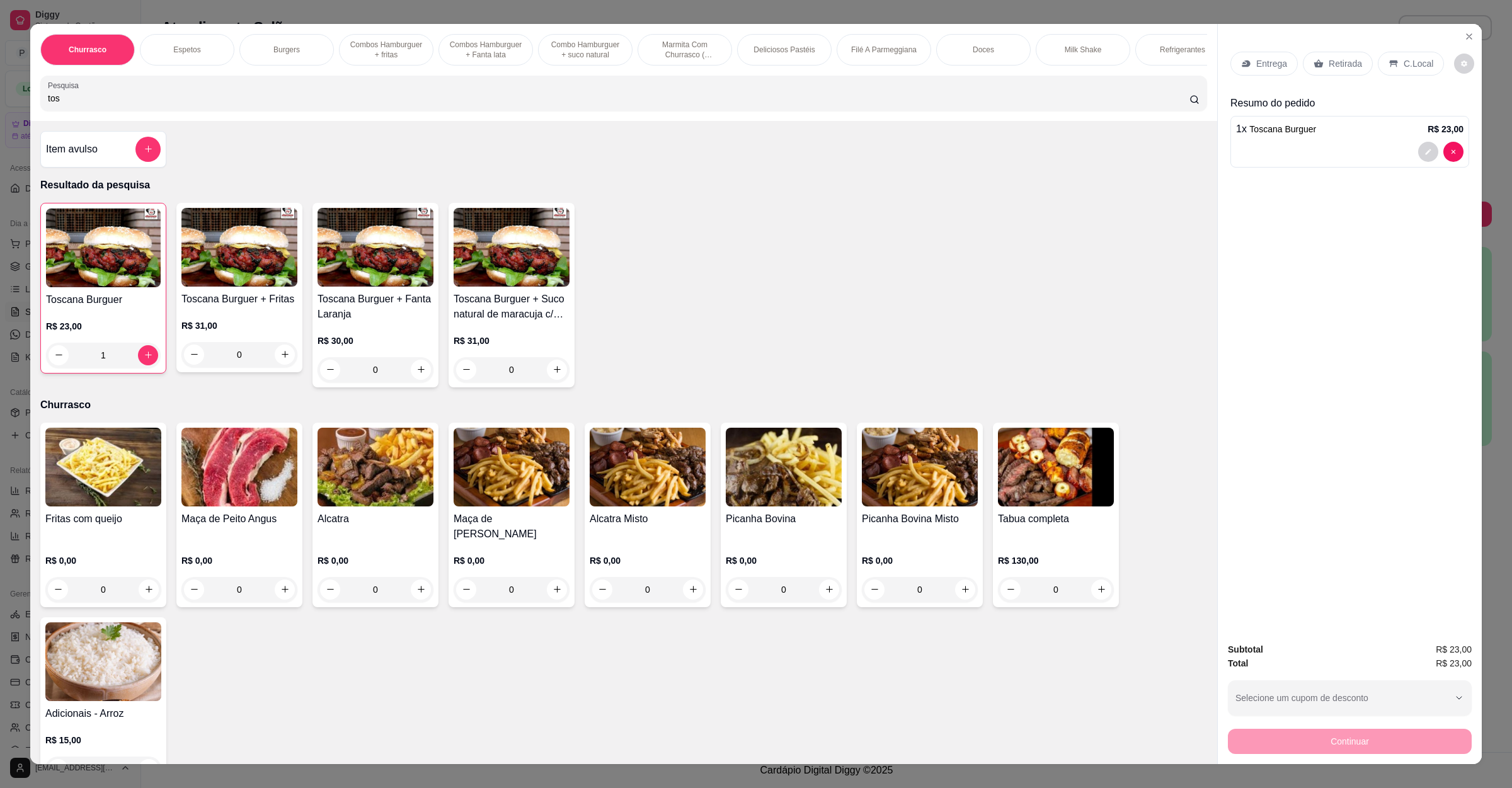
click at [1246, 65] on div "Entrega" at bounding box center [1264, 63] width 67 height 24
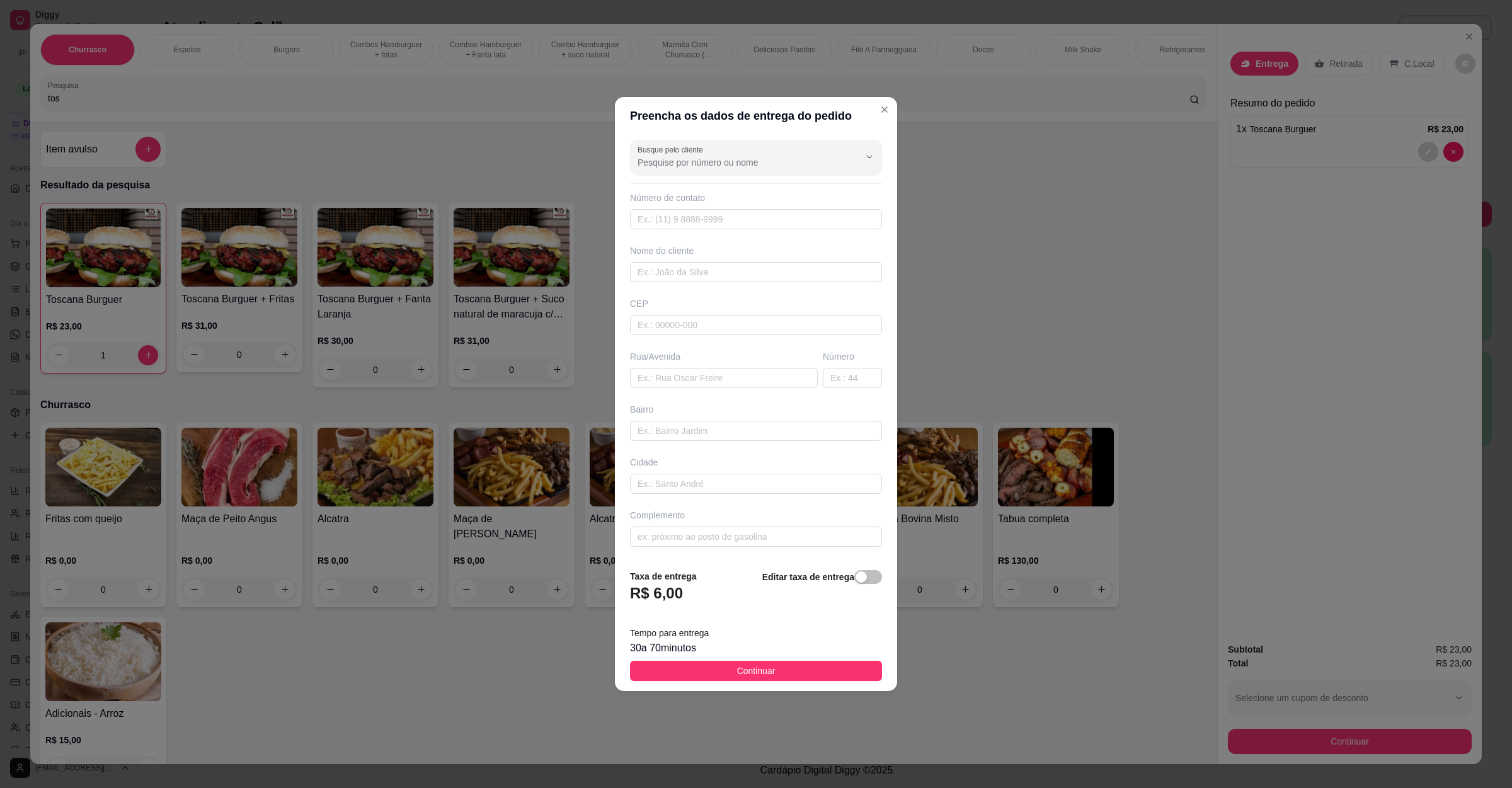
click at [712, 389] on div "Busque pelo cliente Número de contato Nome do cliente CEP Rua/[GEOGRAPHIC_DATA]" at bounding box center [755, 348] width 282 height 425
click at [726, 378] on input "text" at bounding box center [724, 378] width 187 height 20
paste input "[STREET_ADDRESS]"
click at [785, 664] on button "Continuar" at bounding box center [756, 671] width 252 height 20
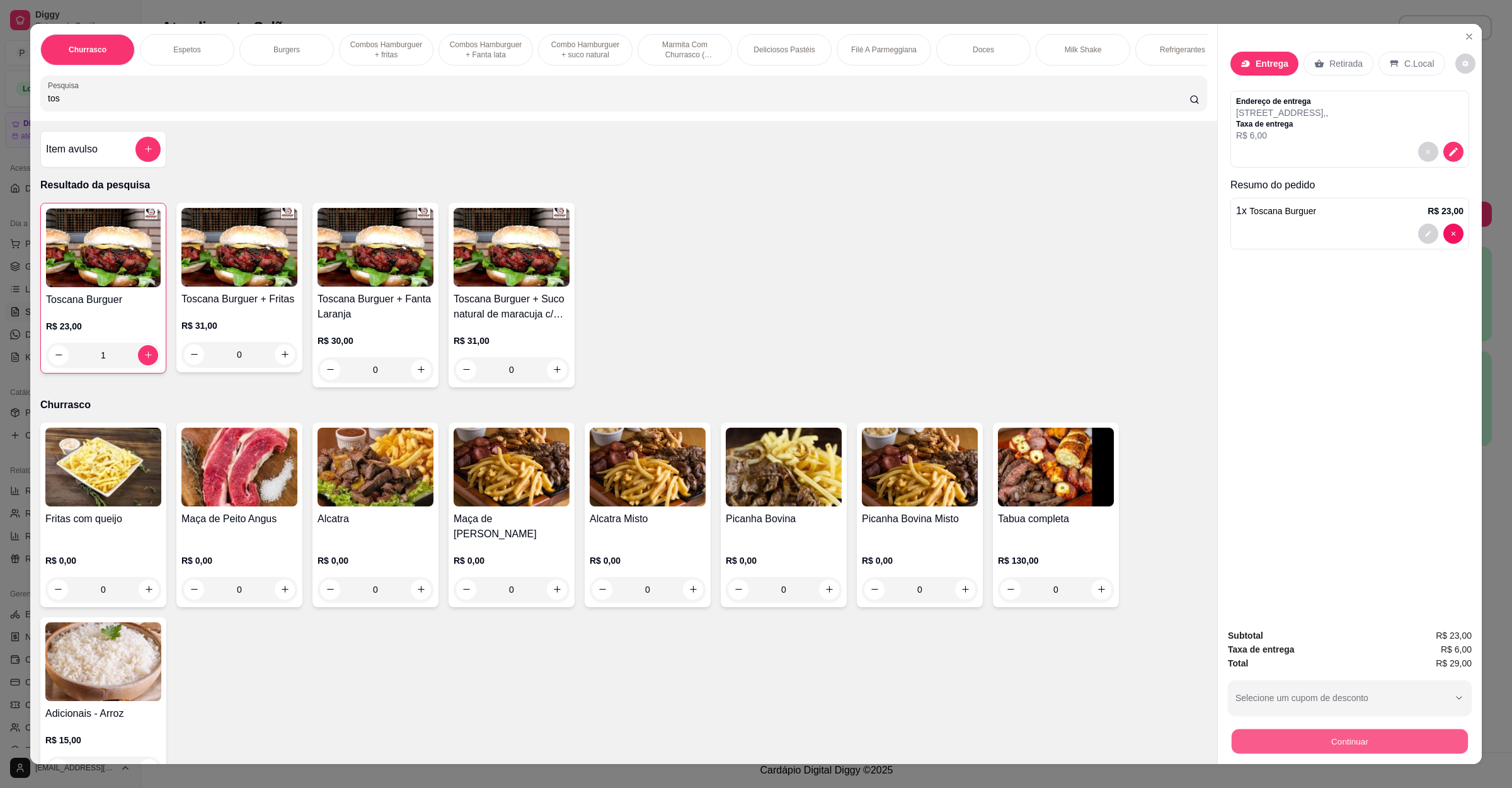
click at [1284, 736] on button "Continuar" at bounding box center [1350, 741] width 236 height 24
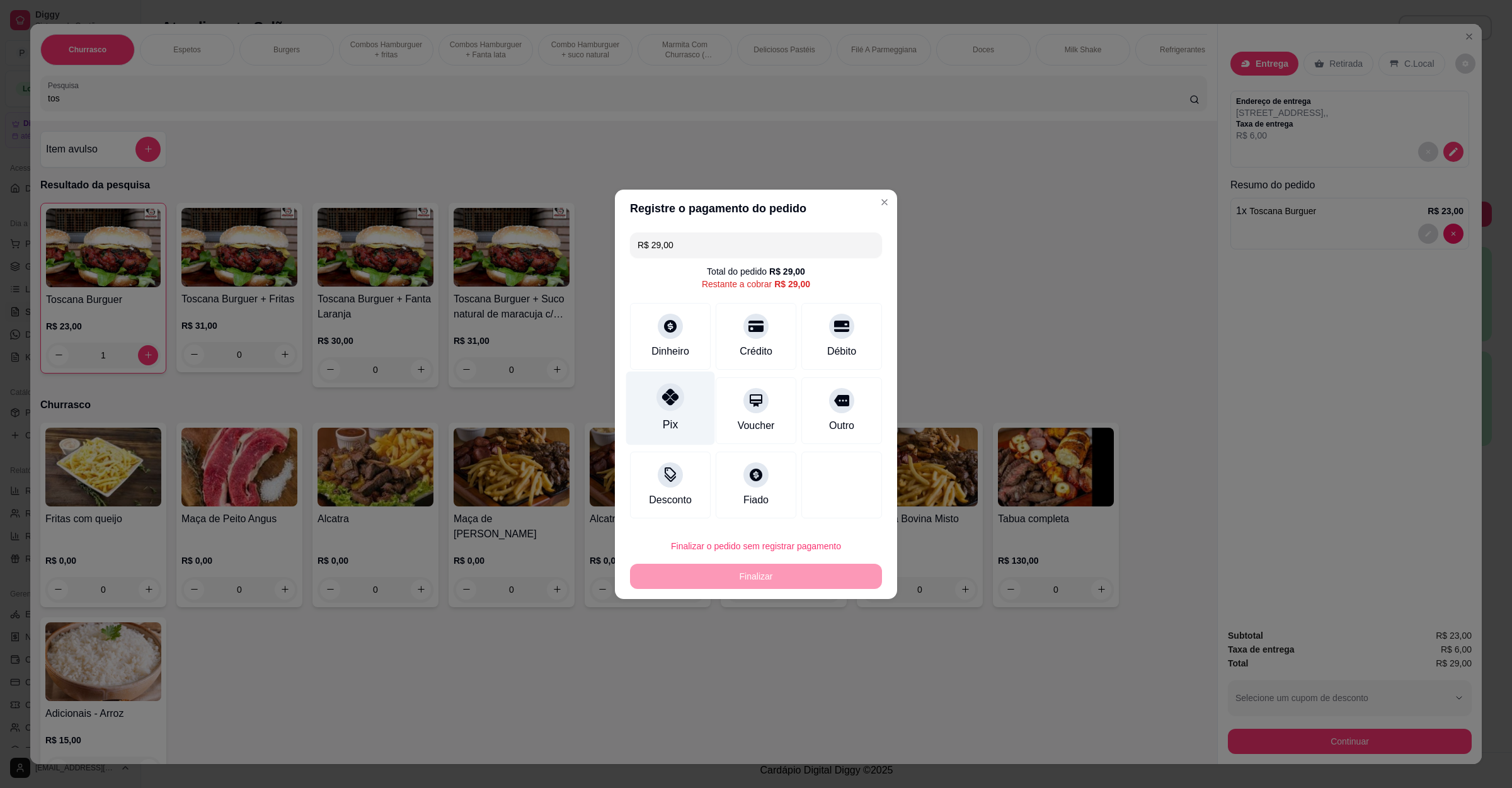
click at [647, 402] on div "Pix" at bounding box center [671, 408] width 89 height 73
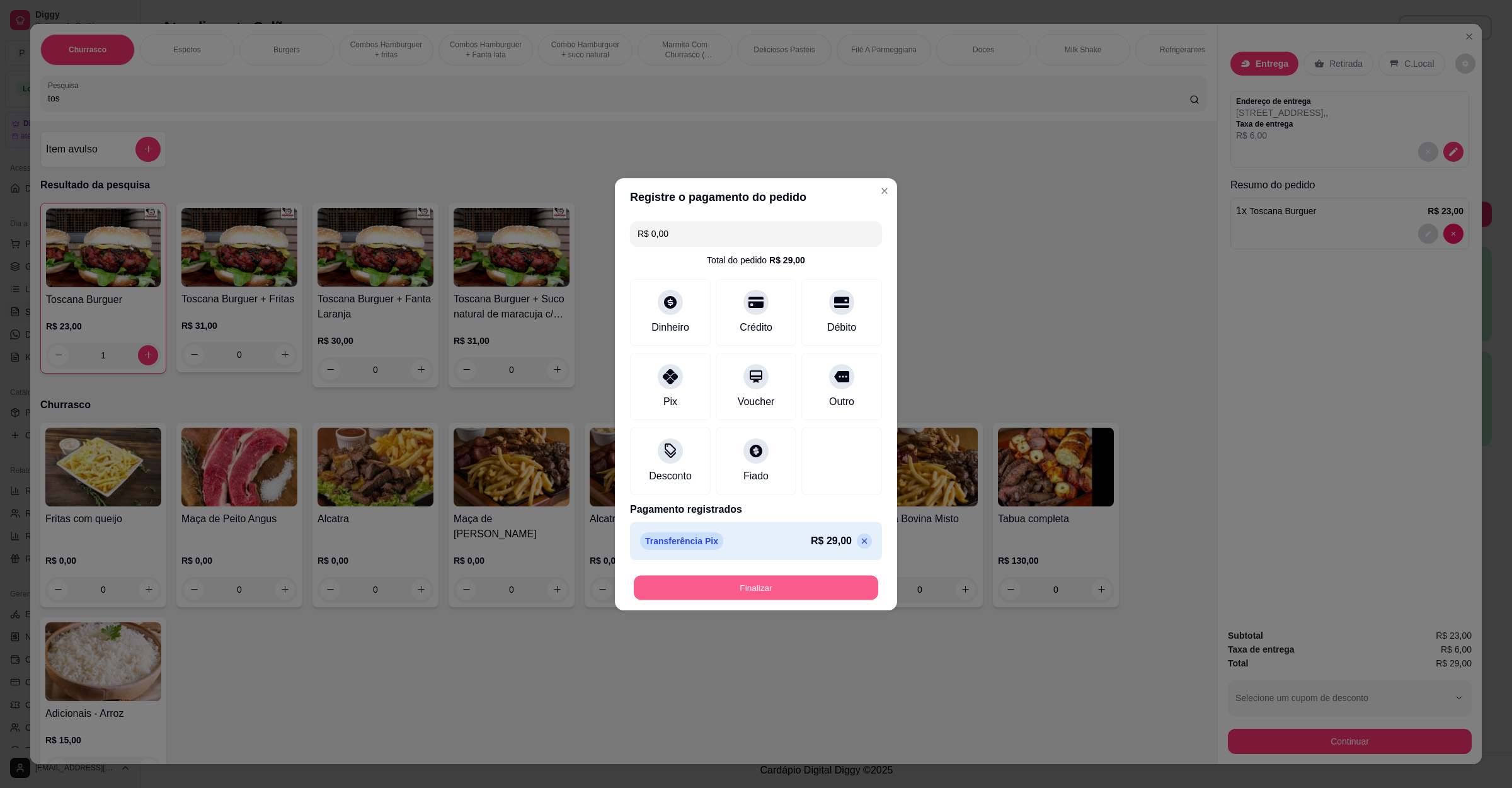
click at [736, 575] on button "Finalizar" at bounding box center [755, 587] width 244 height 24
click at [744, 582] on button "Finalizar" at bounding box center [756, 587] width 252 height 25
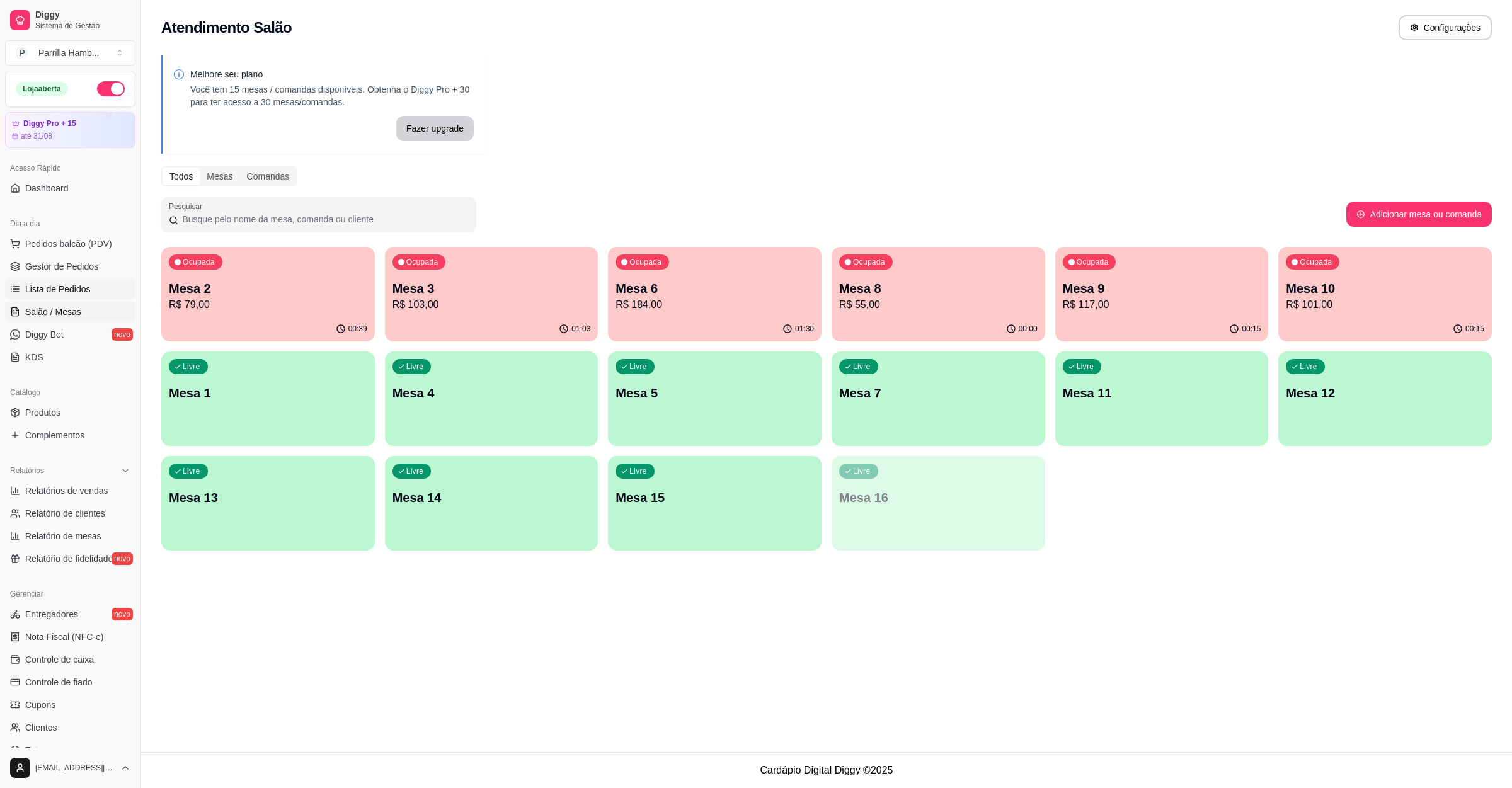
click at [44, 286] on span "Lista de Pedidos" at bounding box center [58, 289] width 66 height 12
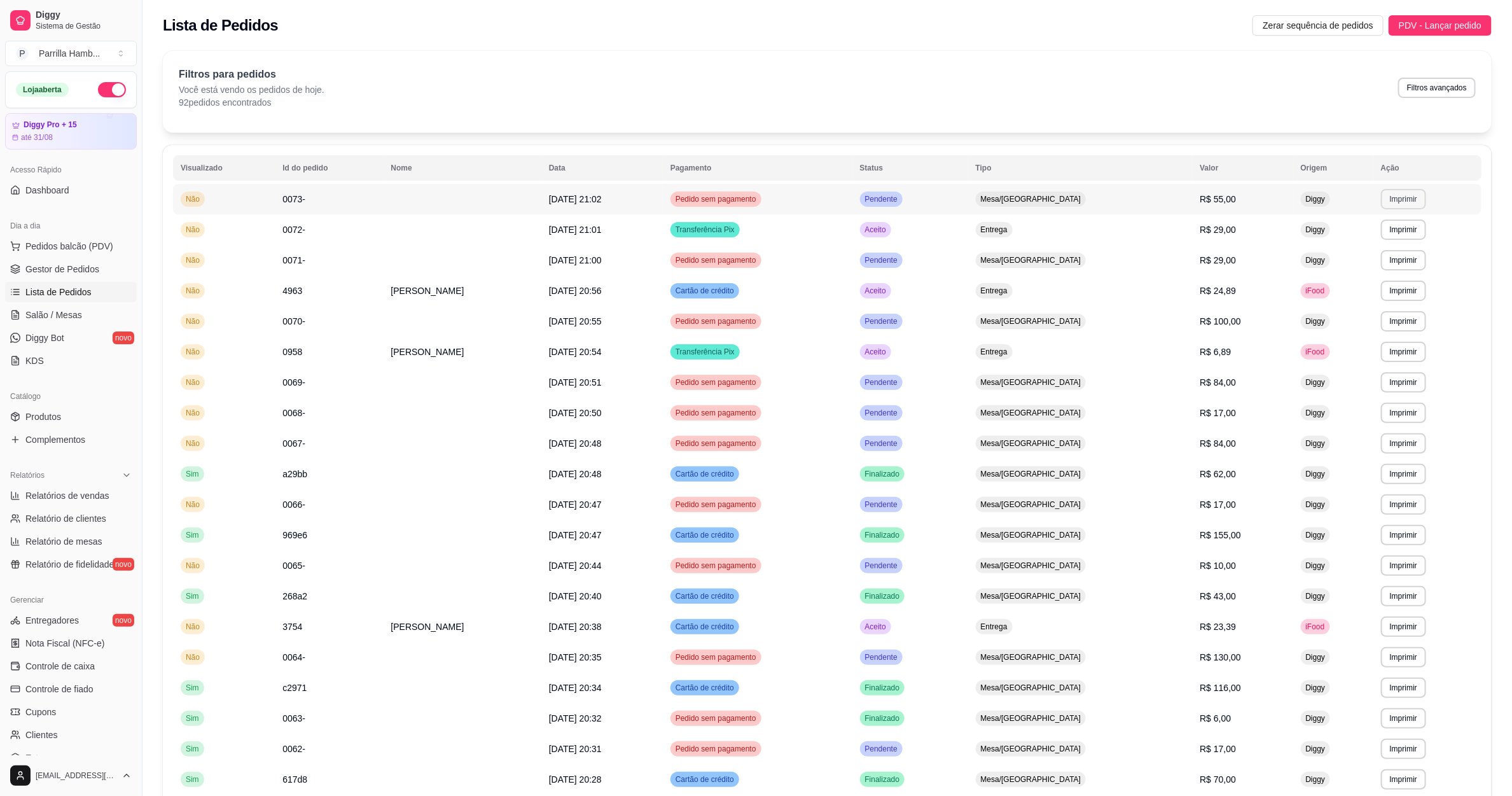
click at [1383, 196] on button "Imprimir" at bounding box center [1403, 200] width 45 height 21
click at [1380, 241] on button "IMPRESSORA" at bounding box center [1375, 244] width 89 height 20
click at [75, 313] on span "Salão / Mesas" at bounding box center [54, 315] width 57 height 13
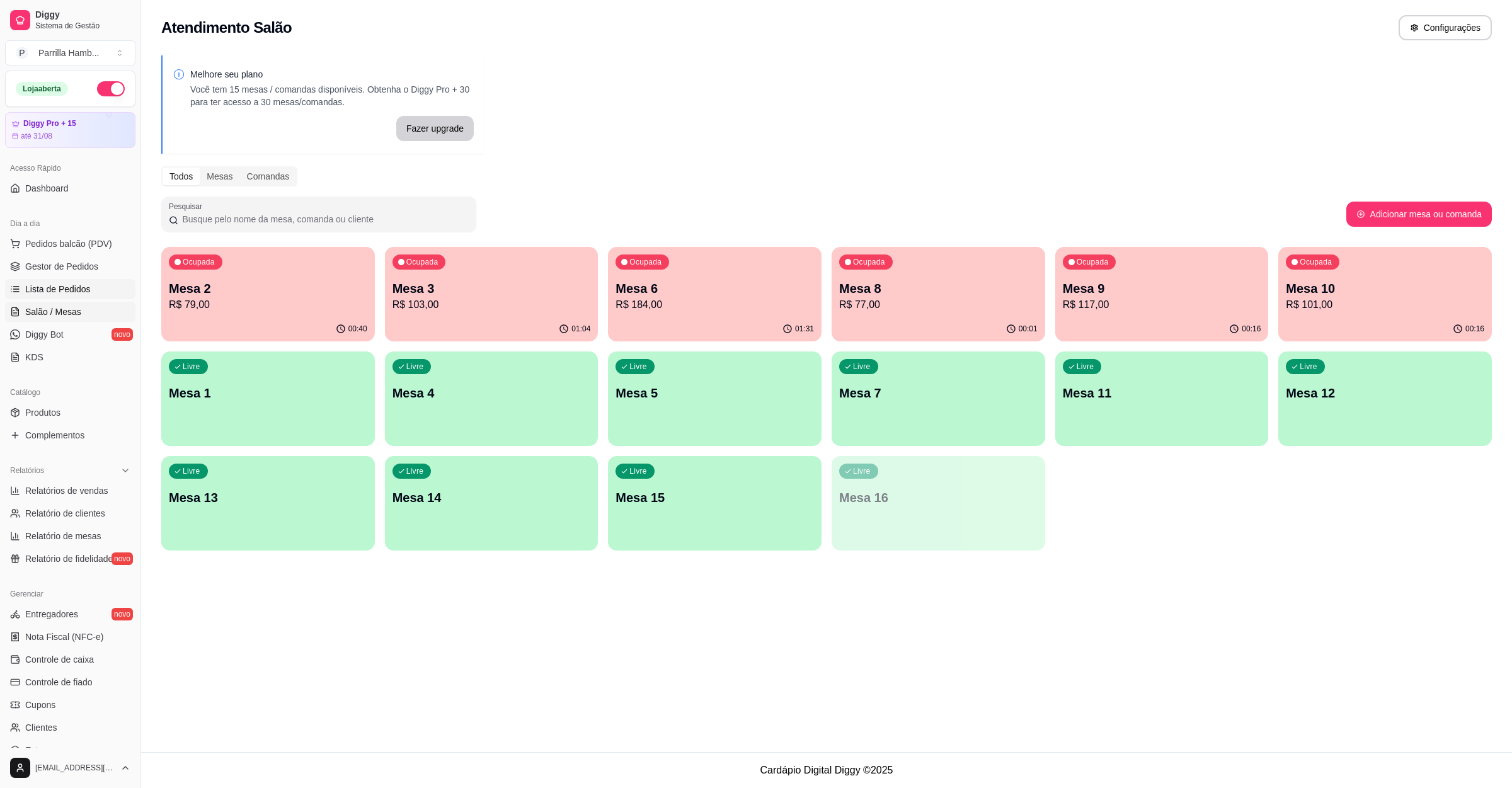
click at [98, 297] on link "Lista de Pedidos" at bounding box center [70, 289] width 130 height 20
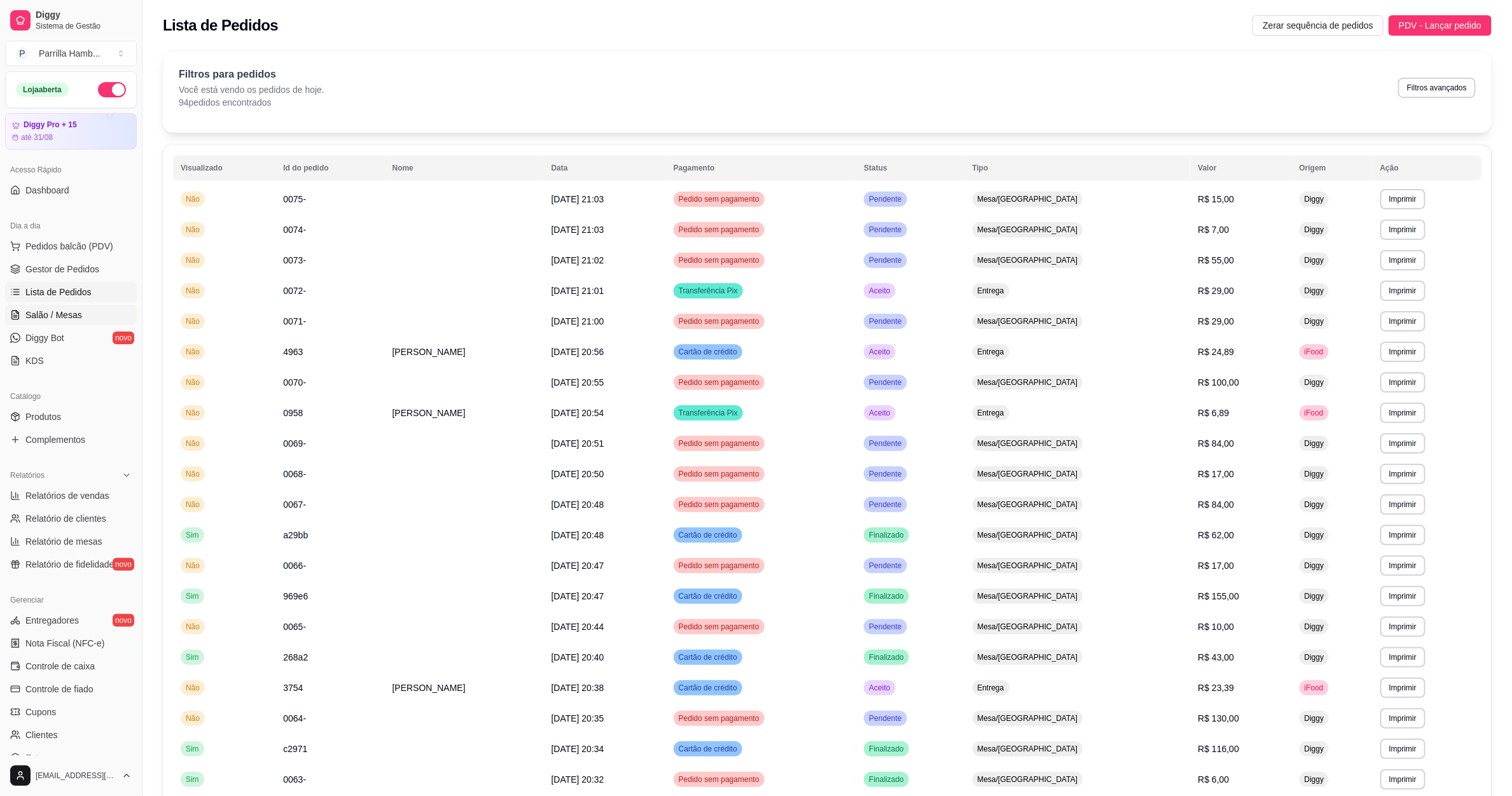
click at [83, 321] on link "Salão / Mesas" at bounding box center [70, 315] width 132 height 21
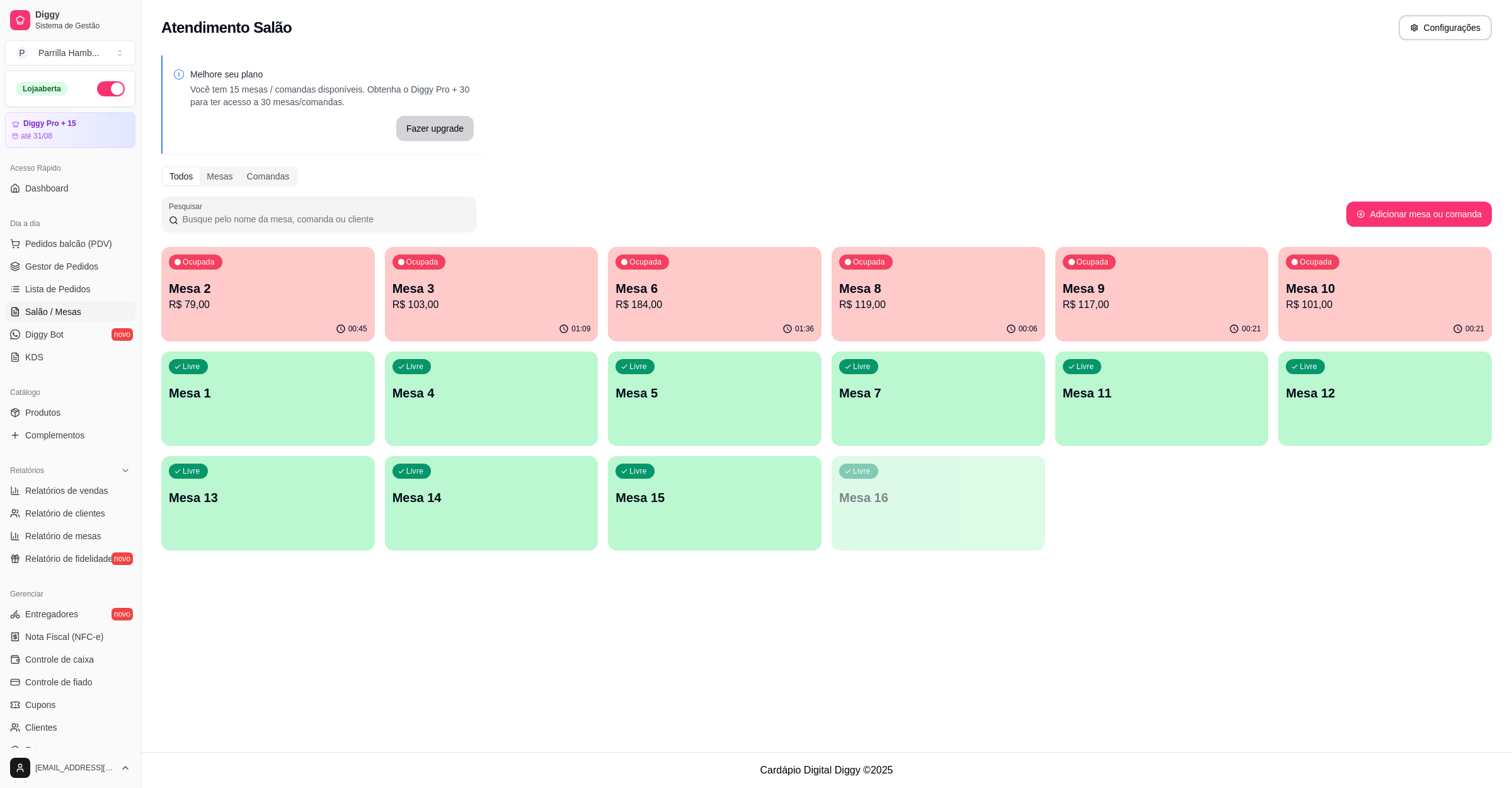
click at [323, 291] on p "Mesa 2" at bounding box center [268, 288] width 198 height 18
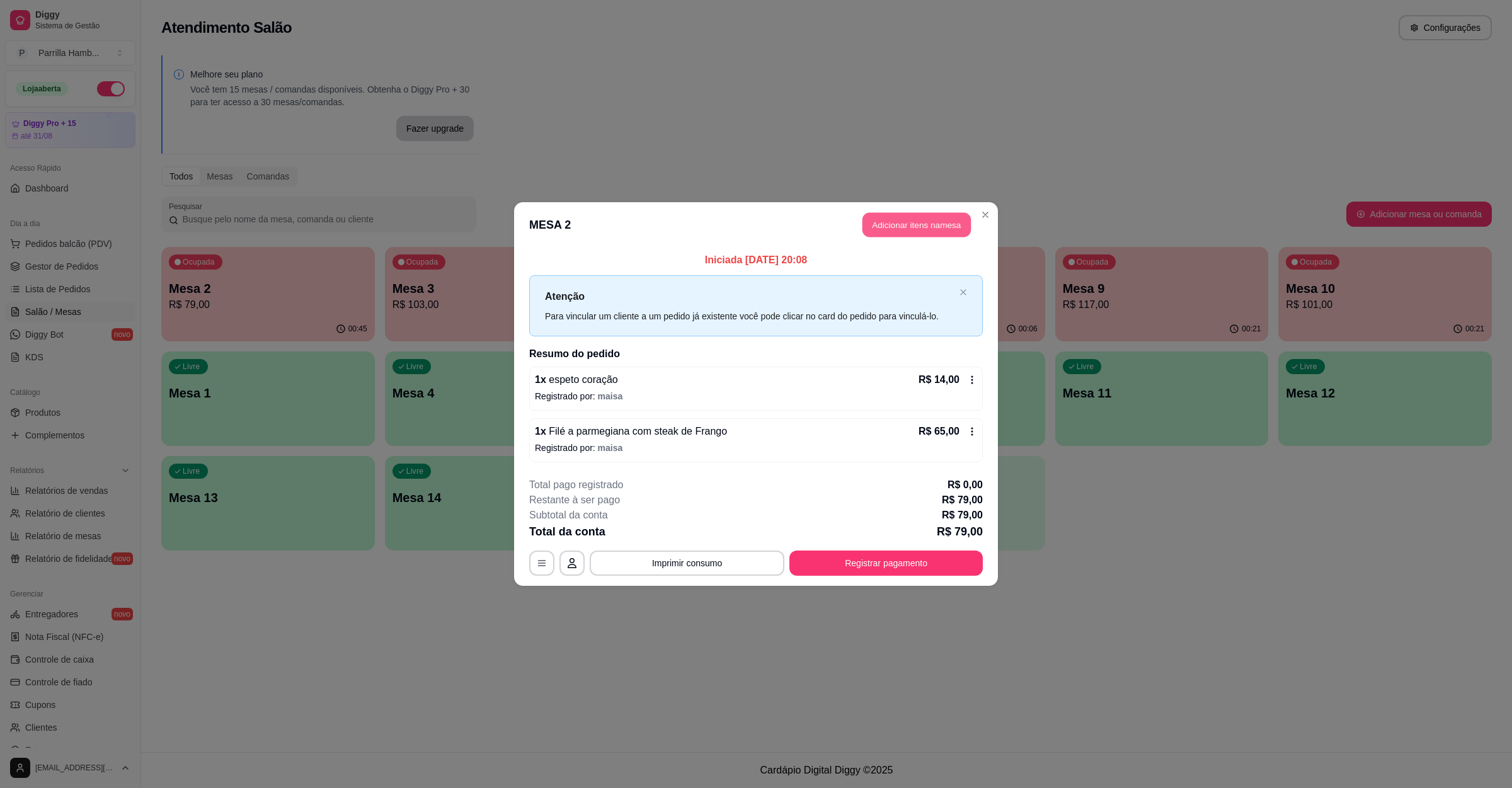
click at [888, 231] on button "Adicionar itens na mesa" at bounding box center [916, 225] width 109 height 24
click at [331, 105] on input "Pesquisa" at bounding box center [619, 98] width 1142 height 12
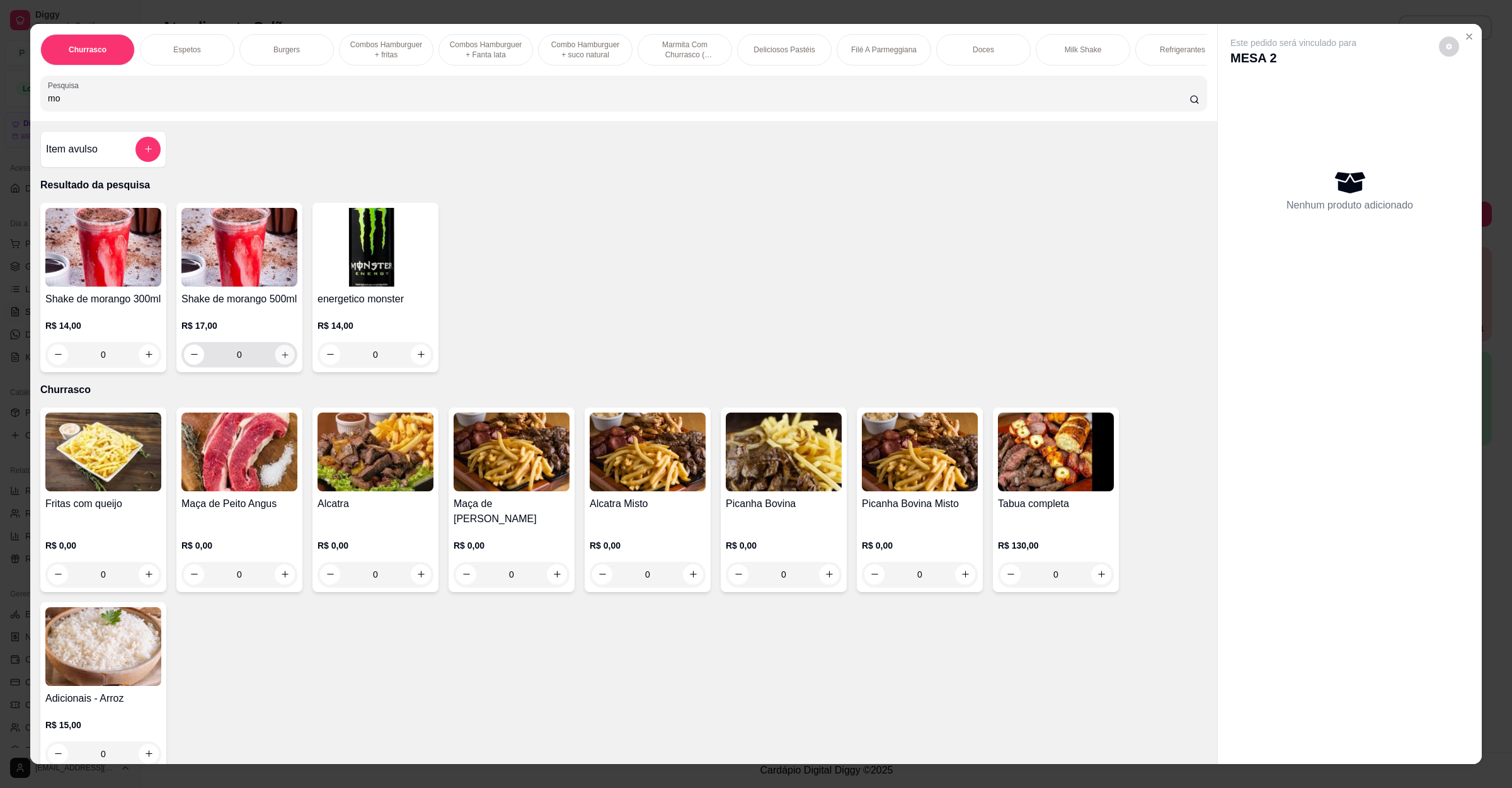
click at [276, 364] on button "increase-product-quantity" at bounding box center [284, 354] width 20 height 20
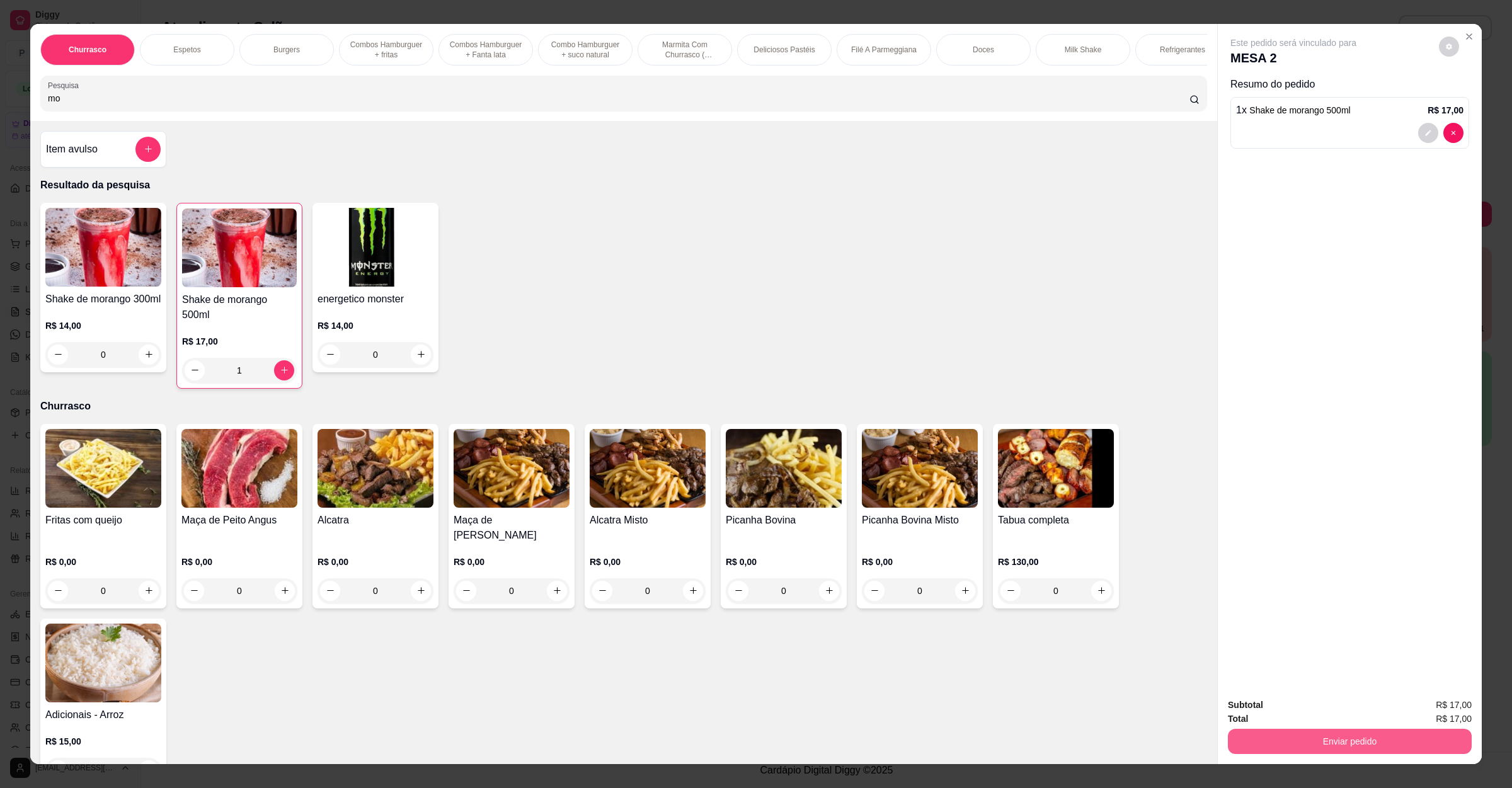
click at [1253, 751] on button "Enviar pedido" at bounding box center [1350, 741] width 244 height 25
click at [1267, 705] on button "Não registrar e enviar pedido" at bounding box center [1306, 711] width 127 height 23
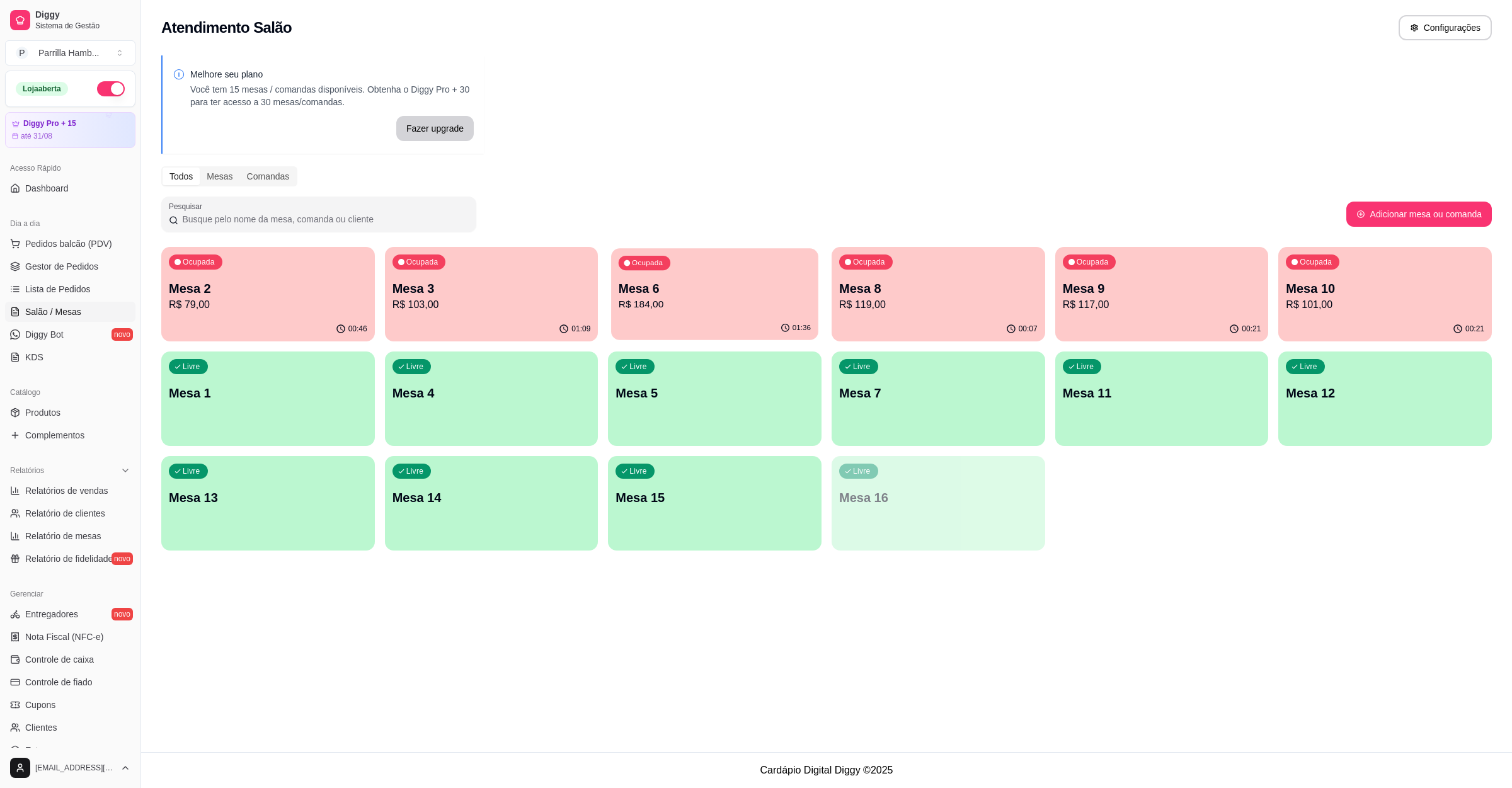
click at [699, 284] on p "Mesa 6" at bounding box center [715, 289] width 192 height 17
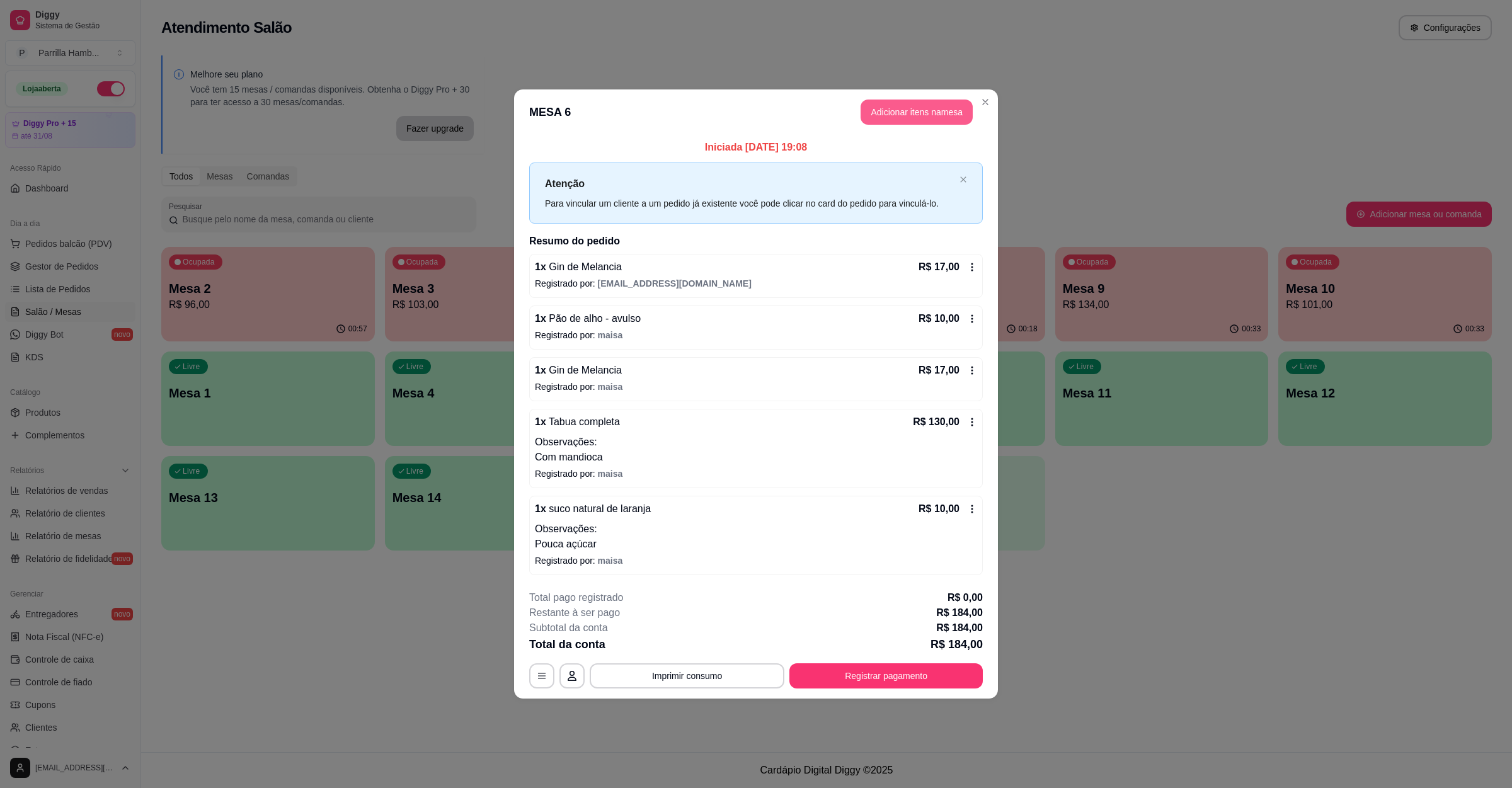
click at [875, 113] on button "Adicionar itens na mesa" at bounding box center [917, 112] width 112 height 25
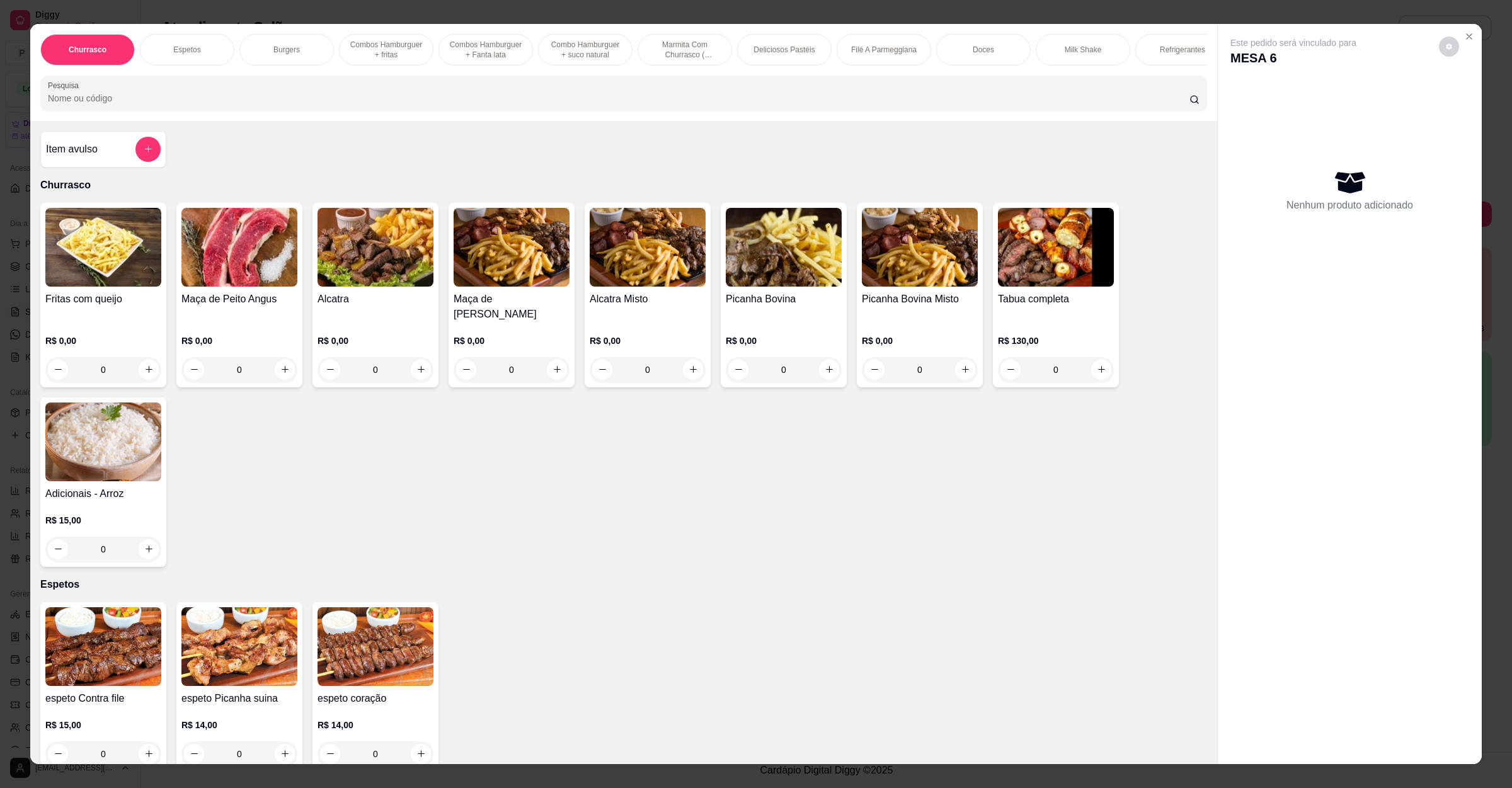
click at [375, 94] on div at bounding box center [623, 93] width 1151 height 25
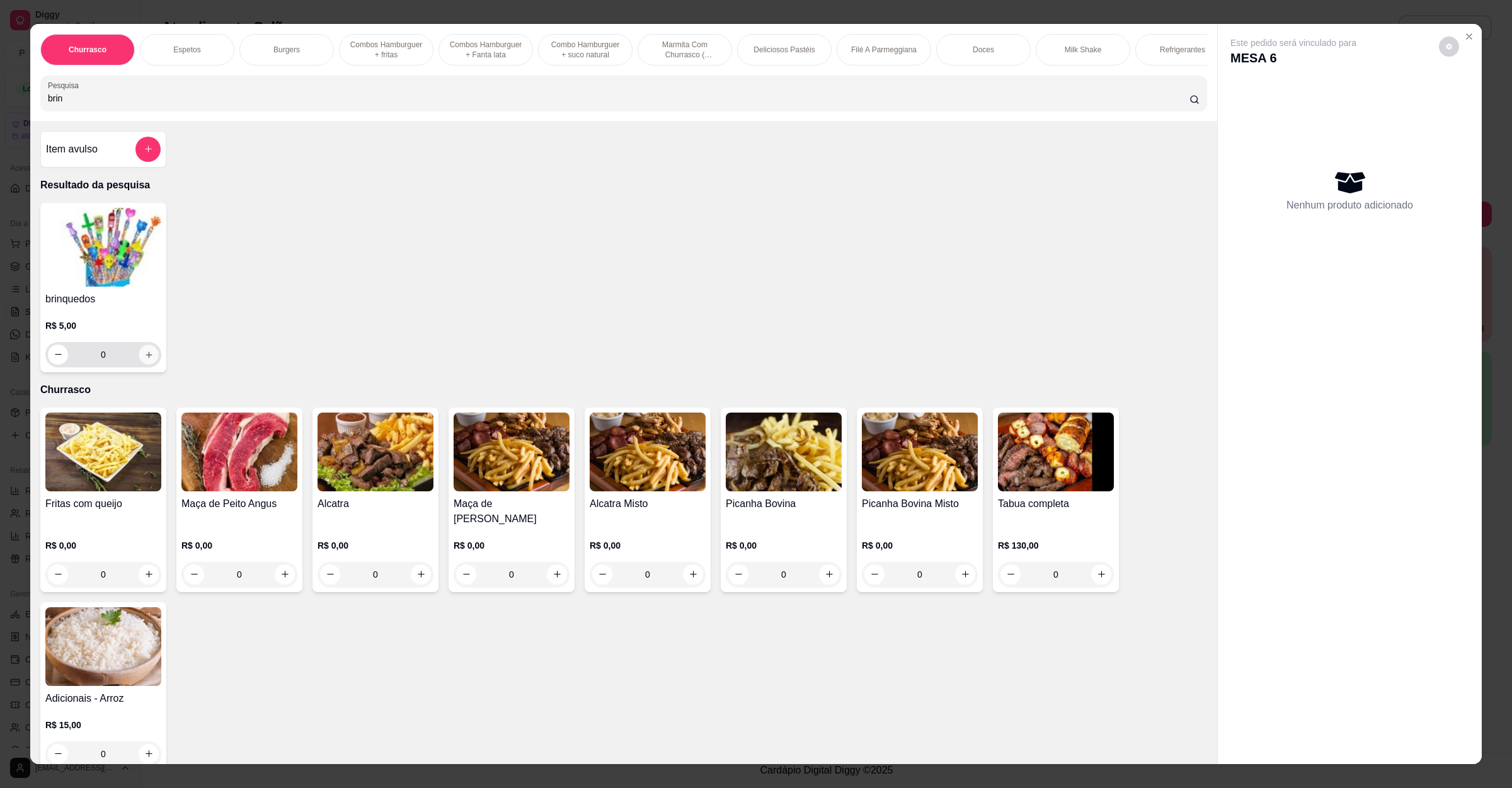
click at [148, 363] on button "increase-product-quantity" at bounding box center [148, 354] width 20 height 20
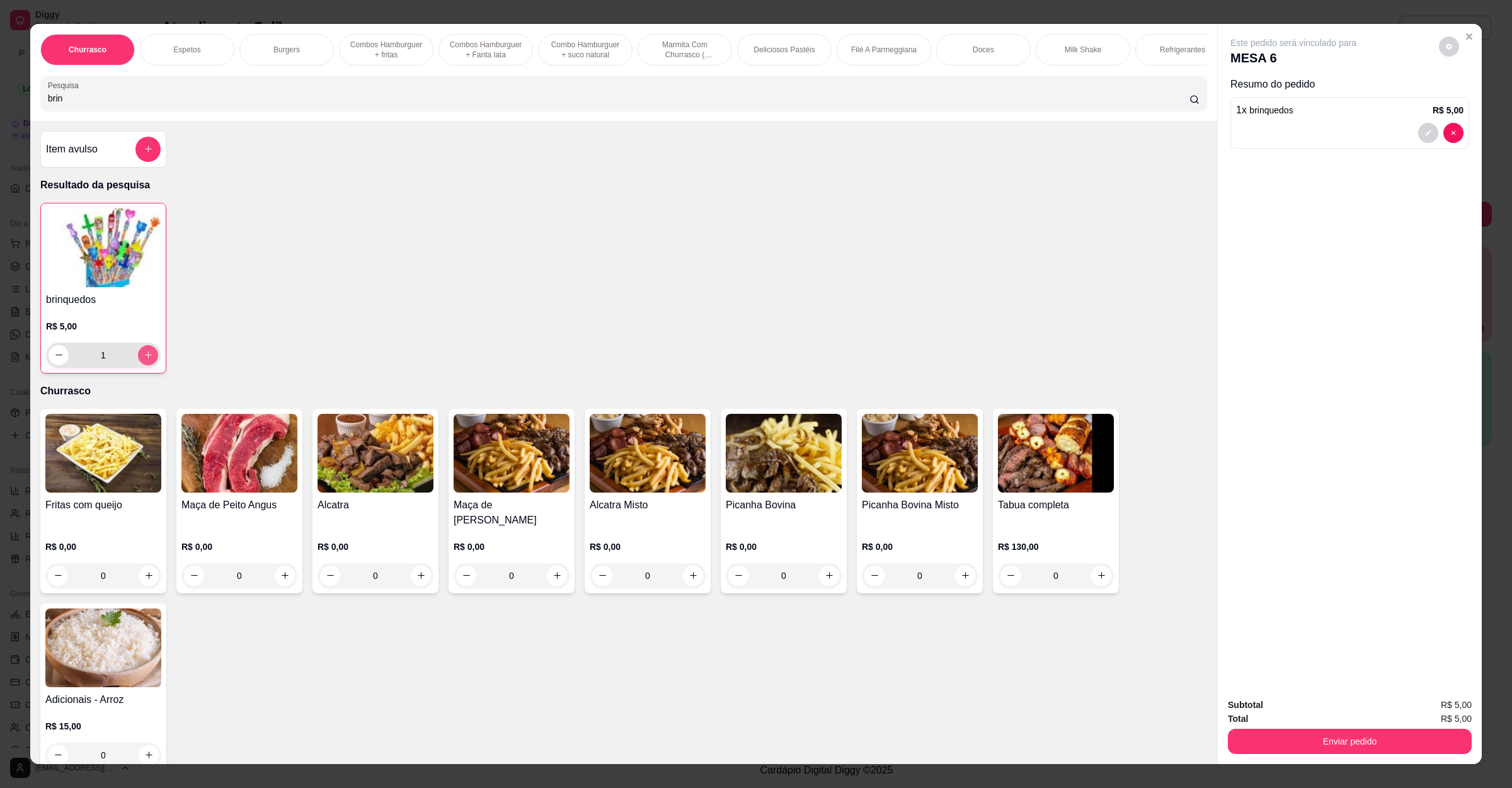
click at [145, 365] on button "increase-product-quantity" at bounding box center [148, 355] width 20 height 20
click at [1389, 732] on button "Enviar pedido" at bounding box center [1350, 741] width 244 height 25
click at [1356, 715] on button "Não registrar e enviar pedido" at bounding box center [1306, 711] width 131 height 24
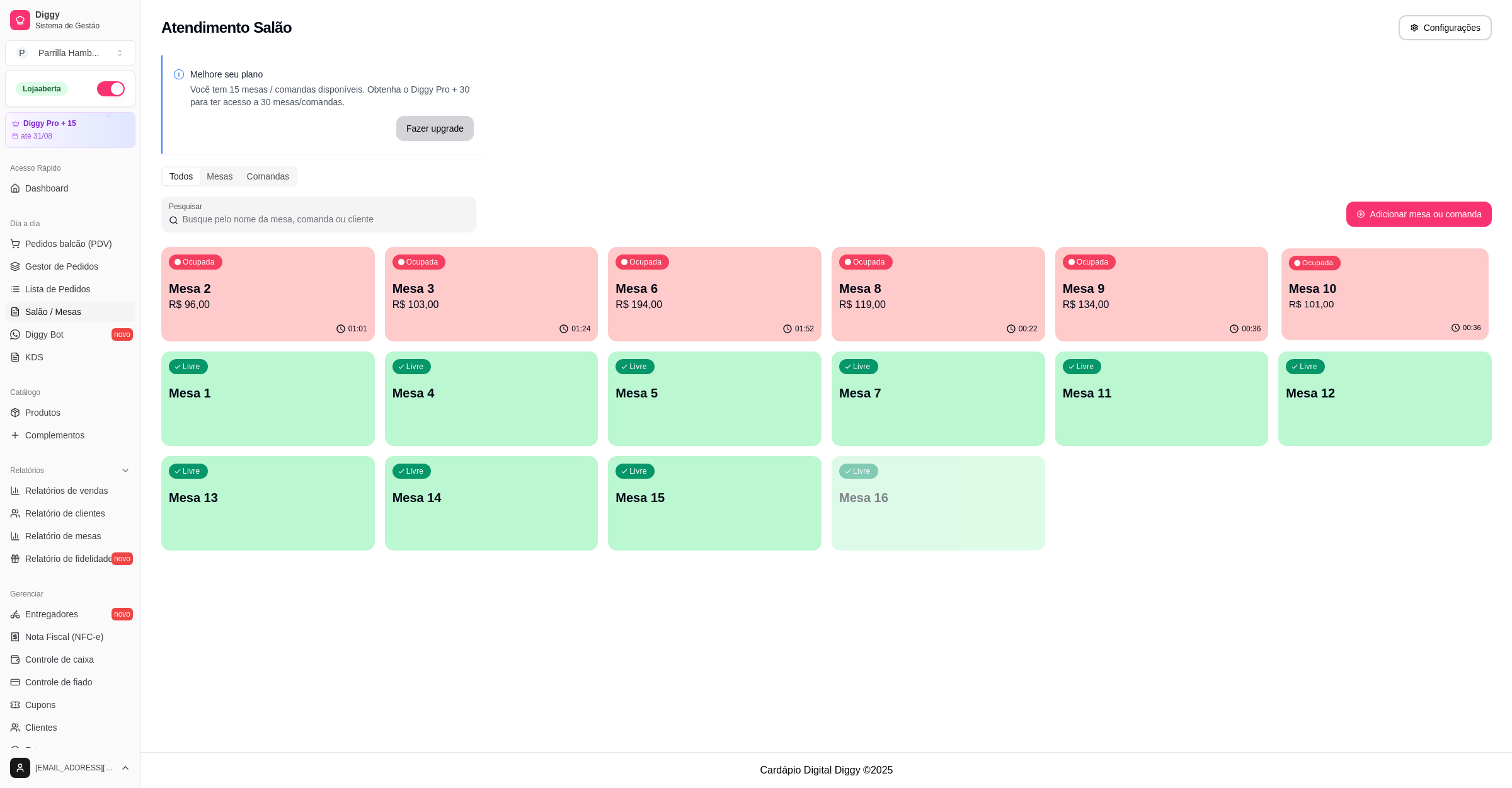
click at [1328, 308] on p "R$ 101,00" at bounding box center [1385, 305] width 192 height 15
click at [704, 605] on div "Atendimento Salão Configurações Melhore seu plano Você tem 15 mesas / comandas …" at bounding box center [826, 376] width 1371 height 752
click at [1346, 312] on div "Ocupada Mesa 10 R$ 101,00" at bounding box center [1385, 282] width 207 height 68
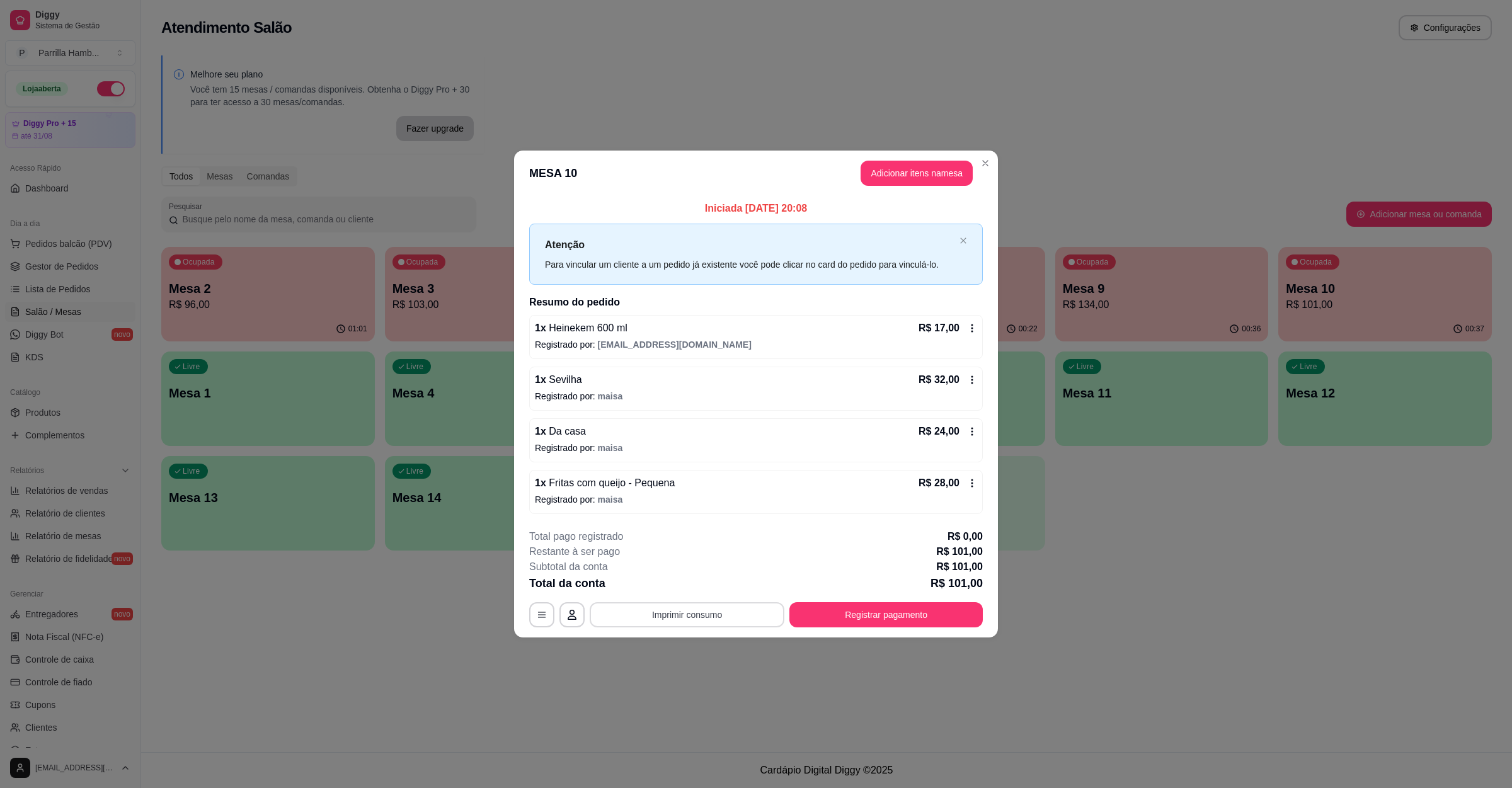
click at [644, 616] on button "Imprimir consumo" at bounding box center [686, 615] width 194 height 25
click at [694, 575] on div "Escolha a impressora IMPRESSORA" at bounding box center [690, 578] width 104 height 43
click at [696, 580] on button "IMPRESSORA" at bounding box center [690, 587] width 91 height 20
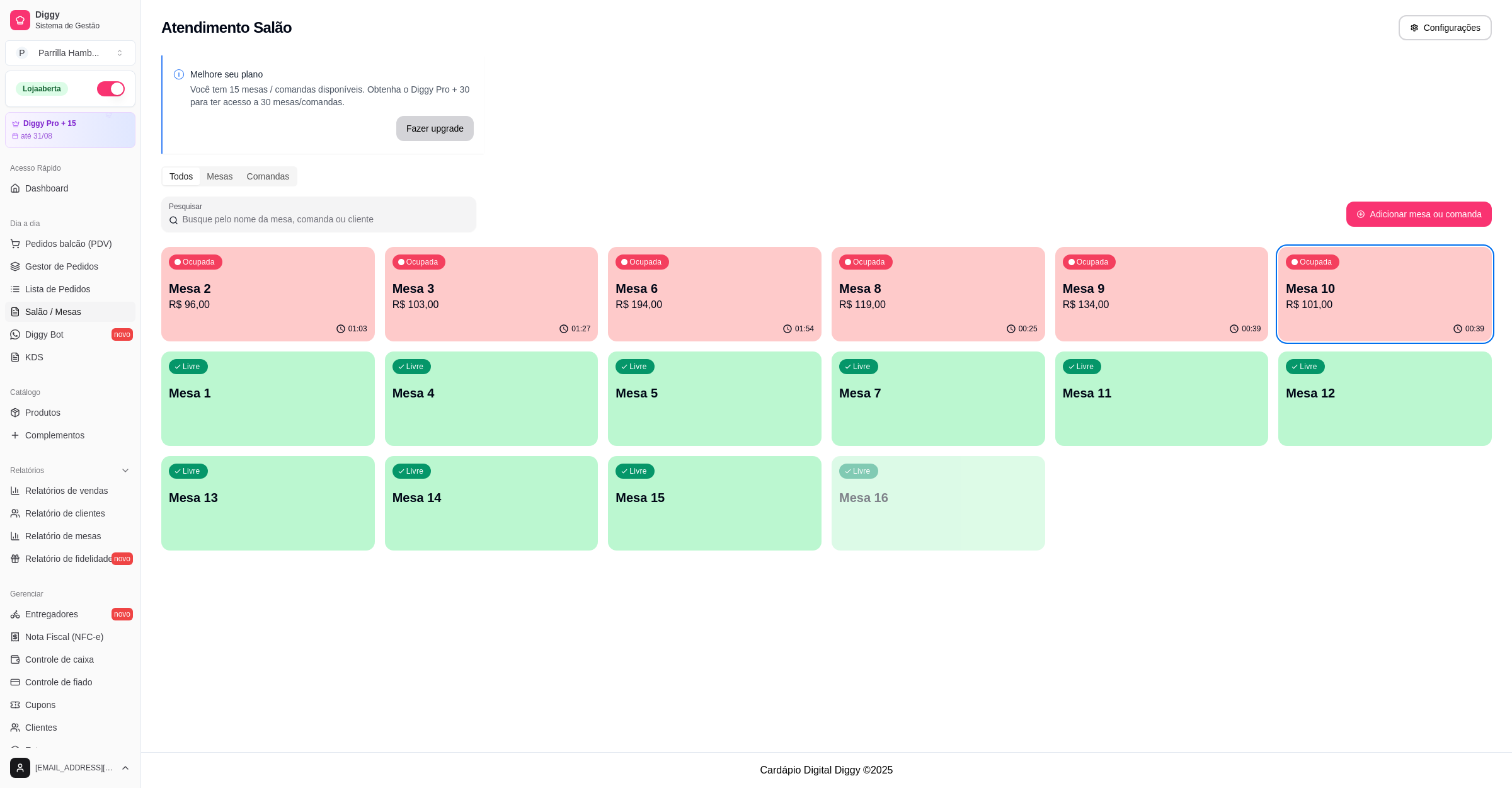
click at [1291, 312] on div "Ocupada Mesa 10 R$ 101,00" at bounding box center [1385, 282] width 213 height 70
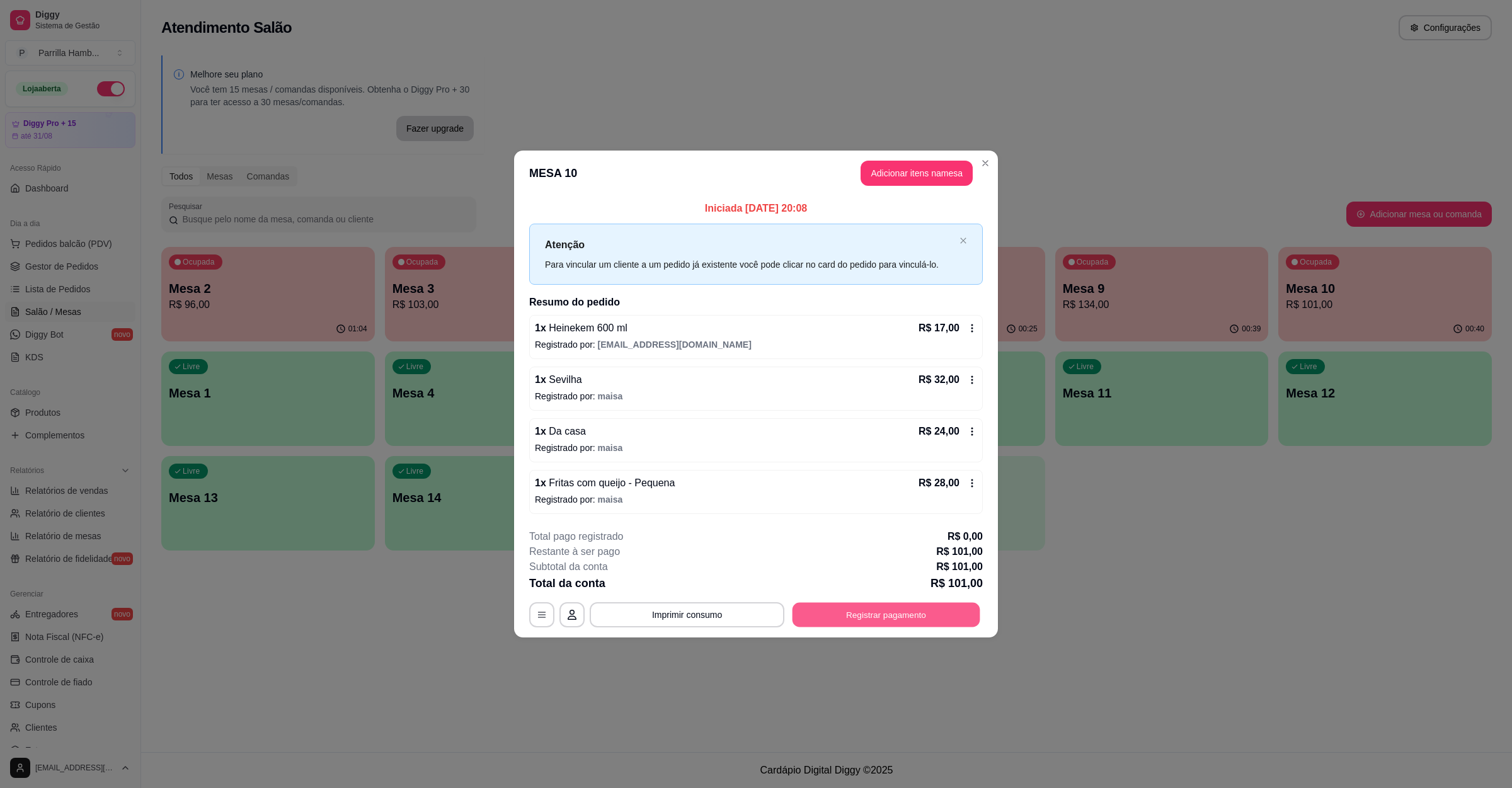
click at [917, 626] on button "Registrar pagamento" at bounding box center [886, 615] width 187 height 24
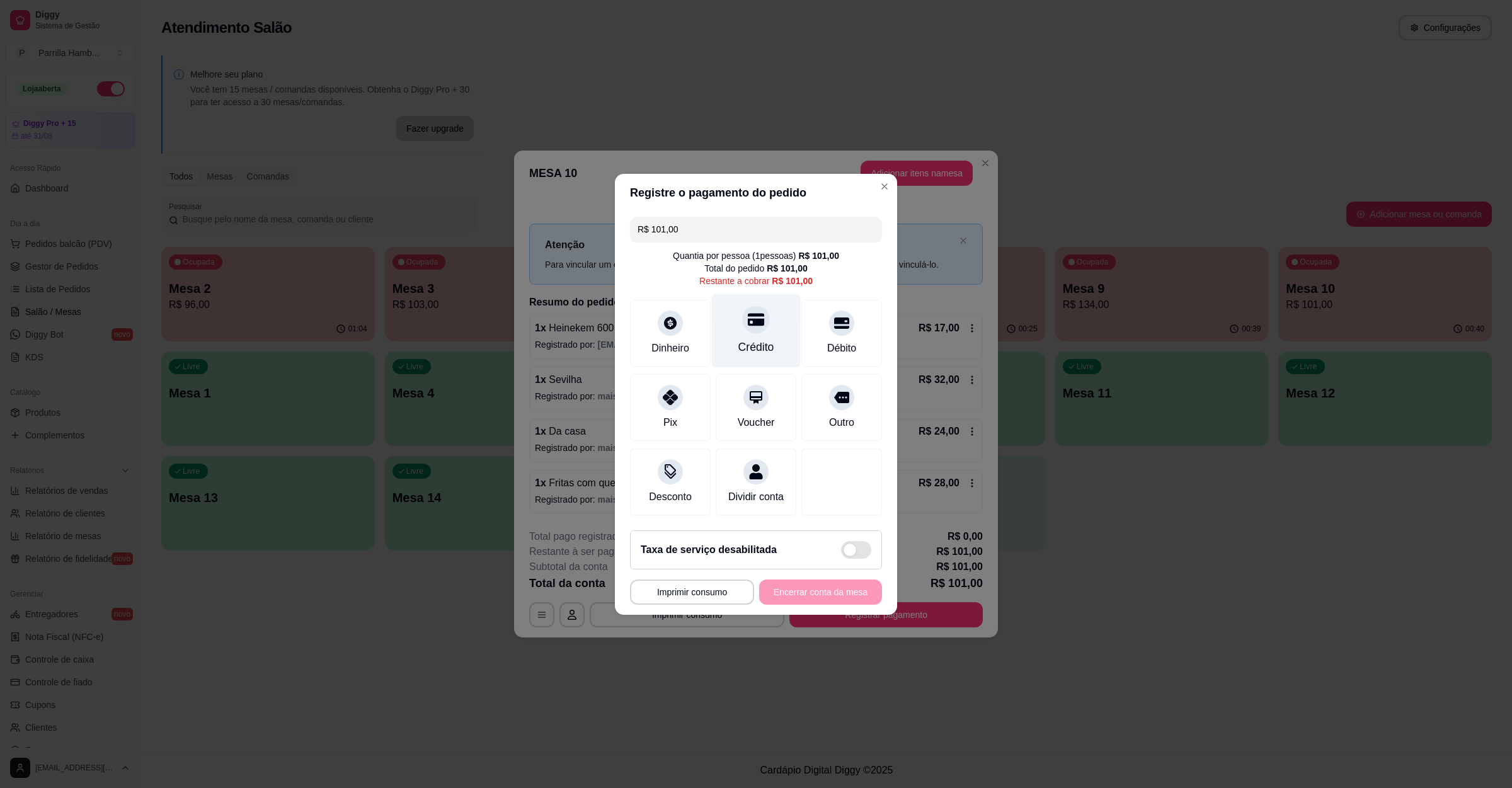
click at [742, 319] on div at bounding box center [755, 319] width 27 height 27
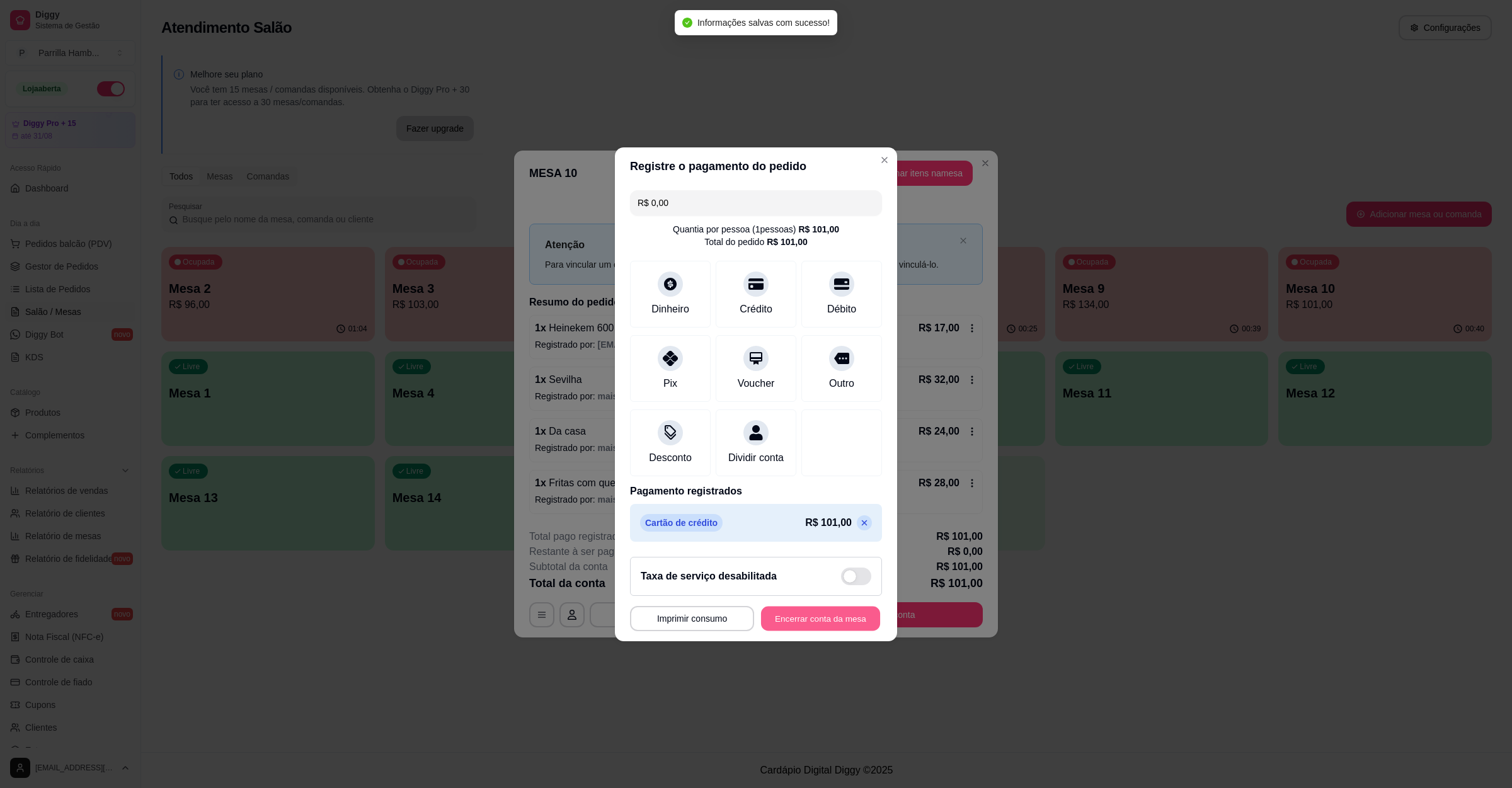
click at [793, 630] on button "Encerrar conta da mesa" at bounding box center [820, 618] width 119 height 24
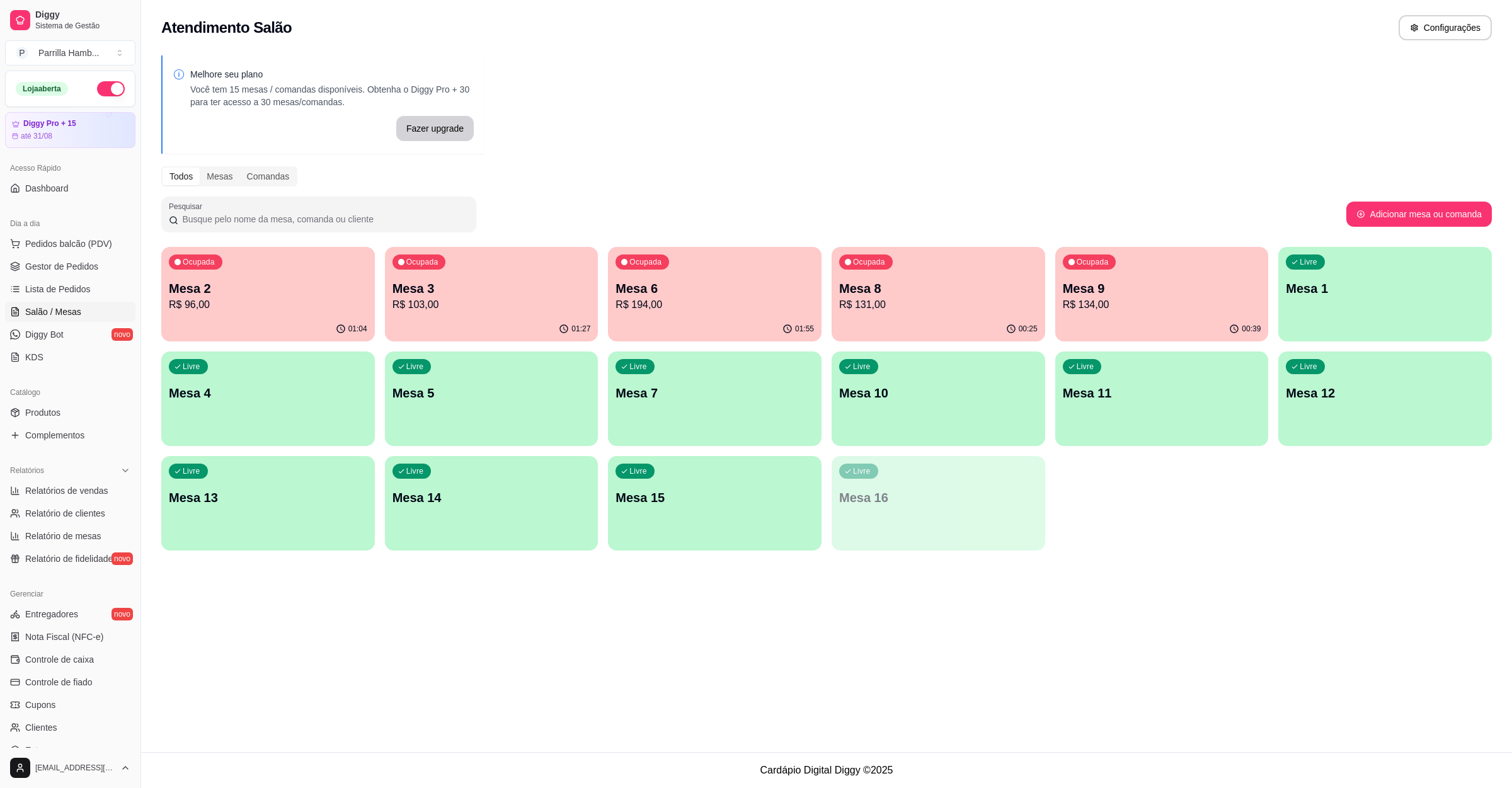
click at [1246, 565] on div "Atendimento Salão Configurações Melhore seu plano Você tem 15 mesas / comandas …" at bounding box center [826, 376] width 1371 height 752
click at [308, 279] on div "Ocupada Mesa 2 R$ 96,00" at bounding box center [268, 282] width 207 height 68
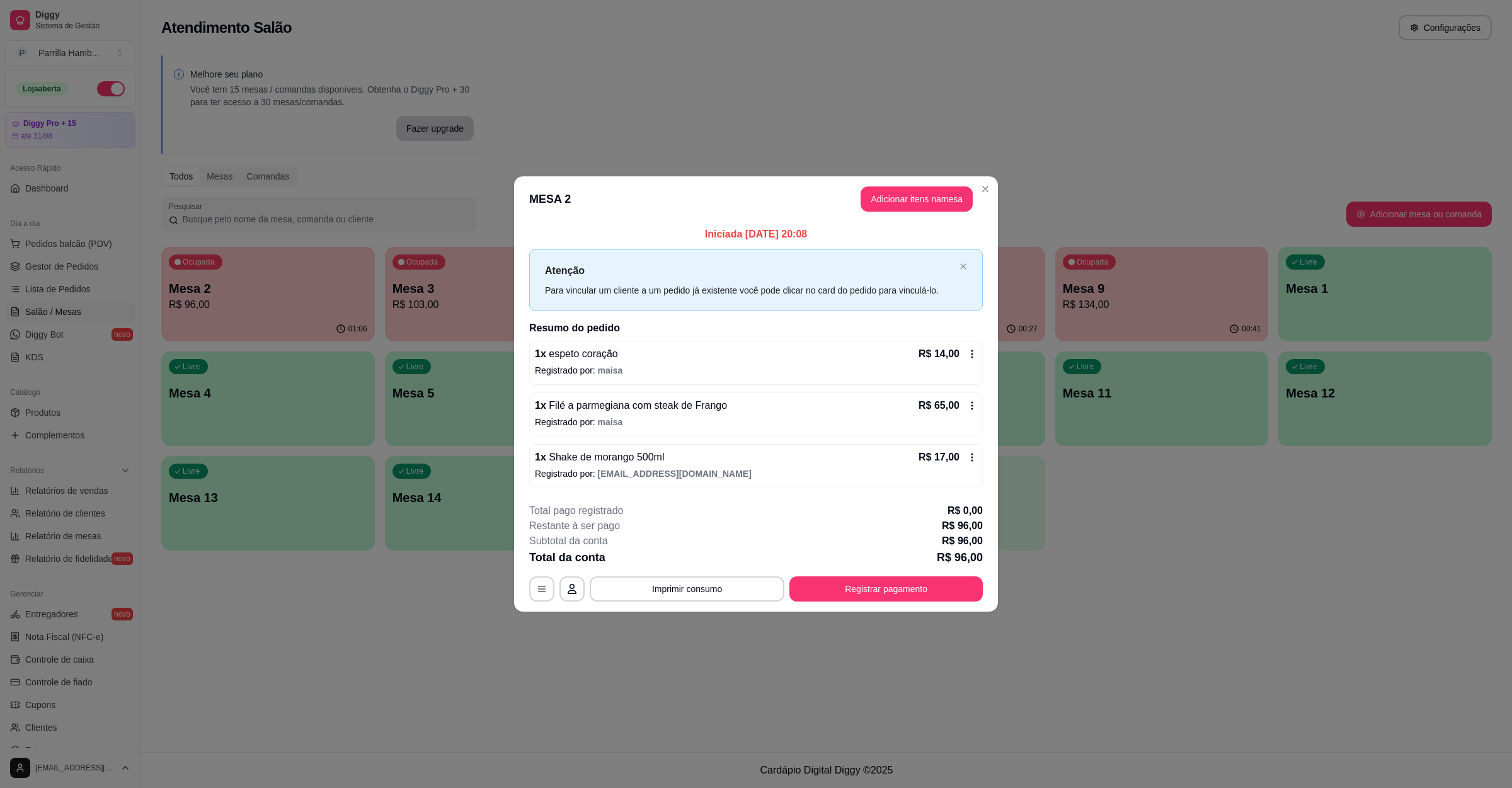
click at [728, 580] on button "Imprimir consumo" at bounding box center [686, 589] width 194 height 25
click at [711, 562] on button "IMPRESSORA" at bounding box center [690, 562] width 91 height 20
click at [879, 590] on button "Registrar pagamento" at bounding box center [886, 589] width 194 height 25
click at [742, 315] on div at bounding box center [755, 319] width 27 height 27
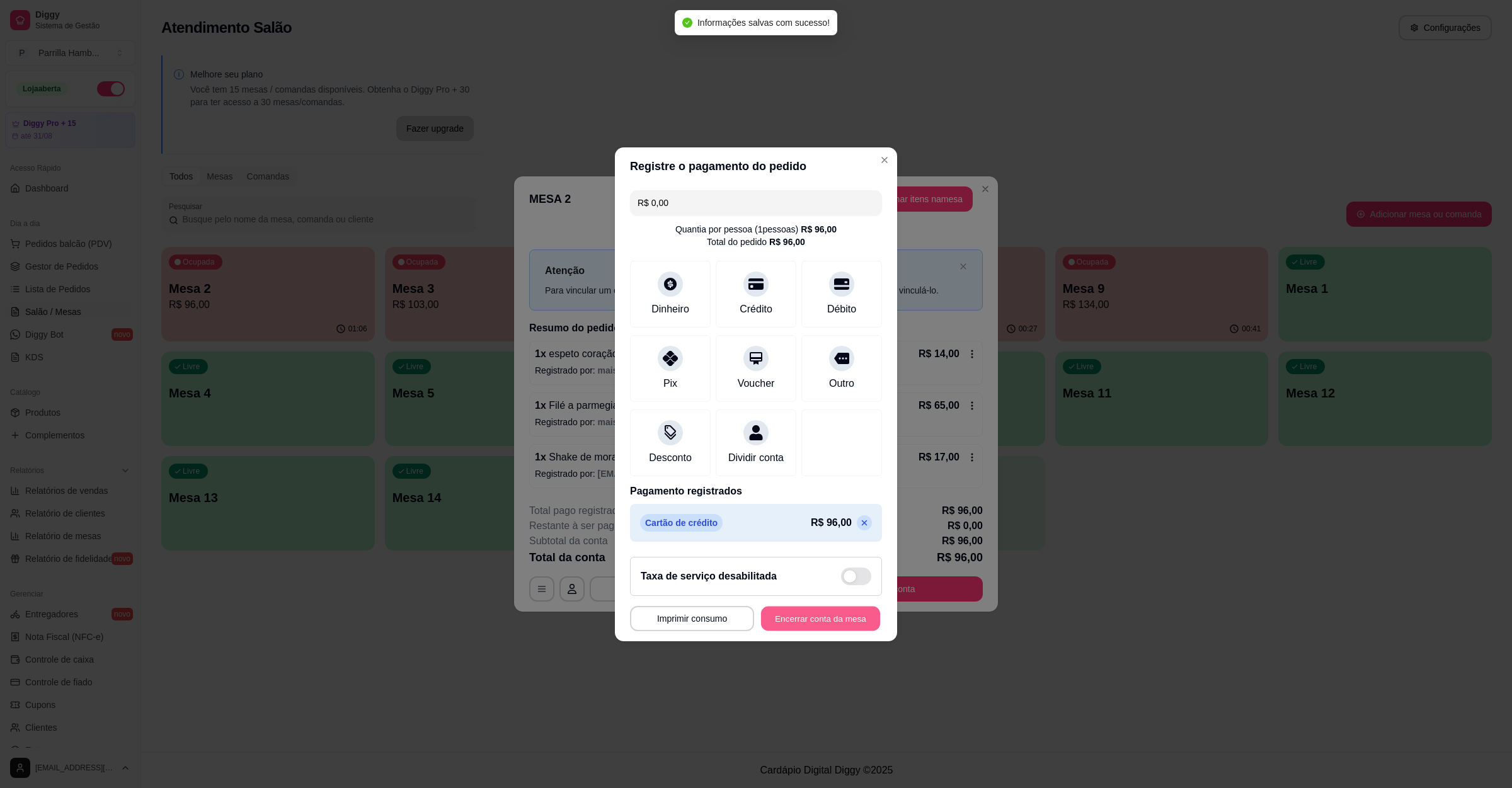
click at [789, 630] on button "Encerrar conta da mesa" at bounding box center [820, 618] width 119 height 24
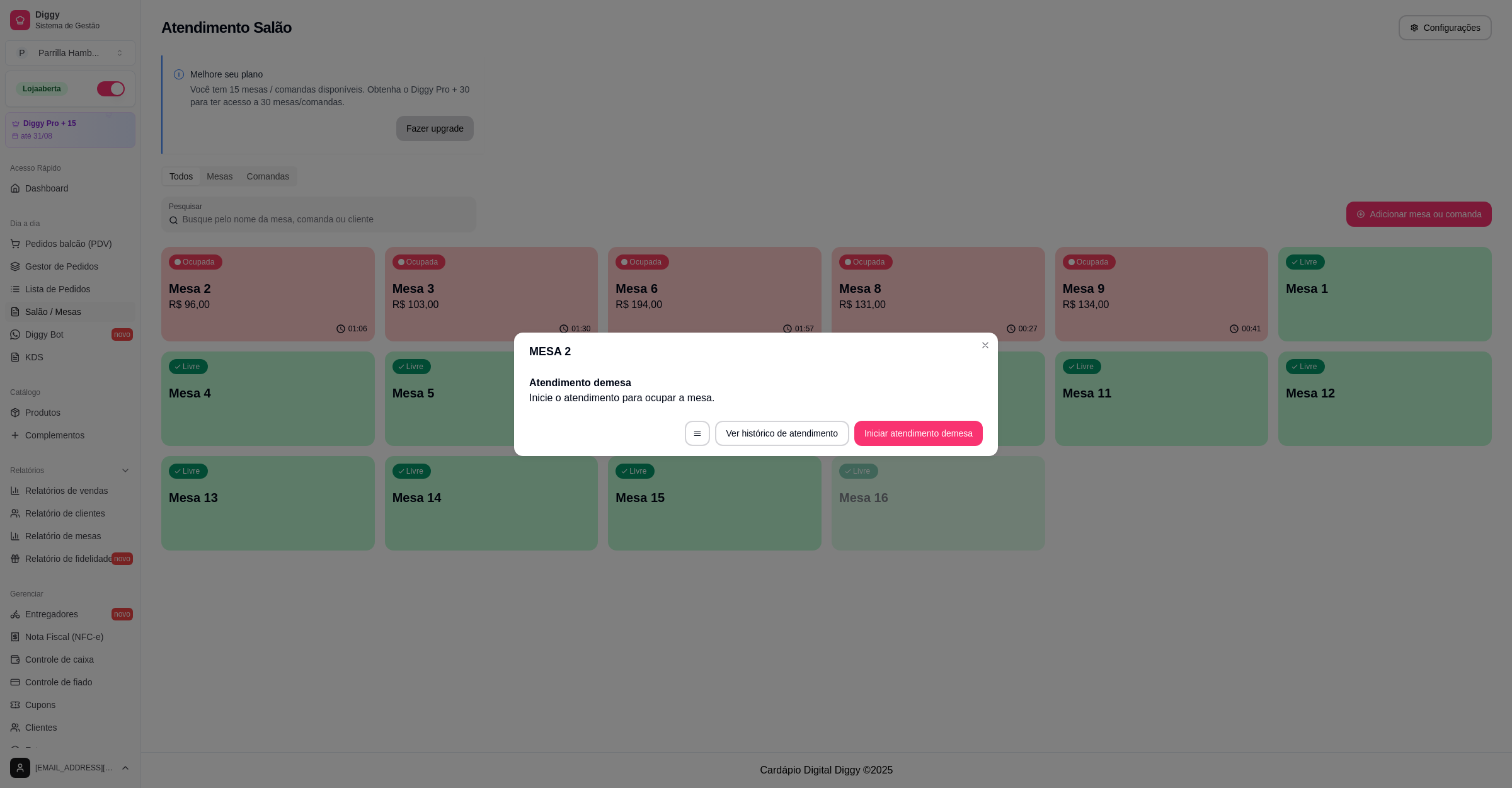
click at [1236, 645] on div "Atendimento Salão Configurações Melhore seu plano Você tem 15 mesas / comandas …" at bounding box center [826, 376] width 1371 height 752
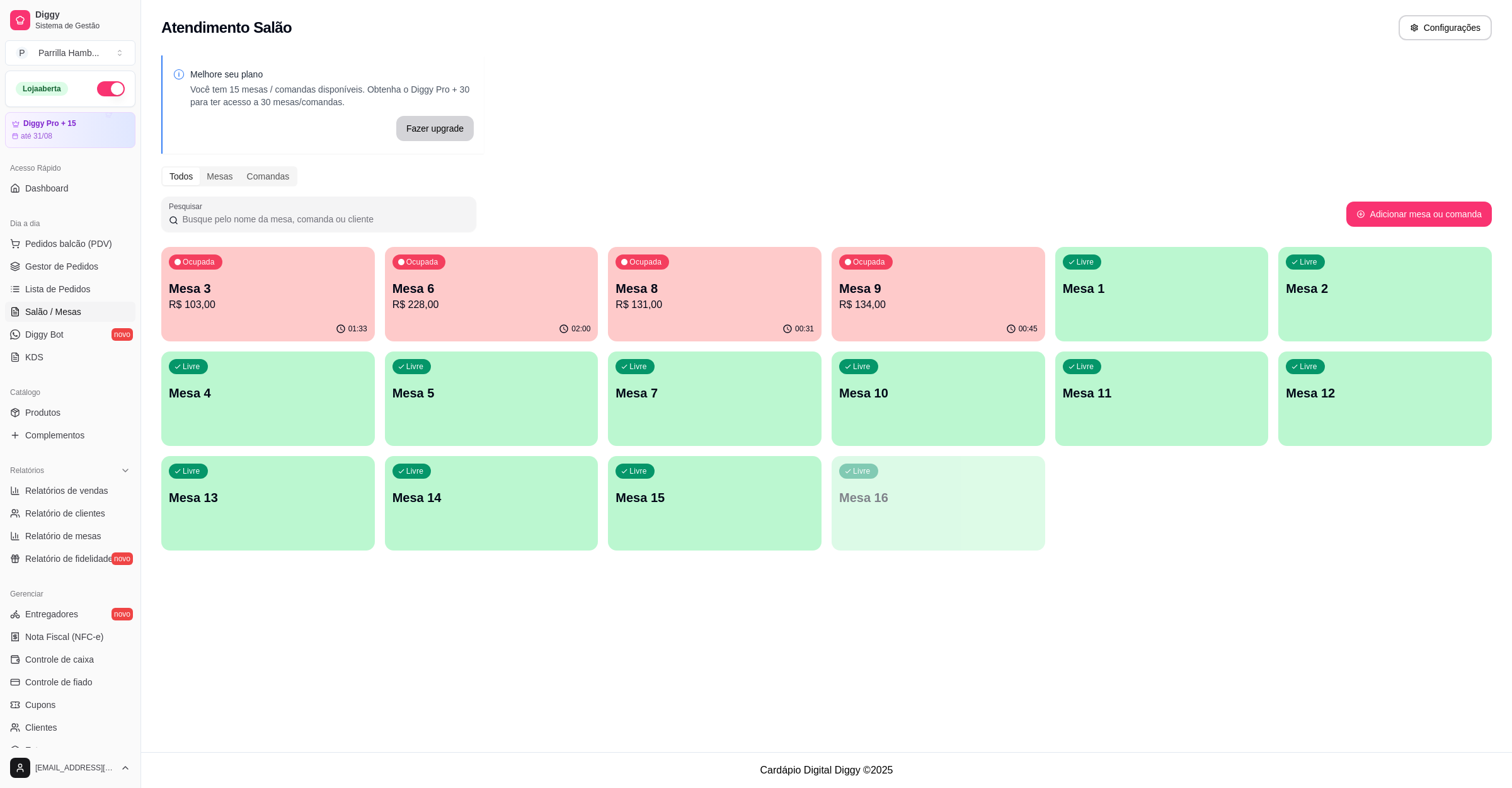
click at [507, 508] on div "Livre Mesa 14" at bounding box center [491, 496] width 213 height 80
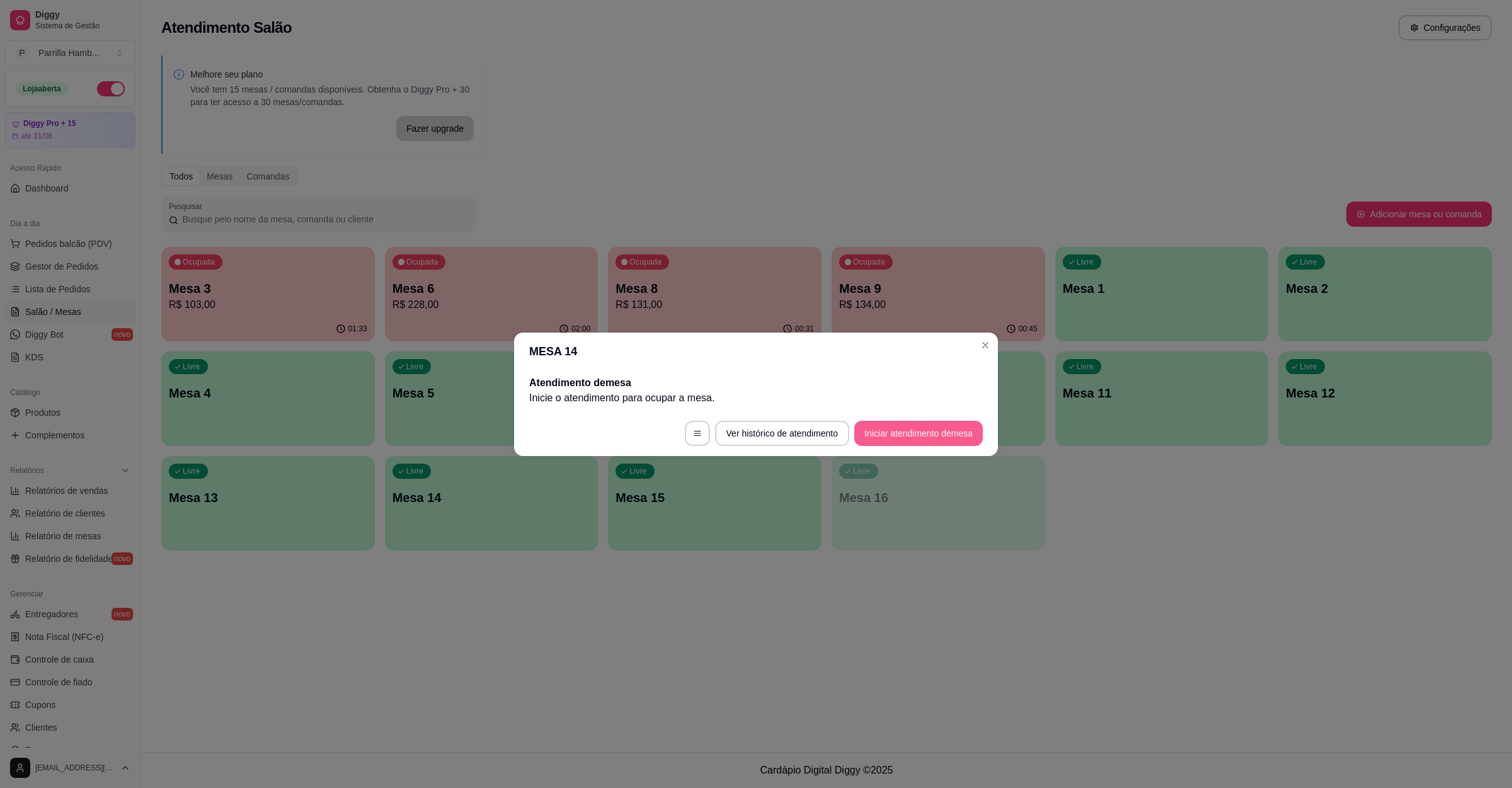
click at [955, 433] on button "Iniciar atendimento de mesa" at bounding box center [918, 433] width 129 height 25
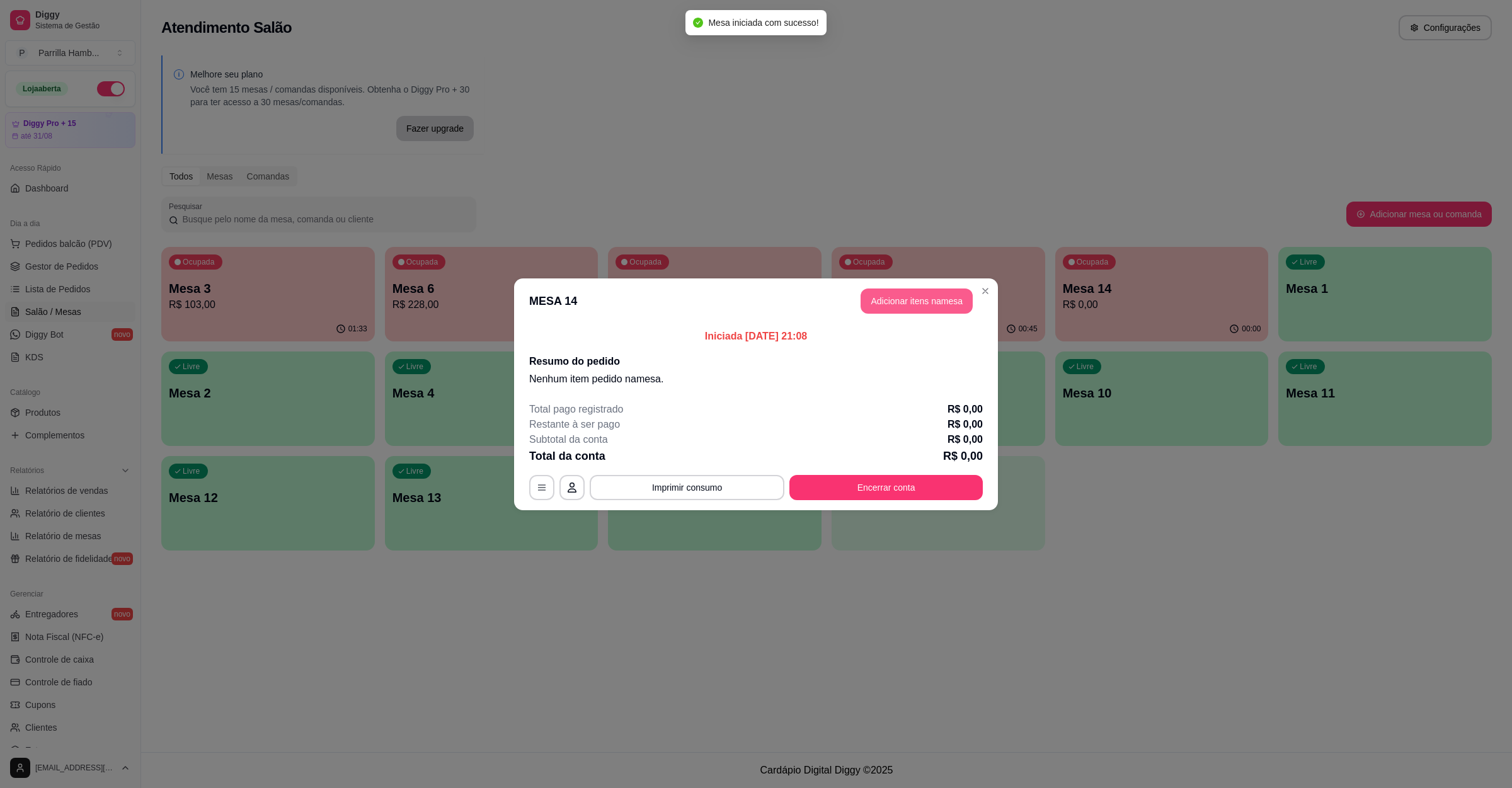
click at [904, 301] on button "Adicionar itens na mesa" at bounding box center [917, 301] width 112 height 25
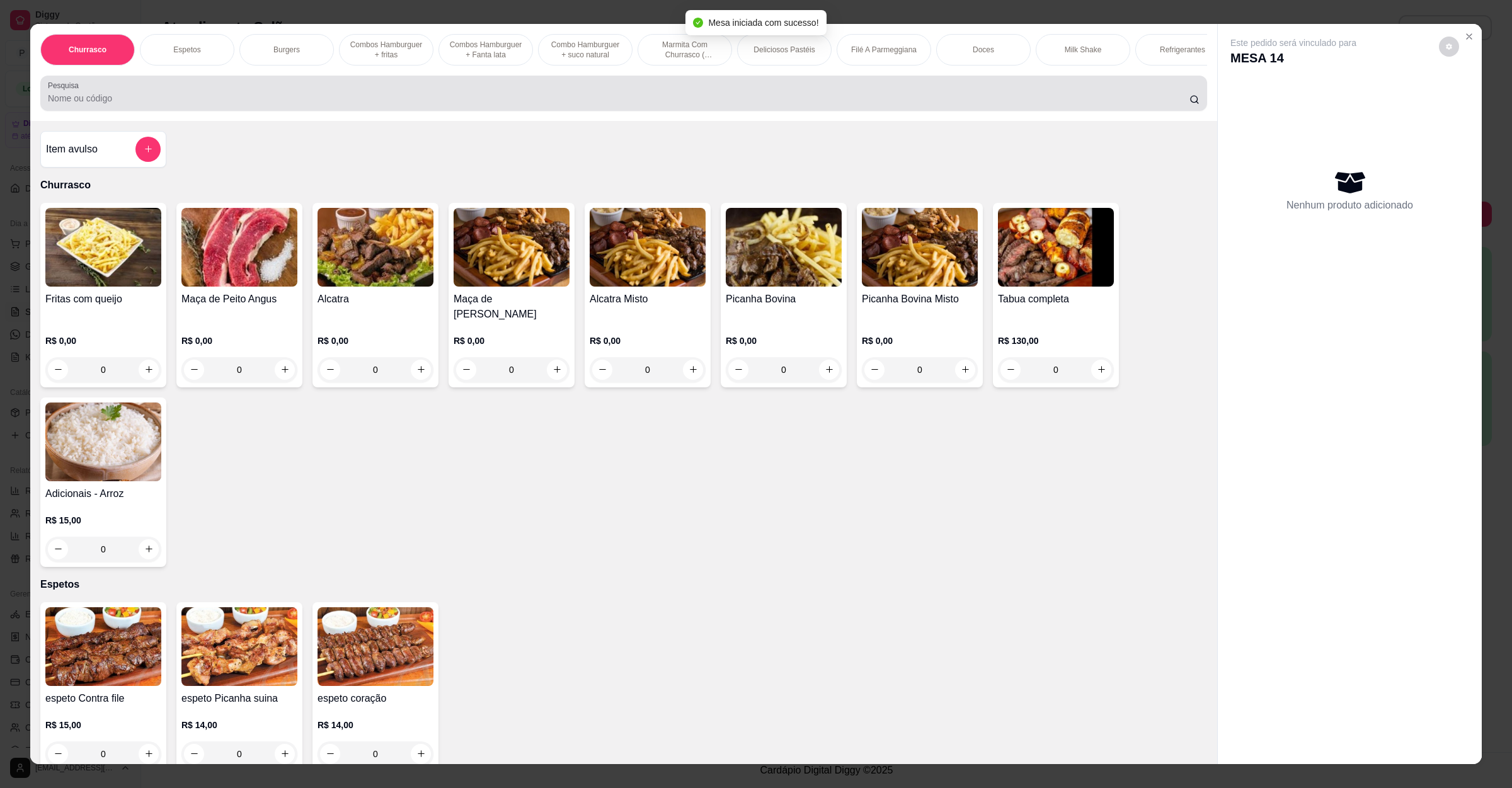
click at [191, 97] on div at bounding box center [623, 93] width 1151 height 25
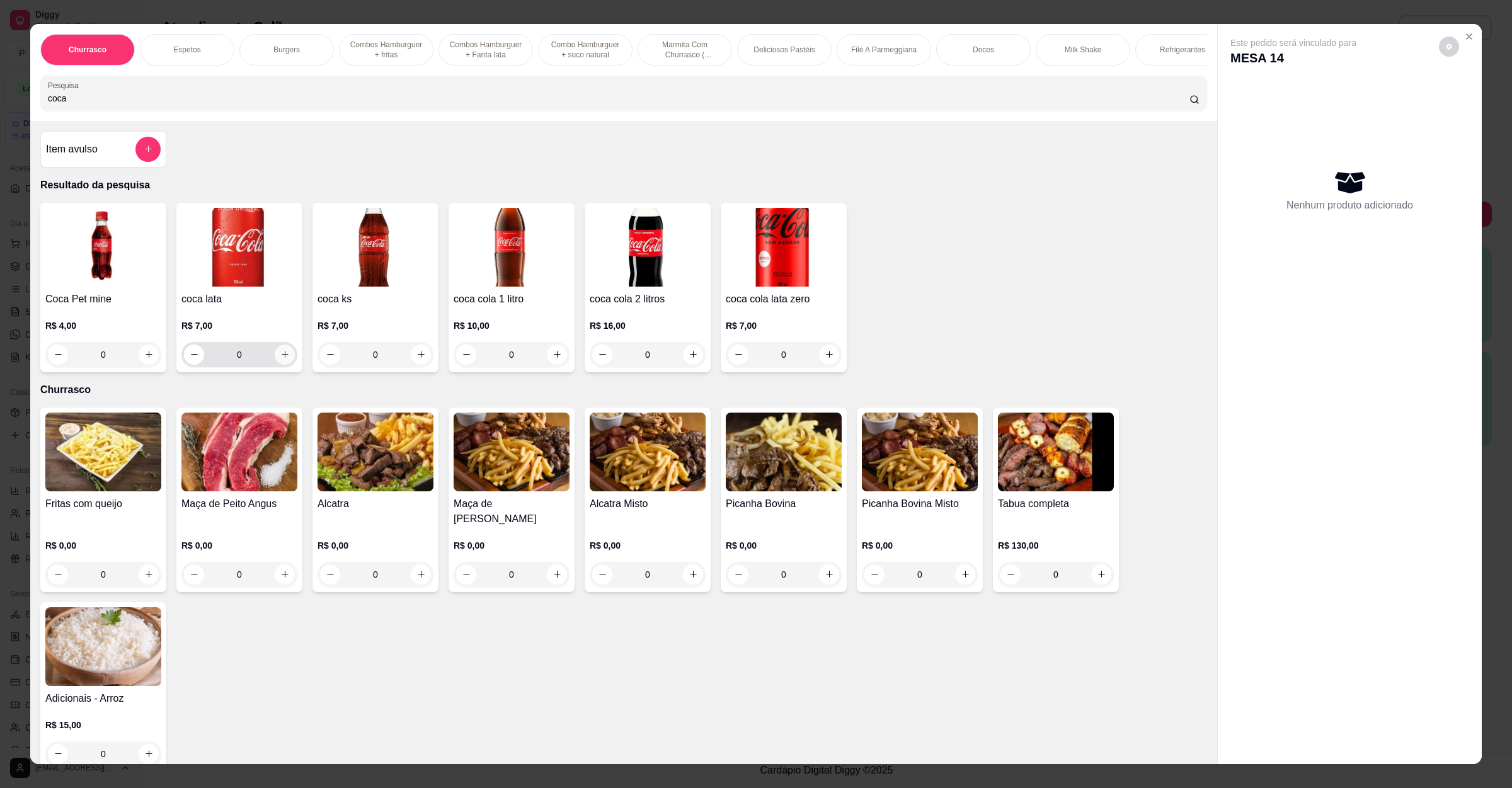
click at [280, 359] on icon "increase-product-quantity" at bounding box center [285, 355] width 9 height 9
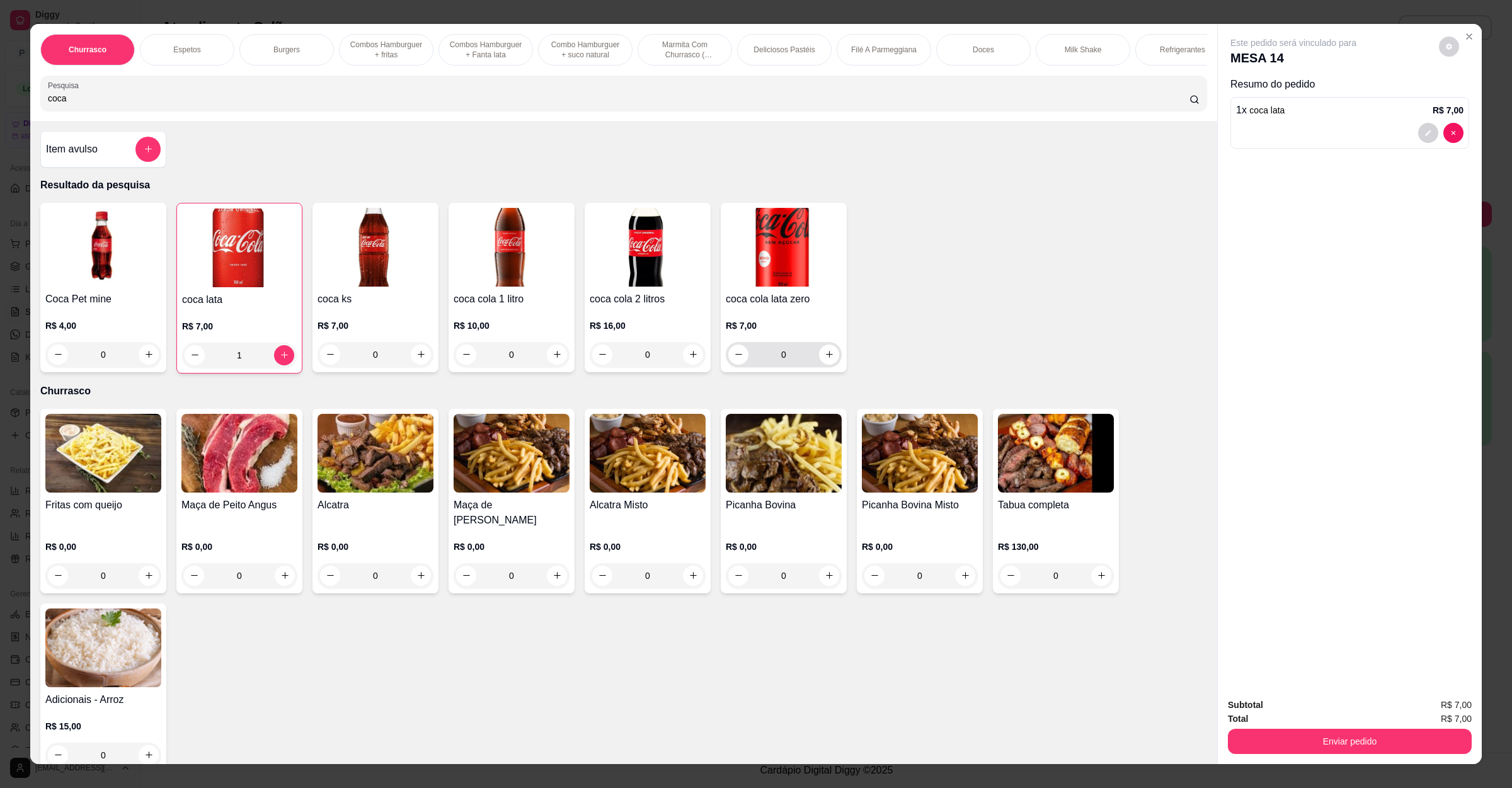
click at [833, 367] on div "0" at bounding box center [783, 355] width 116 height 25
click at [825, 359] on icon "increase-product-quantity" at bounding box center [829, 355] width 9 height 9
click at [1335, 716] on div "Total R$ 14,00" at bounding box center [1350, 718] width 244 height 14
click at [1339, 733] on button "Enviar pedido" at bounding box center [1350, 741] width 244 height 25
click at [1304, 715] on button "Não registrar e enviar pedido" at bounding box center [1306, 711] width 127 height 23
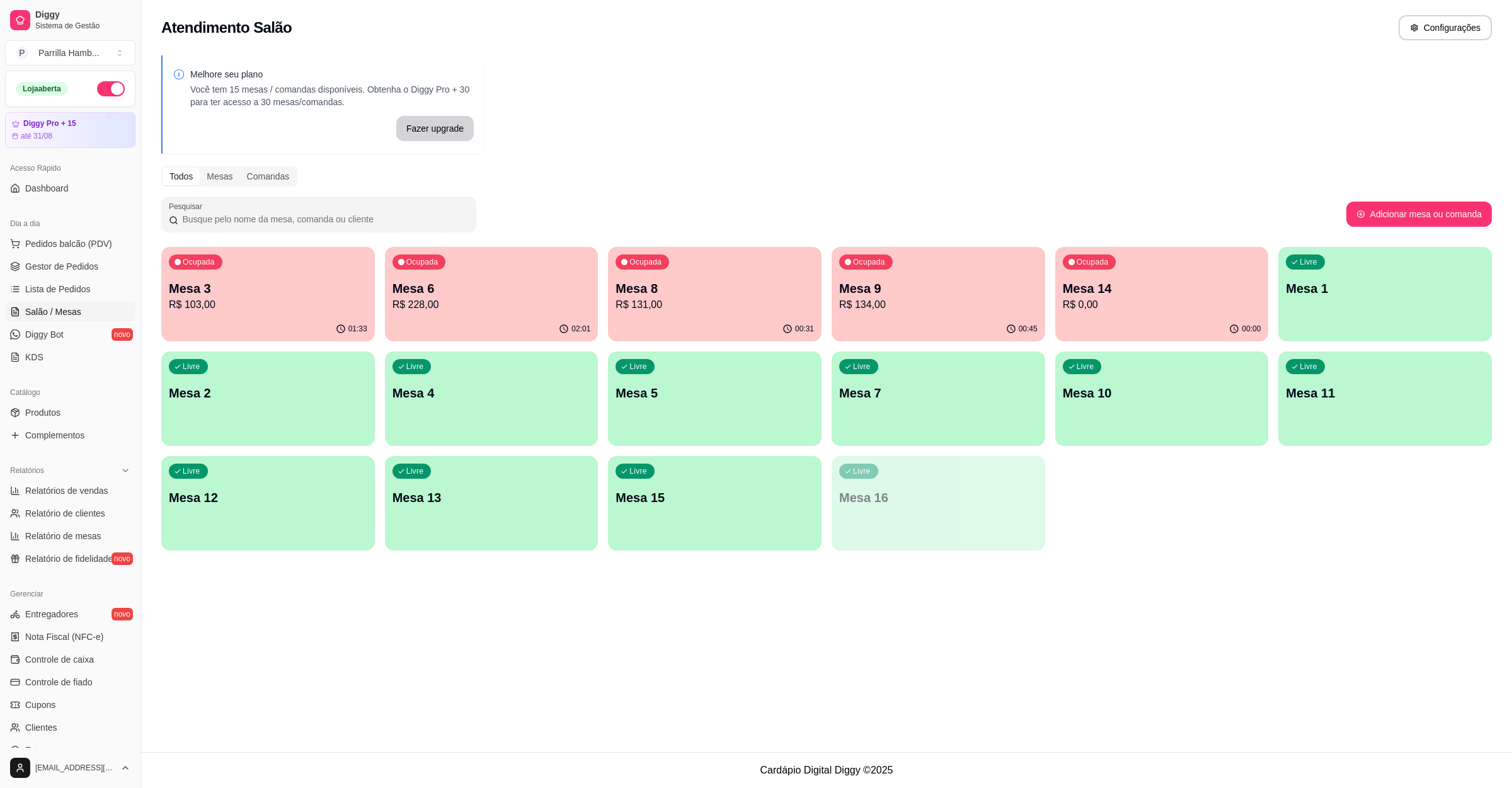
click at [1139, 301] on p "R$ 0,00" at bounding box center [1162, 305] width 198 height 15
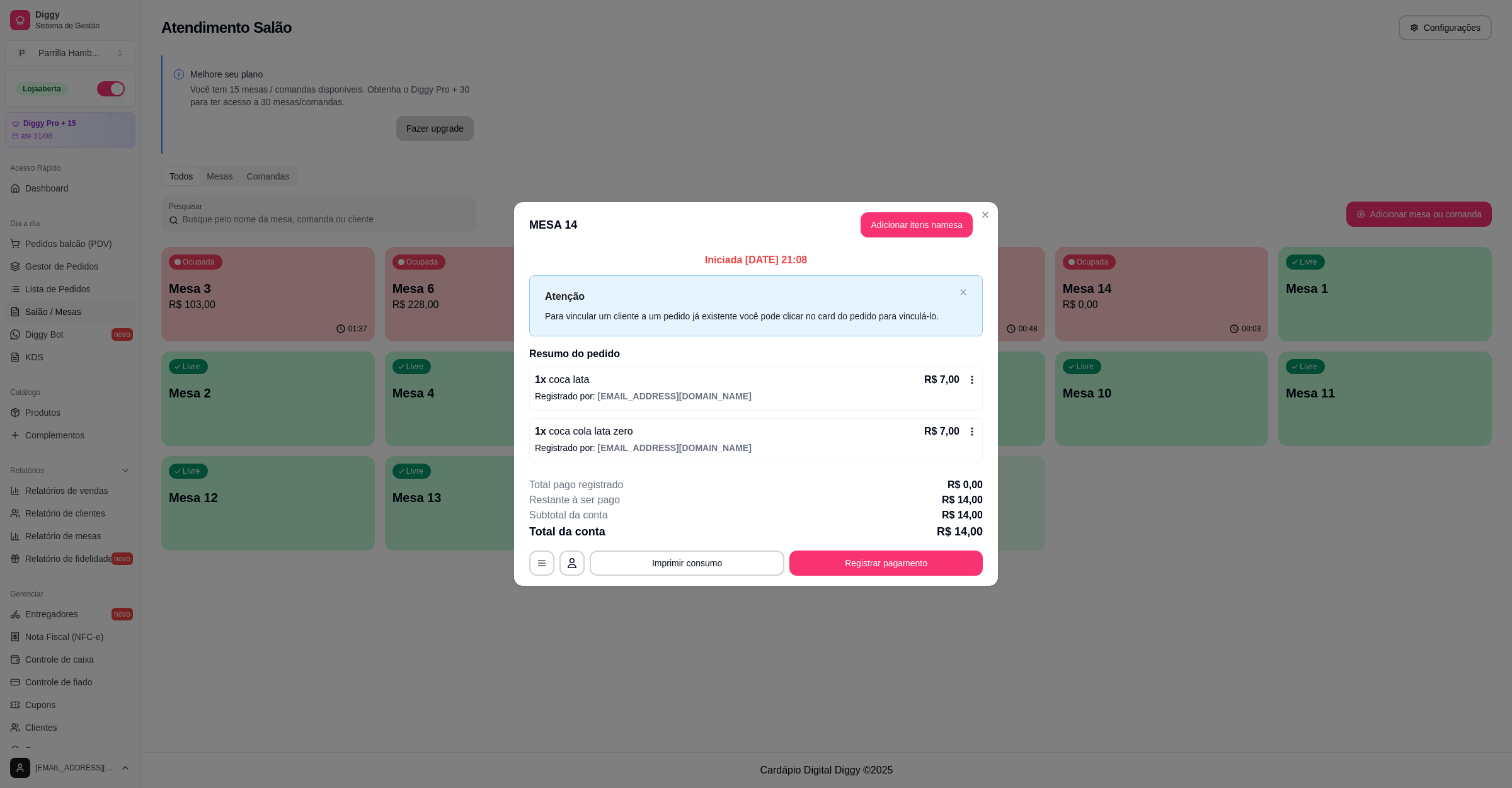
click at [910, 237] on header "MESA 14 Adicionar itens na mesa" at bounding box center [755, 225] width 483 height 45
click at [918, 214] on button "Adicionar itens na mesa" at bounding box center [917, 225] width 112 height 25
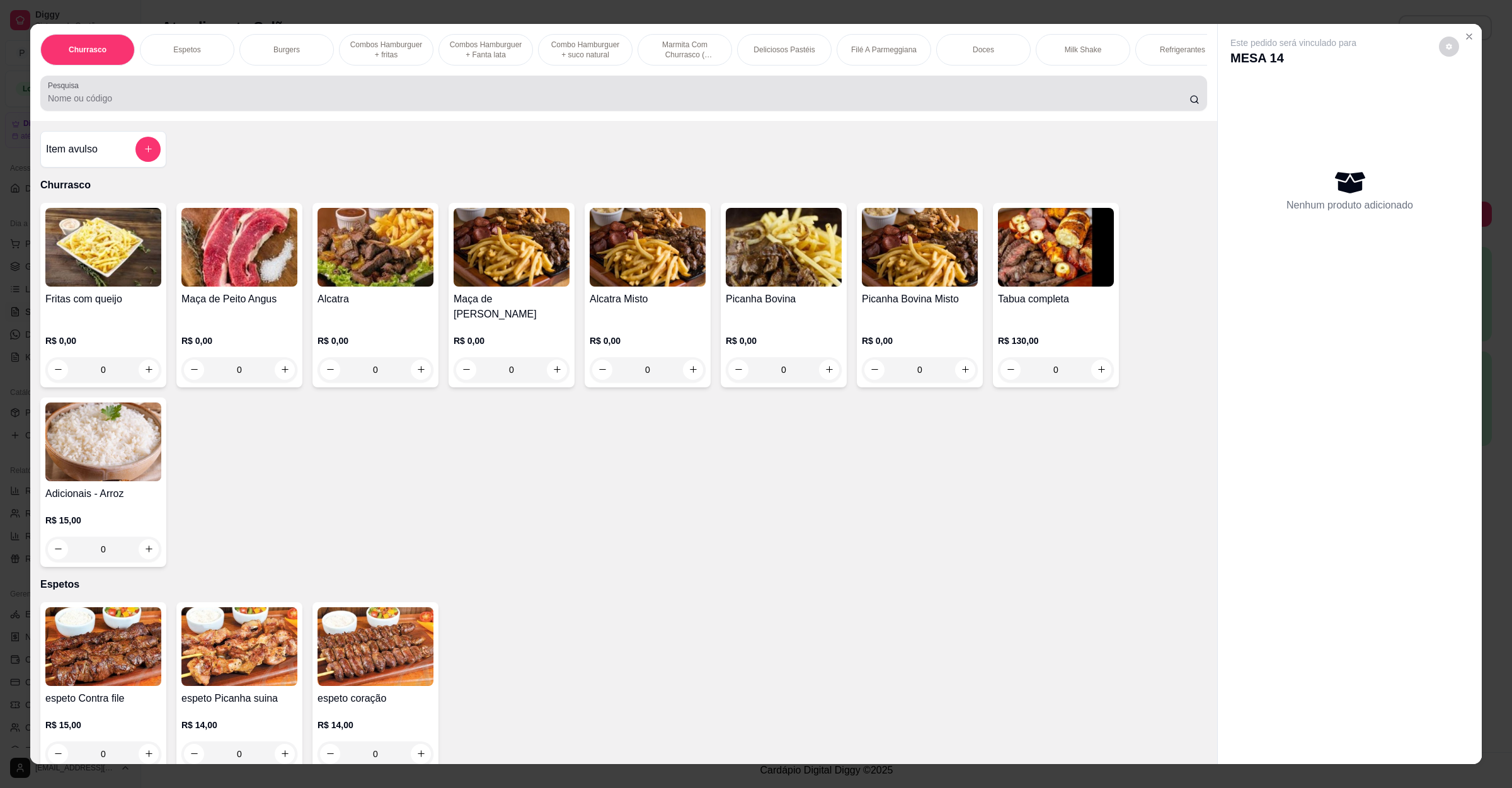
click at [337, 111] on div "Pesquisa" at bounding box center [624, 93] width 1167 height 35
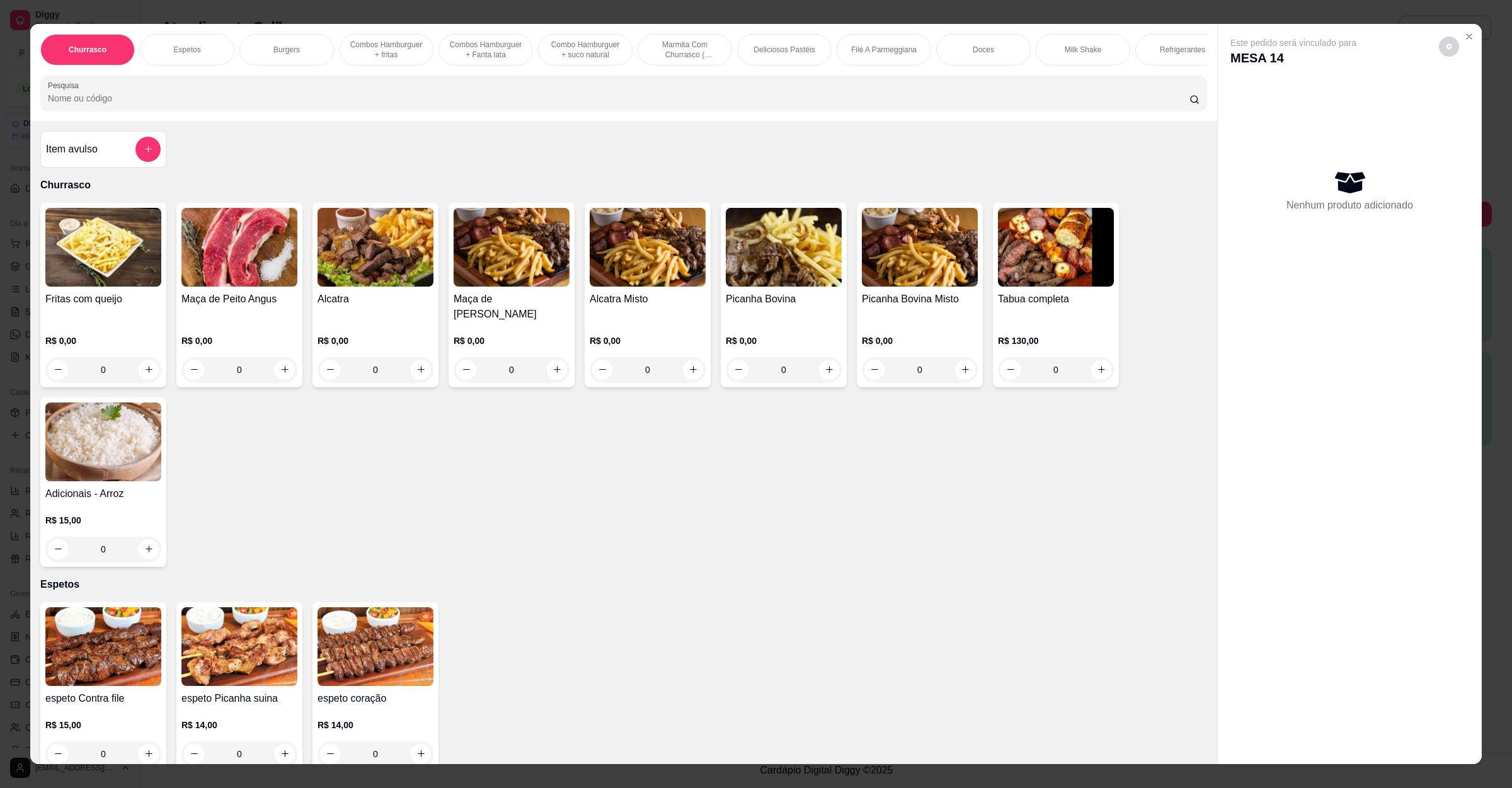
click at [752, 287] on img at bounding box center [783, 247] width 116 height 79
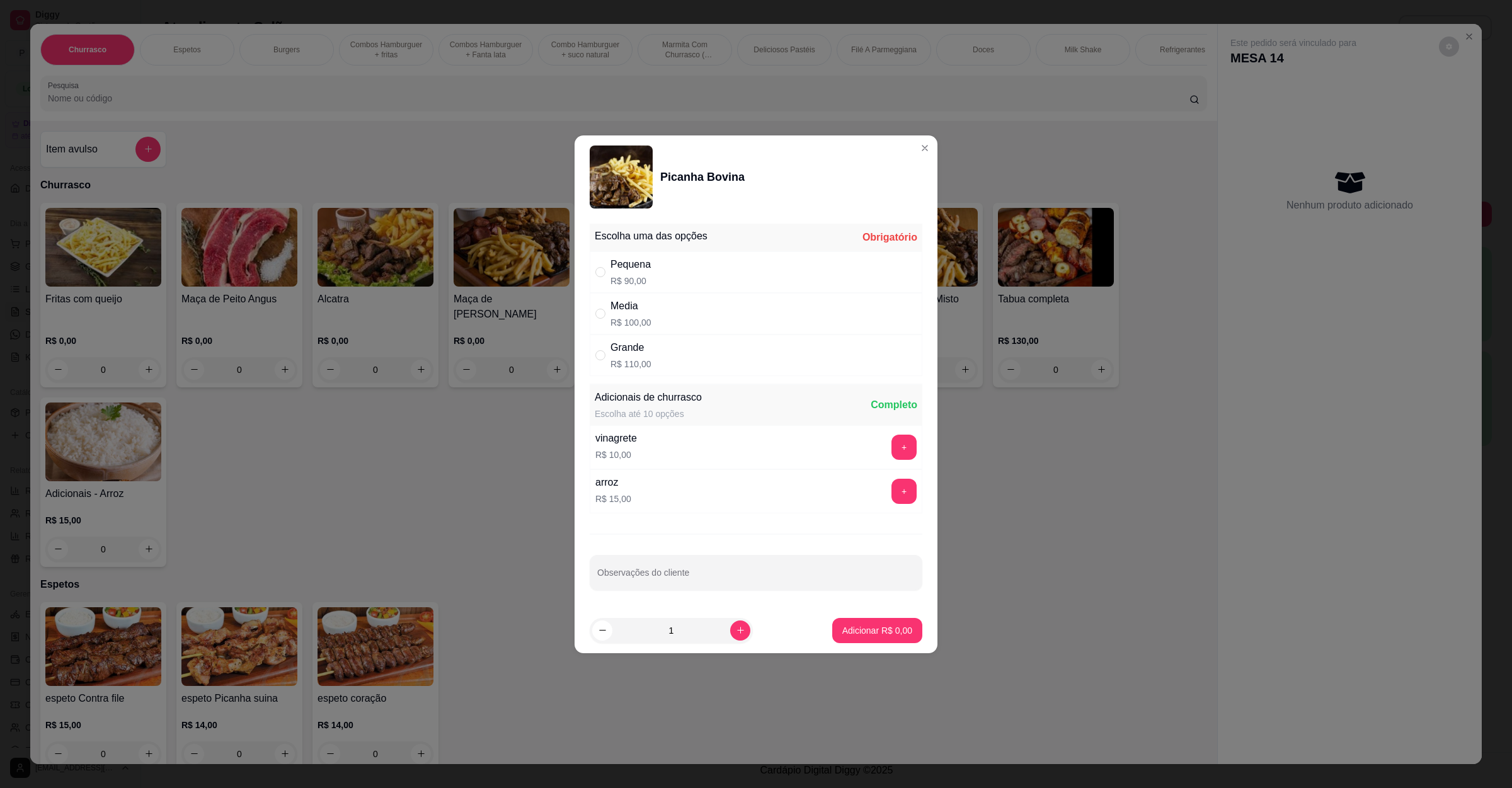
click at [675, 348] on div "Grande R$ 110,00" at bounding box center [756, 355] width 333 height 41
click at [868, 641] on button "Adicionar R$ 110,00" at bounding box center [872, 630] width 100 height 25
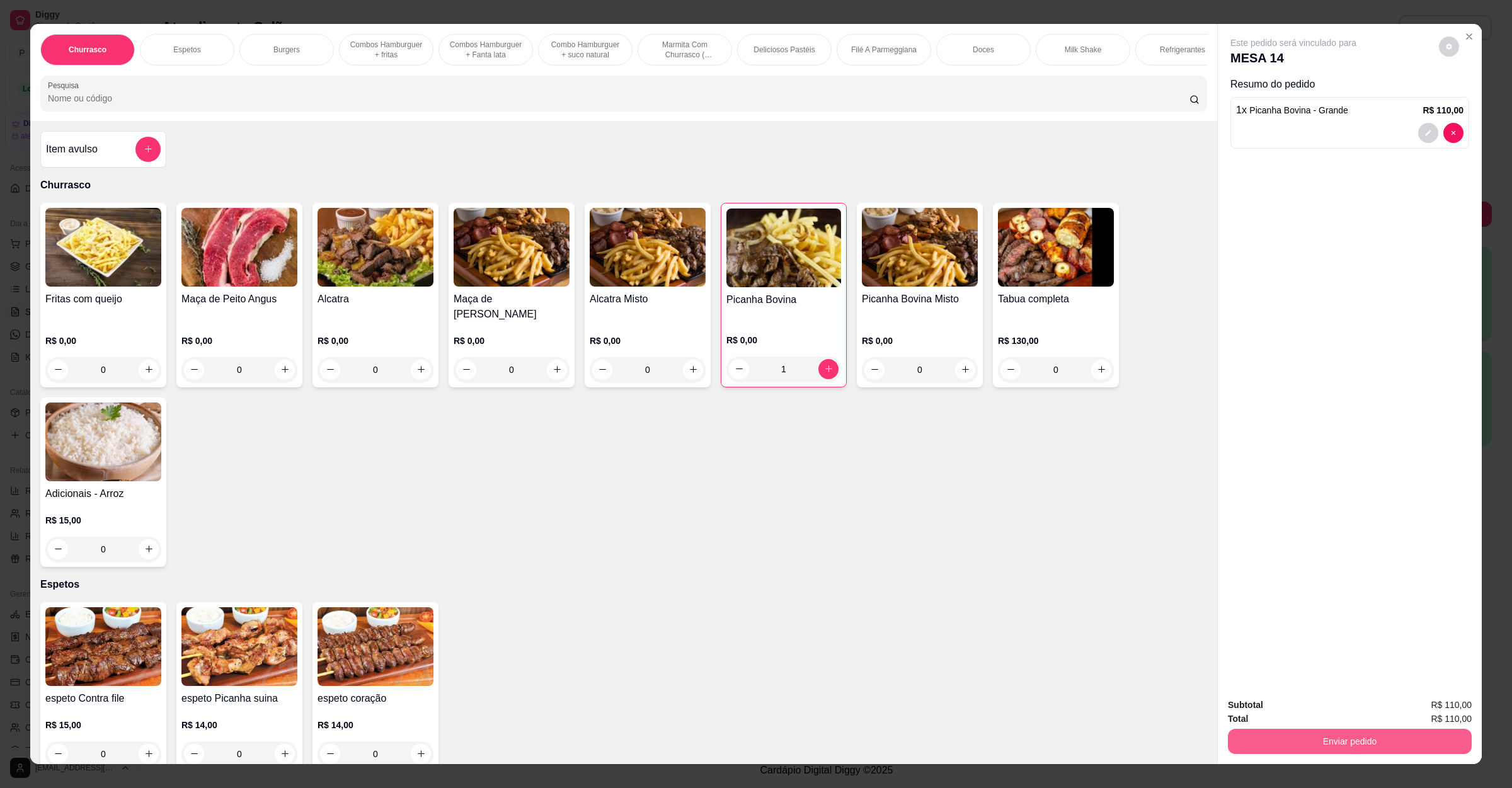
click at [1329, 744] on button "Enviar pedido" at bounding box center [1350, 741] width 244 height 25
click at [1319, 718] on button "Não registrar e enviar pedido" at bounding box center [1306, 711] width 127 height 23
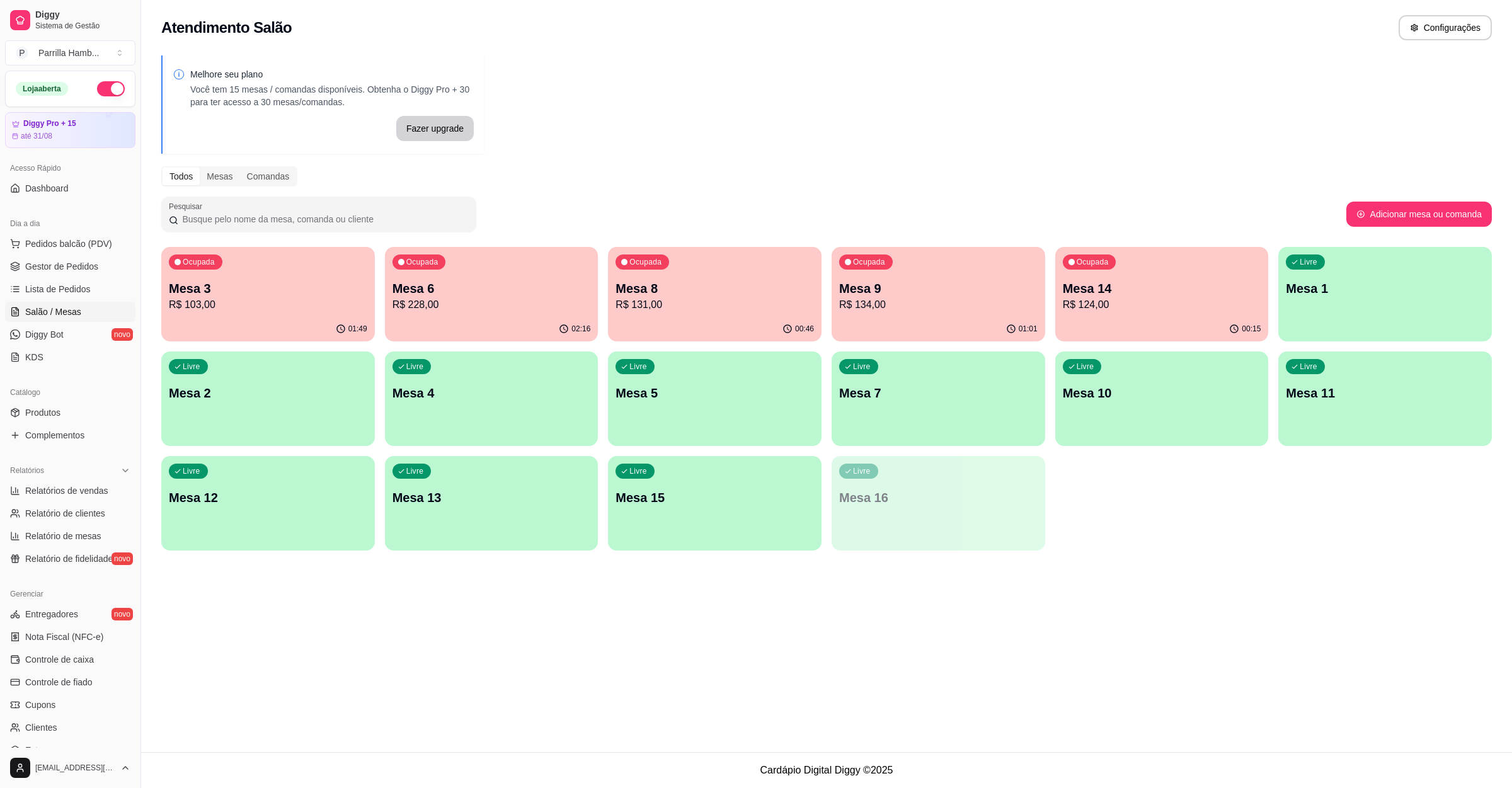
click at [299, 299] on p "R$ 103,00" at bounding box center [268, 305] width 198 height 15
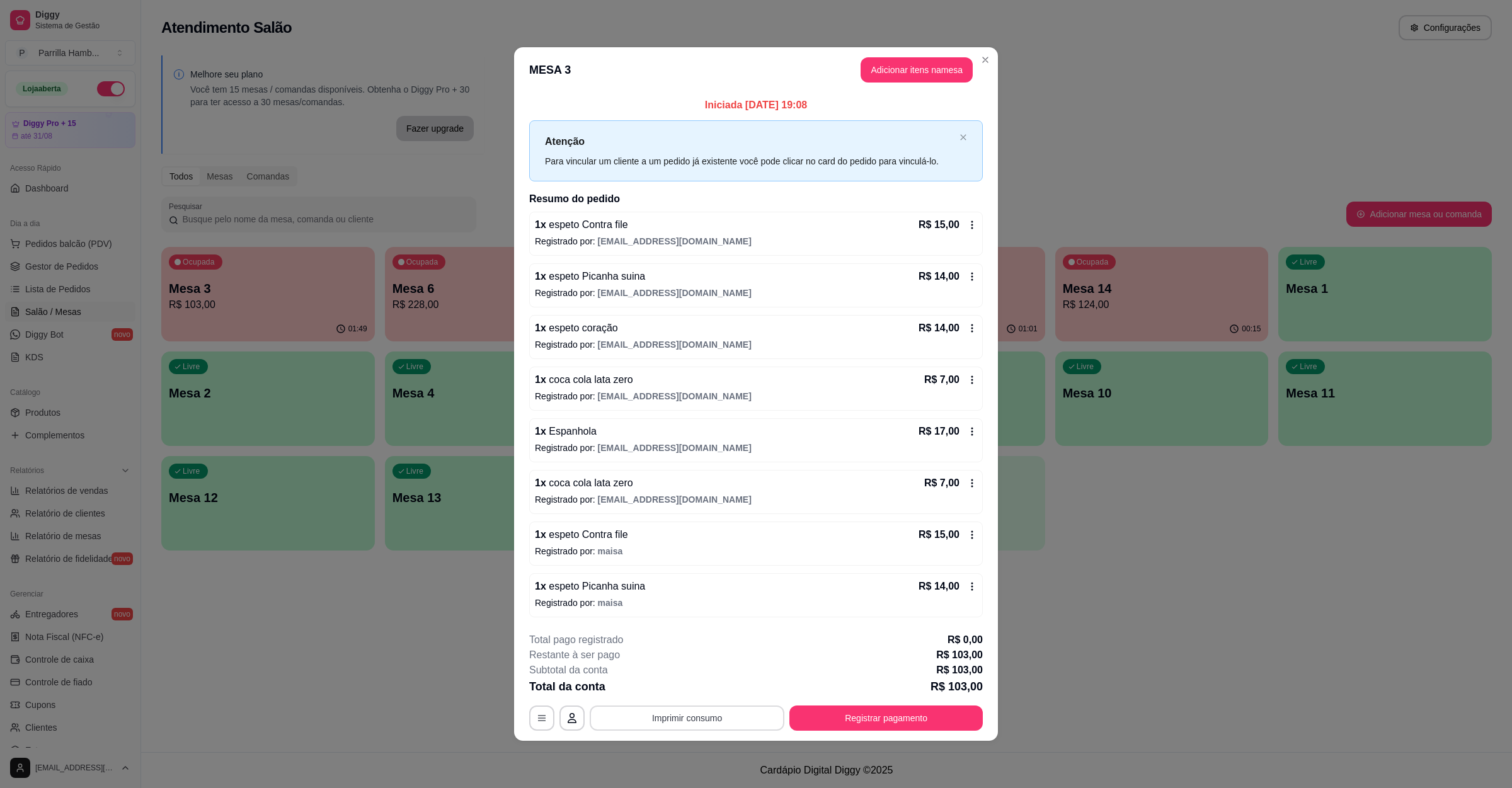
click at [676, 708] on button "Imprimir consumo" at bounding box center [686, 718] width 194 height 25
click at [704, 688] on button "IMPRESSORA" at bounding box center [690, 692] width 91 height 20
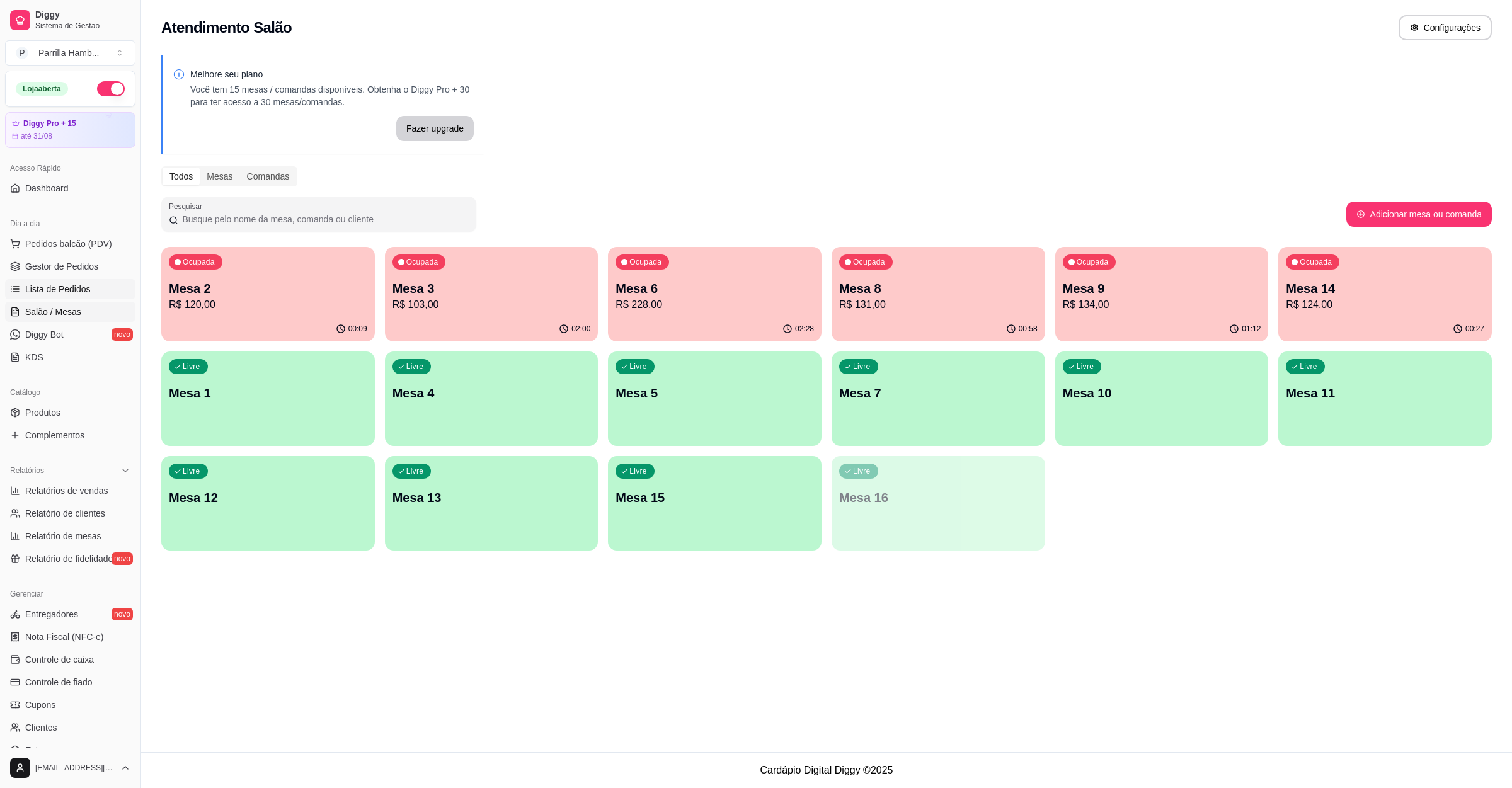
click at [41, 282] on link "Lista de Pedidos" at bounding box center [70, 289] width 130 height 20
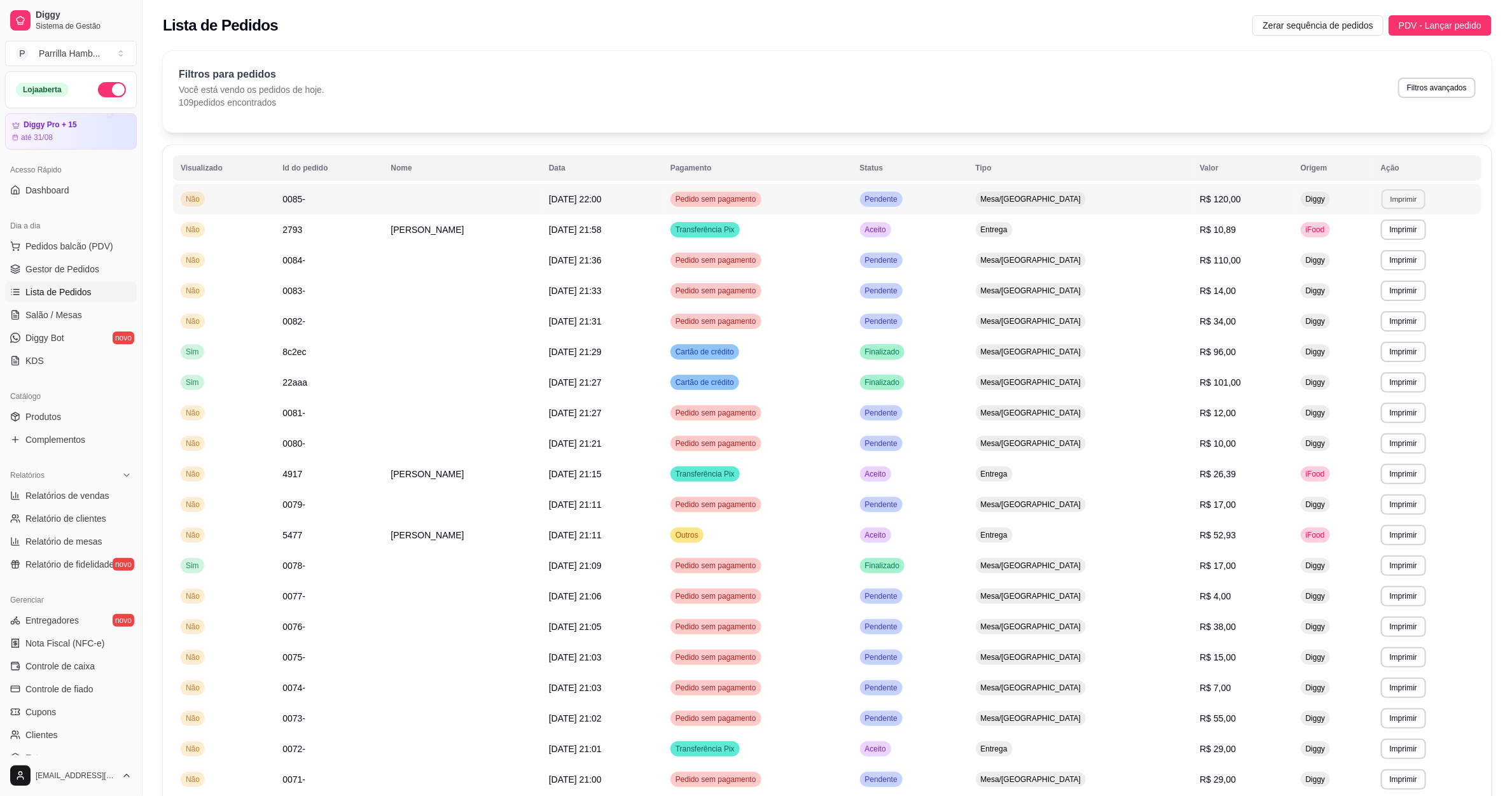
click at [1414, 203] on button "Imprimir" at bounding box center [1404, 199] width 44 height 20
click at [1384, 245] on button "IMPRESSORA" at bounding box center [1375, 245] width 92 height 21
click at [88, 314] on link "Salão / Mesas" at bounding box center [70, 315] width 132 height 21
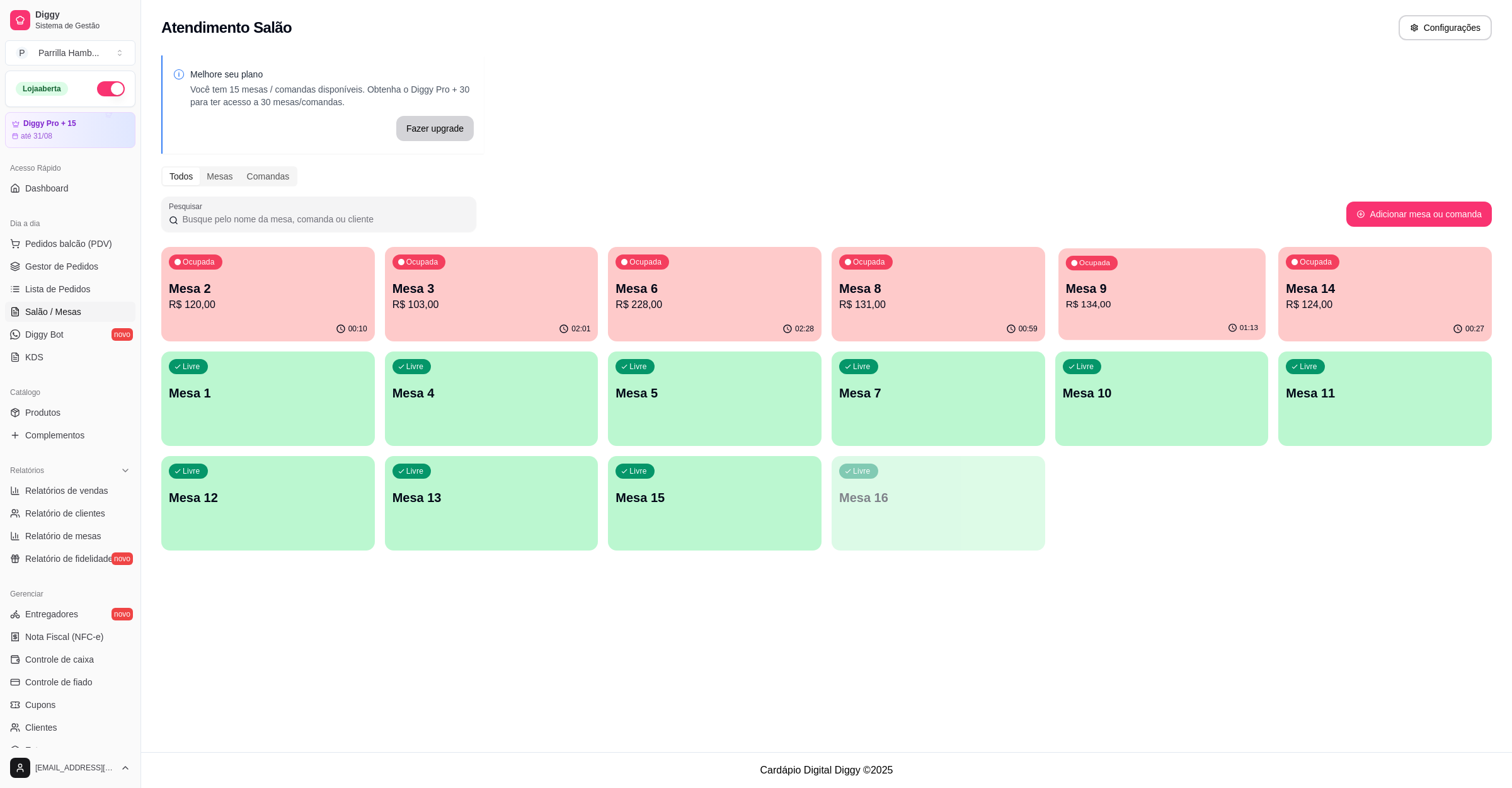
click at [1161, 294] on p "Mesa 9" at bounding box center [1161, 289] width 192 height 17
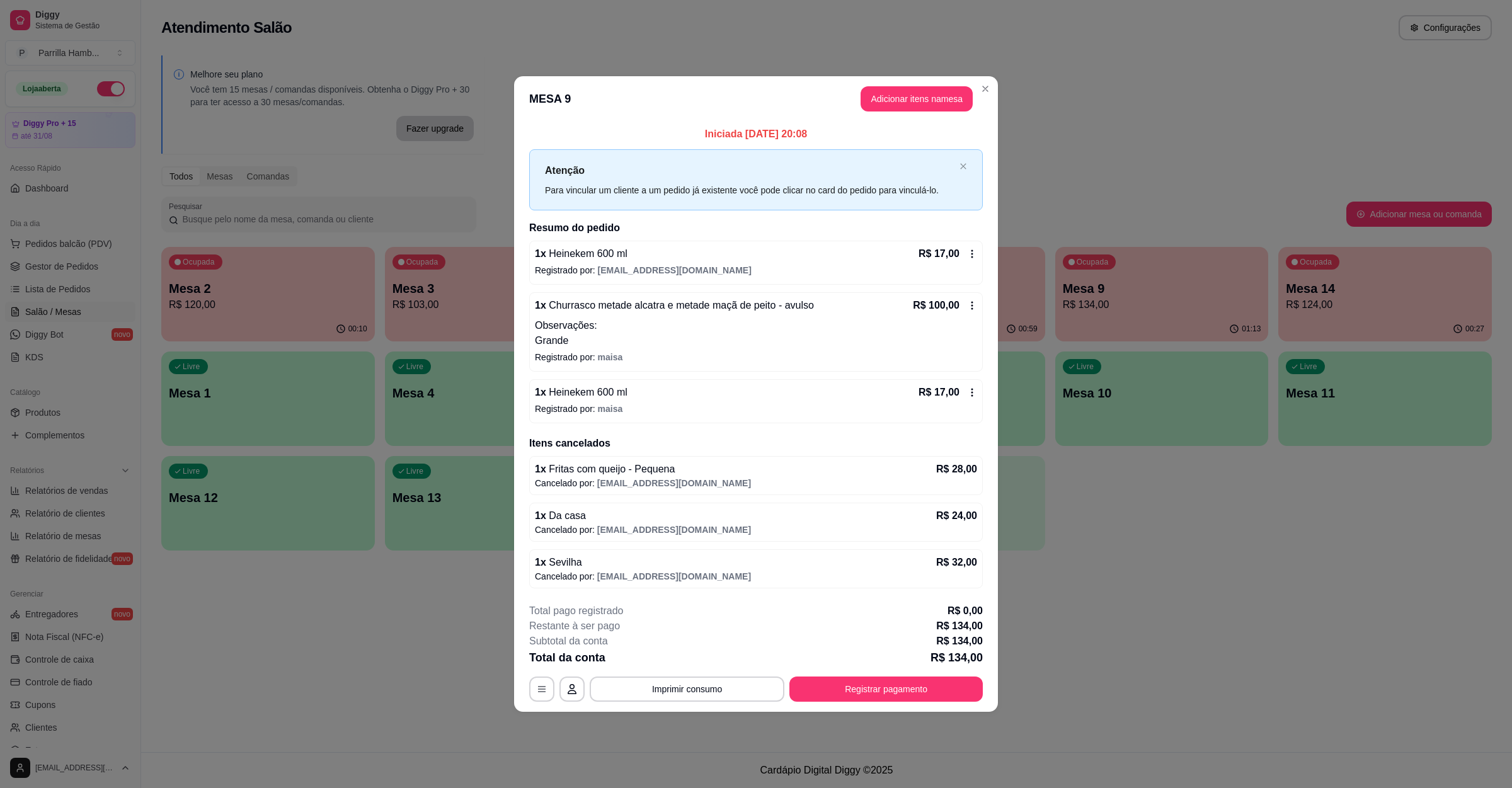
click at [704, 677] on div "**********" at bounding box center [756, 653] width 454 height 98
click at [702, 688] on button "Imprimir consumo" at bounding box center [687, 689] width 189 height 24
click at [690, 656] on button "IMPRESSORA" at bounding box center [691, 664] width 73 height 16
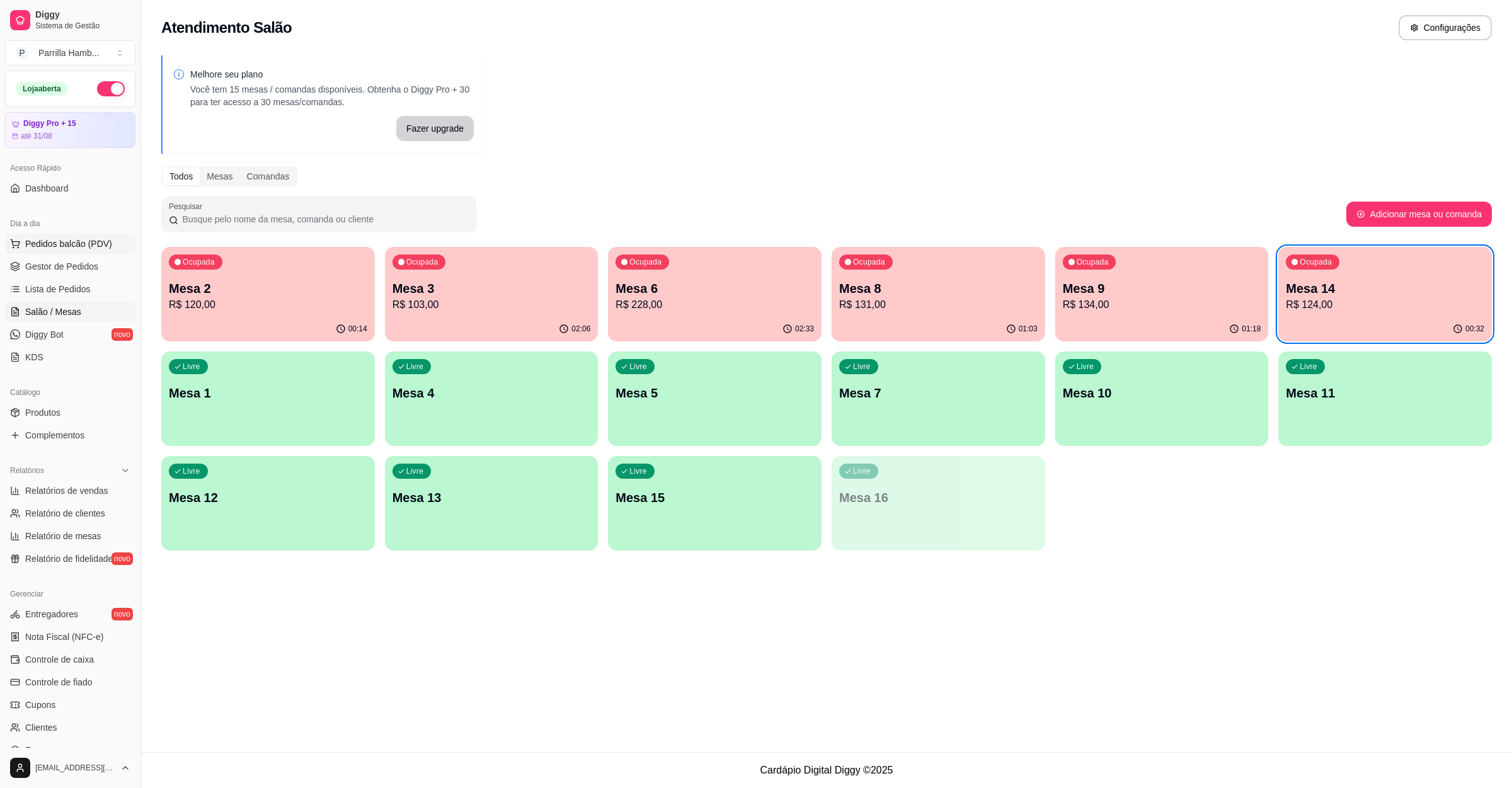
click at [69, 248] on span "Pedidos balcão (PDV)" at bounding box center [68, 244] width 87 height 12
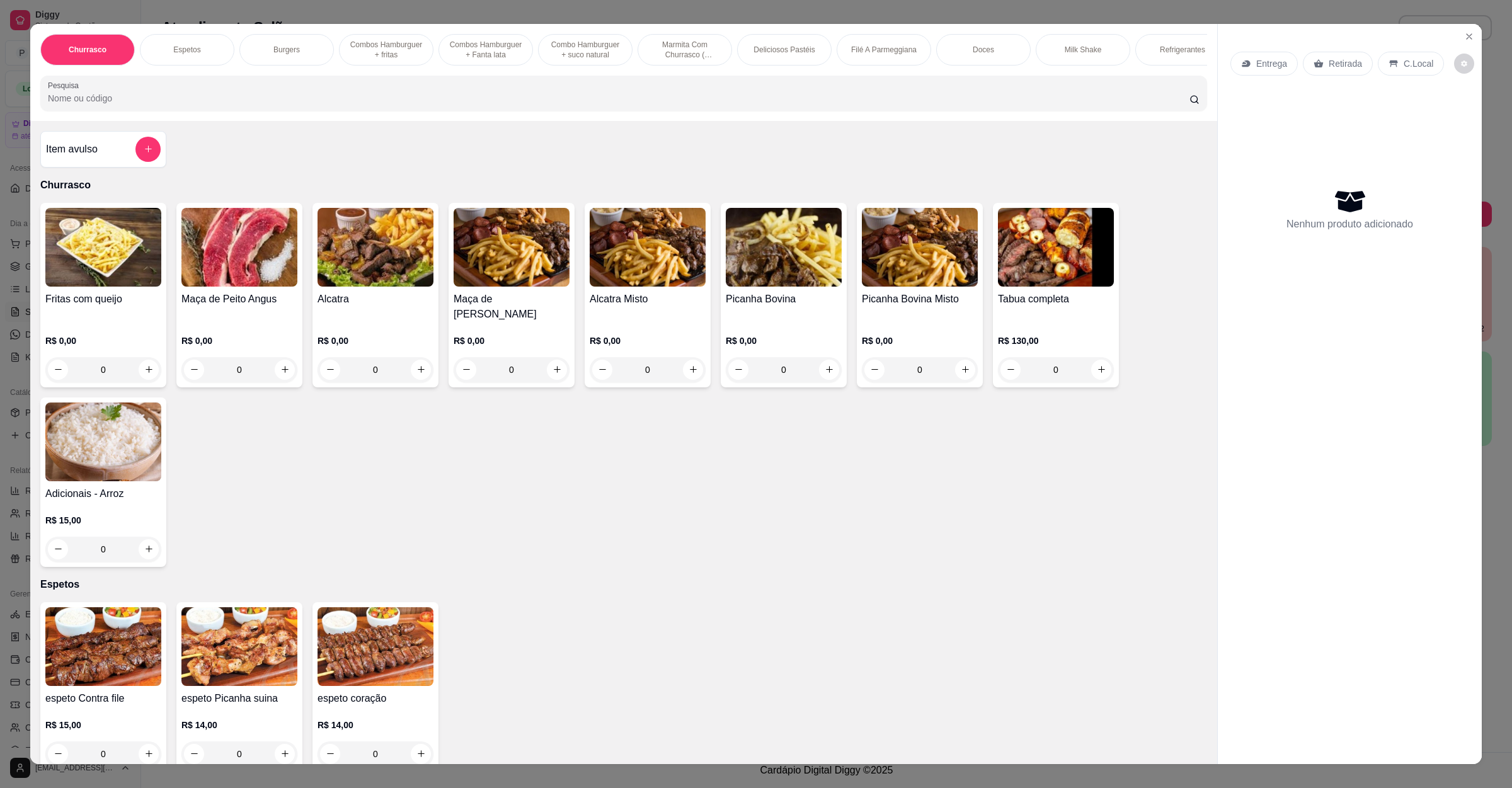
click at [1269, 80] on div "Entrega Retirada C.Local" at bounding box center [1350, 63] width 239 height 44
click at [1262, 64] on p "Entrega" at bounding box center [1271, 63] width 31 height 12
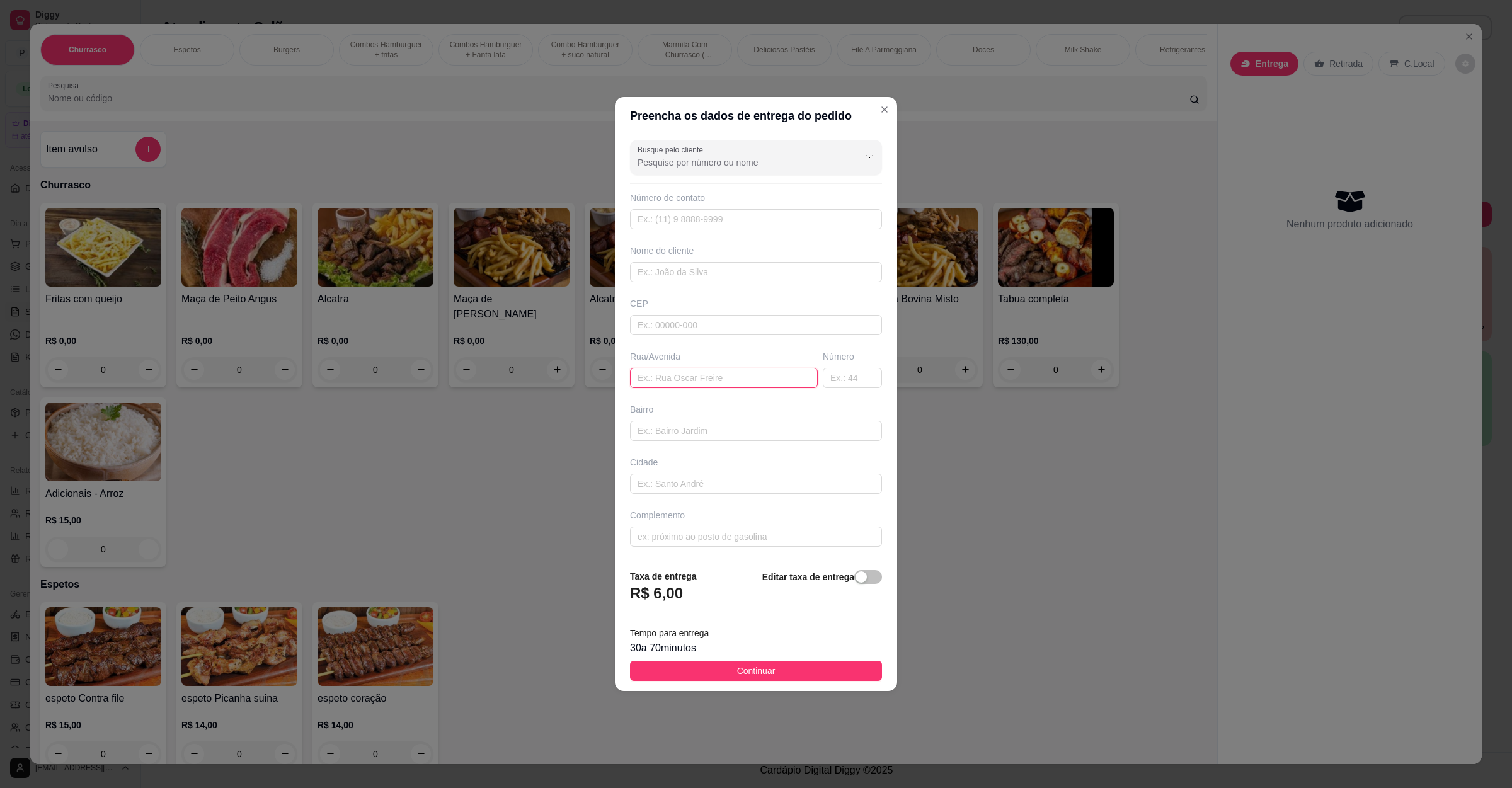
click at [756, 376] on input "text" at bounding box center [724, 378] width 187 height 20
paste input "[STREET_ADDRESS][GEOGRAPHIC_DATA]"
click at [776, 669] on button "Continuar" at bounding box center [756, 671] width 252 height 20
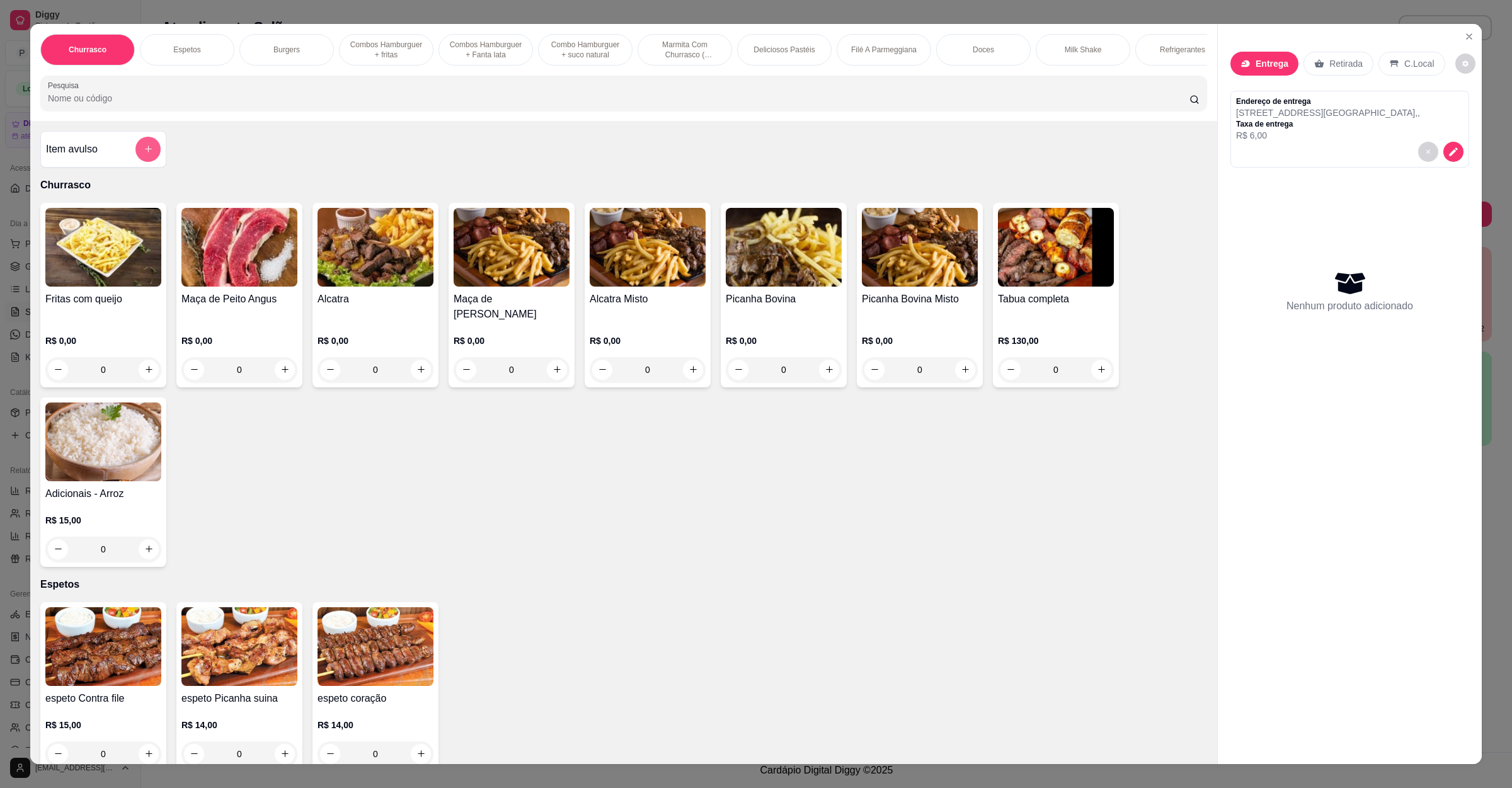
click at [146, 162] on button "add-separate-item" at bounding box center [148, 149] width 25 height 25
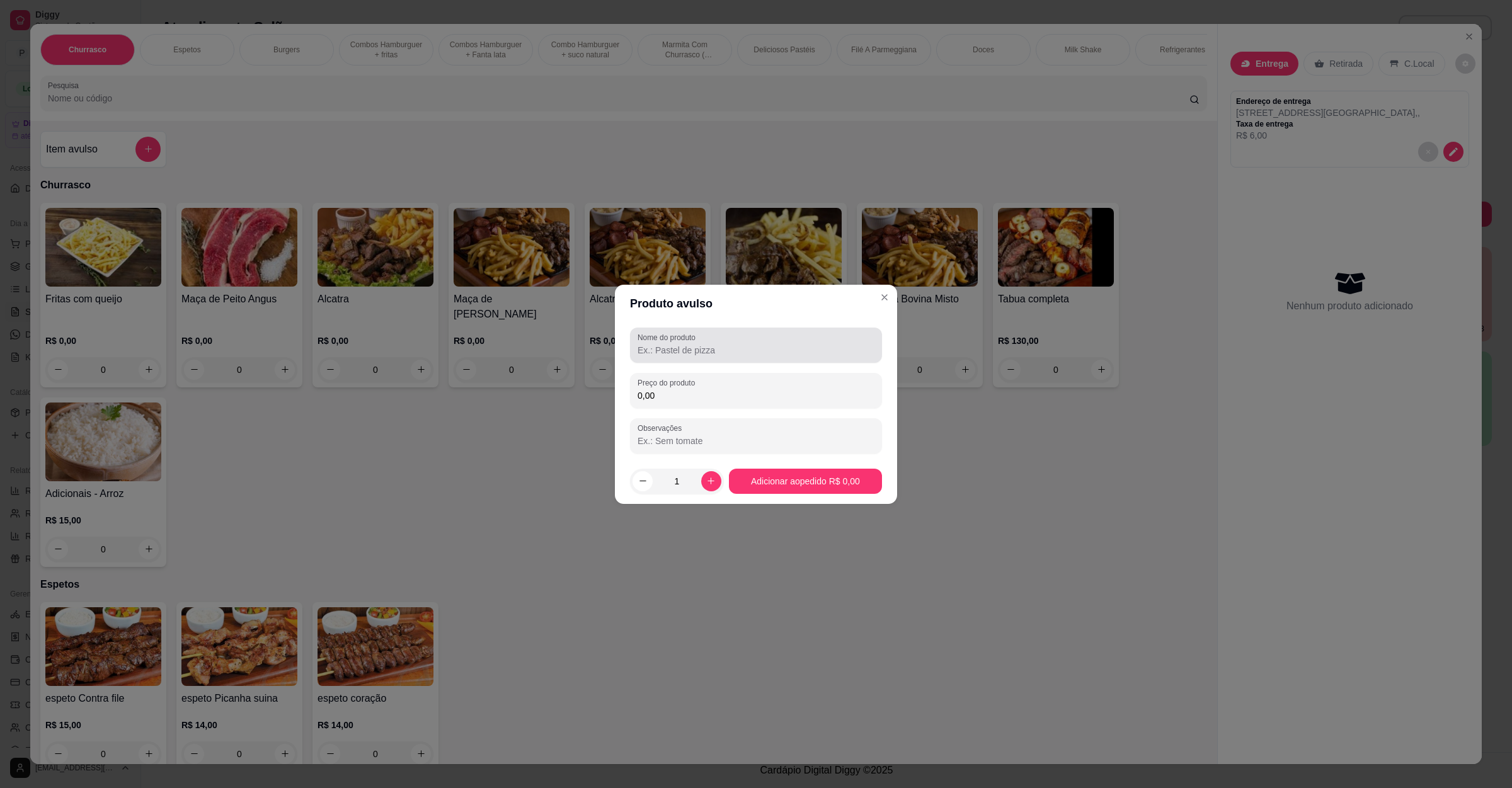
click at [720, 357] on div at bounding box center [755, 345] width 237 height 25
click at [705, 387] on div "0,00" at bounding box center [755, 390] width 237 height 25
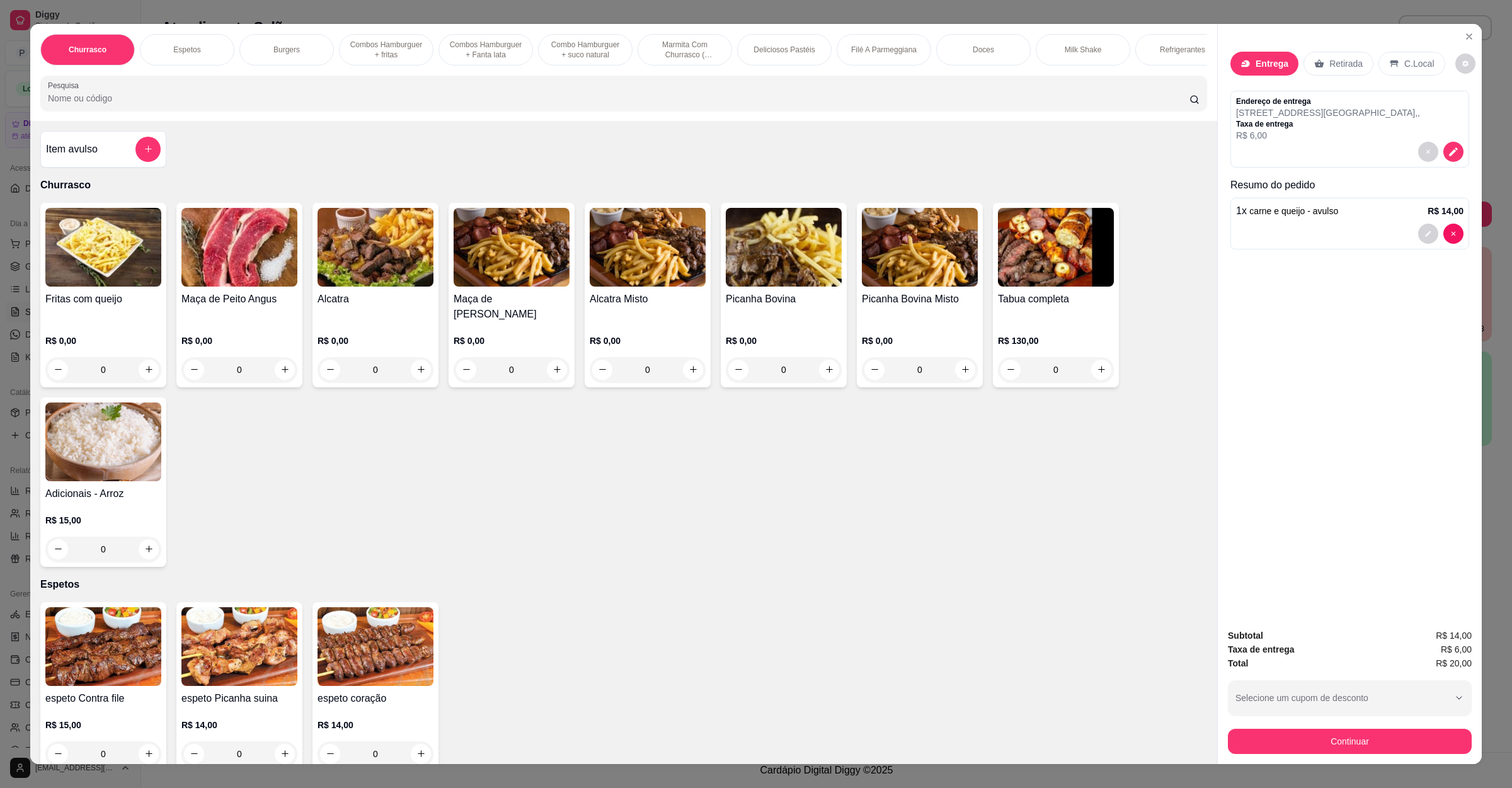
click at [1286, 754] on div "Subtotal R$ 14,00 Taxa de entrega R$ 6,00 Total R$ 20,00 Selecione um cupom de …" at bounding box center [1350, 691] width 264 height 145
click at [1286, 737] on button "Continuar" at bounding box center [1350, 741] width 236 height 24
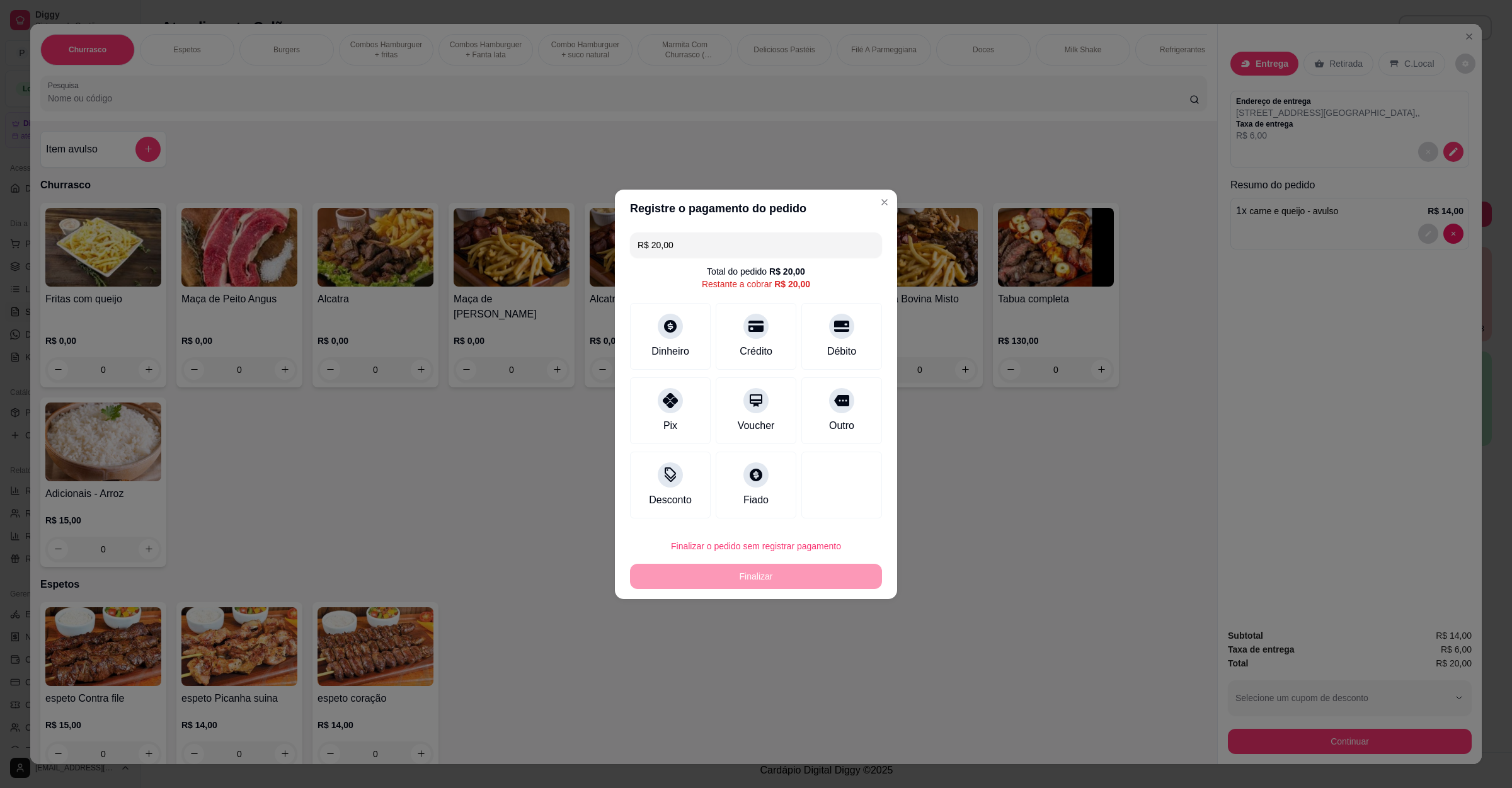
click at [622, 351] on div "R$ 20,00 Total do pedido R$ 20,00 Restante a cobrar R$ 20,00 Dinheiro Crédito D…" at bounding box center [755, 375] width 282 height 296
click at [671, 343] on div "Dinheiro" at bounding box center [670, 350] width 41 height 16
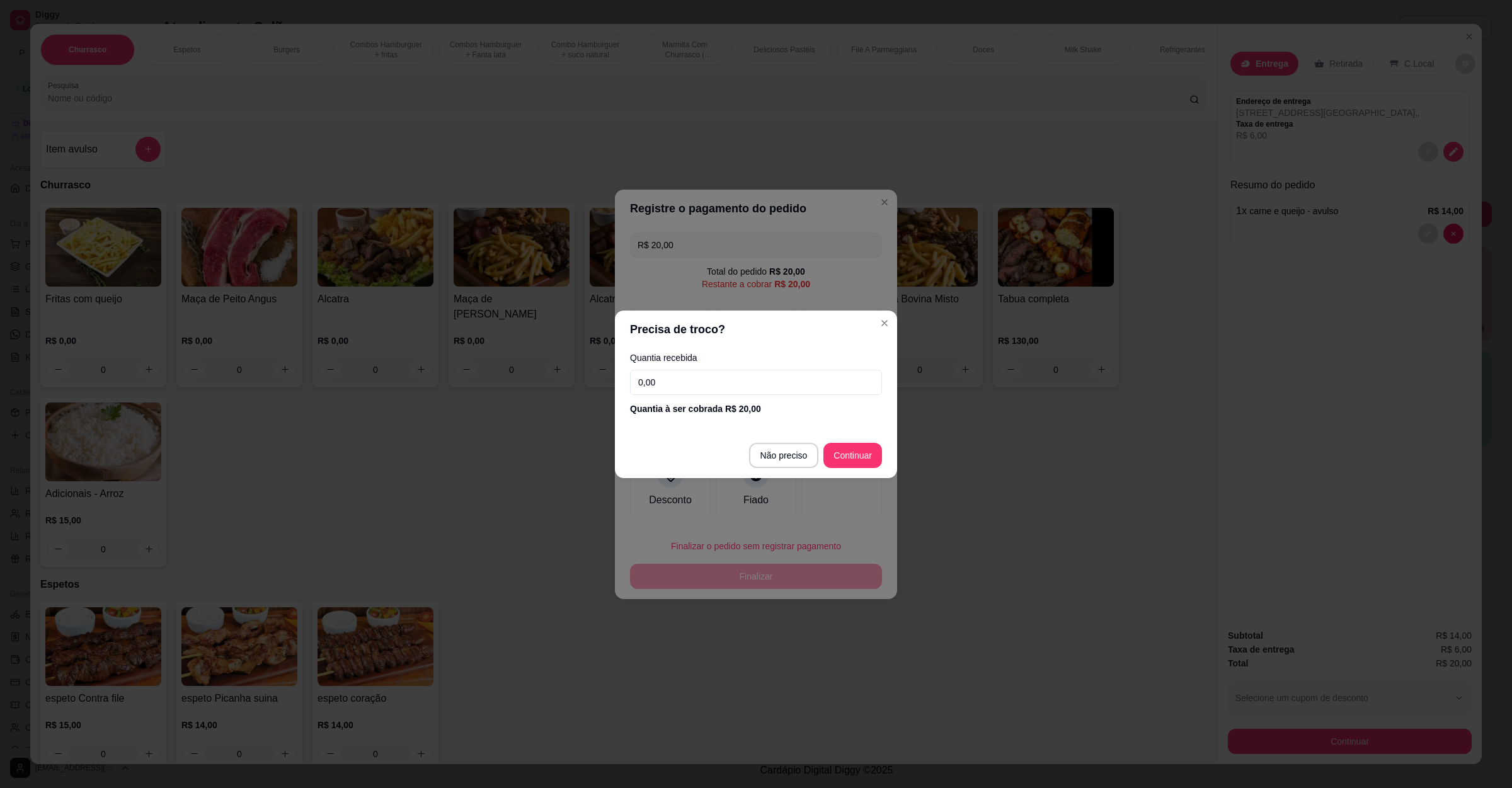
click at [675, 379] on input "0,00" at bounding box center [756, 382] width 252 height 25
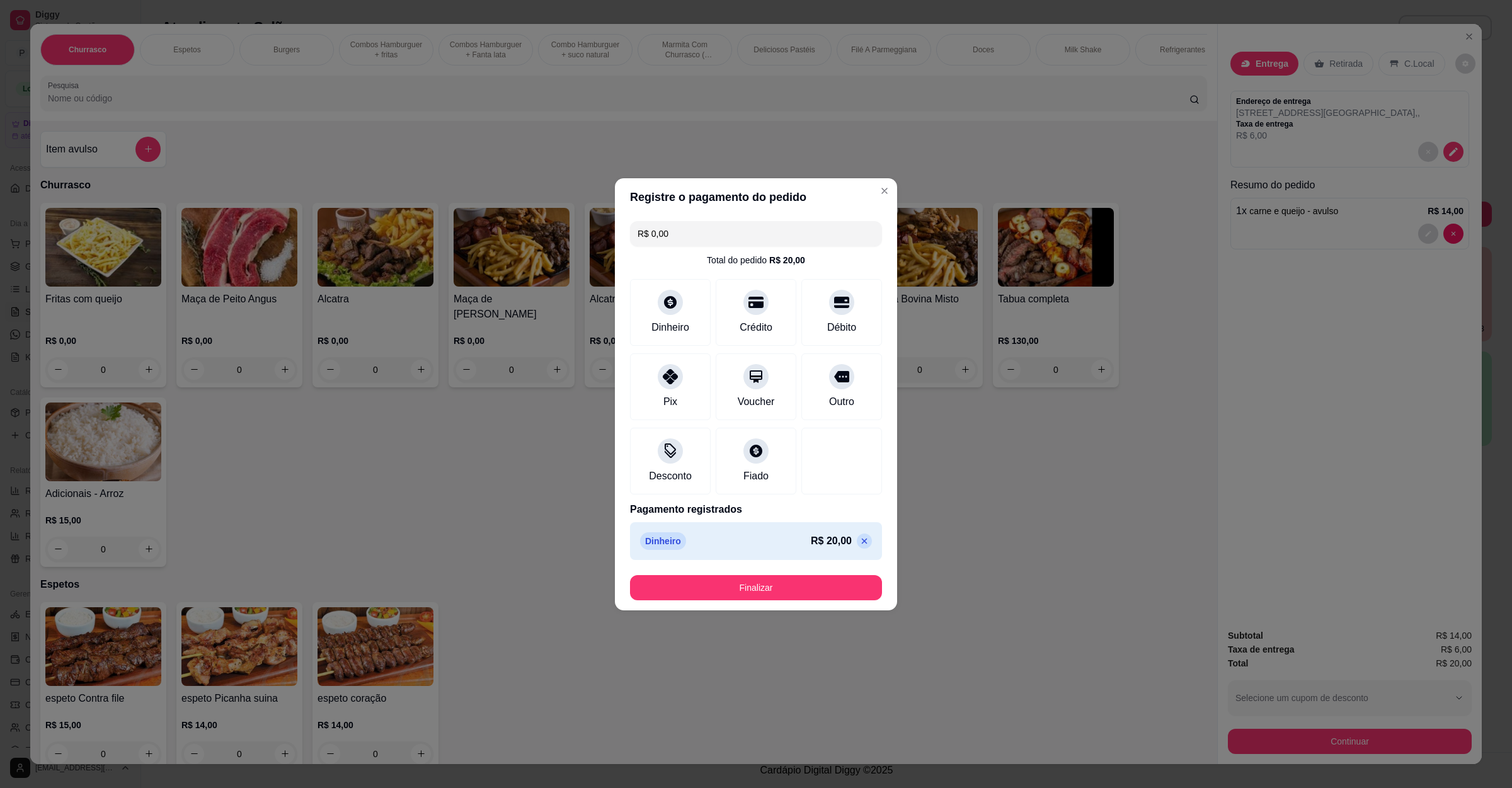
click at [779, 571] on footer "Finalizar" at bounding box center [755, 588] width 282 height 45
click at [777, 576] on button "Finalizar" at bounding box center [755, 587] width 244 height 24
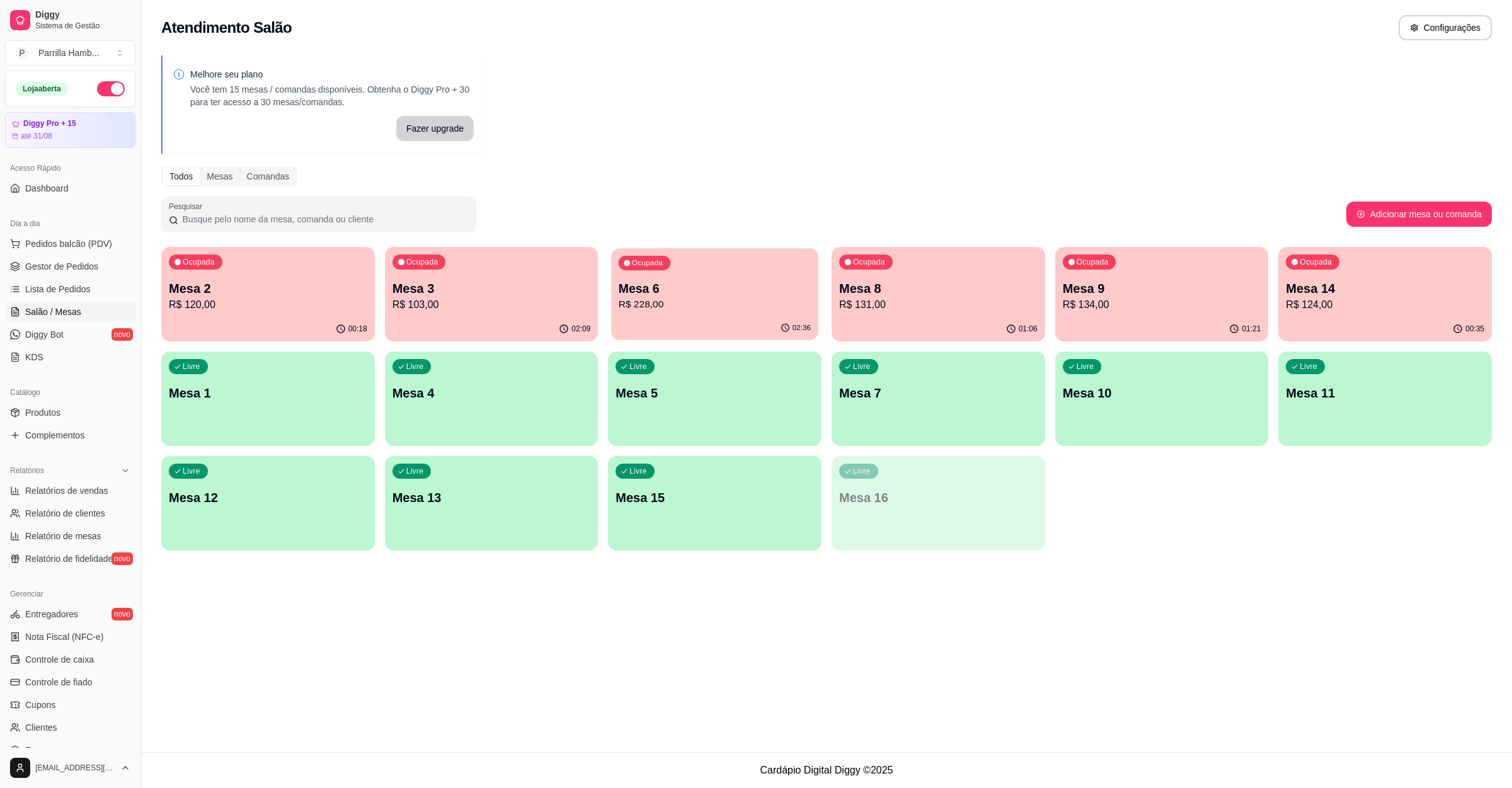
click at [676, 274] on div "Ocupada Mesa 6 R$ 228,00" at bounding box center [714, 282] width 207 height 68
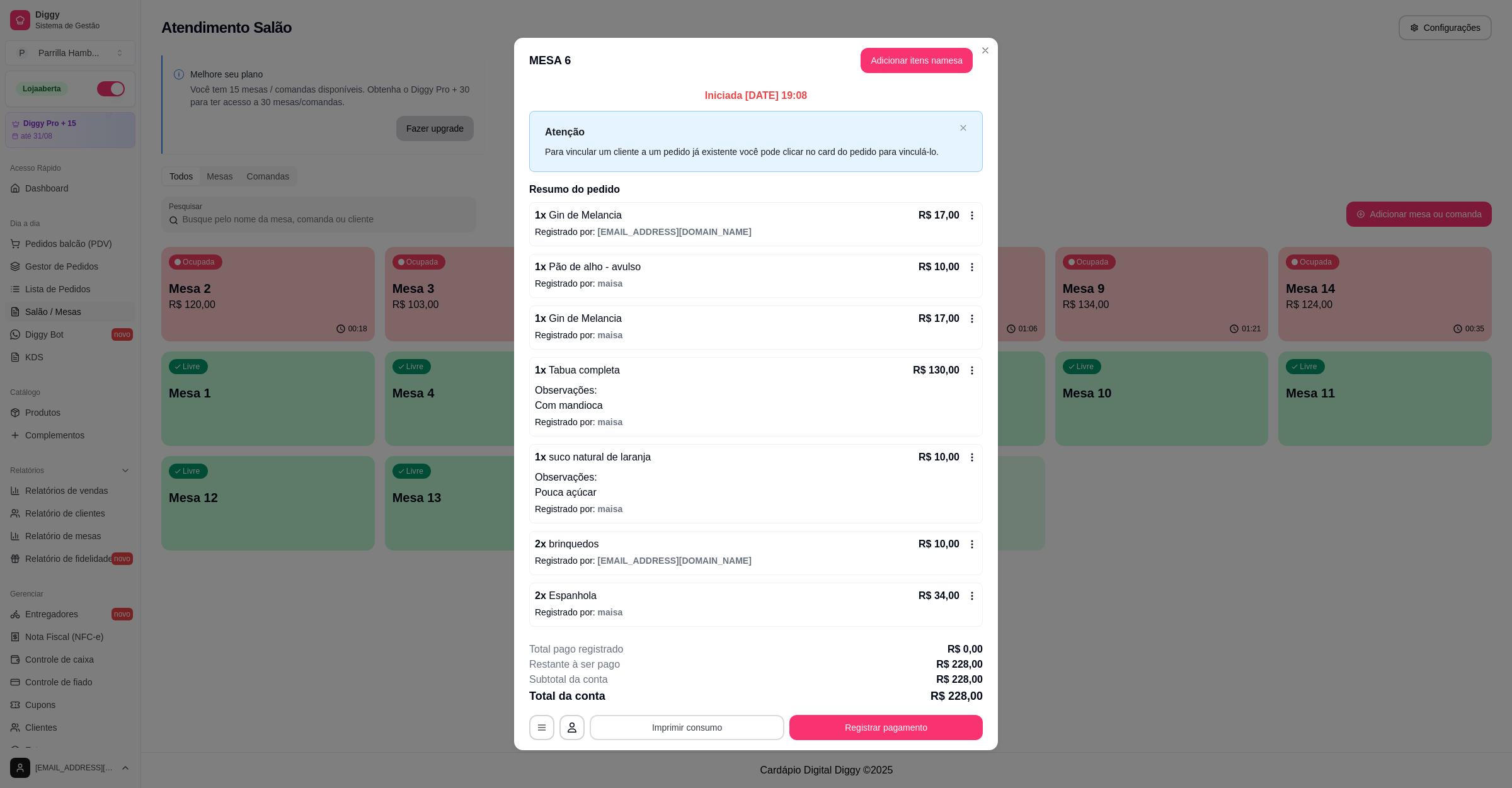
click at [679, 726] on button "Imprimir consumo" at bounding box center [686, 728] width 194 height 25
click at [701, 701] on button "IMPRESSORA" at bounding box center [683, 701] width 91 height 20
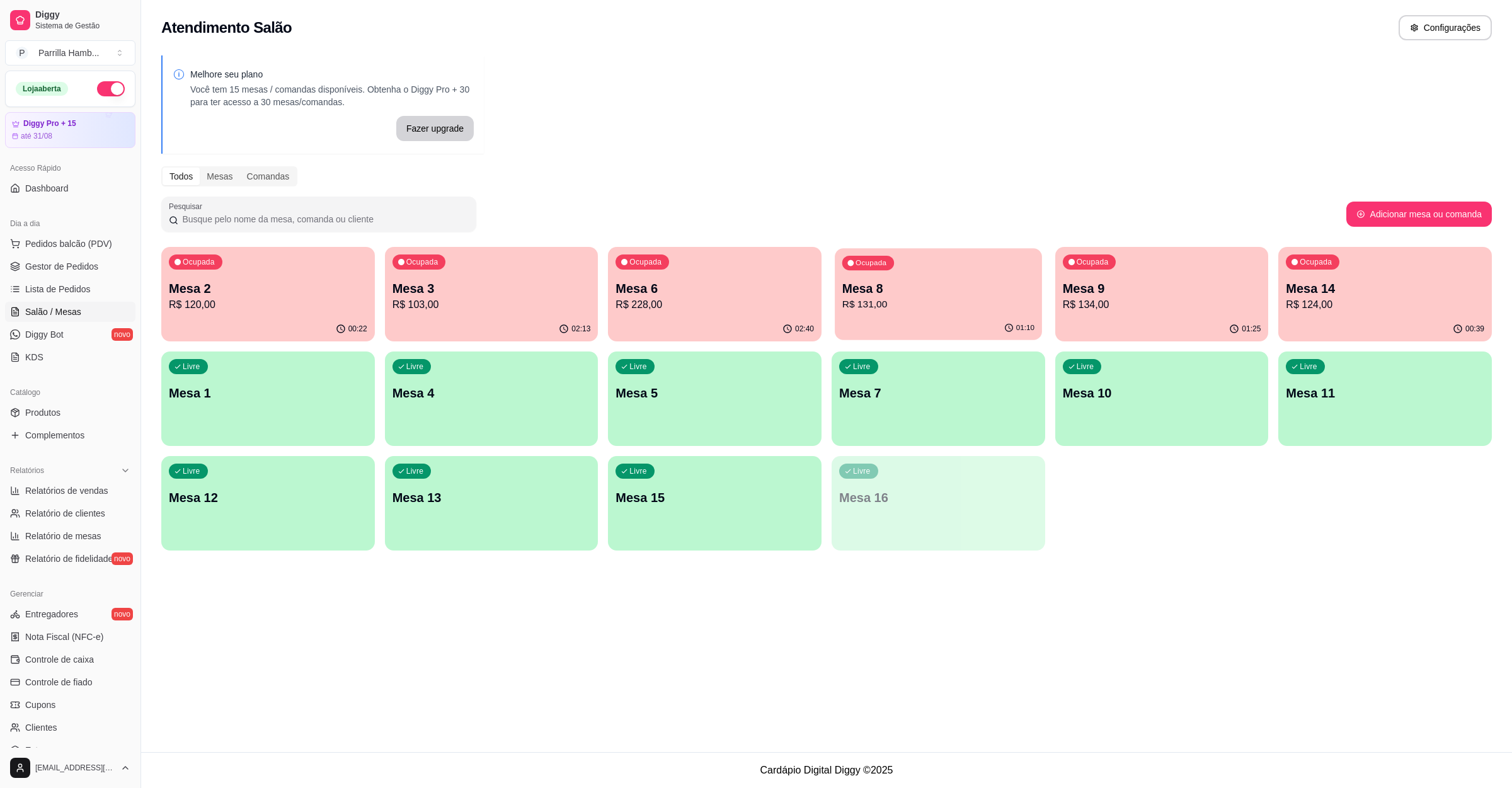
click at [924, 291] on p "Mesa 8" at bounding box center [938, 289] width 192 height 17
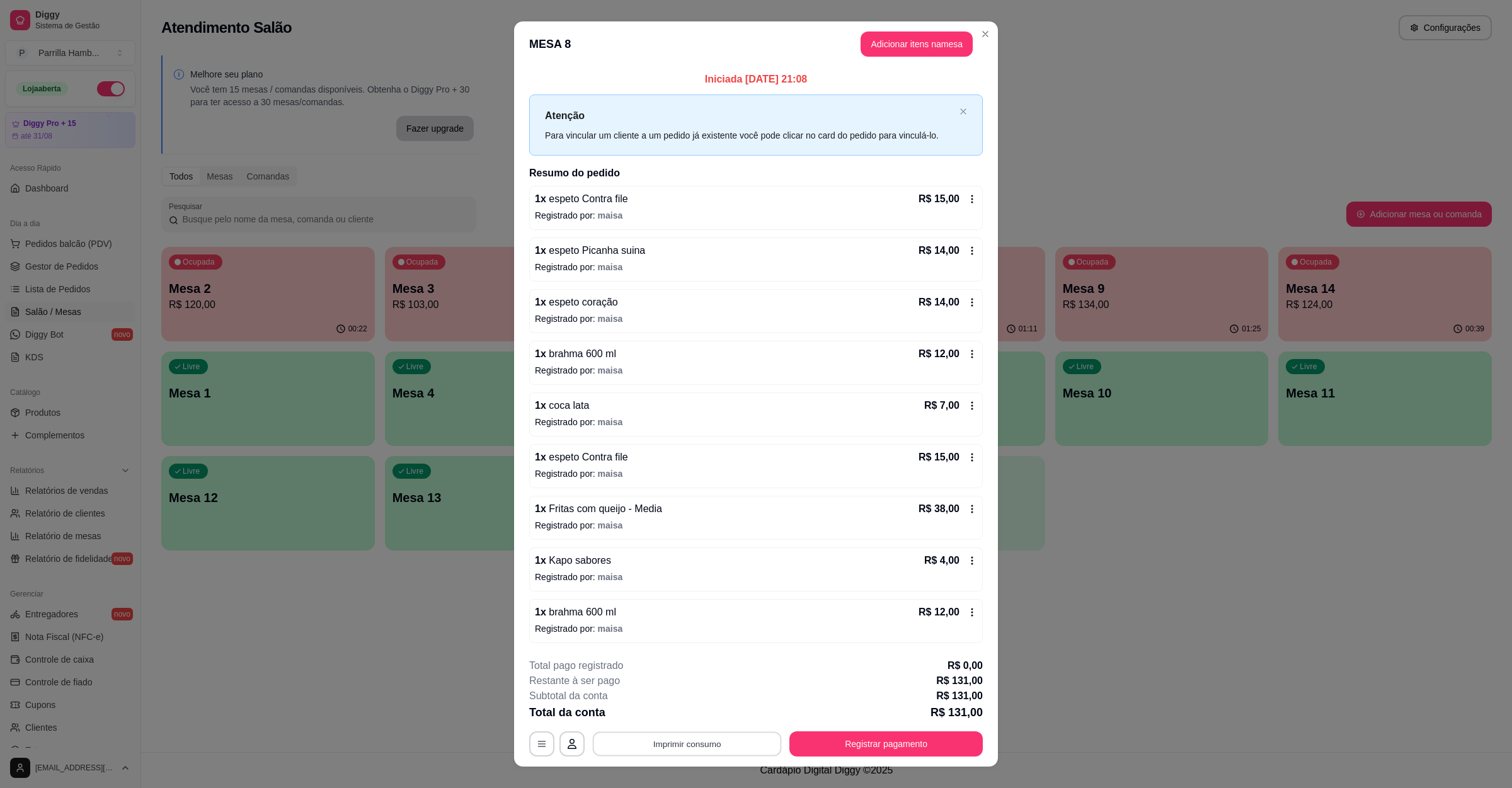
click at [724, 739] on button "Imprimir consumo" at bounding box center [687, 743] width 189 height 24
click at [686, 712] on button "IMPRESSORA" at bounding box center [684, 720] width 73 height 16
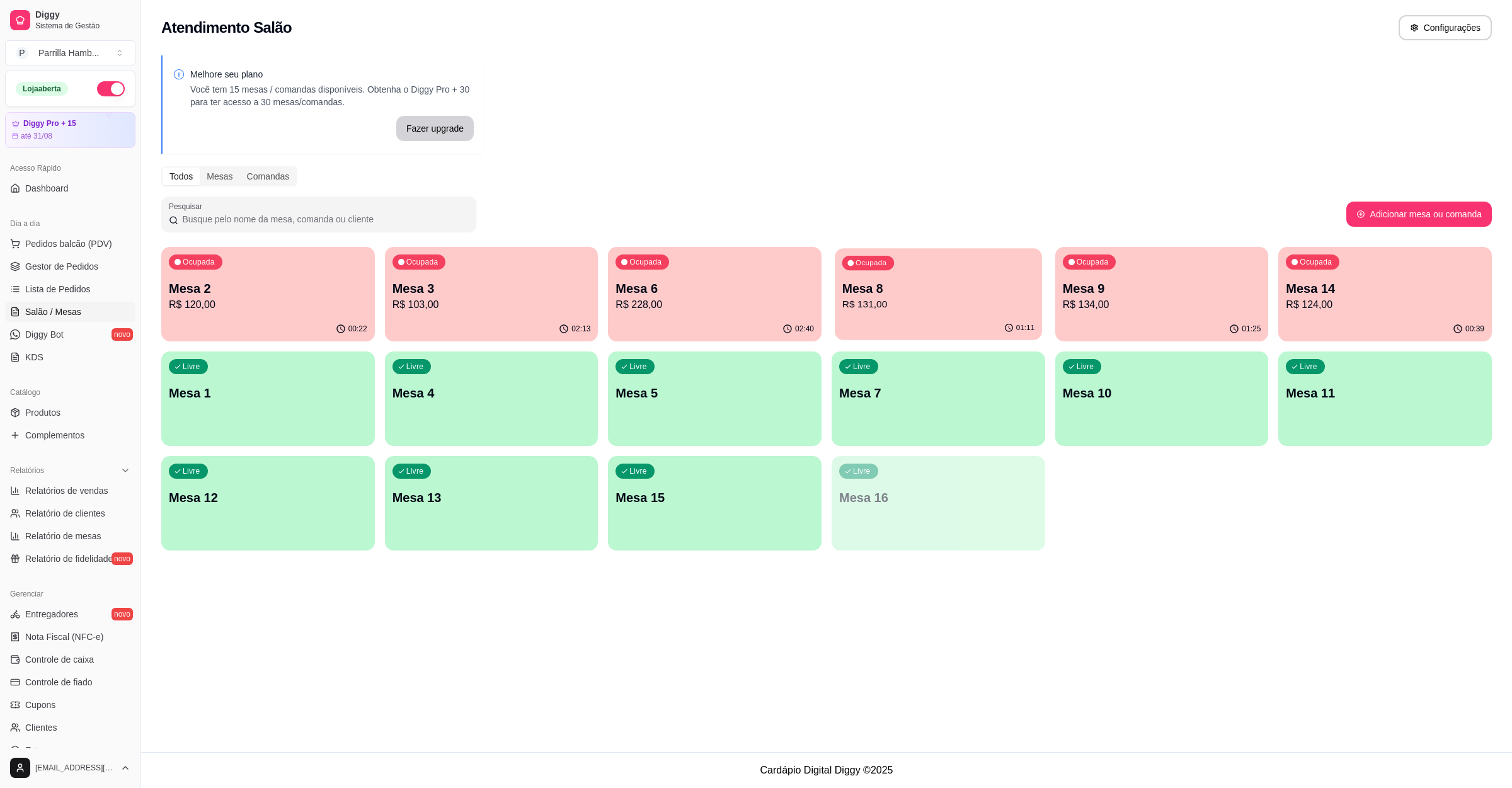
click at [902, 266] on div "Ocupada Mesa 8 R$ 131,00" at bounding box center [938, 282] width 207 height 68
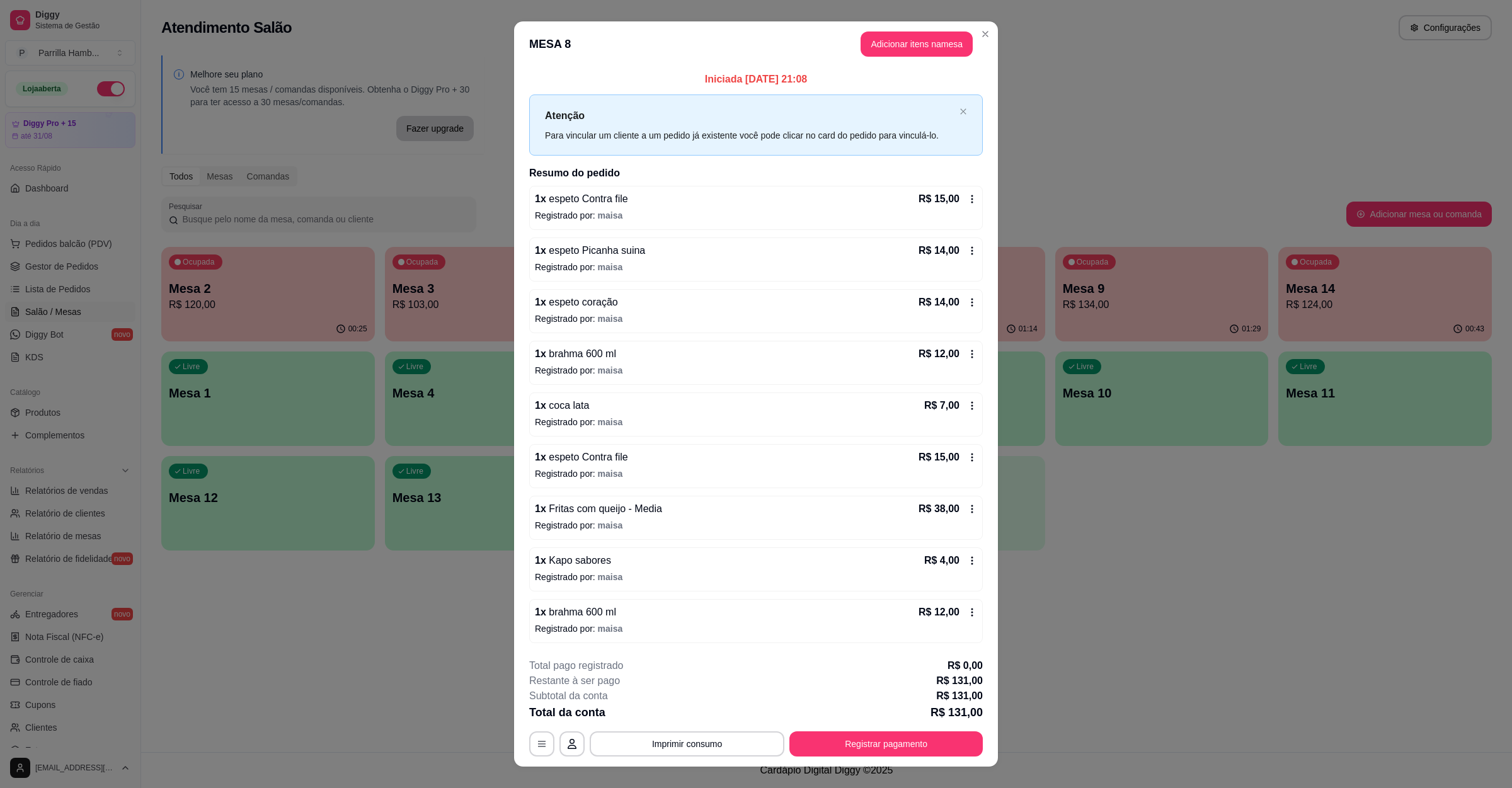
click at [864, 730] on div "**********" at bounding box center [756, 708] width 454 height 98
click at [862, 743] on button "Registrar pagamento" at bounding box center [886, 743] width 194 height 25
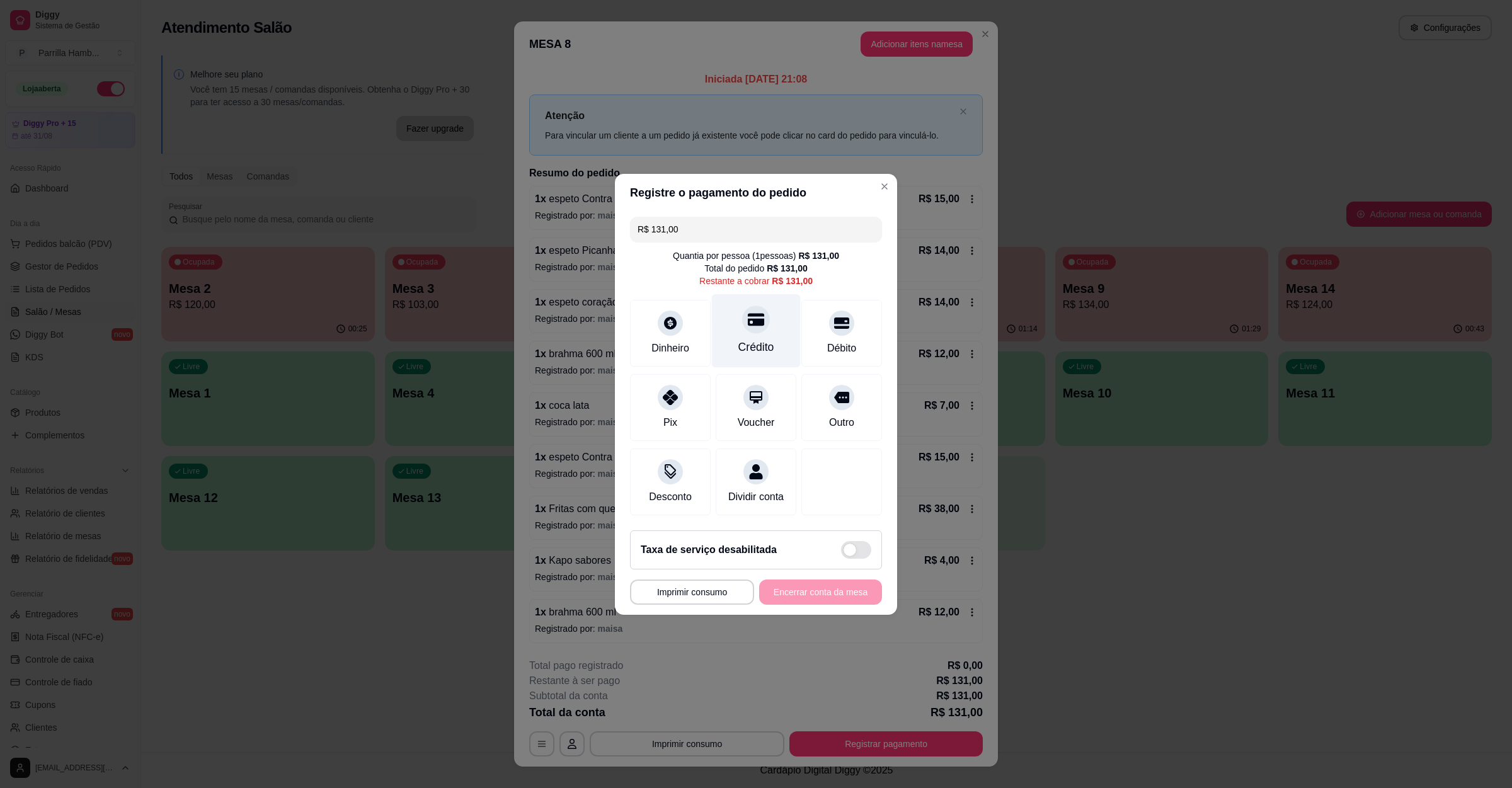
click at [768, 318] on div "Crédito" at bounding box center [756, 330] width 89 height 73
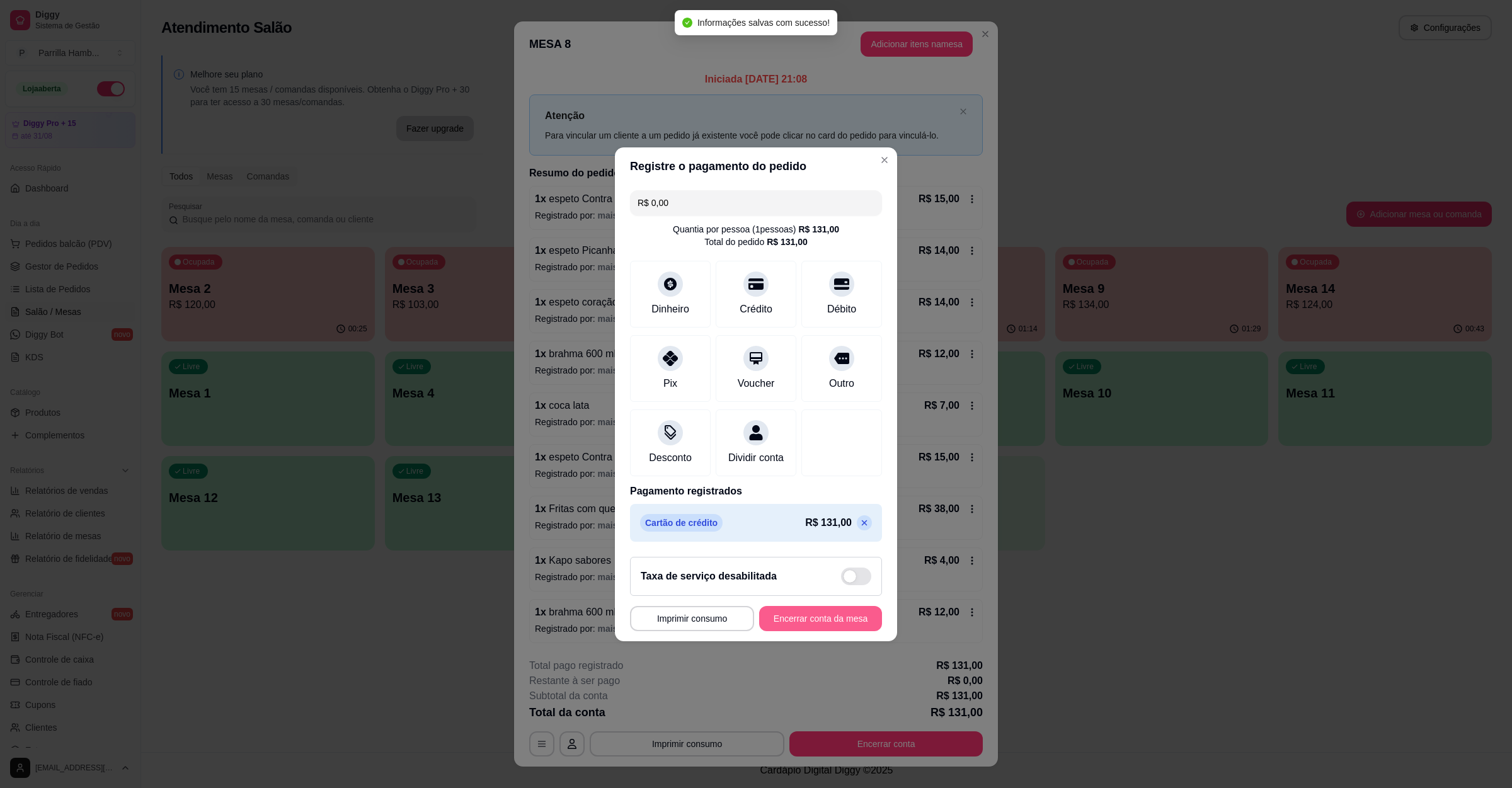
click at [826, 631] on button "Encerrar conta da mesa" at bounding box center [820, 619] width 123 height 25
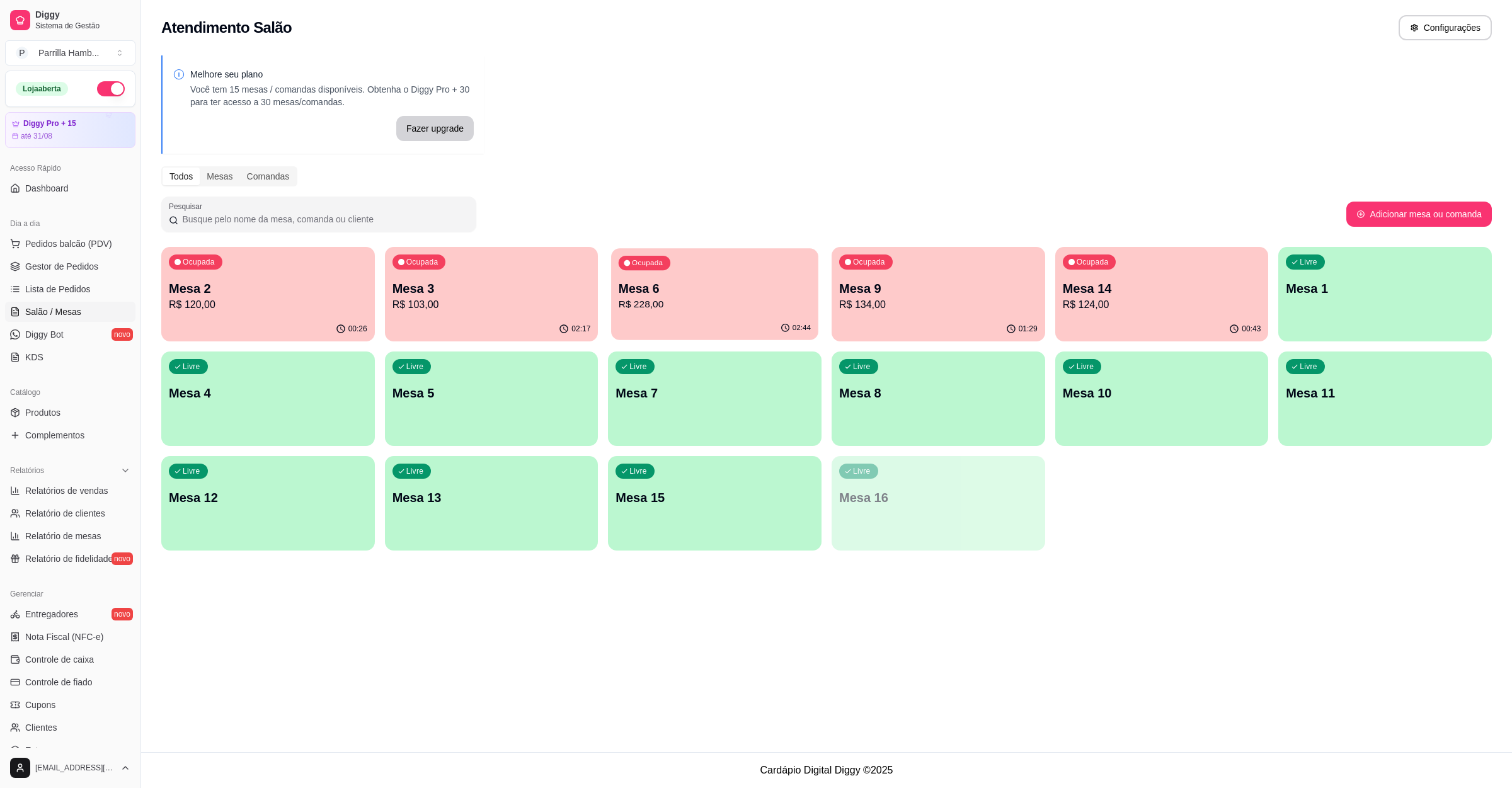
click at [689, 287] on p "Mesa 6" at bounding box center [715, 289] width 192 height 17
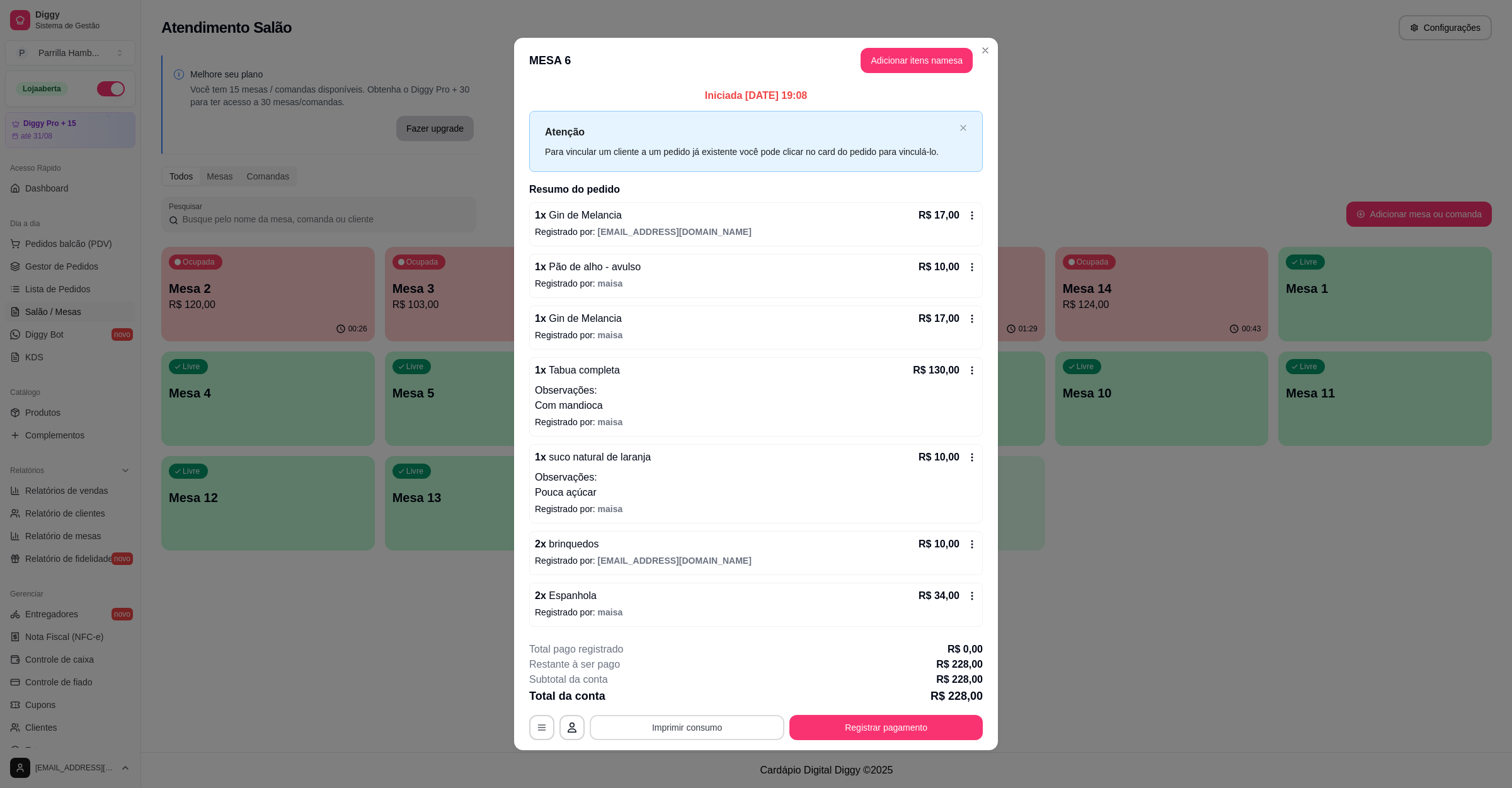
click at [672, 737] on button "Imprimir consumo" at bounding box center [686, 728] width 194 height 25
click at [671, 696] on button "IMPRESSORA" at bounding box center [683, 701] width 88 height 20
click at [822, 734] on button "Registrar pagamento" at bounding box center [886, 727] width 187 height 24
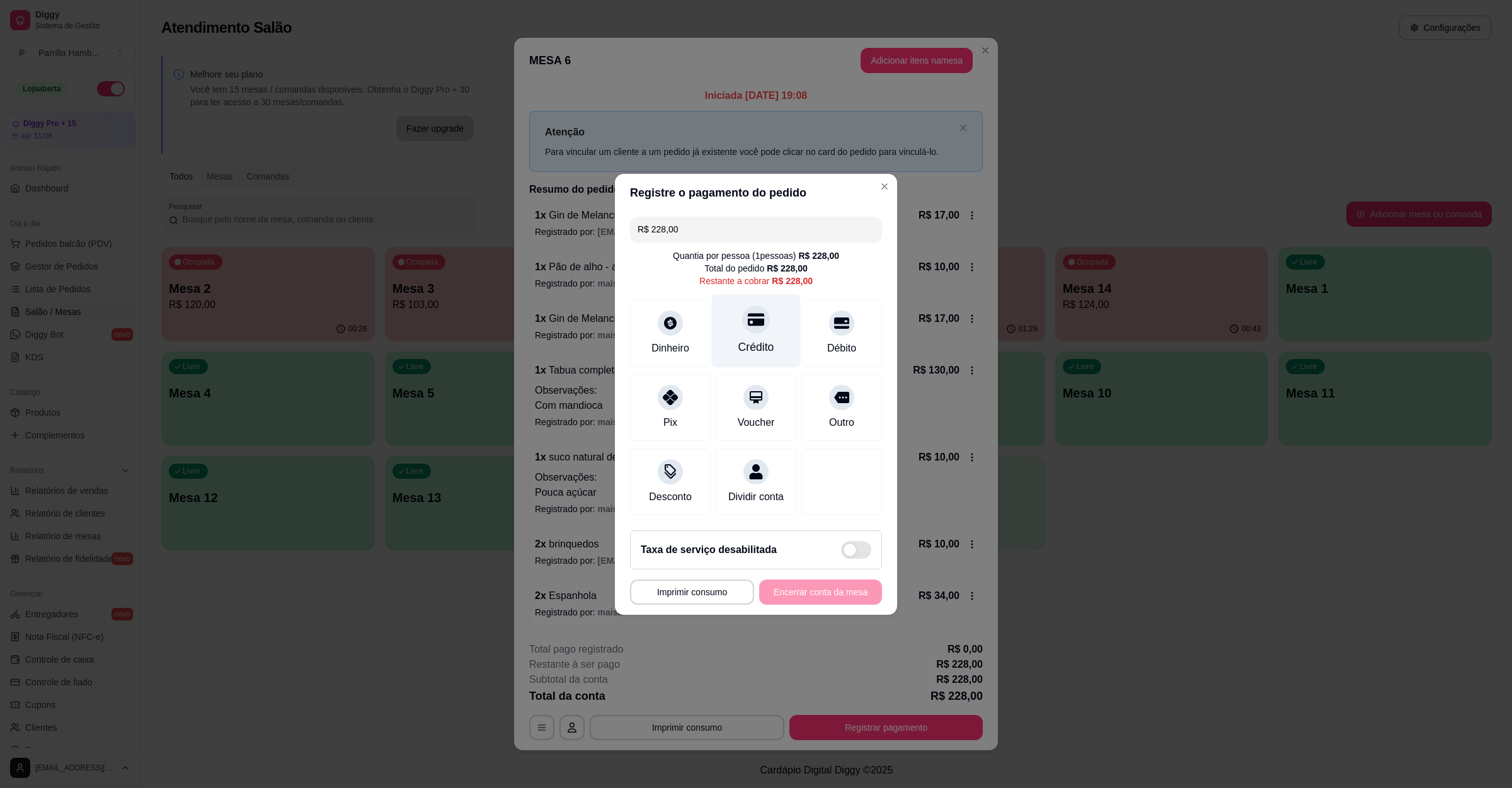
click at [770, 314] on div "Crédito" at bounding box center [756, 330] width 89 height 73
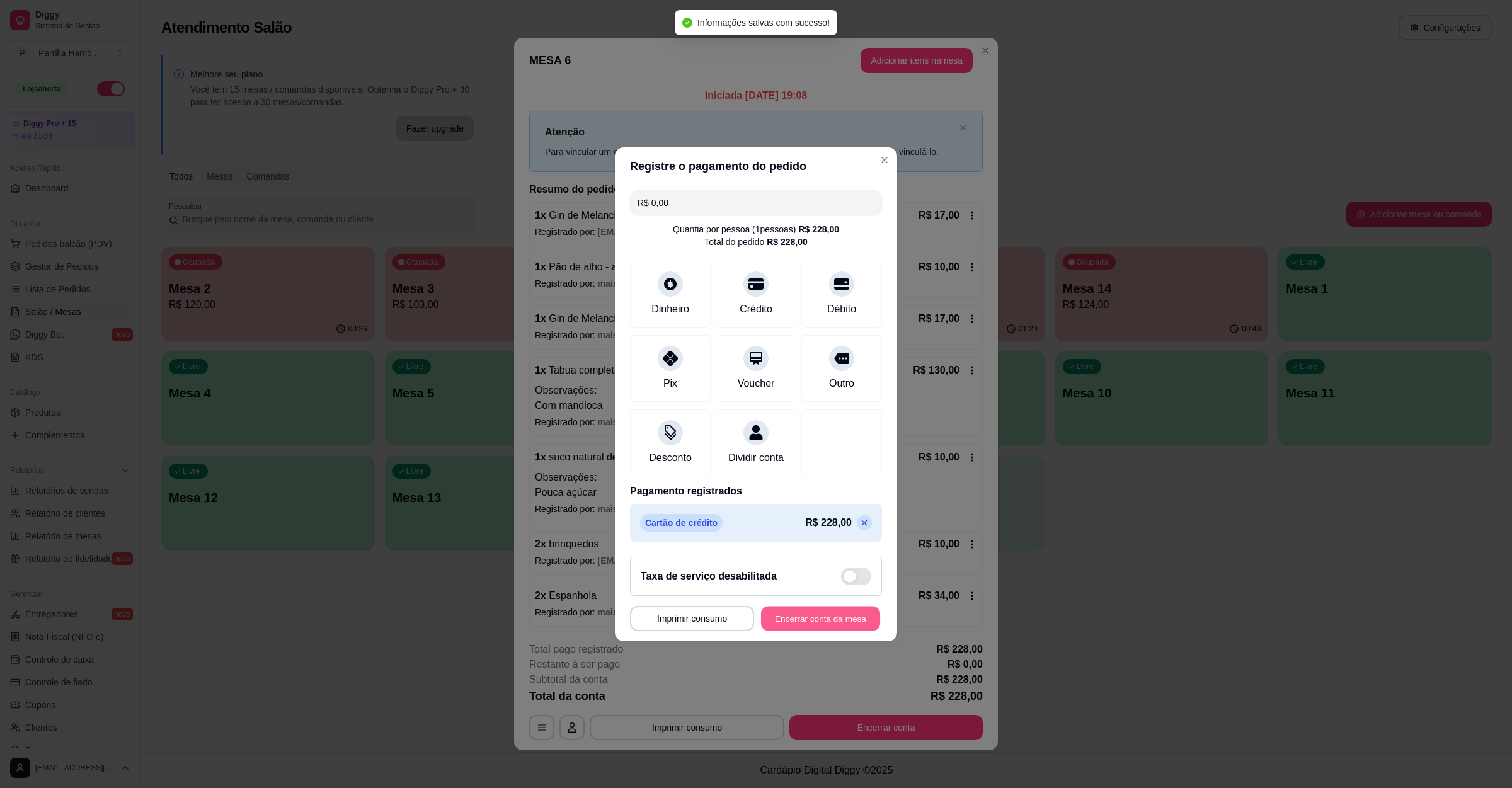
click at [820, 630] on button "Encerrar conta da mesa" at bounding box center [820, 618] width 119 height 24
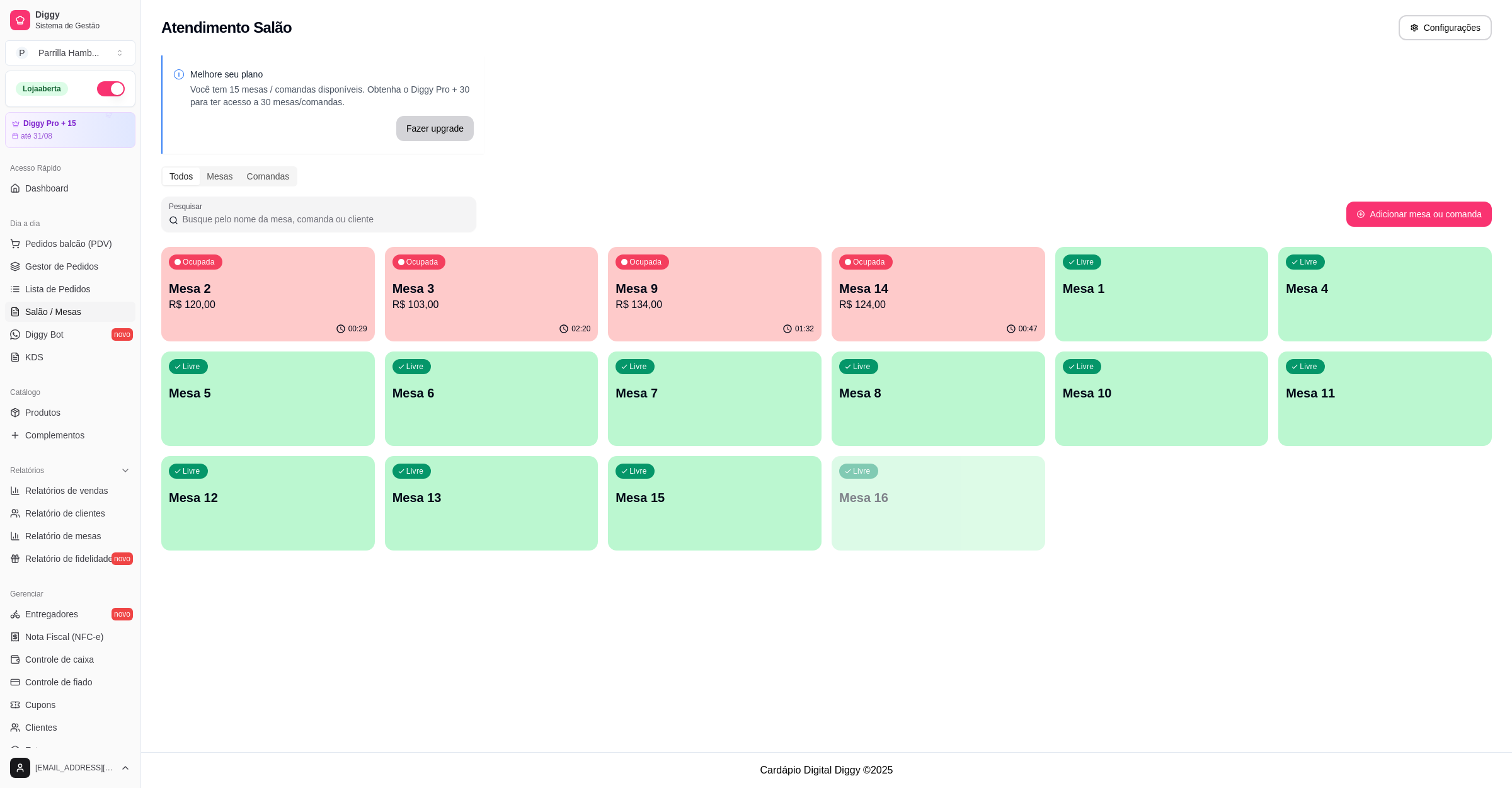
click at [892, 280] on p "Mesa 14" at bounding box center [938, 288] width 198 height 18
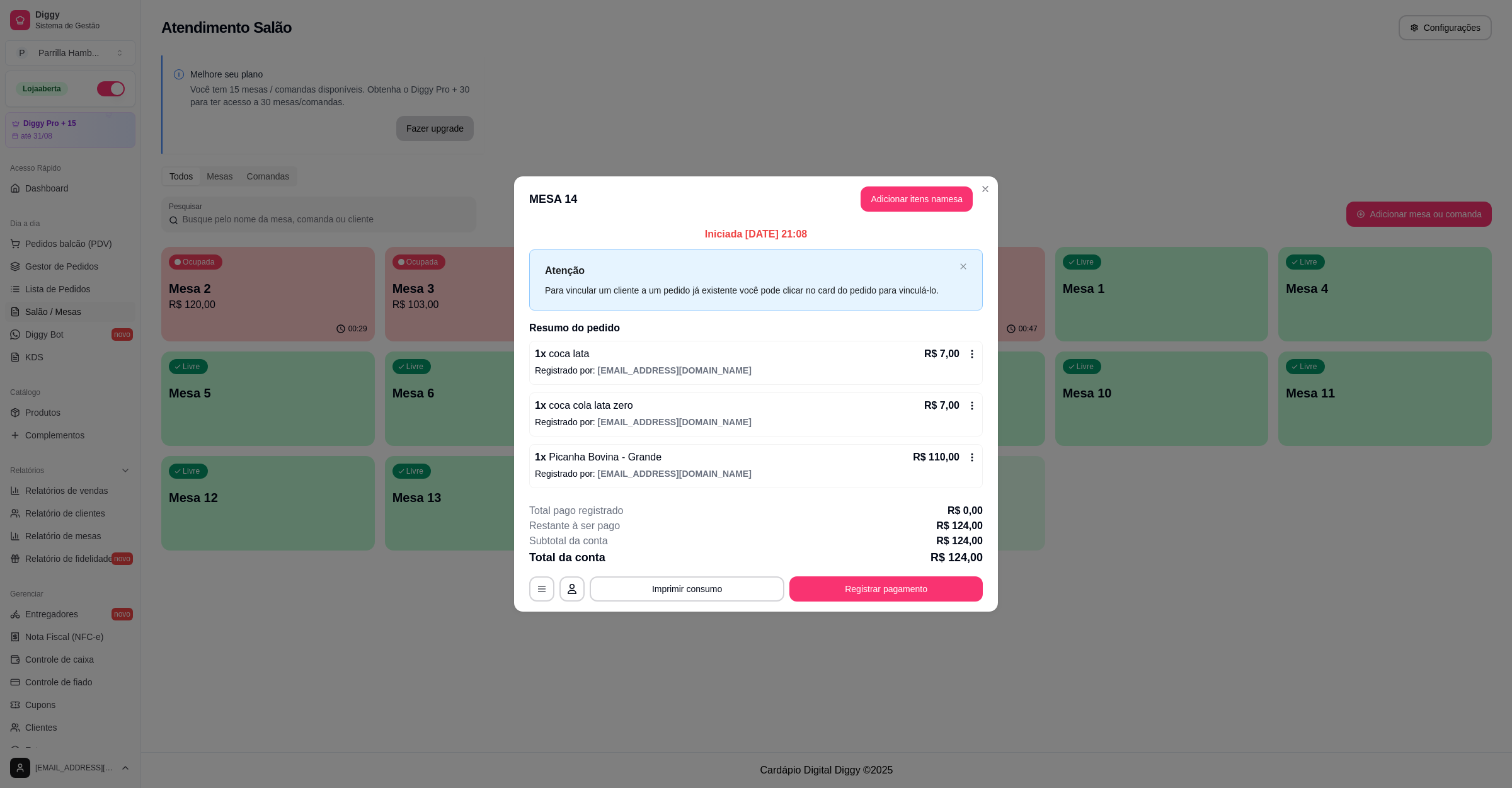
click at [685, 604] on footer "**********" at bounding box center [755, 553] width 483 height 119
click at [684, 590] on button "Imprimir consumo" at bounding box center [687, 589] width 189 height 24
click at [694, 556] on button "IMPRESSORA" at bounding box center [690, 562] width 91 height 20
click at [845, 491] on div "Iniciada 23/08/2025 às 21:08 Atenção Para vincular um cliente a um pedido já ex…" at bounding box center [755, 358] width 483 height 272
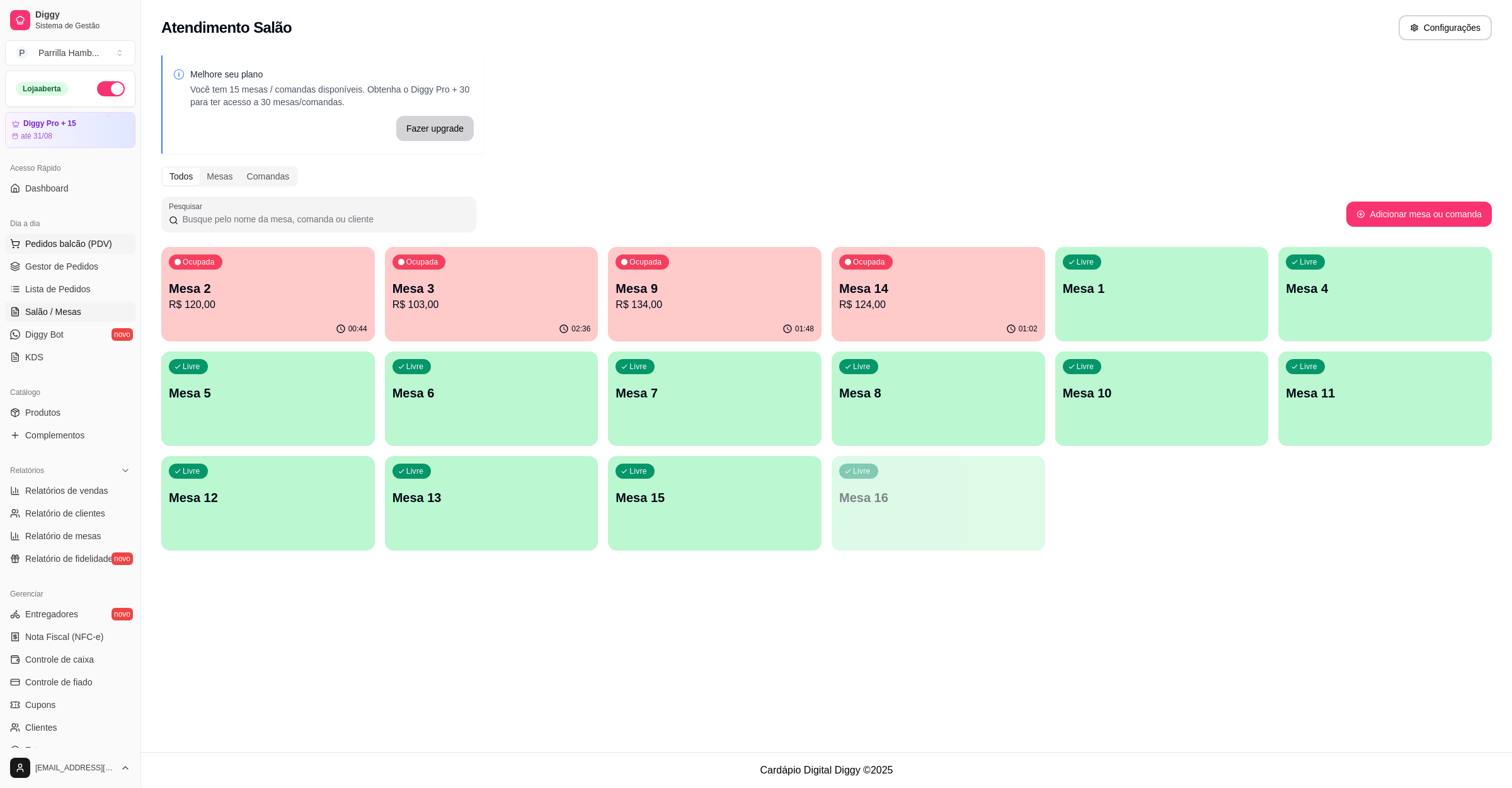
click at [80, 234] on button "Pedidos balcão (PDV)" at bounding box center [70, 244] width 130 height 20
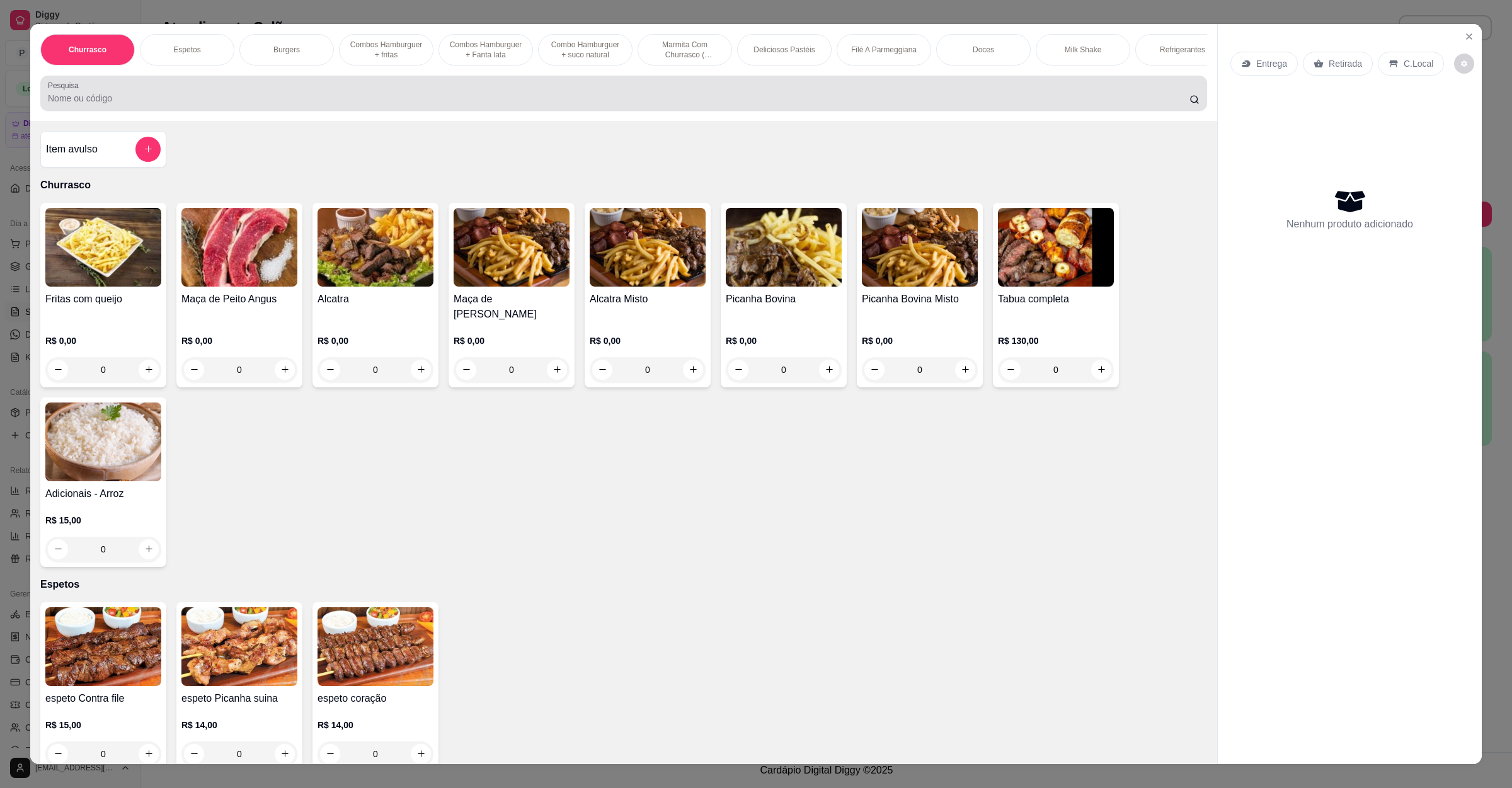
click at [307, 105] on input "Pesquisa" at bounding box center [619, 98] width 1142 height 12
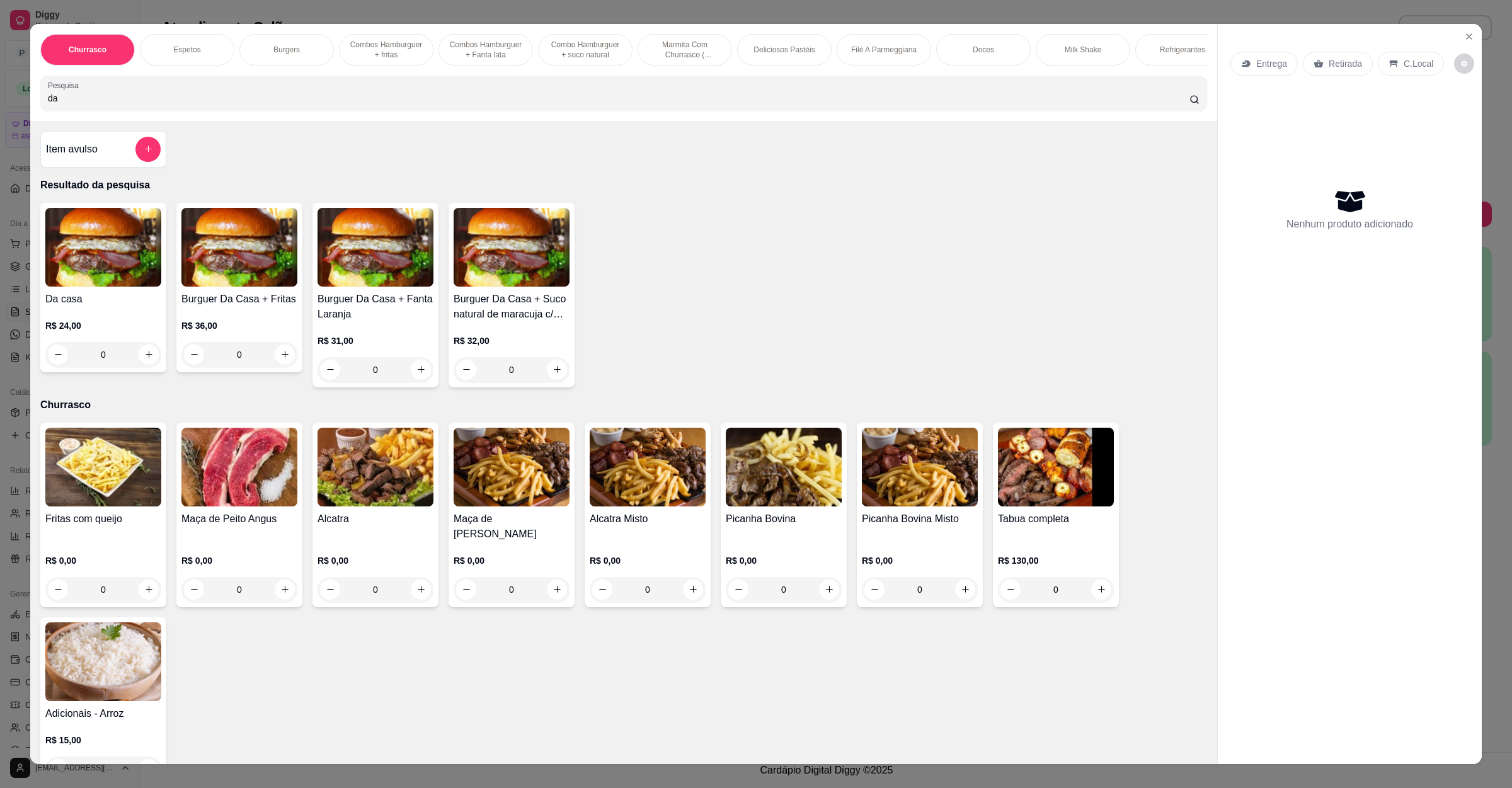
type input "da"
click at [91, 269] on img at bounding box center [103, 247] width 116 height 79
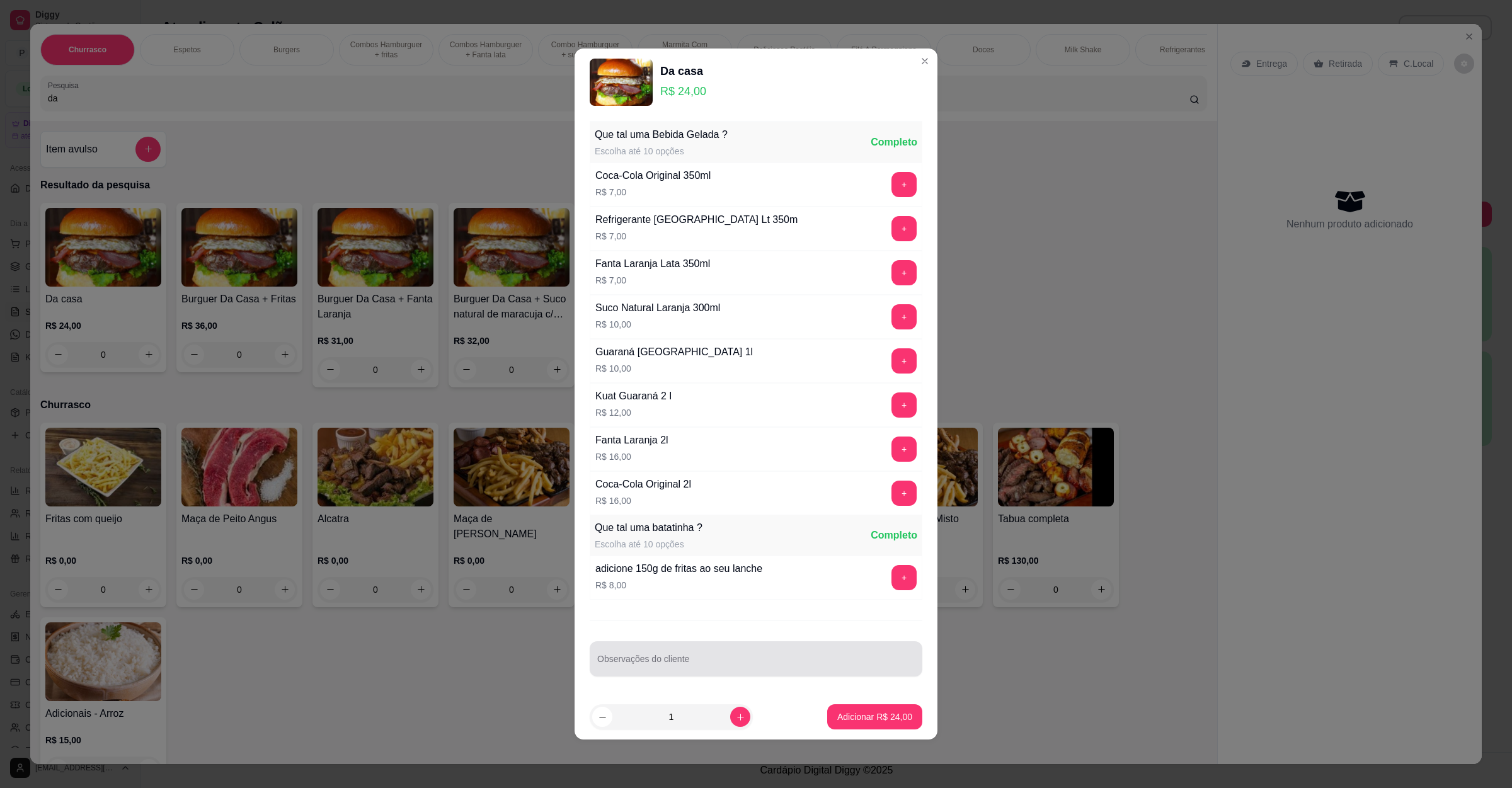
click at [679, 658] on div at bounding box center [756, 659] width 318 height 25
type input "e"
type input "sem presunto"
click at [853, 722] on p "Adicionar R$ 24,00" at bounding box center [875, 716] width 73 height 12
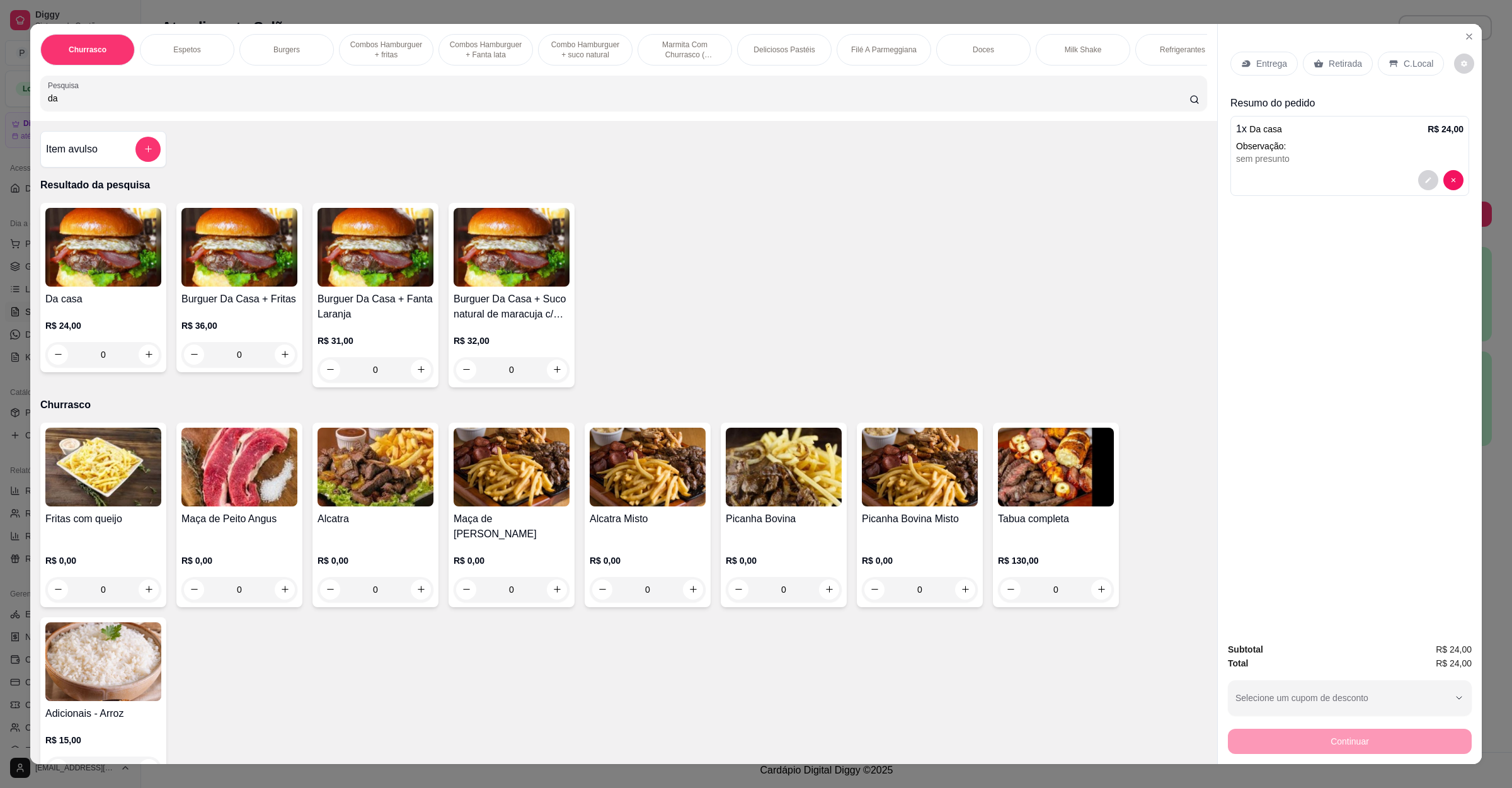
drag, startPoint x: 66, startPoint y: 116, endPoint x: 0, endPoint y: 114, distance: 66.0
click at [0, 114] on div "Churrasco Espetos Burgers Combos Hamburguer + fritas Combos Hamburguer + Fanta …" at bounding box center [756, 394] width 1512 height 788
type input "="
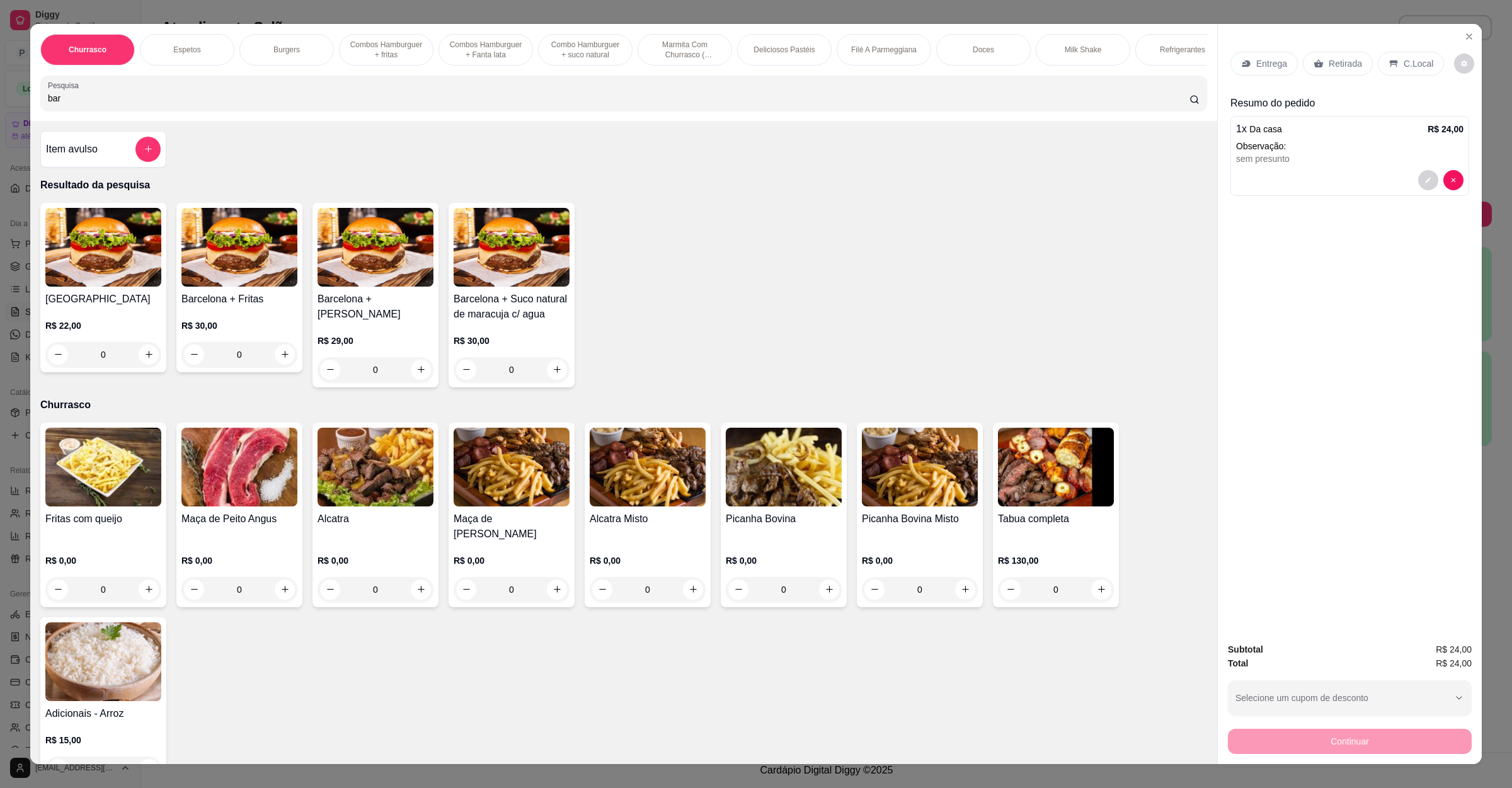
type input "bar"
click at [140, 367] on div "0" at bounding box center [103, 355] width 116 height 25
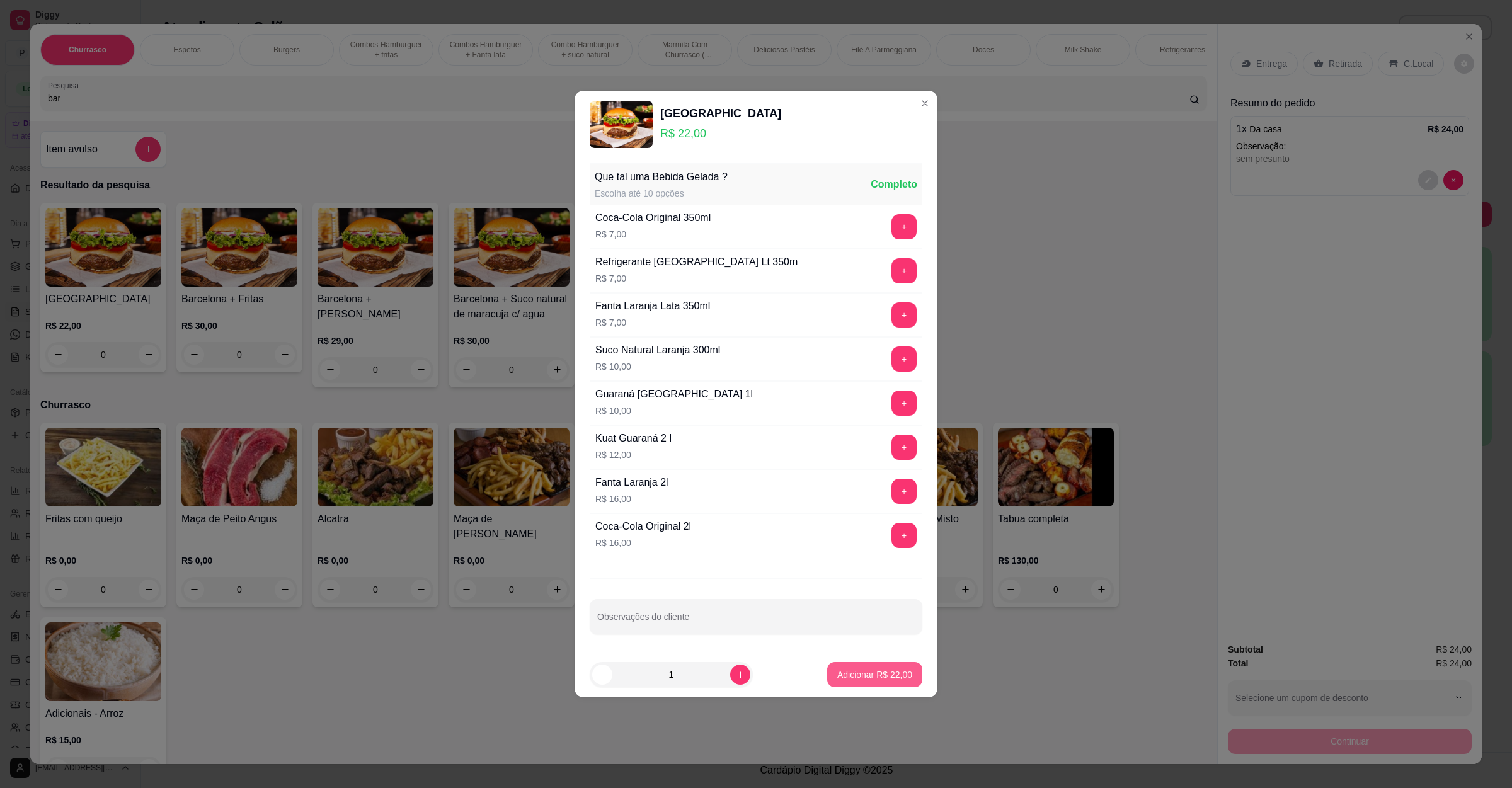
click at [853, 677] on p "Adicionar R$ 22,00" at bounding box center [875, 675] width 75 height 12
type input "1"
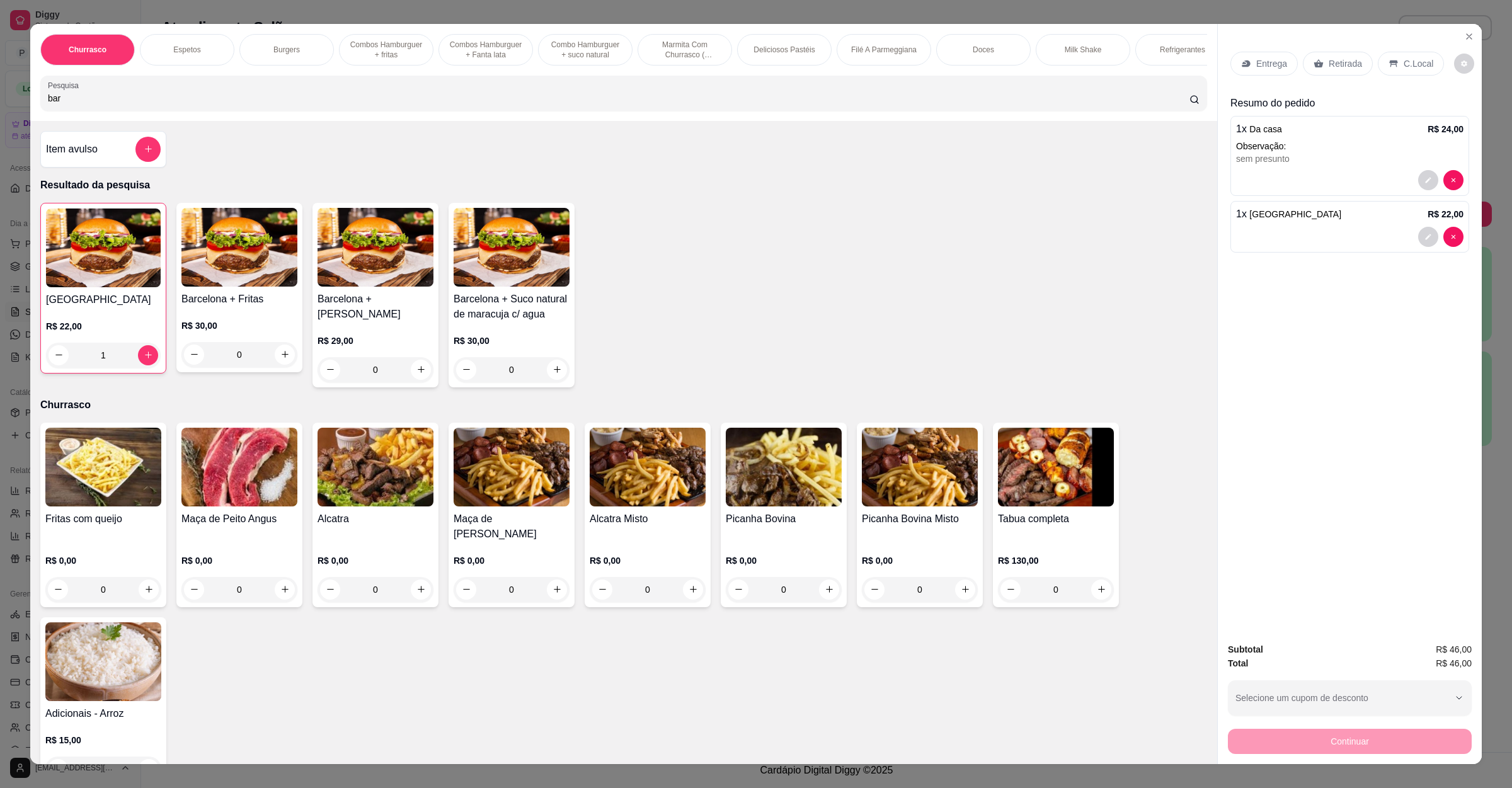
drag, startPoint x: 318, startPoint y: 119, endPoint x: 30, endPoint y: 118, distance: 288.0
click at [30, 118] on div "Churrasco Espetos Burgers Combos Hamburguer + fritas Combos Hamburguer + Fanta …" at bounding box center [624, 73] width 1187 height 97
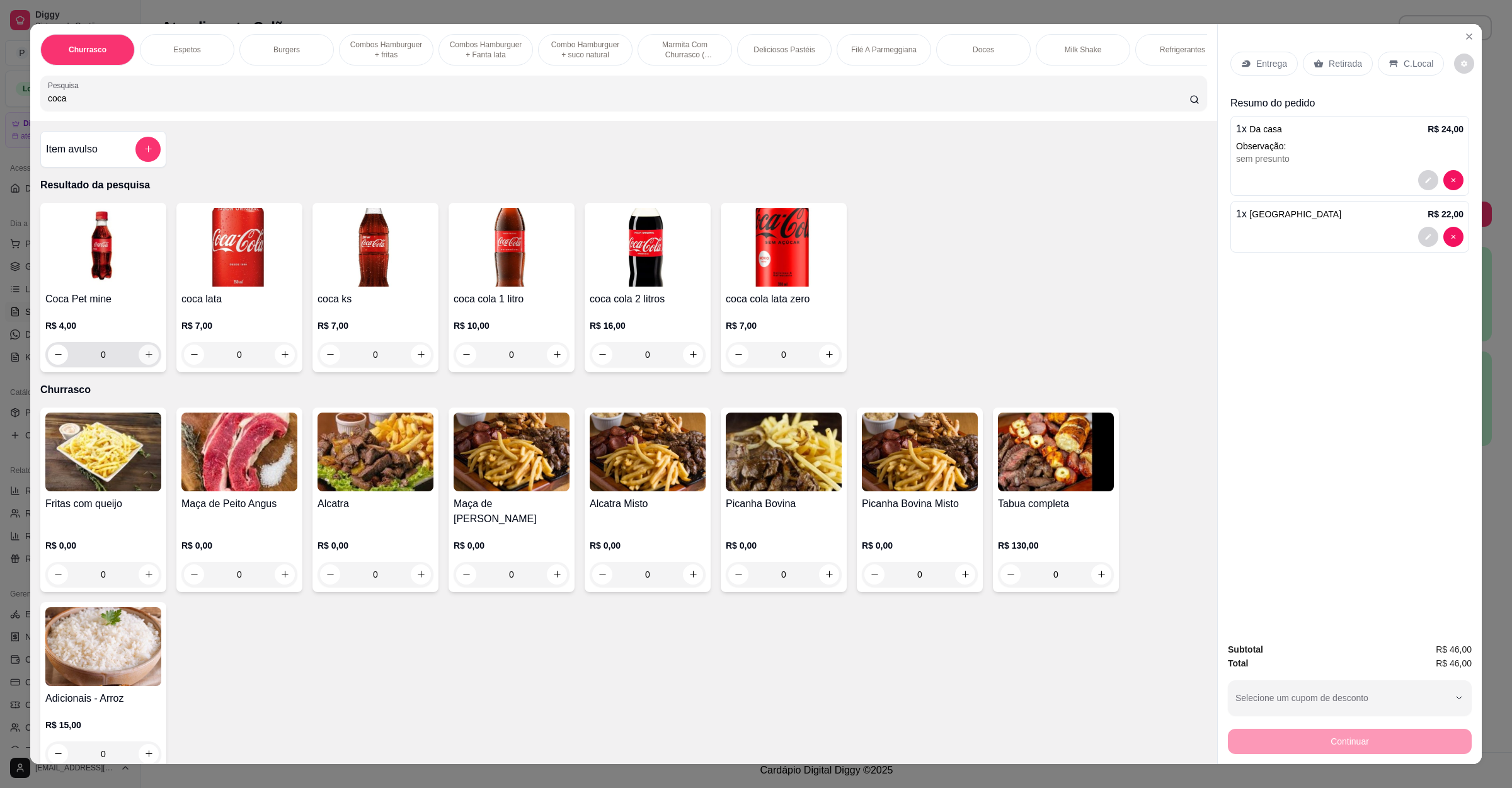
type input "coca"
click at [140, 362] on button "increase-product-quantity" at bounding box center [148, 355] width 20 height 20
type input "1"
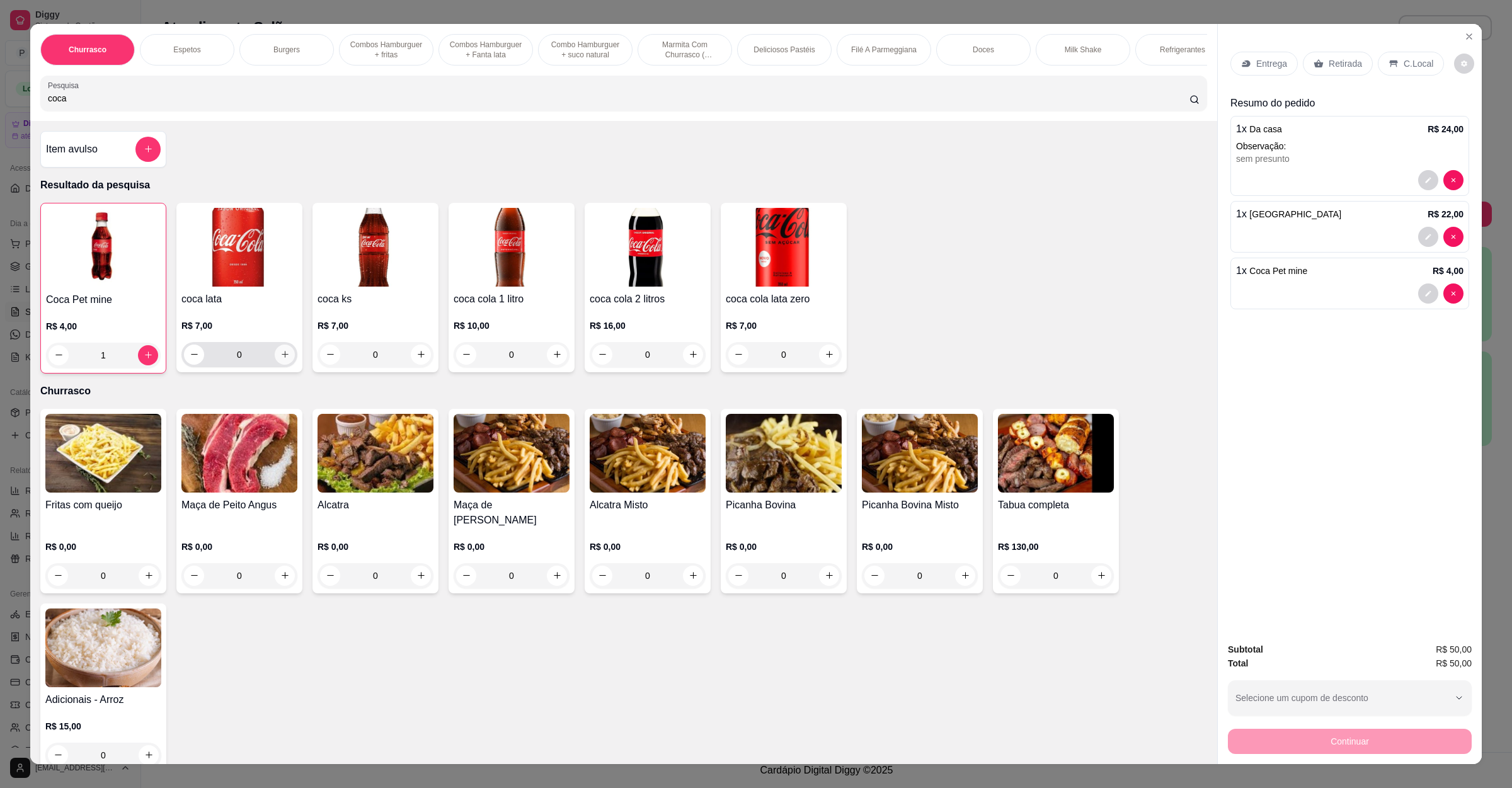
click at [280, 359] on icon "increase-product-quantity" at bounding box center [285, 355] width 9 height 9
type input "1"
click at [1325, 72] on div "Retirada" at bounding box center [1338, 63] width 70 height 24
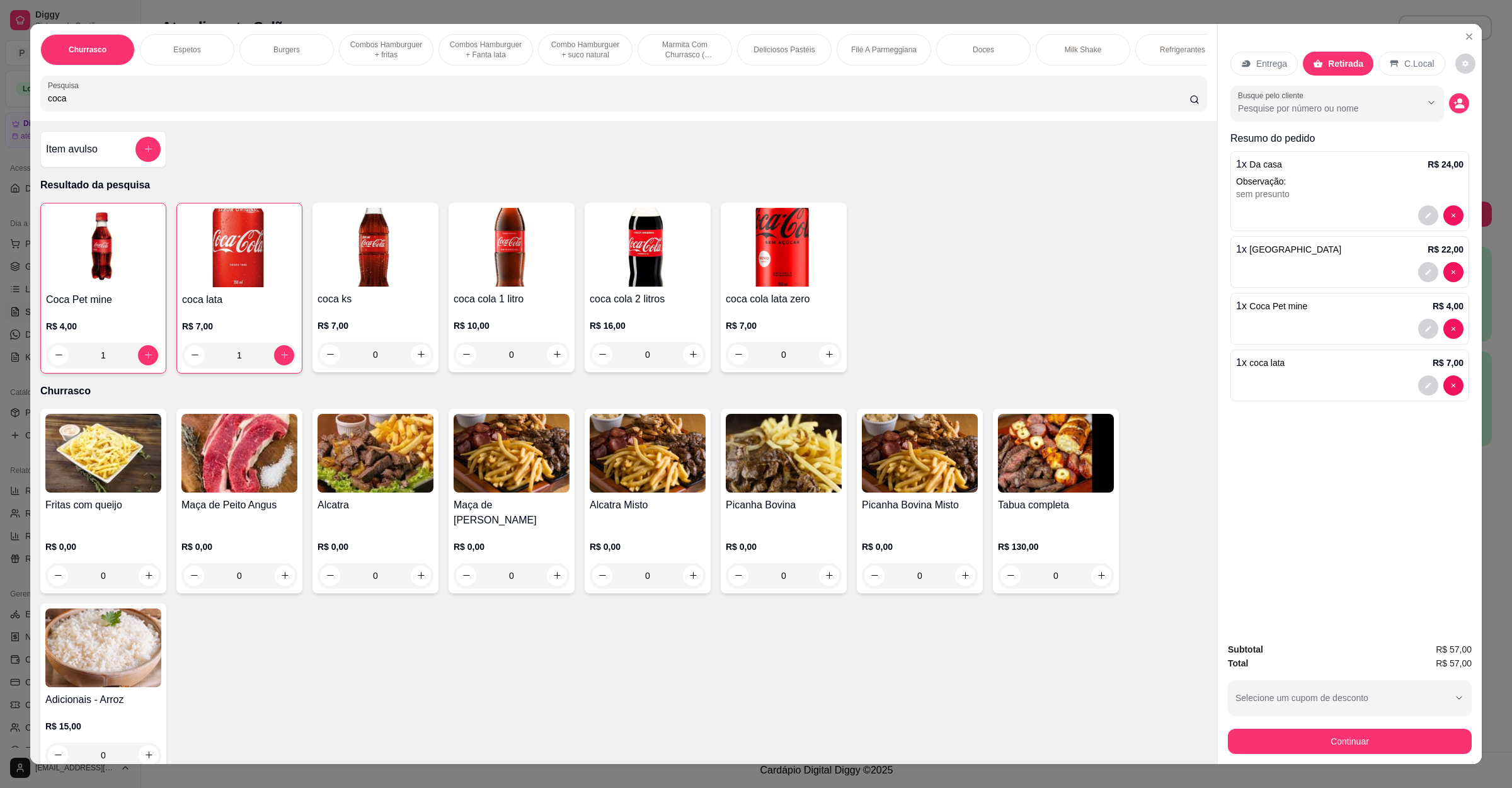
click at [1404, 69] on p "C.Local" at bounding box center [1419, 63] width 30 height 12
click at [1357, 743] on button "Continuar" at bounding box center [1350, 741] width 236 height 24
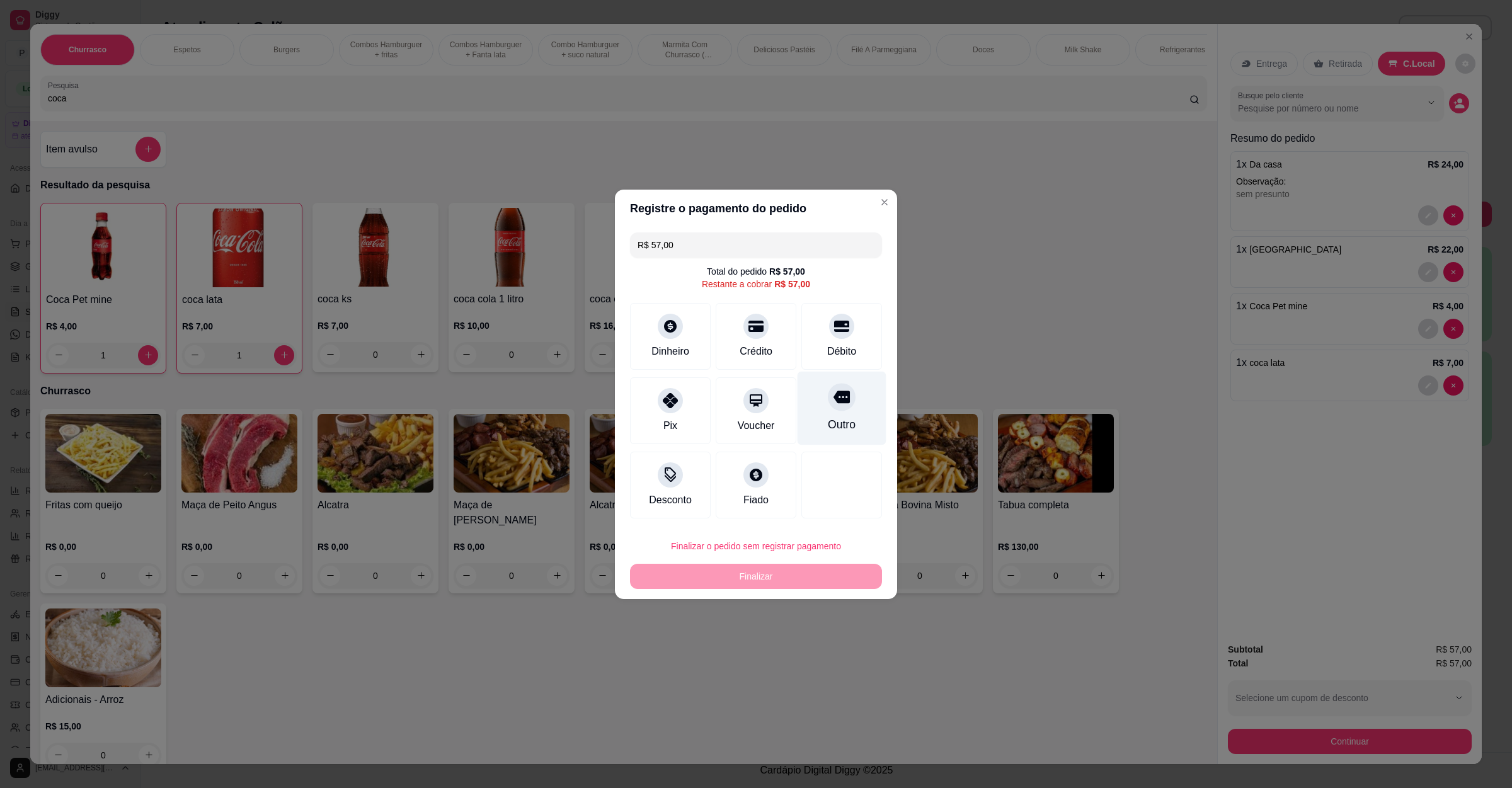
click at [836, 398] on icon at bounding box center [841, 397] width 16 height 16
type input "R$ 0,00"
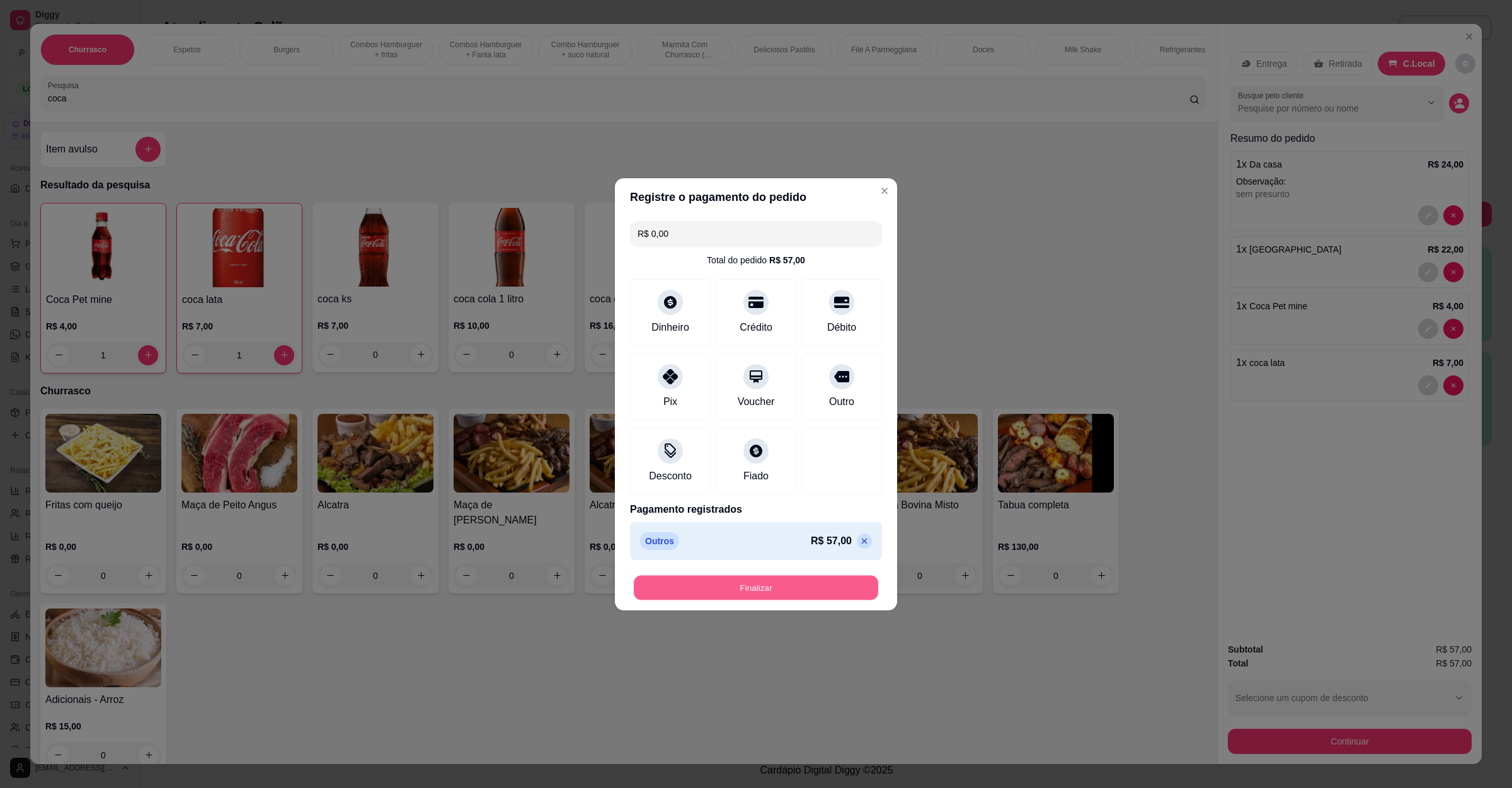
click at [793, 583] on button "Finalizar" at bounding box center [755, 587] width 244 height 24
type input "0"
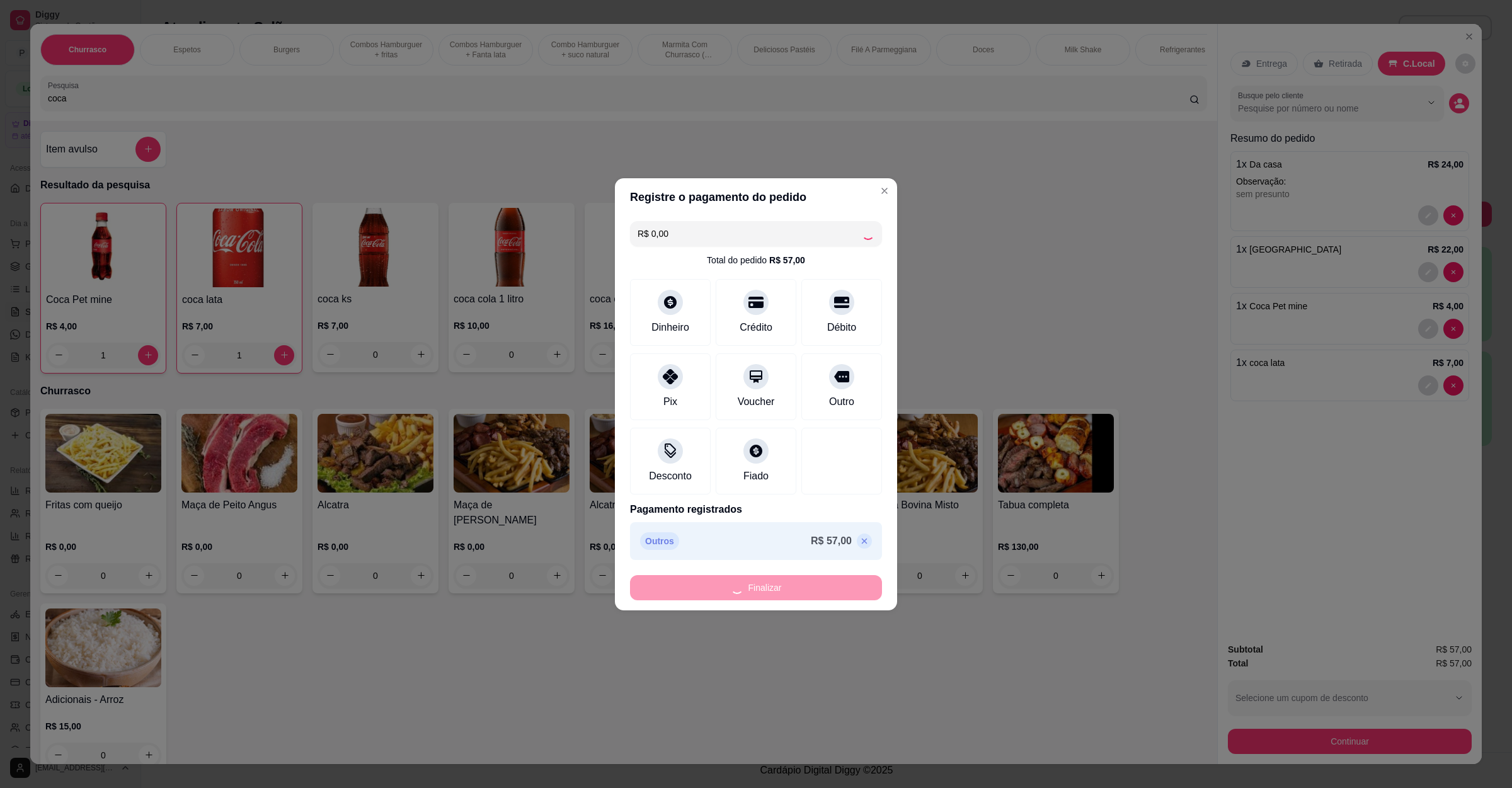
type input "0"
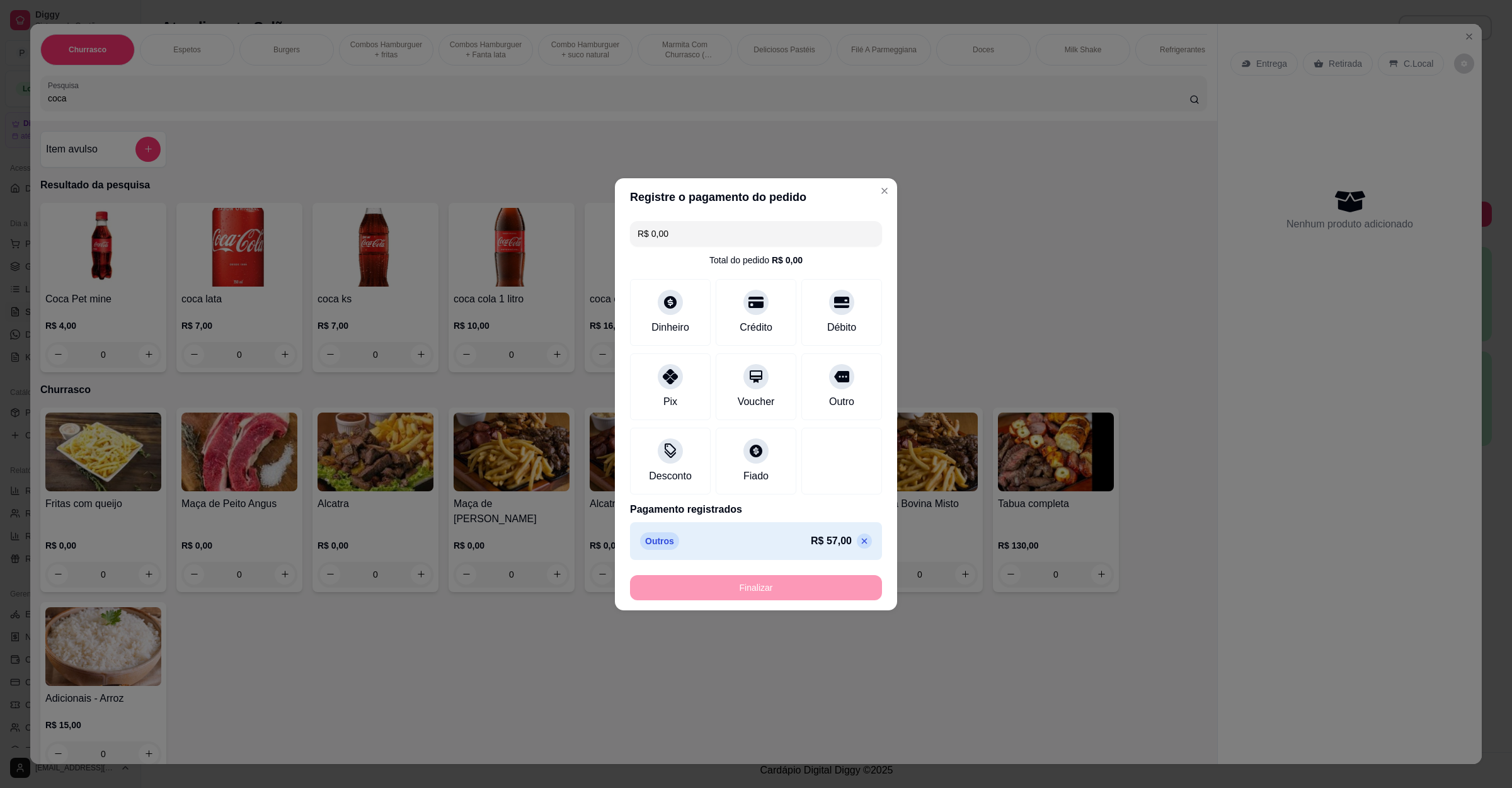
type input "-R$ 57,00"
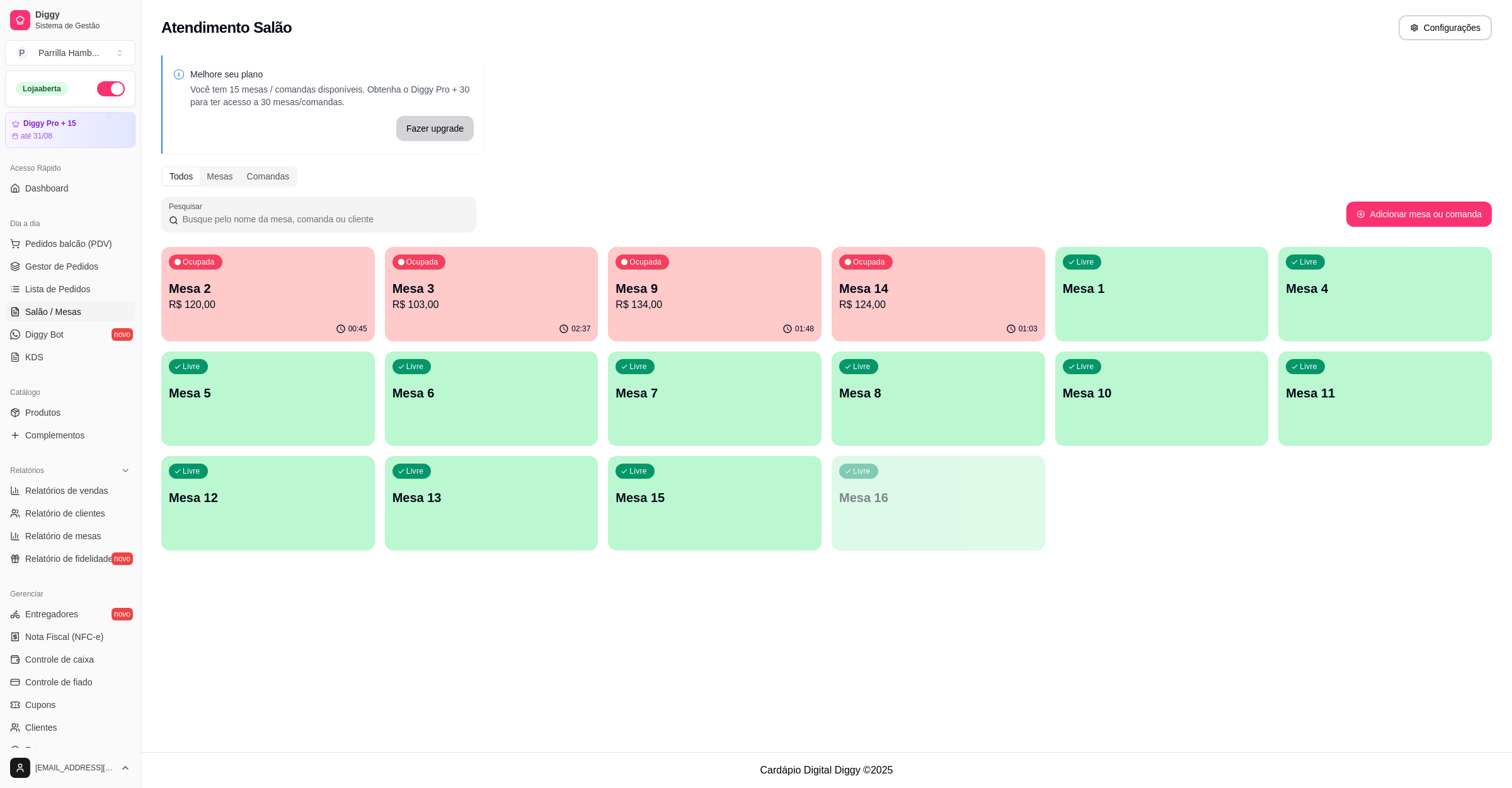
click at [757, 617] on div "Atendimento Salão Configurações Melhore seu plano Você tem 15 mesas / comandas …" at bounding box center [826, 376] width 1371 height 752
click at [70, 252] on button "Pedidos balcão (PDV)" at bounding box center [70, 244] width 130 height 20
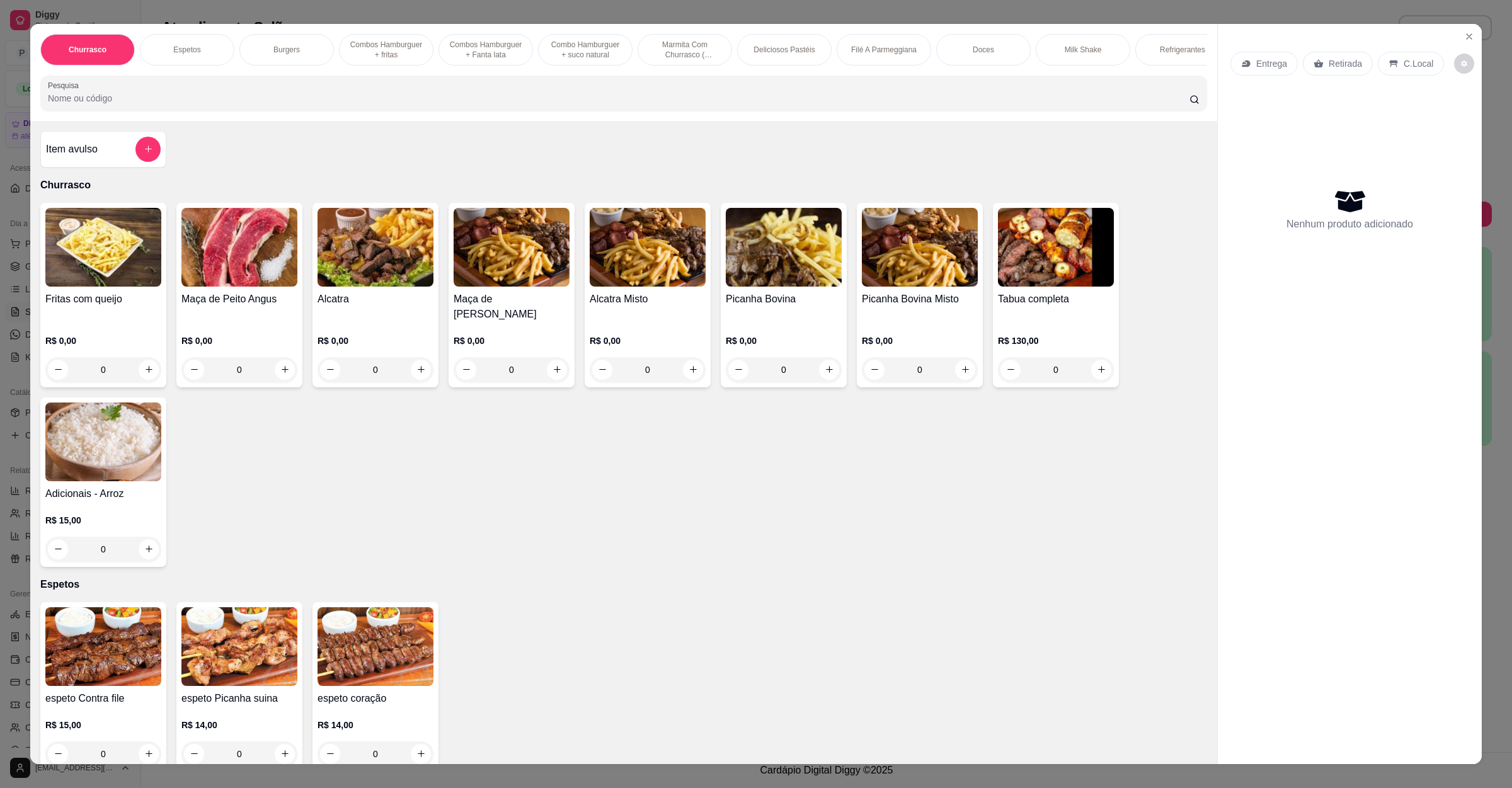
click at [236, 121] on div "Churrasco Espetos Burgers Combos Hamburguer + fritas Combos Hamburguer + Fanta …" at bounding box center [624, 73] width 1187 height 97
click at [258, 105] on input "Pesquisa" at bounding box center [619, 98] width 1142 height 12
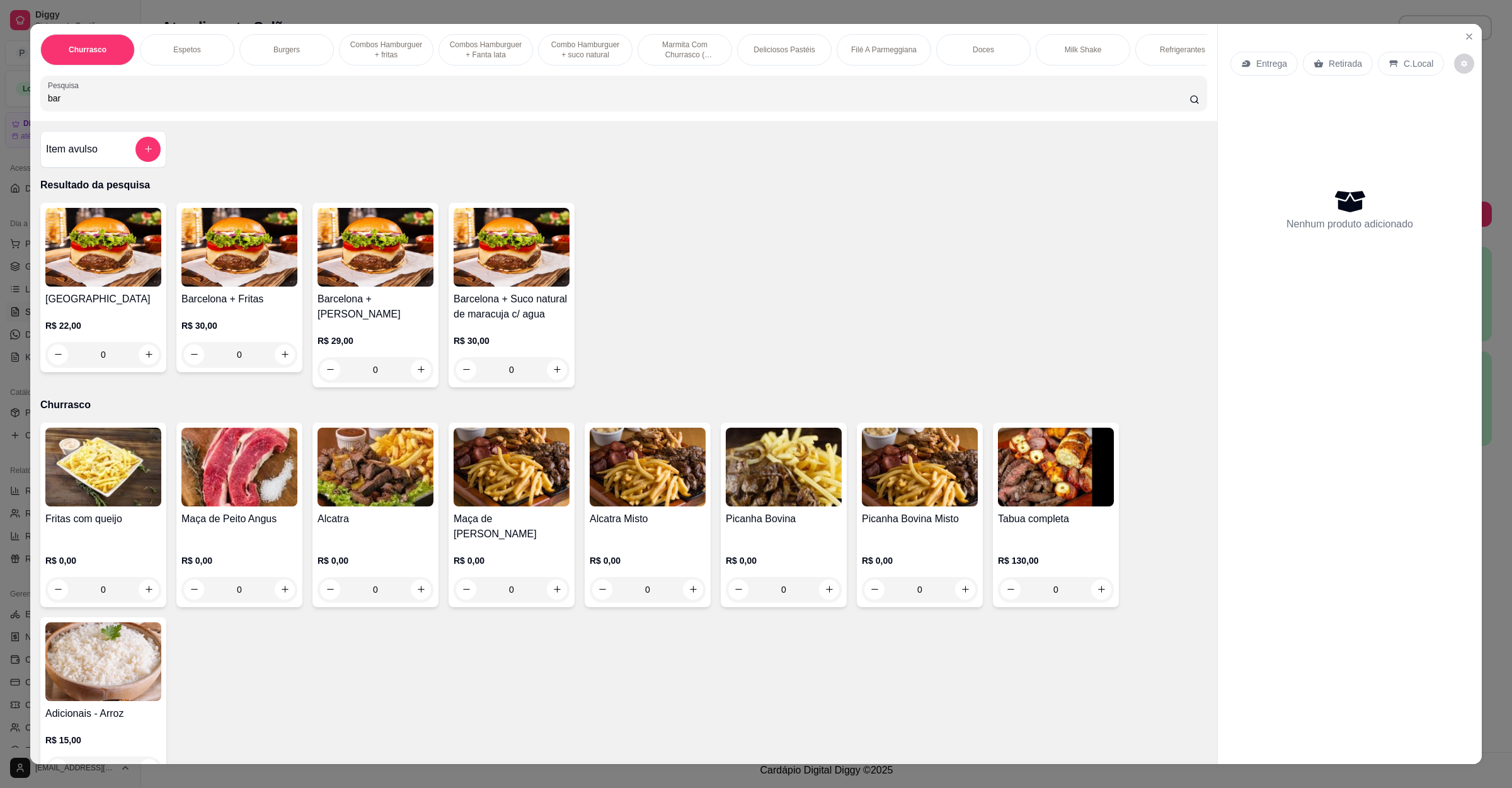
type input "bar"
click at [117, 259] on img at bounding box center [103, 247] width 116 height 79
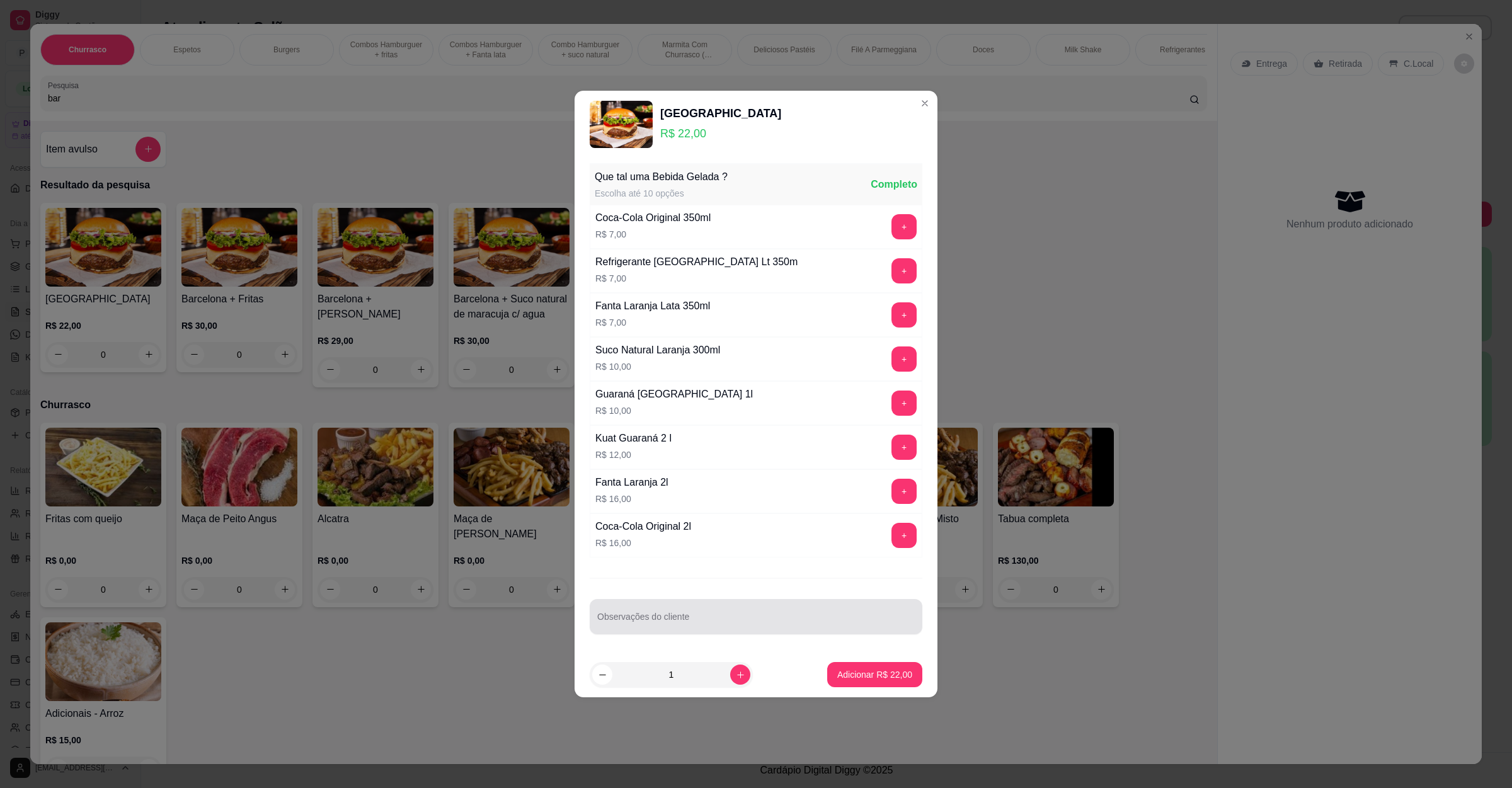
click at [726, 609] on div at bounding box center [756, 617] width 318 height 25
type input "milho verde e barbecui"
click at [855, 677] on p "Adicionar R$ 22,00" at bounding box center [875, 675] width 75 height 12
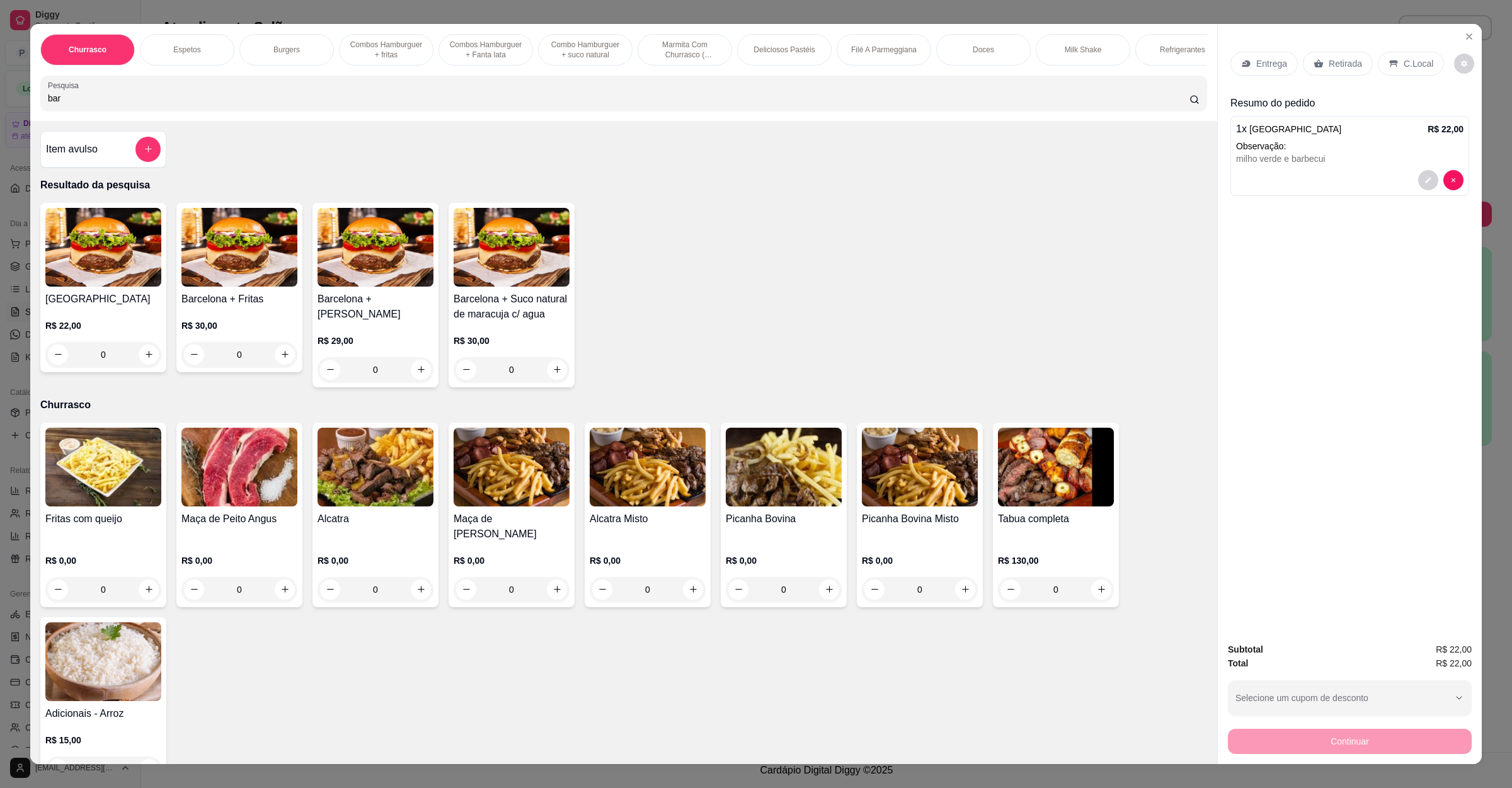
click at [1343, 63] on p "Retirada" at bounding box center [1345, 63] width 34 height 12
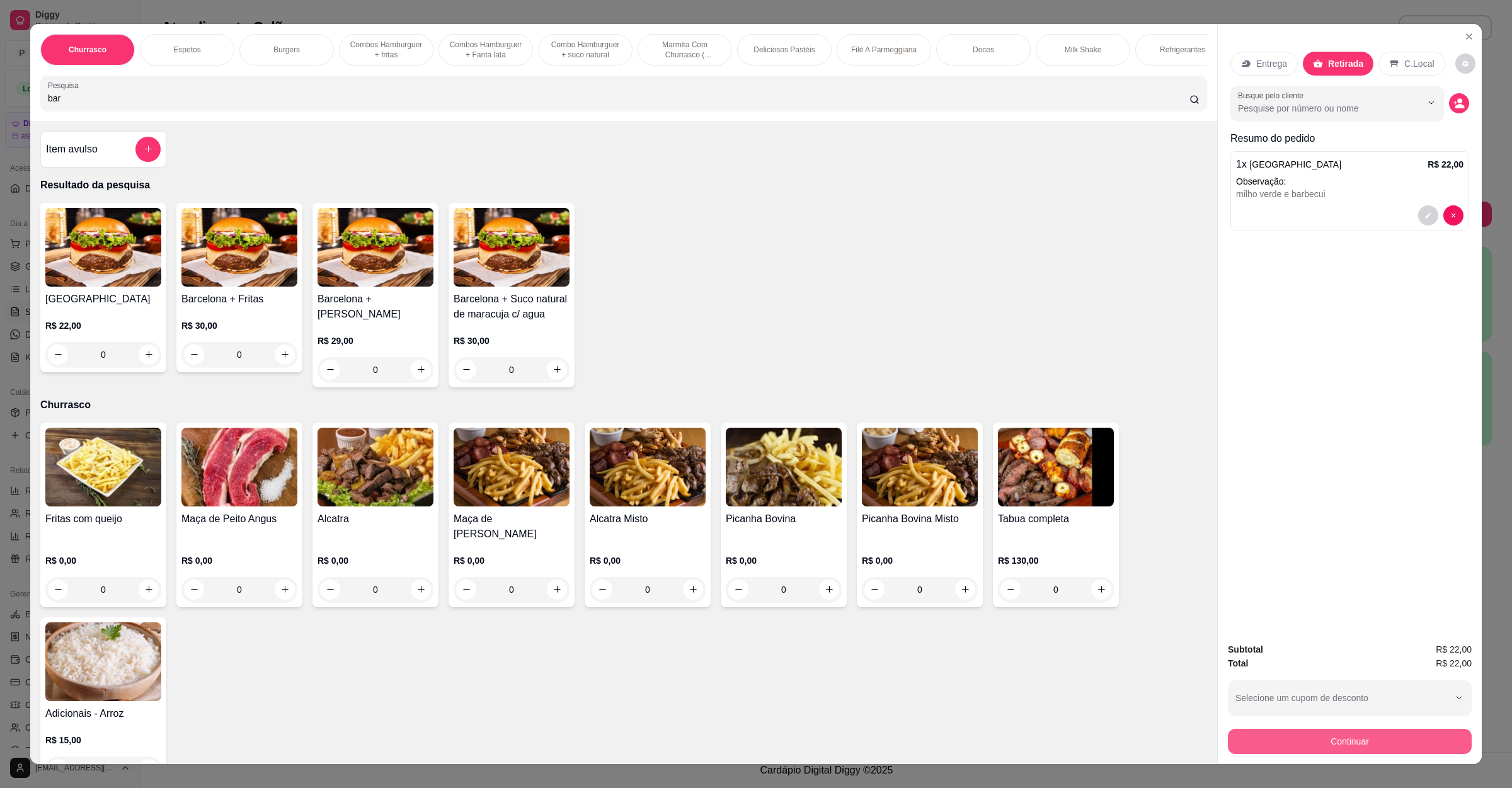
click at [1337, 736] on button "Continuar" at bounding box center [1350, 741] width 244 height 25
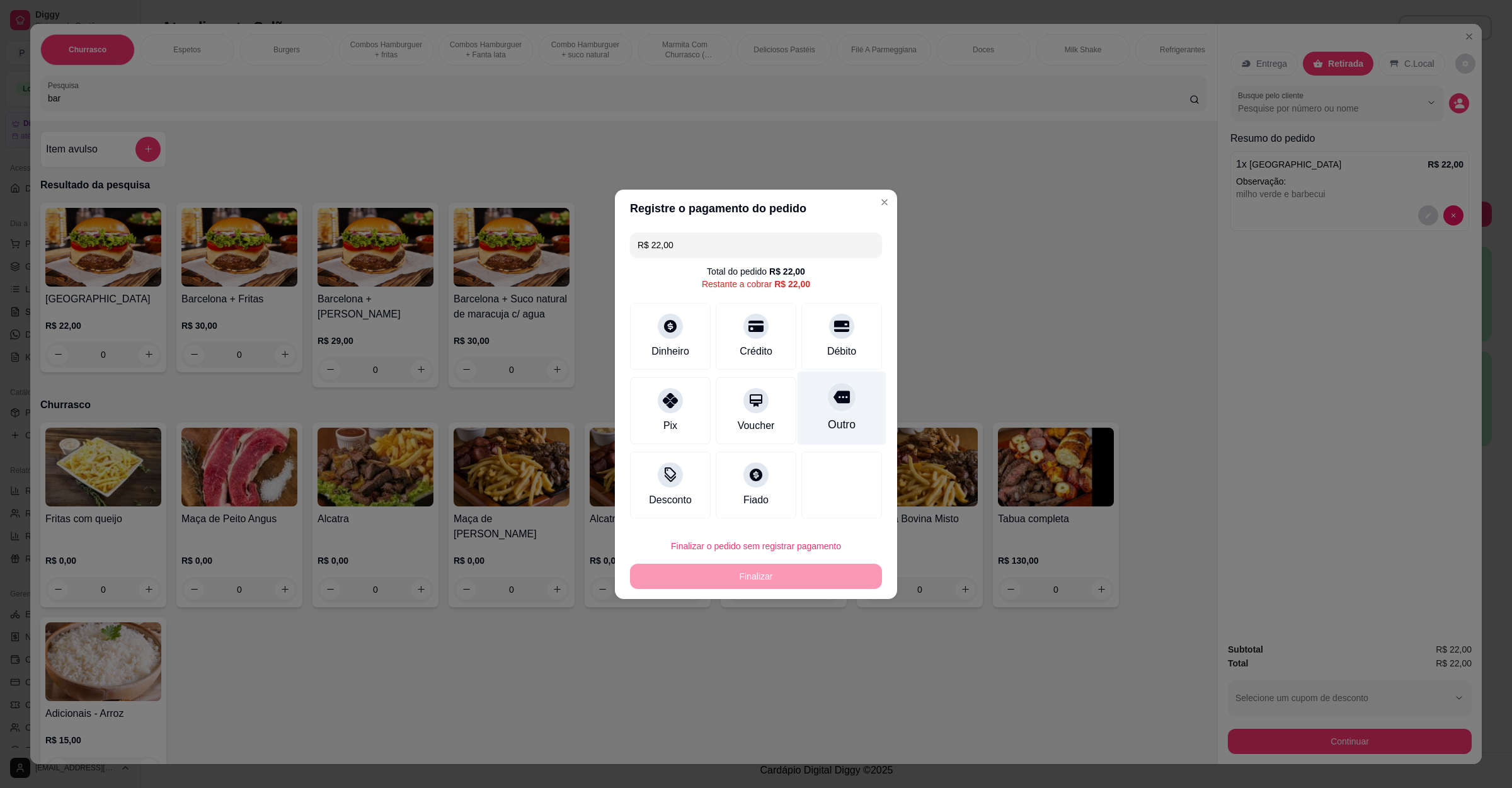
click at [809, 420] on div "Outro" at bounding box center [842, 408] width 89 height 73
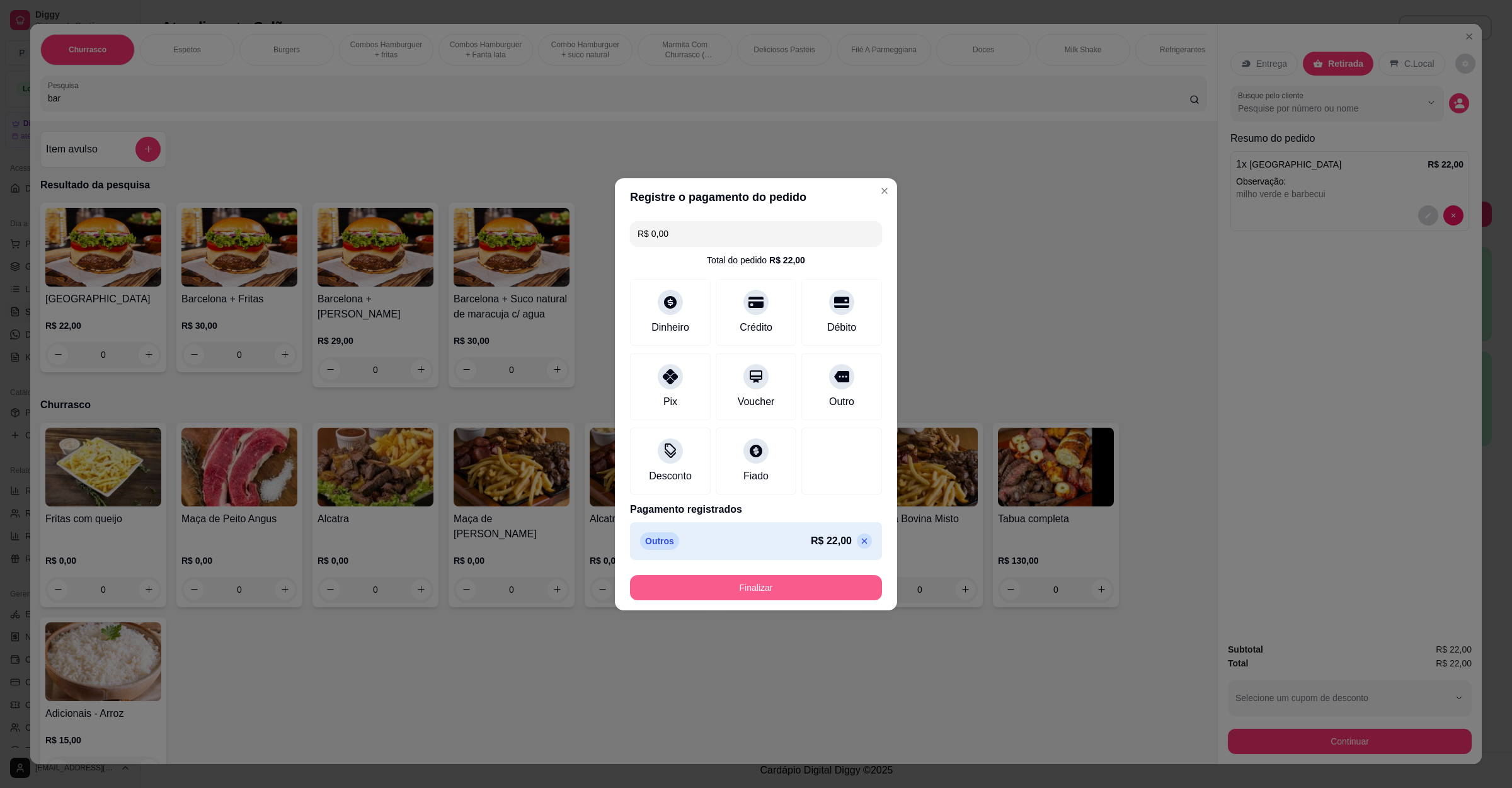
click at [764, 580] on button "Finalizar" at bounding box center [756, 587] width 252 height 25
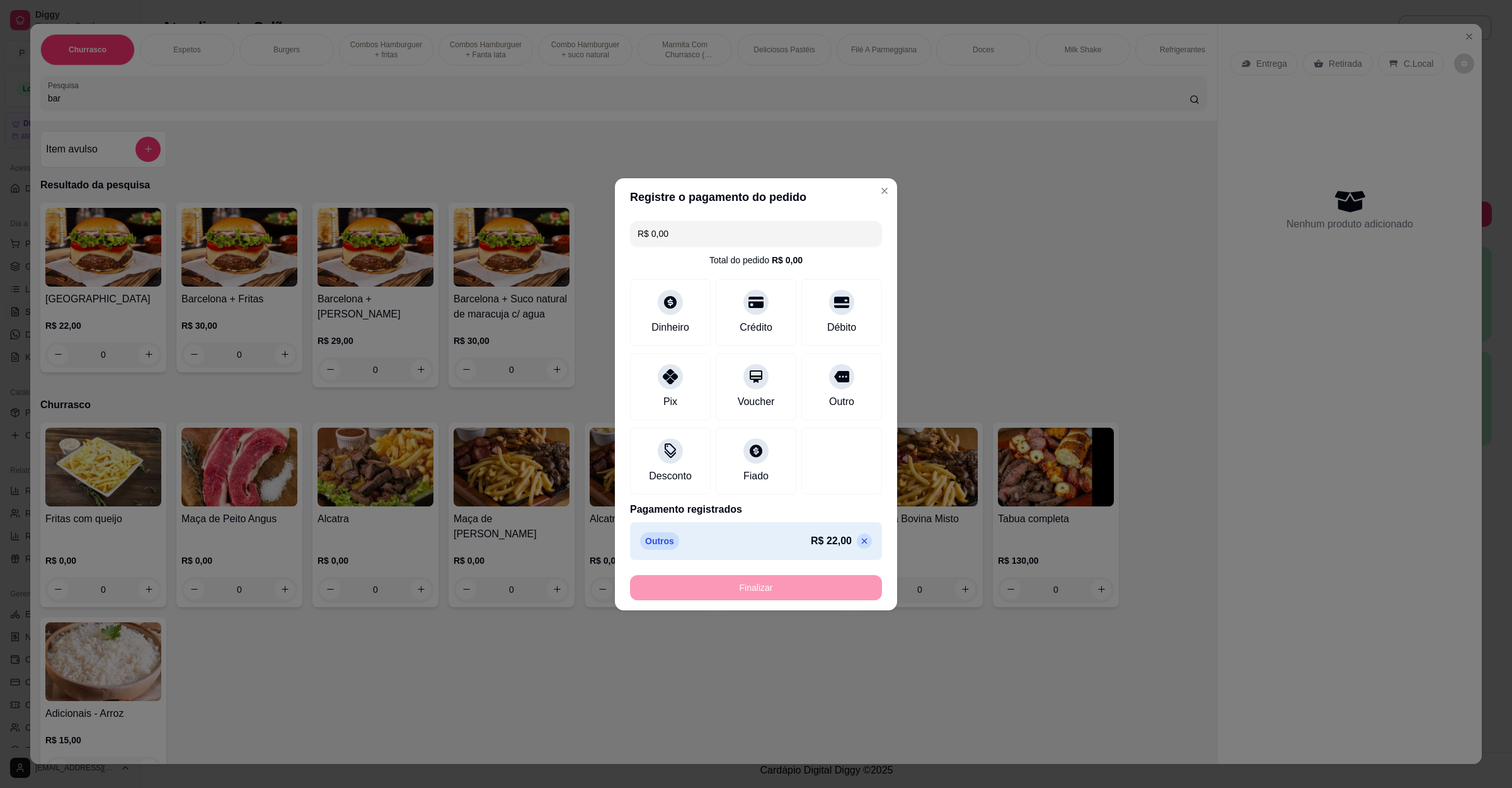
type input "-R$ 22,00"
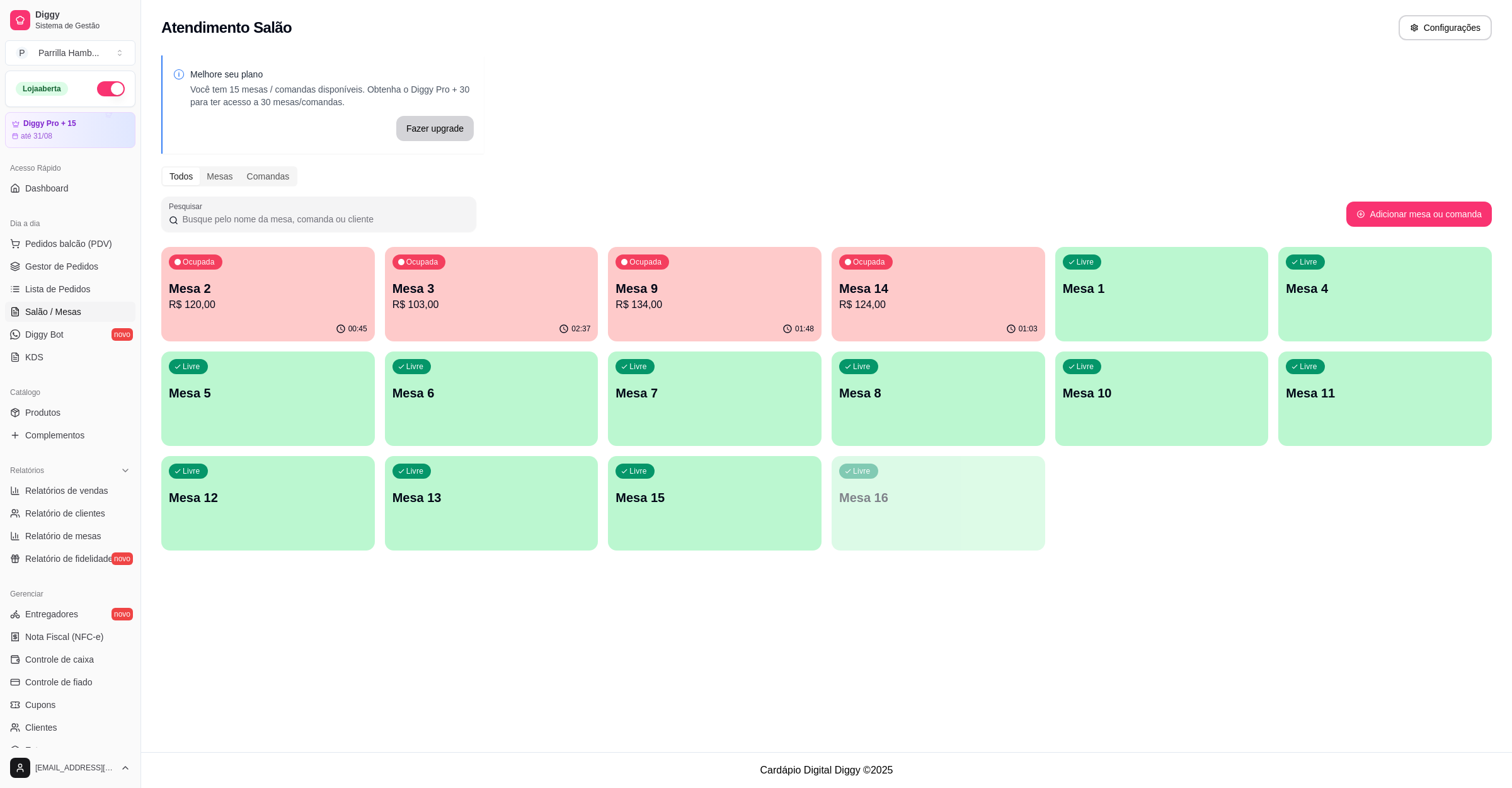
click at [1043, 604] on div "Atendimento Salão Configurações Melhore seu plano Você tem 15 mesas / comandas …" at bounding box center [826, 376] width 1371 height 752
click at [219, 276] on div "Ocupada Mesa 2 R$ 120,00" at bounding box center [268, 282] width 207 height 68
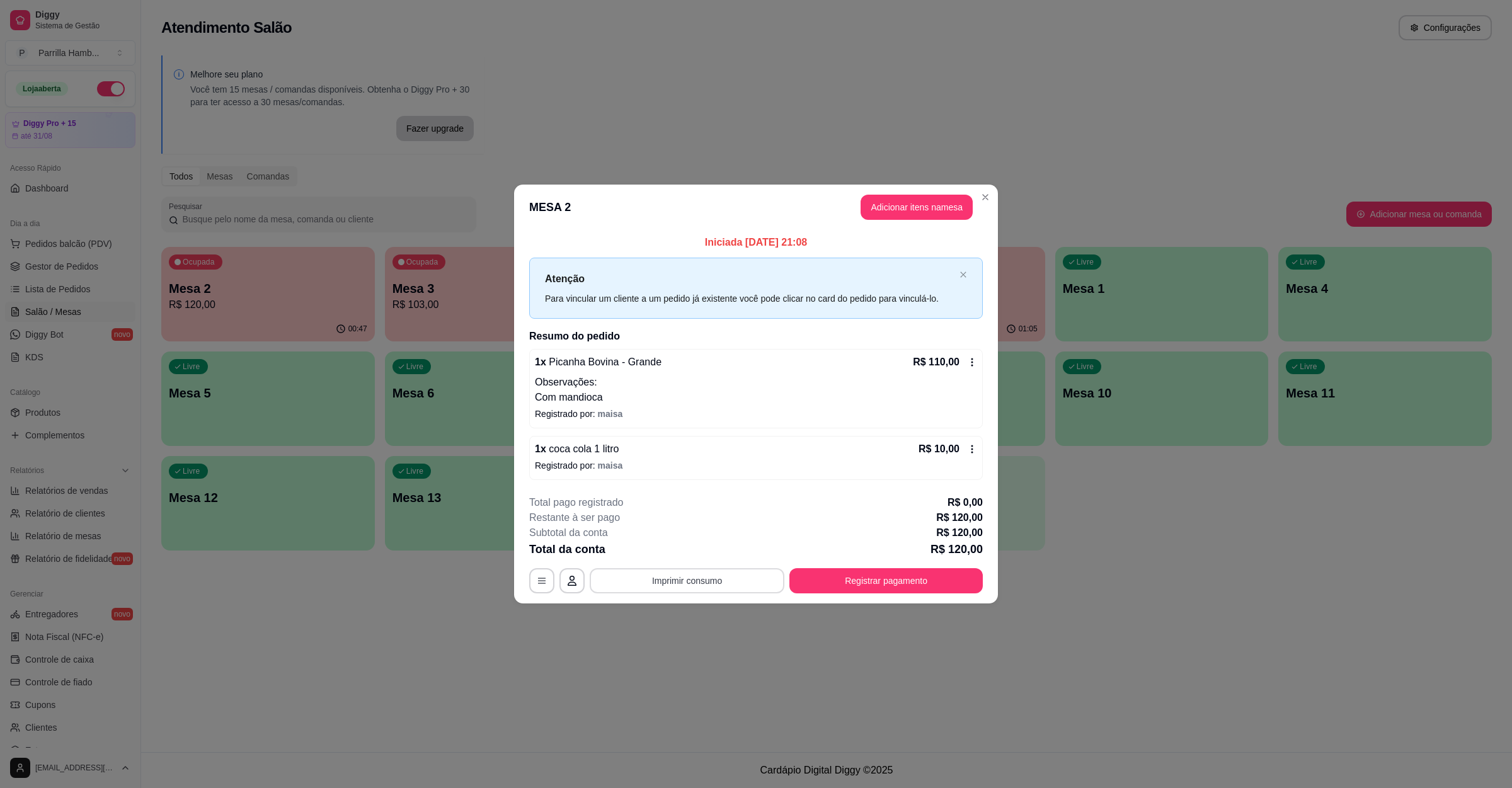
click at [667, 572] on button "Imprimir consumo" at bounding box center [686, 581] width 194 height 25
click at [676, 554] on button "IMPRESSORA" at bounding box center [690, 552] width 91 height 20
click at [911, 586] on button "Registrar pagamento" at bounding box center [886, 581] width 194 height 25
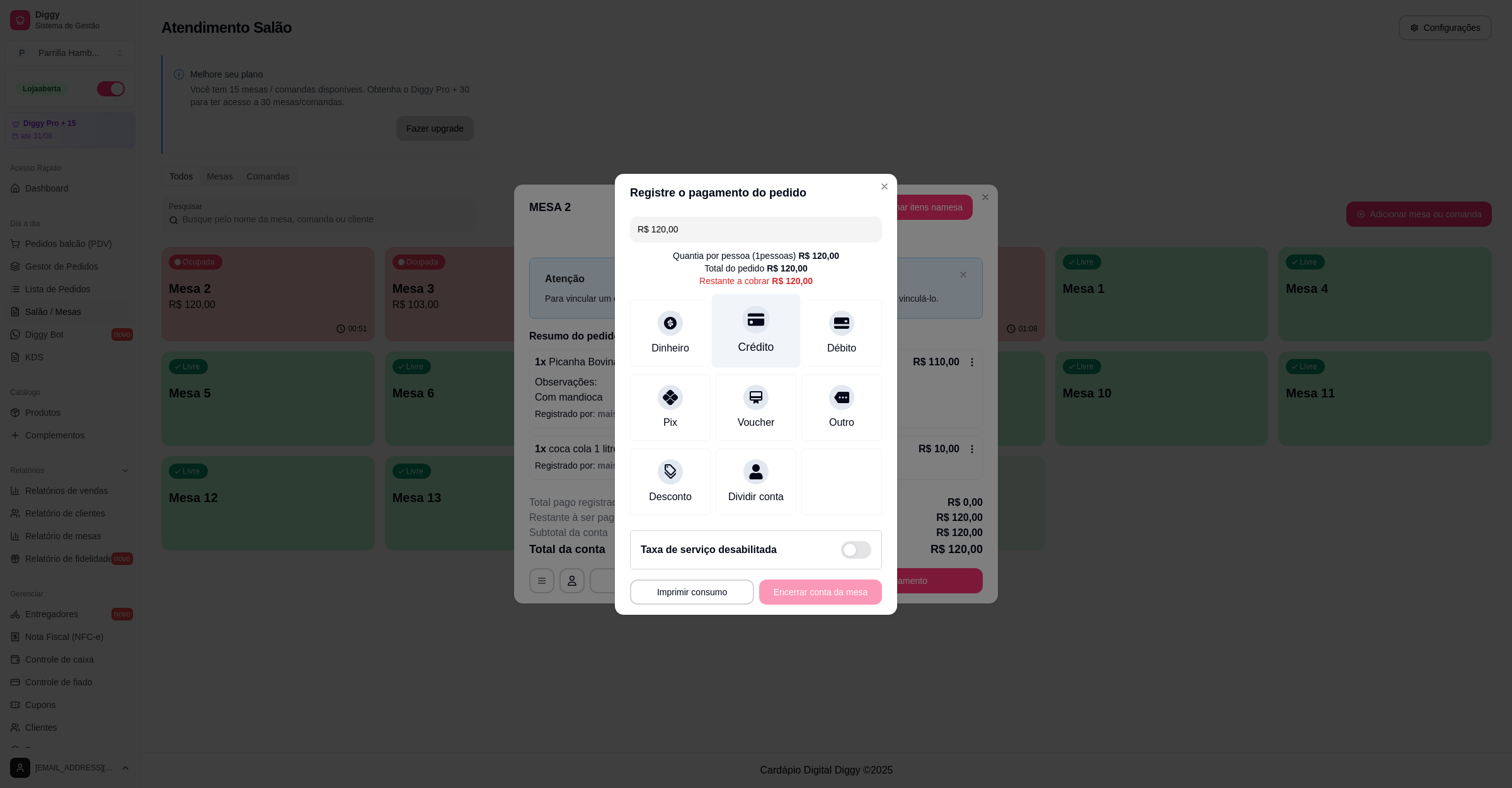
click at [751, 318] on icon at bounding box center [755, 319] width 16 height 16
type input "R$ 0,00"
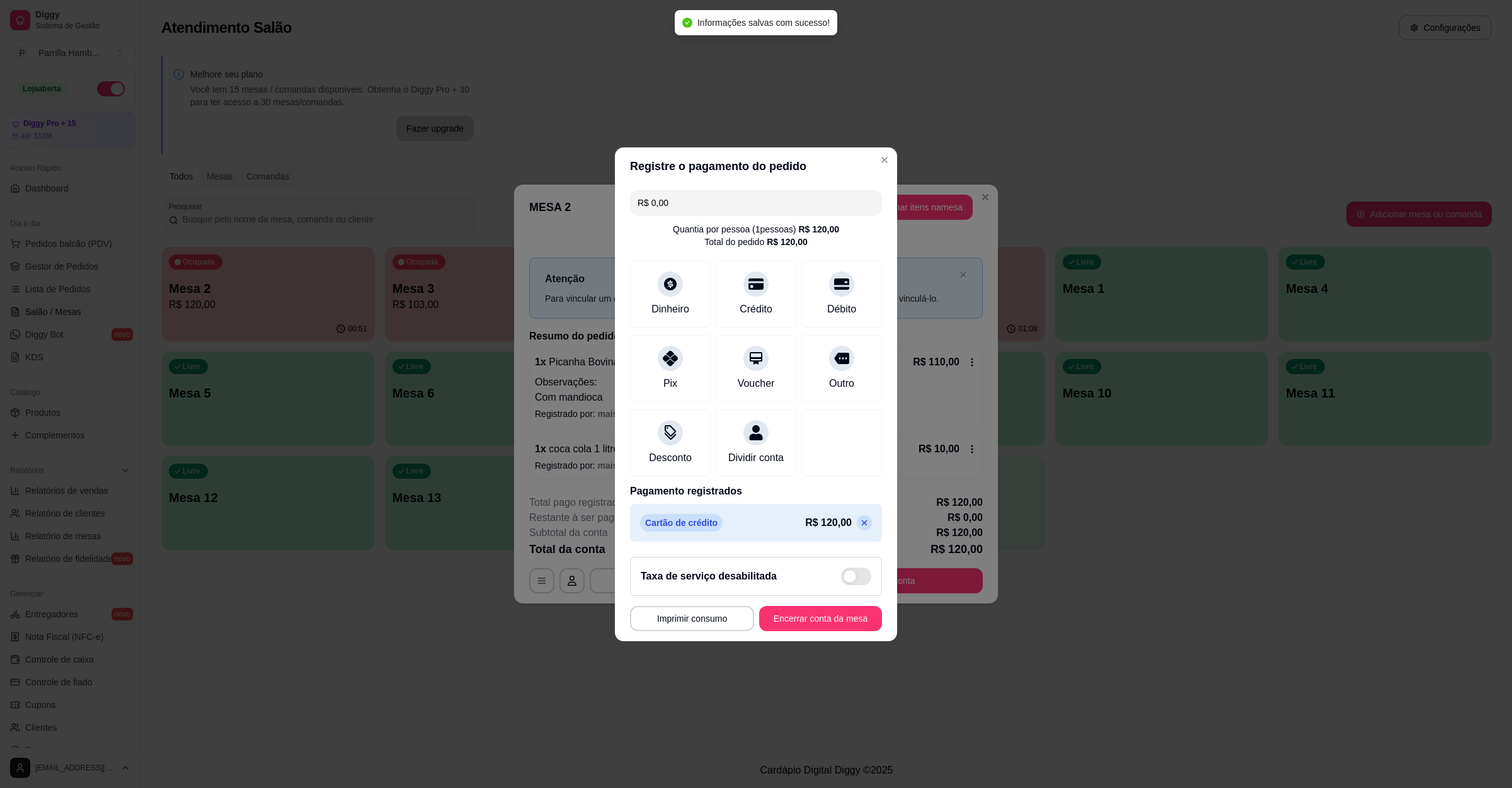
click at [802, 641] on footer "**********" at bounding box center [755, 594] width 282 height 94
click at [804, 630] on button "Encerrar conta da mesa" at bounding box center [820, 618] width 119 height 24
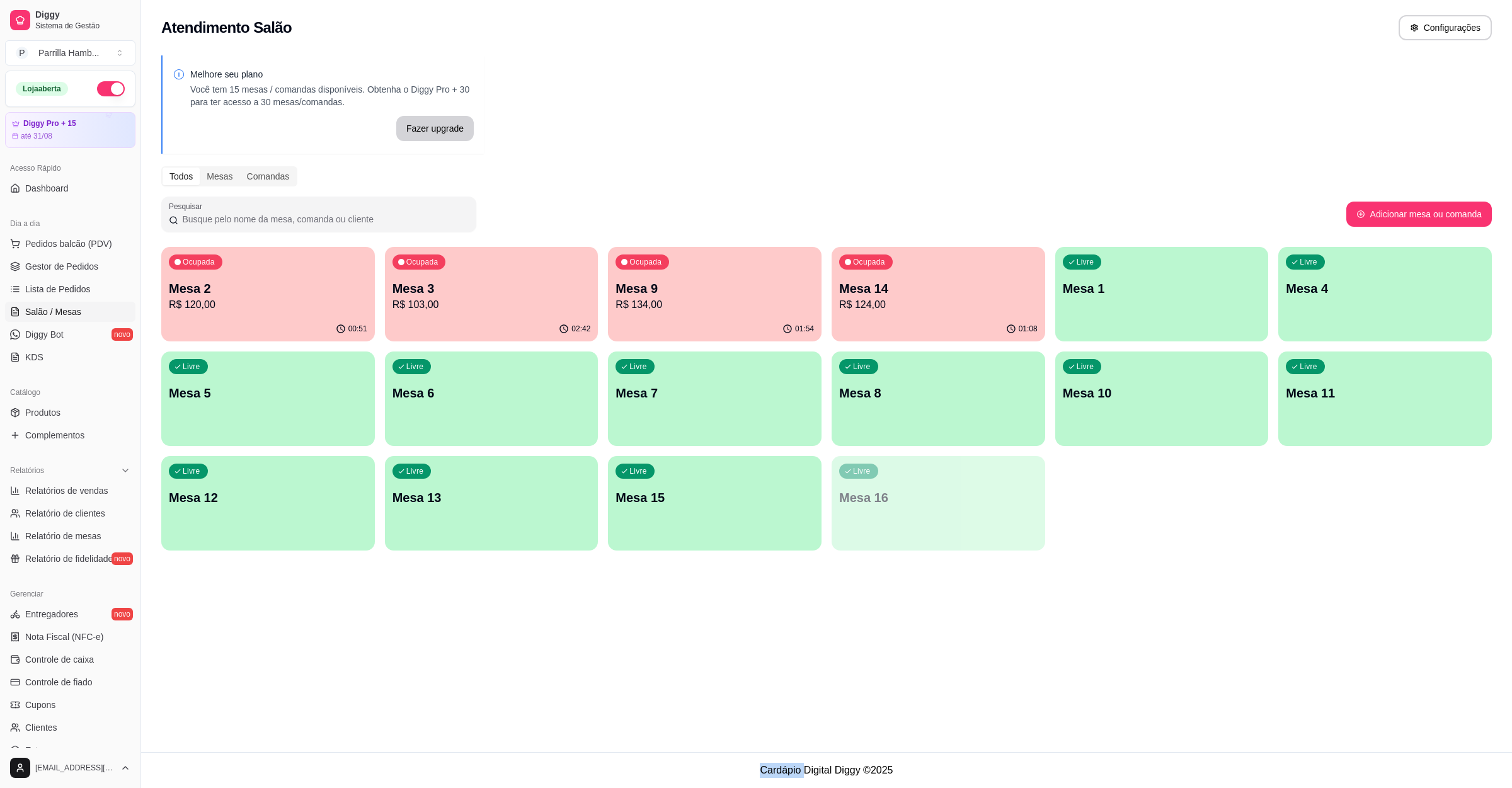
click at [862, 698] on div "Atendimento Salão Configurações Melhore seu plano Você tem 15 mesas / comandas …" at bounding box center [826, 376] width 1371 height 752
click at [906, 295] on p "Mesa 14" at bounding box center [938, 288] width 198 height 18
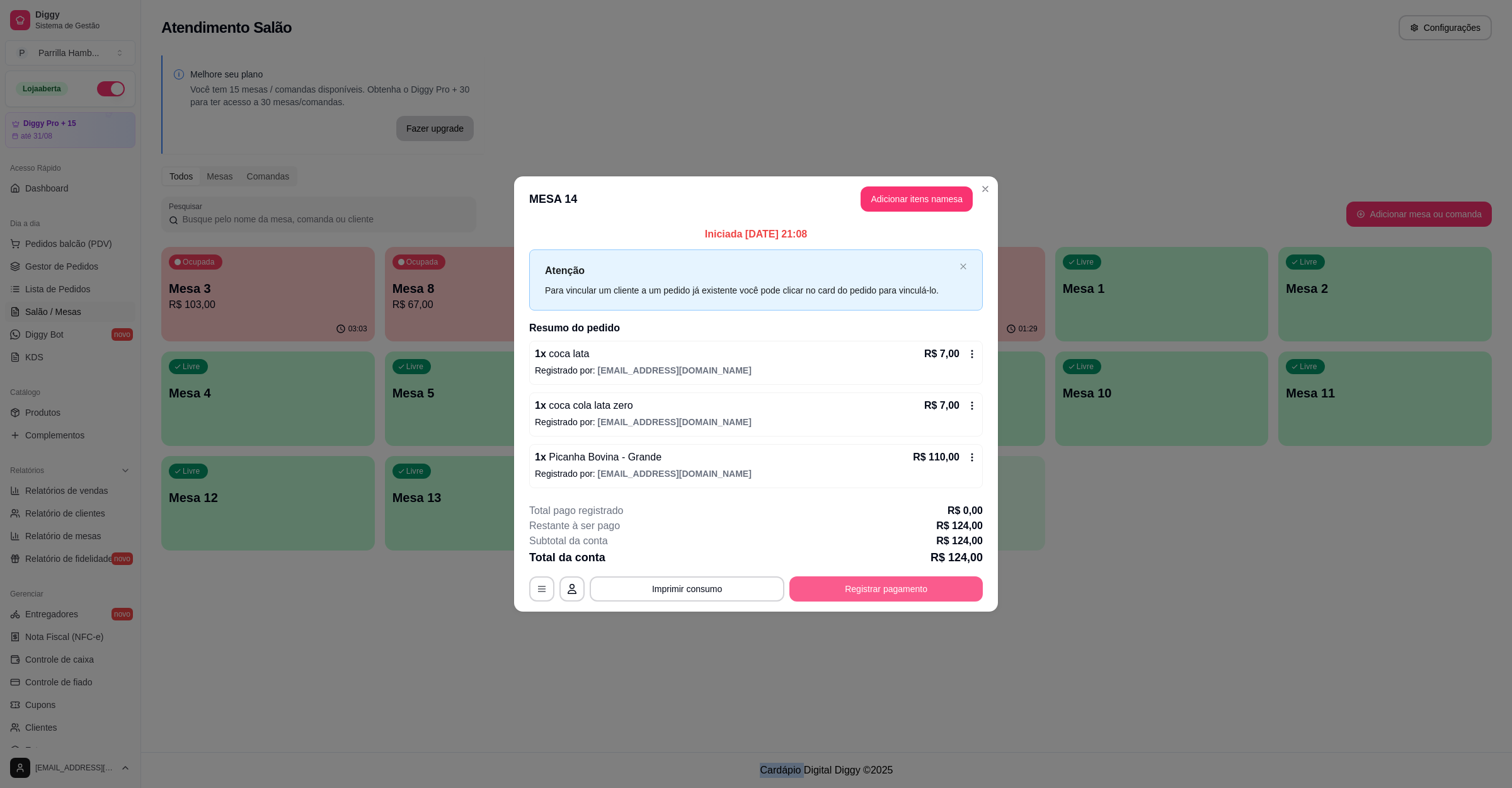
click at [847, 587] on button "Registrar pagamento" at bounding box center [886, 589] width 194 height 25
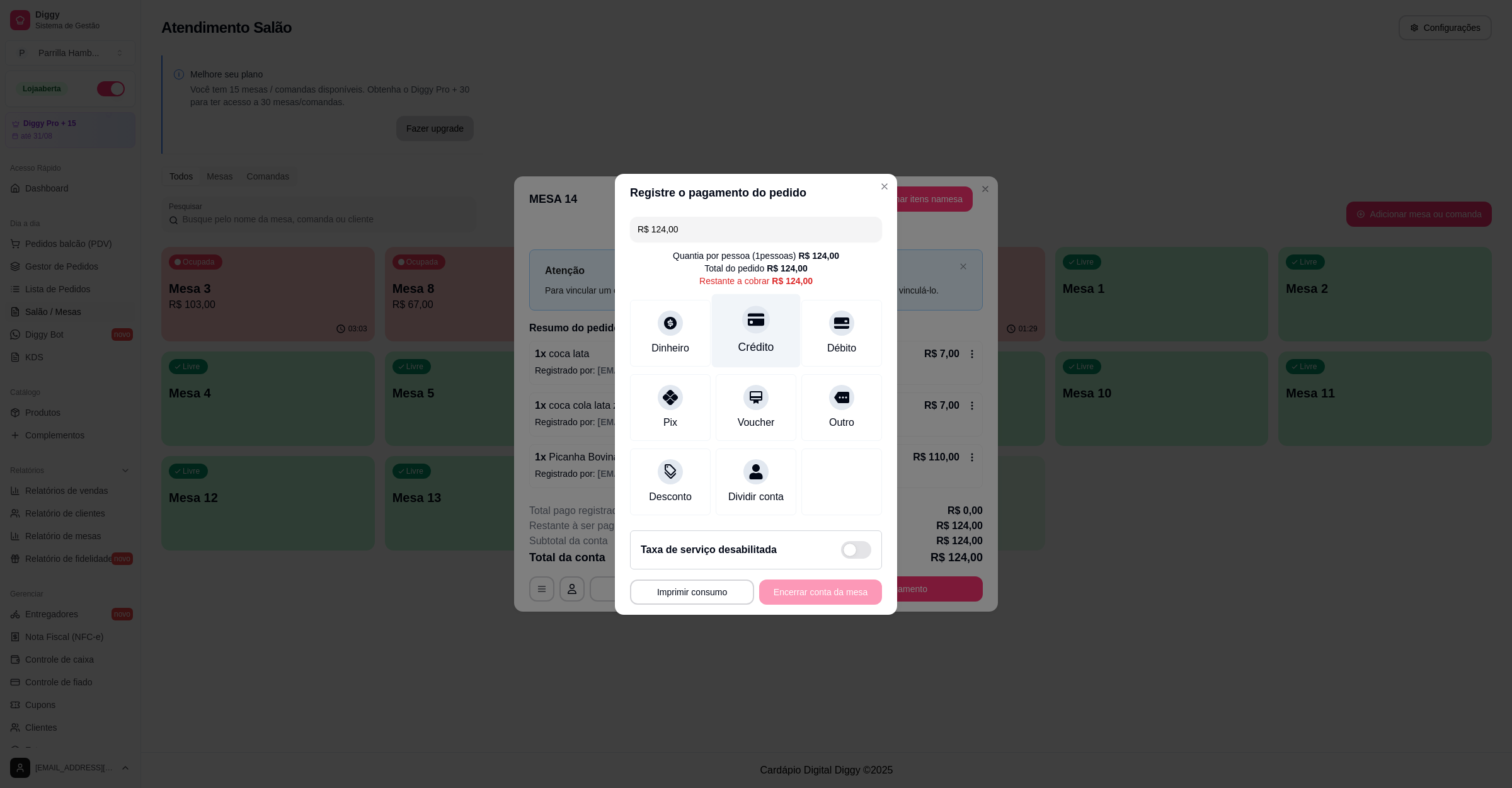
click at [758, 316] on div at bounding box center [755, 319] width 27 height 27
type input "R$ 0,00"
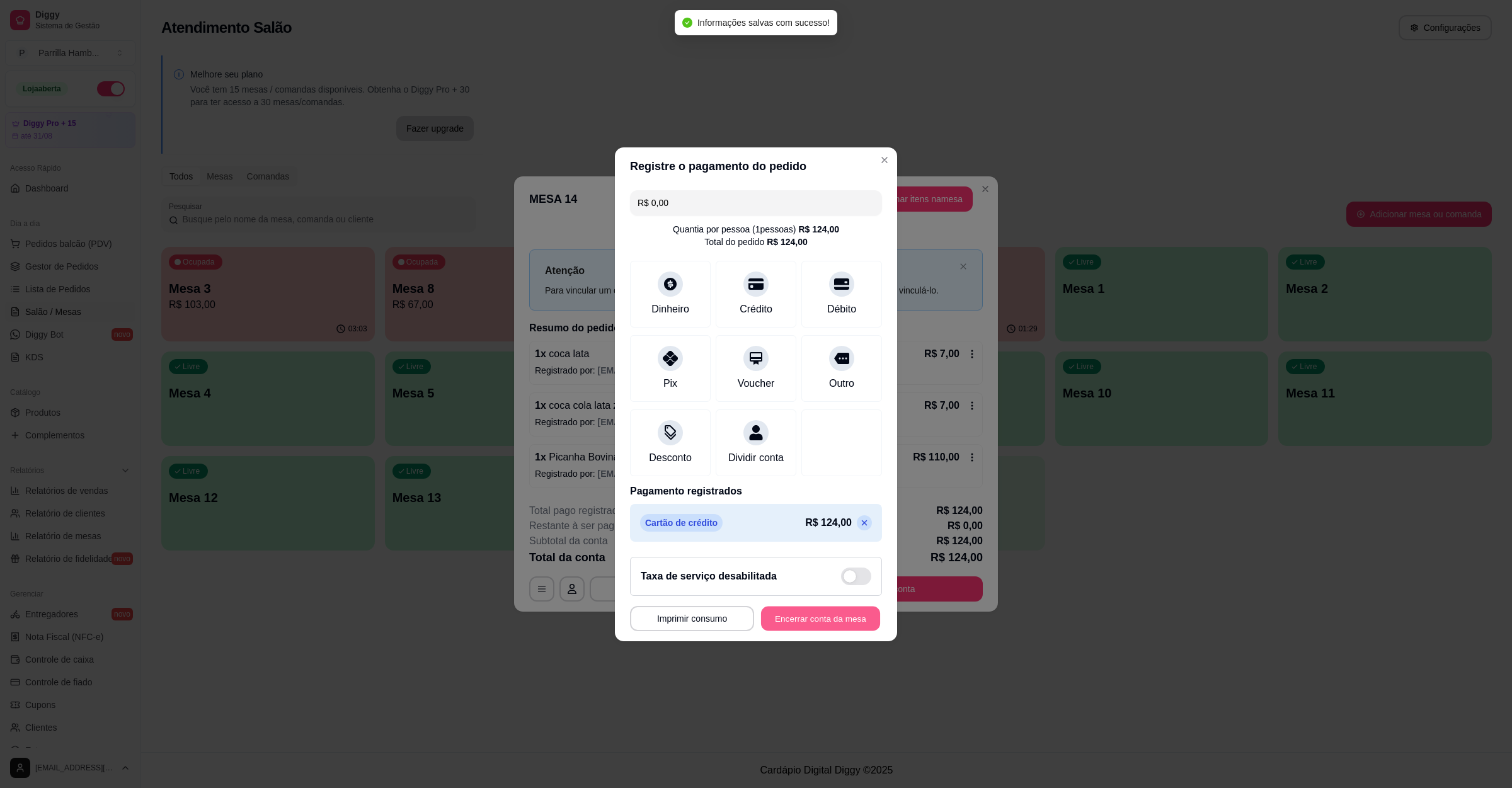
click at [815, 626] on button "Encerrar conta da mesa" at bounding box center [820, 618] width 119 height 24
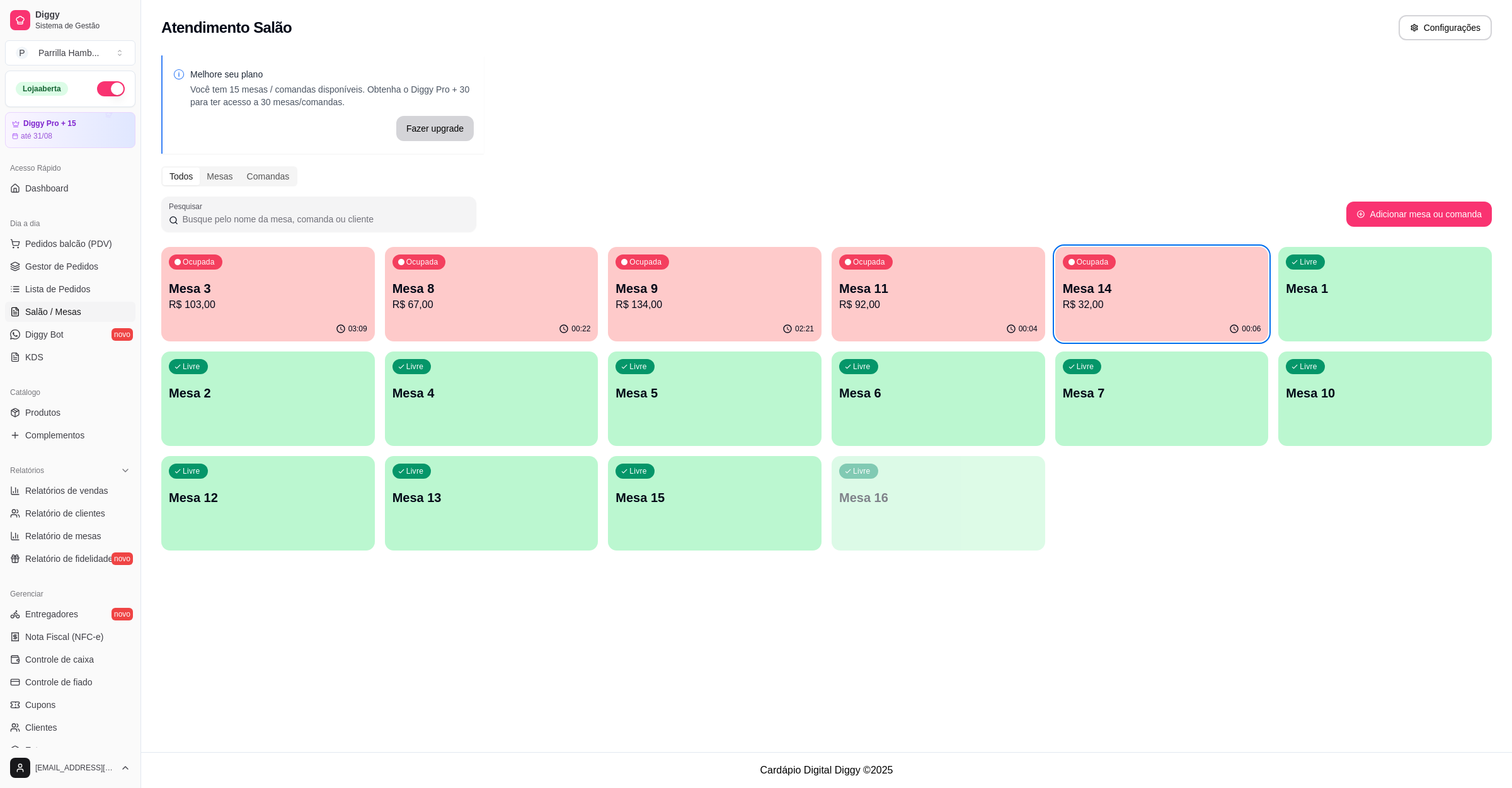
click at [1115, 293] on p "Mesa 14" at bounding box center [1162, 288] width 198 height 18
click at [214, 295] on p "Mesa 3" at bounding box center [268, 289] width 192 height 17
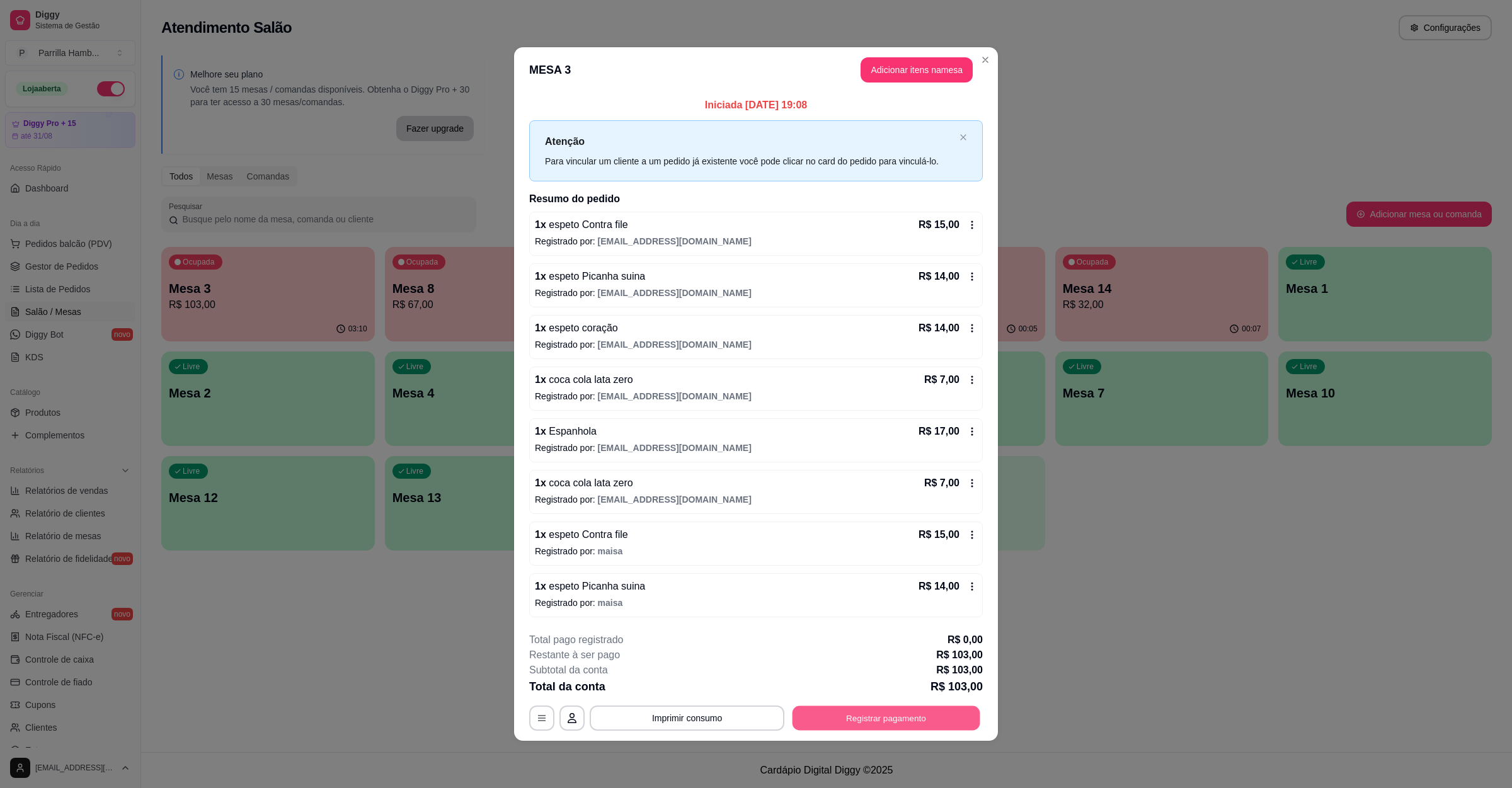
click at [830, 726] on button "Registrar pagamento" at bounding box center [886, 718] width 187 height 24
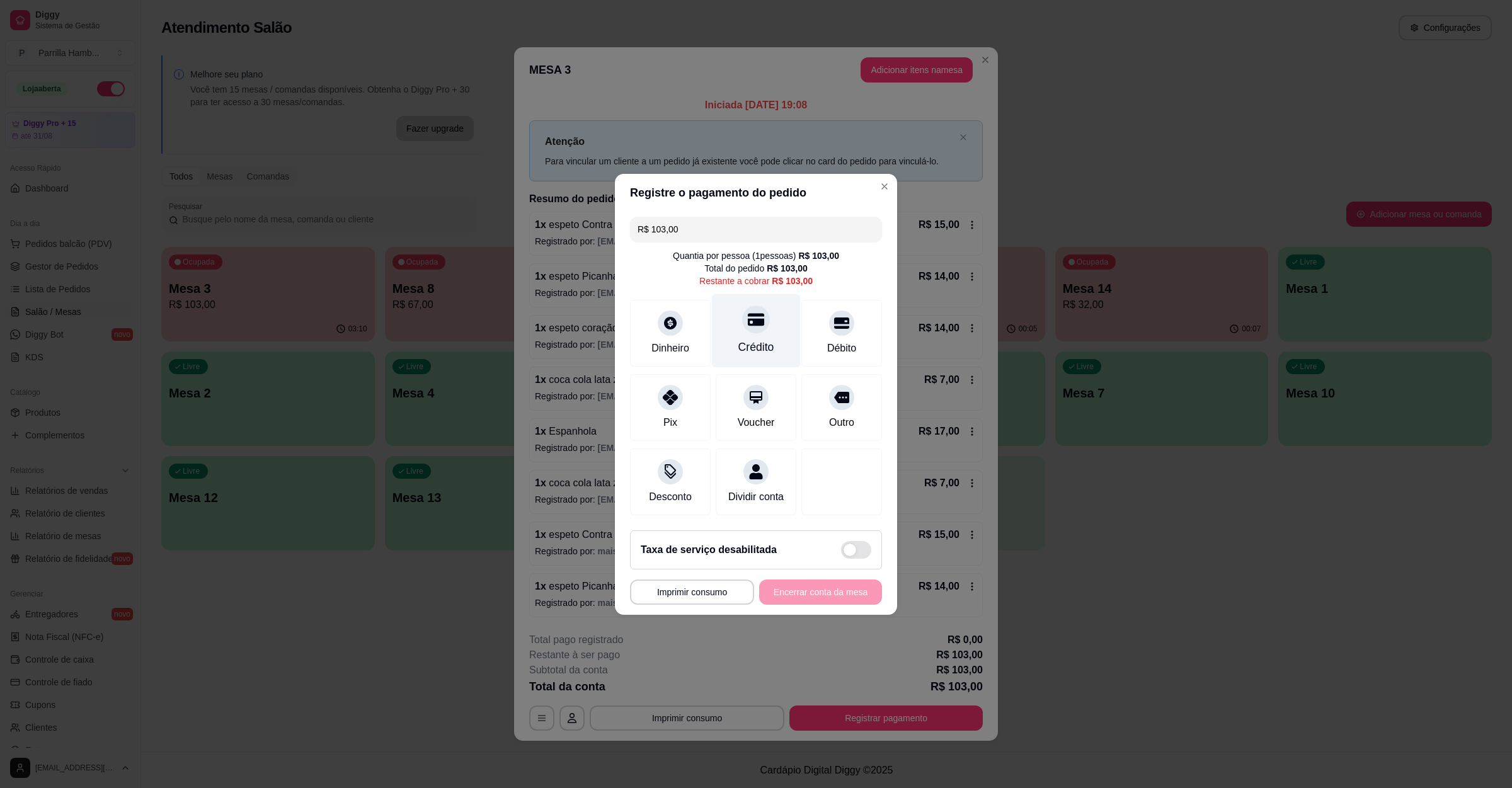
click at [747, 311] on icon at bounding box center [755, 319] width 16 height 16
type input "R$ 0,00"
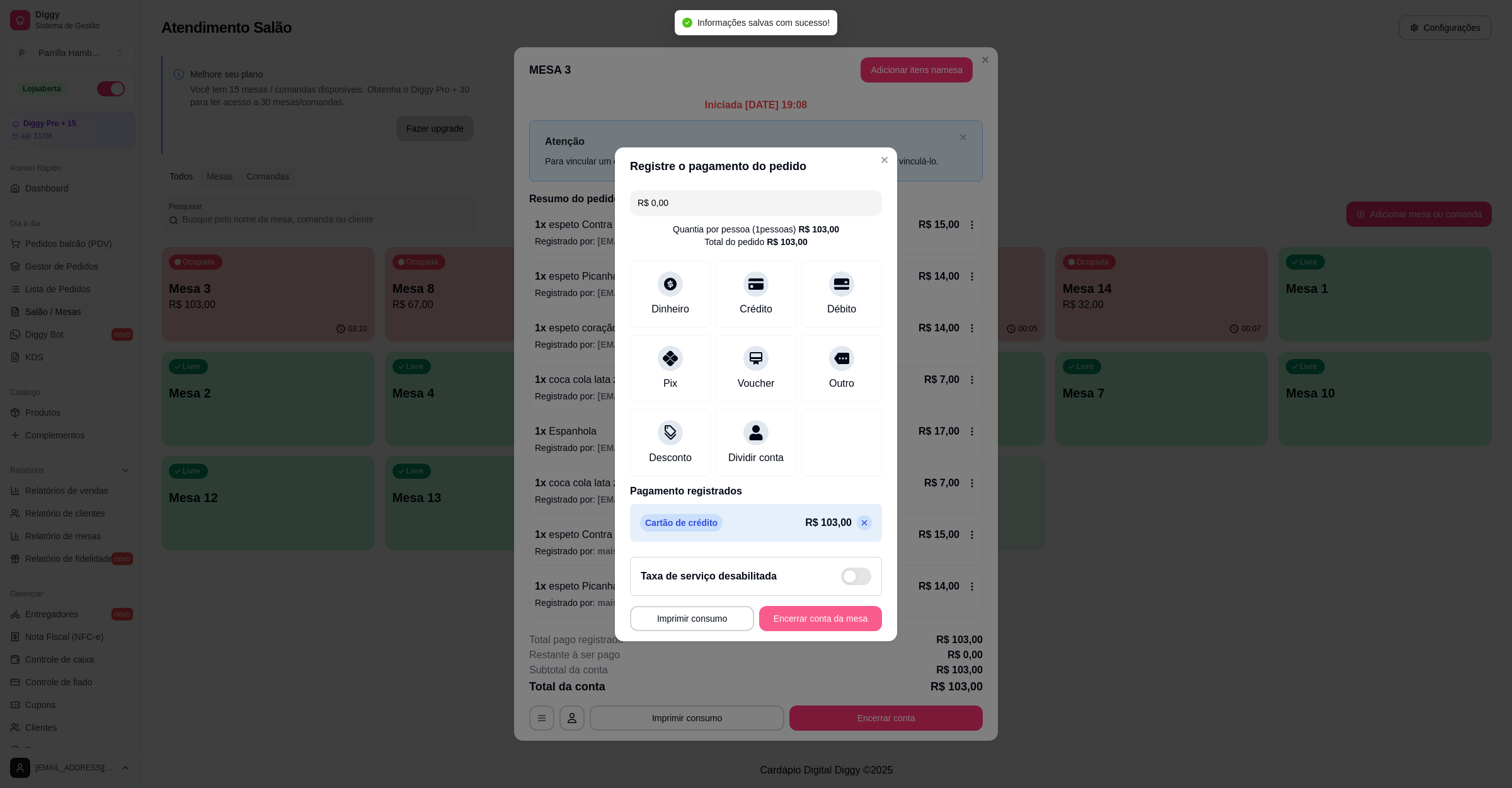
click at [790, 631] on button "Encerrar conta da mesa" at bounding box center [820, 619] width 123 height 25
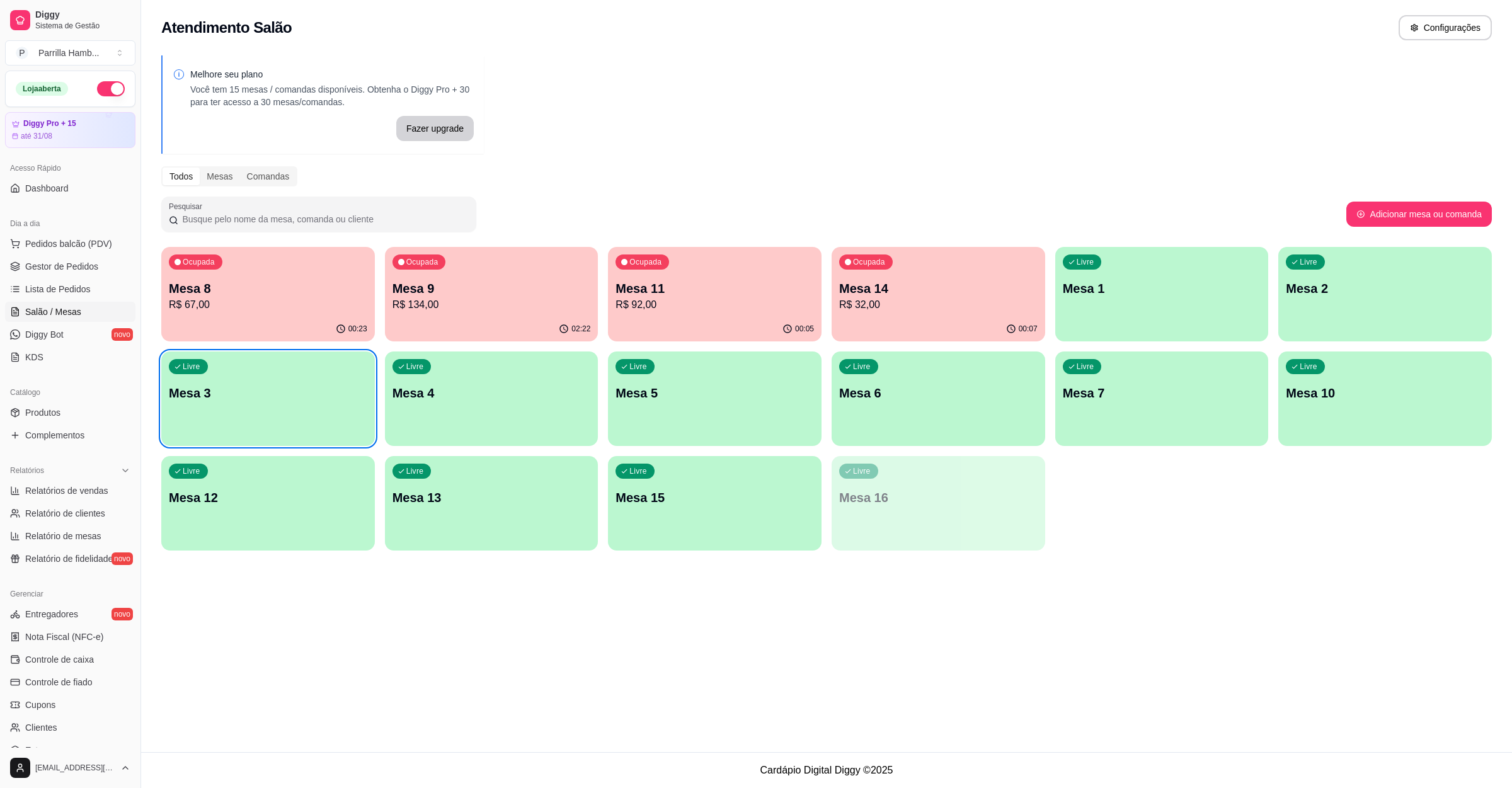
click at [516, 326] on div "02:22" at bounding box center [491, 329] width 213 height 24
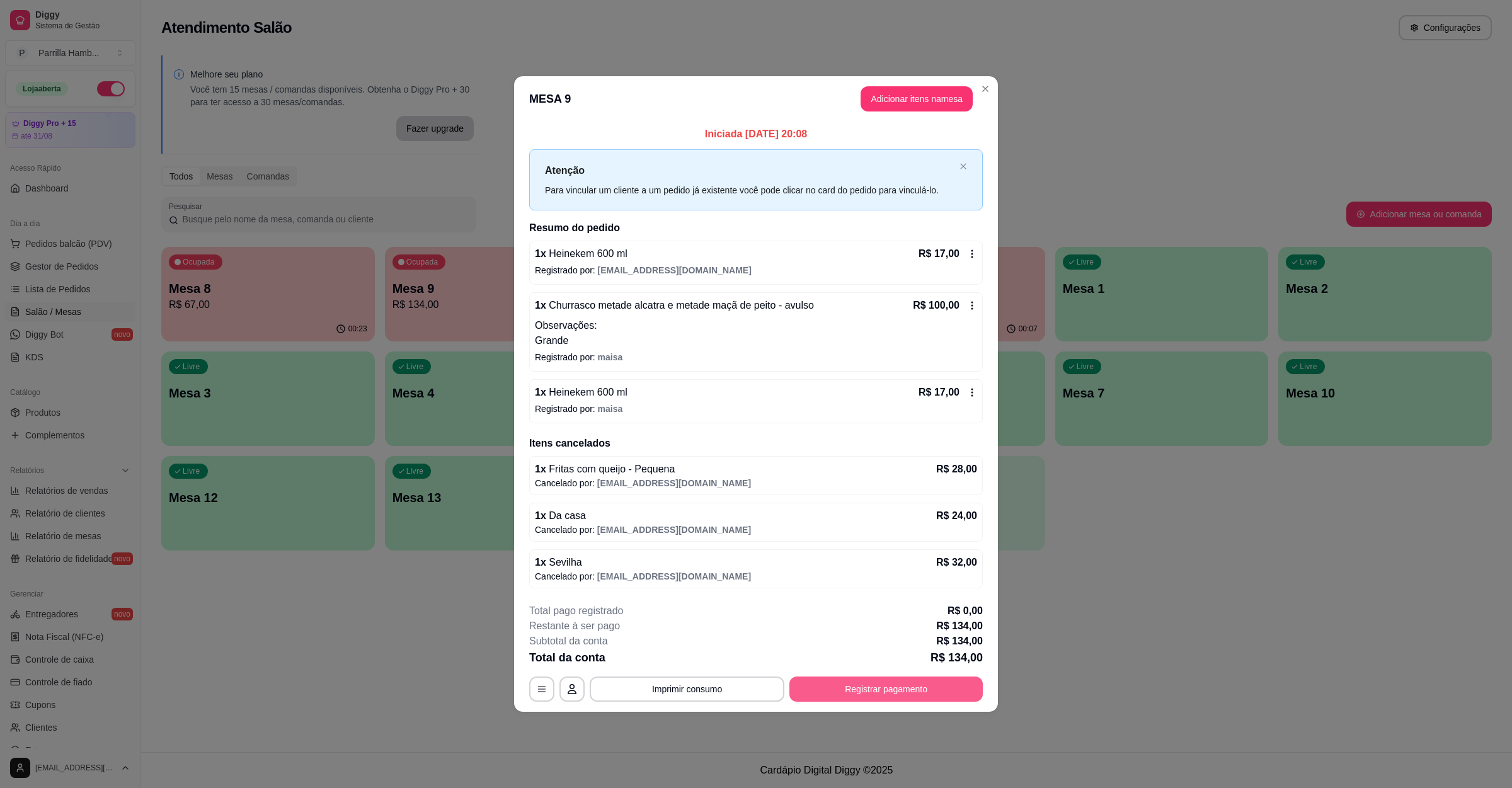
click at [873, 701] on button "Registrar pagamento" at bounding box center [886, 689] width 194 height 25
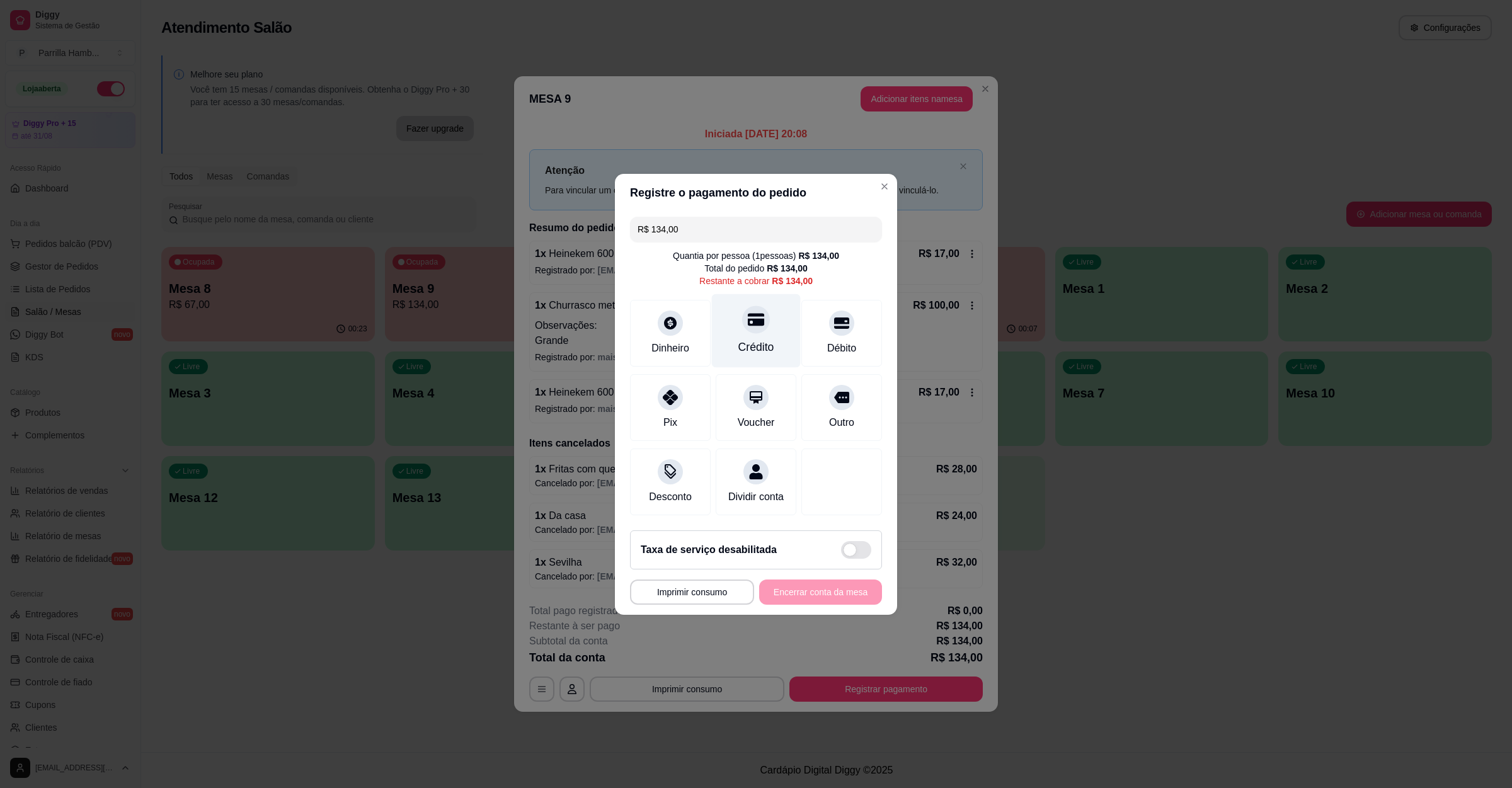
click at [777, 310] on div "Crédito" at bounding box center [756, 330] width 89 height 73
type input "R$ 0,00"
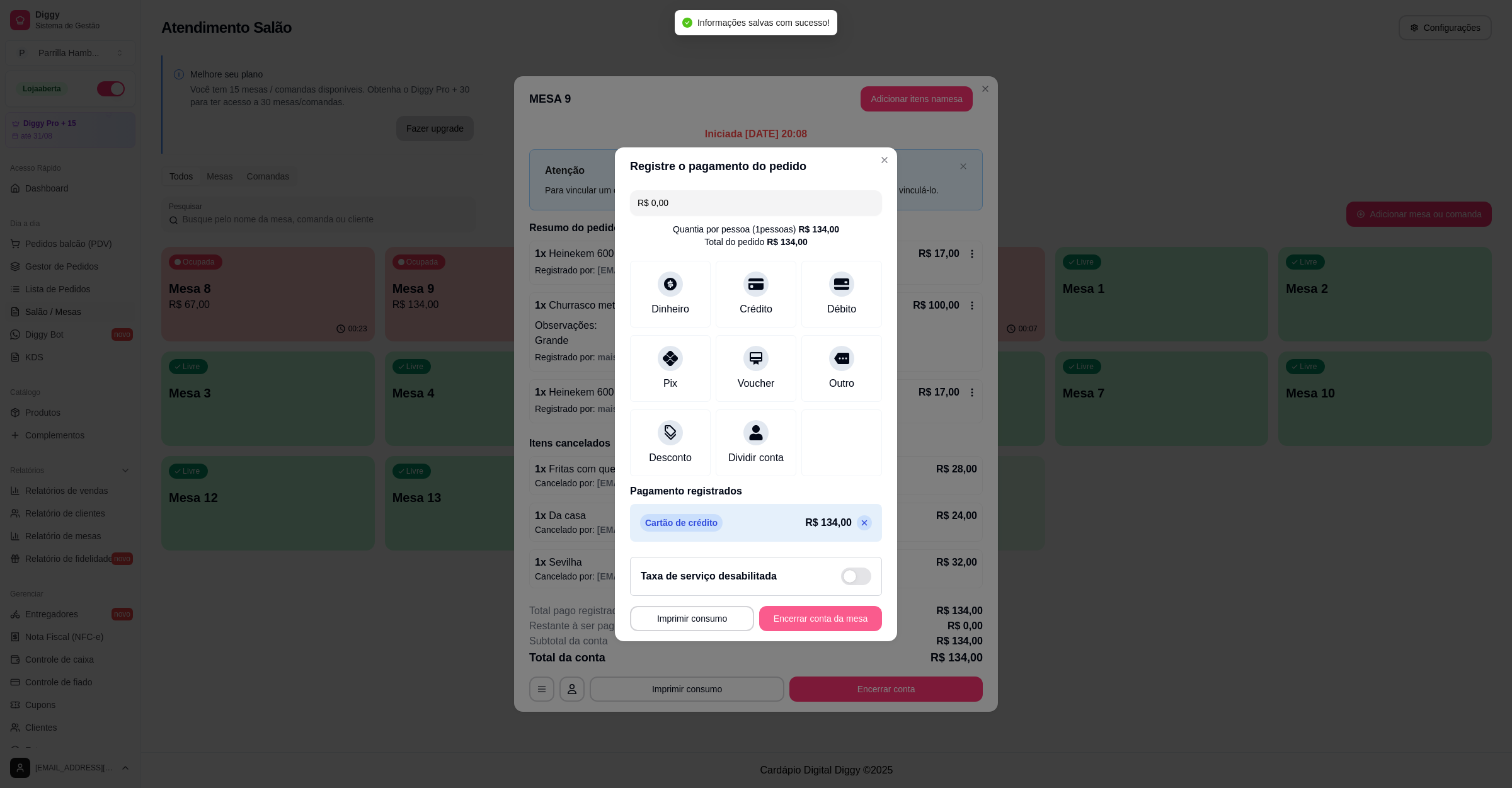
click at [849, 624] on button "Encerrar conta da mesa" at bounding box center [820, 619] width 123 height 25
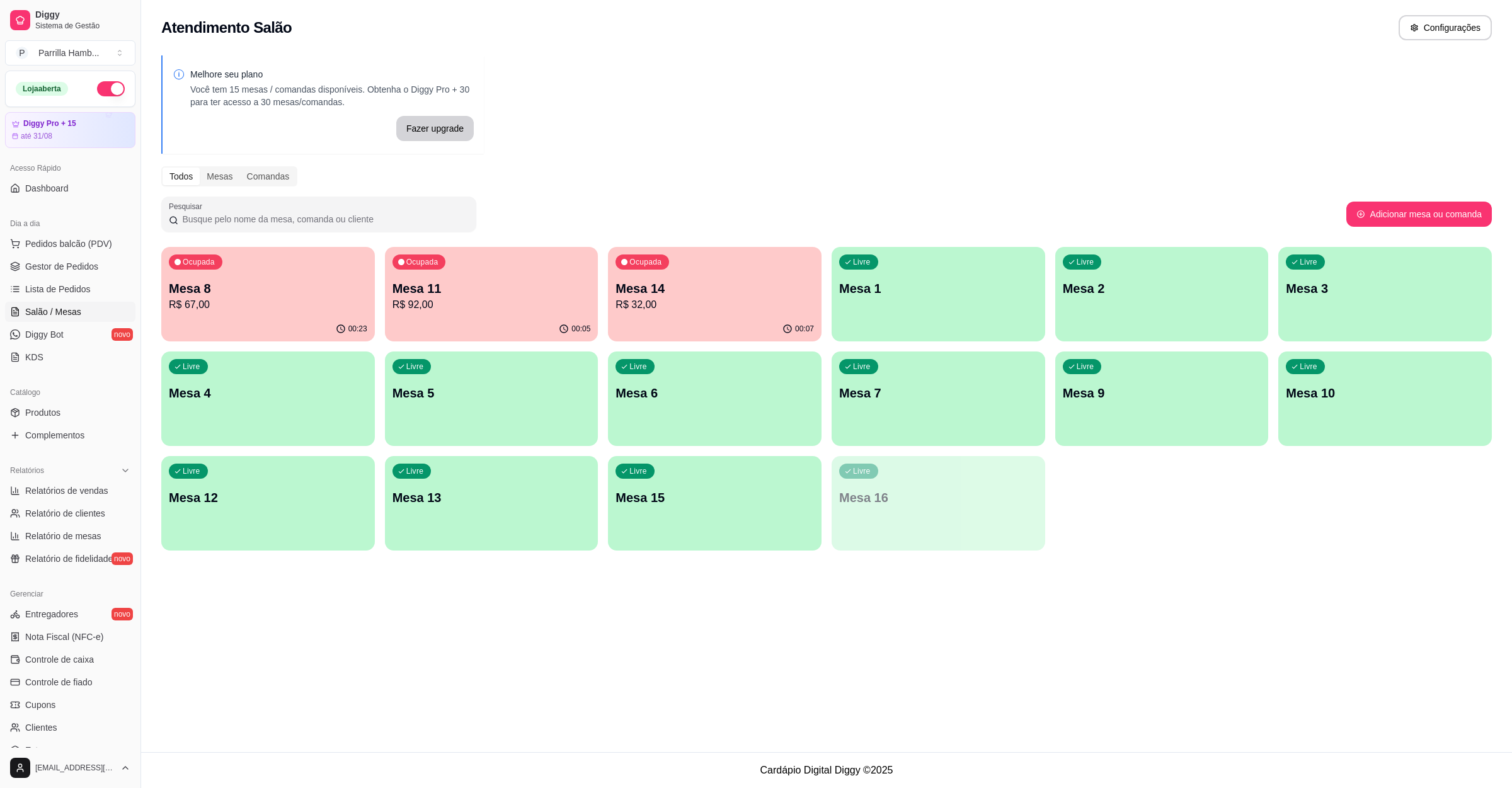
click at [288, 307] on p "R$ 67,00" at bounding box center [268, 305] width 198 height 15
click at [420, 286] on p "Mesa 11" at bounding box center [492, 288] width 198 height 18
click at [658, 286] on p "Mesa 14" at bounding box center [715, 289] width 192 height 17
click at [587, 163] on div "Melhore seu plano Você tem 15 mesas / comandas disponíveis. Obtenha o Diggy Pro…" at bounding box center [826, 306] width 1371 height 518
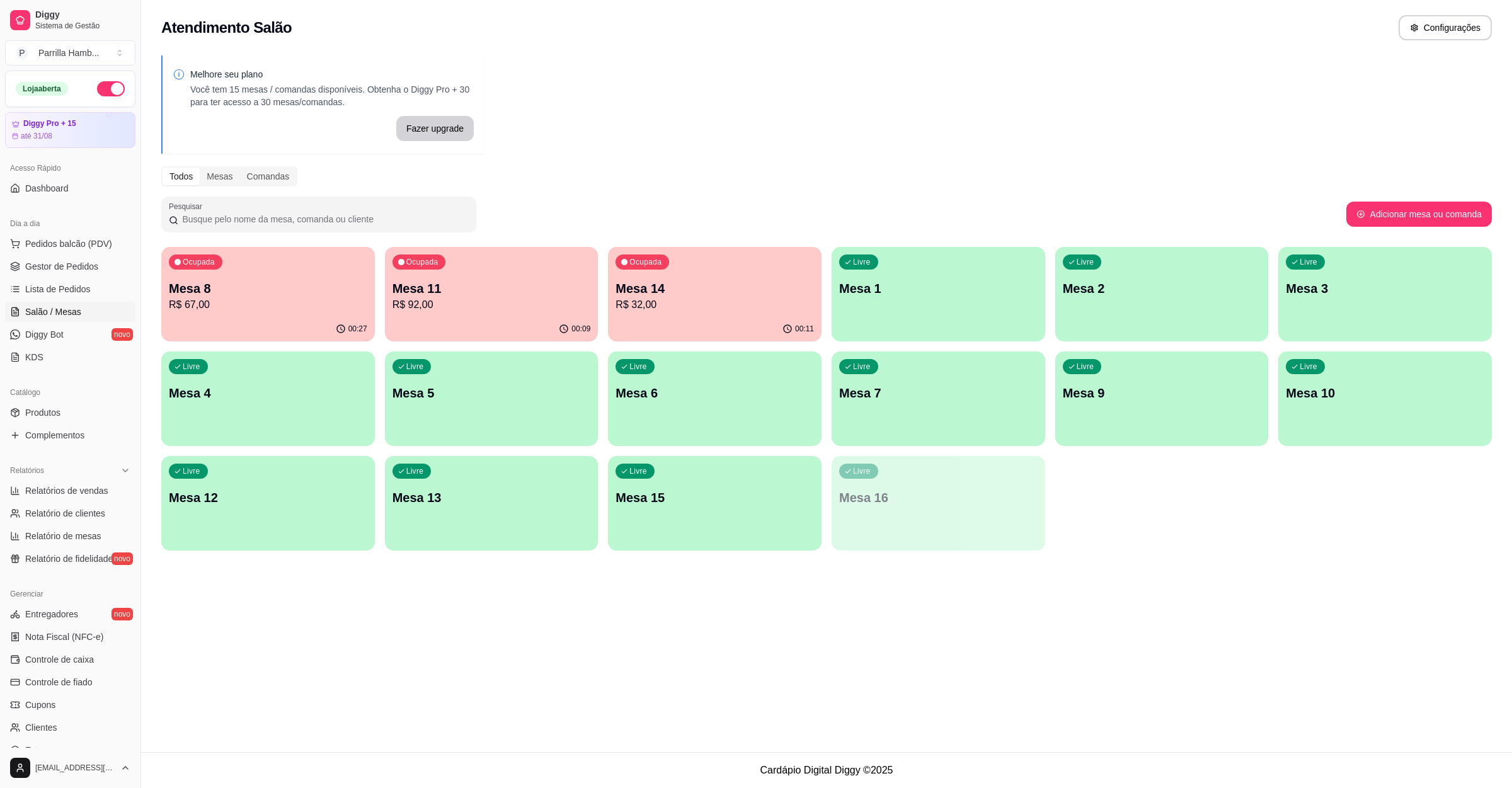
click at [201, 286] on p "Mesa 8" at bounding box center [268, 288] width 198 height 18
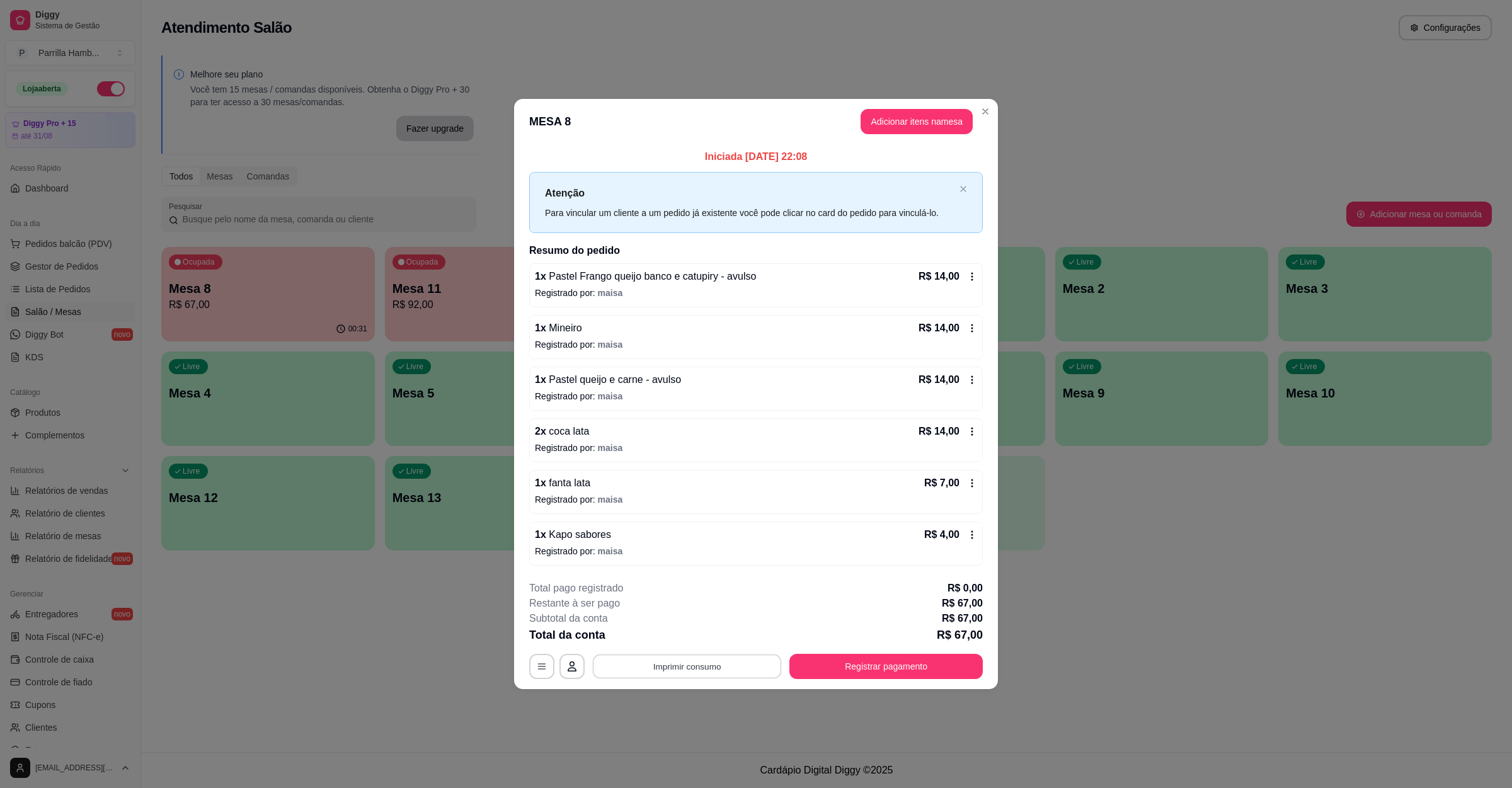
click at [711, 675] on button "Imprimir consumo" at bounding box center [687, 666] width 189 height 24
click at [697, 636] on button "IMPRESSORA" at bounding box center [690, 640] width 91 height 20
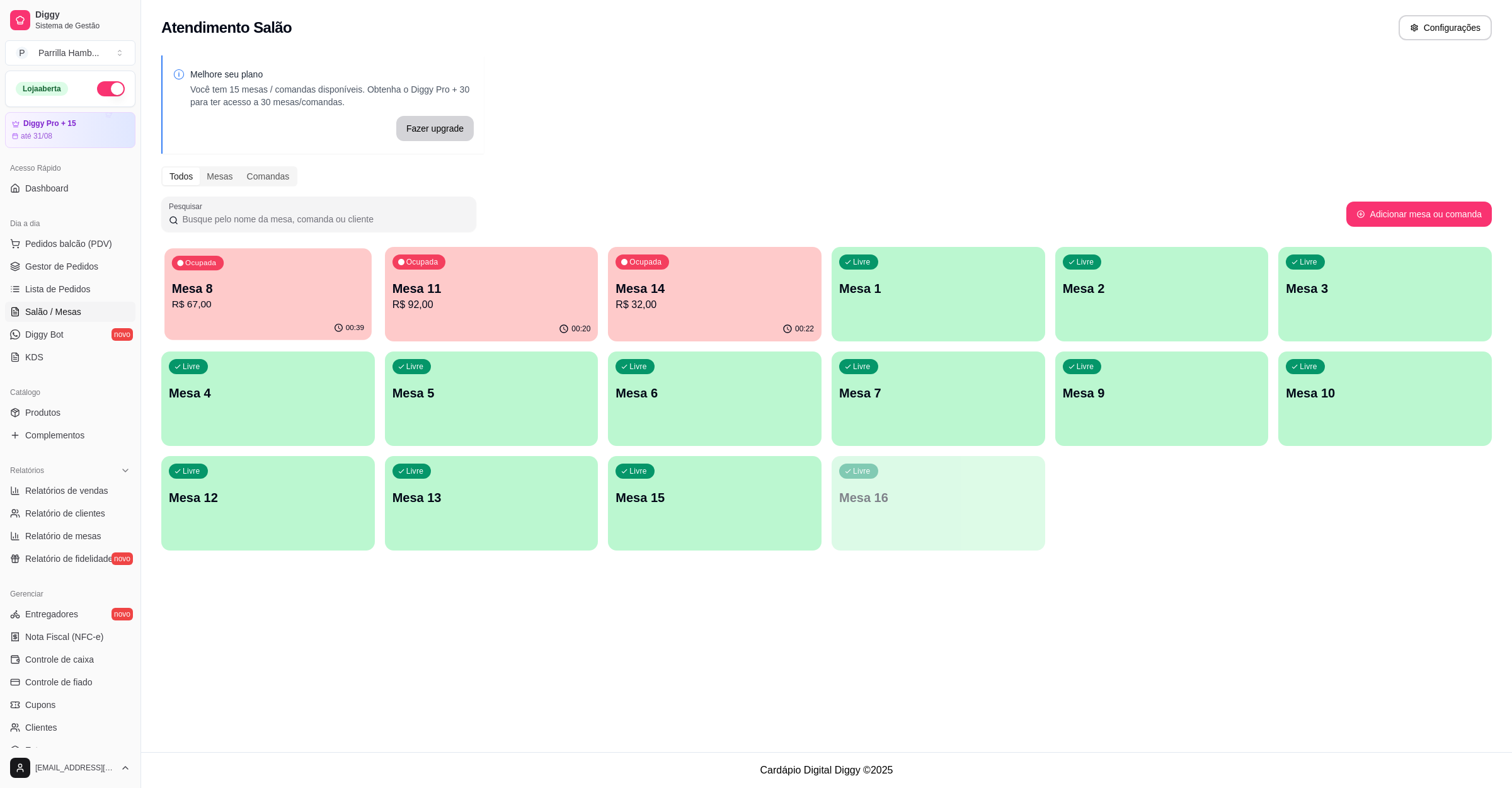
click at [269, 294] on p "Mesa 8" at bounding box center [268, 289] width 192 height 17
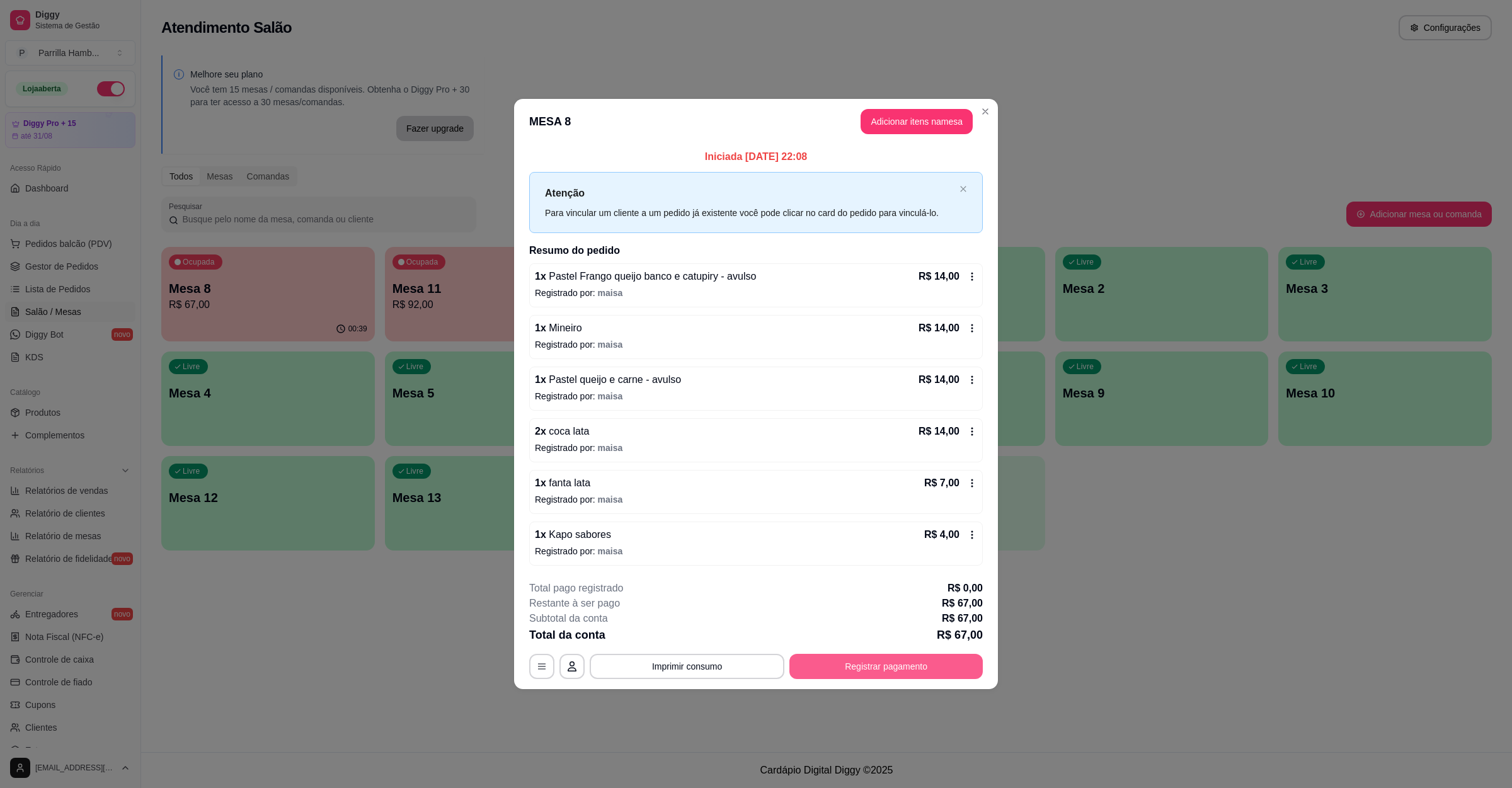
click at [807, 673] on button "Registrar pagamento" at bounding box center [886, 666] width 194 height 25
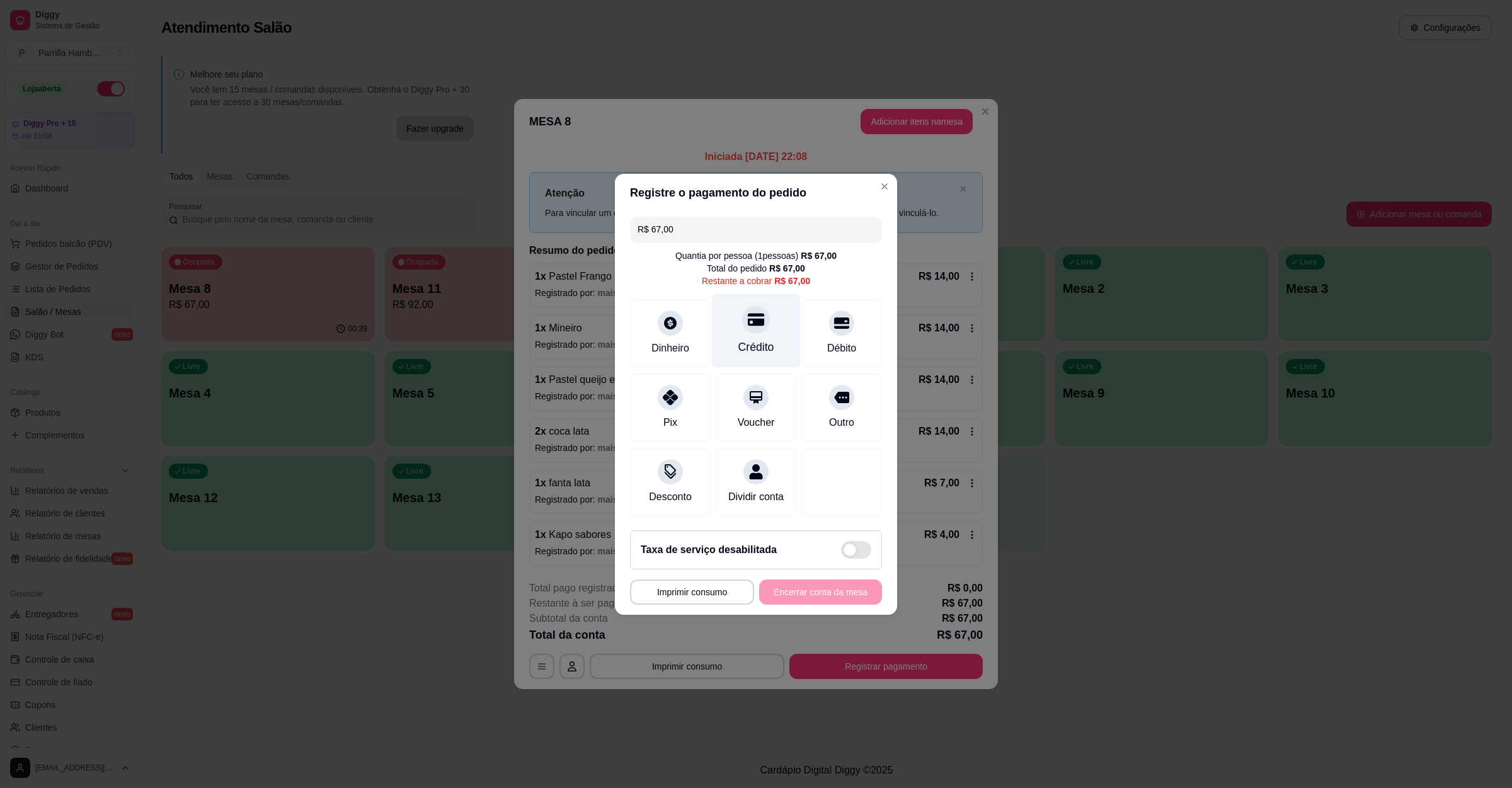
click at [751, 339] on div "Crédito" at bounding box center [756, 347] width 36 height 16
type input "R$ 0,00"
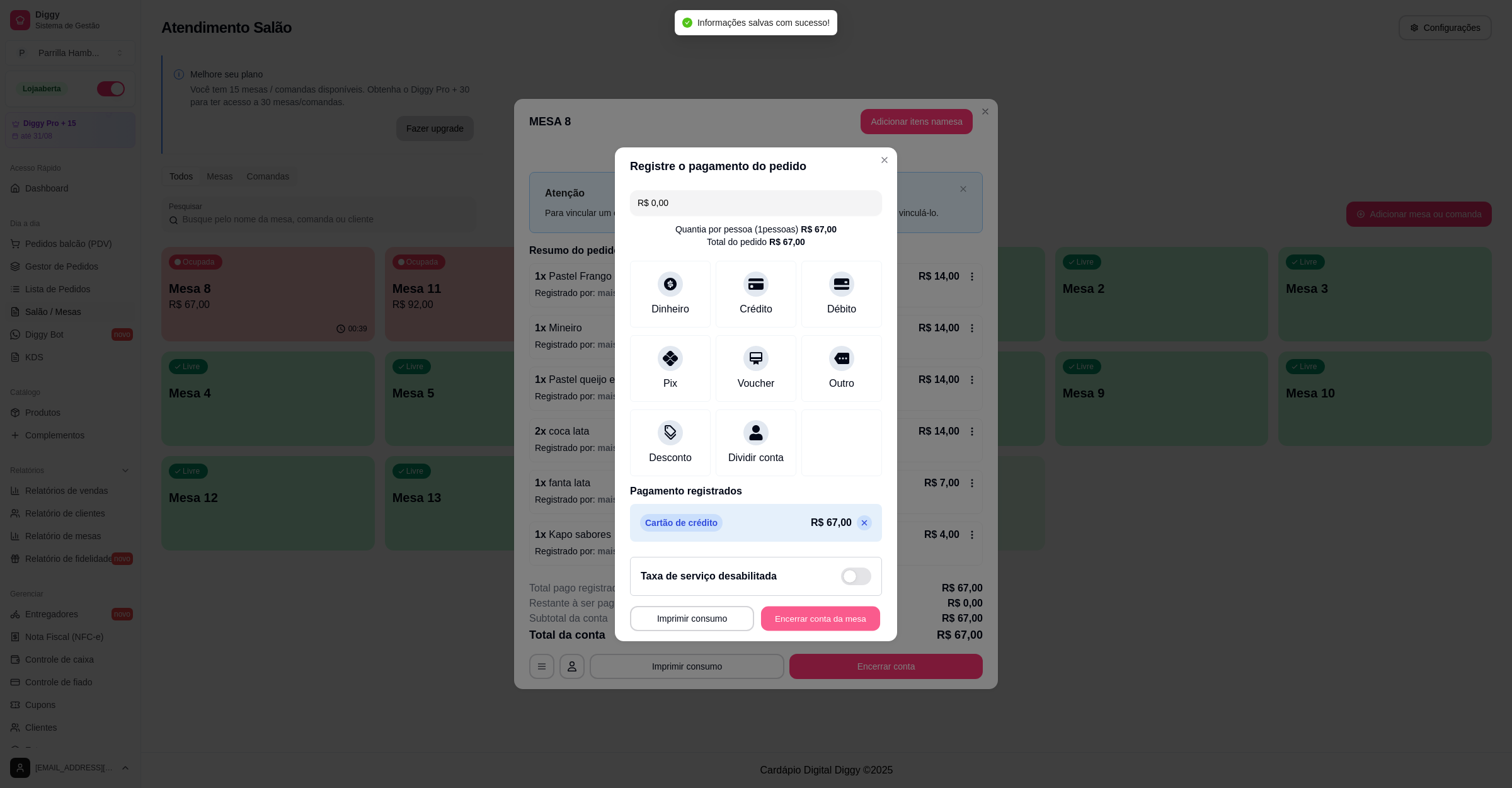
click at [847, 630] on button "Encerrar conta da mesa" at bounding box center [820, 618] width 119 height 24
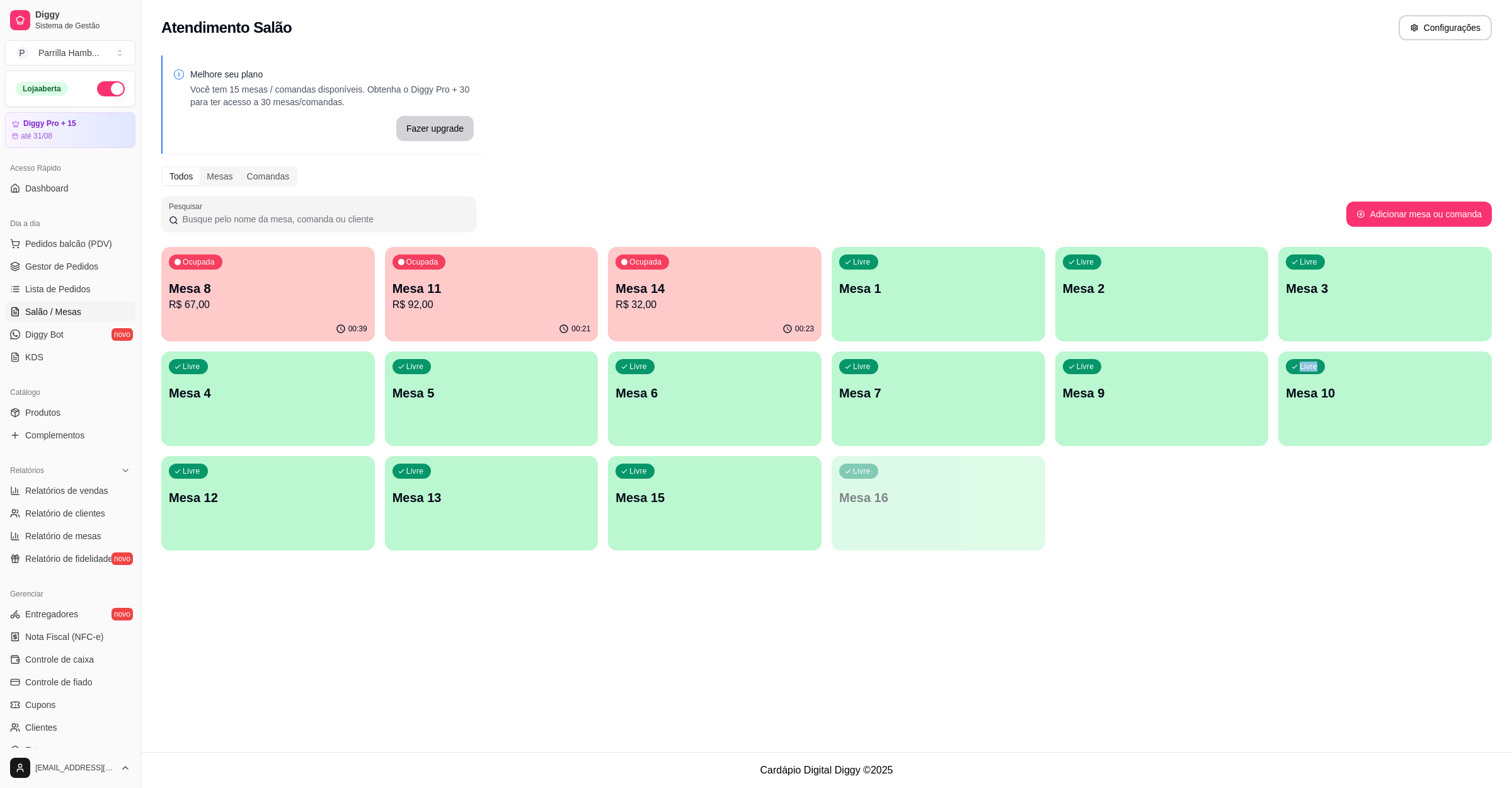
click at [1172, 575] on div "Atendimento Salão Configurações Melhore seu plano Você tem 15 mesas / comandas …" at bounding box center [826, 376] width 1371 height 752
click at [112, 251] on button "Pedidos balcão (PDV)" at bounding box center [70, 244] width 130 height 20
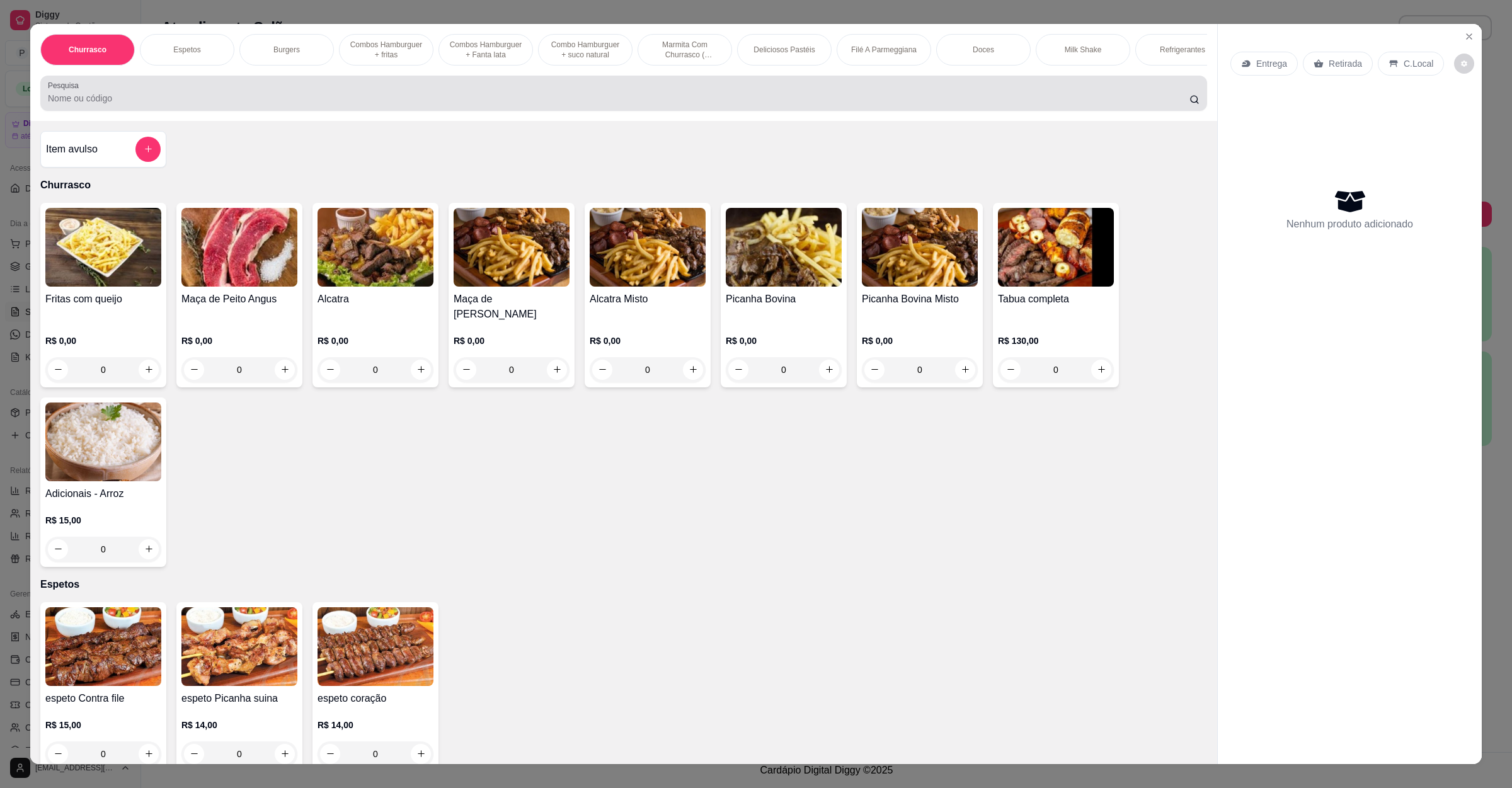
click at [429, 105] on div at bounding box center [623, 93] width 1151 height 25
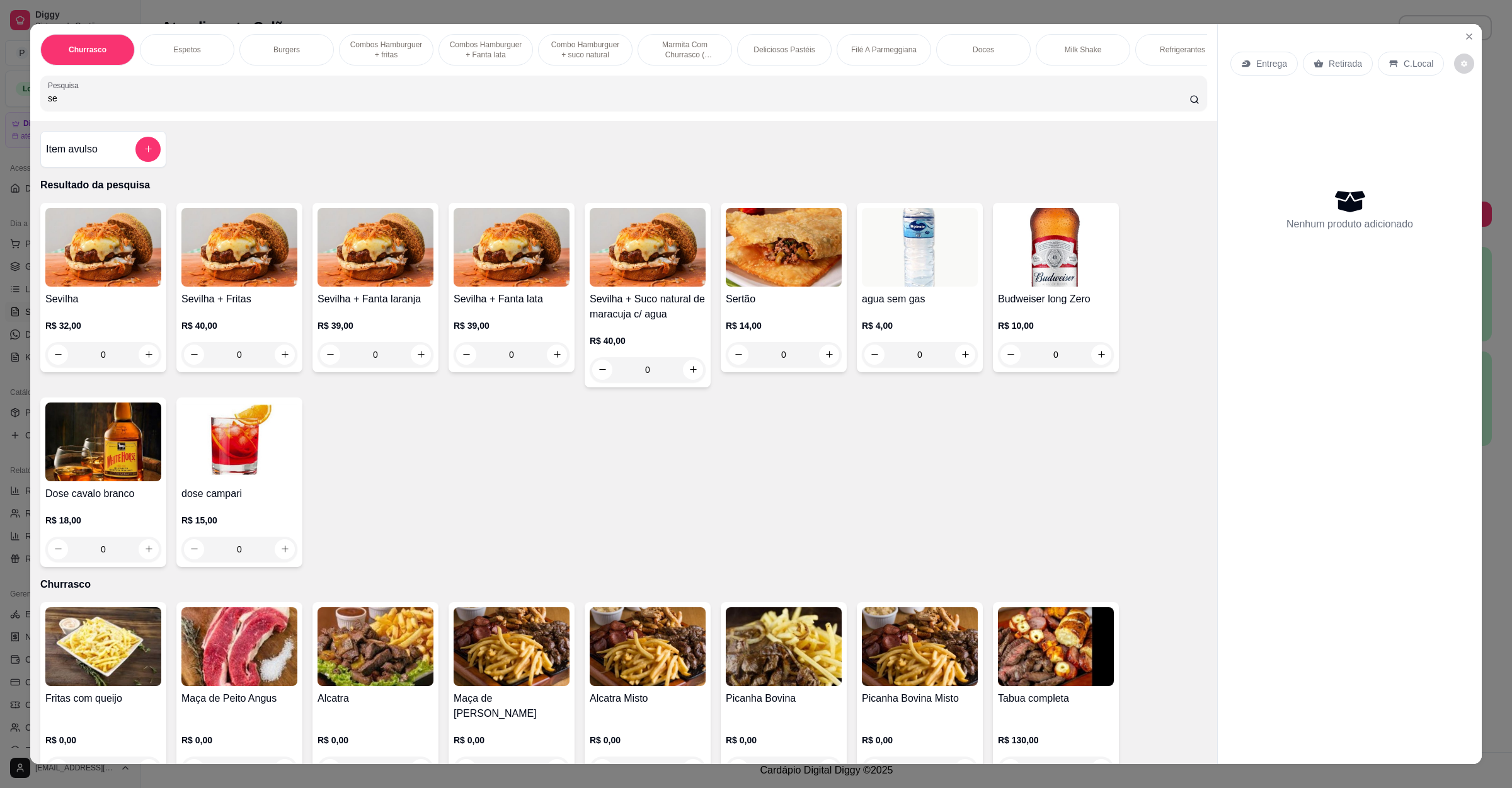
type input "se"
click at [140, 367] on div "0" at bounding box center [103, 355] width 116 height 25
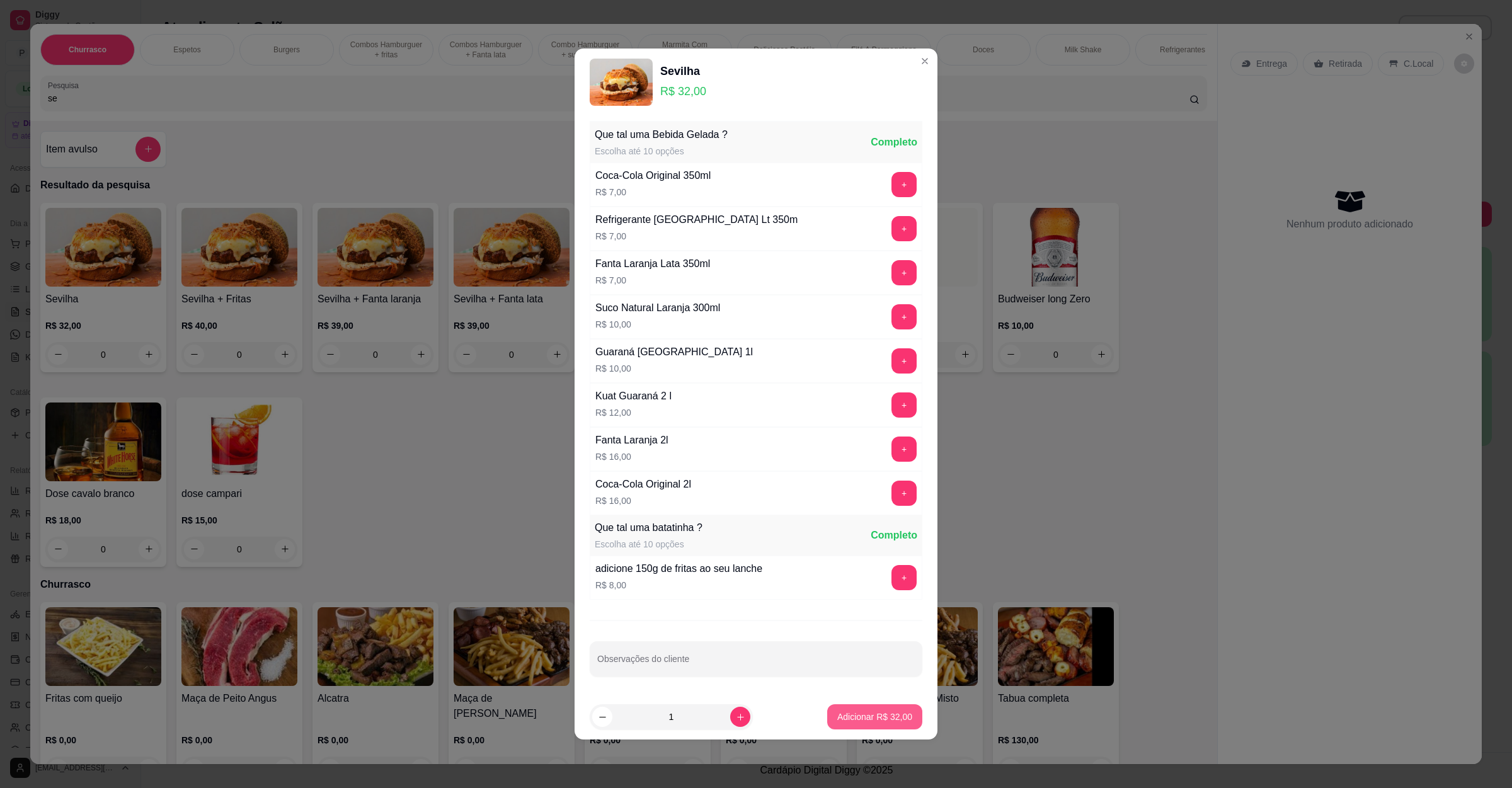
click at [840, 716] on p "Adicionar R$ 32,00" at bounding box center [875, 717] width 75 height 12
type input "1"
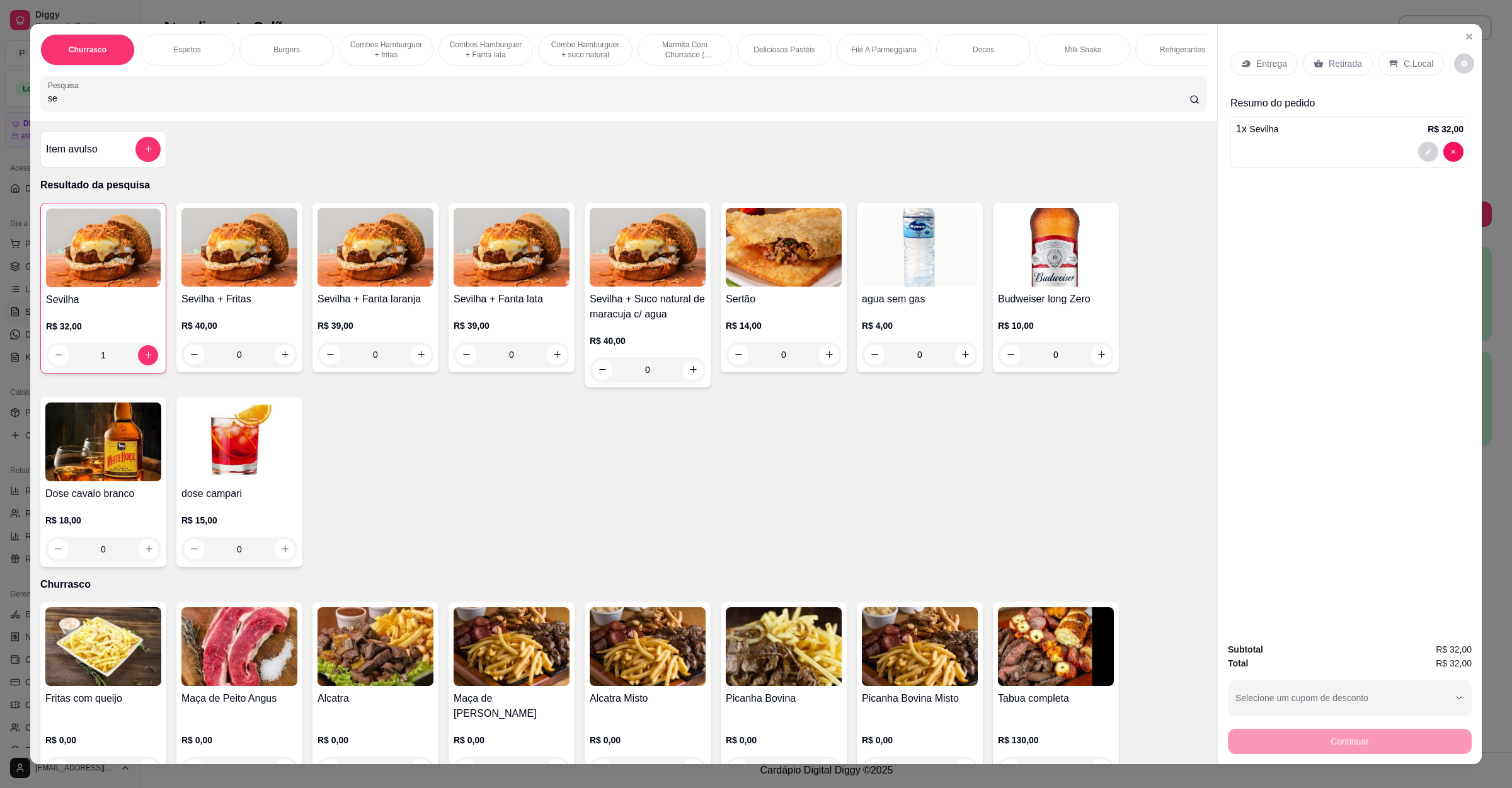
click at [1264, 72] on div "Entrega" at bounding box center [1264, 63] width 67 height 24
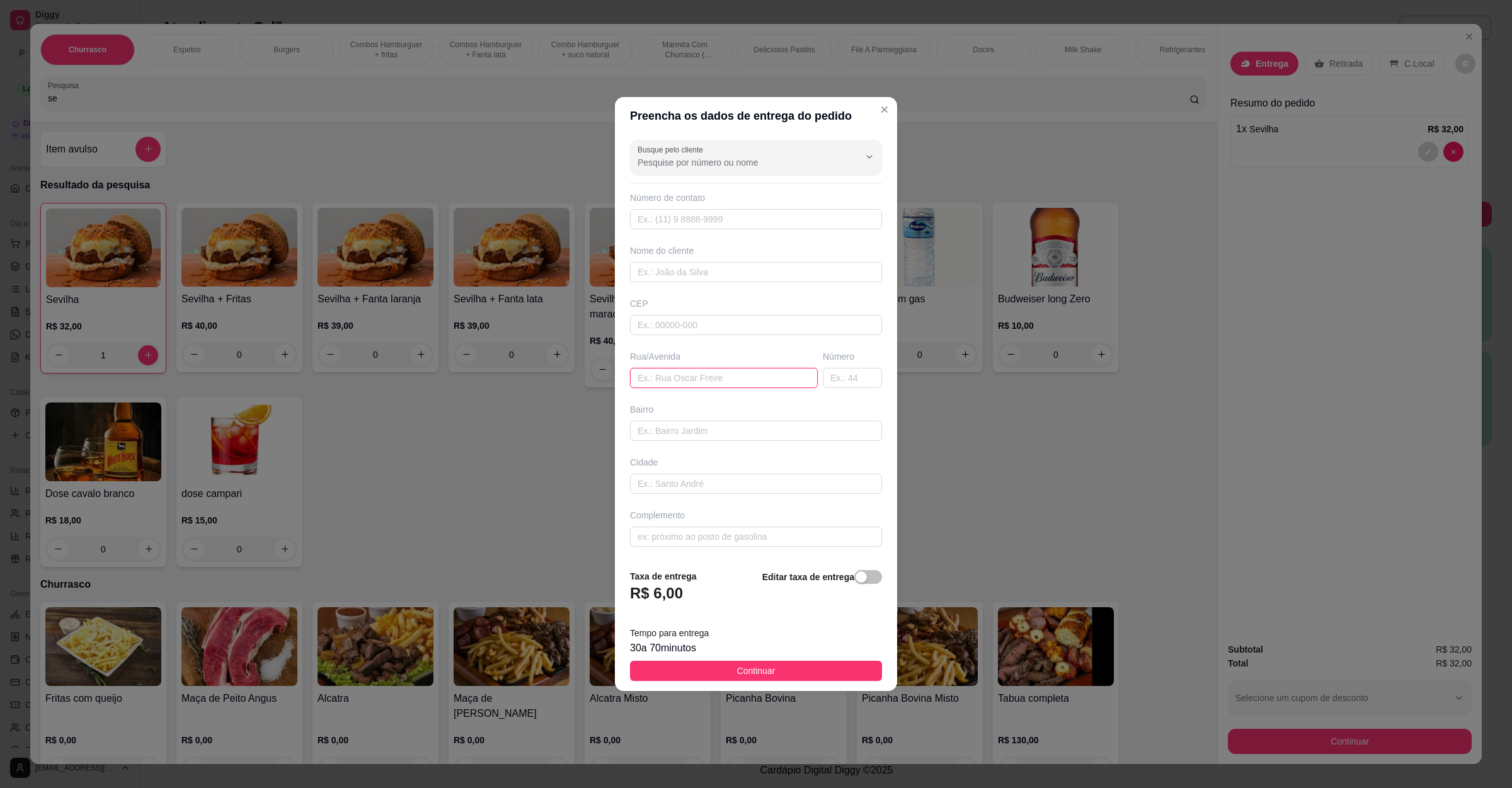
click at [765, 383] on input "text" at bounding box center [724, 378] width 187 height 20
paste input "Governador Valadares 821 Maria Lúcia , predinho cinza"
type input "Governador Valadares 821 Maria Lúcia , predinho cinza"
click at [756, 661] on footer "Taxa de entrega R$ 6,00 Editar taxa de entrega Tempo para entrega 30 a 70 minut…" at bounding box center [755, 625] width 282 height 132
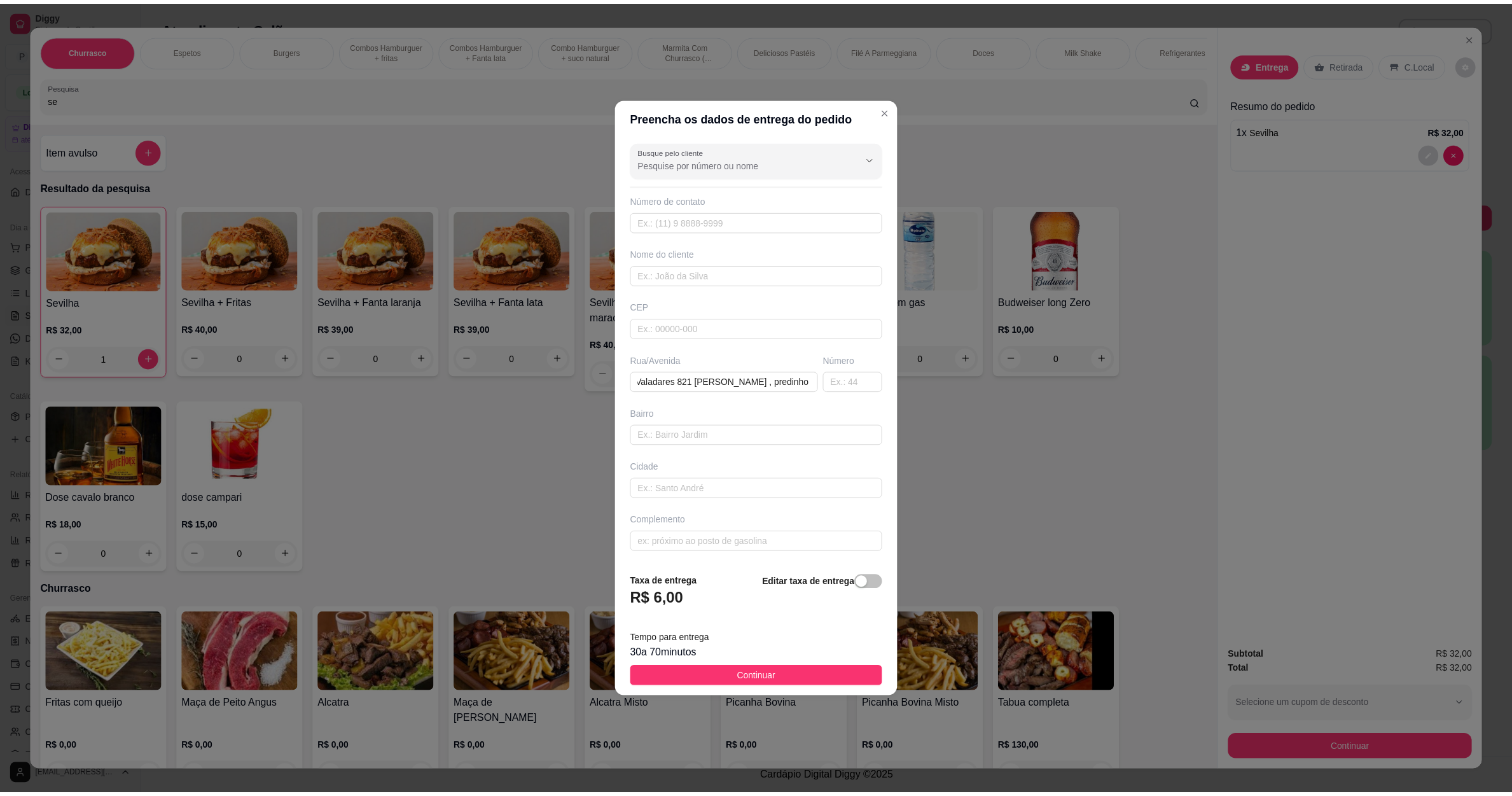
scroll to position [0, 0]
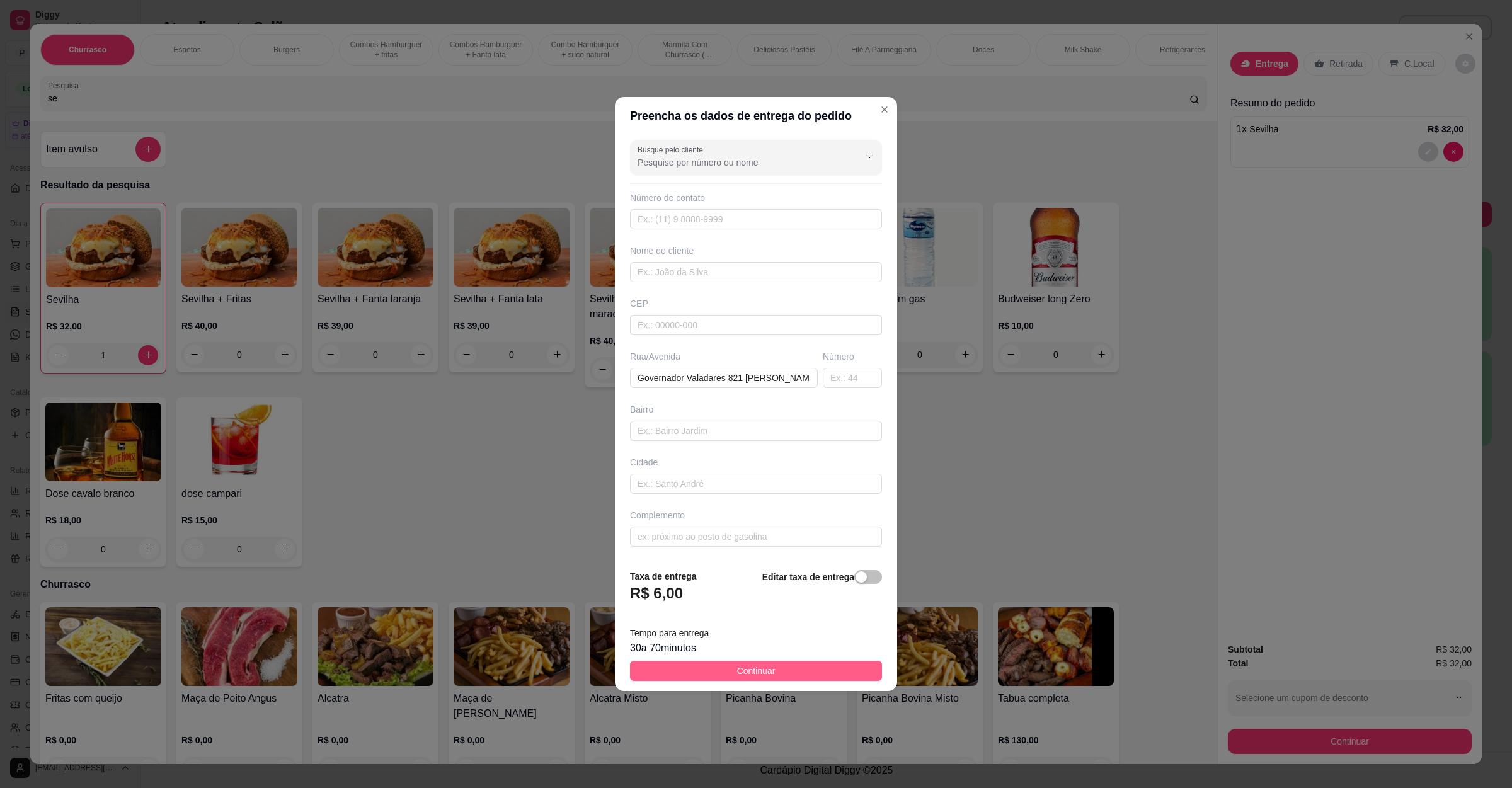
click at [756, 668] on span "Continuar" at bounding box center [756, 671] width 38 height 14
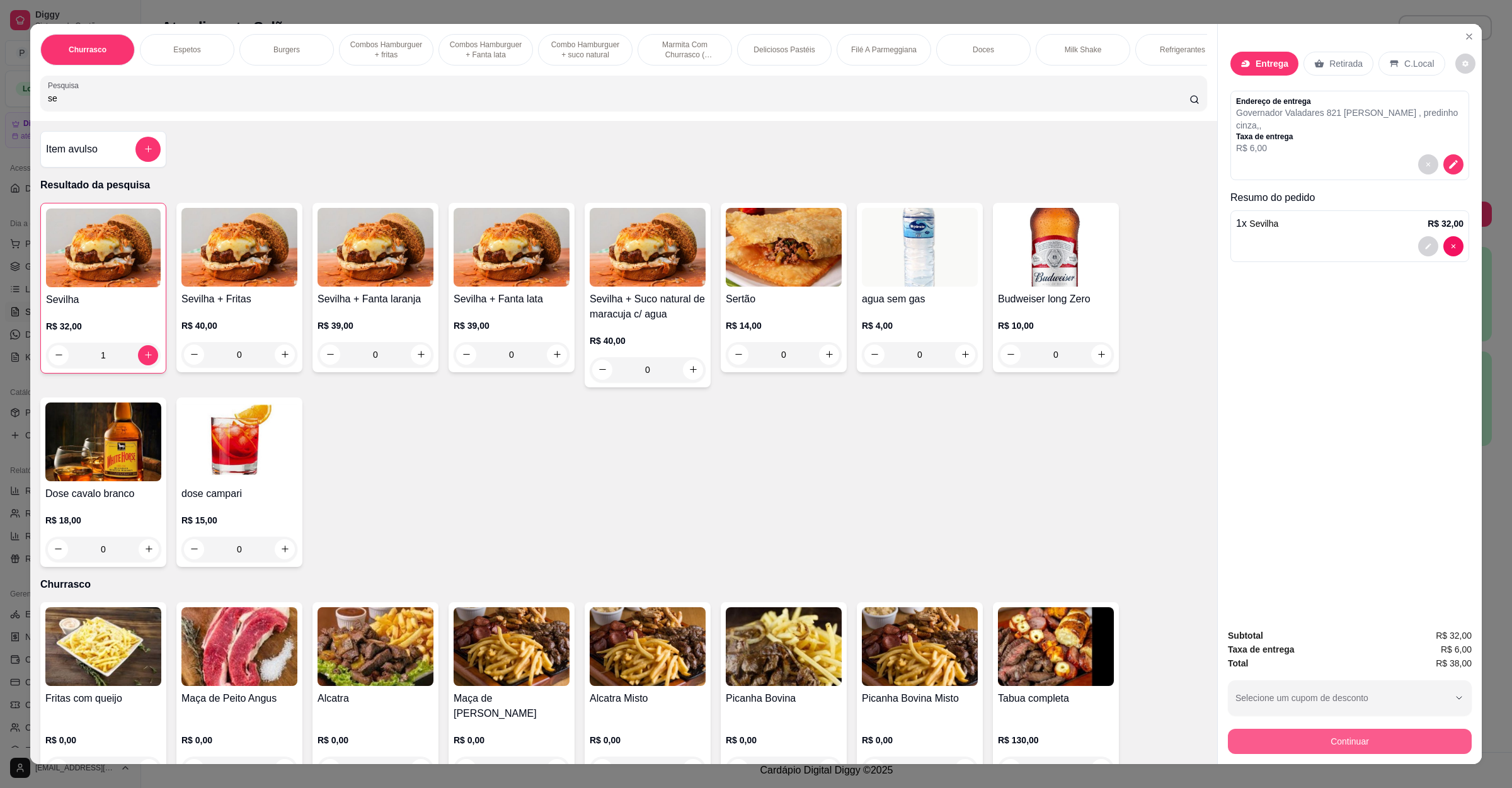
click at [1262, 751] on button "Continuar" at bounding box center [1350, 741] width 244 height 25
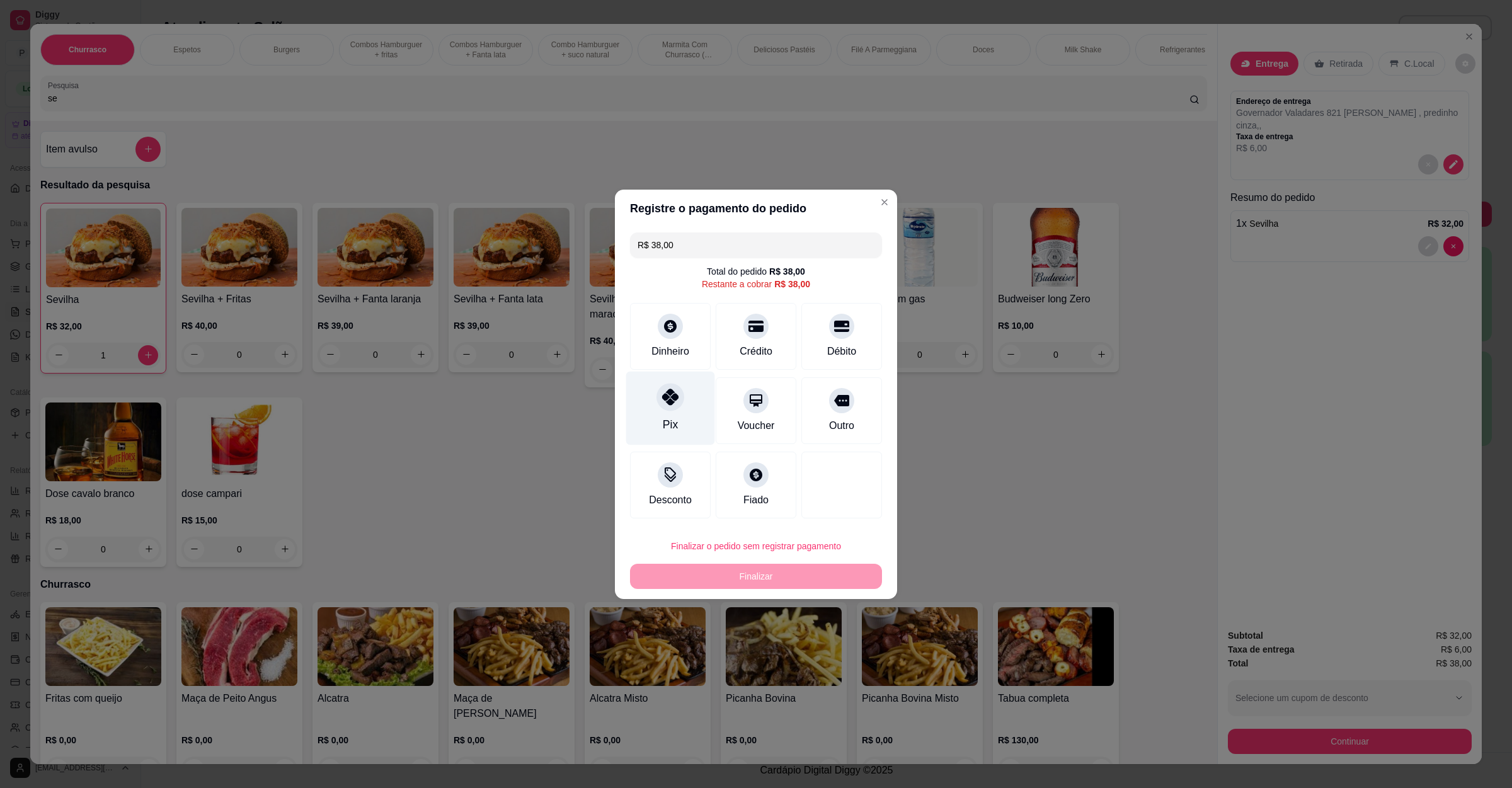
click at [666, 402] on icon at bounding box center [670, 397] width 16 height 16
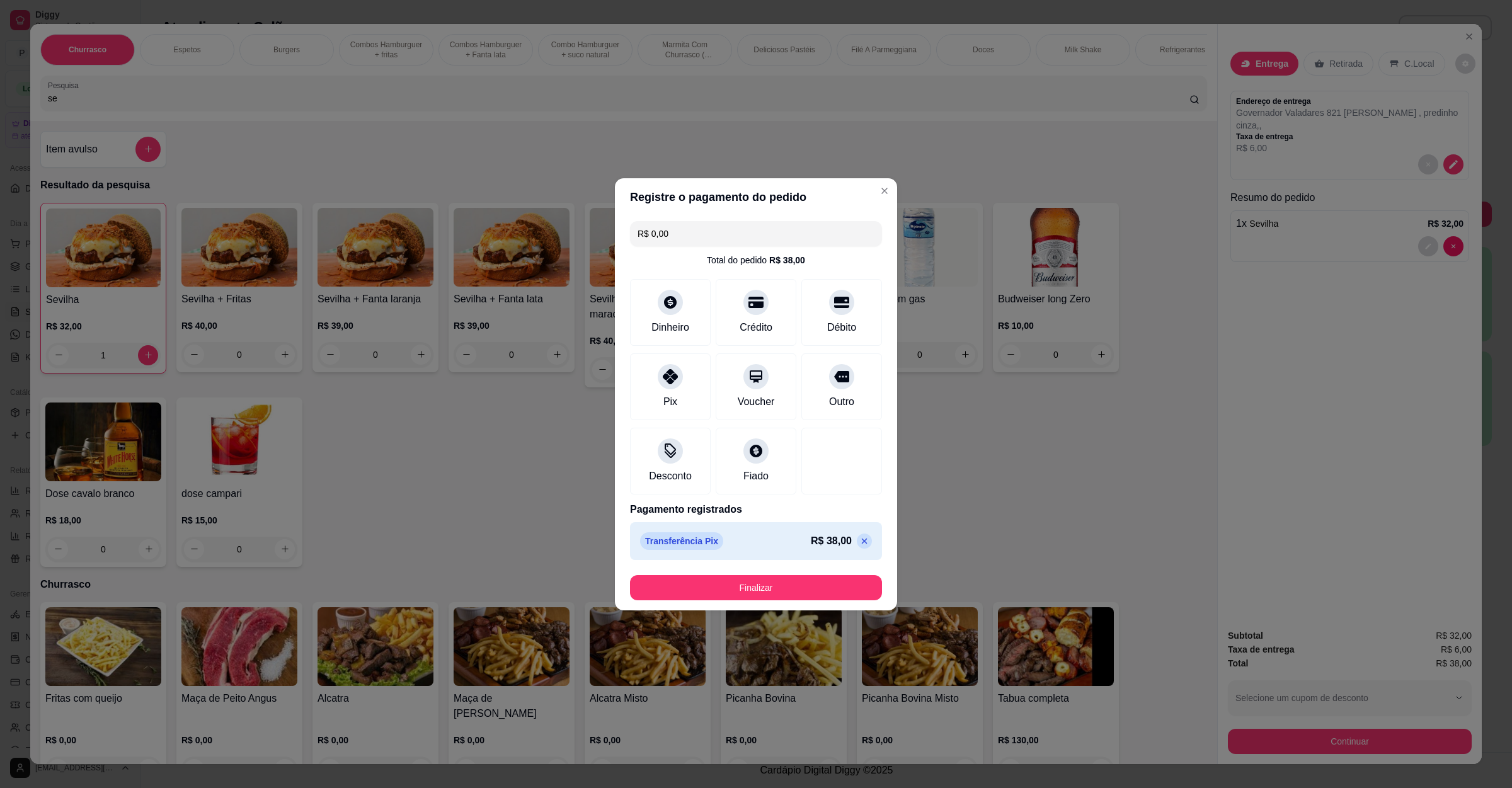
type input "R$ 0,00"
click at [760, 595] on button "Finalizar" at bounding box center [756, 587] width 252 height 25
type input "0"
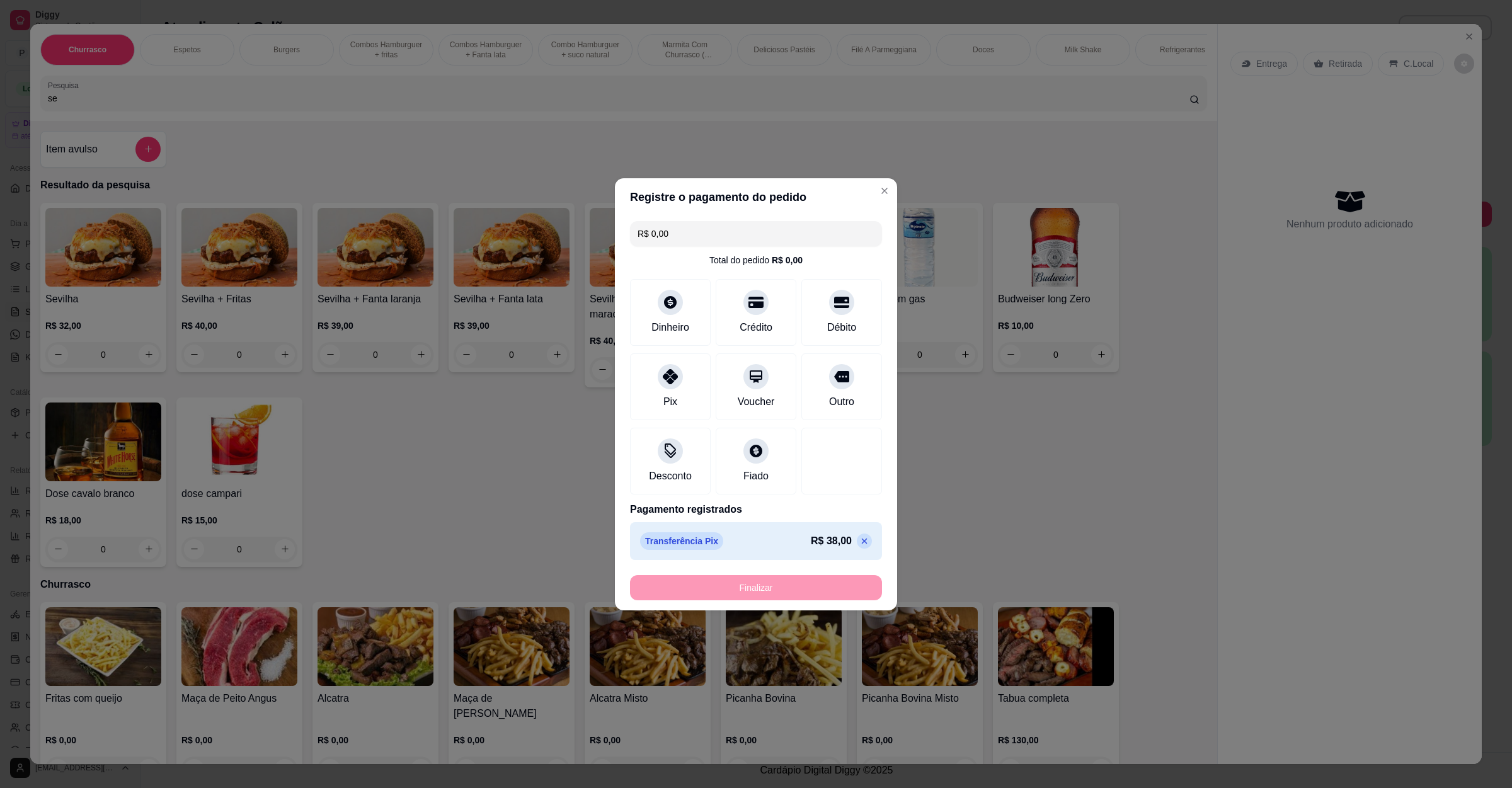
type input "-R$ 38,00"
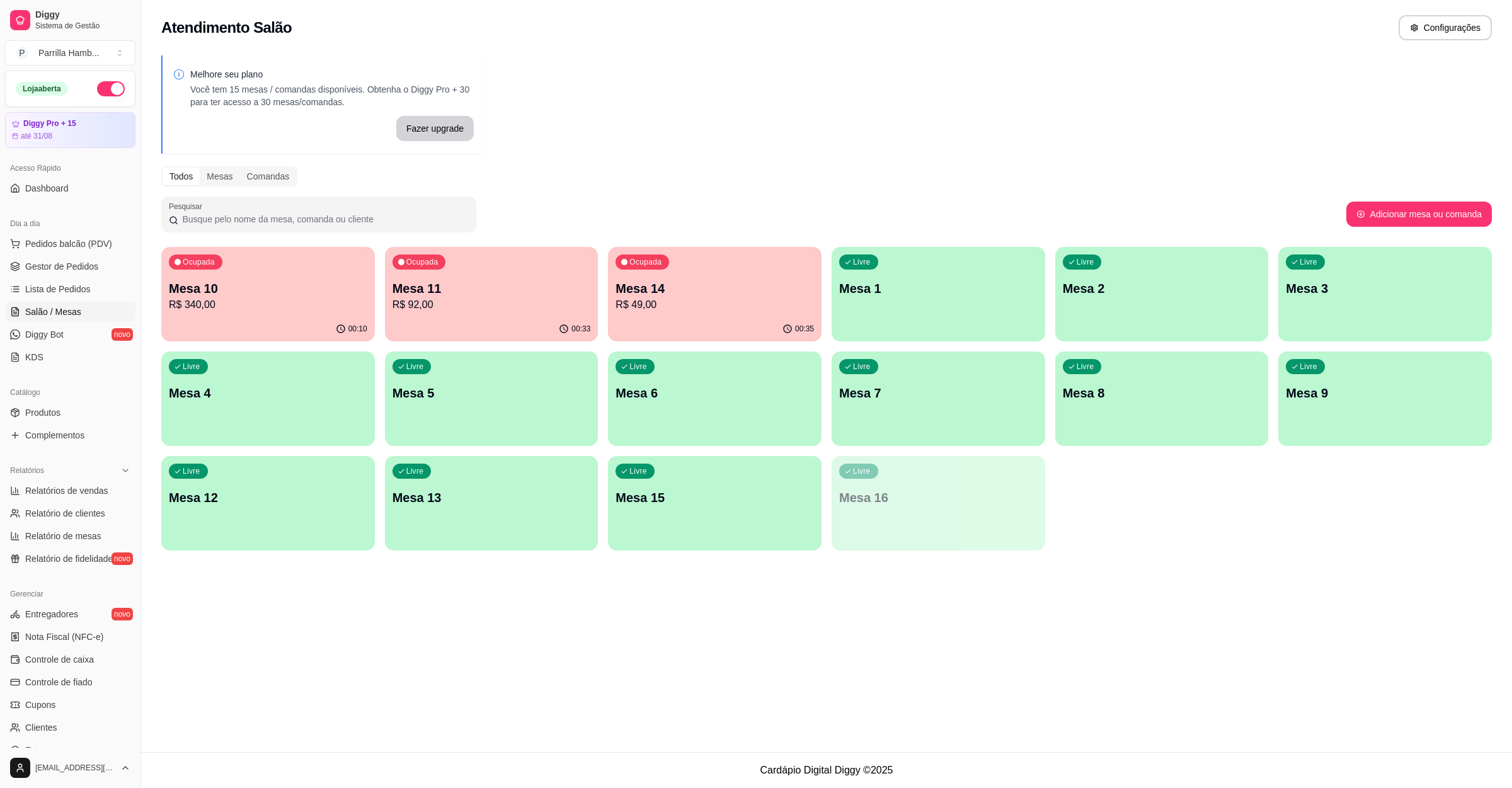
click at [700, 305] on p "R$ 49,00" at bounding box center [715, 305] width 198 height 15
click at [455, 289] on p "Mesa 11" at bounding box center [492, 288] width 198 height 18
click at [348, 272] on div "Ocupada Mesa 10 R$ 340,00" at bounding box center [268, 282] width 207 height 68
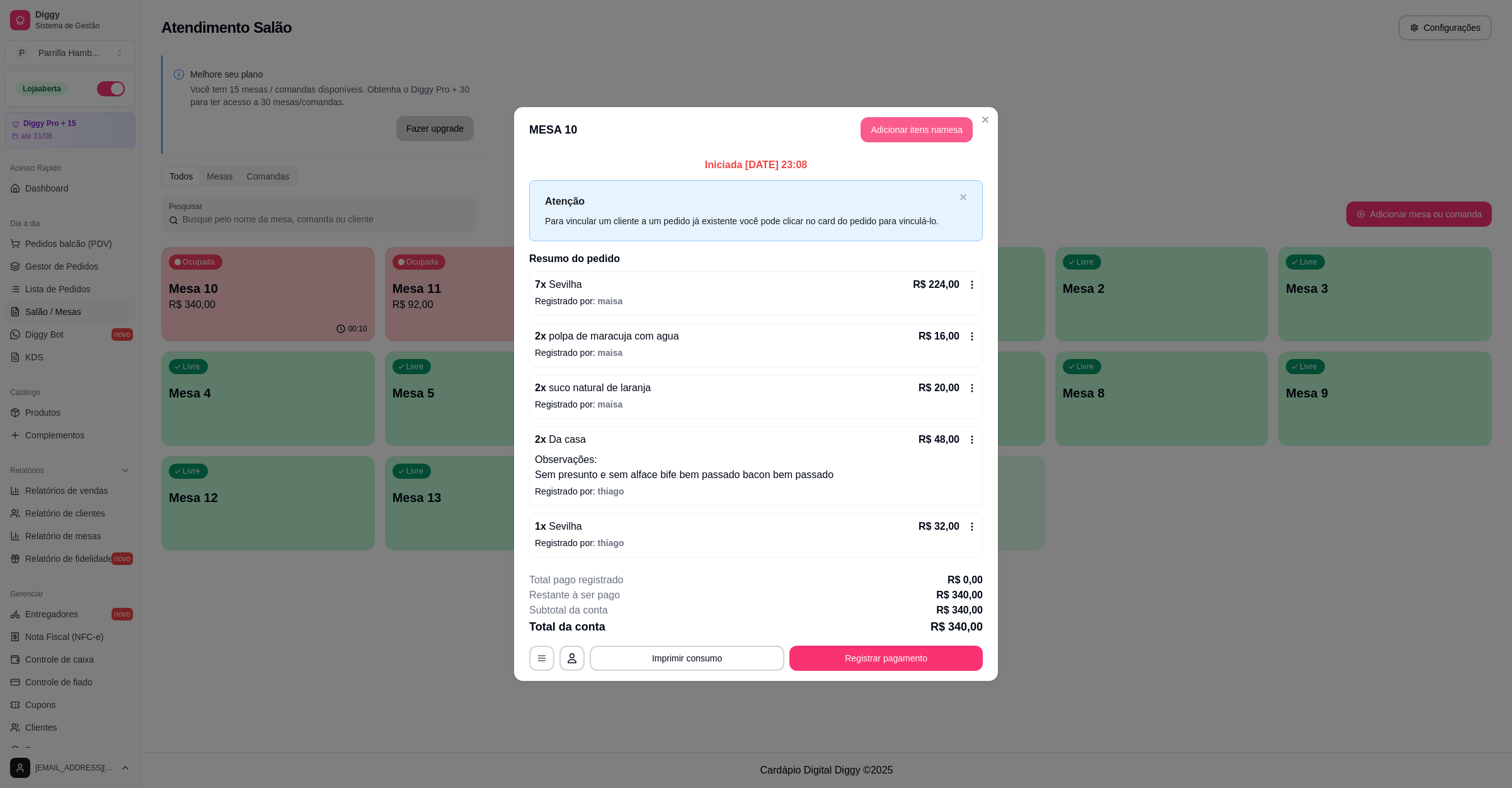
click at [921, 123] on button "Adicionar itens na mesa" at bounding box center [917, 130] width 112 height 25
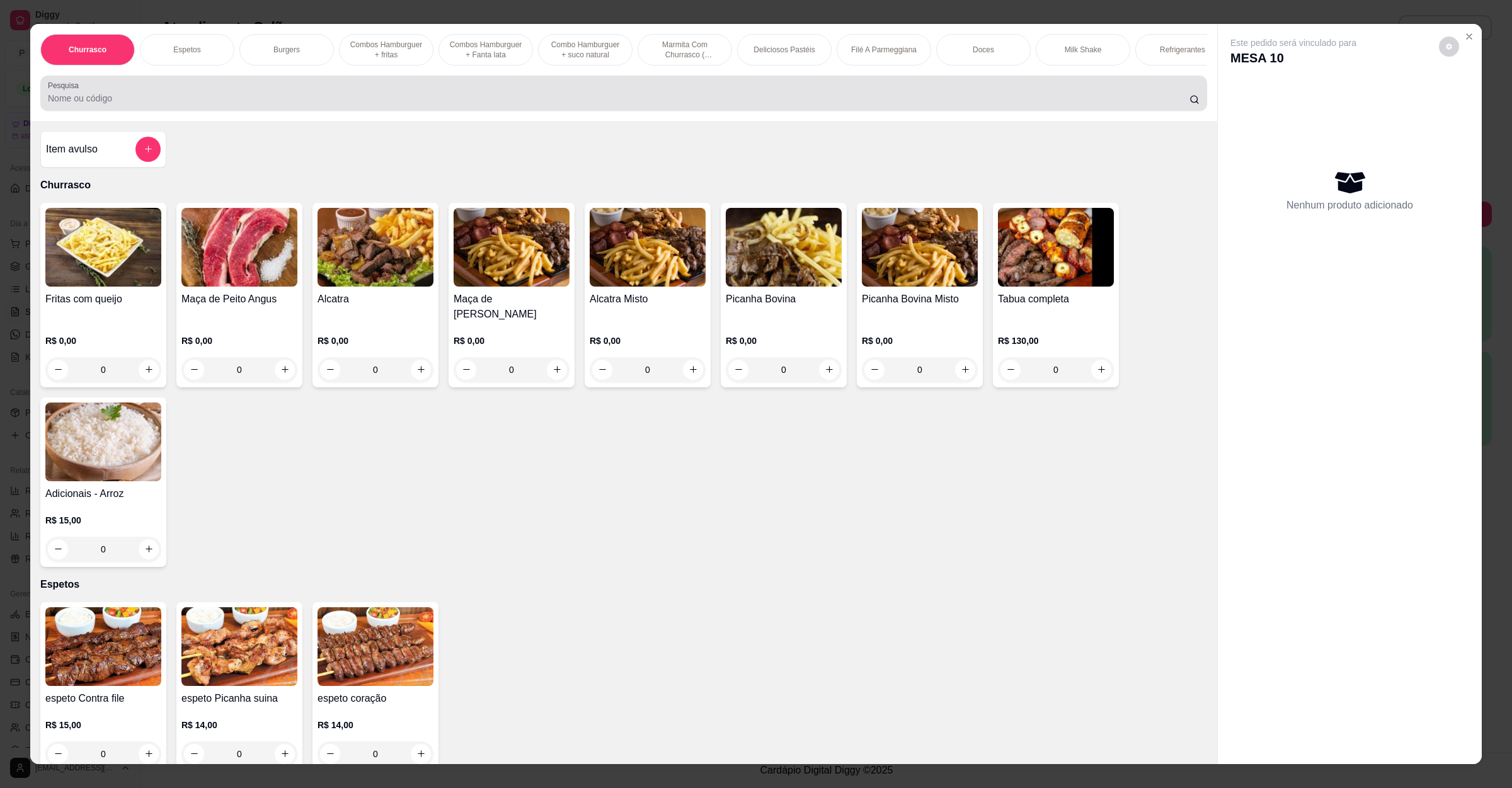
click at [467, 105] on input "Pesquisa" at bounding box center [619, 98] width 1142 height 12
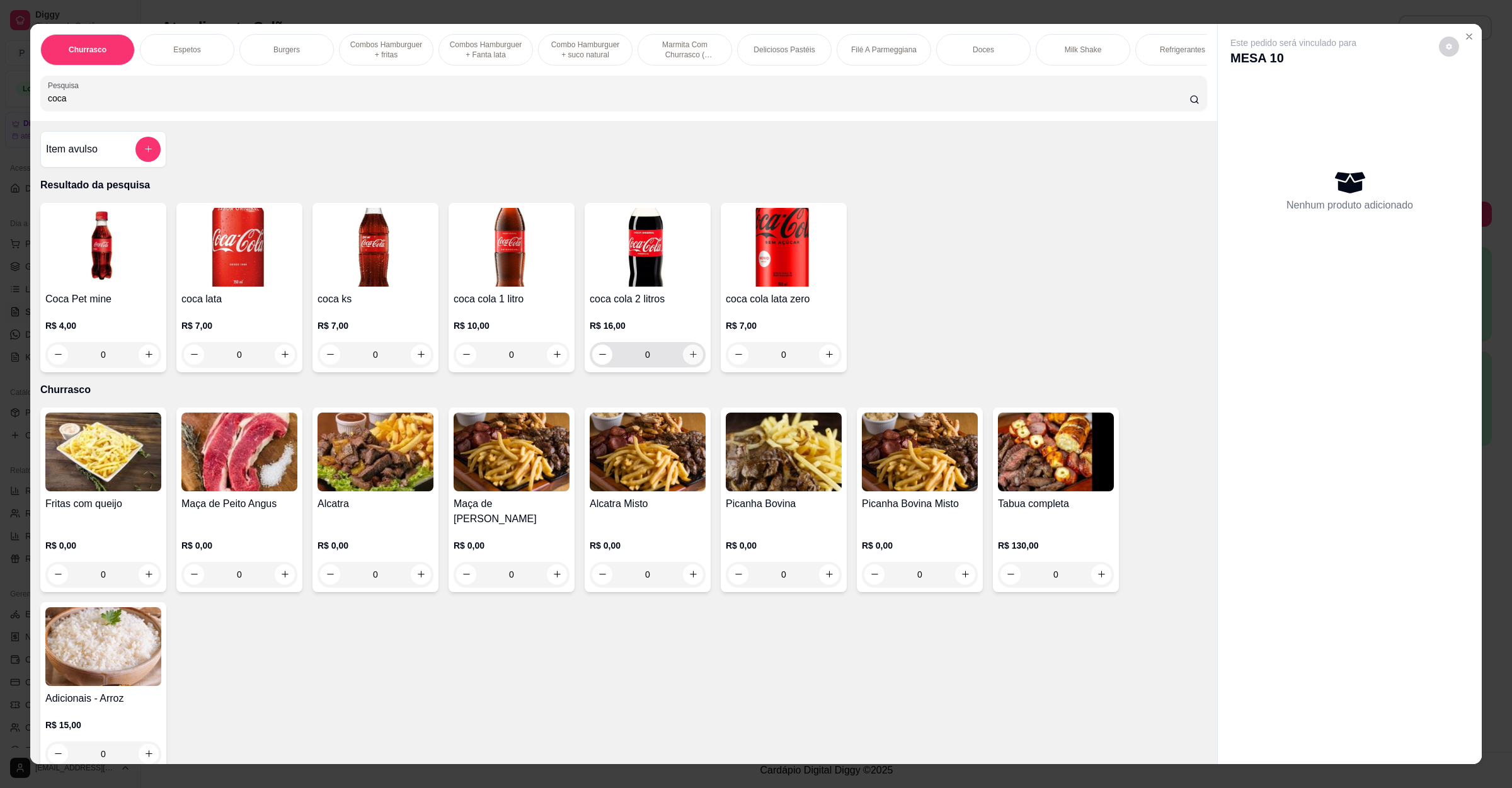
type input "coca"
click at [683, 365] on button "increase-product-quantity" at bounding box center [693, 355] width 20 height 20
type input "1"
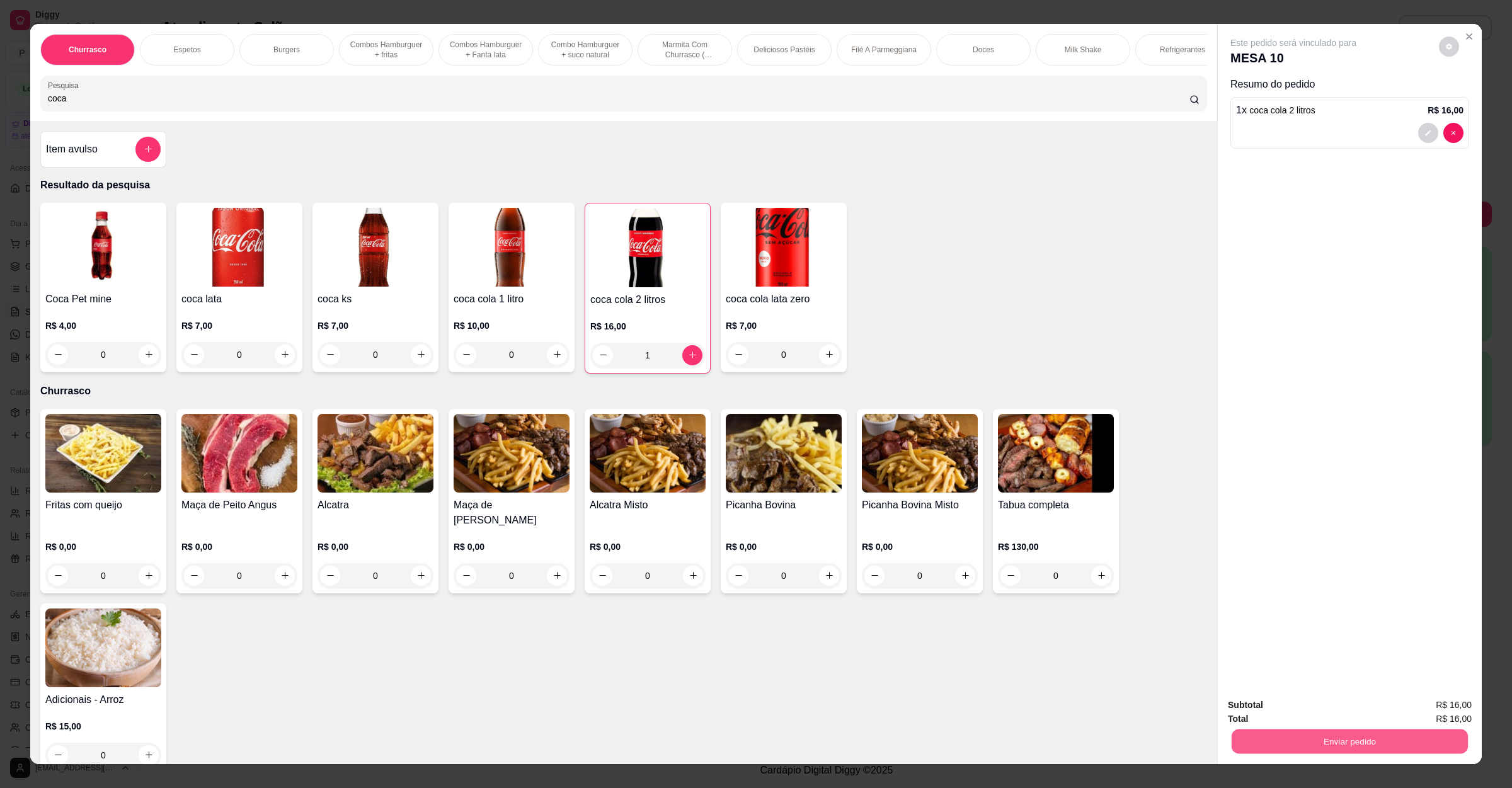
click at [1272, 731] on button "Enviar pedido" at bounding box center [1350, 741] width 236 height 24
click at [1293, 708] on button "Não registrar e enviar pedido" at bounding box center [1306, 711] width 127 height 23
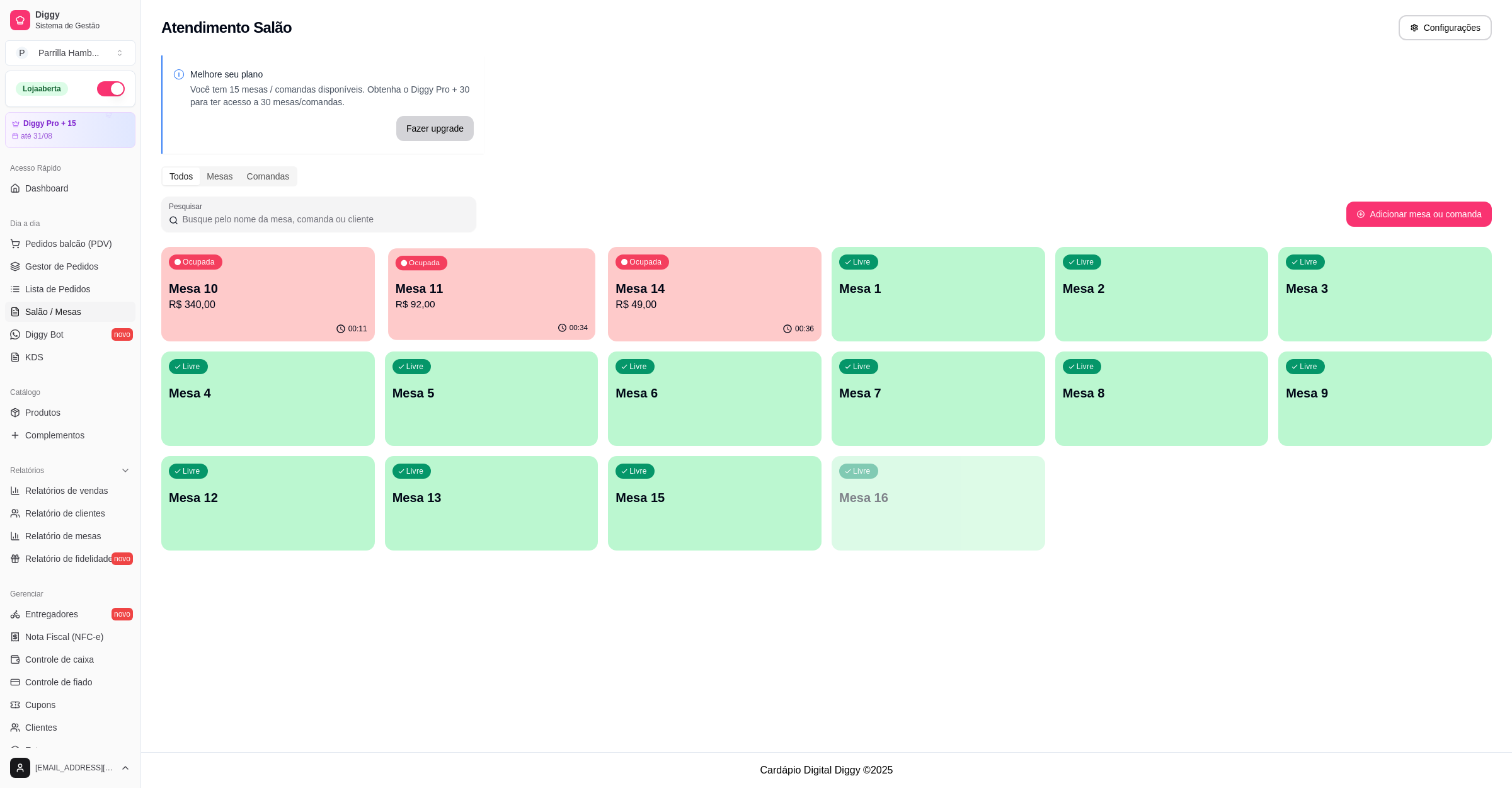
click at [522, 253] on div "Ocupada Mesa 11 R$ 92,00" at bounding box center [491, 282] width 207 height 68
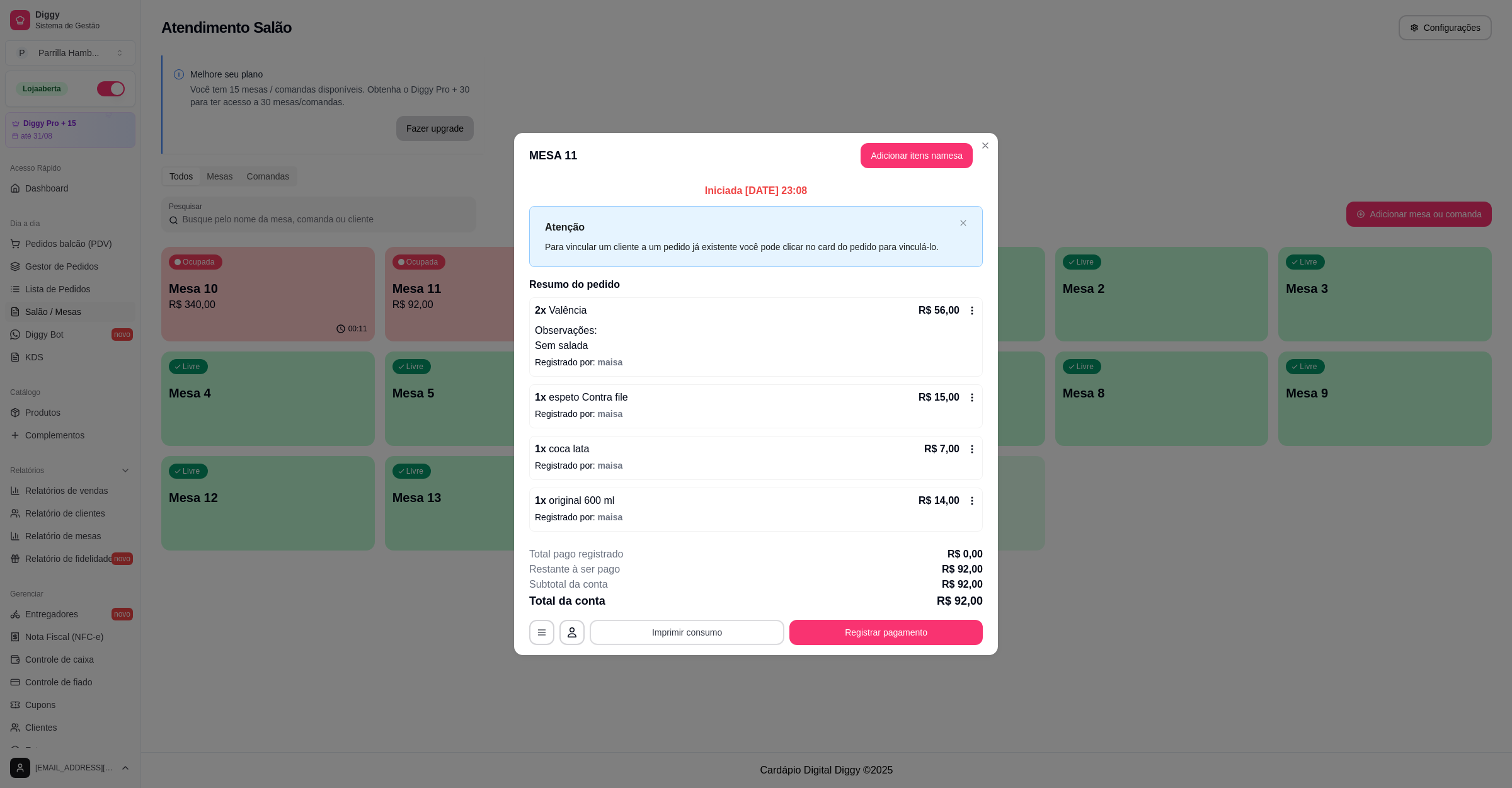
click at [715, 640] on button "Imprimir consumo" at bounding box center [686, 633] width 194 height 25
click at [707, 605] on button "IMPRESSORA" at bounding box center [690, 604] width 88 height 20
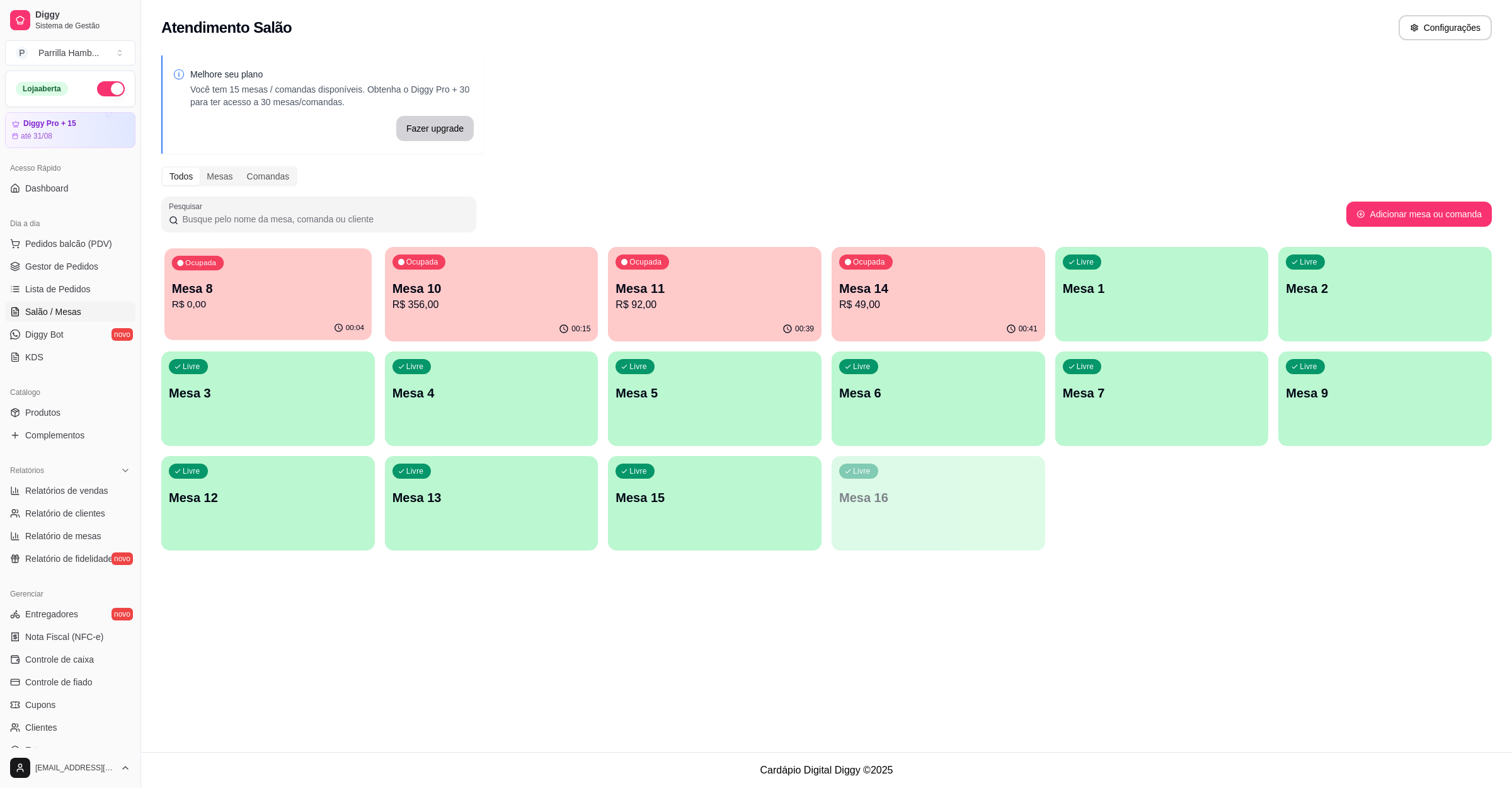
click at [302, 288] on p "Mesa 8" at bounding box center [268, 289] width 192 height 17
click at [458, 294] on p "Mesa 10" at bounding box center [491, 289] width 192 height 17
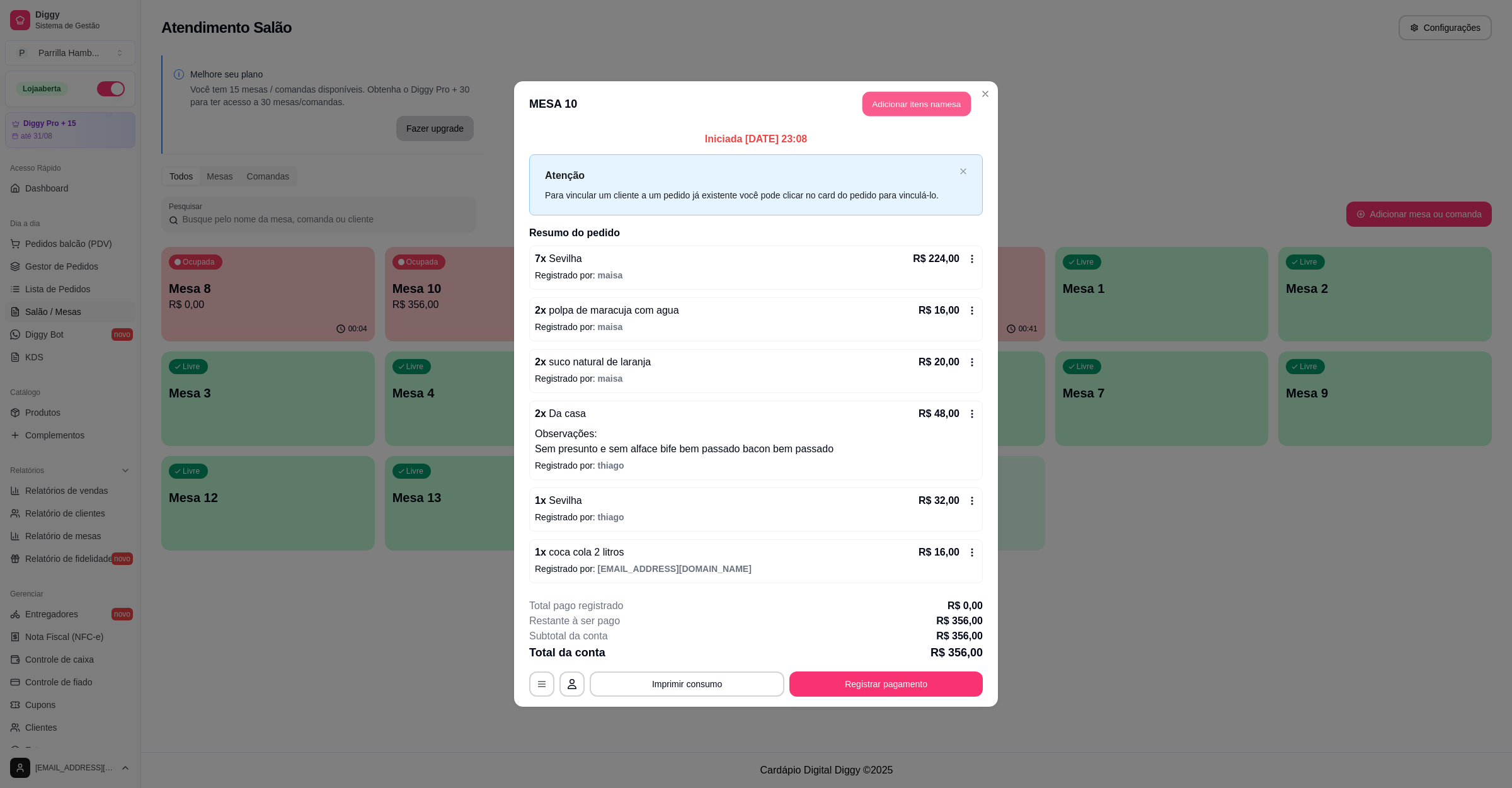
click at [870, 92] on button "Adicionar itens na mesa" at bounding box center [916, 104] width 109 height 24
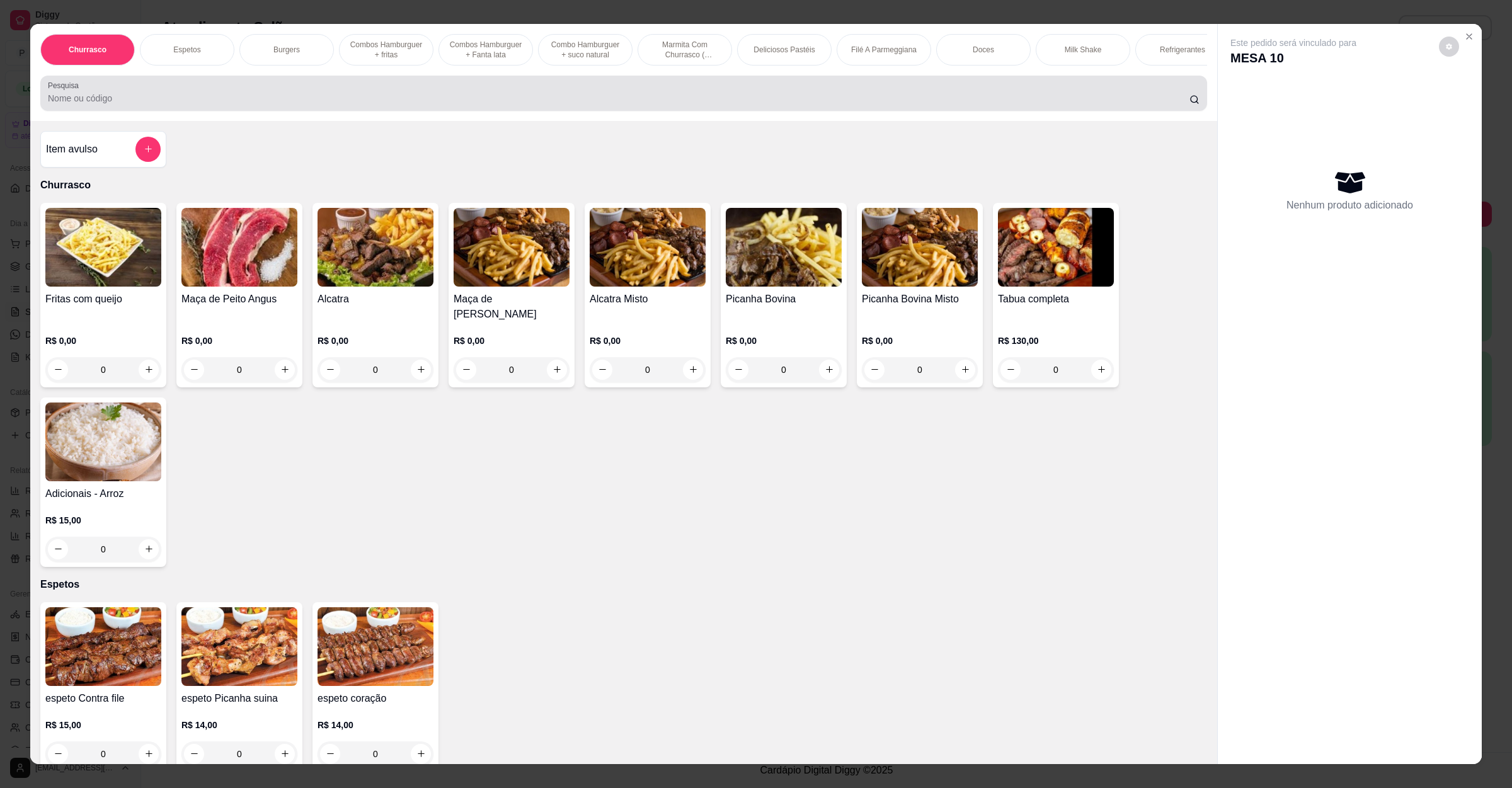
click at [308, 90] on div "Pesquisa" at bounding box center [624, 93] width 1167 height 35
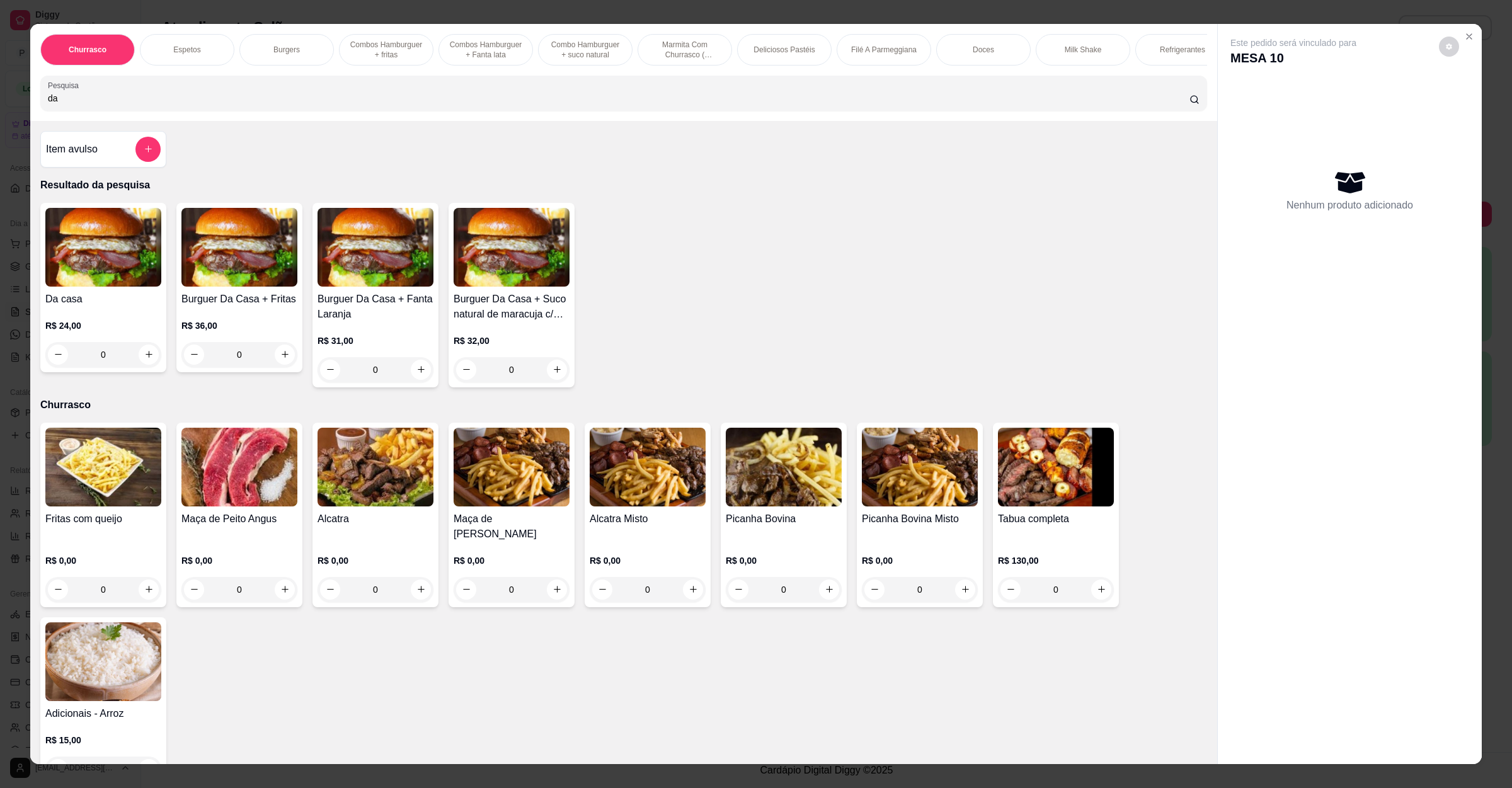
type input "da"
click at [150, 360] on div "0" at bounding box center [103, 355] width 116 height 25
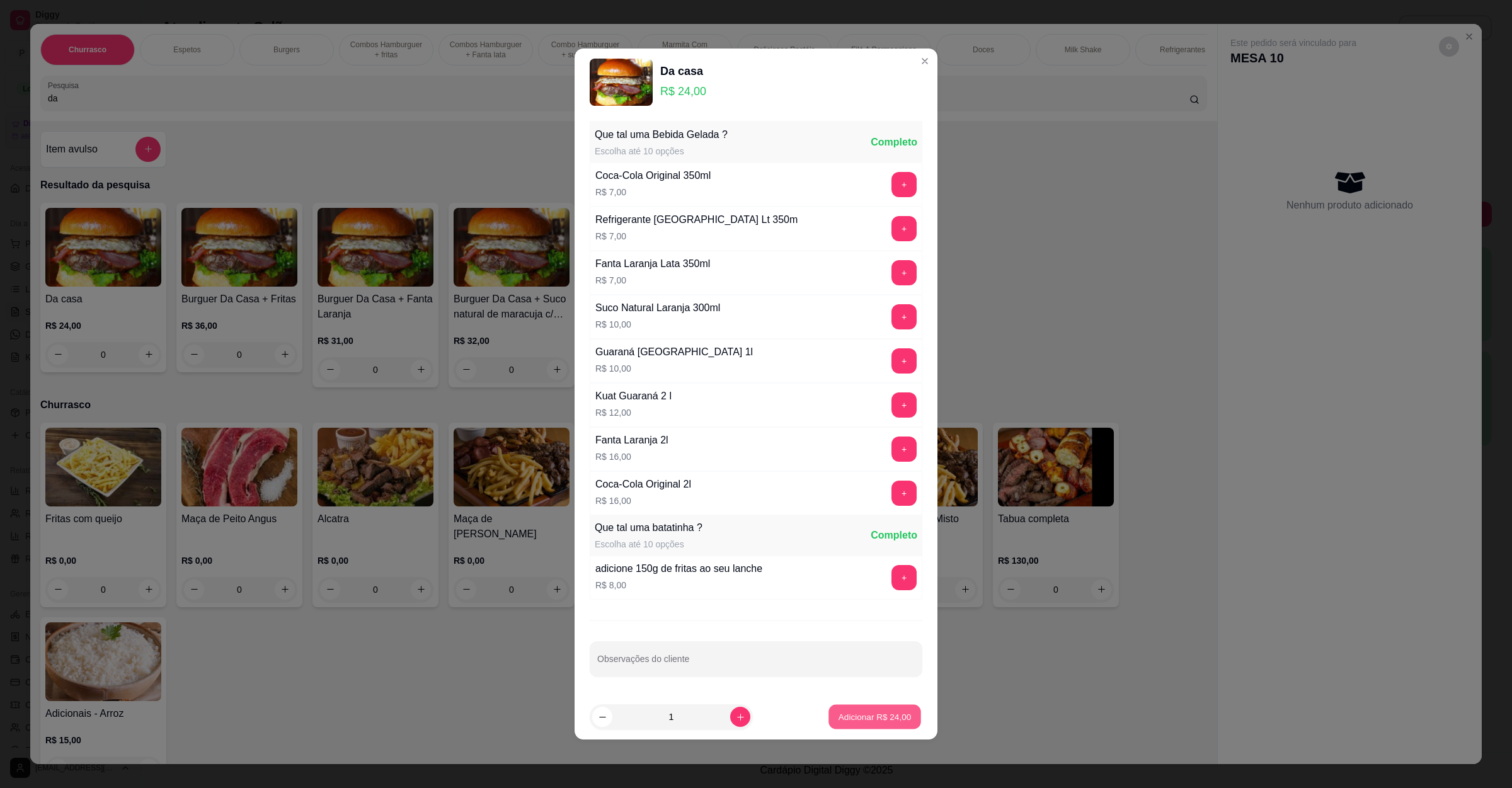
click at [878, 713] on p "Adicionar R$ 24,00" at bounding box center [875, 716] width 73 height 12
type input "1"
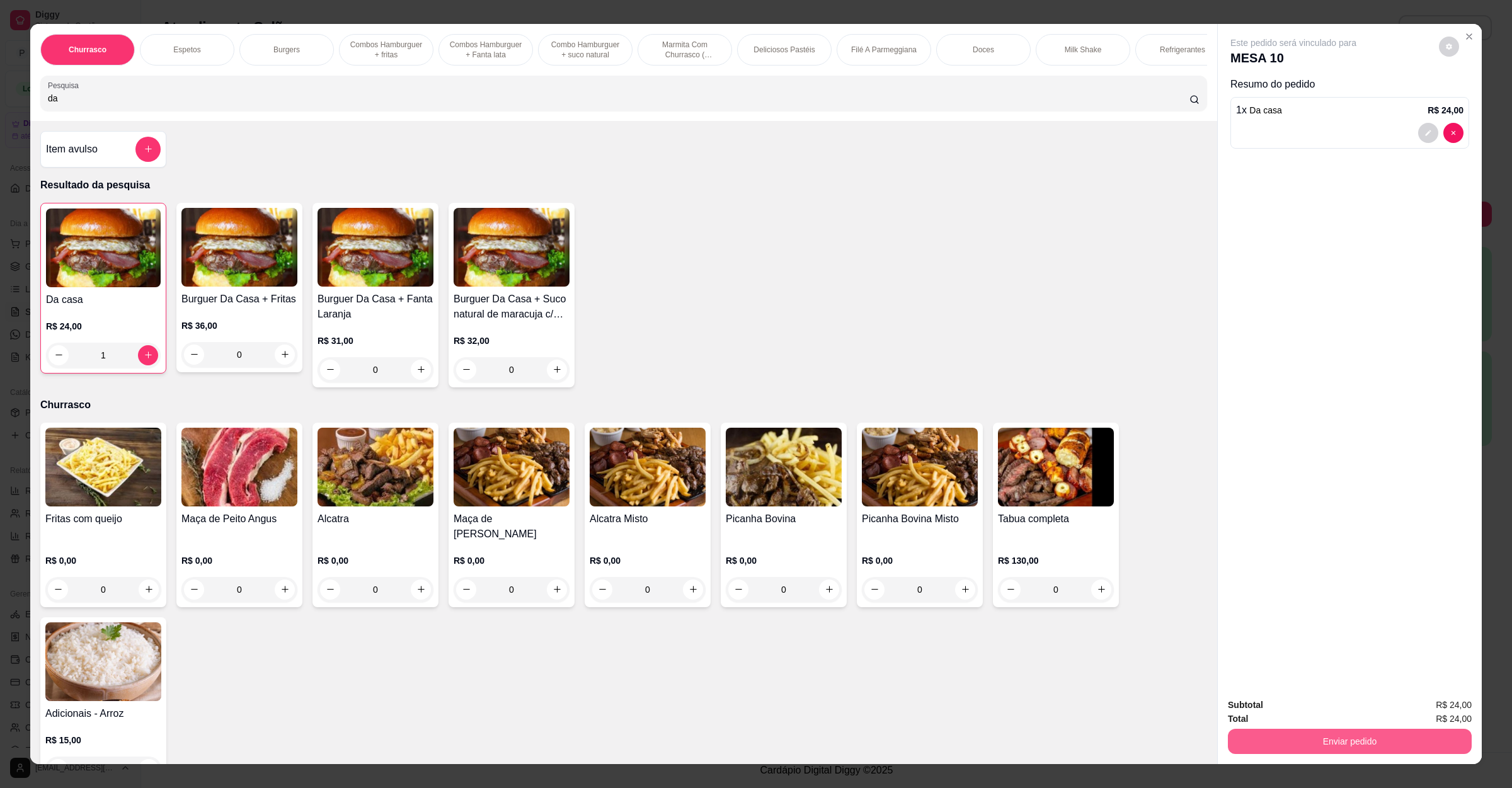
click at [1278, 740] on button "Enviar pedido" at bounding box center [1350, 741] width 244 height 25
click at [1298, 707] on button "Não registrar e enviar pedido" at bounding box center [1306, 711] width 131 height 24
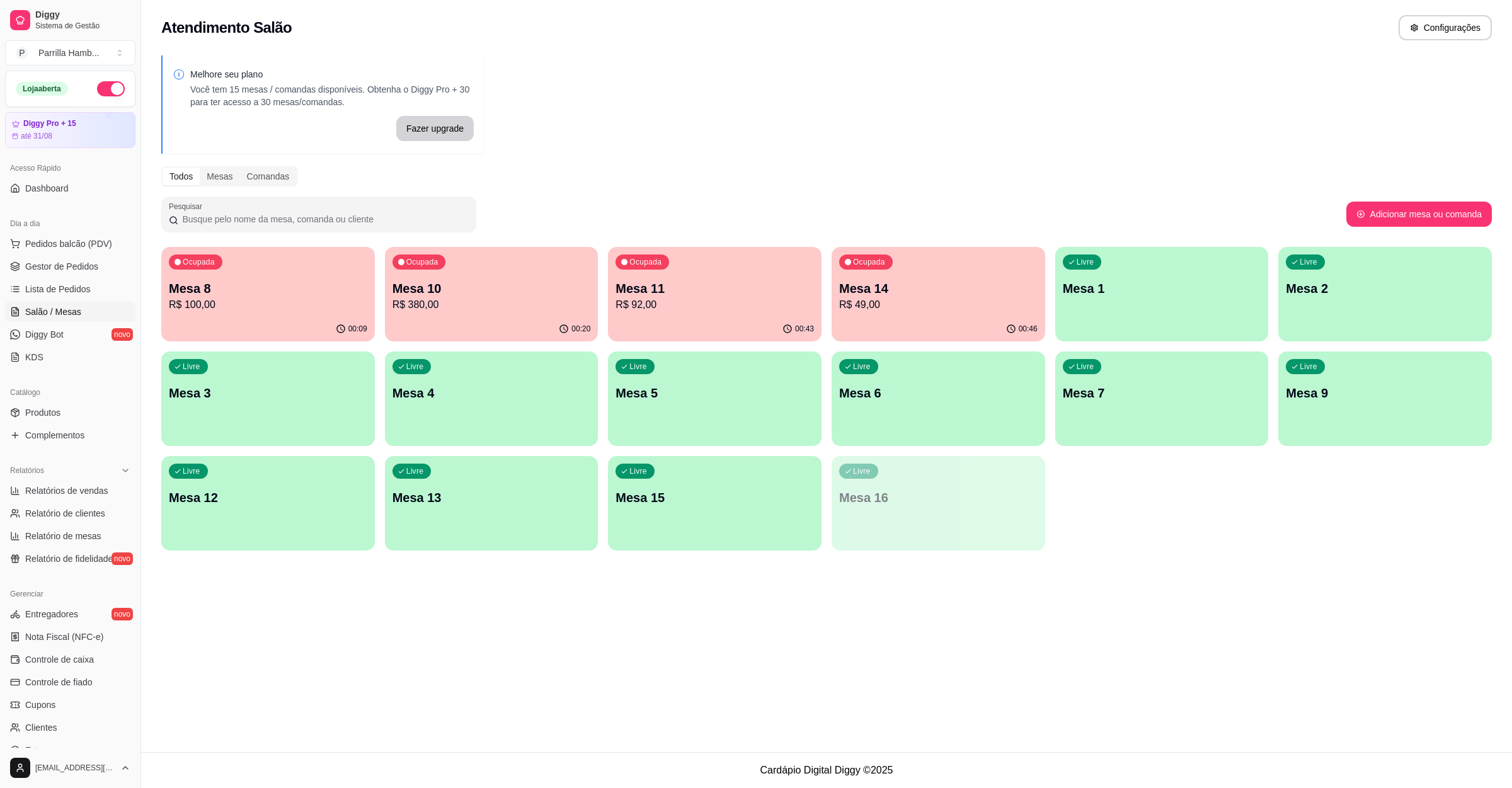
click at [929, 305] on p "R$ 49,00" at bounding box center [938, 305] width 198 height 15
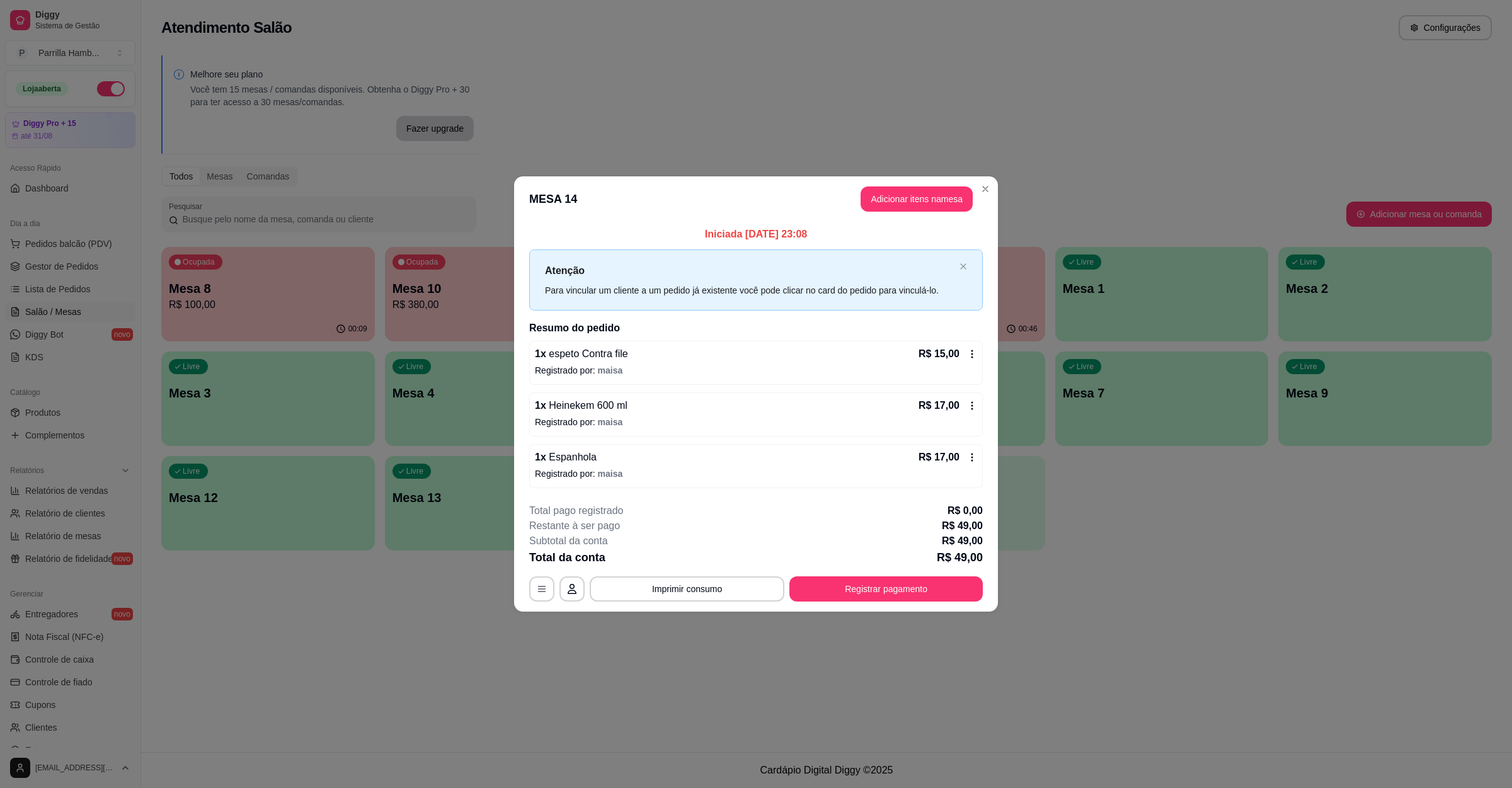
click at [708, 594] on button "Imprimir consumo" at bounding box center [686, 589] width 194 height 25
click at [707, 549] on div "Escolha a impressora IMPRESSORA" at bounding box center [691, 557] width 83 height 34
click at [671, 555] on button "IMPRESSORA" at bounding box center [690, 562] width 91 height 20
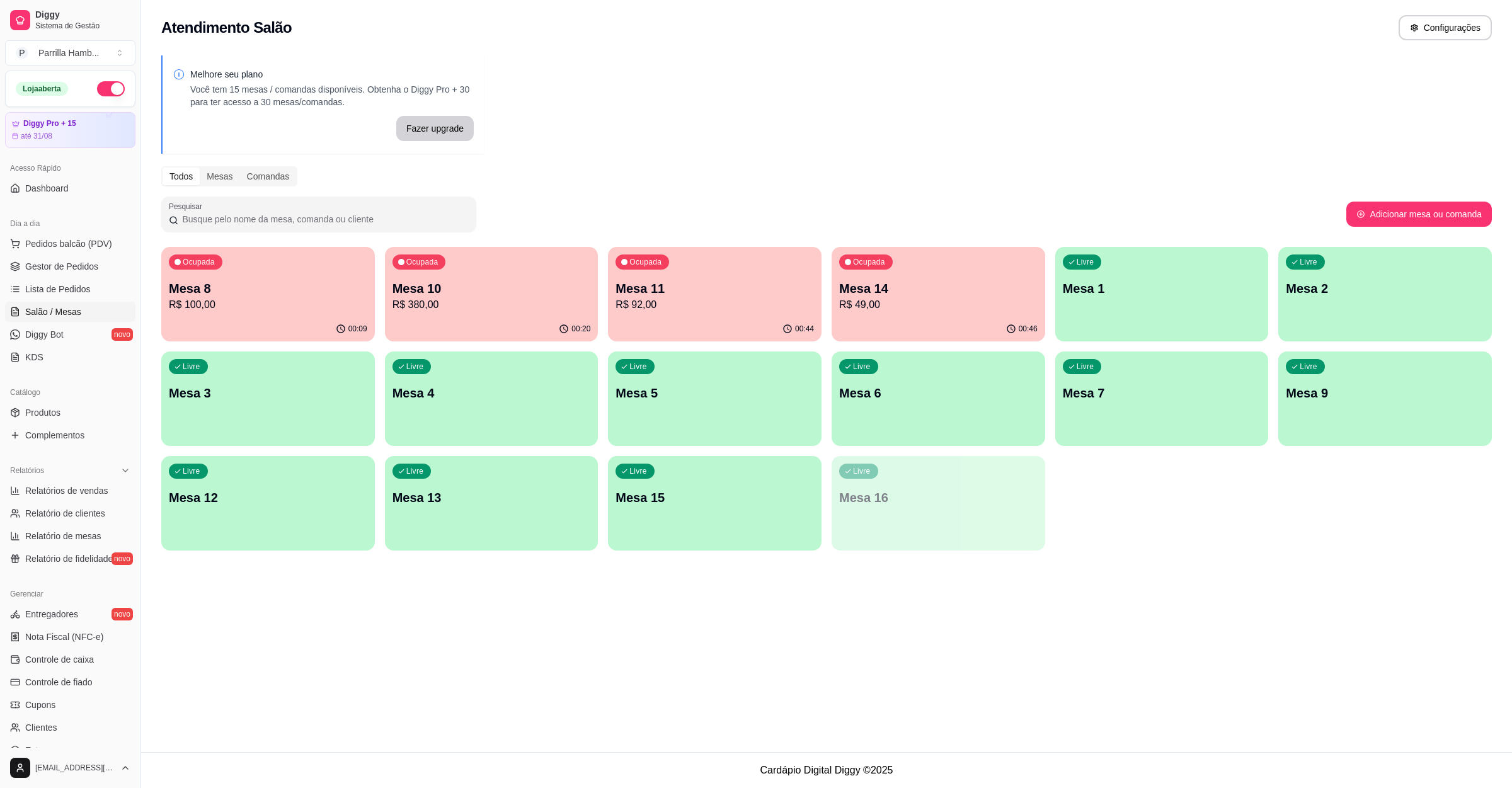
click at [653, 303] on p "R$ 92,00" at bounding box center [715, 305] width 198 height 15
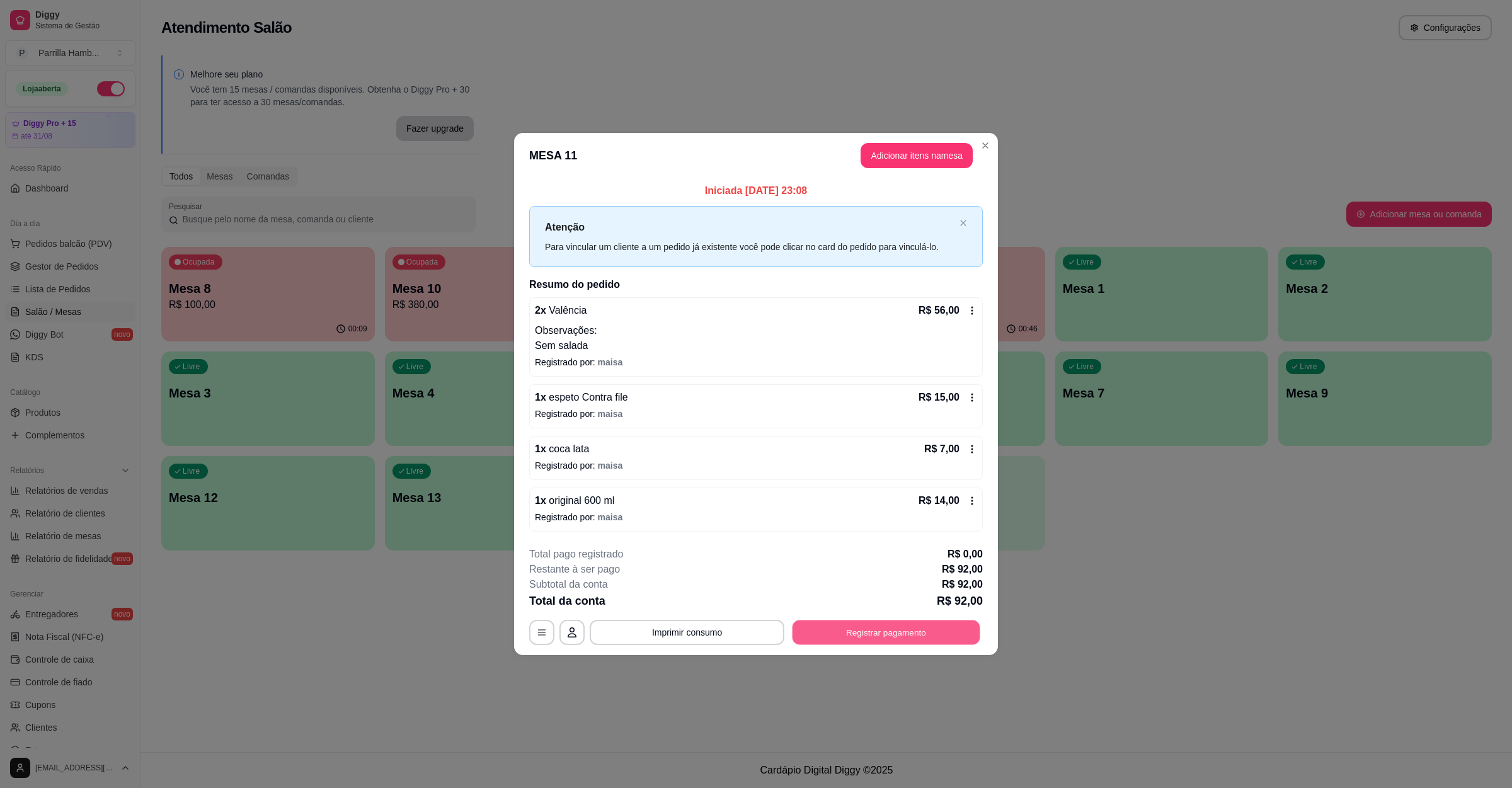
click at [925, 624] on button "Registrar pagamento" at bounding box center [886, 633] width 187 height 24
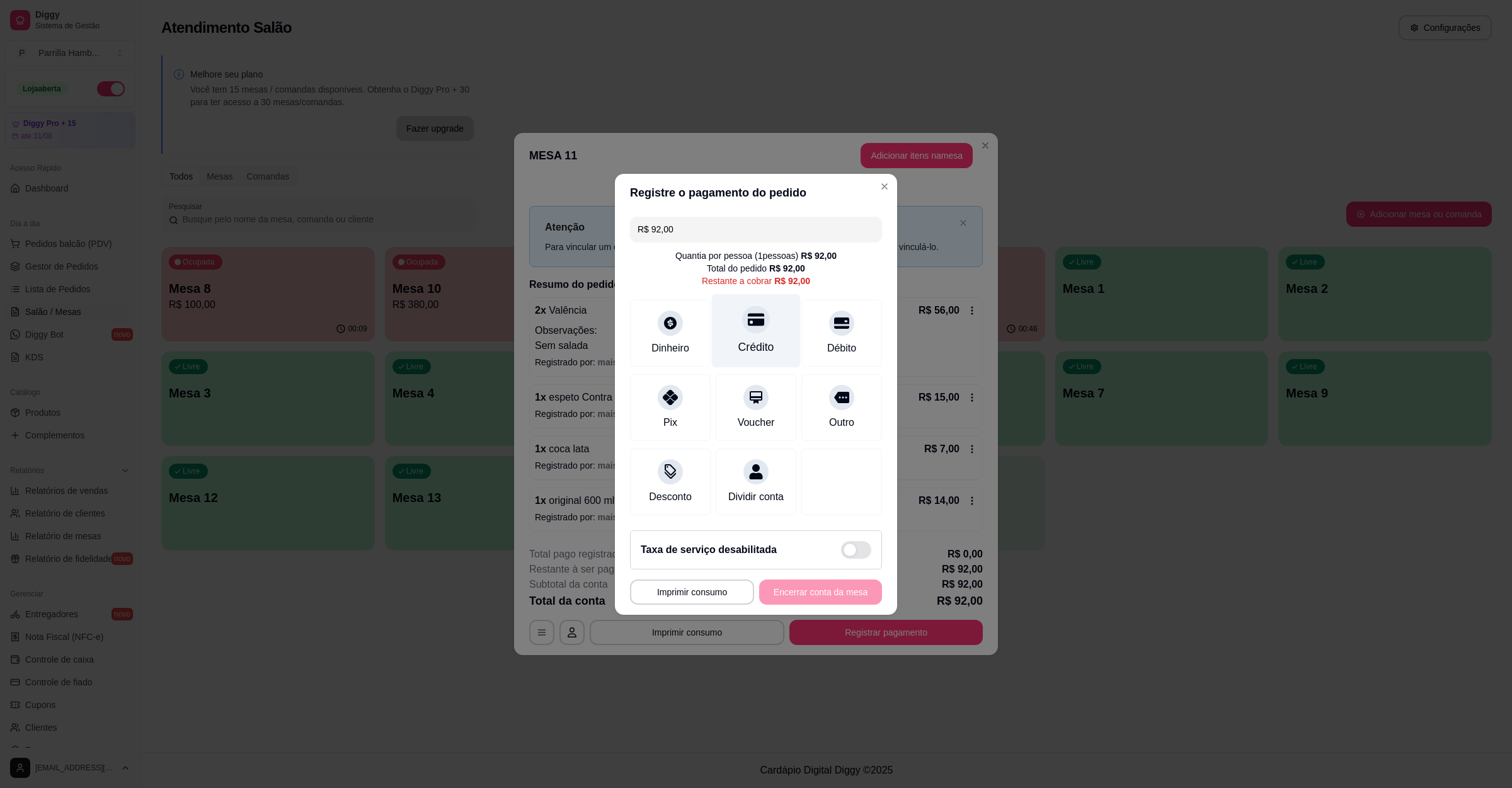
click at [767, 327] on div "Crédito" at bounding box center [756, 330] width 89 height 73
type input "R$ 0,00"
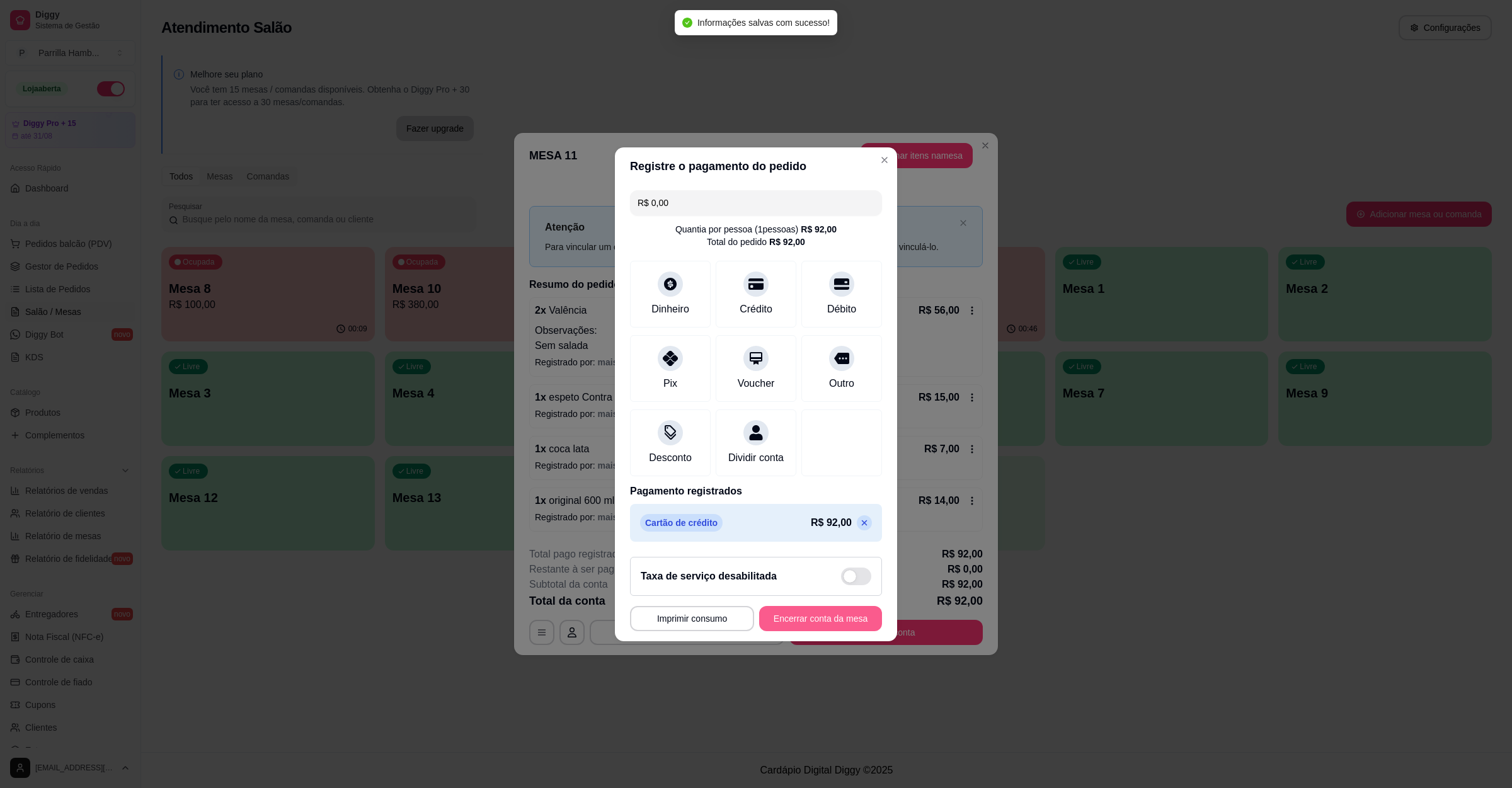
click at [793, 630] on button "Encerrar conta da mesa" at bounding box center [820, 619] width 123 height 25
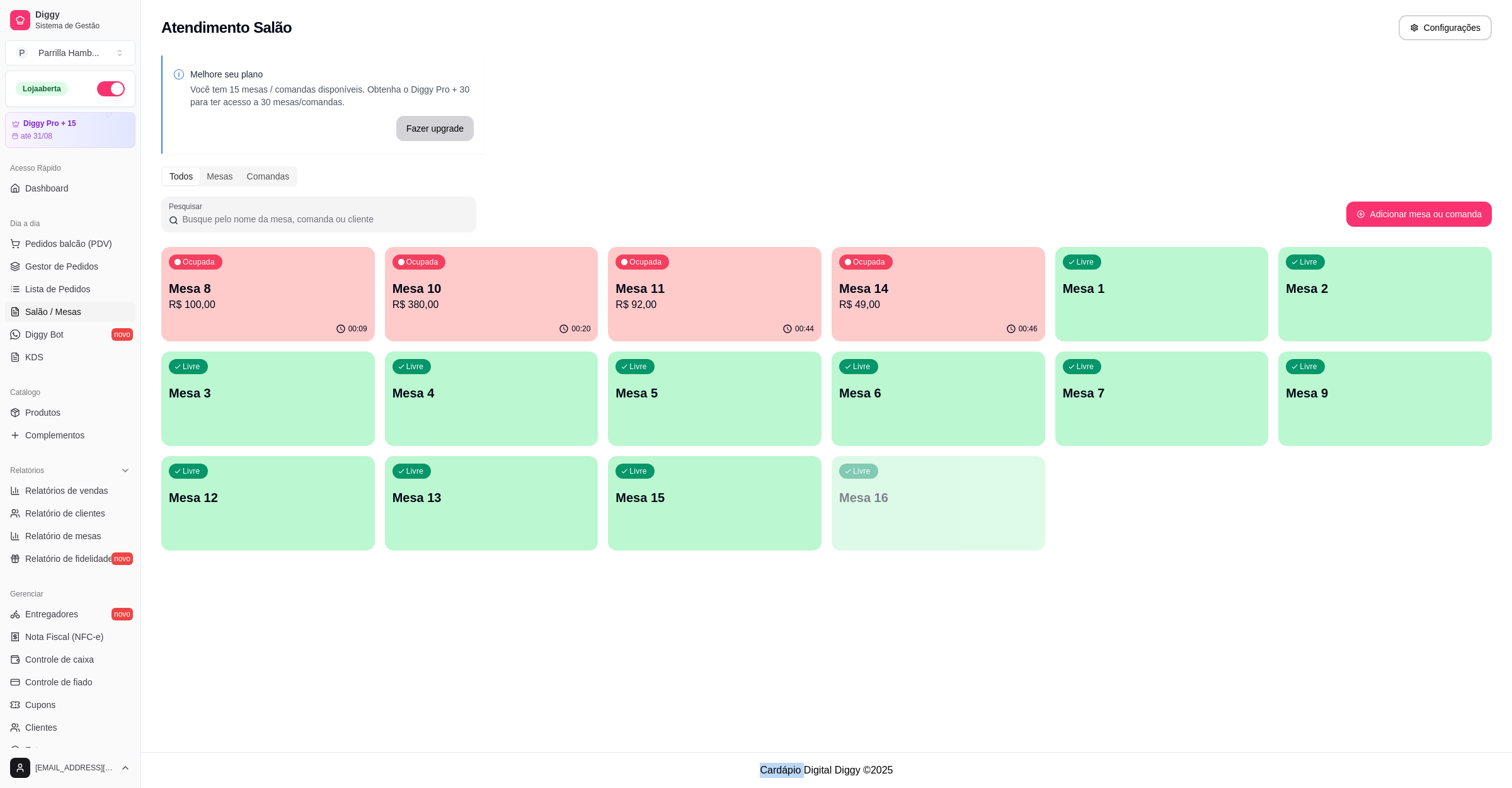
click at [1142, 612] on div "Atendimento Salão Configurações Melhore seu plano Você tem 15 mesas / comandas …" at bounding box center [826, 376] width 1371 height 752
click at [1155, 621] on div "Atendimento Salão Configurações Melhore seu plano Você tem 15 mesas / comandas …" at bounding box center [826, 376] width 1371 height 752
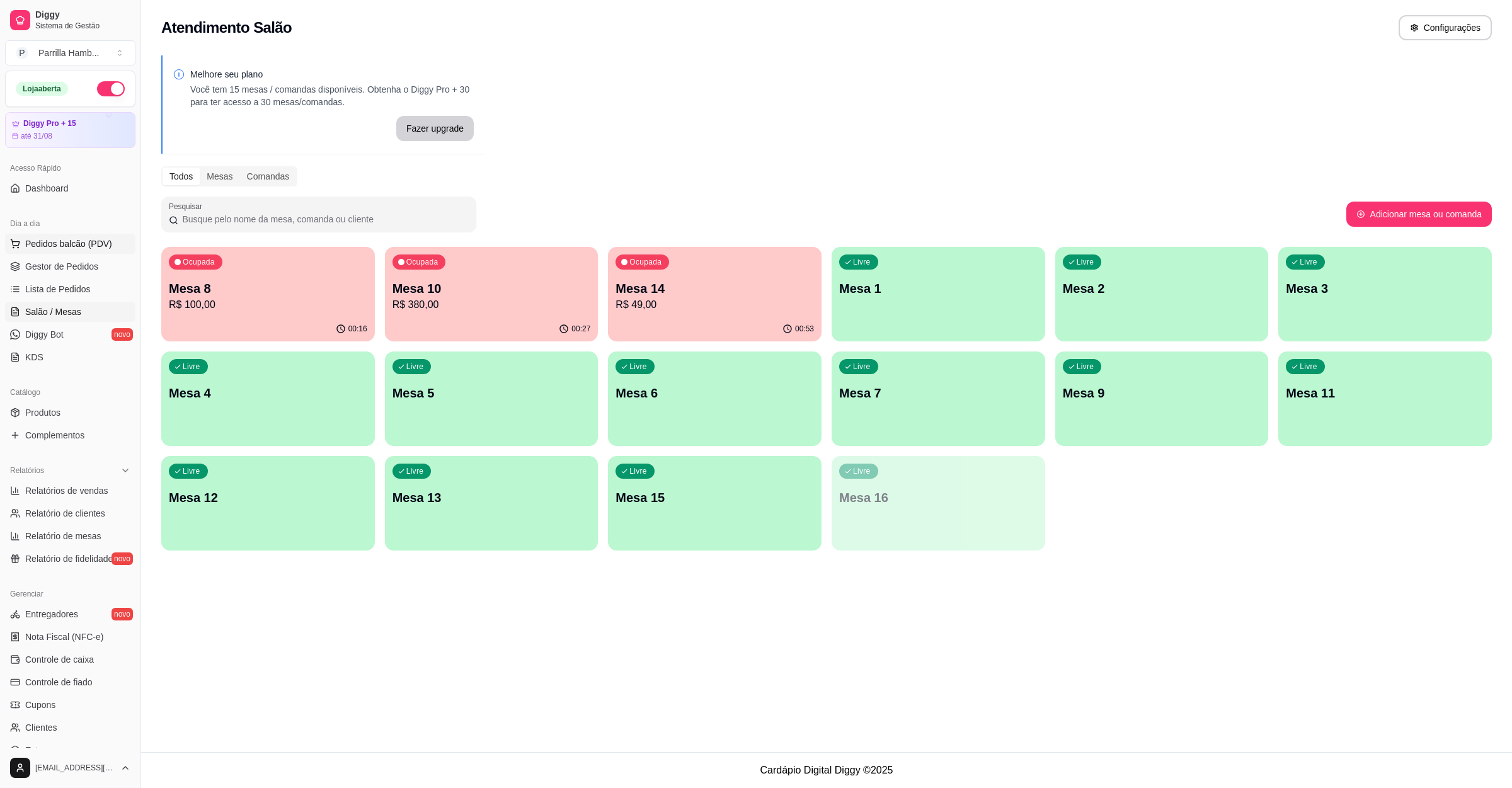
click at [74, 251] on button "Pedidos balcão (PDV)" at bounding box center [70, 244] width 130 height 20
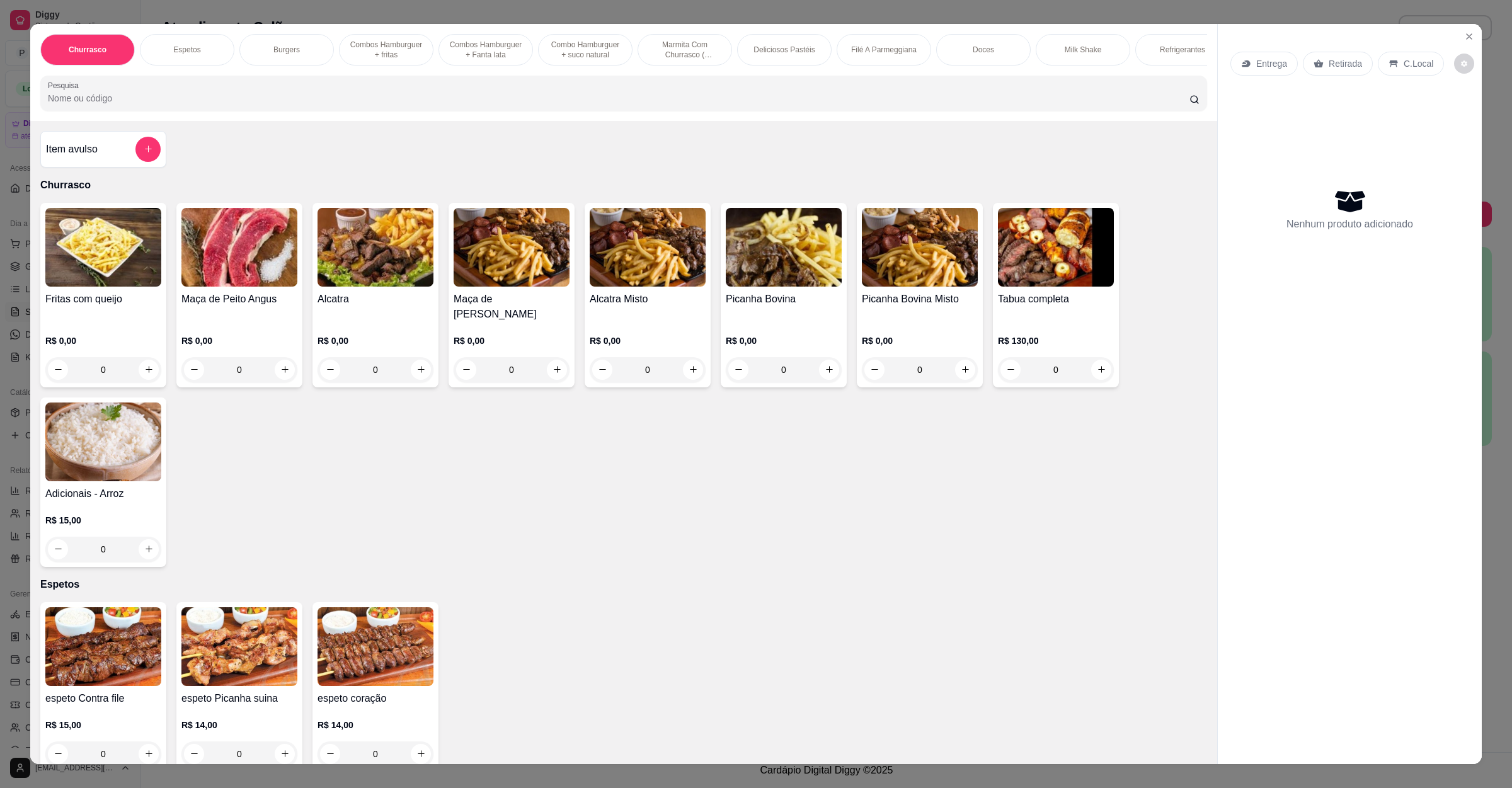
click at [344, 105] on input "Pesquisa" at bounding box center [619, 98] width 1142 height 12
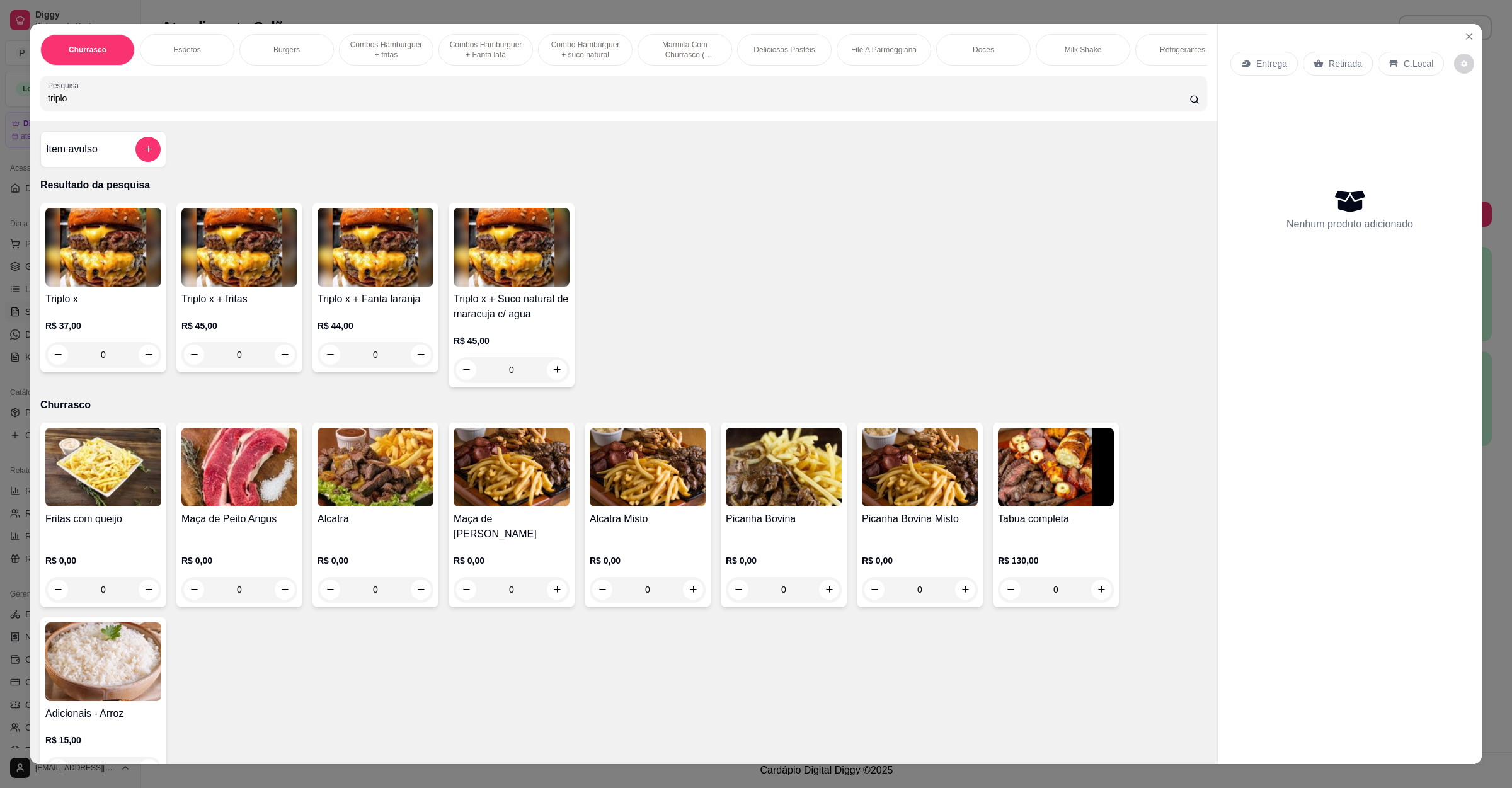
type input "triplo"
click at [138, 367] on div "0" at bounding box center [103, 355] width 116 height 25
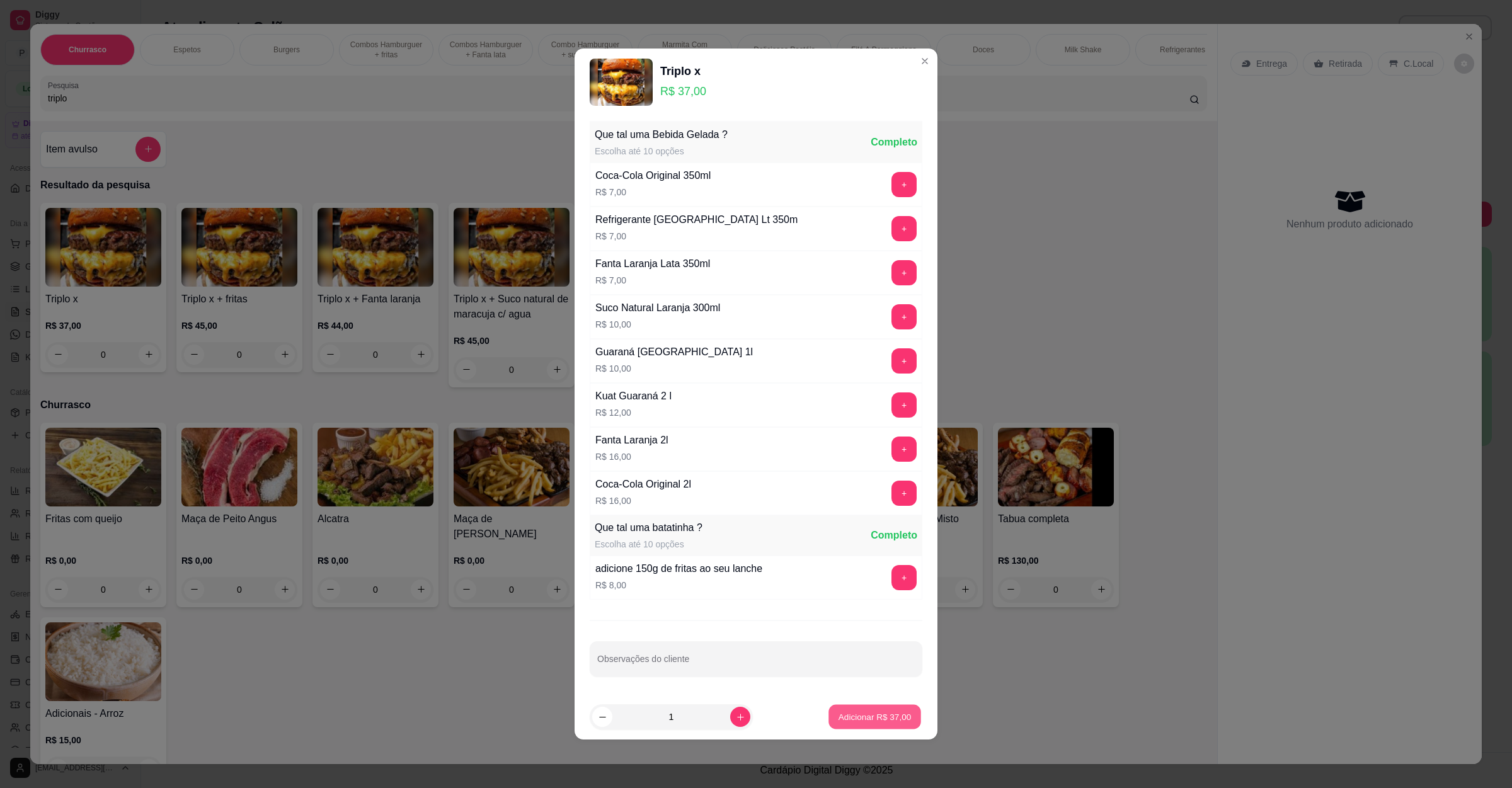
click at [881, 712] on button "Adicionar R$ 37,00" at bounding box center [875, 717] width 93 height 24
type input "1"
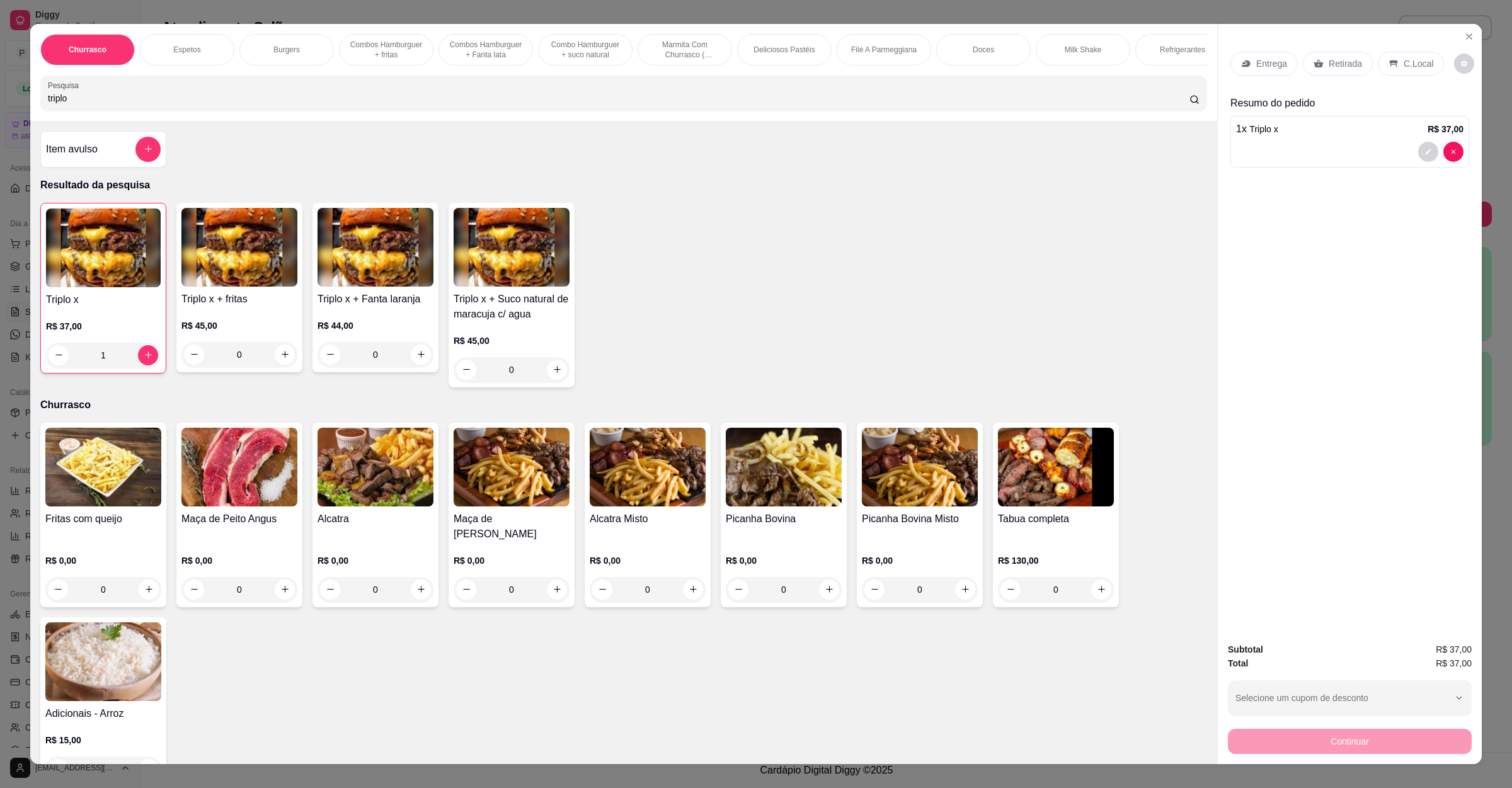
drag, startPoint x: 174, startPoint y: 102, endPoint x: 0, endPoint y: 114, distance: 174.4
click at [0, 114] on div "Churrasco Espetos Burgers Combos Hamburguer + fritas Combos Hamburguer + Fanta …" at bounding box center [756, 394] width 1512 height 788
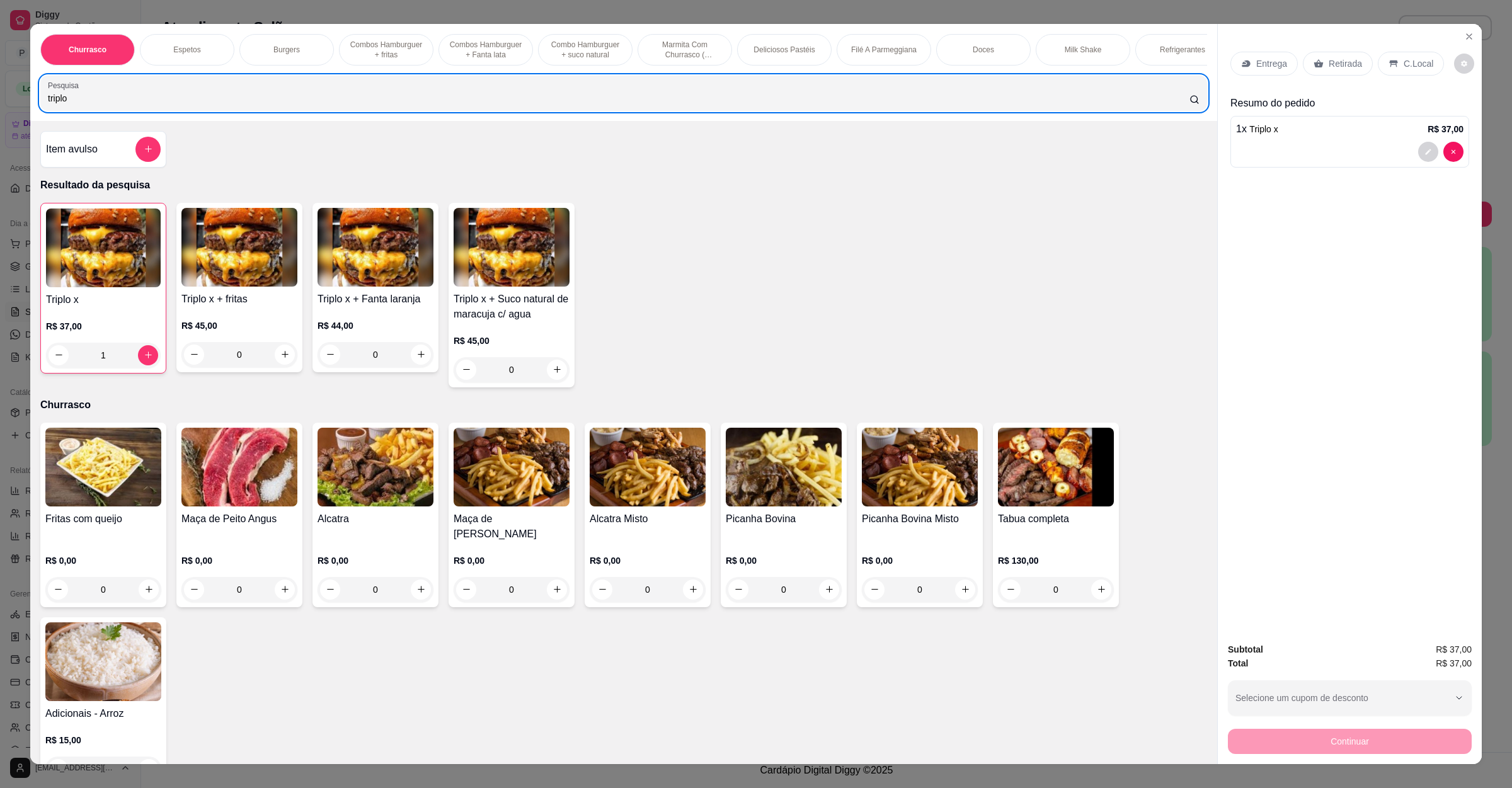
drag, startPoint x: 95, startPoint y: 101, endPoint x: 0, endPoint y: 116, distance: 96.2
click at [0, 116] on div "Churrasco Espetos Burgers Combos Hamburguer + fritas Combos Hamburguer + Fanta …" at bounding box center [756, 394] width 1512 height 788
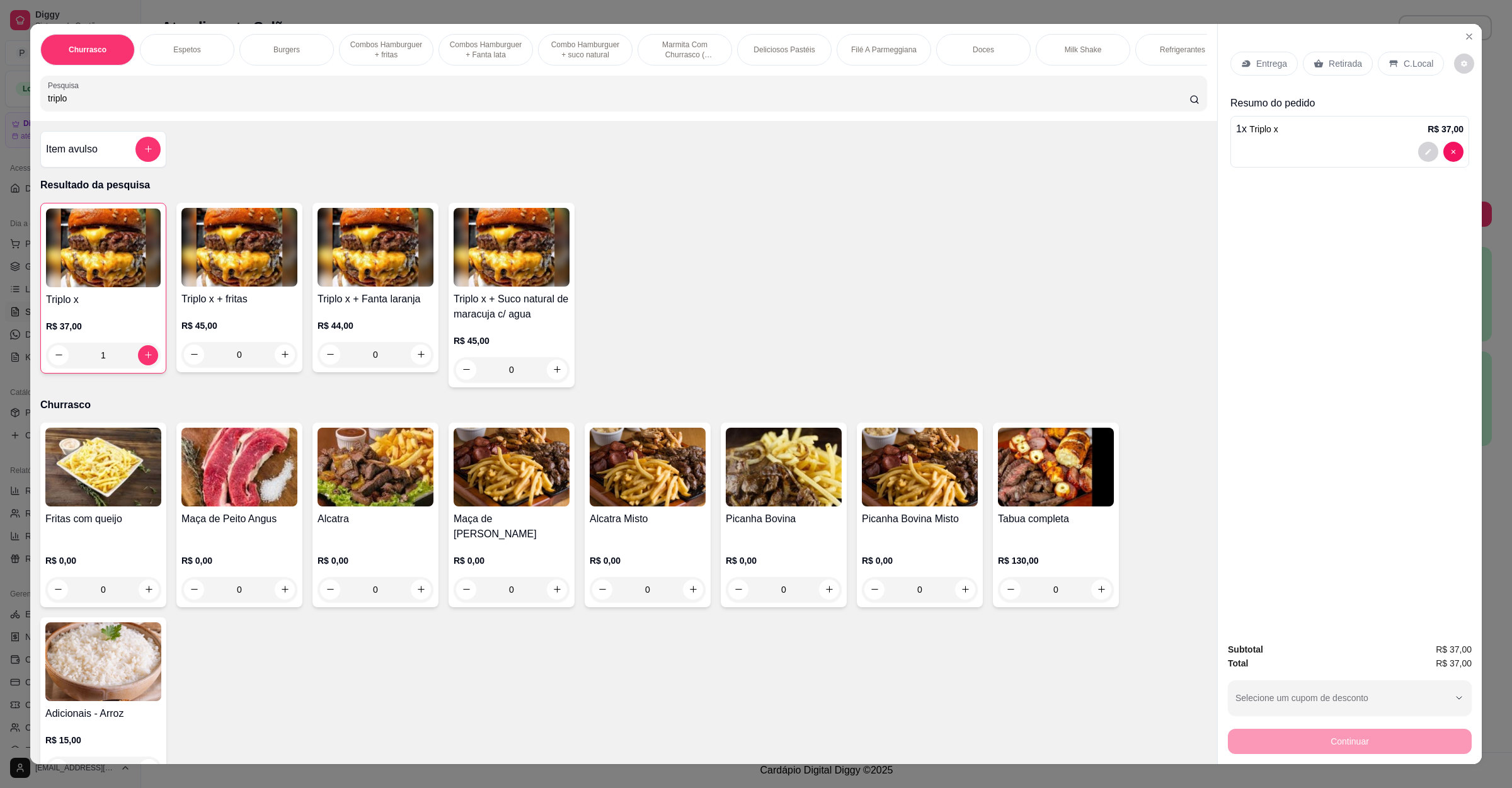
drag, startPoint x: 91, startPoint y: 109, endPoint x: 0, endPoint y: 119, distance: 91.5
click at [0, 119] on div "Churrasco Espetos Burgers Combos Hamburguer + fritas Combos Hamburguer + Fanta …" at bounding box center [756, 394] width 1512 height 788
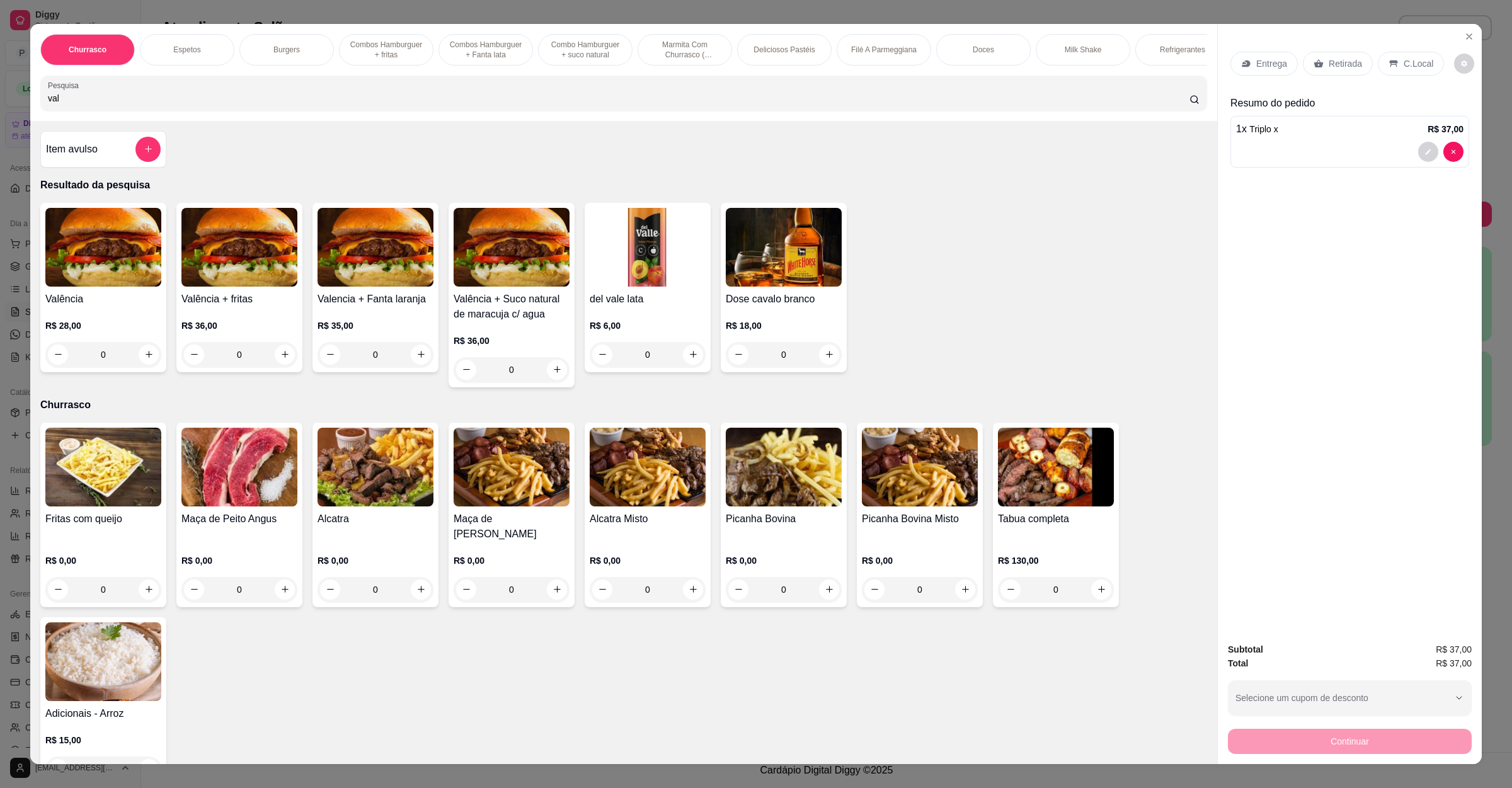
type input "val"
click at [131, 367] on div "0" at bounding box center [103, 355] width 116 height 25
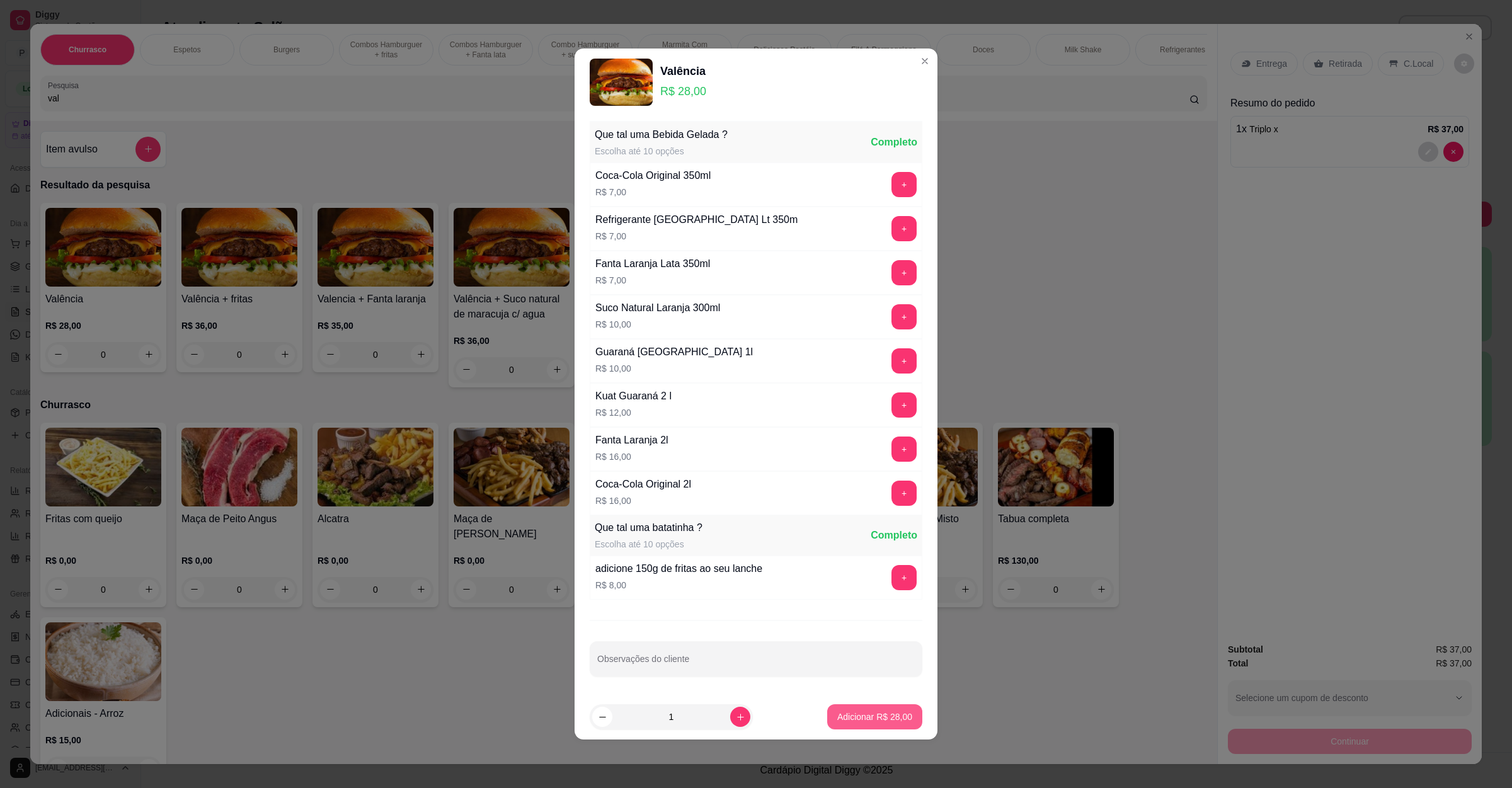
click at [851, 720] on p "Adicionar R$ 28,00" at bounding box center [875, 717] width 75 height 12
type input "1"
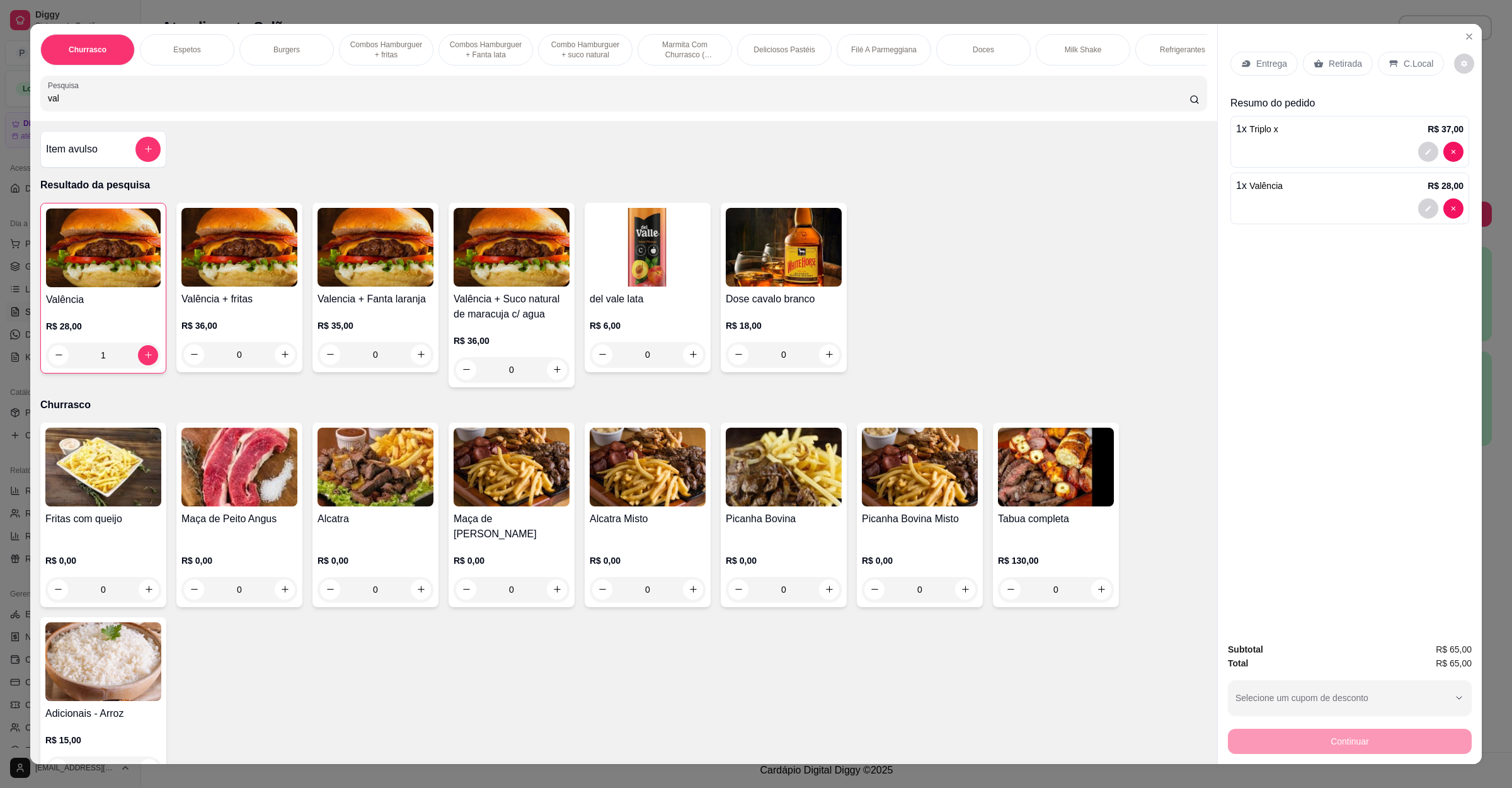
click at [1310, 48] on div "Entrega Retirada C.Local" at bounding box center [1350, 63] width 239 height 44
click at [1315, 70] on div "Retirada" at bounding box center [1338, 63] width 70 height 24
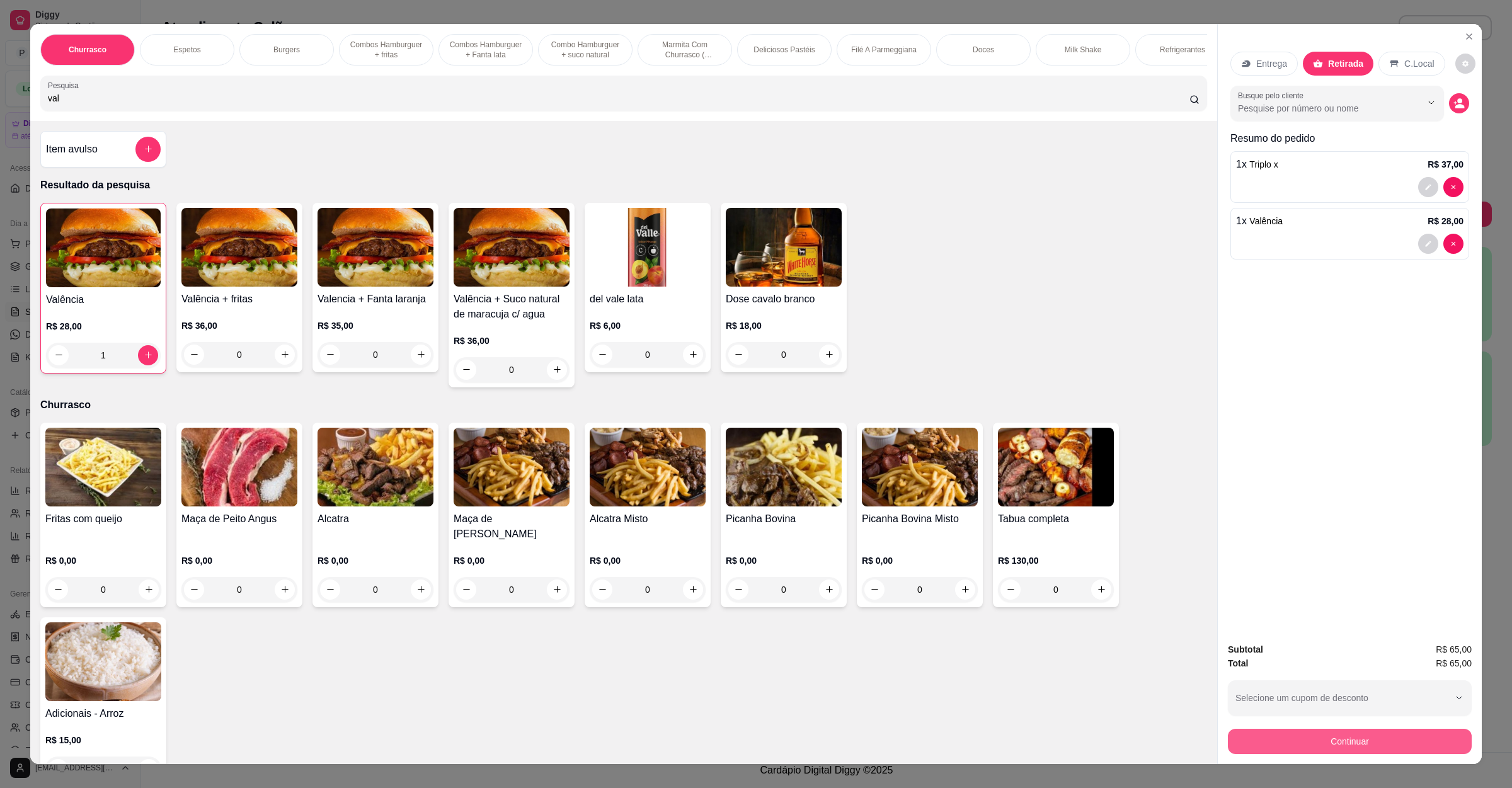
click at [1376, 735] on button "Continuar" at bounding box center [1350, 741] width 244 height 25
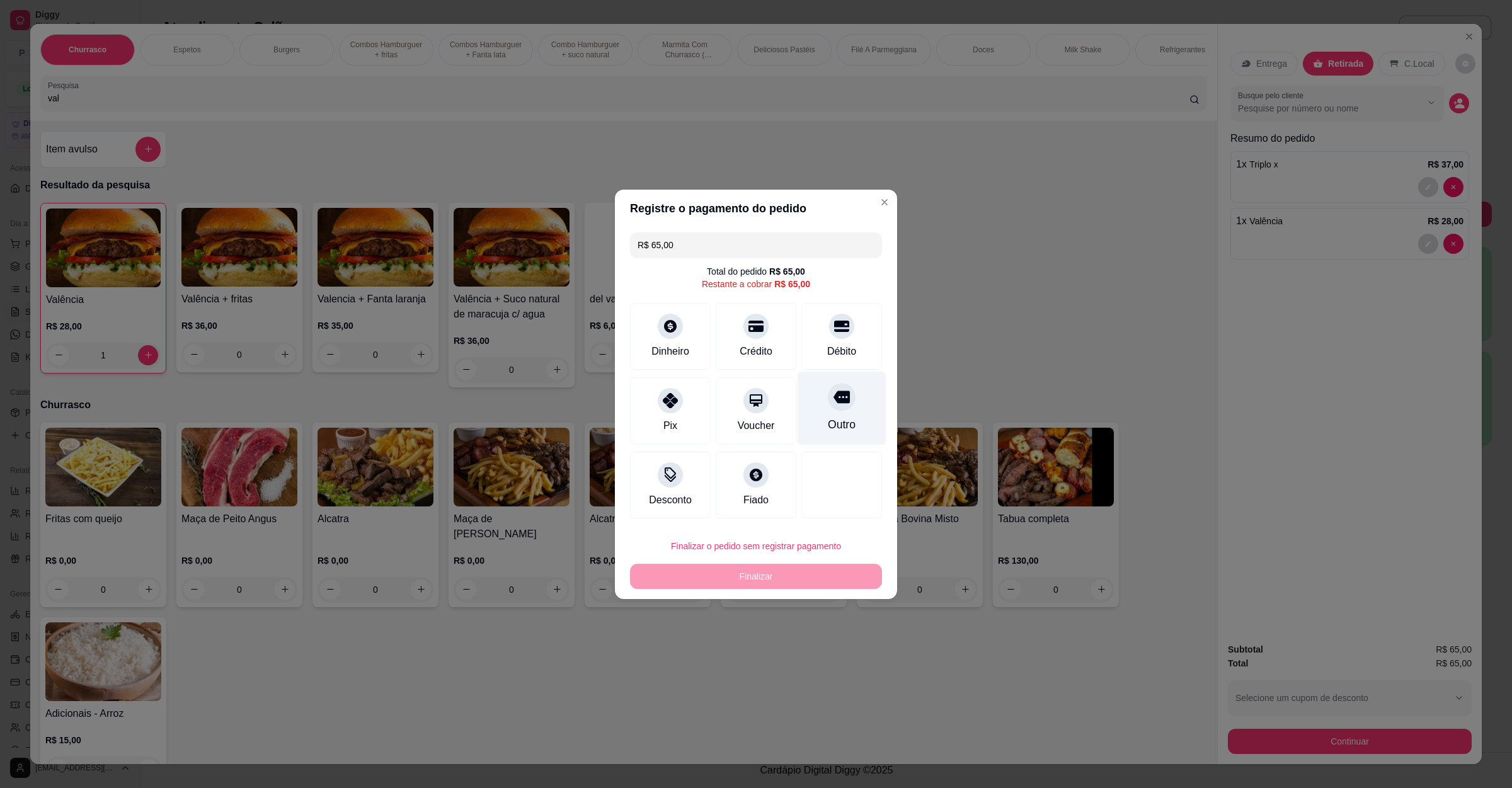
click at [833, 405] on icon at bounding box center [841, 397] width 16 height 16
type input "R$ 0,00"
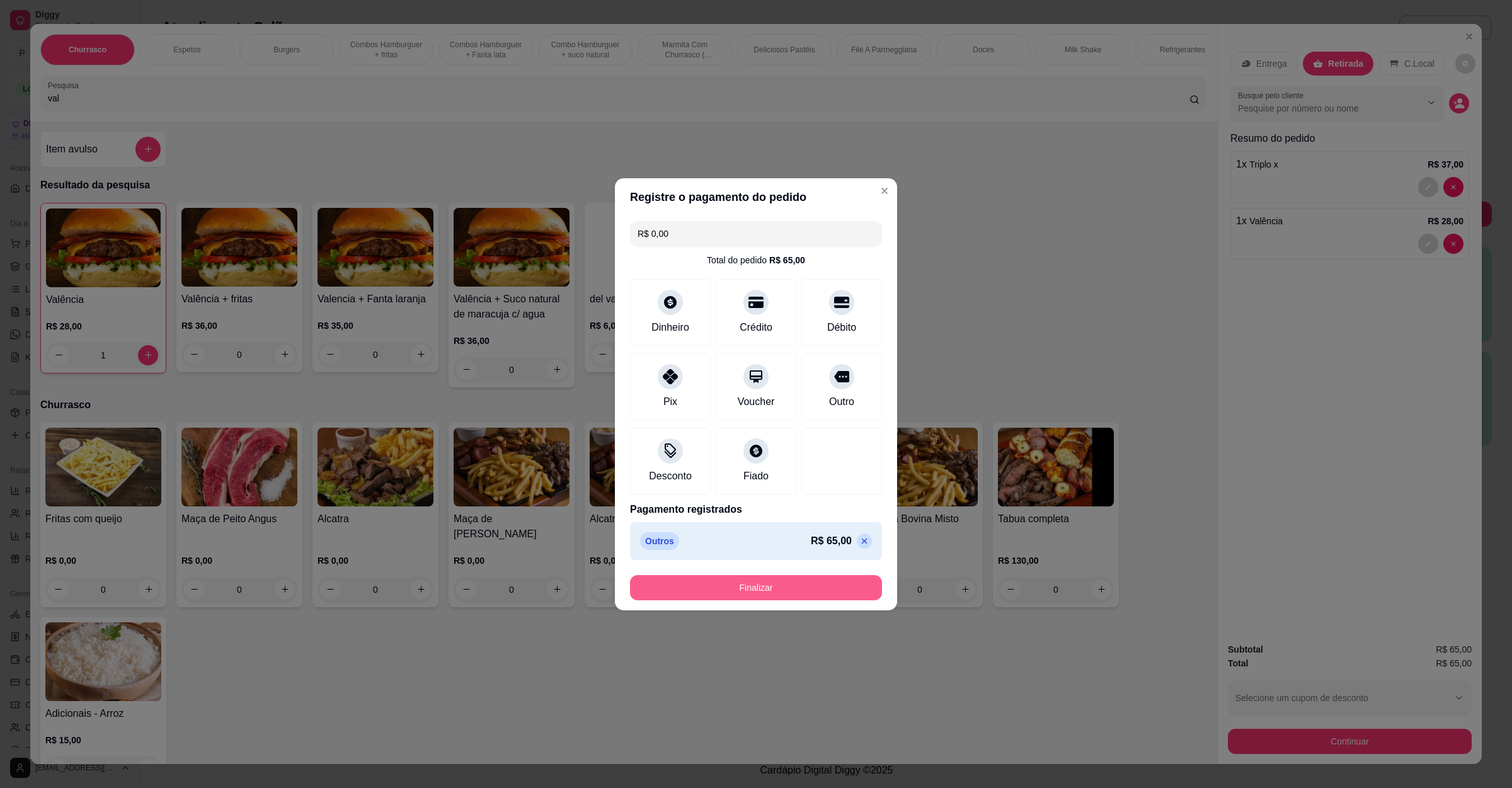
click at [779, 585] on button "Finalizar" at bounding box center [756, 587] width 252 height 25
type input "0"
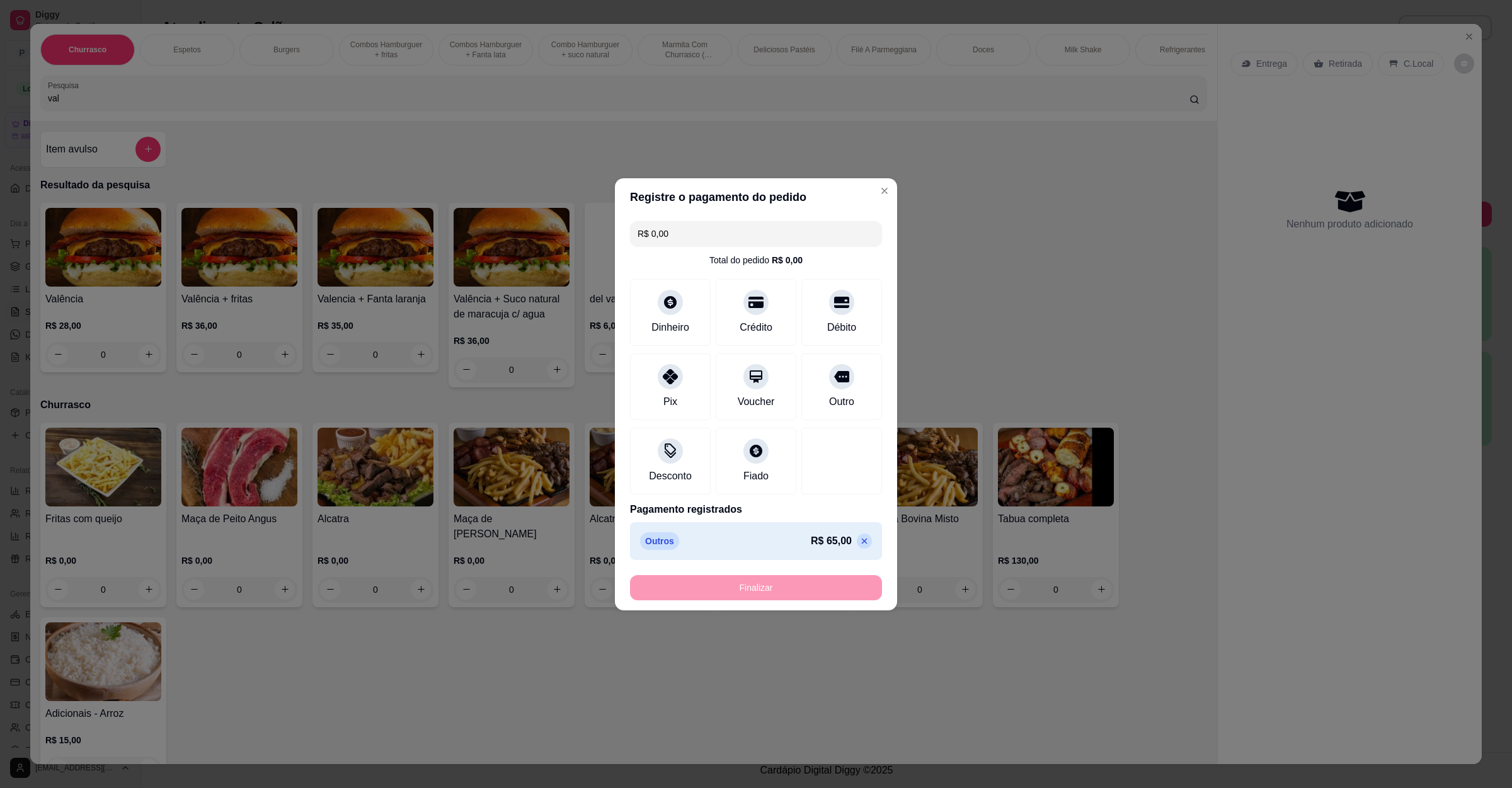
type input "-R$ 65,00"
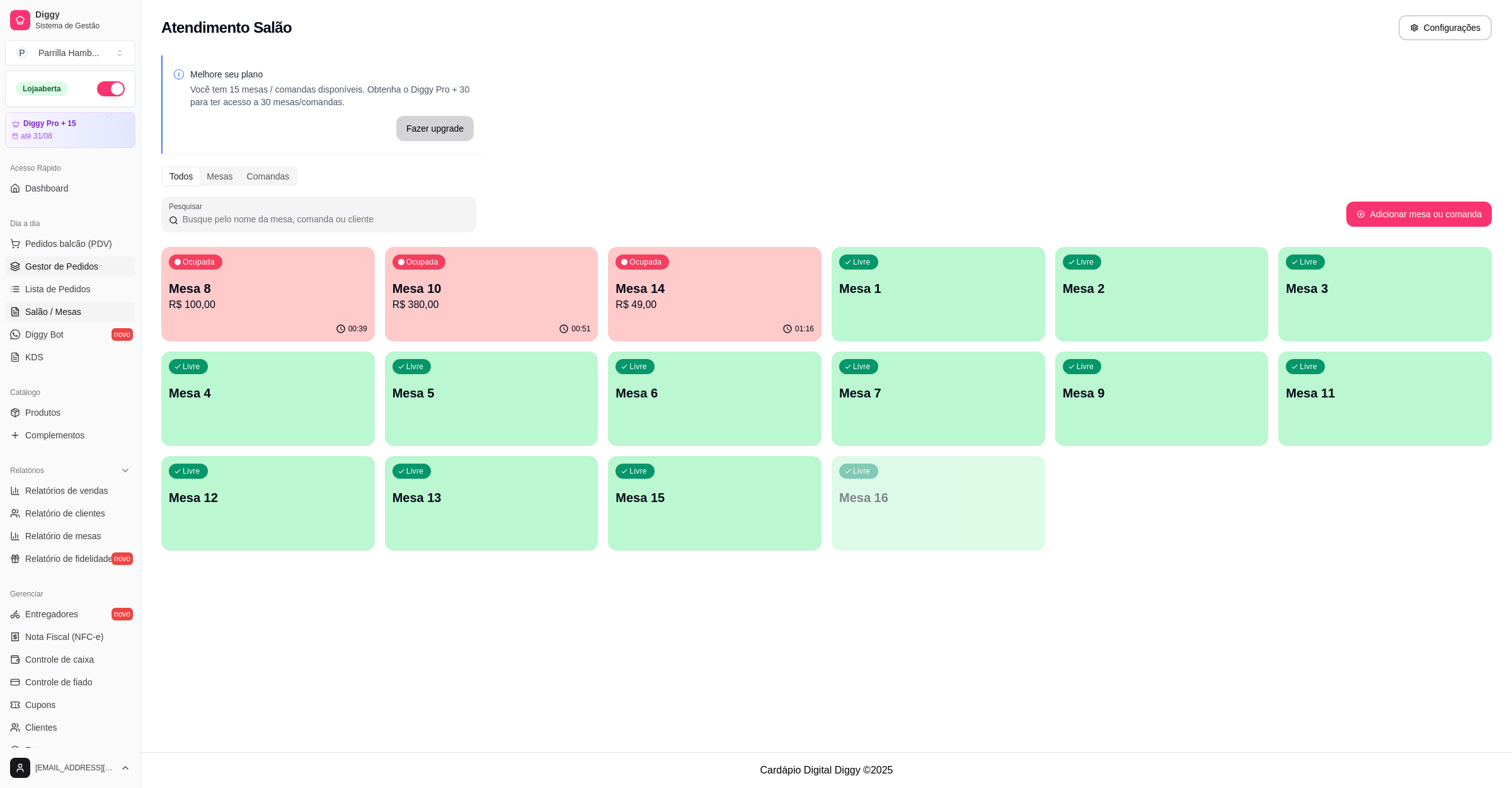
click at [45, 269] on span "Gestor de Pedidos" at bounding box center [62, 266] width 73 height 12
click at [49, 258] on link "Gestor de Pedidos" at bounding box center [70, 266] width 130 height 20
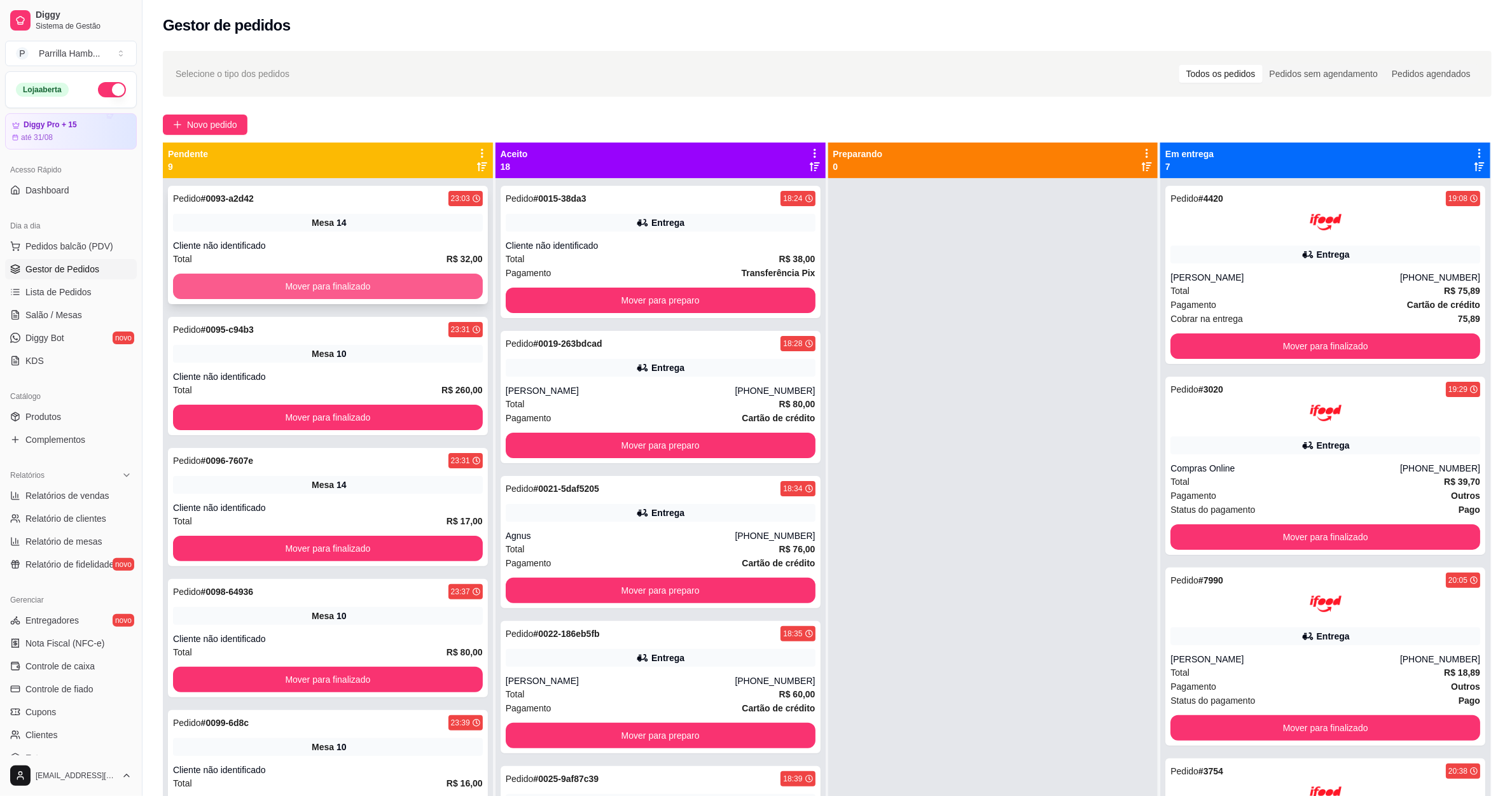
click at [420, 286] on button "Mover para finalizado" at bounding box center [327, 286] width 310 height 25
click at [476, 149] on icon at bounding box center [482, 153] width 12 height 12
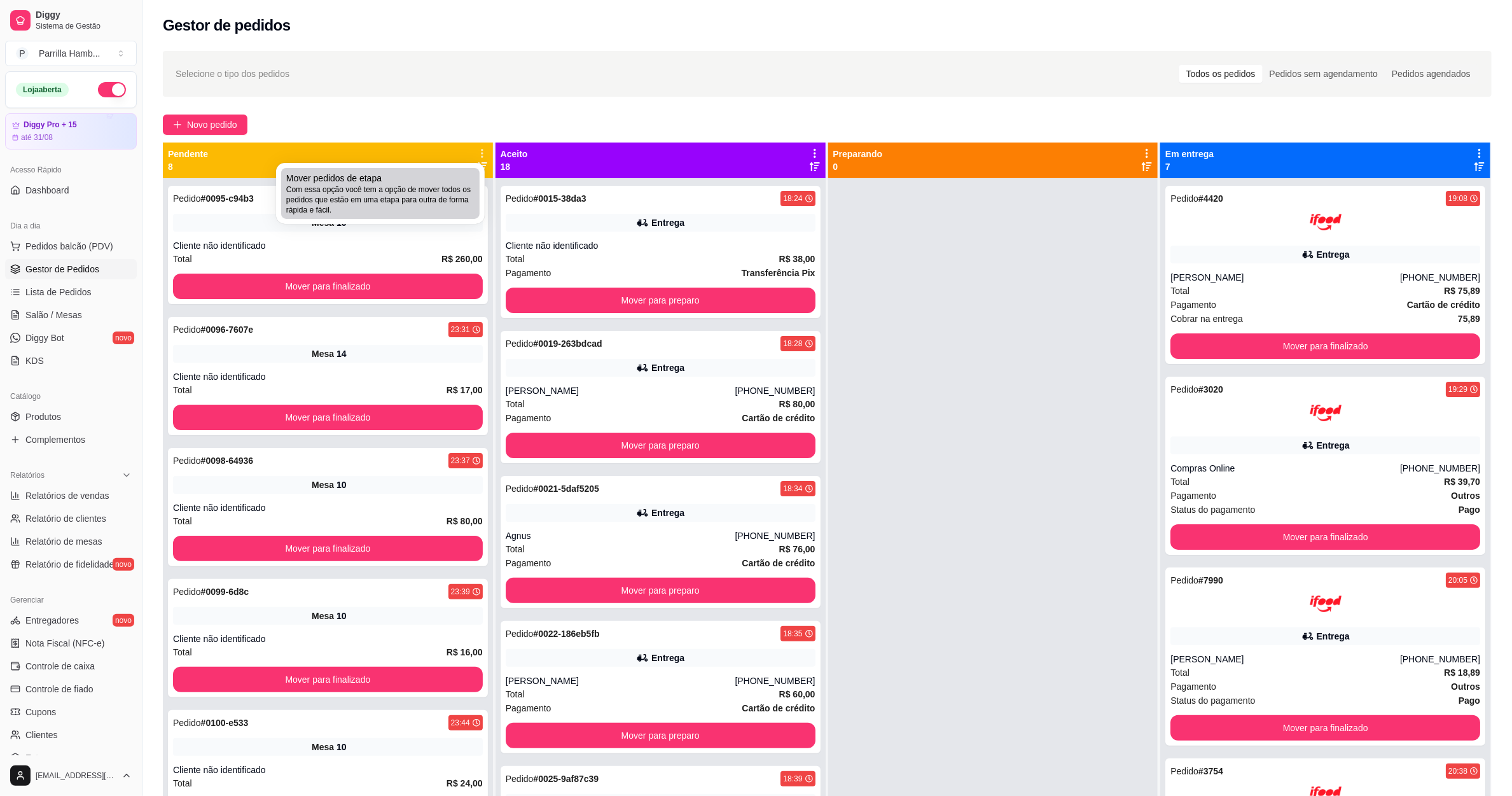
click at [414, 185] on span "Com essa opção você tem a opção de mover todos os pedidos que estão em uma etap…" at bounding box center [380, 200] width 189 height 31
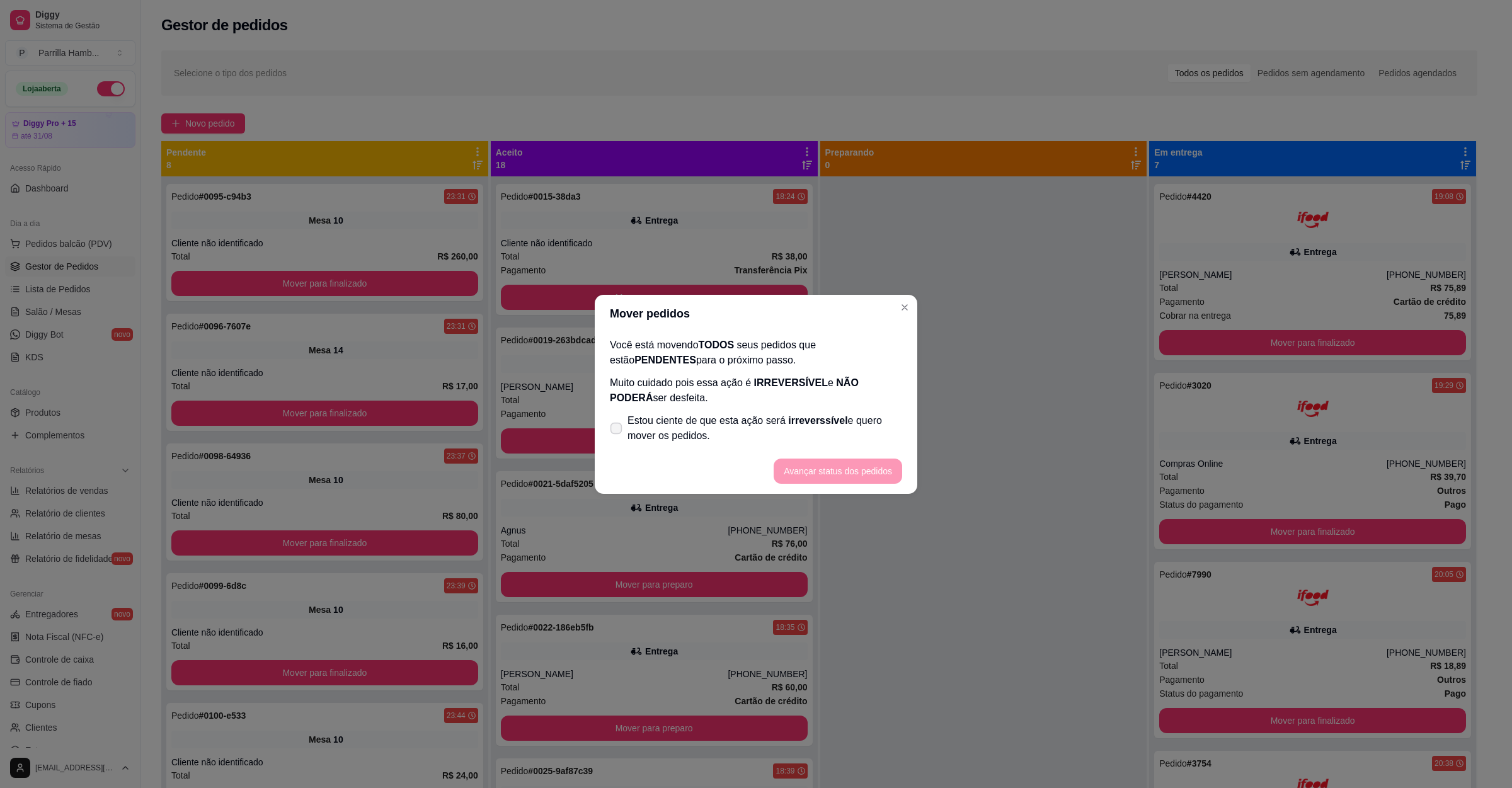
click at [740, 432] on span "Estou ciente de que esta ação será irreverssível e quero mover os pedidos." at bounding box center [765, 428] width 275 height 30
click at [617, 432] on input "Estou ciente de que esta ação será irreverssível e quero mover os pedidos." at bounding box center [613, 434] width 8 height 8
checkbox input "true"
click at [837, 480] on button "Avançar status dos pedidos" at bounding box center [838, 471] width 129 height 25
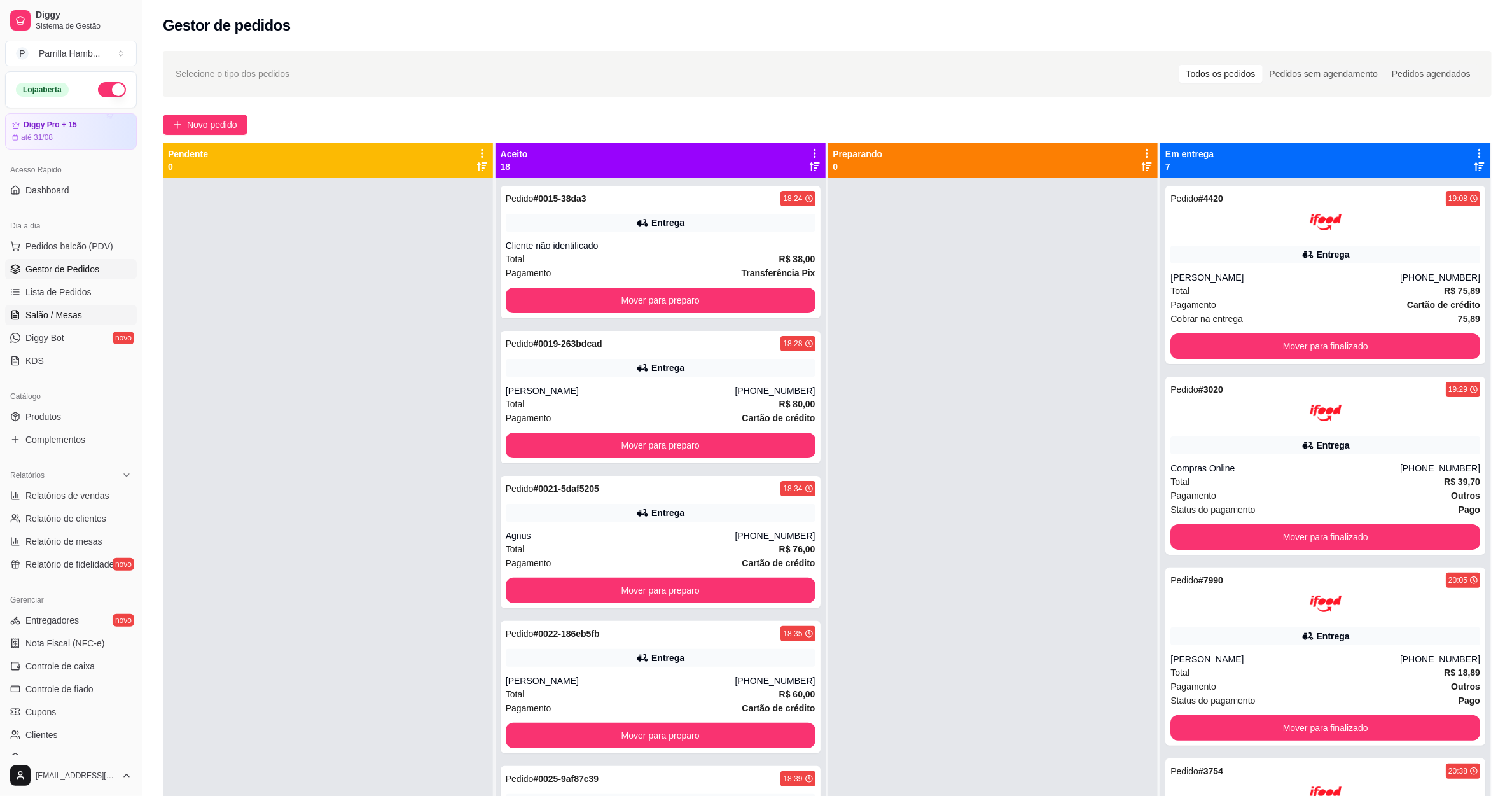
click at [60, 323] on link "Salão / Mesas" at bounding box center [70, 315] width 132 height 21
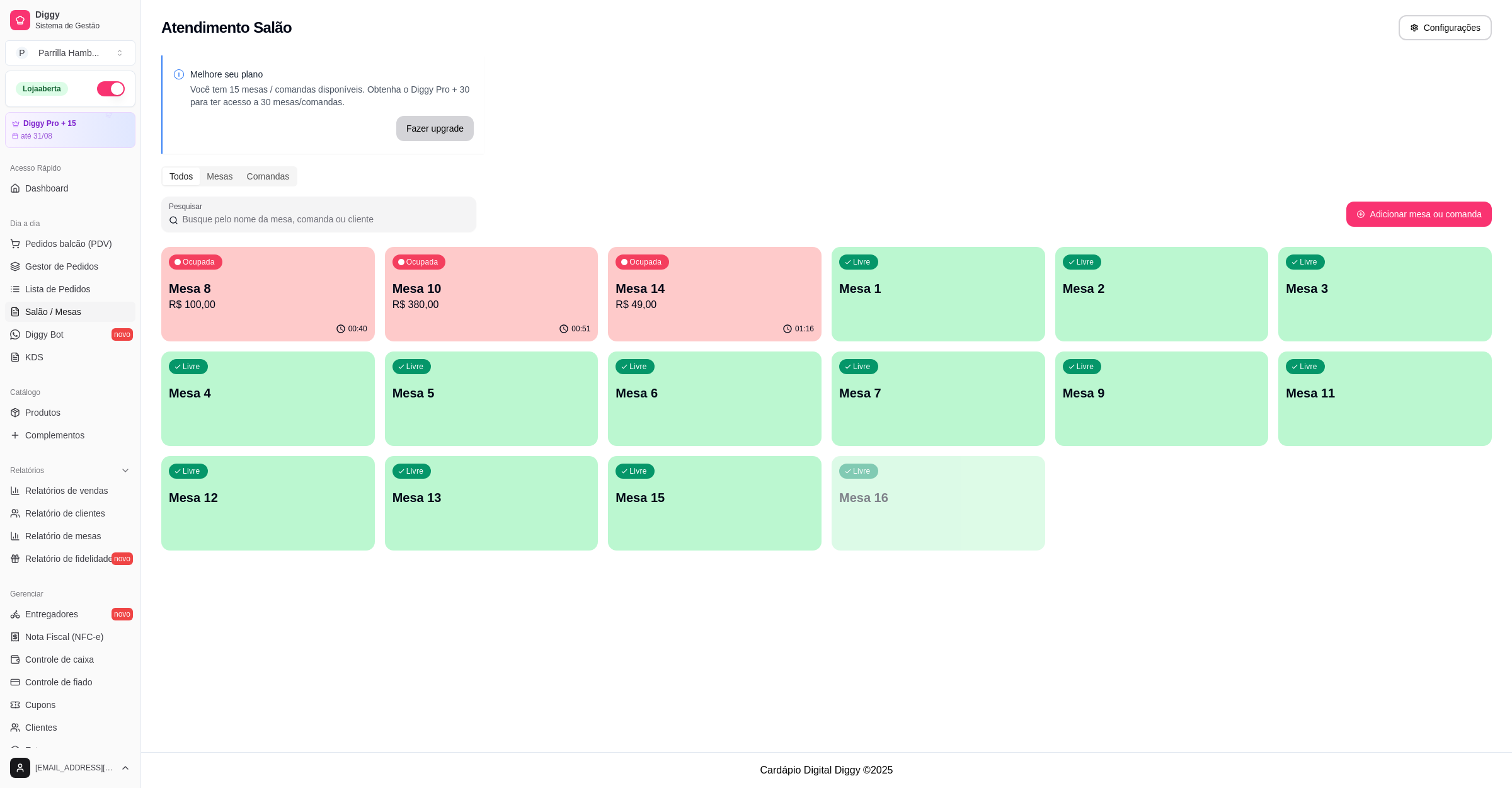
click at [244, 298] on p "R$ 100,00" at bounding box center [268, 305] width 198 height 15
click at [507, 305] on p "R$ 380,00" at bounding box center [491, 305] width 192 height 15
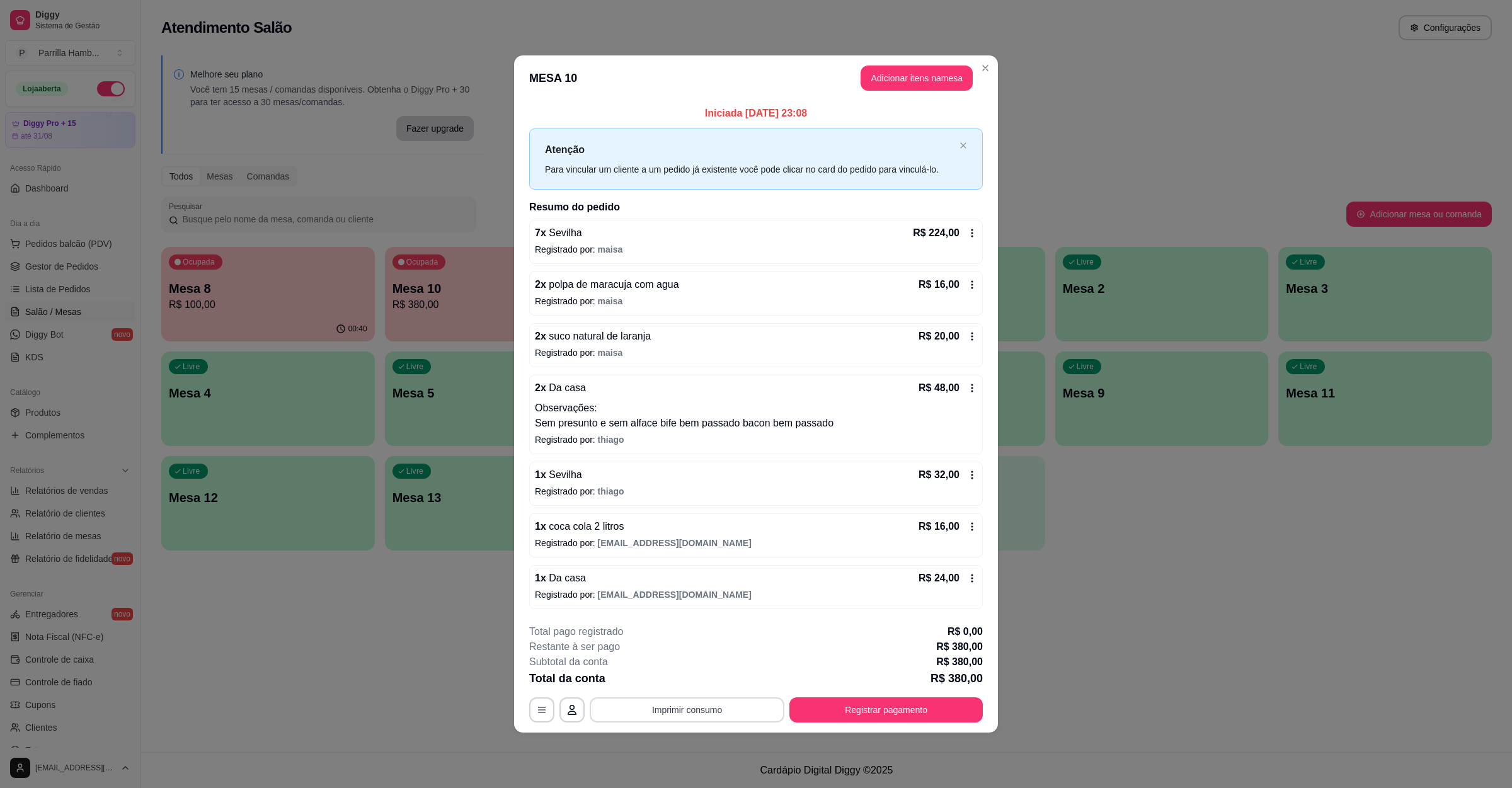
click at [705, 707] on button "Imprimir consumo" at bounding box center [686, 710] width 194 height 25
click at [709, 683] on button "IMPRESSORA" at bounding box center [690, 683] width 88 height 20
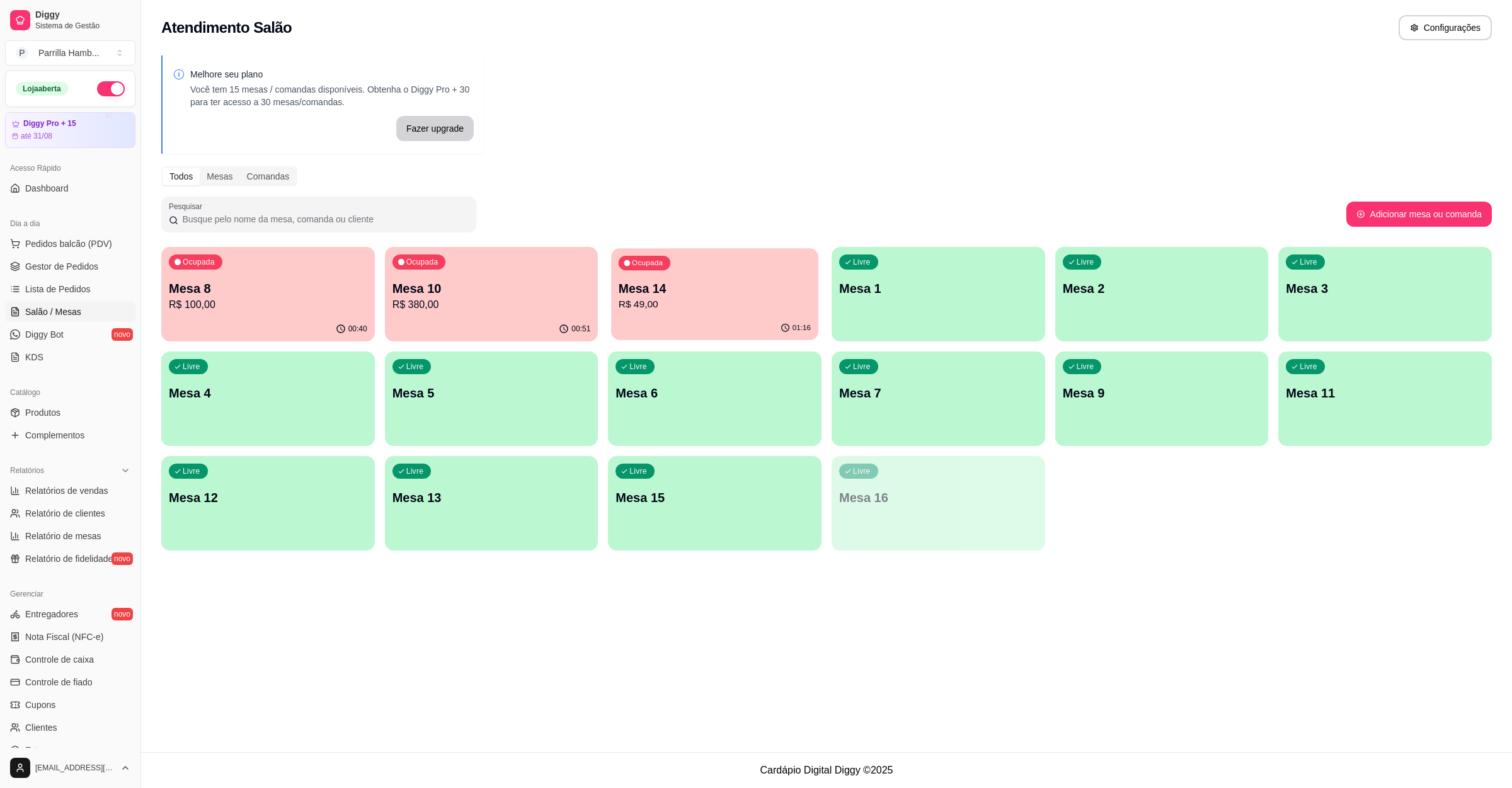
click at [644, 314] on div "Ocupada Mesa 14 R$ 49,00" at bounding box center [714, 282] width 207 height 68
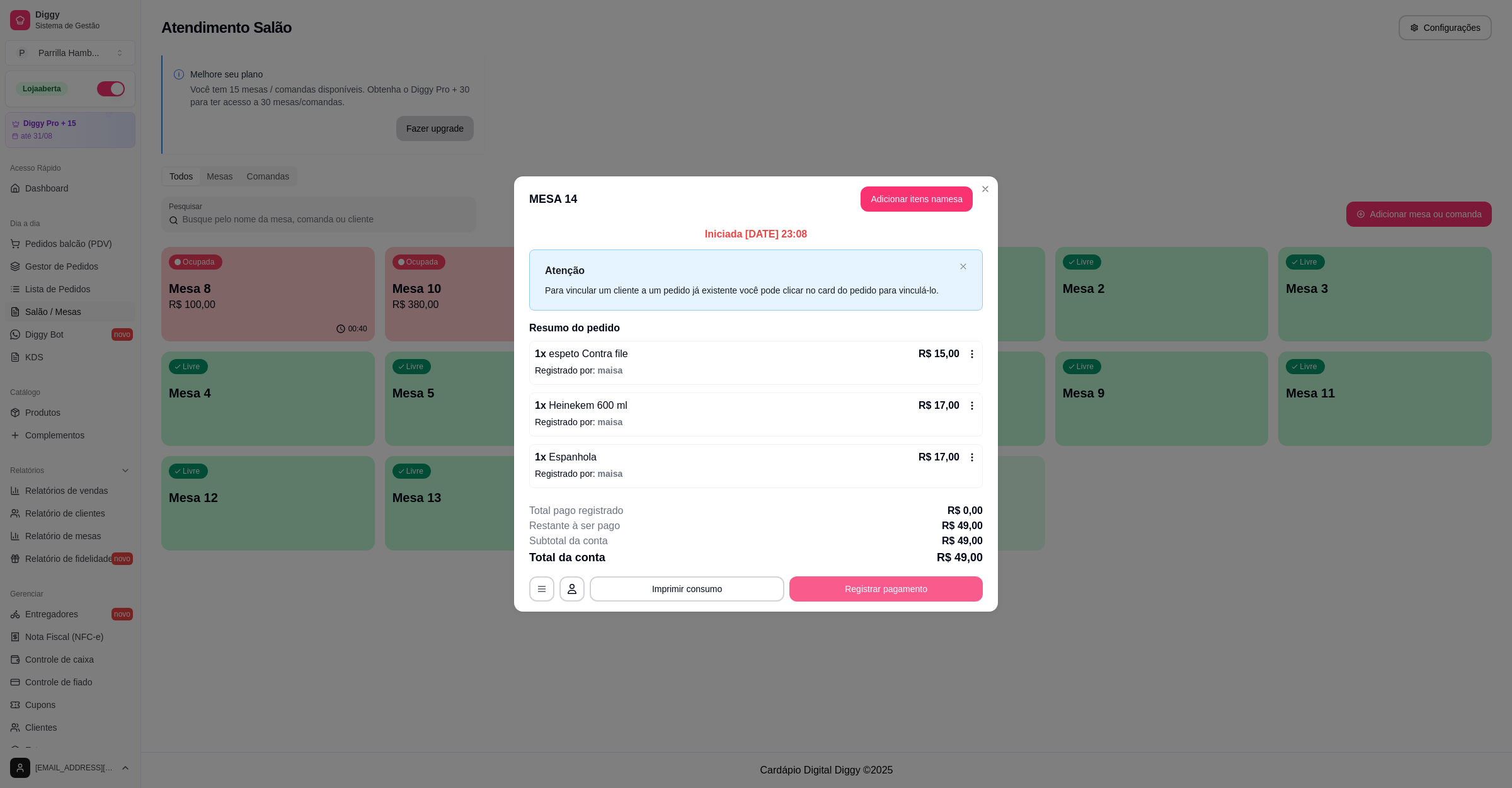
click at [864, 582] on button "Registrar pagamento" at bounding box center [886, 589] width 194 height 25
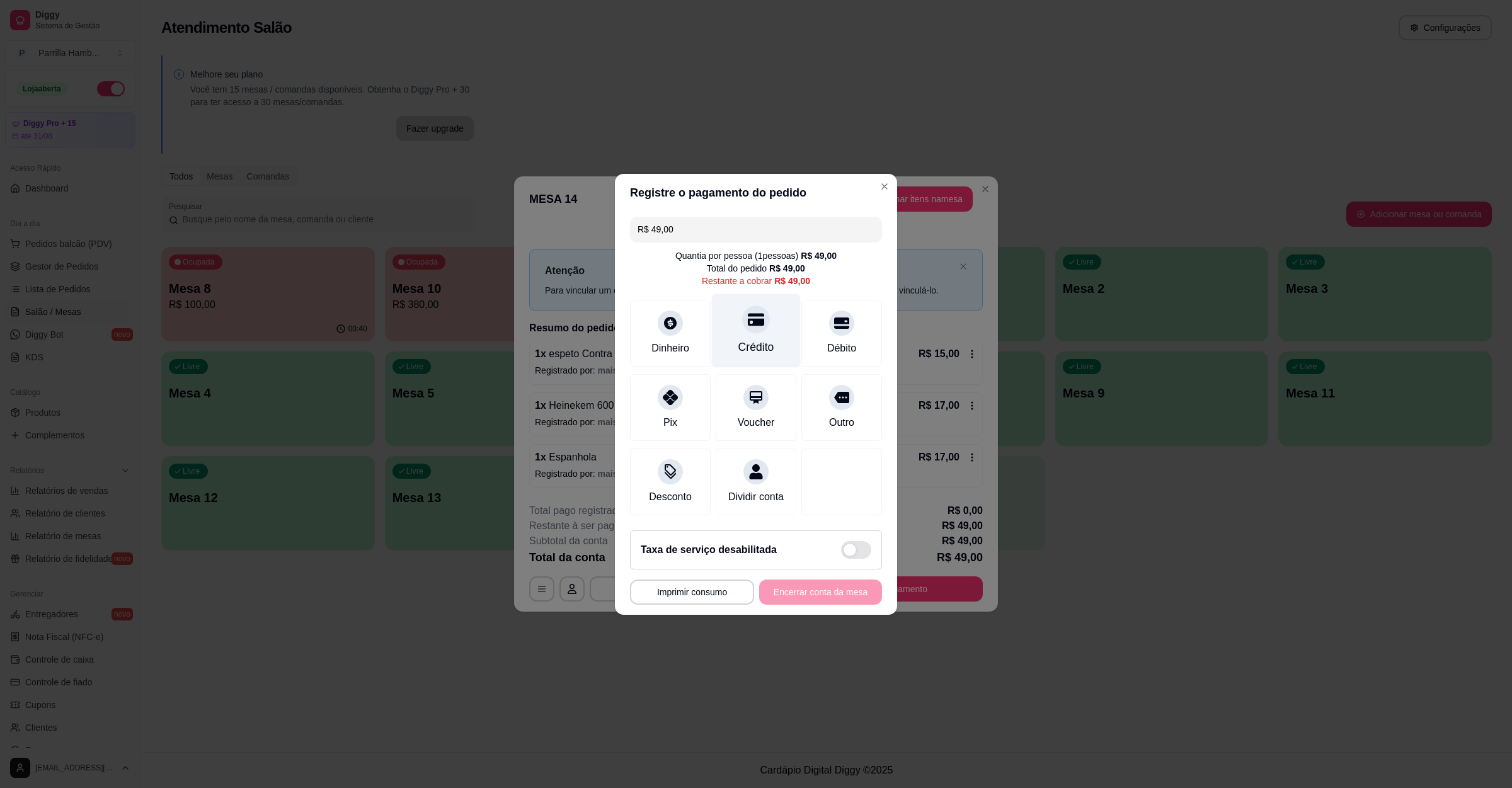
click at [722, 322] on div "Crédito" at bounding box center [756, 330] width 89 height 73
type input "R$ 0,00"
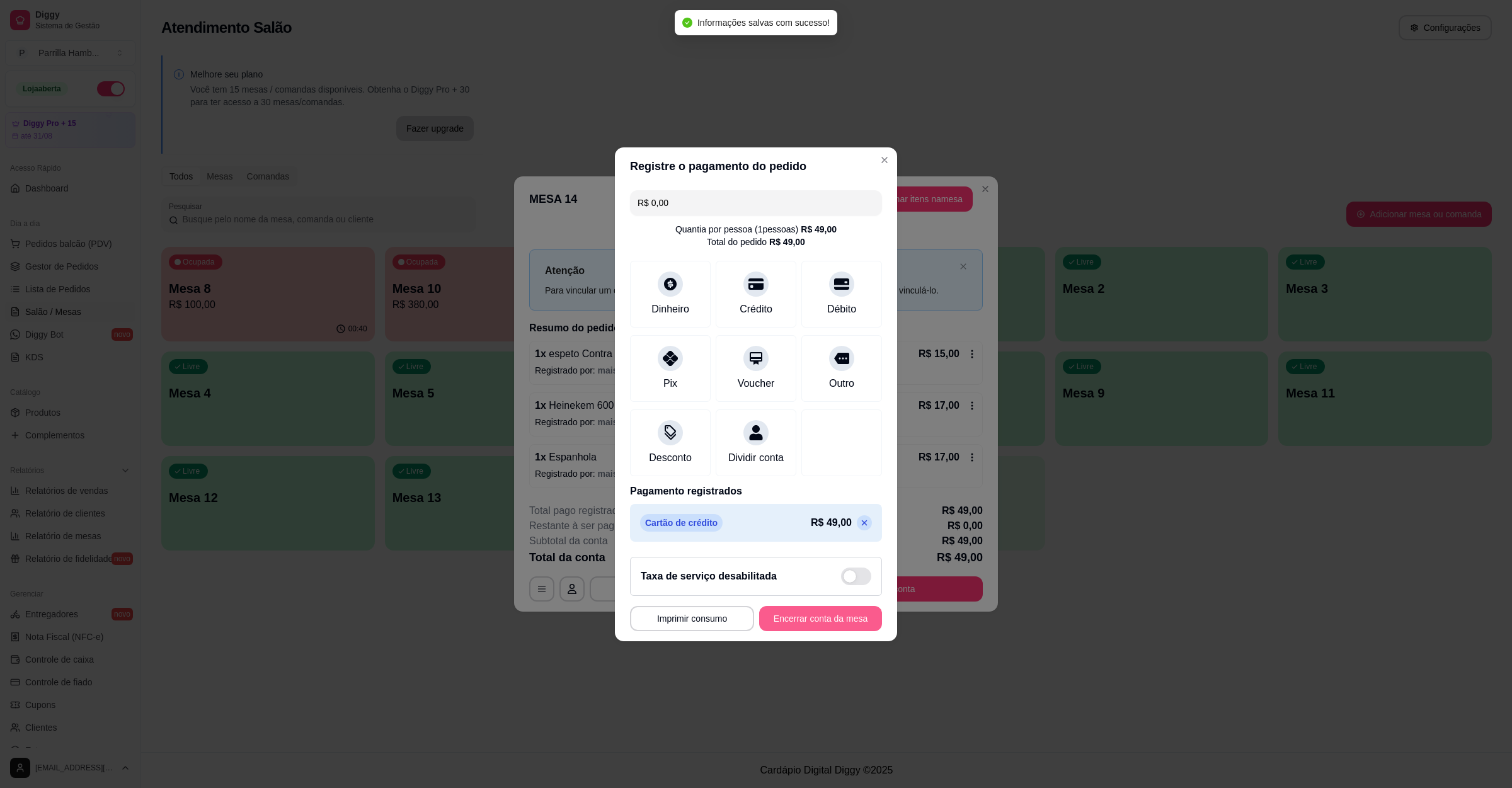
click at [806, 628] on button "Encerrar conta da mesa" at bounding box center [820, 619] width 123 height 25
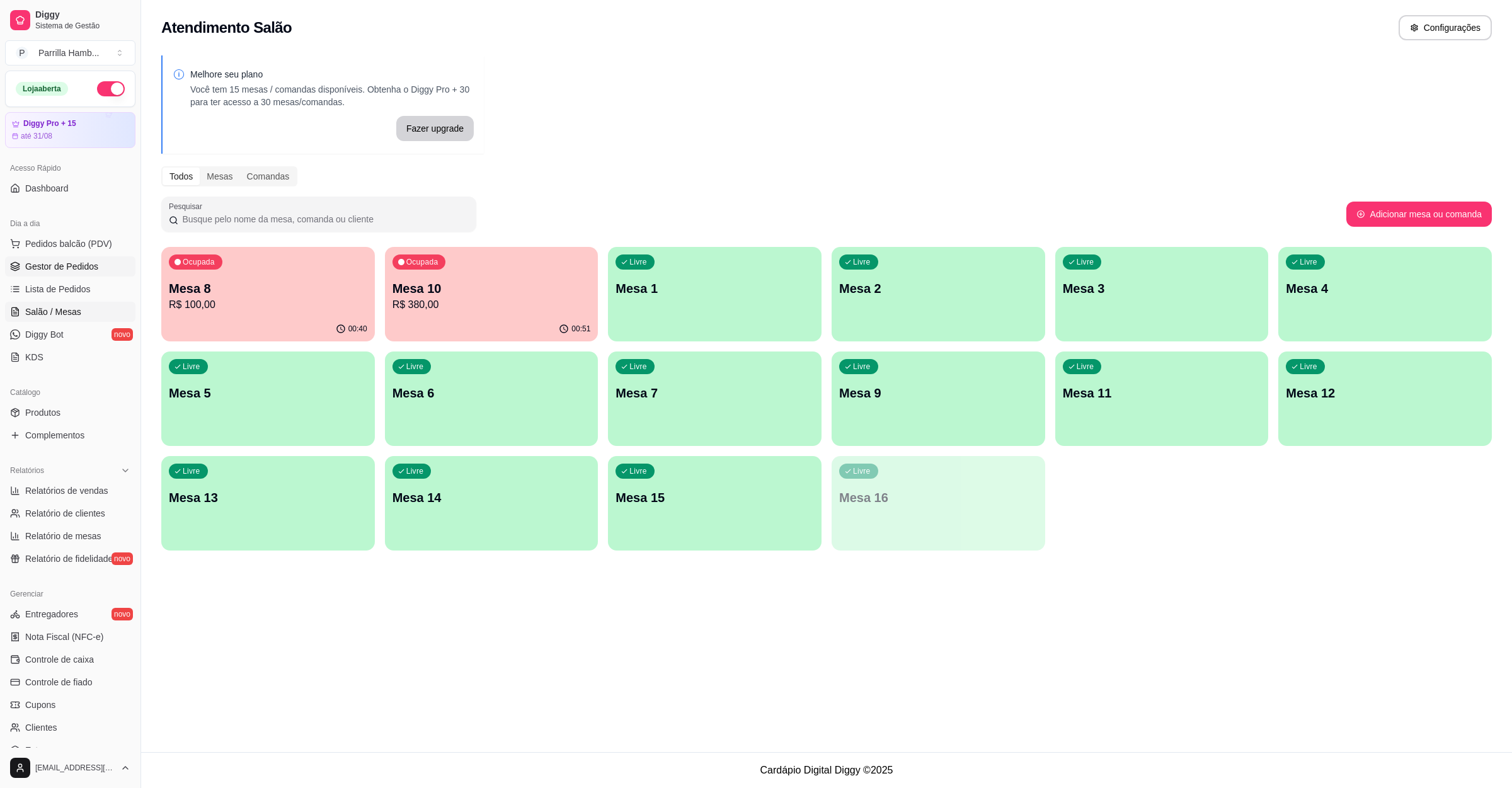
click at [78, 274] on link "Gestor de Pedidos" at bounding box center [70, 266] width 130 height 20
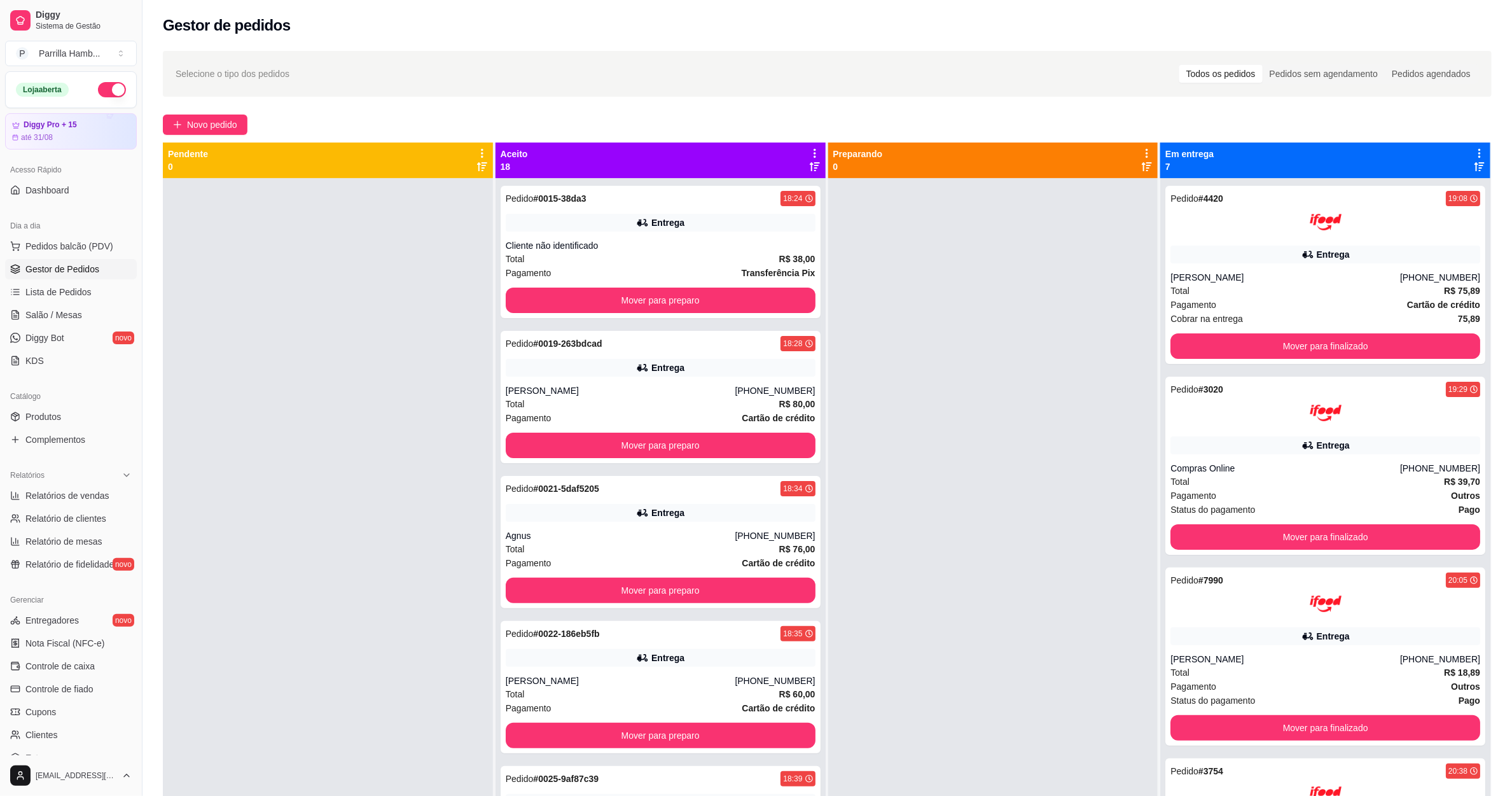
click at [809, 151] on icon at bounding box center [815, 153] width 12 height 12
click at [726, 192] on span "Com essa opção você tem a opção de mover todos os pedidos que estão em uma etap…" at bounding box center [730, 192] width 151 height 24
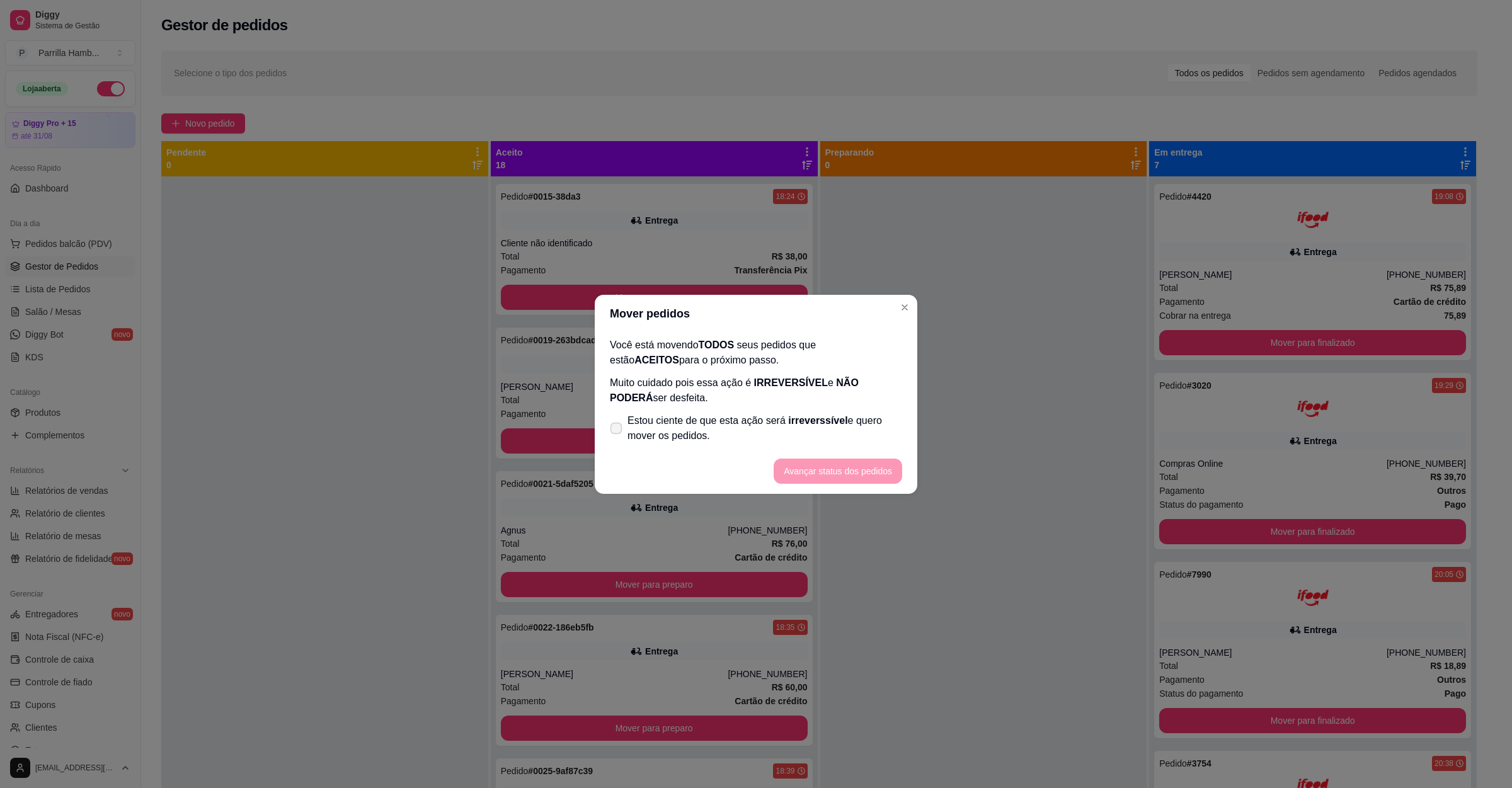
click at [708, 425] on span "Estou ciente de que esta ação será irreverssível e quero mover os pedidos." at bounding box center [765, 428] width 275 height 30
click at [617, 430] on input "Estou ciente de que esta ação será irreverssível e quero mover os pedidos." at bounding box center [613, 434] width 8 height 8
checkbox input "true"
click at [881, 490] on footer "Avançar status dos pedidos" at bounding box center [755, 471] width 323 height 45
click at [865, 463] on button "Avançar status dos pedidos" at bounding box center [838, 471] width 129 height 25
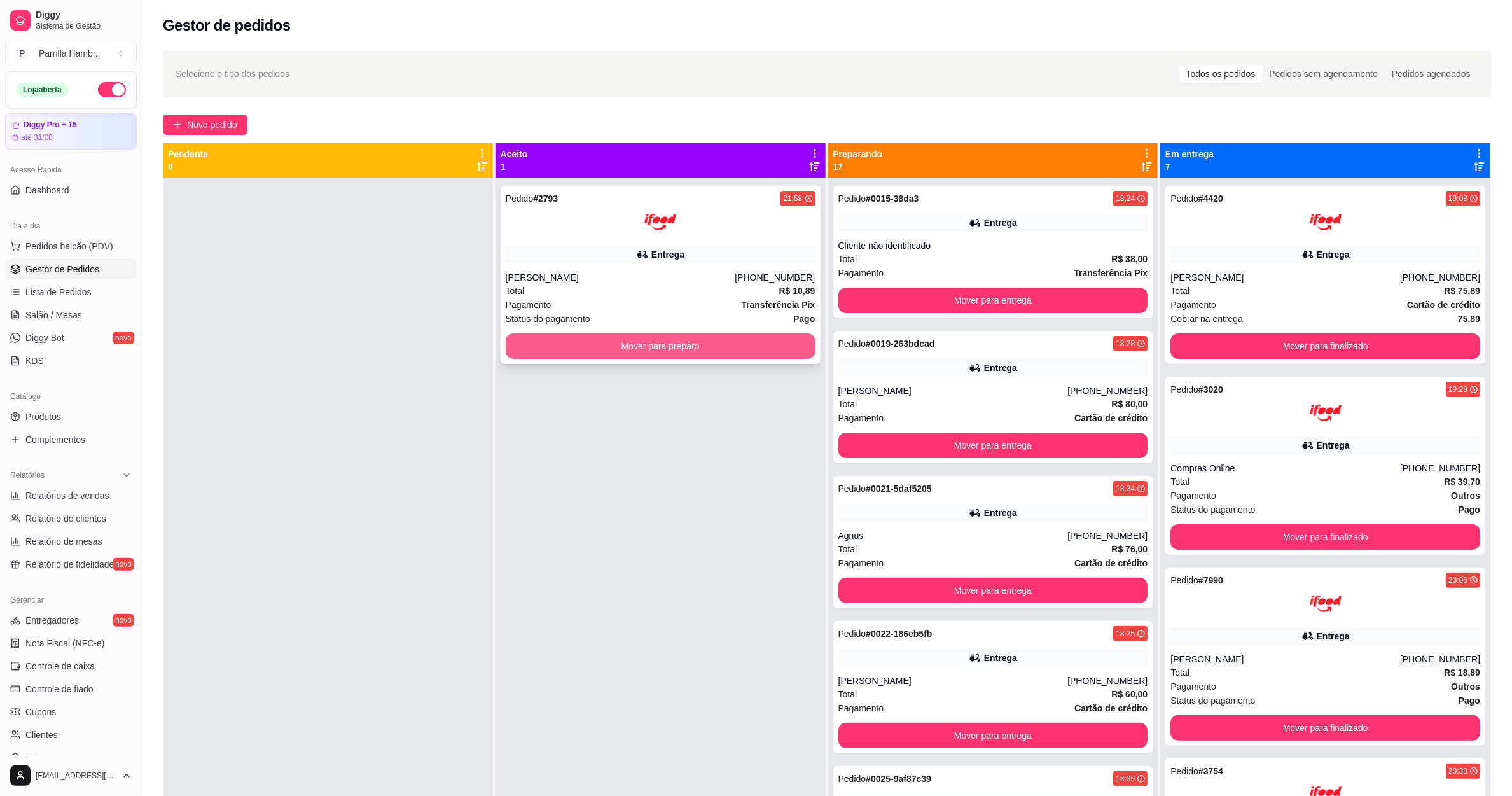
click at [727, 348] on button "Mover para preparo" at bounding box center [660, 346] width 310 height 25
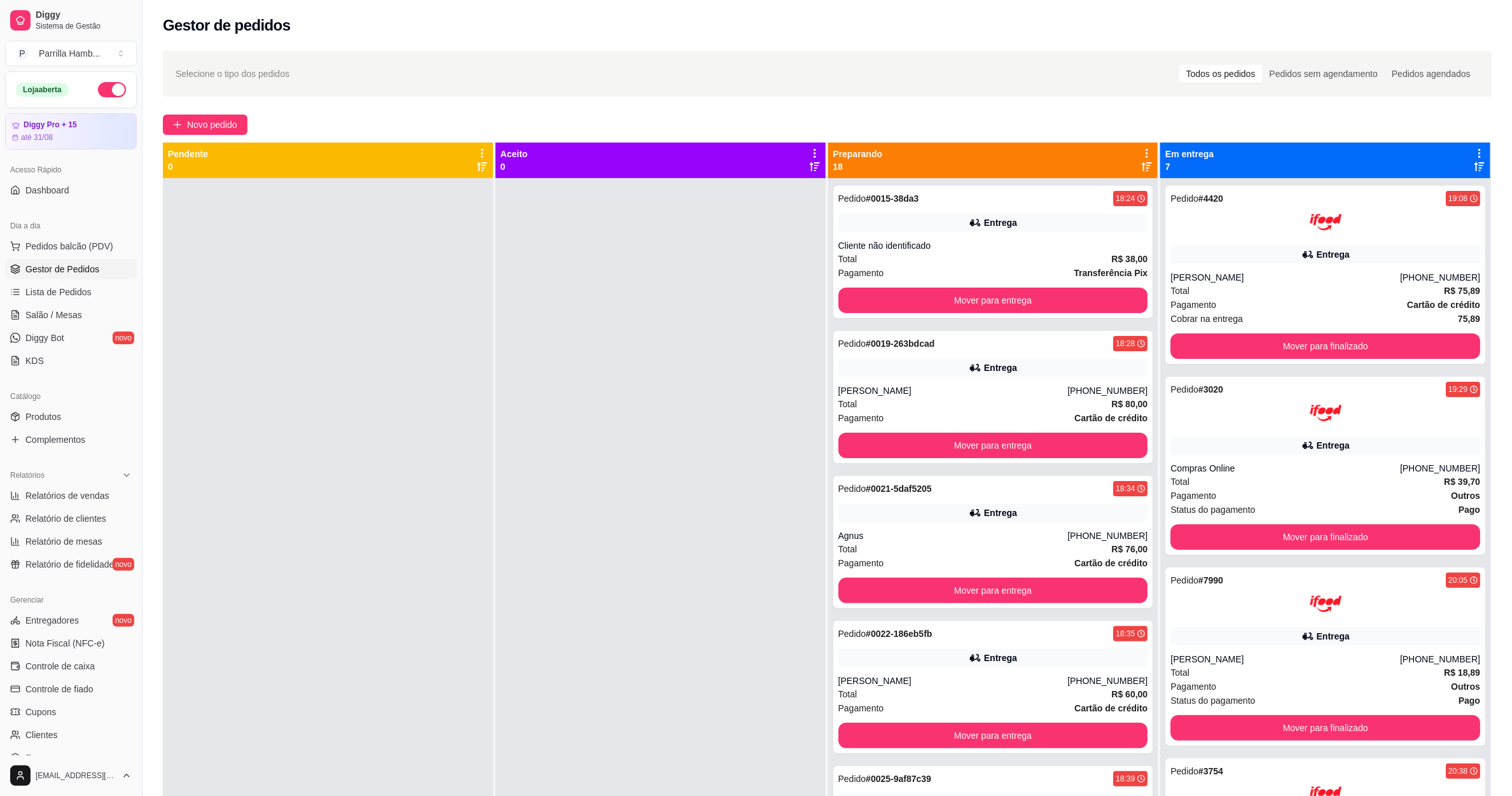
click at [1141, 155] on icon at bounding box center [1147, 153] width 12 height 12
click at [1027, 212] on span "Com essa opção você tem a opção de mover todos os pedidos que estão em uma etap…" at bounding box center [1038, 200] width 189 height 31
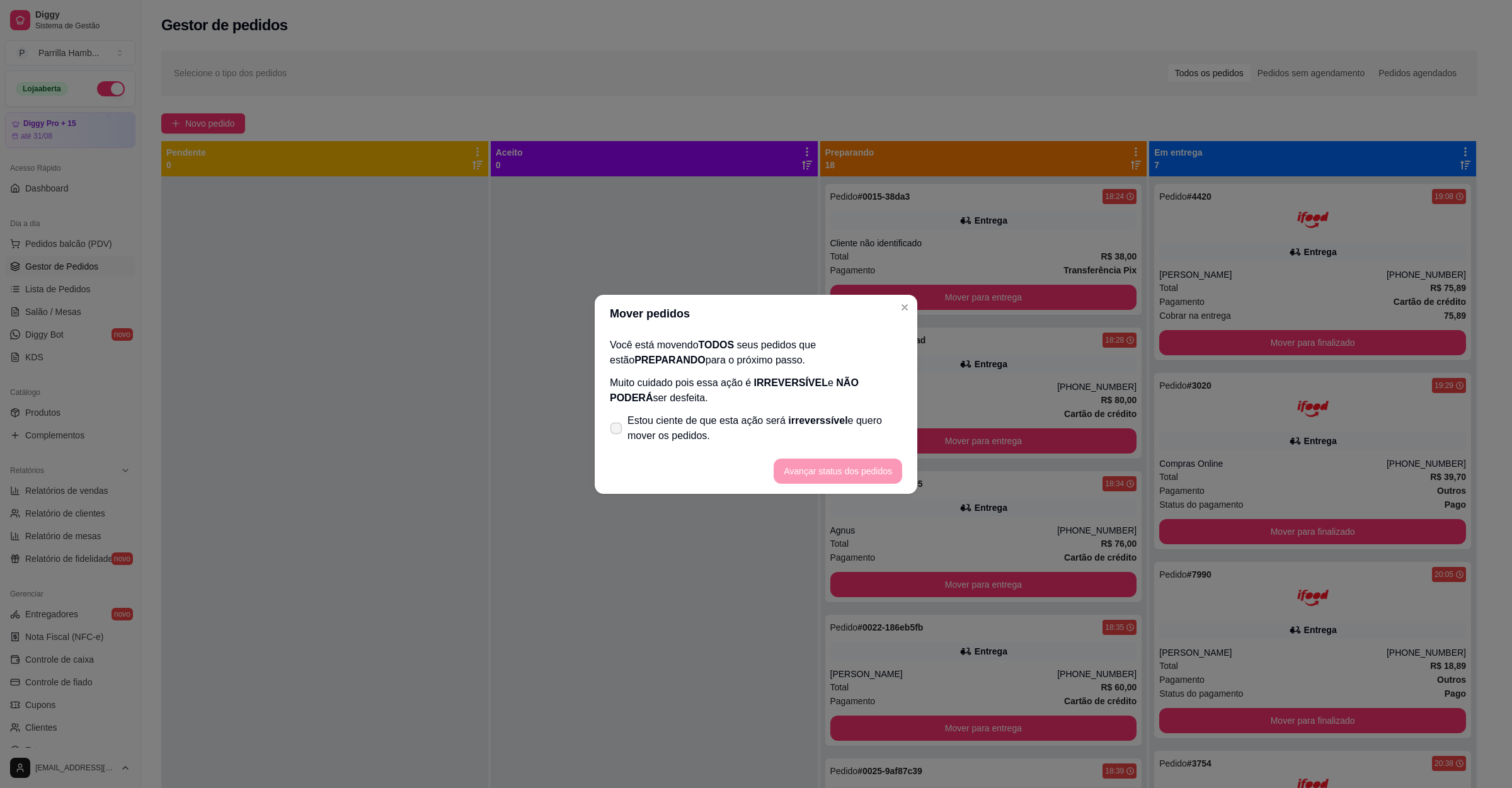
click at [749, 423] on span "Estou ciente de que esta ação será irreverssível e quero mover os pedidos." at bounding box center [765, 428] width 275 height 30
click at [617, 430] on input "Estou ciente de que esta ação será irreverssível e quero mover os pedidos." at bounding box center [613, 434] width 8 height 8
checkbox input "true"
click at [815, 461] on button "Avançar status dos pedidos" at bounding box center [838, 470] width 125 height 24
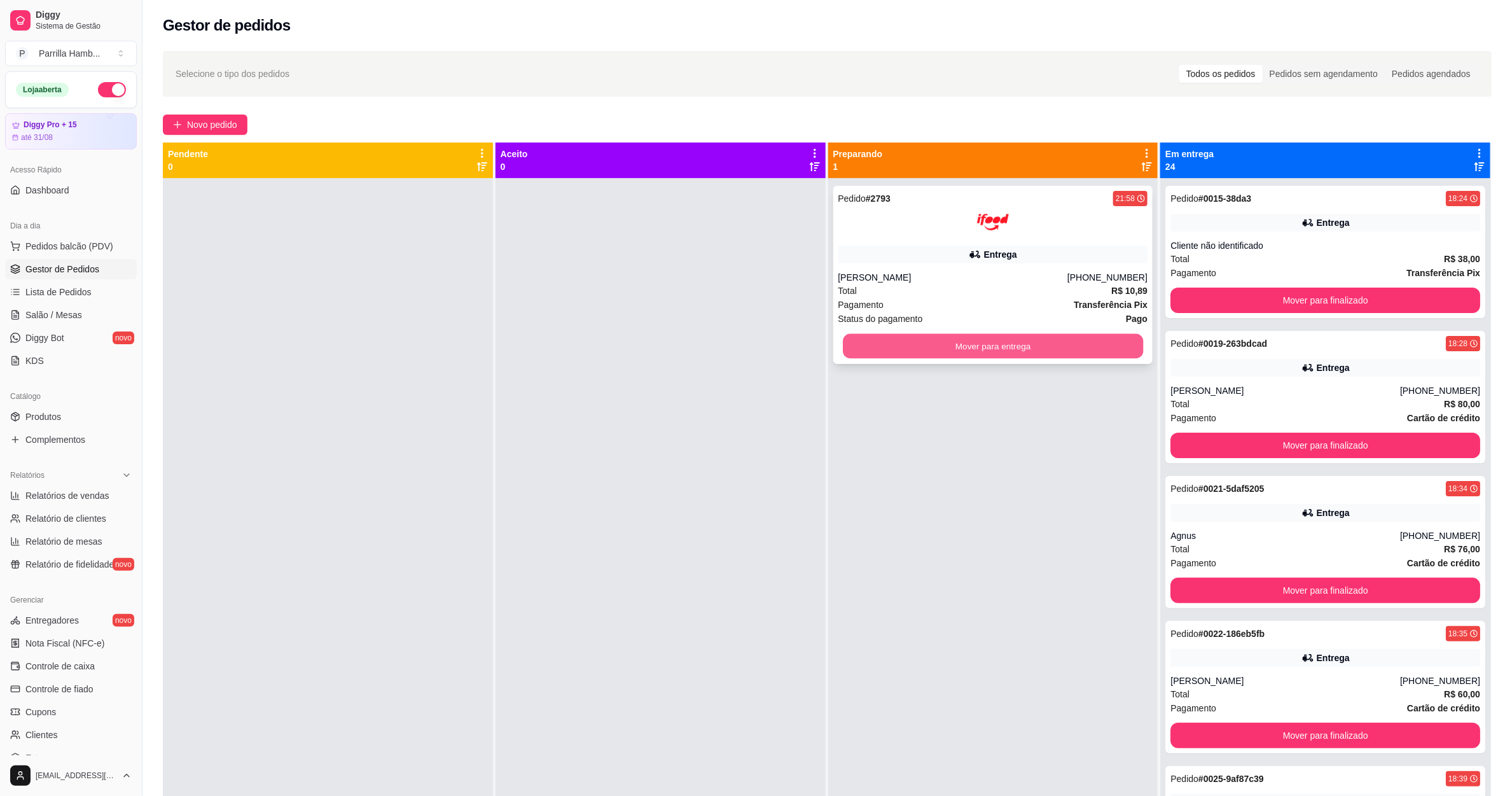
click at [972, 346] on button "Mover para entrega" at bounding box center [993, 346] width 301 height 24
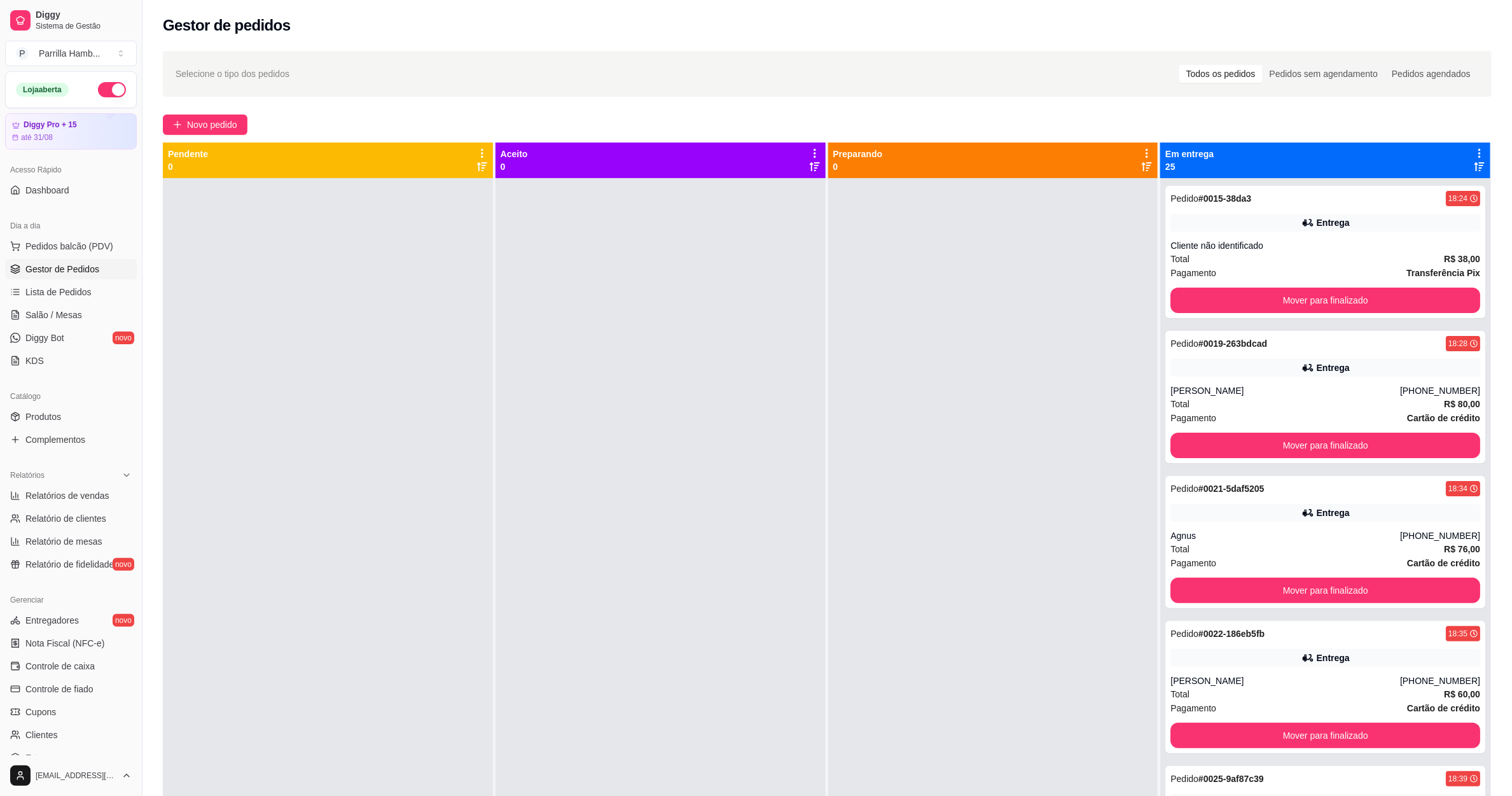
click at [1474, 155] on icon at bounding box center [1480, 153] width 12 height 12
click at [1375, 189] on span "Com essa opção você tem a opção de mover todos os pedidos que estão em uma etap…" at bounding box center [1388, 192] width 151 height 24
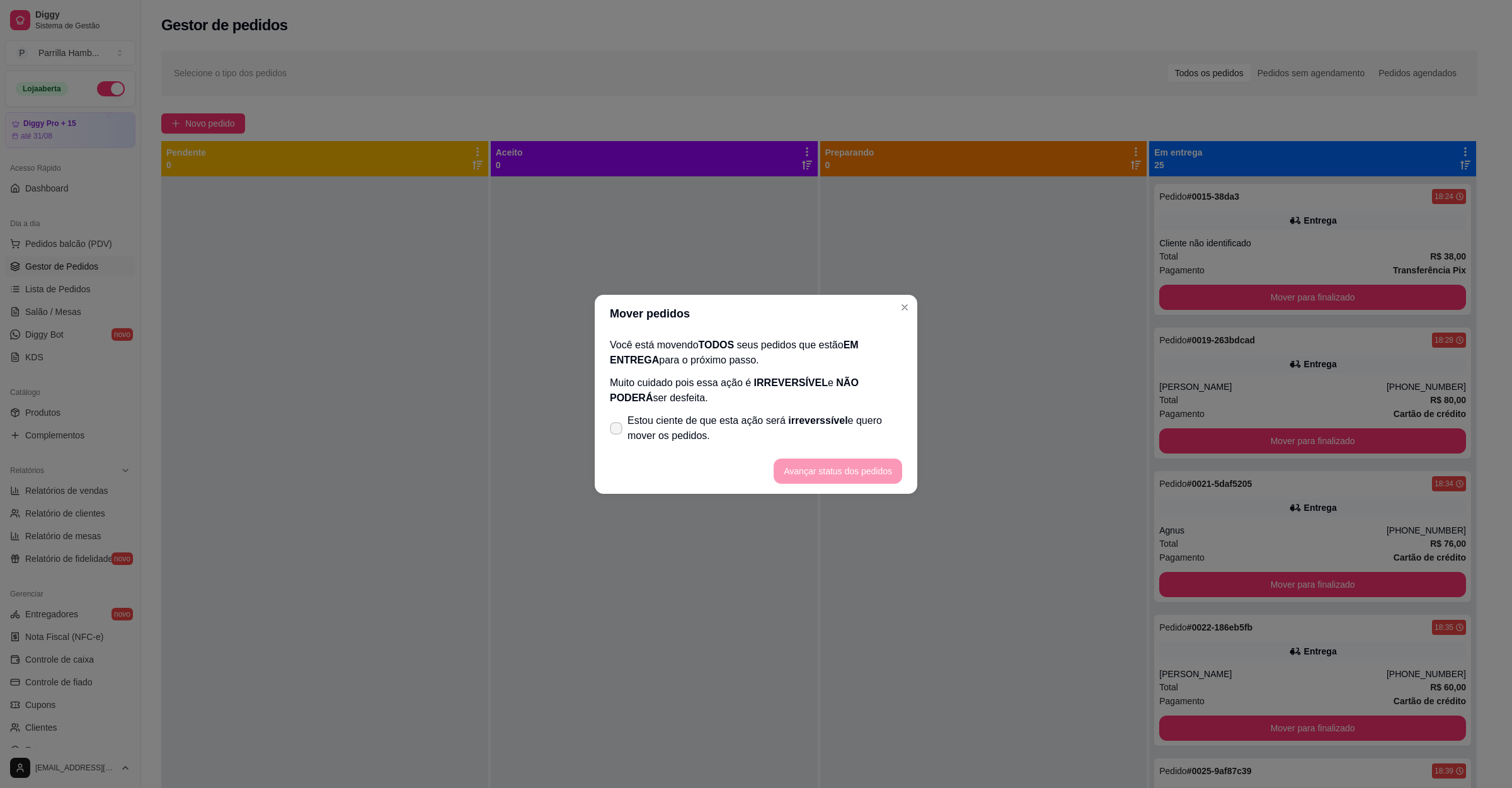
click at [676, 422] on span "Estou ciente de que esta ação será irreverssível e quero mover os pedidos." at bounding box center [765, 428] width 275 height 30
click at [617, 430] on input "Estou ciente de que esta ação será irreverssível e quero mover os pedidos." at bounding box center [613, 434] width 8 height 8
checkbox input "true"
click at [847, 482] on button "Avançar status dos pedidos" at bounding box center [838, 470] width 125 height 24
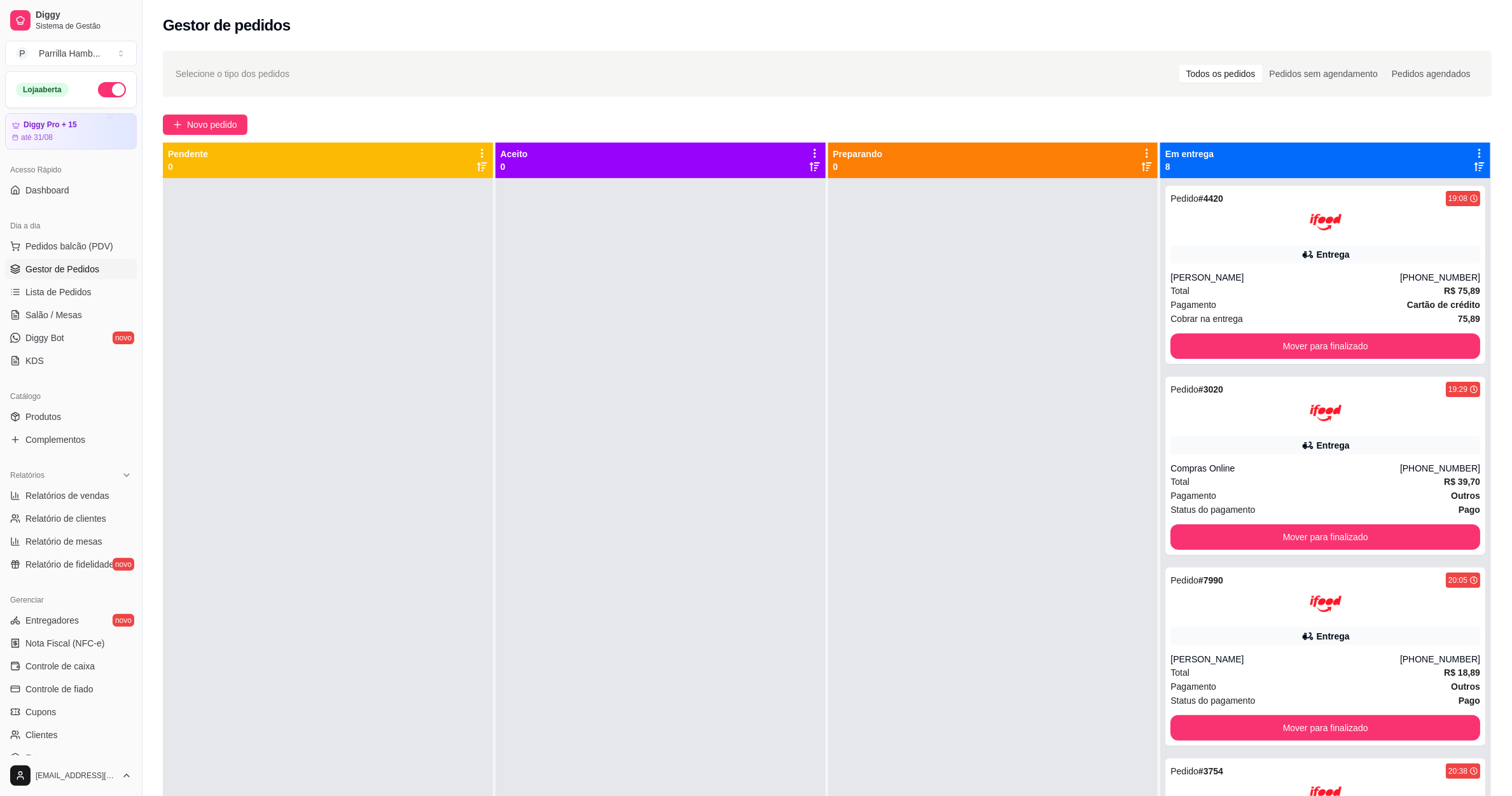
click at [1331, 365] on div "Pedido # 4420 19:08 Entrega carol brante (08) 00705-4050 Total R$ 75,89 Pagamen…" at bounding box center [1325, 576] width 330 height 796
click at [1318, 353] on button "Mover para finalizado" at bounding box center [1326, 346] width 301 height 24
click at [1318, 353] on div "Mover para finalizado" at bounding box center [1325, 346] width 310 height 25
click at [1318, 353] on button "Mover para finalizado" at bounding box center [1325, 346] width 310 height 25
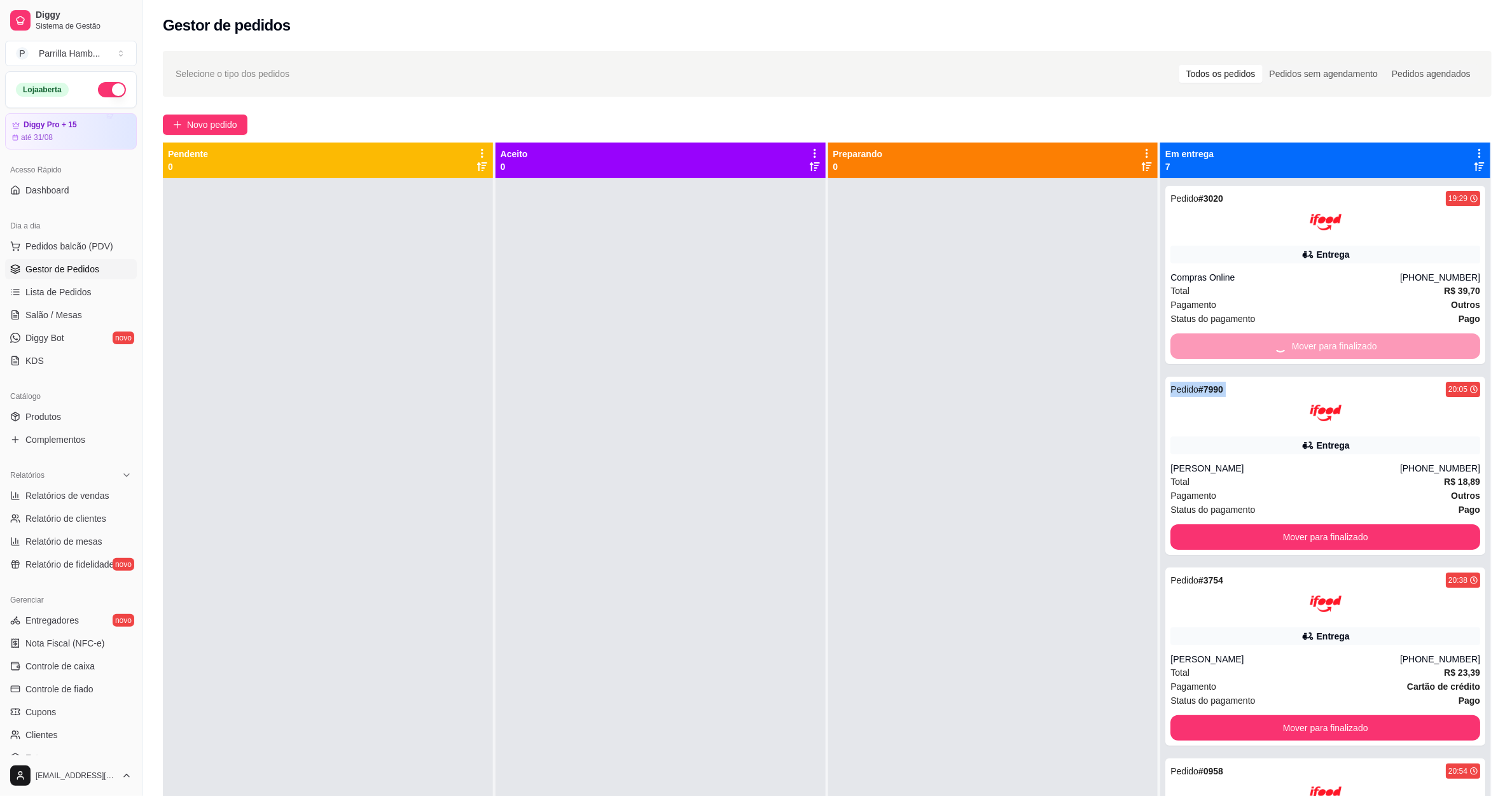
click at [1318, 353] on div "Mover para finalizado" at bounding box center [1325, 346] width 310 height 25
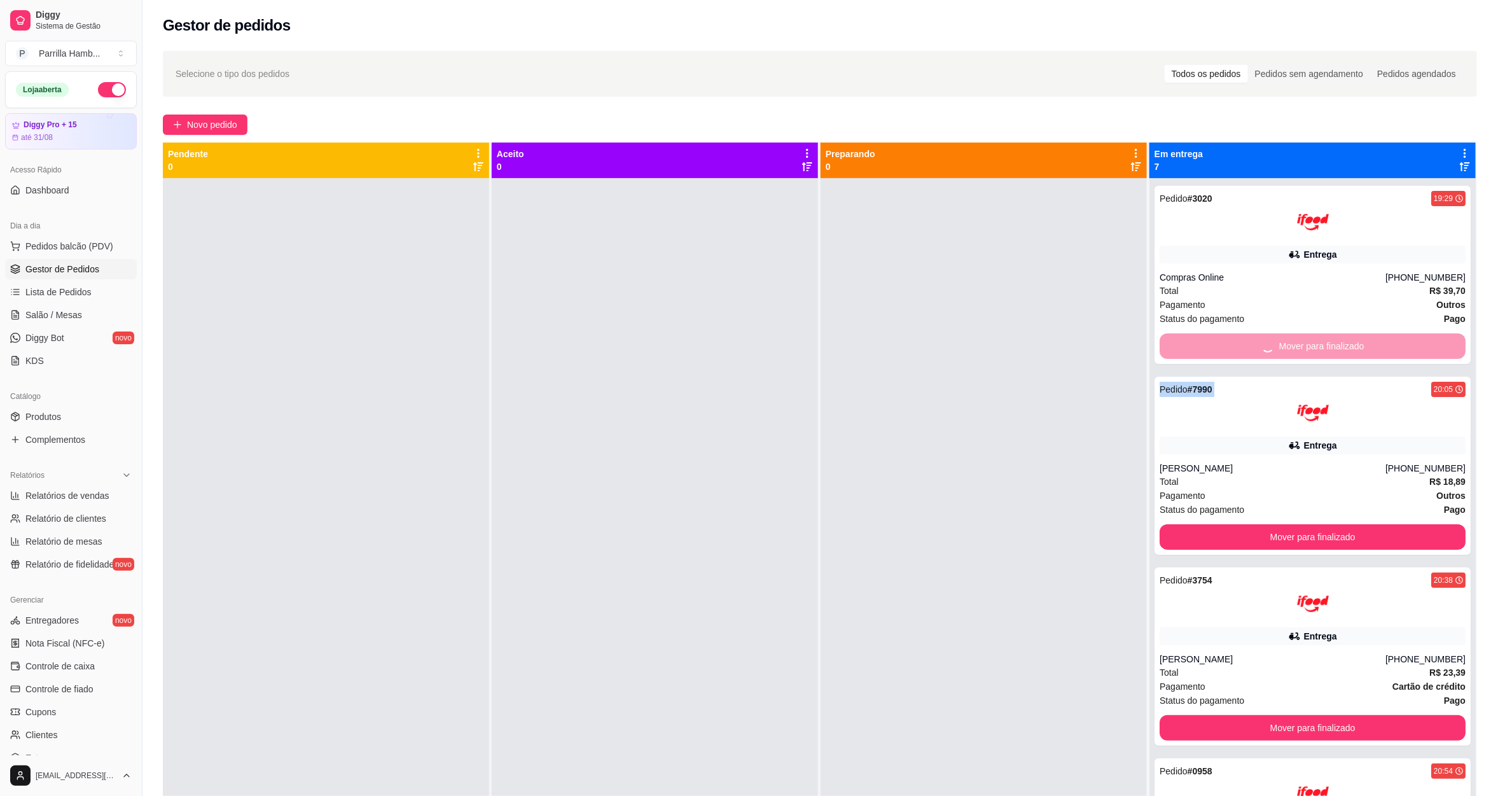
click at [1318, 525] on button "Mover para finalizado" at bounding box center [1312, 537] width 306 height 25
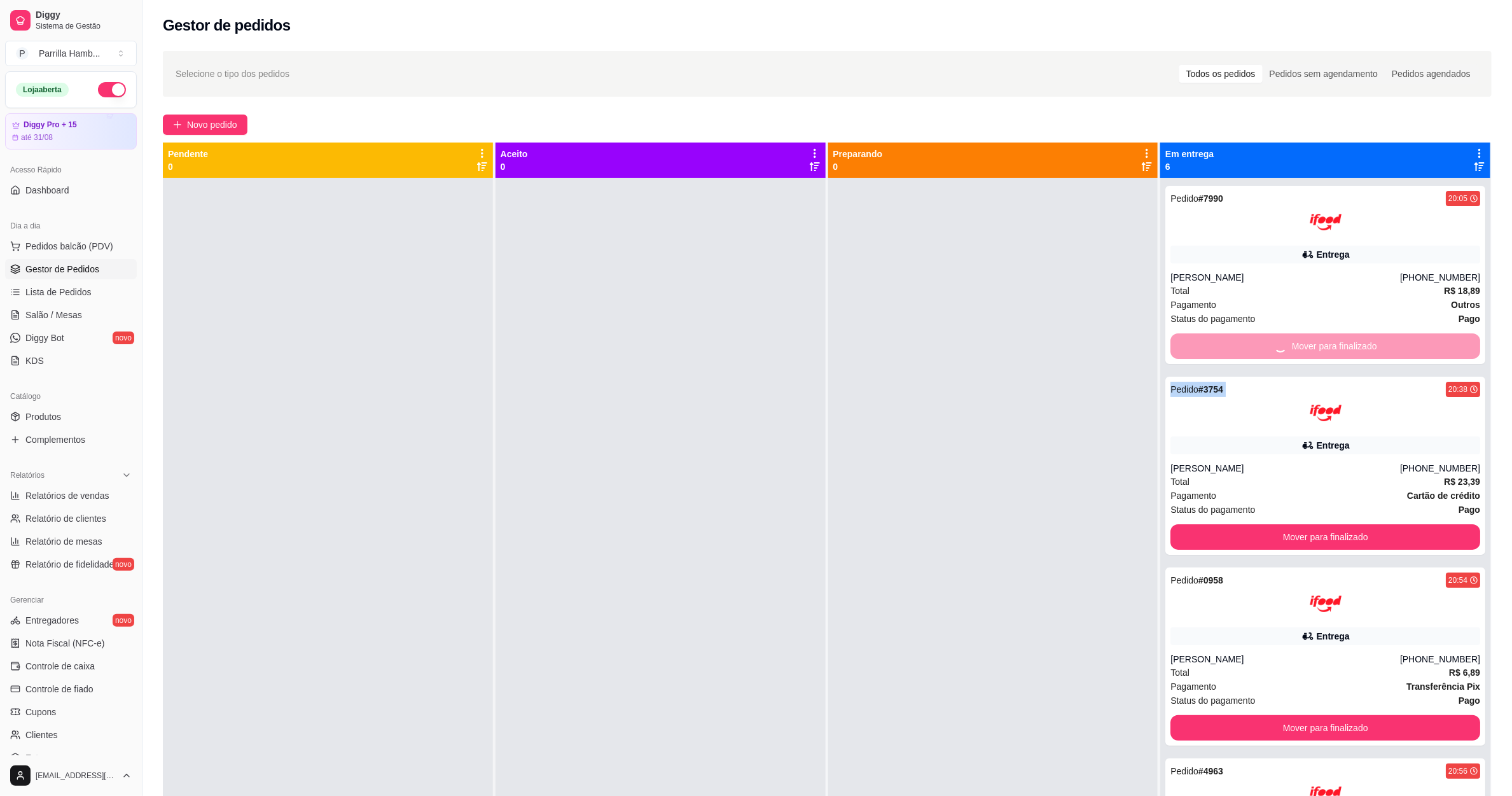
click at [1318, 353] on div "Mover para finalizado" at bounding box center [1325, 346] width 310 height 25
click at [1318, 353] on button "Mover para finalizado" at bounding box center [1326, 346] width 301 height 24
click at [1318, 353] on div "Mover para finalizado" at bounding box center [1325, 346] width 310 height 25
click at [1318, 353] on button "Mover para finalizado" at bounding box center [1326, 346] width 301 height 24
click at [1318, 353] on div "Mover para finalizado" at bounding box center [1325, 346] width 310 height 25
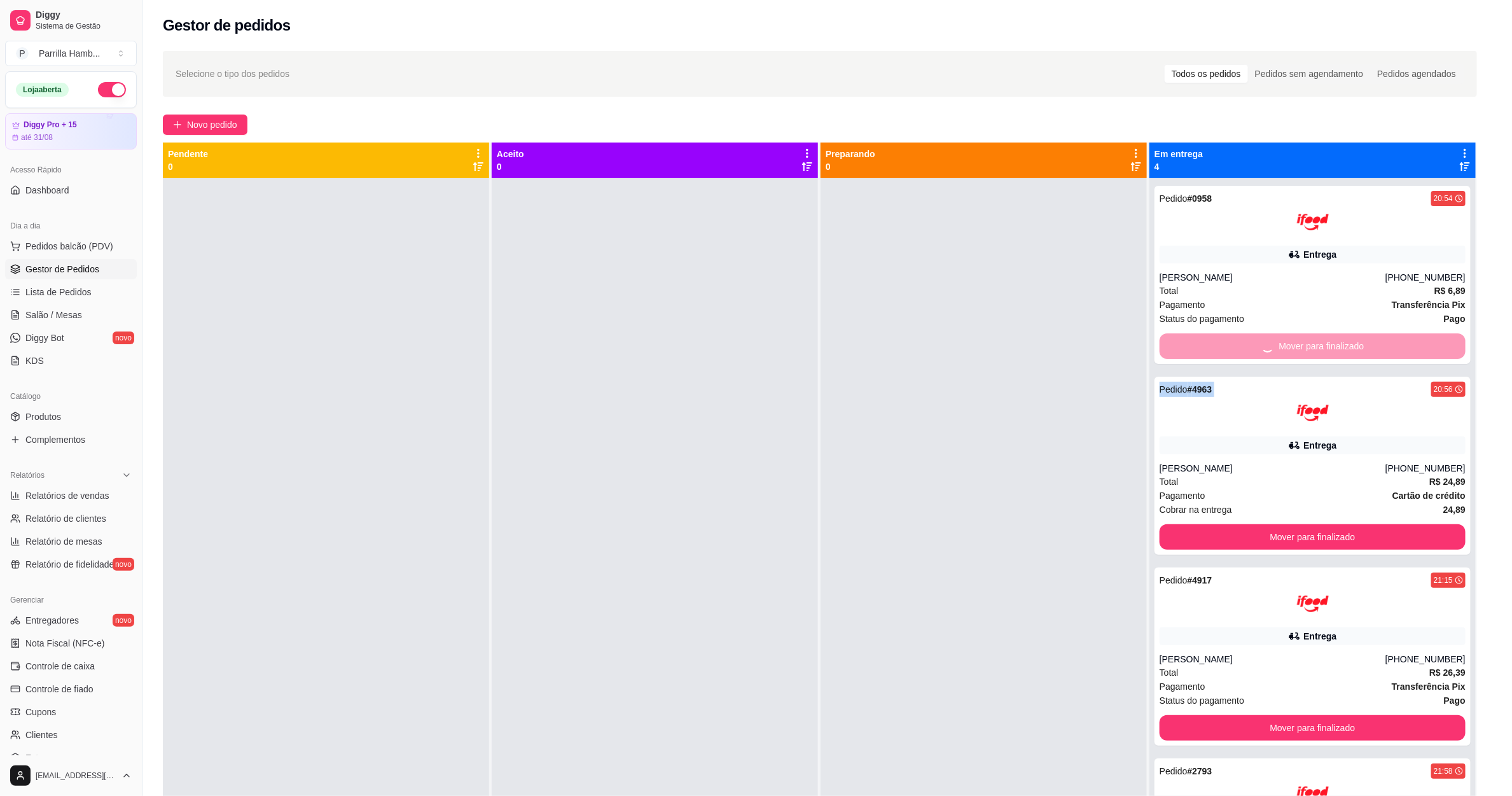
click at [1318, 353] on div "Mover para finalizado" at bounding box center [1312, 346] width 306 height 25
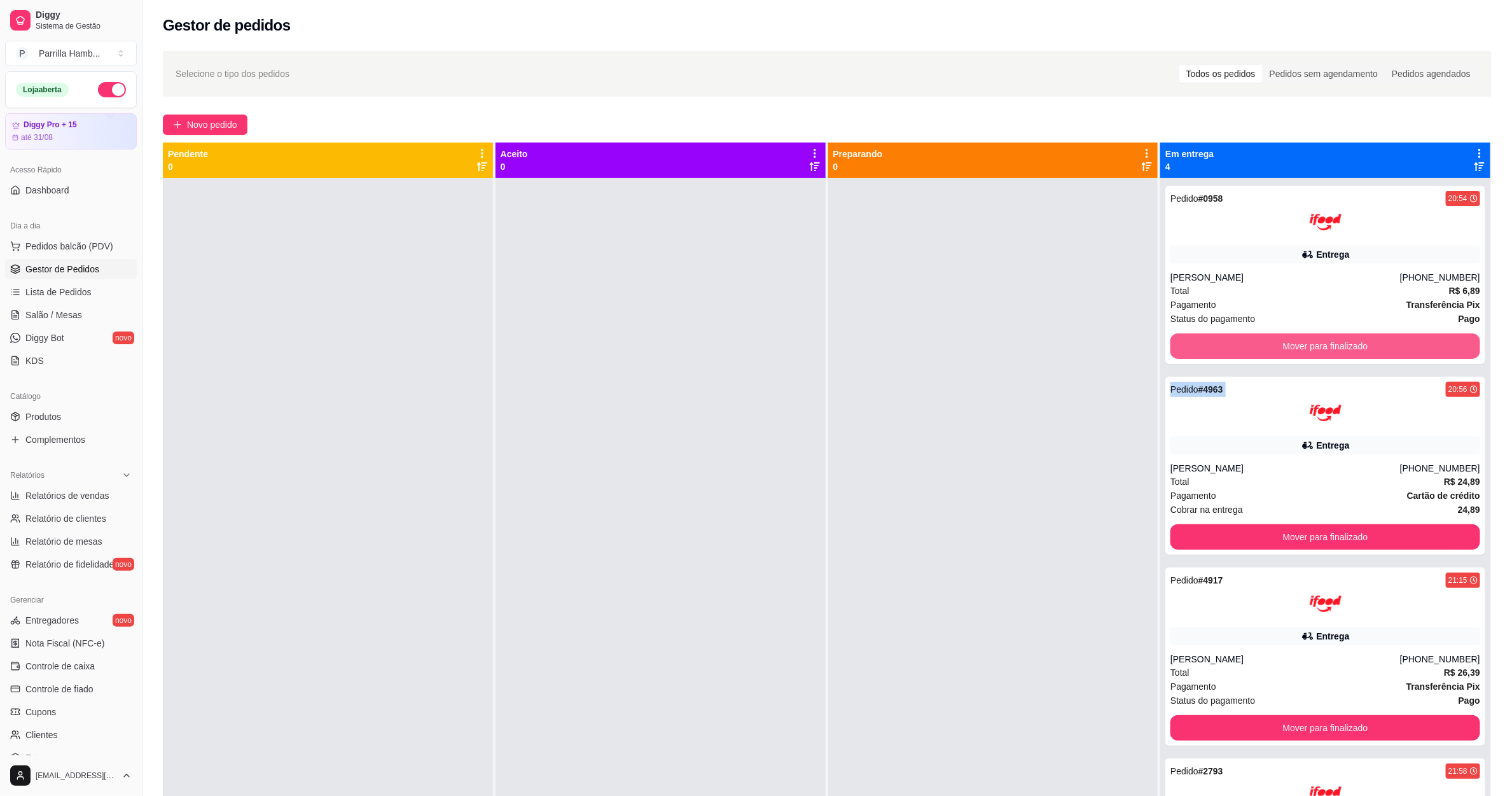
click at [1318, 353] on button "Mover para finalizado" at bounding box center [1325, 346] width 310 height 25
click at [1318, 353] on div "Mover para finalizado" at bounding box center [1325, 346] width 310 height 25
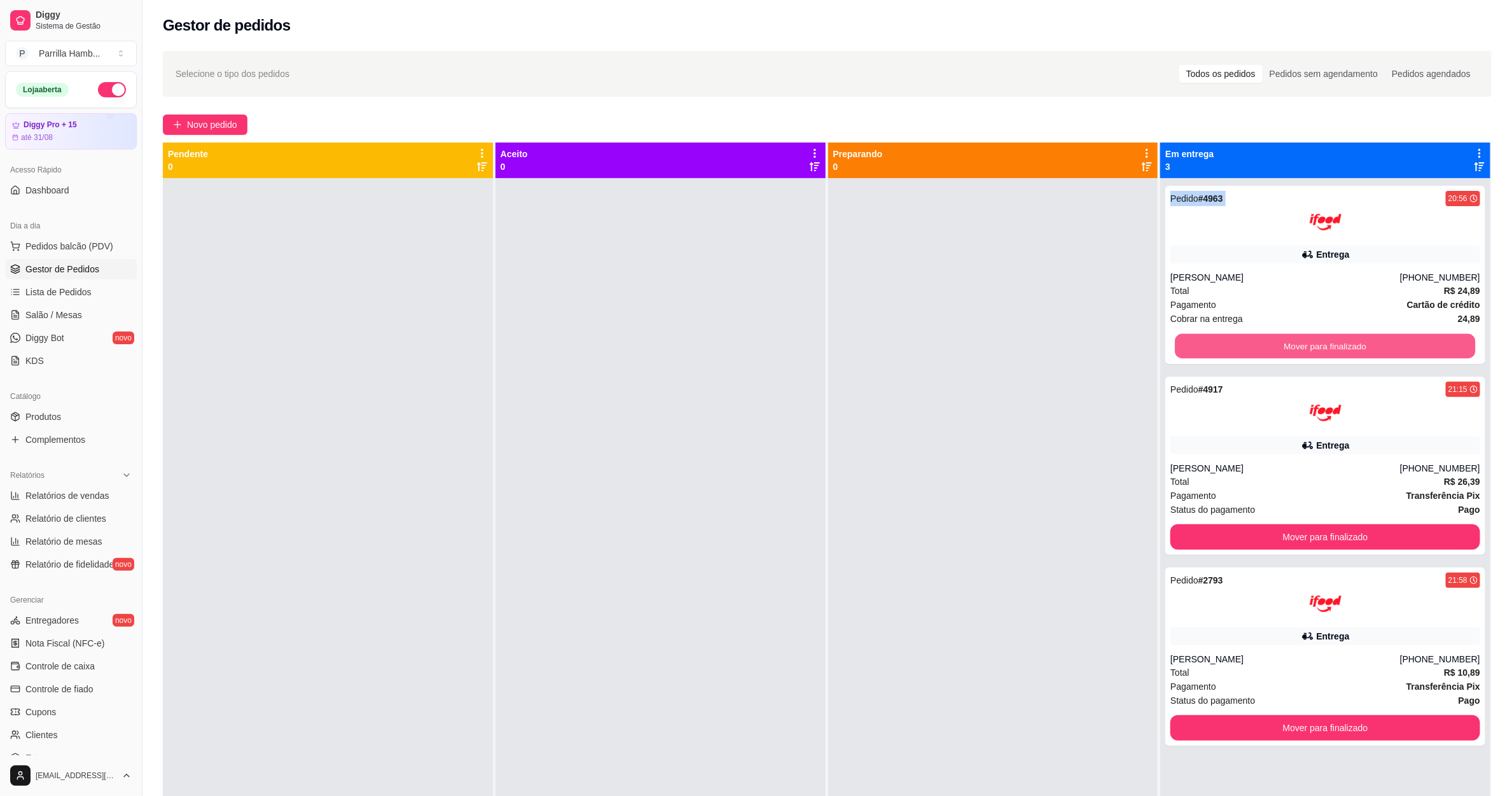
click at [1318, 353] on button "Mover para finalizado" at bounding box center [1326, 346] width 301 height 24
click at [1318, 353] on div "Mover para finalizado" at bounding box center [1325, 346] width 310 height 25
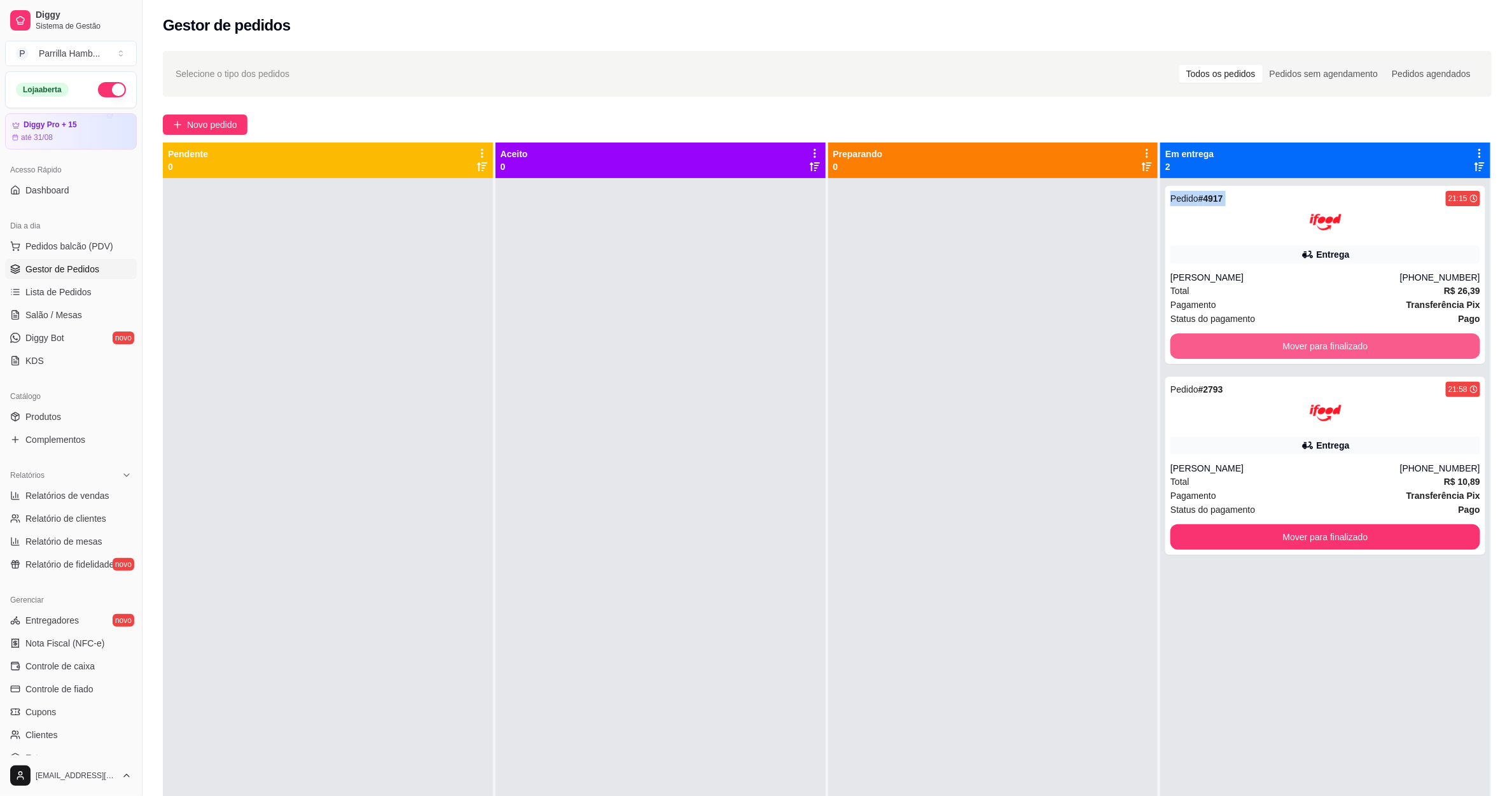
click at [1318, 353] on button "Mover para finalizado" at bounding box center [1325, 346] width 310 height 25
click at [1318, 353] on div "Mover para finalizado" at bounding box center [1325, 346] width 310 height 25
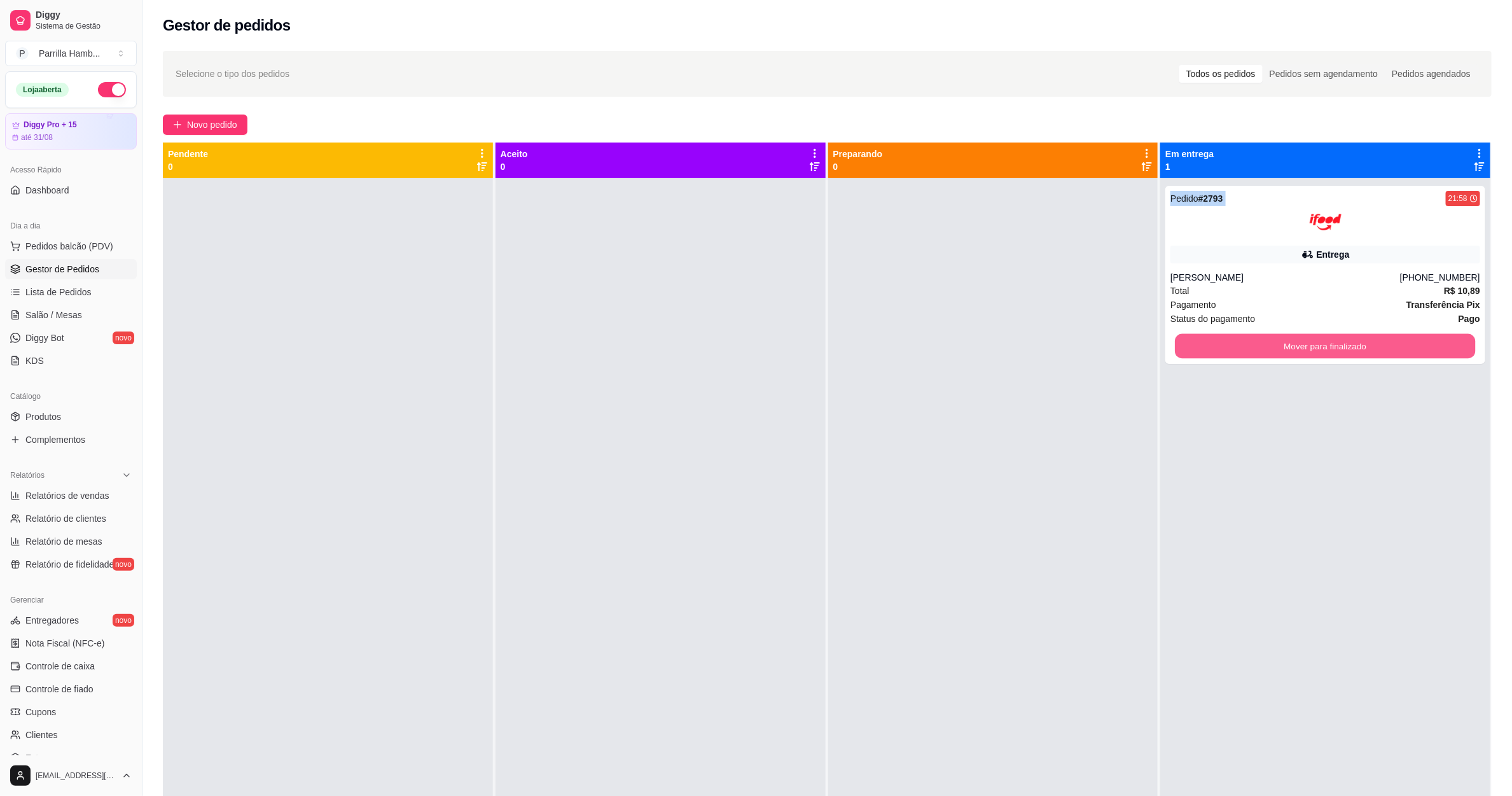
click at [1318, 353] on button "Mover para finalizado" at bounding box center [1326, 346] width 301 height 24
click at [1318, 353] on div "Mover para finalizado" at bounding box center [1325, 346] width 310 height 25
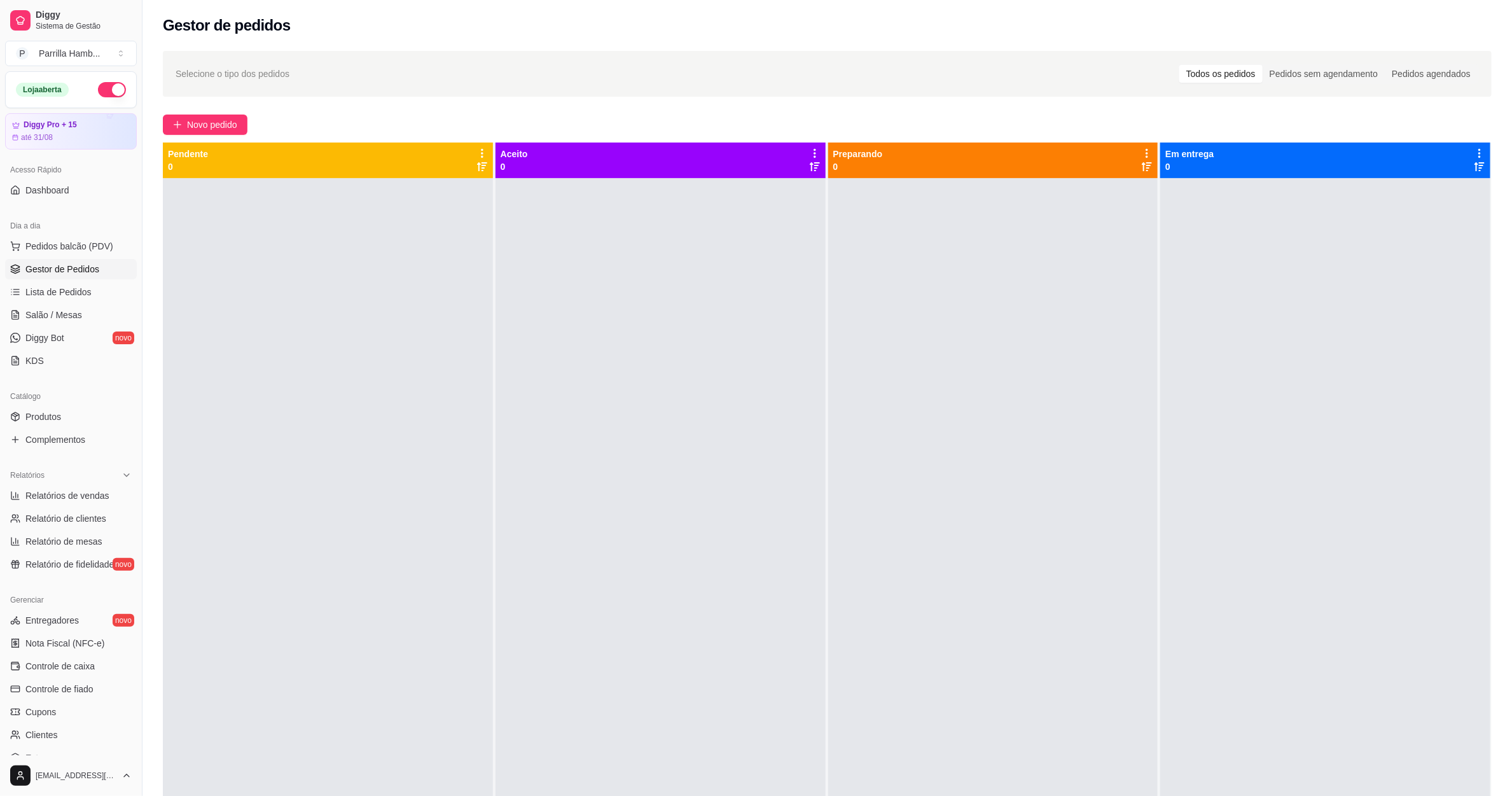
click at [1318, 353] on div at bounding box center [1325, 576] width 330 height 796
click at [91, 500] on span "Relatórios de vendas" at bounding box center [67, 495] width 84 height 13
select select "ALL"
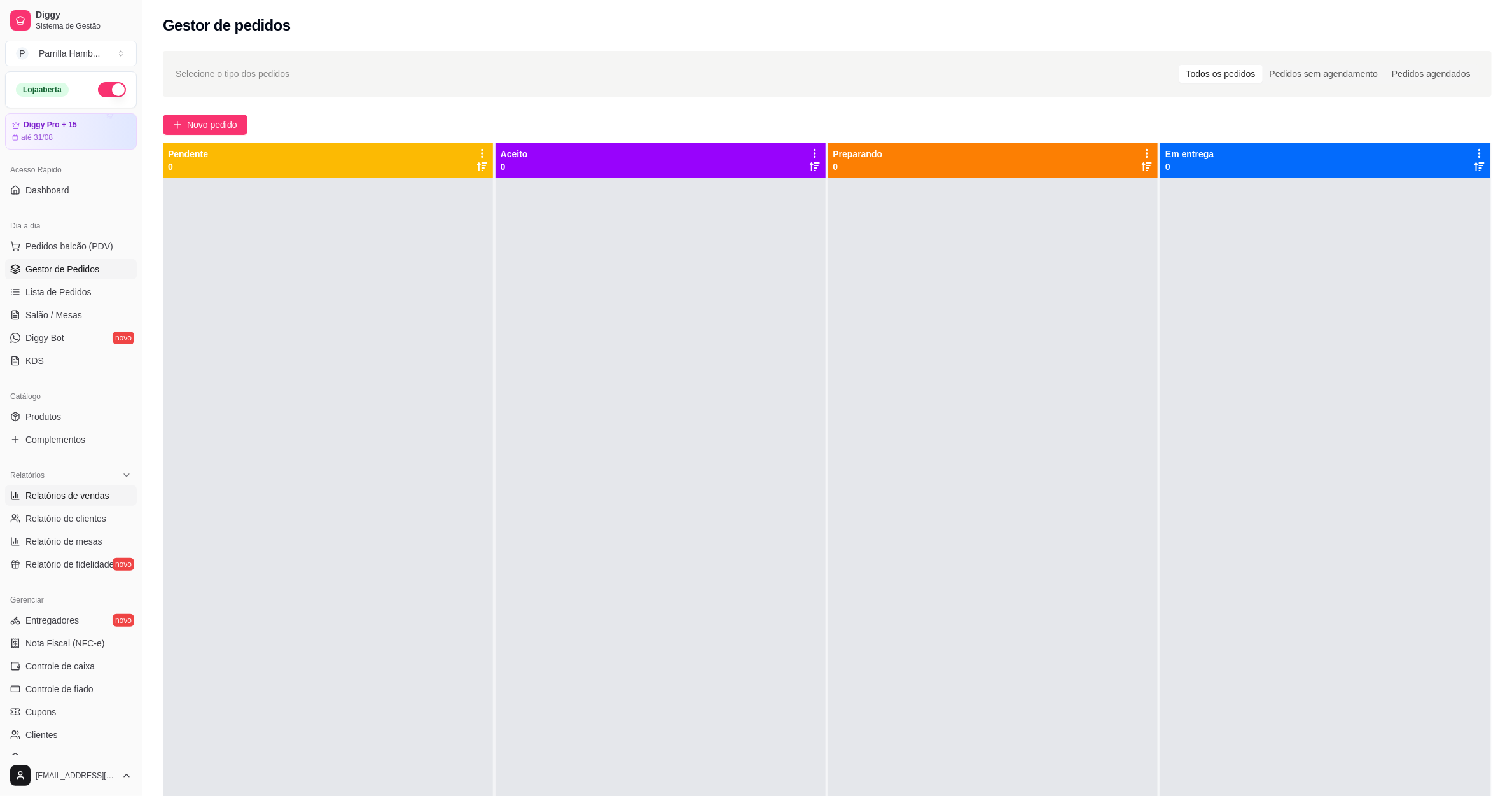
select select "0"
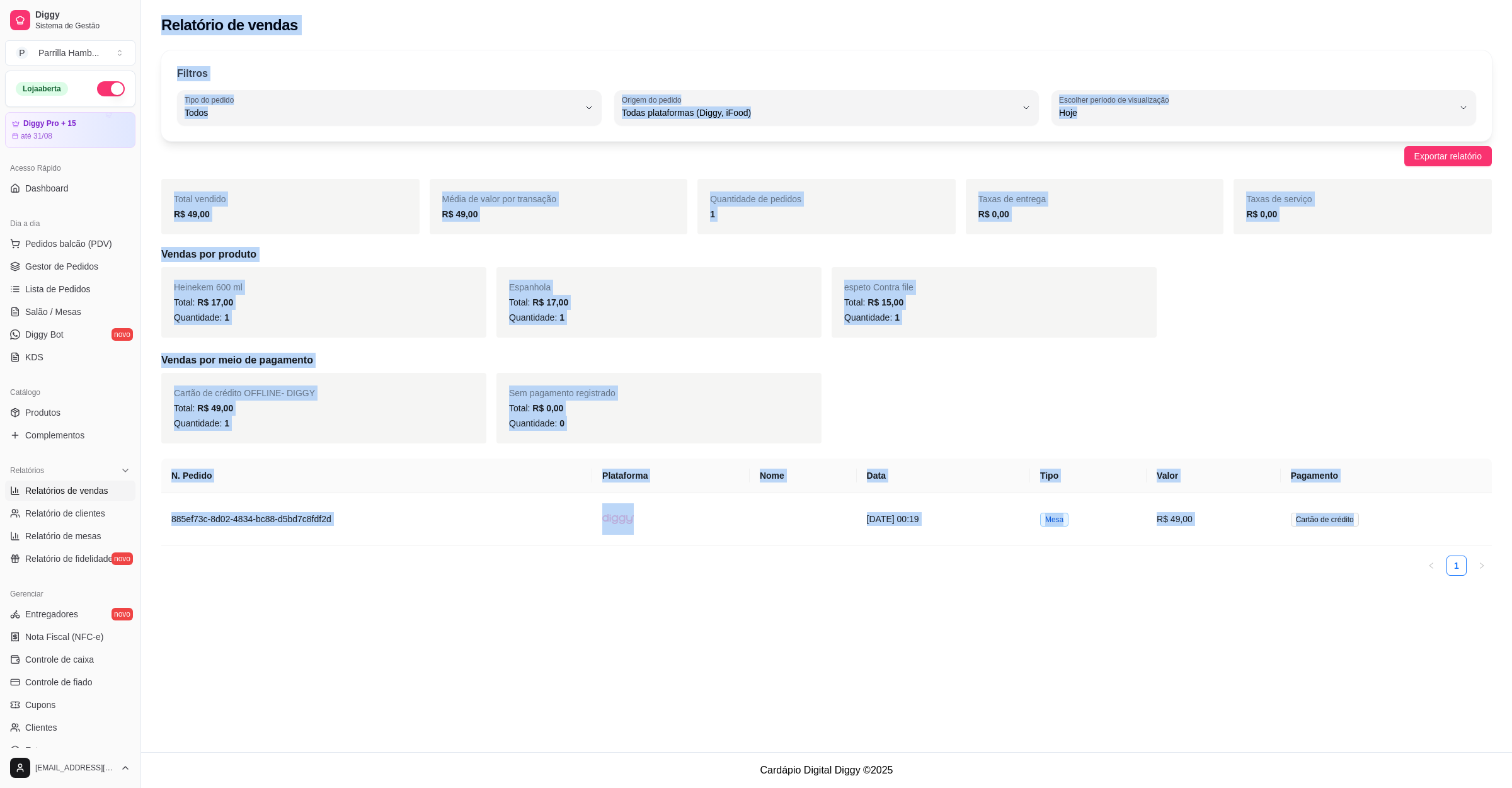
click at [617, 628] on div "Relatório de vendas Filtros ALL Tipo do pedido Todos Entrega Retirada Mesa Cons…" at bounding box center [826, 376] width 1371 height 752
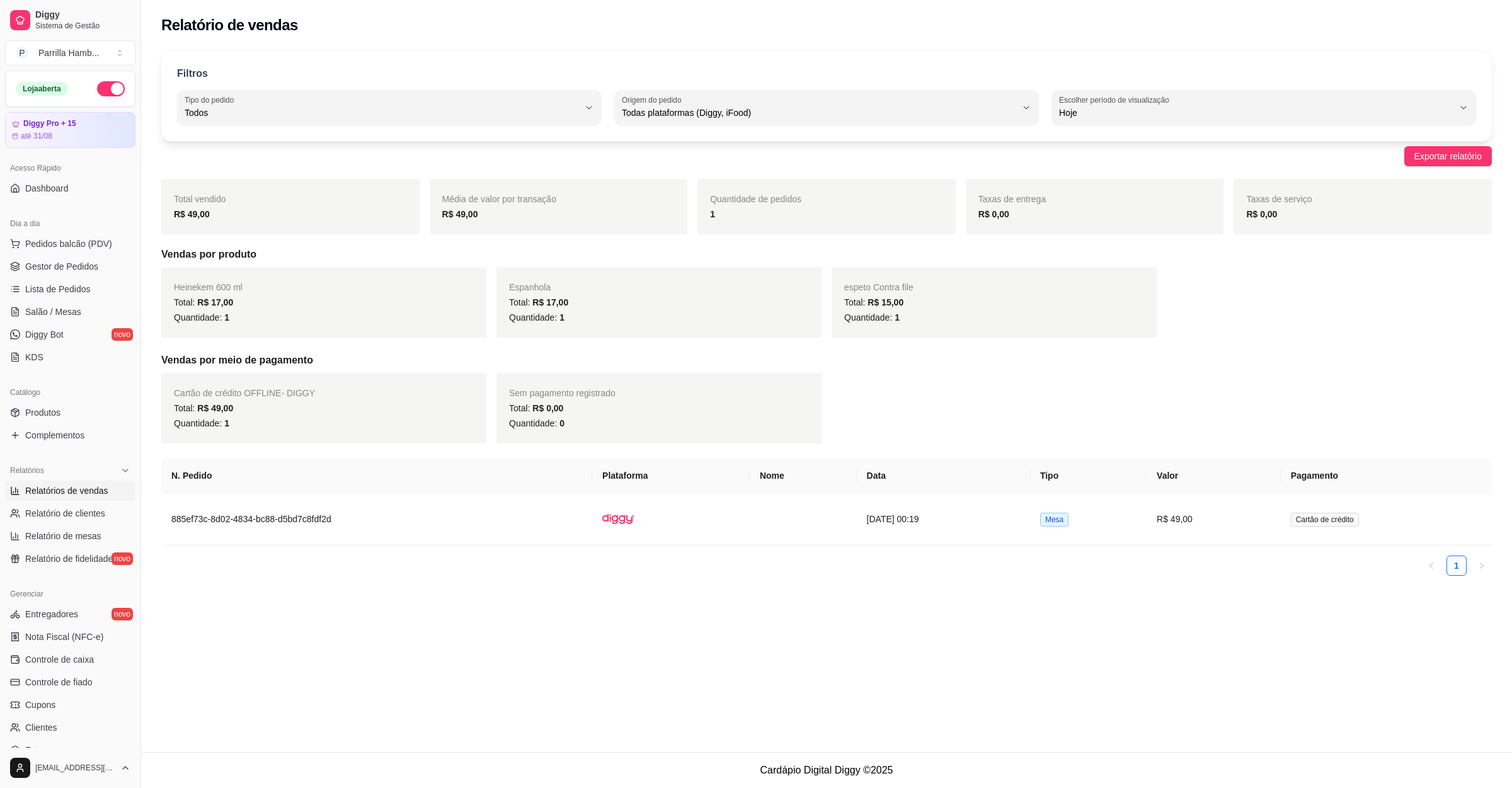
click at [1246, 108] on span "Hoje" at bounding box center [1256, 112] width 394 height 12
click at [1116, 165] on span "Ontem" at bounding box center [1258, 163] width 376 height 12
type input "1"
select select "1"
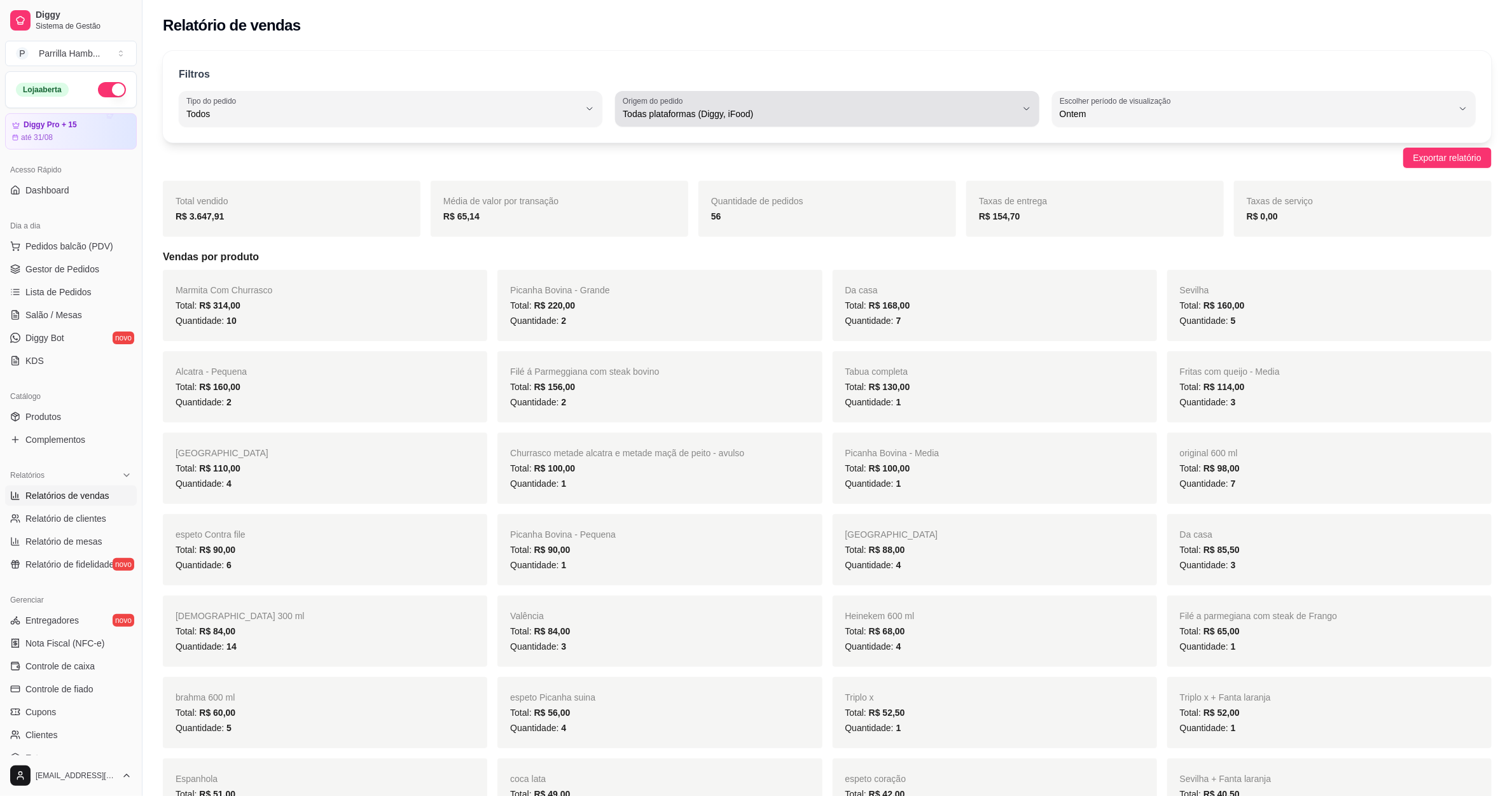
click at [726, 111] on span "Todas plataformas (Diggy, iFood)" at bounding box center [819, 114] width 393 height 13
click at [477, 114] on span "Todos" at bounding box center [383, 114] width 393 height 13
click at [274, 161] on span "Entrega" at bounding box center [385, 165] width 375 height 12
type input "DELIVERY"
select select "DELIVERY"
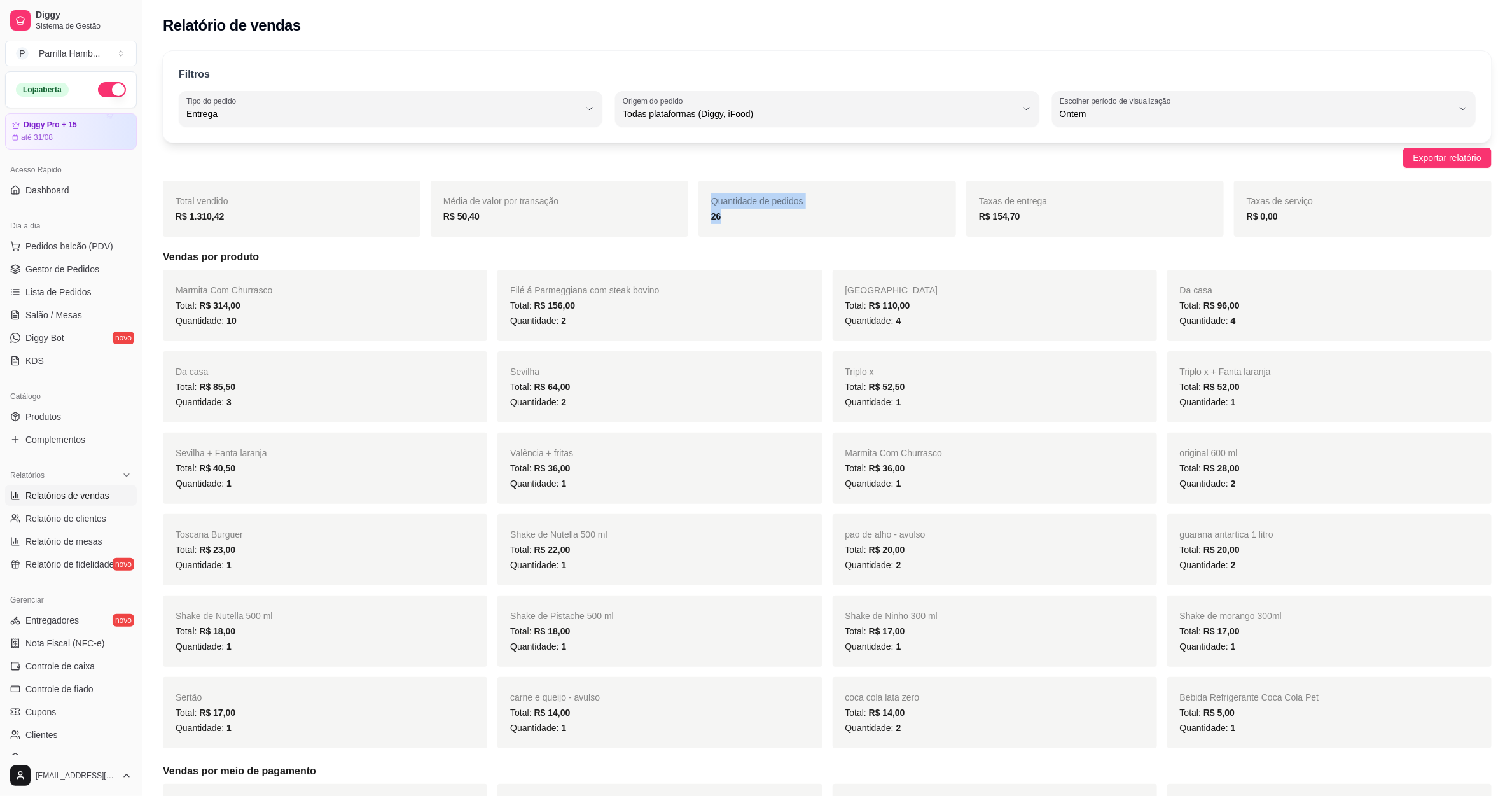
drag, startPoint x: 738, startPoint y: 230, endPoint x: 657, endPoint y: 231, distance: 81.0
click at [659, 231] on div "Total vendido R$ 1.310,42 Média de valor por transação R$ 50,40 Quantidade de p…" at bounding box center [827, 208] width 1329 height 56
click at [752, 205] on span "Quantidade de pedidos" at bounding box center [757, 200] width 92 height 10
click at [74, 260] on link "Gestor de Pedidos" at bounding box center [70, 269] width 132 height 21
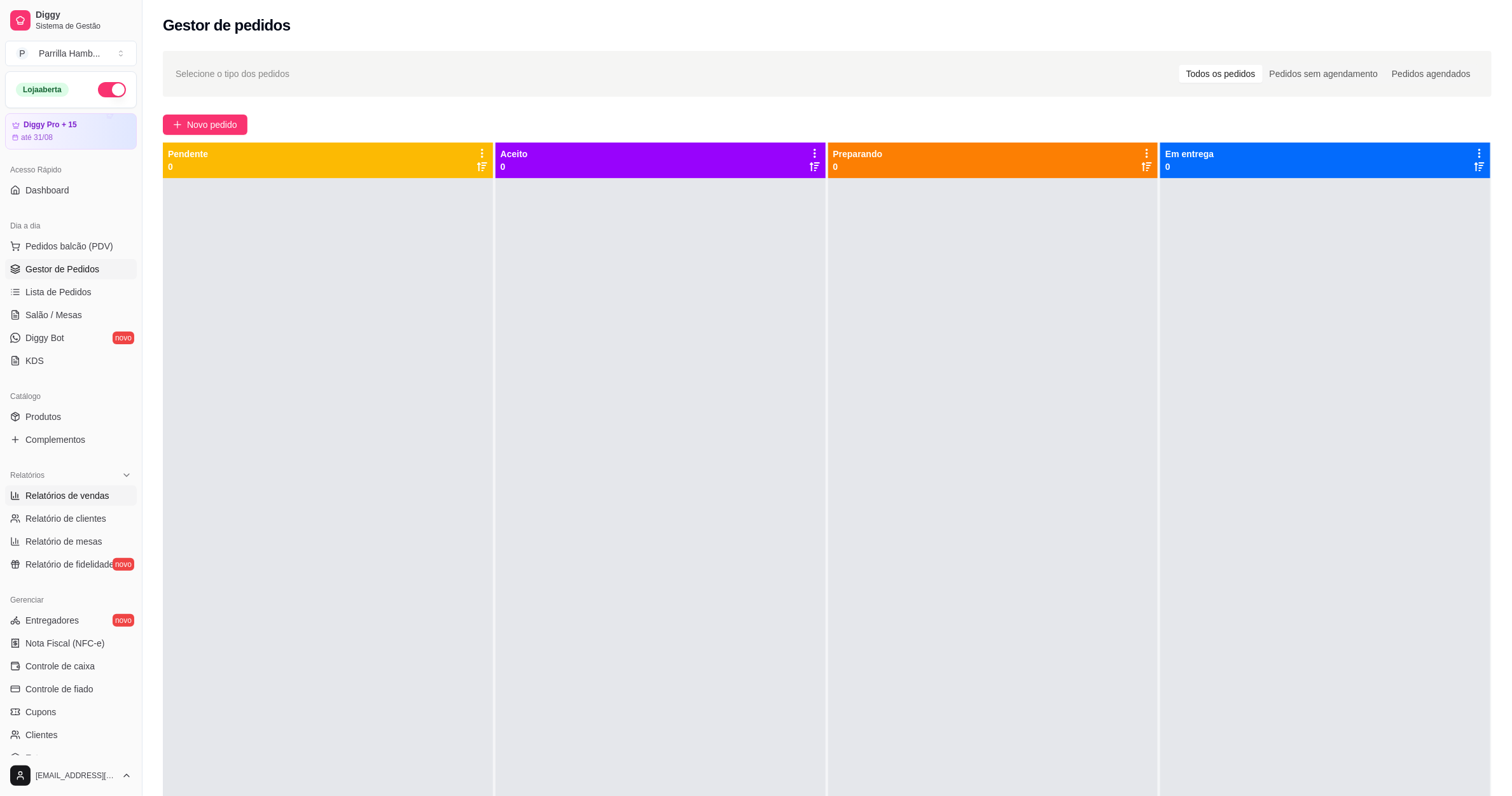
click at [77, 491] on span "Relatórios de vendas" at bounding box center [67, 495] width 84 height 13
select select "ALL"
select select "0"
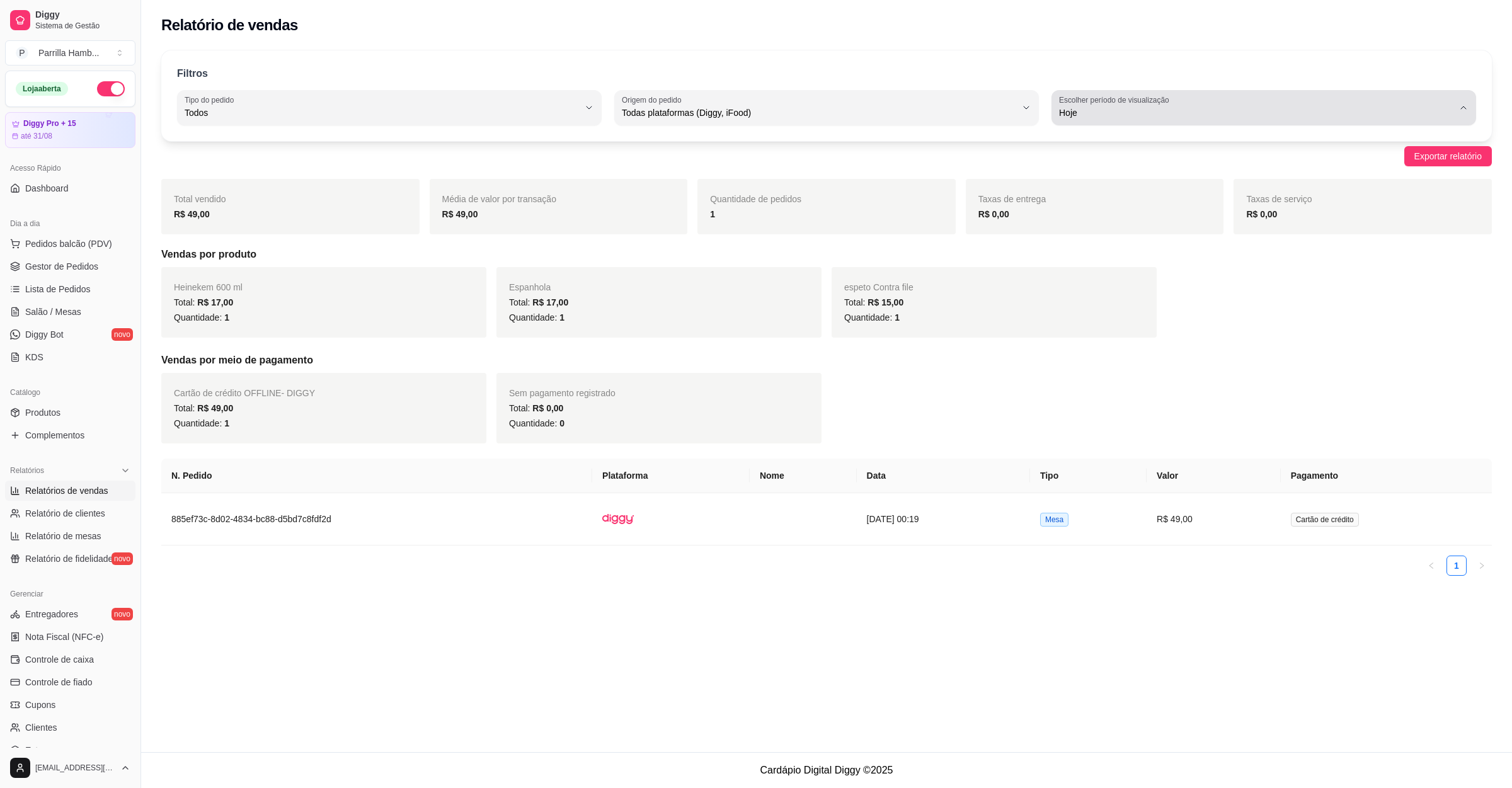
click at [1119, 117] on span "Hoje" at bounding box center [1256, 112] width 394 height 12
click at [1089, 144] on span "Hoje" at bounding box center [1258, 142] width 376 height 12
click at [480, 532] on td "885ef73c-8d02-4834-bc88-d5bd7c8fdf2d" at bounding box center [376, 519] width 431 height 52
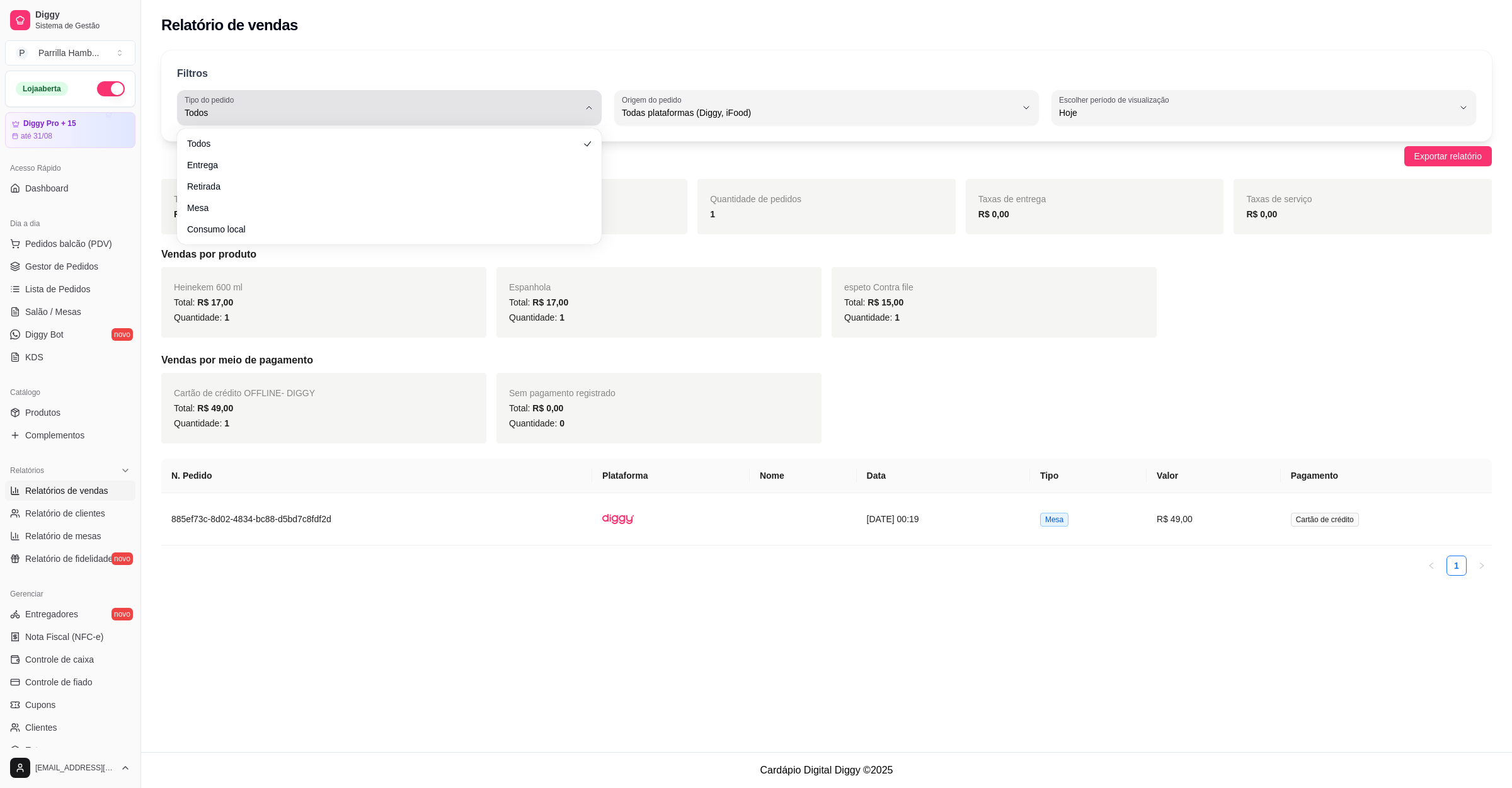
click at [471, 95] on div "Todos" at bounding box center [381, 108] width 394 height 25
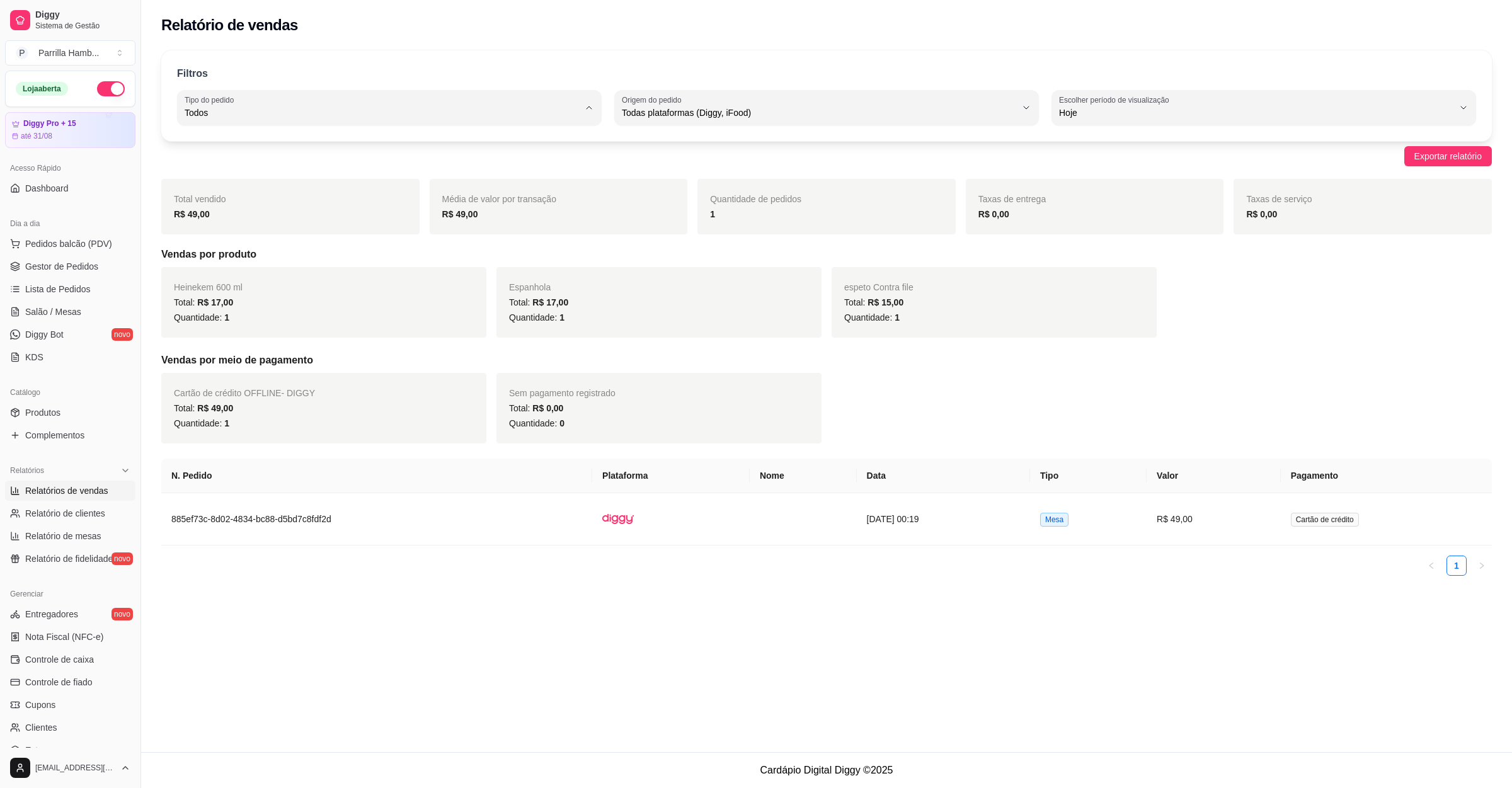
click at [269, 173] on li "Entrega" at bounding box center [389, 163] width 398 height 20
type input "DELIVERY"
select select "DELIVERY"
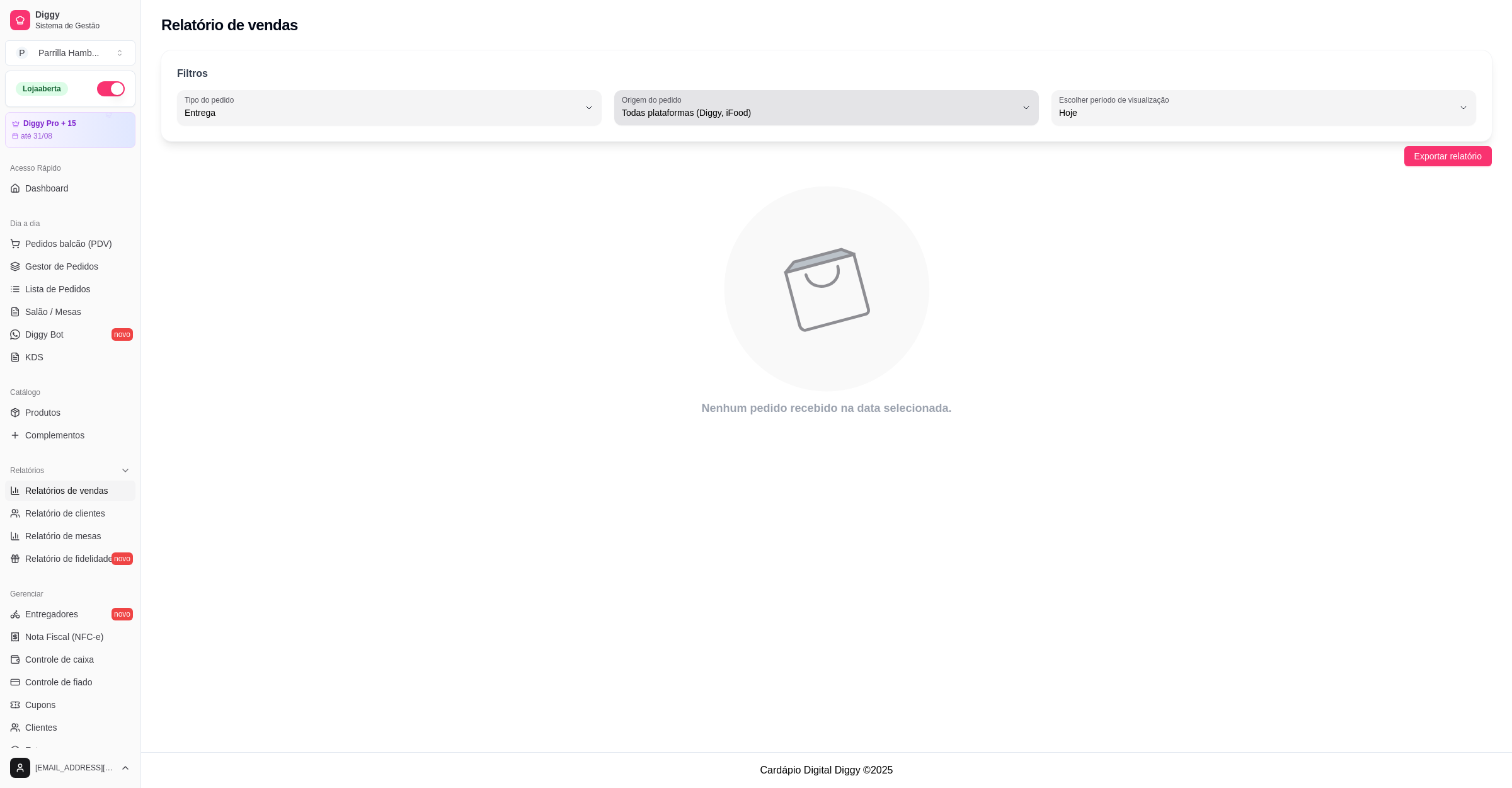
click at [724, 121] on button "Origem do pedido Todas plataformas (Diggy, iFood)" at bounding box center [826, 107] width 425 height 35
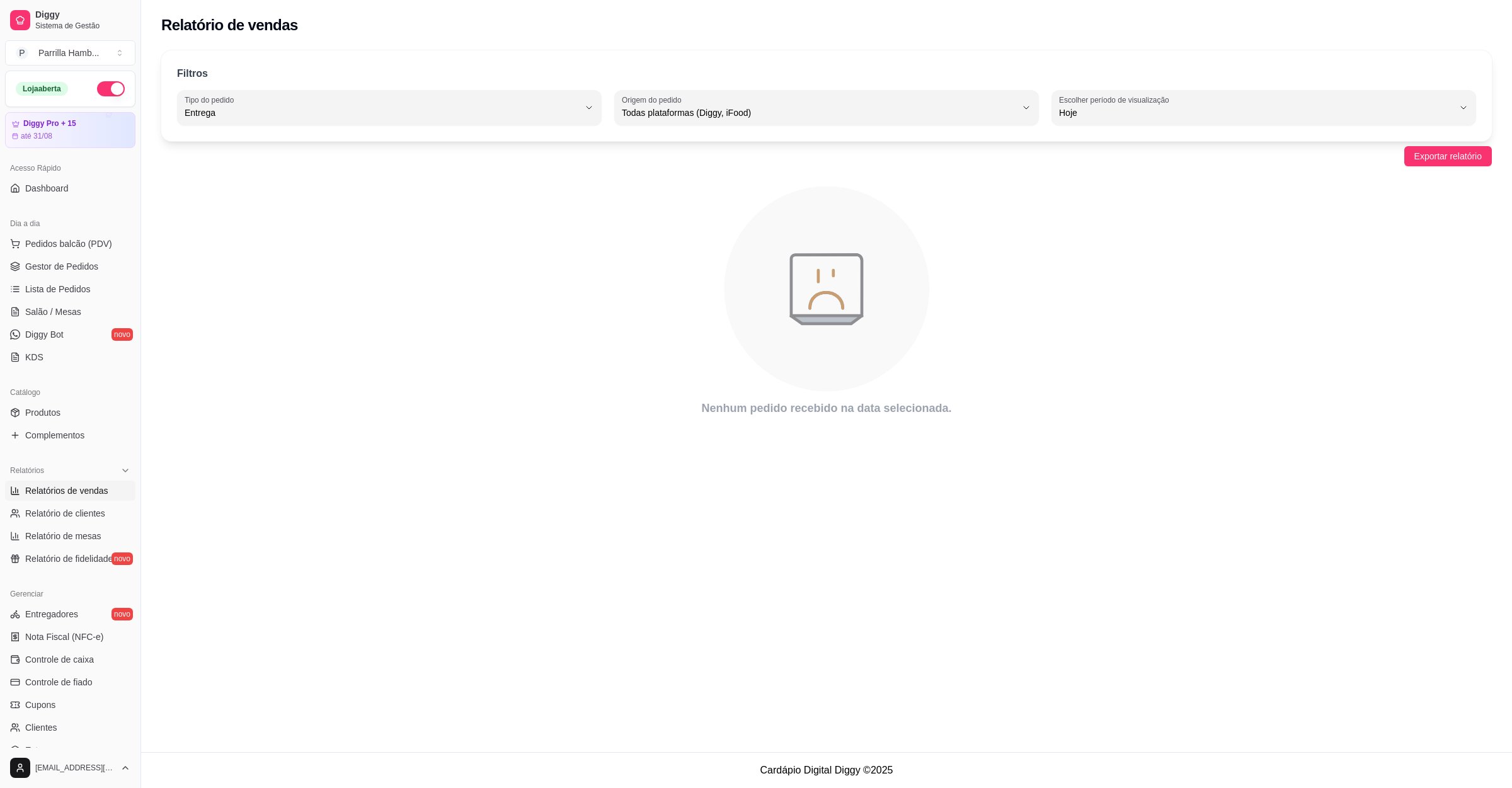
click at [438, 130] on div "Filtros DELIVERY Tipo do pedido Todos Entrega Retirada Mesa Consumo local Tipo …" at bounding box center [826, 96] width 1331 height 91
click at [427, 119] on div "Entrega" at bounding box center [381, 108] width 394 height 25
click at [1199, 136] on div "Filtros DELIVERY Tipo do pedido Todos Entrega Retirada Mesa Consumo local Tipo …" at bounding box center [826, 96] width 1331 height 91
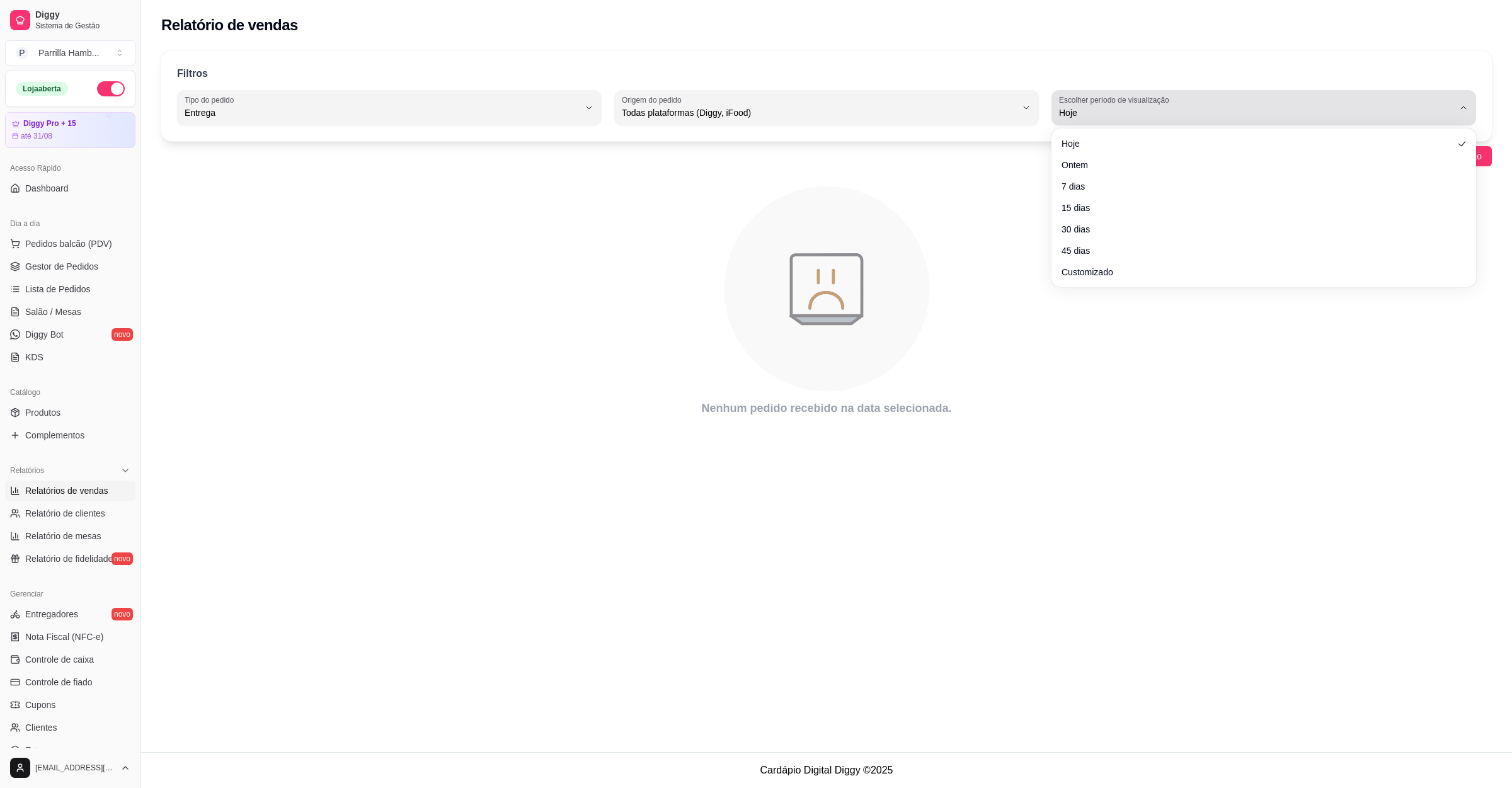
click at [1153, 123] on button "Escolher período de visualização Hoje" at bounding box center [1264, 107] width 425 height 35
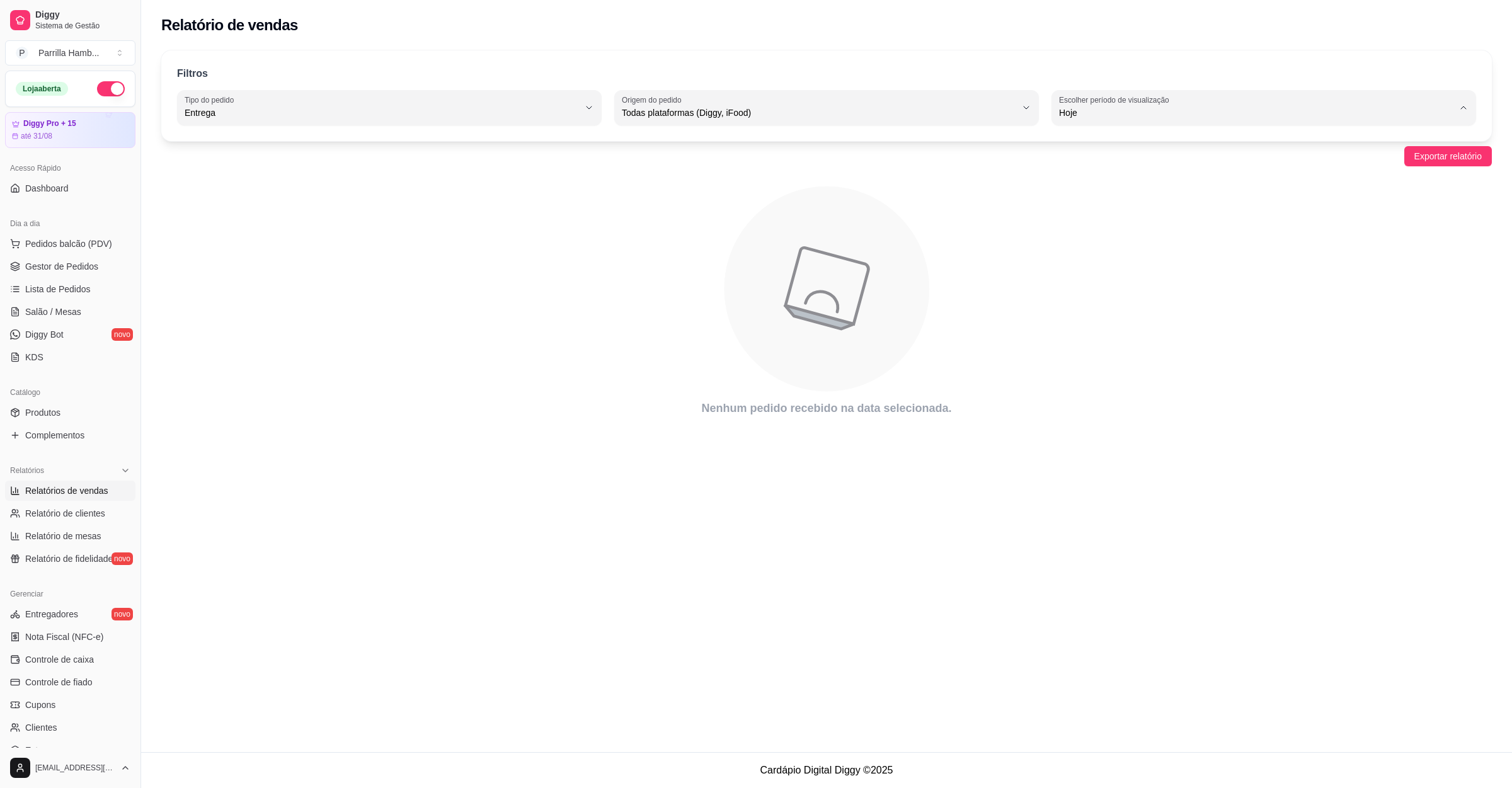
click at [1083, 162] on span "Ontem" at bounding box center [1258, 163] width 376 height 12
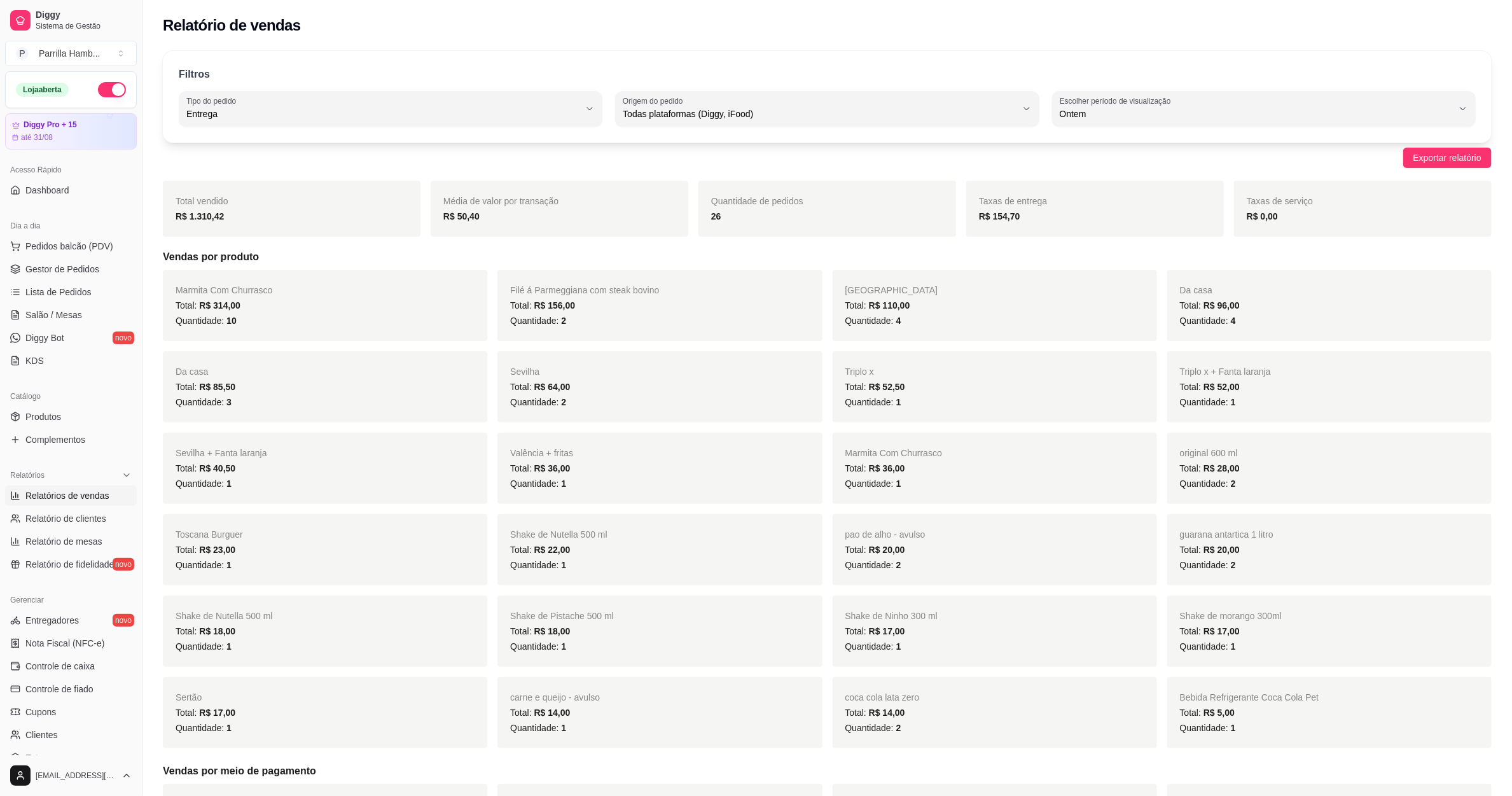
type input "1"
select select "1"
click at [737, 226] on div "Quantidade de pedidos 26" at bounding box center [827, 208] width 258 height 56
click at [95, 321] on link "Salão / Mesas" at bounding box center [70, 315] width 132 height 21
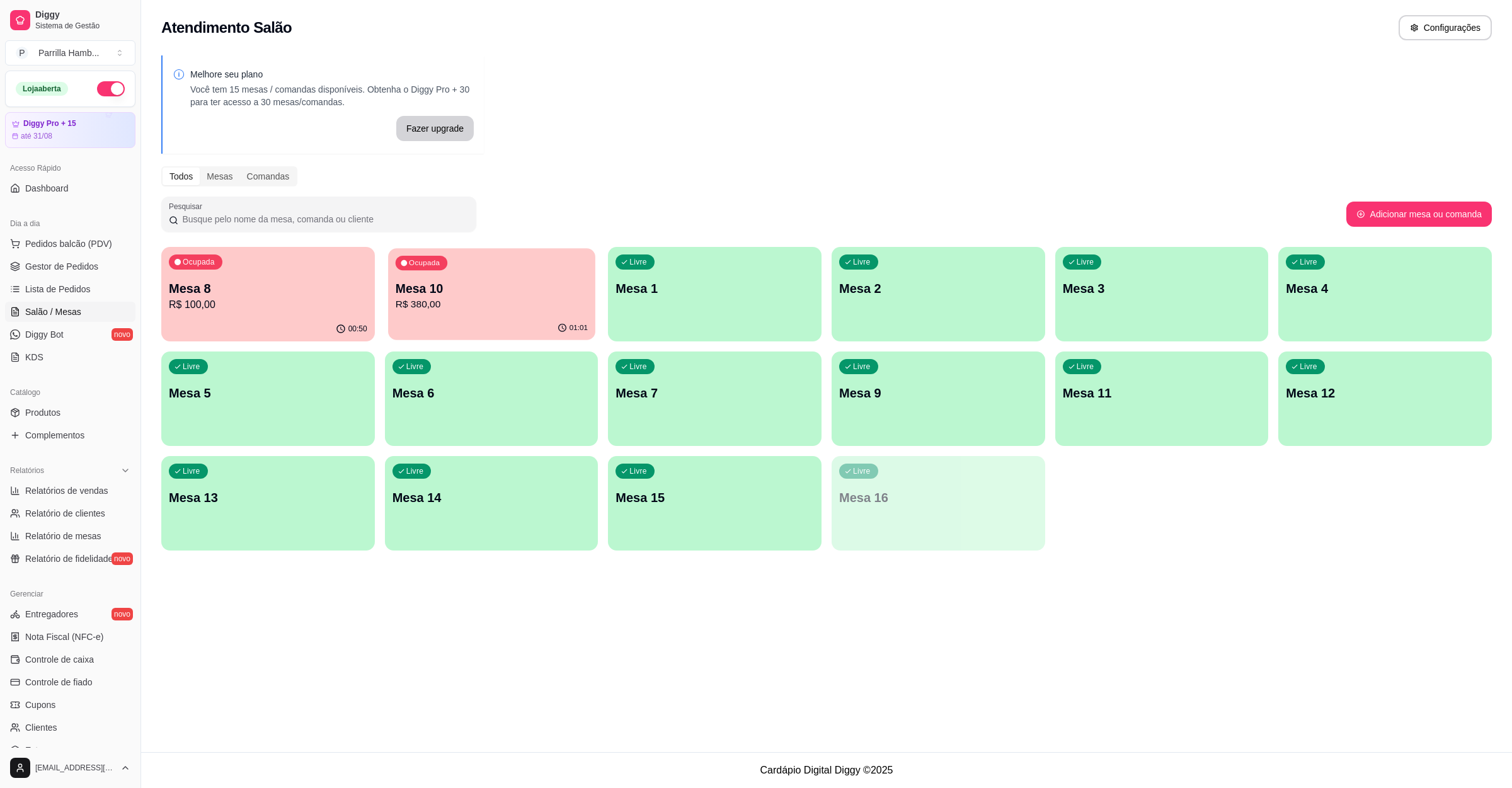
click at [458, 308] on p "R$ 380,00" at bounding box center [491, 305] width 192 height 15
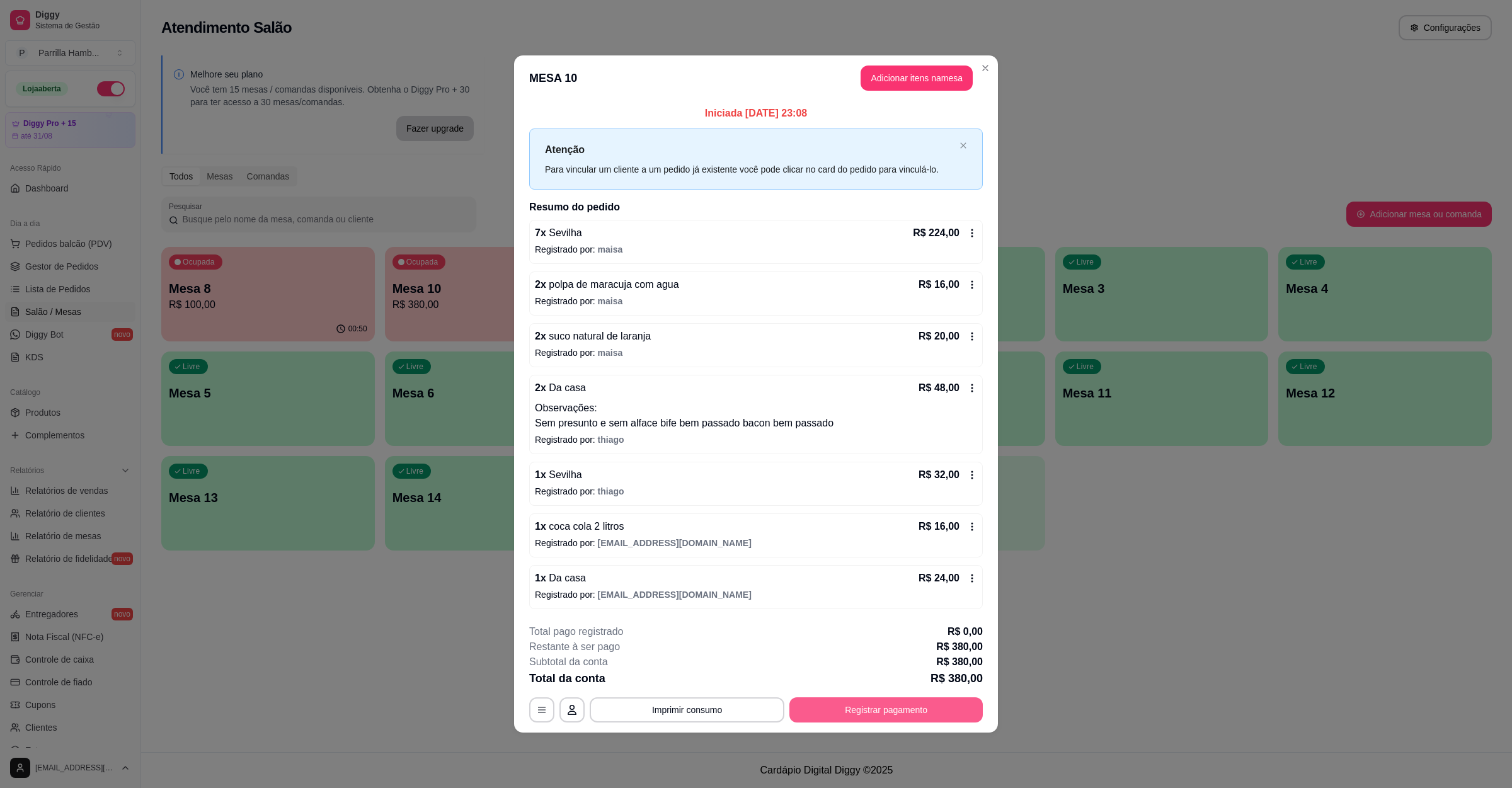
click at [878, 705] on button "Registrar pagamento" at bounding box center [886, 710] width 194 height 25
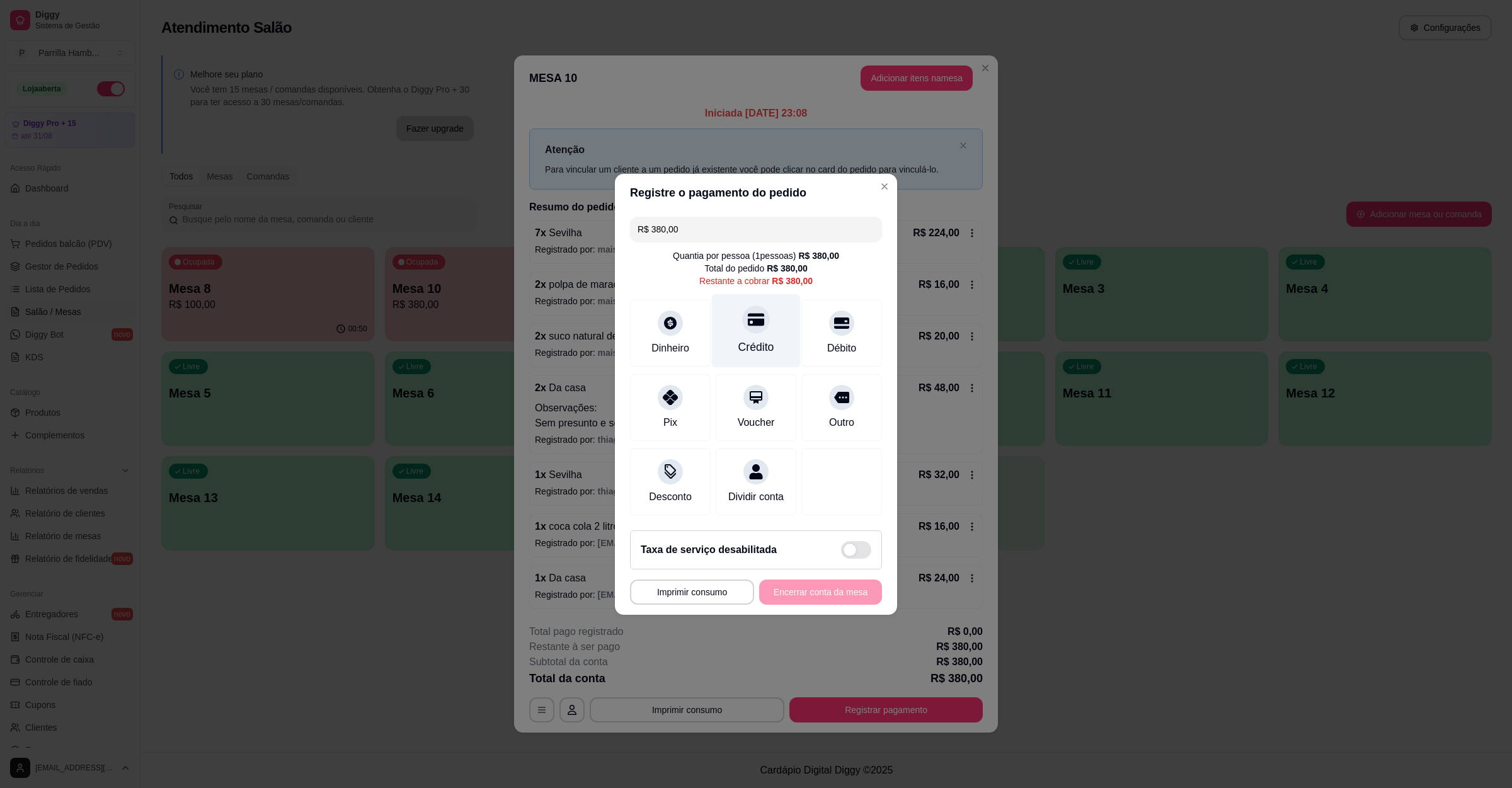
click at [772, 344] on div "Crédito" at bounding box center [756, 330] width 89 height 73
type input "R$ 0,00"
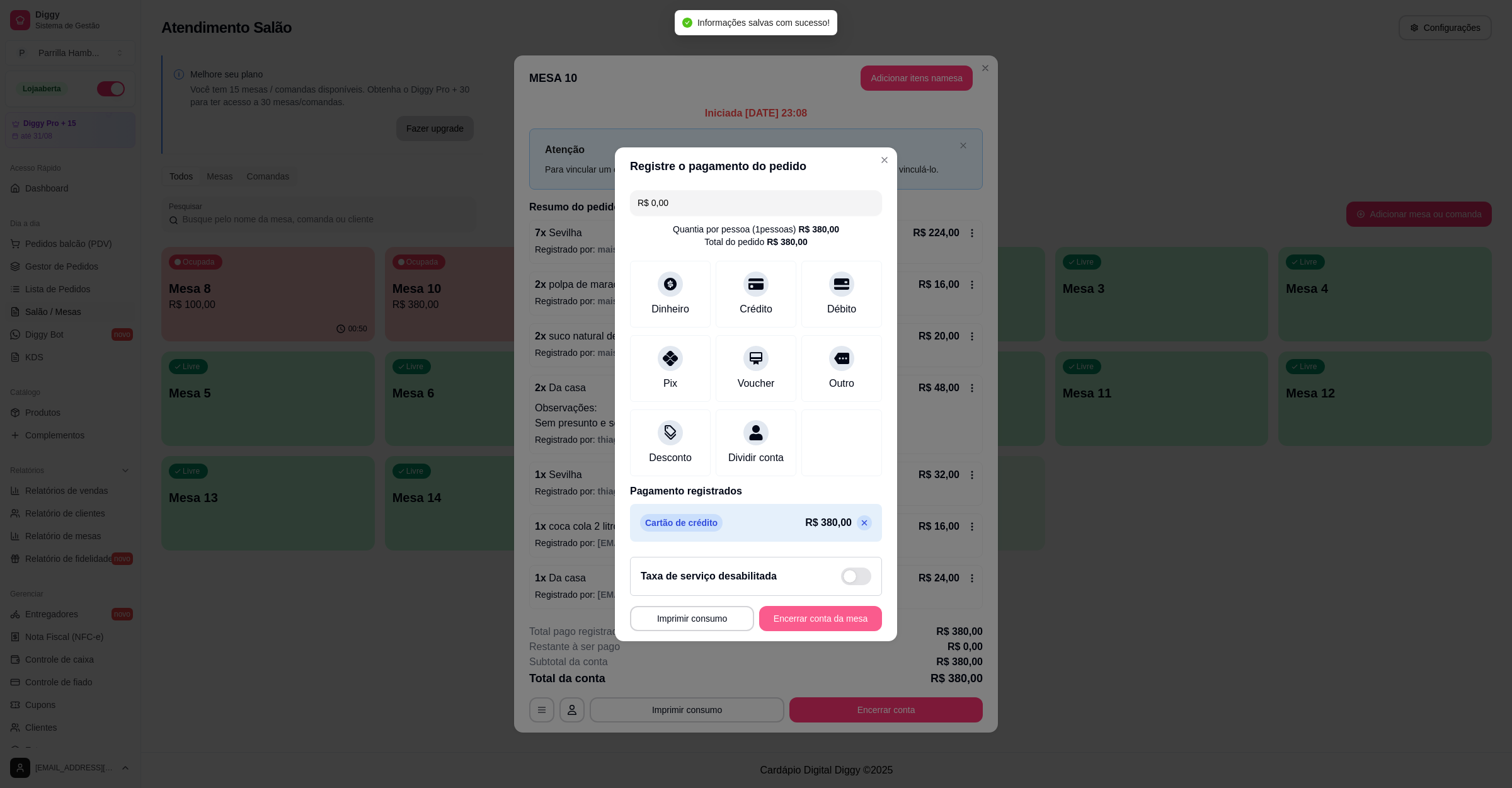
click at [847, 624] on button "Encerrar conta da mesa" at bounding box center [820, 619] width 123 height 25
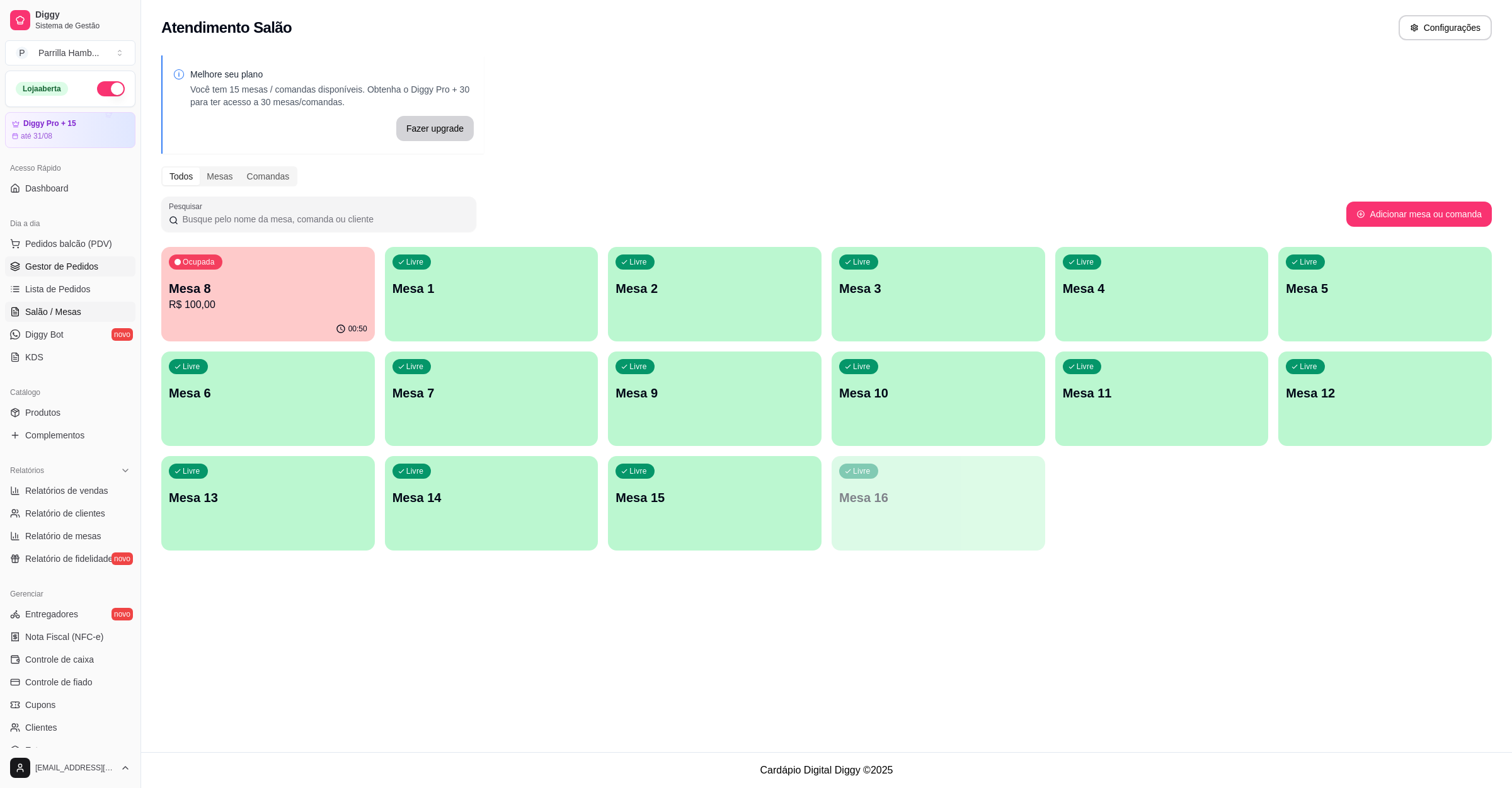
click at [76, 269] on span "Gestor de Pedidos" at bounding box center [62, 266] width 73 height 12
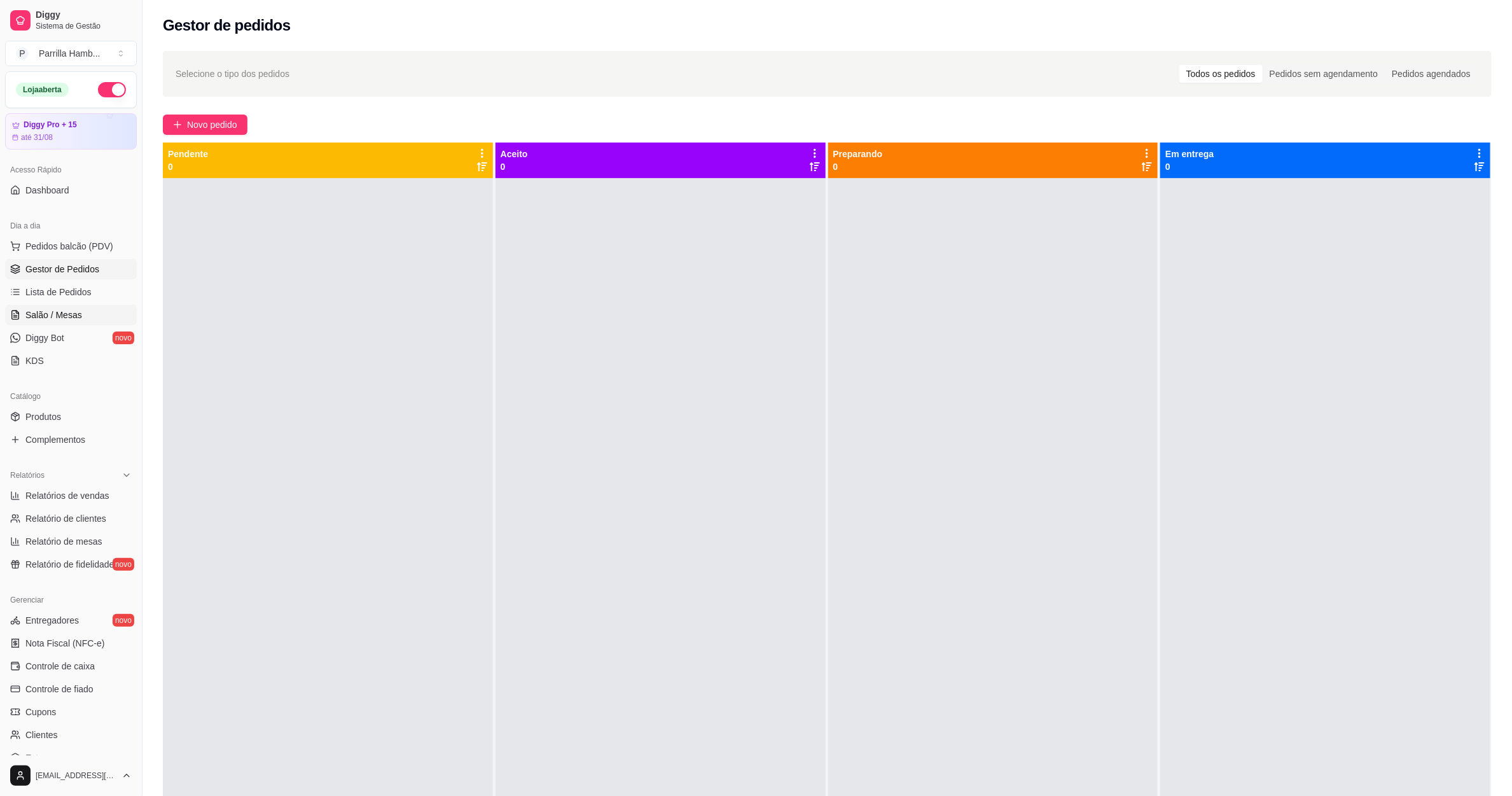
click at [82, 321] on link "Salão / Mesas" at bounding box center [70, 315] width 132 height 21
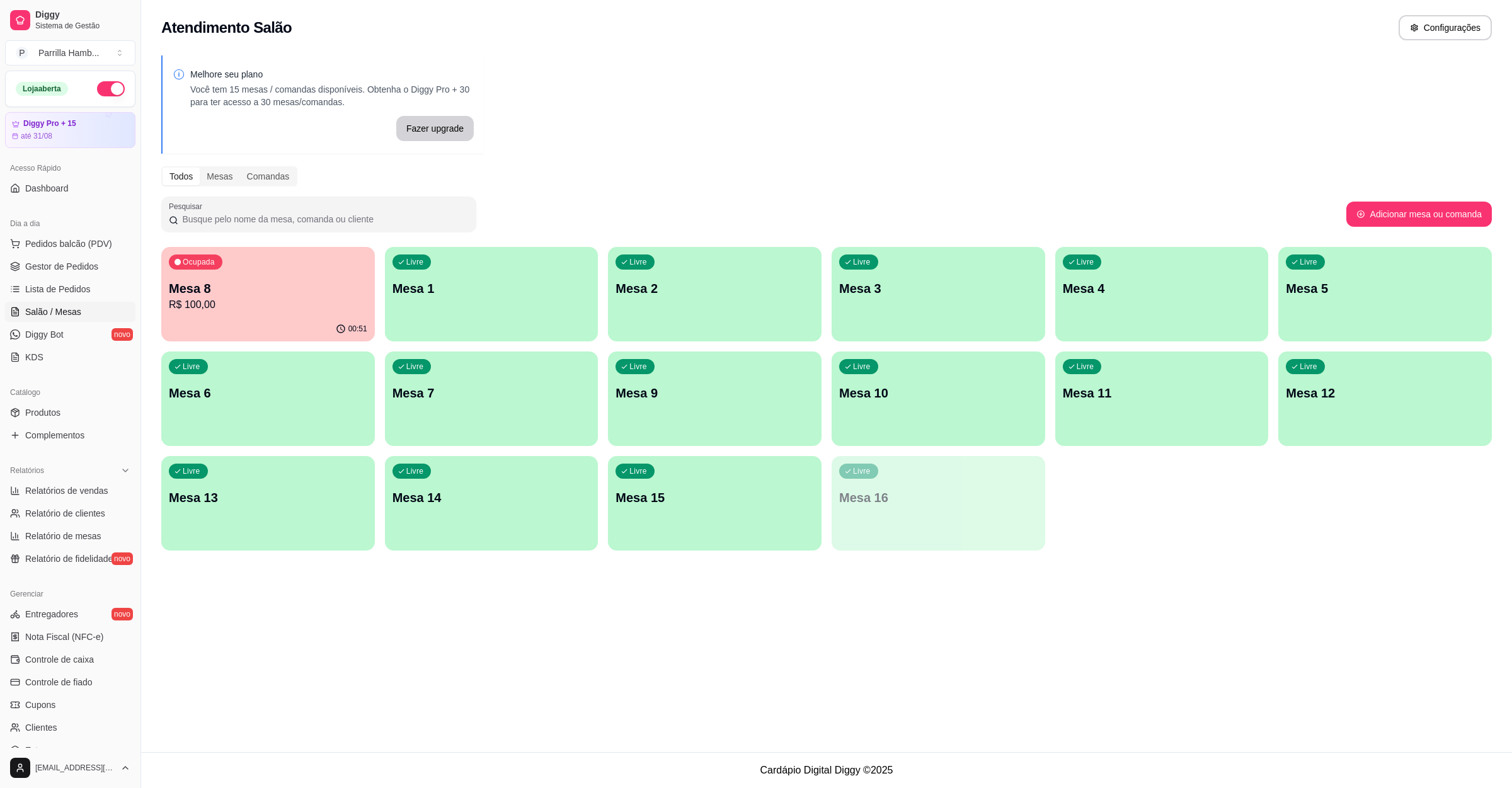
click at [234, 297] on div "Mesa 8 R$ 100,00" at bounding box center [268, 296] width 198 height 33
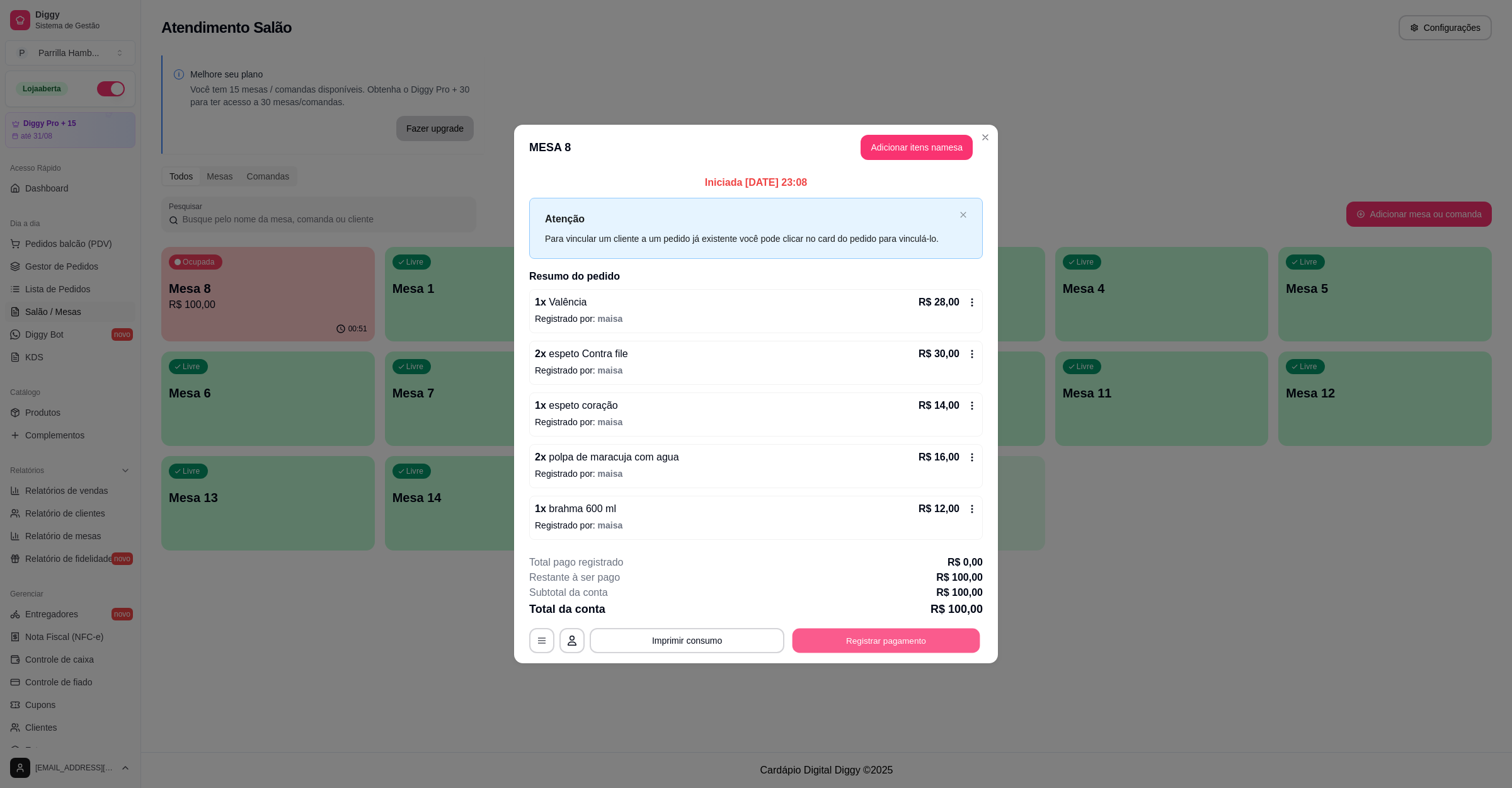
click at [898, 645] on button "Registrar pagamento" at bounding box center [886, 640] width 187 height 24
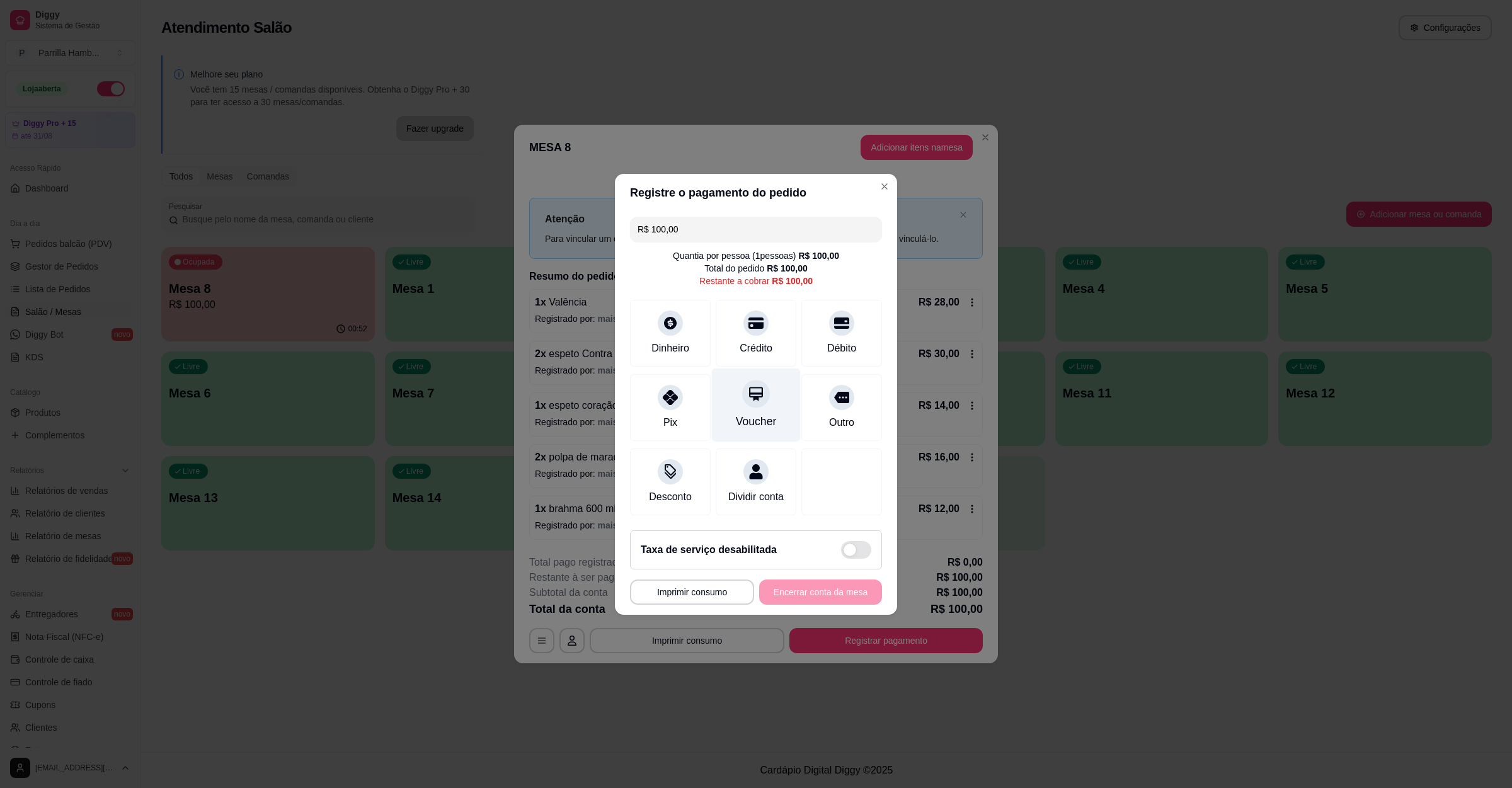
click at [756, 369] on div "Voucher" at bounding box center [756, 405] width 89 height 73
type input "R$ 0,00"
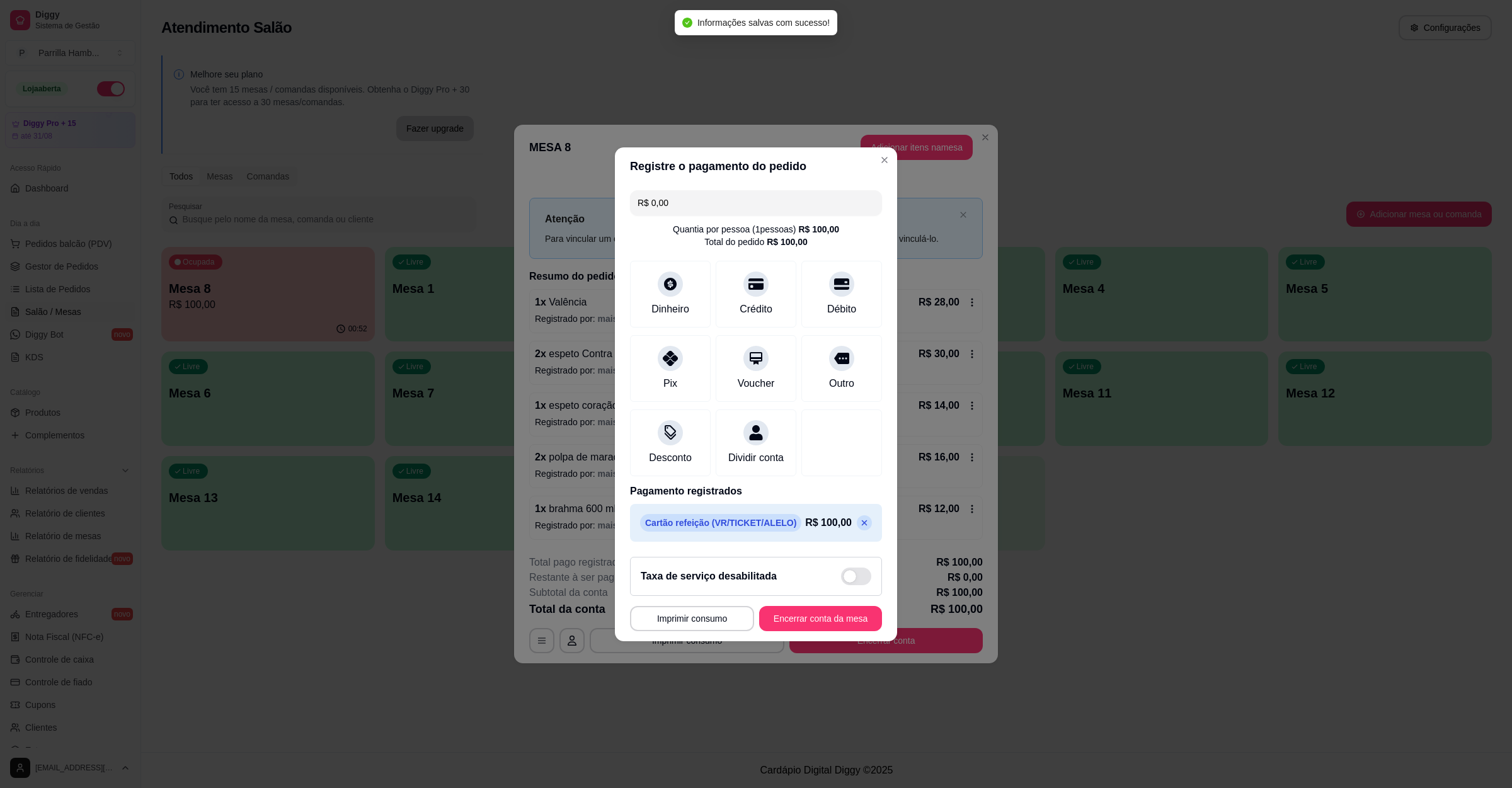
click at [815, 640] on footer "**********" at bounding box center [755, 594] width 282 height 94
click at [811, 629] on button "Encerrar conta da mesa" at bounding box center [820, 618] width 119 height 24
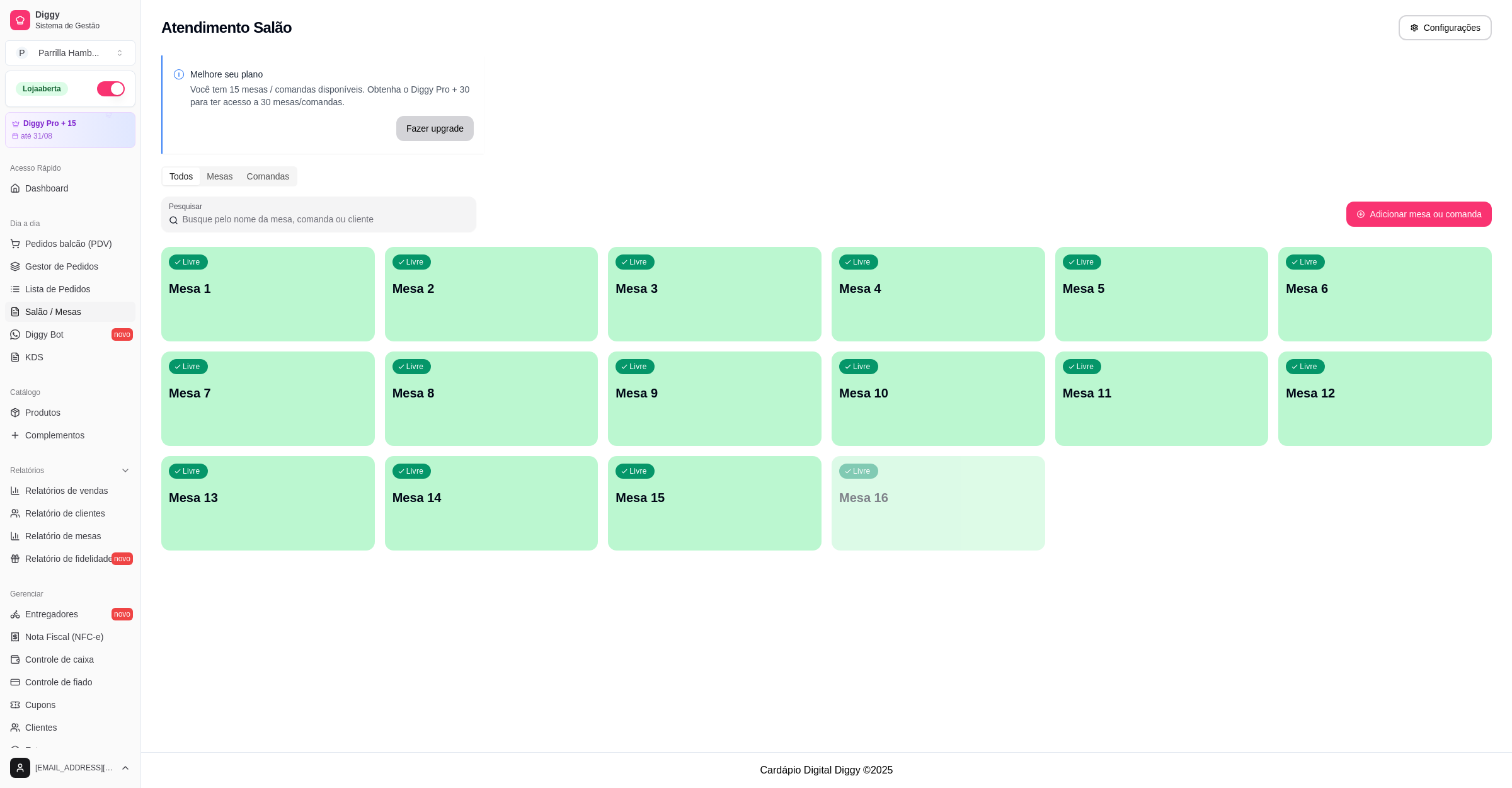
click at [59, 255] on ul "Pedidos balcão (PDV) Gestor de Pedidos Lista de Pedidos Salão / Mesas Diggy Bot…" at bounding box center [70, 300] width 130 height 134
click at [90, 255] on ul "Pedidos balcão (PDV) Gestor de Pedidos Lista de Pedidos Salão / Mesas Diggy Bot…" at bounding box center [70, 300] width 130 height 134
click at [83, 257] on link "Gestor de Pedidos" at bounding box center [70, 266] width 130 height 20
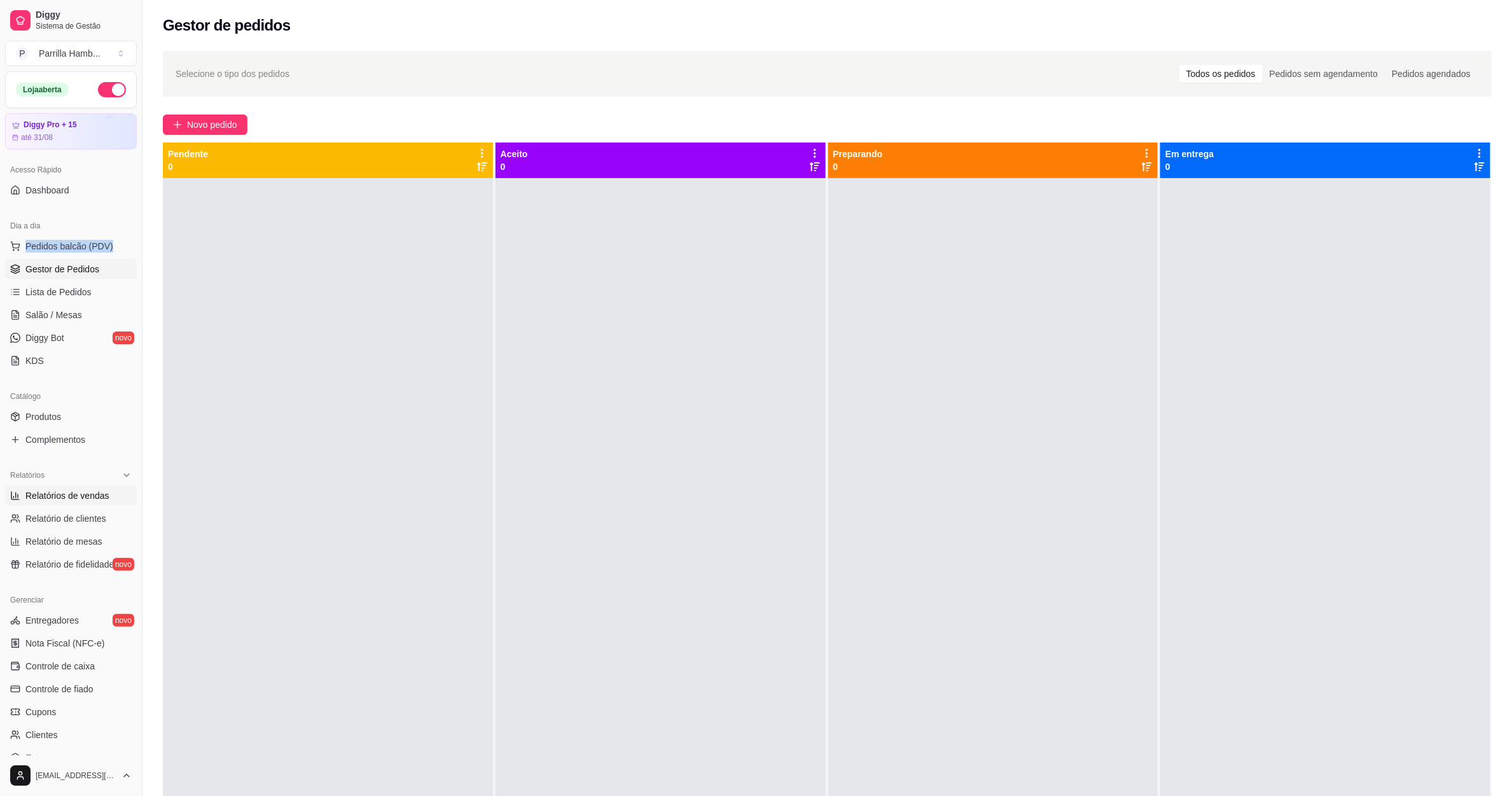
click at [80, 499] on span "Relatórios de vendas" at bounding box center [67, 495] width 84 height 13
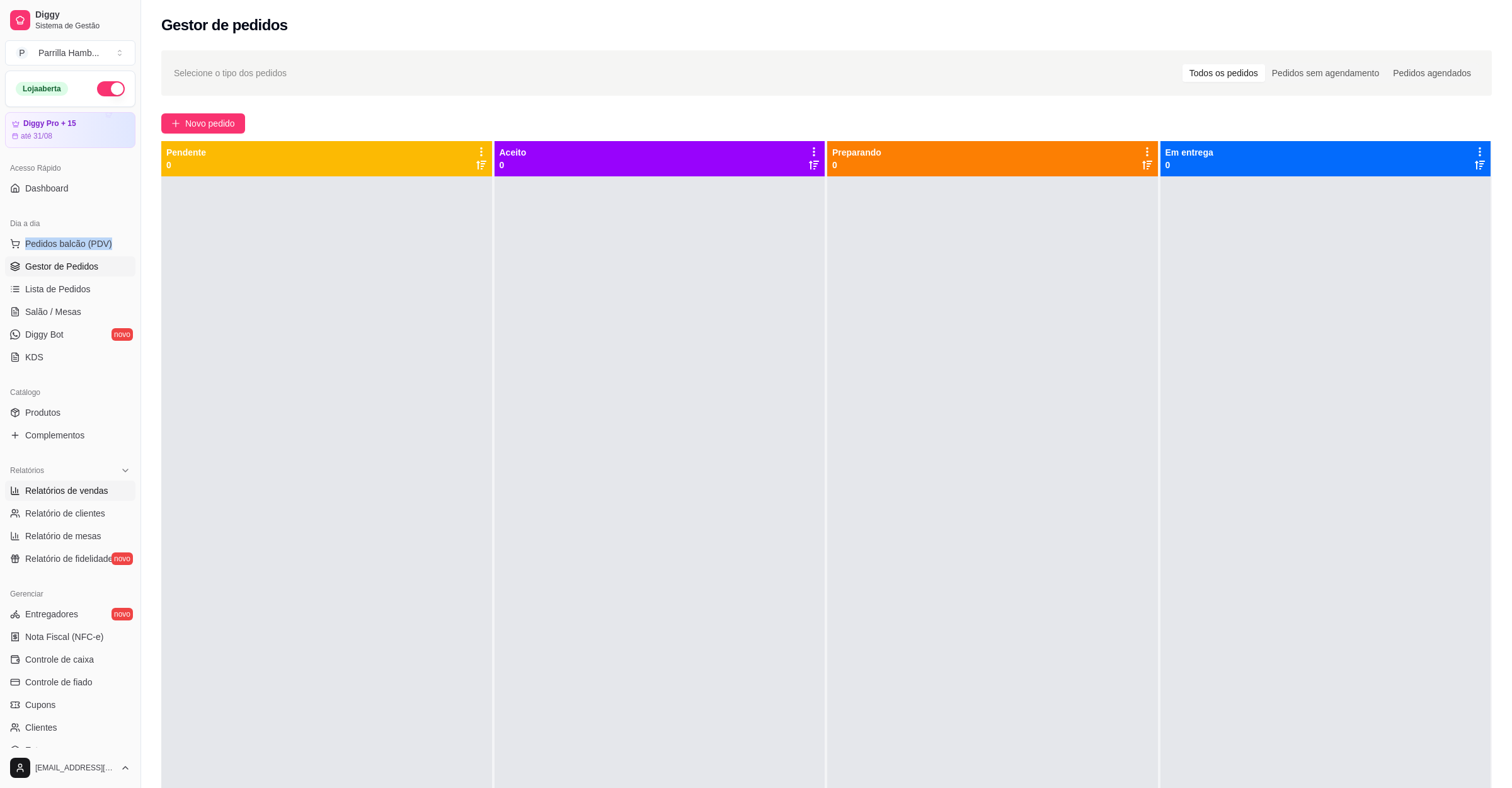
select select "ALL"
select select "0"
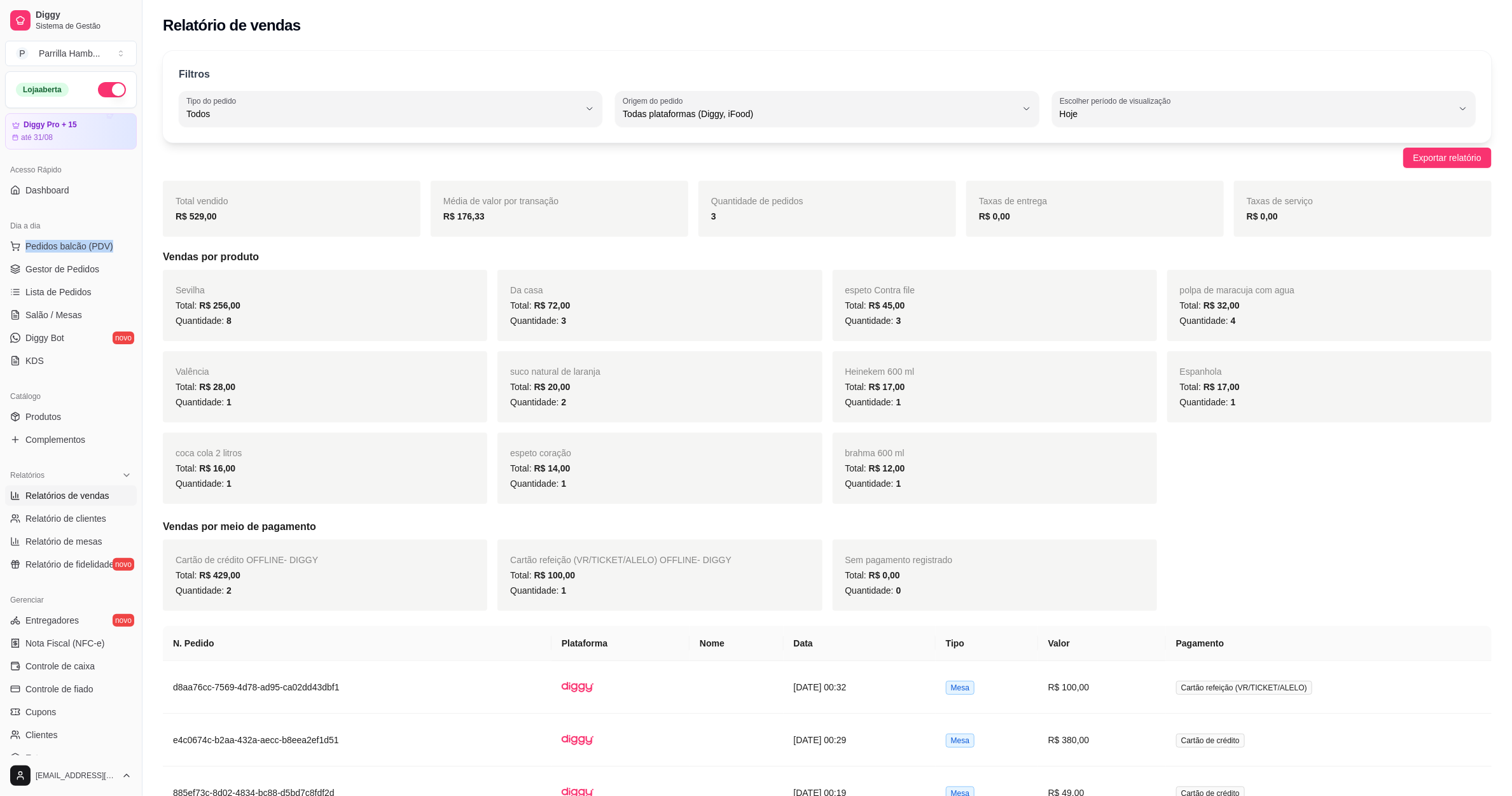
click at [1164, 119] on span "Hoje" at bounding box center [1256, 114] width 393 height 13
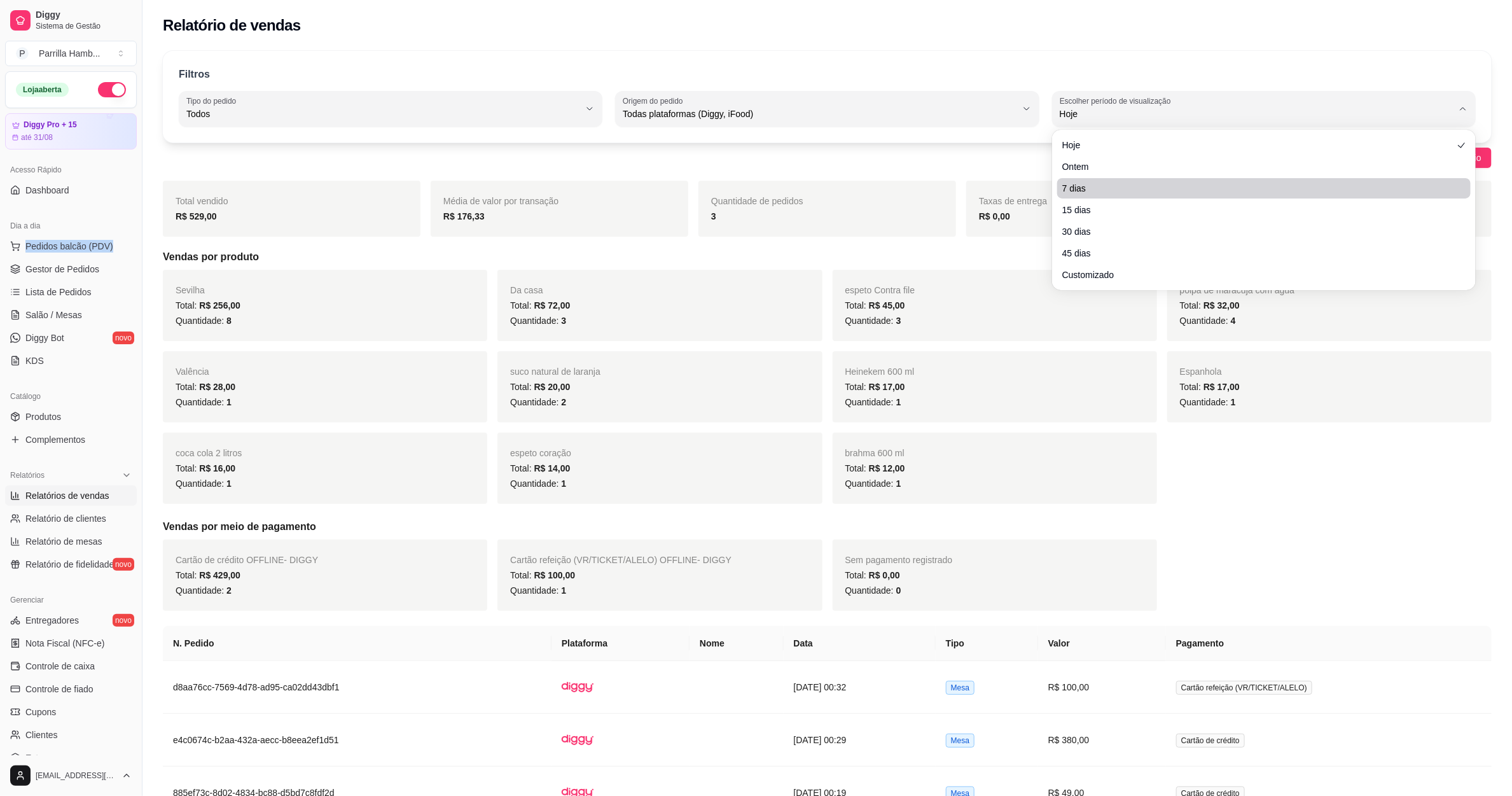
click at [1107, 178] on li "7 dias" at bounding box center [1264, 189] width 413 height 21
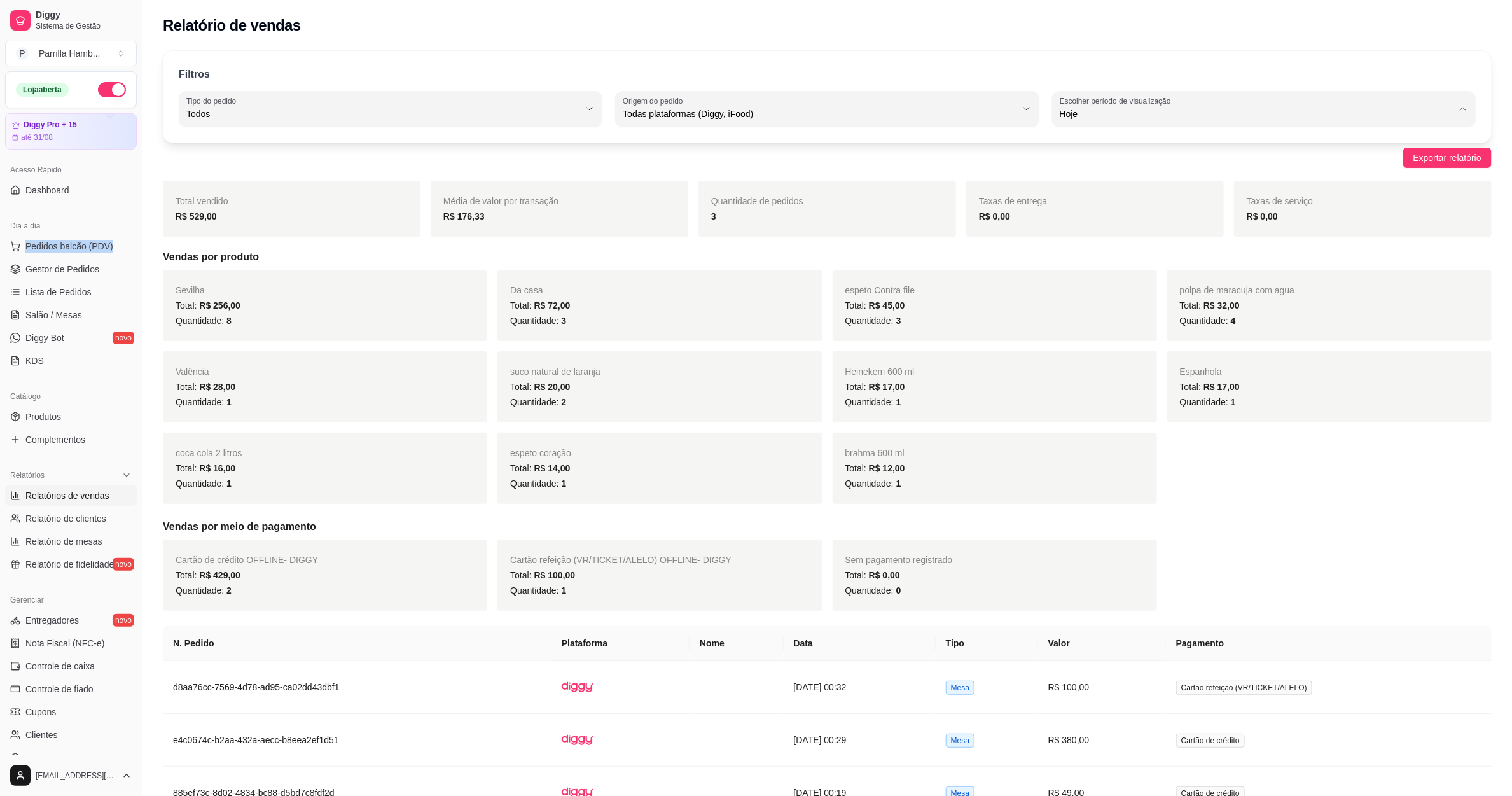
click at [1099, 165] on span "Ontem" at bounding box center [1258, 165] width 375 height 12
type input "1"
select select "1"
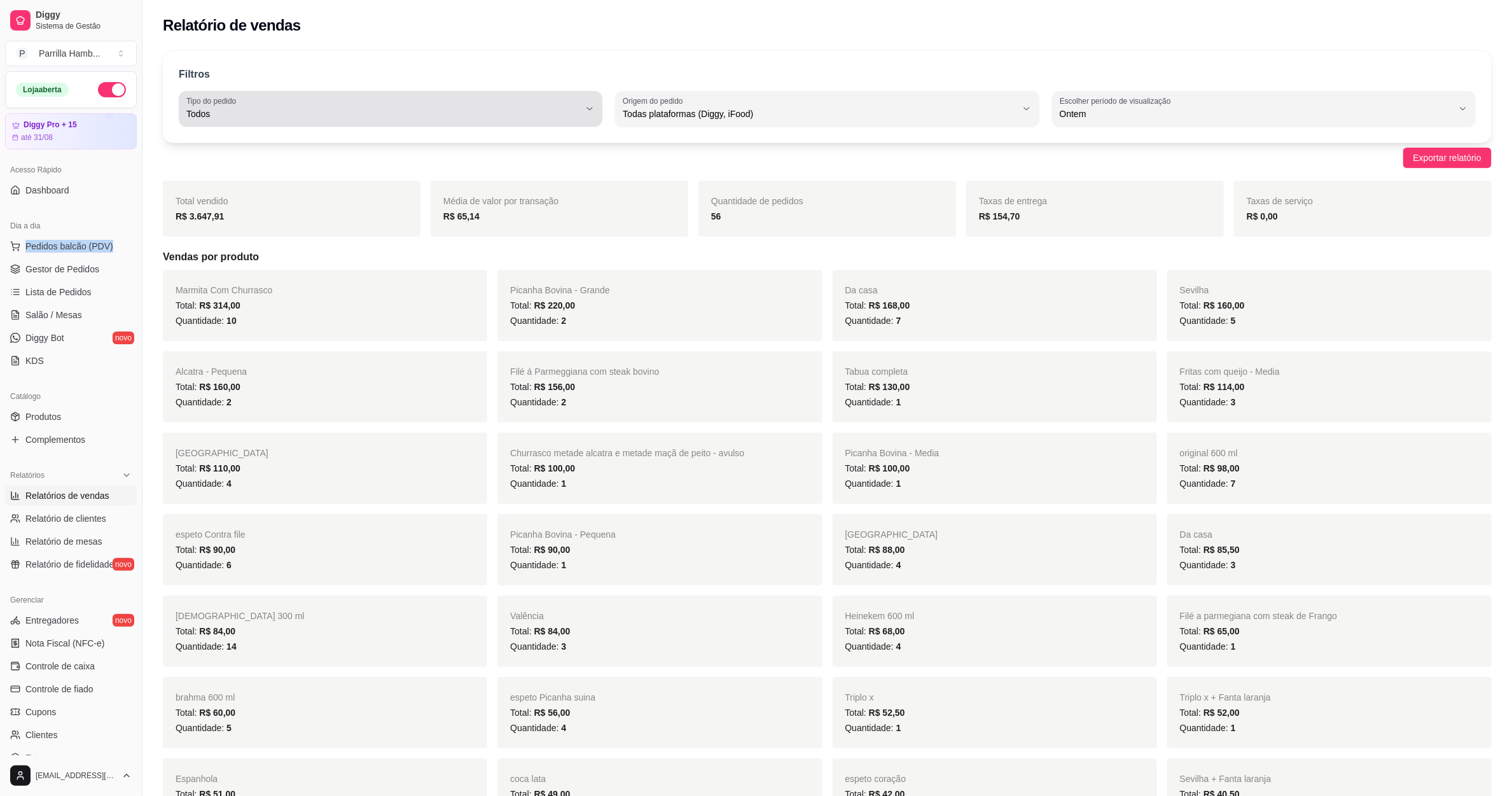
click at [485, 114] on span "Todos" at bounding box center [383, 114] width 393 height 13
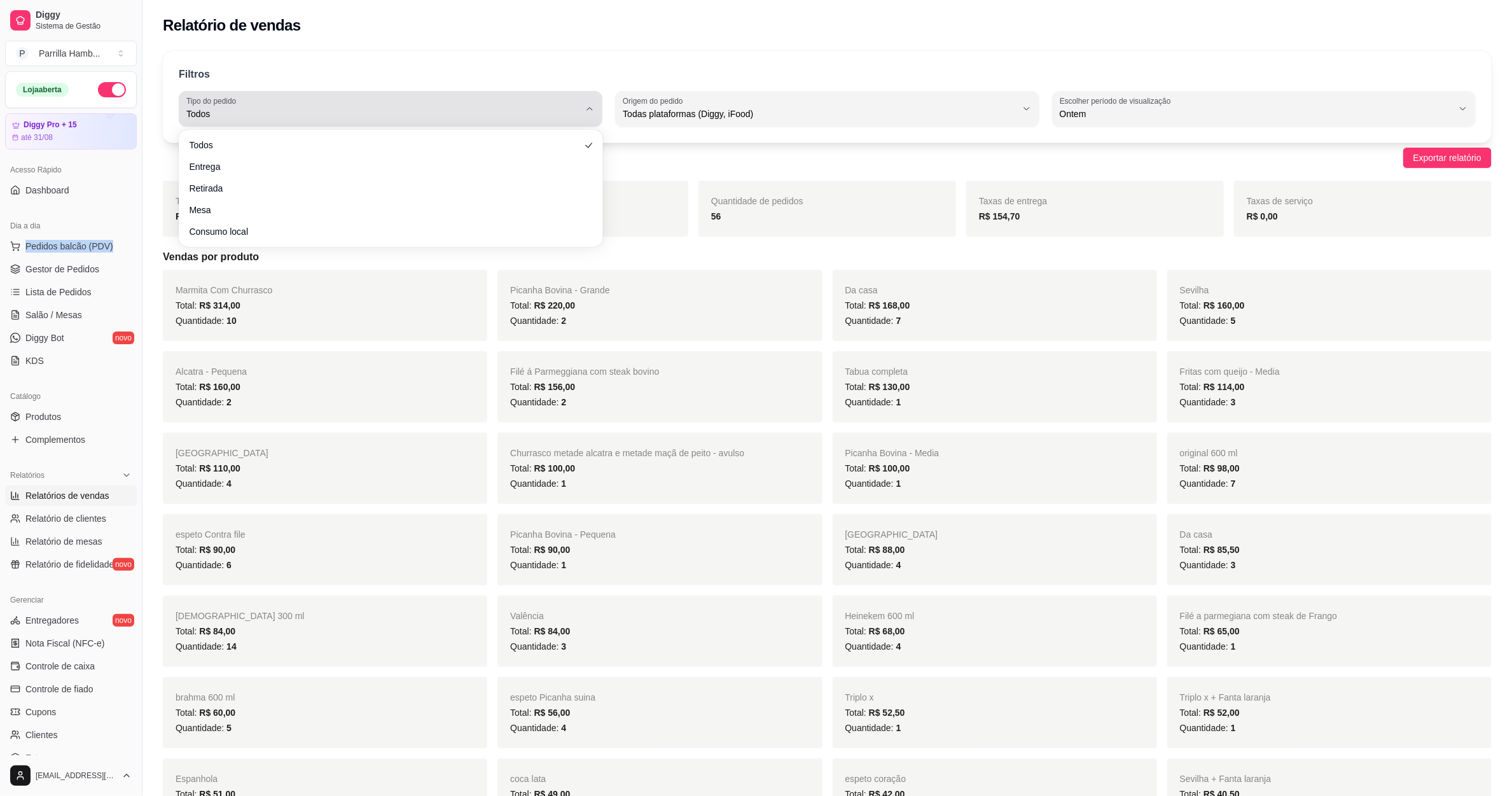
click at [513, 110] on span "Todos" at bounding box center [383, 114] width 393 height 13
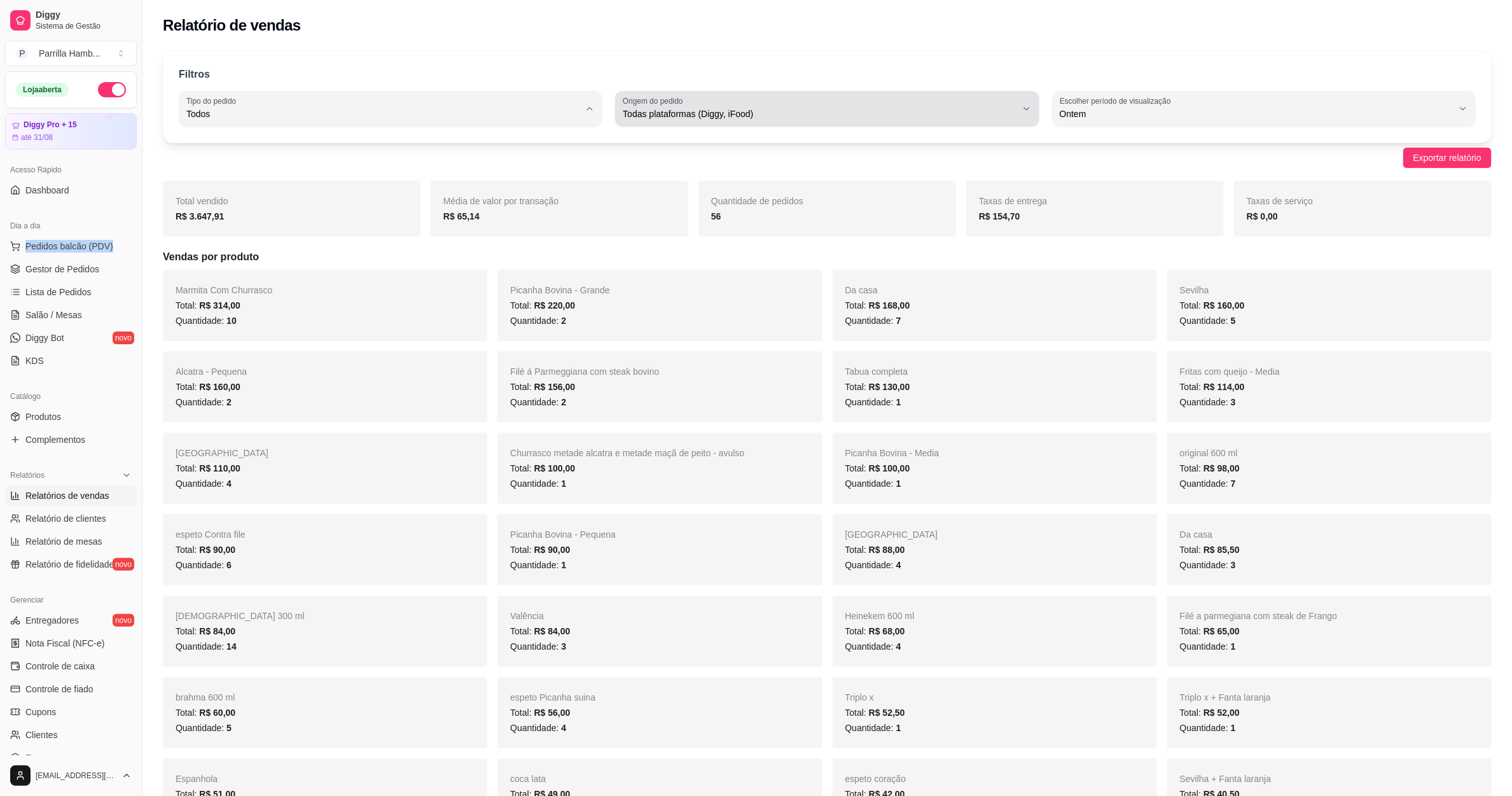
click at [785, 96] on div "Todas plataformas (Diggy, iFood)" at bounding box center [819, 109] width 393 height 25
click at [666, 171] on span "Diggy" at bounding box center [821, 165] width 375 height 12
type input "DIGGY"
select select "DIGGY"
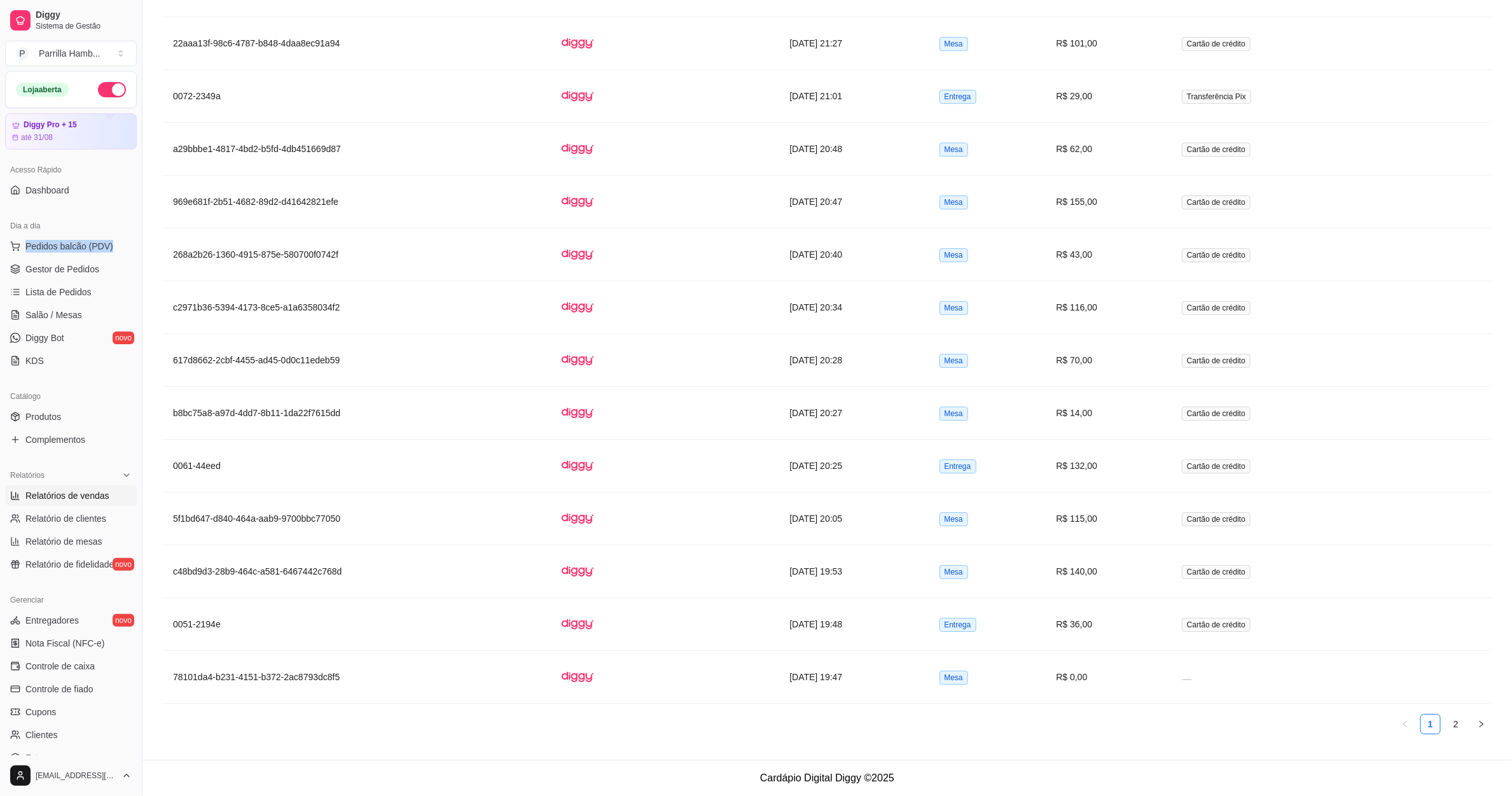
scroll to position [2447, 0]
click at [1464, 724] on link "2" at bounding box center [1456, 724] width 19 height 19
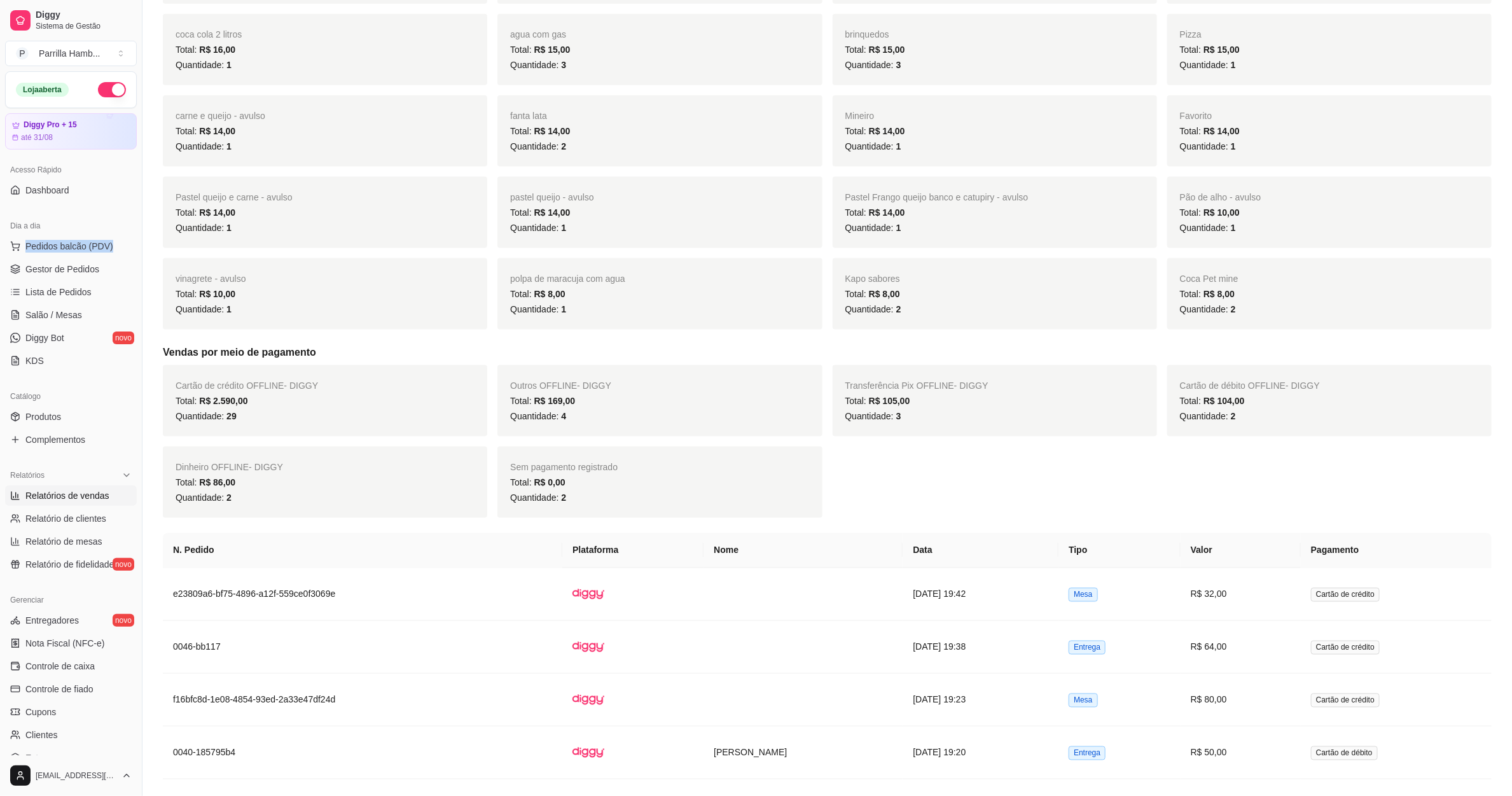
scroll to position [983, 0]
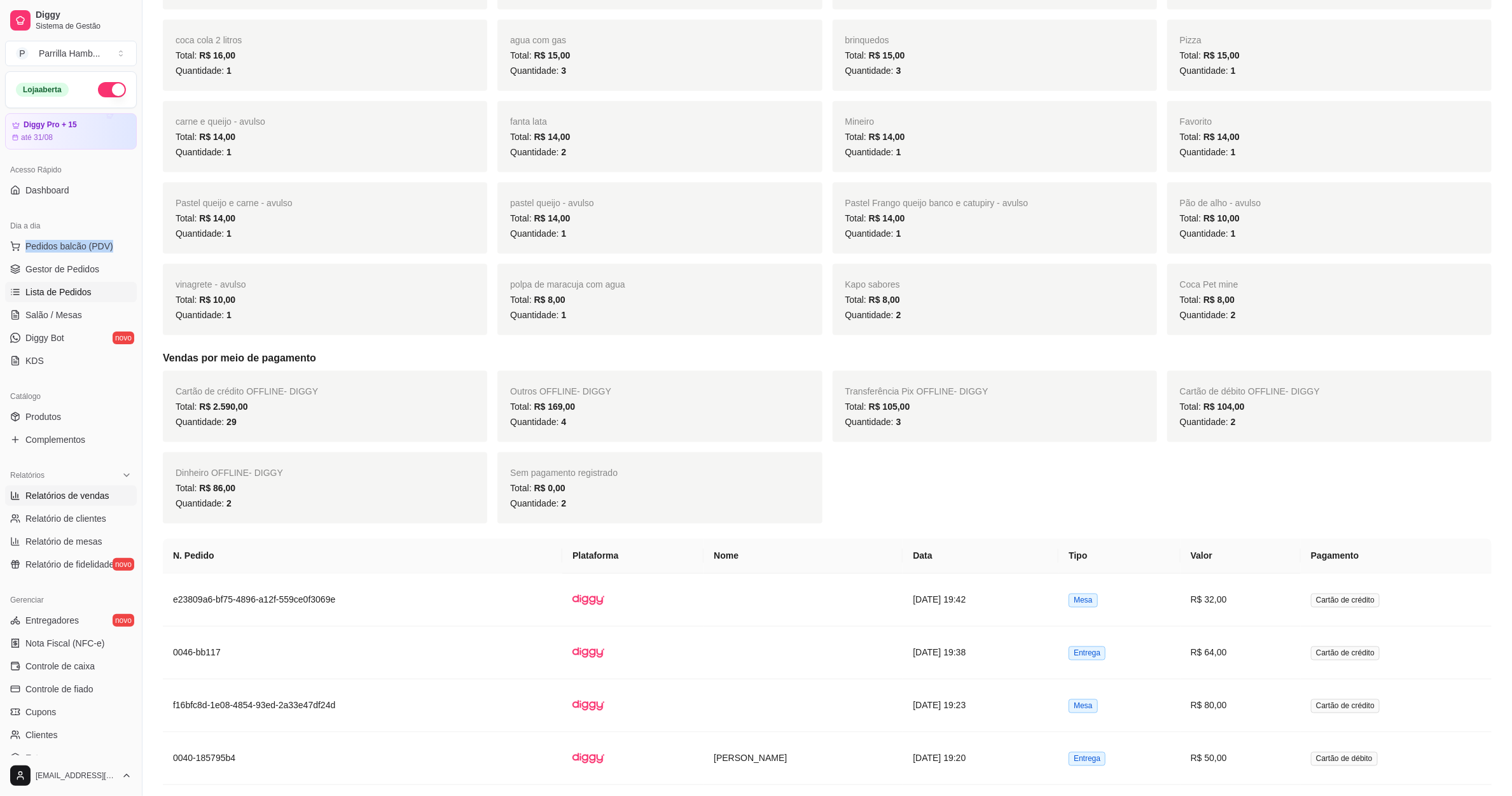
click at [65, 297] on span "Lista de Pedidos" at bounding box center [58, 292] width 66 height 13
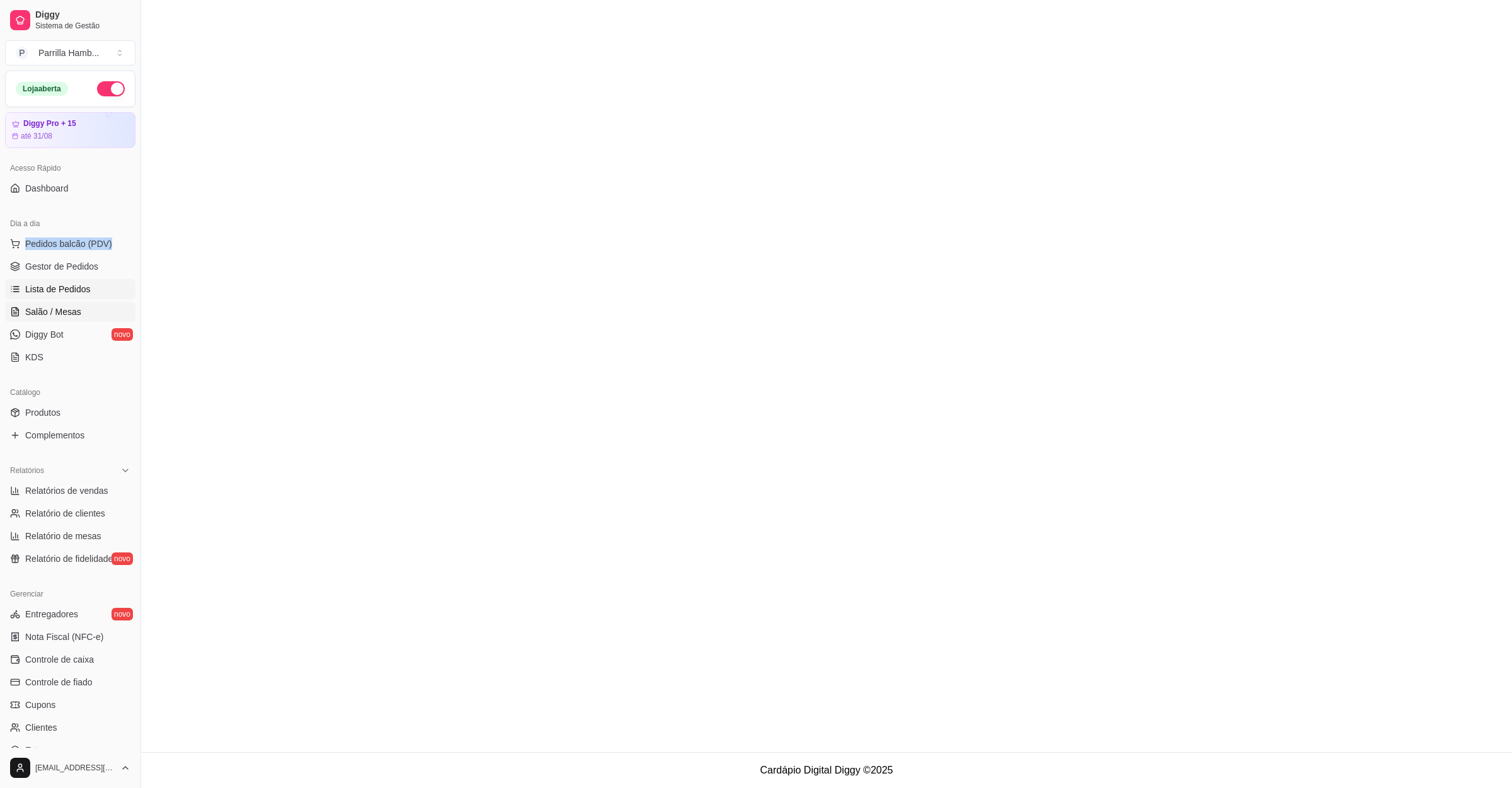
click at [66, 308] on span "Salão / Mesas" at bounding box center [53, 312] width 56 height 12
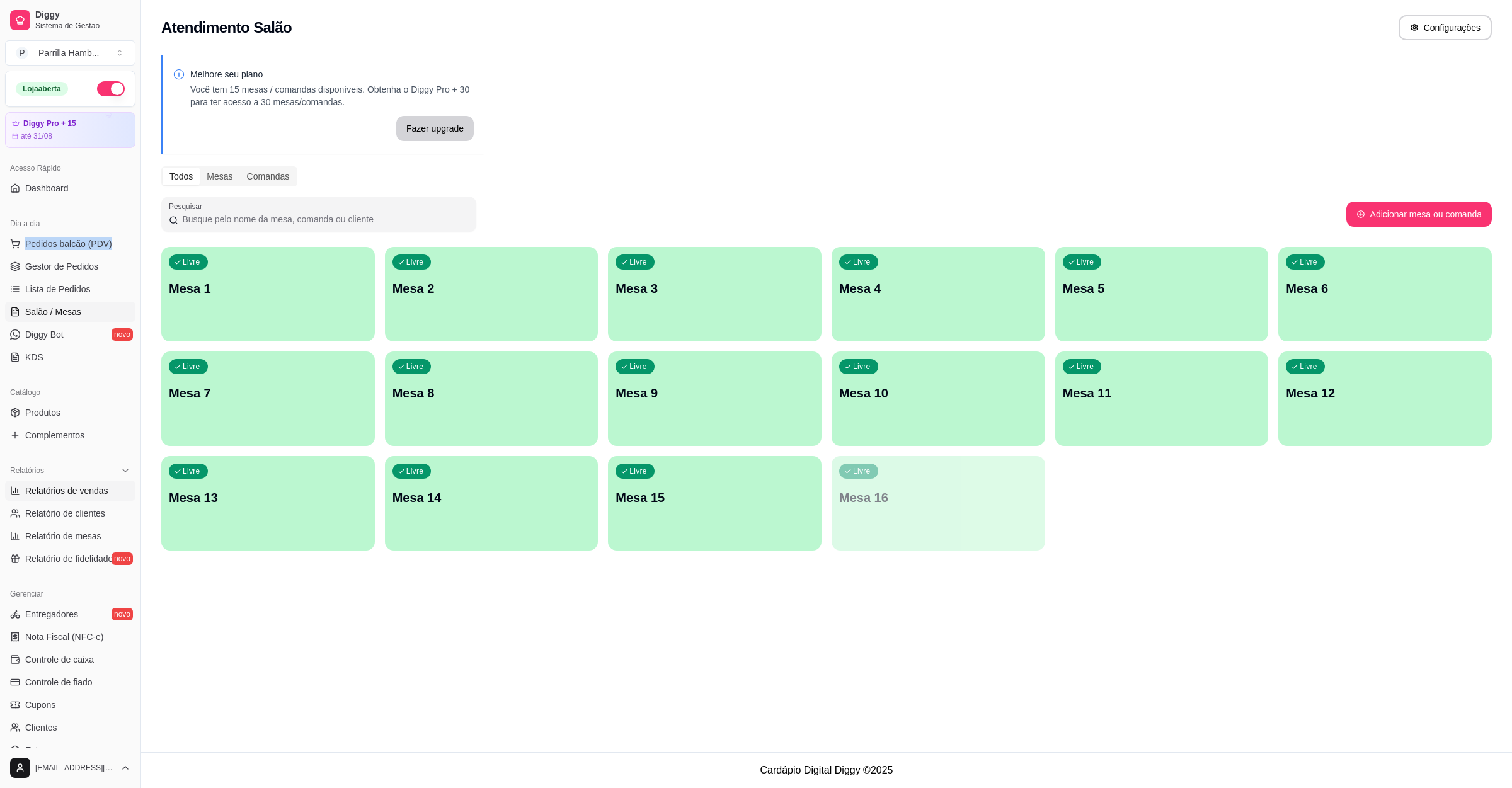
click at [101, 494] on span "Relatórios de vendas" at bounding box center [66, 490] width 83 height 12
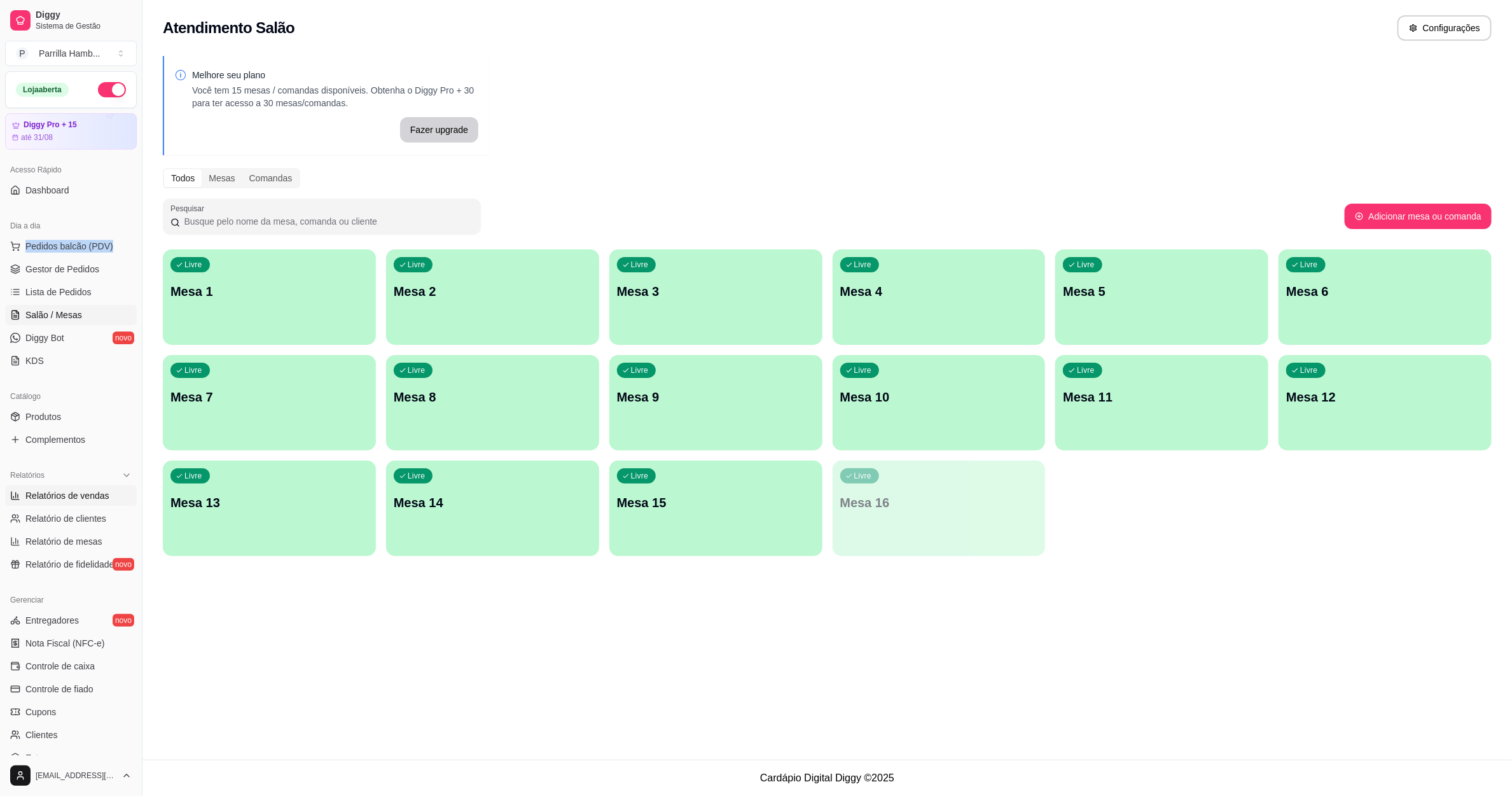
select select "ALL"
select select "0"
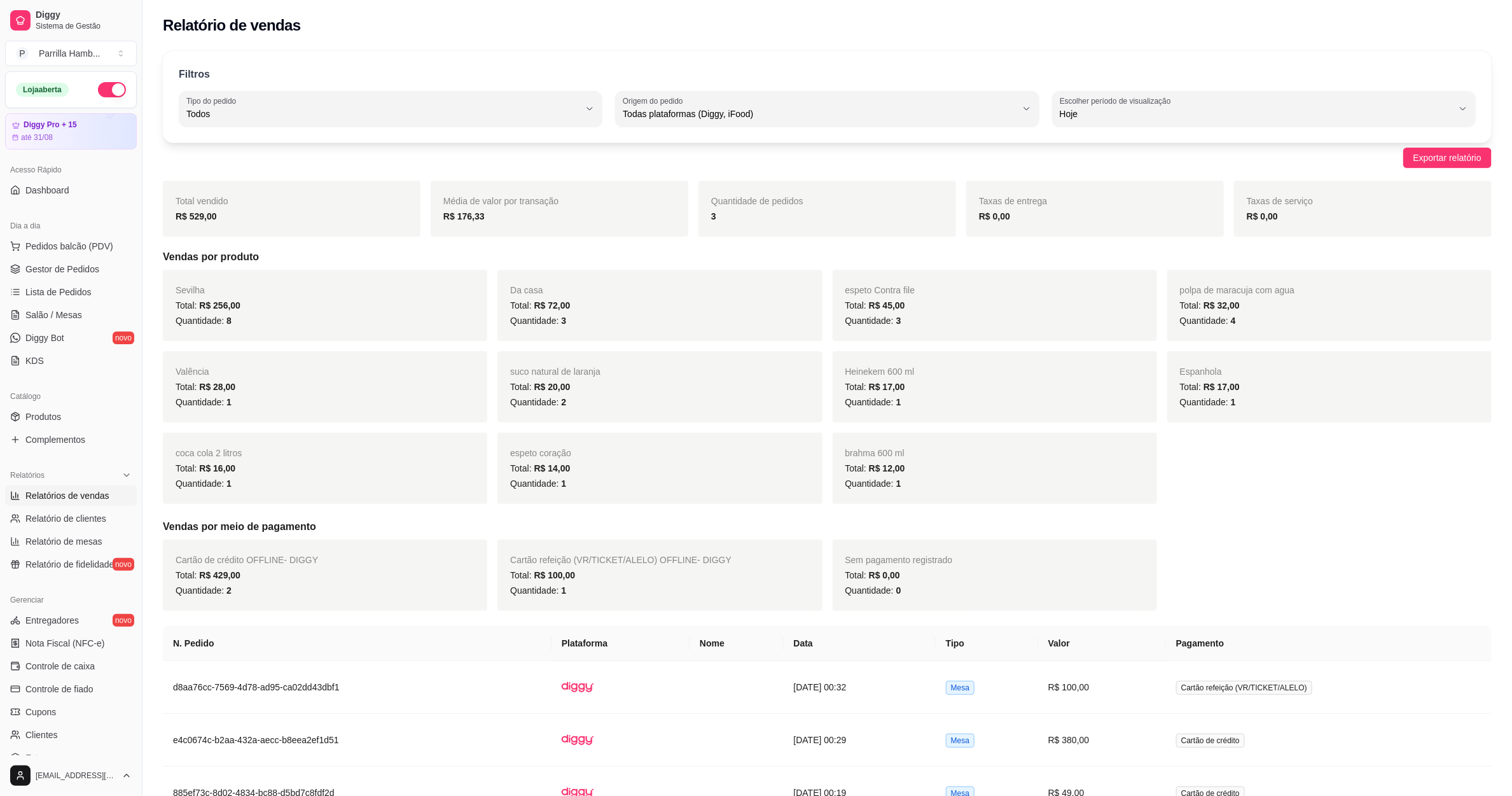
click at [1121, 130] on div "Filtros ALL Tipo do pedido Todos Entrega Retirada Mesa Consumo local Tipo do pe…" at bounding box center [827, 97] width 1329 height 92
click at [1147, 98] on label "Escolher período de visualização" at bounding box center [1118, 101] width 115 height 11
click at [1148, 160] on span "Ontem" at bounding box center [1258, 165] width 375 height 12
type input "1"
select select "1"
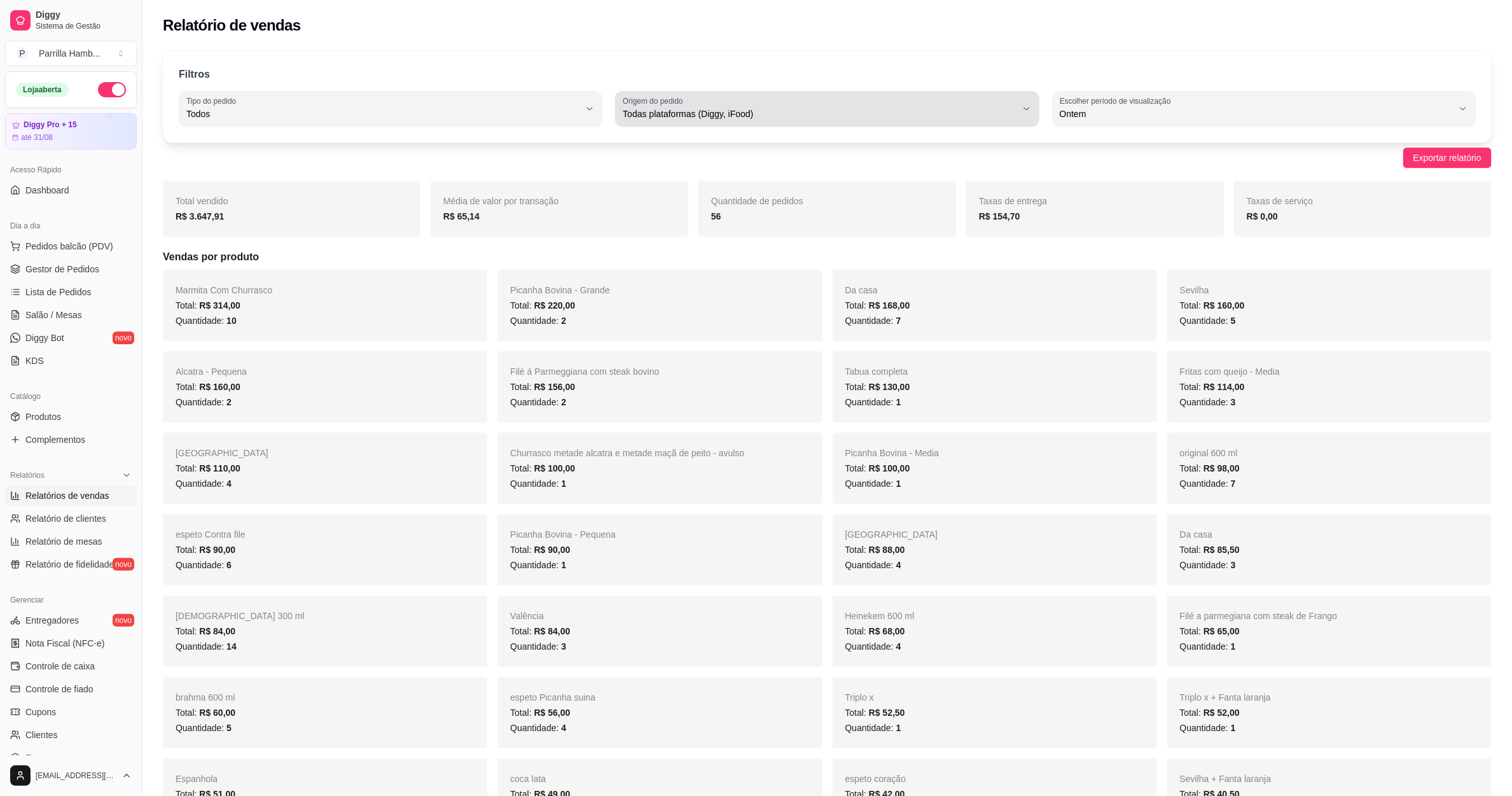
click at [760, 123] on button "Origem do pedido Todas plataformas (Diggy, iFood)" at bounding box center [827, 108] width 424 height 36
click at [661, 169] on span "Diggy" at bounding box center [821, 165] width 375 height 12
type input "DIGGY"
select select "DIGGY"
